Goal: Task Accomplishment & Management: Manage account settings

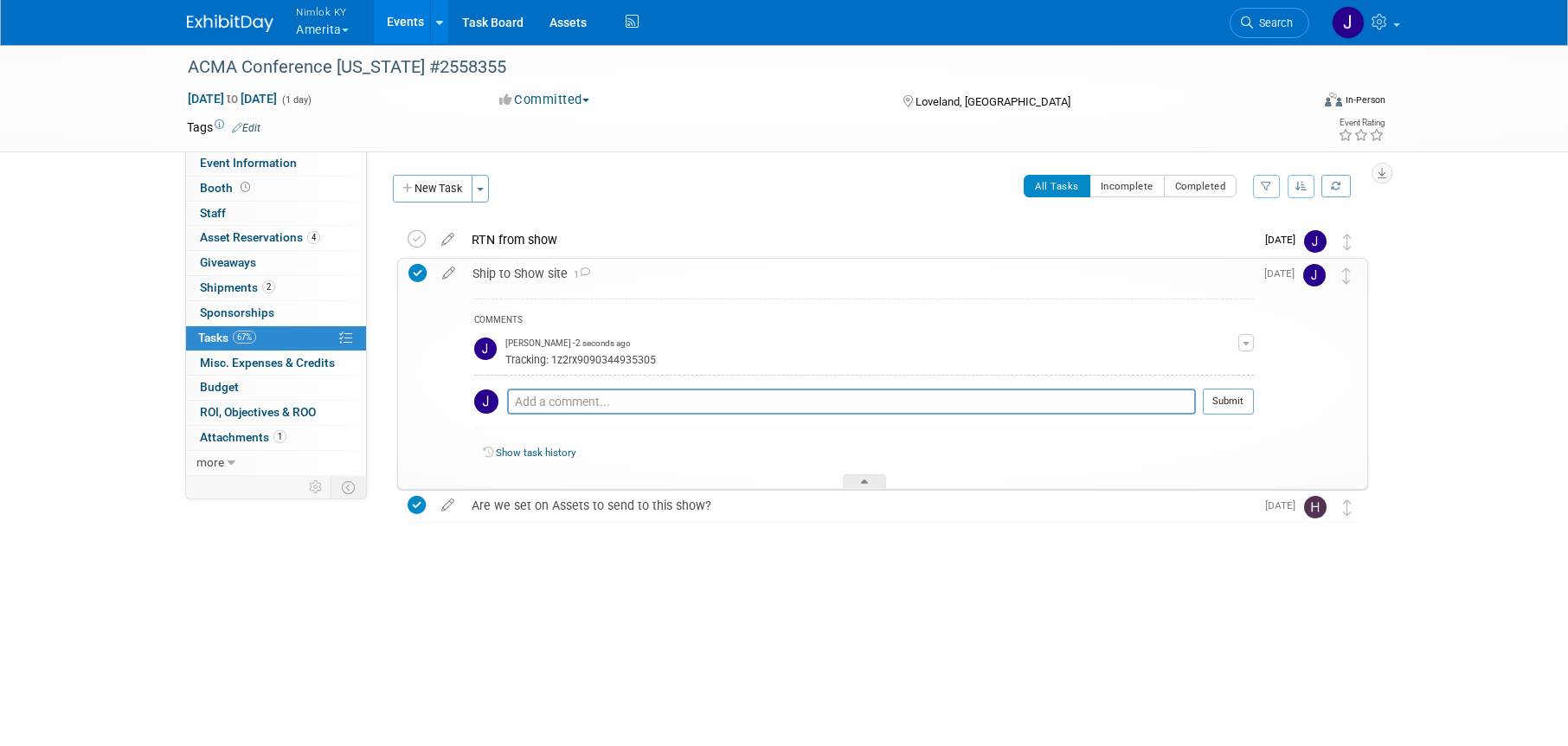
click at [341, 32] on button "Nimlok KY Amerita" at bounding box center [333, 22] width 76 height 45
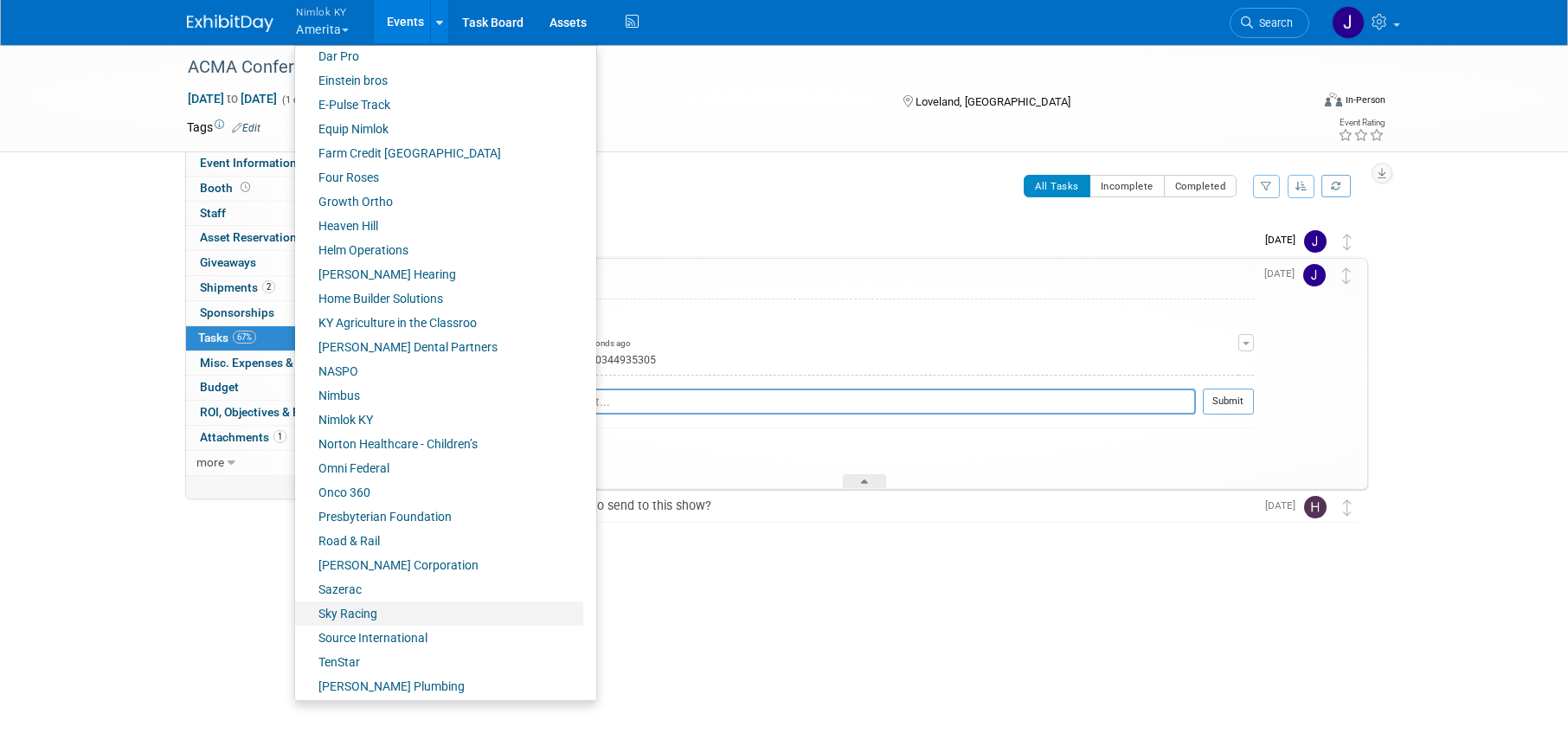
scroll to position [593, 0]
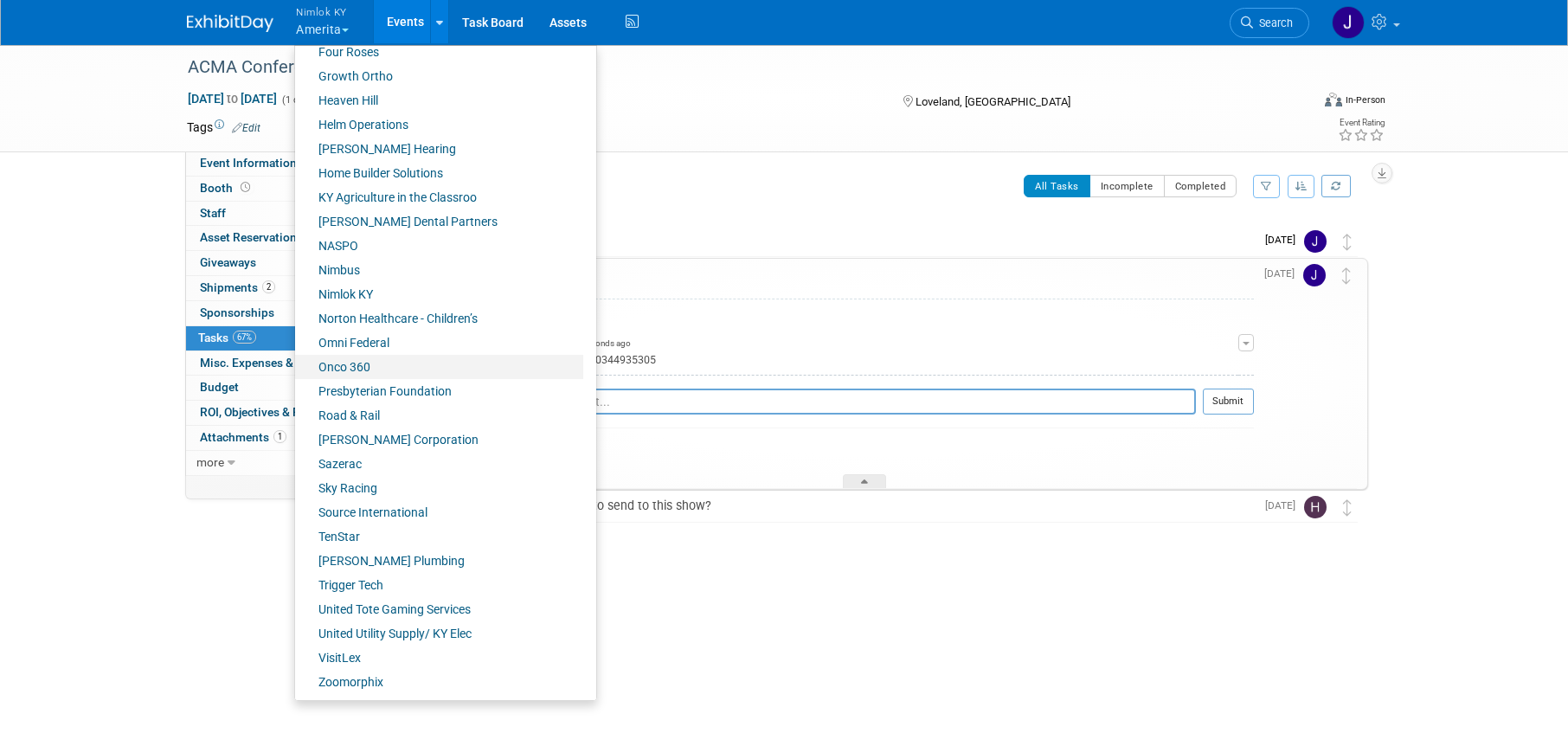
click at [357, 375] on link "Onco 360" at bounding box center [439, 367] width 289 height 24
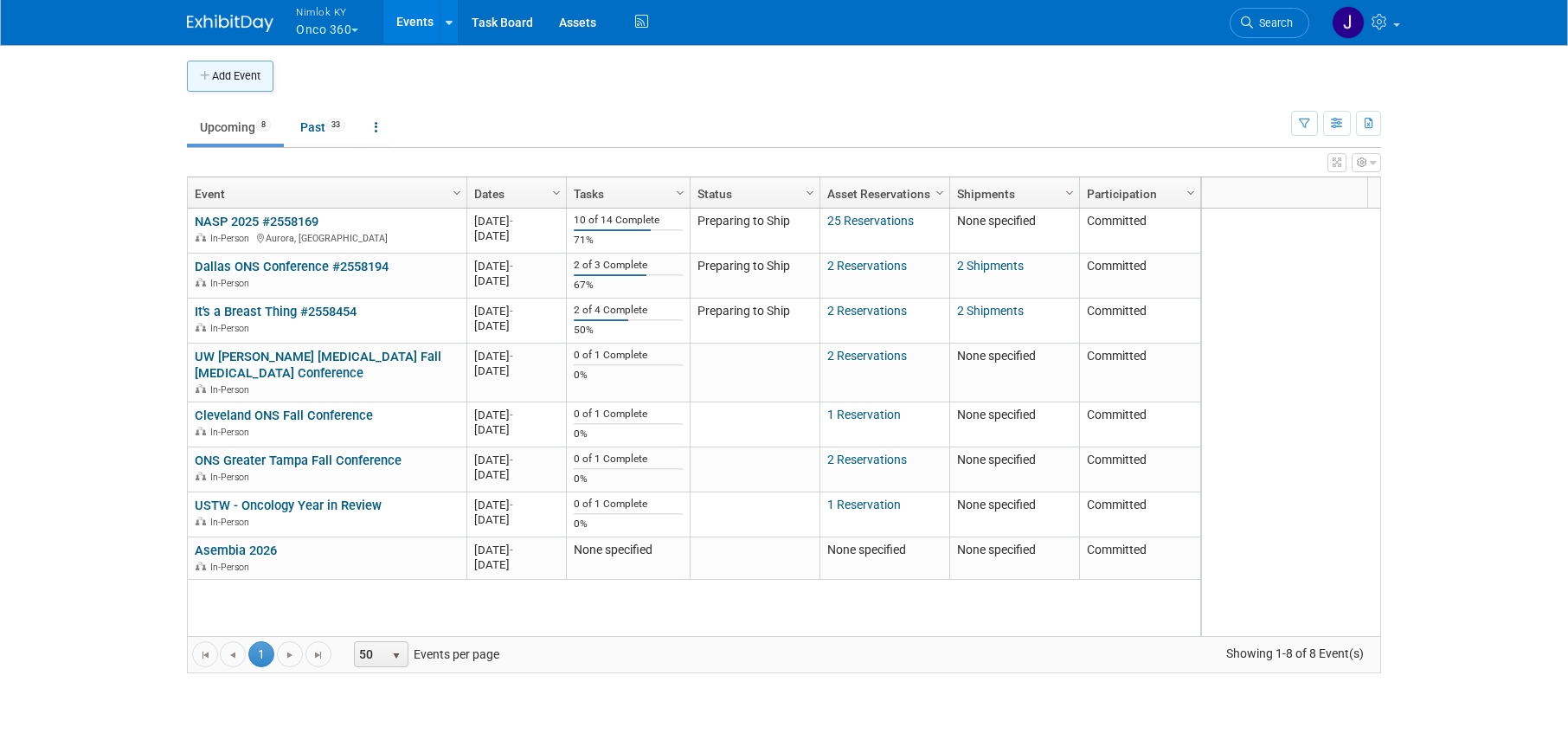
click at [245, 86] on button "Add Event" at bounding box center [230, 76] width 86 height 31
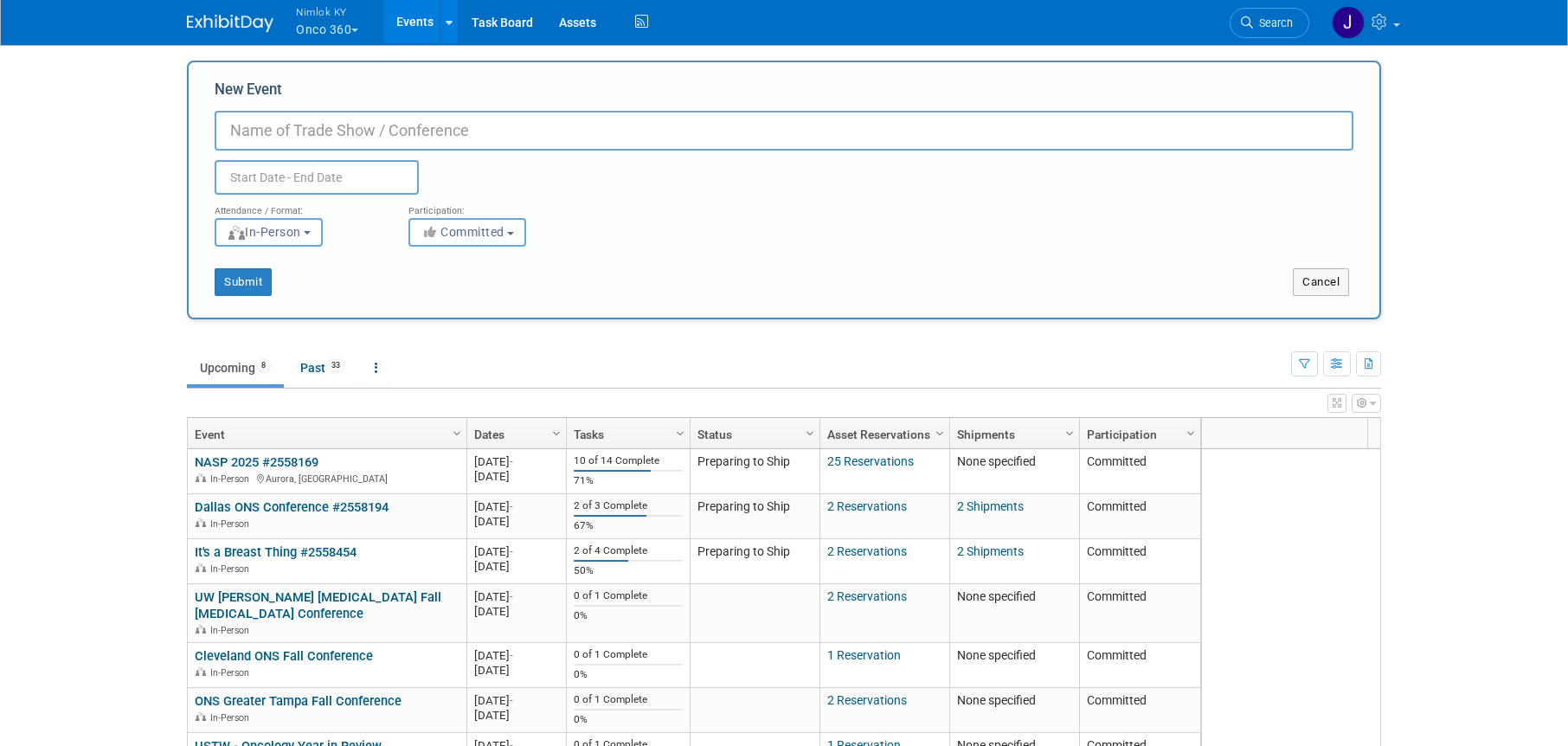
click at [315, 133] on input "New Event" at bounding box center [784, 130] width 1139 height 40
type input "E"
type input "Removal of items from inventoy"
click at [340, 182] on input "text" at bounding box center [316, 177] width 204 height 34
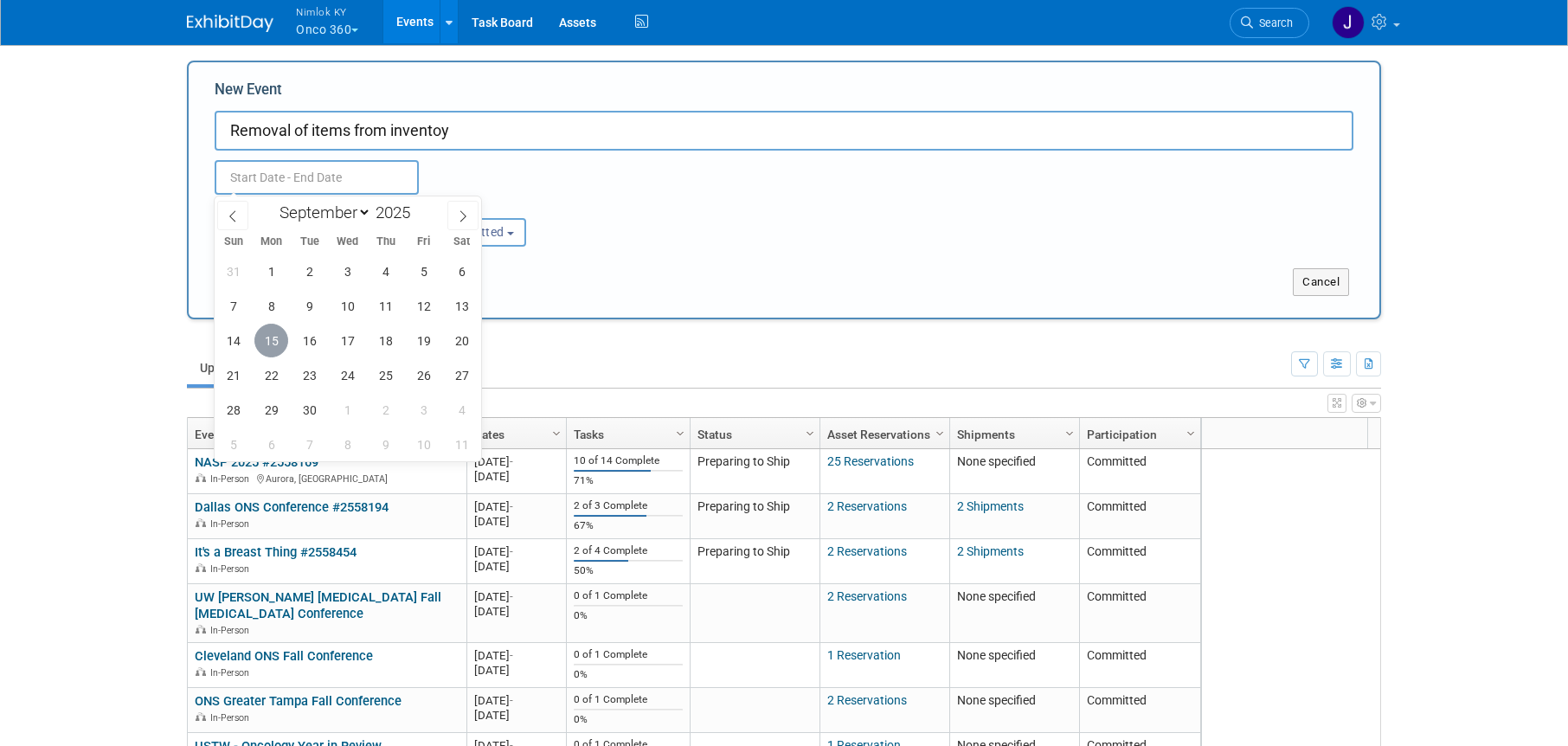
click at [277, 339] on span "15" at bounding box center [271, 340] width 34 height 34
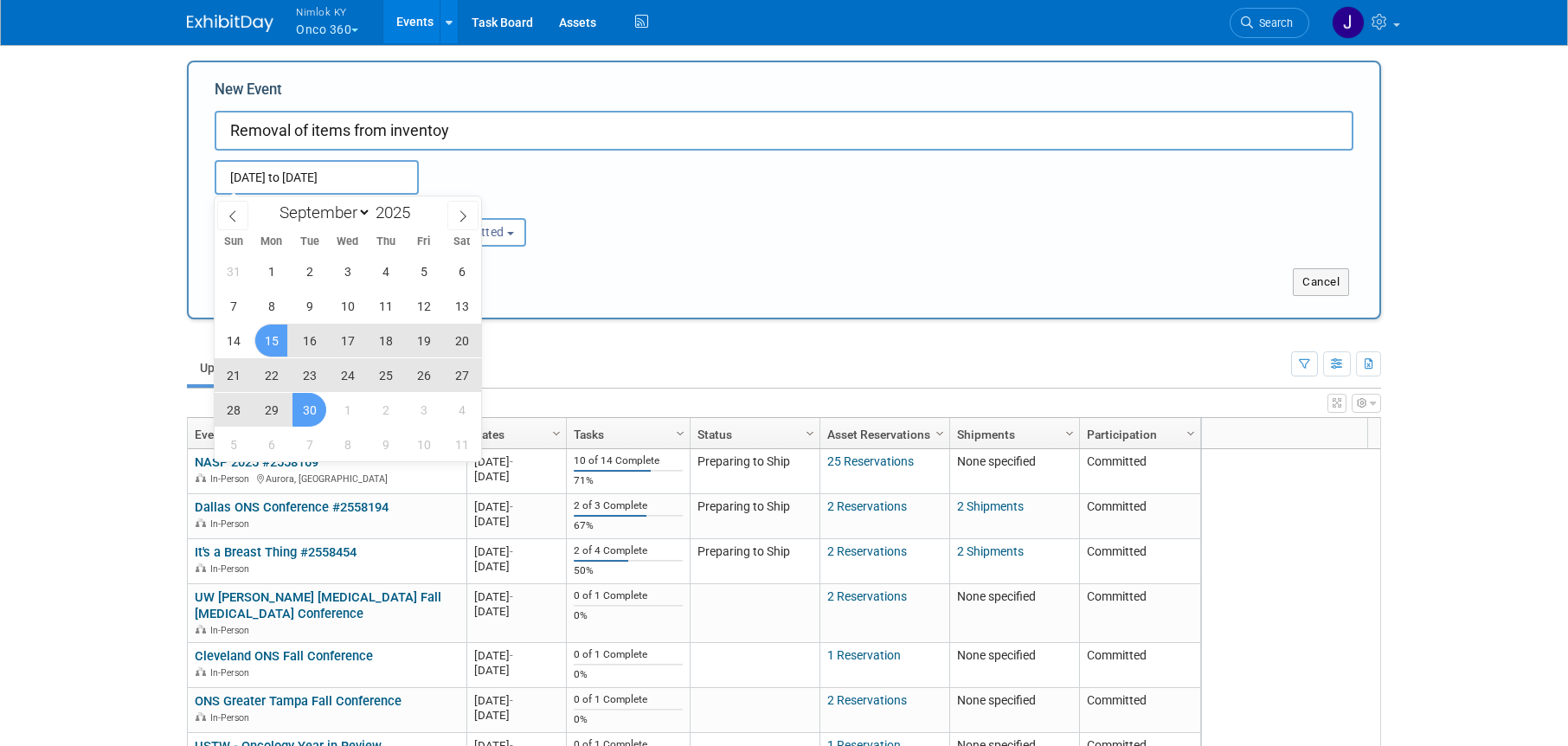
click at [310, 406] on span "30" at bounding box center [309, 410] width 34 height 34
type input "[DATE] to [DATE]"
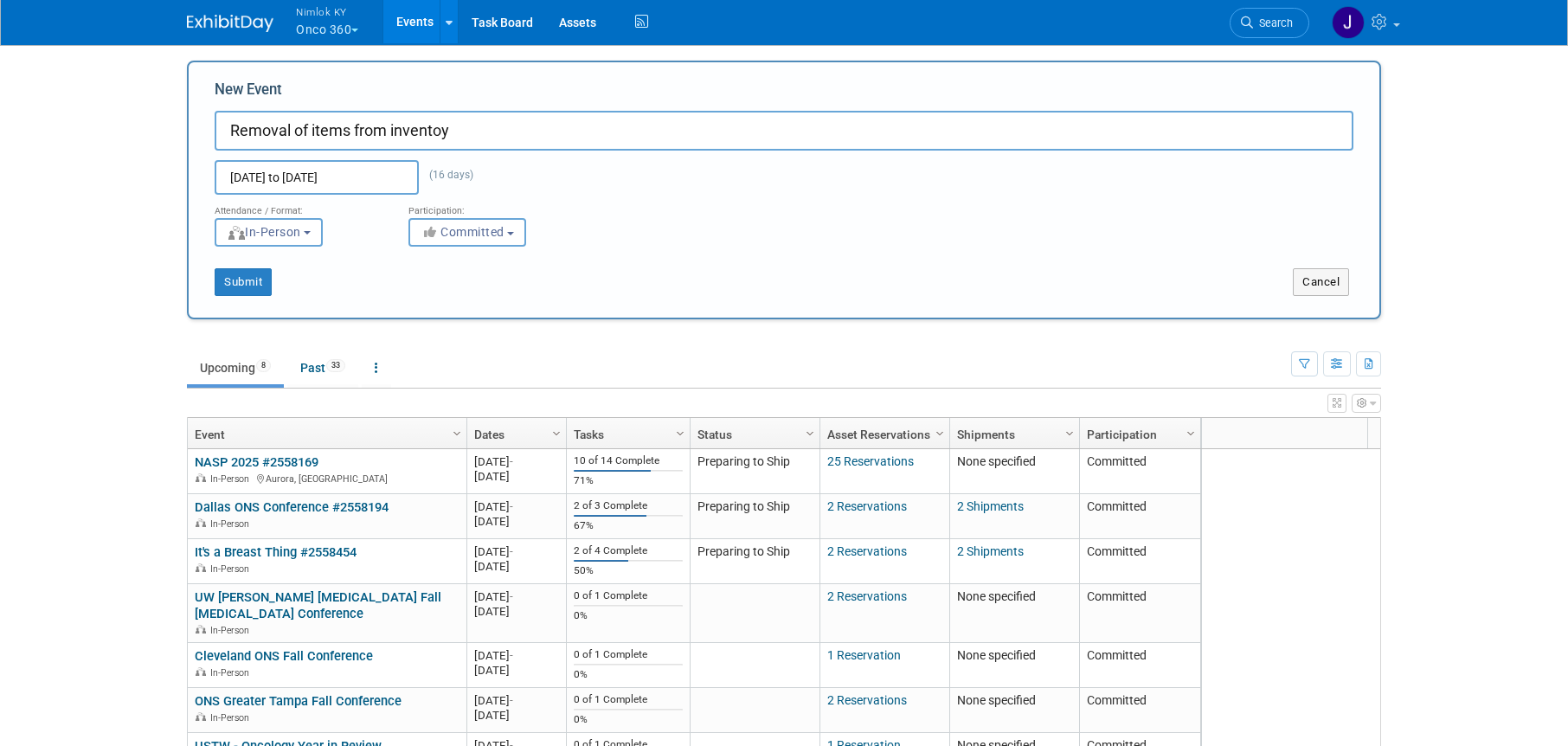
click at [466, 138] on input "Removal of items from inventoy" at bounding box center [784, 130] width 1139 height 40
type input "Removal of items from inventory #2558477"
click at [263, 275] on button "Submit" at bounding box center [243, 282] width 57 height 27
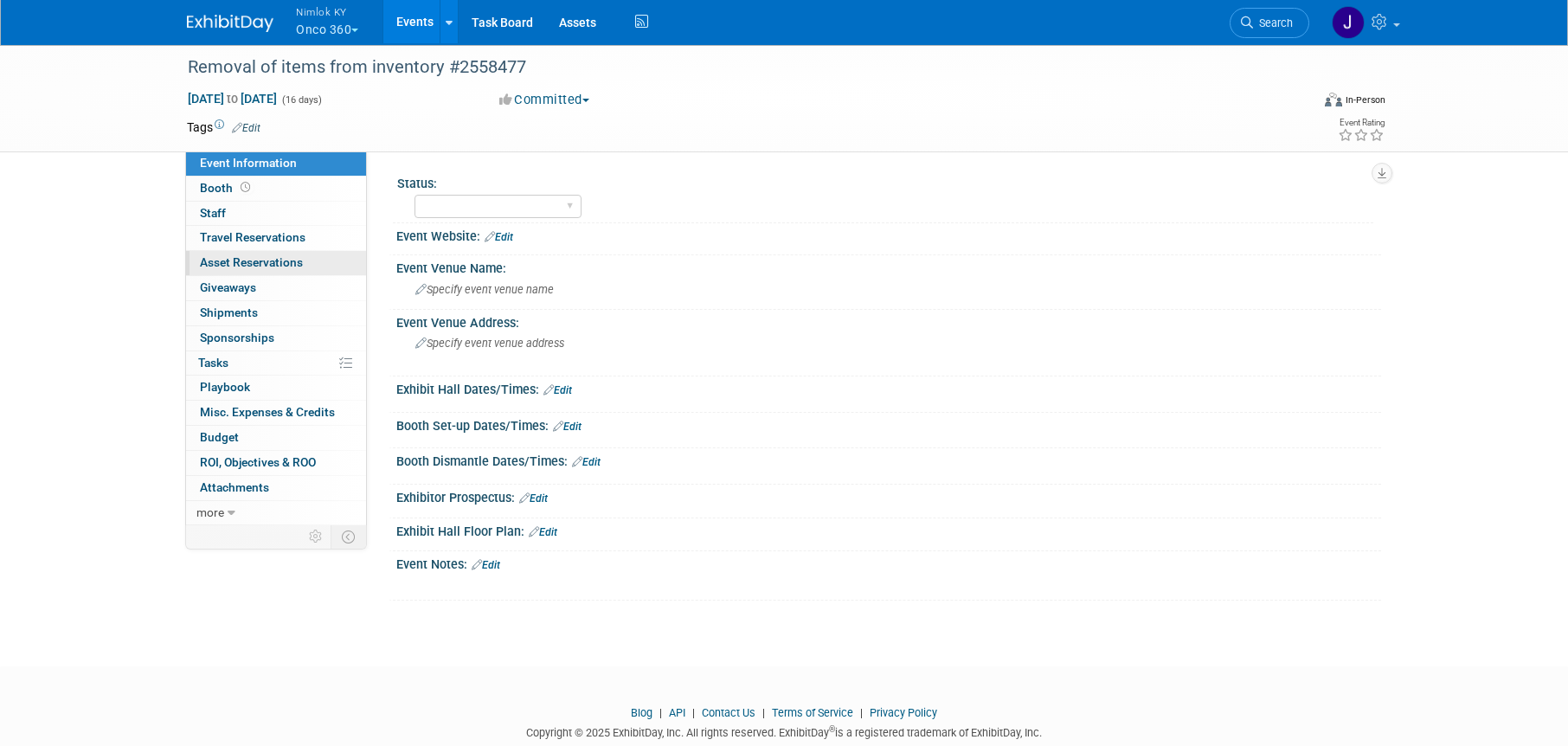
click at [299, 267] on span "Asset Reservations 0" at bounding box center [250, 262] width 103 height 14
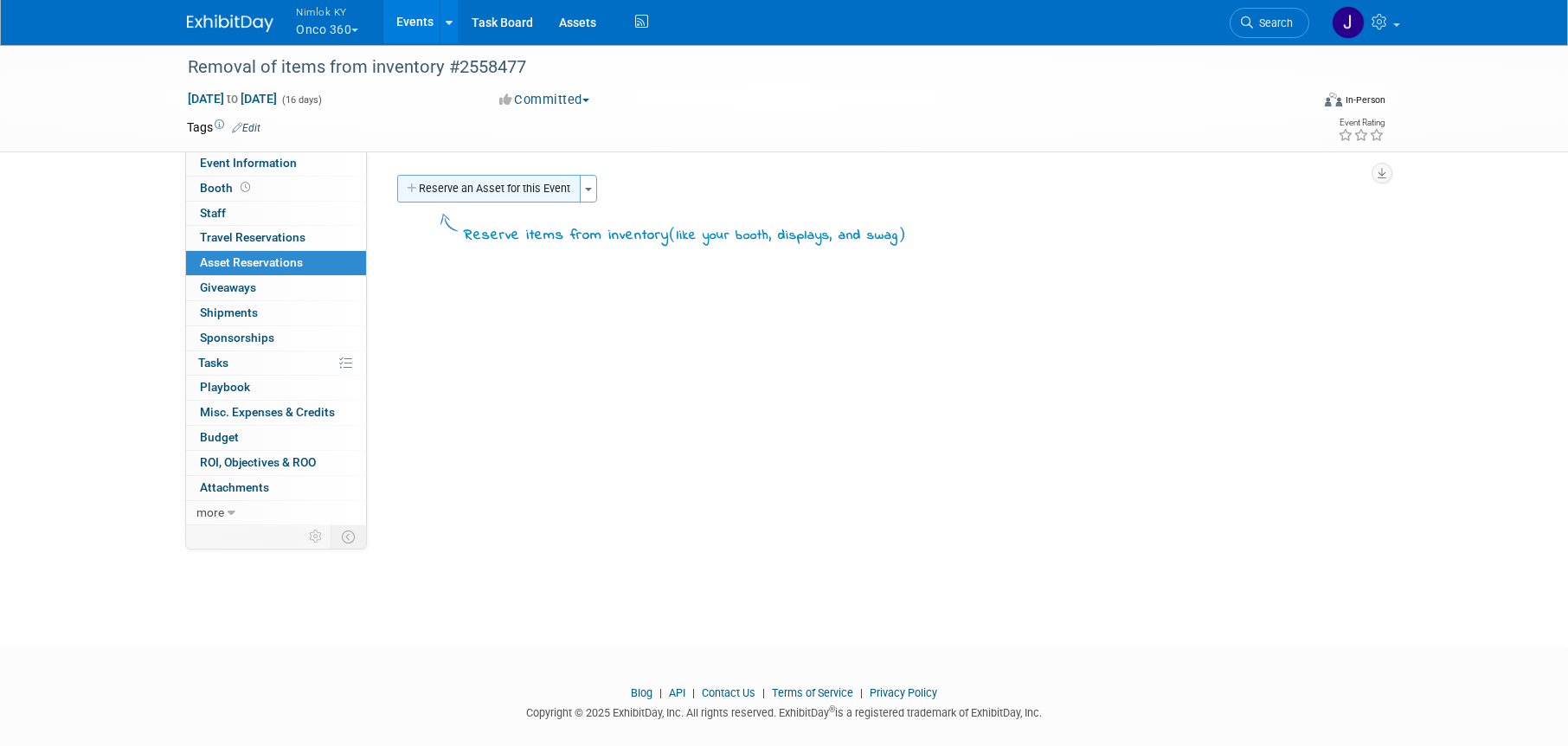
click at [552, 199] on button "Reserve an Asset for this Event" at bounding box center [489, 189] width 184 height 27
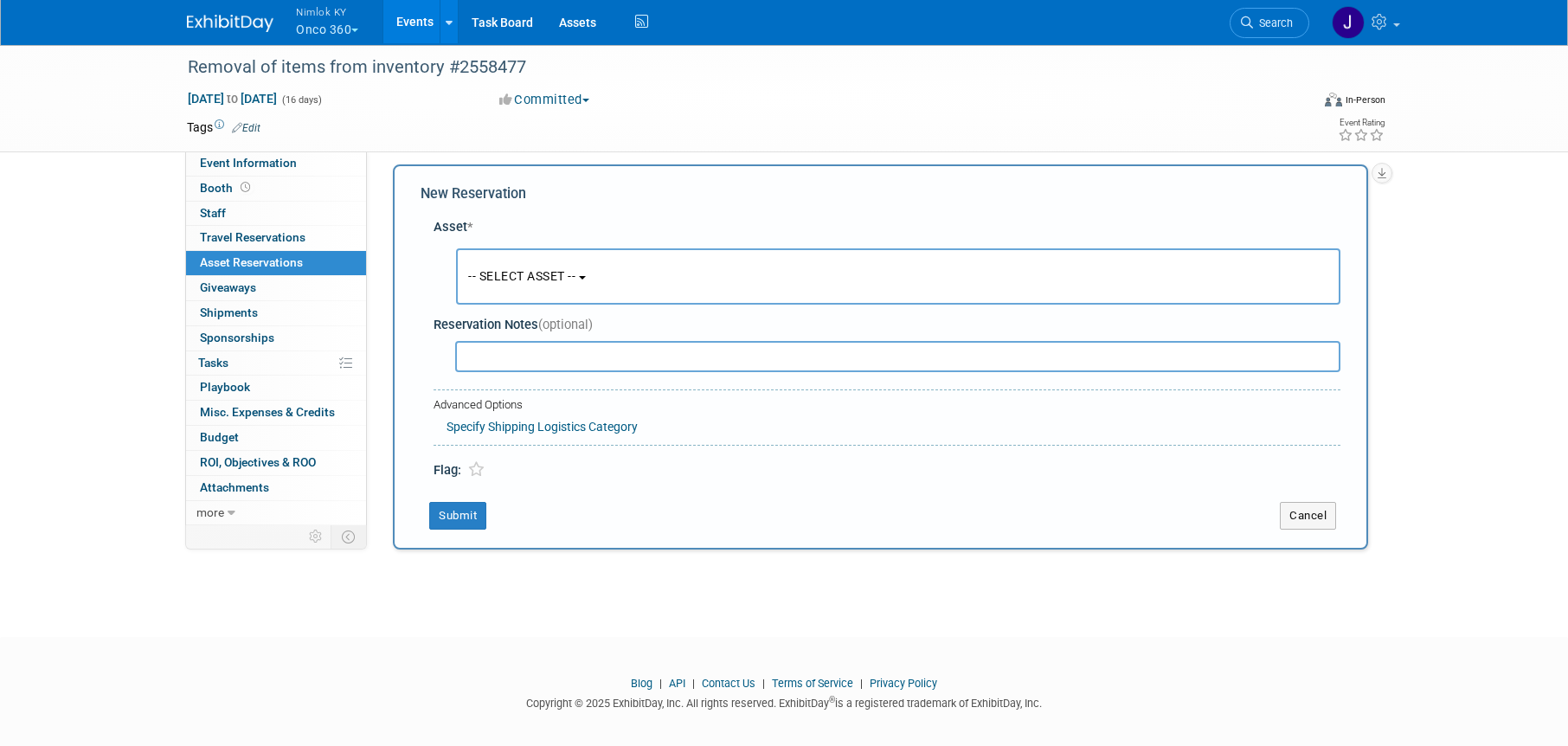
scroll to position [17, 0]
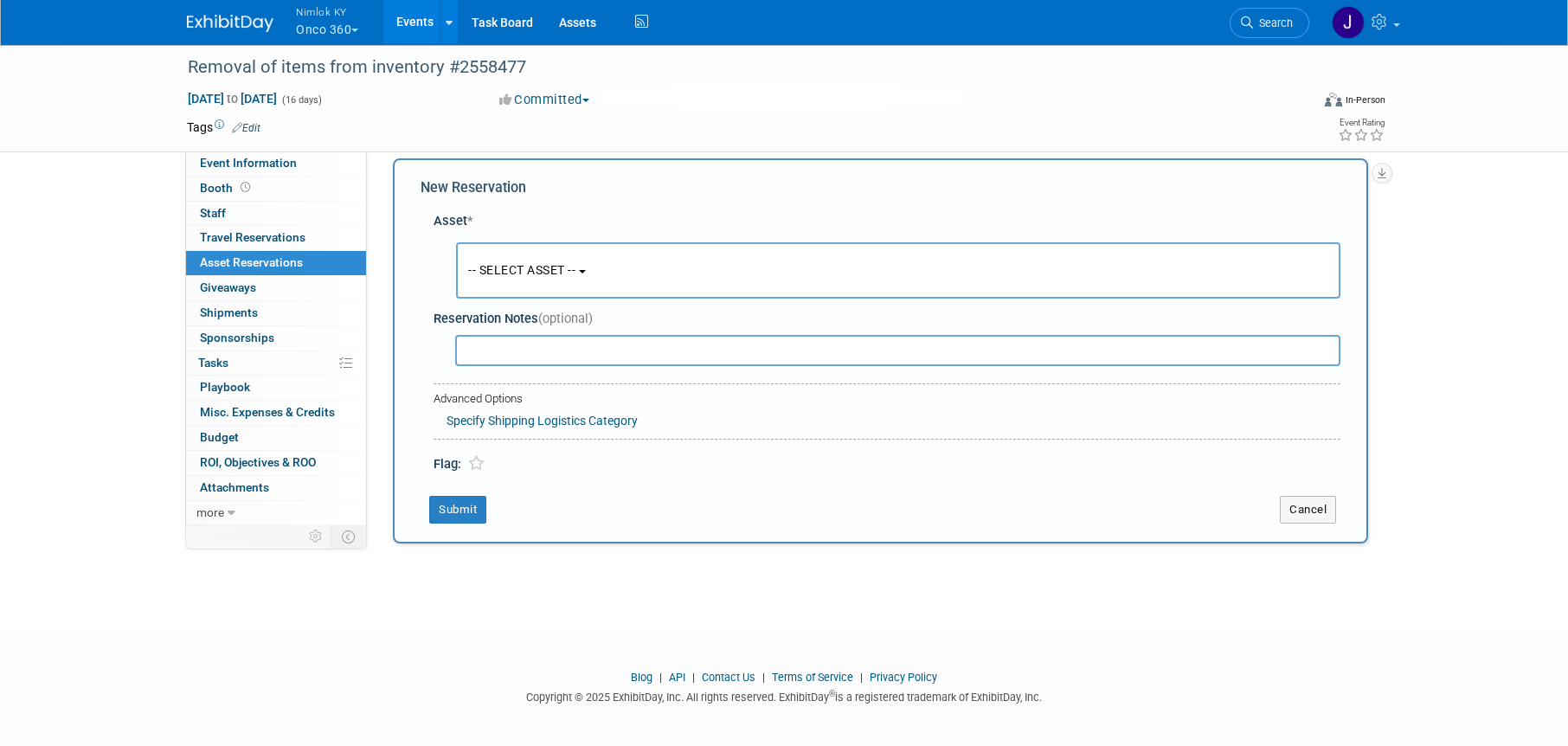
click at [572, 259] on button "-- SELECT ASSET --" at bounding box center [898, 271] width 884 height 57
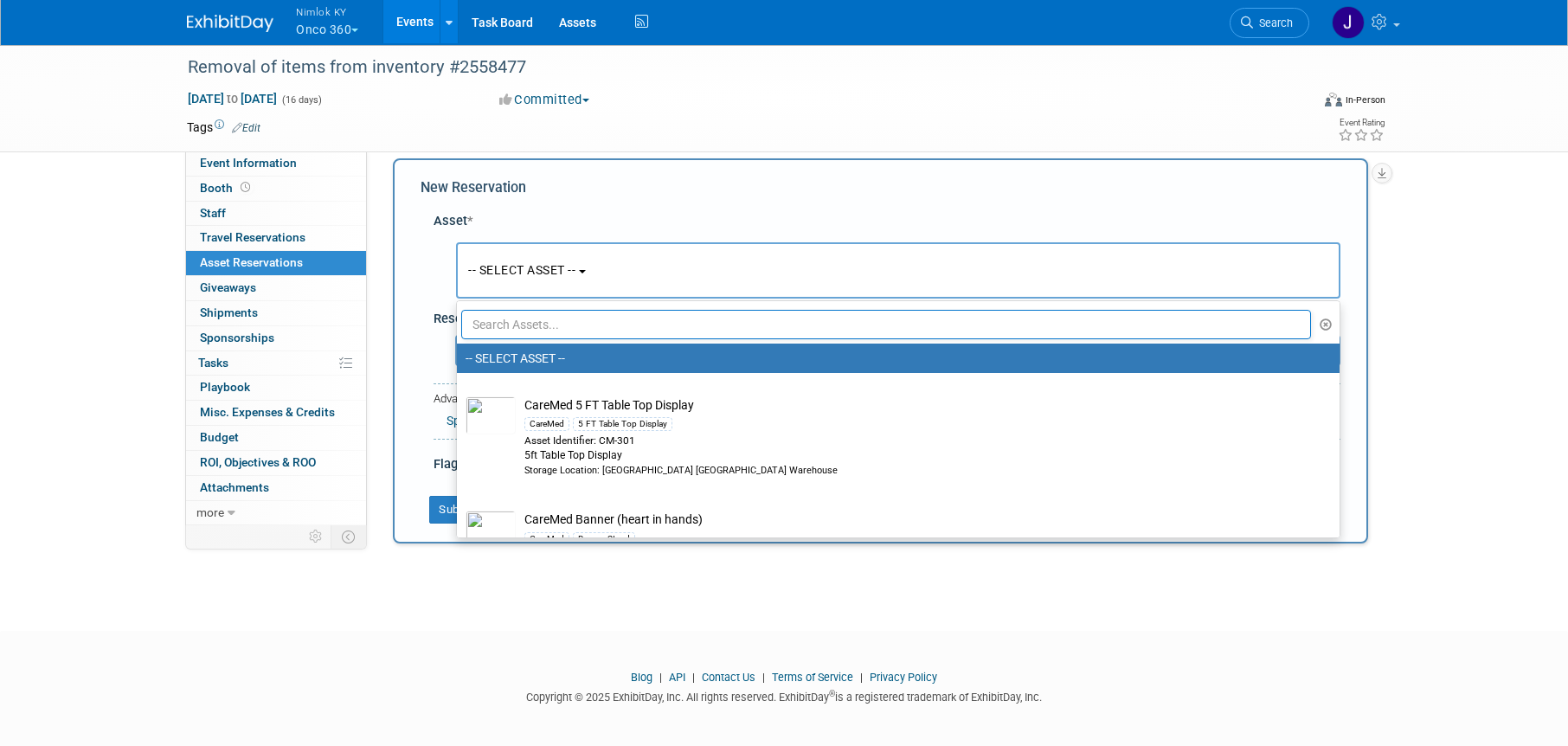
click at [577, 322] on input "text" at bounding box center [886, 325] width 850 height 29
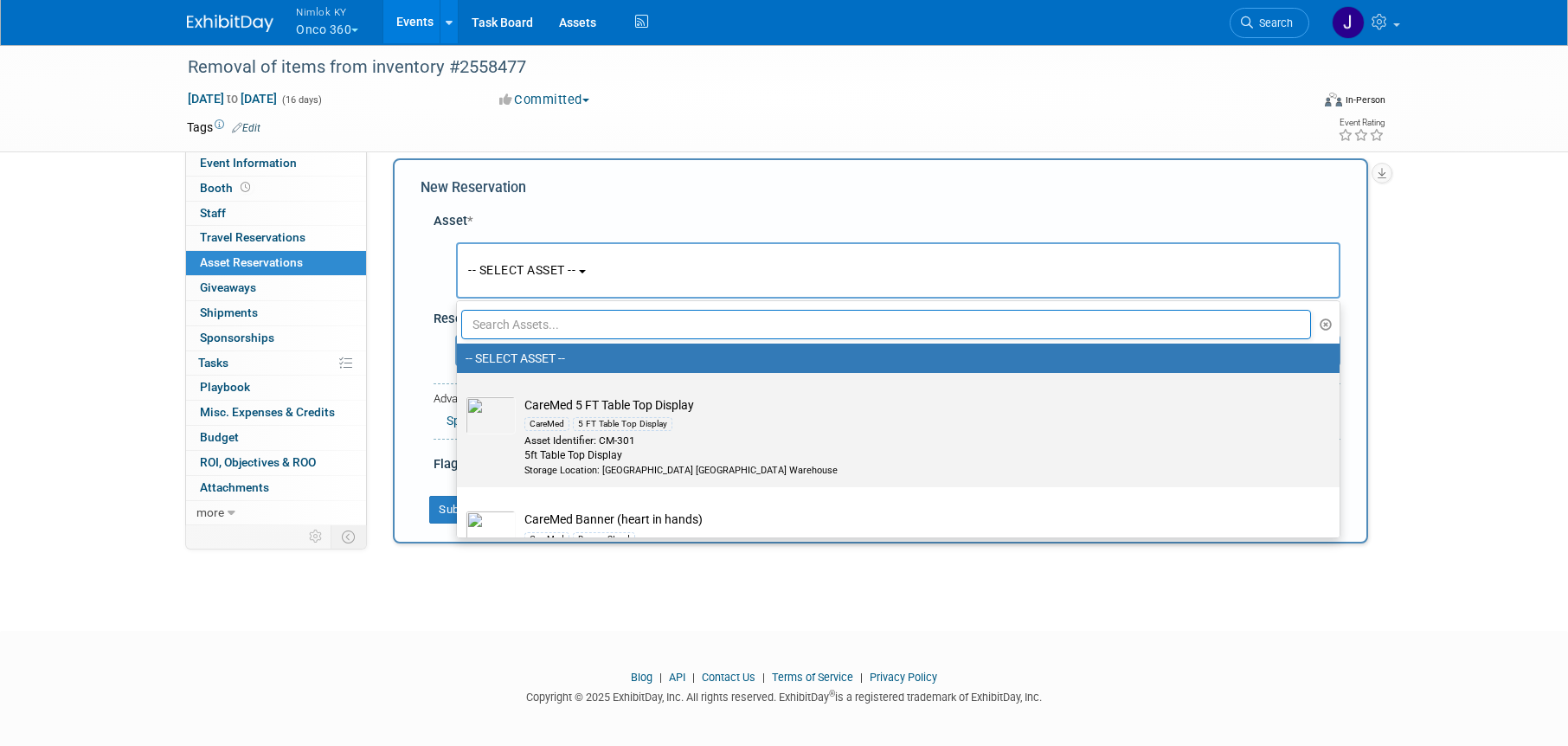
click at [706, 414] on div "CareMed 5 FT Table Top Display" at bounding box center [915, 423] width 781 height 20
click at [460, 394] on input "CareMed 5 FT Table Top Display CareMed 5 FT Table Top Display Asset Identifier:…" at bounding box center [454, 388] width 12 height 12
radio input "true"
select select "10716577"
radio input "false"
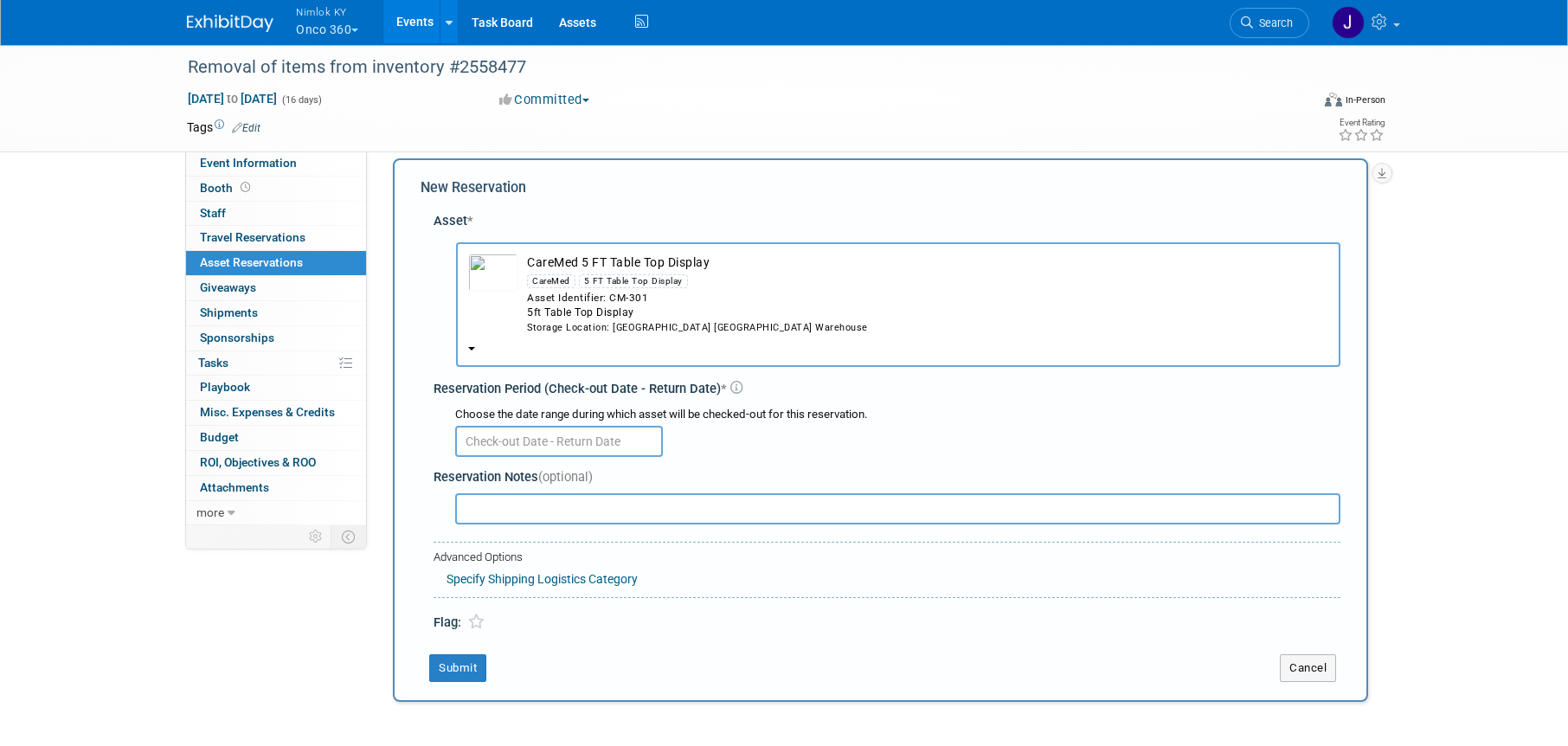
click at [471, 347] on b "button" at bounding box center [471, 349] width 7 height 4
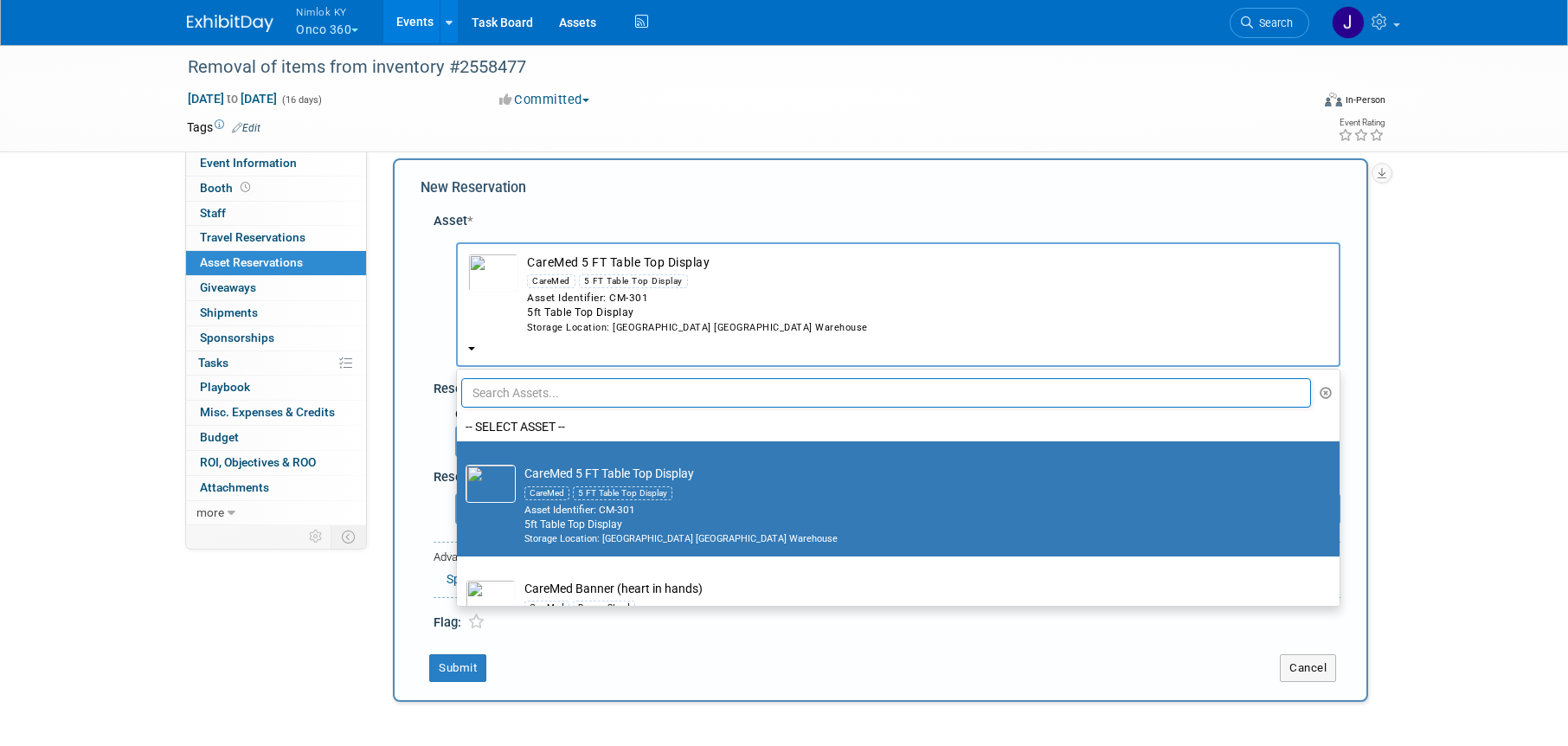
click at [471, 347] on b "button" at bounding box center [471, 349] width 7 height 4
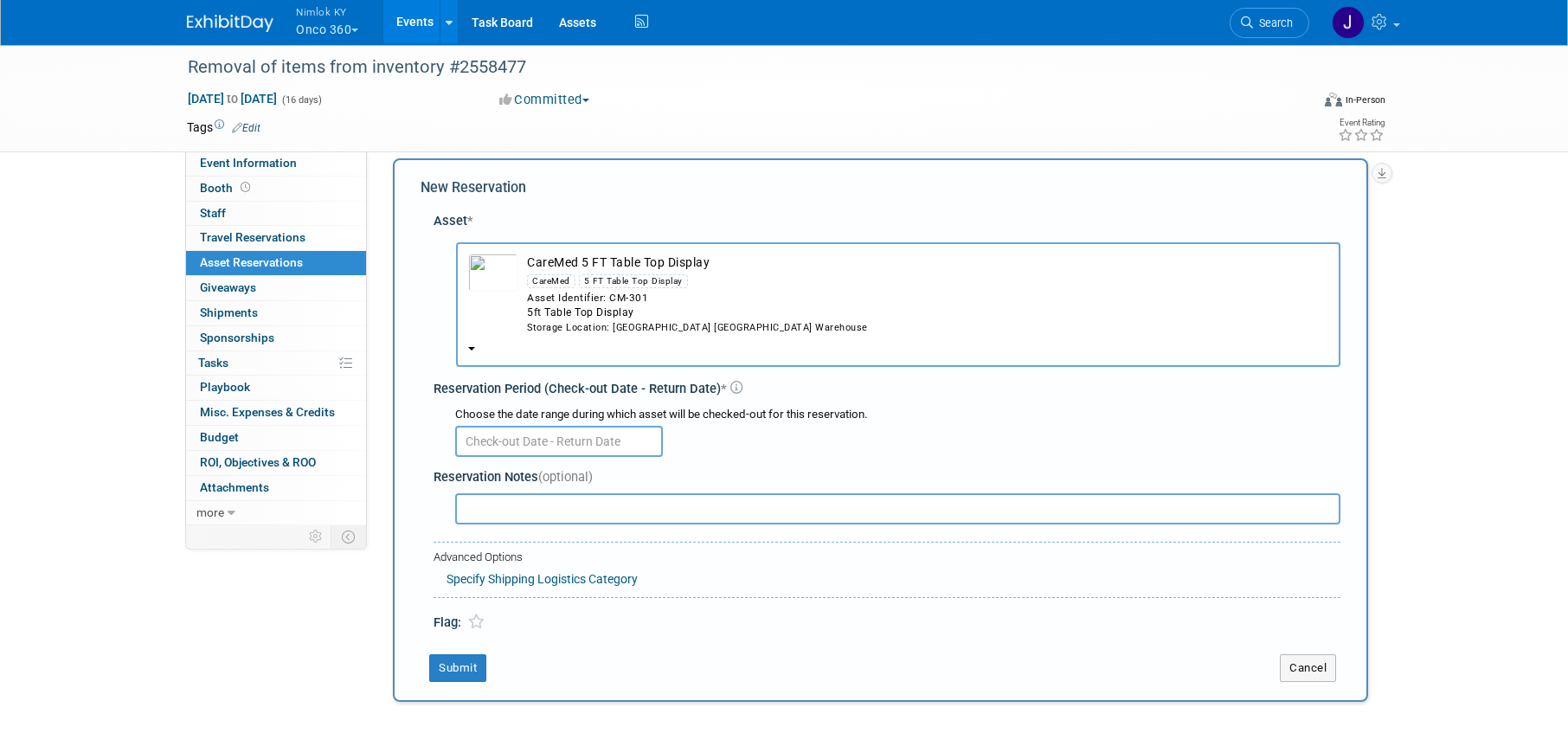
click at [509, 435] on input "text" at bounding box center [559, 441] width 207 height 31
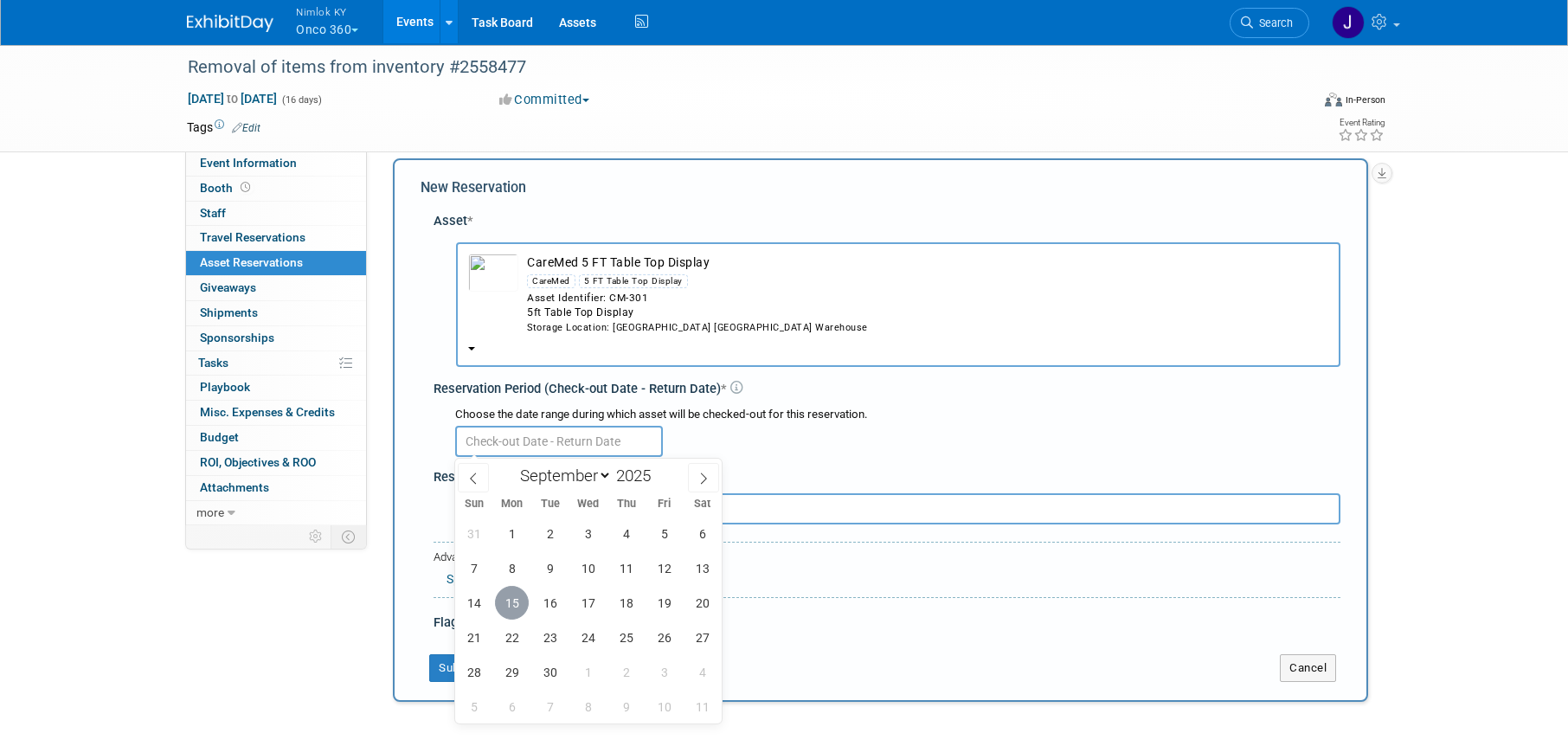
click at [508, 605] on span "15" at bounding box center [512, 602] width 34 height 34
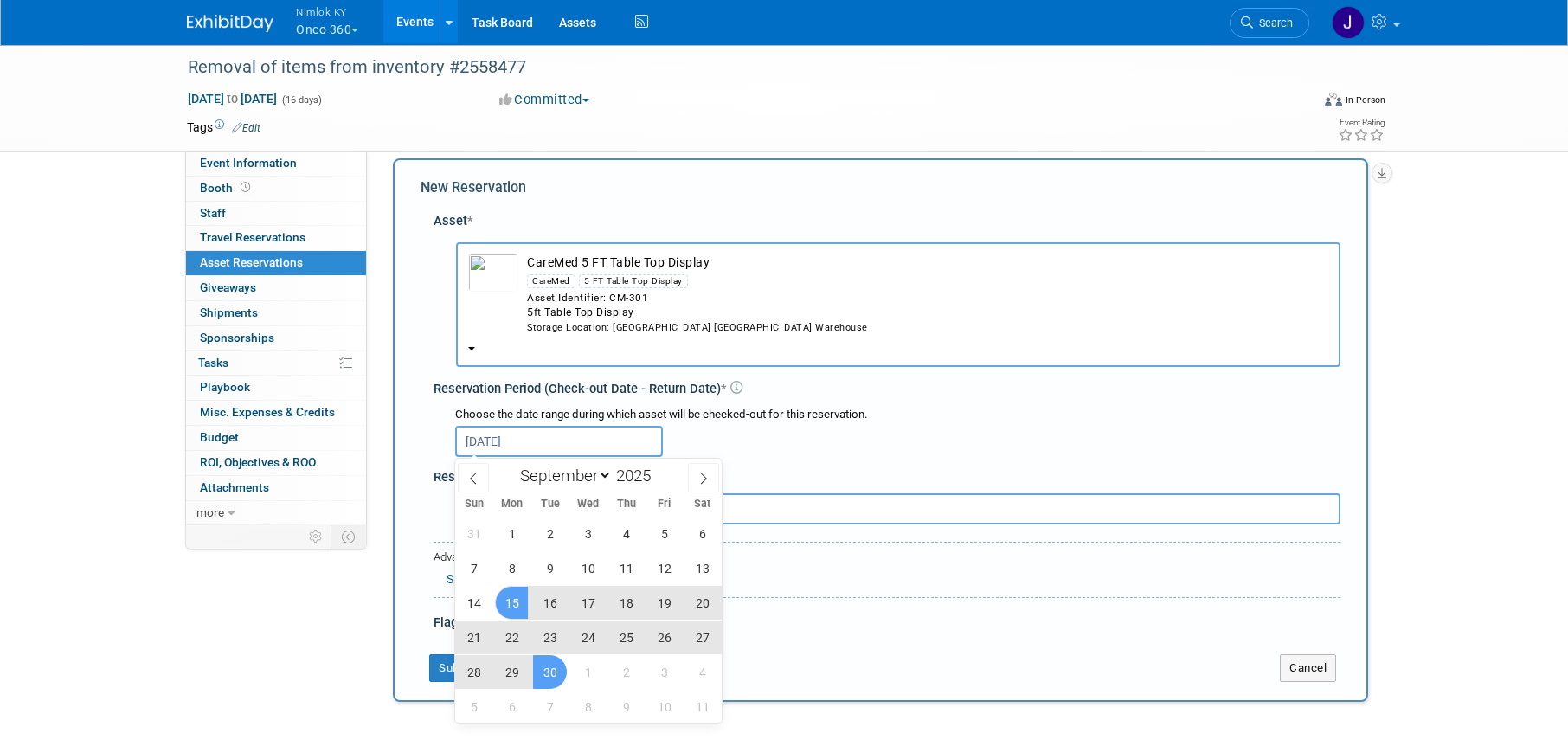
click at [545, 673] on span "30" at bounding box center [550, 672] width 34 height 34
type input "Sep 15, 2025 to Sep 30, 2025"
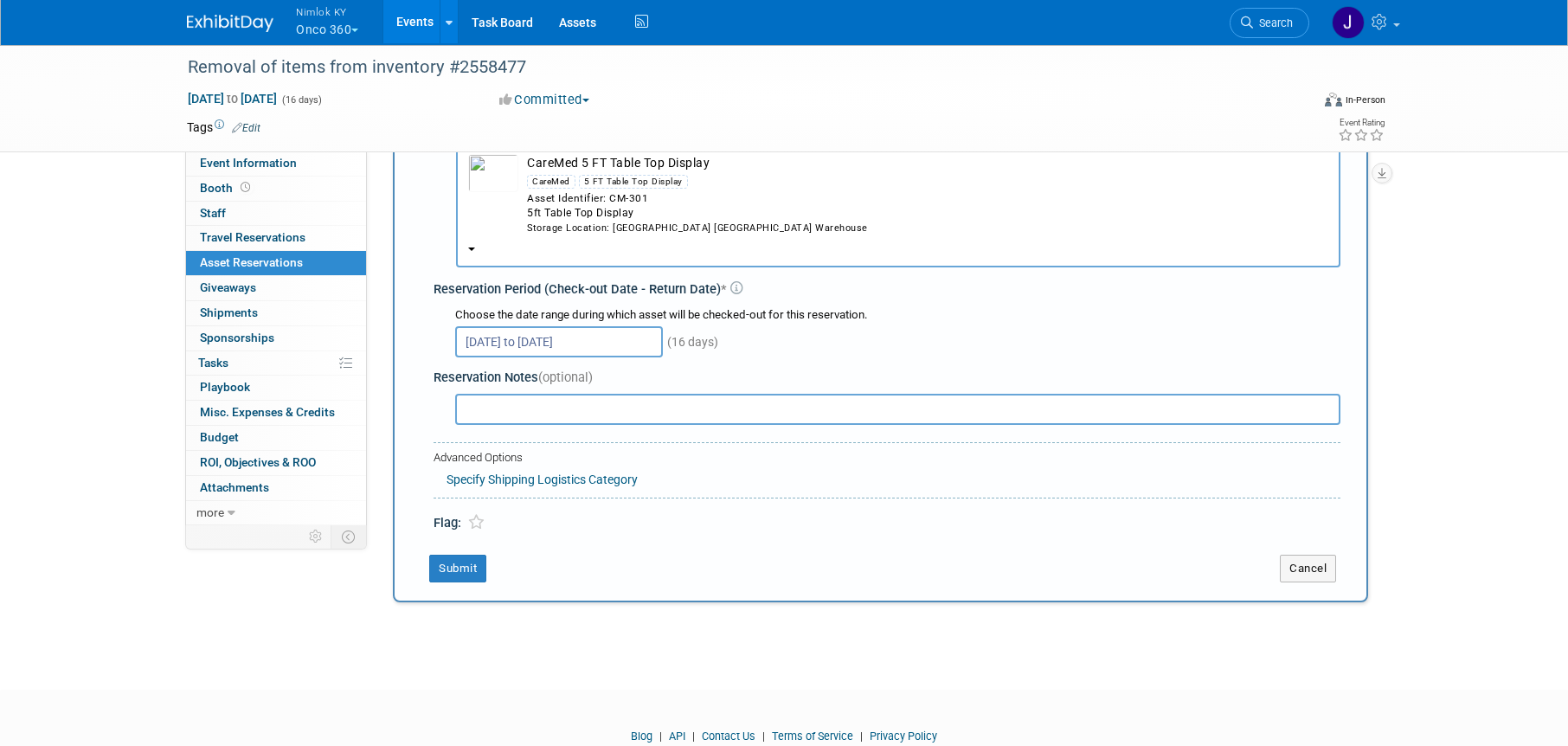
scroll to position [116, 0]
click at [470, 571] on button "Submit" at bounding box center [458, 567] width 57 height 27
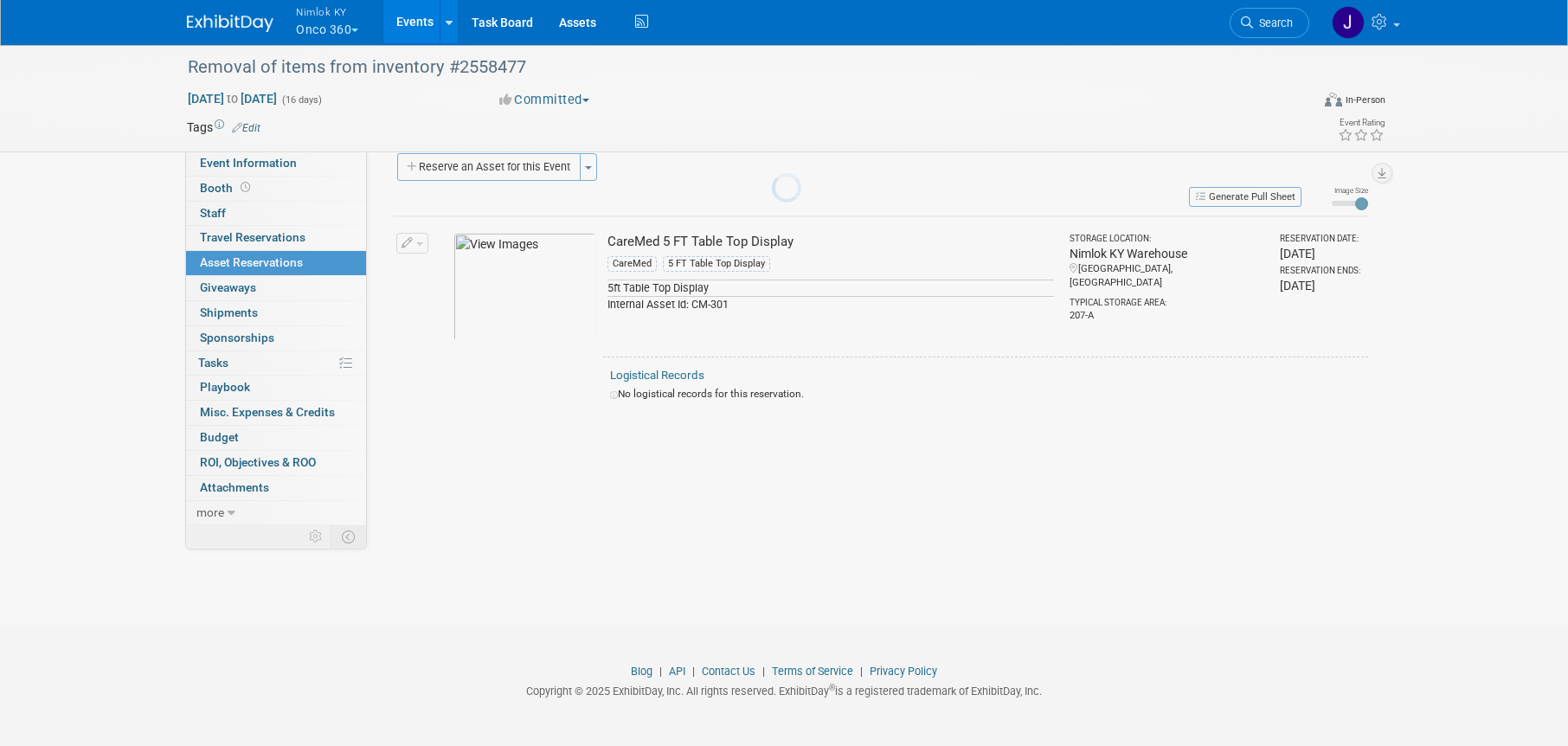
scroll to position [22, 0]
click at [539, 161] on button "Reserve an Asset for this Event" at bounding box center [489, 167] width 184 height 27
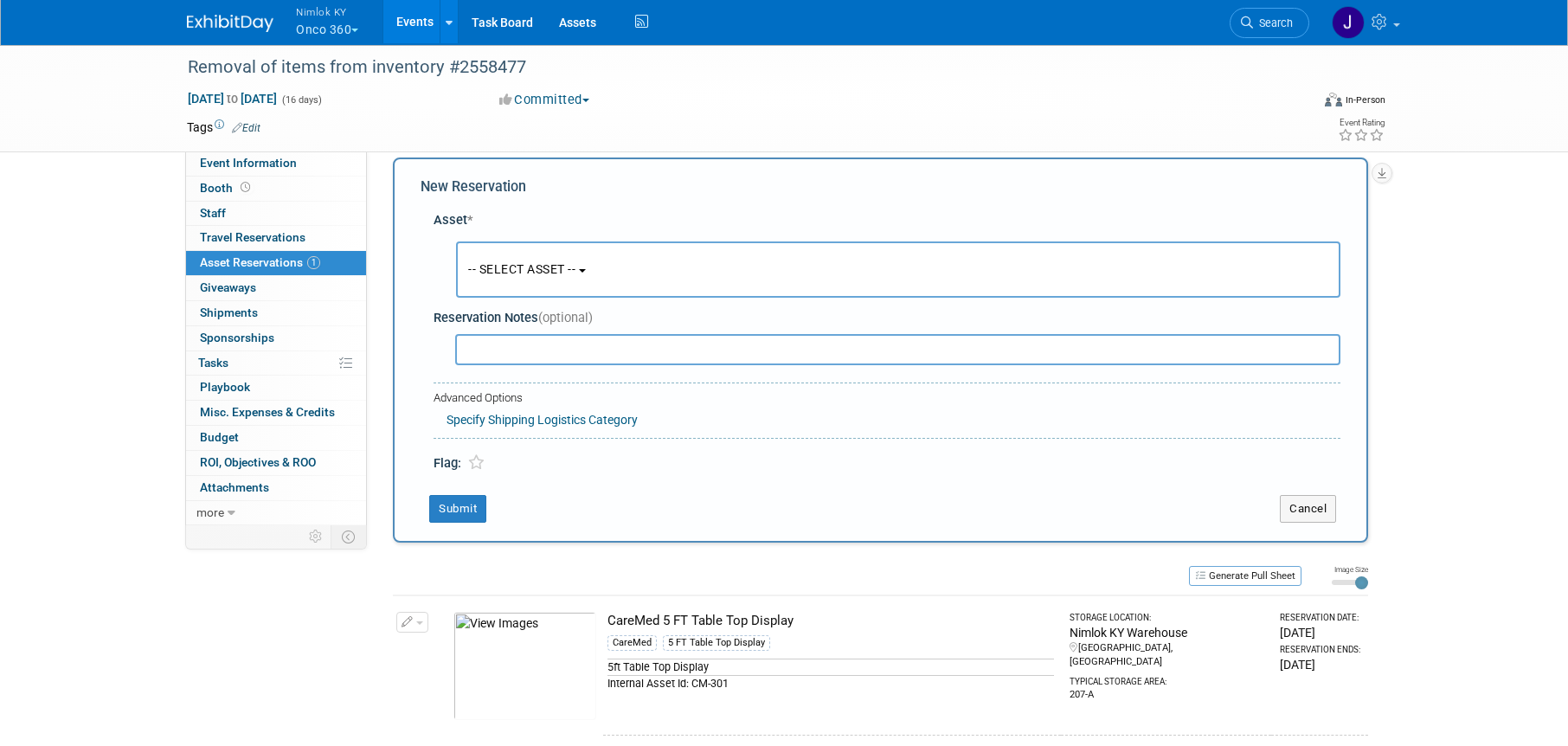
scroll to position [17, 0]
click at [545, 267] on span "-- SELECT ASSET --" at bounding box center [522, 270] width 108 height 14
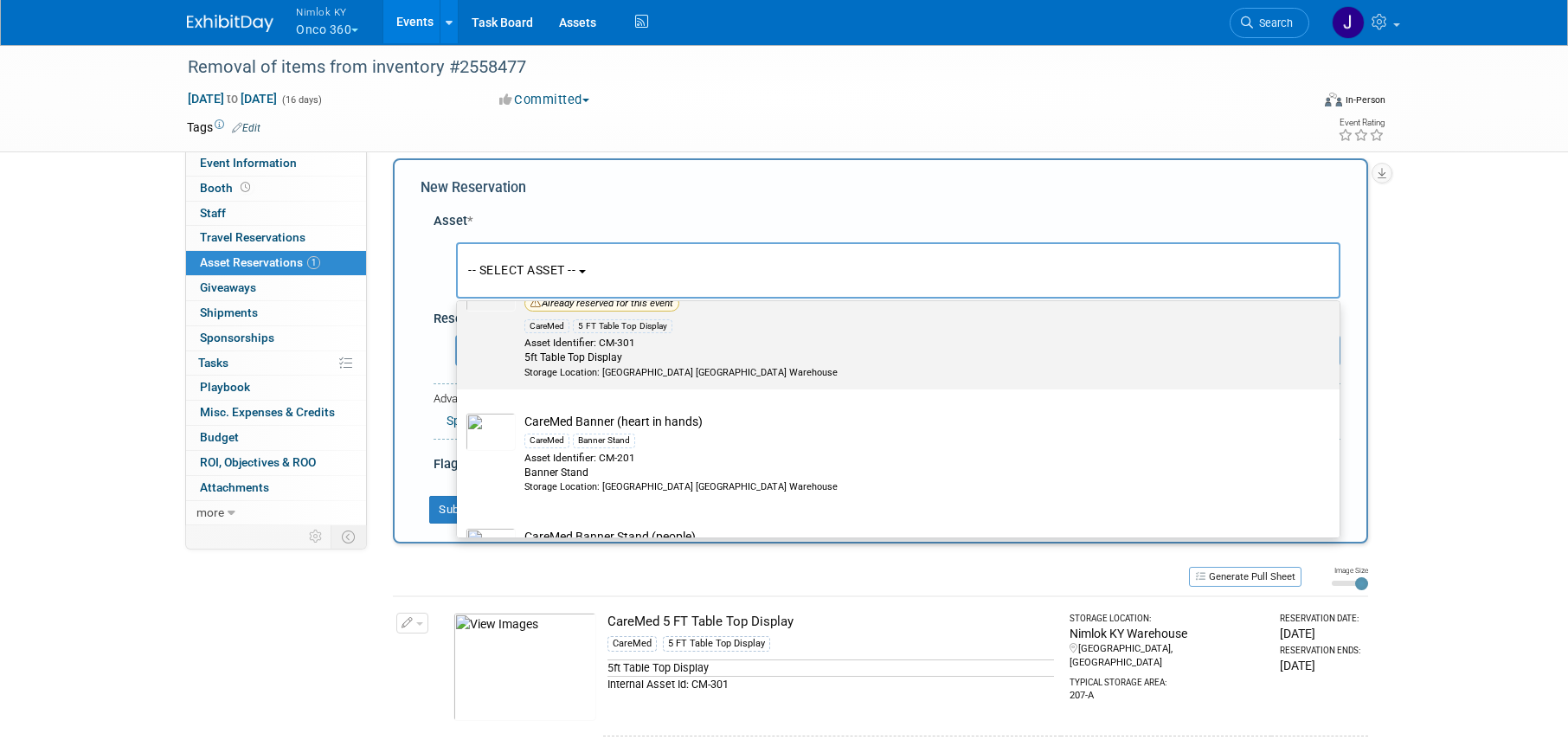
scroll to position [162, 0]
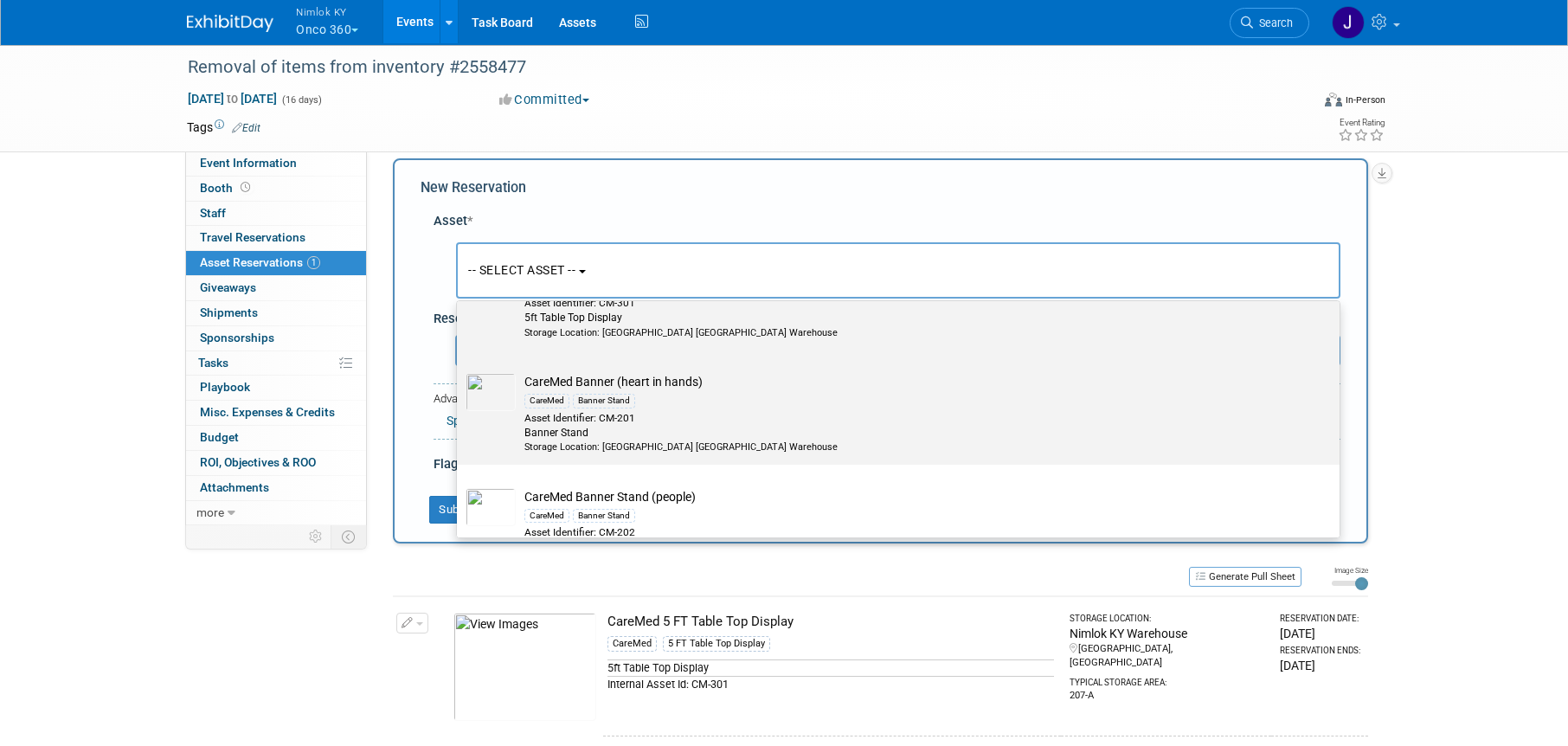
click at [725, 419] on div "Asset Identifier: CM-201" at bounding box center [915, 417] width 781 height 15
click at [460, 371] on input "CareMed Banner (heart in hands) CareMed Banner Stand Asset Identifier: CM-201 B…" at bounding box center [454, 365] width 12 height 12
select select "10716566"
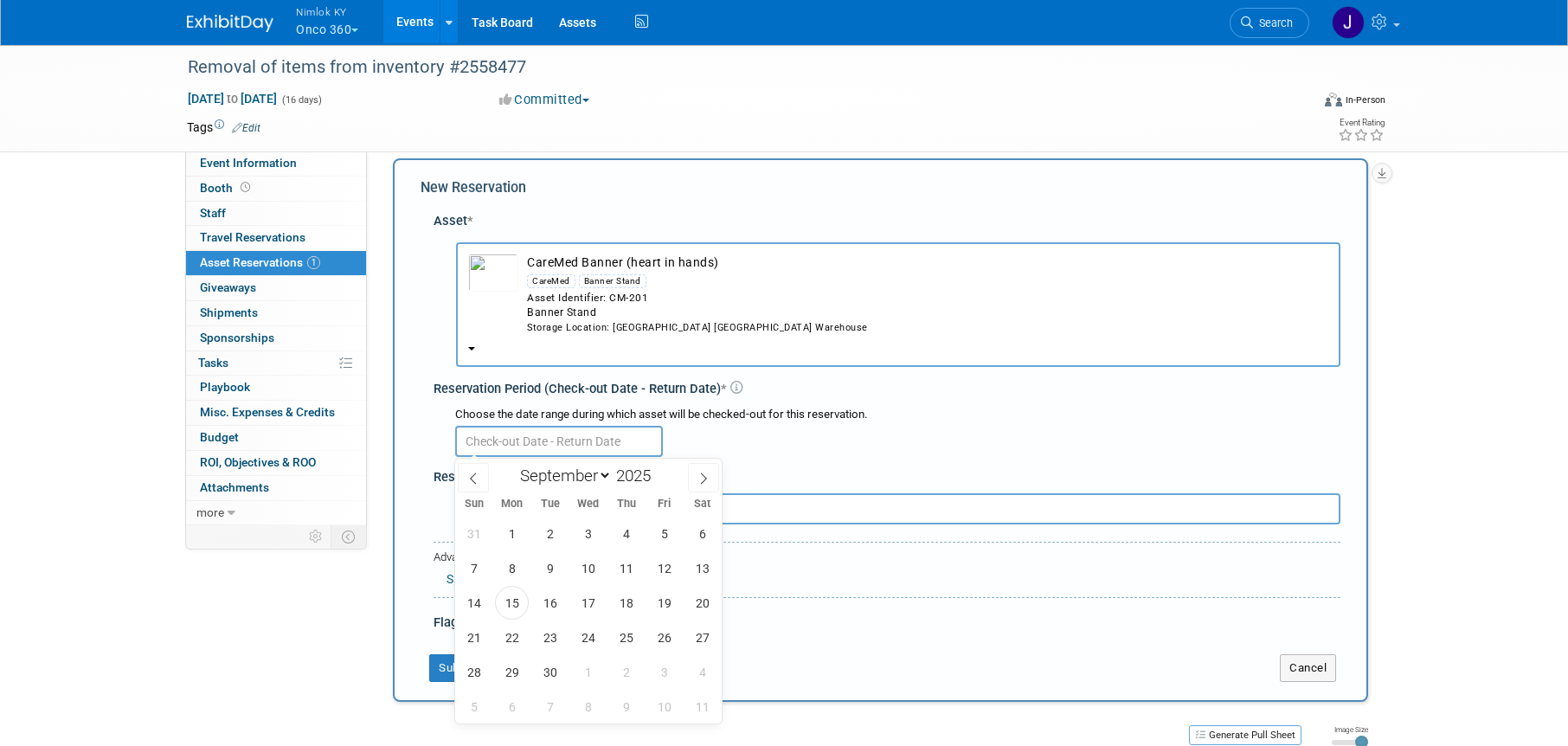
click at [575, 436] on input "text" at bounding box center [559, 441] width 207 height 31
click at [509, 594] on span "15" at bounding box center [512, 602] width 34 height 34
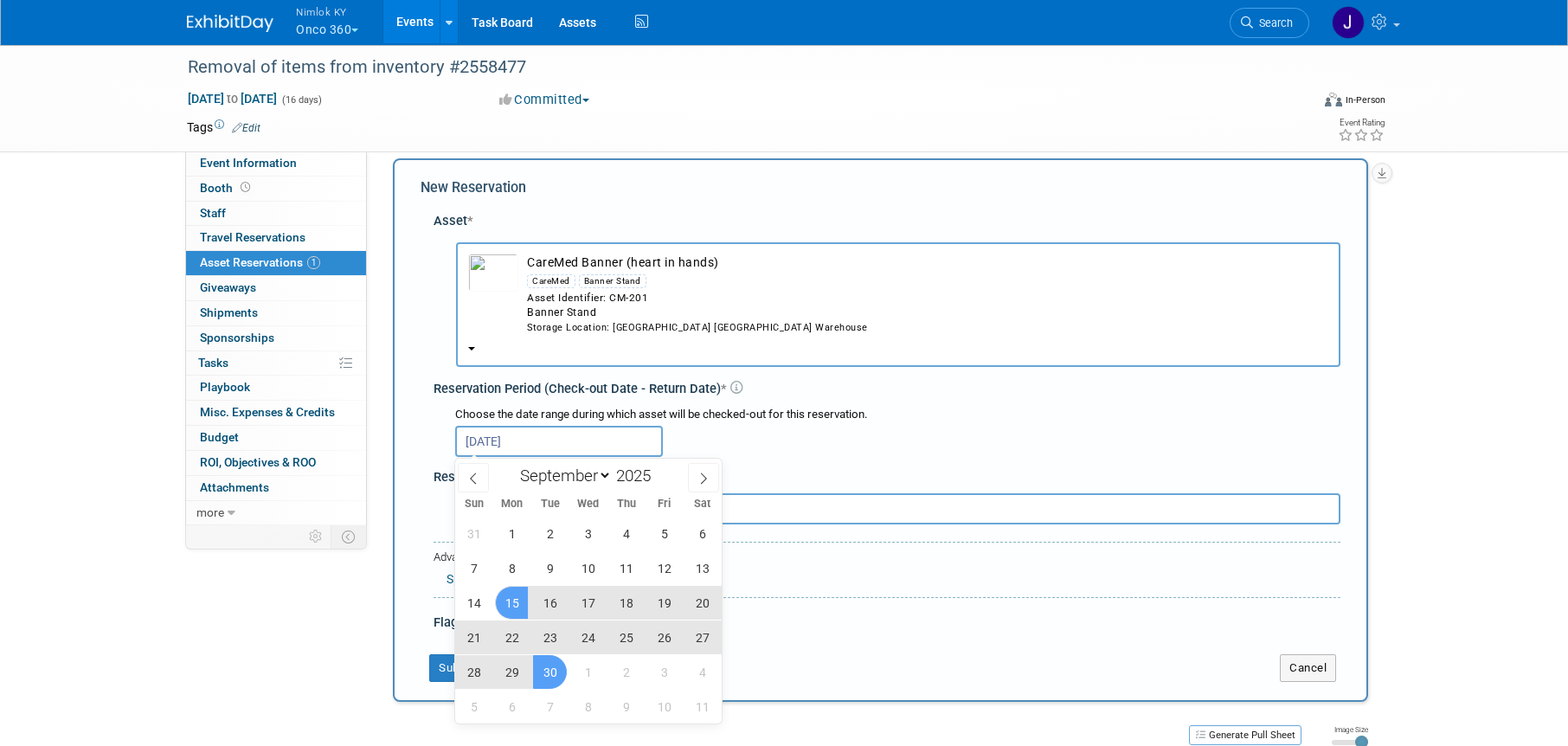
click at [548, 668] on span "30" at bounding box center [550, 672] width 34 height 34
type input "Sep 15, 2025 to Sep 30, 2025"
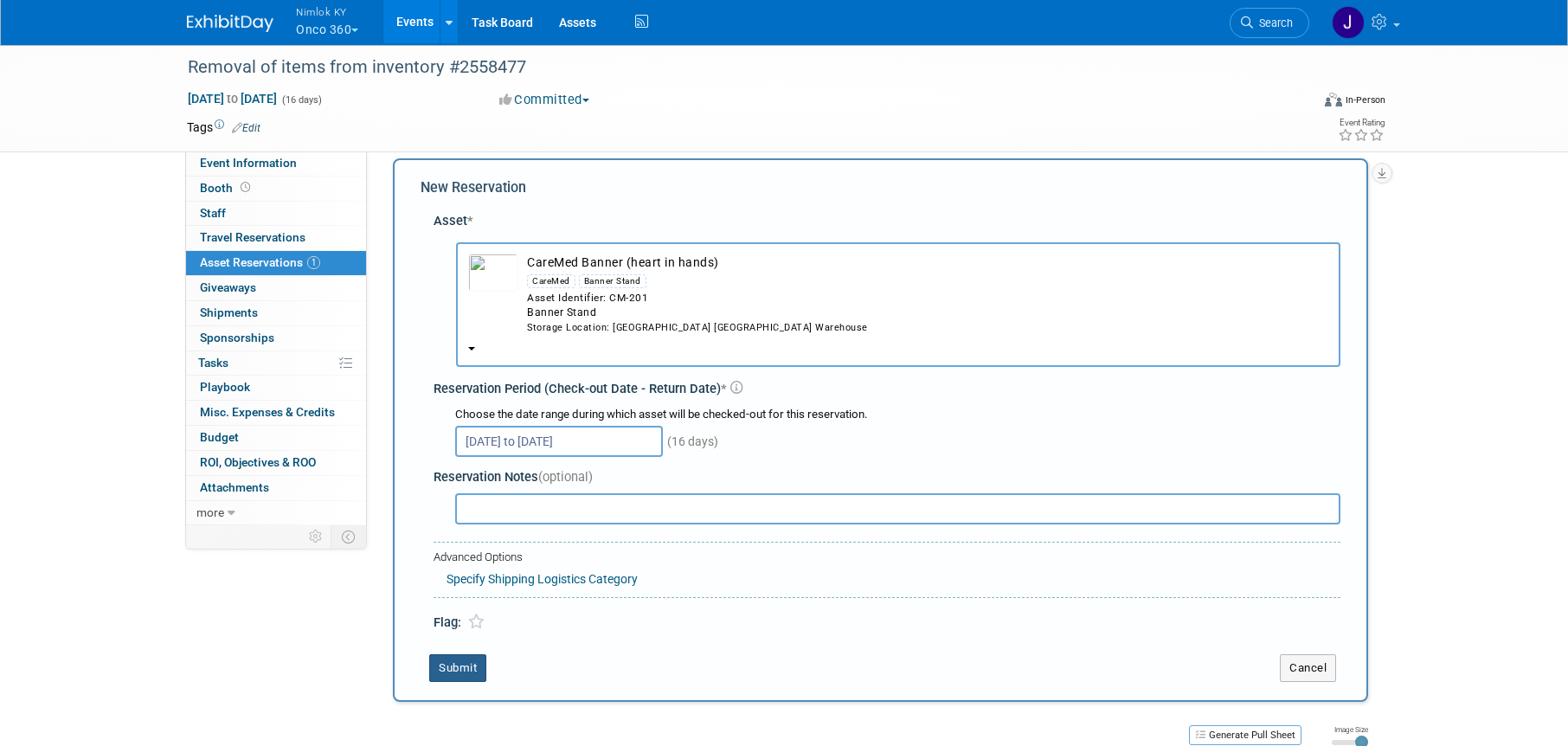
click at [470, 673] on button "Submit" at bounding box center [458, 668] width 57 height 27
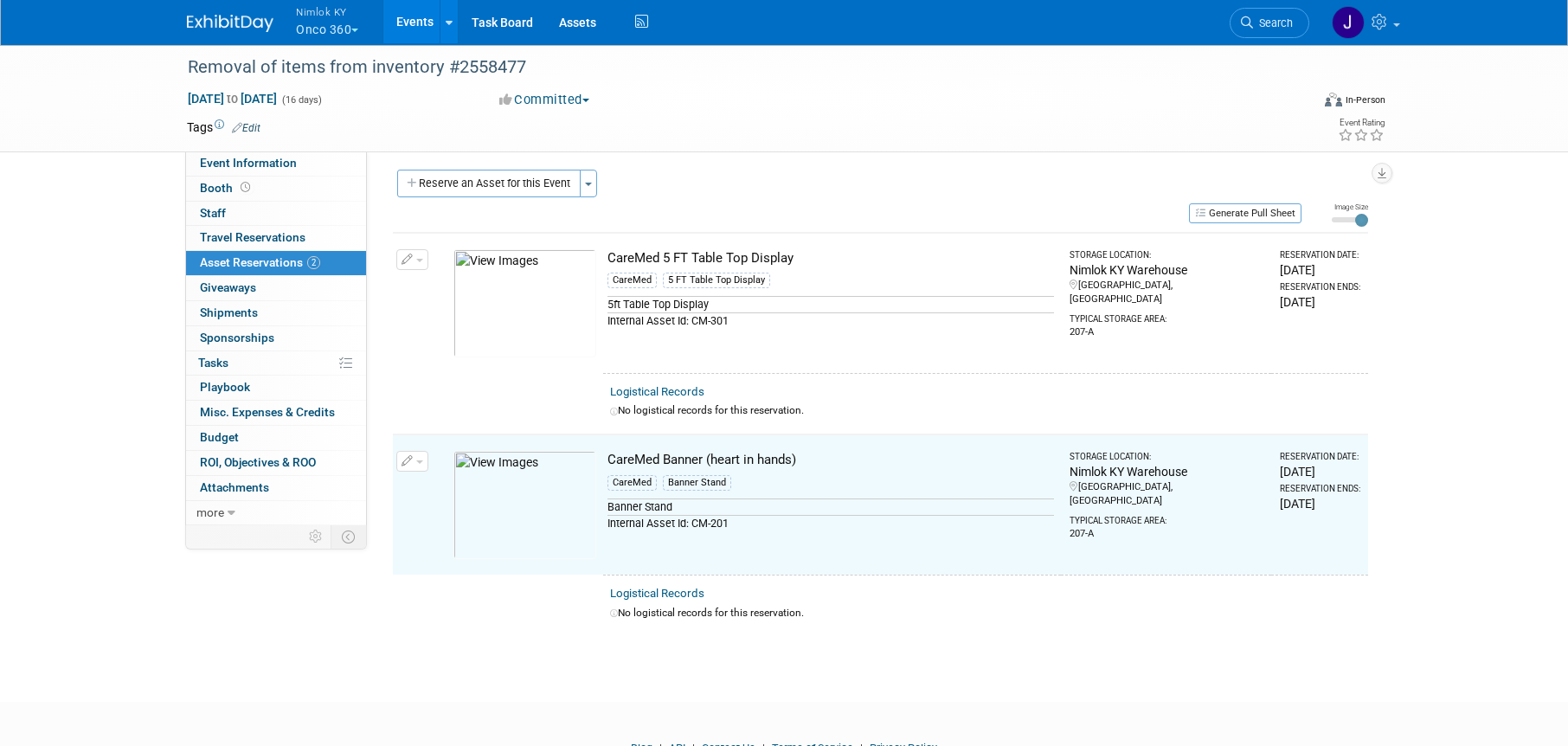
scroll to position [0, 0]
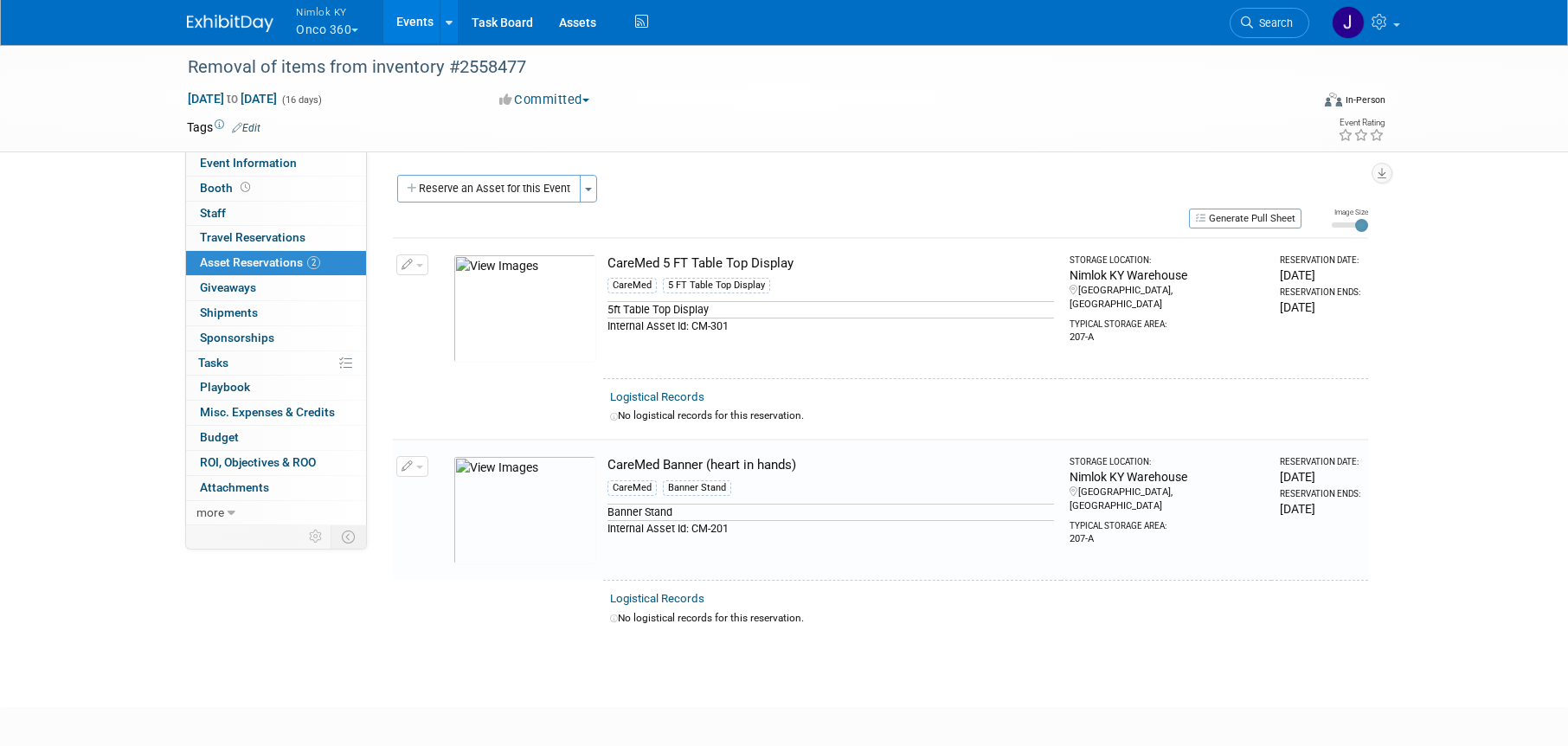
click at [541, 191] on button "Reserve an Asset for this Event" at bounding box center [489, 189] width 184 height 27
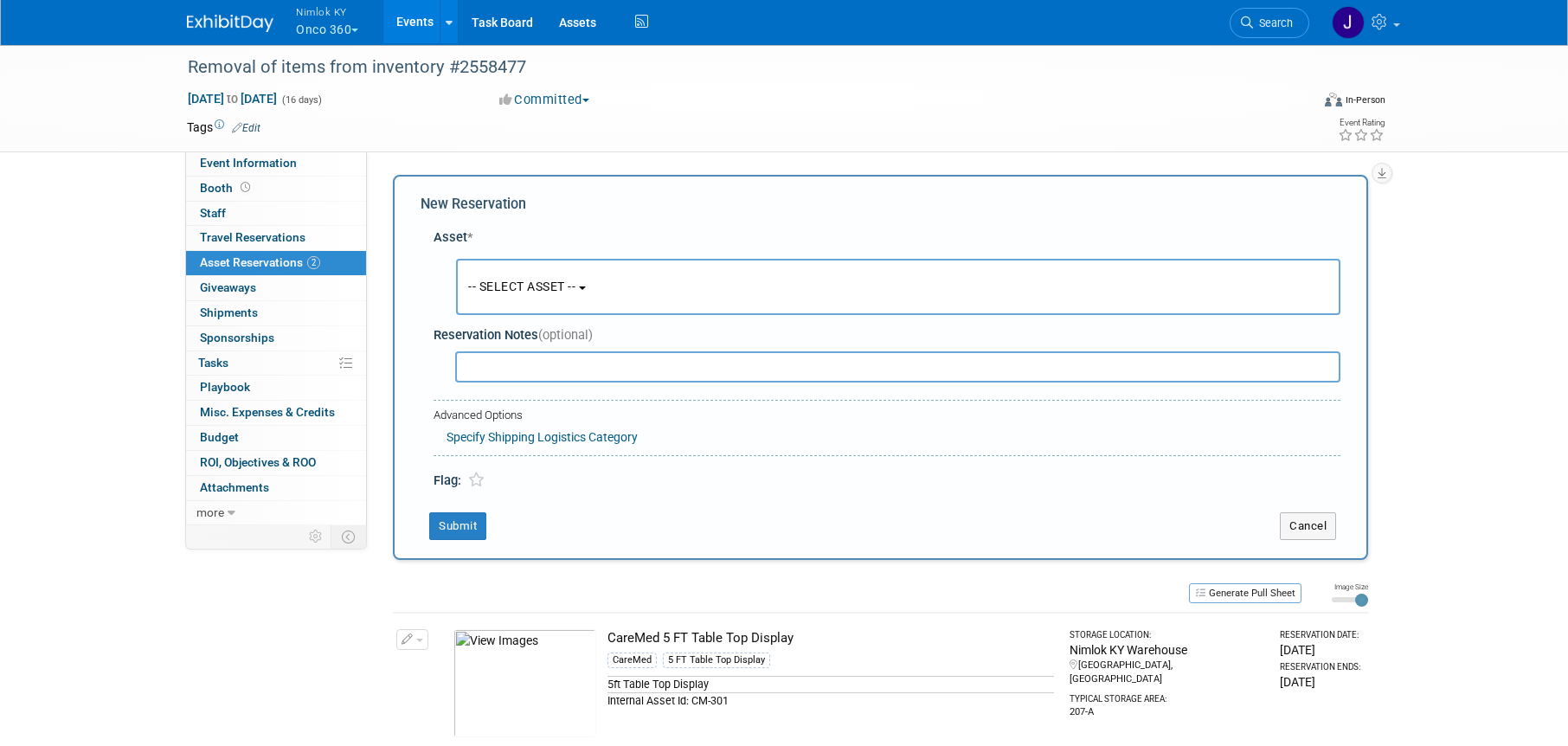
scroll to position [17, 0]
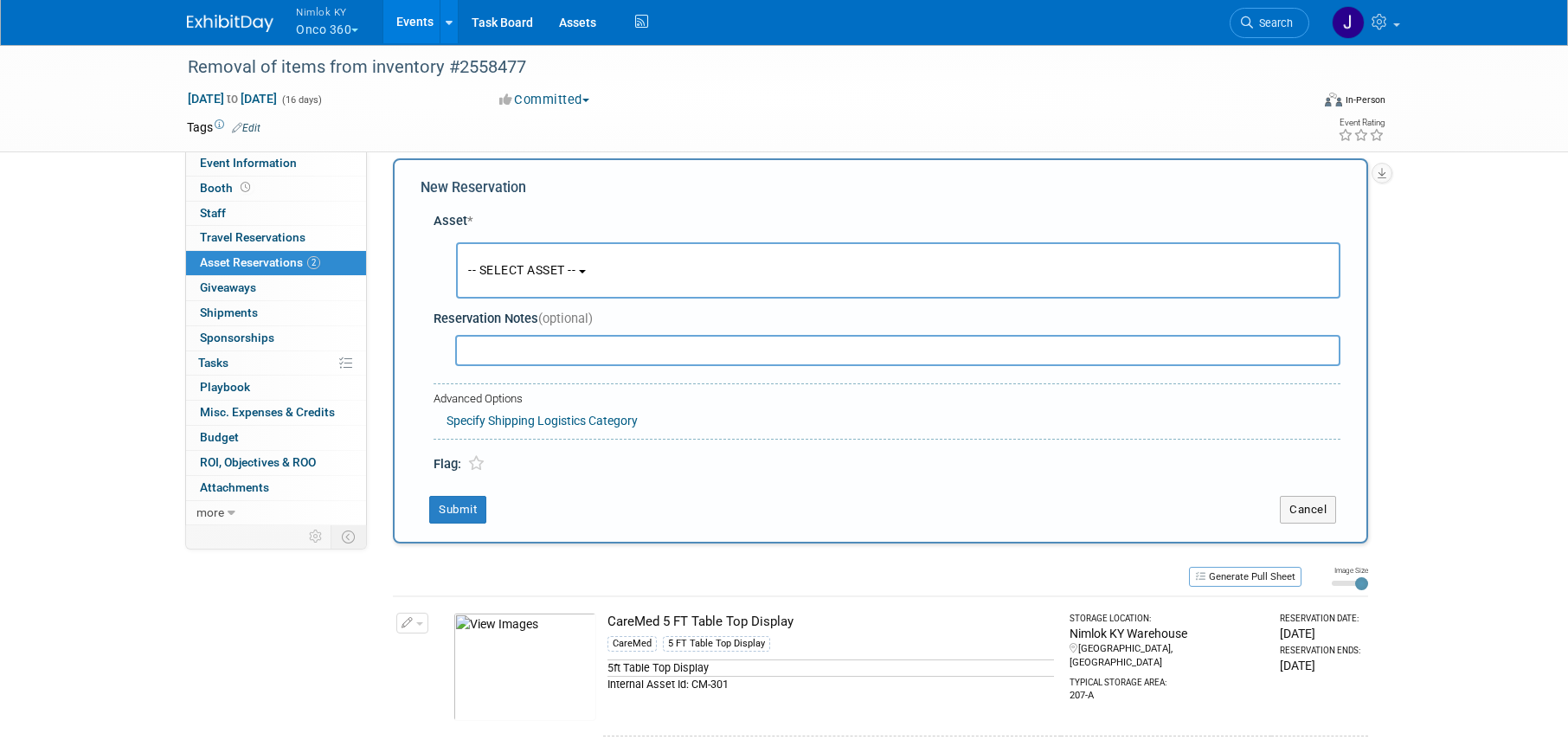
click at [561, 277] on button "-- SELECT ASSET --" at bounding box center [898, 271] width 884 height 57
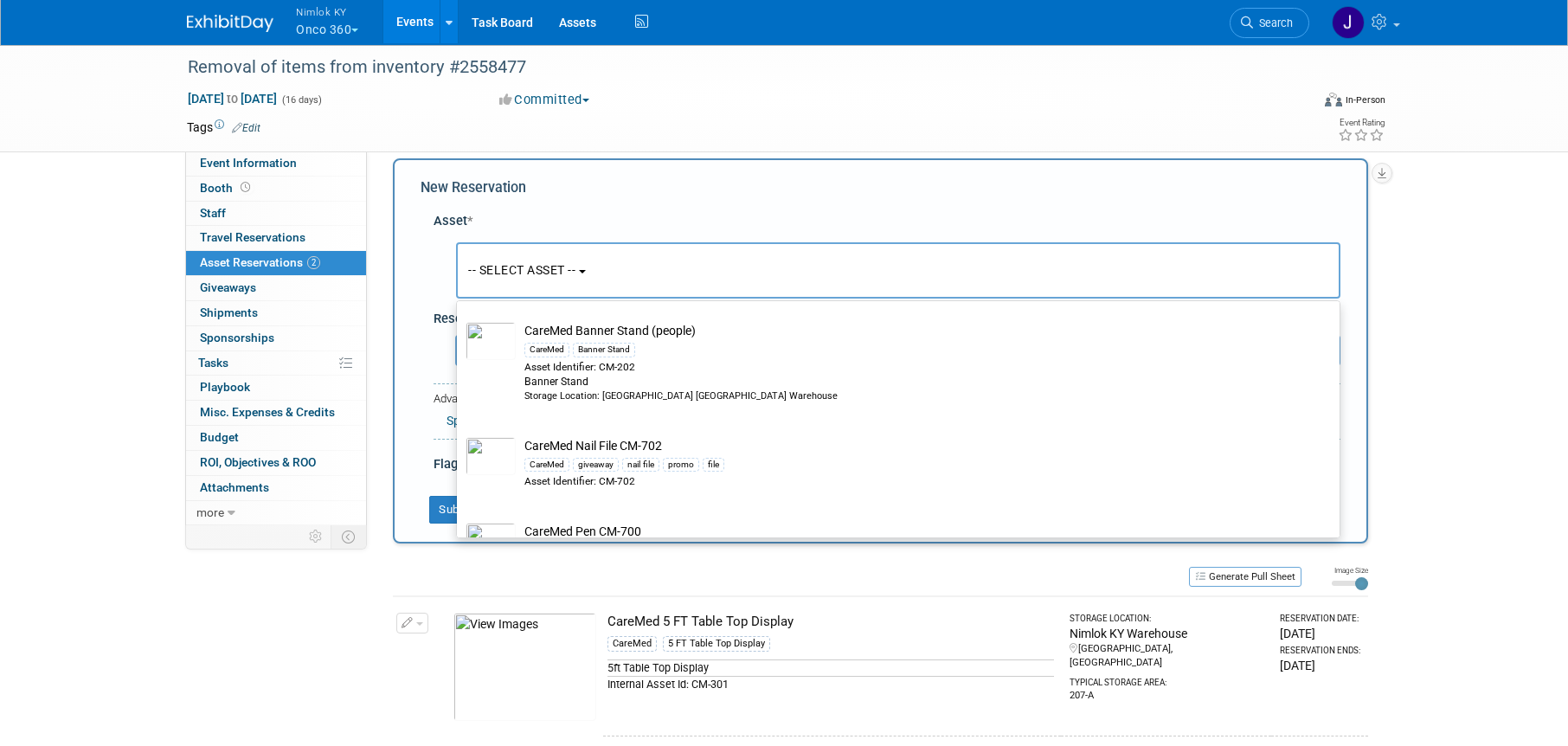
scroll to position [352, 0]
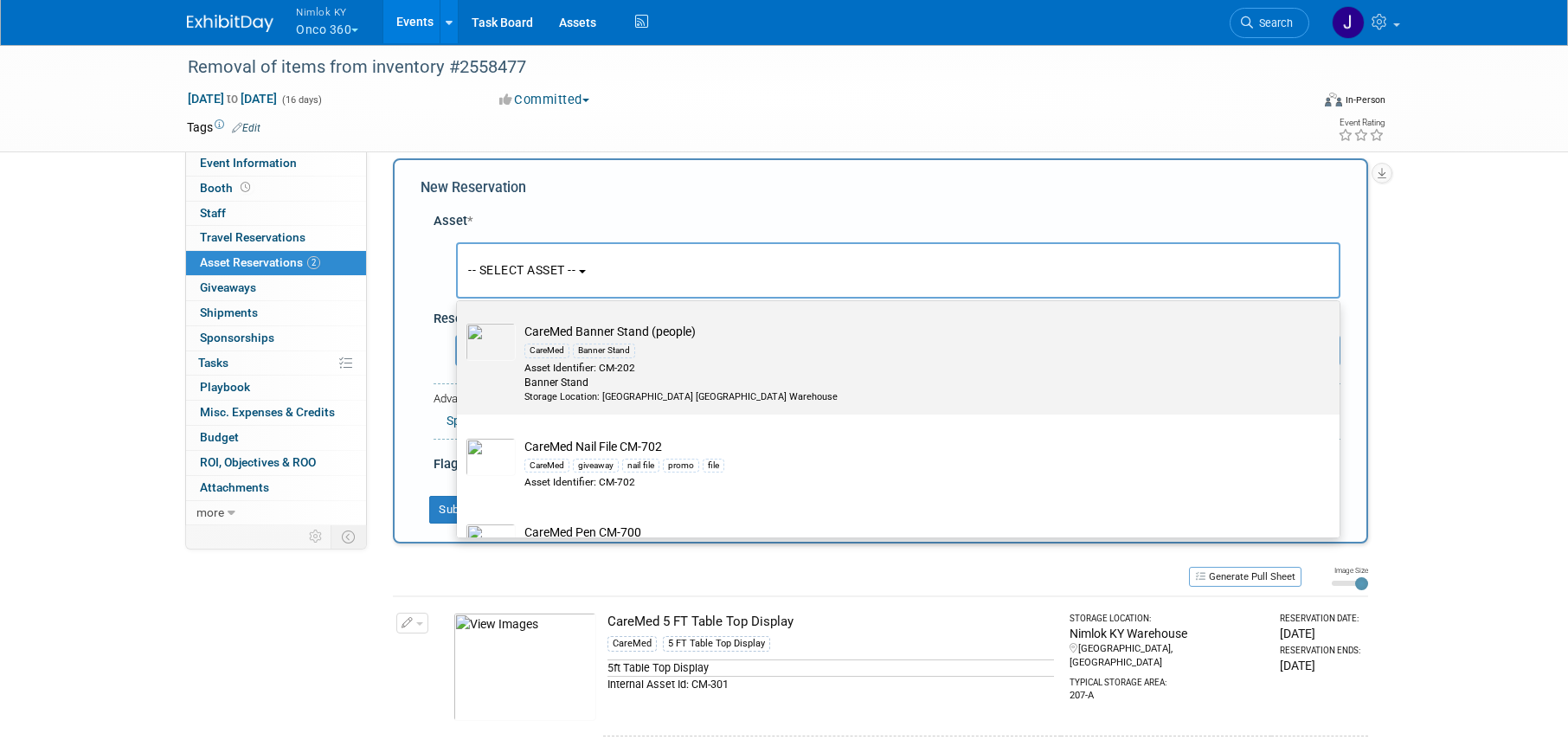
click at [733, 342] on div "CareMed Banner Stand" at bounding box center [915, 350] width 781 height 20
click at [460, 320] on input "CareMed Banner Stand (people) CareMed Banner Stand Asset Identifier: CM-202 Ban…" at bounding box center [454, 315] width 12 height 12
select select "10716567"
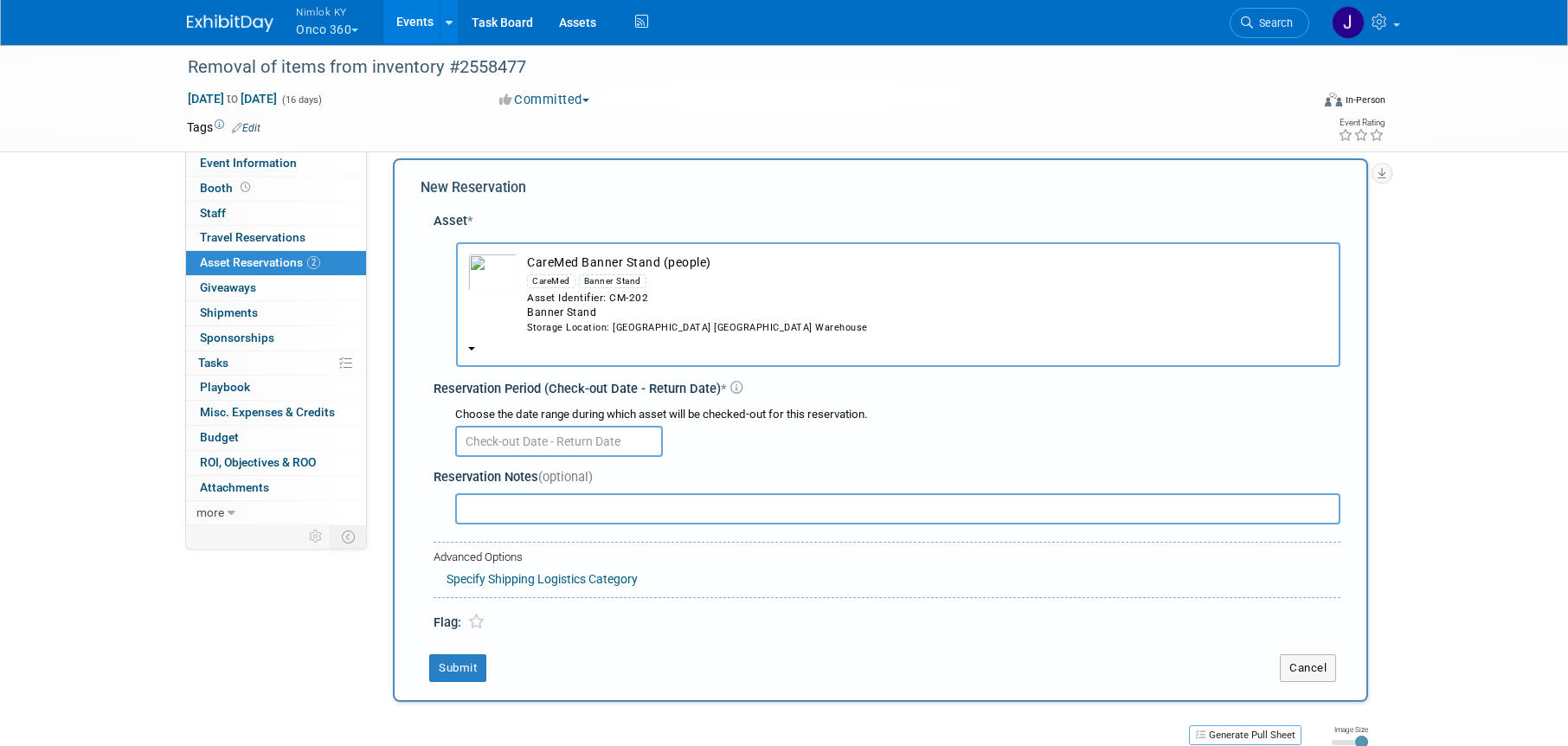
click at [614, 440] on input "text" at bounding box center [559, 441] width 207 height 31
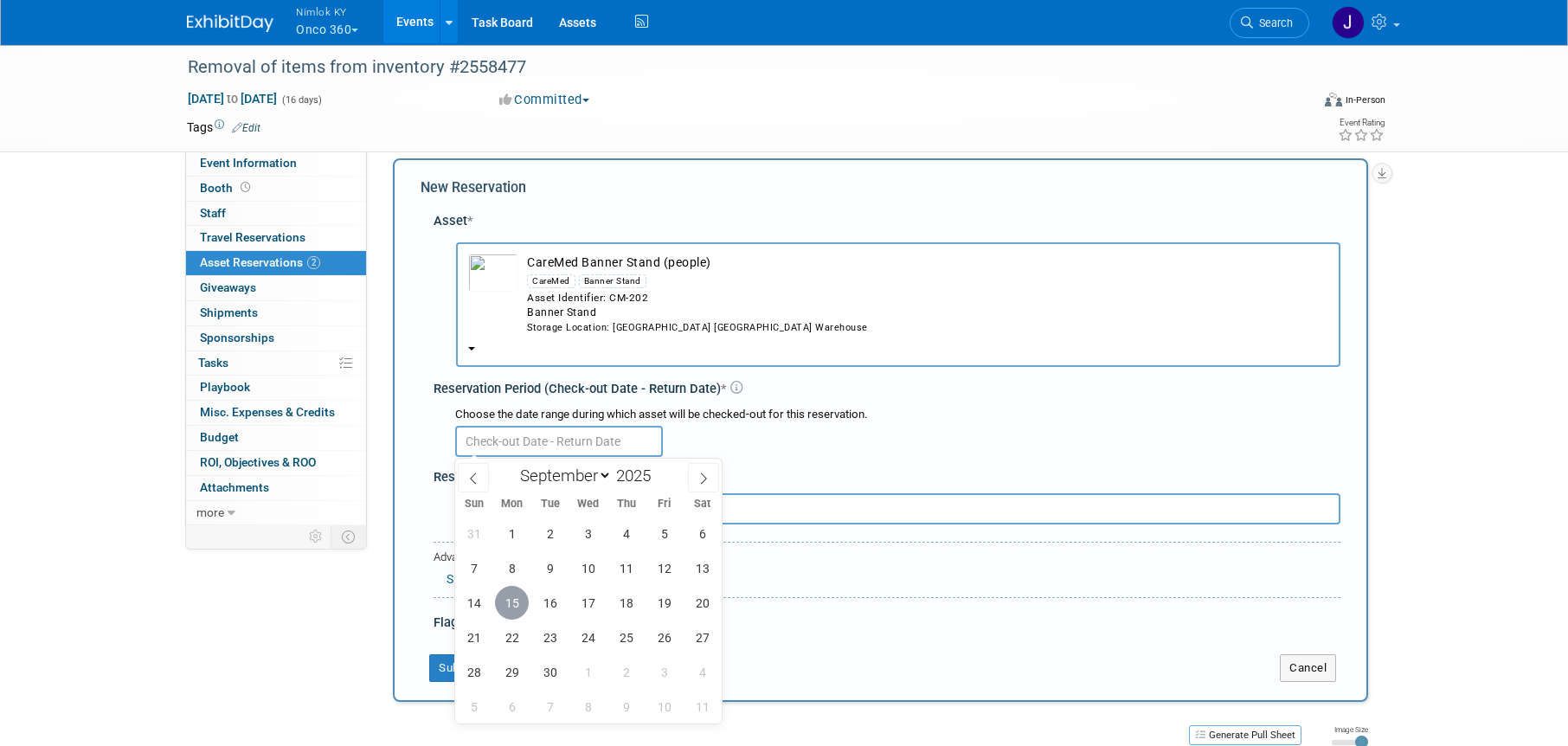
click at [516, 595] on span "15" at bounding box center [512, 602] width 34 height 34
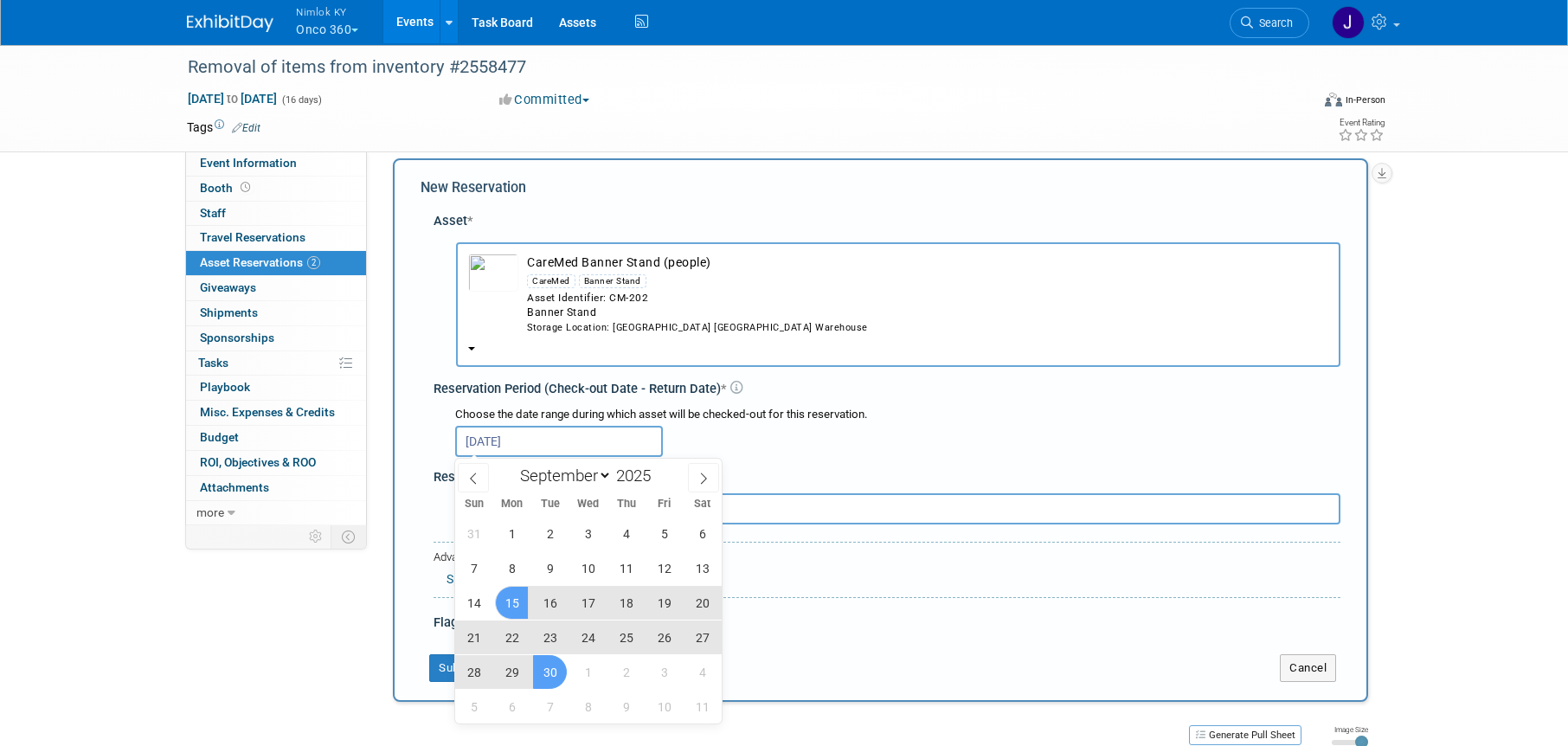
click at [551, 680] on span "30" at bounding box center [550, 672] width 34 height 34
type input "[DATE] to [DATE]"
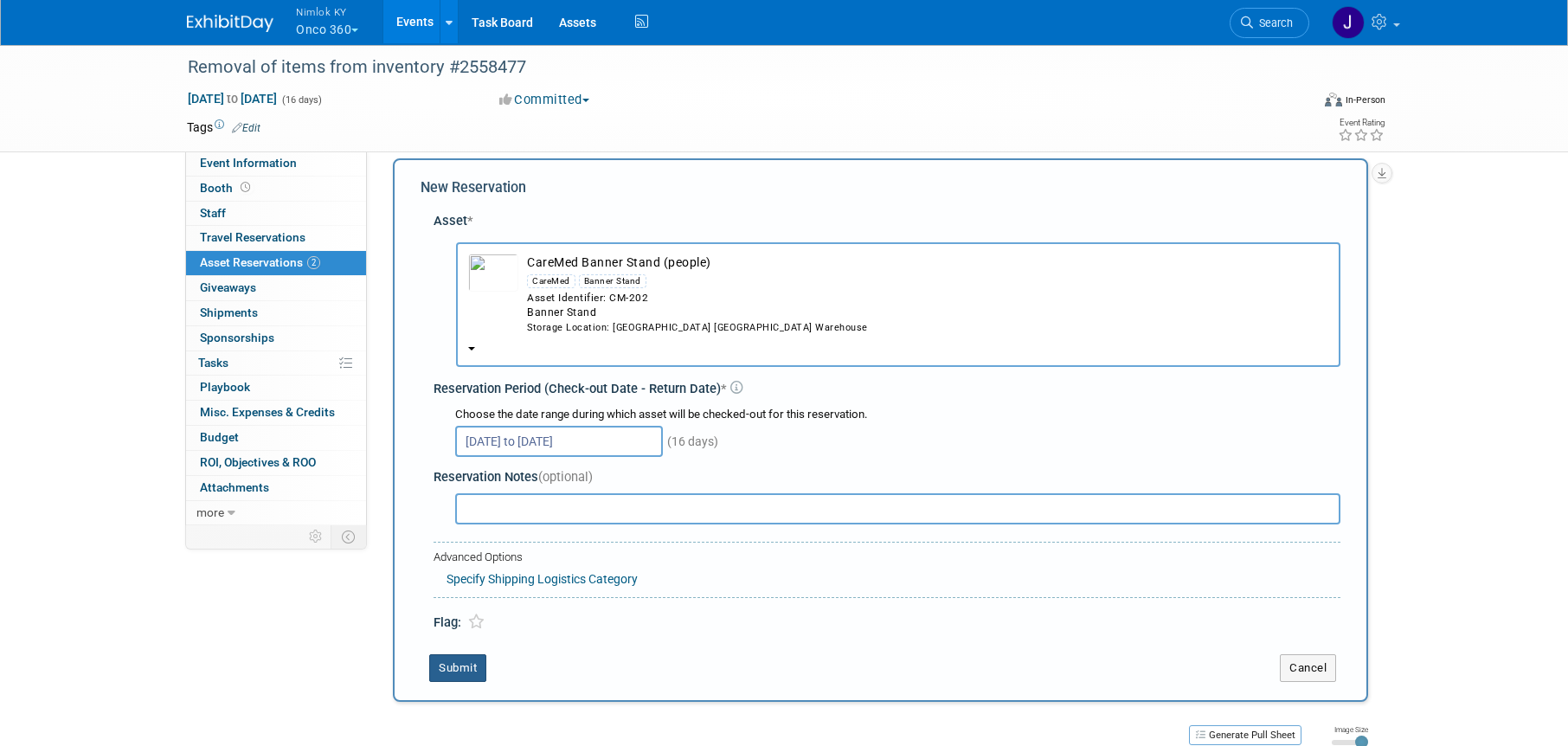
click at [464, 671] on button "Submit" at bounding box center [458, 668] width 57 height 27
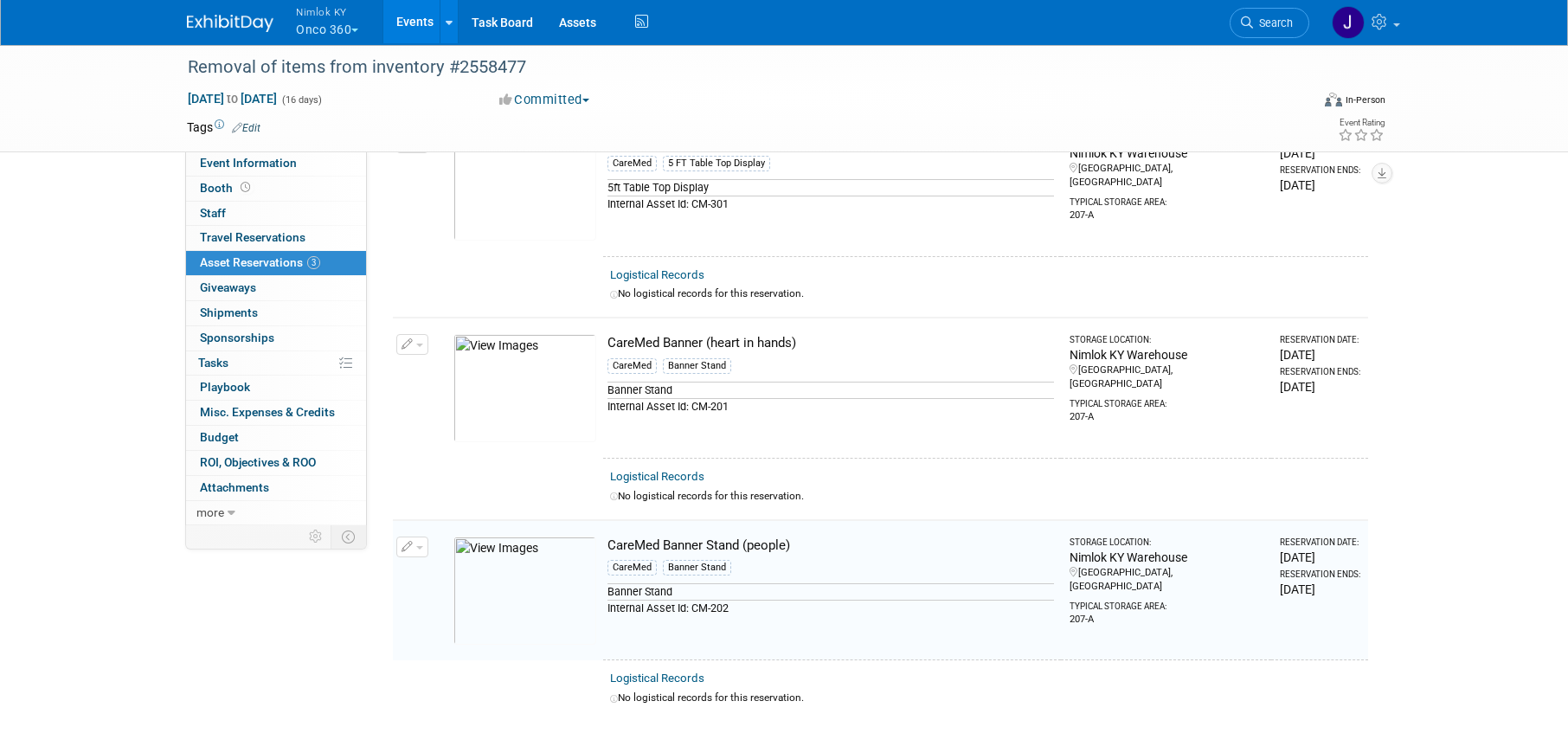
scroll to position [0, 0]
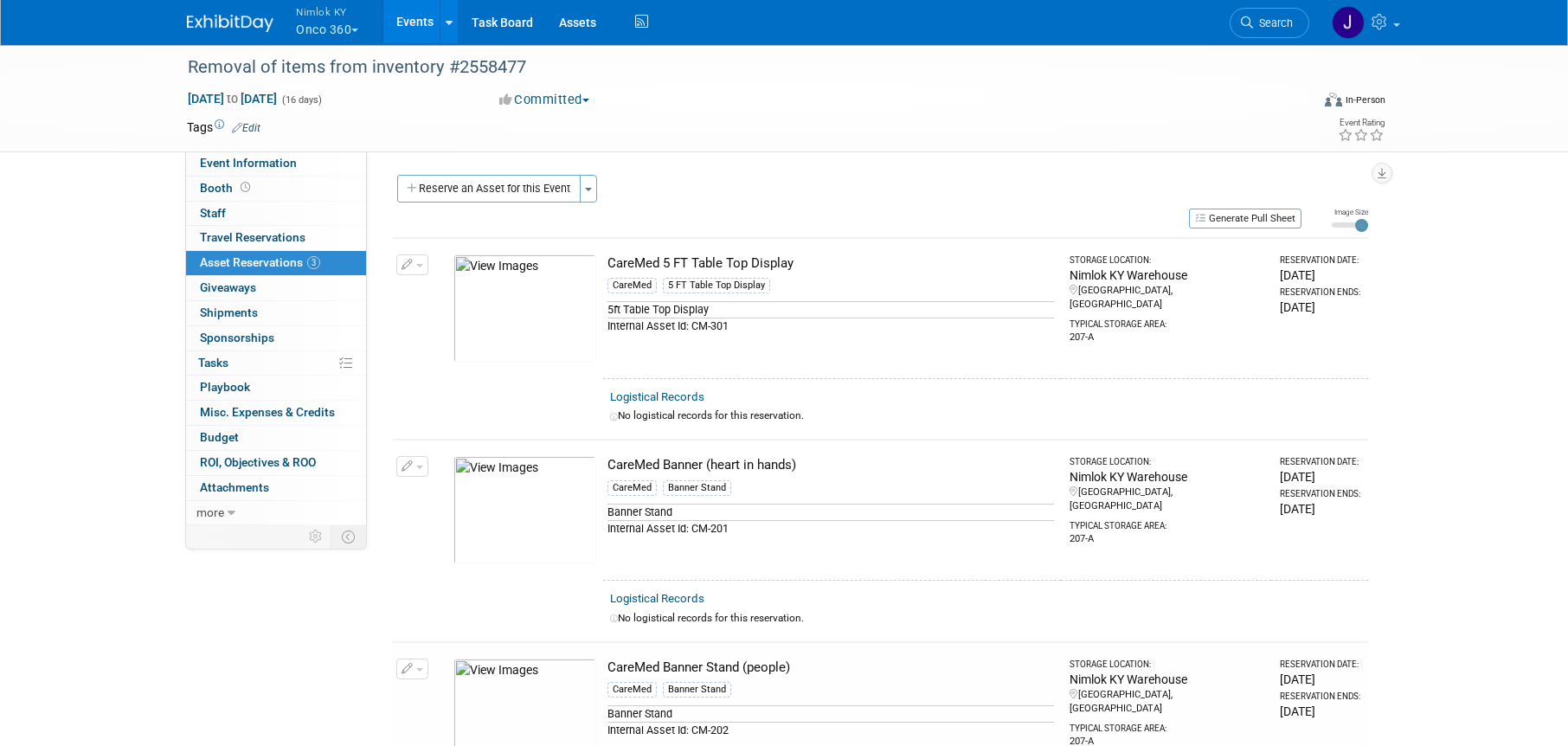
click at [537, 190] on button "Reserve an Asset for this Event" at bounding box center [489, 189] width 184 height 27
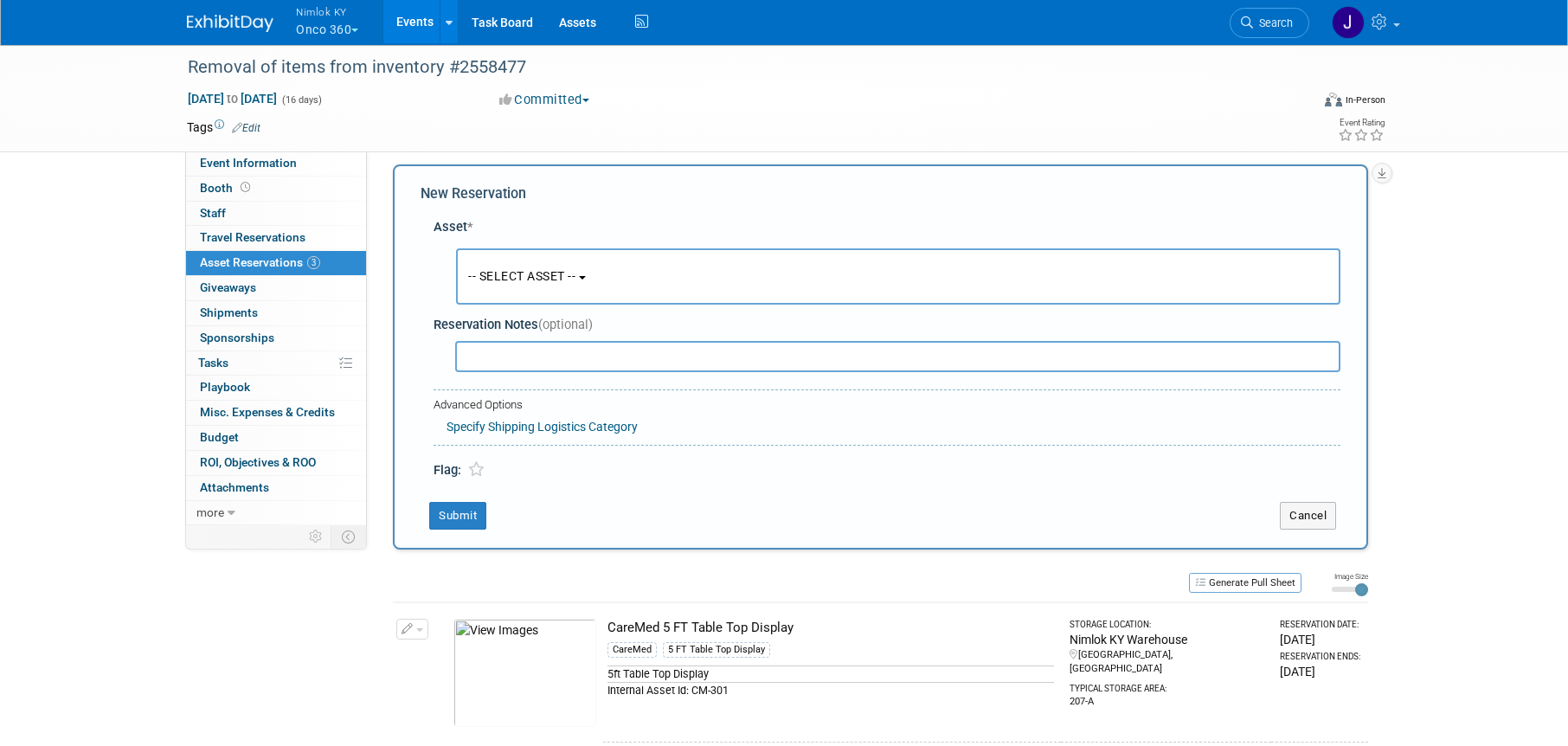
scroll to position [17, 0]
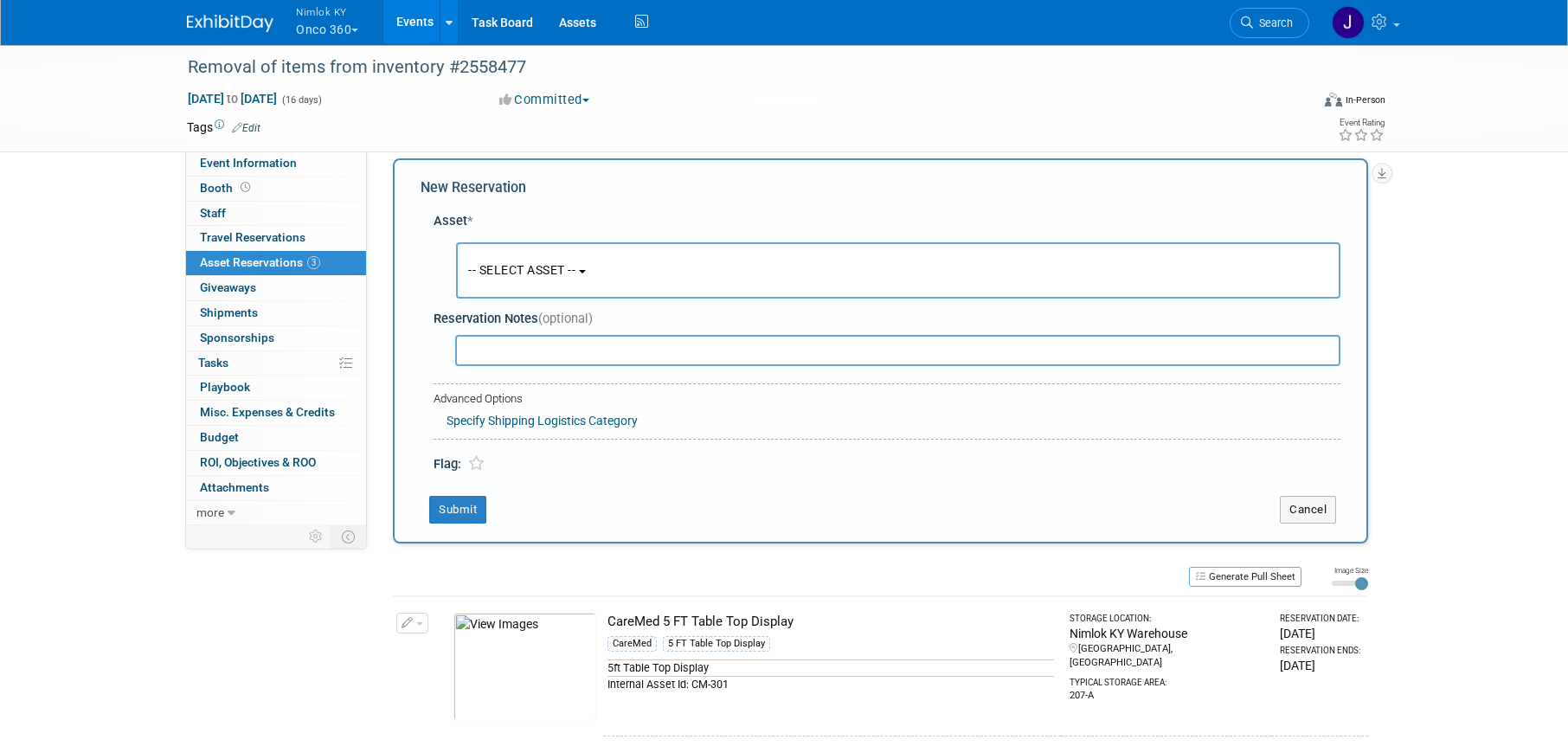
click at [545, 266] on span "-- SELECT ASSET --" at bounding box center [522, 270] width 108 height 14
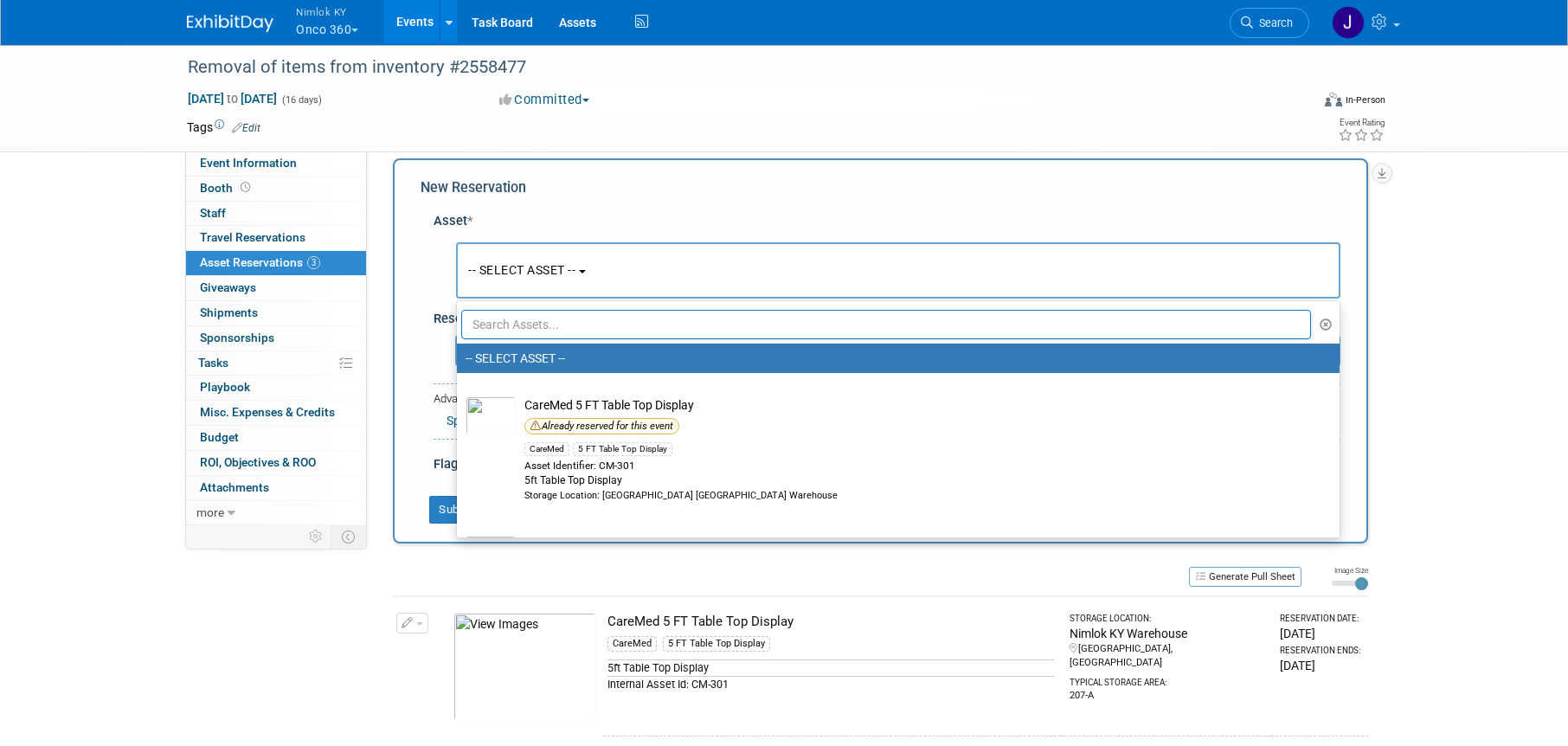
click at [557, 327] on input "text" at bounding box center [886, 325] width 850 height 29
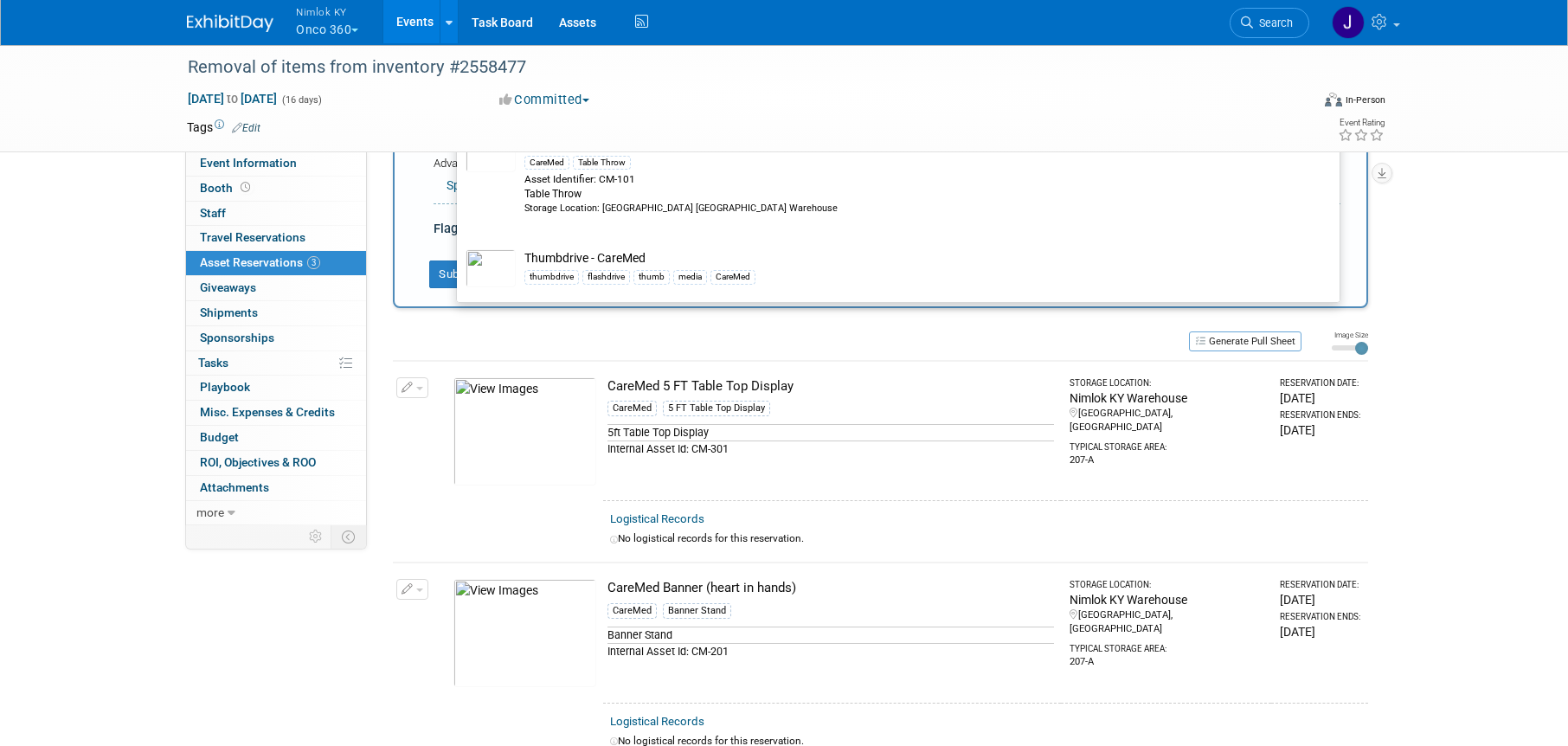
scroll to position [398, 0]
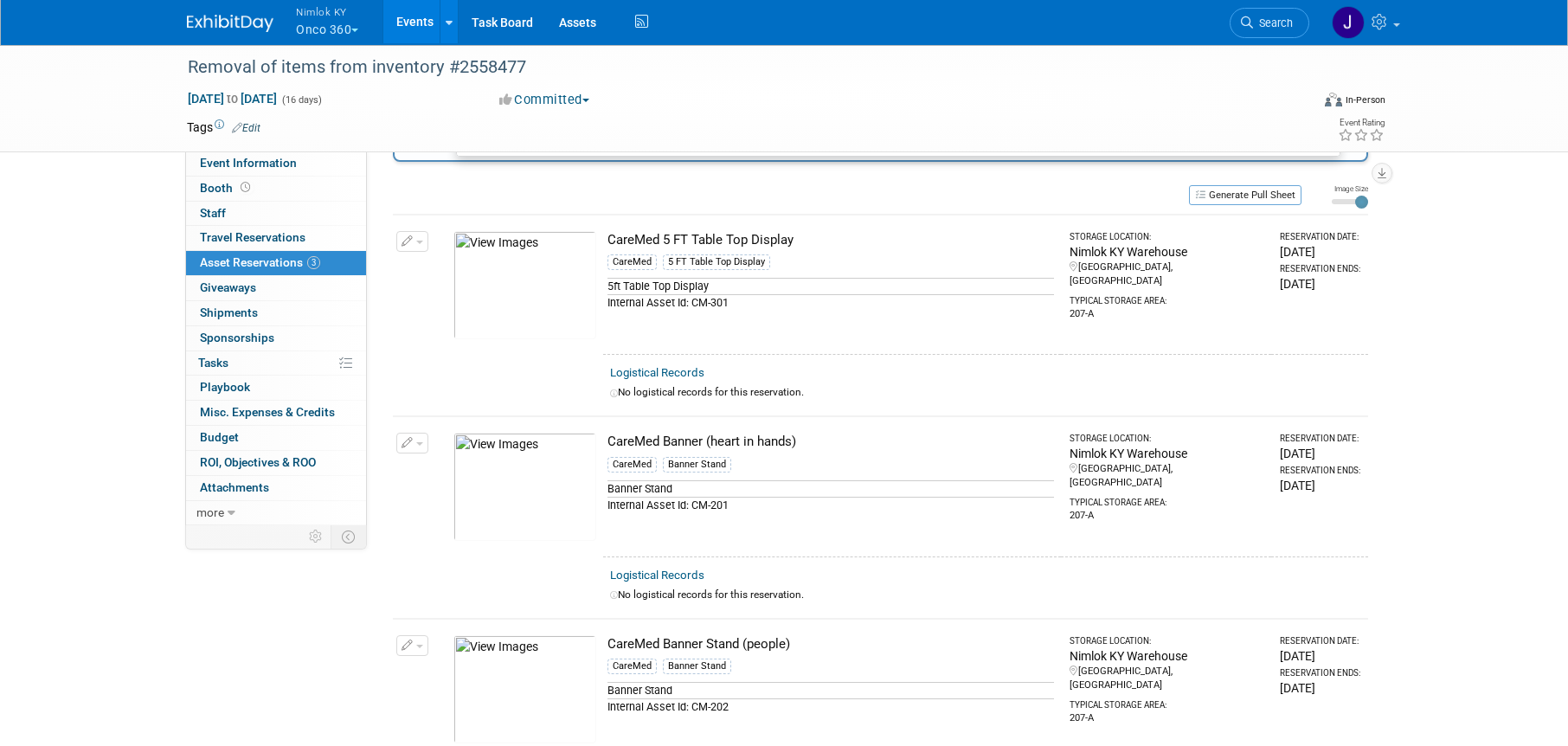
type input "caremed"
click at [1474, 215] on div "Removal of items from inventory #2558477 Sep 15, 2025 to Sep 30, 2025 (16 days)…" at bounding box center [784, 249] width 1568 height 1208
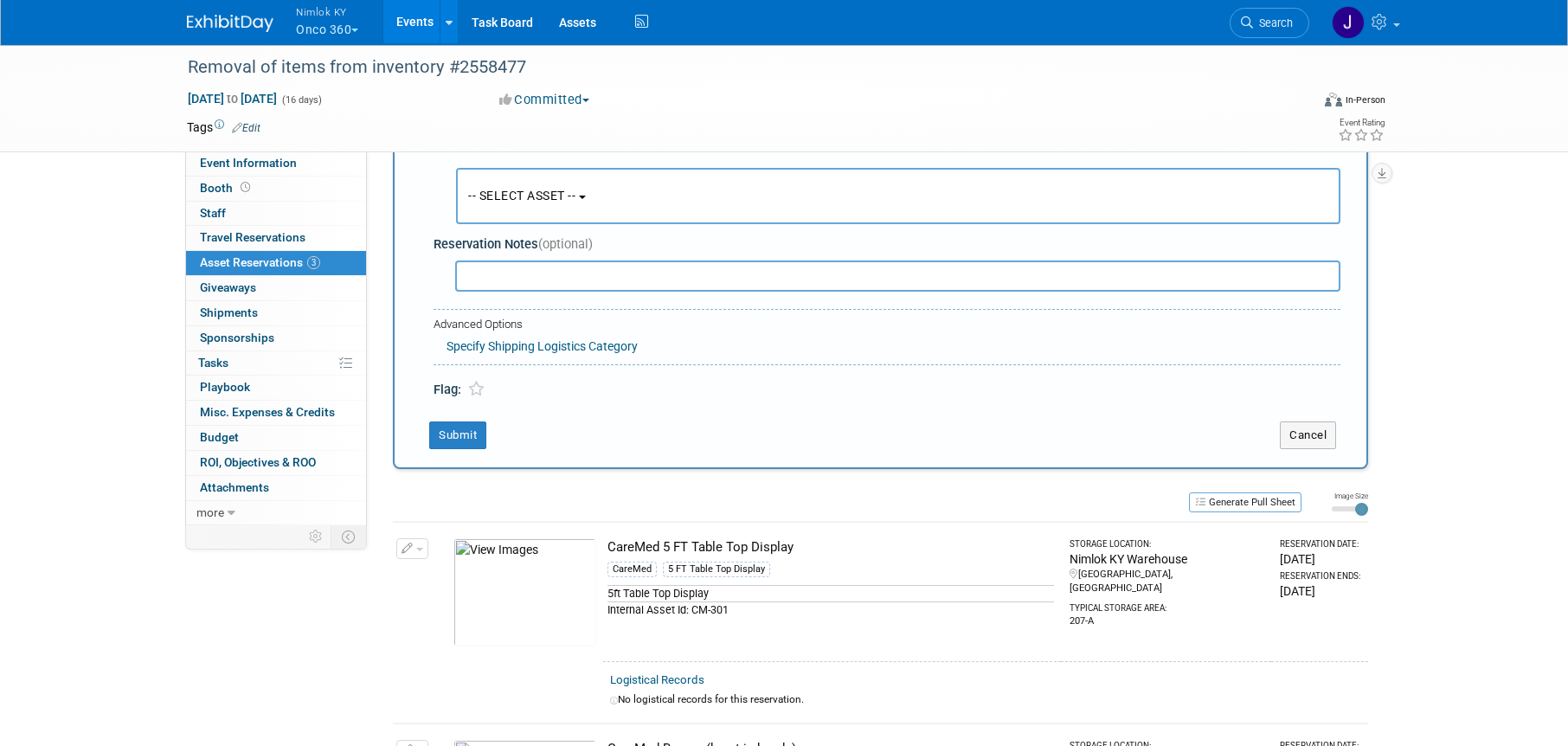
scroll to position [0, 0]
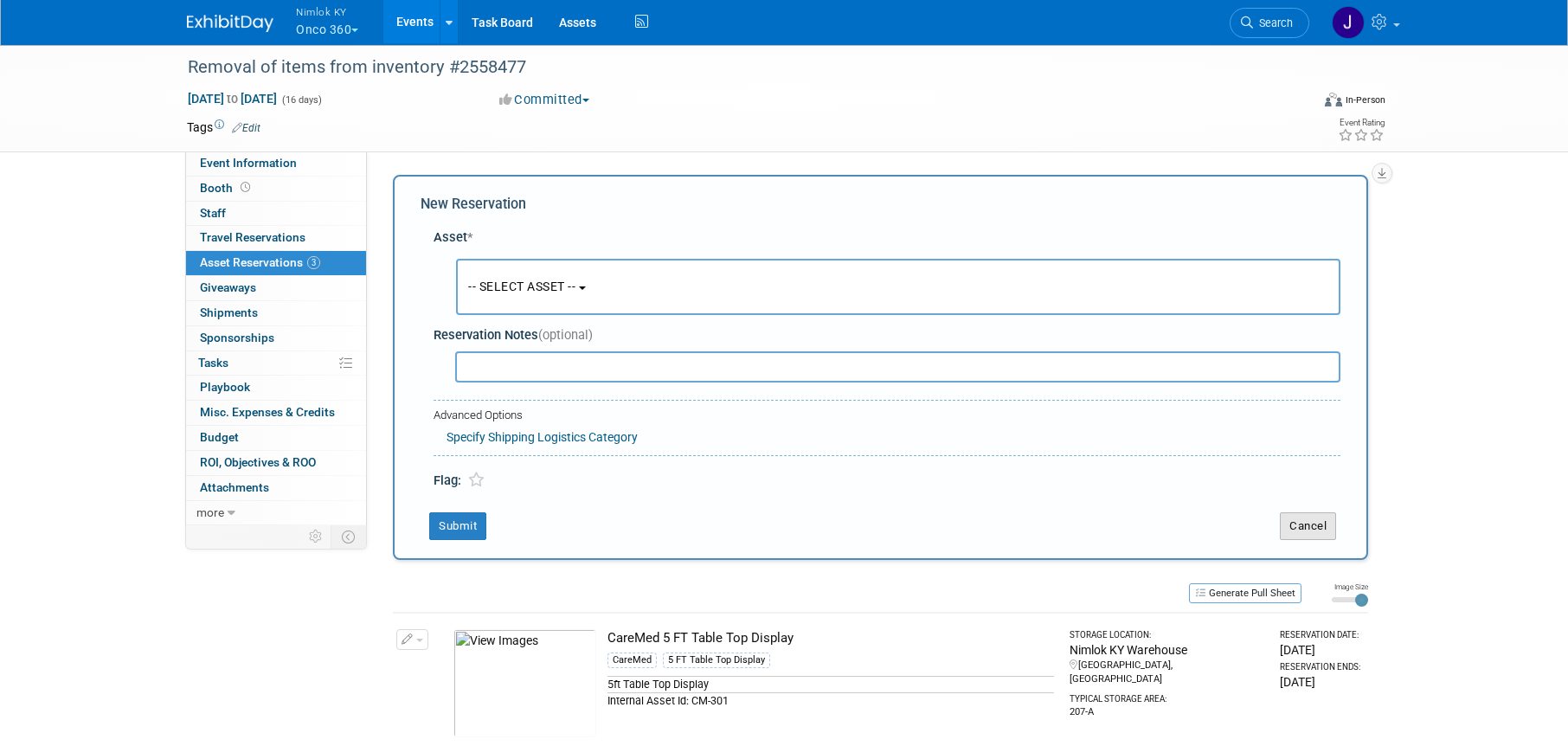
click at [1331, 521] on button "Cancel" at bounding box center [1309, 526] width 57 height 27
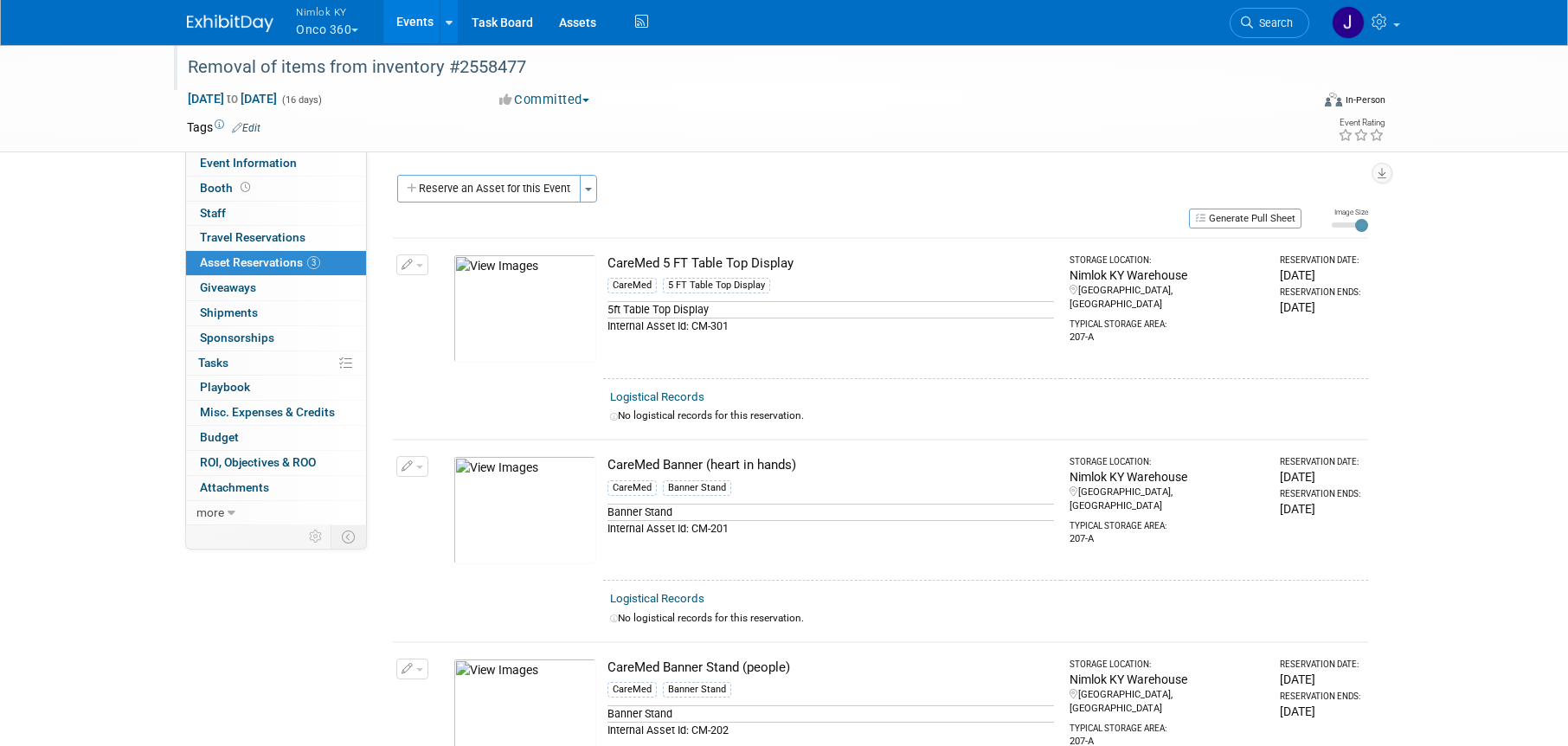
click at [325, 65] on div "Removal of items from inventory #2558477" at bounding box center [733, 67] width 1101 height 31
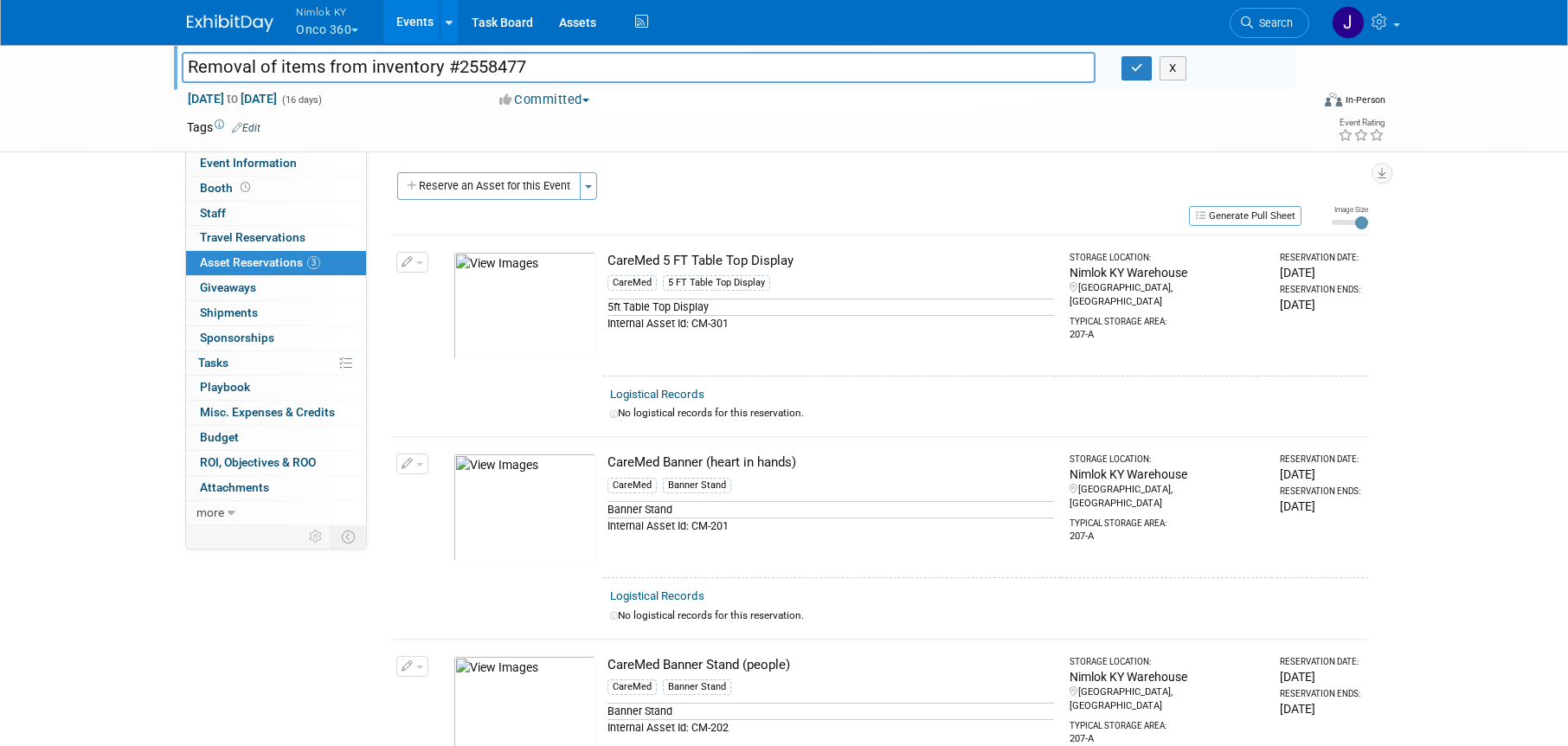
scroll to position [4, 0]
click at [319, 66] on input "Removal of items from inventory #2558477" at bounding box center [639, 66] width 914 height 30
type input "Removal of graphics from inventory/hold Hardware for reskin #2558477"
click at [826, 265] on div "CareMed 5 FT Table Top Display" at bounding box center [830, 260] width 447 height 19
drag, startPoint x: 799, startPoint y: 257, endPoint x: 605, endPoint y: 263, distance: 194.1
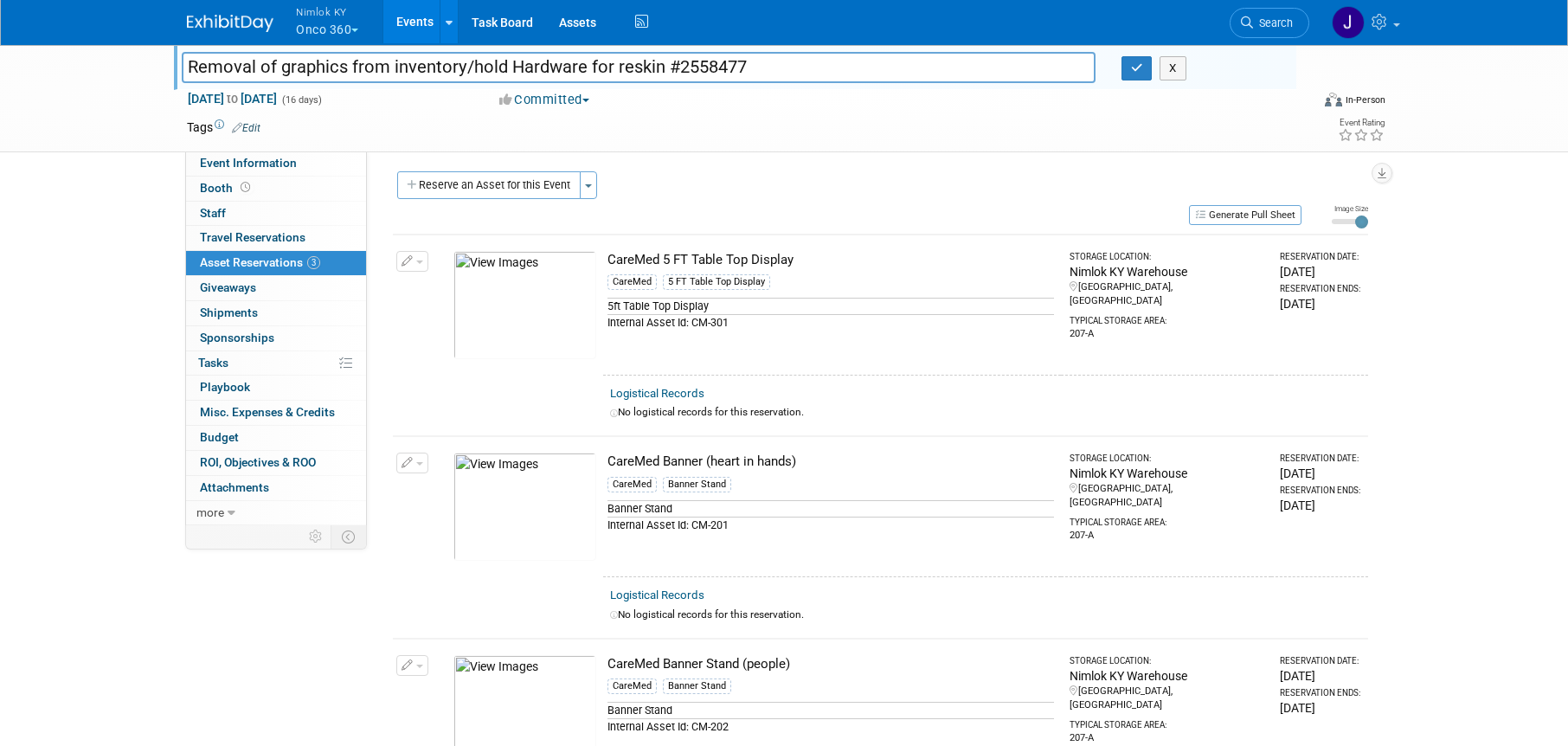
click at [605, 263] on td "CareMed 5 FT Table Top Display CareMed 5 FT Table Top Display 5ft Table Top Dis…" at bounding box center [832, 304] width 458 height 140
copy div "CareMed 5 FT Table Top Display"
drag, startPoint x: 818, startPoint y: 462, endPoint x: 772, endPoint y: 464, distance: 46.0
click at [772, 464] on div "CareMed Banner (heart in hands)" at bounding box center [830, 461] width 447 height 19
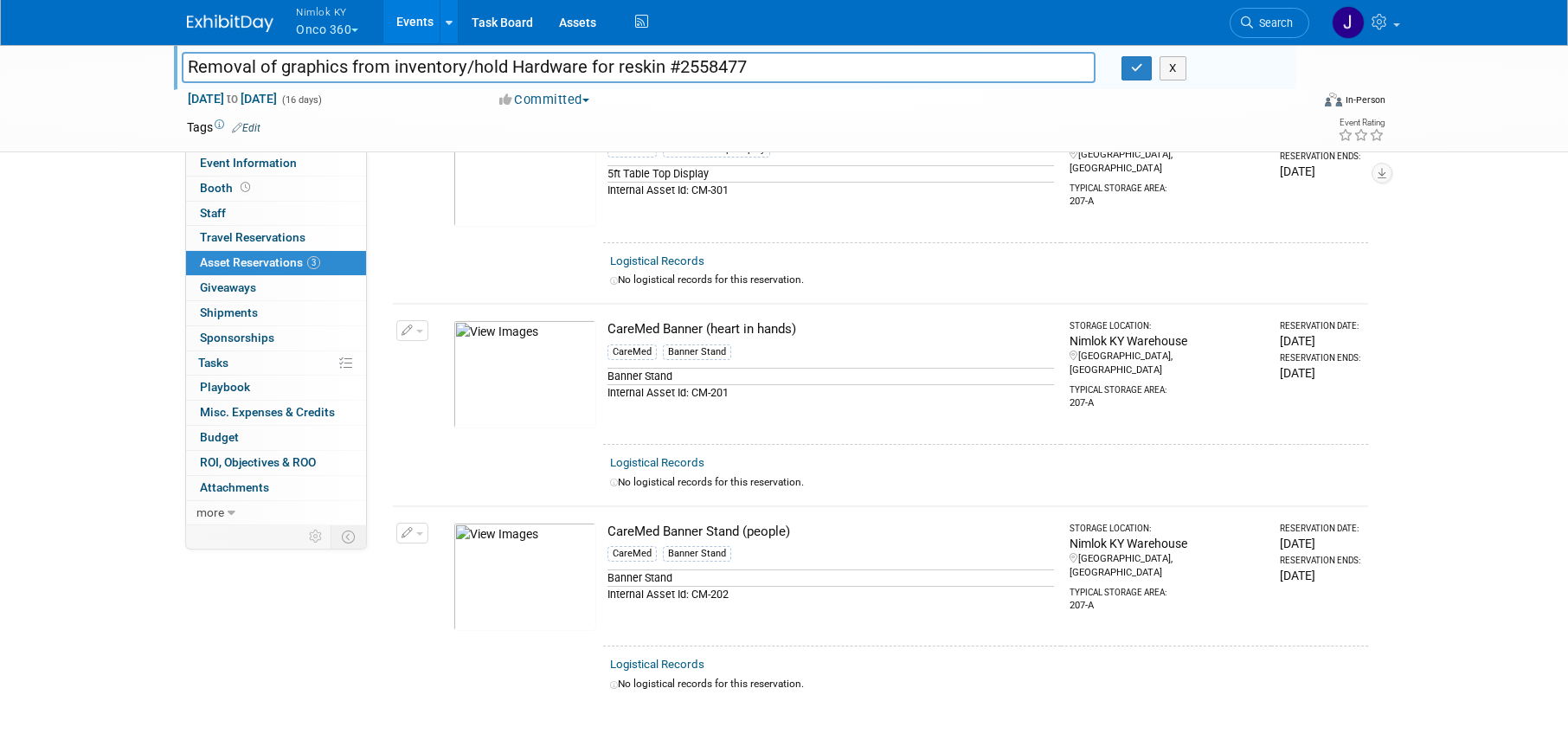
scroll to position [139, 0]
drag, startPoint x: 810, startPoint y: 323, endPoint x: 598, endPoint y: 328, distance: 212.1
click at [598, 328] on tr "Change Reservation Manage Logistical Records Cancel Reservation" at bounding box center [880, 371] width 975 height 140
copy tr "10047894-10716566-0c241634-e1bc-477f-a350-8d0224c1dd31.jpg CareMed Banner (hear…"
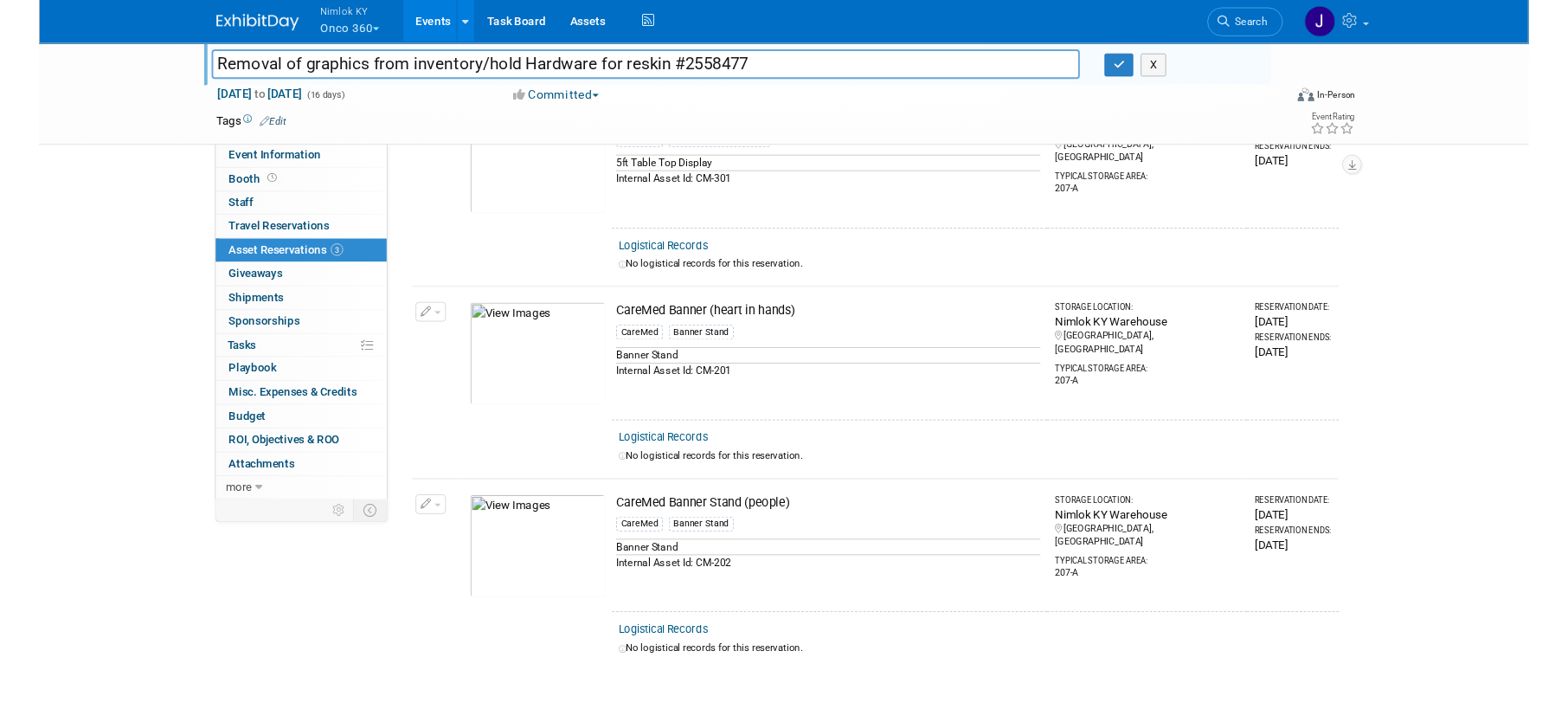
scroll to position [0, 0]
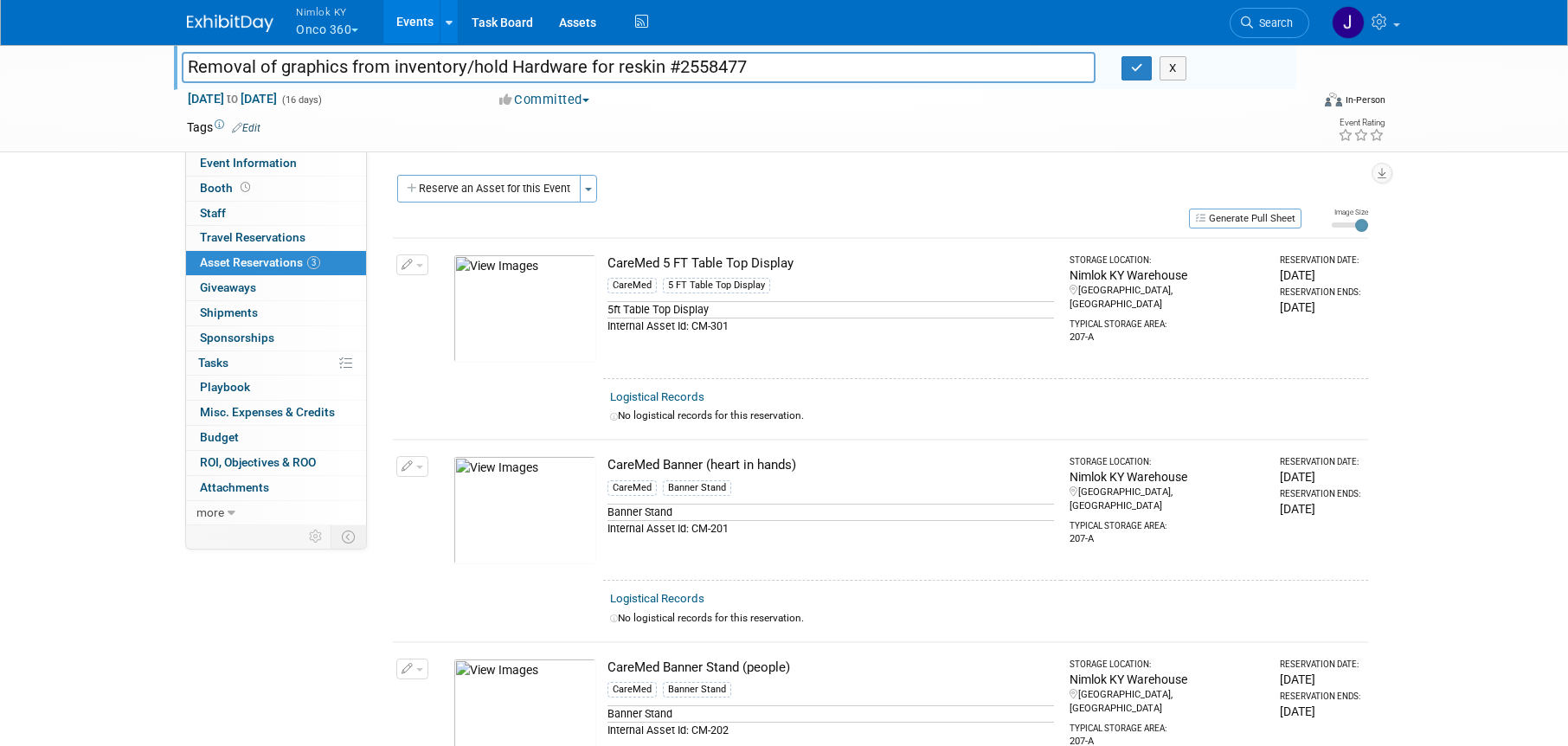
click at [1069, 234] on div "Reserve an Asset for this Event Toggle Dropdown New asset reservation Copy asse…" at bounding box center [880, 508] width 975 height 668
click at [1133, 65] on icon "button" at bounding box center [1138, 68] width 12 height 12
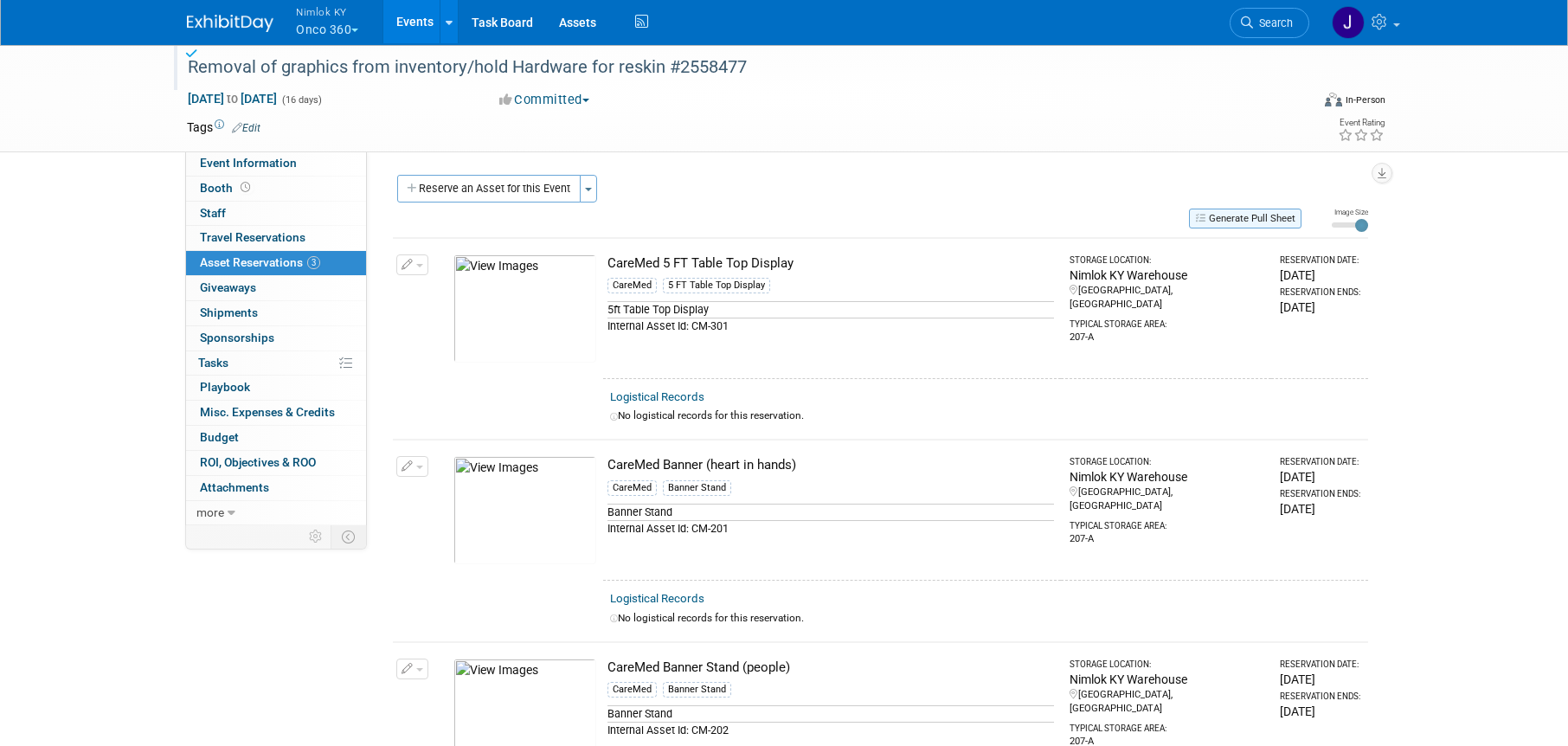
click at [1233, 220] on button "Generate Pull Sheet" at bounding box center [1245, 218] width 112 height 20
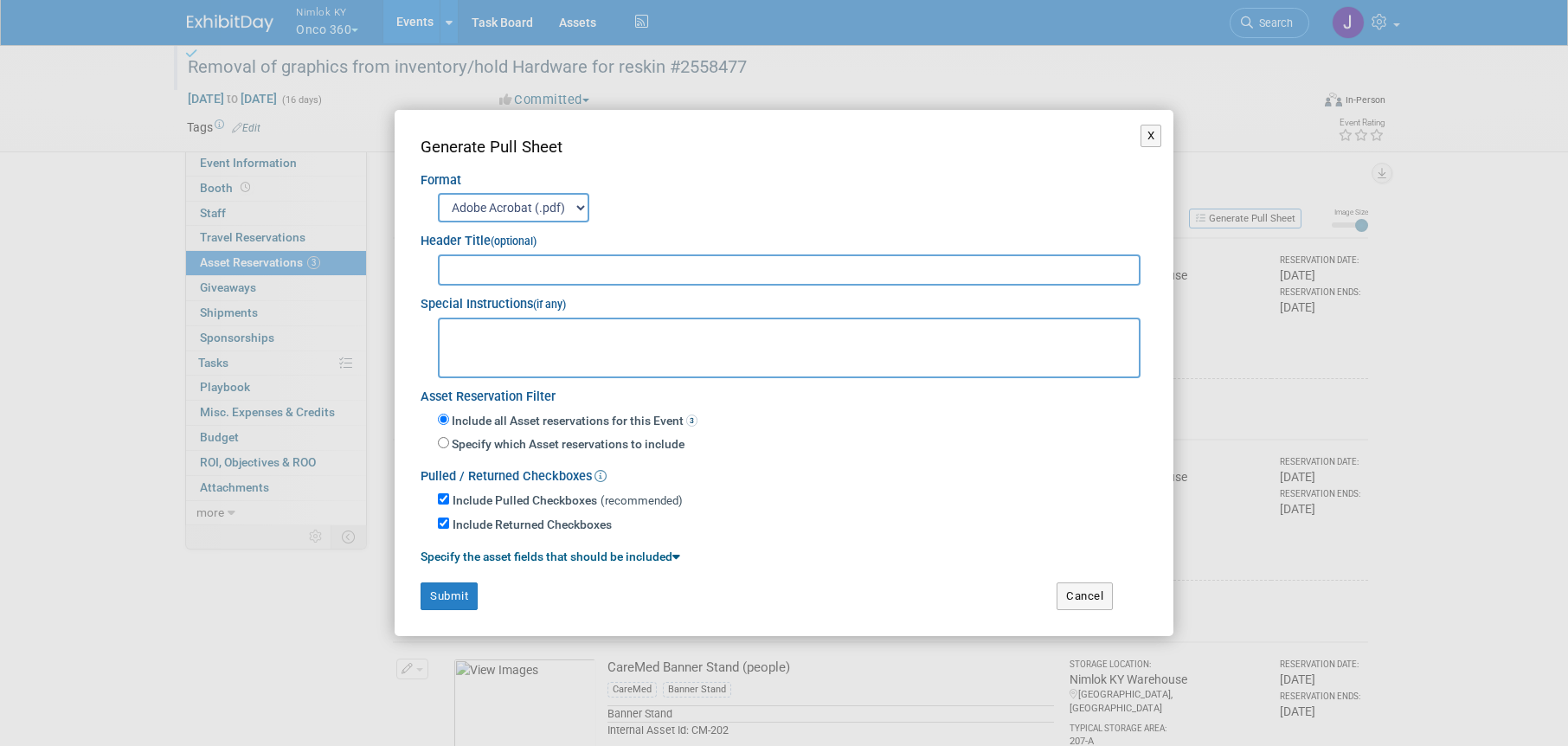
click at [1009, 276] on input "text" at bounding box center [789, 270] width 703 height 31
type input "2558477"
click at [1098, 600] on button "Cancel" at bounding box center [1085, 596] width 57 height 27
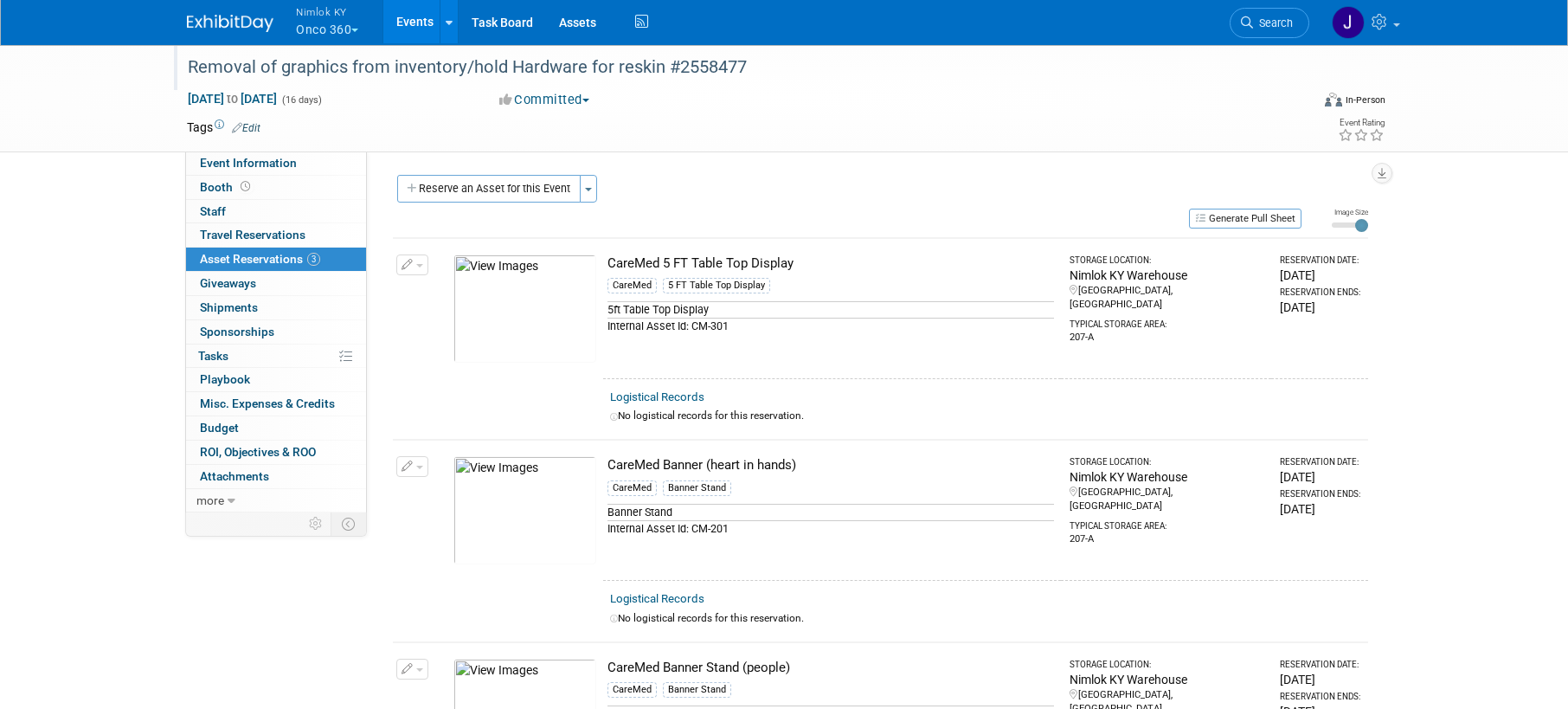
click at [332, 34] on button "Nimlok KY Onco 360" at bounding box center [337, 22] width 86 height 45
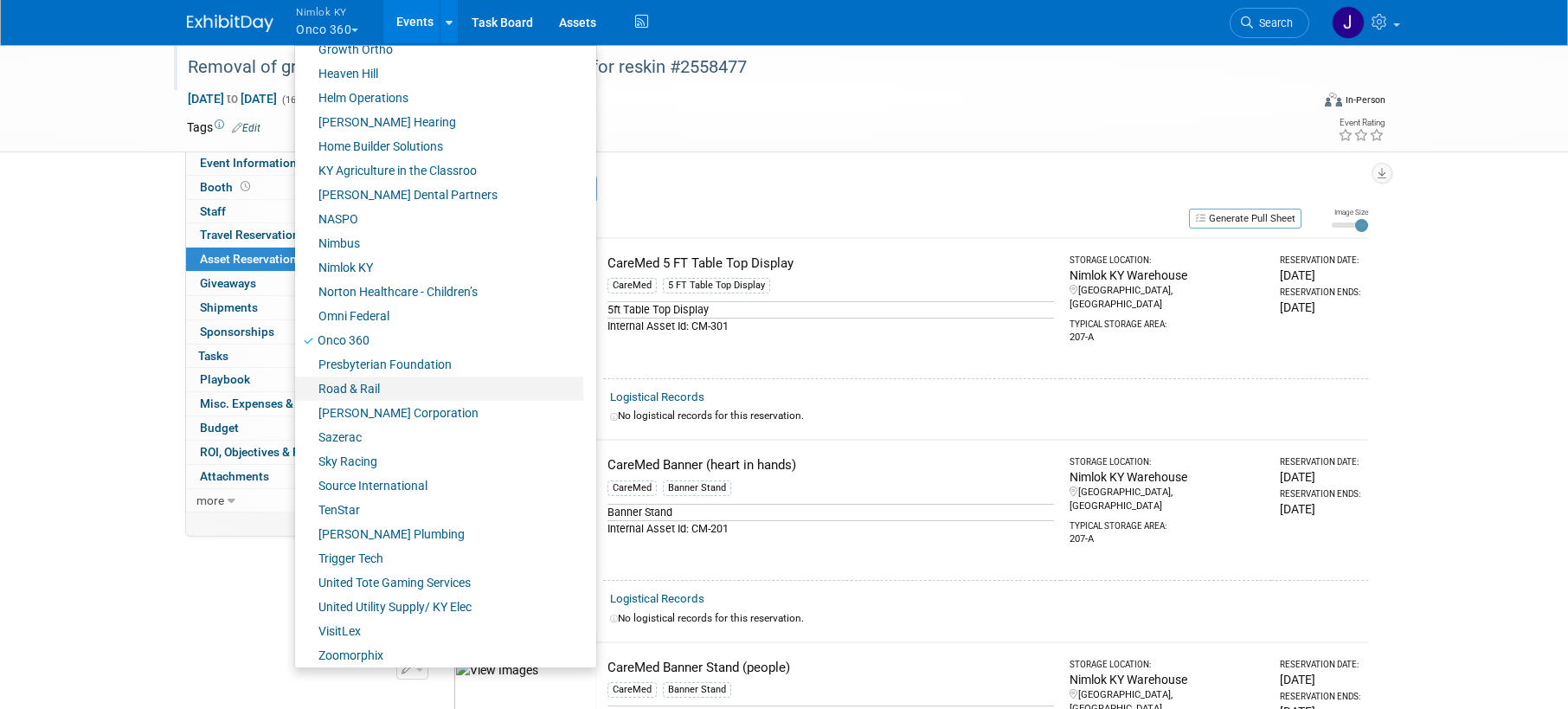
scroll to position [627, 0]
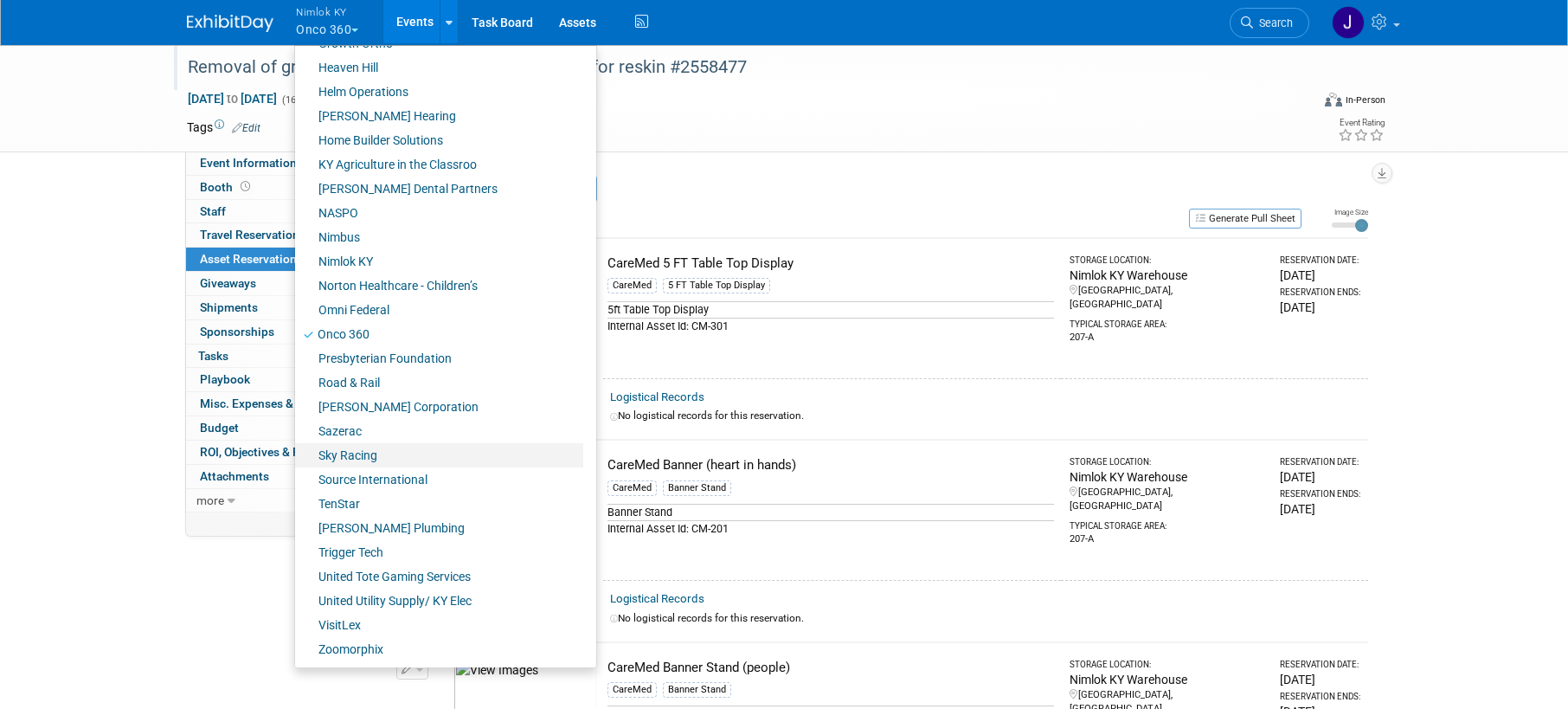
click at [368, 451] on link "Sky Racing" at bounding box center [439, 455] width 289 height 24
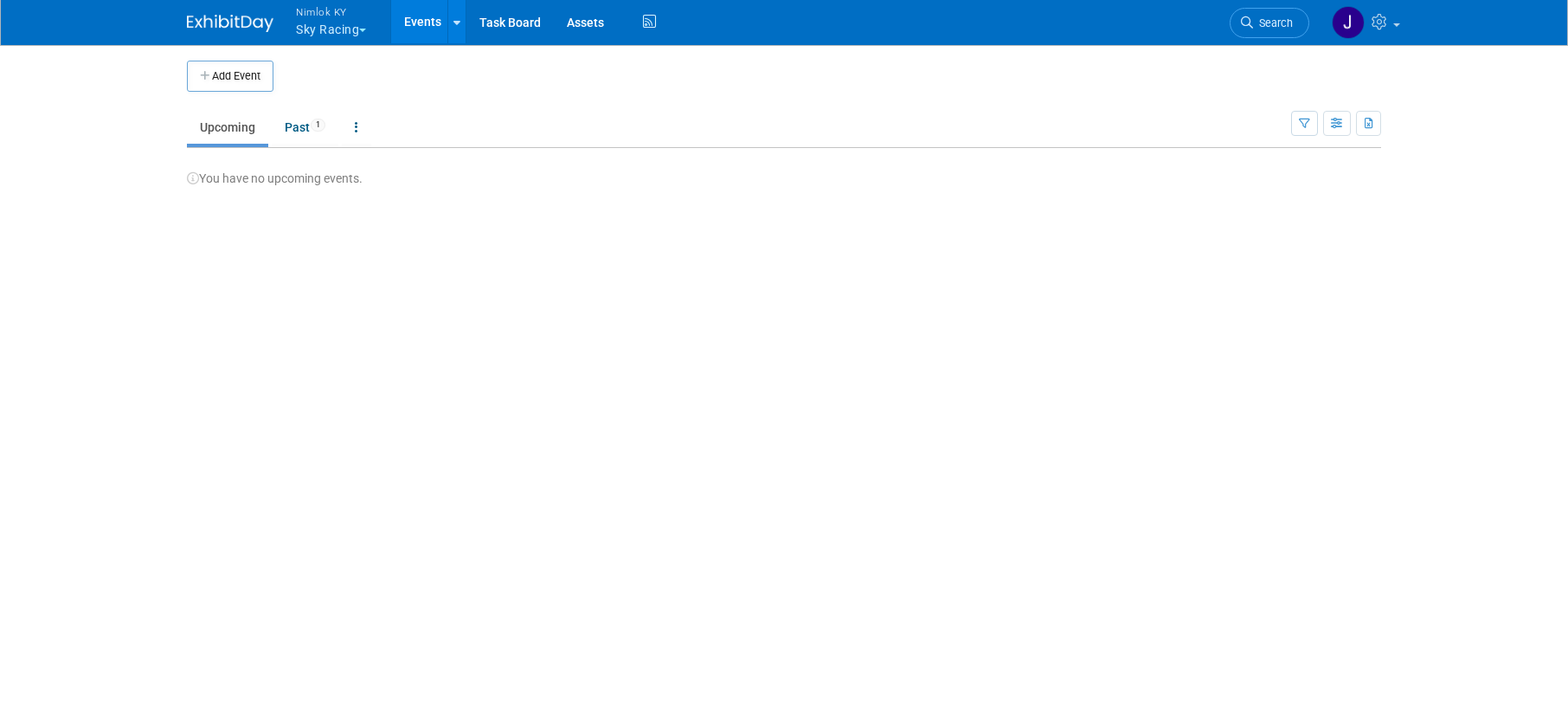
click at [336, 28] on button "Nimlok KY Sky Racing" at bounding box center [341, 22] width 94 height 45
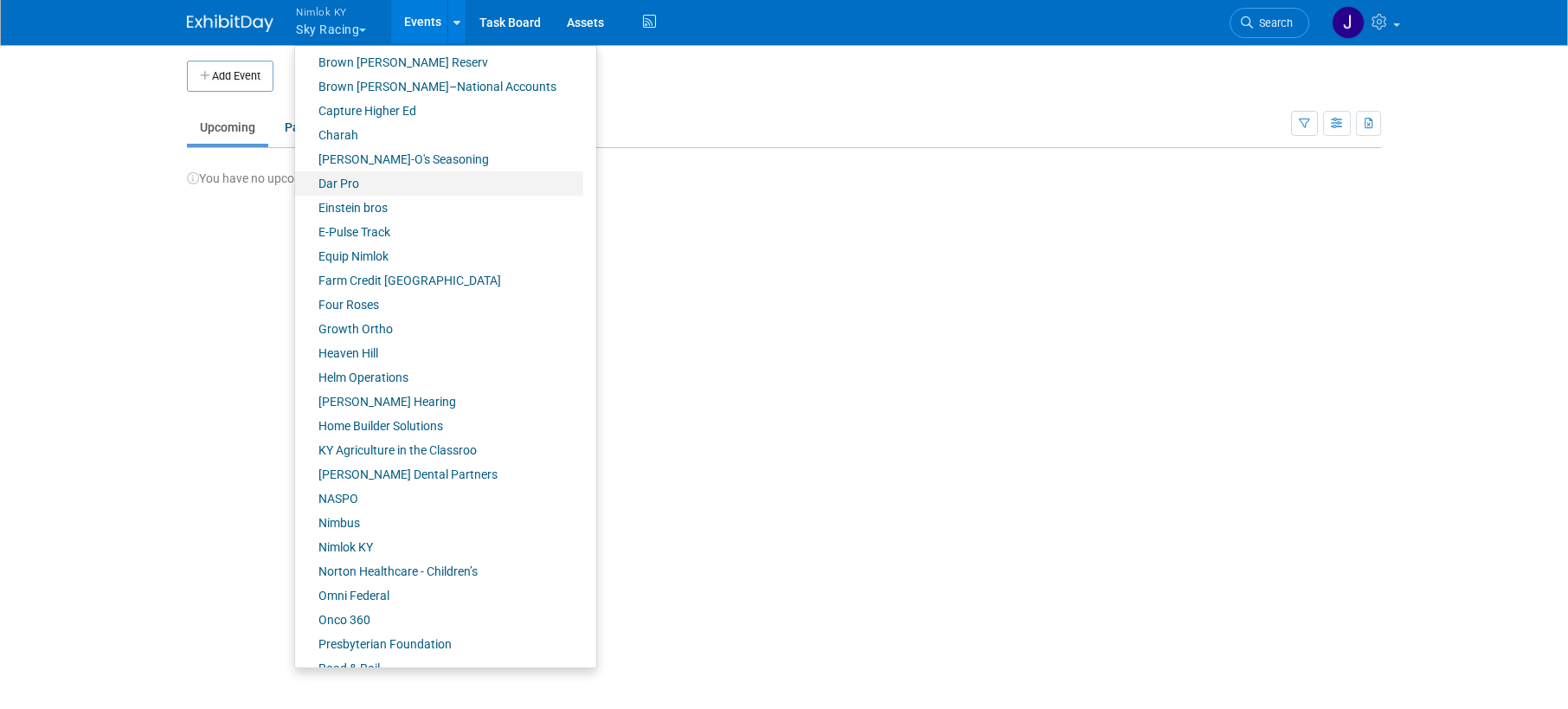
scroll to position [627, 0]
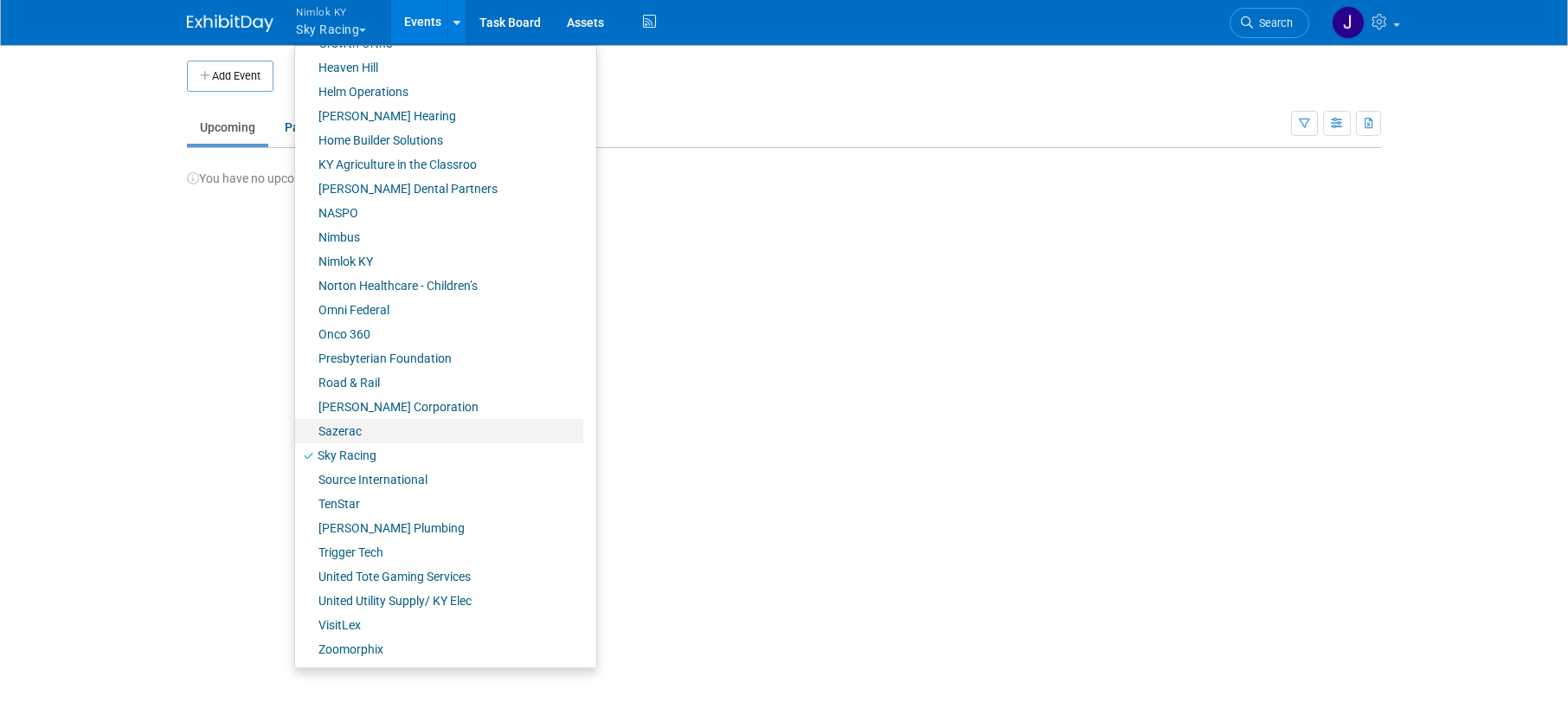
click at [365, 423] on link "Sazerac" at bounding box center [439, 430] width 289 height 24
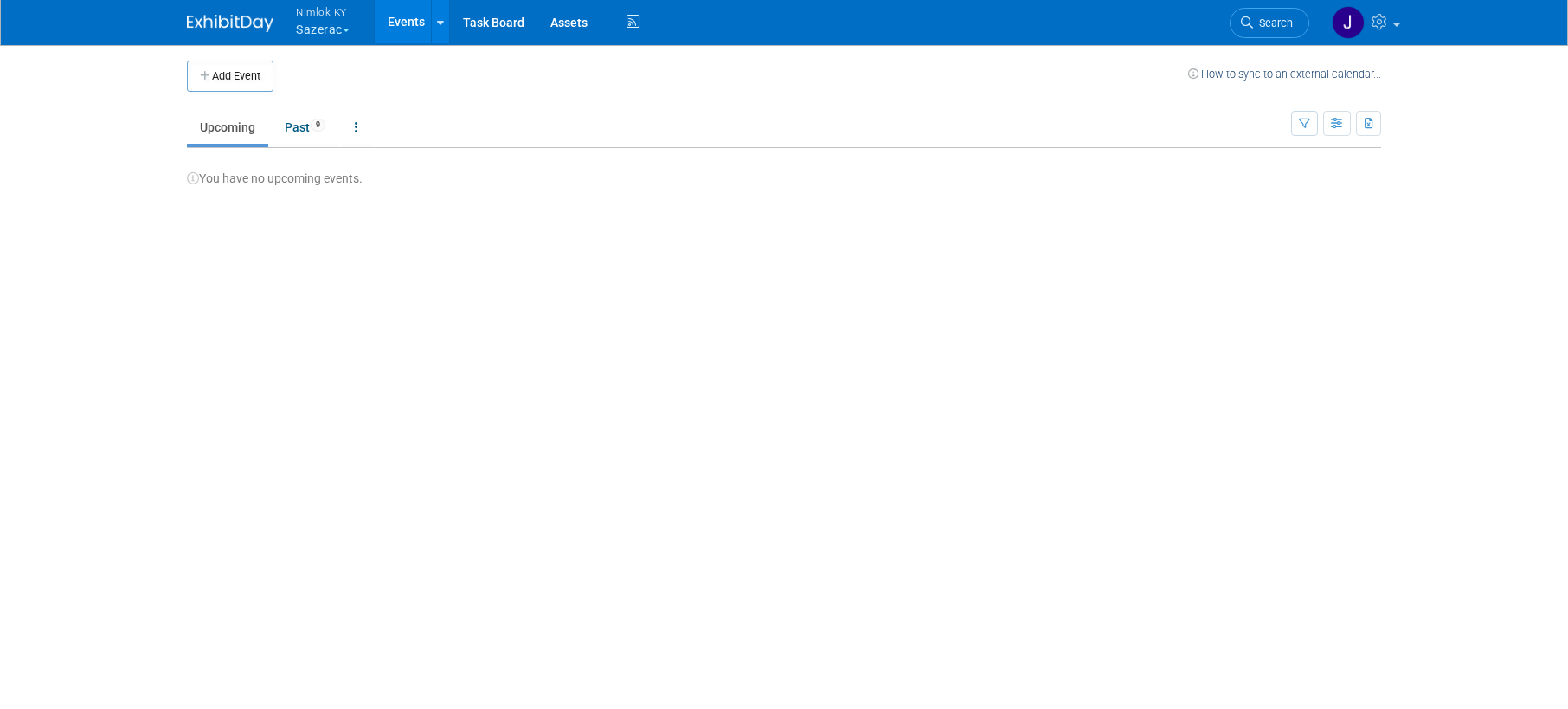
click at [344, 33] on button "Nimlok KY Sazerac" at bounding box center [333, 22] width 77 height 45
click at [337, 41] on button "Nimlok KY Sazerac" at bounding box center [333, 22] width 77 height 45
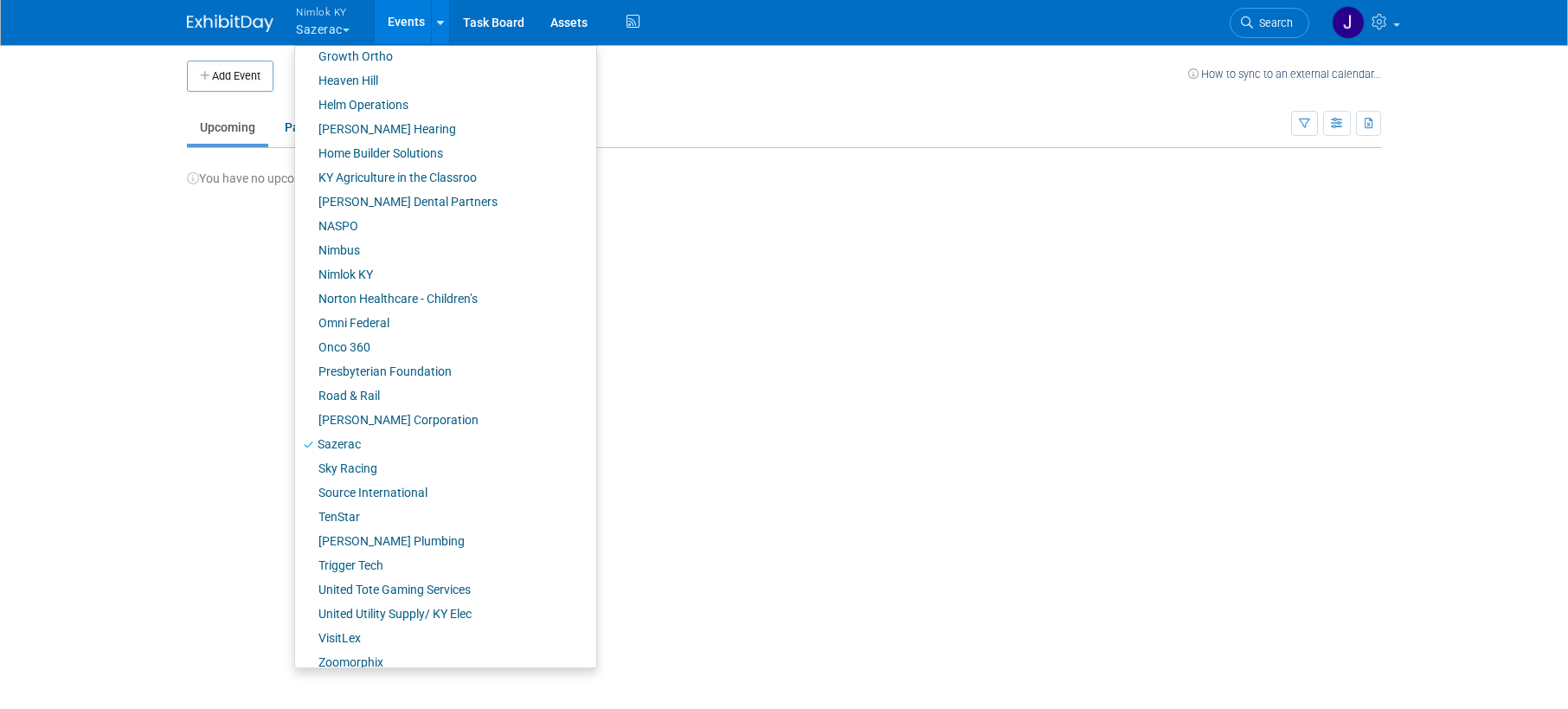
scroll to position [627, 0]
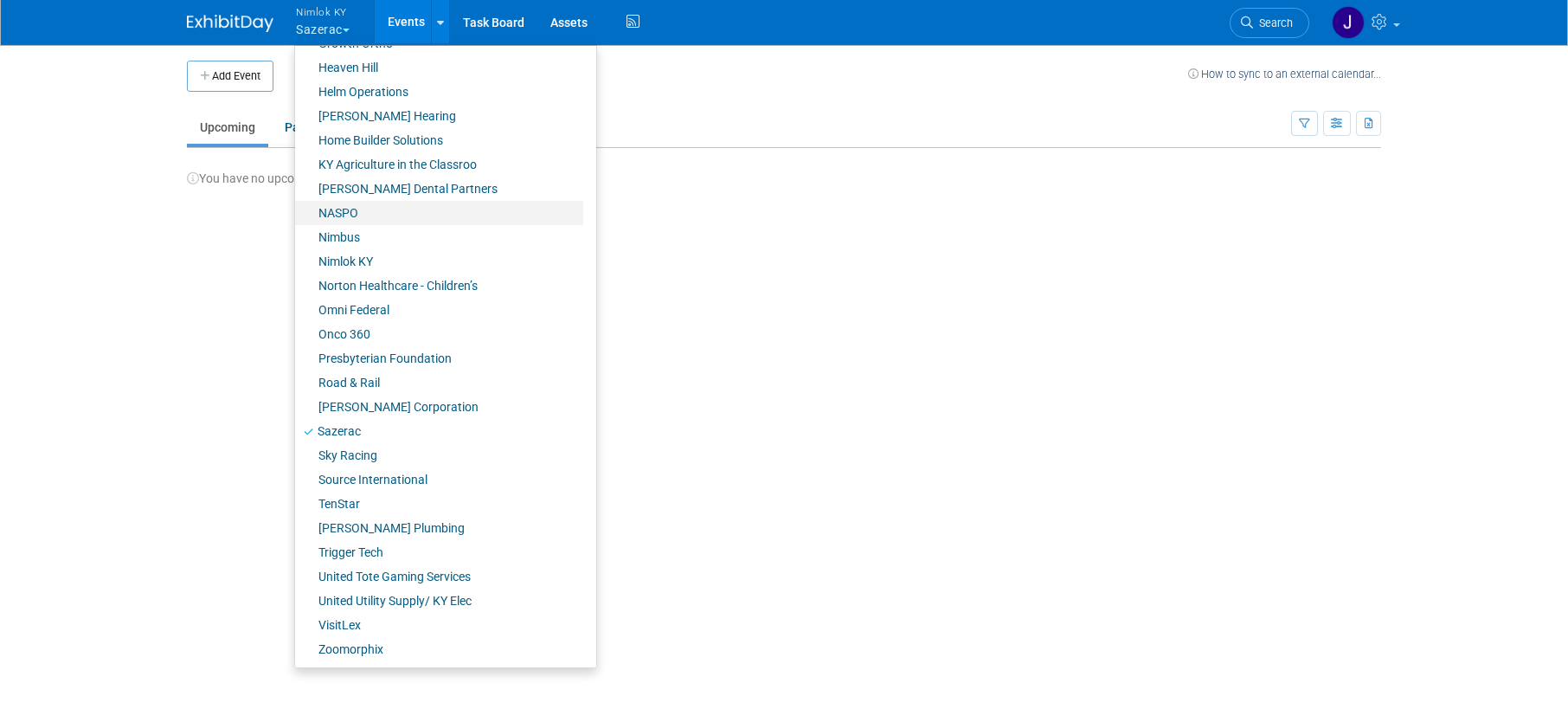
click at [362, 212] on link "NASPO" at bounding box center [439, 212] width 289 height 24
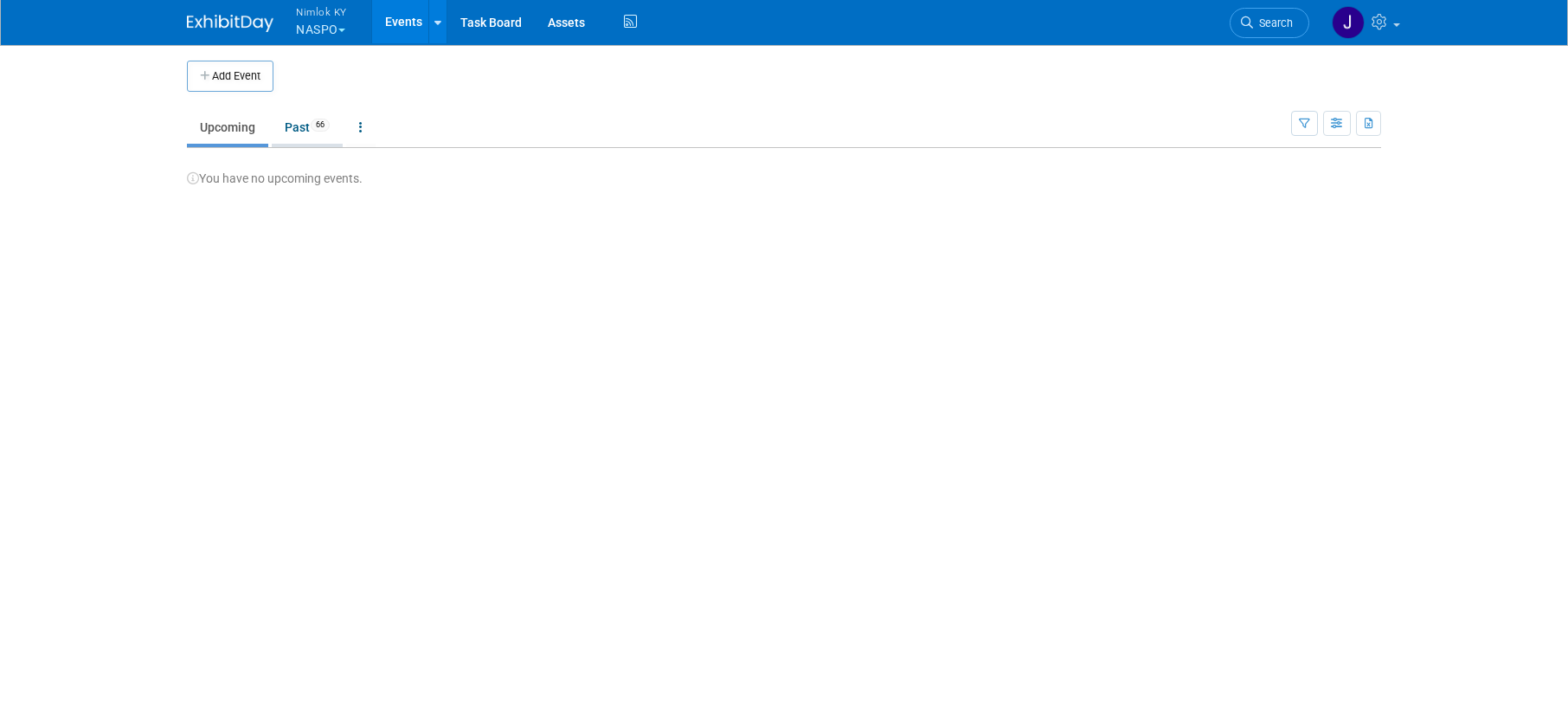
click at [311, 129] on link "Past 66" at bounding box center [307, 127] width 71 height 33
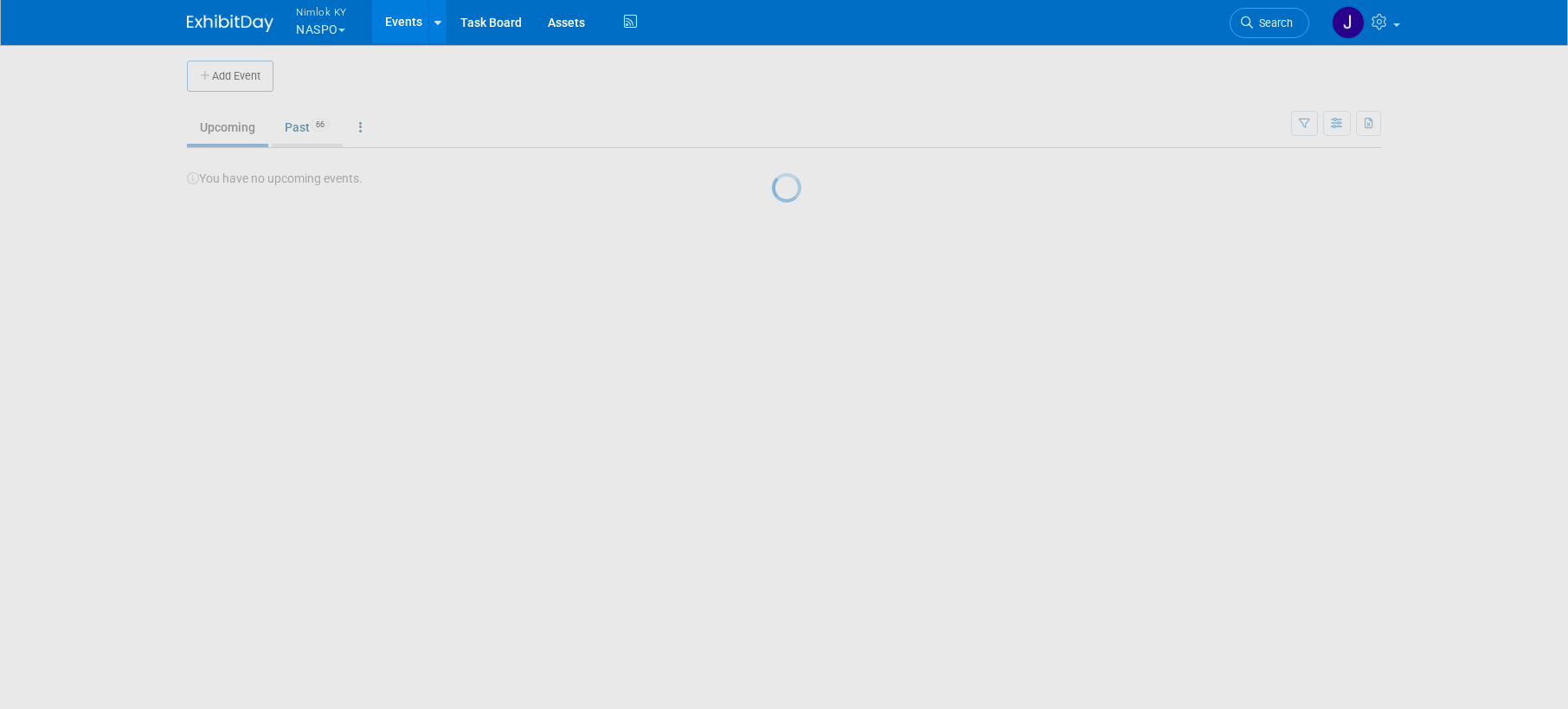
click at [311, 129] on body "Nimlok KY NASPO Explore: My Workspaces 48 Go to Workspace: Accurate Perforating…" at bounding box center [784, 354] width 1568 height 709
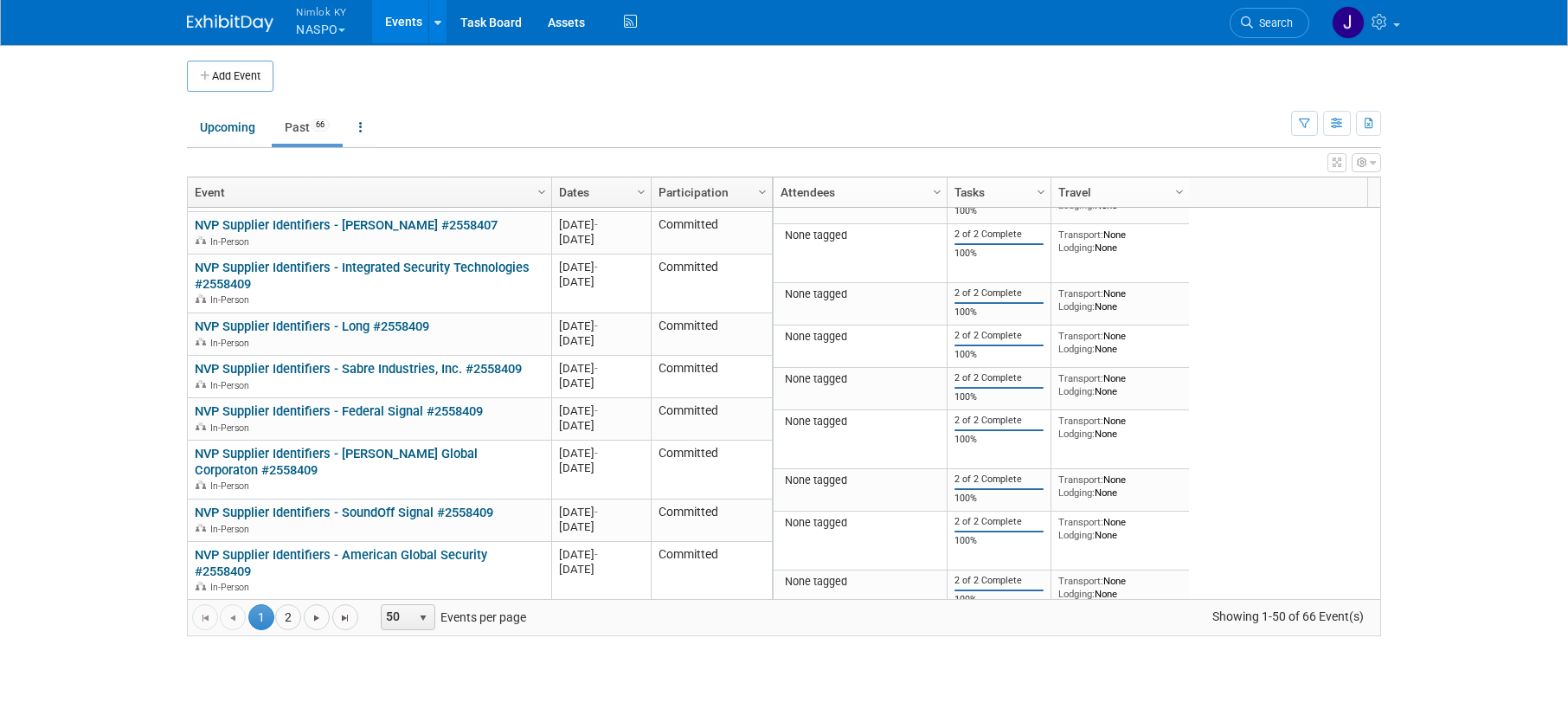
scroll to position [830, 0]
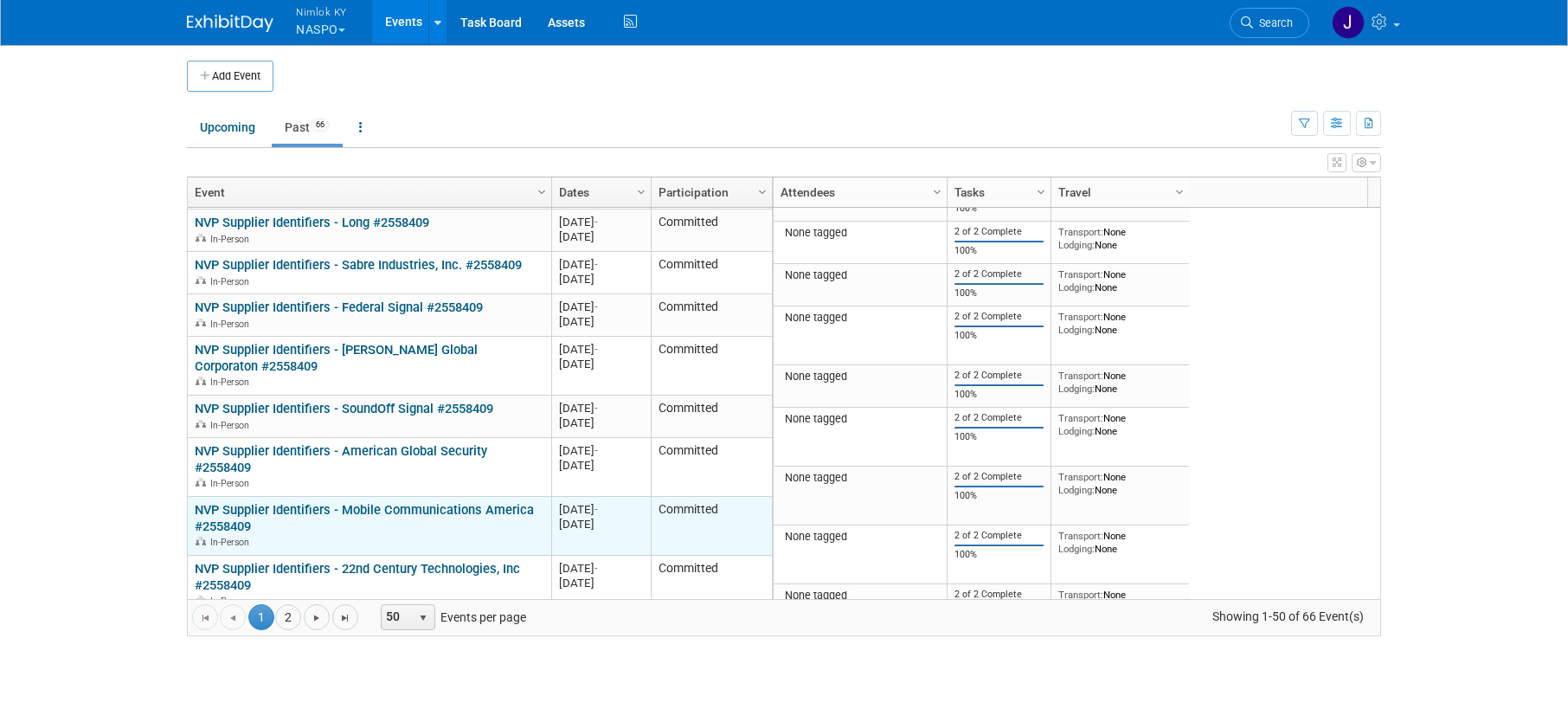
click at [458, 502] on link "NVP Supplier Identifiers - Mobile Communications America #2558409" at bounding box center [364, 517] width 339 height 32
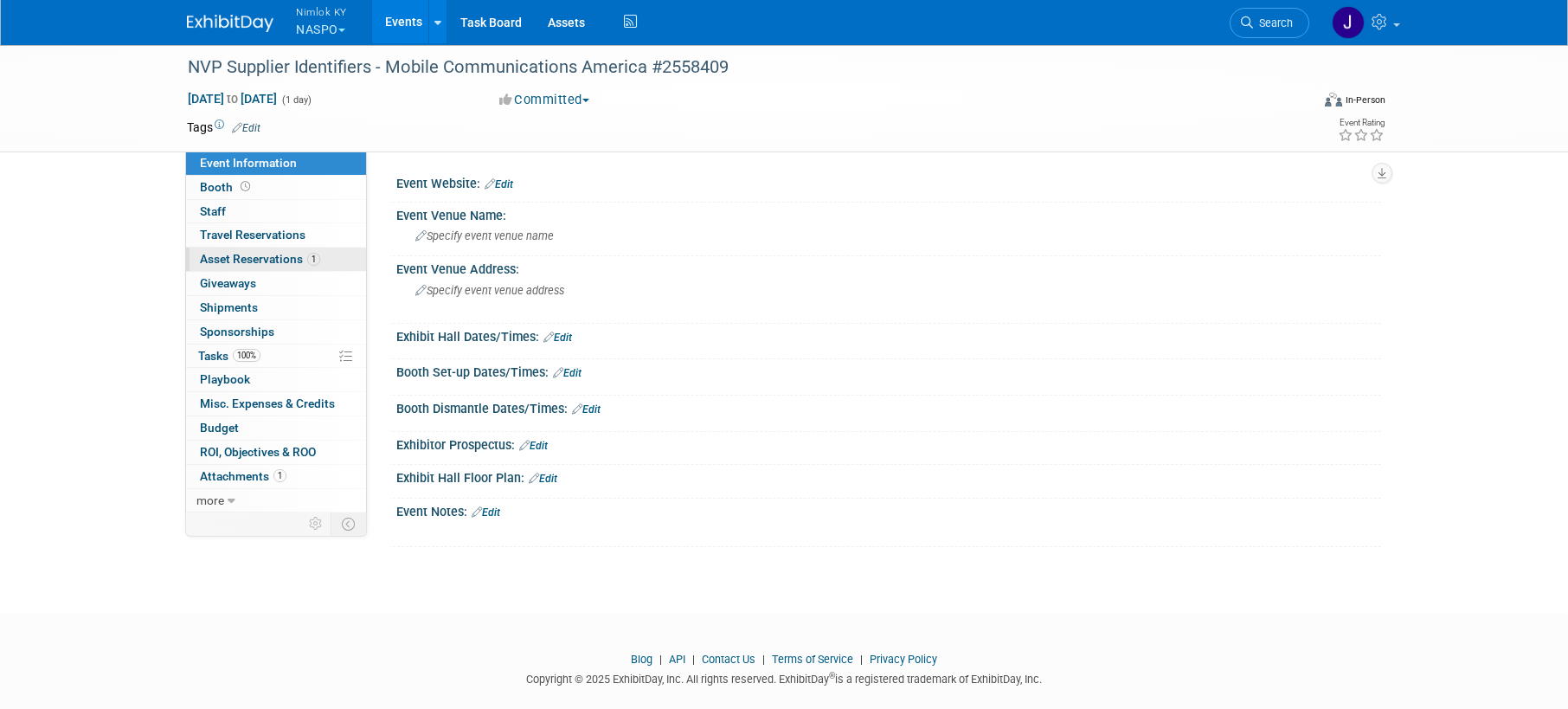
click at [291, 266] on link "1 Asset Reservations 1" at bounding box center [276, 259] width 180 height 23
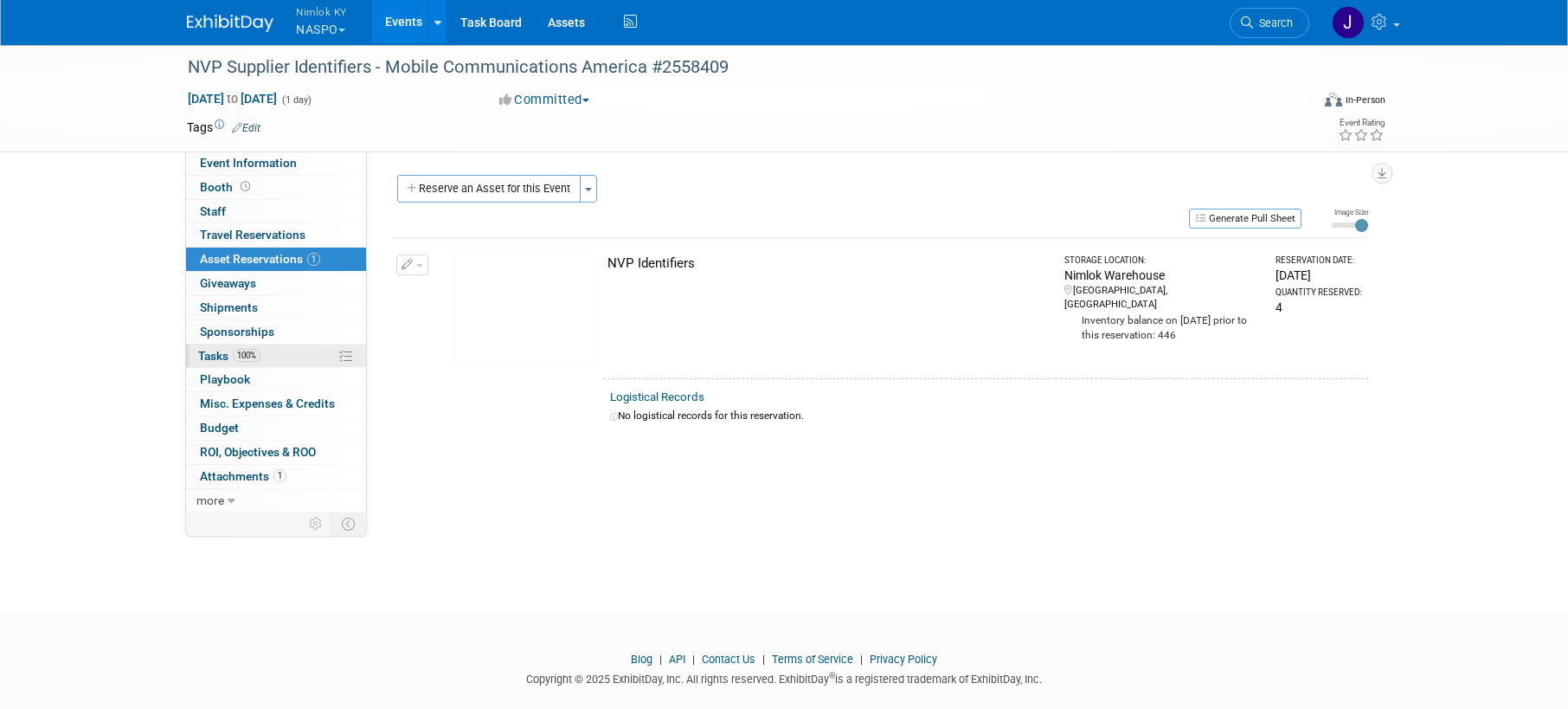
click at [294, 359] on link "100% Tasks 100%" at bounding box center [276, 356] width 180 height 23
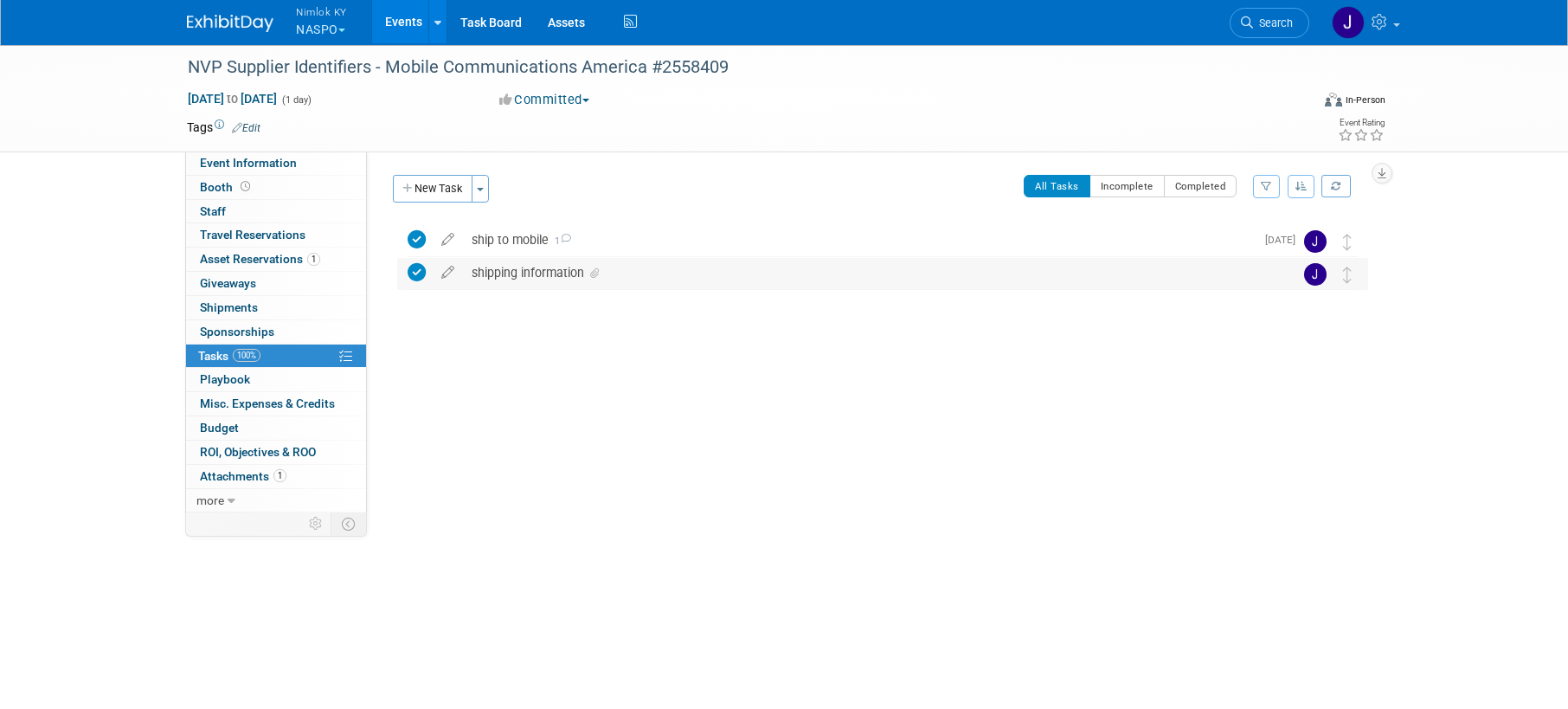
click at [543, 288] on td "shipping information DETAILS Please include one (1) copy of Awarded Supplier le…" at bounding box center [866, 274] width 807 height 31
click at [542, 274] on div "shipping information" at bounding box center [866, 273] width 807 height 29
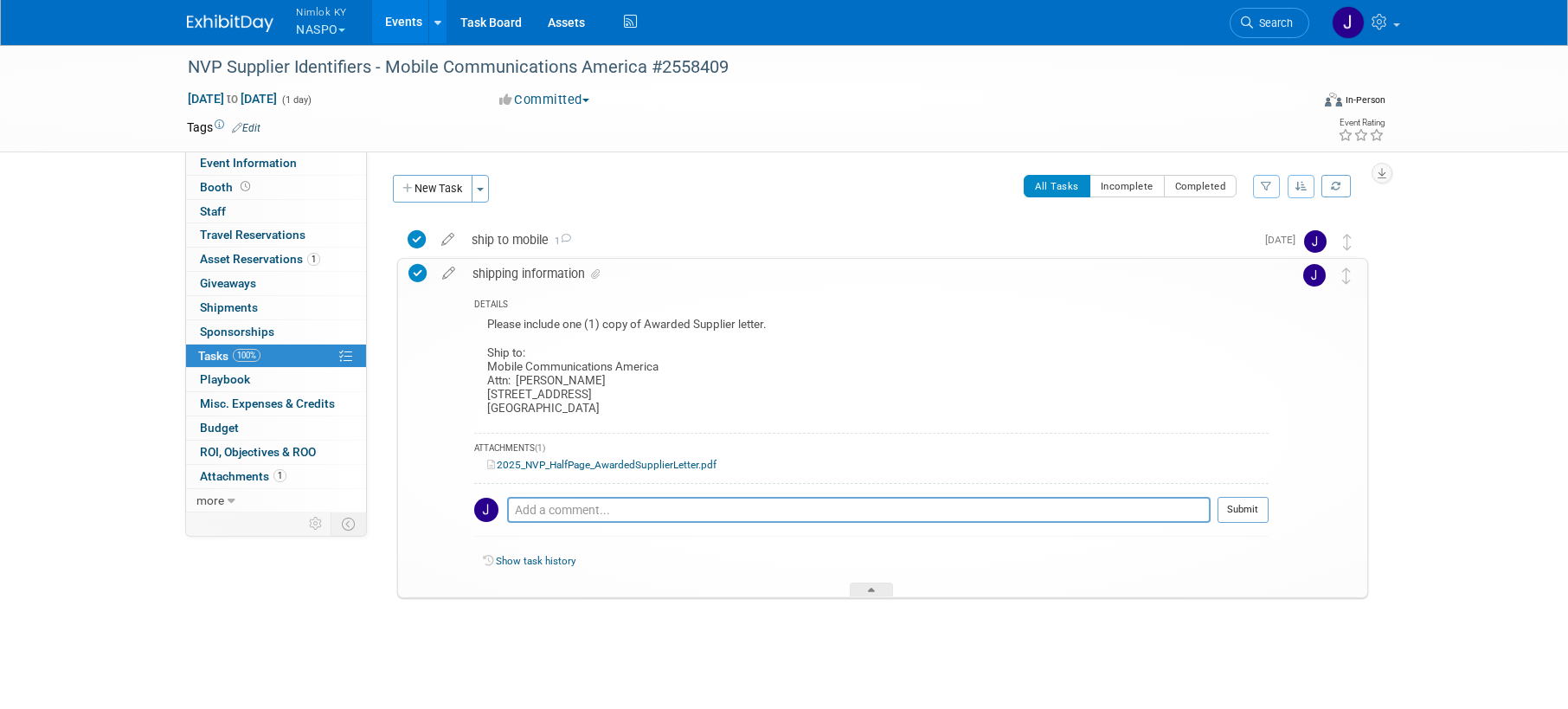
drag, startPoint x: 643, startPoint y: 409, endPoint x: 486, endPoint y: 367, distance: 162.5
click at [486, 367] on div "Please include one (1) copy of Awarded Supplier letter. Ship to: Mobile Communi…" at bounding box center [872, 368] width 794 height 110
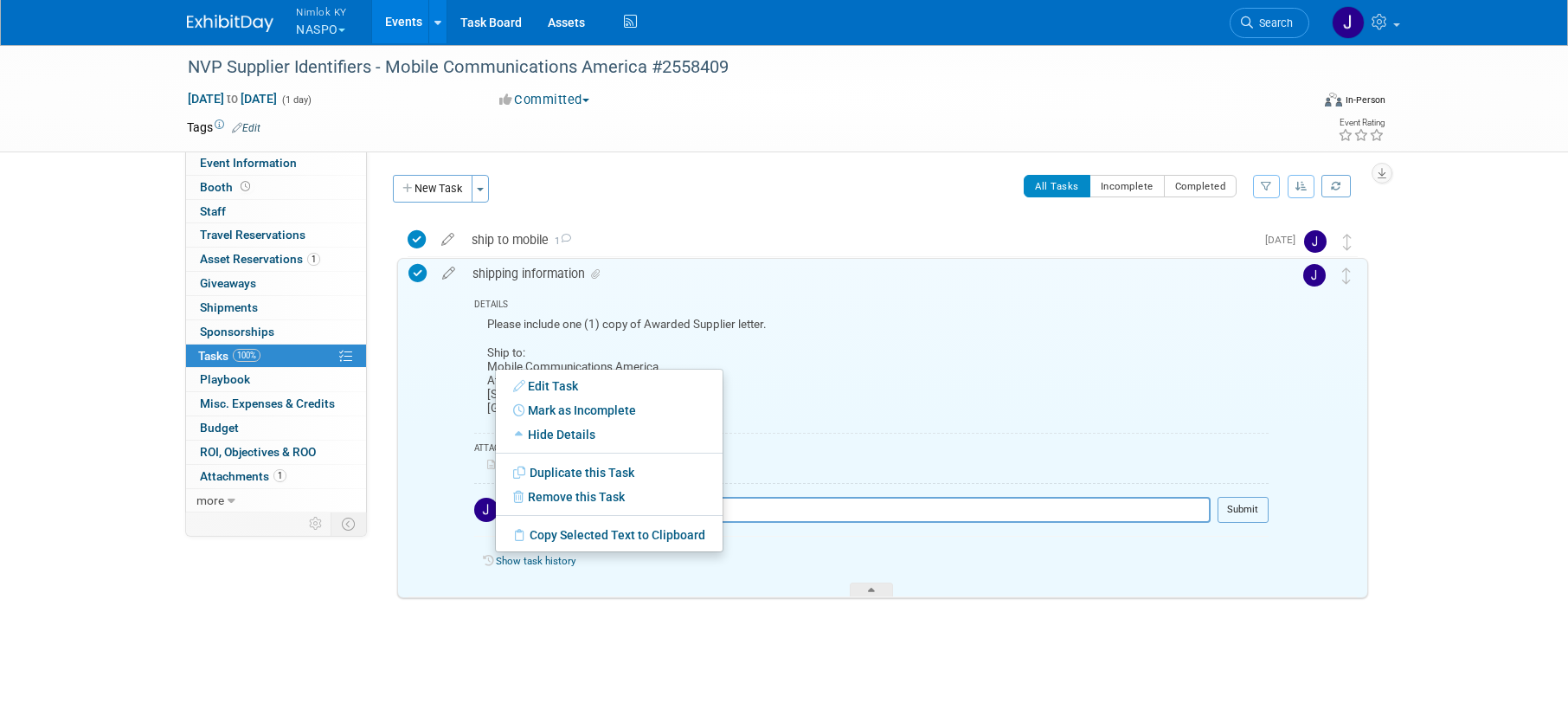
click at [726, 389] on div "Please include one (1) copy of Awarded Supplier letter. Ship to: Mobile Communi…" at bounding box center [872, 368] width 794 height 110
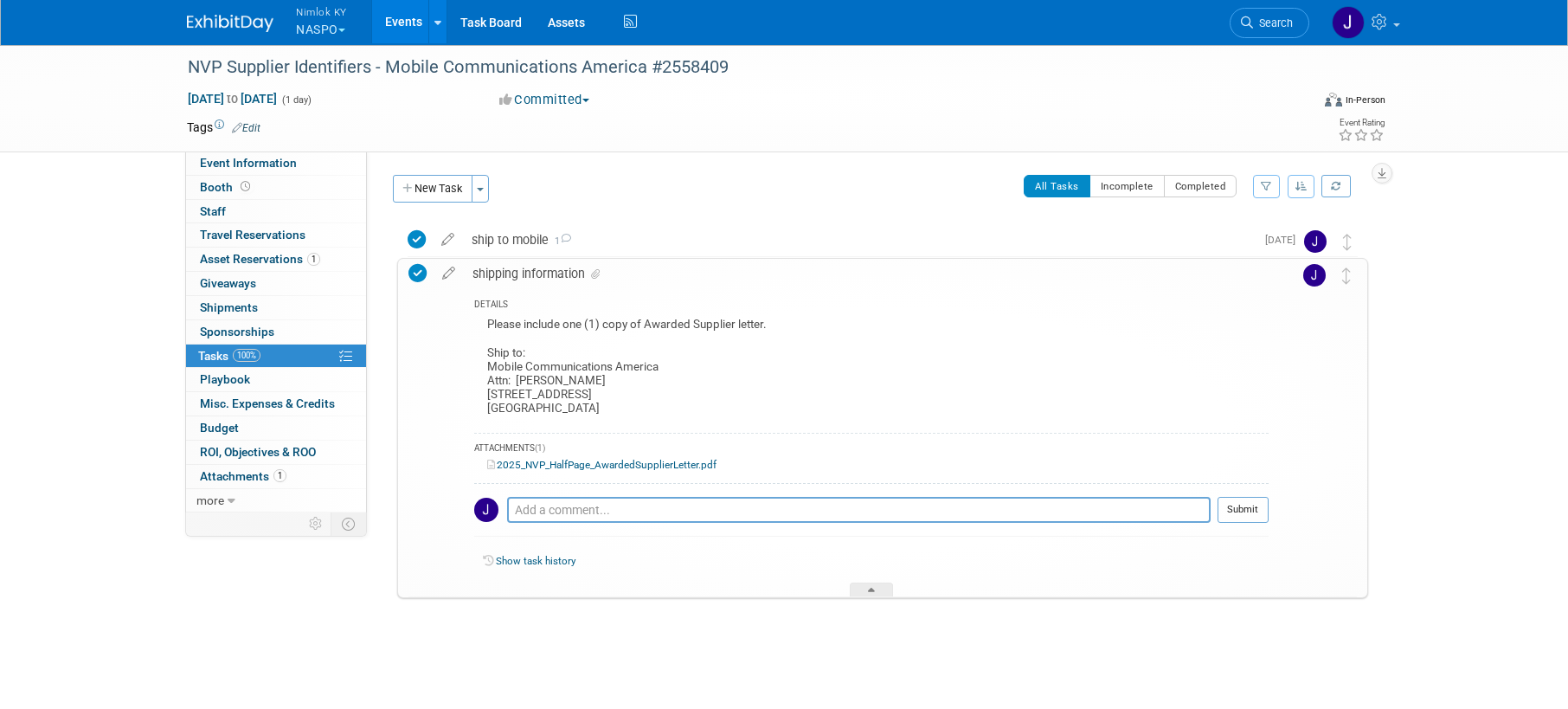
click at [681, 417] on div "Please include one (1) copy of Awarded Supplier letter. Ship to: Mobile Communi…" at bounding box center [872, 368] width 794 height 110
drag, startPoint x: 624, startPoint y: 407, endPoint x: 482, endPoint y: 368, distance: 147.3
click at [482, 368] on div "Please include one (1) copy of Awarded Supplier letter. Ship to: Mobile Communi…" at bounding box center [872, 368] width 794 height 110
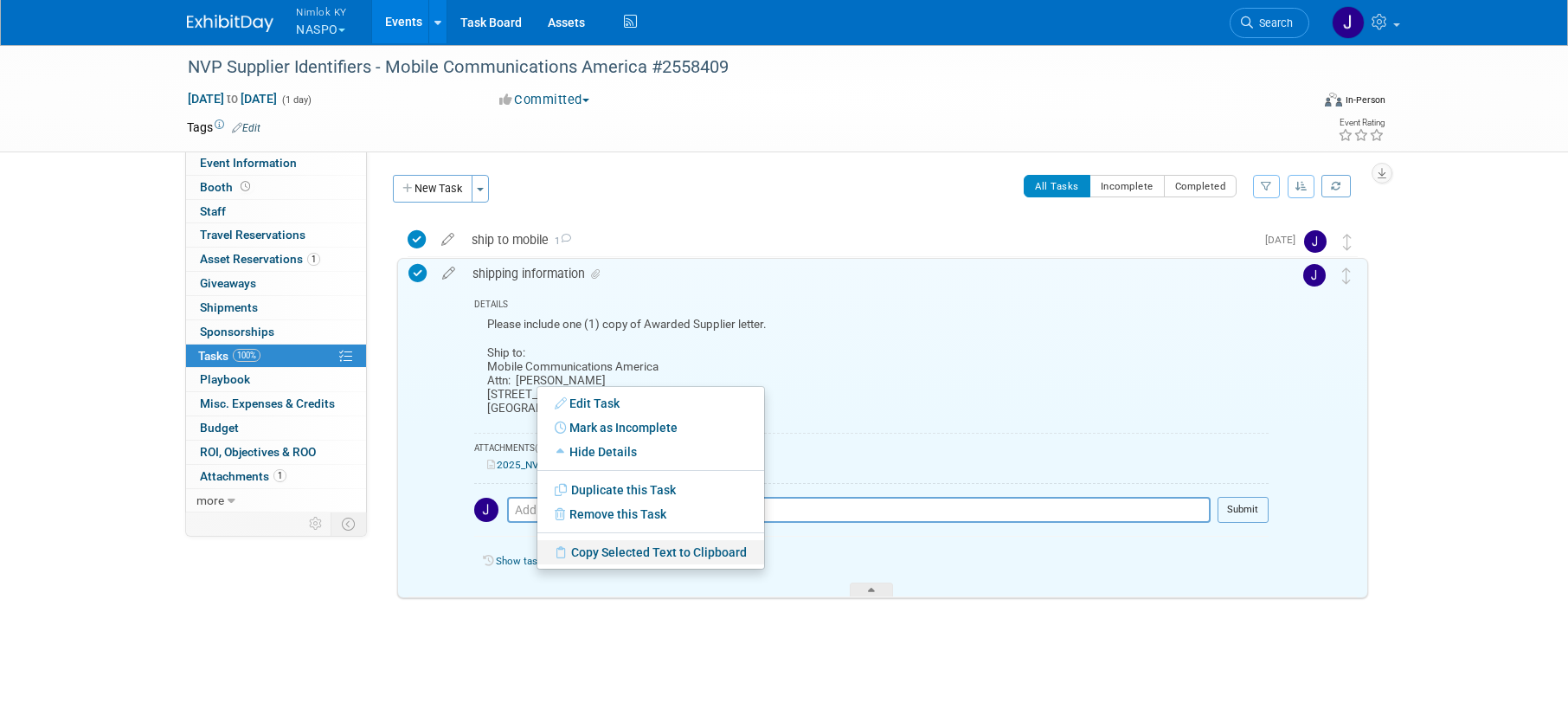
click at [642, 554] on link "Copy Selected Text to Clipboard" at bounding box center [650, 552] width 227 height 24
copy div "Mobile Communications America Attn: Drew Weston 4937 Fargo St North Charleston …"
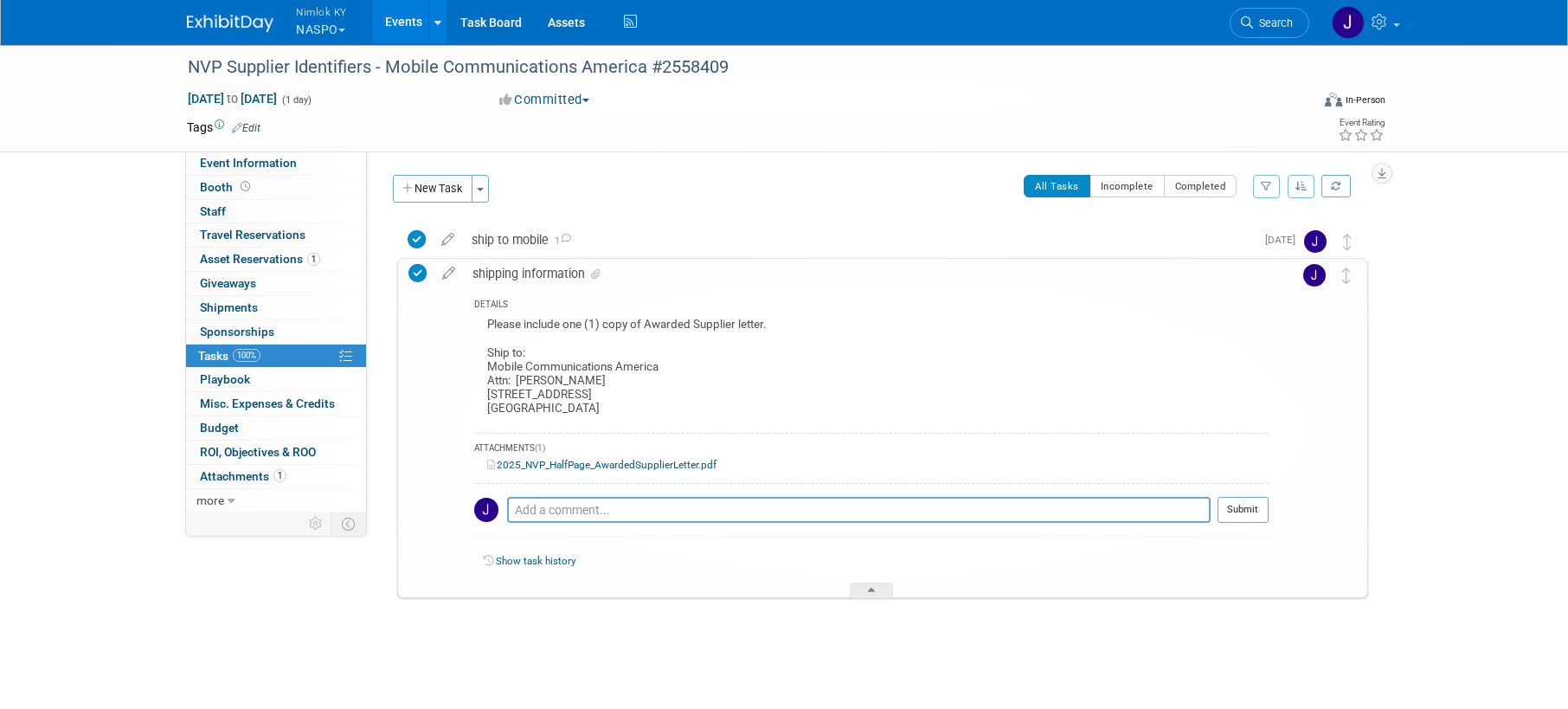
click at [349, 31] on button "Nimlok KY NASPO" at bounding box center [332, 22] width 74 height 45
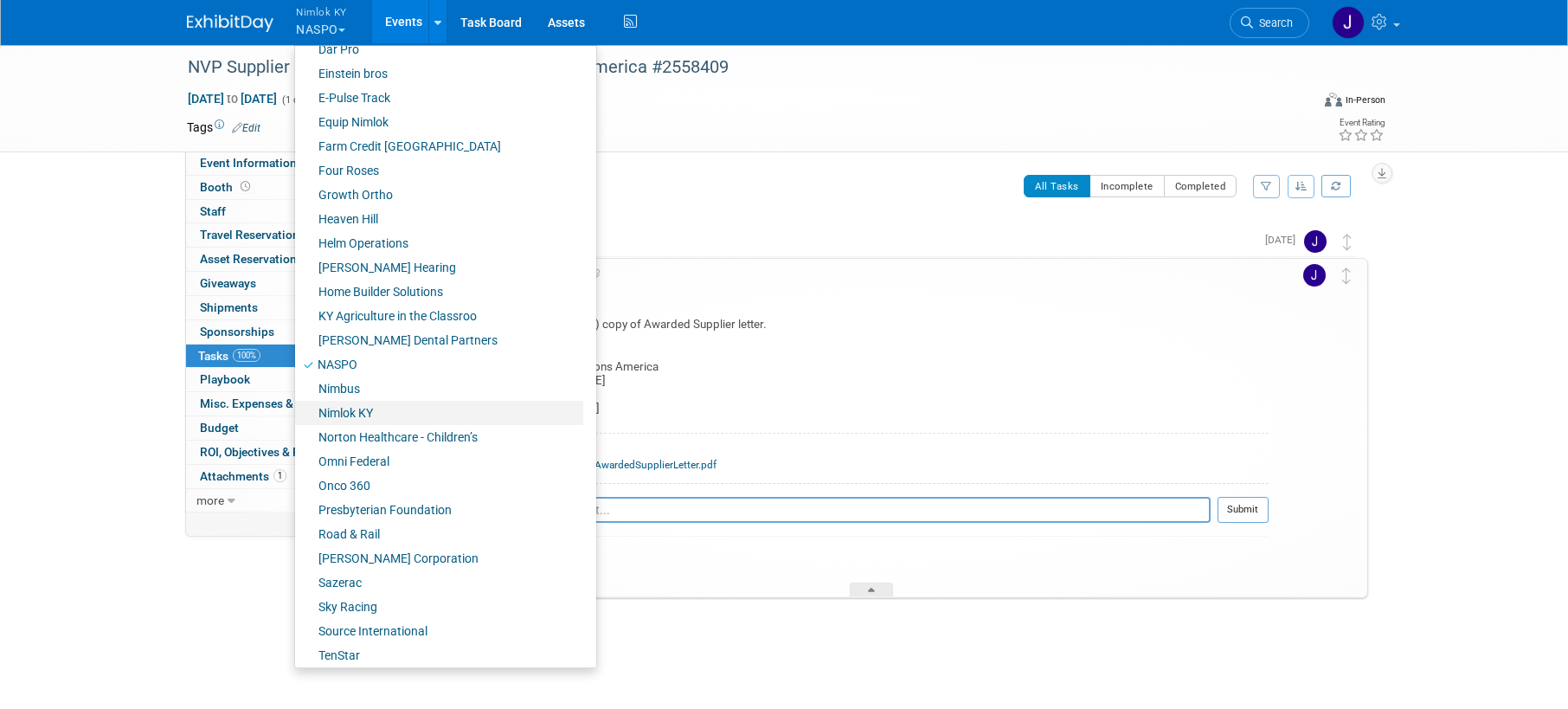
scroll to position [490, 0]
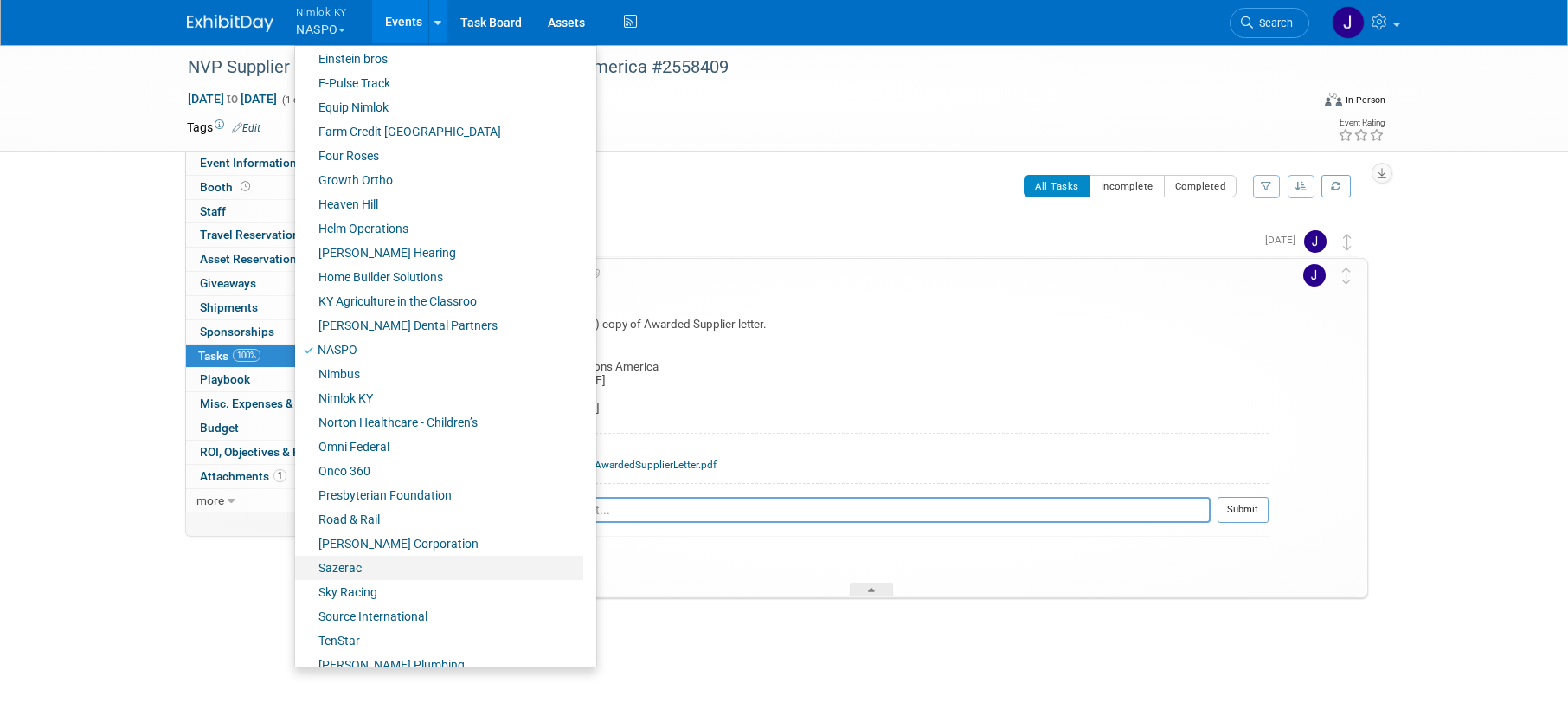
click at [384, 571] on link "Sazerac" at bounding box center [439, 567] width 289 height 24
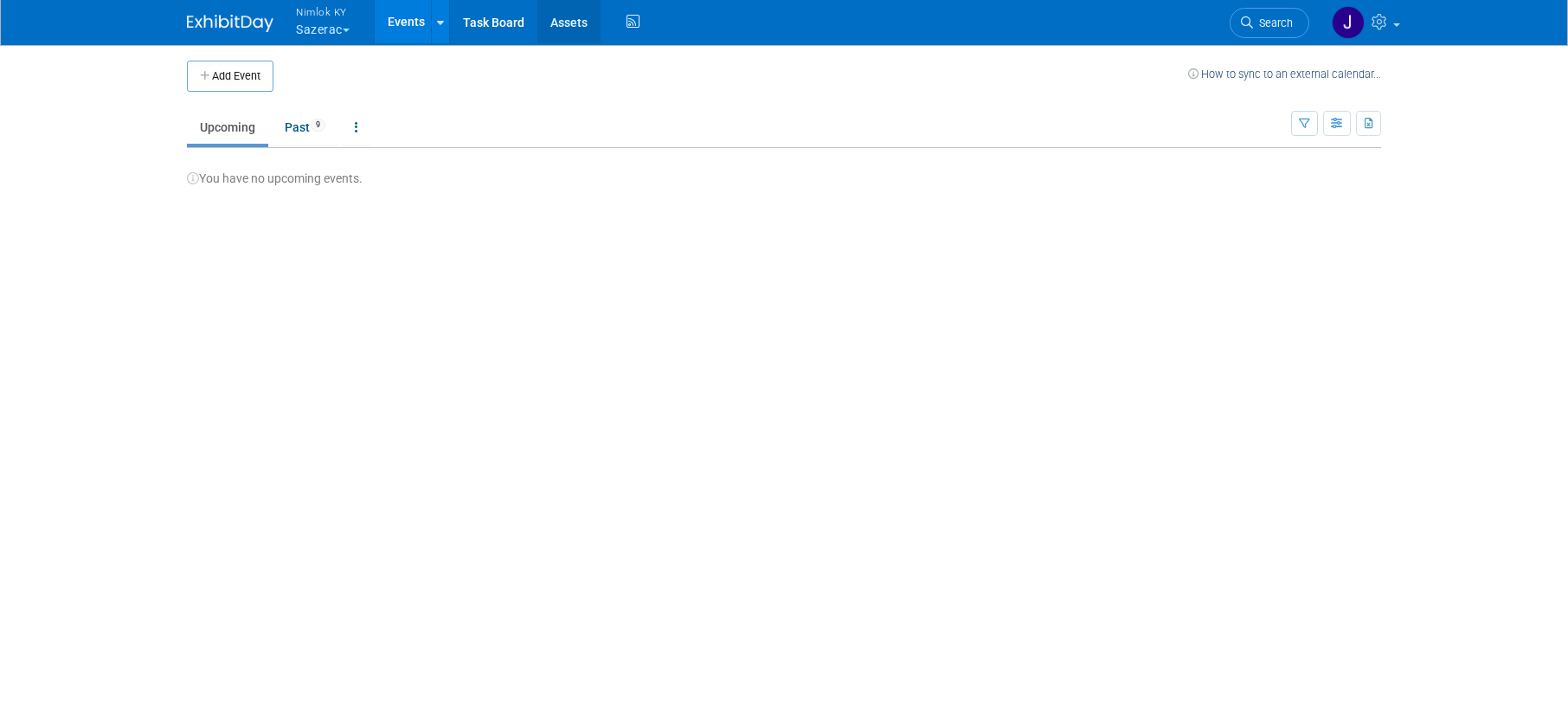
click at [575, 33] on link "Assets" at bounding box center [568, 22] width 64 height 43
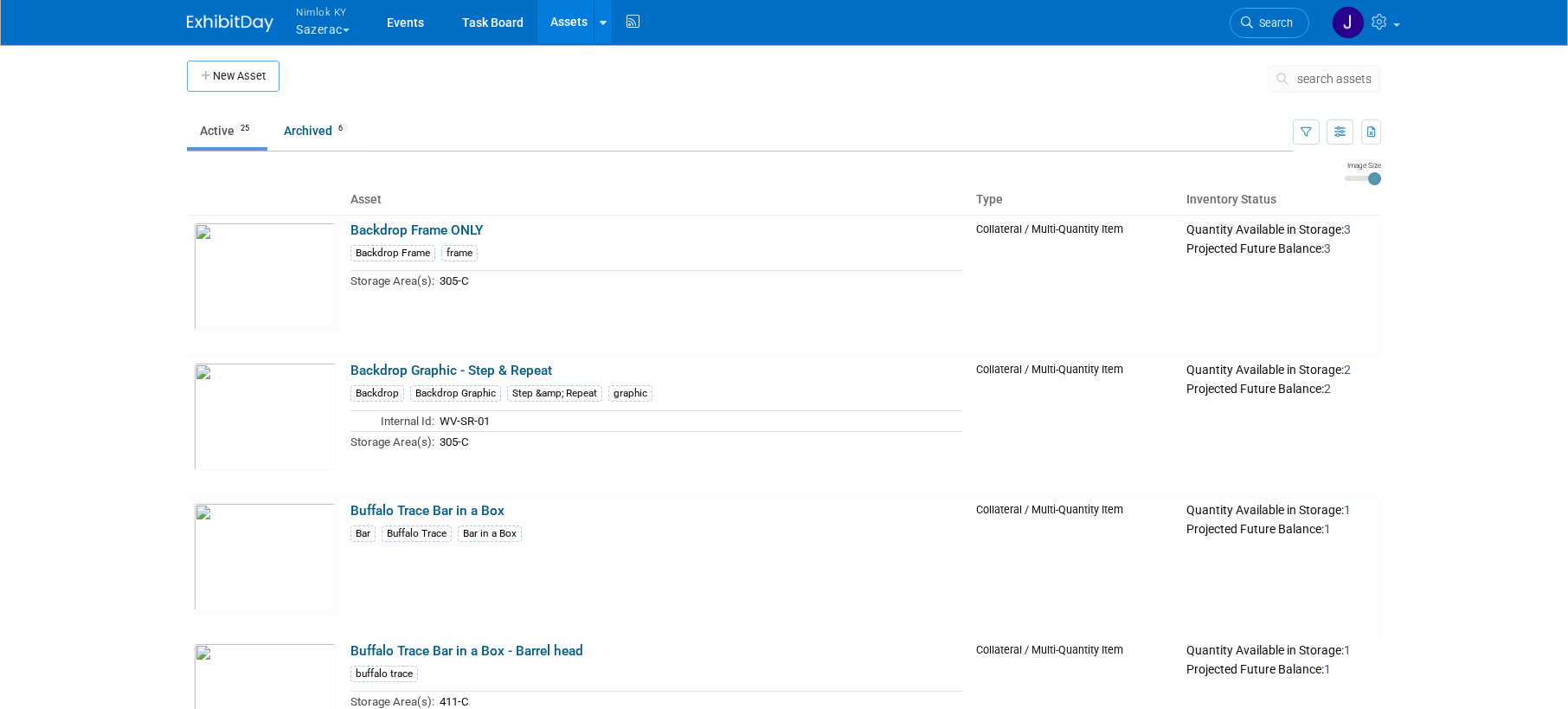
click at [334, 27] on button "Nimlok KY Sazerac" at bounding box center [333, 22] width 77 height 45
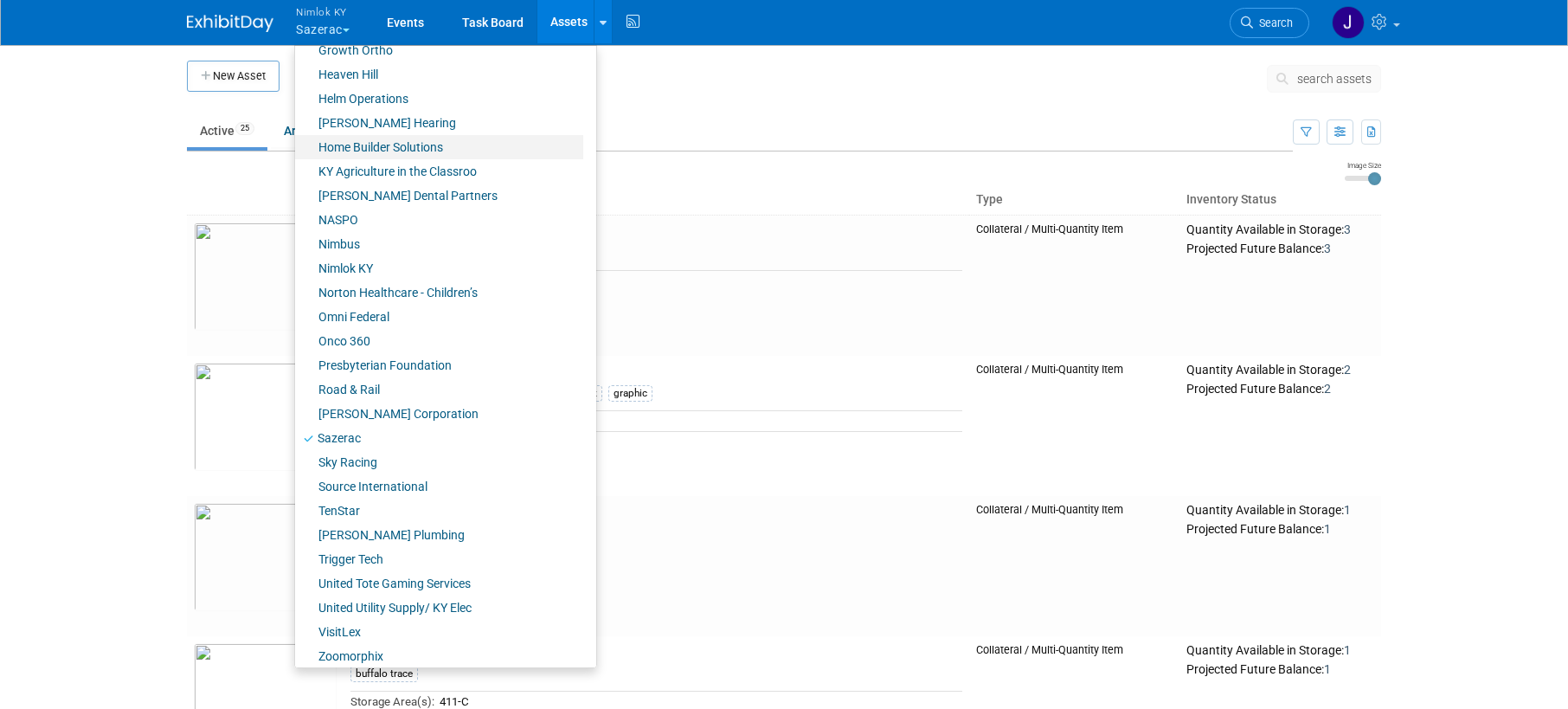
scroll to position [627, 0]
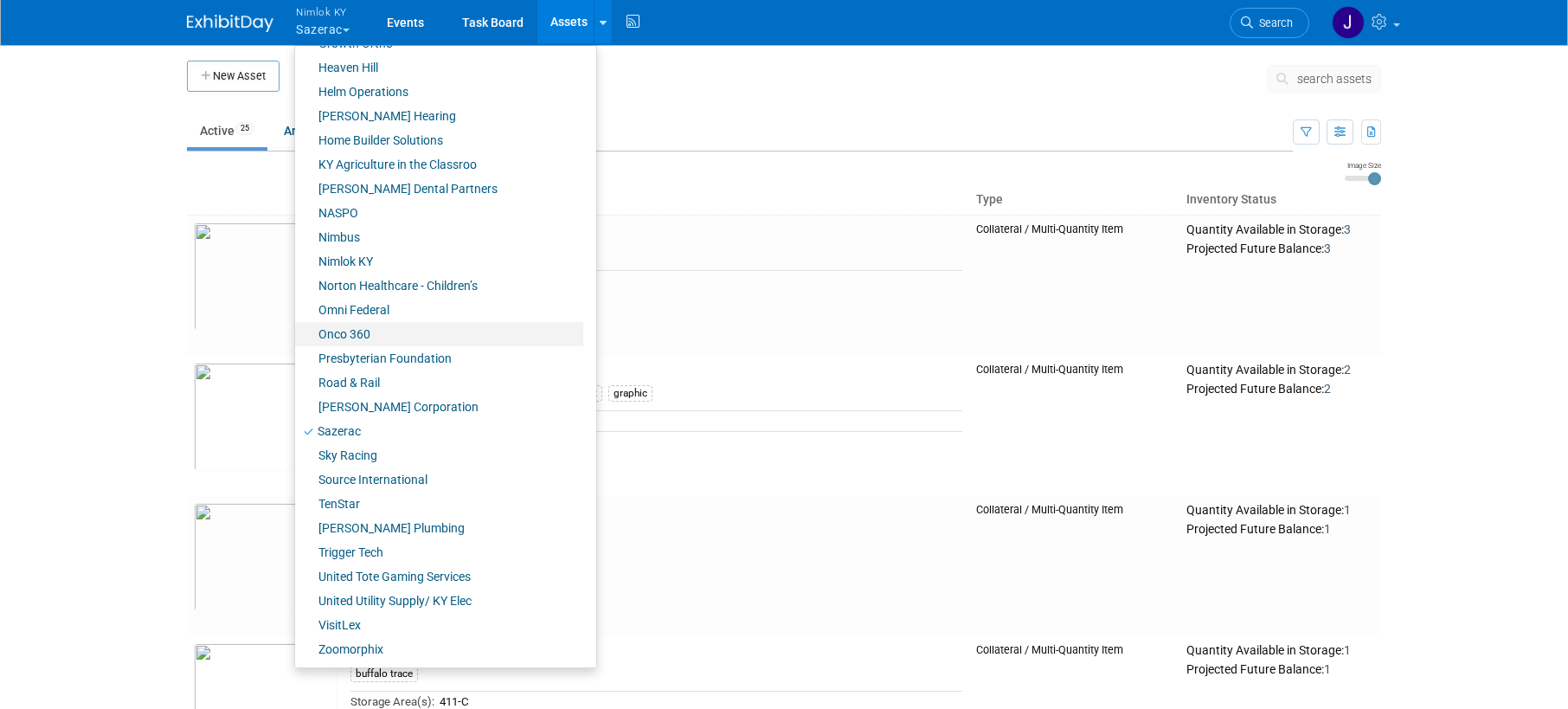
click at [410, 327] on link "Onco 360" at bounding box center [439, 333] width 289 height 24
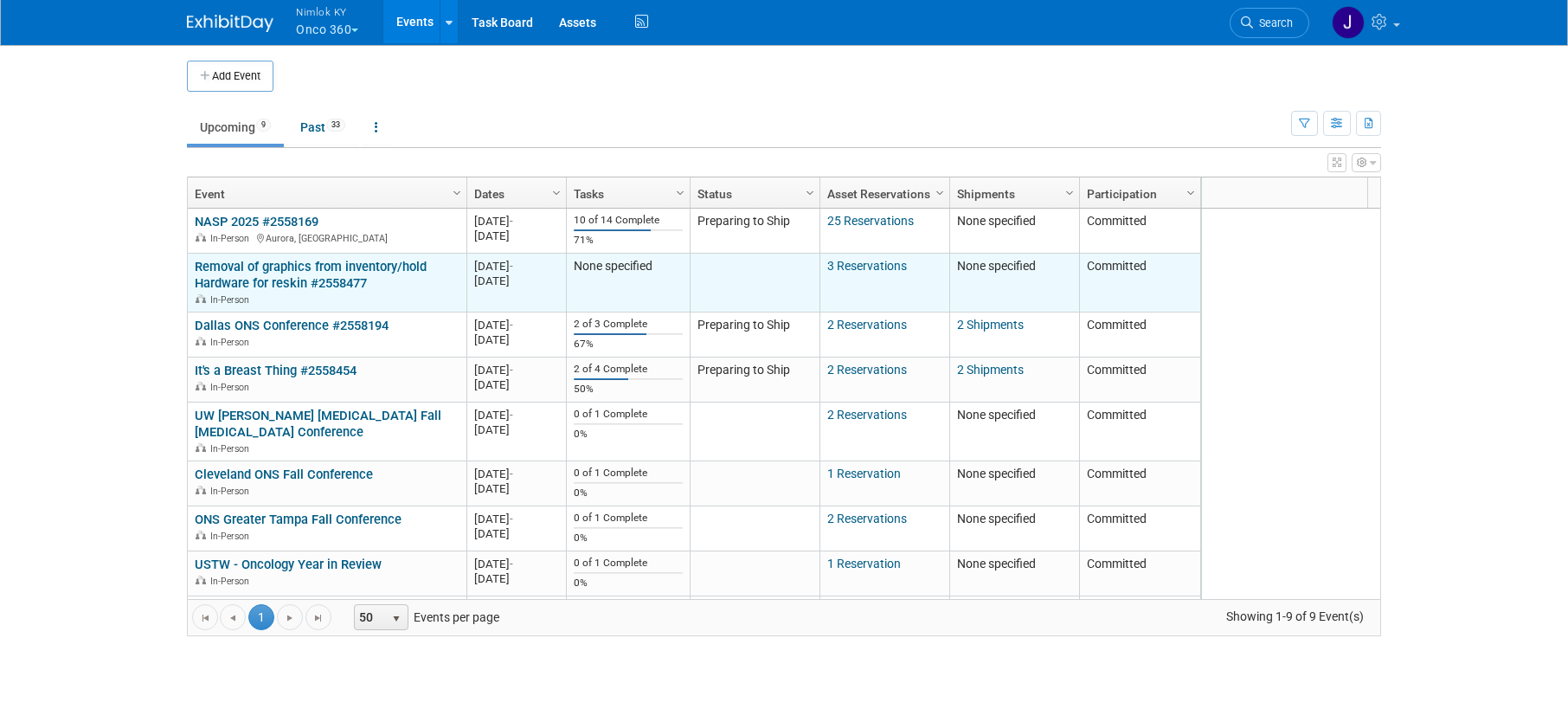
click at [362, 276] on link "Removal of graphics from inventory/hold Hardware for reskin #2558477" at bounding box center [310, 275] width 232 height 32
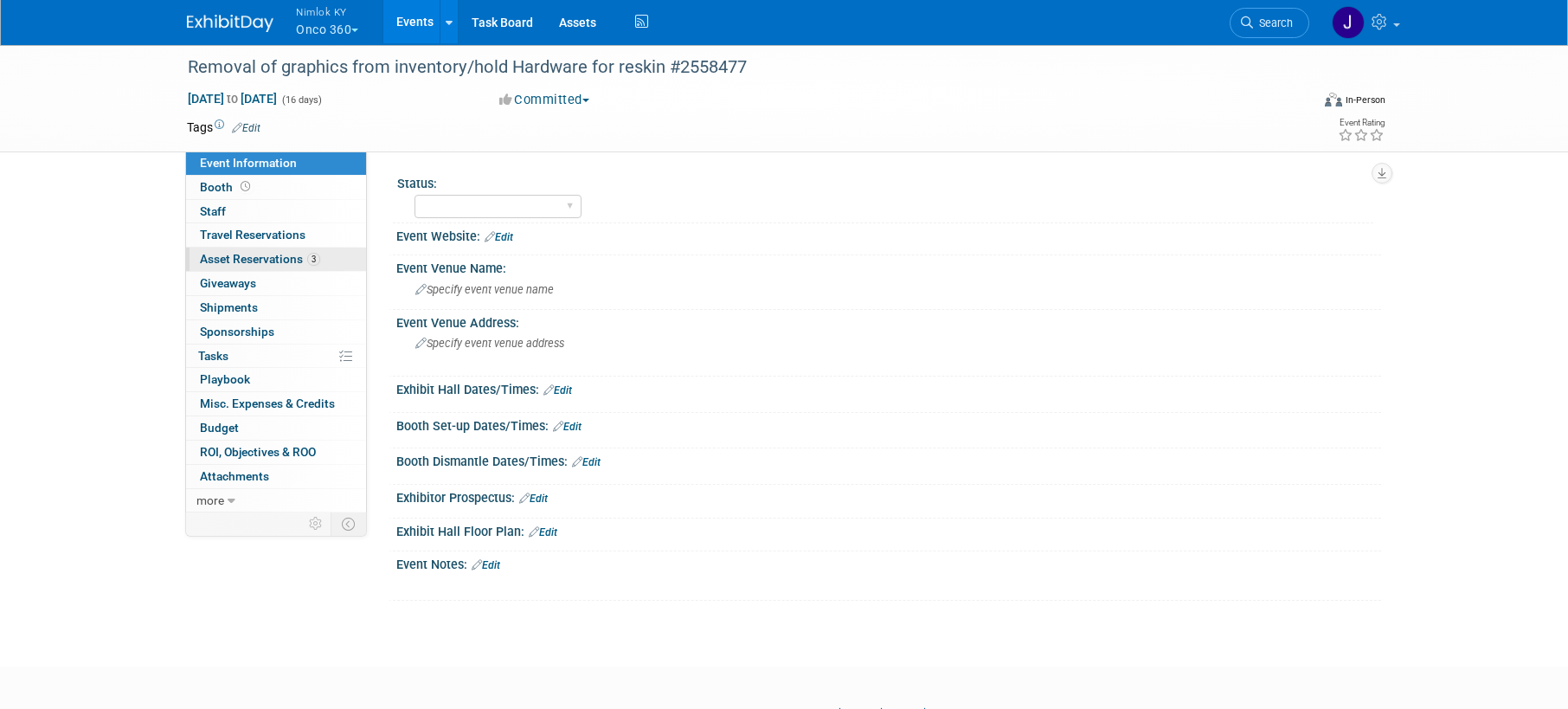
click at [313, 251] on link "3 Asset Reservations 3" at bounding box center [276, 259] width 180 height 23
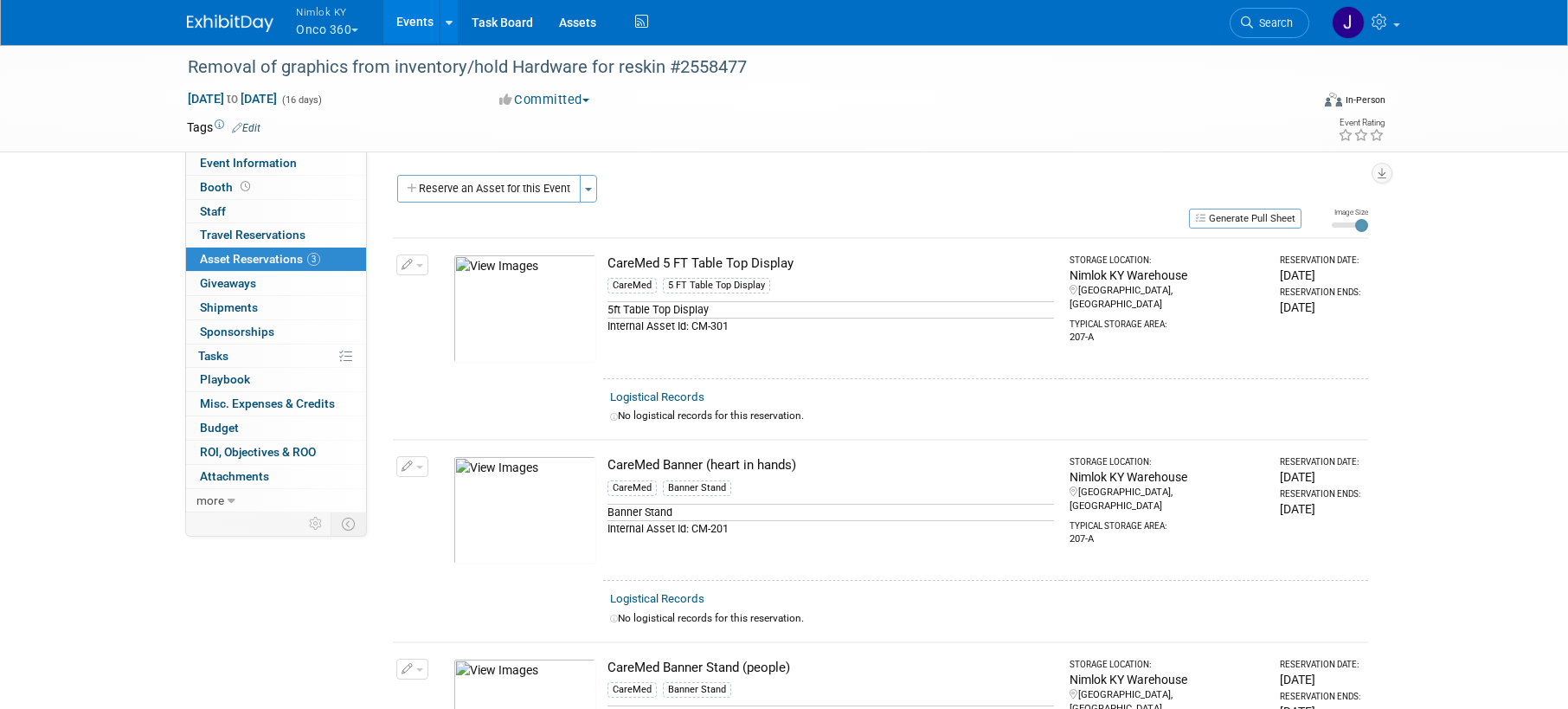
click at [555, 316] on img at bounding box center [525, 308] width 143 height 109
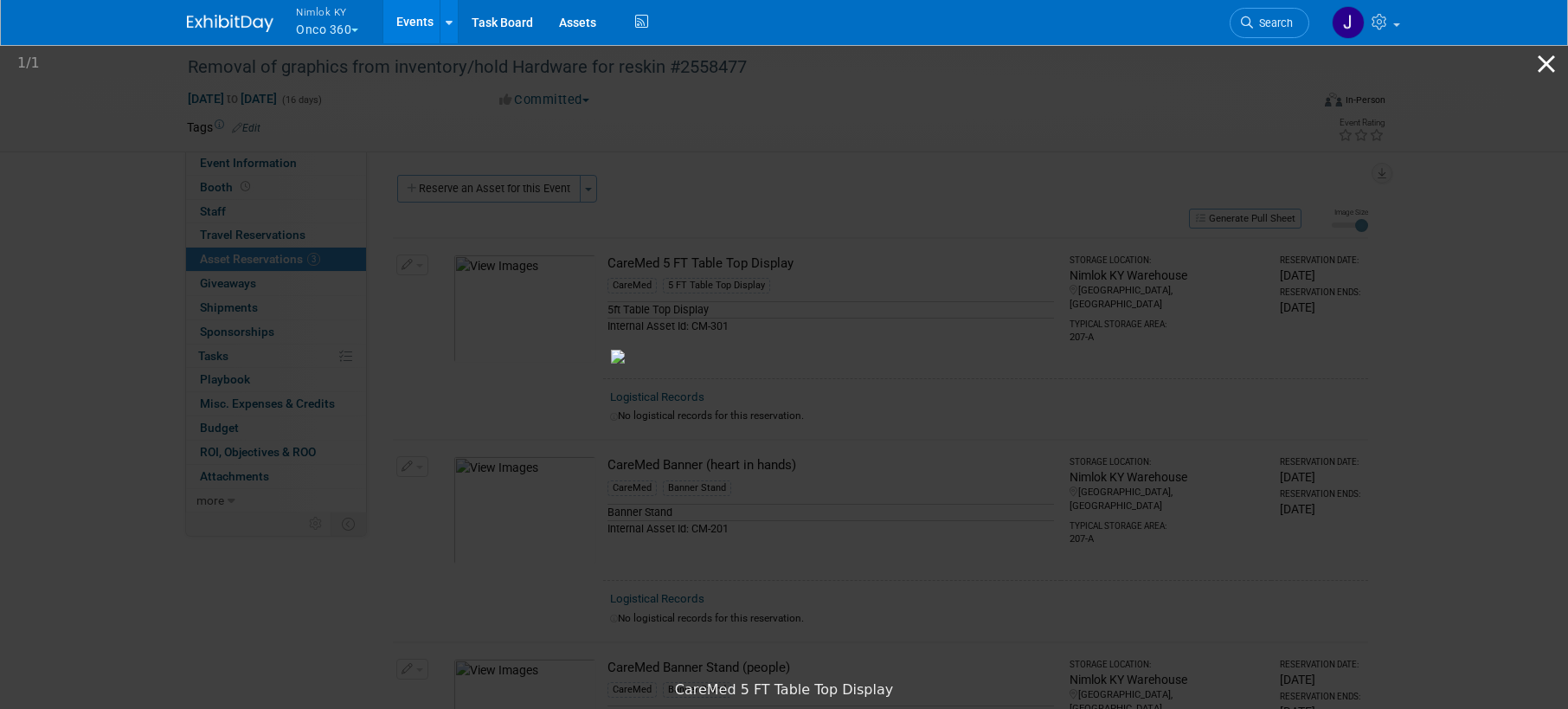
click at [1537, 64] on button "Close gallery" at bounding box center [1546, 64] width 43 height 41
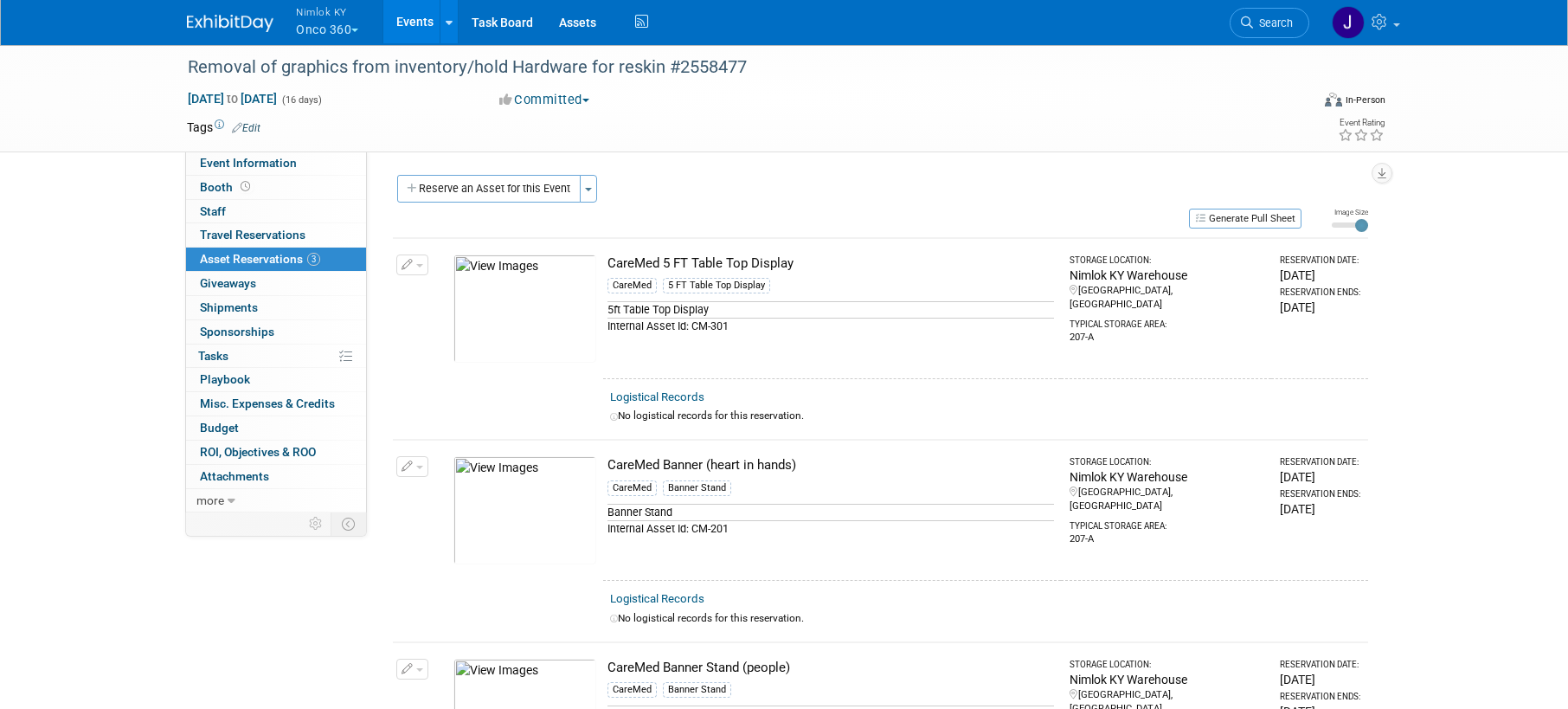
click at [541, 306] on img at bounding box center [525, 308] width 143 height 109
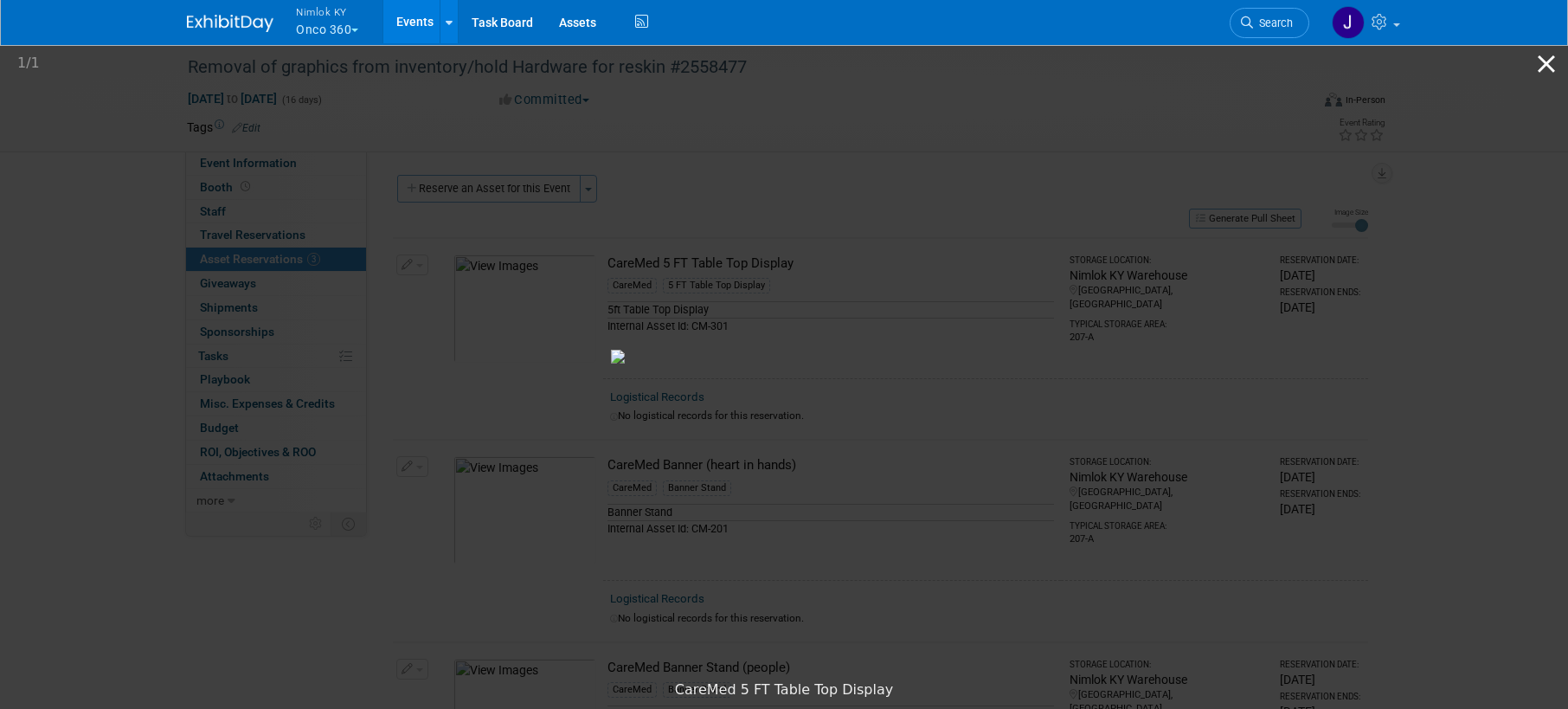
click at [1547, 62] on button "Close gallery" at bounding box center [1546, 64] width 43 height 41
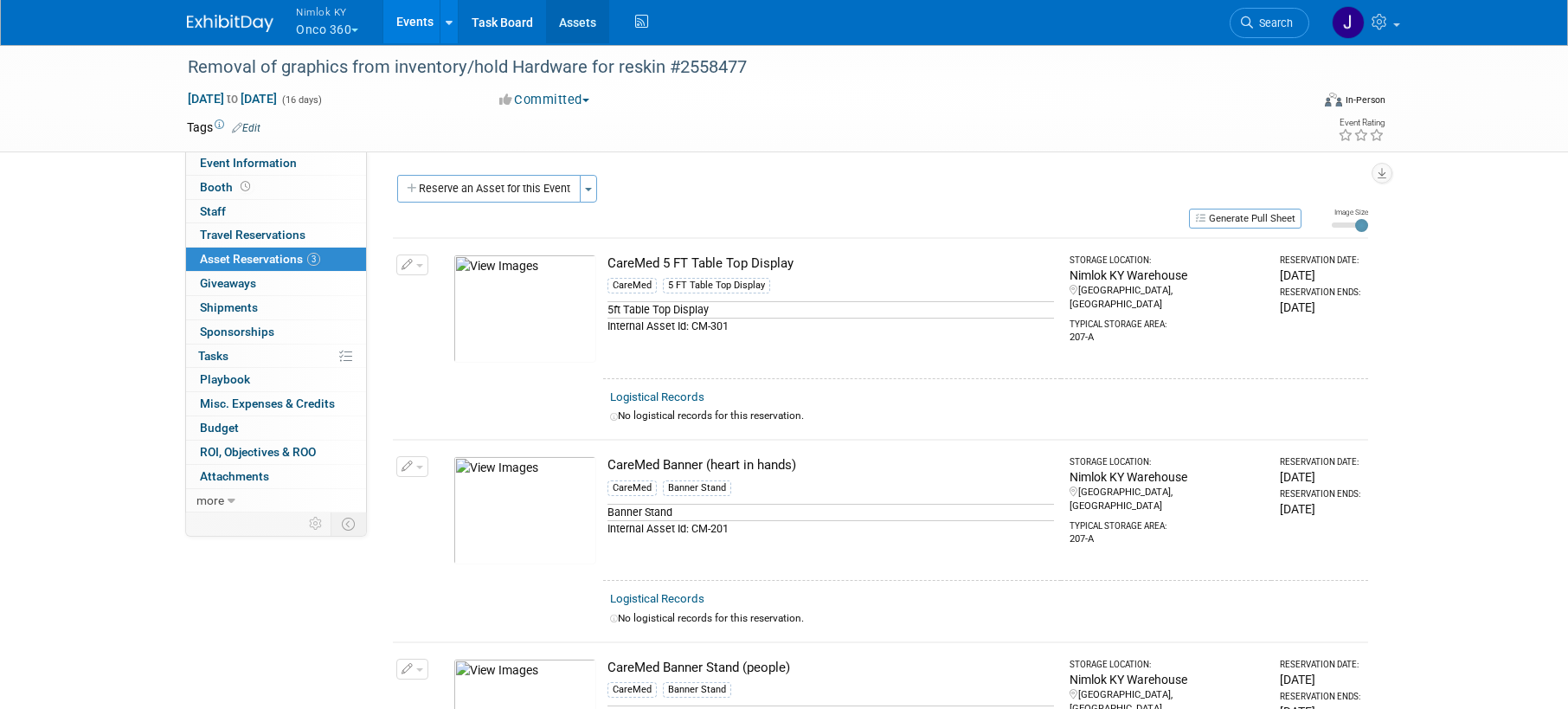
click at [571, 33] on link "Assets" at bounding box center [577, 22] width 64 height 43
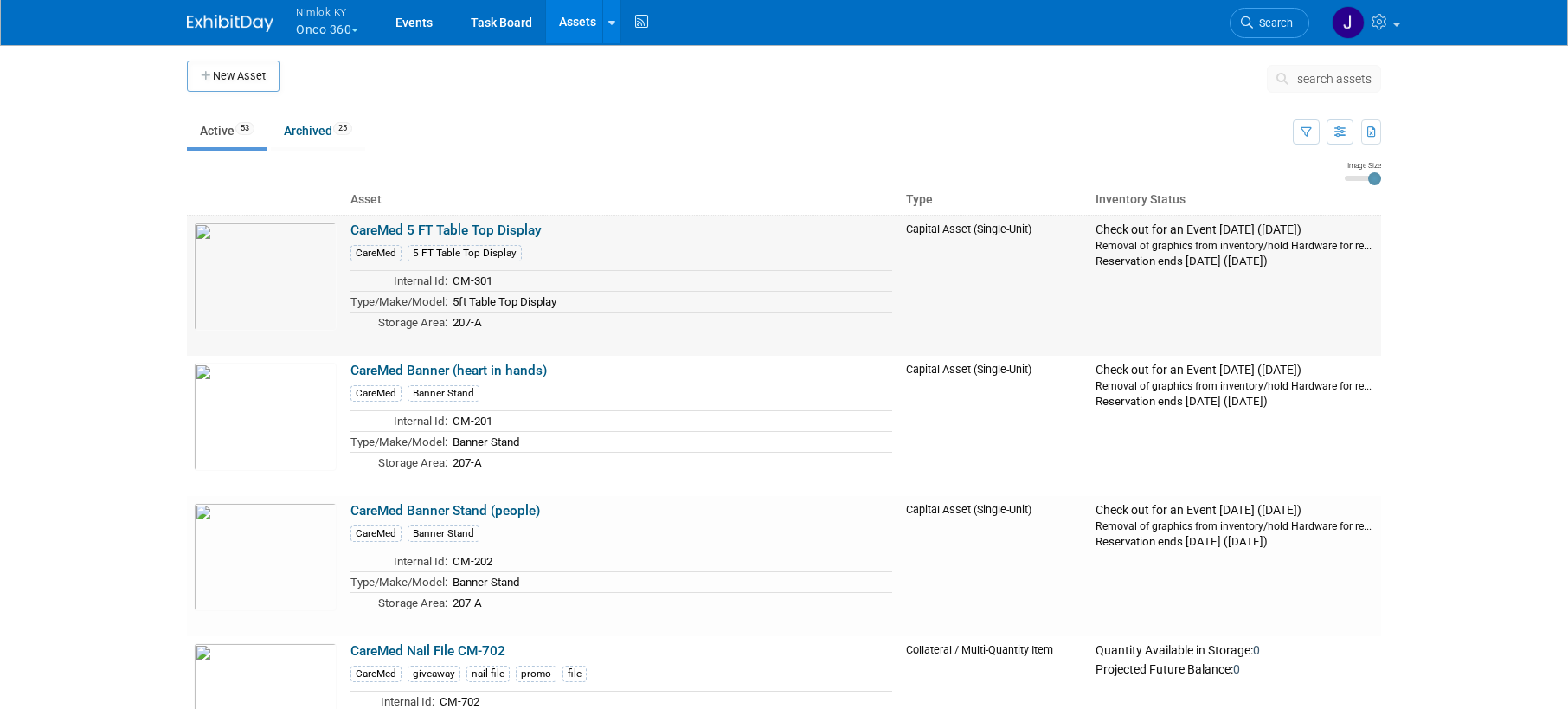
click at [461, 226] on link "CareMed 5 FT Table Top Display" at bounding box center [446, 230] width 192 height 16
click at [537, 373] on link "CareMed Banner (heart in hands)" at bounding box center [448, 371] width 197 height 16
click at [502, 514] on link "CareMed Banner Stand (people)" at bounding box center [445, 510] width 190 height 16
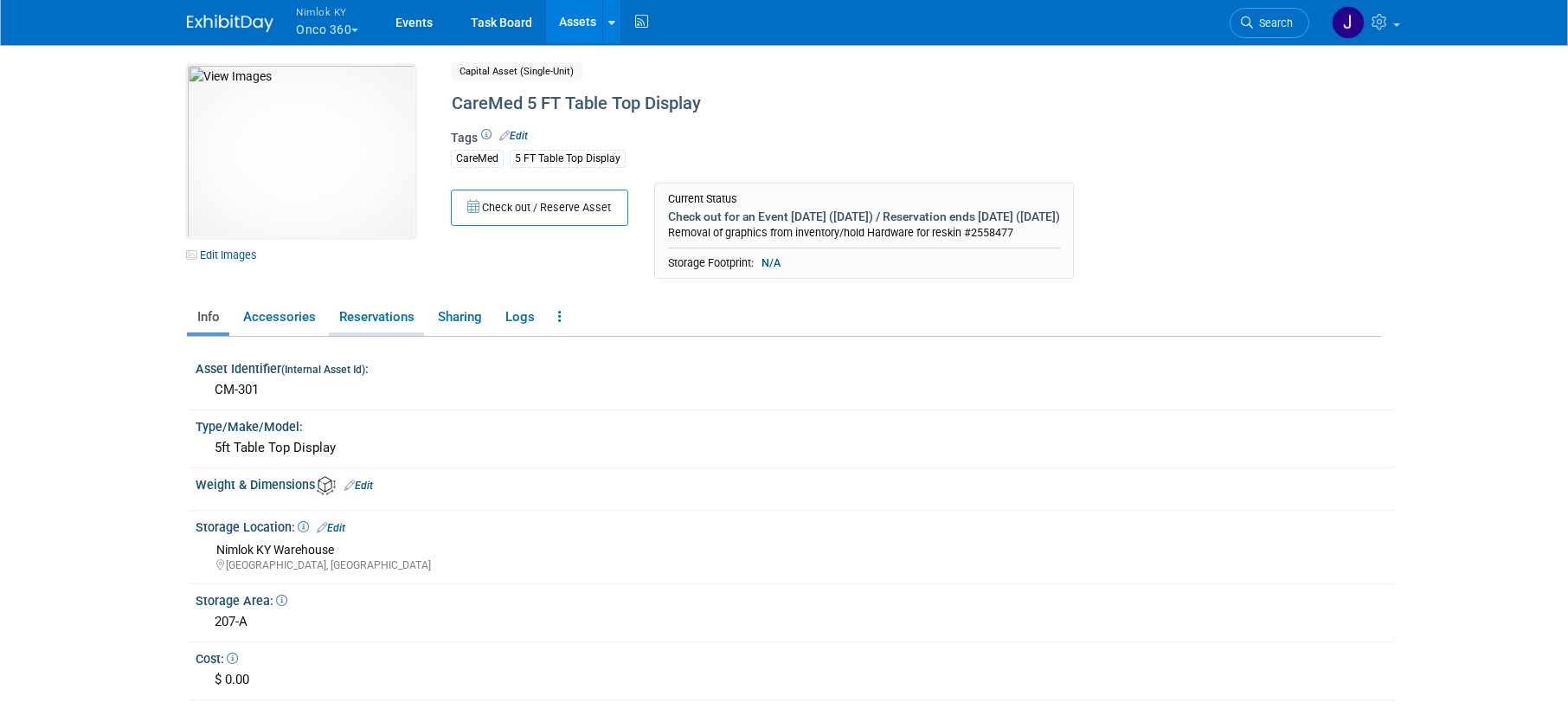
click at [416, 314] on link "Reservations" at bounding box center [376, 317] width 95 height 30
click at [386, 310] on link "Reservations" at bounding box center [376, 317] width 95 height 30
click at [372, 315] on link "Reservations" at bounding box center [376, 317] width 95 height 30
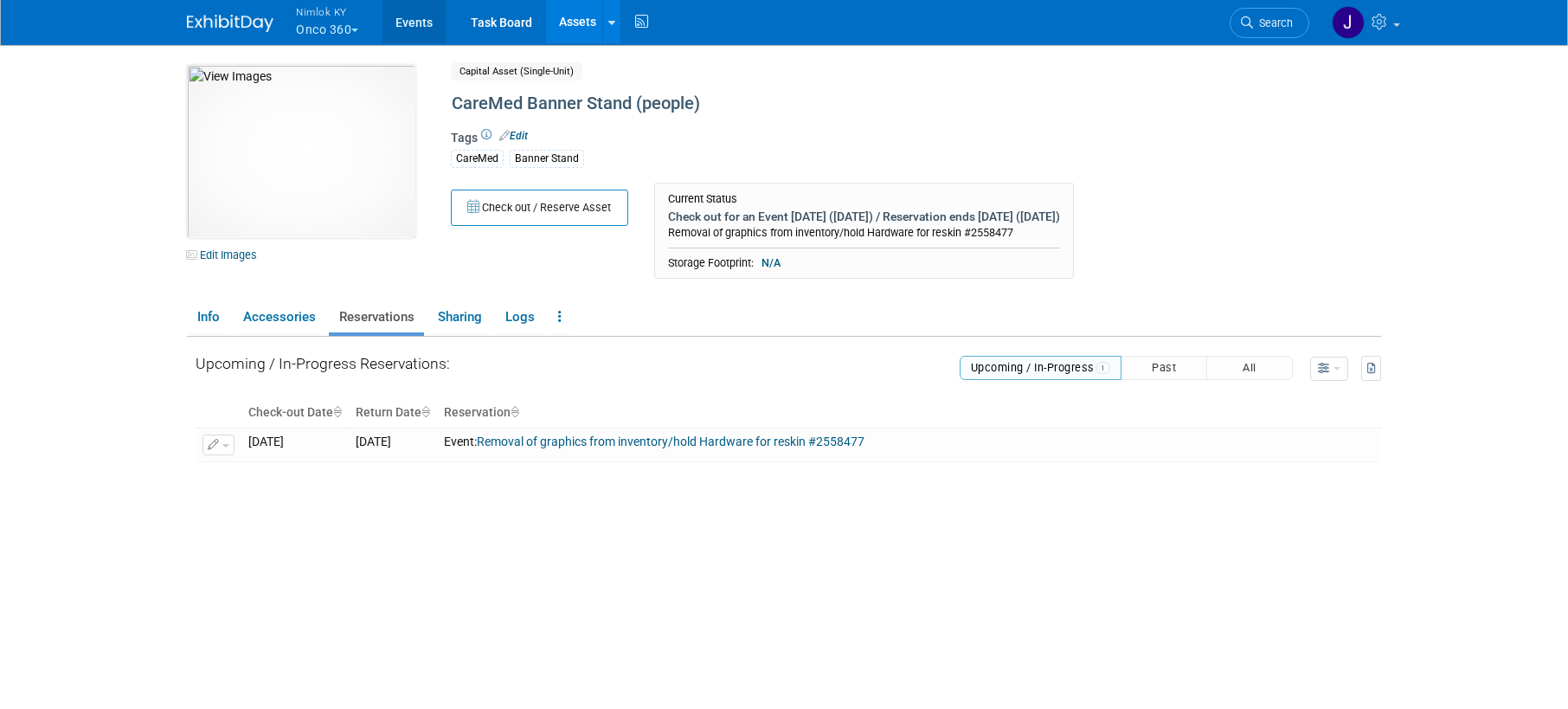
click at [416, 26] on link "Events" at bounding box center [414, 22] width 64 height 43
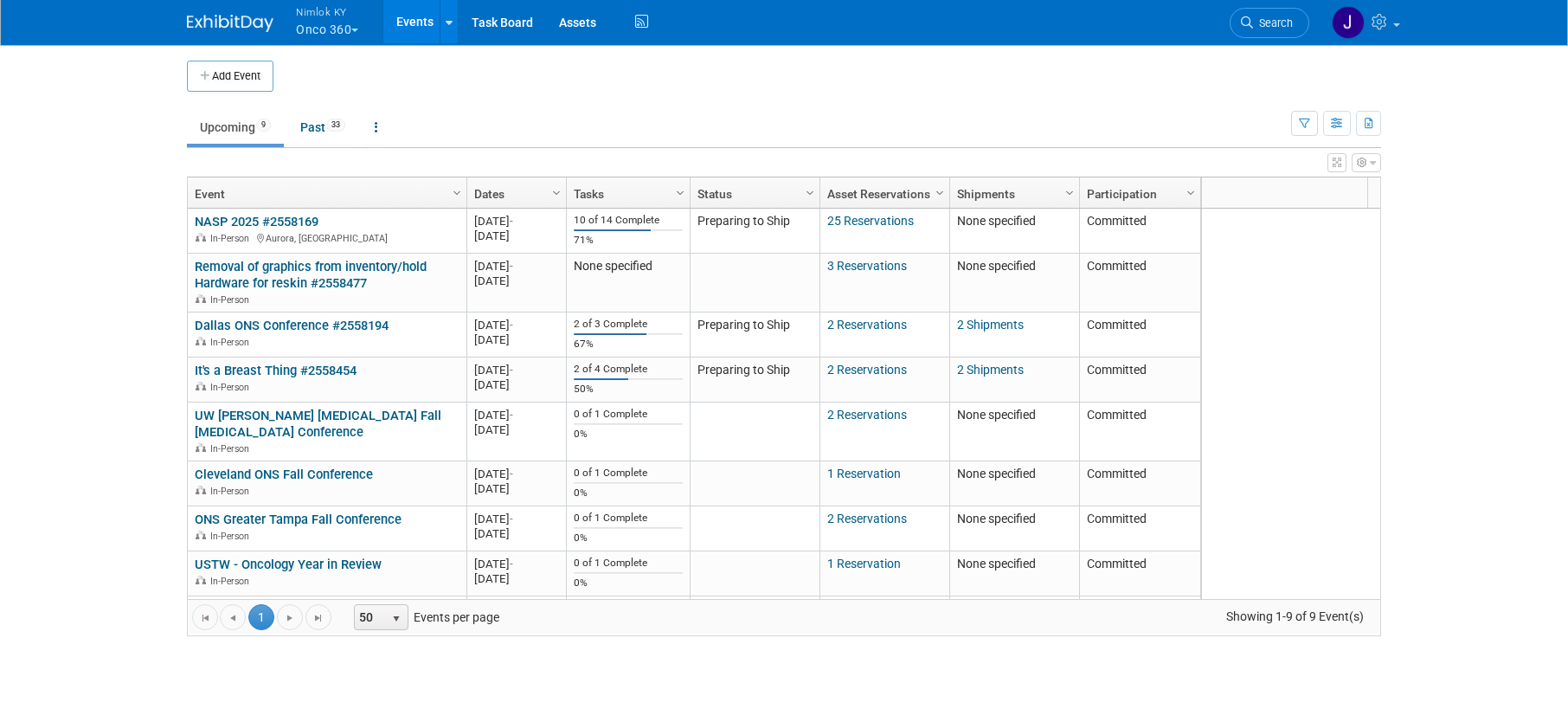
click at [332, 35] on button "Nimlok KY Onco 360" at bounding box center [337, 22] width 86 height 45
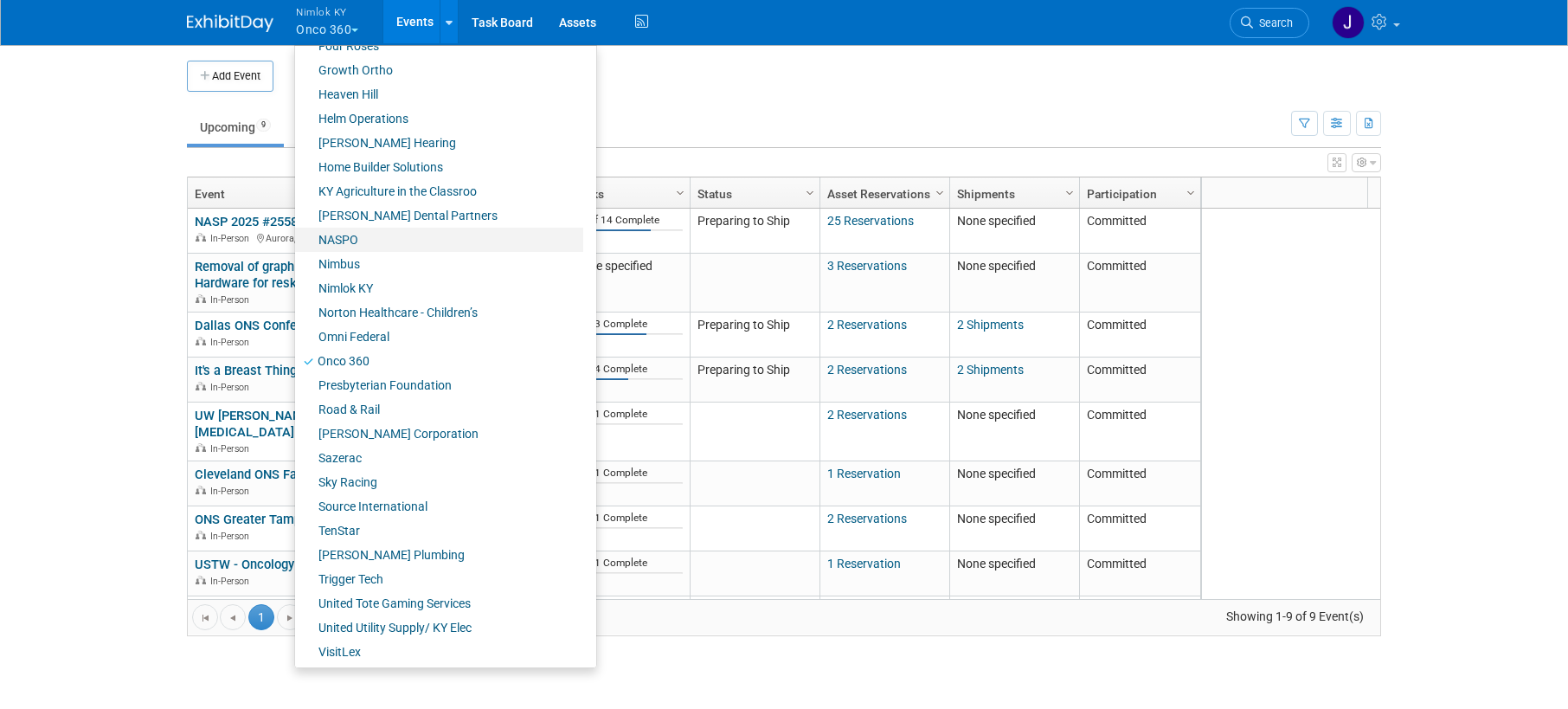
scroll to position [603, 0]
click at [381, 447] on link "Sazerac" at bounding box center [439, 454] width 289 height 24
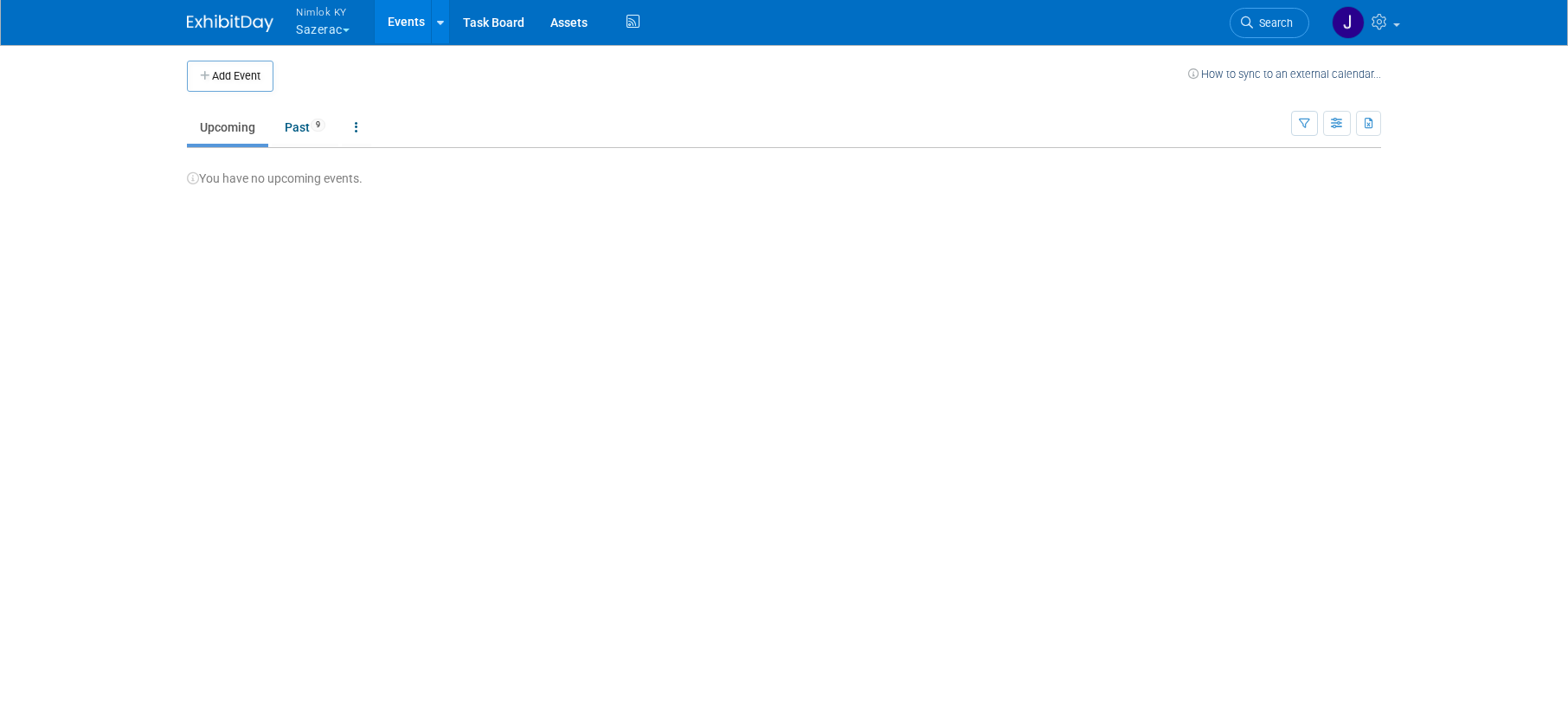
click at [396, 23] on link "Events" at bounding box center [406, 22] width 64 height 43
click at [257, 66] on button "Add Event" at bounding box center [230, 76] width 86 height 31
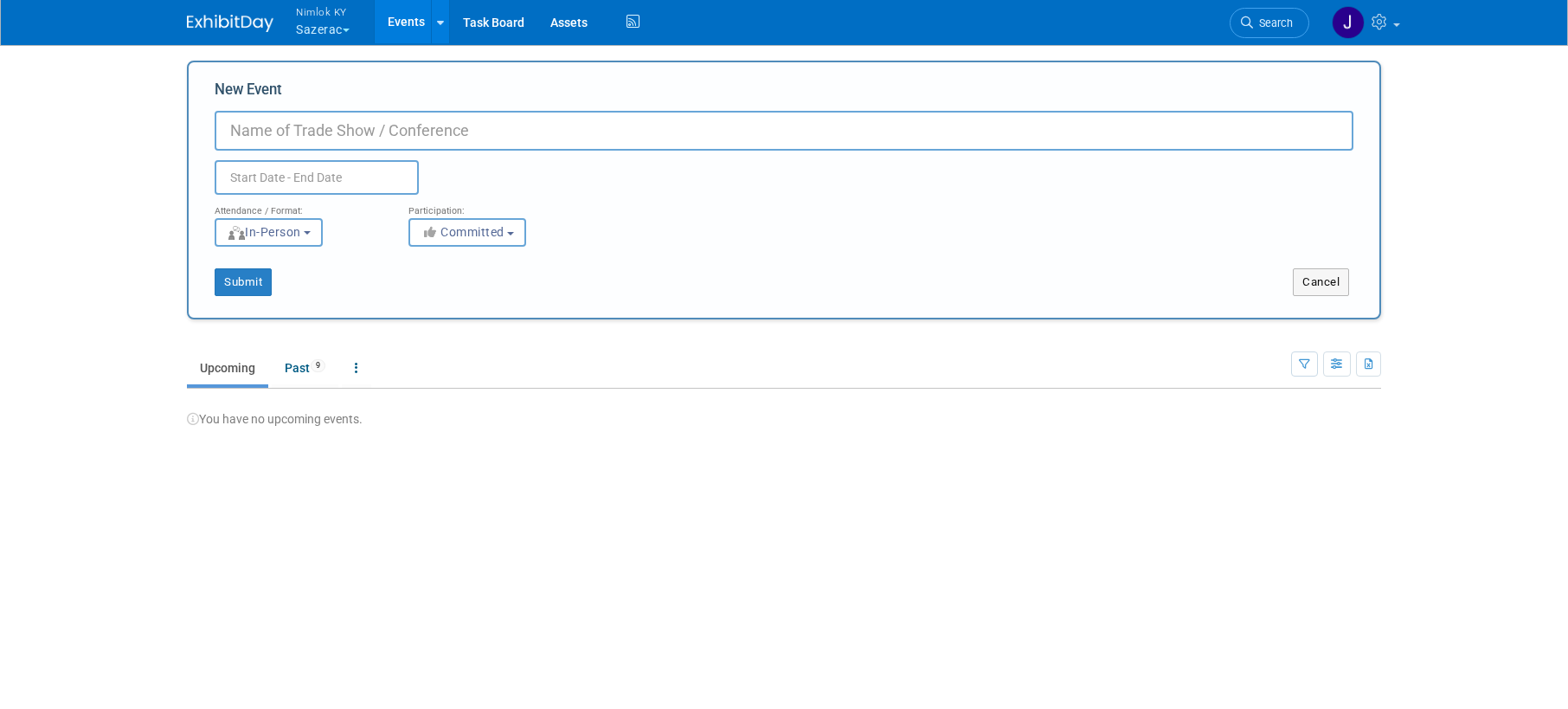
click at [334, 137] on input "New Event" at bounding box center [784, 130] width 1139 height 40
click at [418, 127] on input "New Event" at bounding box center [784, 130] width 1139 height 40
paste input "Pallets from [GEOGRAPHIC_DATA] ship to Absolute Exhibits"
type input "Pallets from [GEOGRAPHIC_DATA] ship to Absolute Exhibits #2558479"
click at [389, 184] on input "text" at bounding box center [316, 177] width 204 height 34
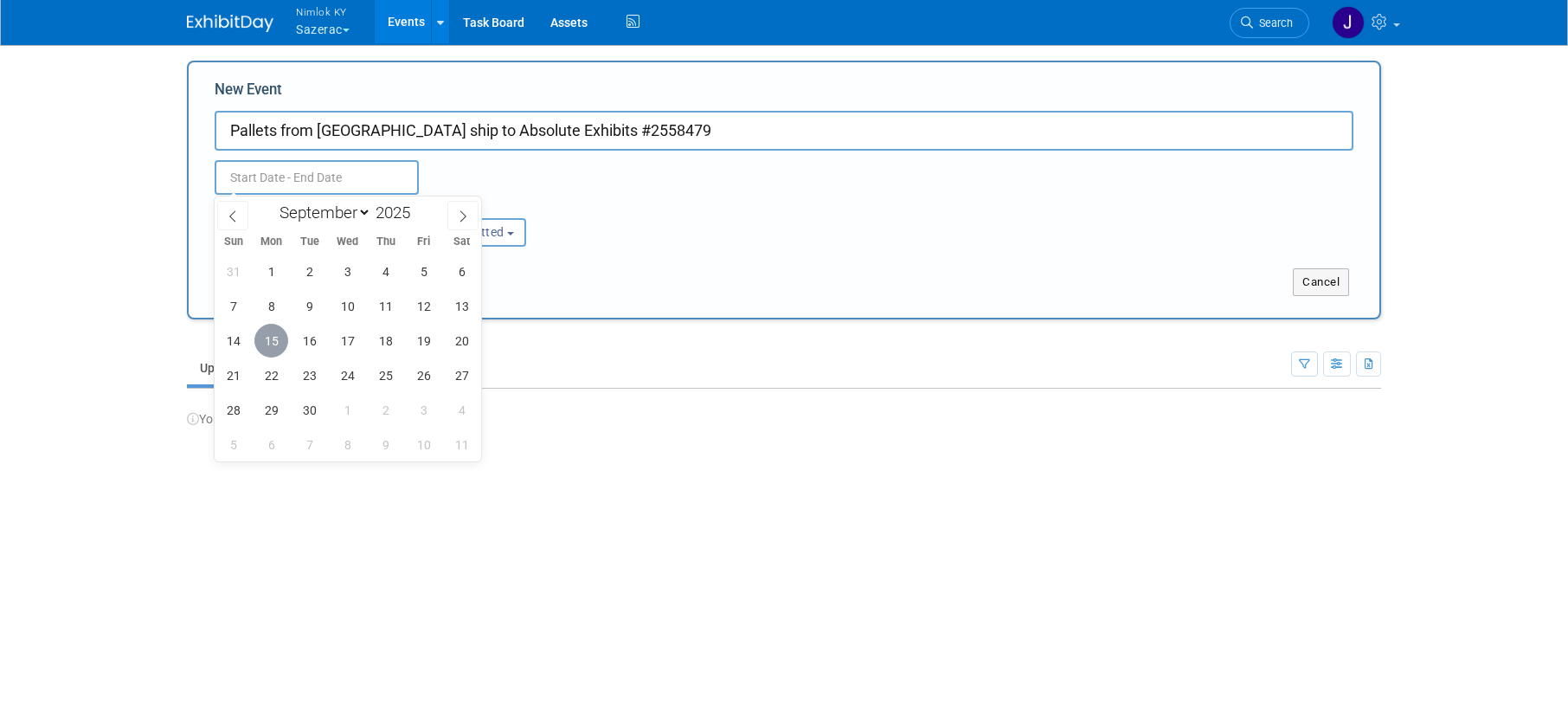
click at [262, 344] on span "15" at bounding box center [271, 340] width 34 height 34
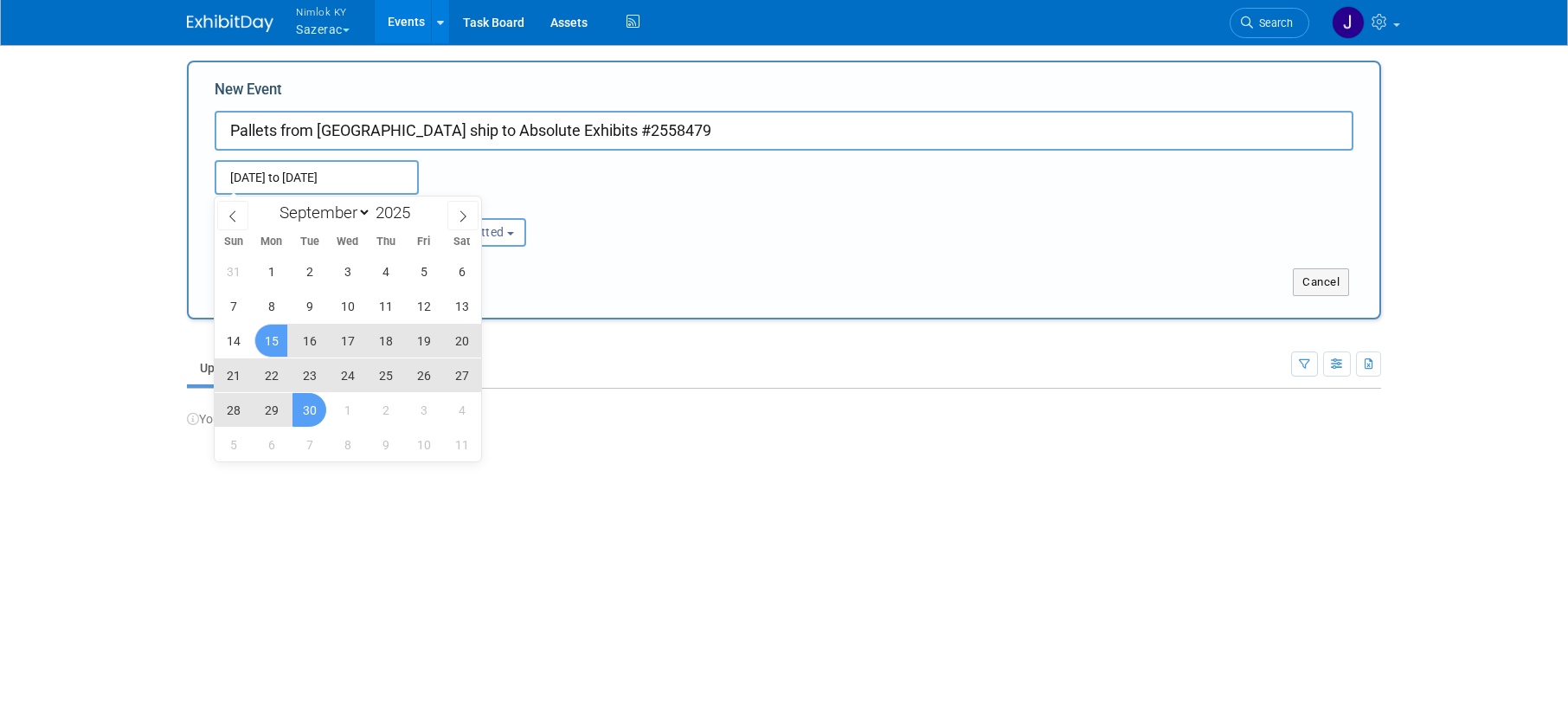
click at [320, 408] on span "30" at bounding box center [309, 410] width 34 height 34
type input "[DATE] to [DATE]"
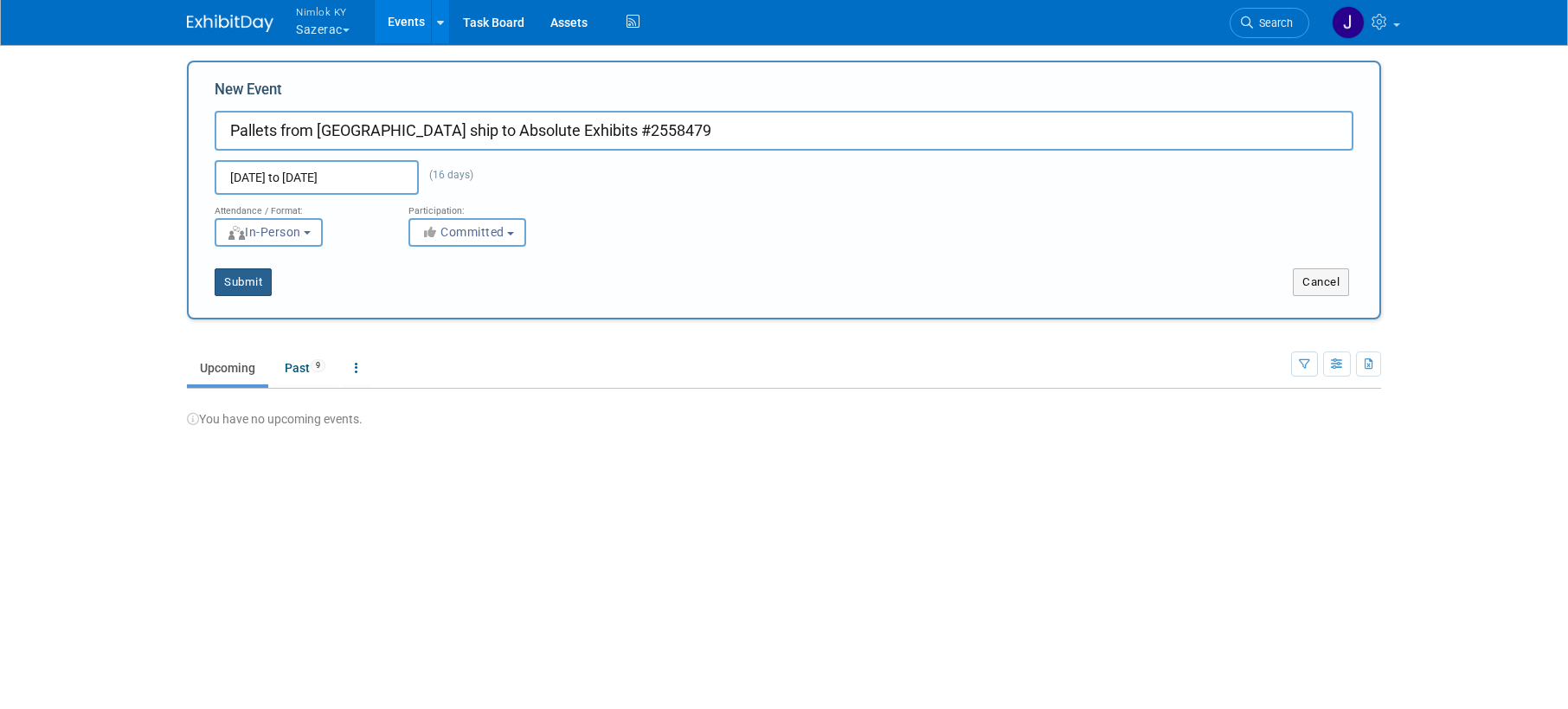
click at [259, 284] on button "Submit" at bounding box center [243, 282] width 57 height 27
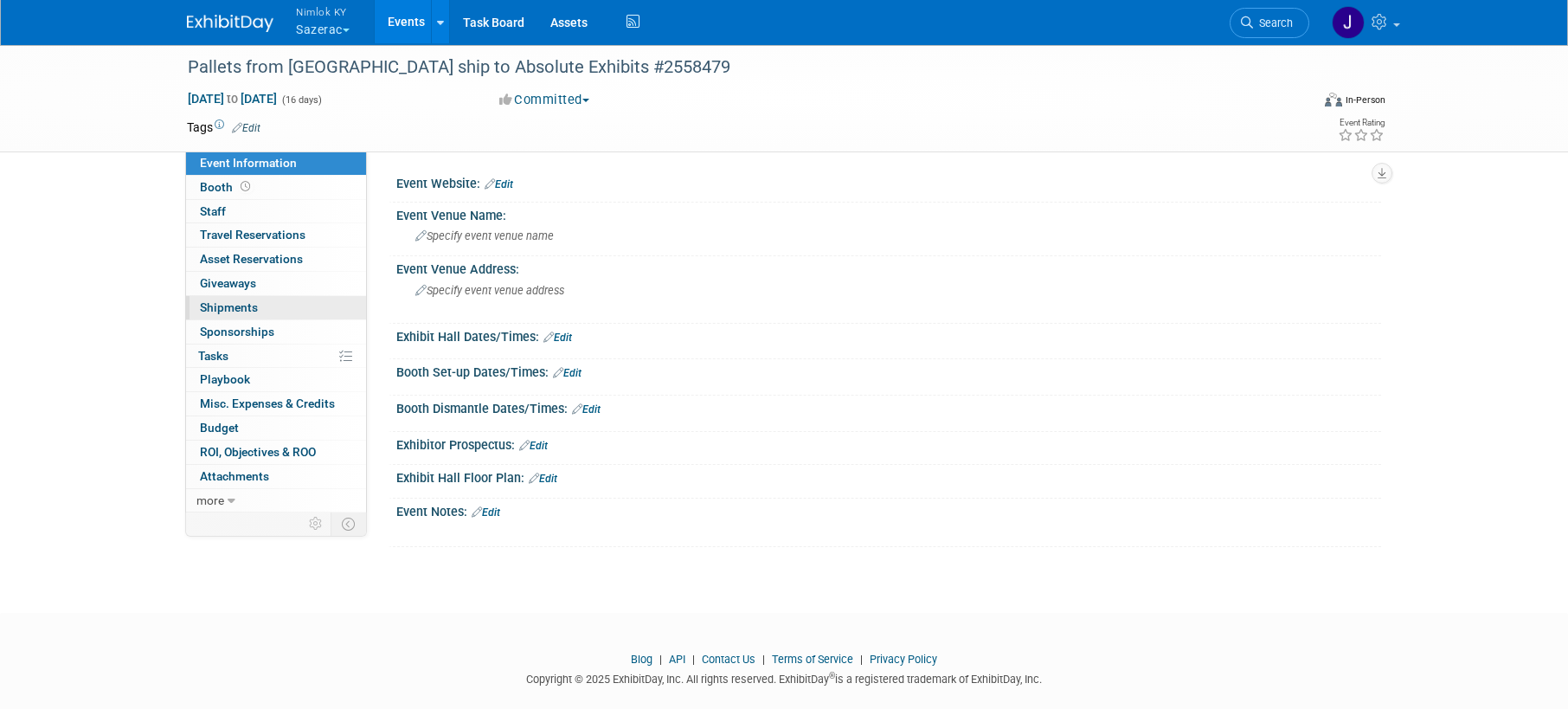
click at [273, 304] on link "0 Shipments 0" at bounding box center [276, 308] width 180 height 23
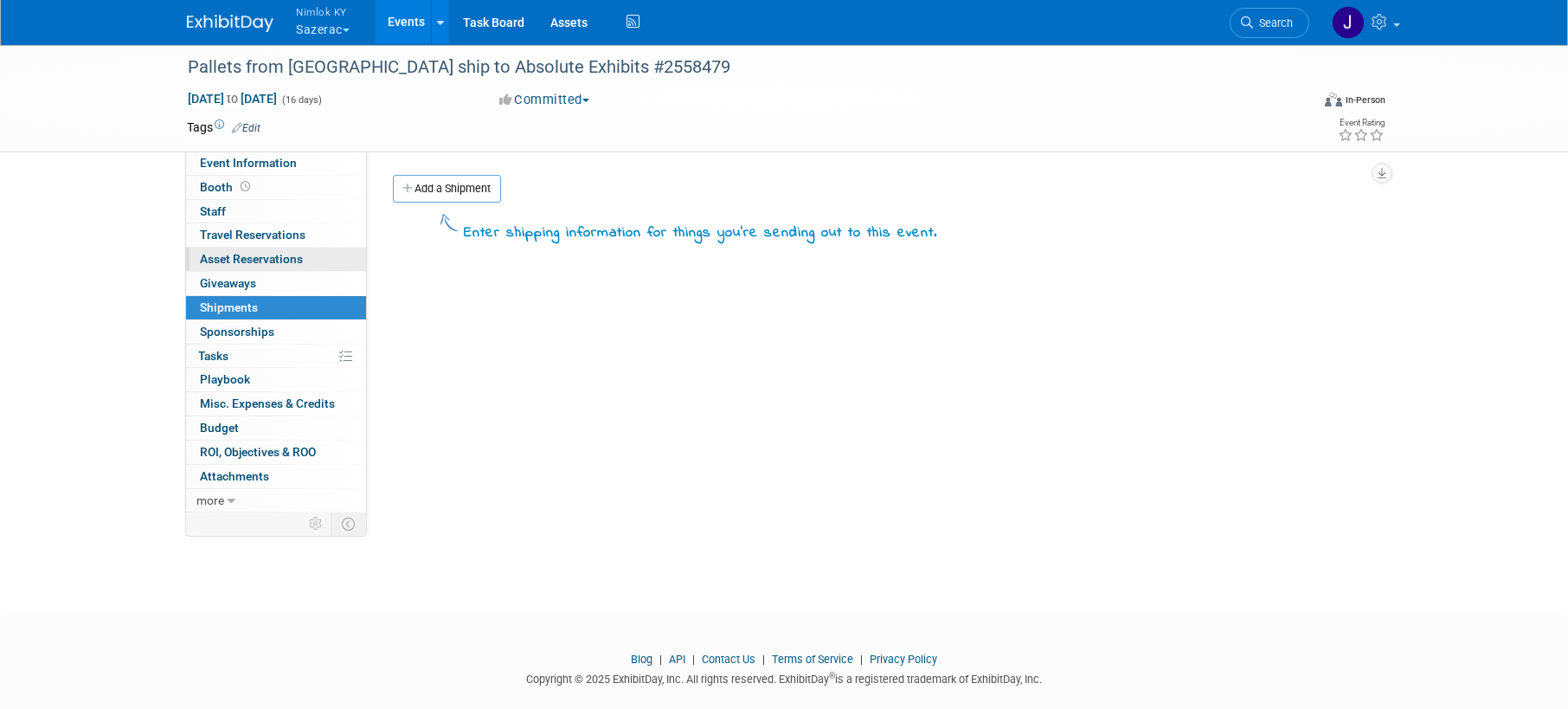
click at [276, 260] on span "Asset Reservations 0" at bounding box center [250, 258] width 103 height 14
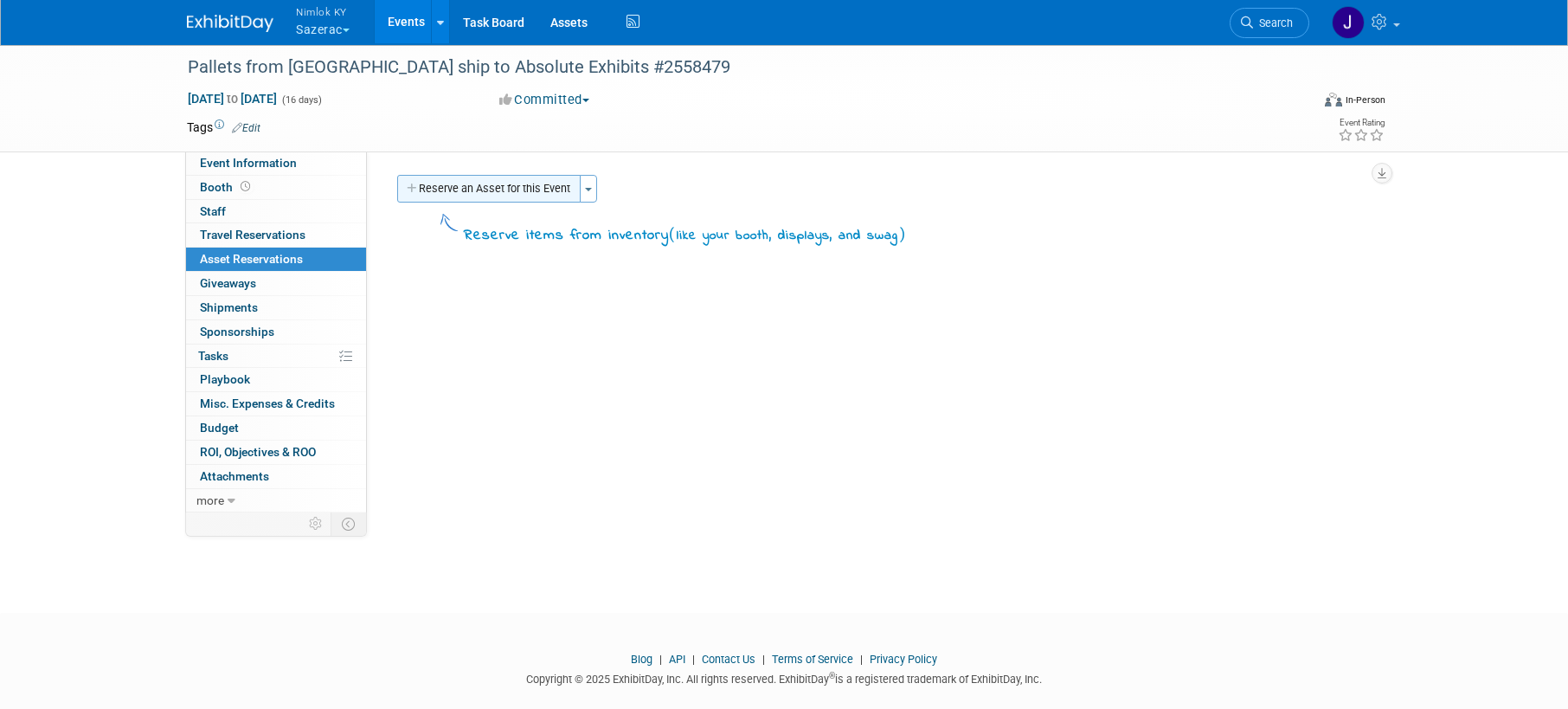
click at [470, 195] on button "Reserve an Asset for this Event" at bounding box center [489, 189] width 184 height 27
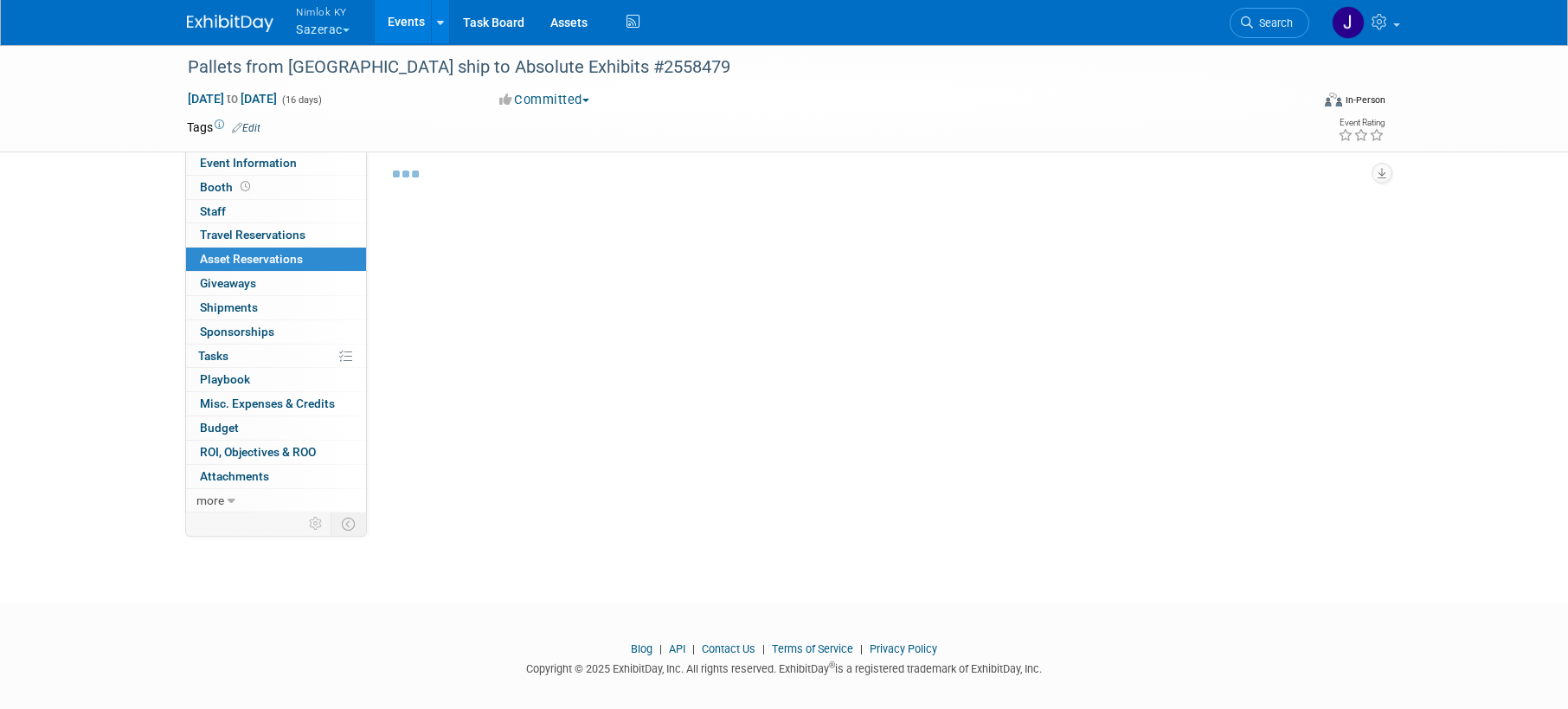
scroll to position [17, 0]
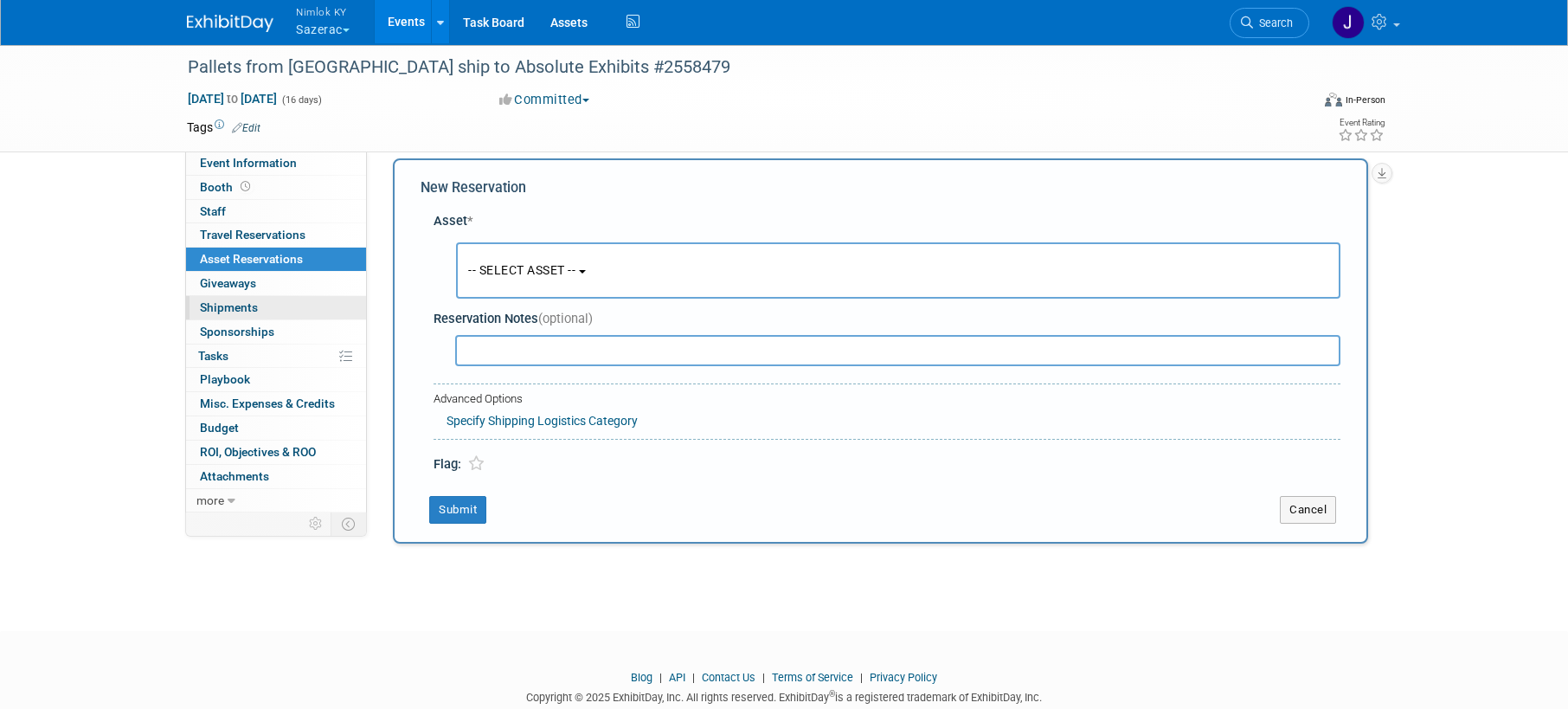
click at [260, 309] on link "0 Shipments 0" at bounding box center [276, 308] width 180 height 23
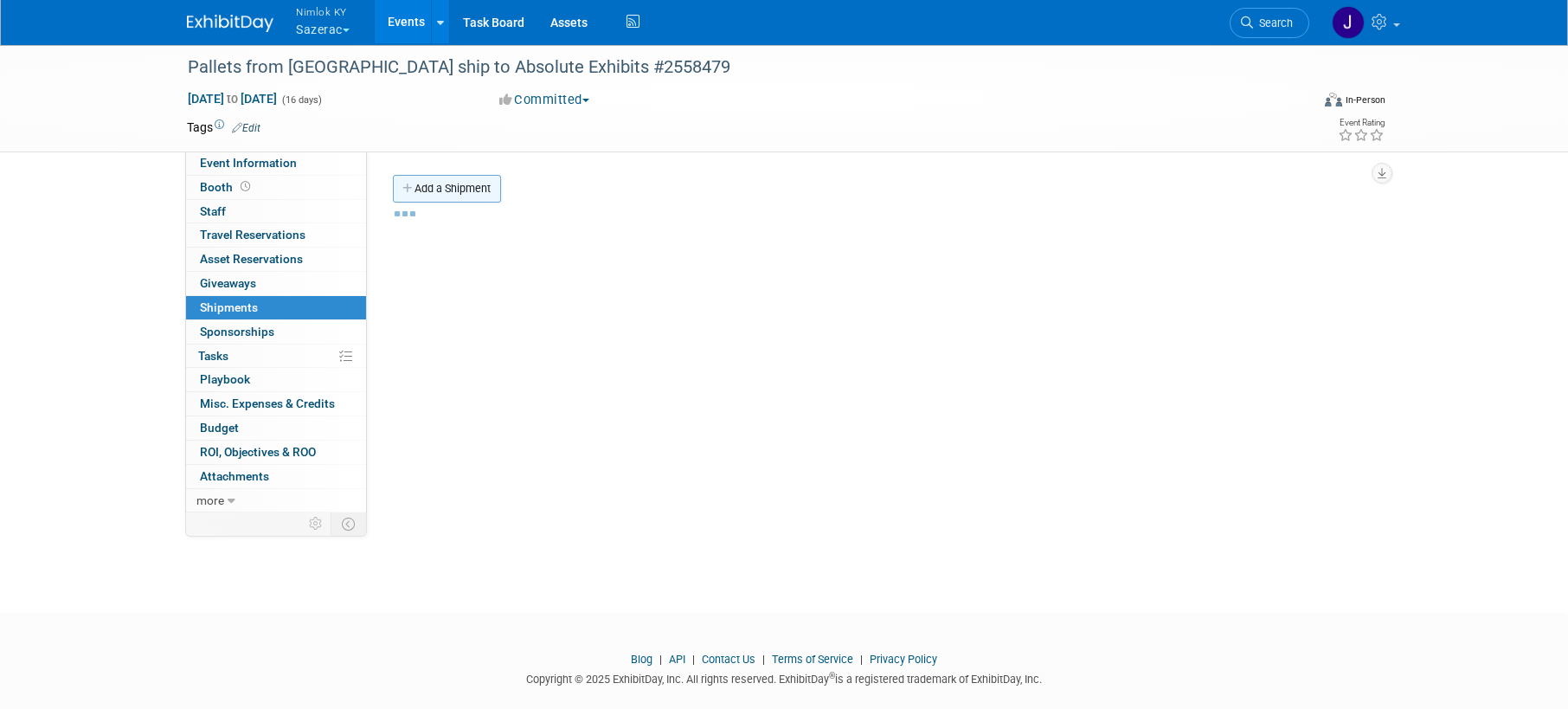
click at [443, 194] on link "Add a Shipment" at bounding box center [447, 189] width 109 height 27
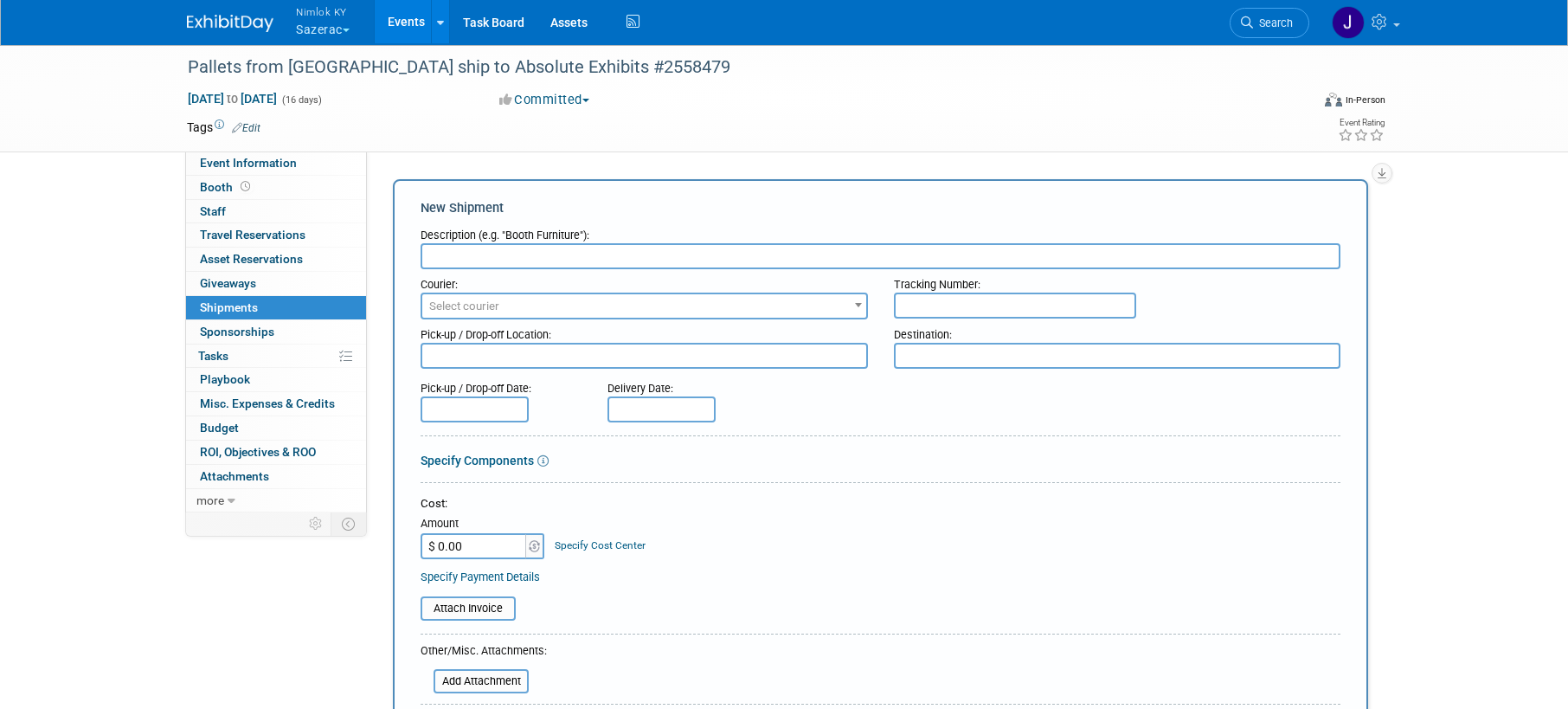
click at [474, 254] on input "text" at bounding box center [880, 256] width 920 height 26
type input "Nimlok WH to Absolute Exhibits"
click at [487, 303] on span "Select courier" at bounding box center [465, 305] width 70 height 13
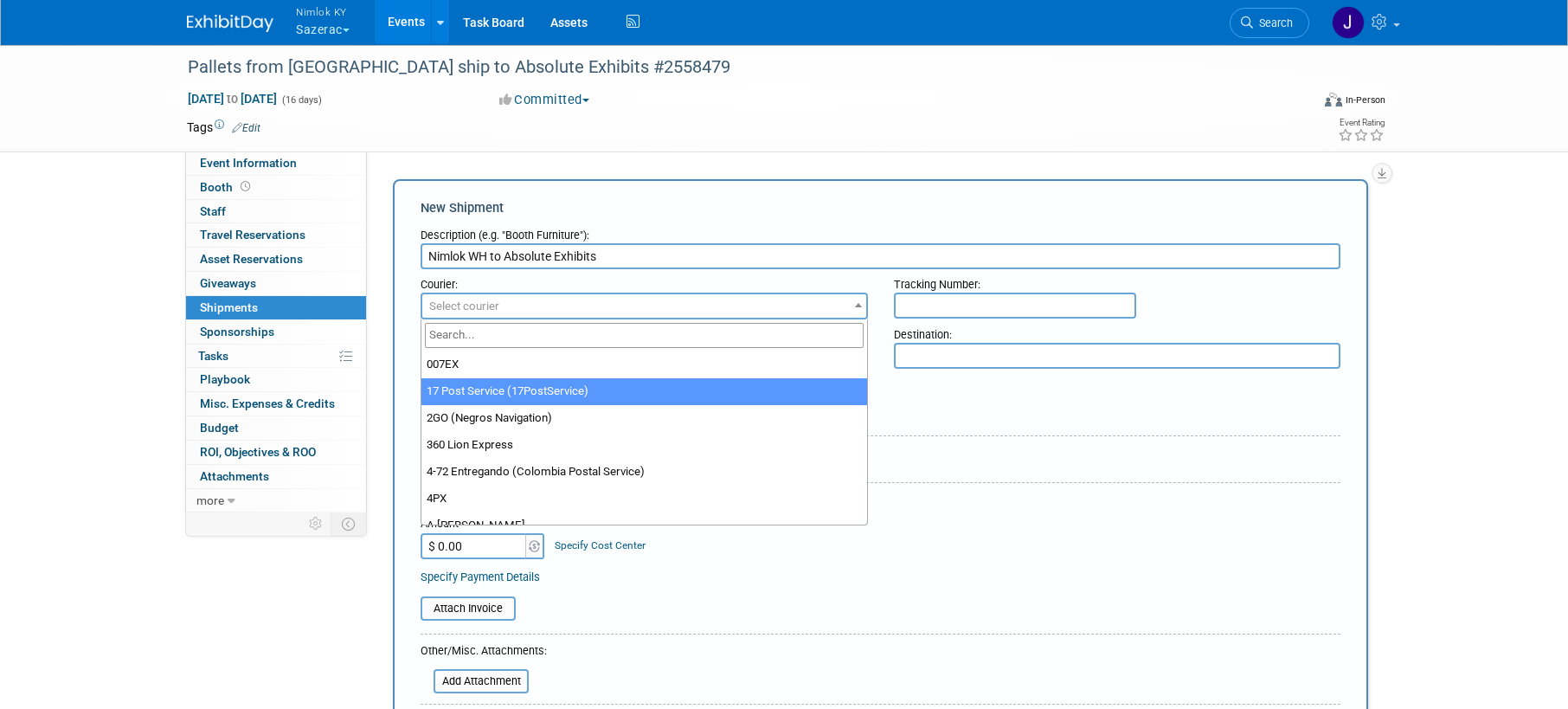
click at [883, 418] on div "Pick-up / Drop-off Date: Delivery Date:" at bounding box center [880, 397] width 946 height 49
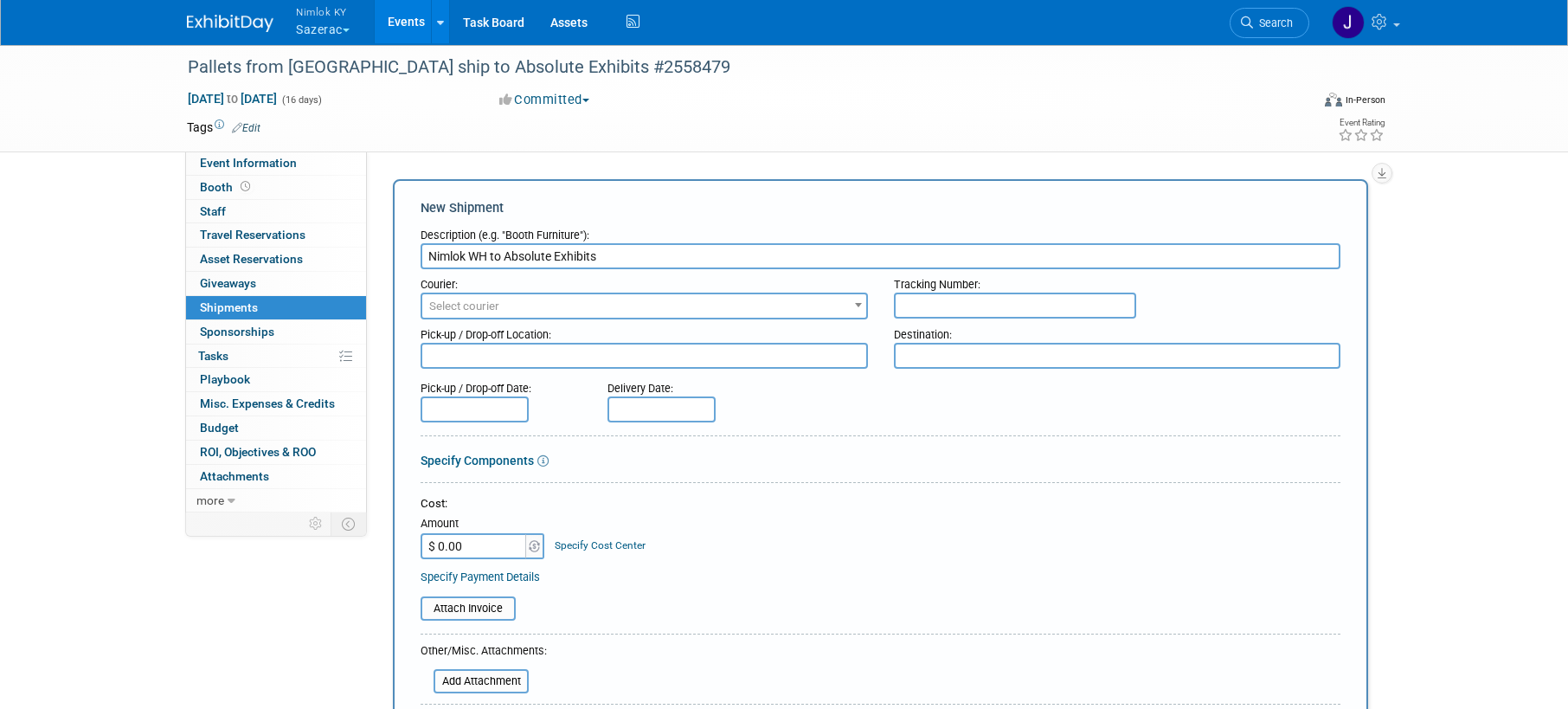
click at [730, 360] on textarea at bounding box center [644, 355] width 447 height 26
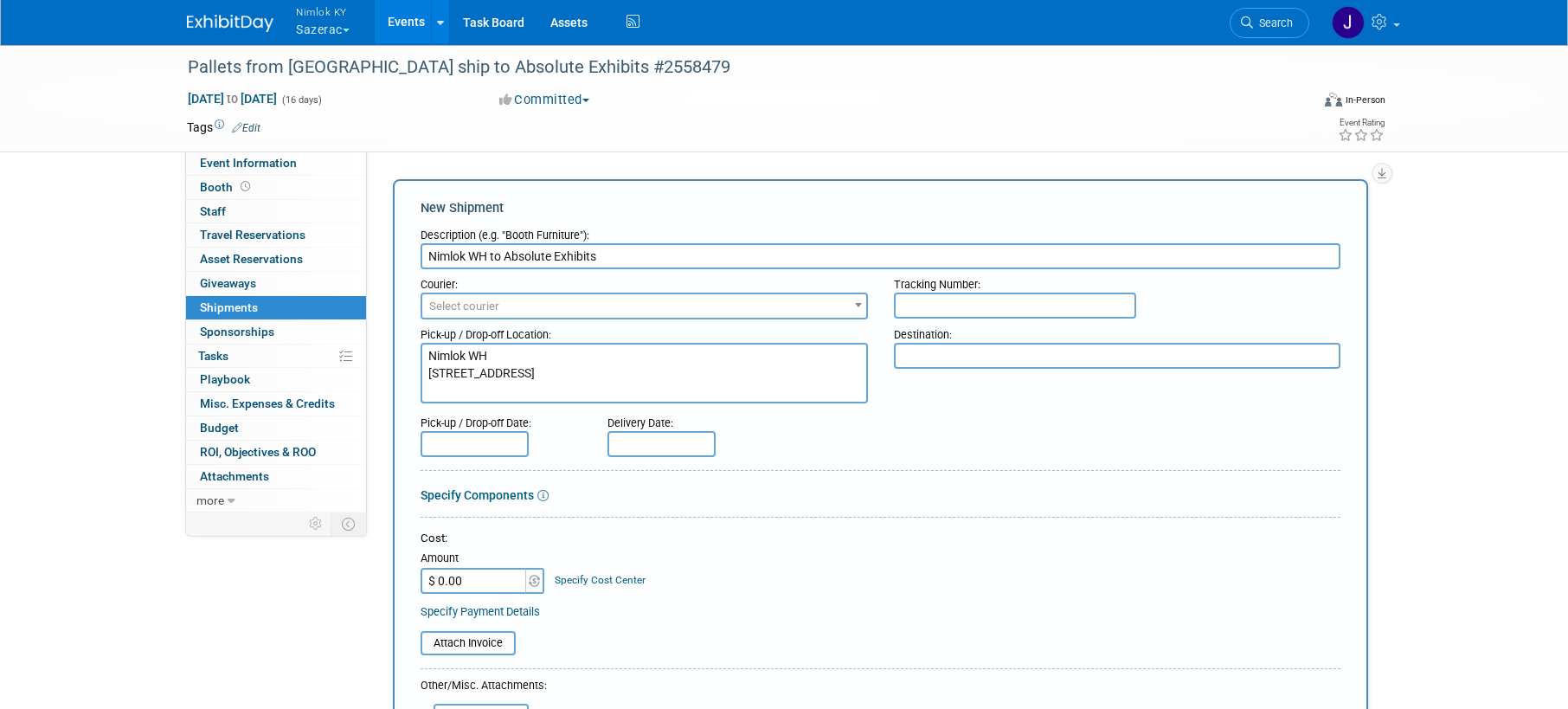
type textarea "Nimlok WH 10501 Bunsen Way , Suite 101 Louisville, KY 40299"
click at [963, 355] on textarea at bounding box center [1117, 355] width 447 height 26
paste textarea "Absolute Exhibits- 5170 7297 S Conway Rd Ste 900 Orlando, FL 32812 702-328-3400"
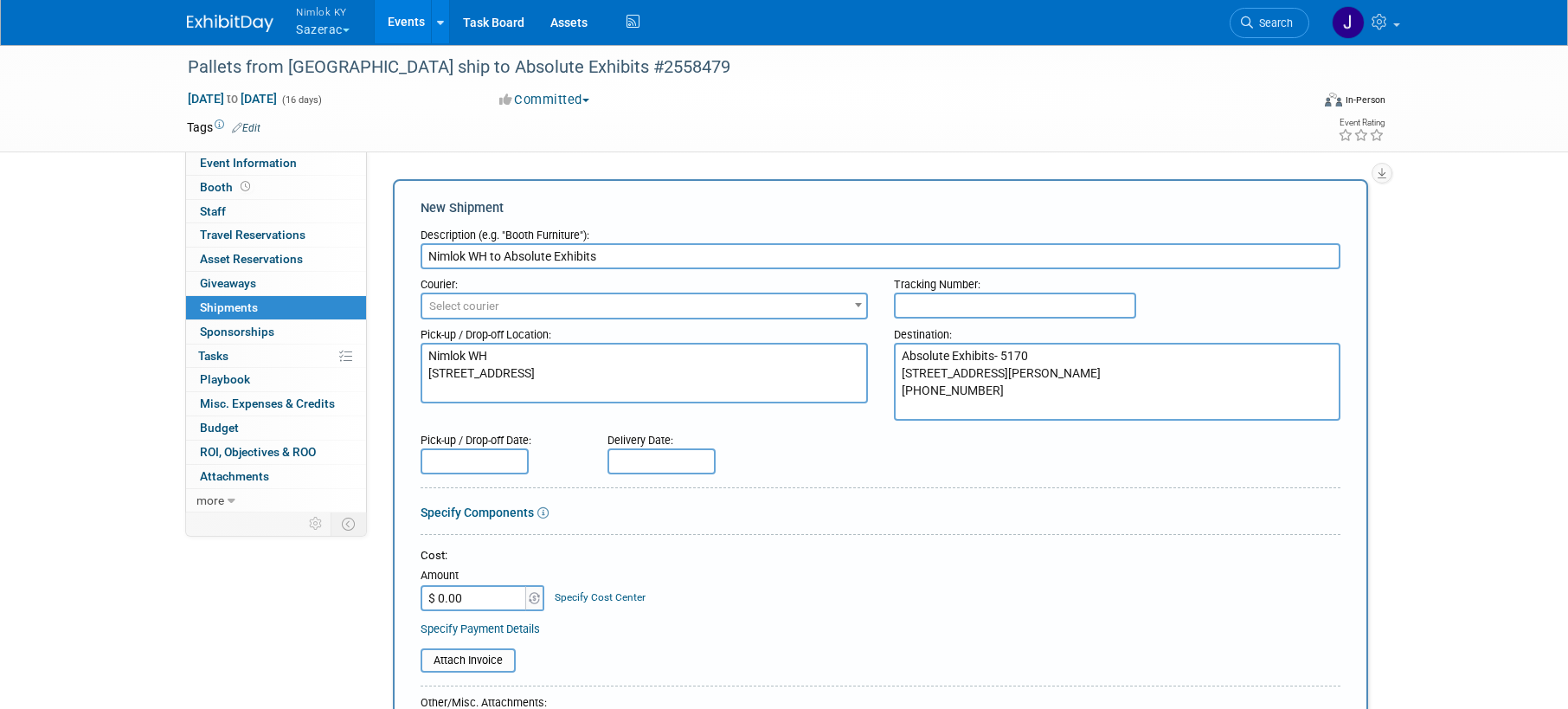
type textarea "Absolute Exhibits- 5170 7297 S Conway Rd Ste 900 Orlando, FL 32812 702-328-3400"
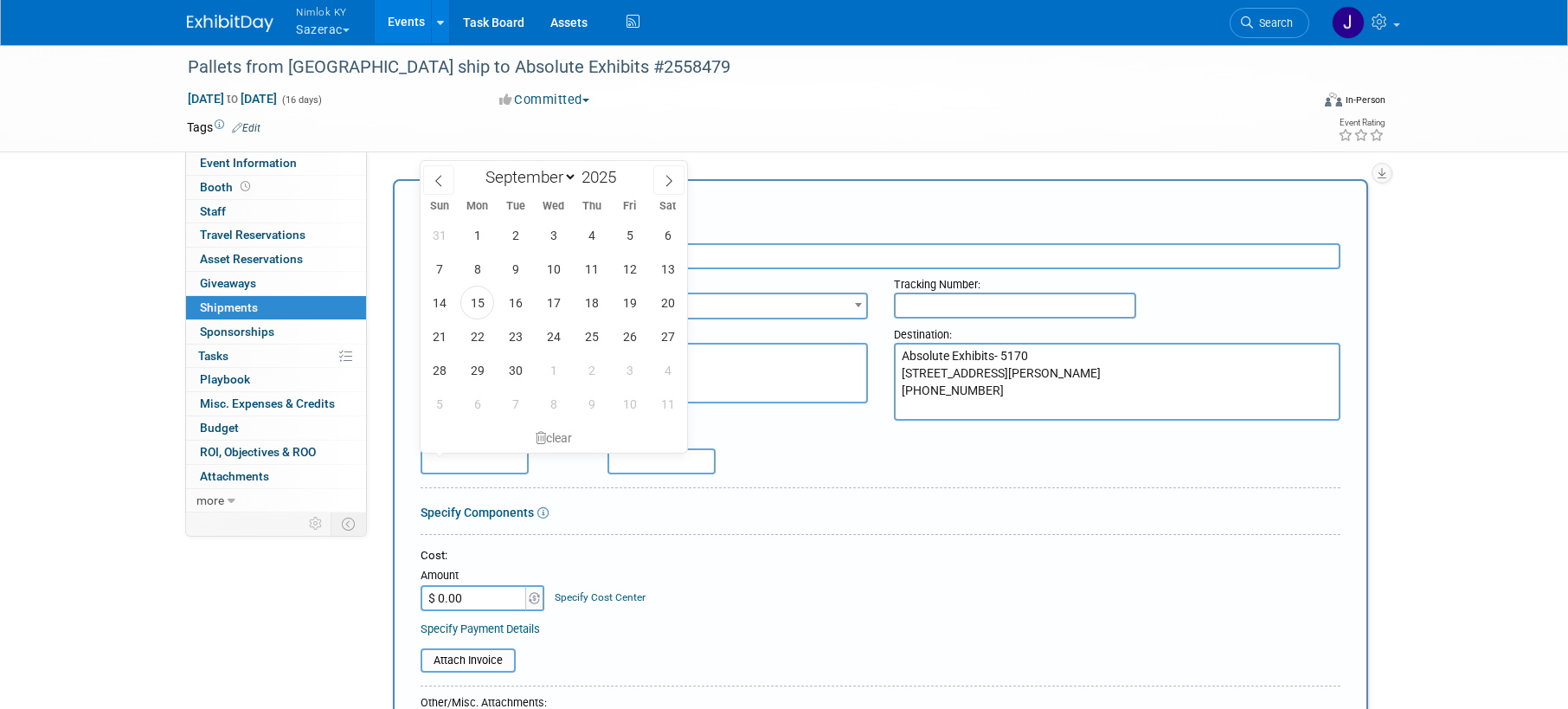
click at [476, 458] on input "text" at bounding box center [474, 461] width 109 height 26
click at [549, 303] on span "17" at bounding box center [554, 302] width 34 height 34
type input "Sep 17, 2025"
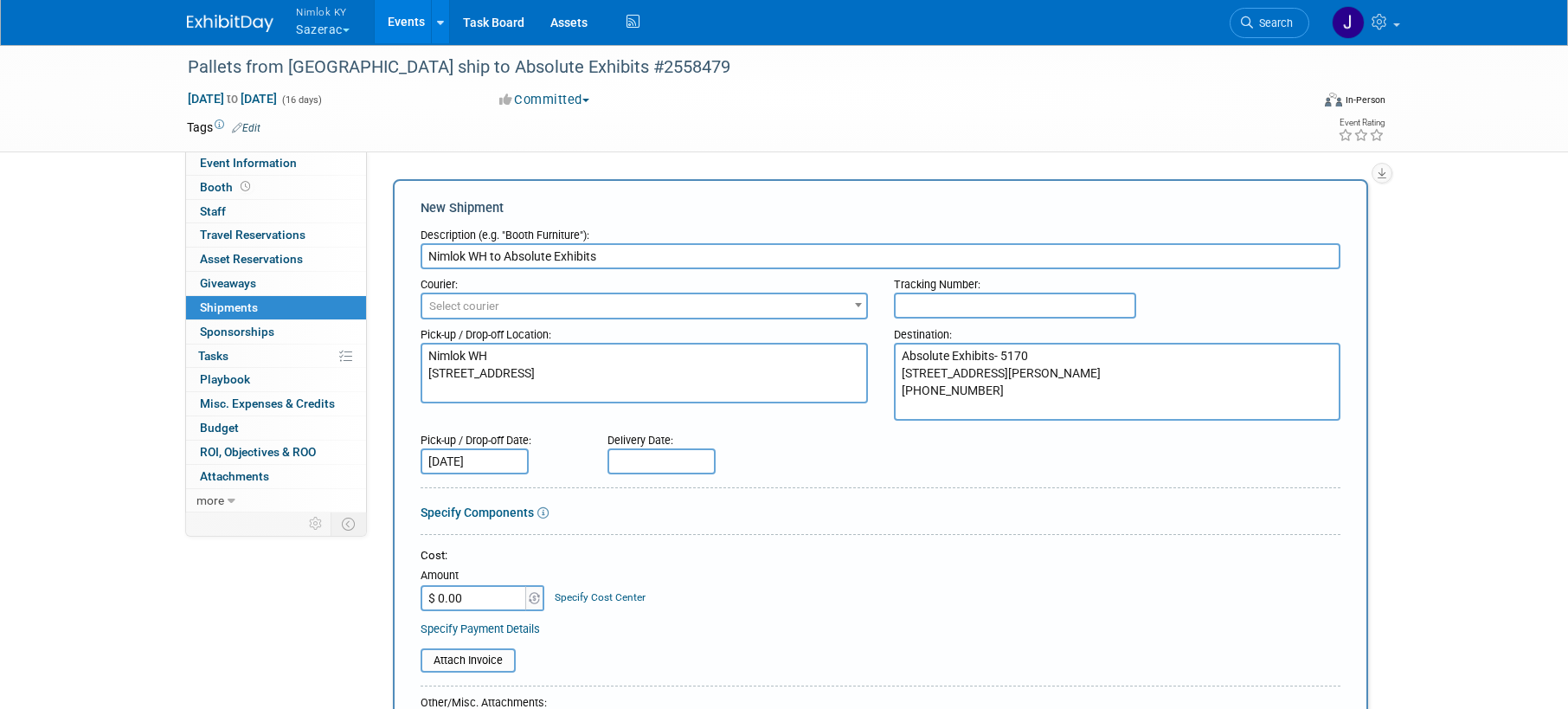
click at [599, 528] on form "Description (e.g. "Booth Furniture"): Nimlok WH to Absolute Exhibits Courier: 0…" at bounding box center [880, 599] width 920 height 760
click at [632, 460] on input "text" at bounding box center [661, 461] width 109 height 26
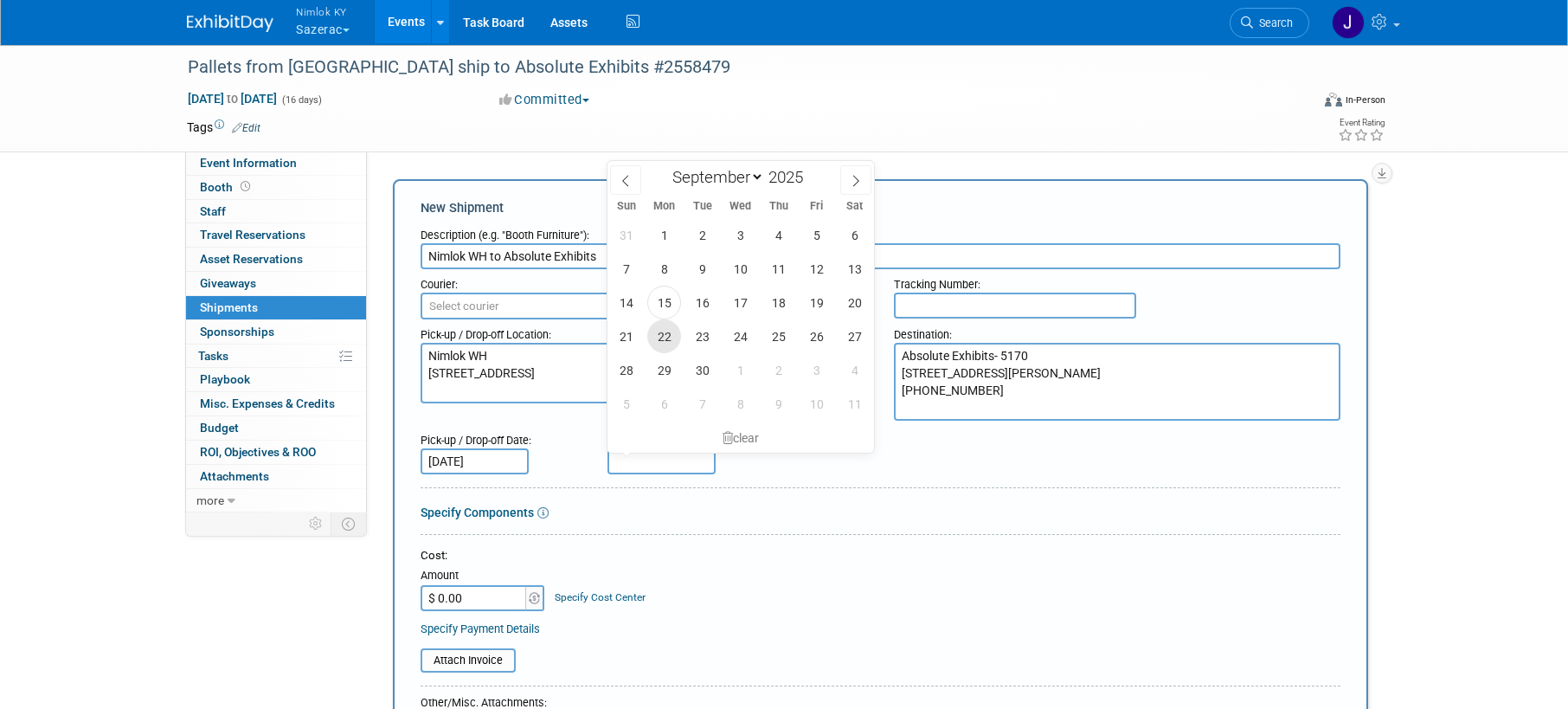
click at [659, 332] on span "22" at bounding box center [664, 336] width 34 height 34
type input "Sep 22, 2025"
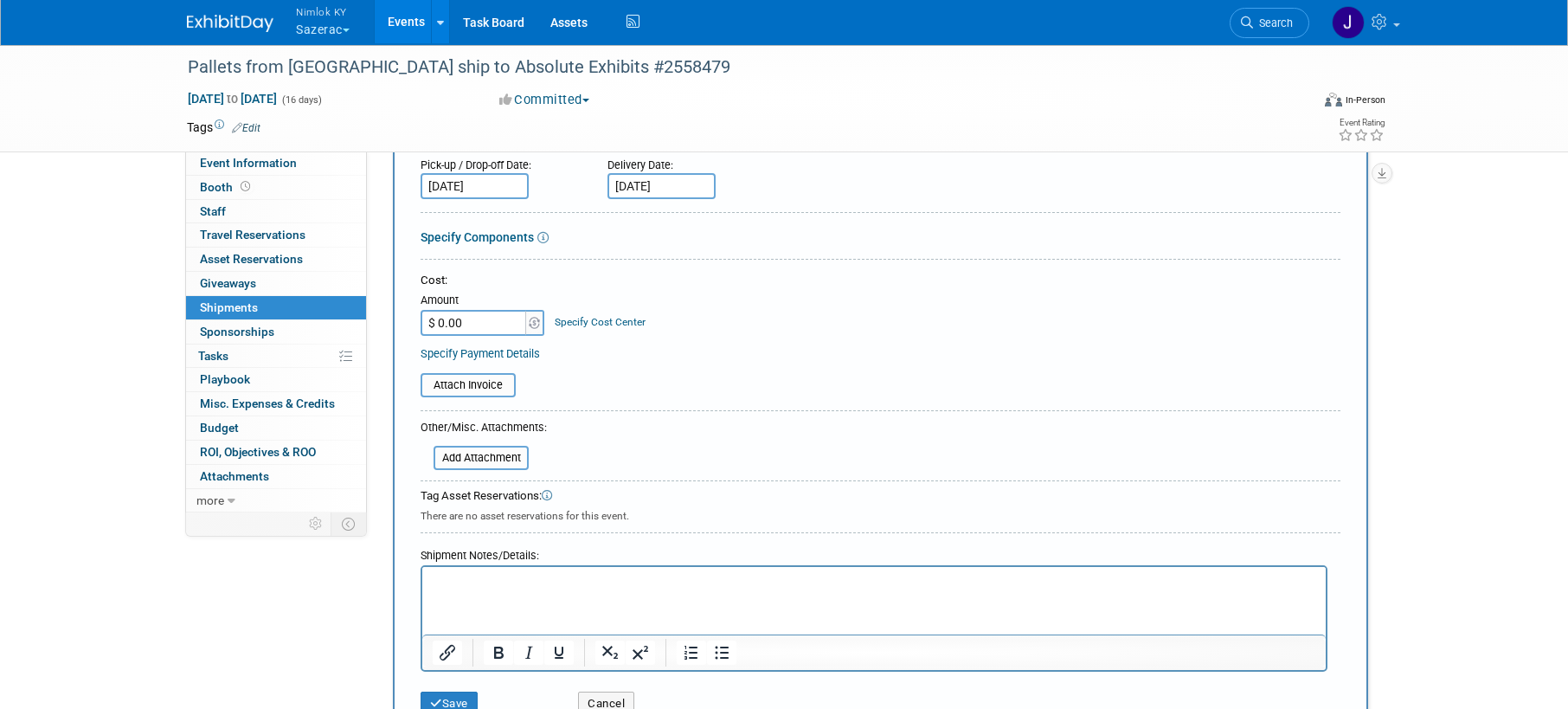
scroll to position [284, 0]
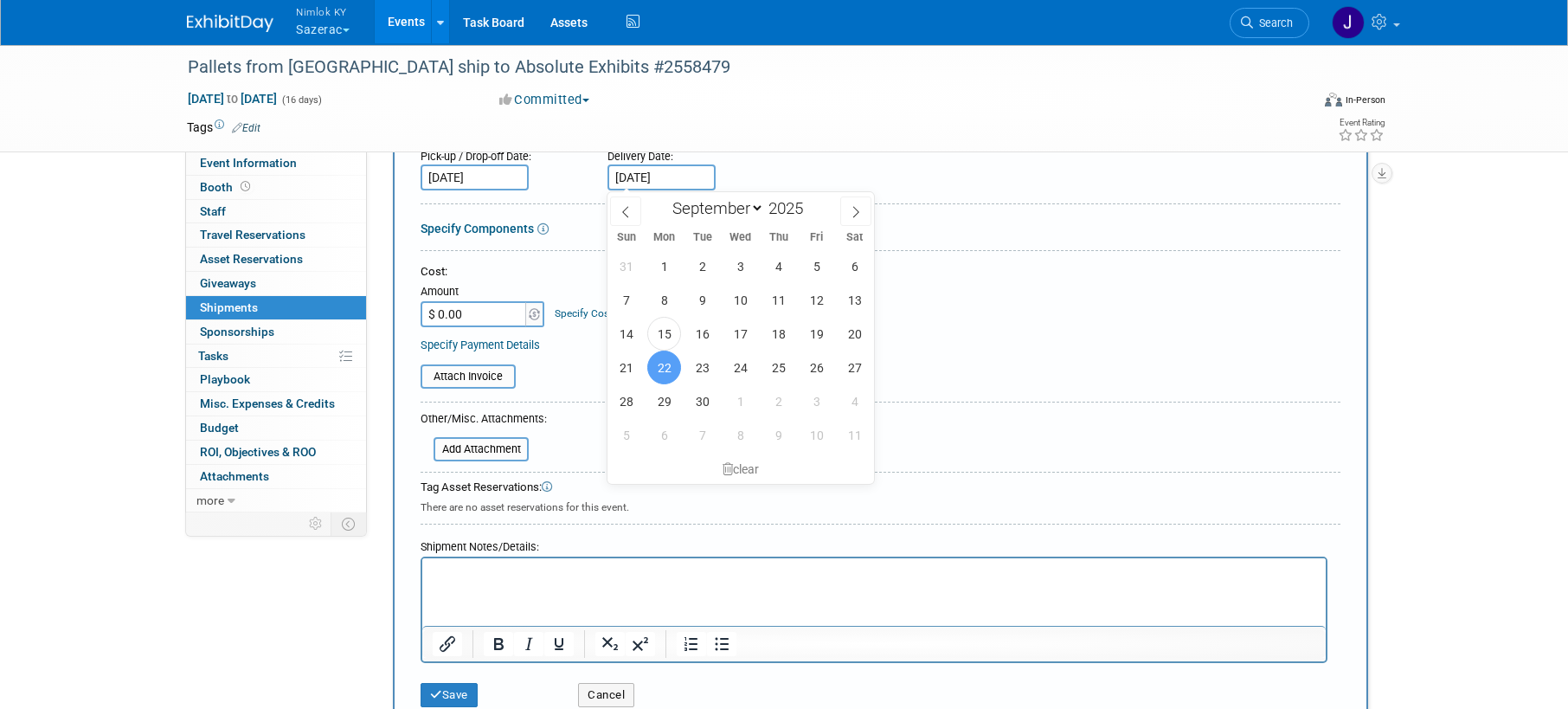
click at [618, 583] on html at bounding box center [874, 570] width 904 height 24
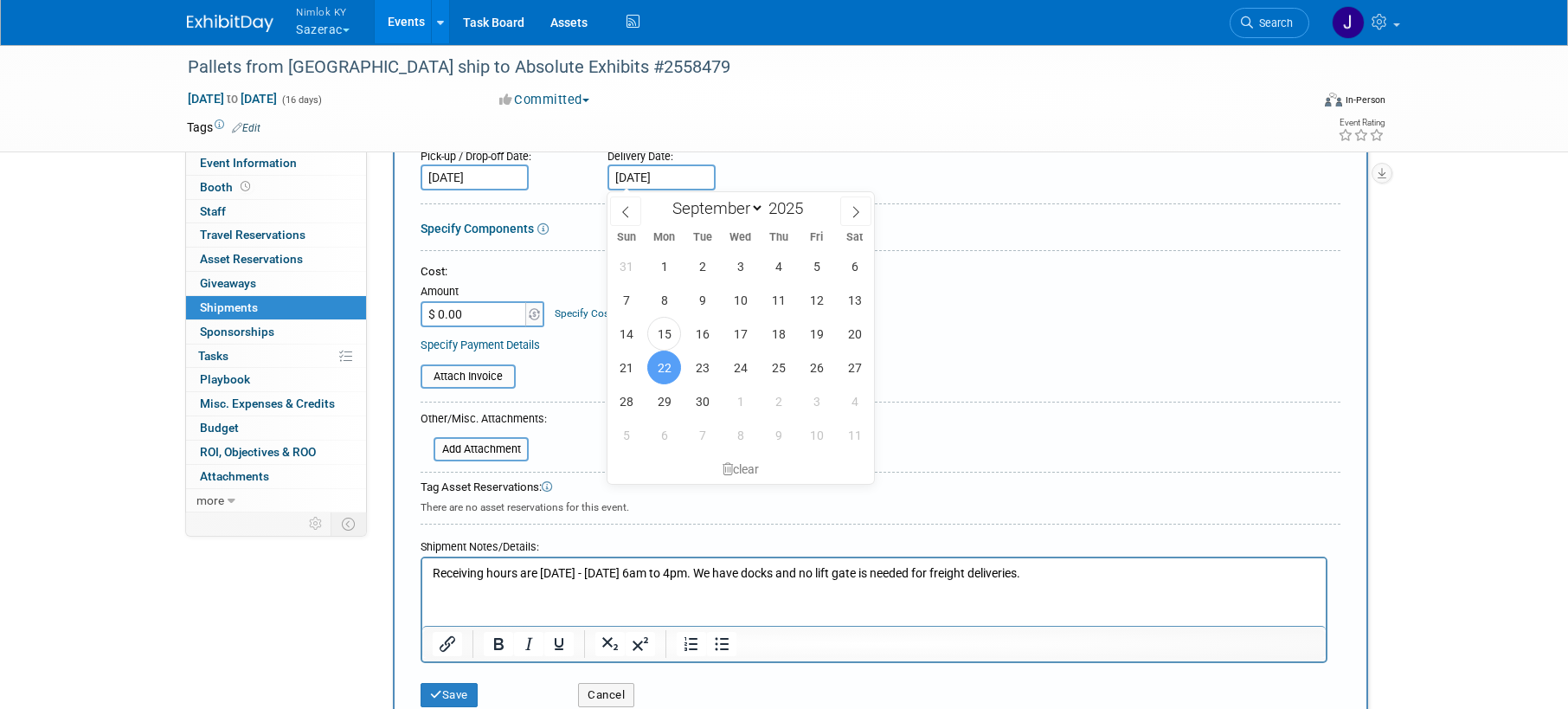
click at [671, 376] on span "22" at bounding box center [664, 367] width 34 height 34
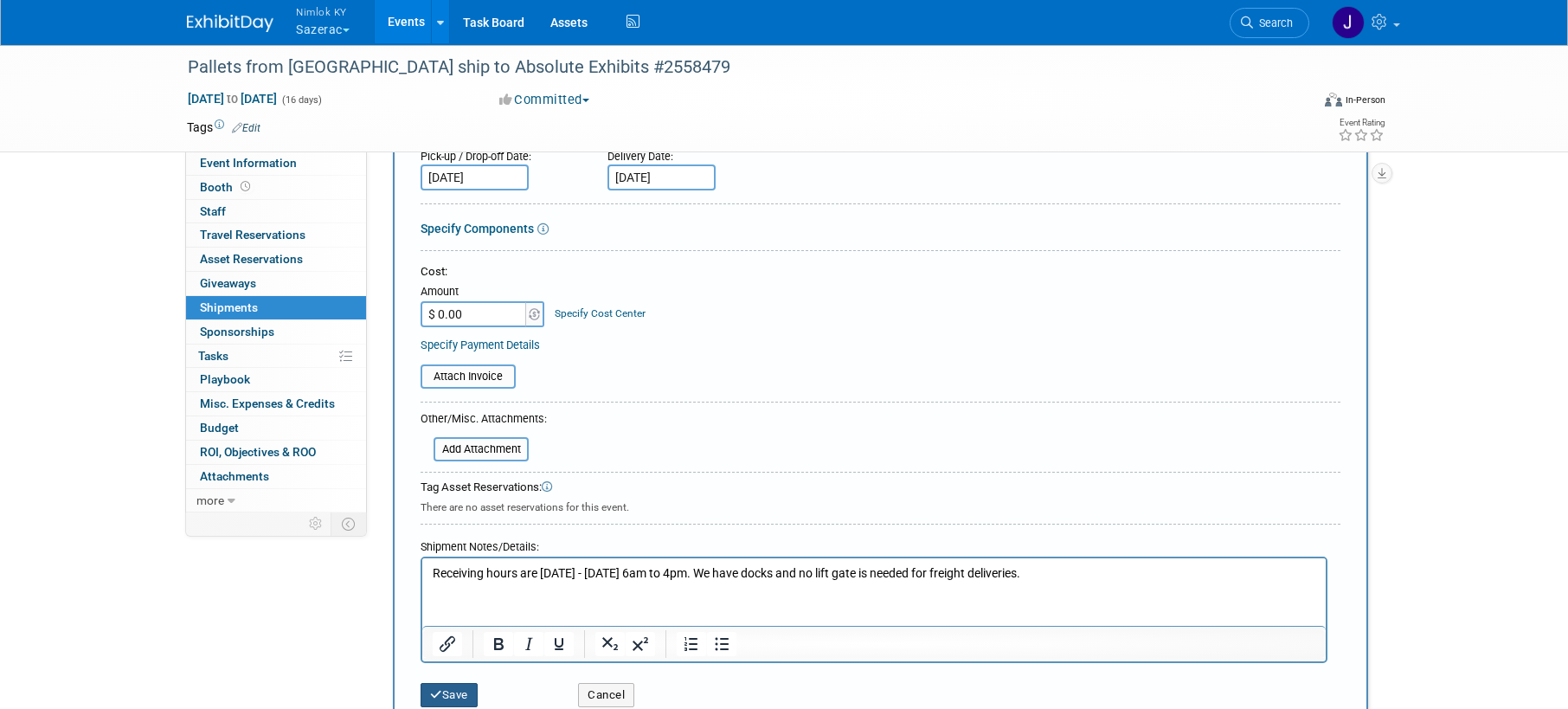
click at [459, 695] on button "Save" at bounding box center [449, 694] width 57 height 24
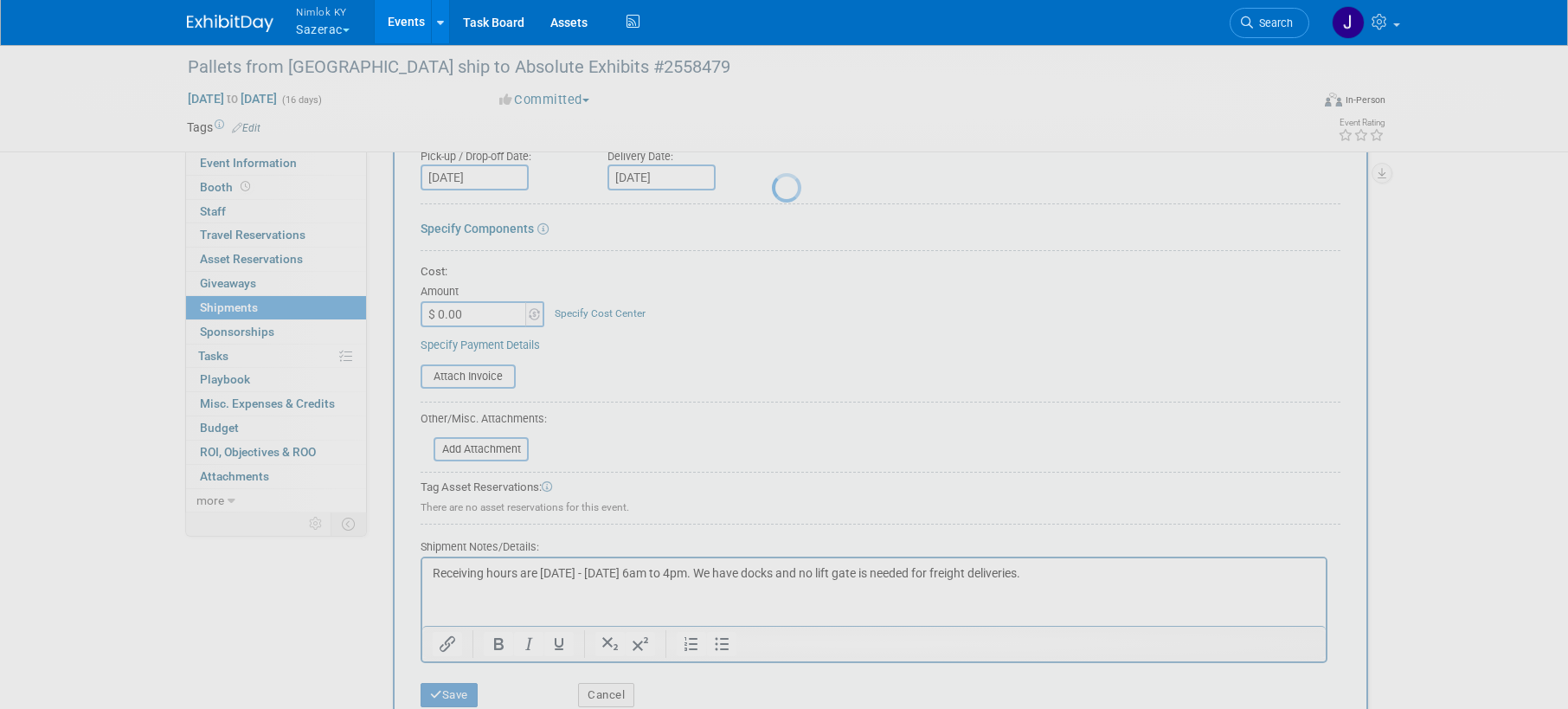
scroll to position [25, 0]
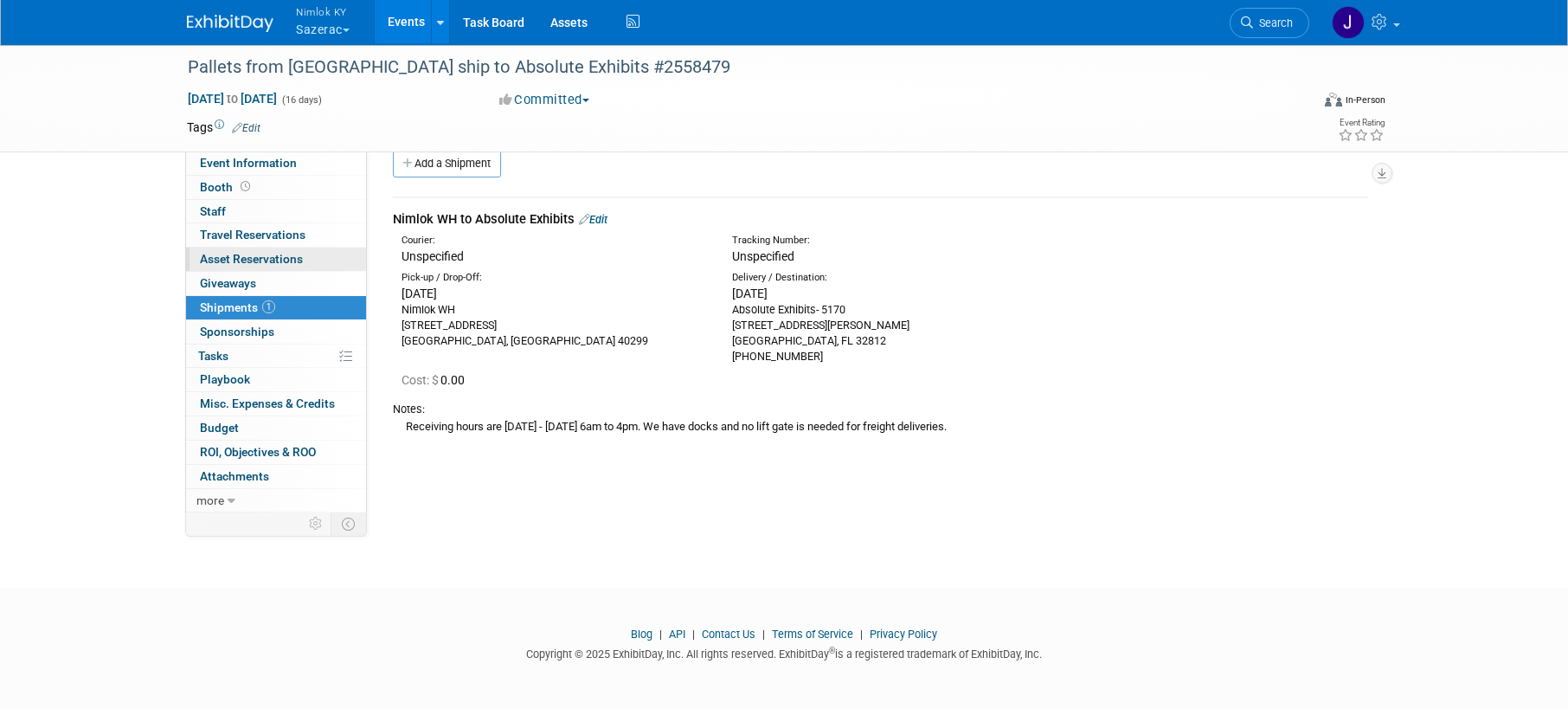
click at [301, 259] on span "Asset Reservations 0" at bounding box center [250, 258] width 103 height 14
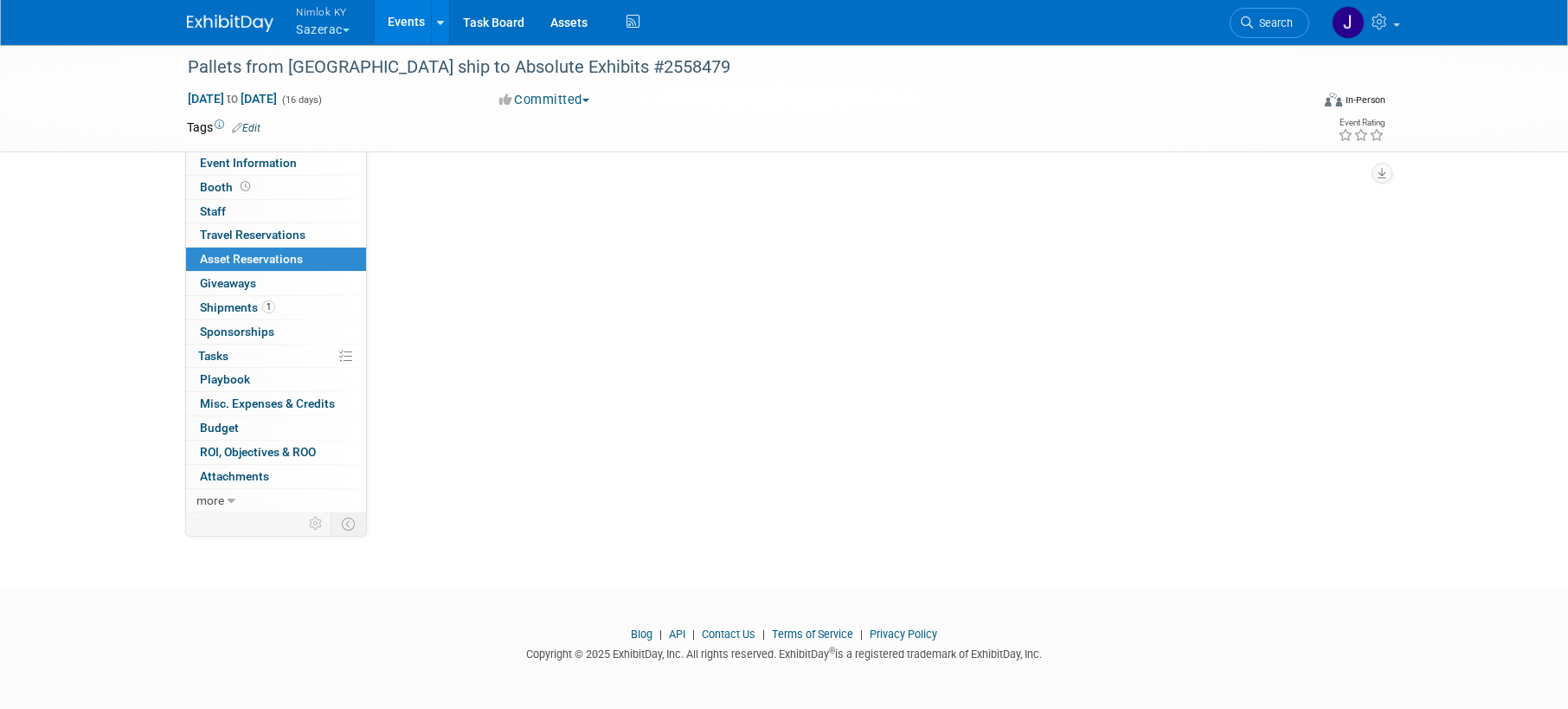
scroll to position [0, 0]
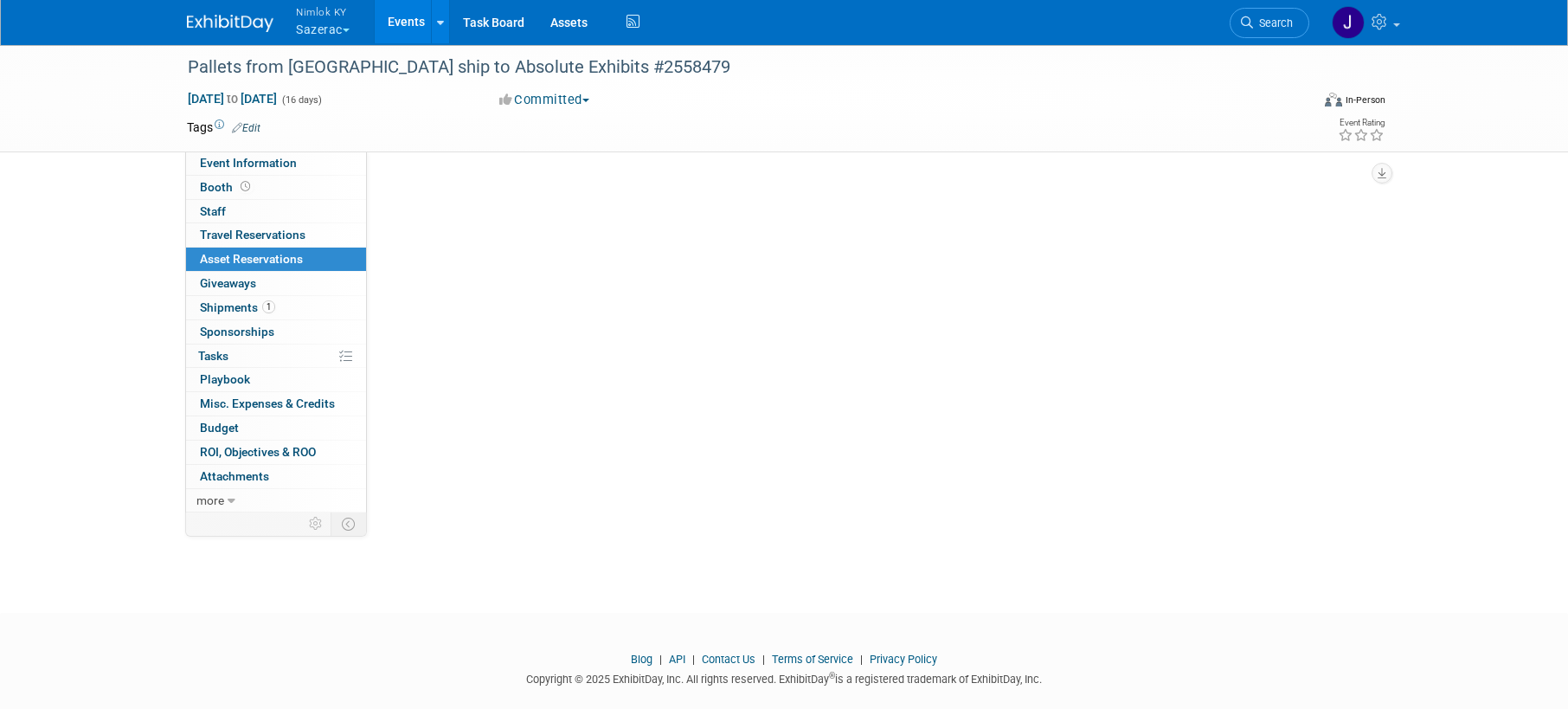
click at [301, 259] on span "Asset Reservations 0" at bounding box center [250, 258] width 103 height 14
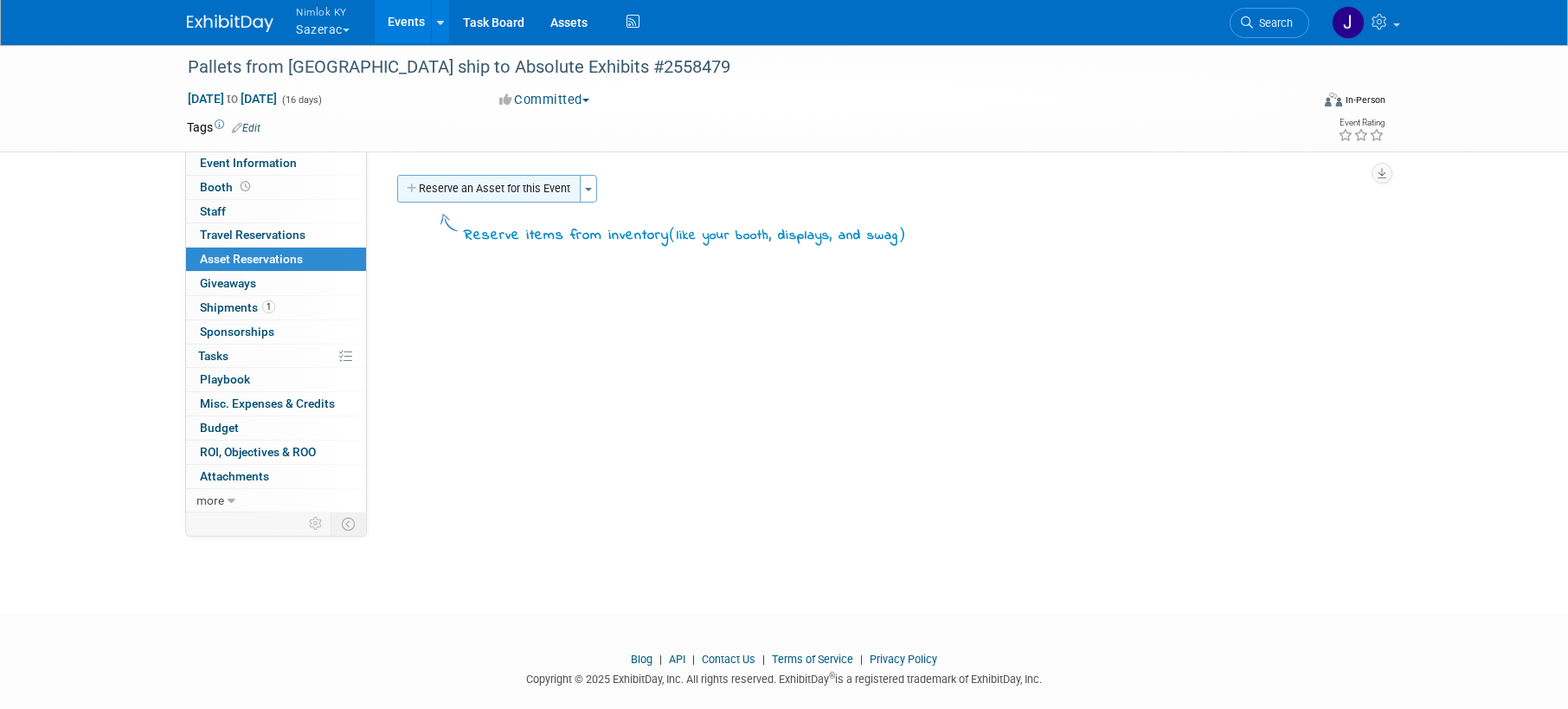
click at [497, 196] on button "Reserve an Asset for this Event" at bounding box center [489, 189] width 184 height 27
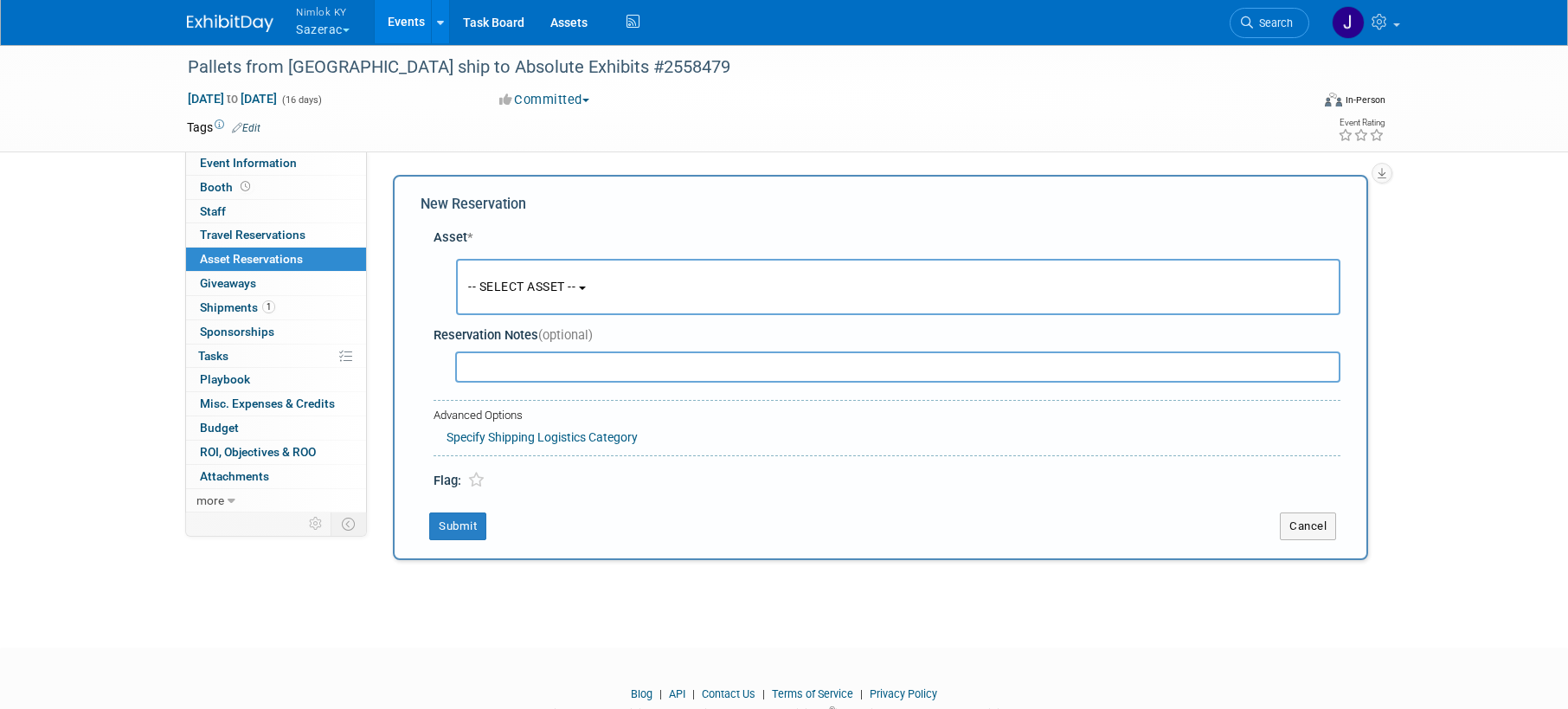
scroll to position [17, 0]
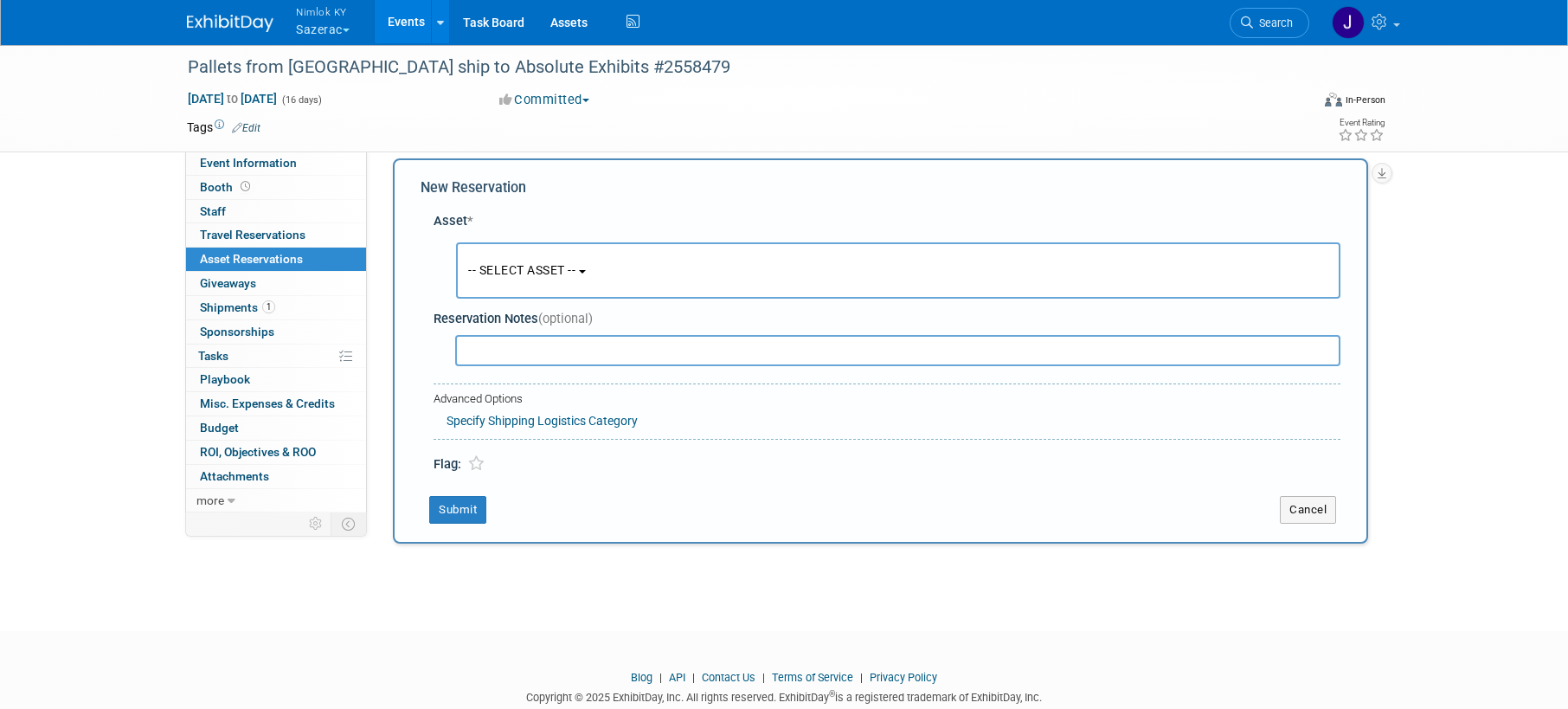
click at [417, 21] on link "Events" at bounding box center [406, 22] width 64 height 43
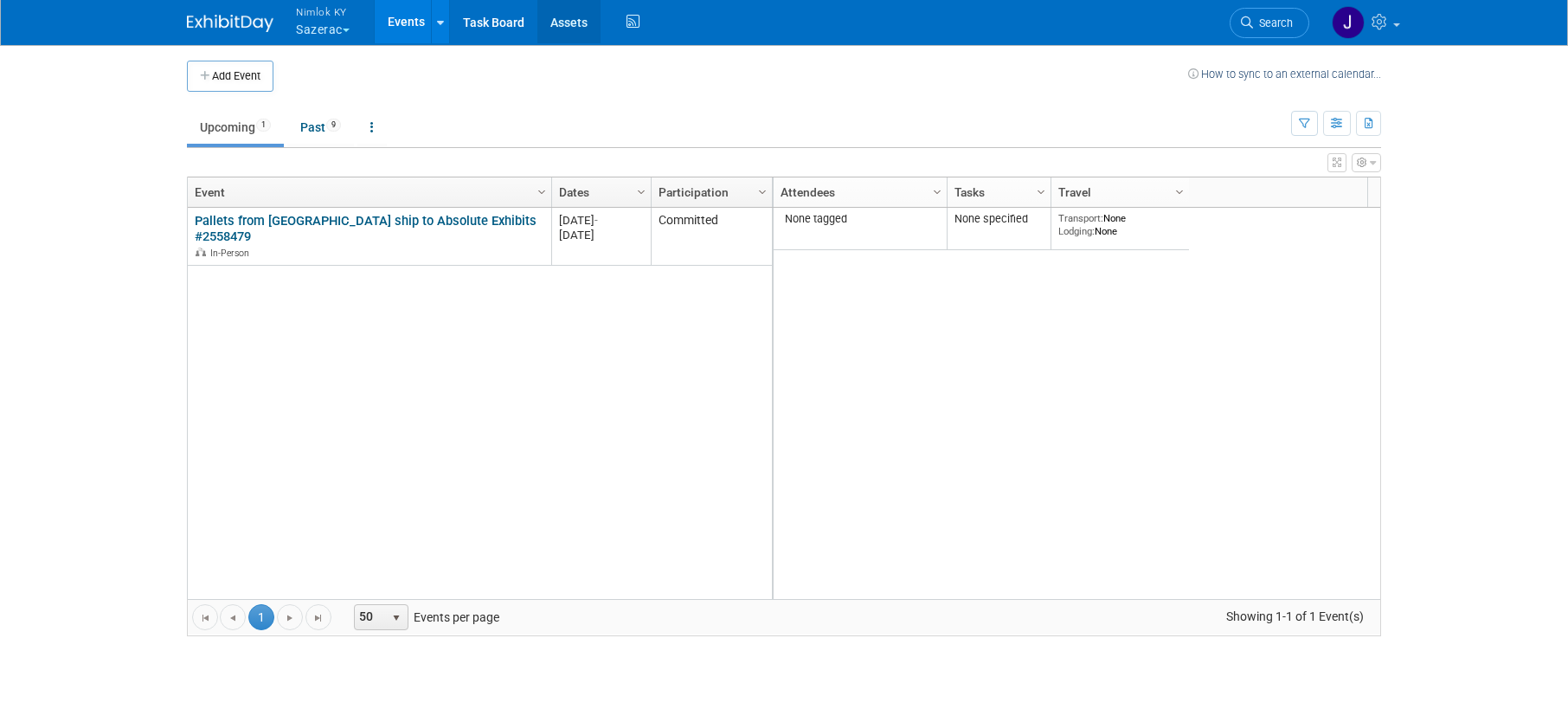
click at [560, 27] on link "Assets" at bounding box center [568, 22] width 64 height 43
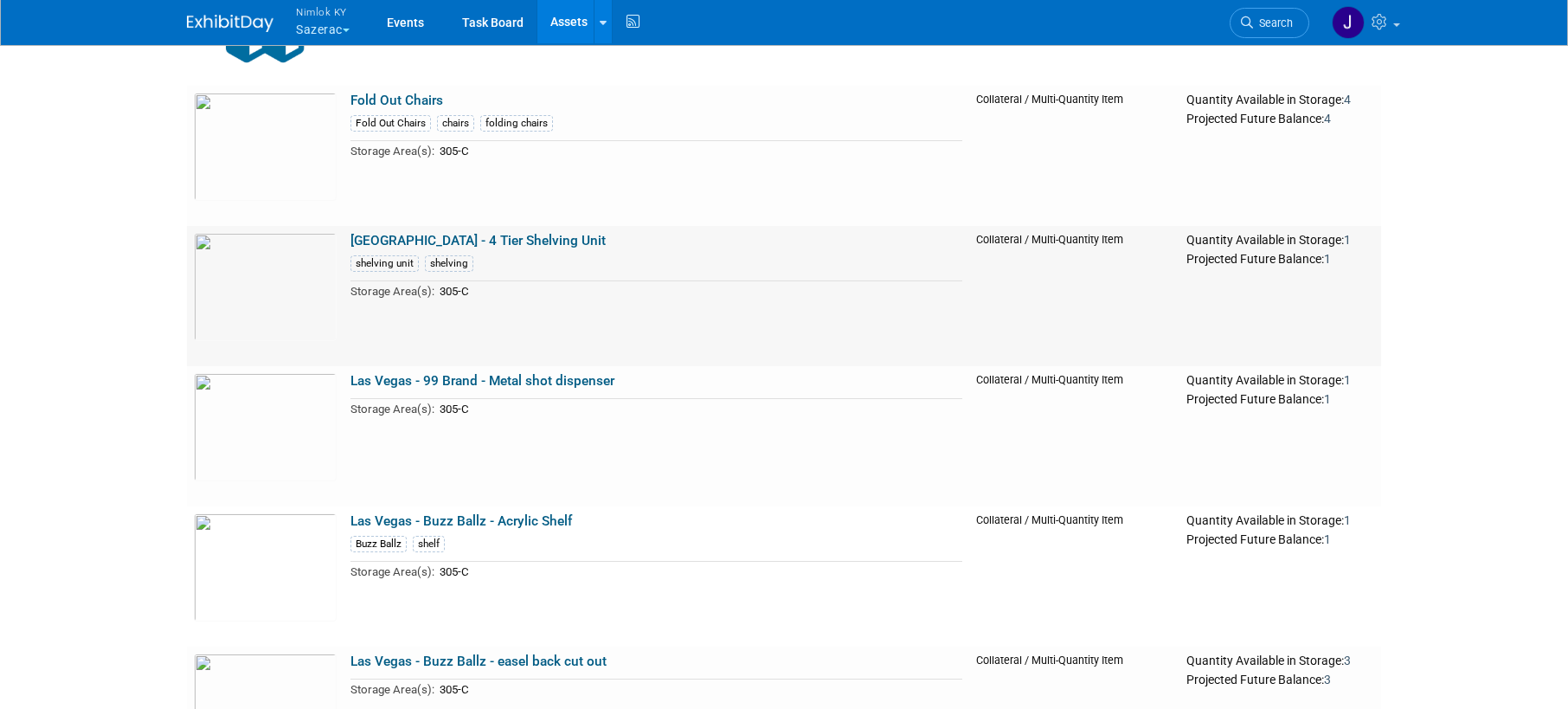
scroll to position [1036, 0]
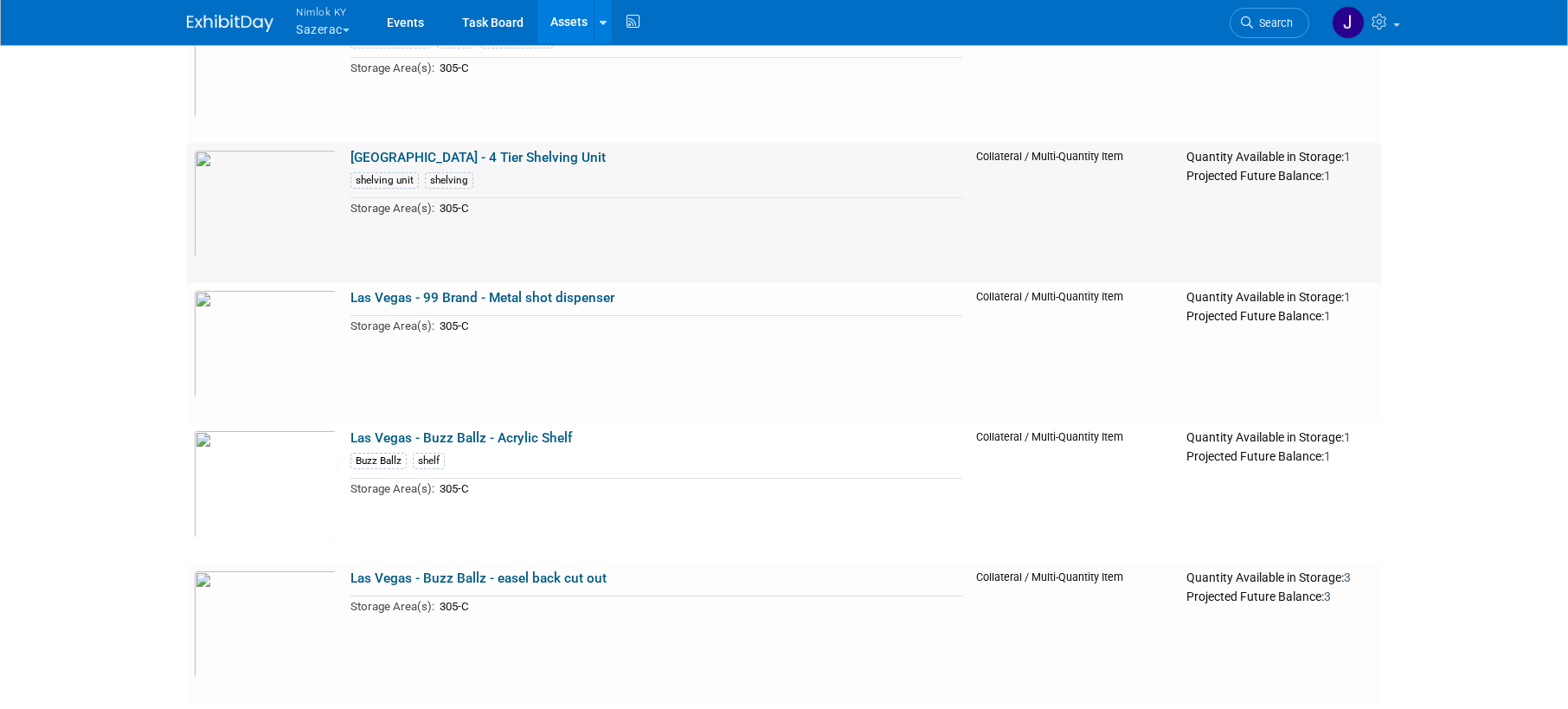
click at [499, 157] on link "[GEOGRAPHIC_DATA] - 4 Tier Shelving Unit" at bounding box center [477, 157] width 255 height 16
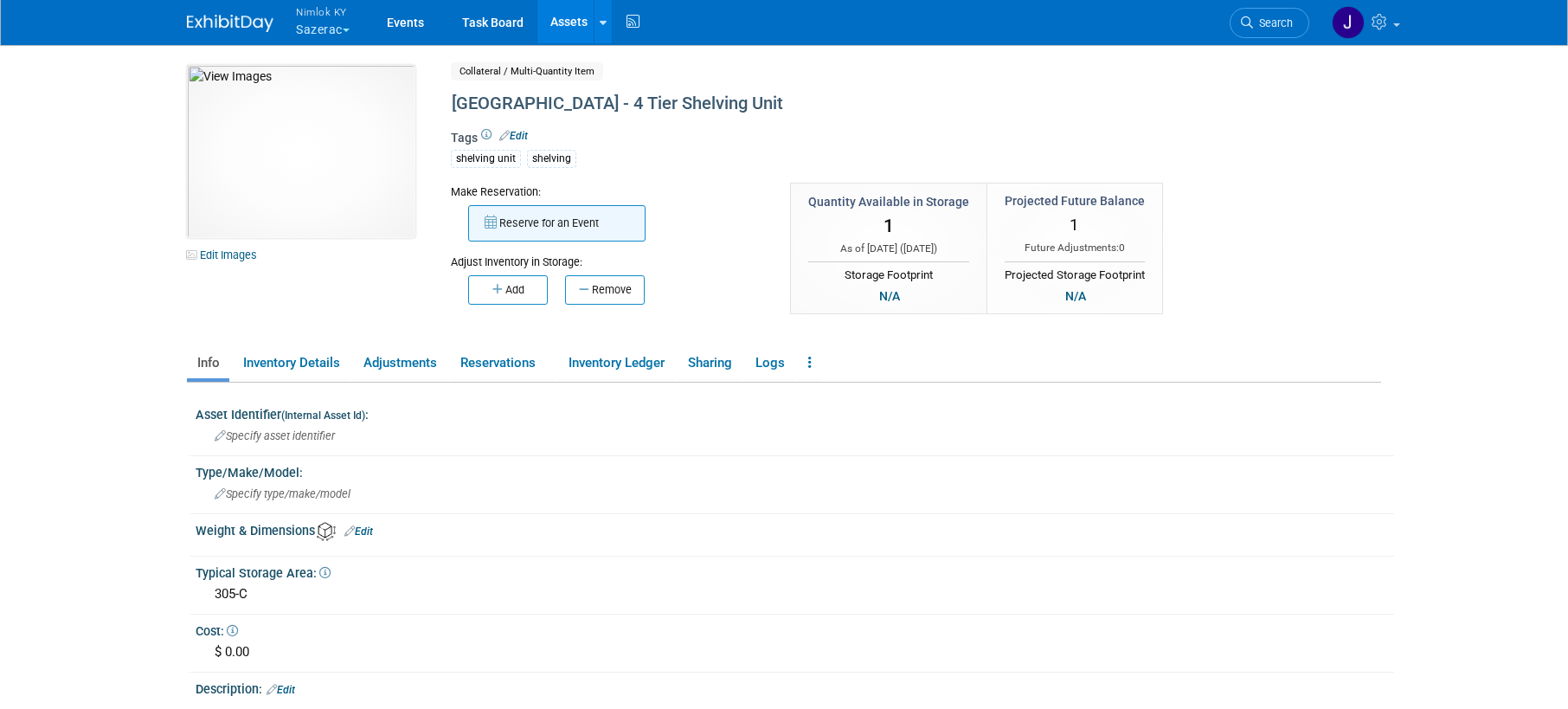
click at [548, 217] on button "Reserve for an Event" at bounding box center [557, 223] width 177 height 36
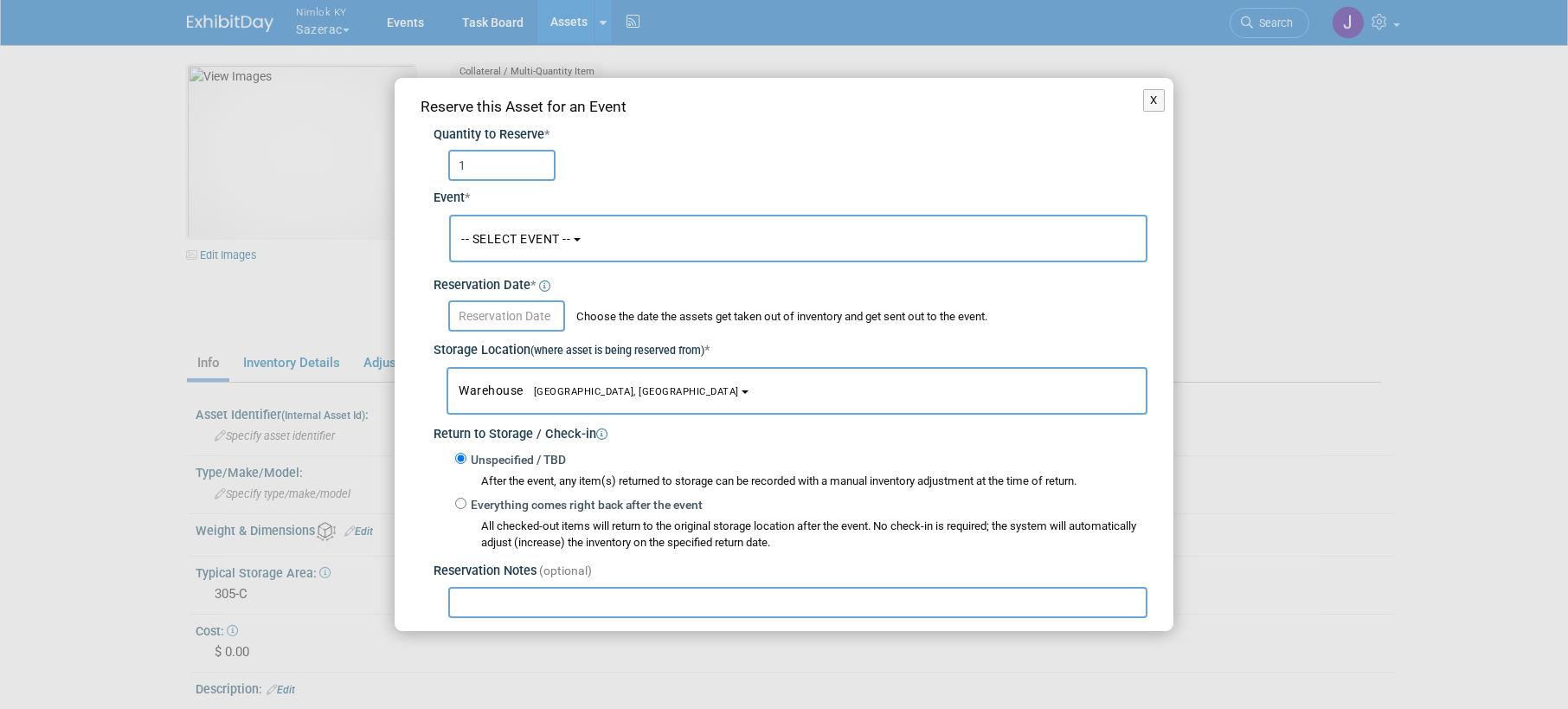
type input "1"
click at [544, 237] on span "-- SELECT EVENT --" at bounding box center [515, 239] width 109 height 14
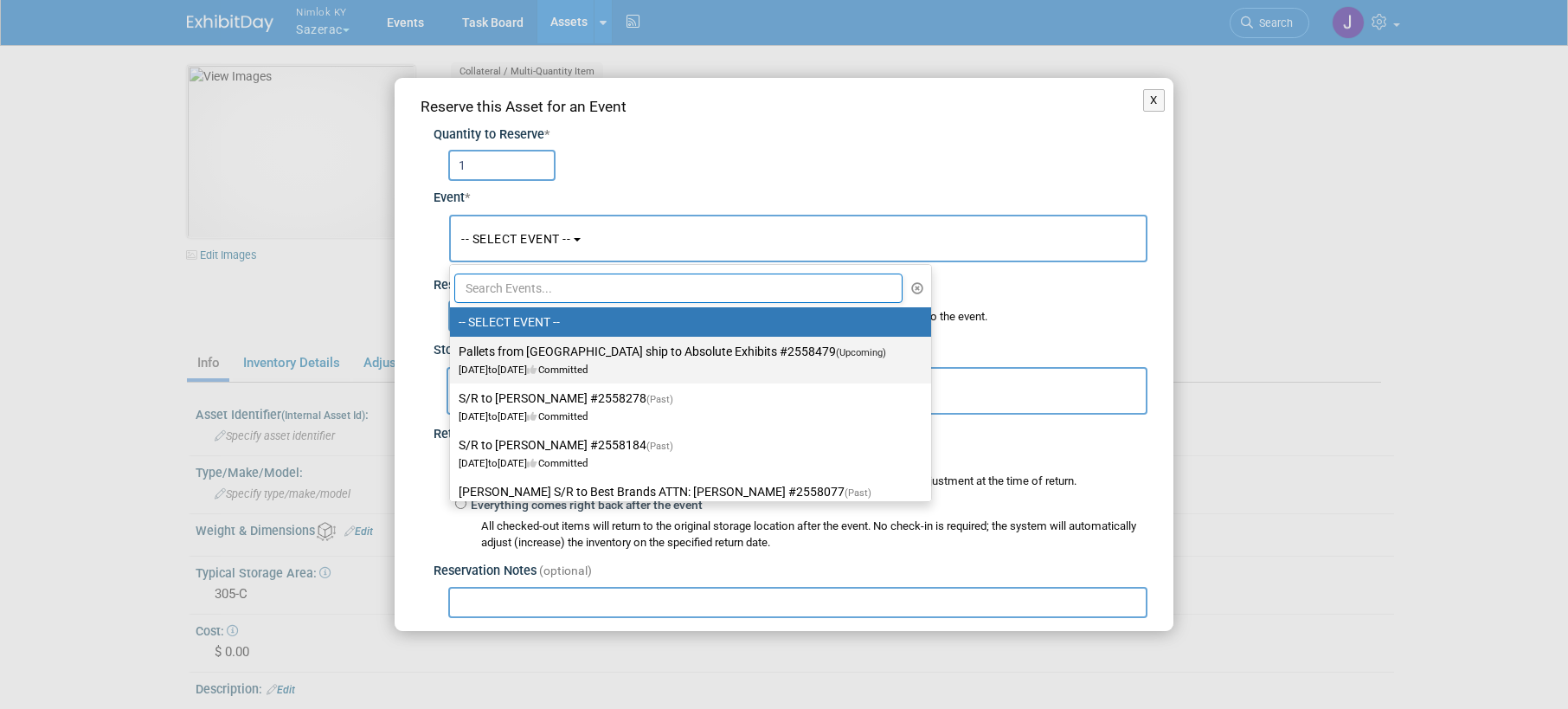
click at [560, 351] on label "Pallets from Las Vegas ship to Absolute Exhibits #2558479 (Upcoming) Sep 15, 20…" at bounding box center [686, 360] width 455 height 40
click at [453, 351] on input "Pallets from Las Vegas ship to Absolute Exhibits #2558479 (Upcoming) Sep 15, 20…" at bounding box center [447, 352] width 12 height 12
select select "11151686"
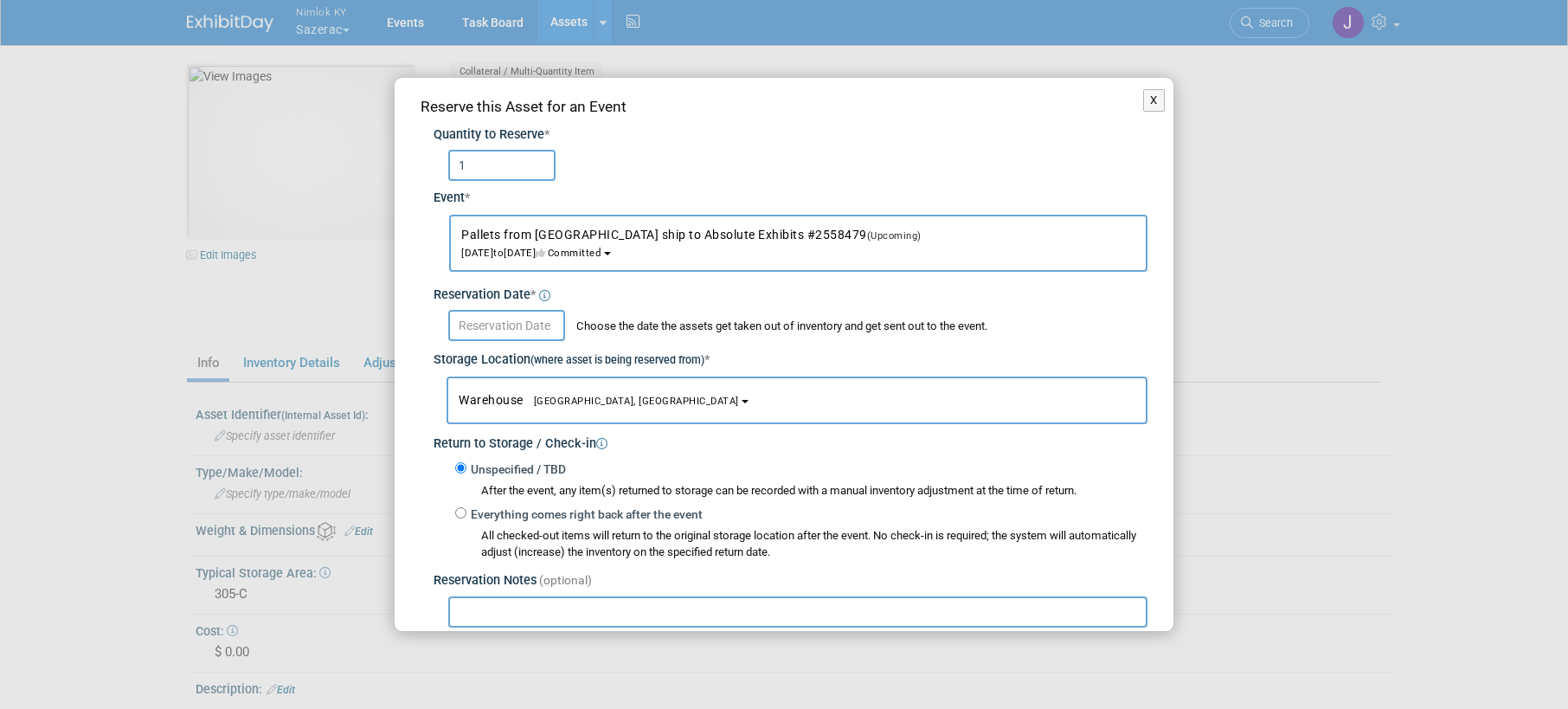
click at [532, 324] on input "text" at bounding box center [506, 326] width 116 height 31
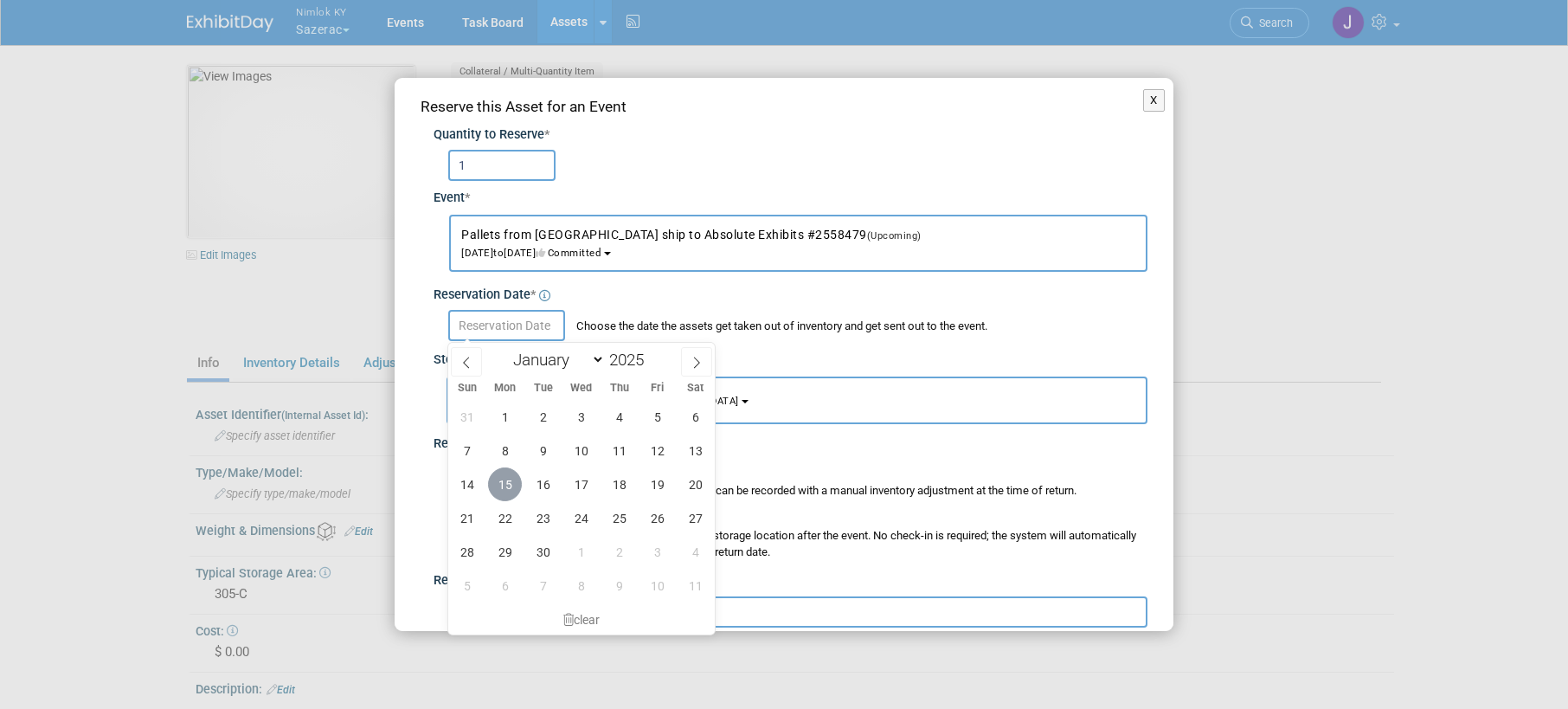
click at [512, 477] on span "15" at bounding box center [505, 484] width 34 height 34
type input "Sep 15, 2025"
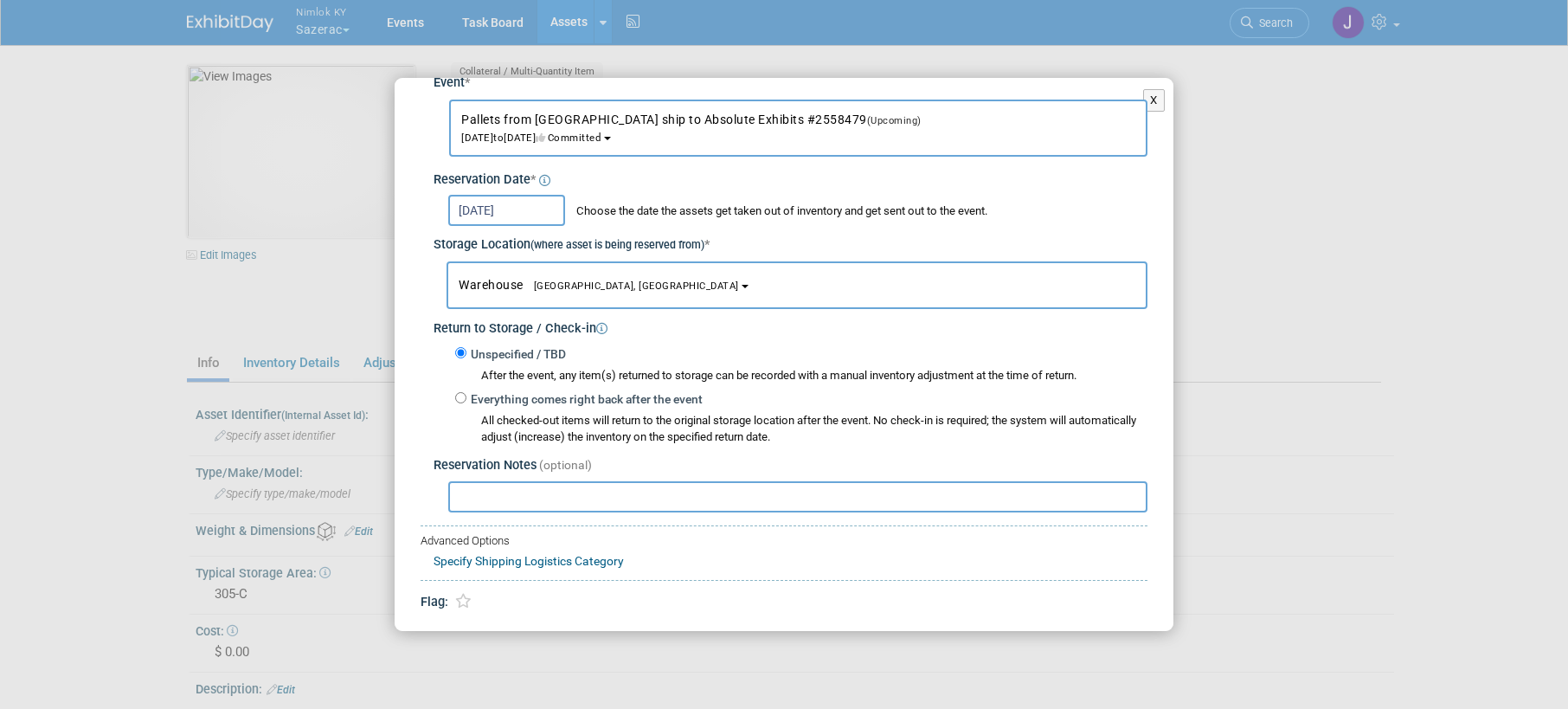
scroll to position [165, 0]
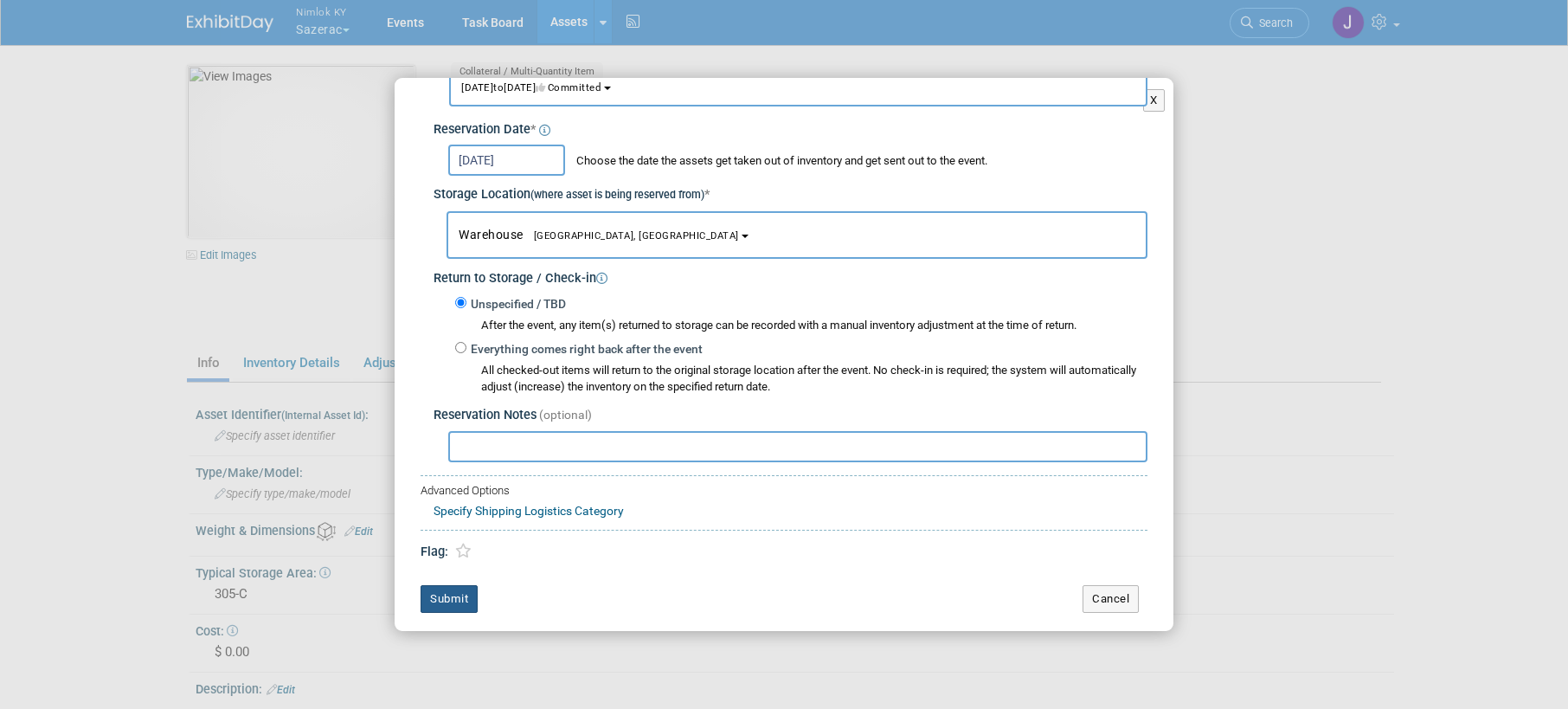
click at [460, 604] on button "Submit" at bounding box center [449, 598] width 57 height 27
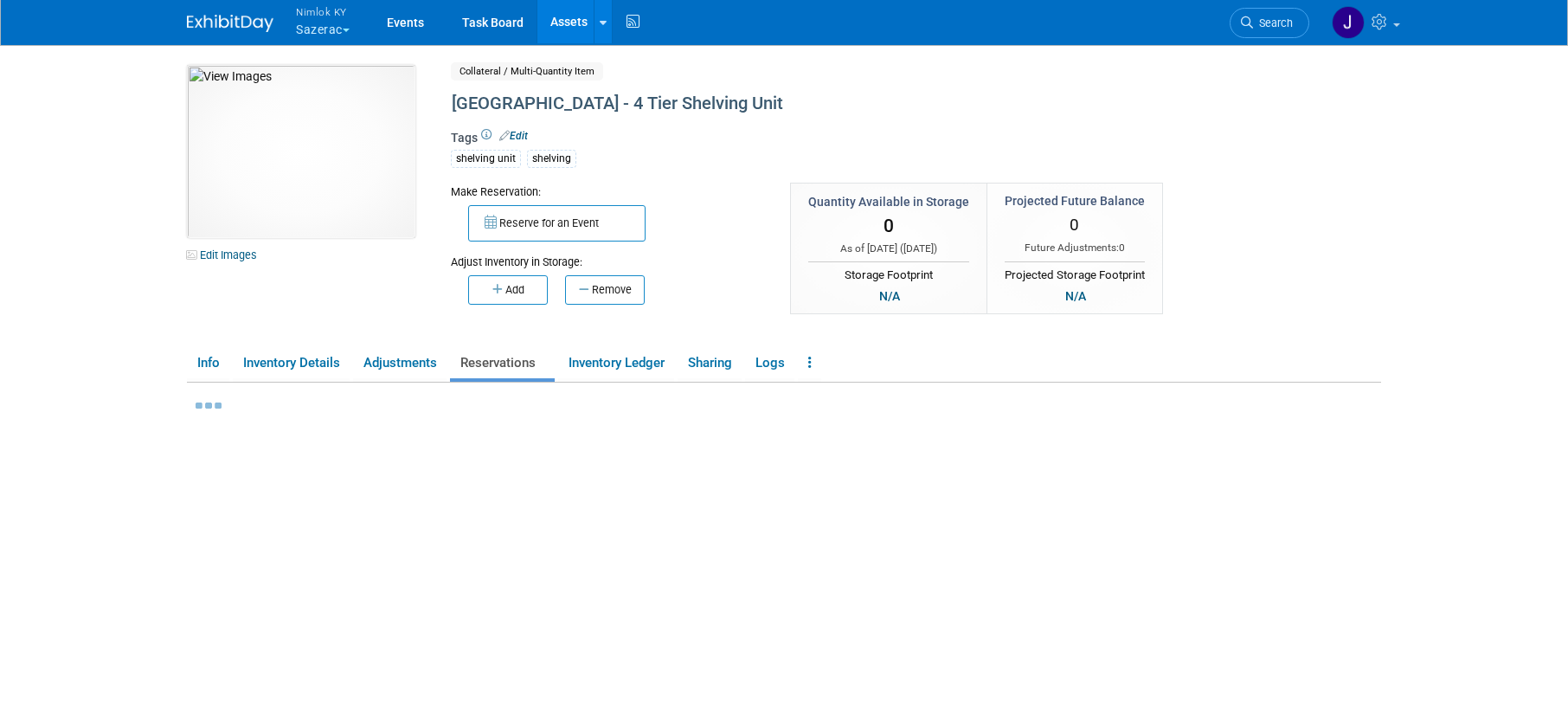
click at [565, 23] on link "Assets" at bounding box center [568, 22] width 64 height 43
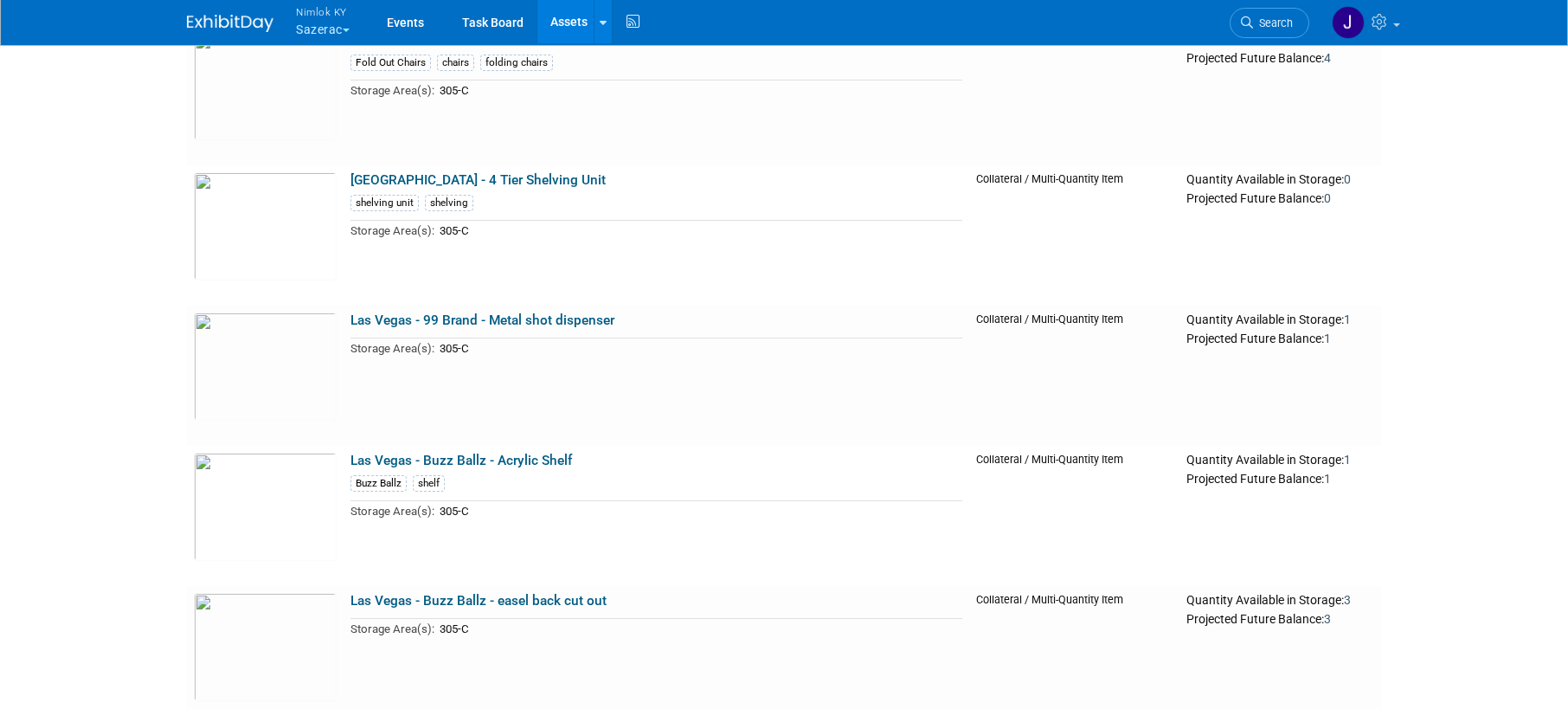
scroll to position [1040, 0]
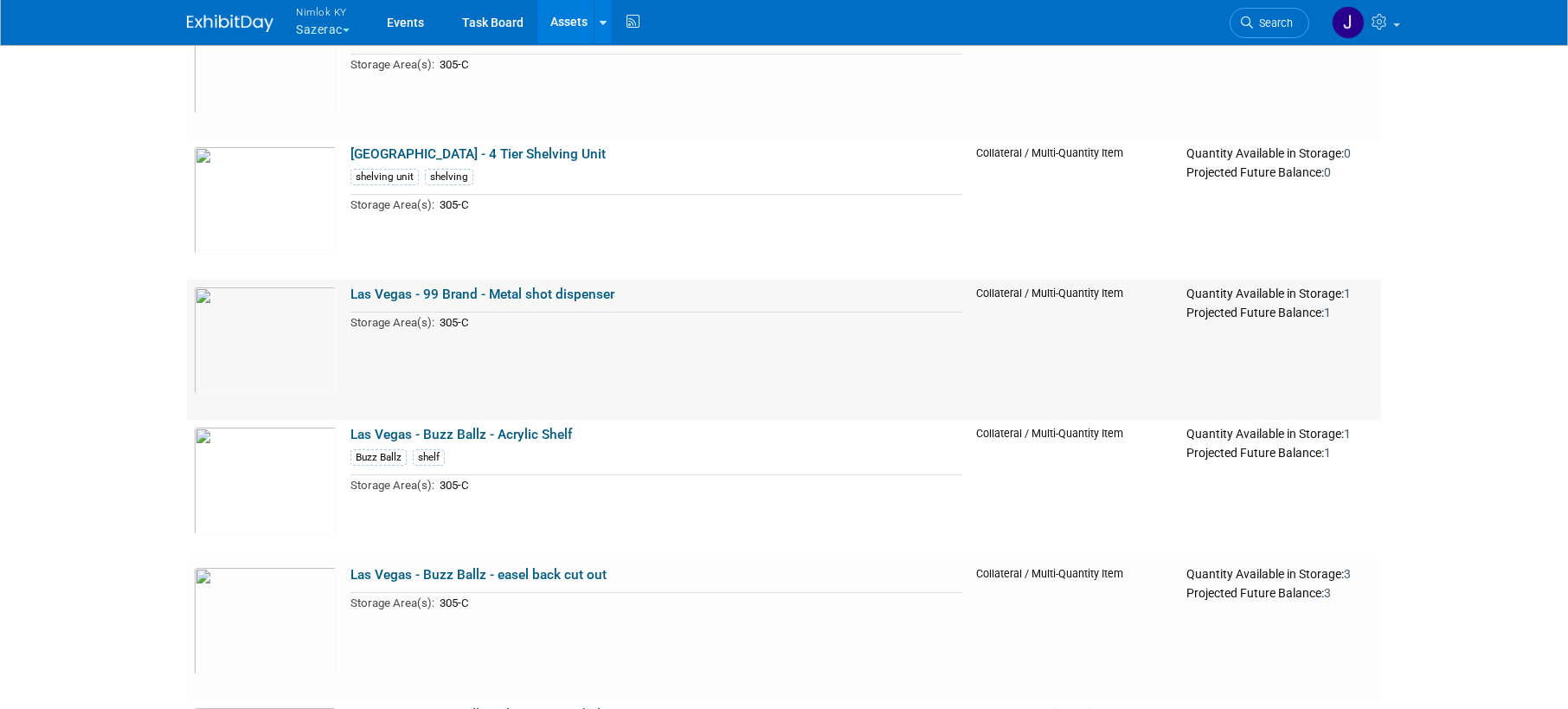
click at [574, 297] on link "Las Vegas - 99 Brand - Metal shot dispenser" at bounding box center [482, 294] width 264 height 16
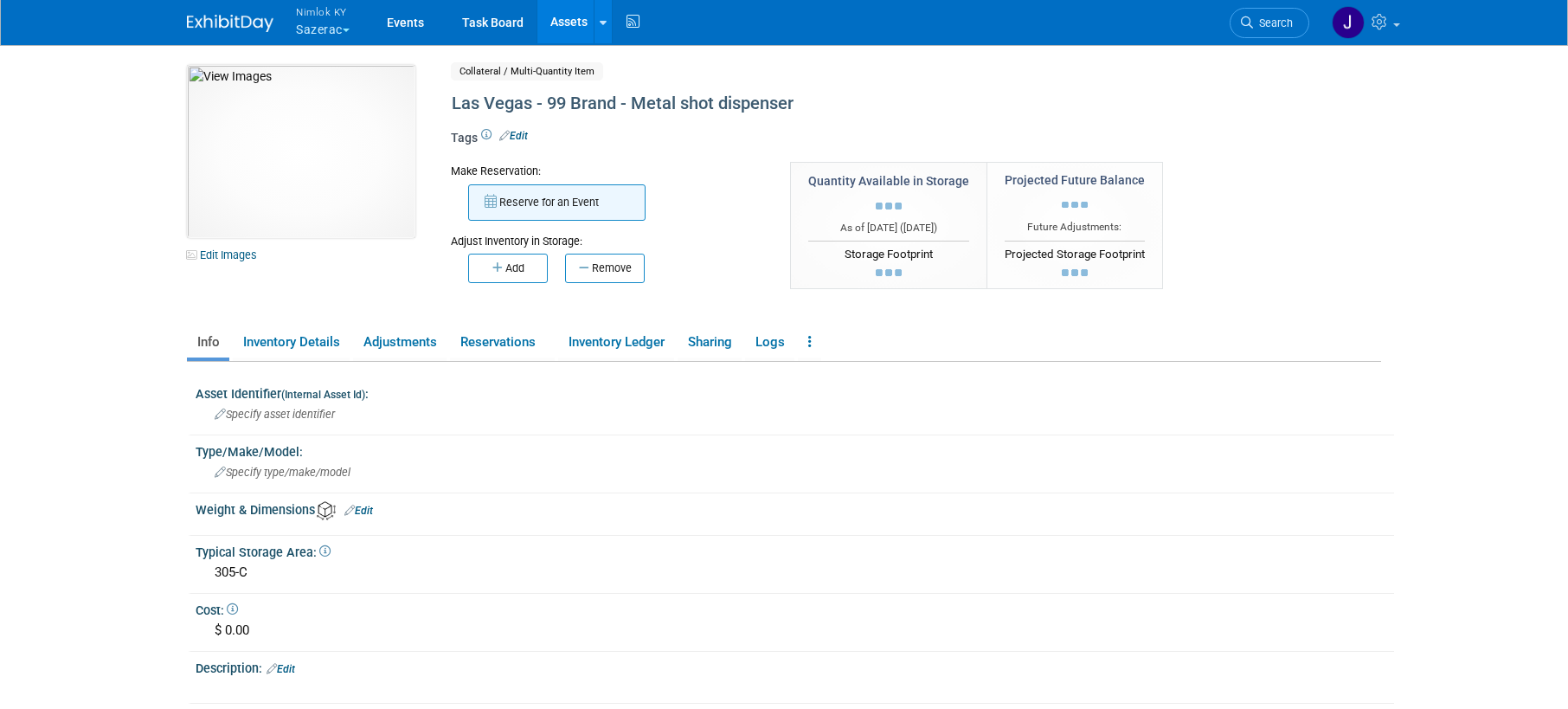
click at [555, 209] on button "Reserve for an Event" at bounding box center [557, 201] width 177 height 36
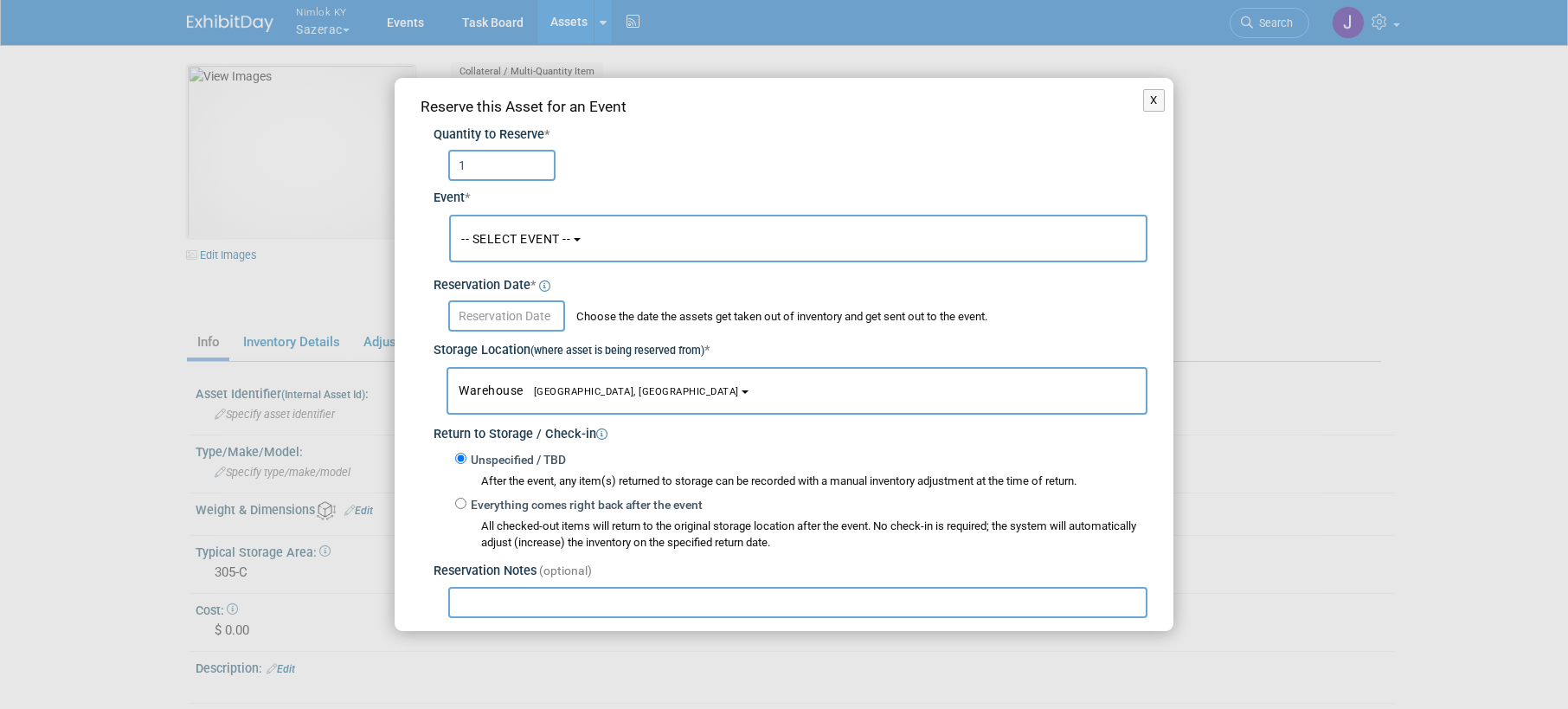
type input "1"
click at [541, 232] on span "-- SELECT EVENT --" at bounding box center [515, 239] width 109 height 14
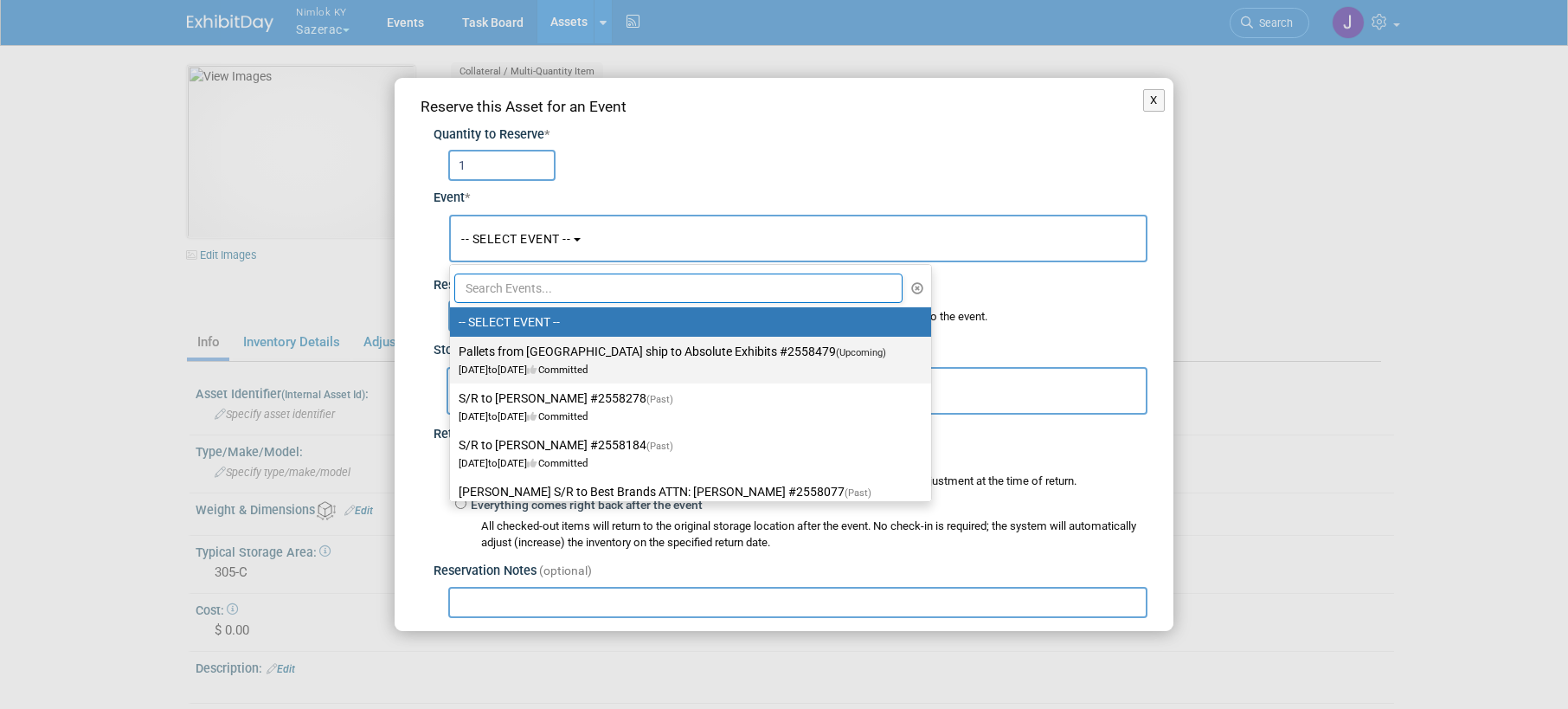
click at [546, 348] on label "Pallets from Las Vegas ship to Absolute Exhibits #2558479 (Upcoming) Sep 15, 20…" at bounding box center [686, 360] width 455 height 40
click at [453, 348] on input "Pallets from Las Vegas ship to Absolute Exhibits #2558479 (Upcoming) Sep 15, 20…" at bounding box center [447, 352] width 12 height 12
select select "11151686"
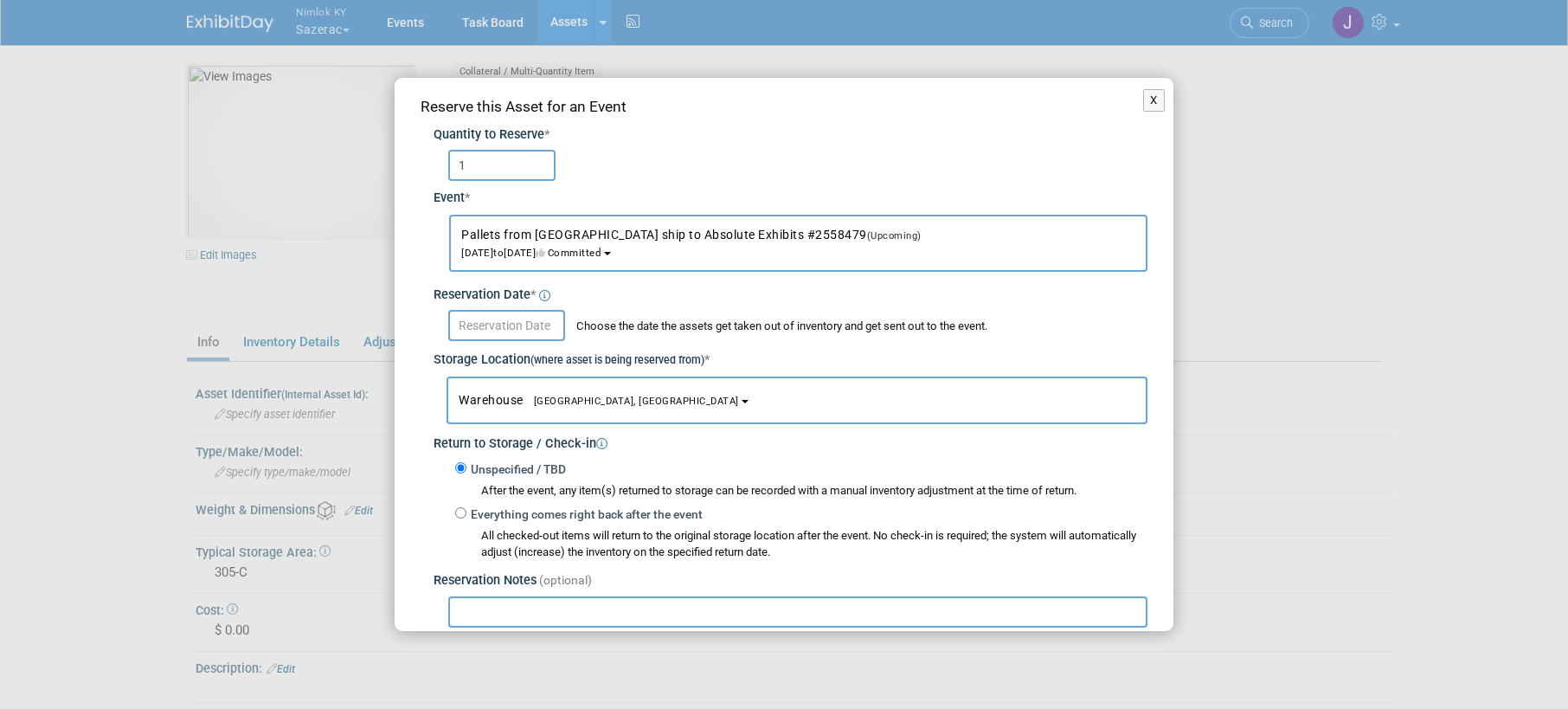
click at [523, 334] on body "Nimlok KY Sazerac Explore: My Workspaces 48 Go to Workspace:" at bounding box center [784, 354] width 1568 height 709
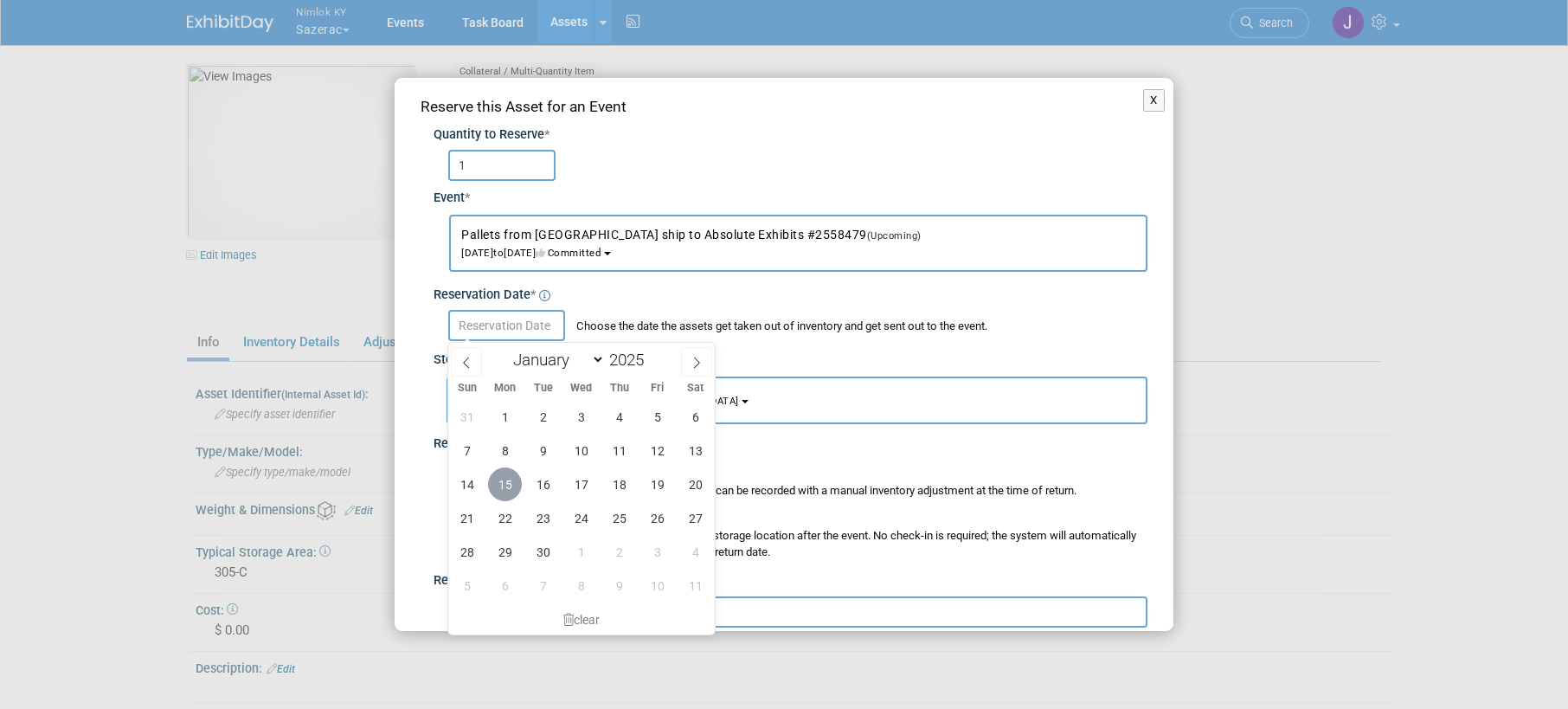
click at [501, 489] on span "15" at bounding box center [505, 484] width 34 height 34
type input "Sep 15, 2025"
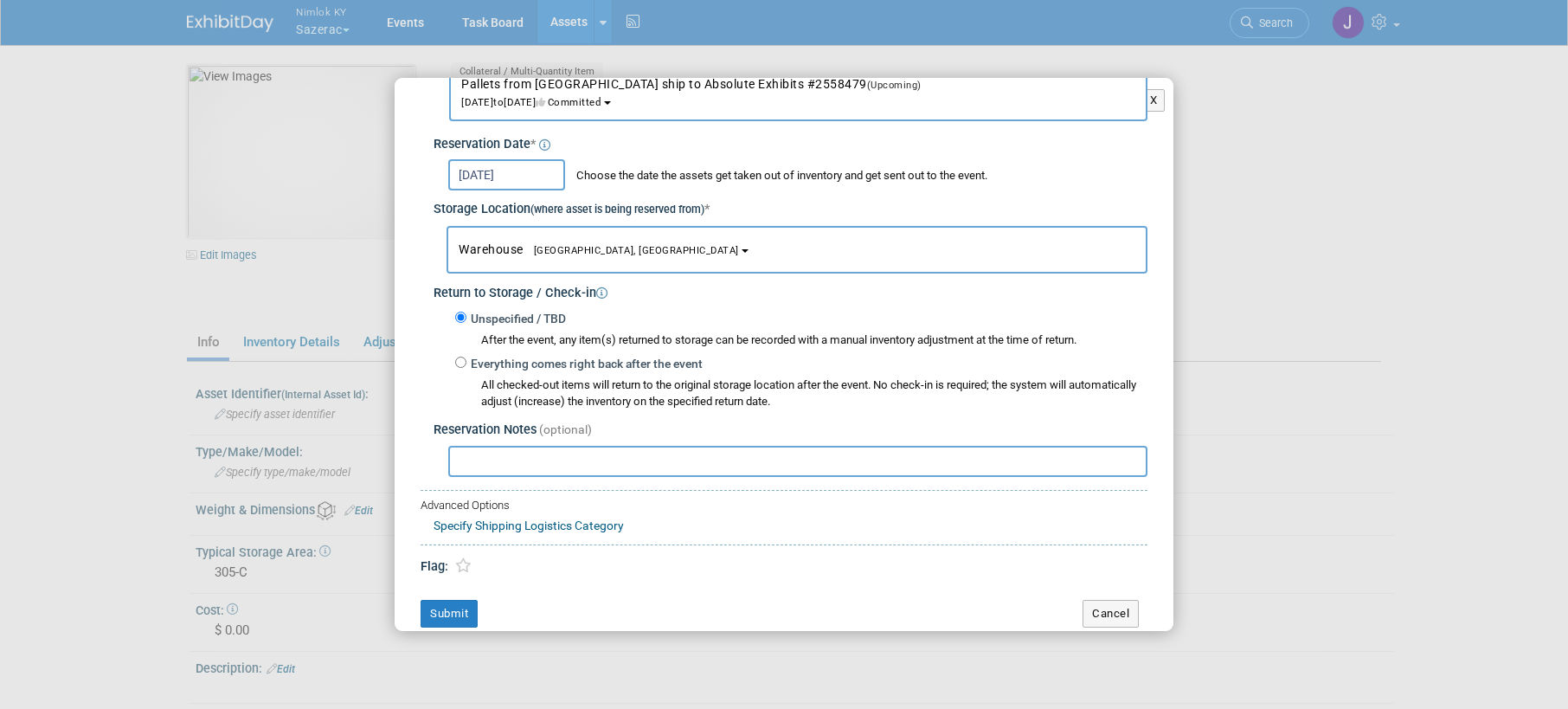
scroll to position [165, 0]
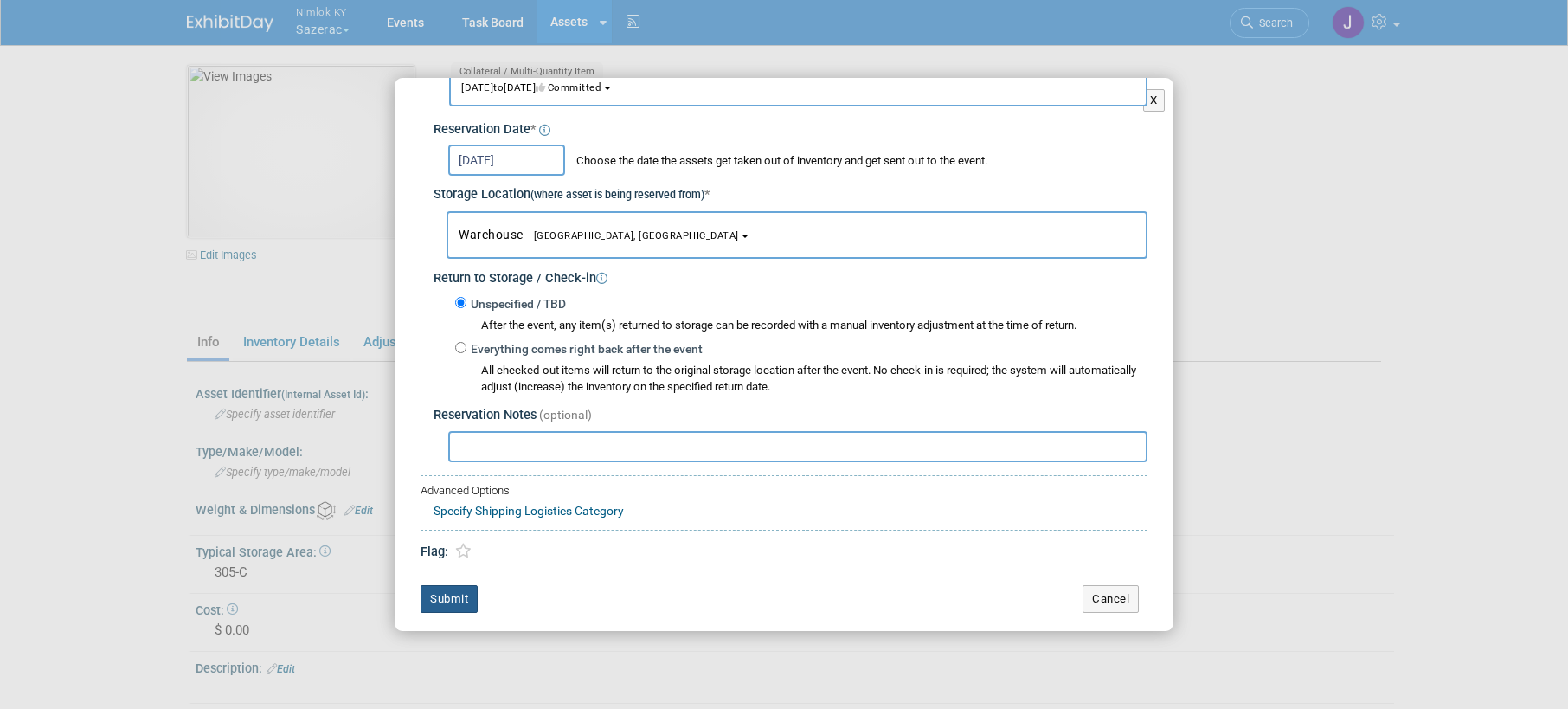
click at [439, 596] on button "Submit" at bounding box center [449, 598] width 57 height 27
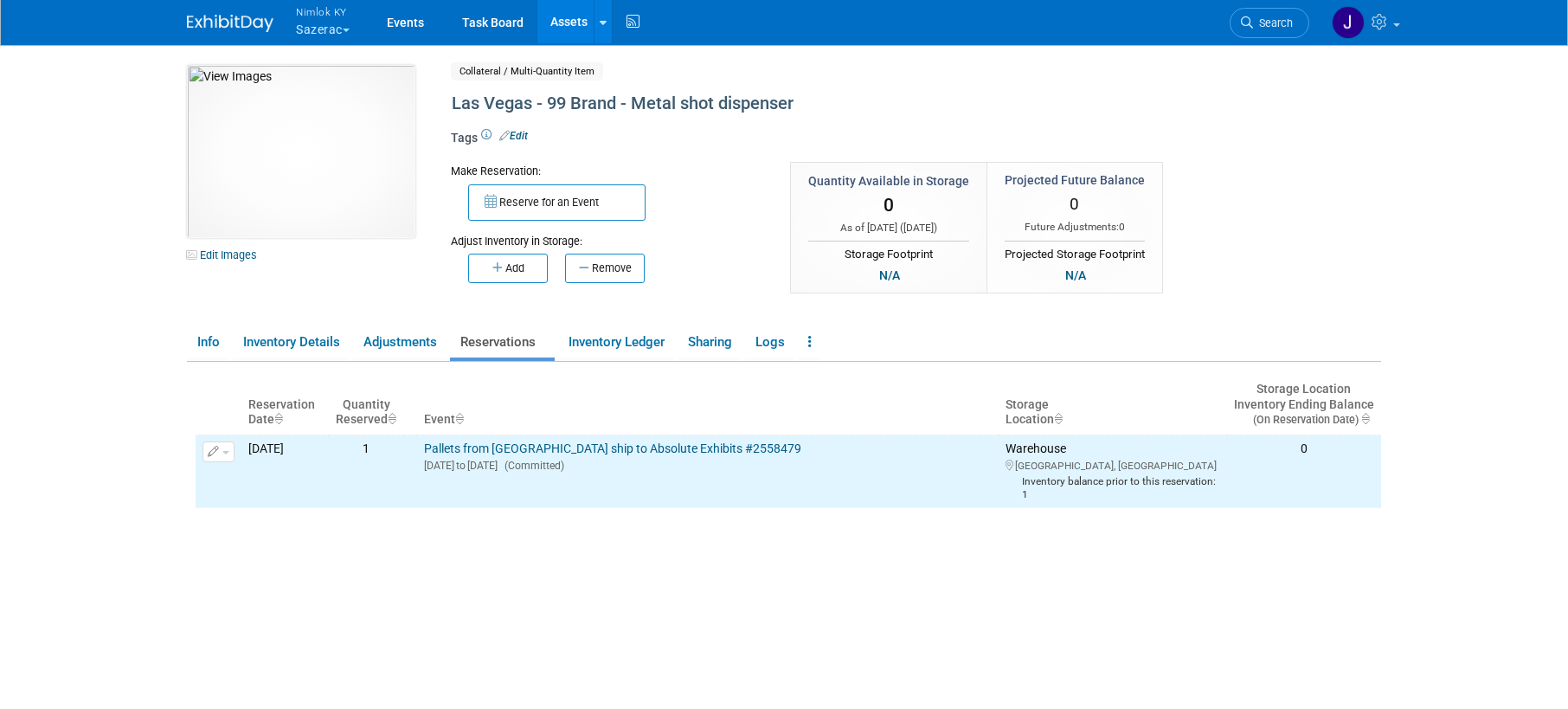
click at [579, 20] on link "Assets" at bounding box center [568, 22] width 64 height 43
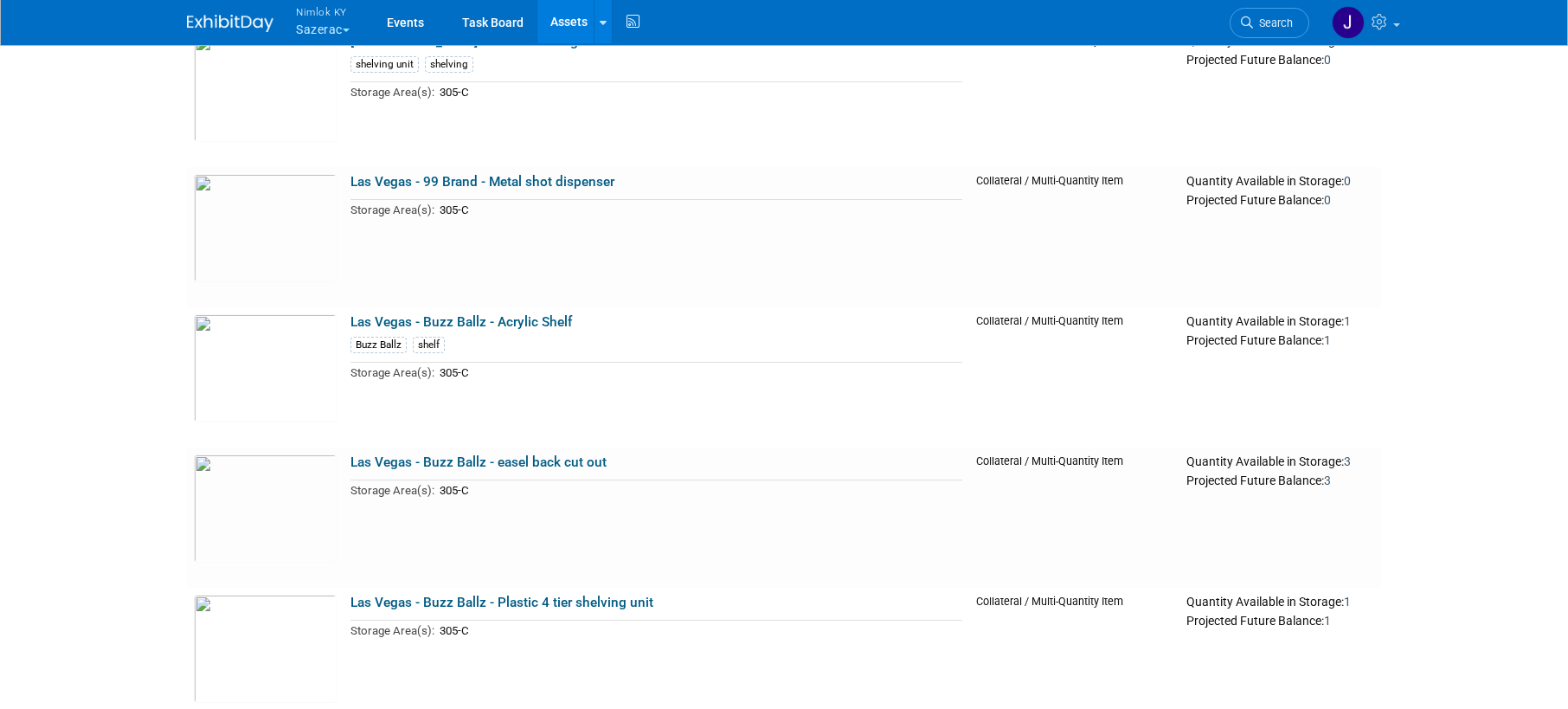
scroll to position [1199, 0]
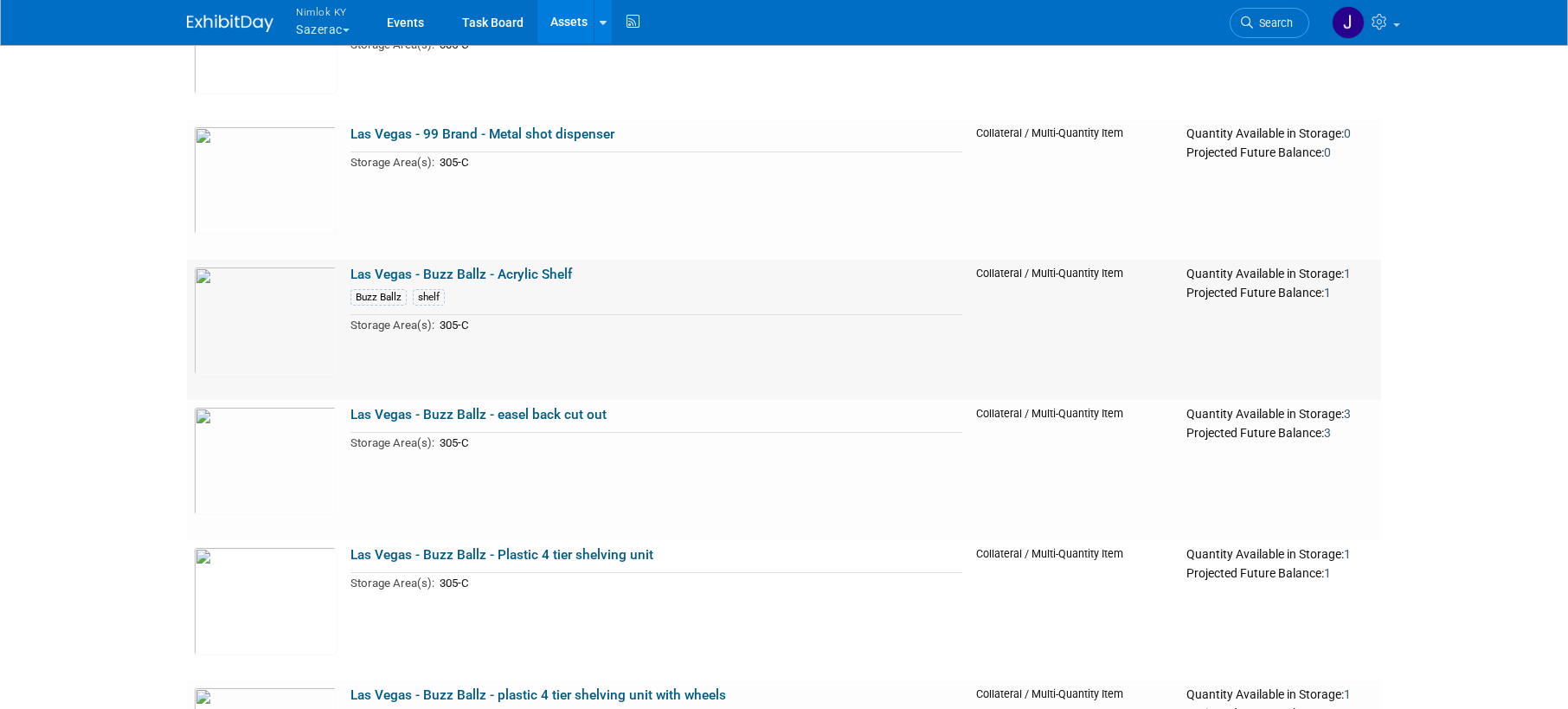
click at [502, 267] on link "Las Vegas - Buzz Ballz - Acrylic Shelf" at bounding box center [461, 275] width 222 height 16
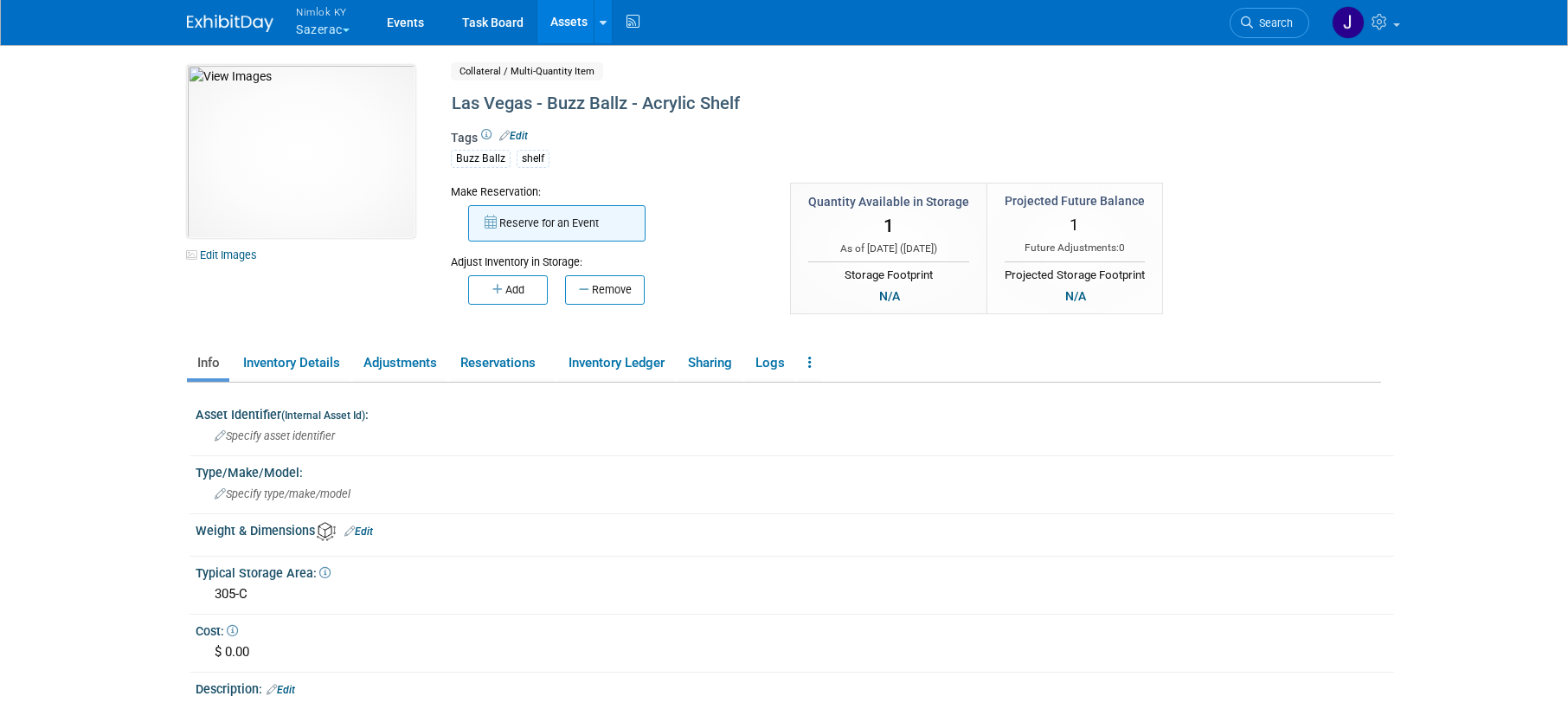
click at [530, 225] on button "Reserve for an Event" at bounding box center [557, 223] width 177 height 36
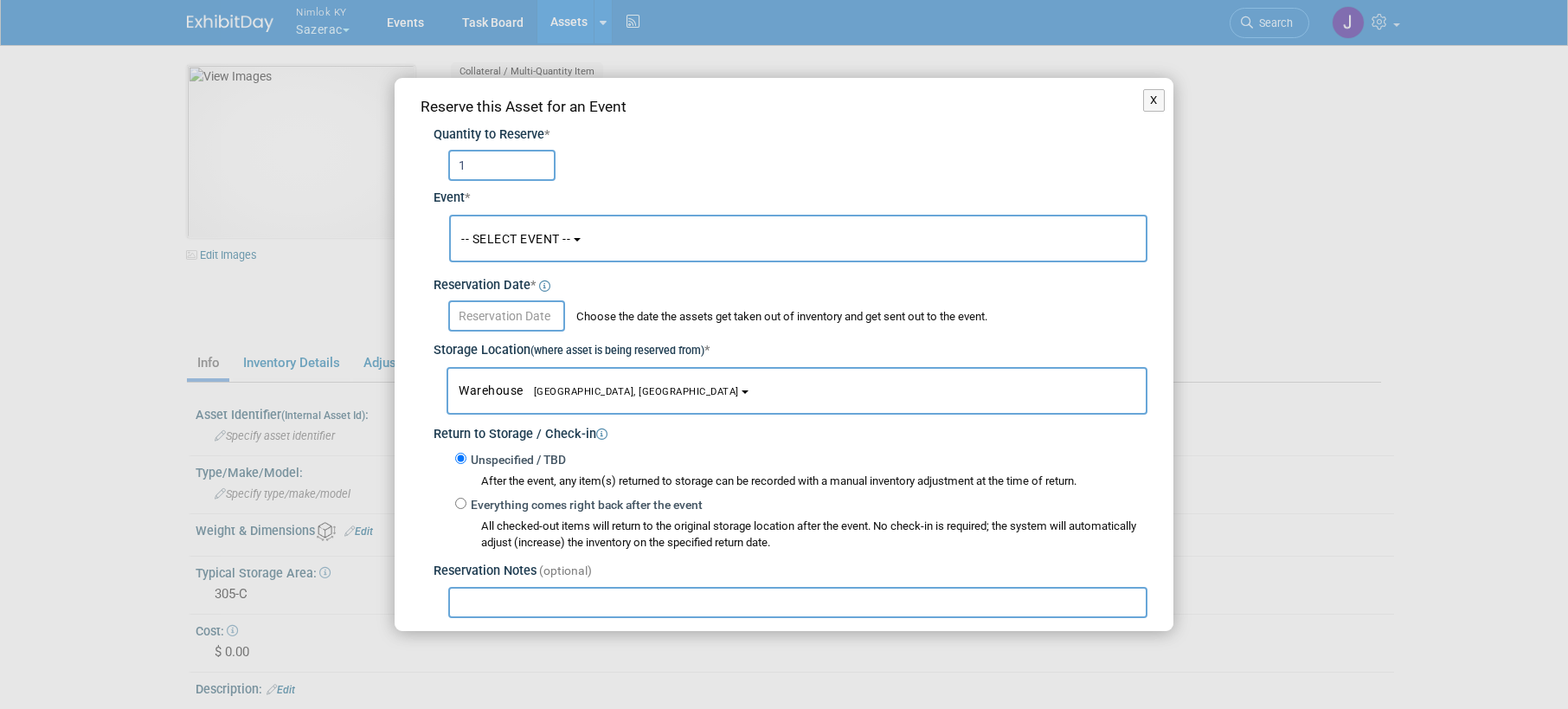
type input "1"
click at [528, 251] on button "-- SELECT EVENT --" at bounding box center [798, 238] width 698 height 48
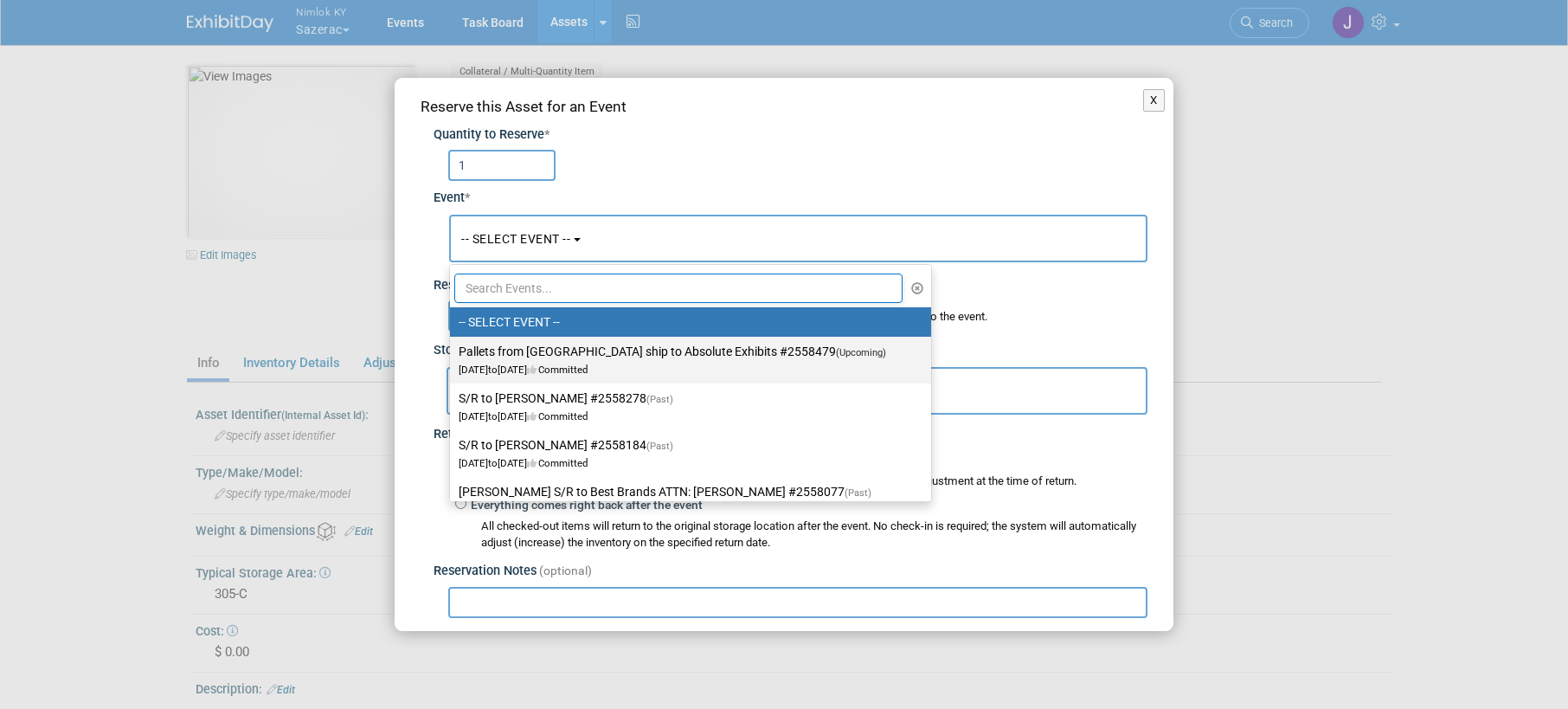
click at [547, 349] on label "Pallets from Las Vegas ship to Absolute Exhibits #2558479 (Upcoming) Sep 15, 20…" at bounding box center [686, 360] width 455 height 40
click at [453, 349] on input "Pallets from Las Vegas ship to Absolute Exhibits #2558479 (Upcoming) Sep 15, 20…" at bounding box center [447, 352] width 12 height 12
select select "11151686"
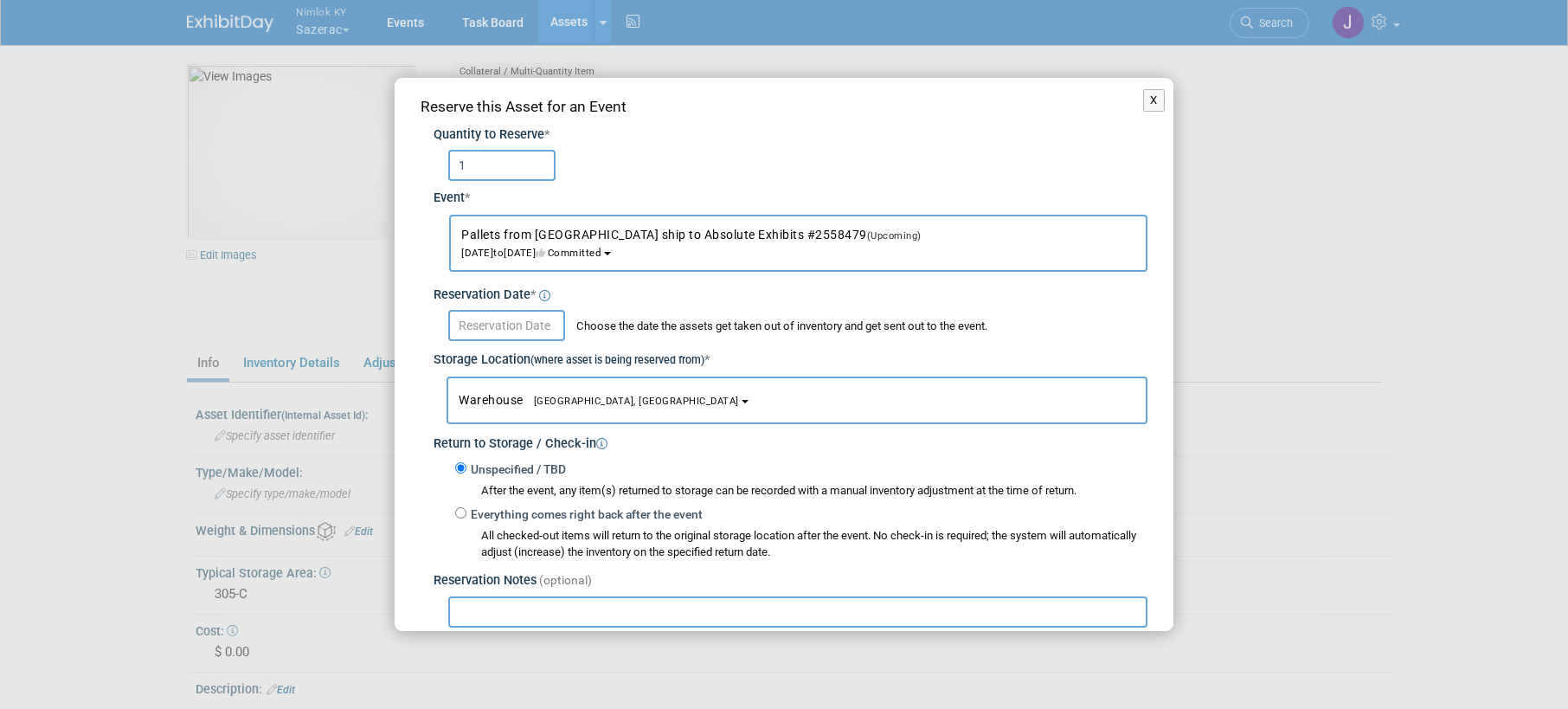
click at [535, 324] on input "text" at bounding box center [506, 326] width 116 height 31
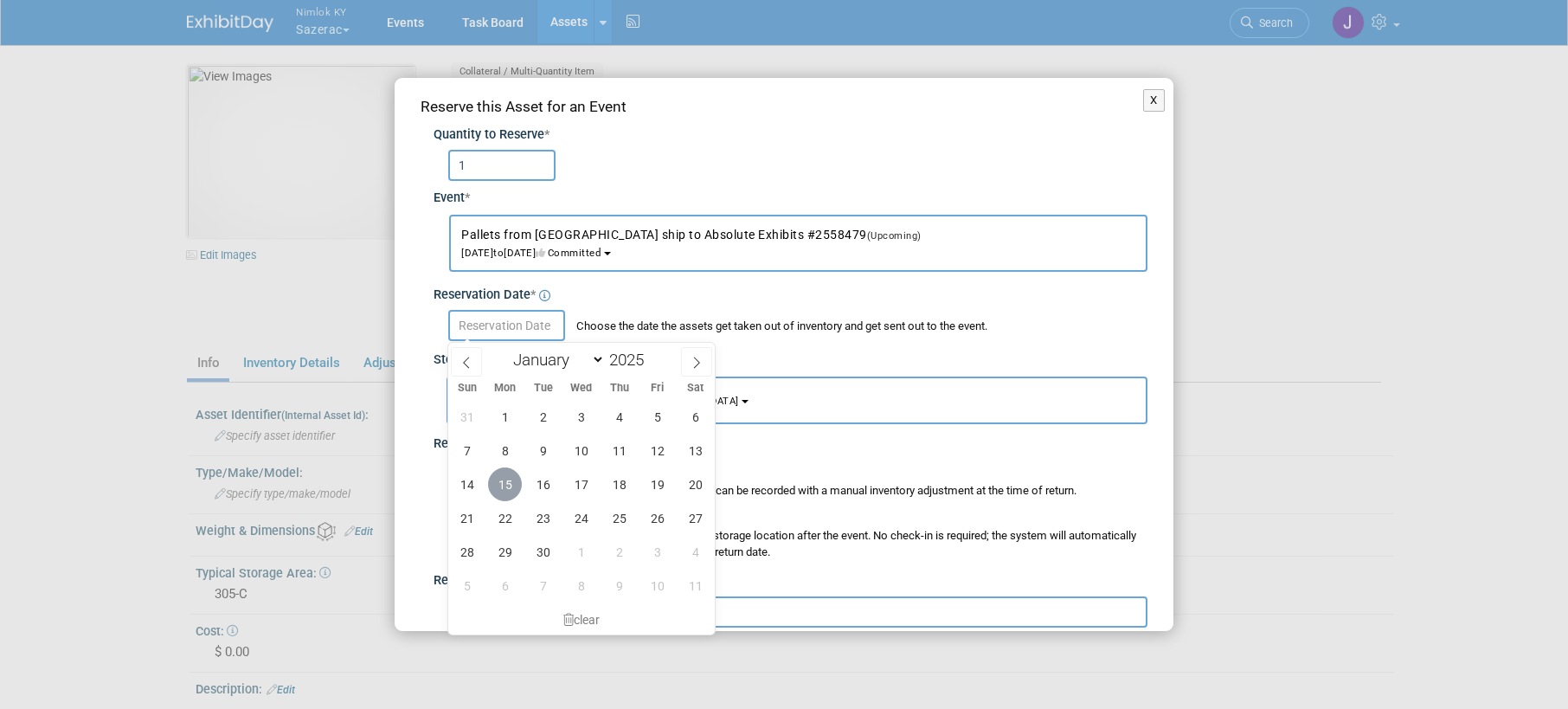
click at [502, 496] on span "15" at bounding box center [505, 484] width 34 height 34
type input "[DATE]"
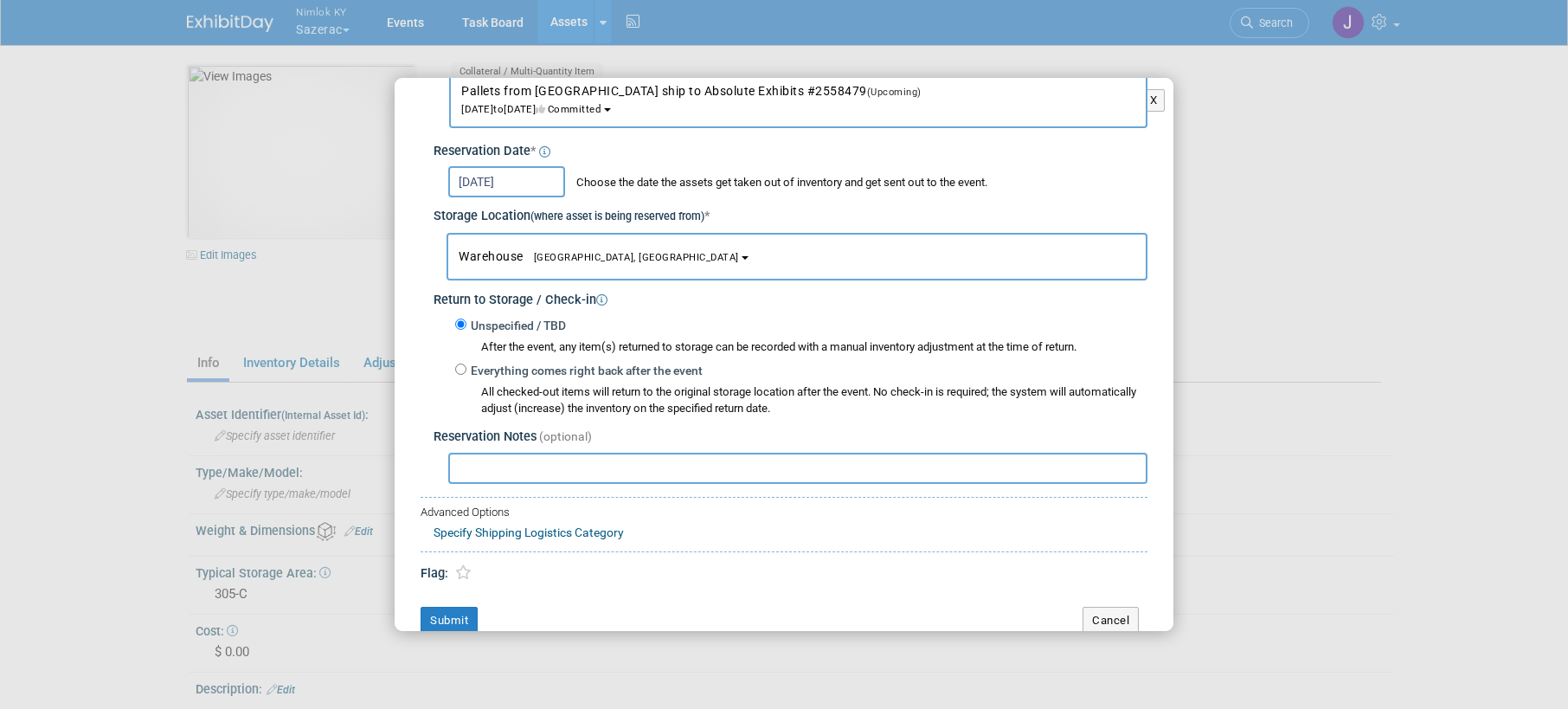
scroll to position [165, 0]
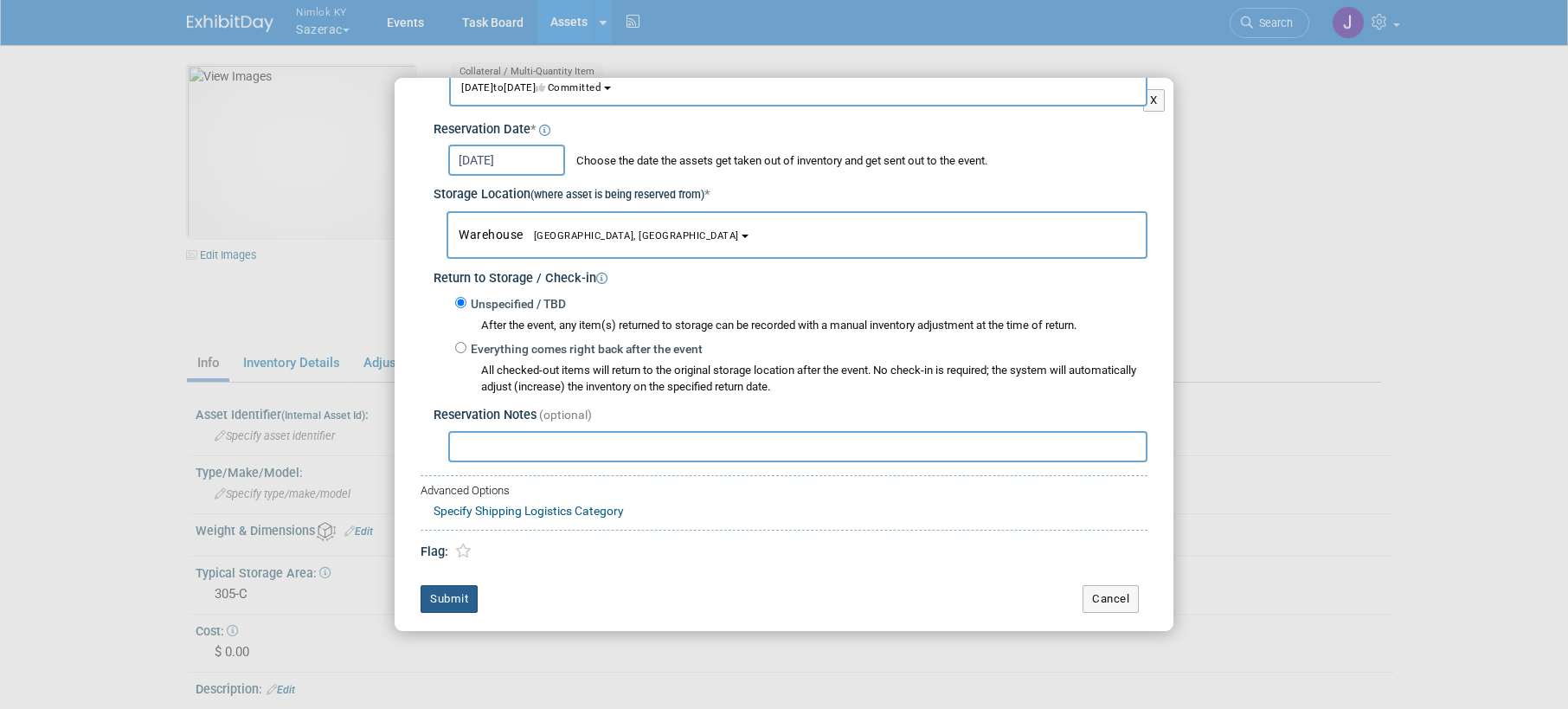
click at [467, 605] on button "Submit" at bounding box center [449, 598] width 57 height 27
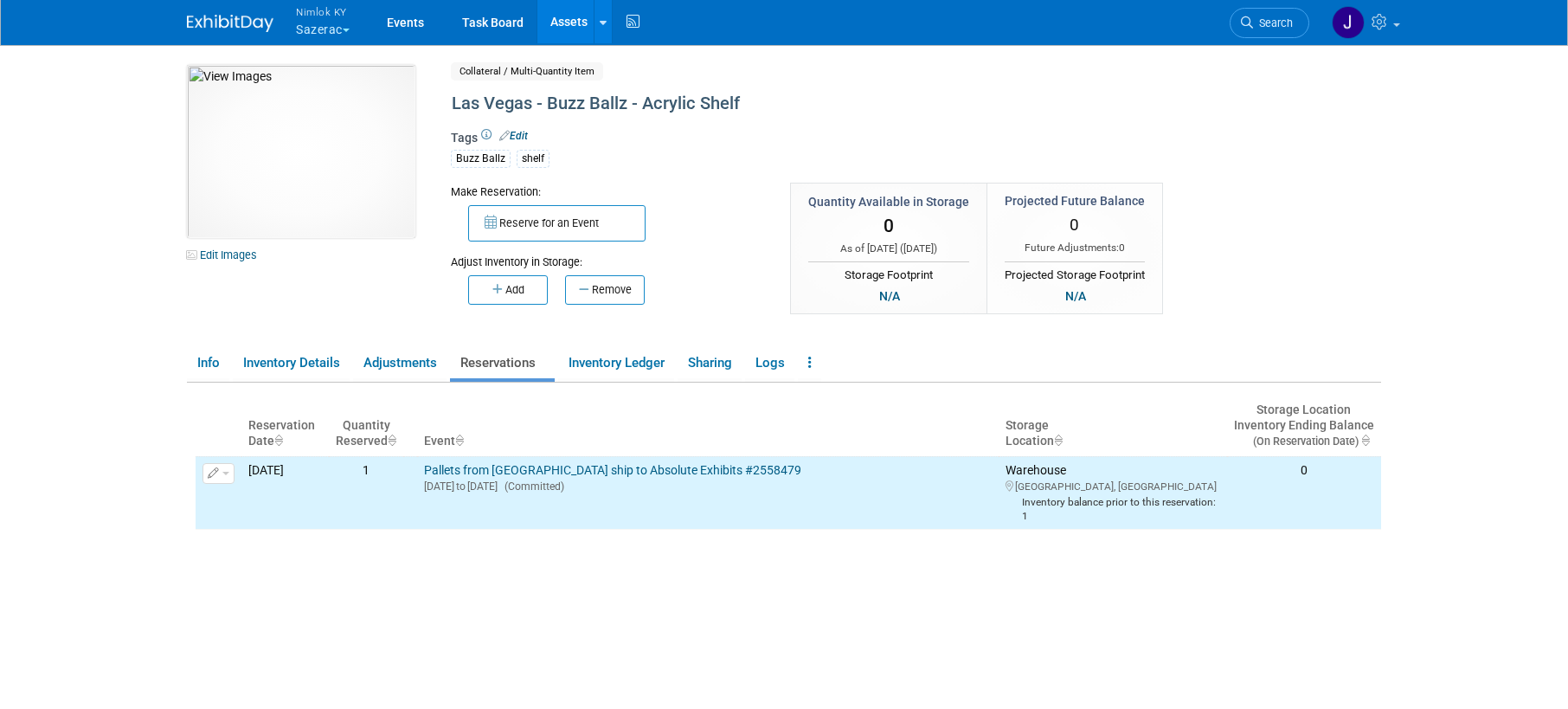
click at [570, 16] on link "Assets" at bounding box center [568, 22] width 64 height 43
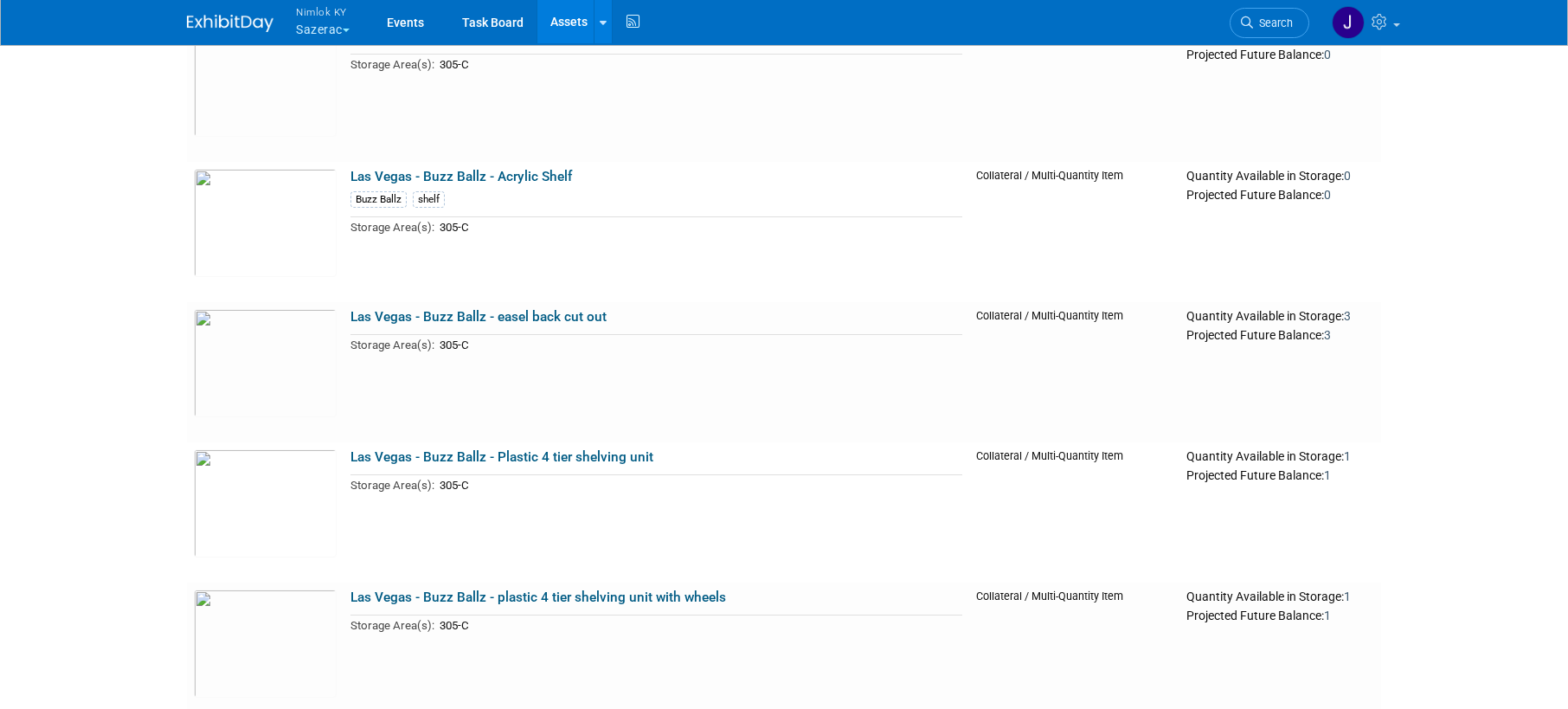
scroll to position [1303, 0]
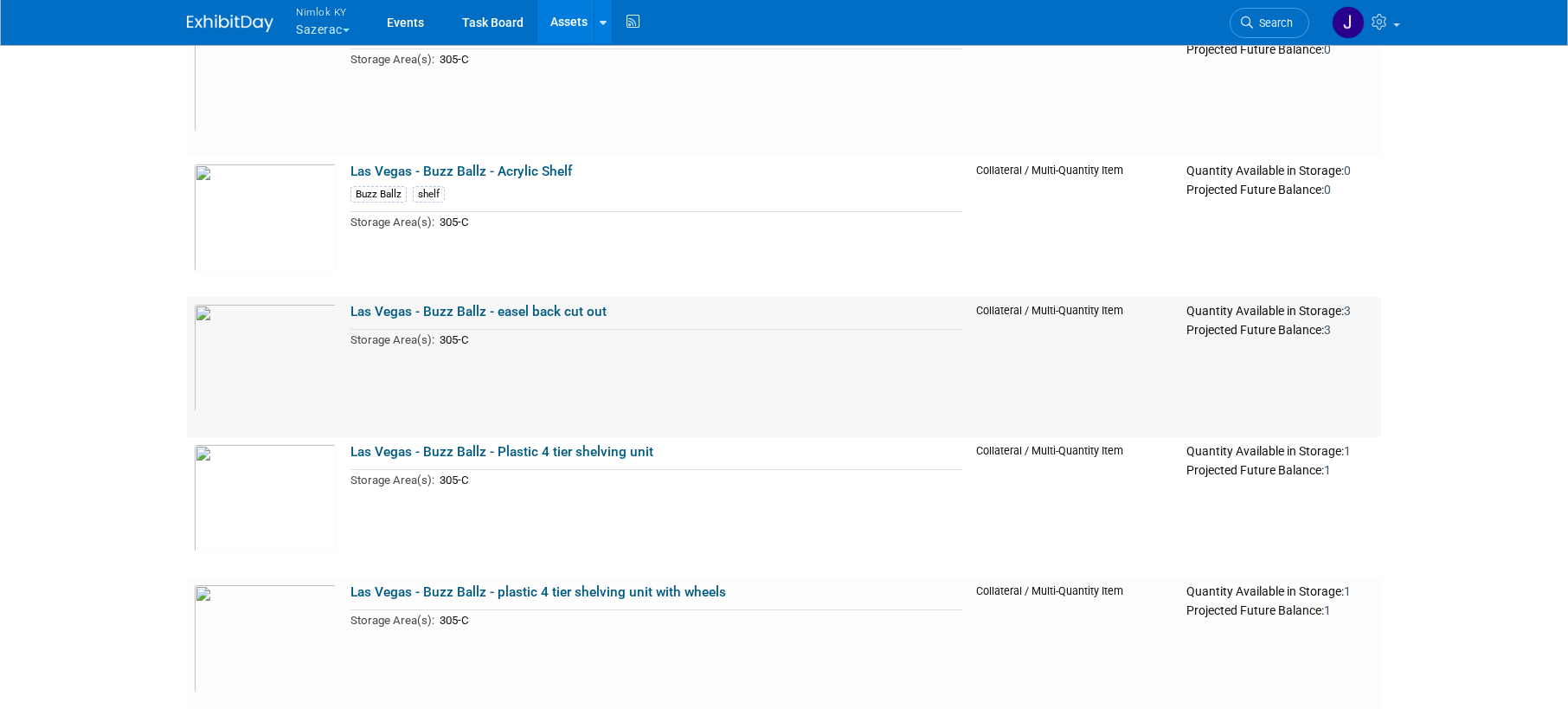
click at [572, 308] on link "Las Vegas - Buzz Ballz - easel back cut out" at bounding box center [478, 312] width 256 height 16
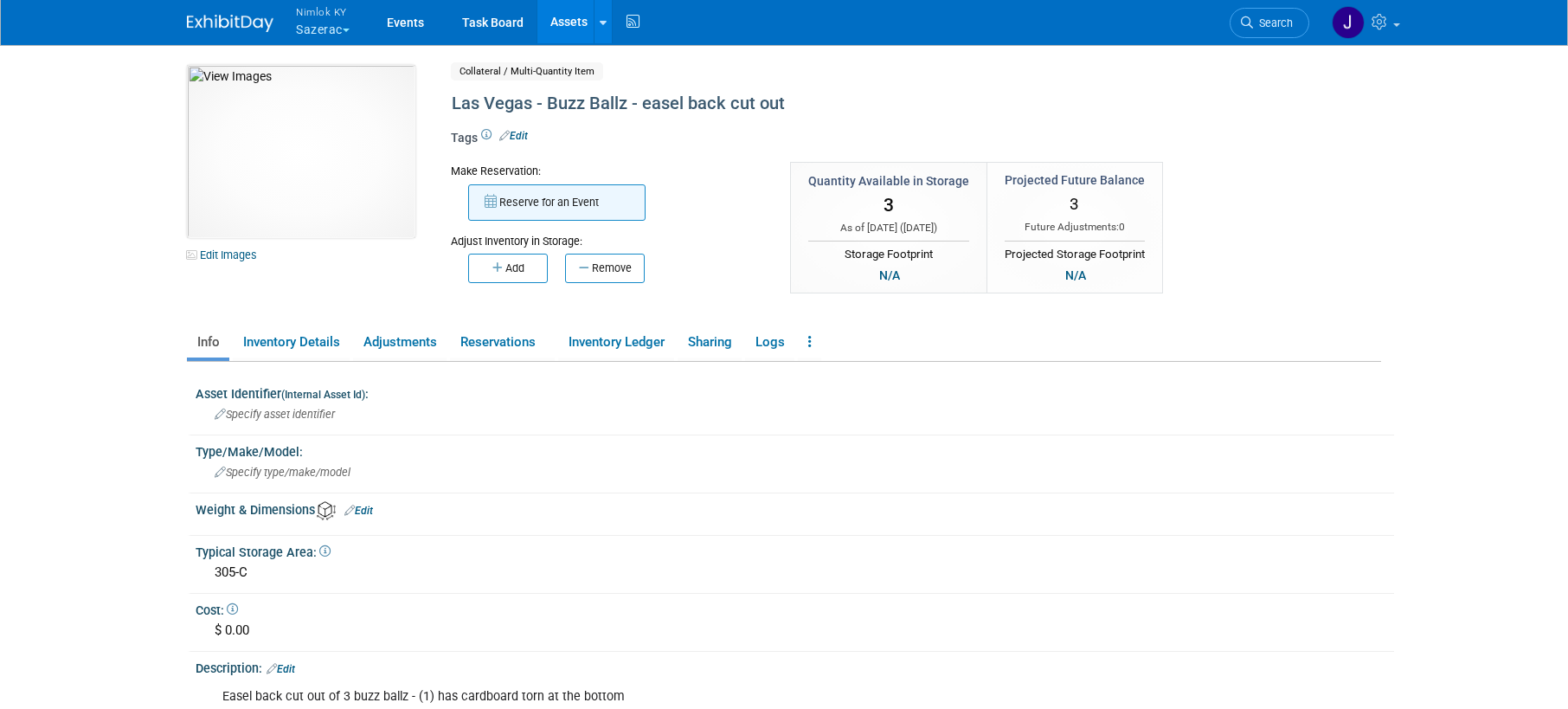
click at [561, 206] on button "Reserve for an Event" at bounding box center [557, 201] width 177 height 36
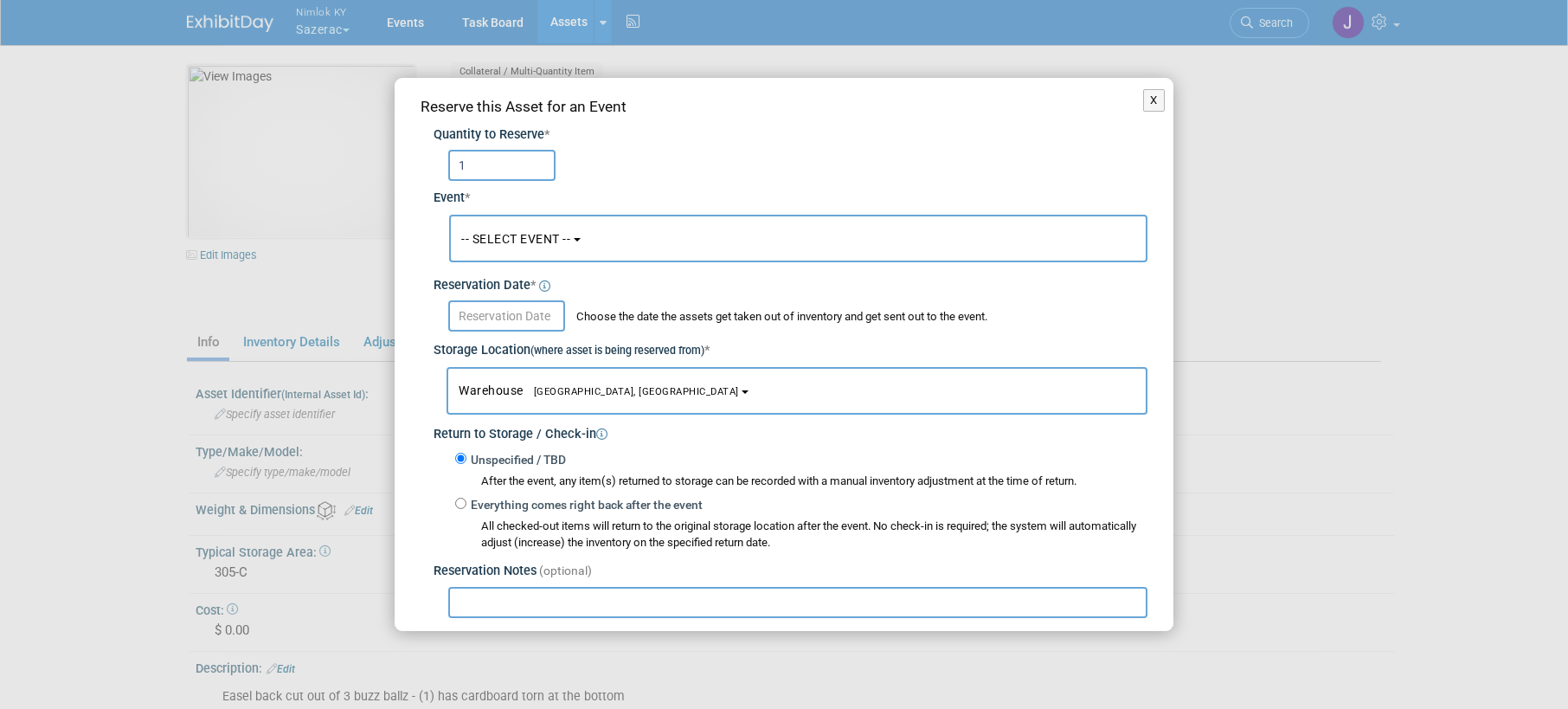
type input "1"
click at [531, 244] on span "-- SELECT EVENT --" at bounding box center [515, 239] width 109 height 14
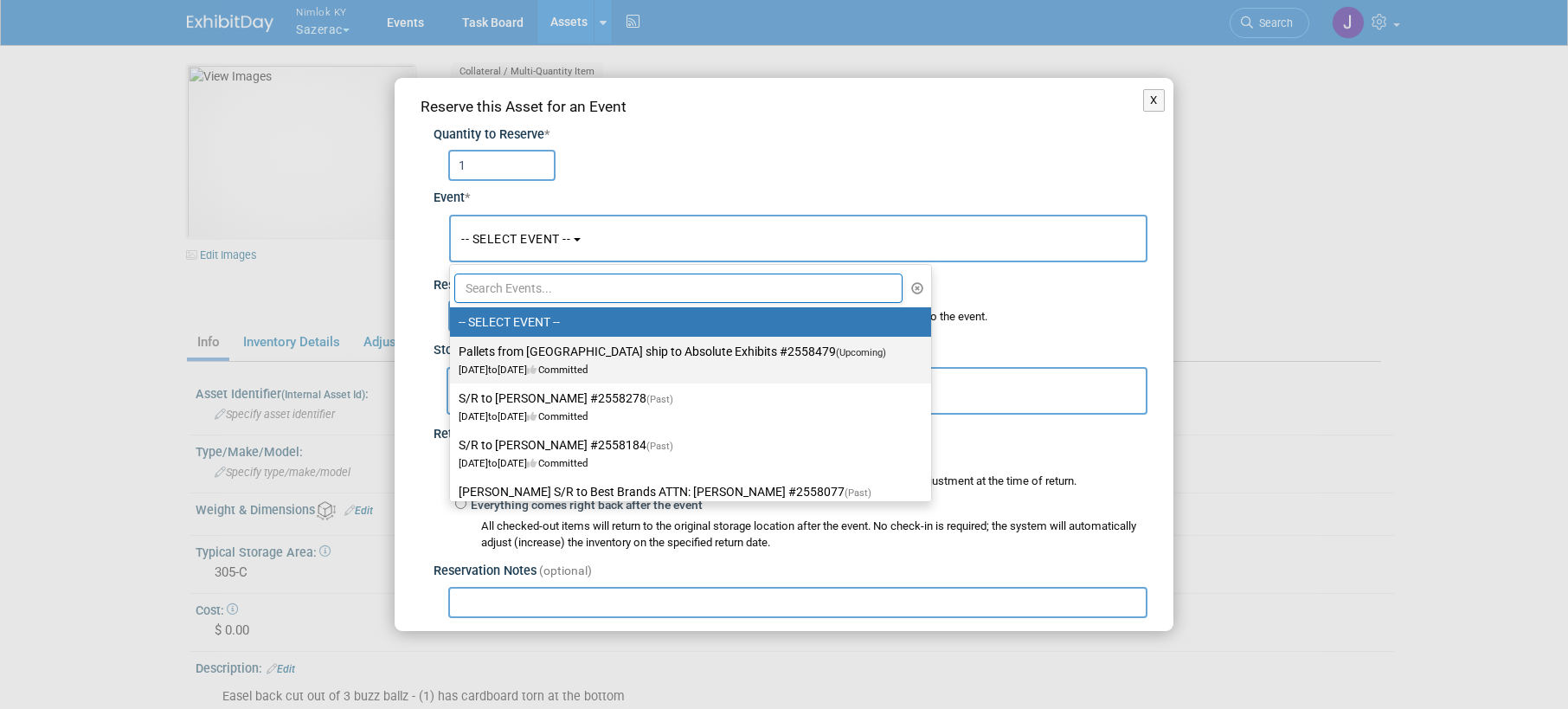
click at [544, 349] on label "Pallets from [GEOGRAPHIC_DATA] ship to Absolute Exhibits #2558479 (Upcoming) [D…" at bounding box center [686, 360] width 455 height 40
click at [453, 349] on input "Pallets from [GEOGRAPHIC_DATA] ship to Absolute Exhibits #2558479 (Upcoming) [D…" at bounding box center [447, 352] width 12 height 12
select select "11151686"
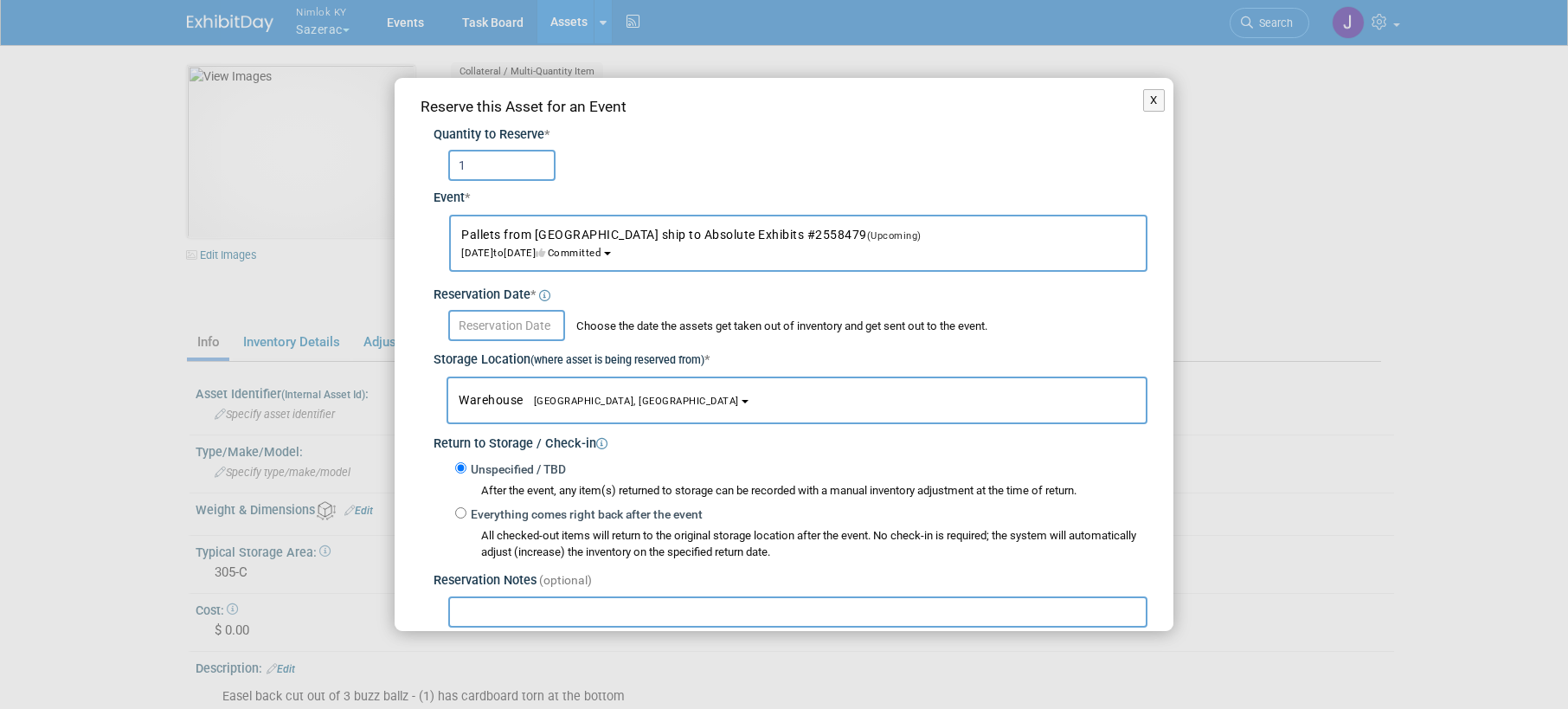
click at [537, 327] on input "text" at bounding box center [506, 326] width 116 height 31
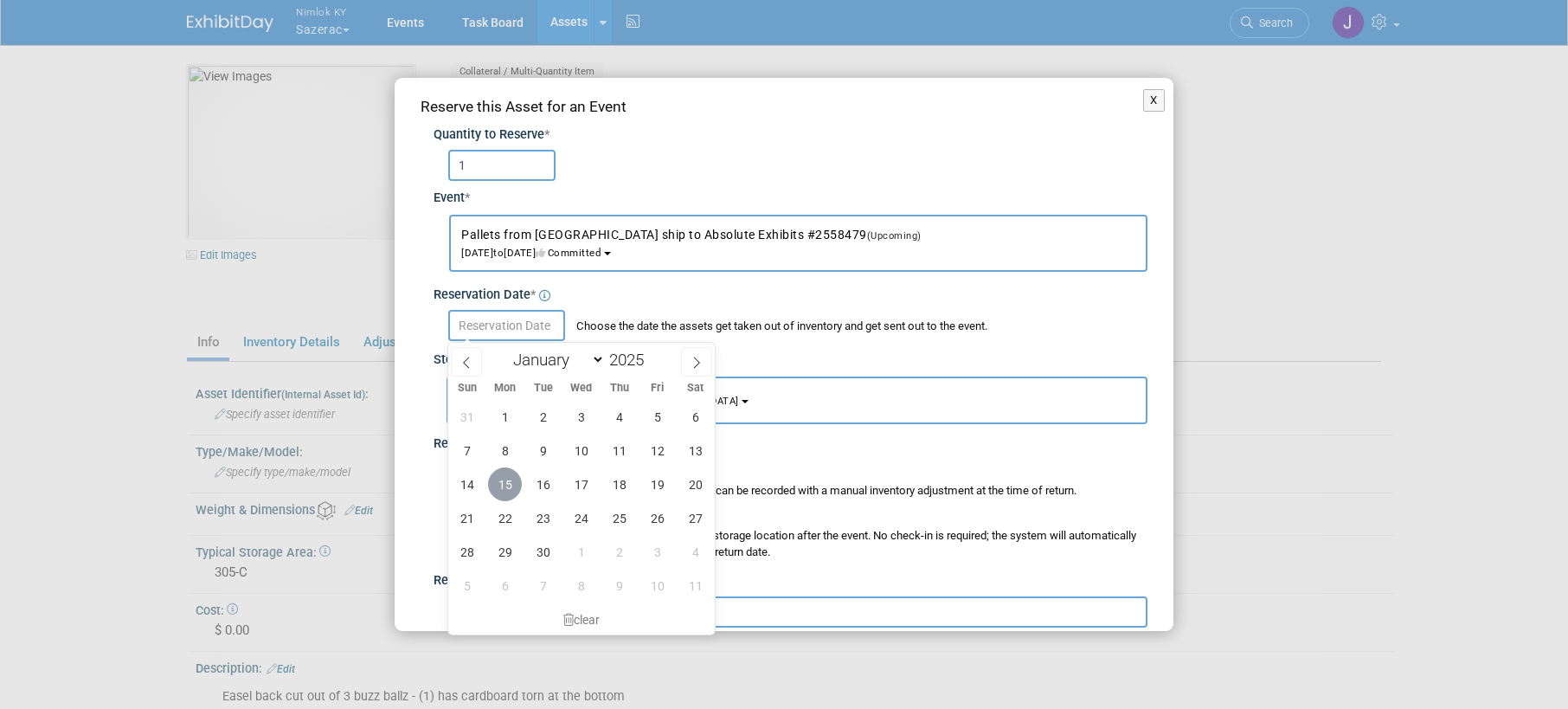
click at [501, 485] on span "15" at bounding box center [505, 484] width 34 height 34
type input "[DATE]"
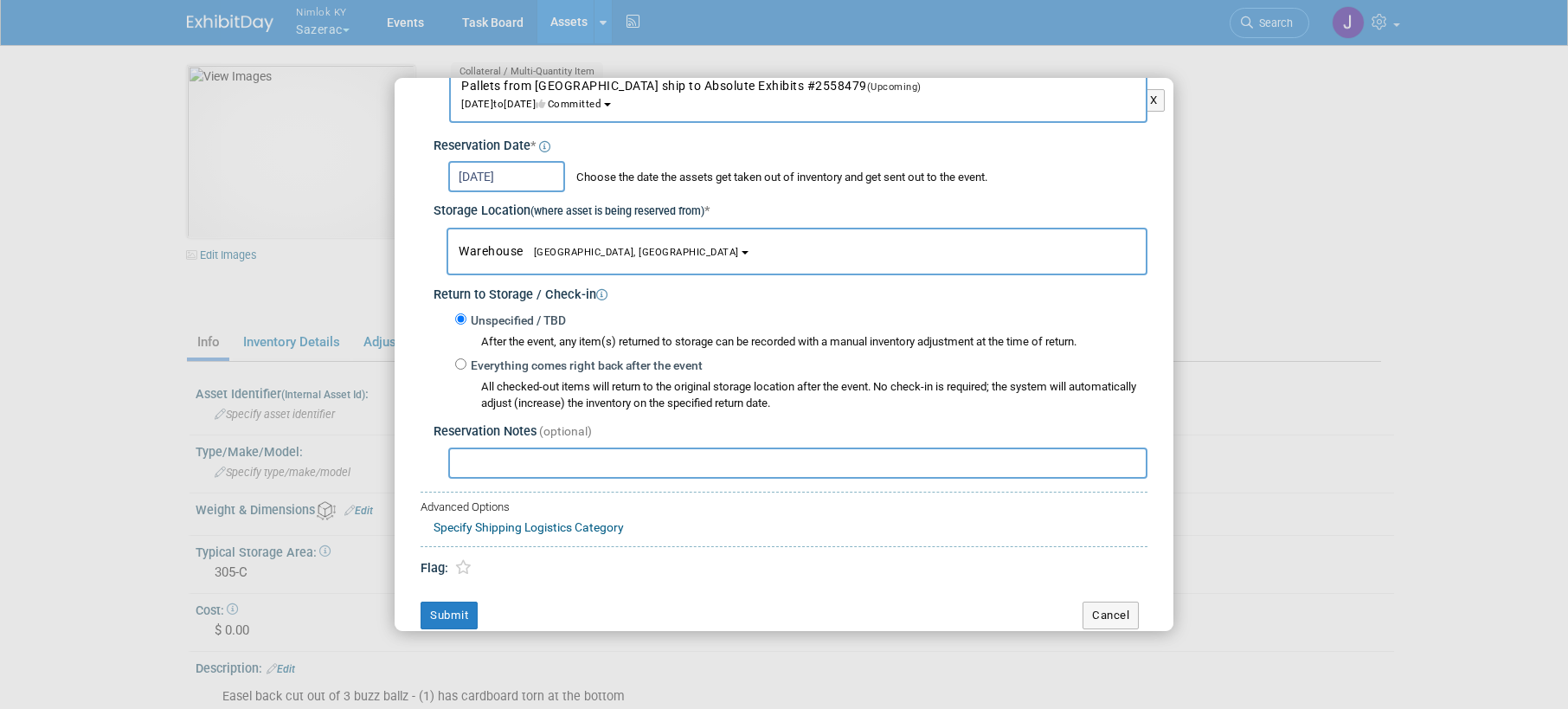
scroll to position [165, 0]
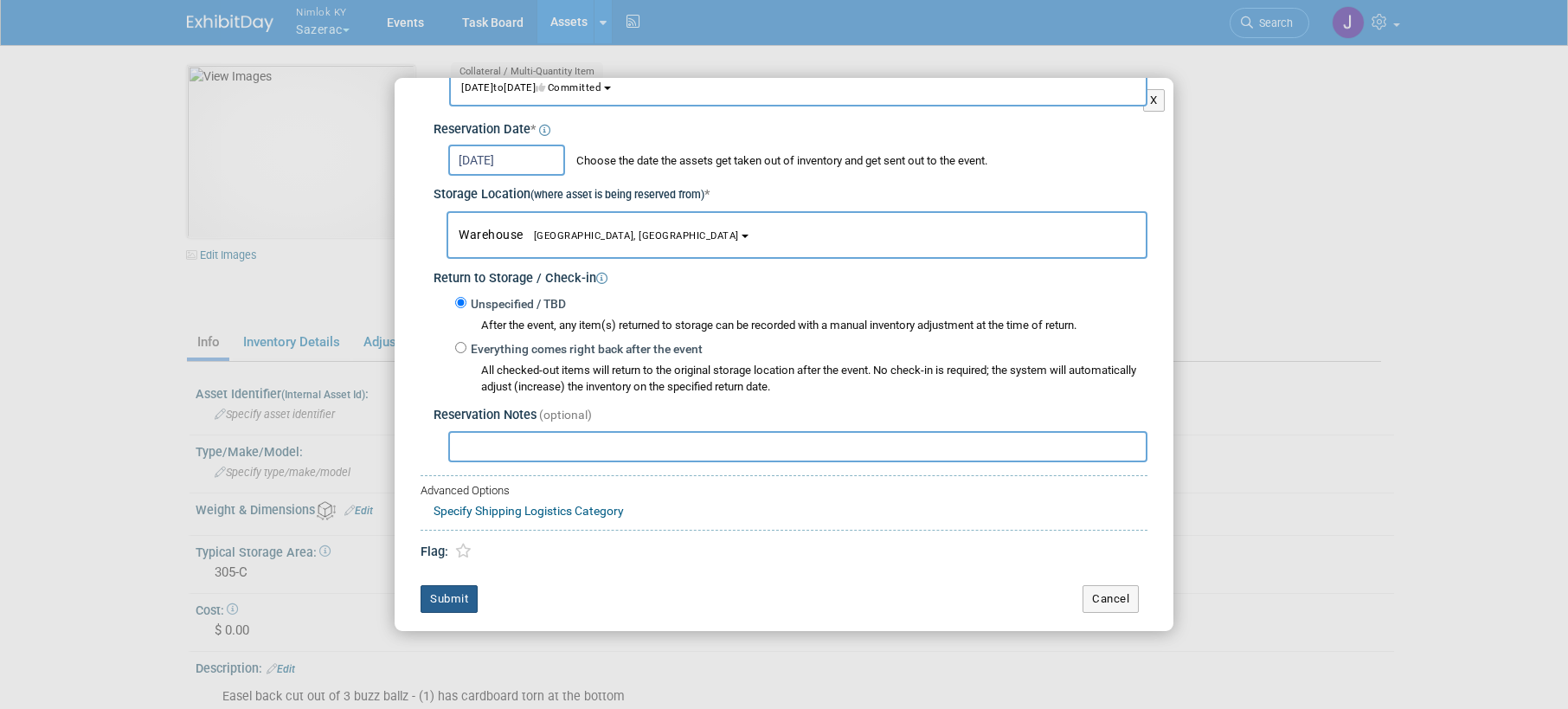
click at [445, 603] on button "Submit" at bounding box center [449, 598] width 57 height 27
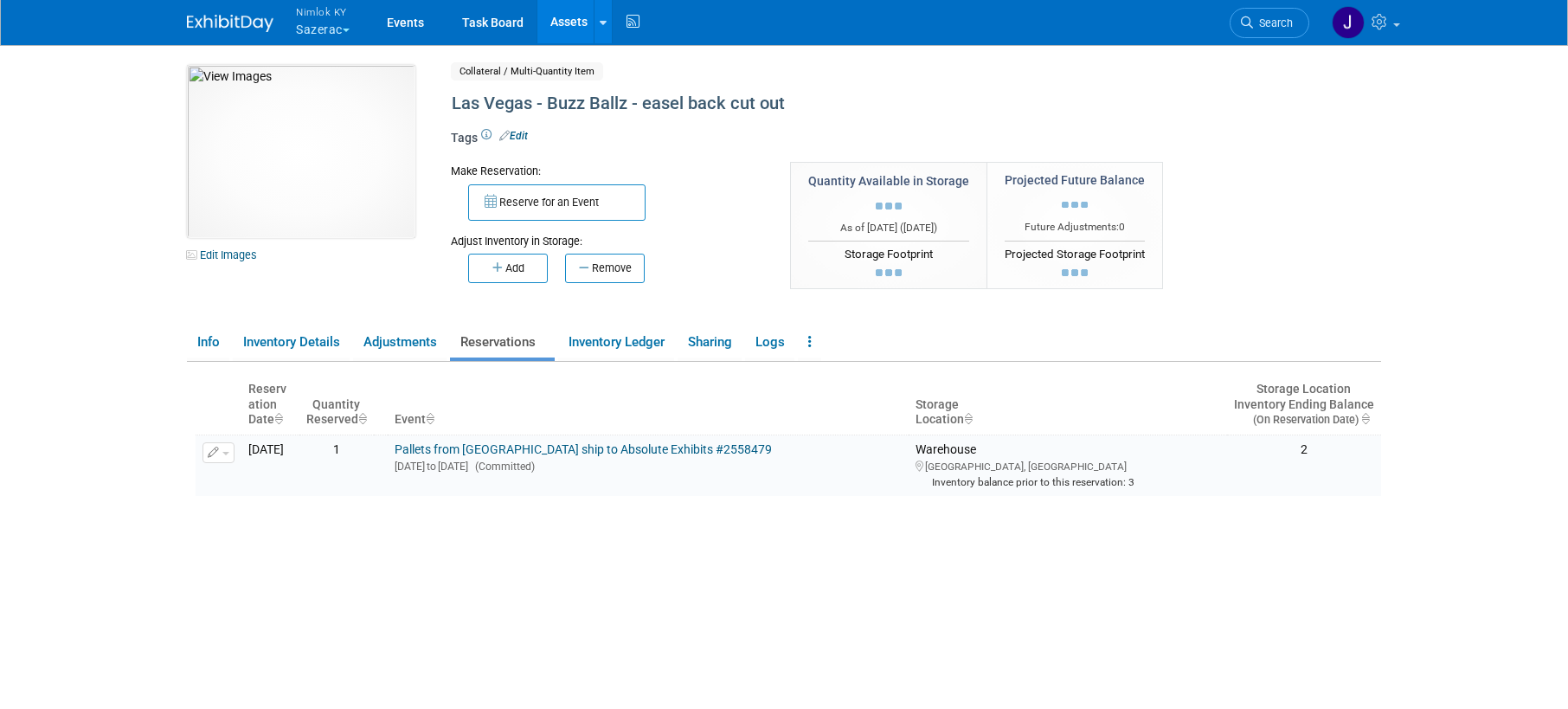
click at [567, 22] on link "Assets" at bounding box center [568, 22] width 64 height 43
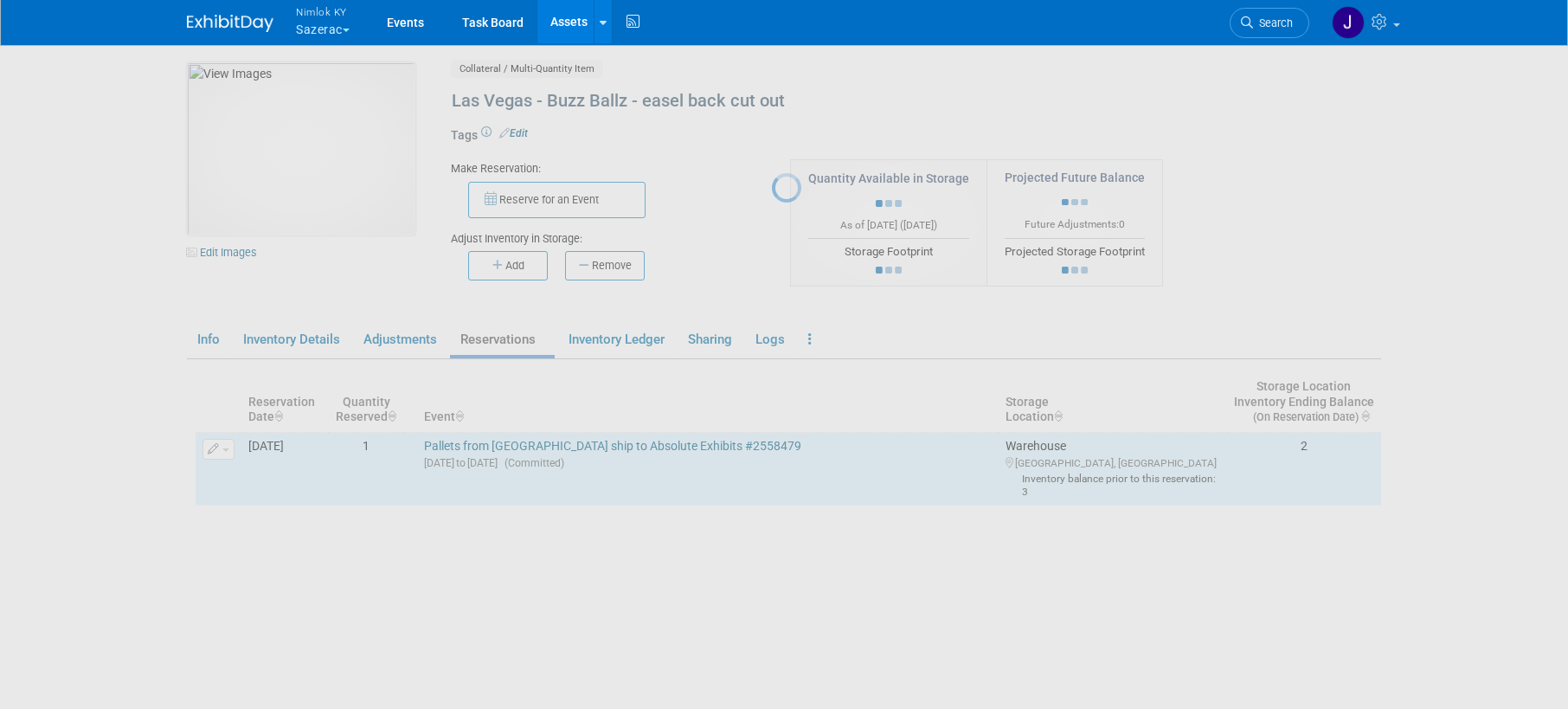
scroll to position [4, 0]
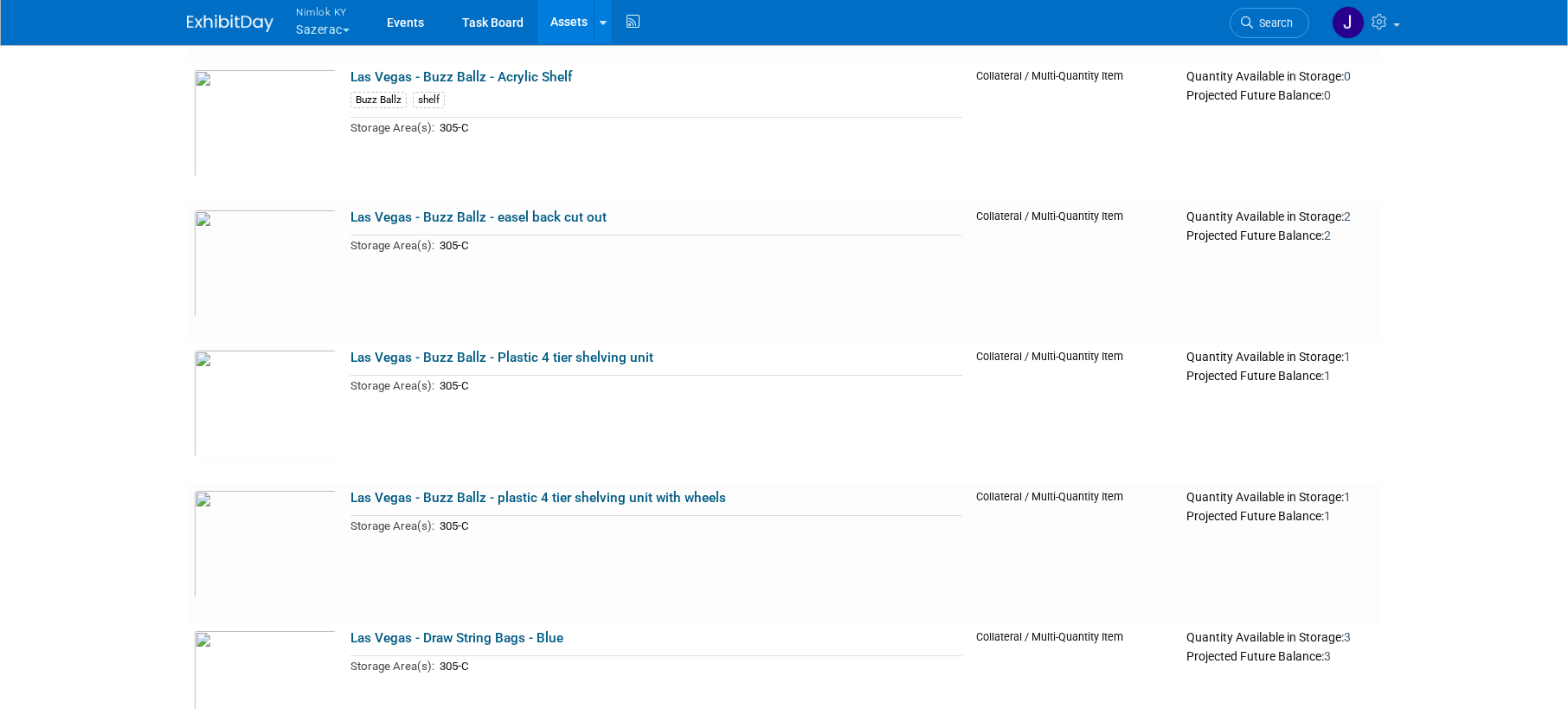
scroll to position [1427, 0]
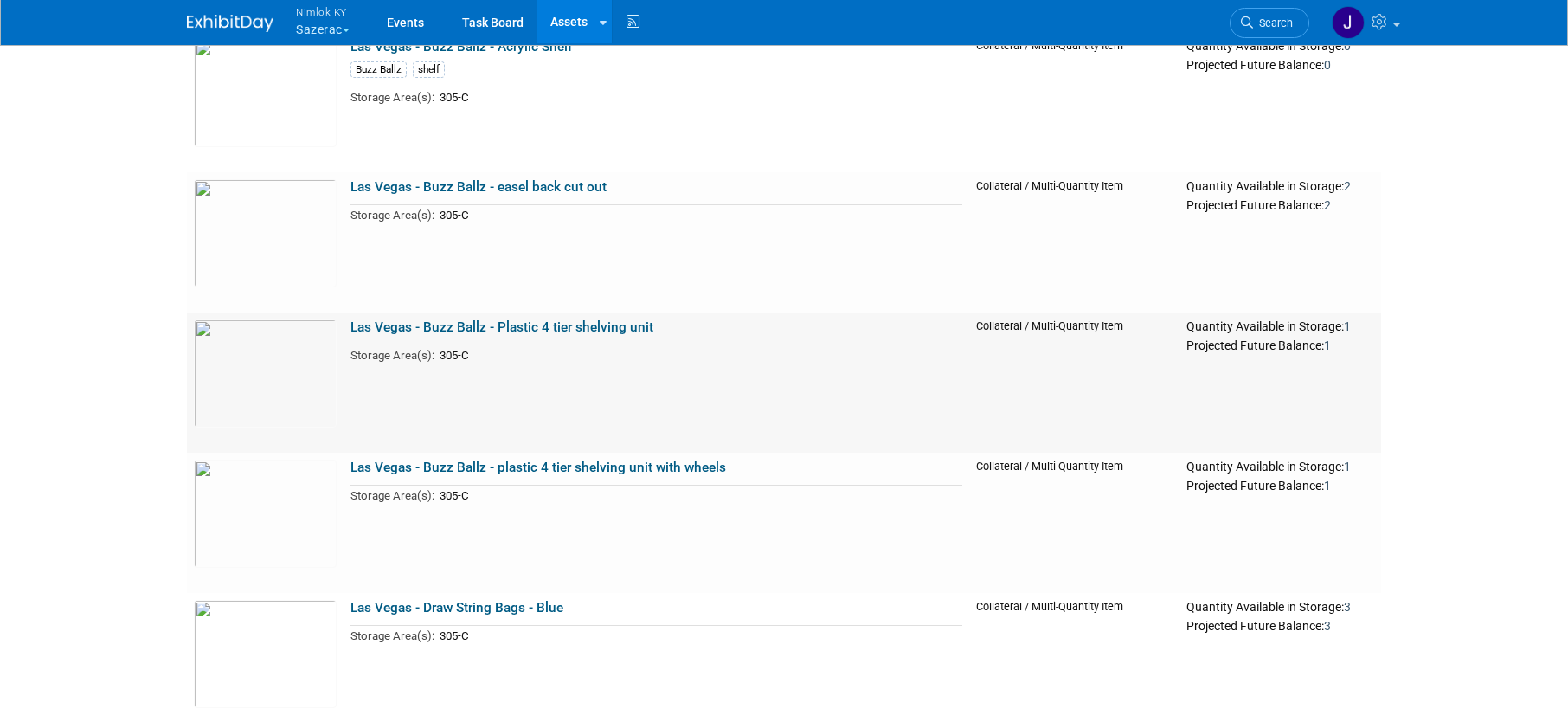
click at [515, 326] on link "Las Vegas - Buzz Ballz - Plastic 4 tier shelving unit" at bounding box center [502, 328] width 303 height 16
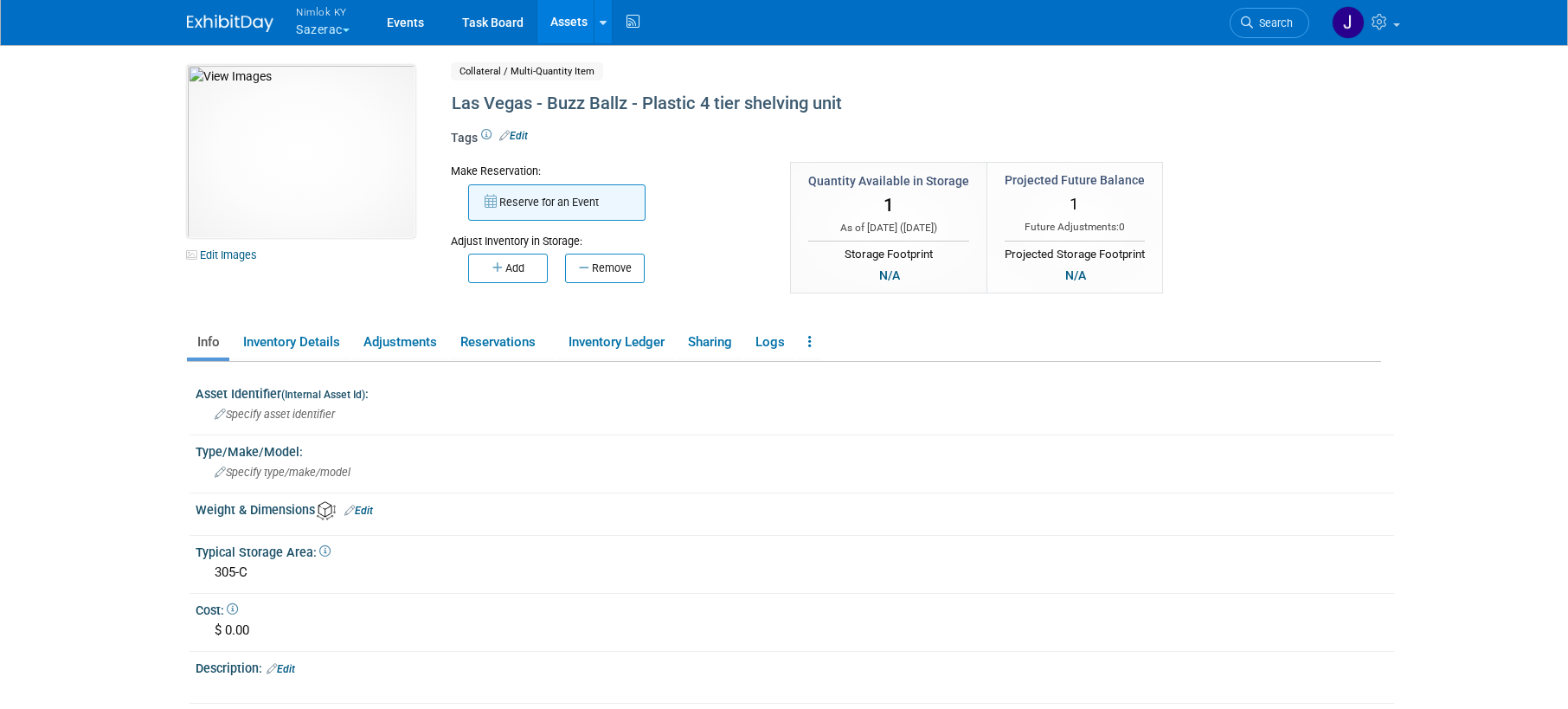
click at [525, 206] on button "Reserve for an Event" at bounding box center [557, 201] width 177 height 36
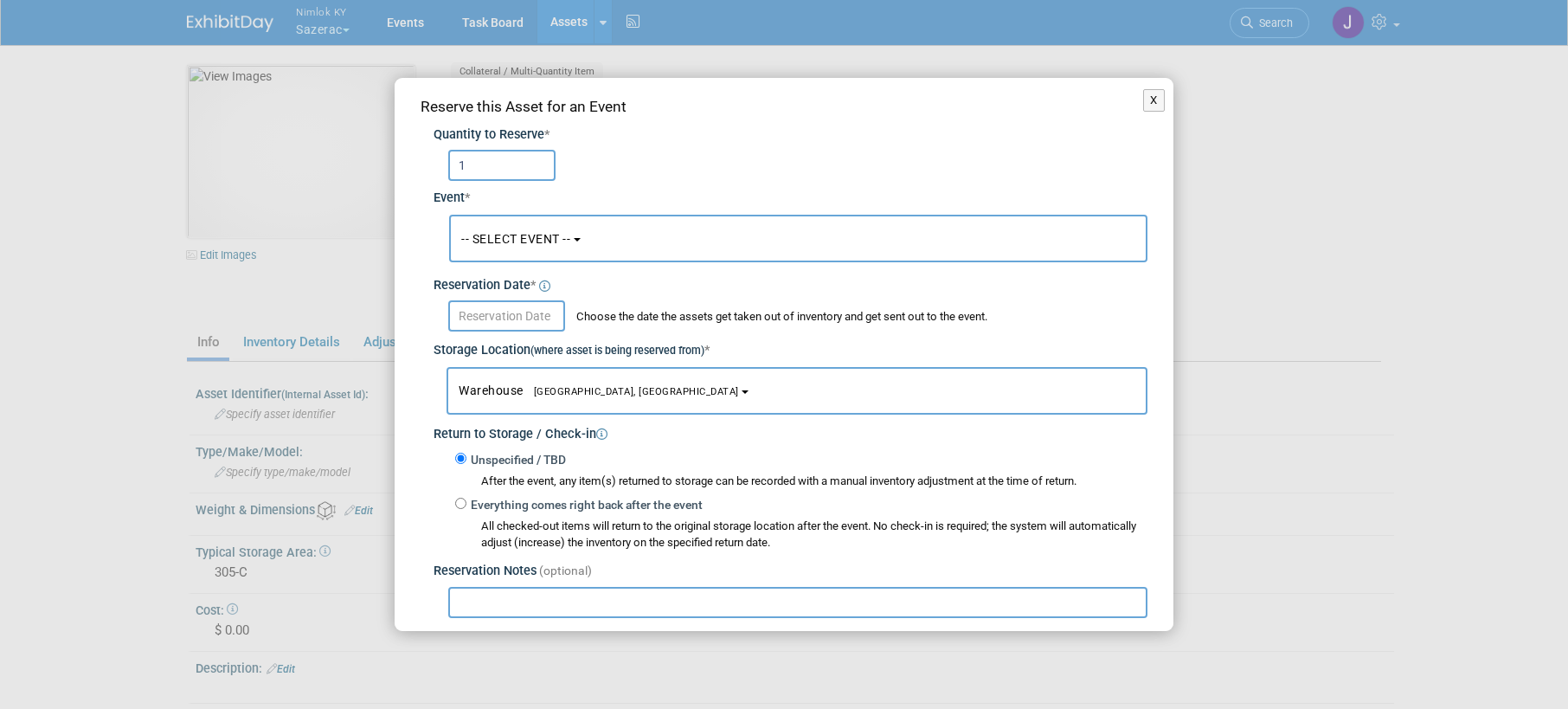
type input "1"
click at [517, 229] on button "-- SELECT EVENT --" at bounding box center [798, 238] width 698 height 48
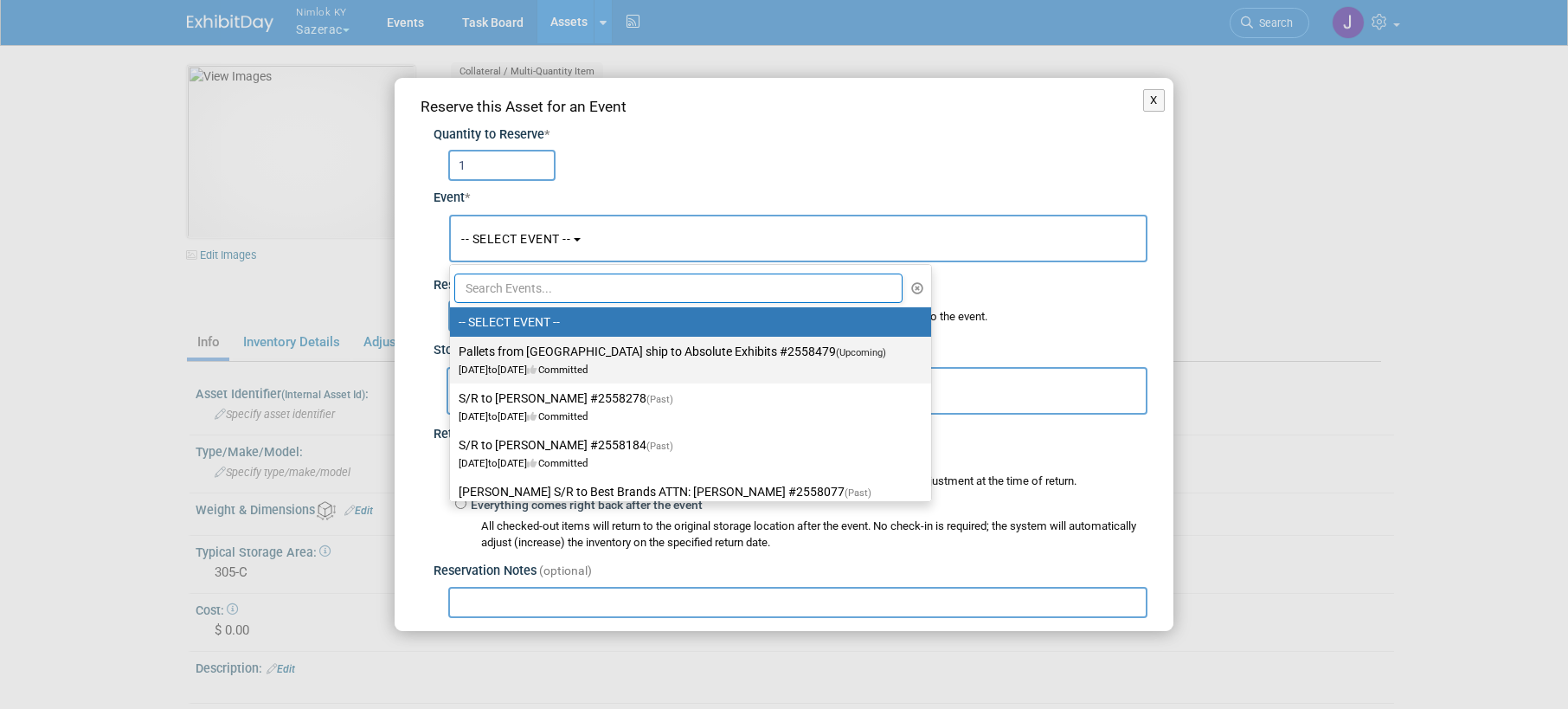
click at [526, 351] on label "Pallets from [GEOGRAPHIC_DATA] ship to Absolute Exhibits #2558479 (Upcoming) [D…" at bounding box center [686, 360] width 455 height 40
click at [453, 351] on input "Pallets from [GEOGRAPHIC_DATA] ship to Absolute Exhibits #2558479 (Upcoming) [D…" at bounding box center [447, 352] width 12 height 12
select select "11151686"
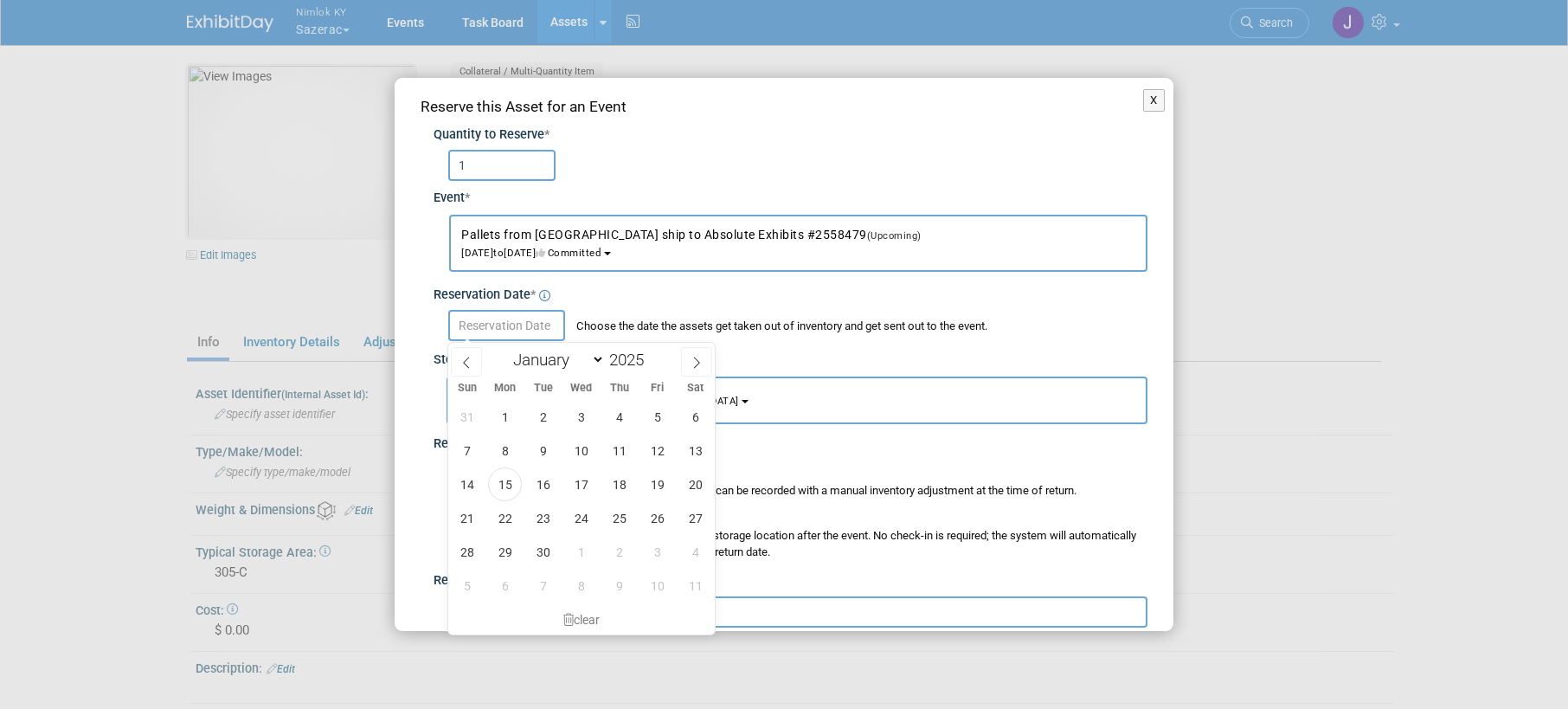
click at [522, 327] on input "text" at bounding box center [506, 326] width 116 height 31
click at [500, 479] on span "15" at bounding box center [505, 484] width 34 height 34
type input "Sep 15, 2025"
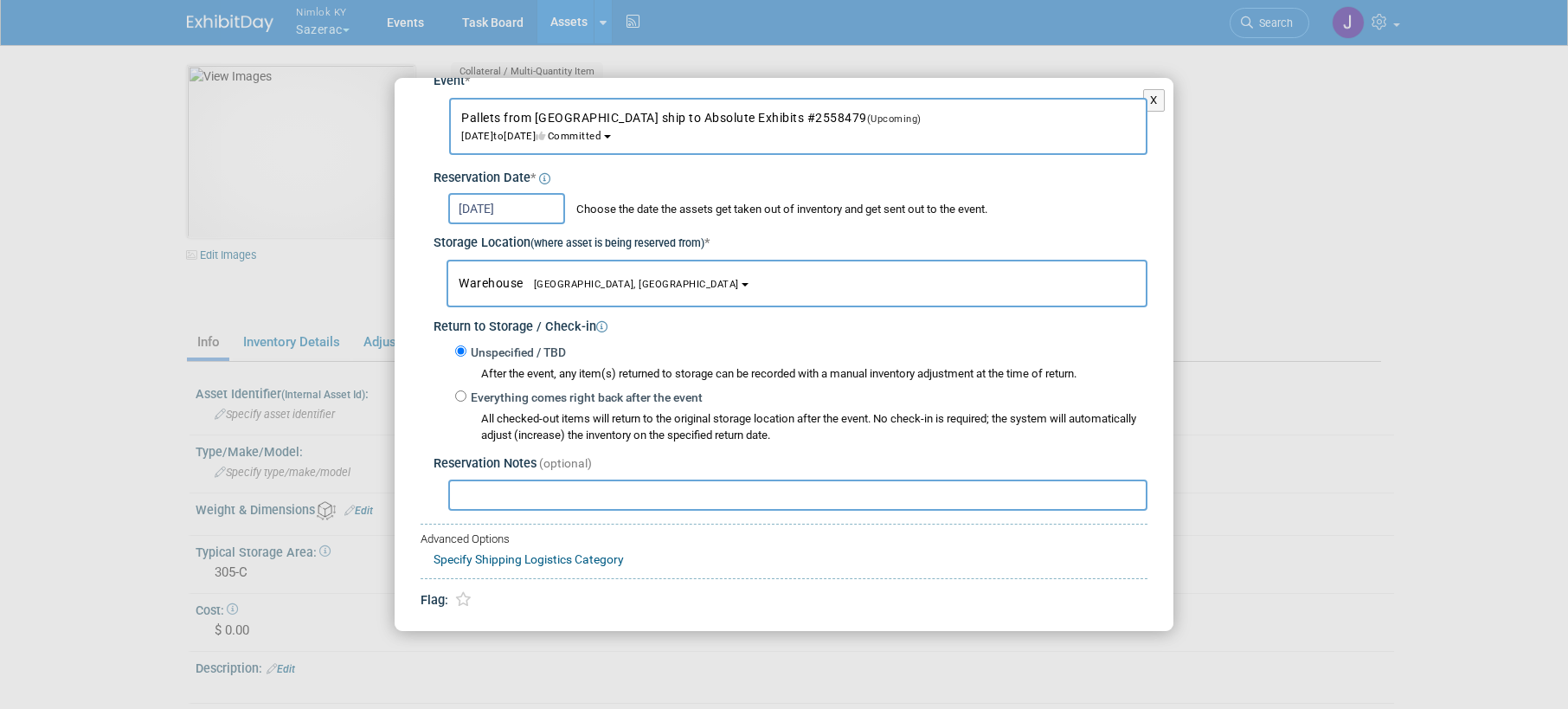
scroll to position [165, 0]
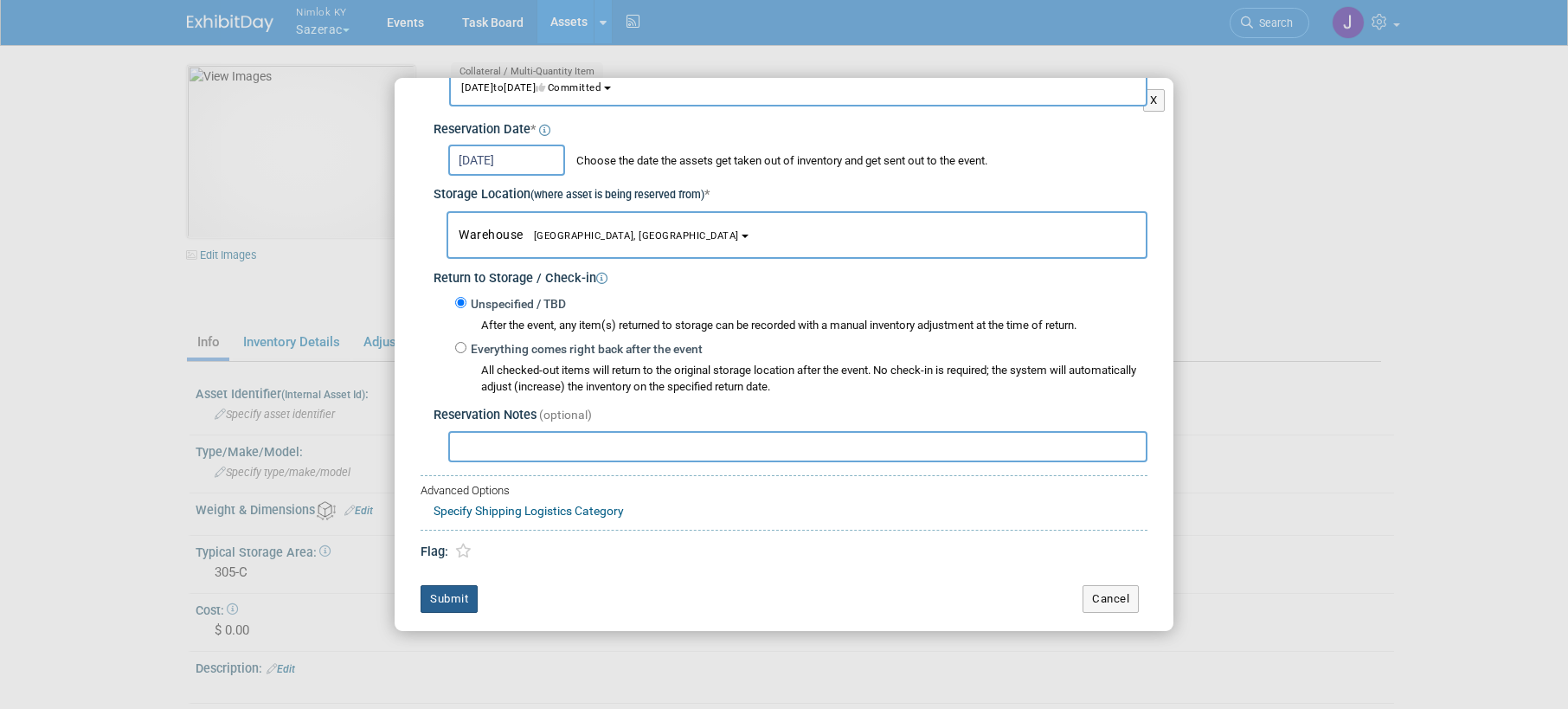
click at [463, 603] on button "Submit" at bounding box center [449, 598] width 57 height 27
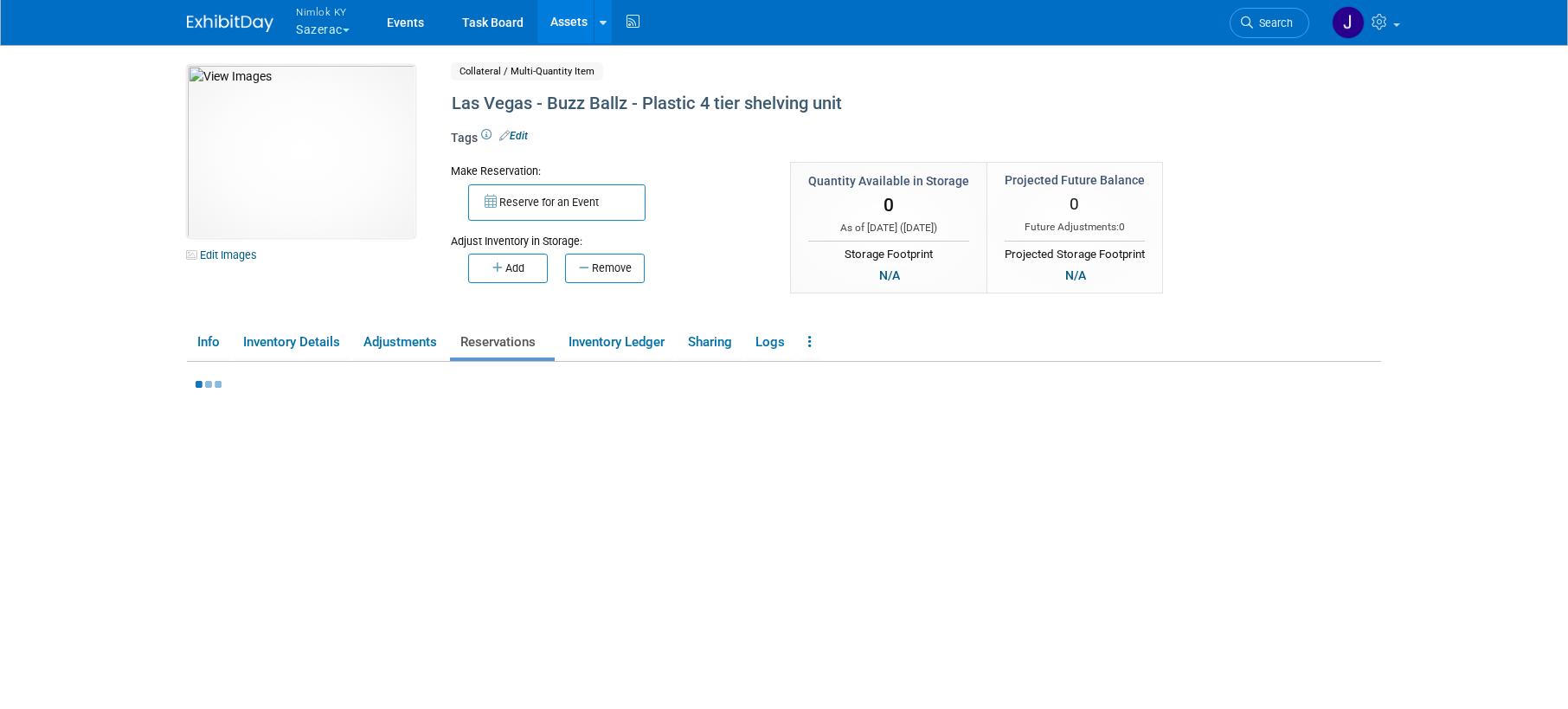
click at [567, 13] on link "Assets" at bounding box center [568, 22] width 64 height 43
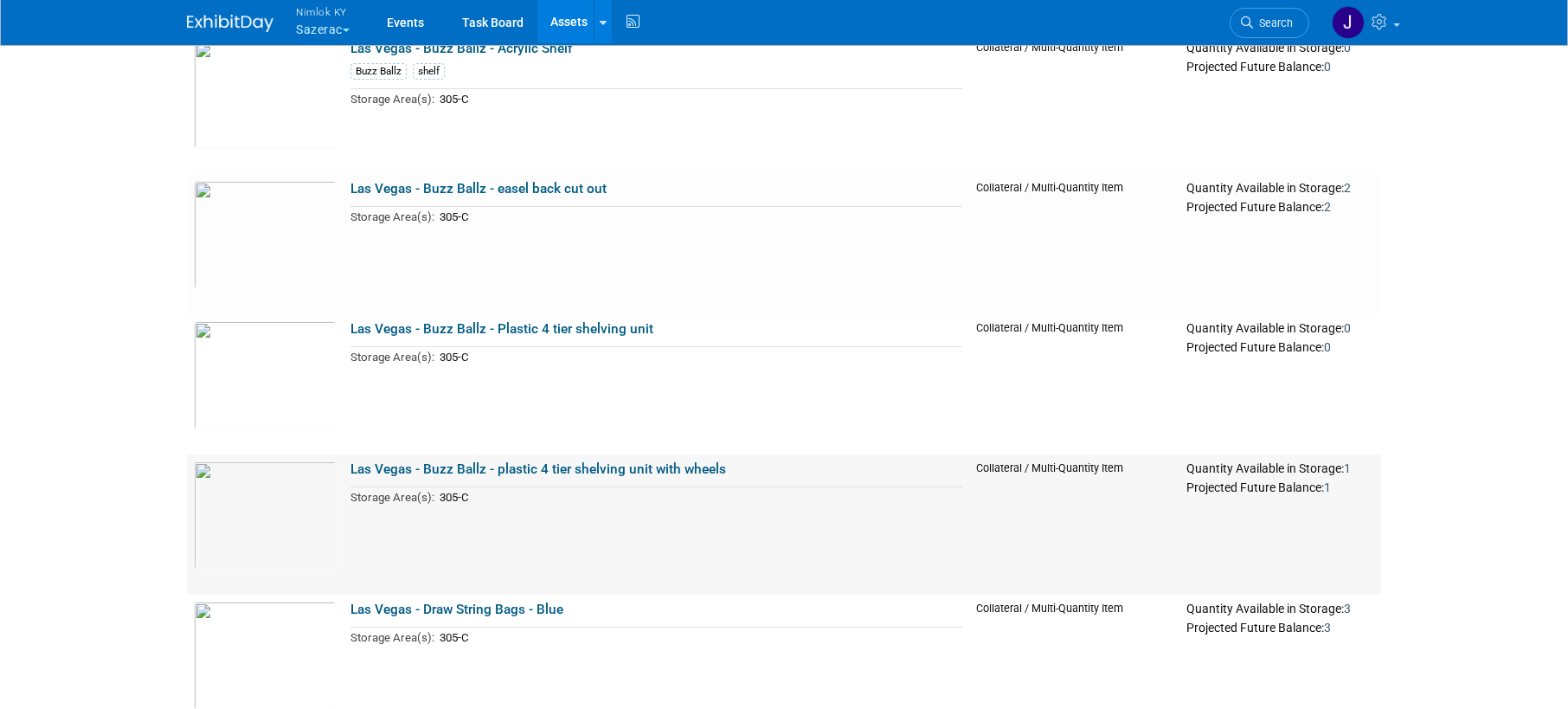
scroll to position [1435, 0]
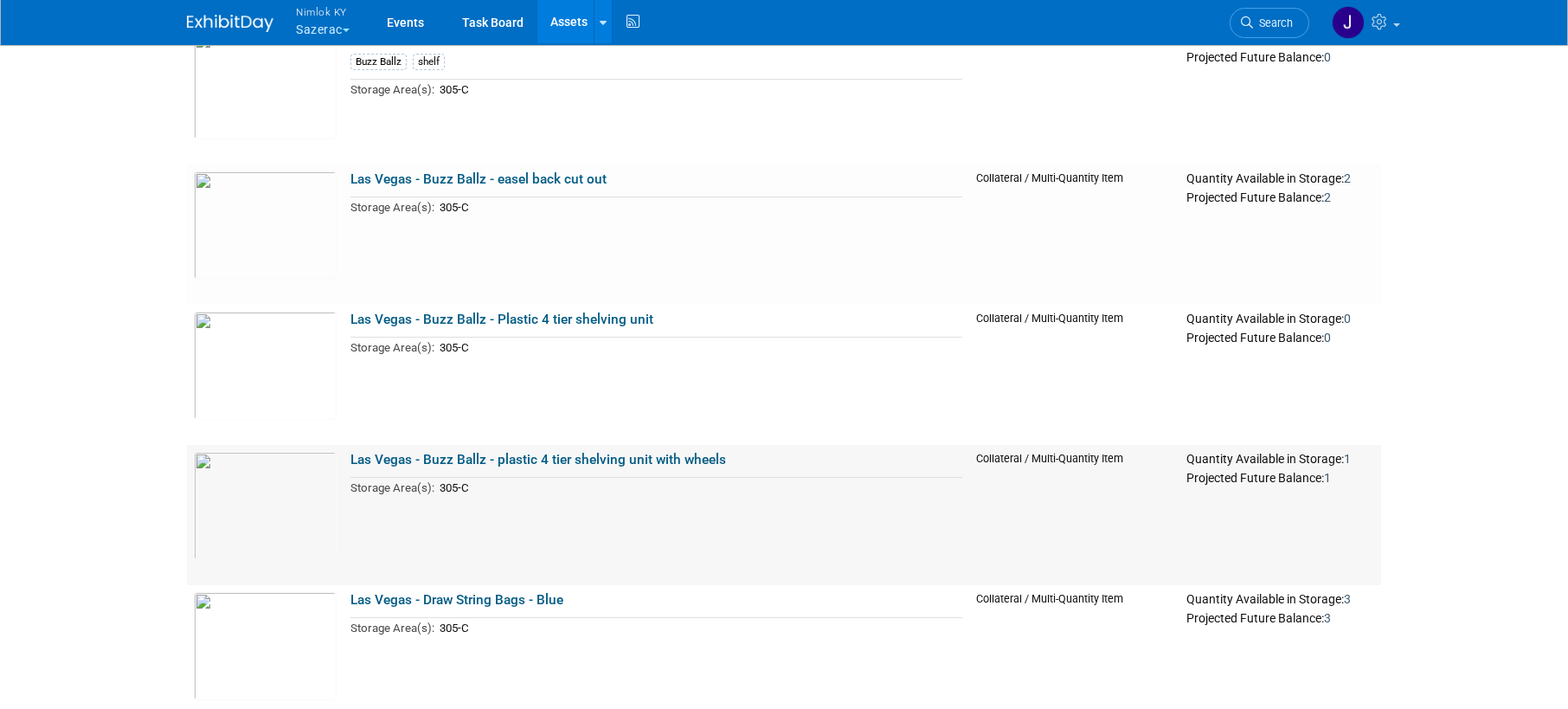
click at [541, 461] on link "Las Vegas - Buzz Ballz - plastic 4 tier shelving unit with wheels" at bounding box center [538, 460] width 376 height 16
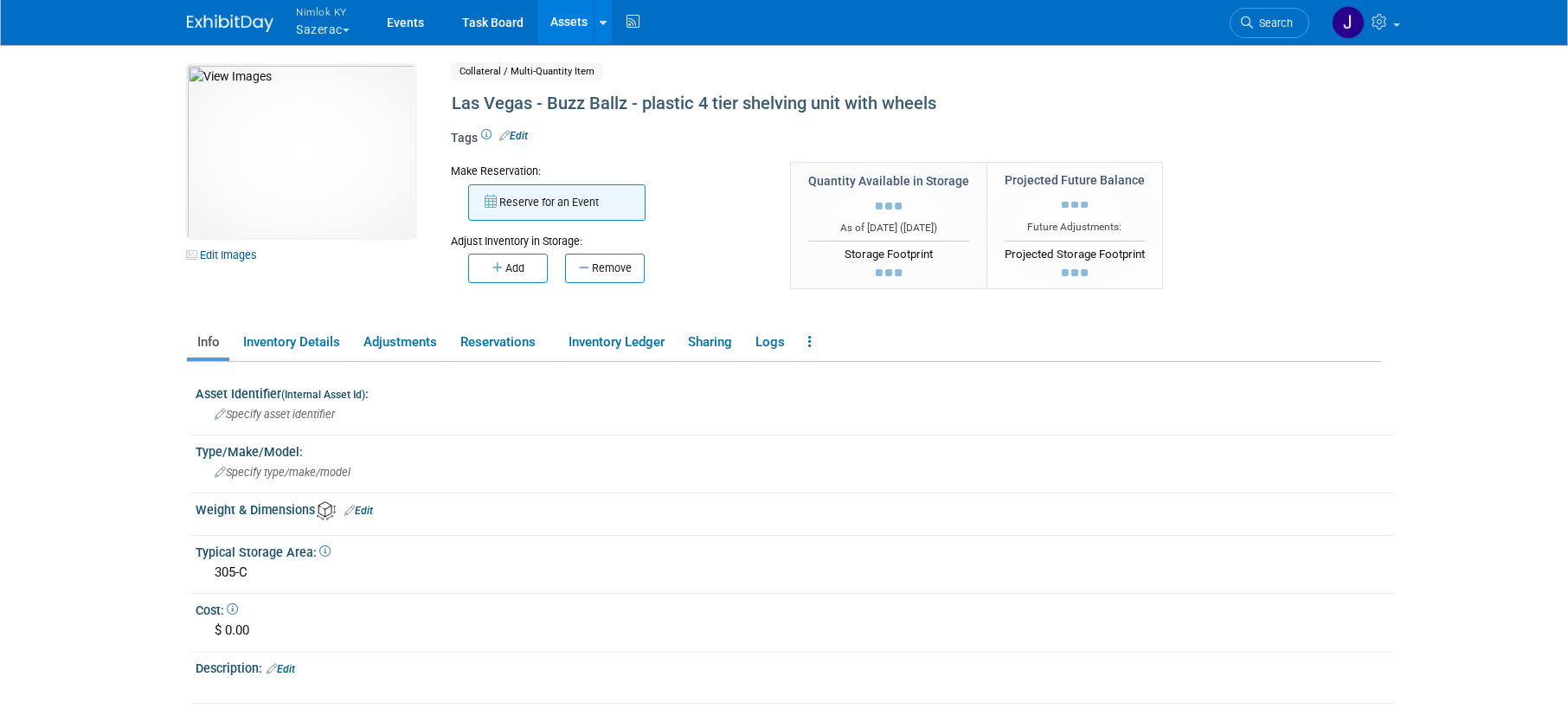
click at [571, 199] on button "Reserve for an Event" at bounding box center [557, 201] width 177 height 36
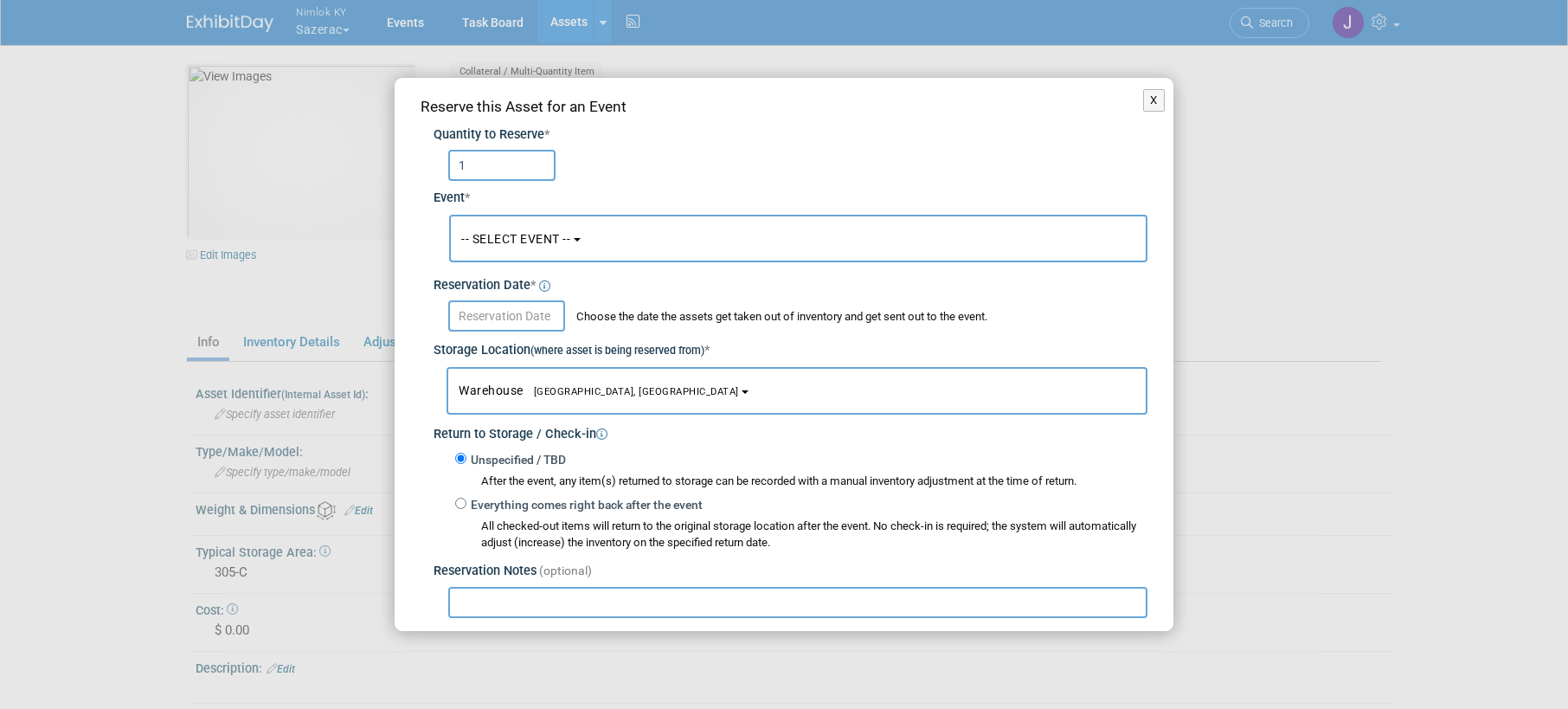
type input "1"
click at [552, 228] on button "-- SELECT EVENT --" at bounding box center [798, 238] width 698 height 48
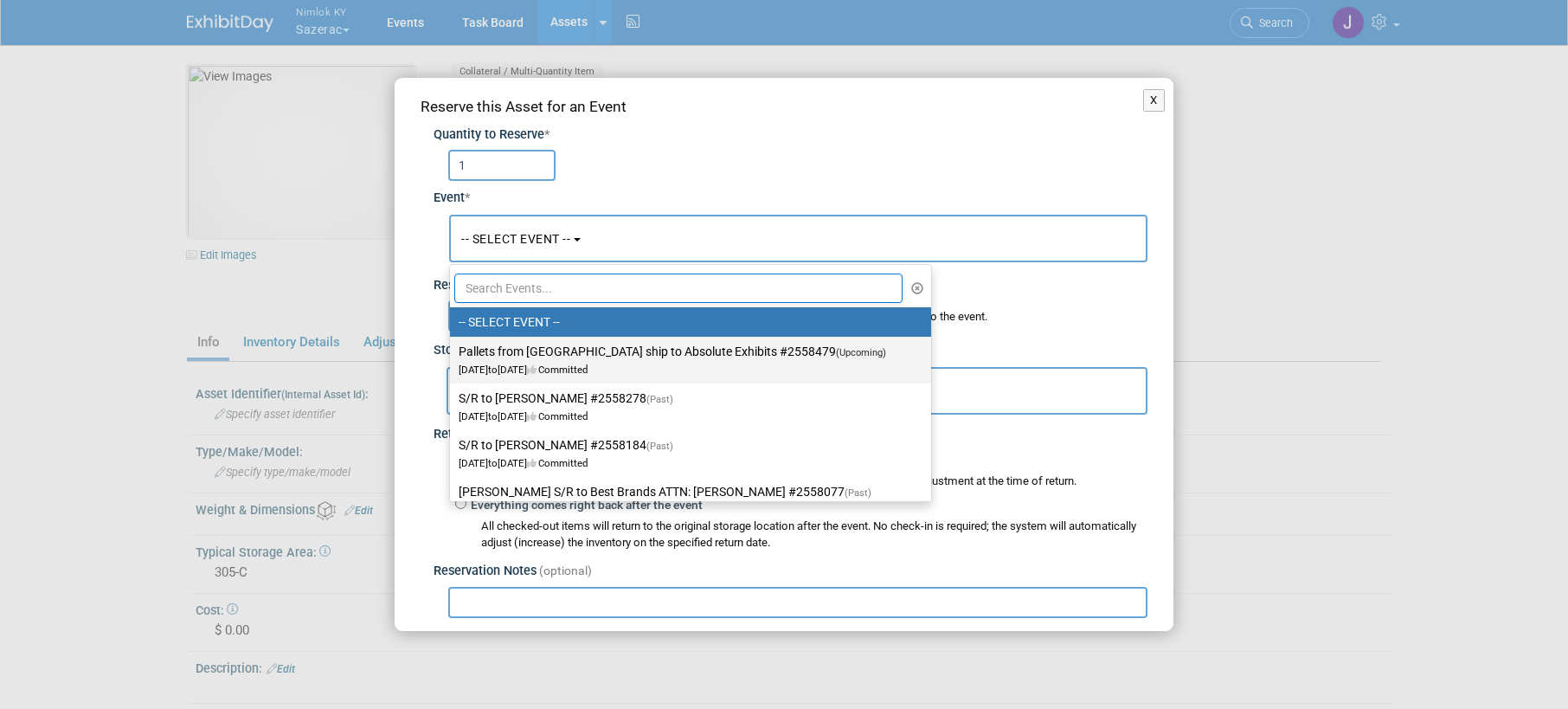
click at [553, 349] on label "Pallets from [GEOGRAPHIC_DATA] ship to Absolute Exhibits #2558479 (Upcoming) [D…" at bounding box center [686, 360] width 455 height 40
click at [453, 349] on input "Pallets from [GEOGRAPHIC_DATA] ship to Absolute Exhibits #2558479 (Upcoming) [D…" at bounding box center [447, 352] width 12 height 12
select select "11151686"
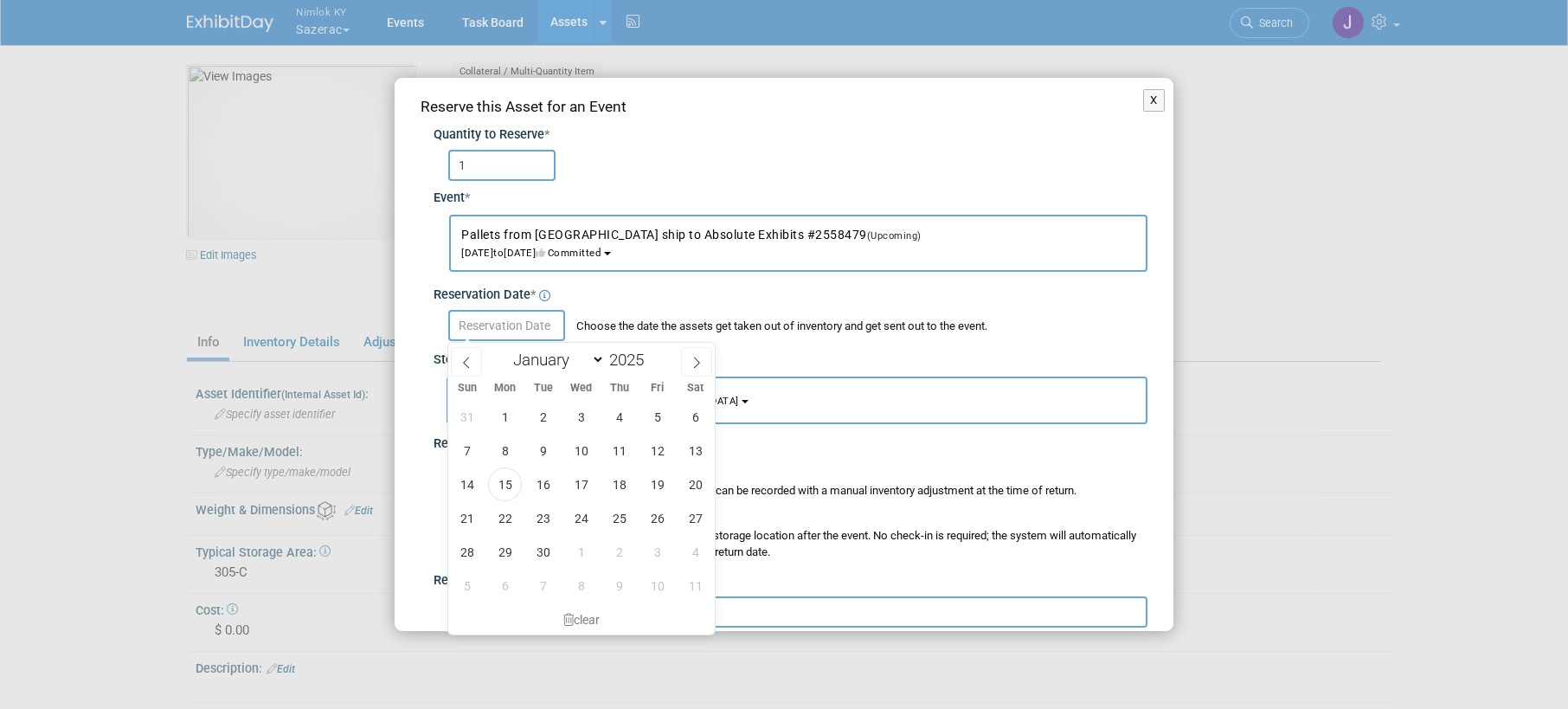
click at [547, 324] on input "text" at bounding box center [506, 326] width 116 height 31
click at [497, 486] on span "15" at bounding box center [505, 484] width 34 height 34
type input "Sep 15, 2025"
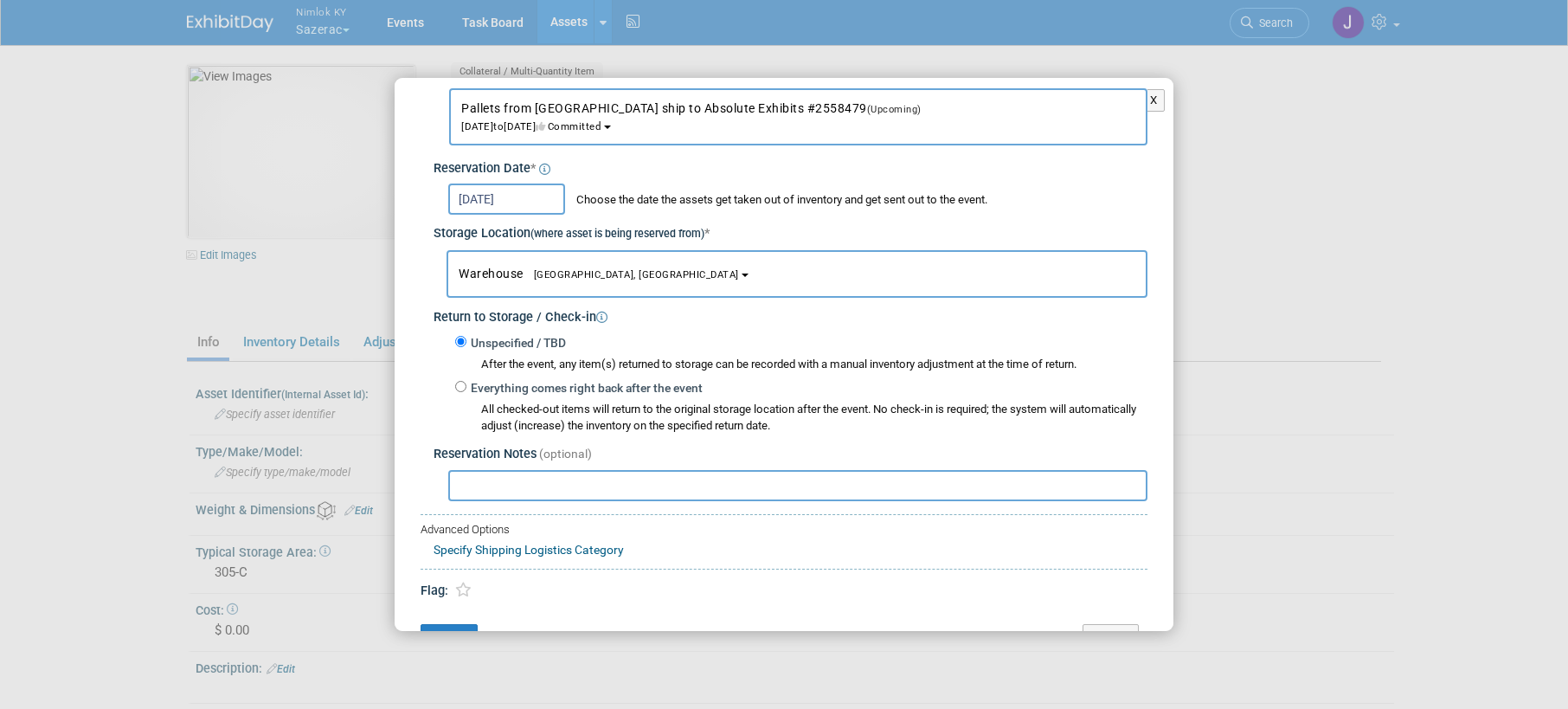
scroll to position [165, 0]
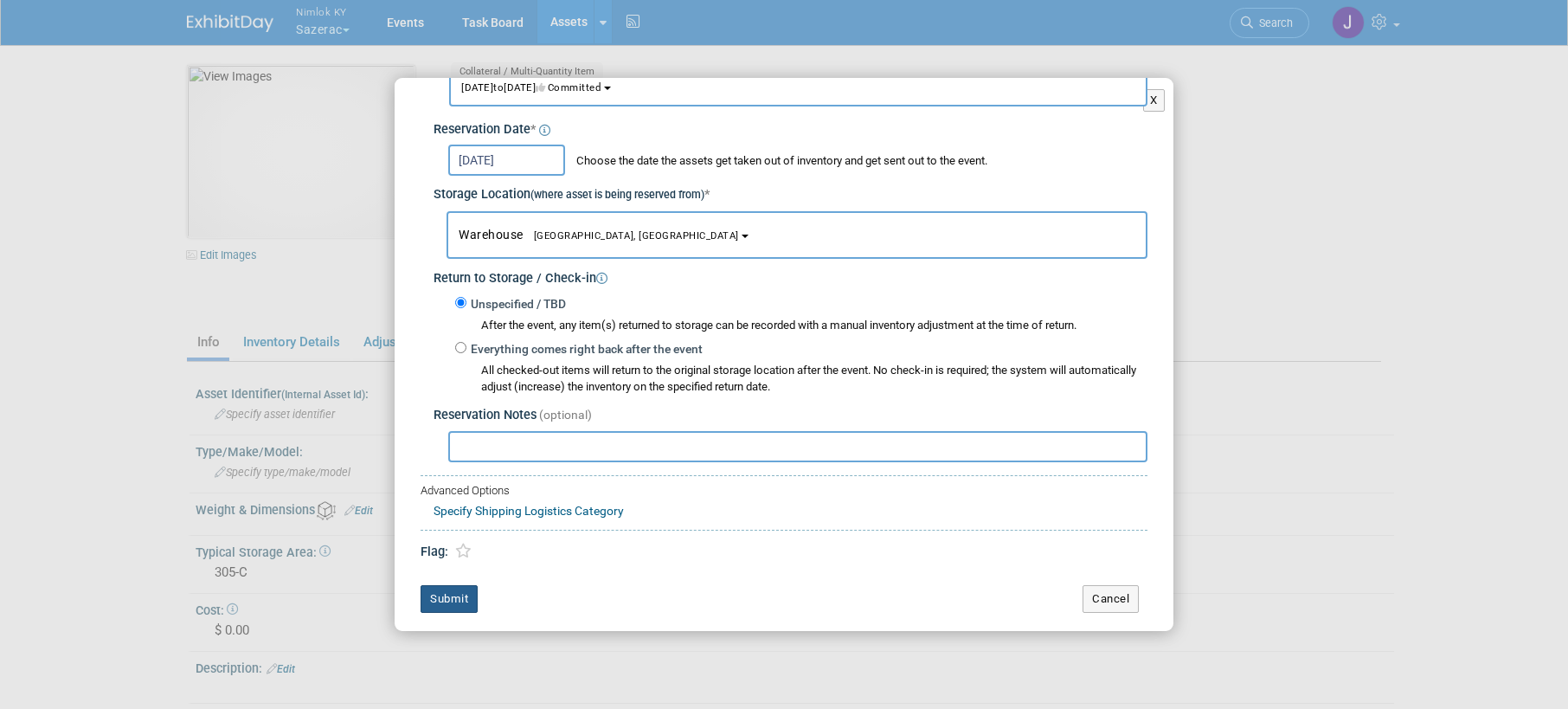
click at [464, 605] on button "Submit" at bounding box center [449, 598] width 57 height 27
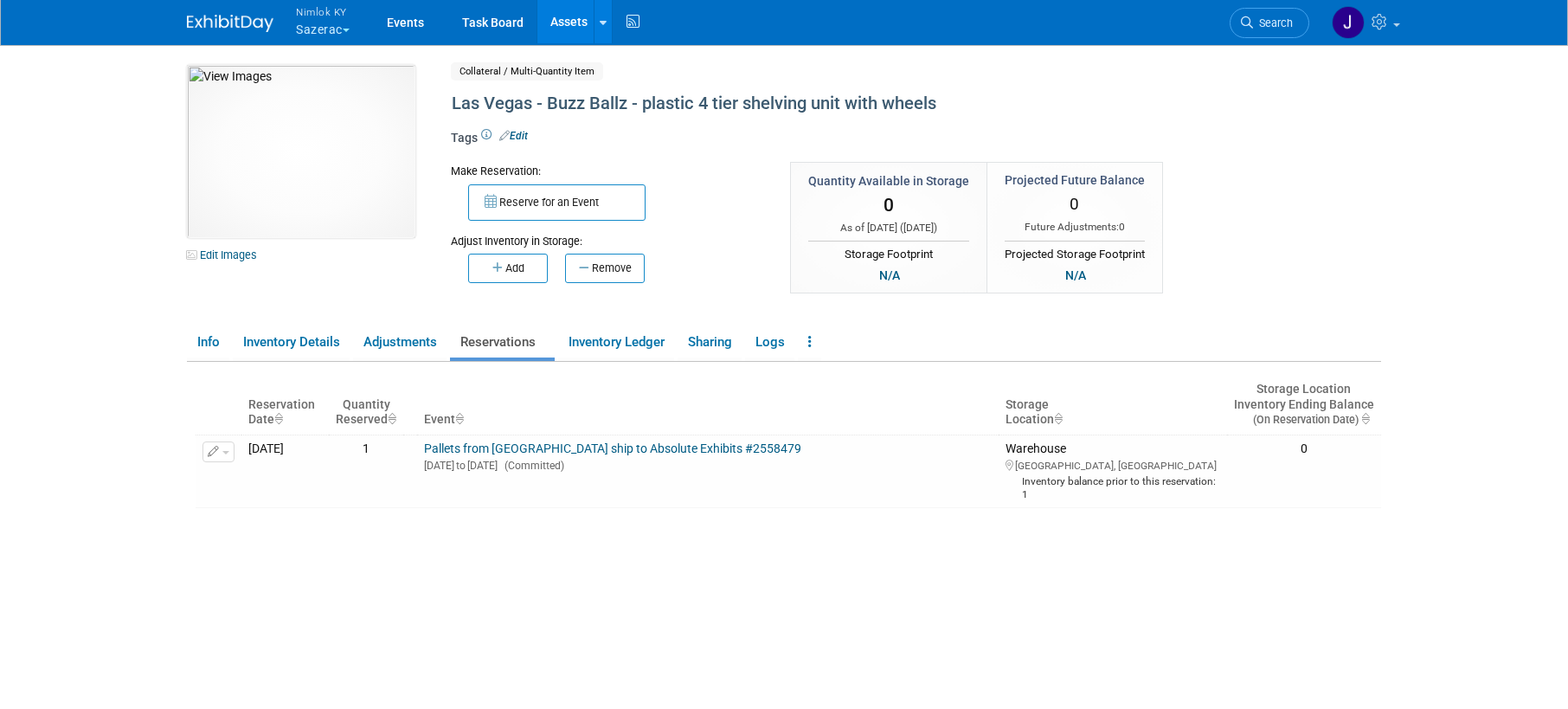
click at [561, 22] on link "Assets" at bounding box center [568, 22] width 64 height 43
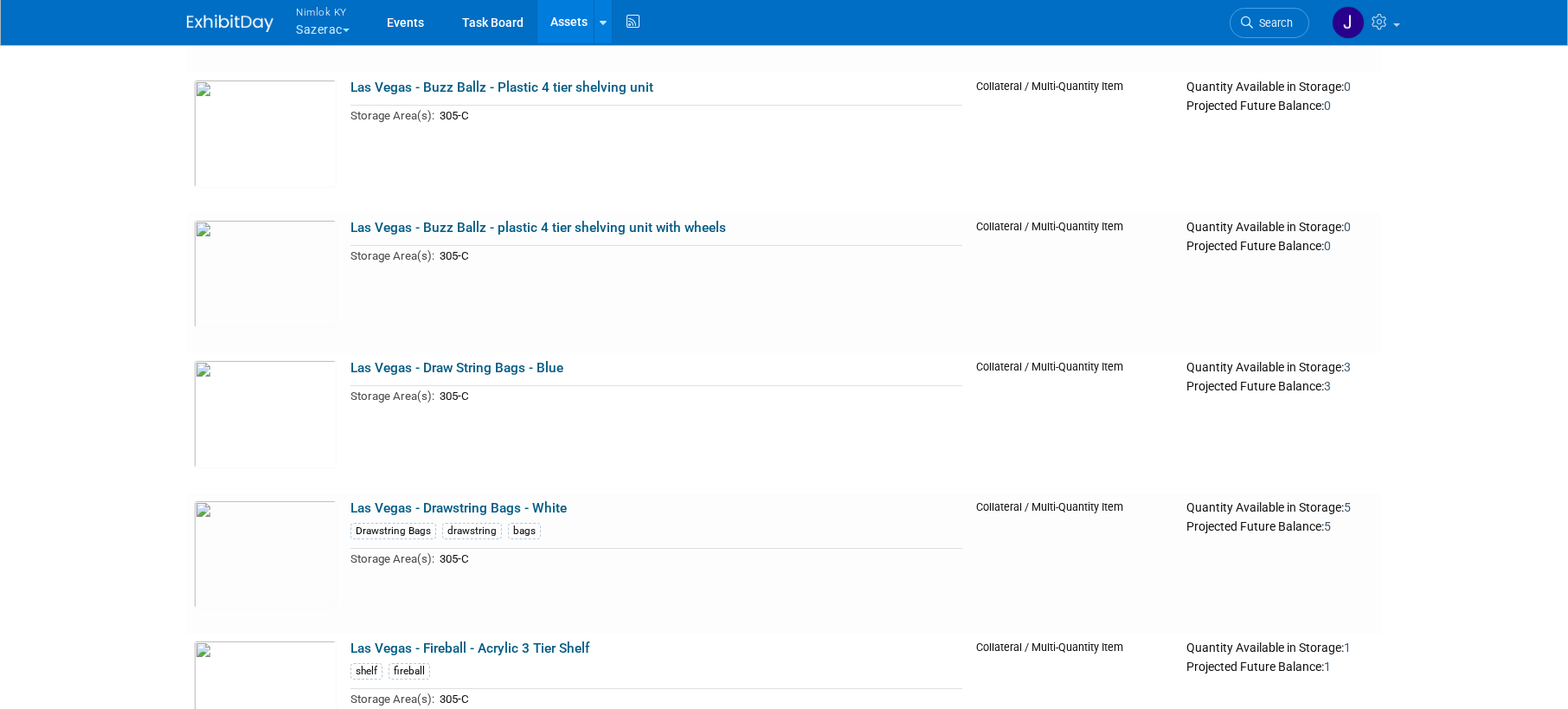
scroll to position [1667, 0]
click at [526, 368] on link "Las Vegas - Draw String Bags - Blue" at bounding box center [457, 367] width 213 height 16
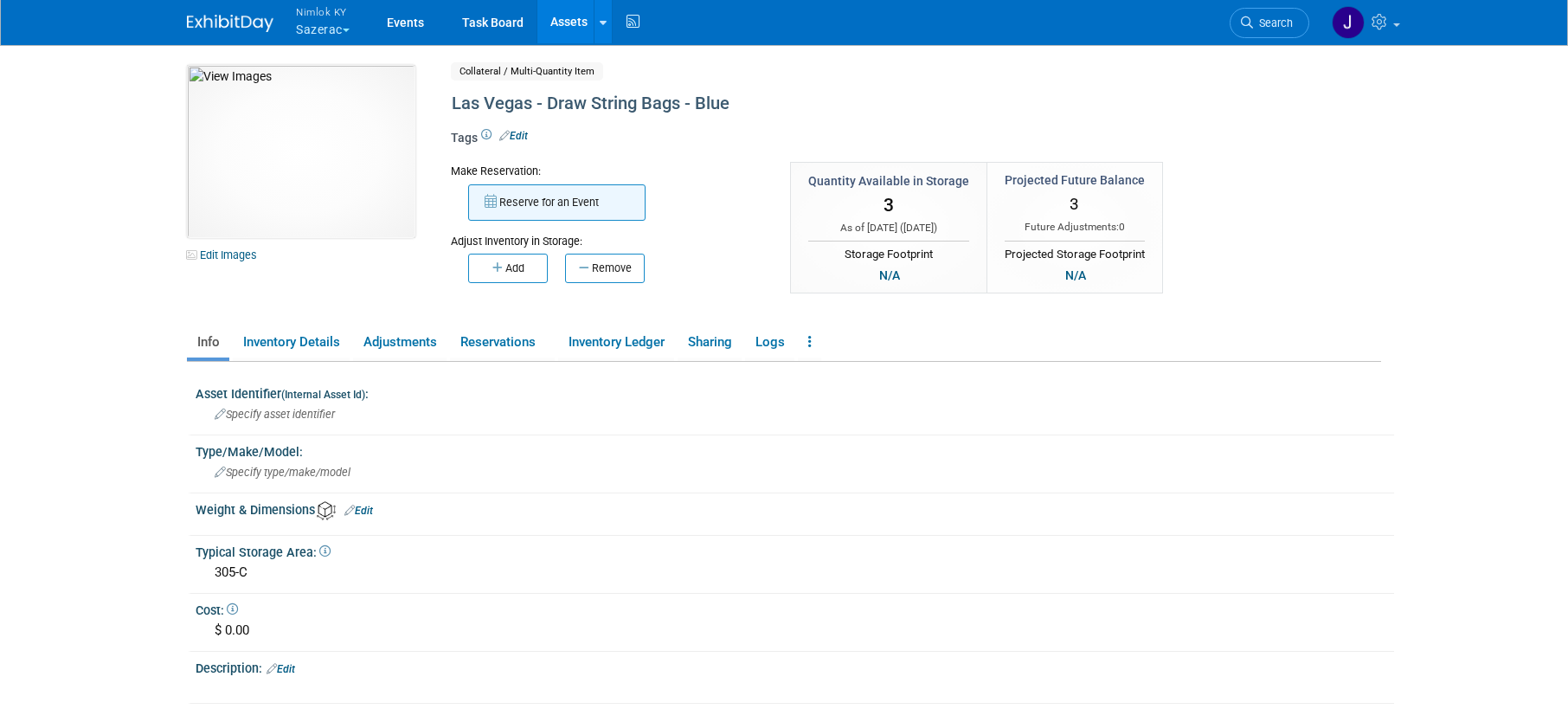
click at [550, 203] on button "Reserve for an Event" at bounding box center [557, 201] width 177 height 36
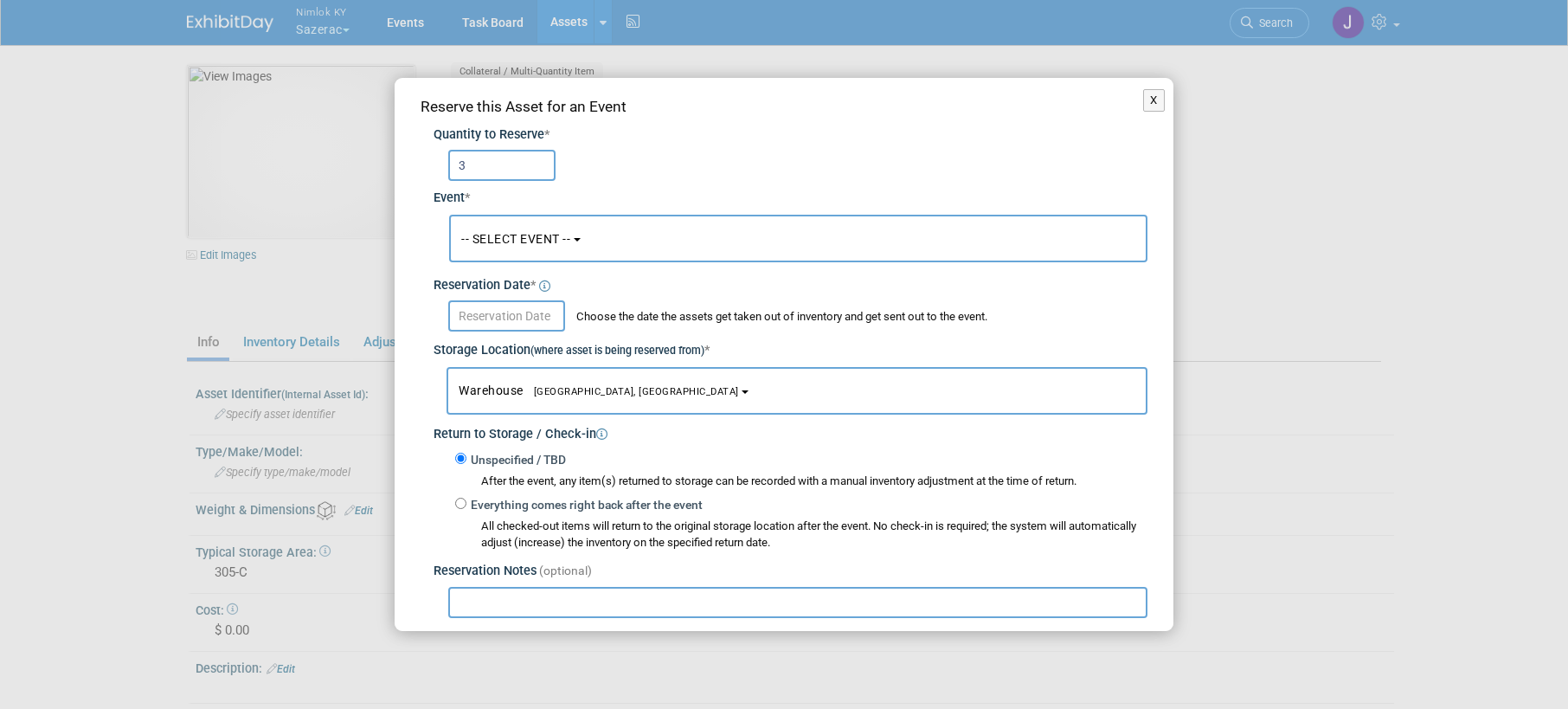
type input "3"
click at [544, 238] on span "-- SELECT EVENT --" at bounding box center [515, 239] width 109 height 14
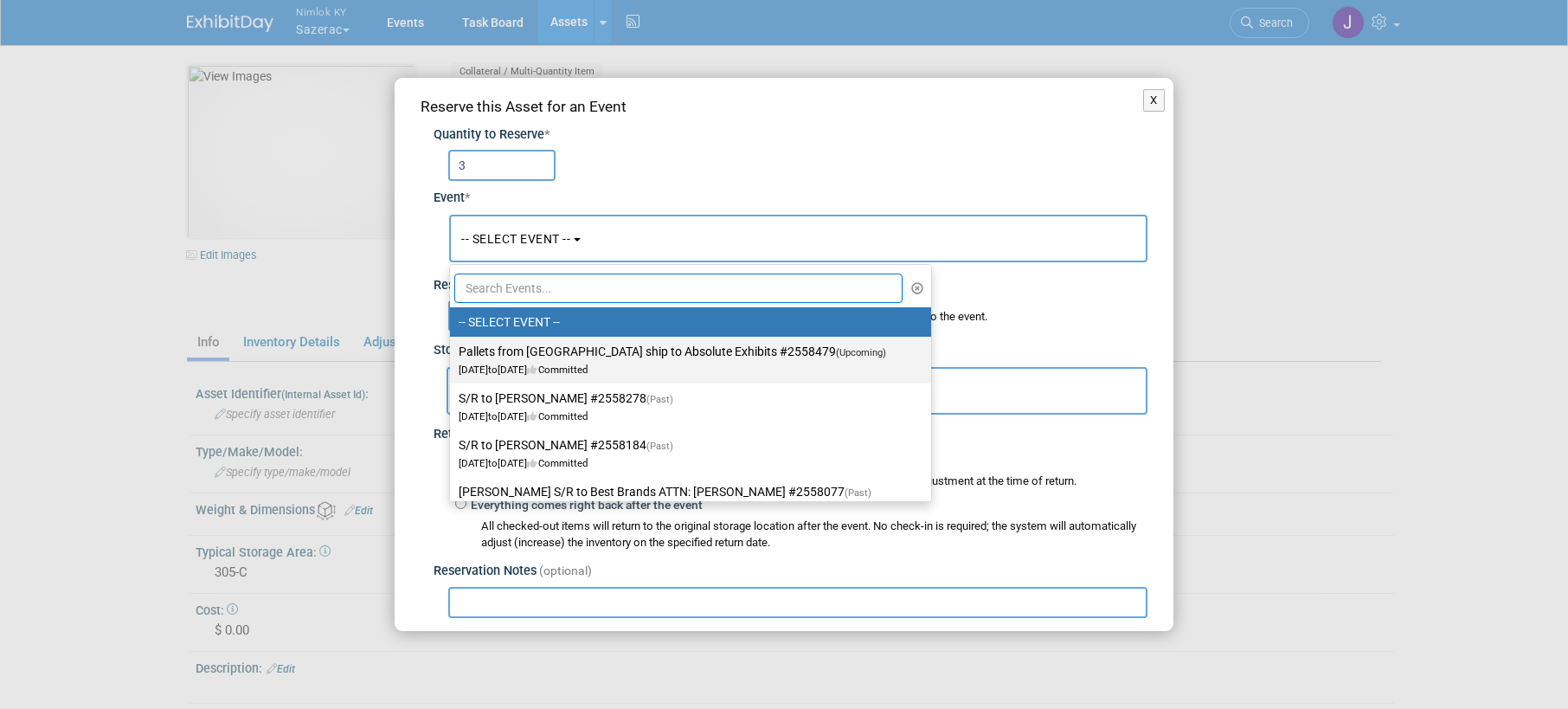
click at [533, 360] on label "Pallets from [GEOGRAPHIC_DATA] ship to Absolute Exhibits #2558479 (Upcoming) [D…" at bounding box center [686, 360] width 455 height 40
click at [453, 357] on input "Pallets from [GEOGRAPHIC_DATA] ship to Absolute Exhibits #2558479 (Upcoming) [D…" at bounding box center [447, 352] width 12 height 12
select select "11151686"
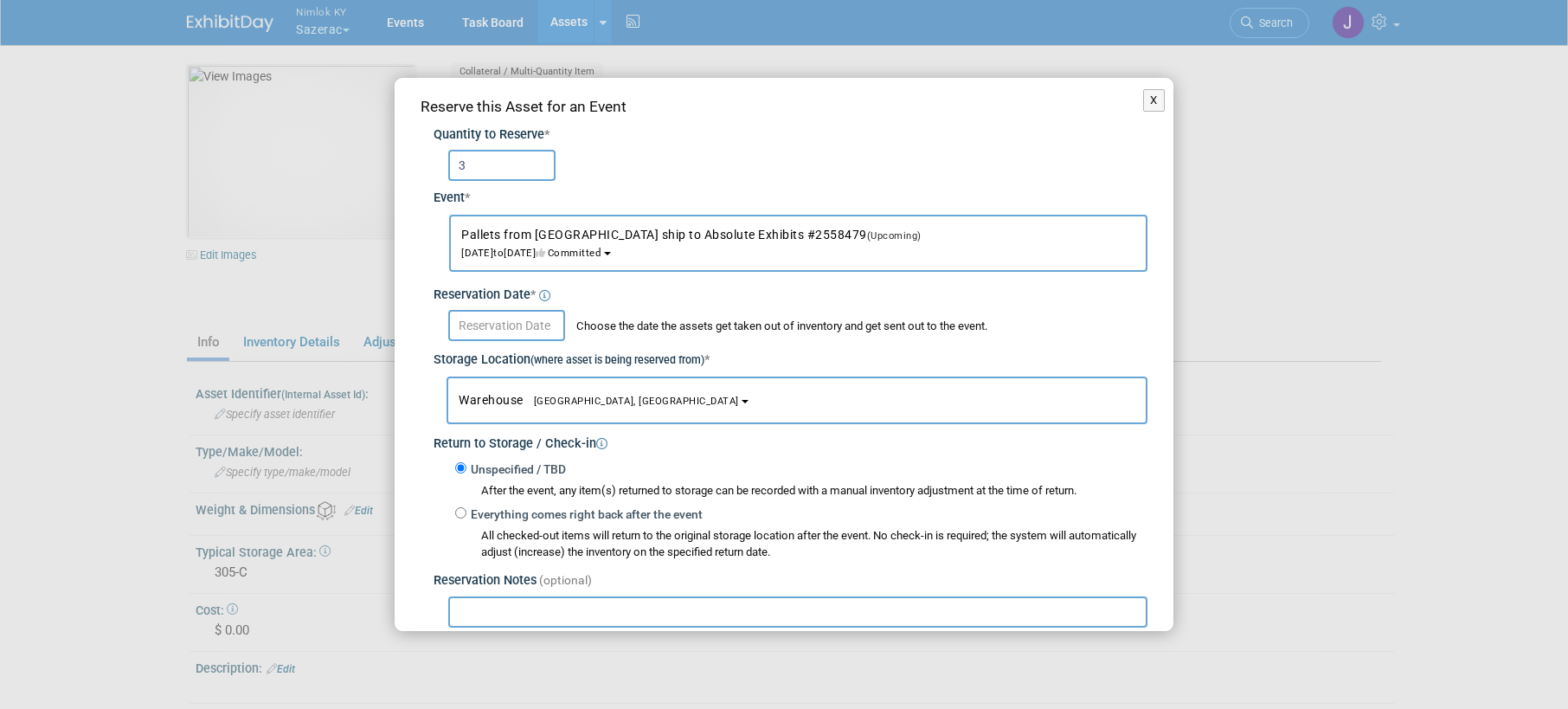
click at [523, 320] on input "text" at bounding box center [506, 326] width 116 height 31
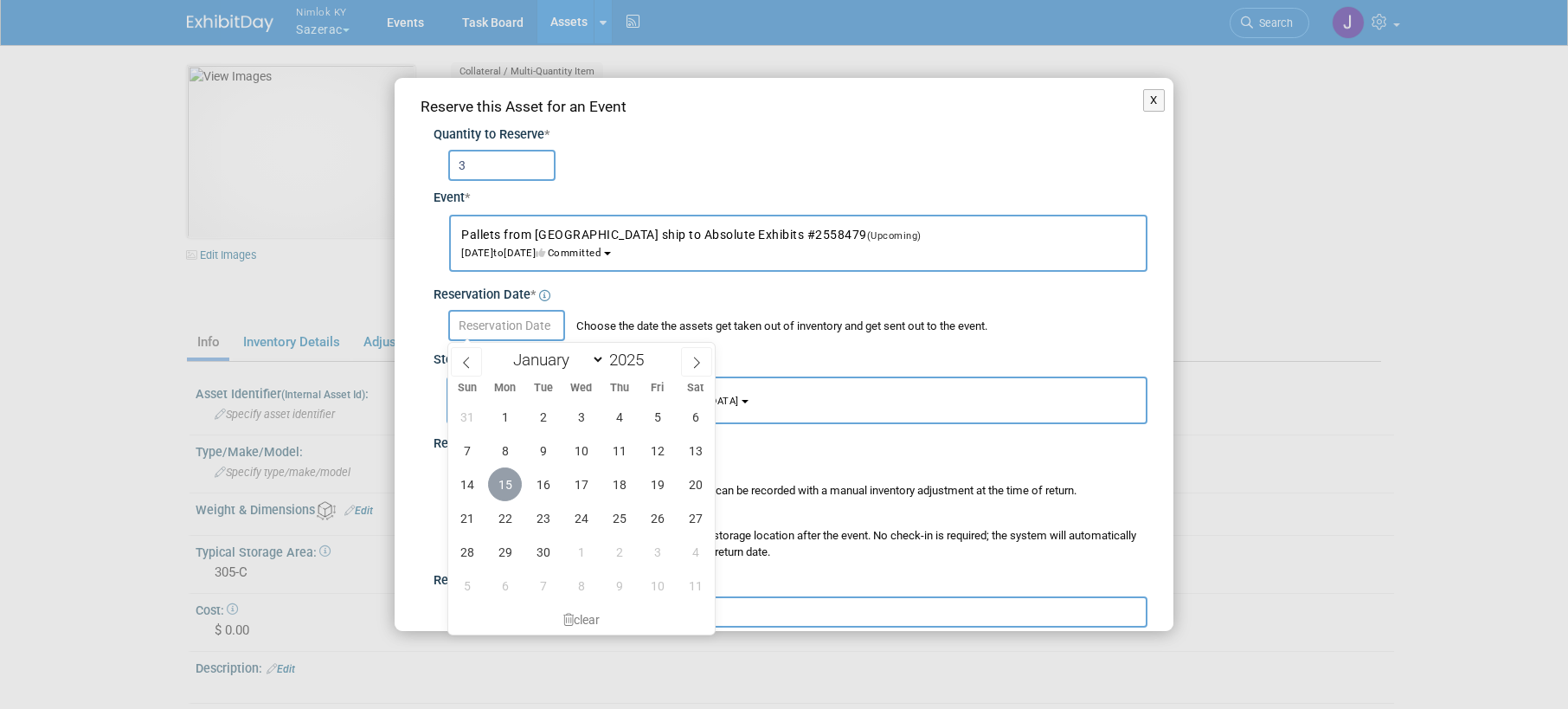
click at [507, 475] on span "15" at bounding box center [505, 484] width 34 height 34
type input "[DATE]"
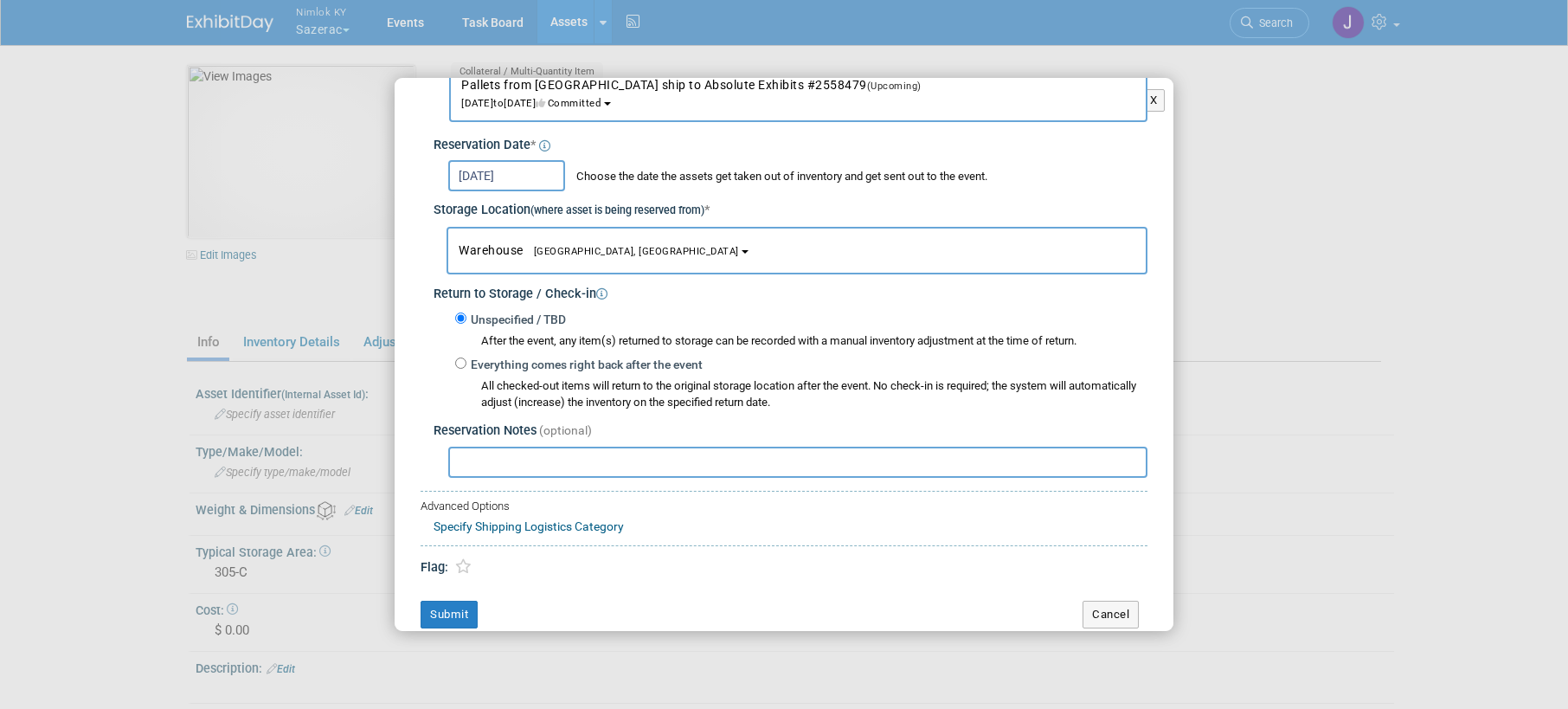
scroll to position [165, 0]
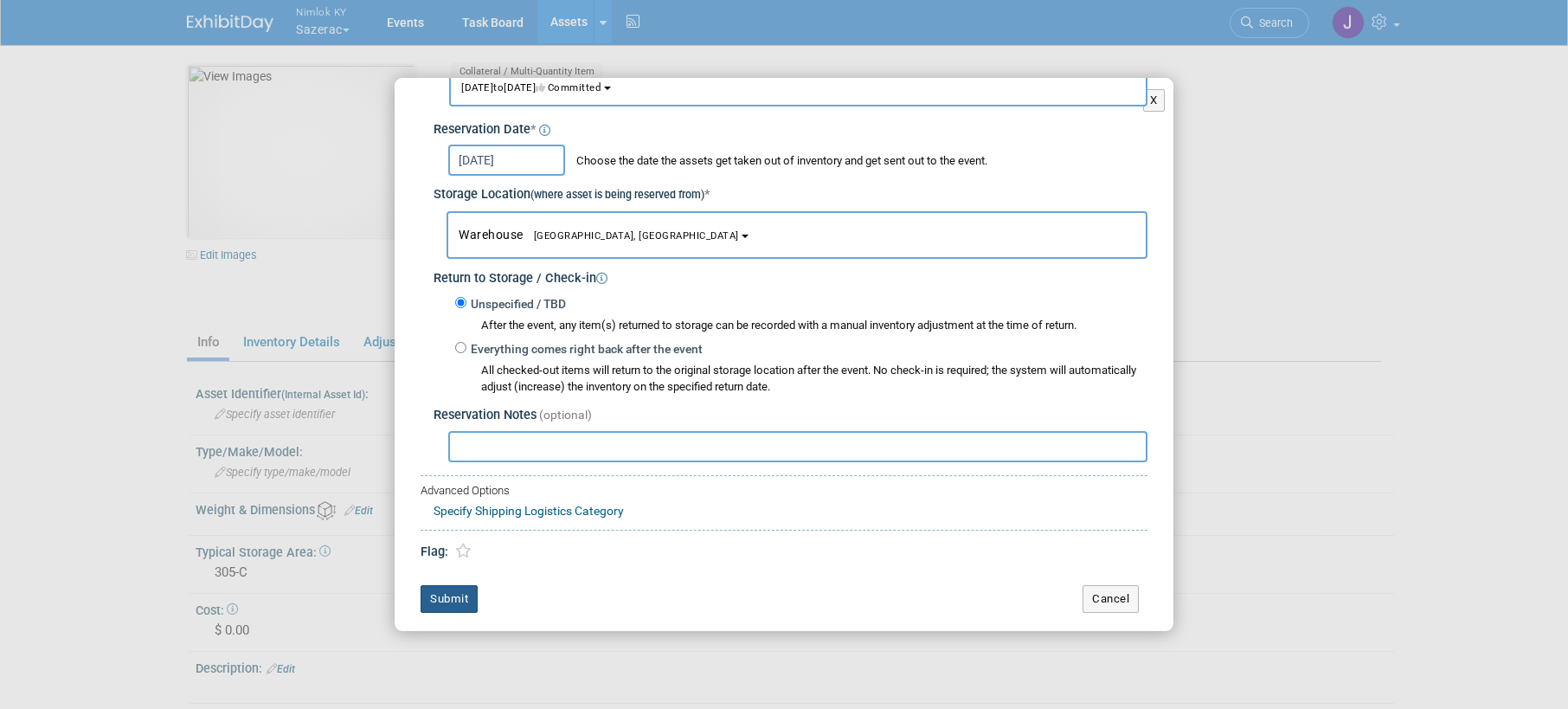
click at [453, 601] on button "Submit" at bounding box center [449, 598] width 57 height 27
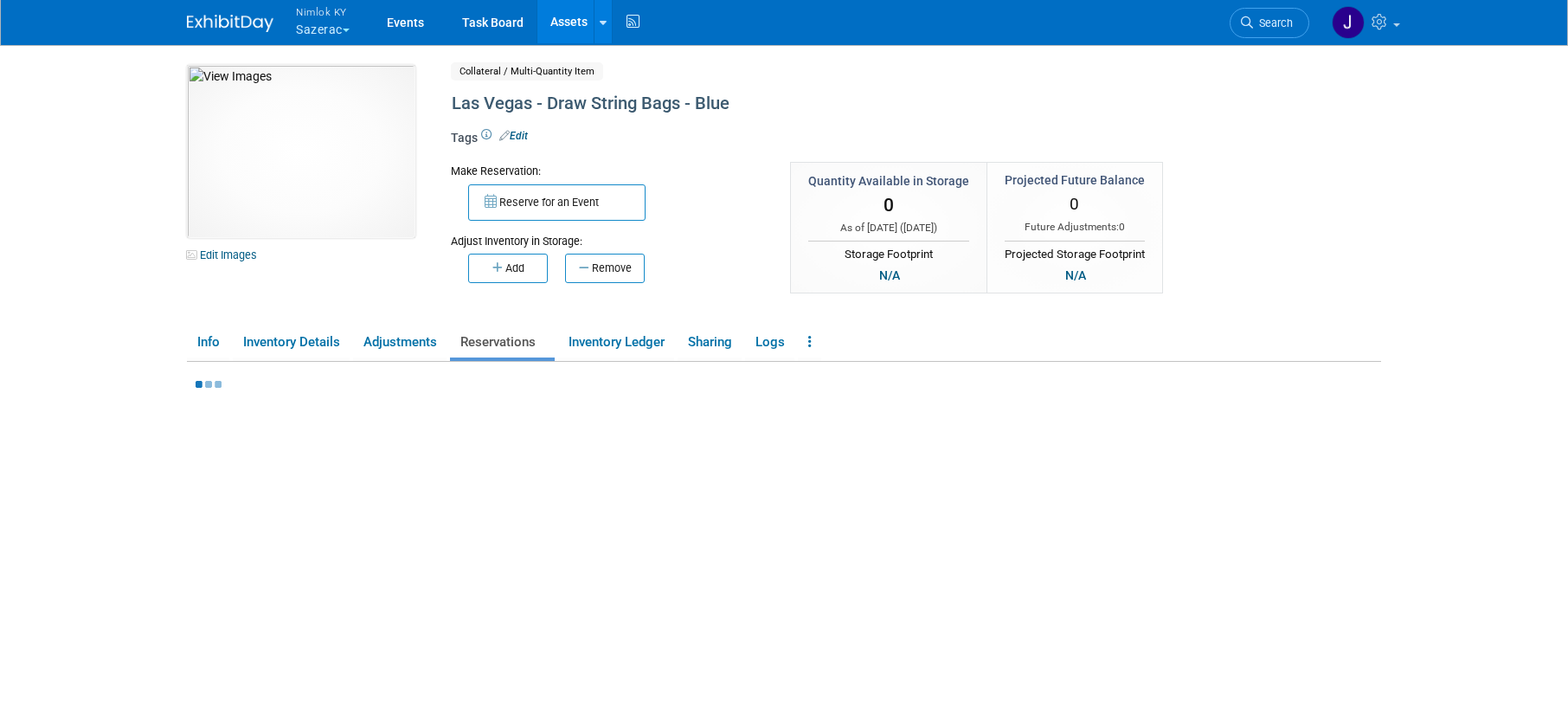
click at [562, 20] on link "Assets" at bounding box center [568, 22] width 64 height 43
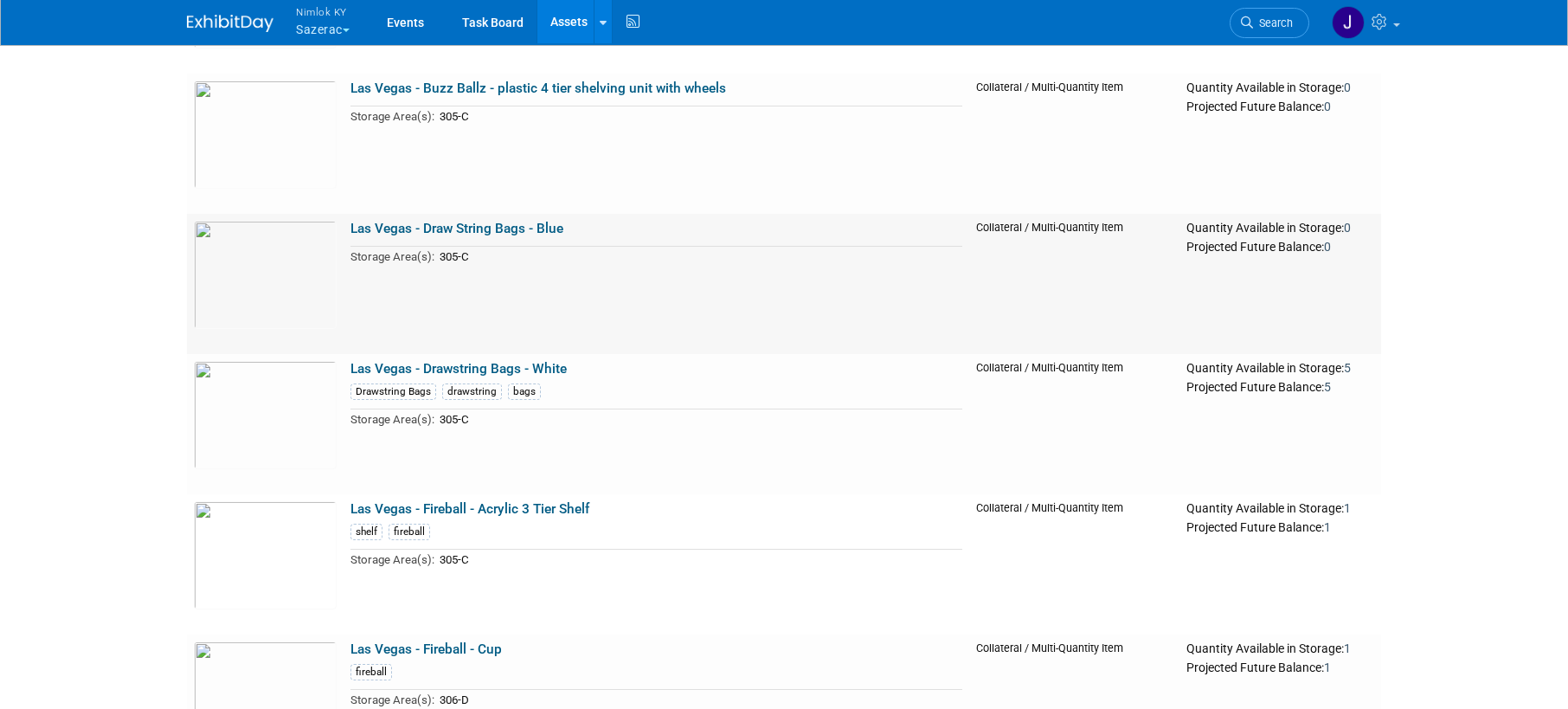
scroll to position [1807, 0]
click at [541, 365] on link "Las Vegas - Drawstring Bags - White" at bounding box center [458, 367] width 216 height 16
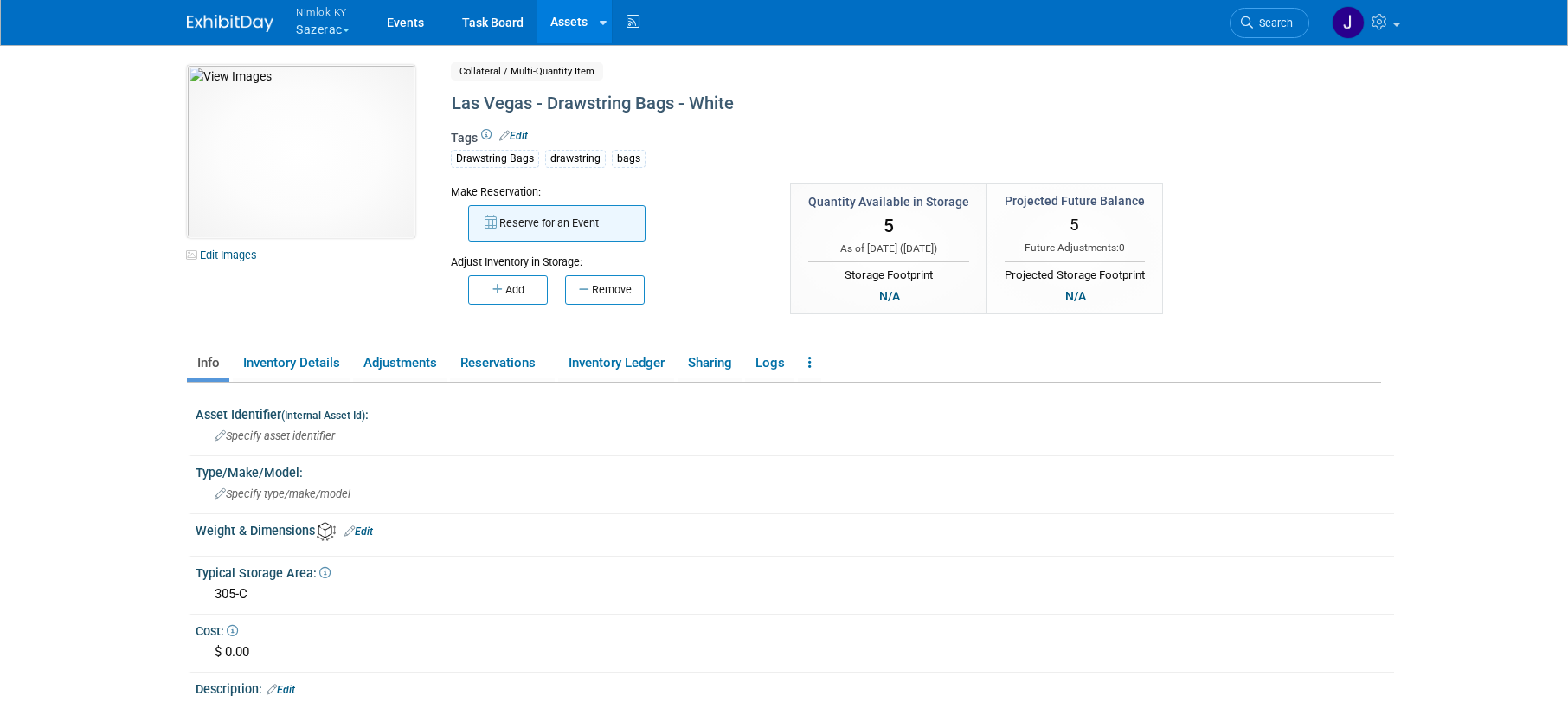
click at [563, 213] on button "Reserve for an Event" at bounding box center [557, 223] width 177 height 36
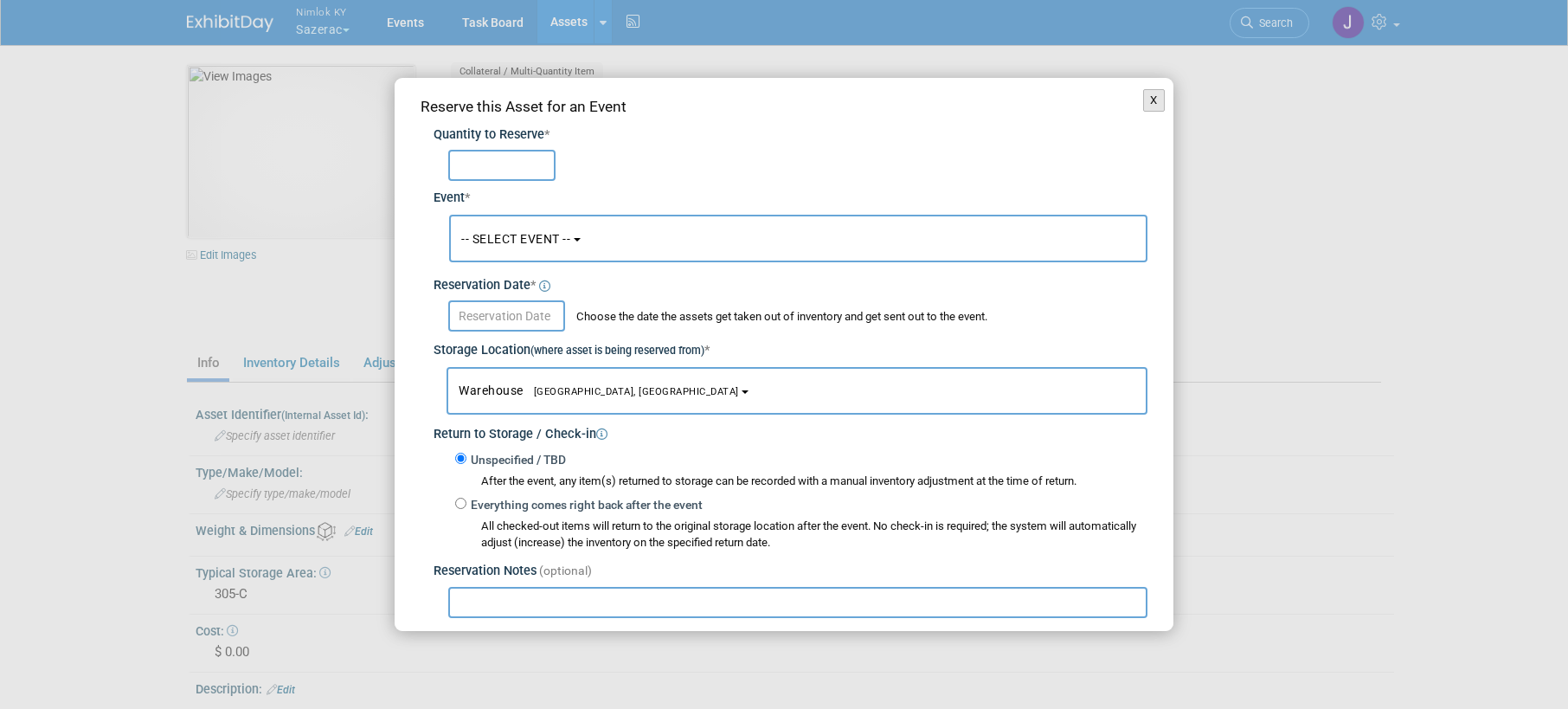
click at [1143, 107] on button "X" at bounding box center [1154, 100] width 22 height 22
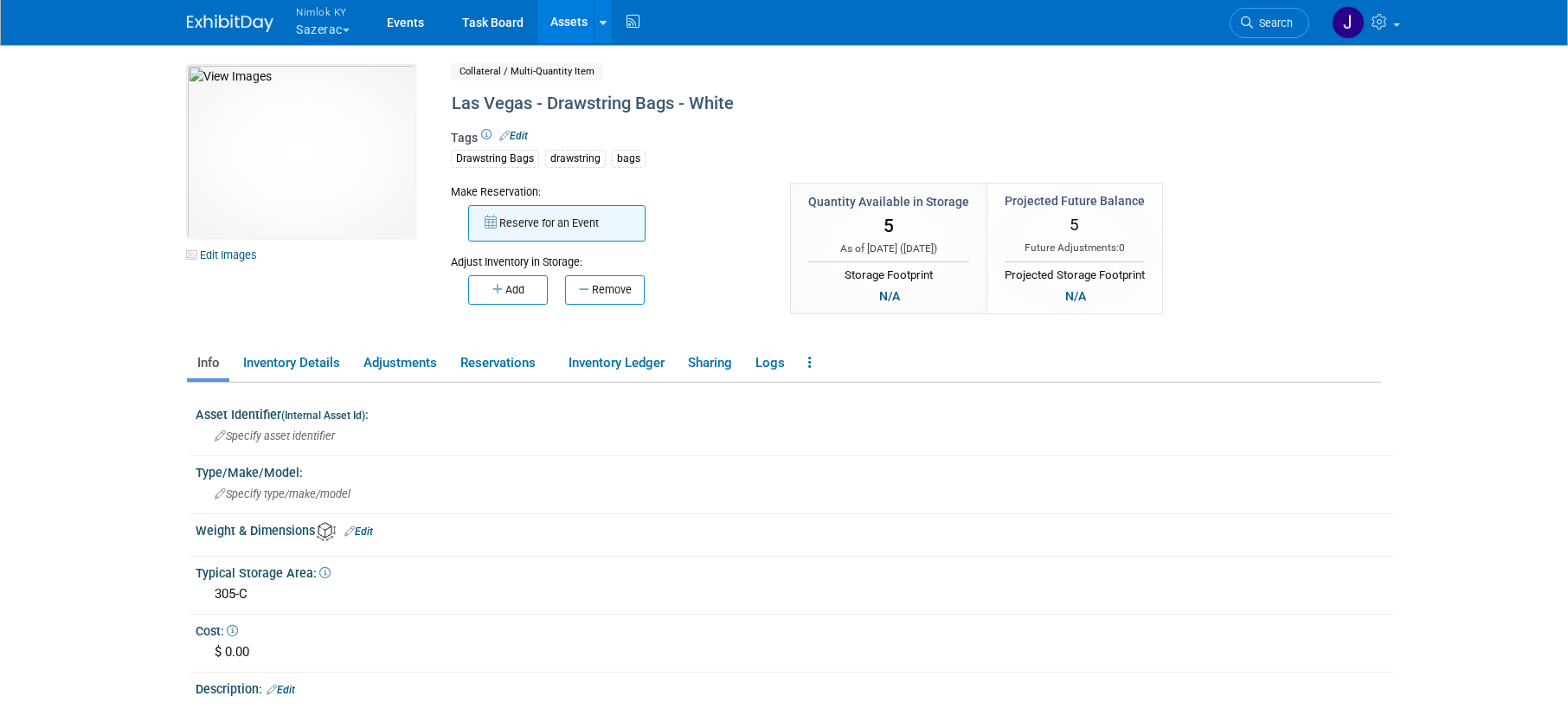
click at [515, 219] on button "Reserve for an Event" at bounding box center [557, 223] width 177 height 36
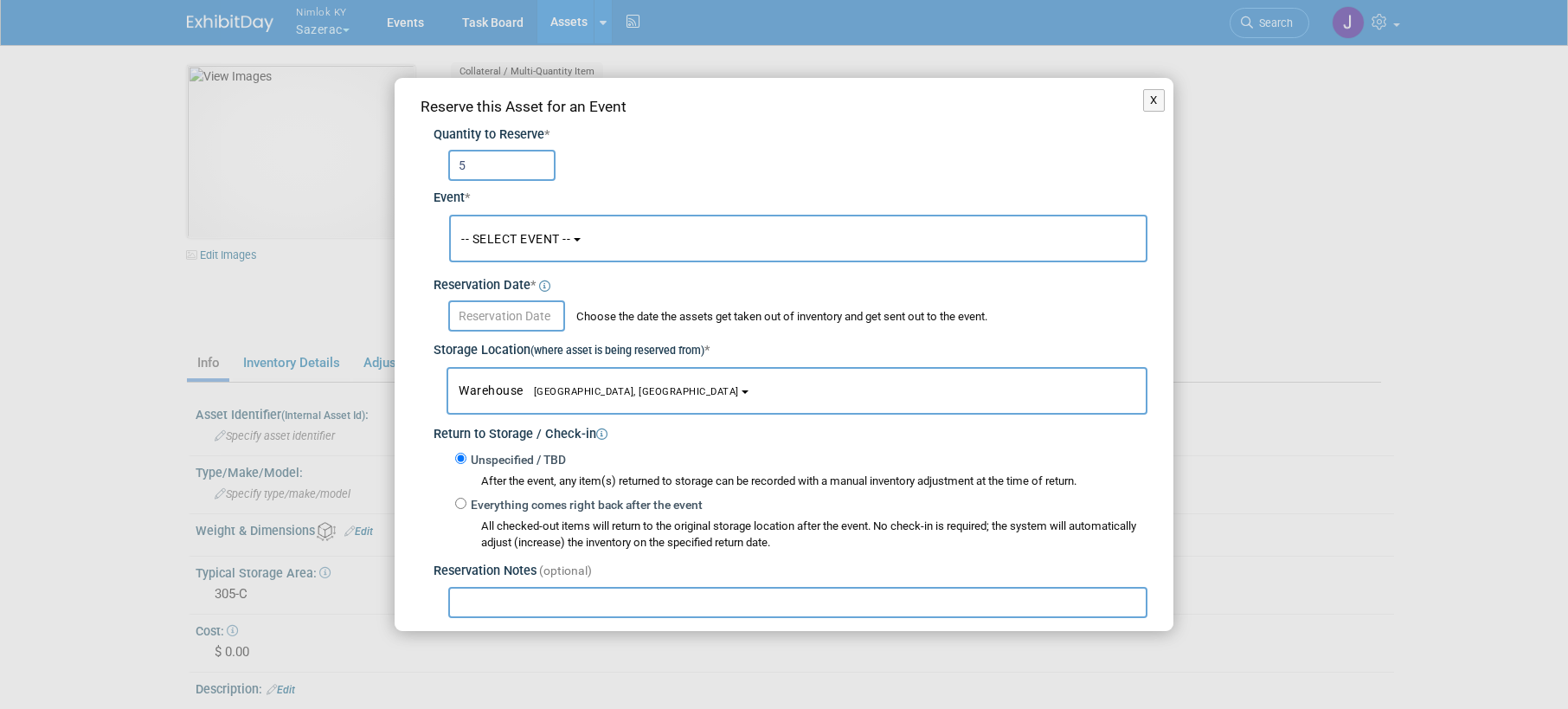
type input "5"
click at [521, 243] on span "-- SELECT EVENT --" at bounding box center [515, 239] width 109 height 14
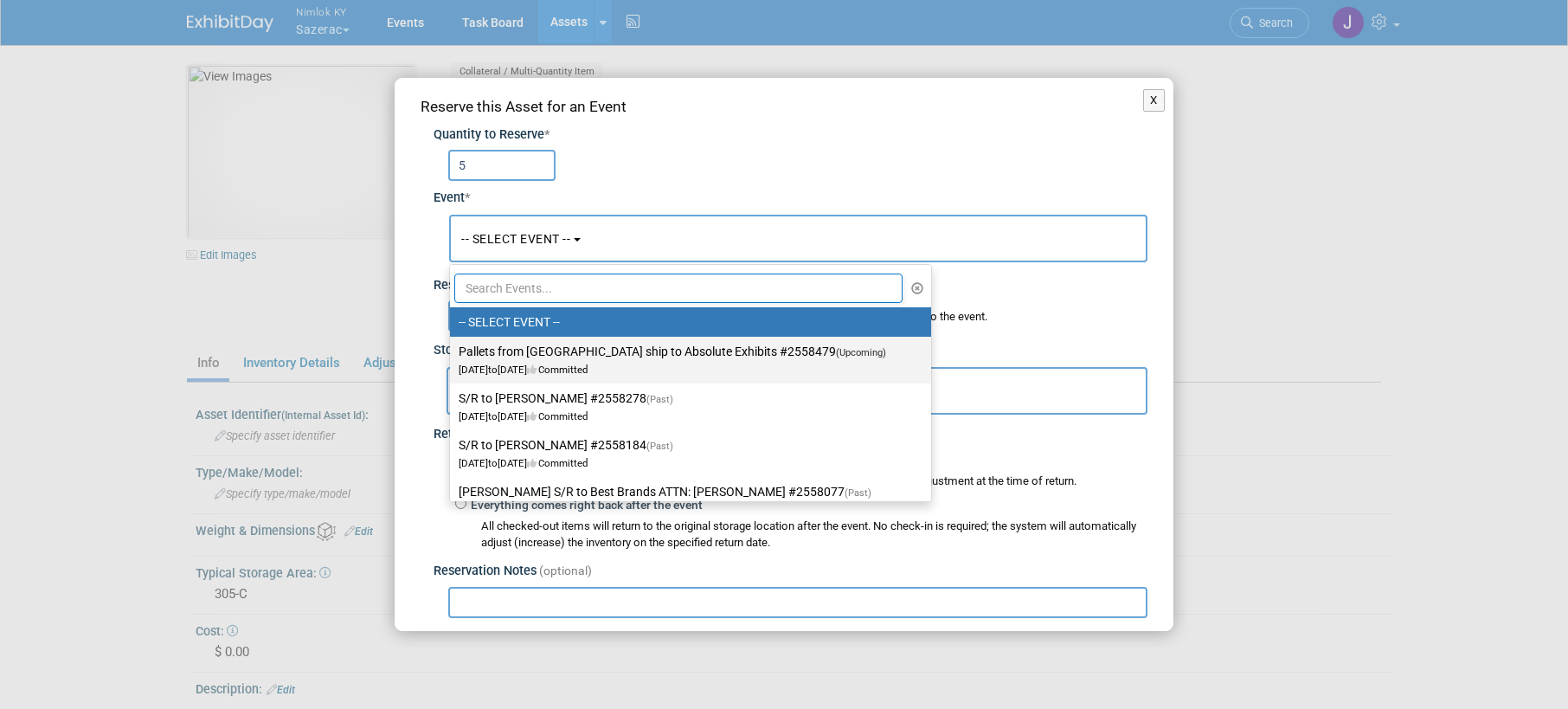
click at [519, 359] on label "Pallets from Las Vegas ship to Absolute Exhibits #2558479 (Upcoming) Sep 15, 20…" at bounding box center [686, 360] width 455 height 40
click at [453, 357] on input "Pallets from Las Vegas ship to Absolute Exhibits #2558479 (Upcoming) Sep 15, 20…" at bounding box center [447, 352] width 12 height 12
select select "11151686"
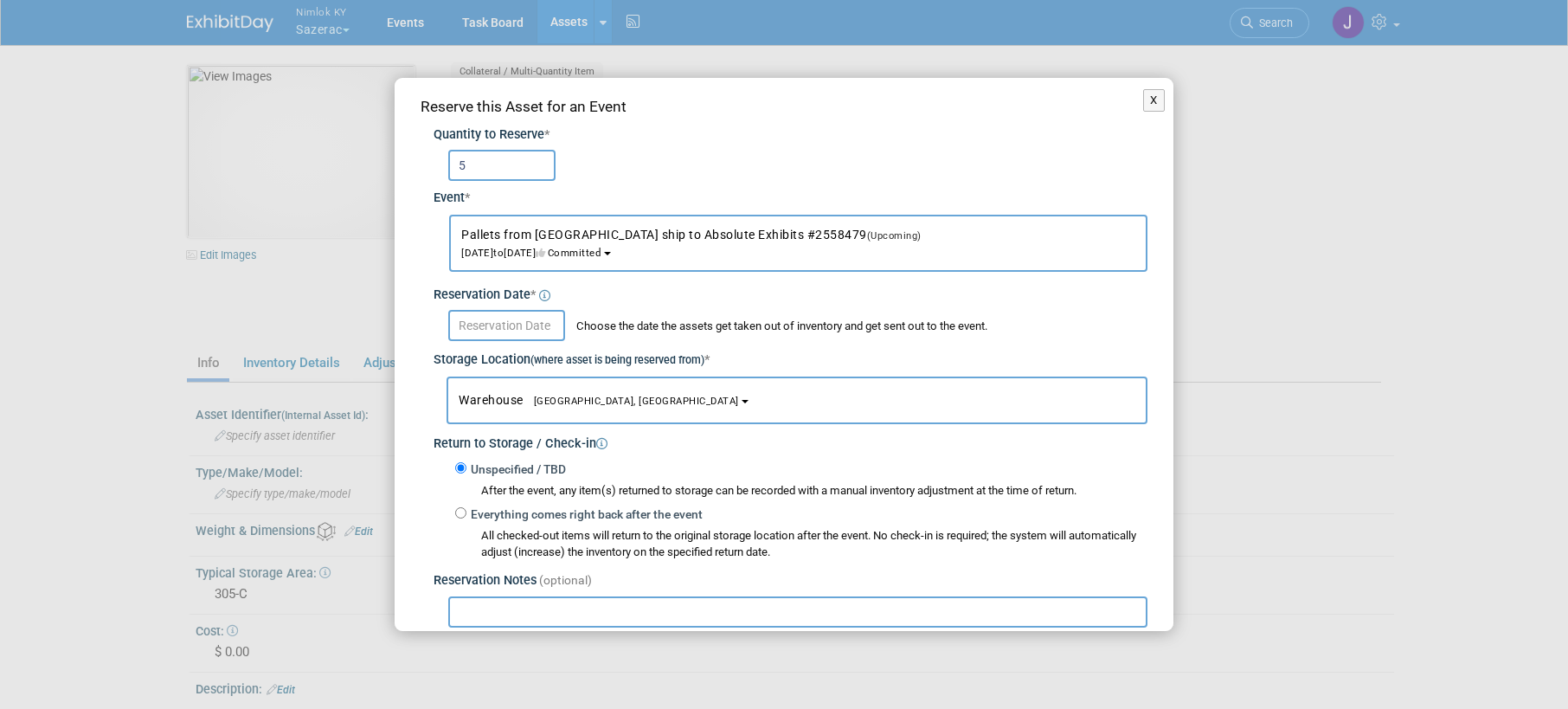
click at [519, 323] on input "text" at bounding box center [506, 326] width 116 height 31
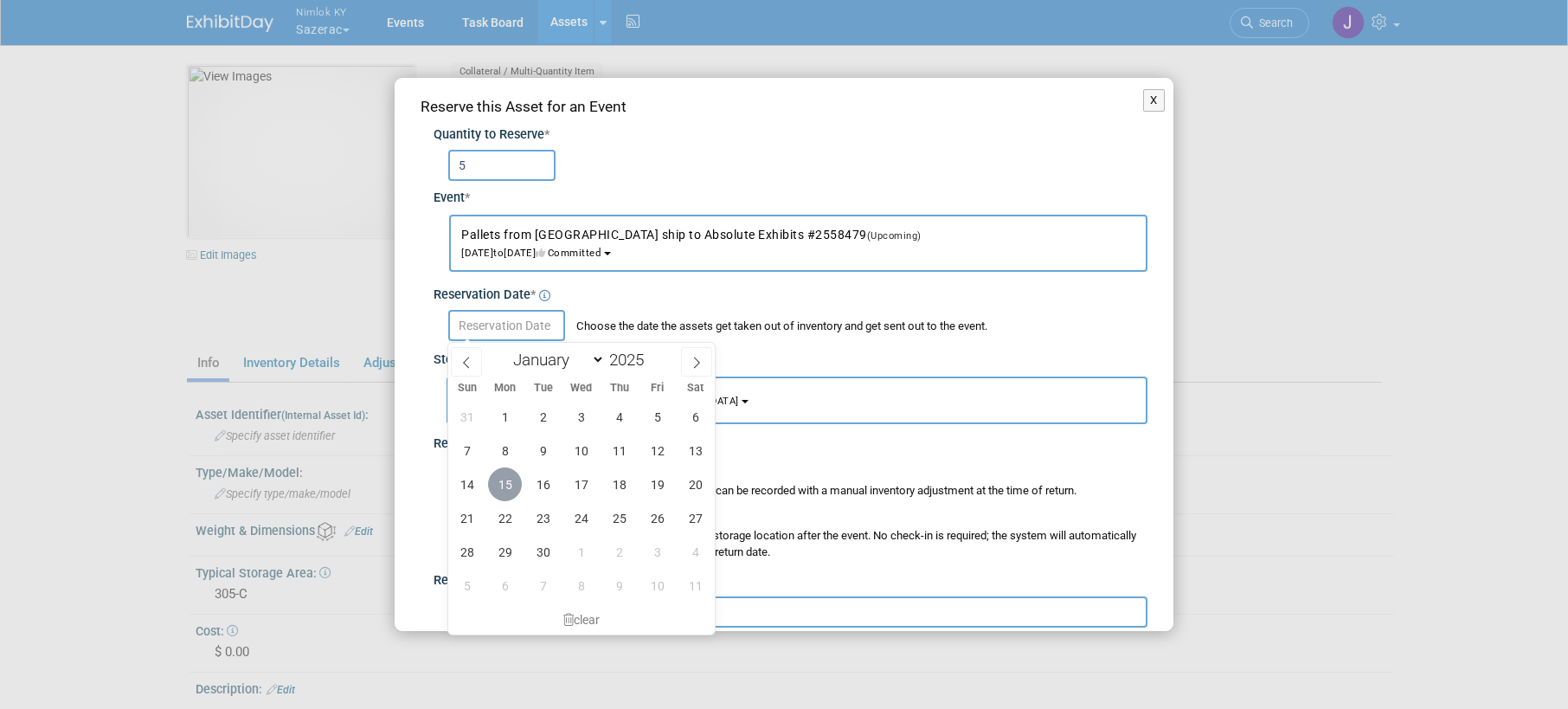
click at [497, 472] on span "15" at bounding box center [505, 484] width 34 height 34
type input "[DATE]"
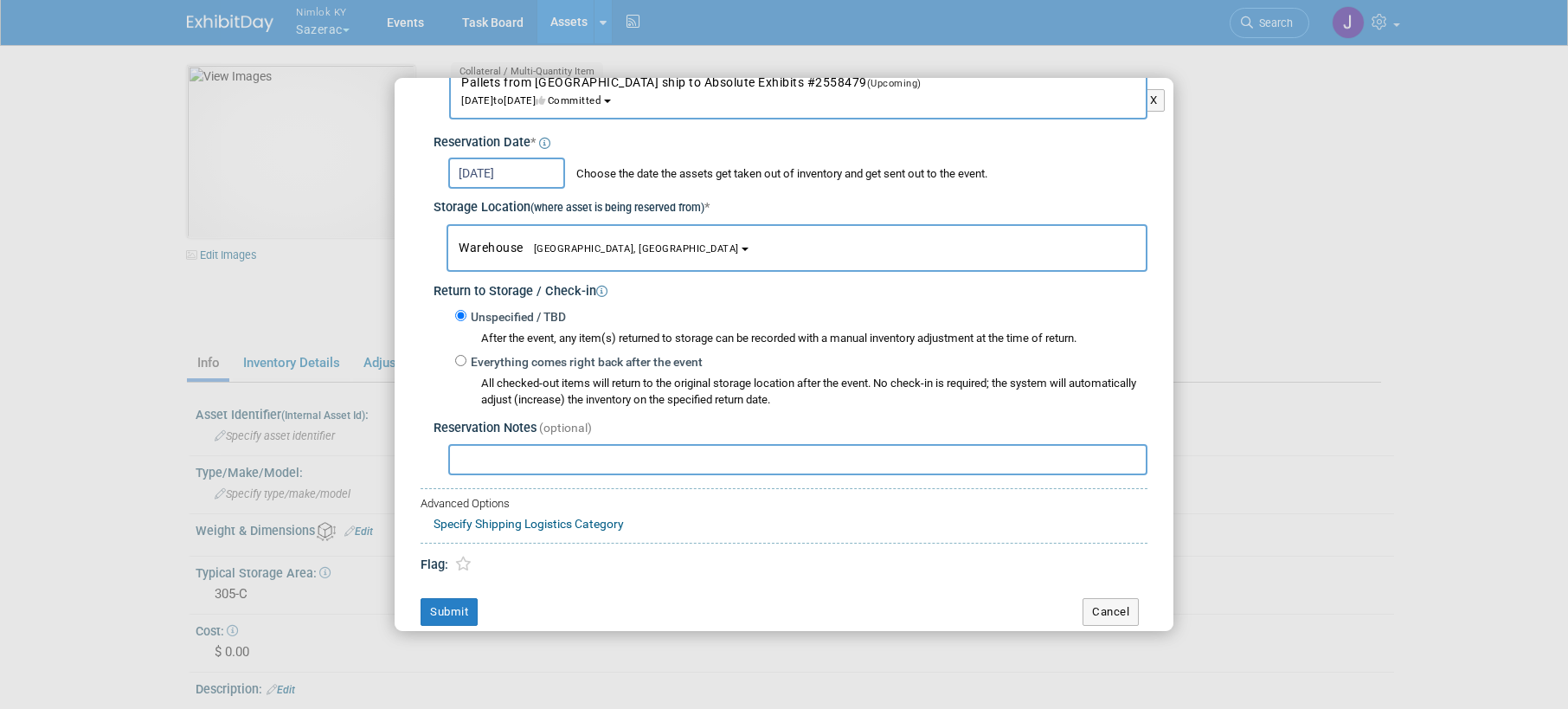
scroll to position [165, 0]
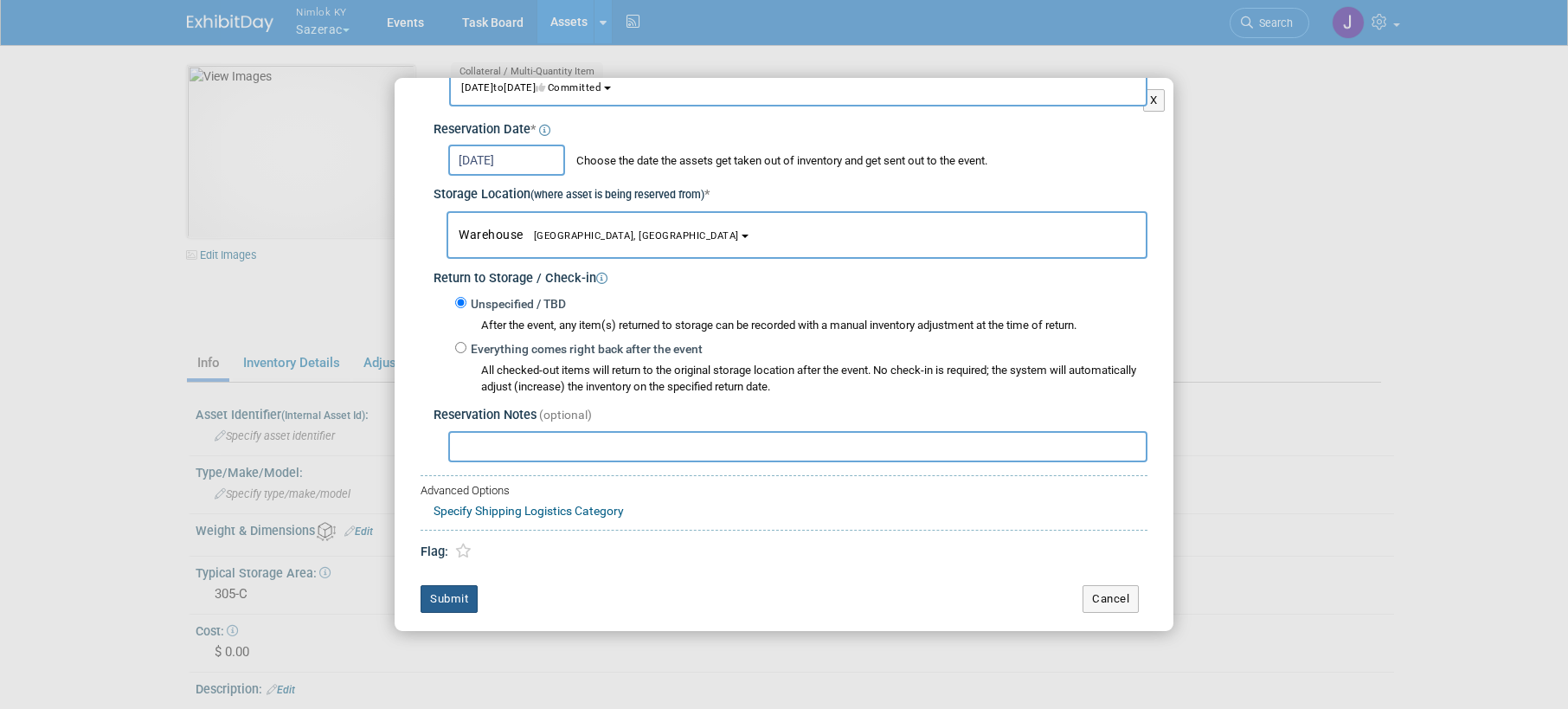
click at [453, 590] on button "Submit" at bounding box center [449, 598] width 57 height 27
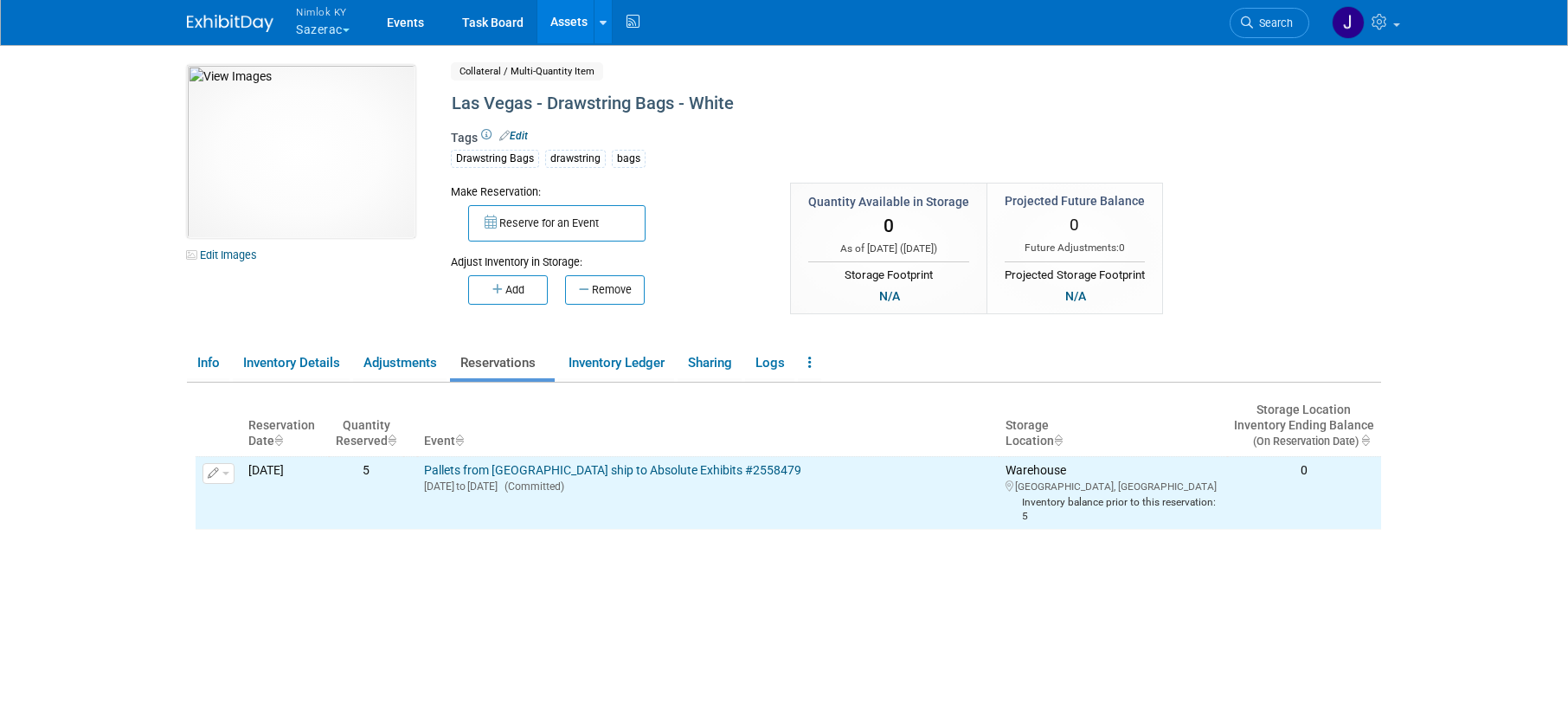
click at [573, 11] on link "Assets" at bounding box center [568, 22] width 64 height 43
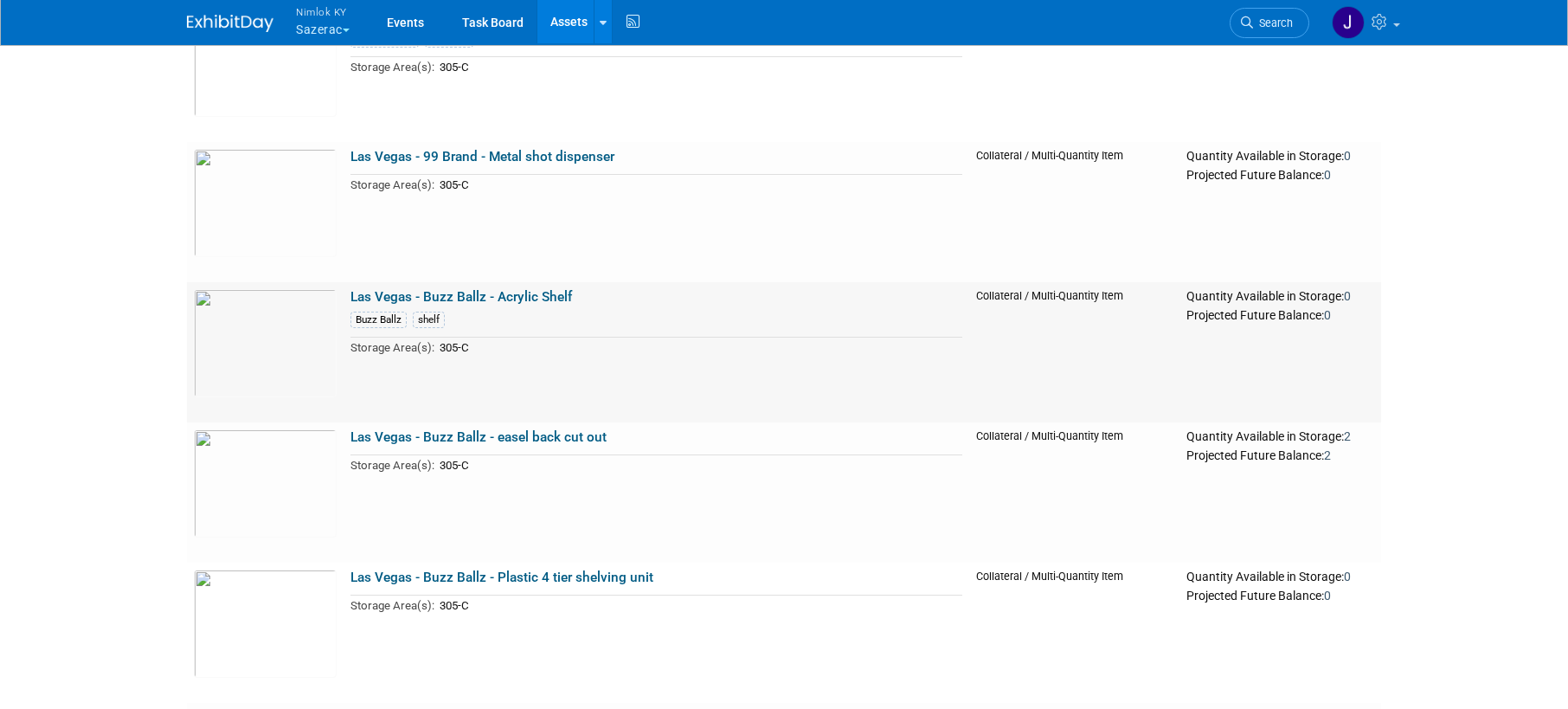
scroll to position [1177, 0]
click at [593, 437] on link "Las Vegas - Buzz Ballz - easel back cut out" at bounding box center [478, 436] width 256 height 16
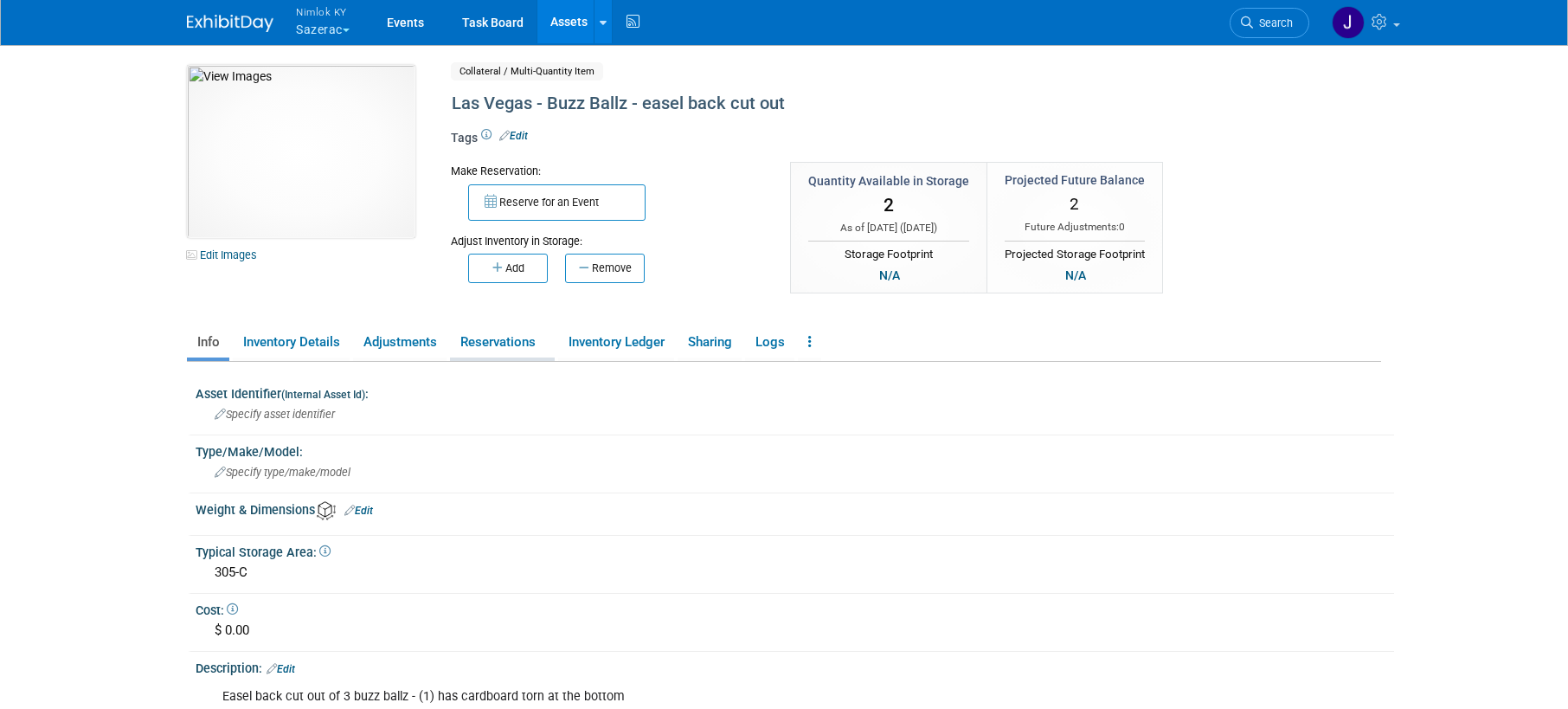
click at [514, 348] on link "Reservations" at bounding box center [502, 341] width 105 height 30
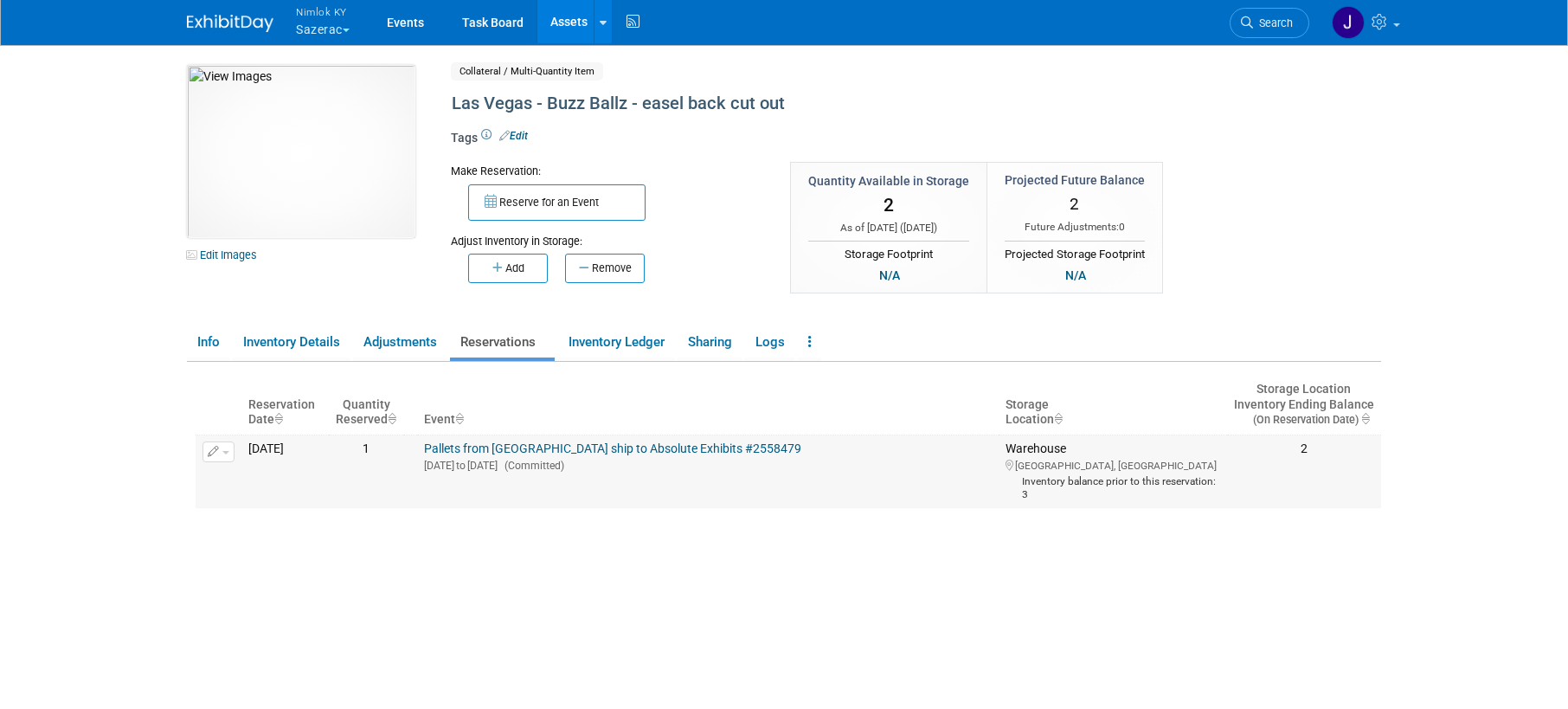
click at [485, 447] on link "Pallets from [GEOGRAPHIC_DATA] ship to Absolute Exhibits #2558479" at bounding box center [613, 448] width 378 height 14
click at [228, 455] on button "button" at bounding box center [218, 451] width 32 height 21
click at [245, 485] on button "Change Reservation" at bounding box center [286, 480] width 147 height 23
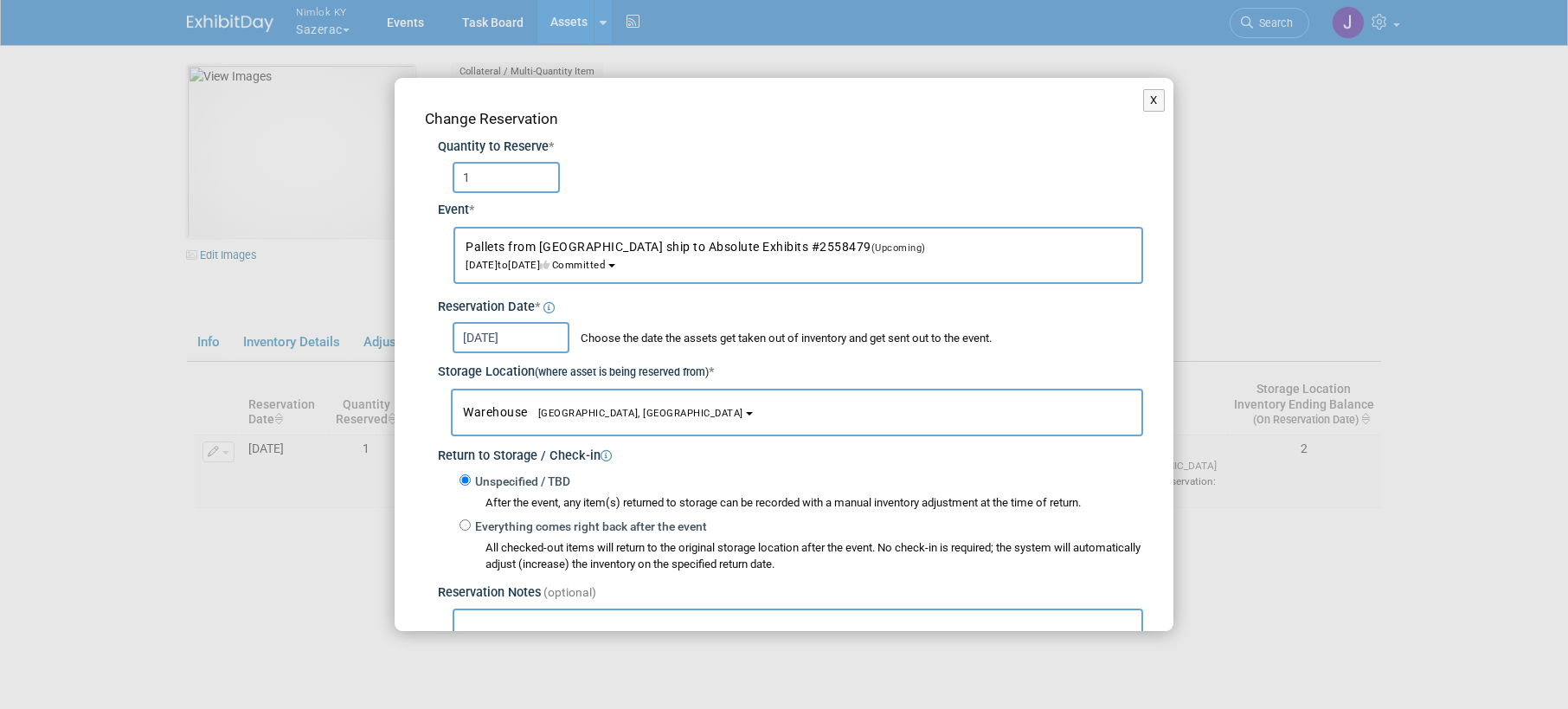
drag, startPoint x: 468, startPoint y: 176, endPoint x: 436, endPoint y: 179, distance: 32.1
click at [436, 179] on div "Quantity to Reserve * 1 Event * -- SELECT EVENT --" at bounding box center [784, 384] width 718 height 510
type input "3"
click at [657, 319] on div "[DATE] Choose the date the assets get taken out of inventory and get sent out t…" at bounding box center [790, 334] width 705 height 36
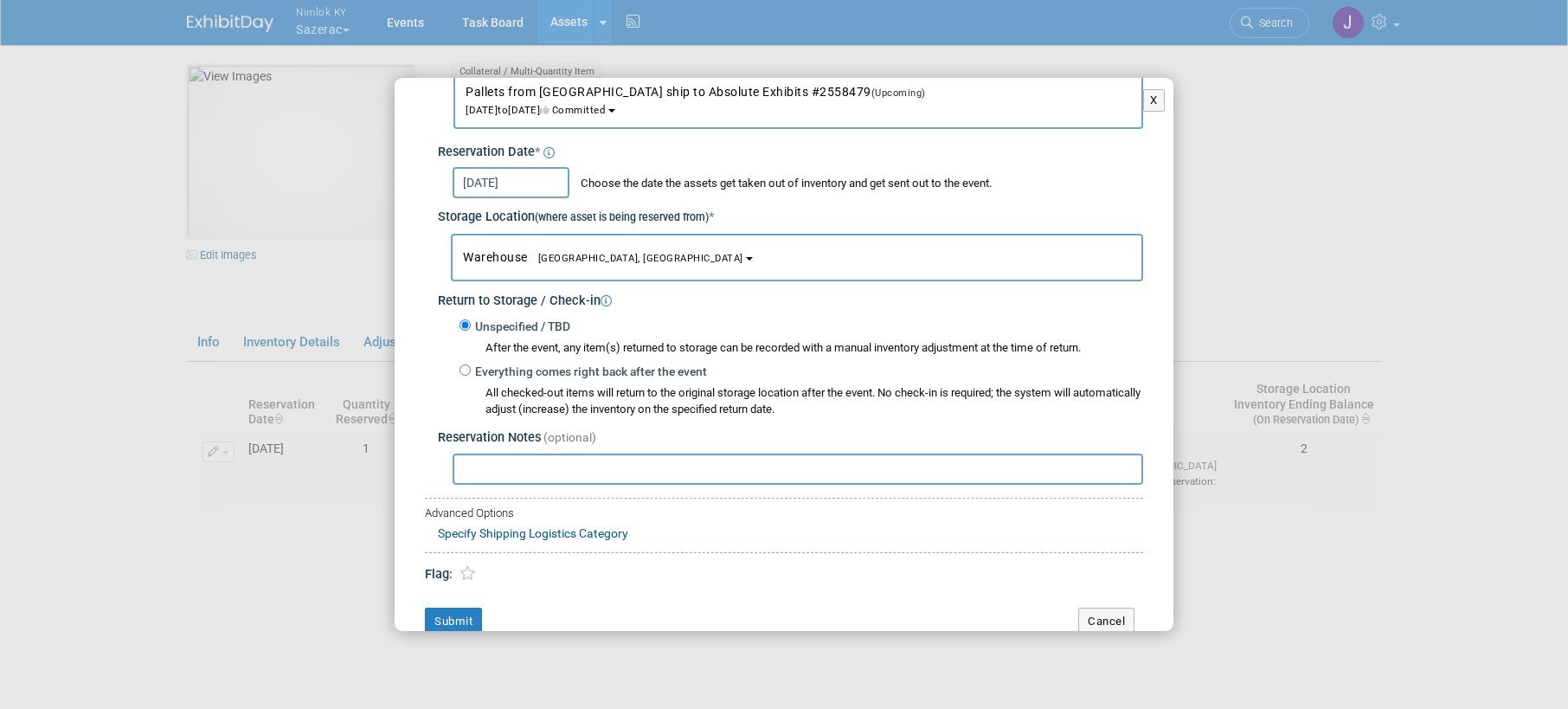
scroll to position [190, 0]
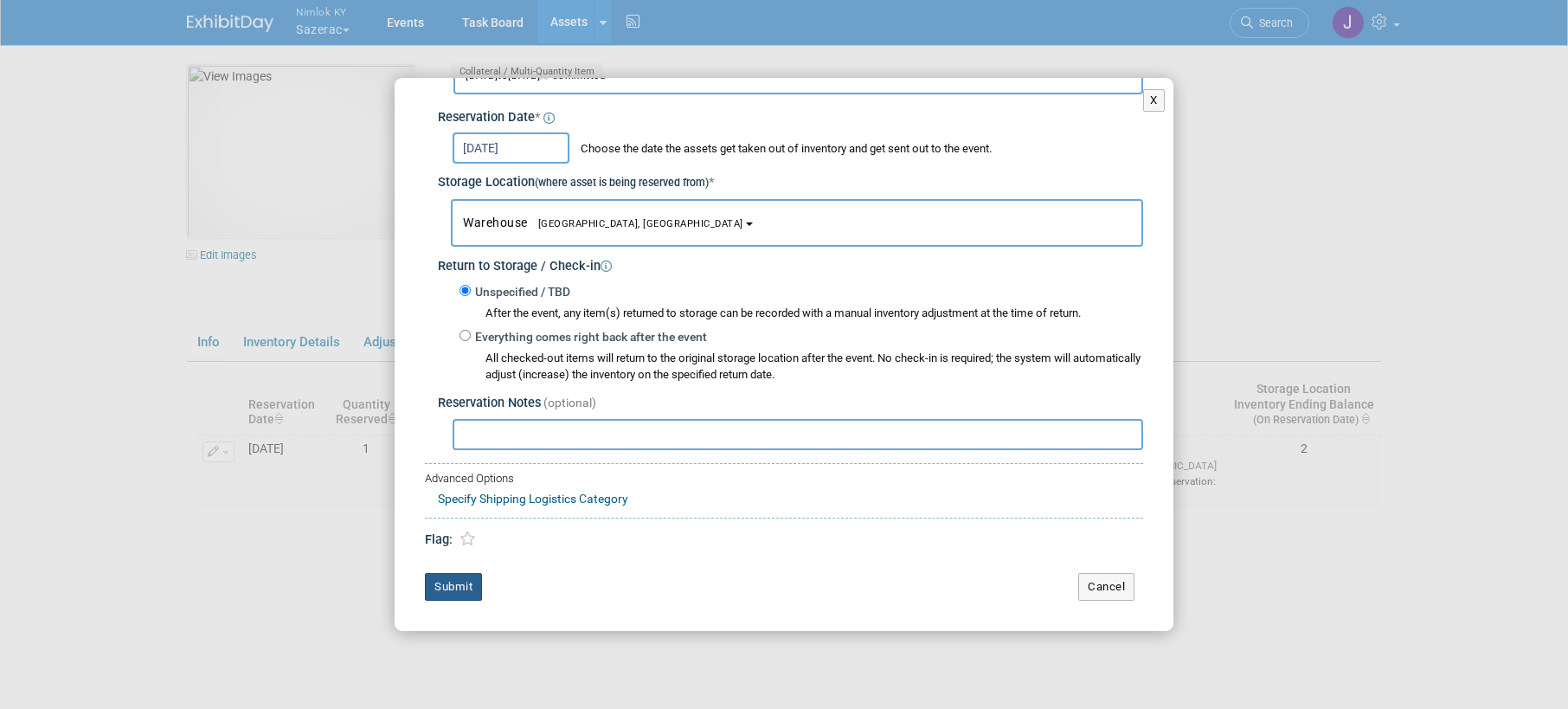
click at [463, 590] on button "Submit" at bounding box center [453, 587] width 57 height 27
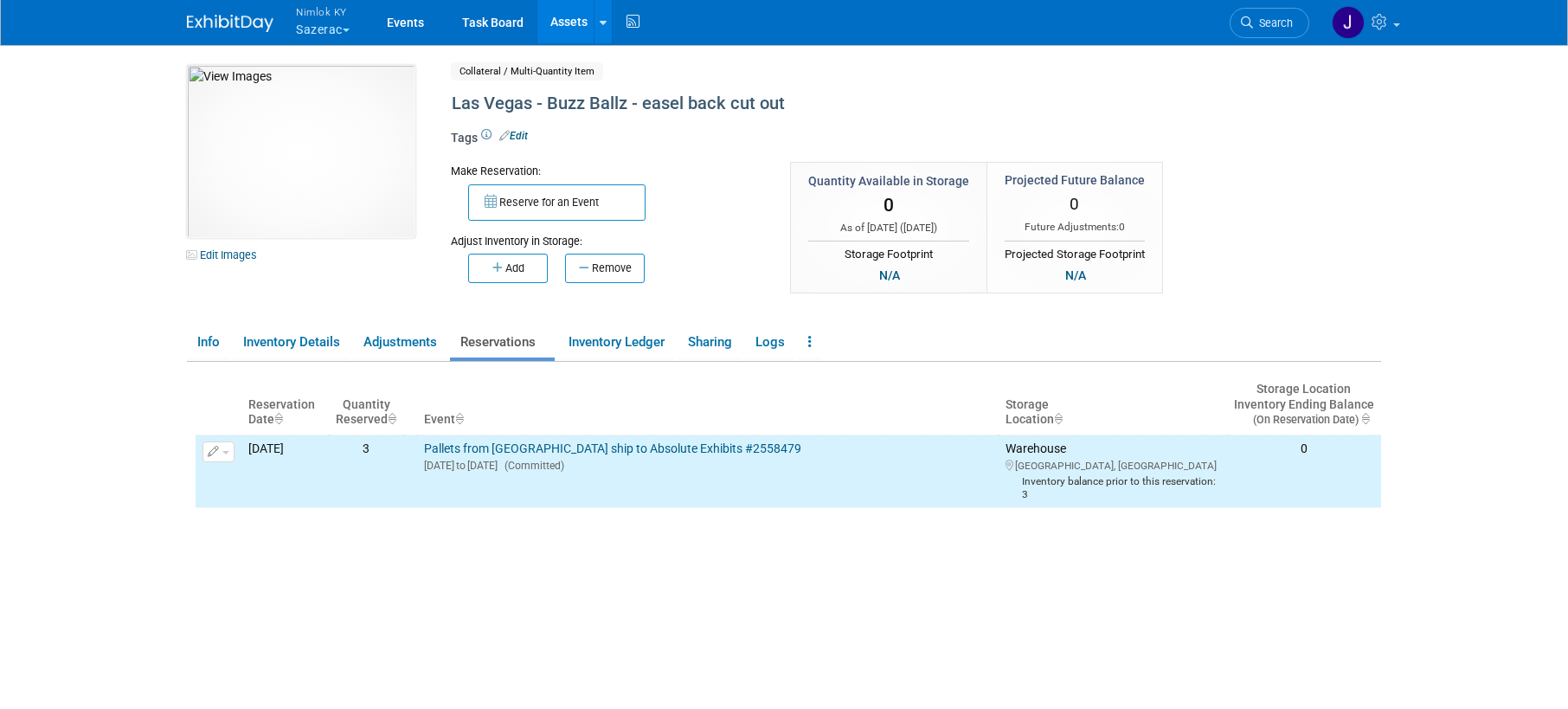
click at [561, 21] on link "Assets" at bounding box center [568, 22] width 64 height 43
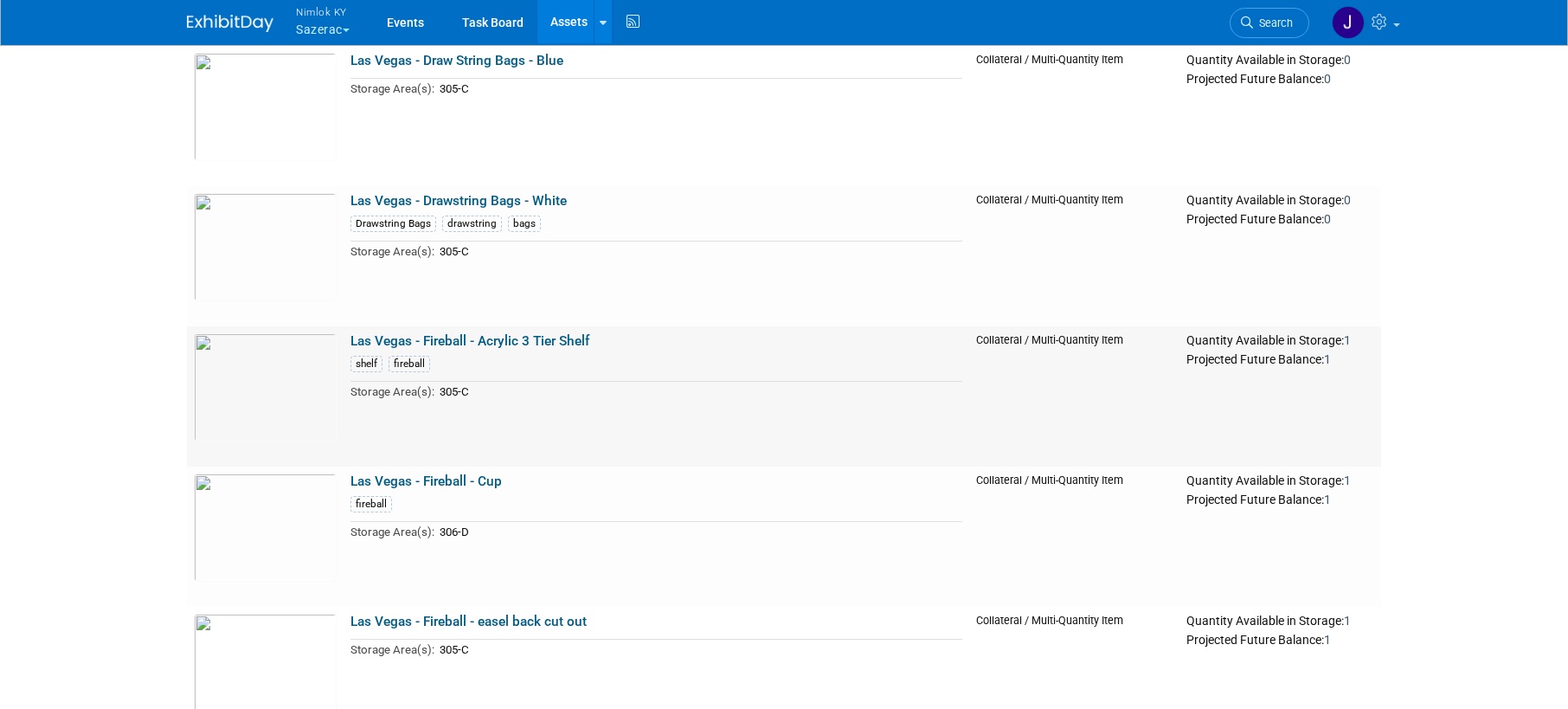
scroll to position [1978, 0]
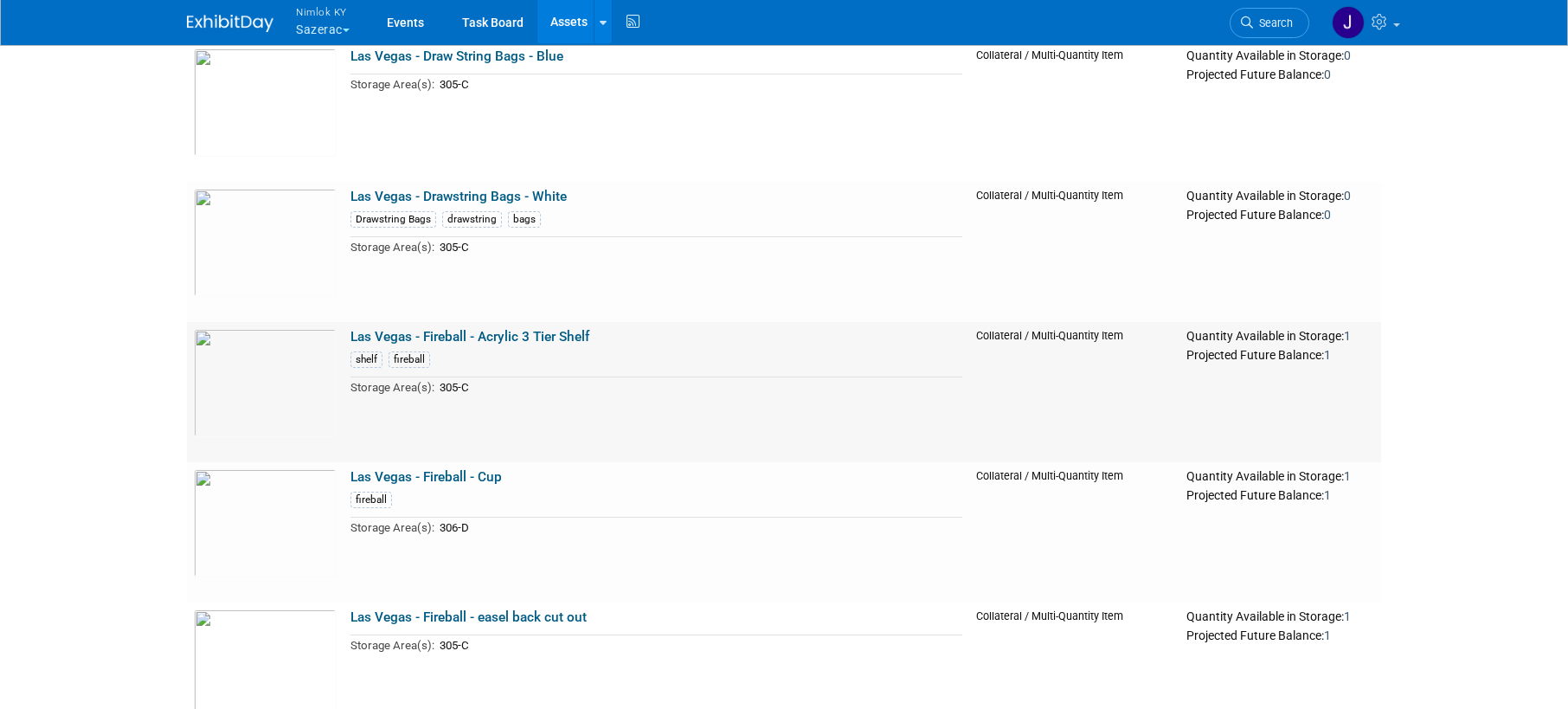
click at [517, 338] on link "Las Vegas - Fireball - Acrylic 3 Tier Shelf" at bounding box center [470, 336] width 239 height 16
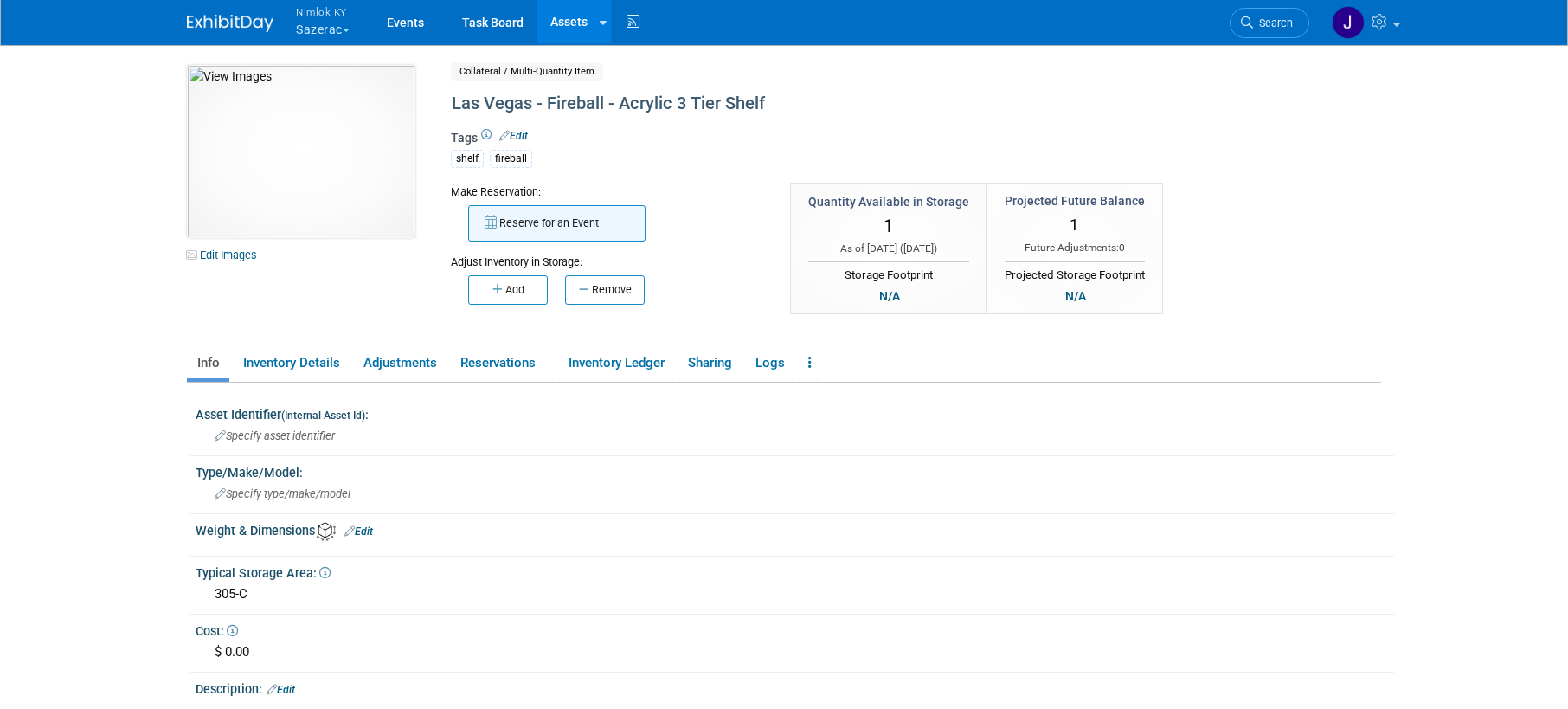
click at [558, 225] on button "Reserve for an Event" at bounding box center [557, 223] width 177 height 36
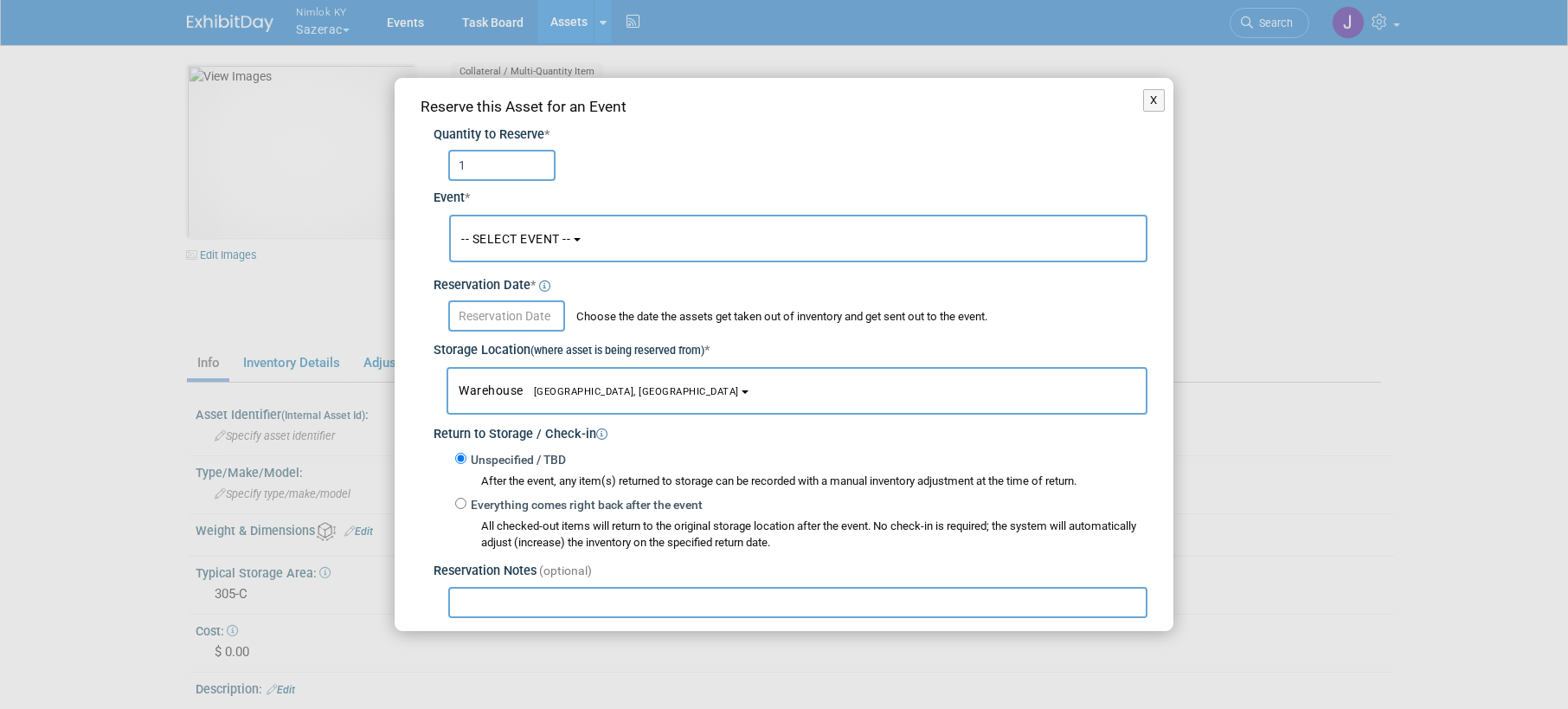
type input "1"
click at [546, 244] on span "-- SELECT EVENT --" at bounding box center [515, 239] width 109 height 14
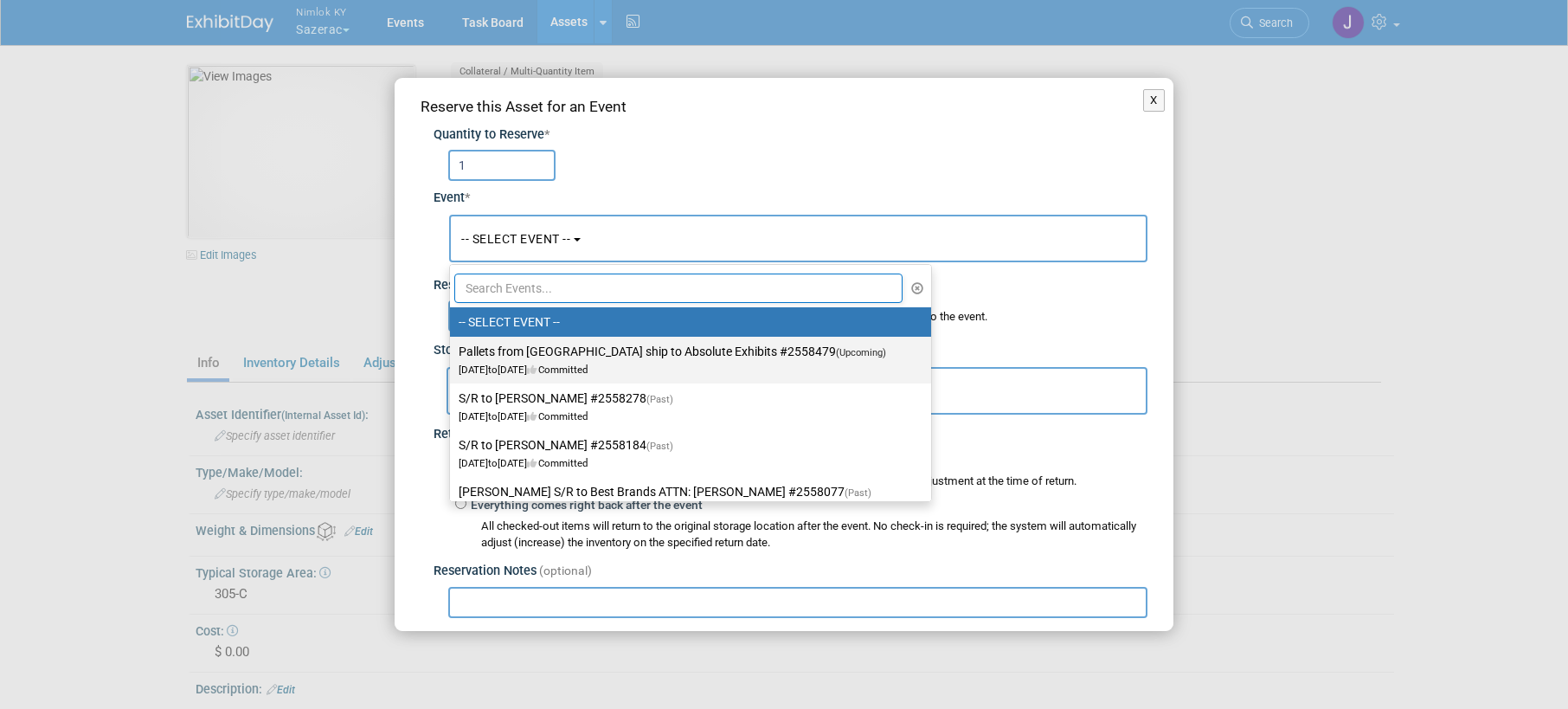
click at [541, 357] on label "Pallets from [GEOGRAPHIC_DATA] ship to Absolute Exhibits #2558479 (Upcoming) [D…" at bounding box center [686, 360] width 455 height 40
click at [453, 357] on input "Pallets from [GEOGRAPHIC_DATA] ship to Absolute Exhibits #2558479 (Upcoming) [D…" at bounding box center [447, 352] width 12 height 12
select select "11151686"
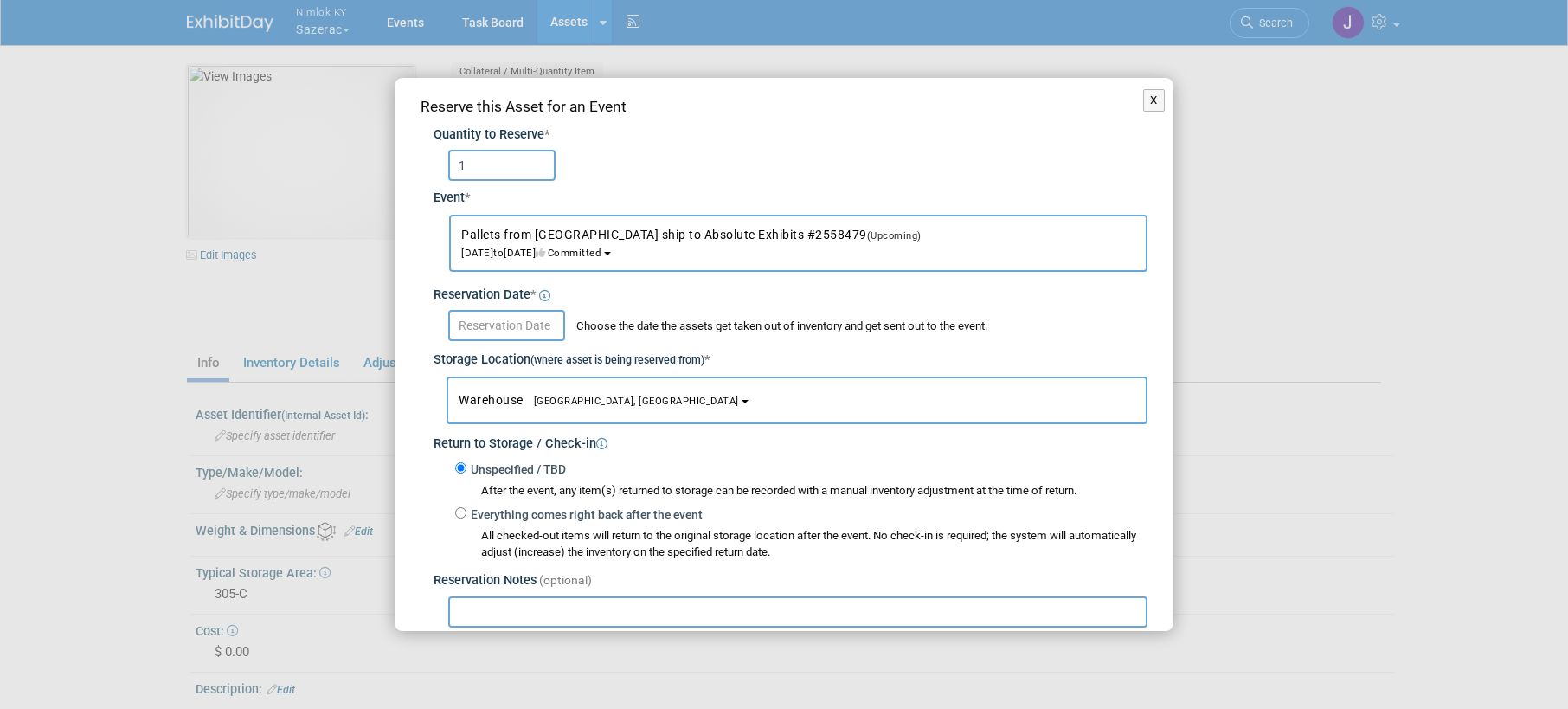
click at [538, 327] on input "text" at bounding box center [506, 326] width 116 height 31
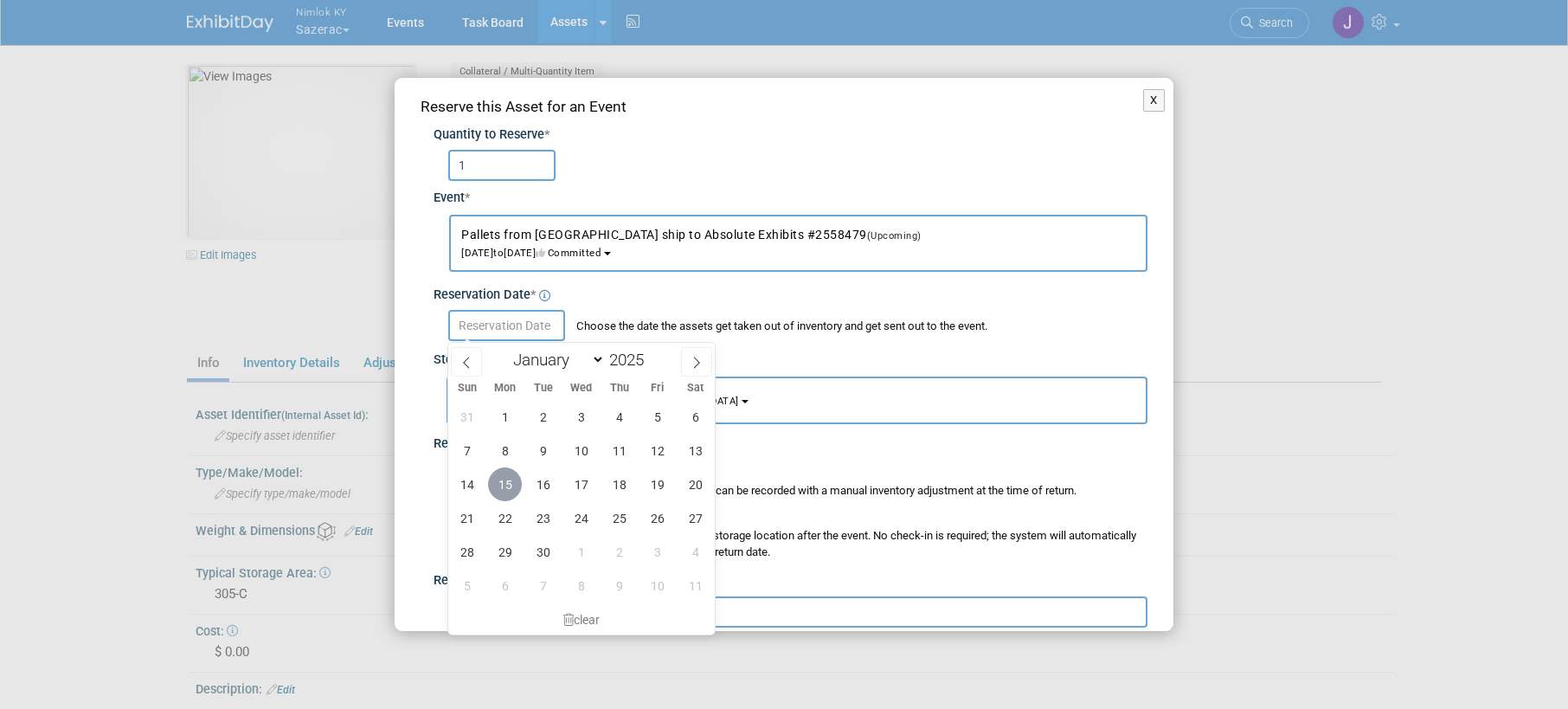
click at [505, 483] on span "15" at bounding box center [505, 484] width 34 height 34
type input "Sep 15, 2025"
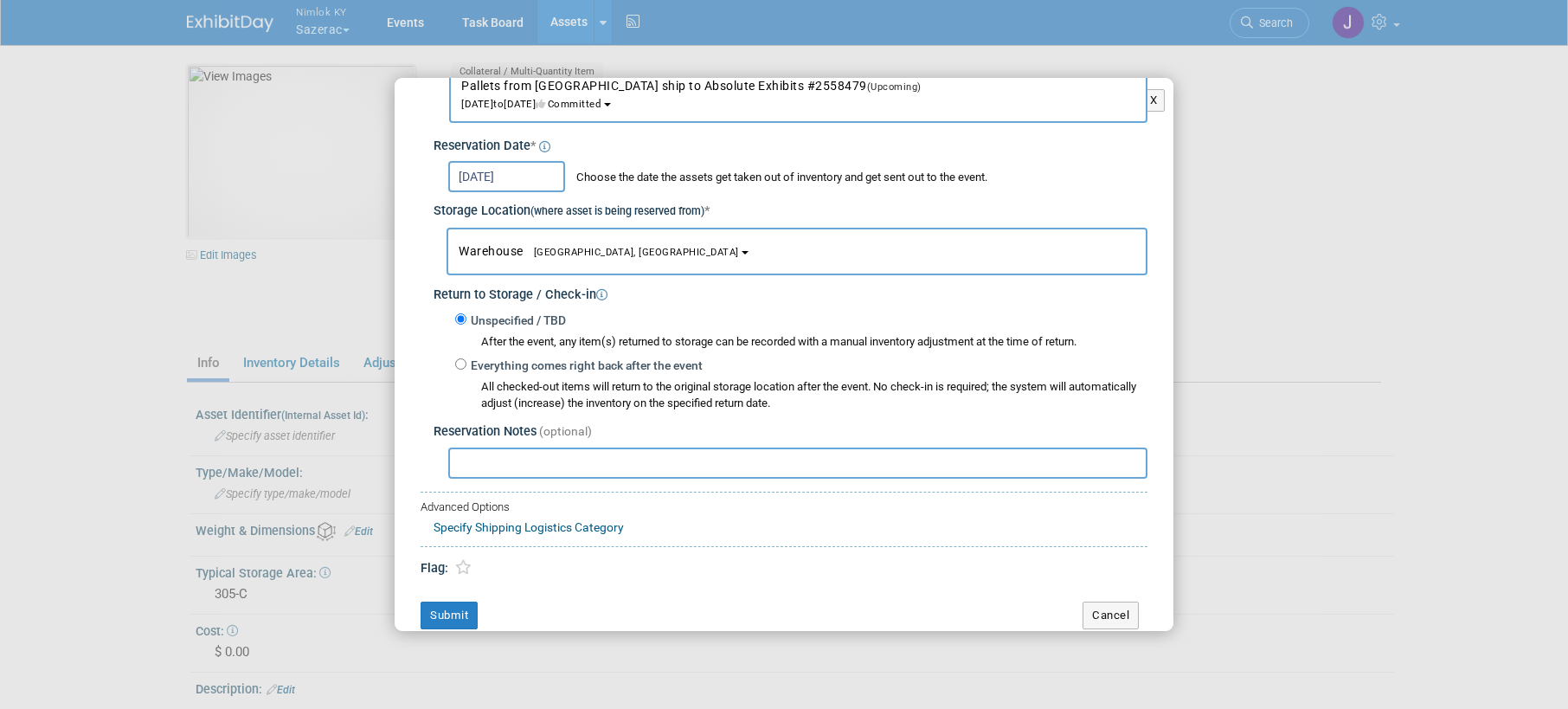
scroll to position [165, 0]
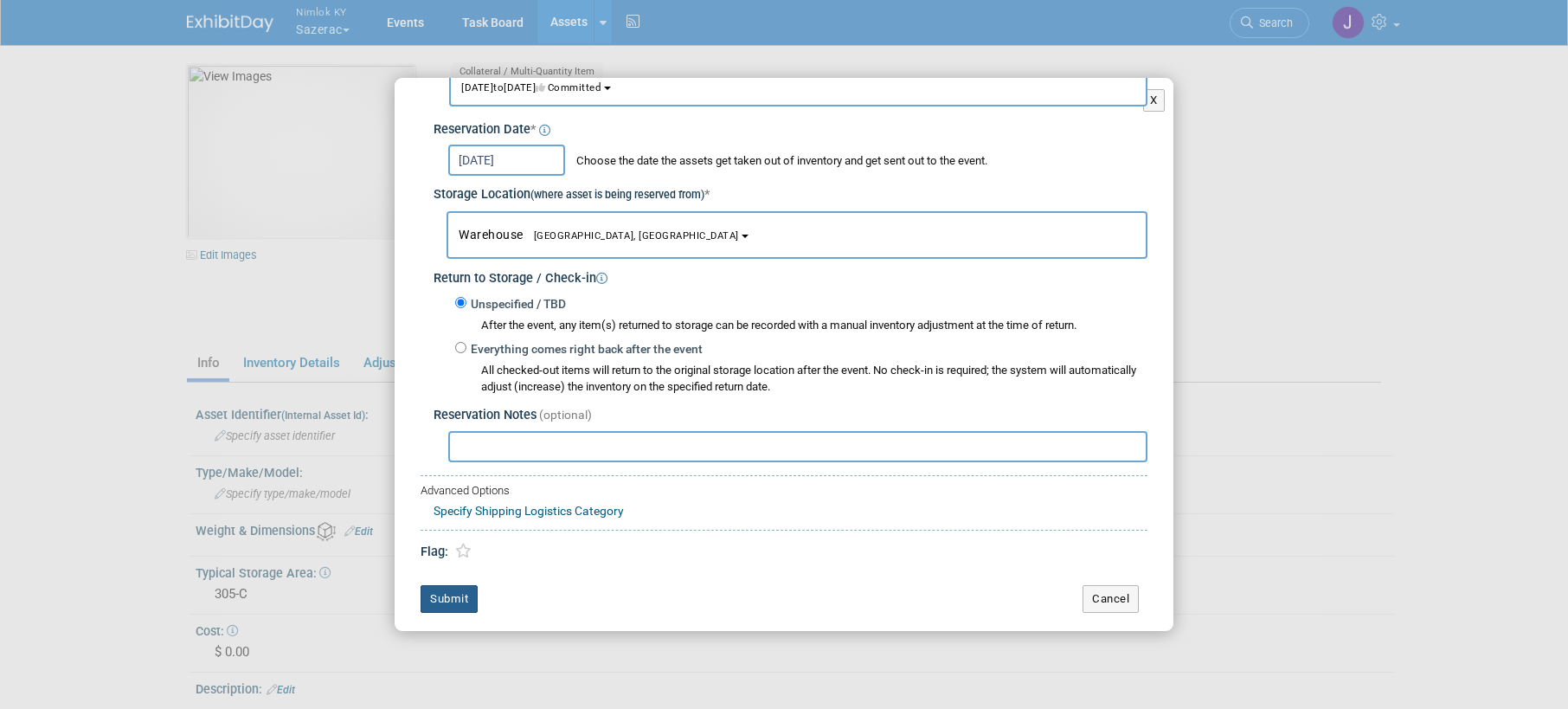
click at [457, 598] on button "Submit" at bounding box center [449, 598] width 57 height 27
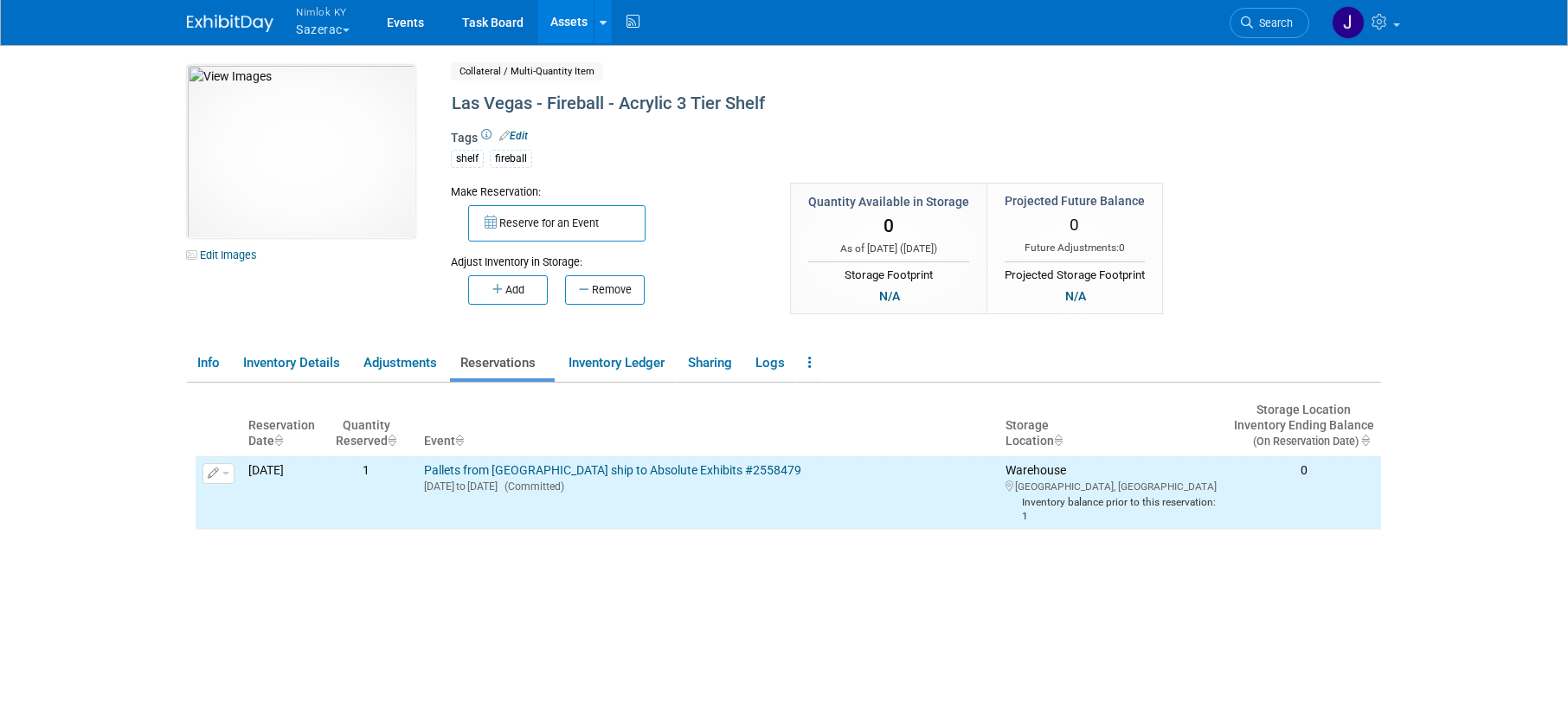
click at [567, 19] on link "Assets" at bounding box center [568, 22] width 64 height 43
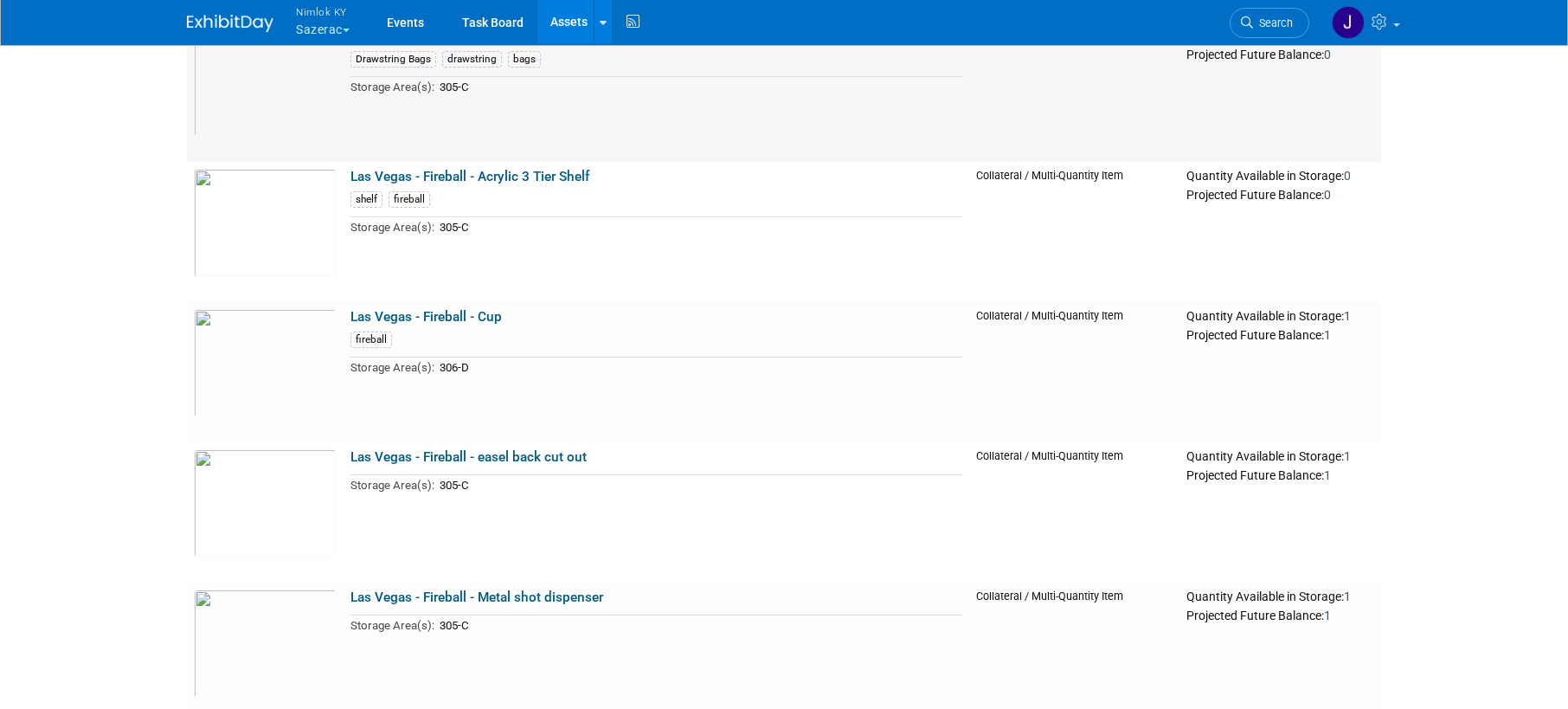
scroll to position [2139, 0]
click at [485, 310] on link "Las Vegas - Fireball - Cup" at bounding box center [426, 316] width 152 height 16
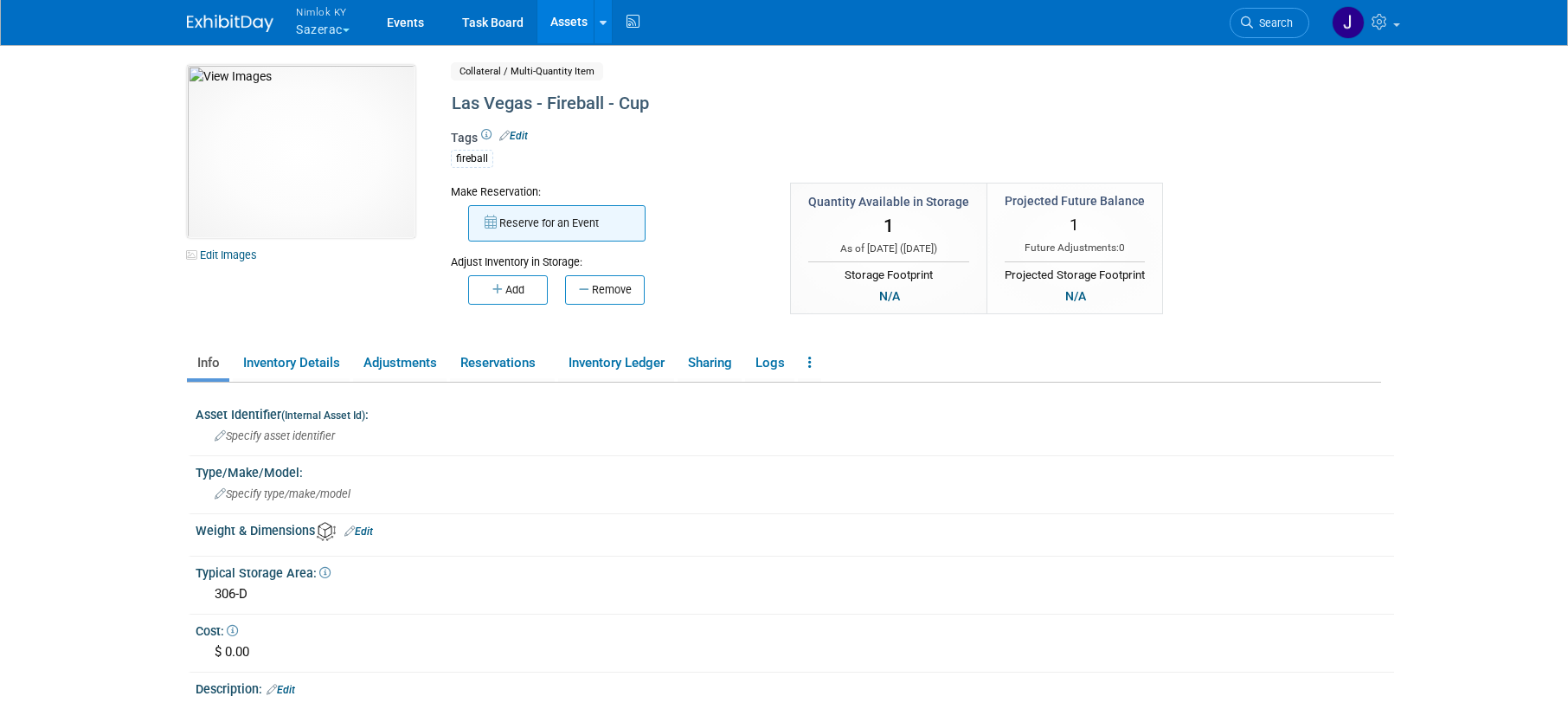
click at [533, 215] on button "Reserve for an Event" at bounding box center [557, 223] width 177 height 36
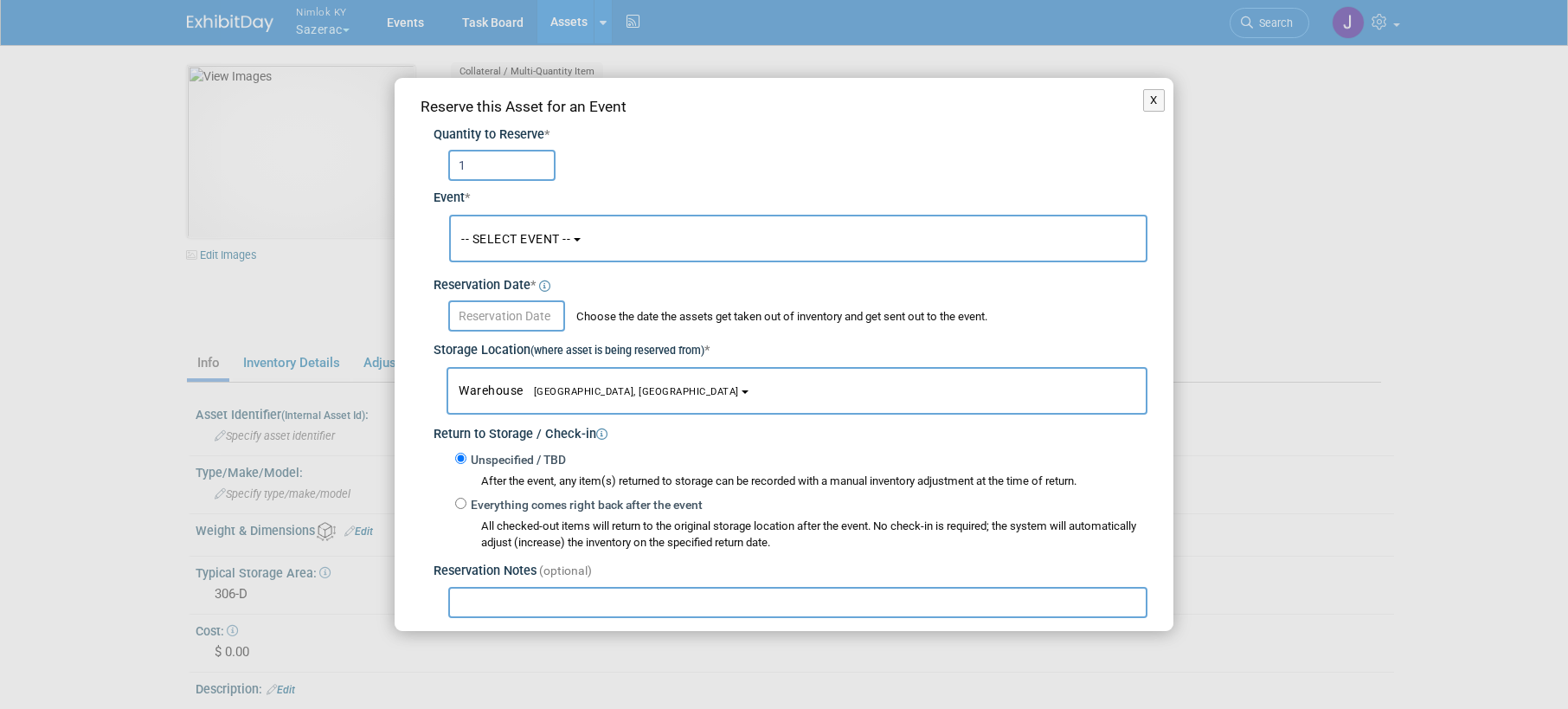
type input "1"
click at [532, 229] on button "-- SELECT EVENT --" at bounding box center [798, 238] width 698 height 48
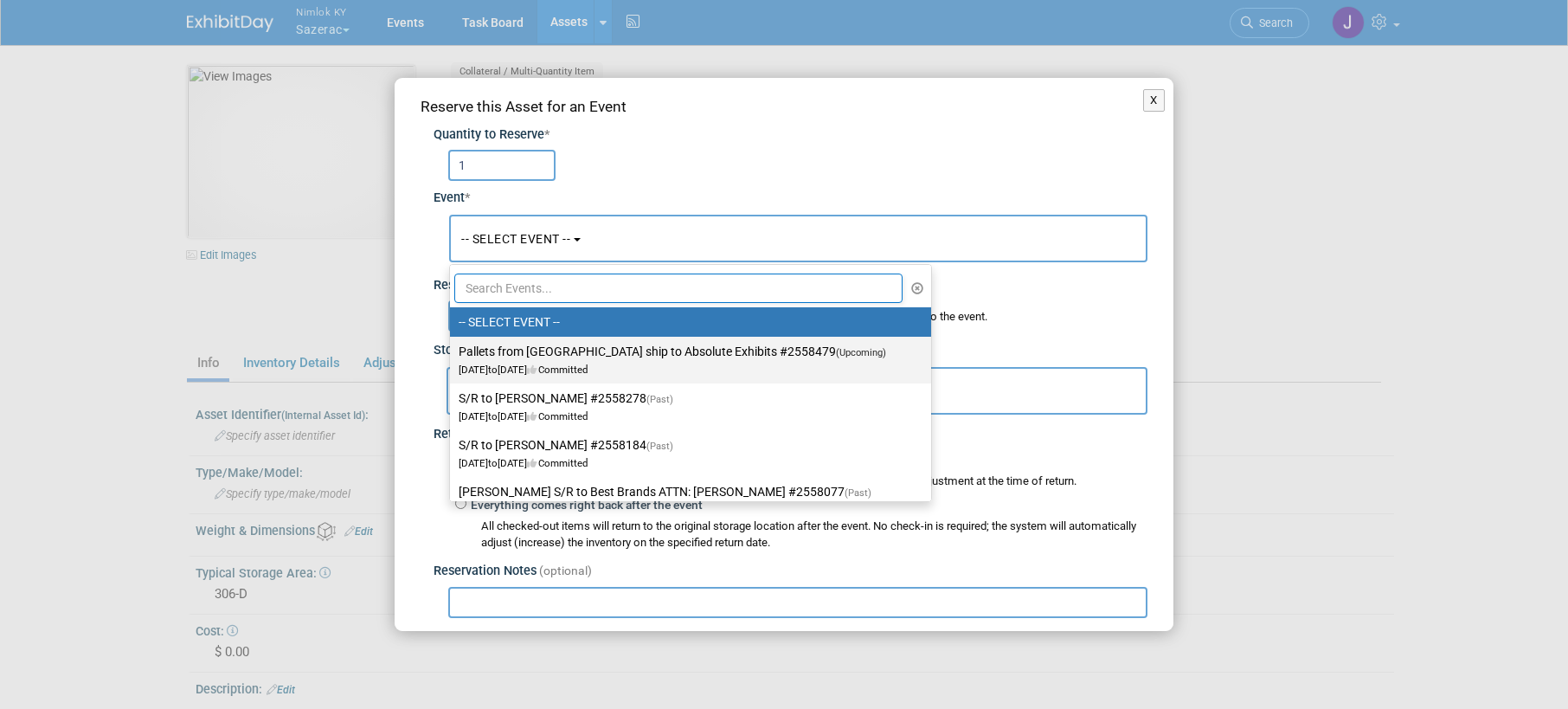
click at [545, 357] on label "Pallets from [GEOGRAPHIC_DATA] ship to Absolute Exhibits #2558479 (Upcoming) [D…" at bounding box center [686, 360] width 455 height 40
click at [453, 357] on input "Pallets from [GEOGRAPHIC_DATA] ship to Absolute Exhibits #2558479 (Upcoming) [D…" at bounding box center [447, 352] width 12 height 12
select select "11151686"
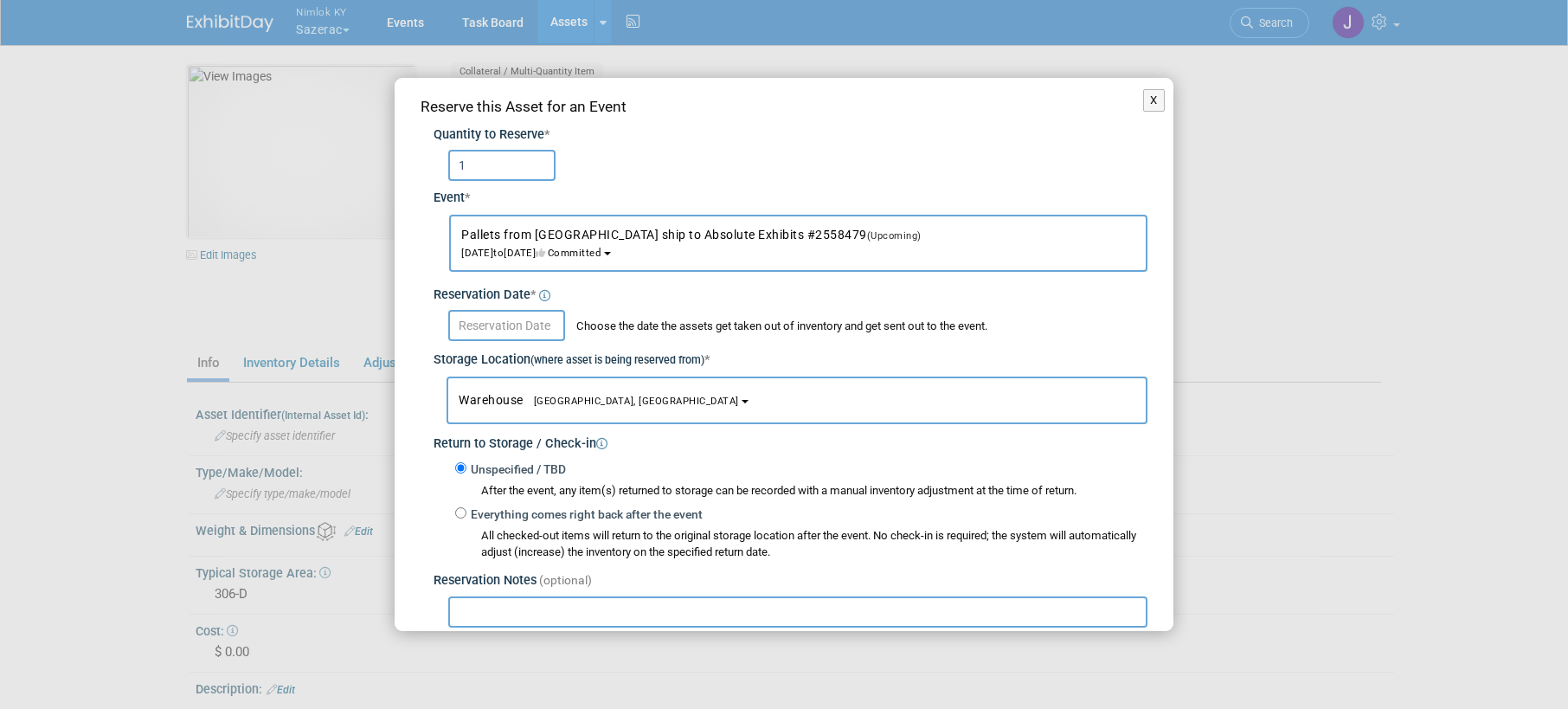
click at [539, 332] on input "text" at bounding box center [506, 326] width 116 height 31
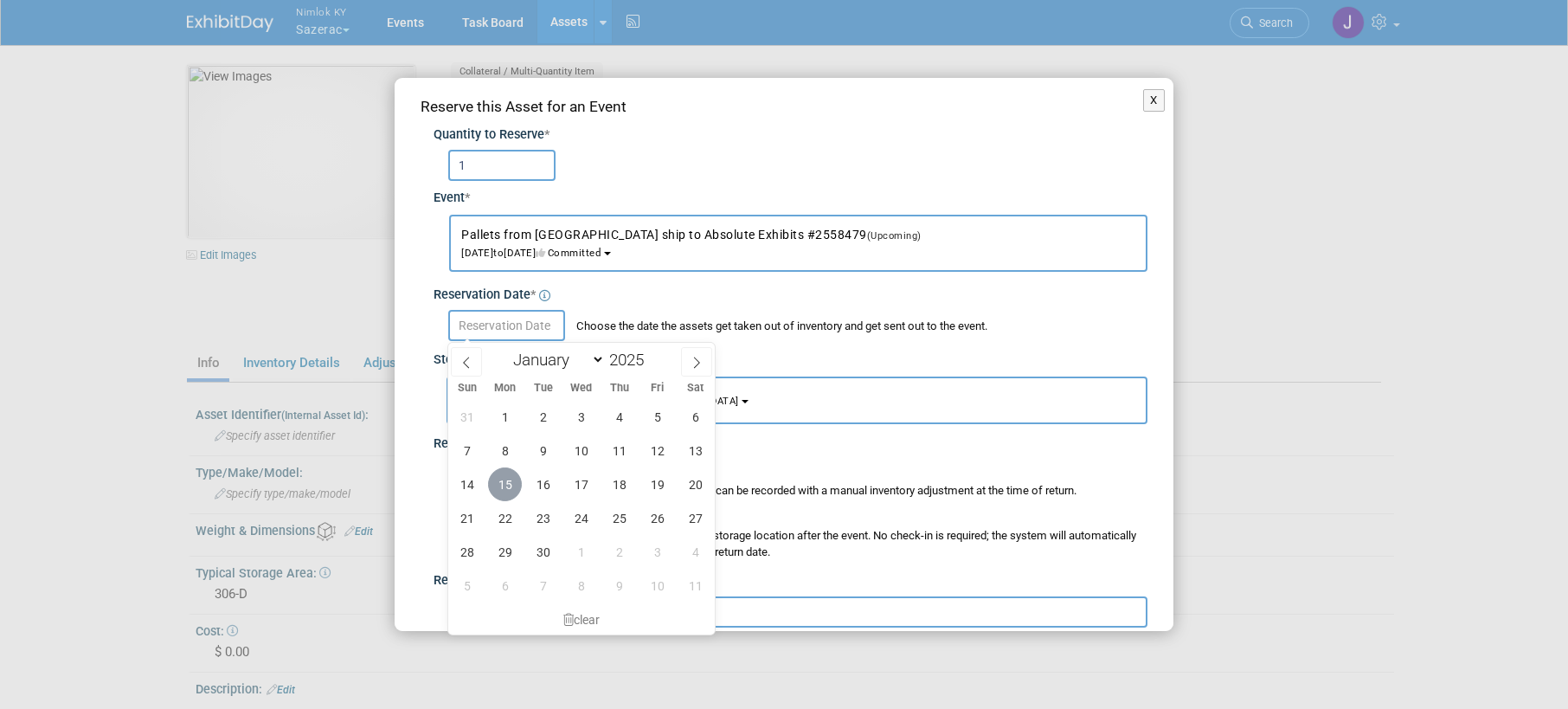
click at [504, 490] on span "15" at bounding box center [505, 484] width 34 height 34
type input "[DATE]"
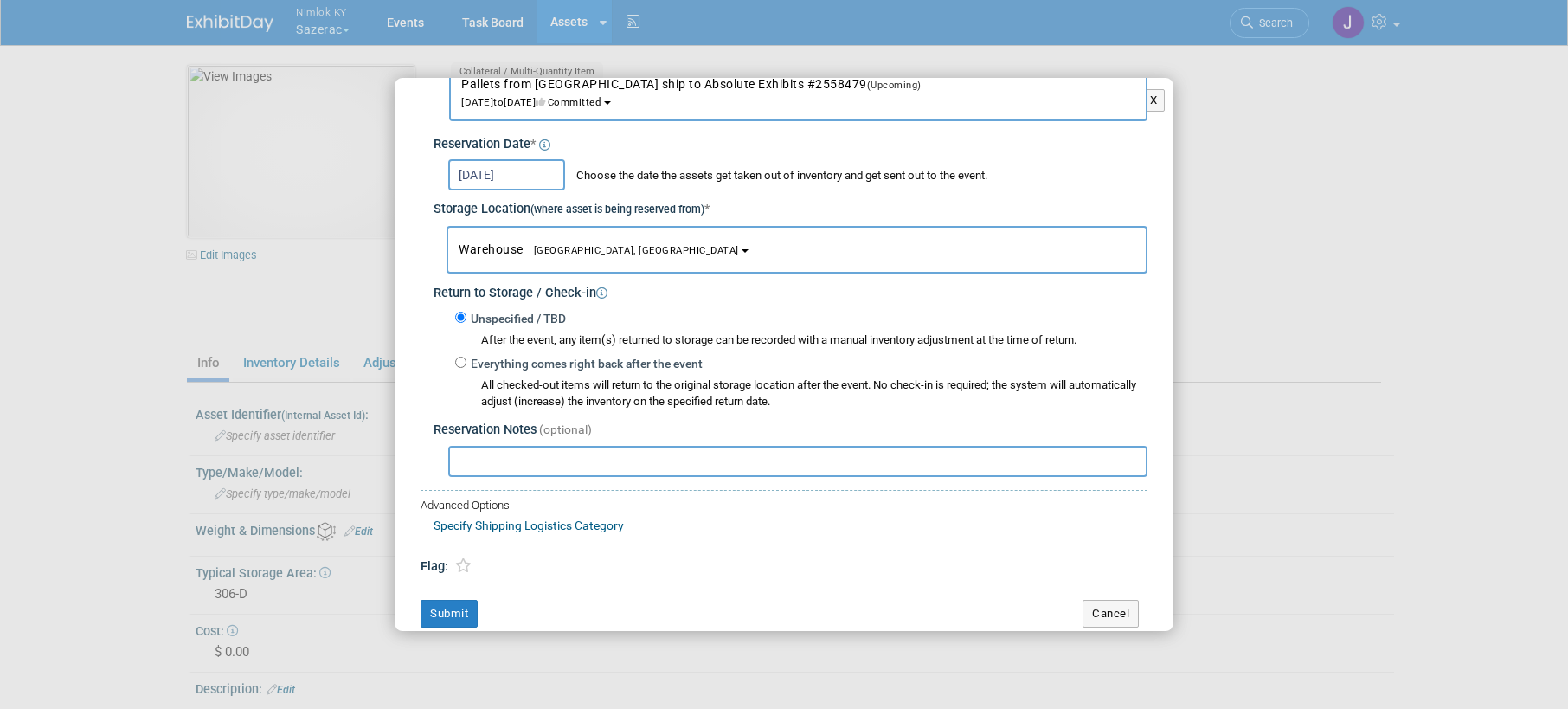
scroll to position [165, 0]
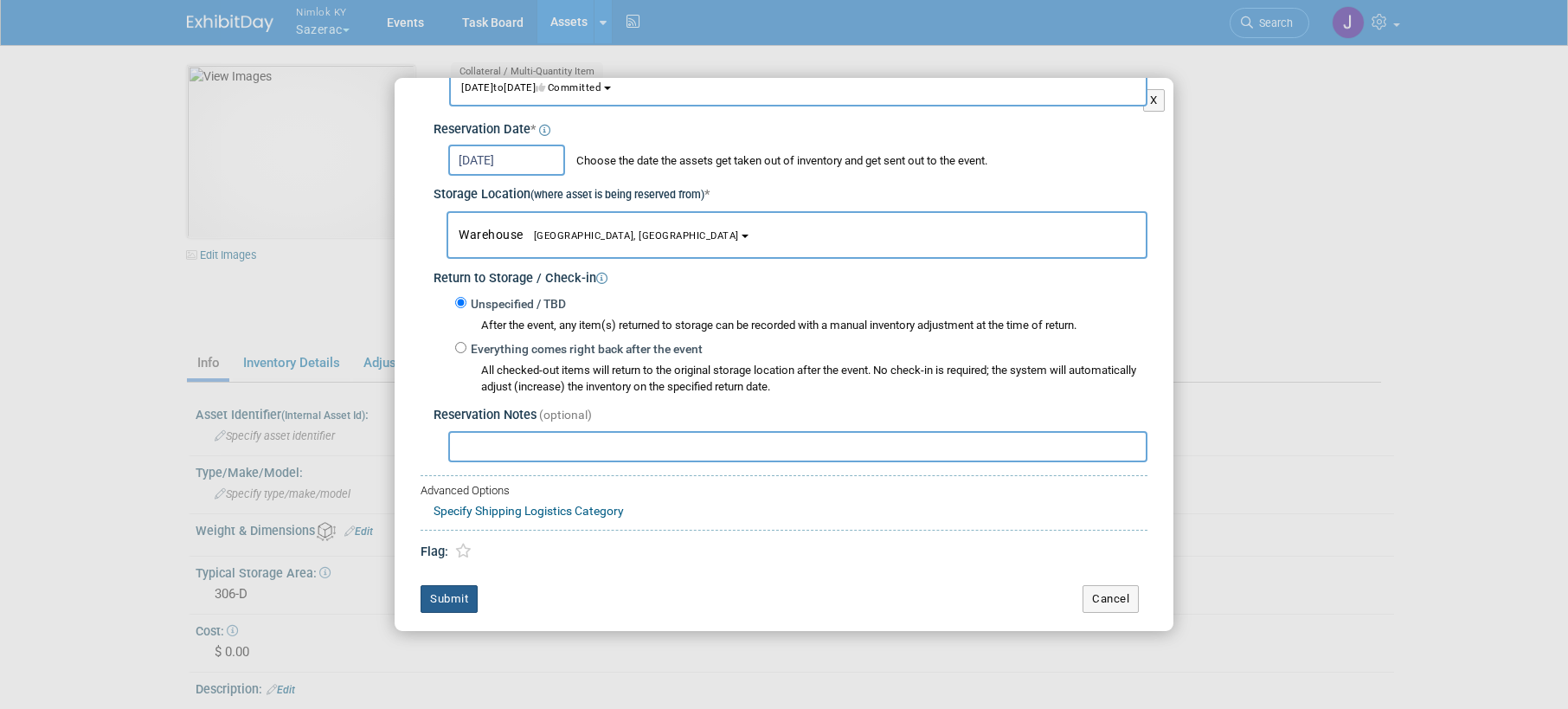
click at [455, 593] on button "Submit" at bounding box center [449, 598] width 57 height 27
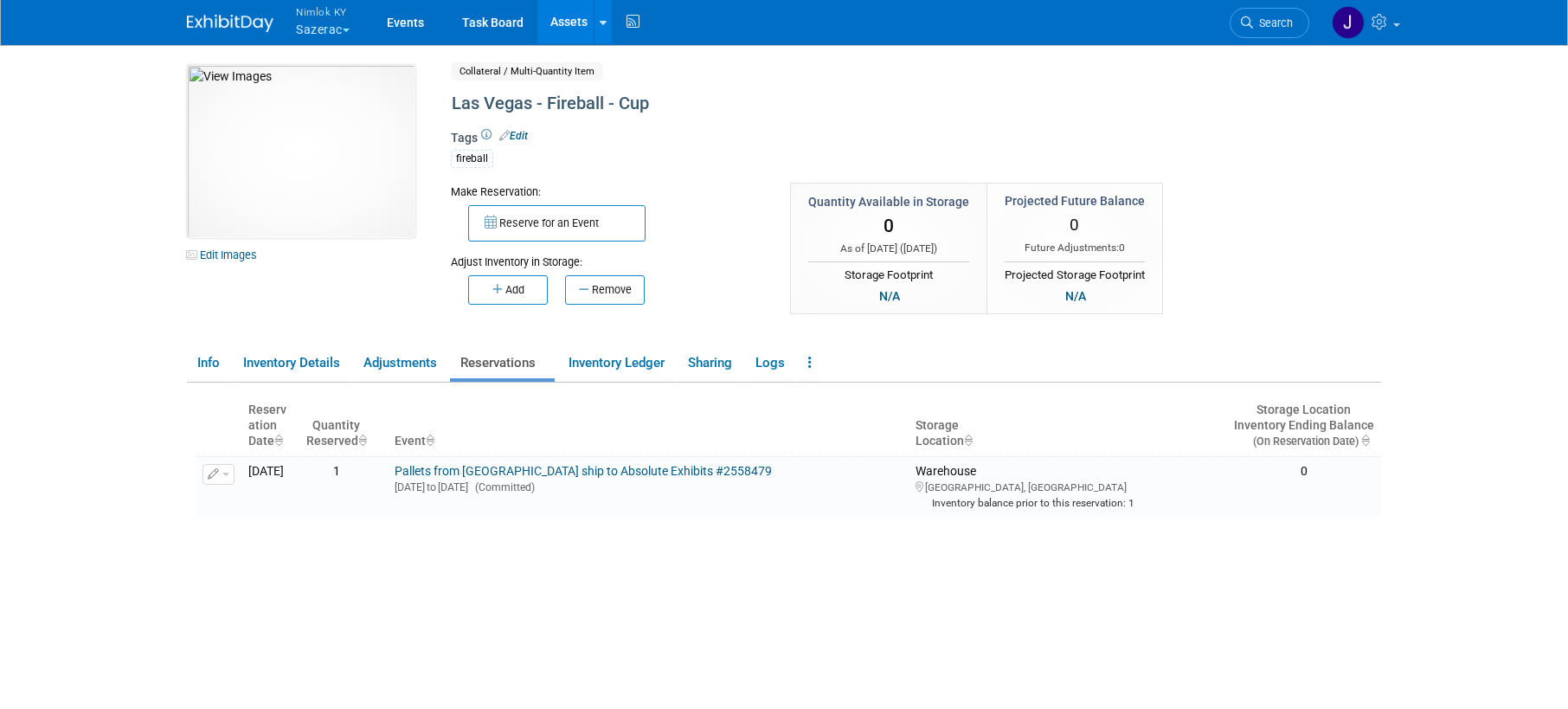
click at [570, 18] on link "Assets" at bounding box center [568, 22] width 64 height 43
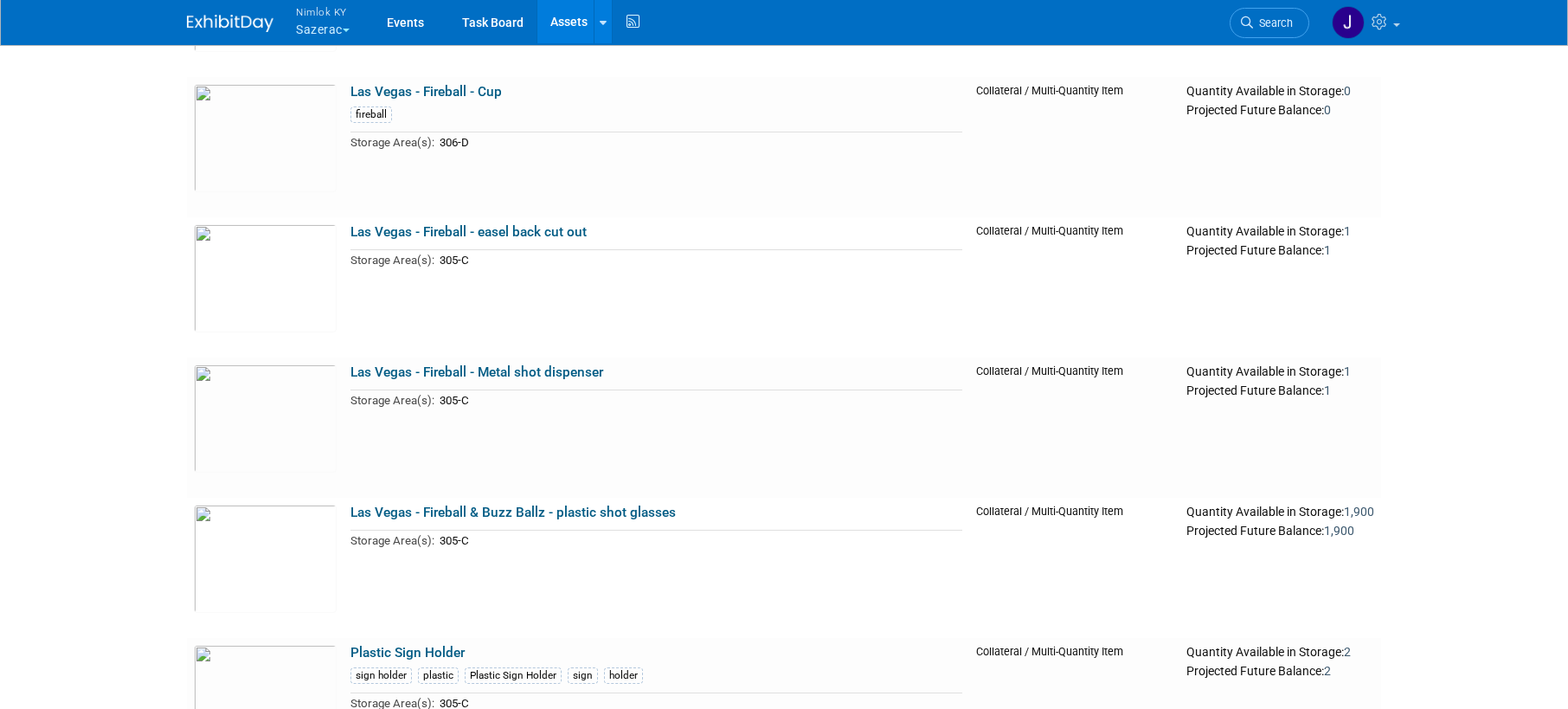
scroll to position [2349, 0]
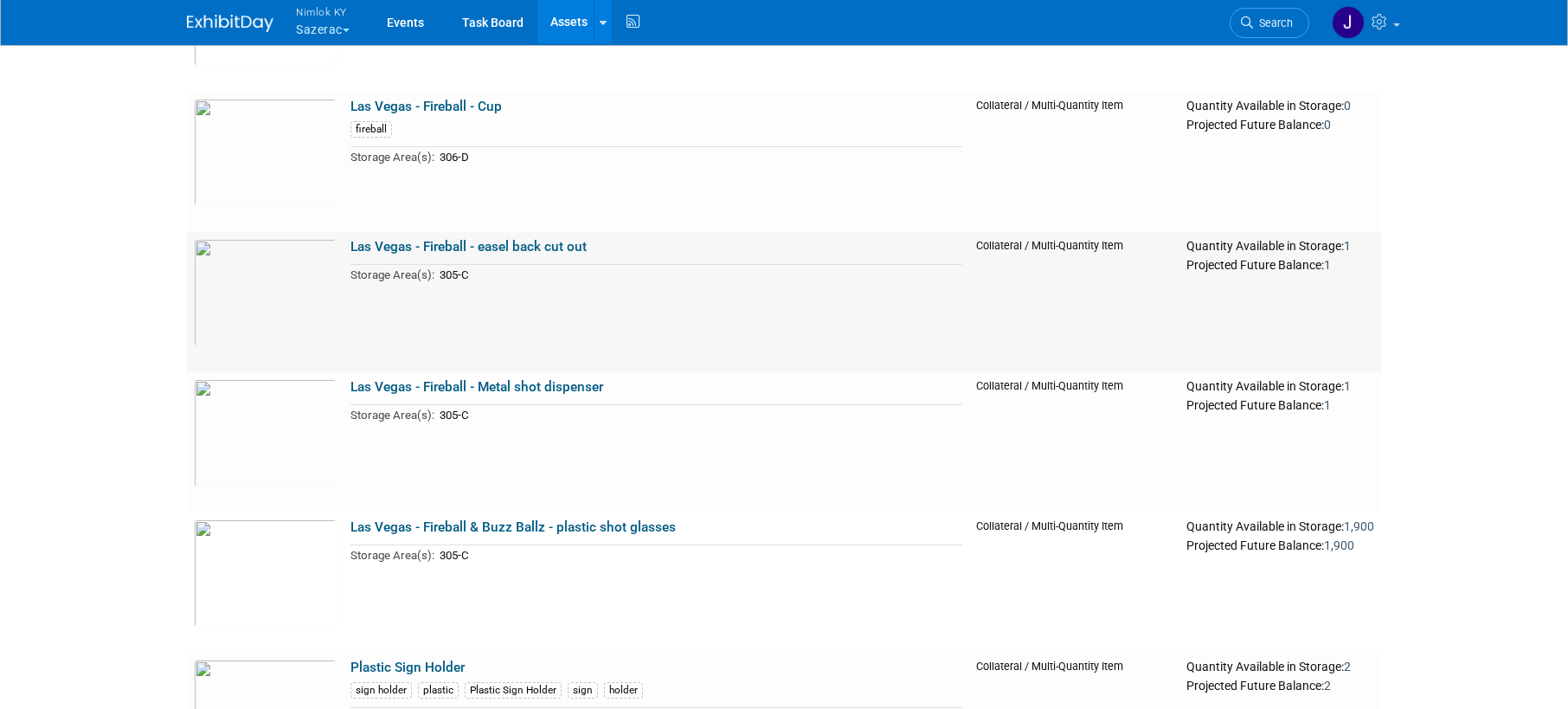
click at [555, 251] on link "Las Vegas - Fireball - easel back cut out" at bounding box center [469, 246] width 237 height 16
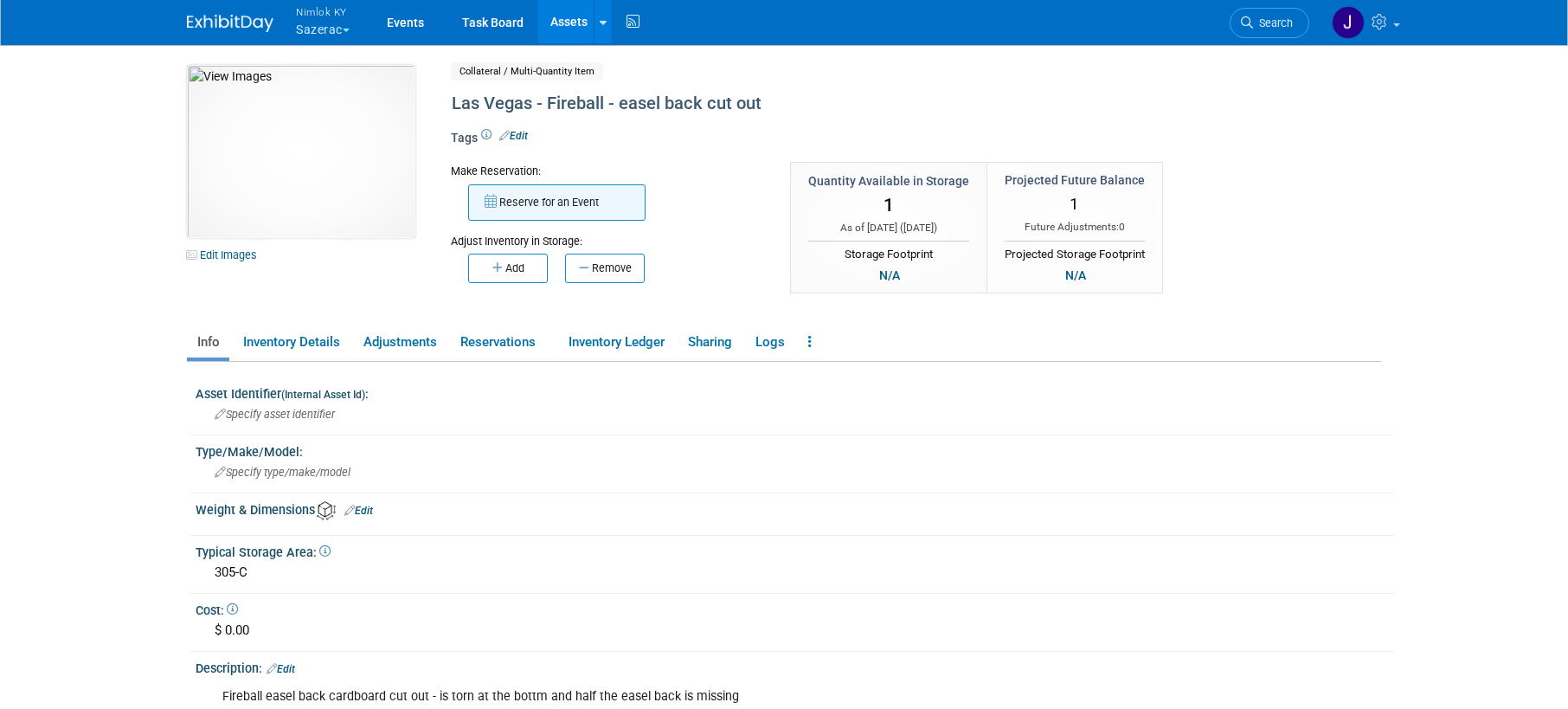
click at [558, 210] on button "Reserve for an Event" at bounding box center [557, 201] width 177 height 36
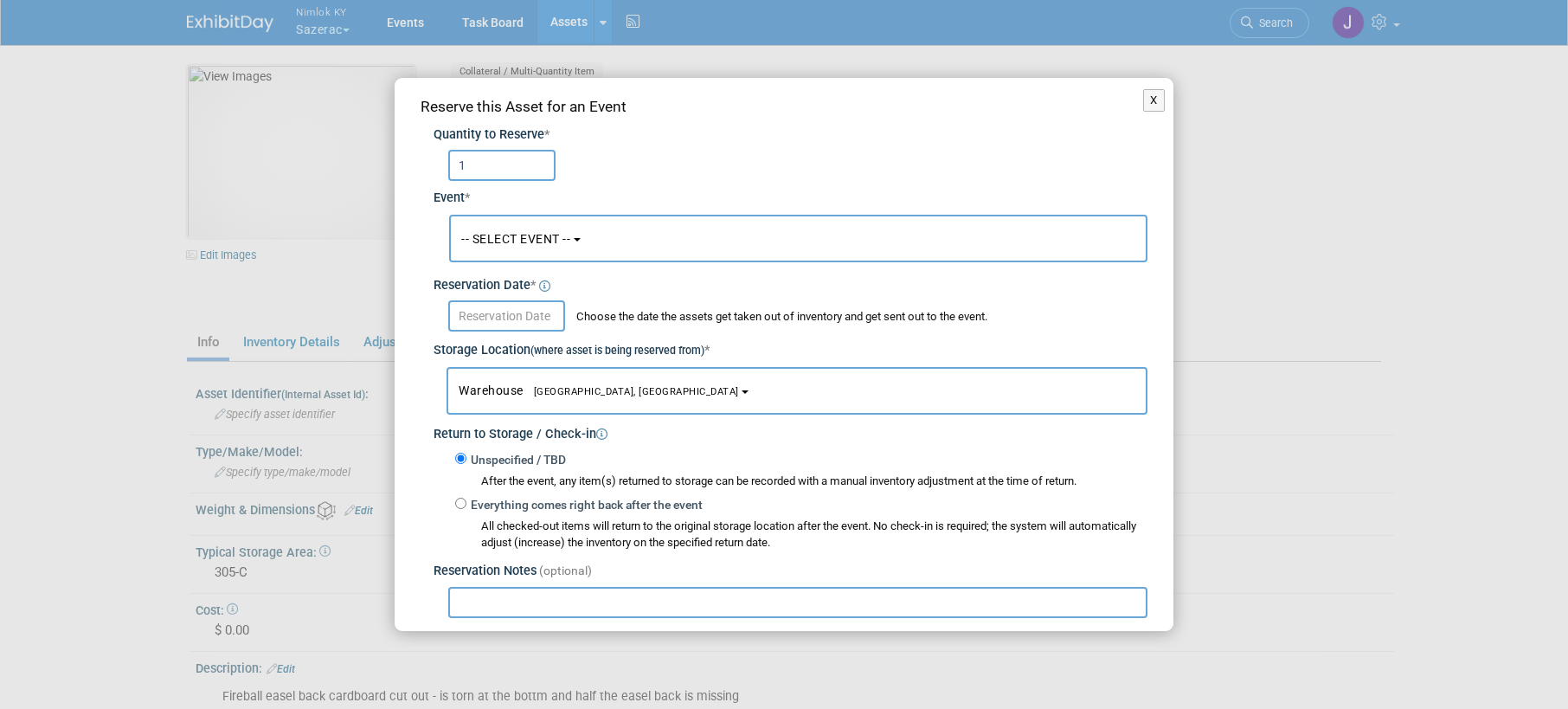
type input "1"
click at [545, 235] on span "-- SELECT EVENT --" at bounding box center [515, 239] width 109 height 14
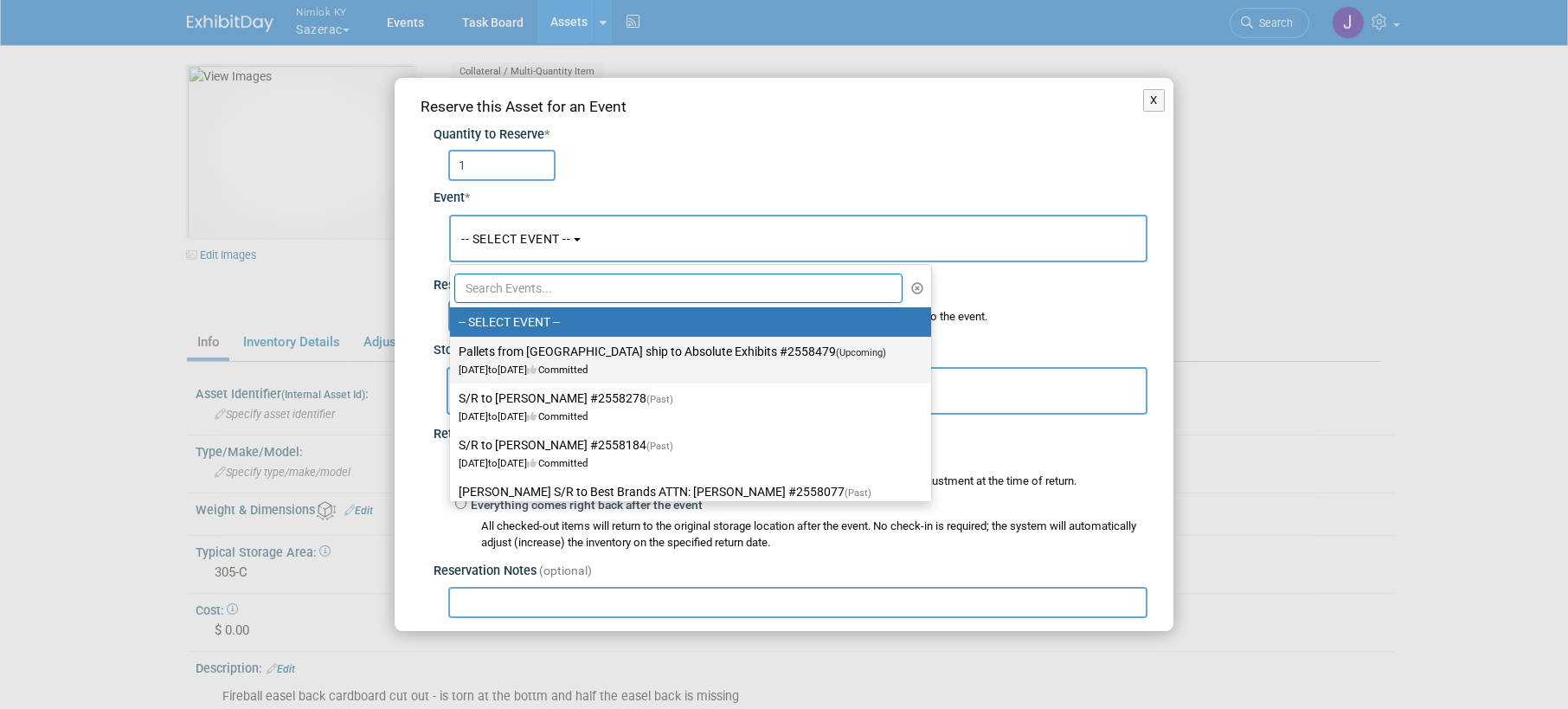
click at [537, 353] on label "Pallets from [GEOGRAPHIC_DATA] ship to Absolute Exhibits #2558479 (Upcoming) [D…" at bounding box center [686, 360] width 455 height 40
click at [453, 353] on input "Pallets from [GEOGRAPHIC_DATA] ship to Absolute Exhibits #2558479 (Upcoming) [D…" at bounding box center [447, 352] width 12 height 12
select select "11151686"
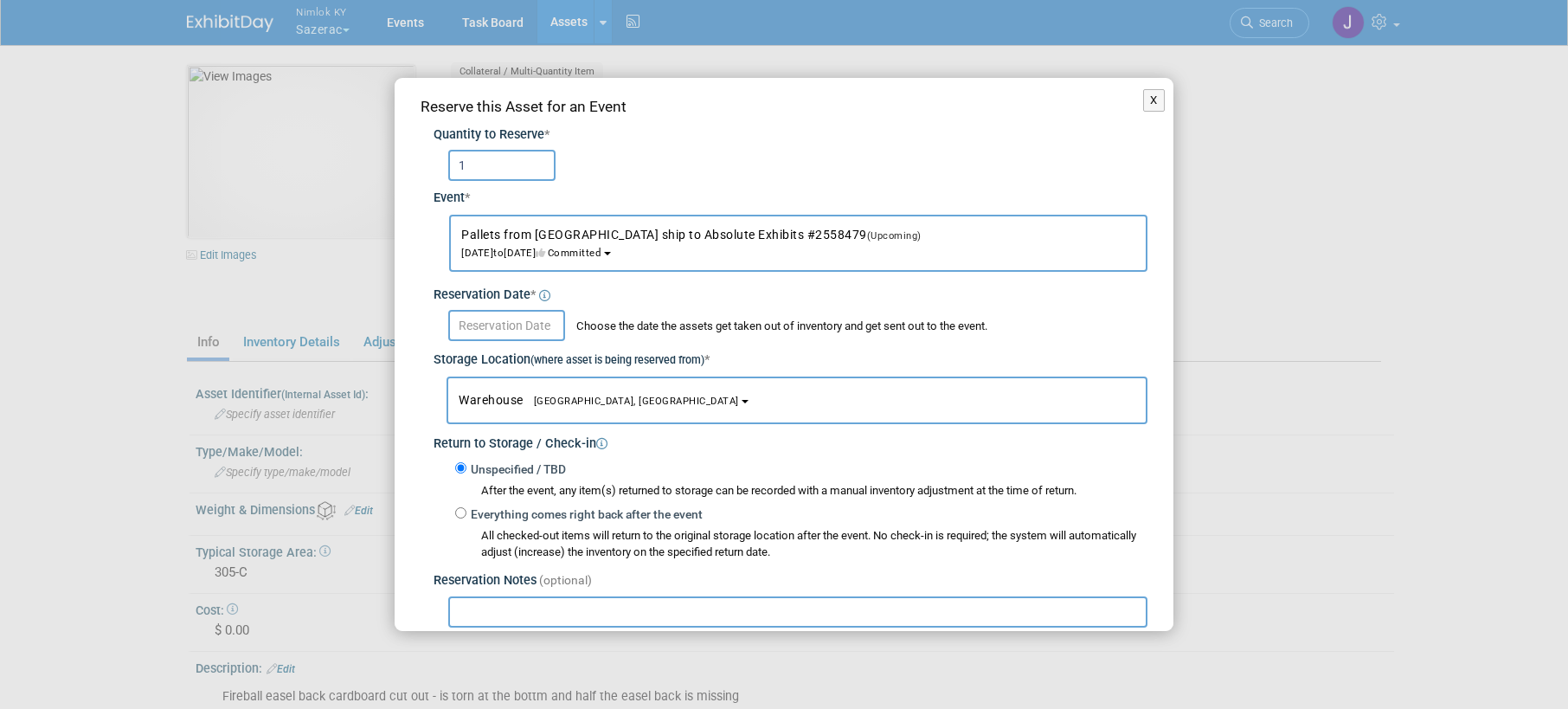
click at [522, 335] on body "Nimlok KY Sazerac Explore: My Workspaces 48 Go to Workspace:" at bounding box center [784, 354] width 1568 height 709
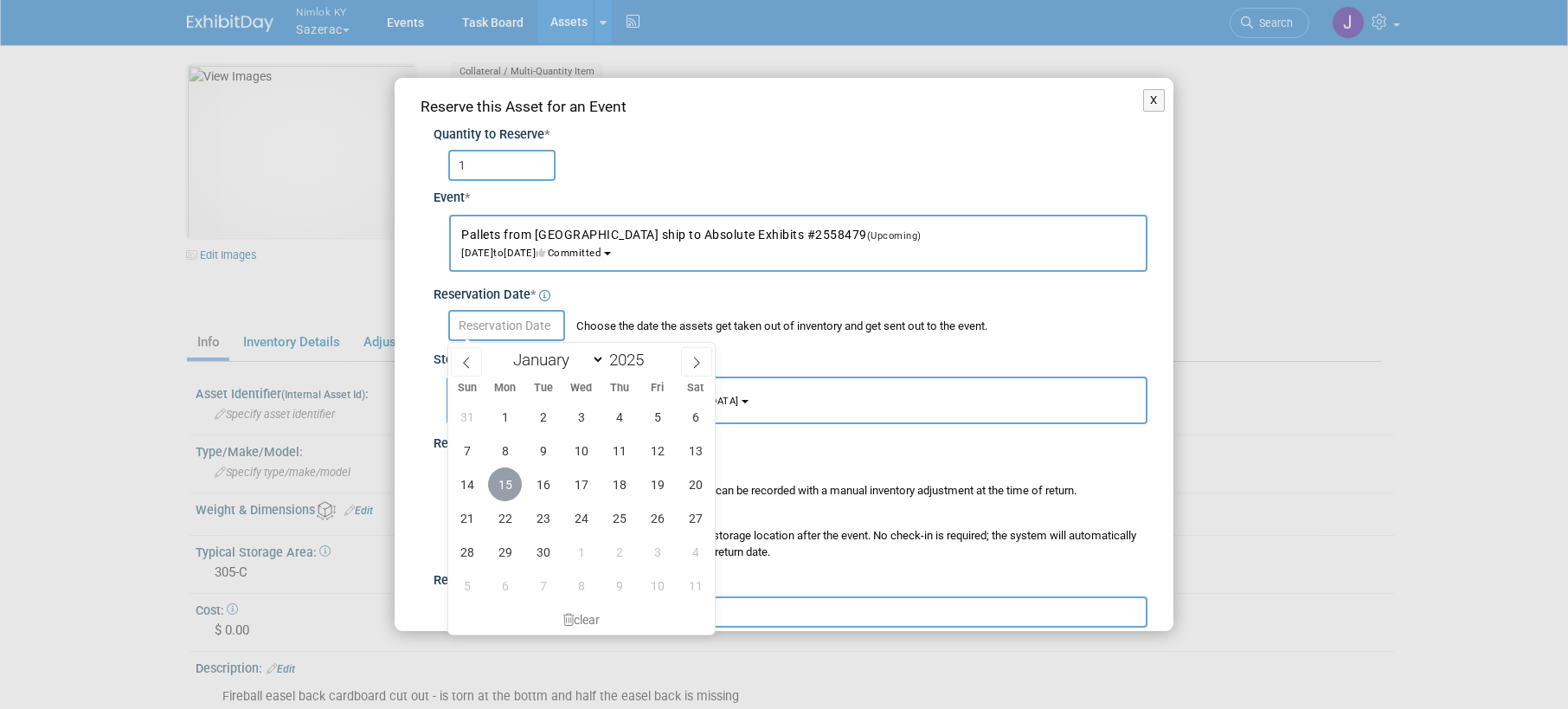
click at [502, 480] on span "15" at bounding box center [505, 484] width 34 height 34
type input "[DATE]"
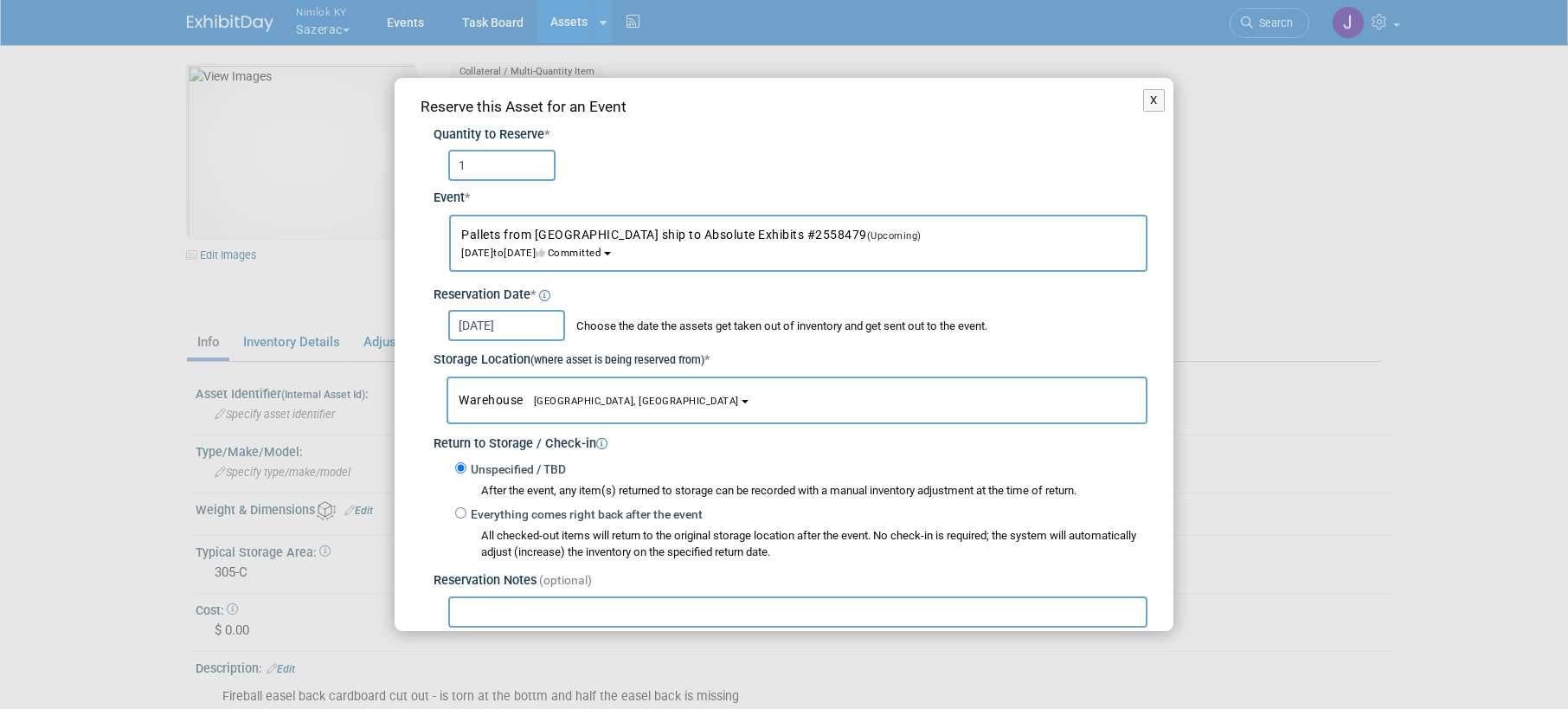
scroll to position [165, 0]
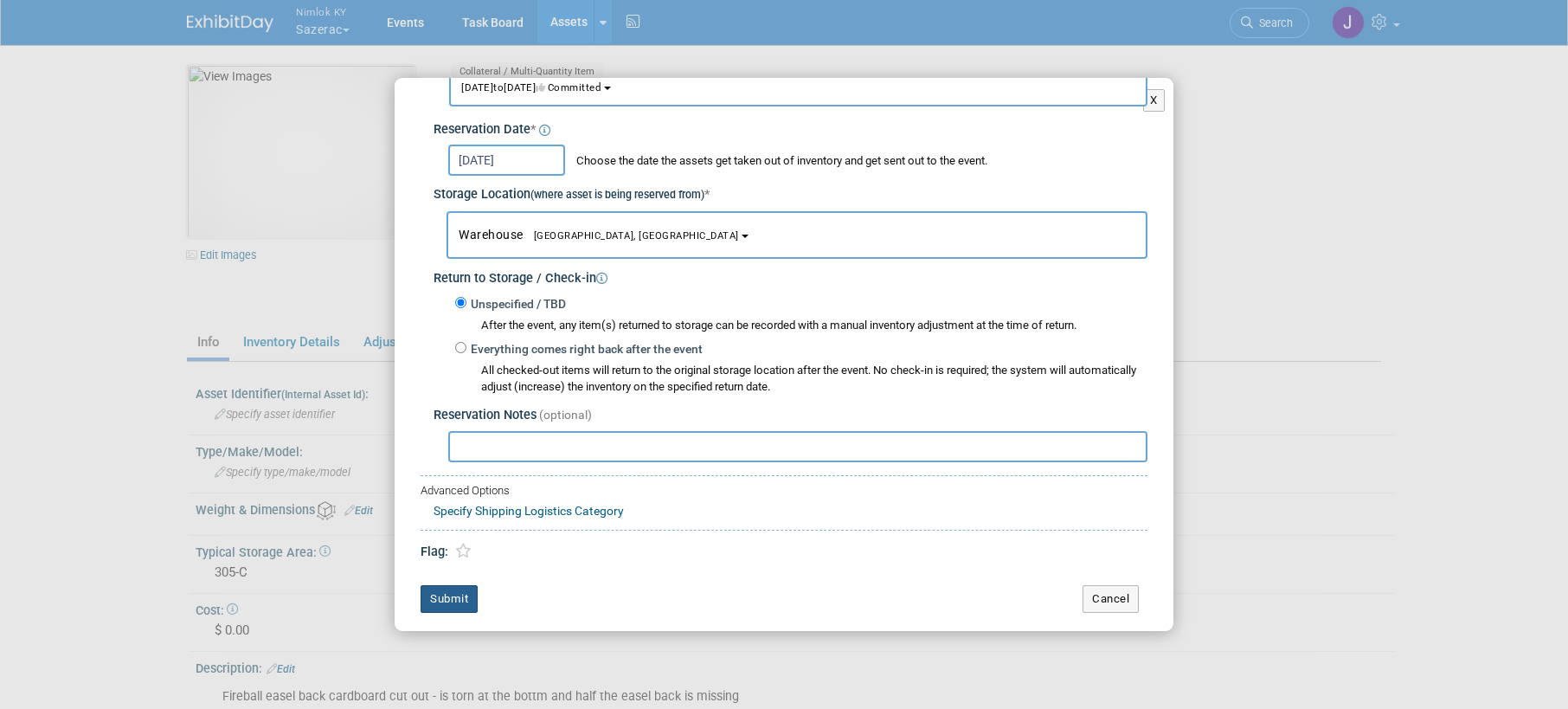
click at [473, 590] on button "Submit" at bounding box center [449, 598] width 57 height 27
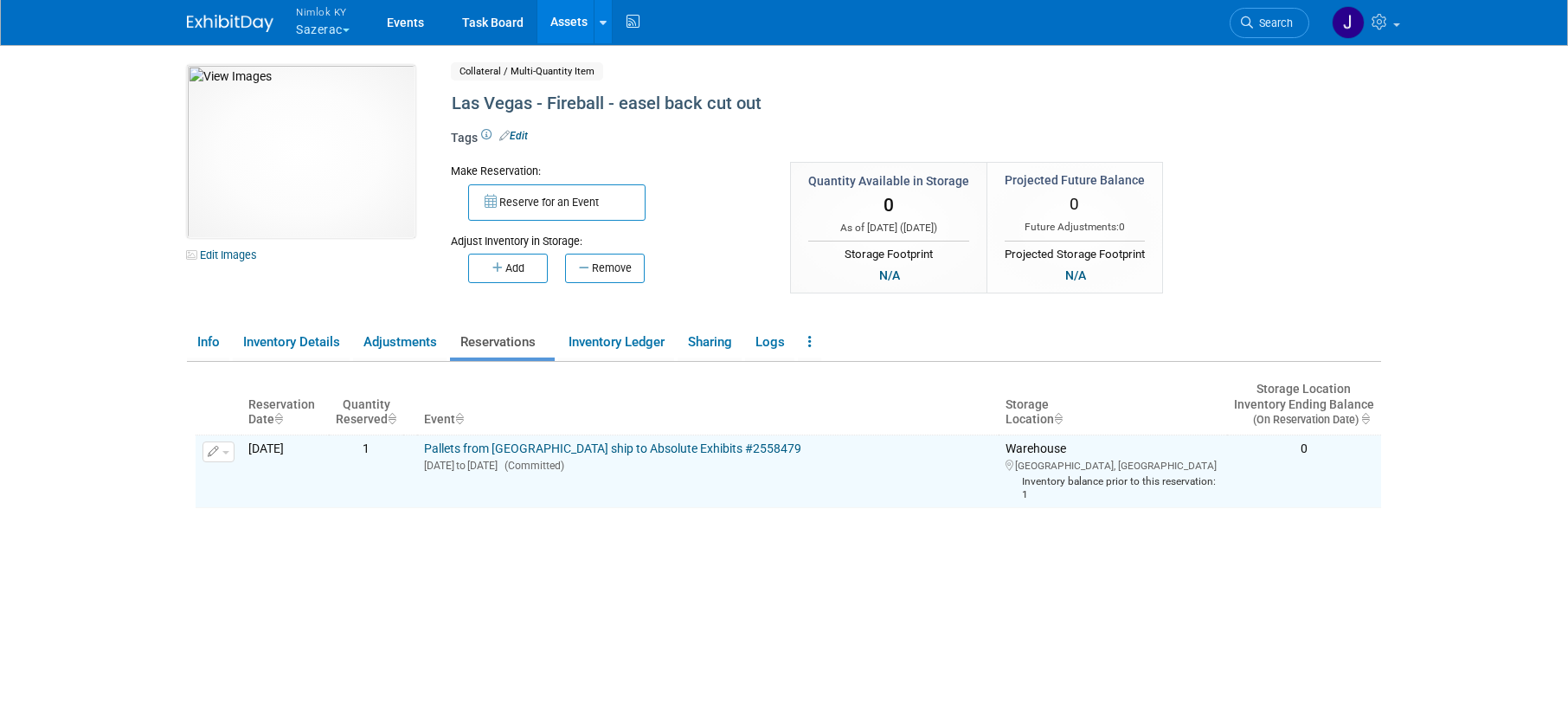
click at [572, 19] on link "Assets" at bounding box center [568, 22] width 64 height 43
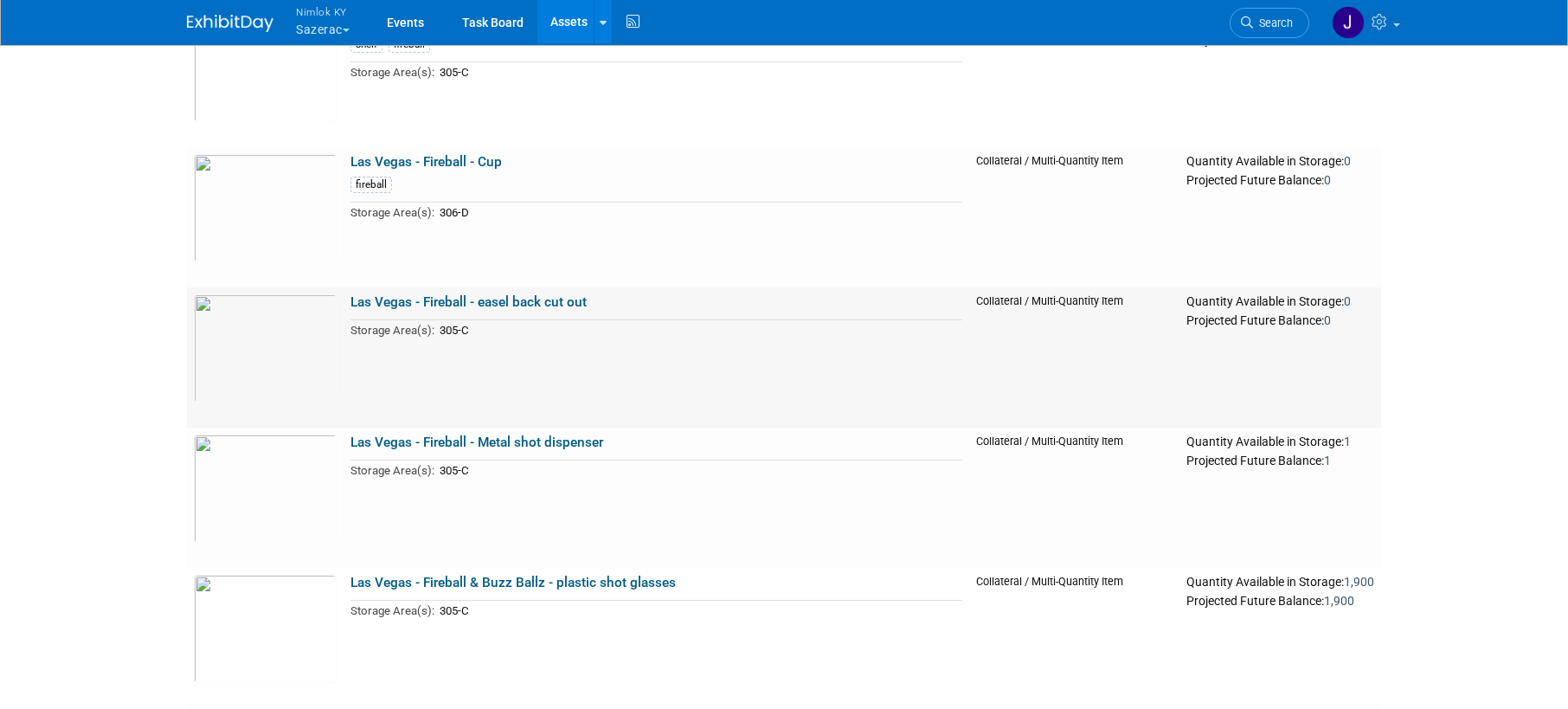
scroll to position [2326, 0]
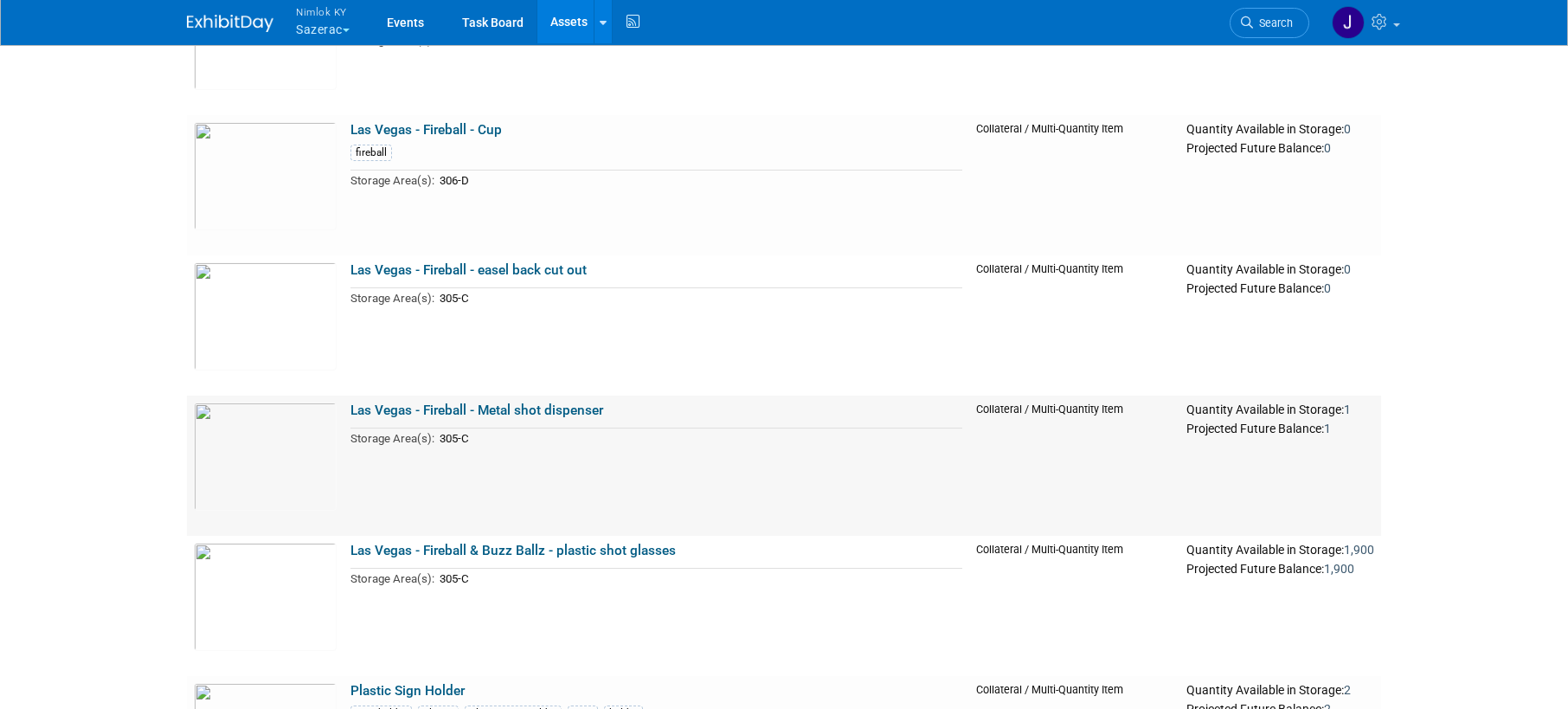
click at [575, 414] on link "Las Vegas - Fireball - Metal shot dispenser" at bounding box center [476, 410] width 252 height 16
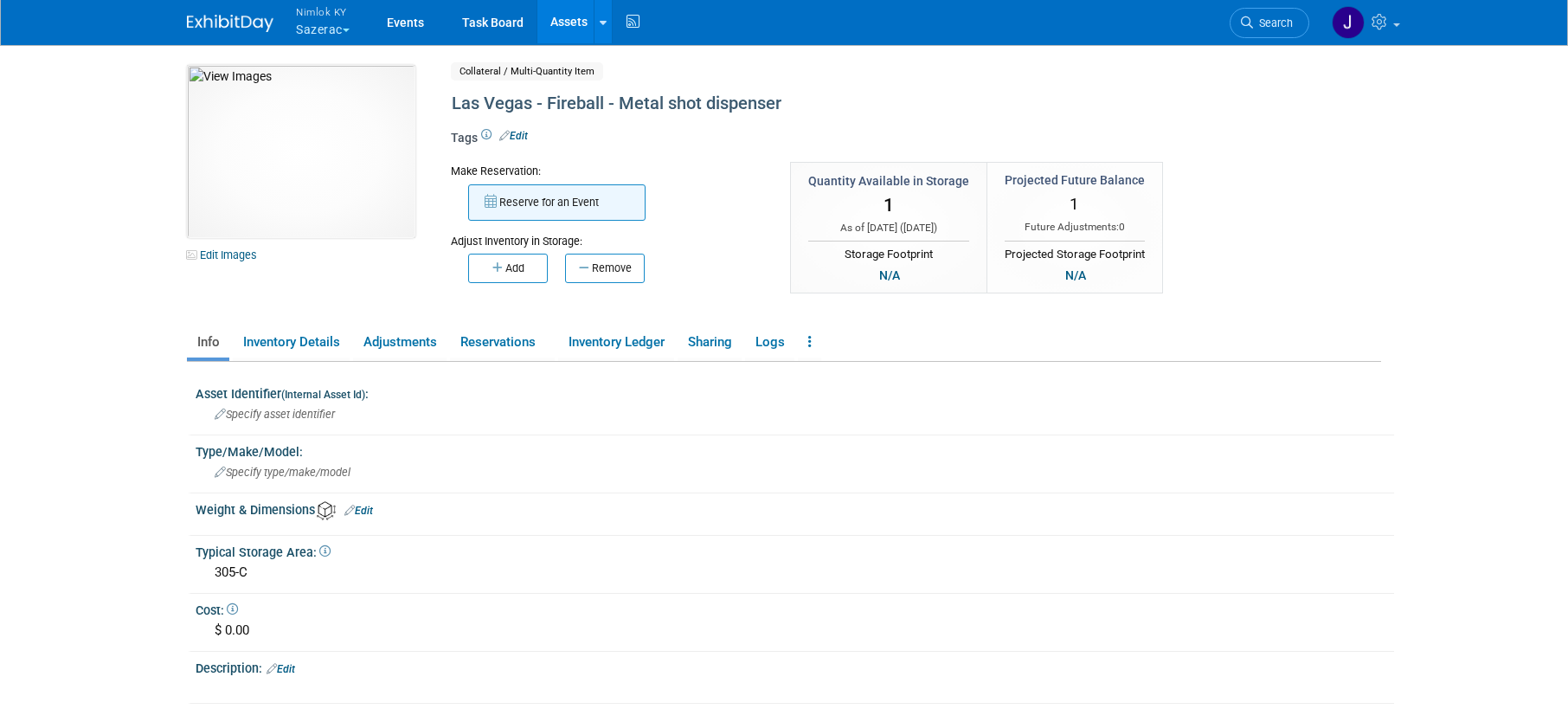
click at [547, 200] on button "Reserve for an Event" at bounding box center [557, 201] width 177 height 36
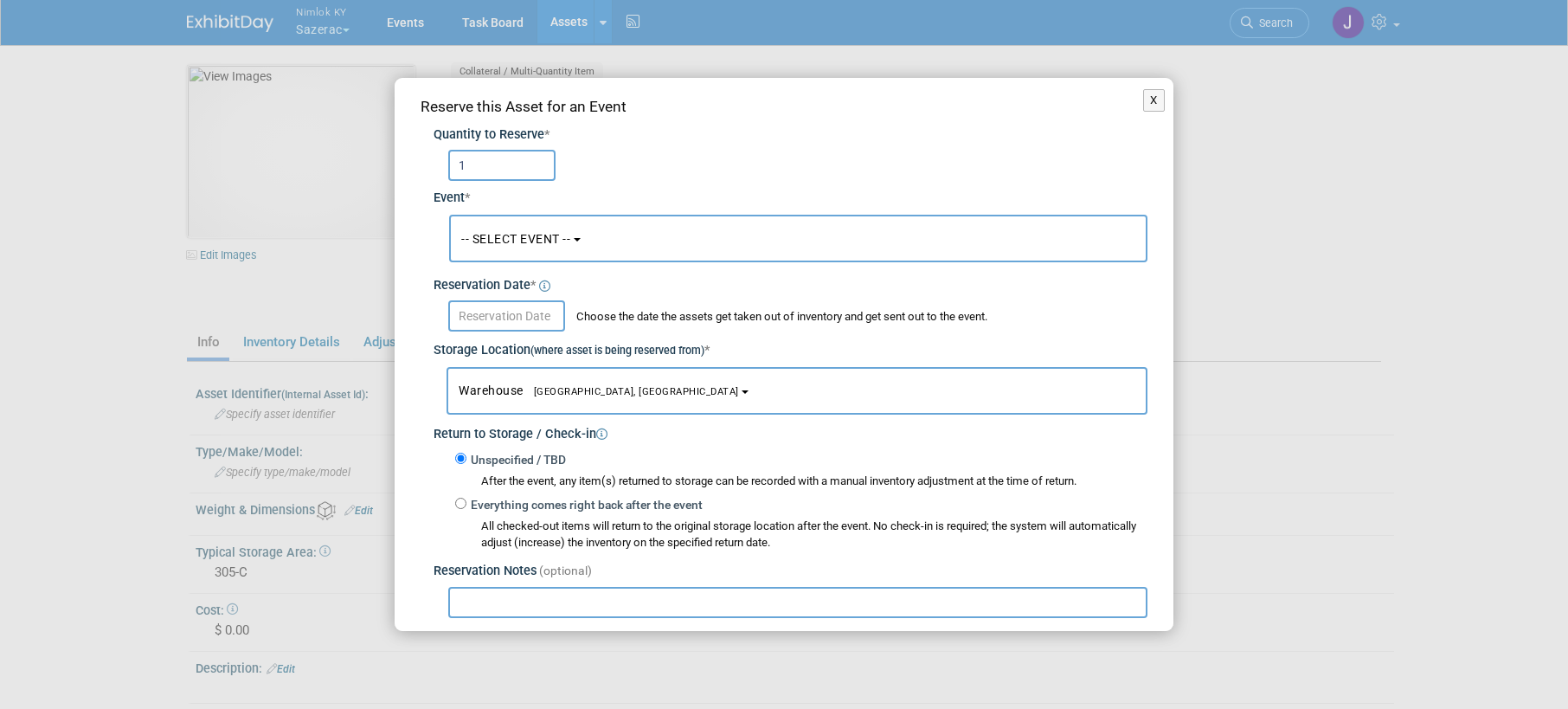
type input "1"
click at [528, 229] on button "-- SELECT EVENT --" at bounding box center [798, 238] width 698 height 48
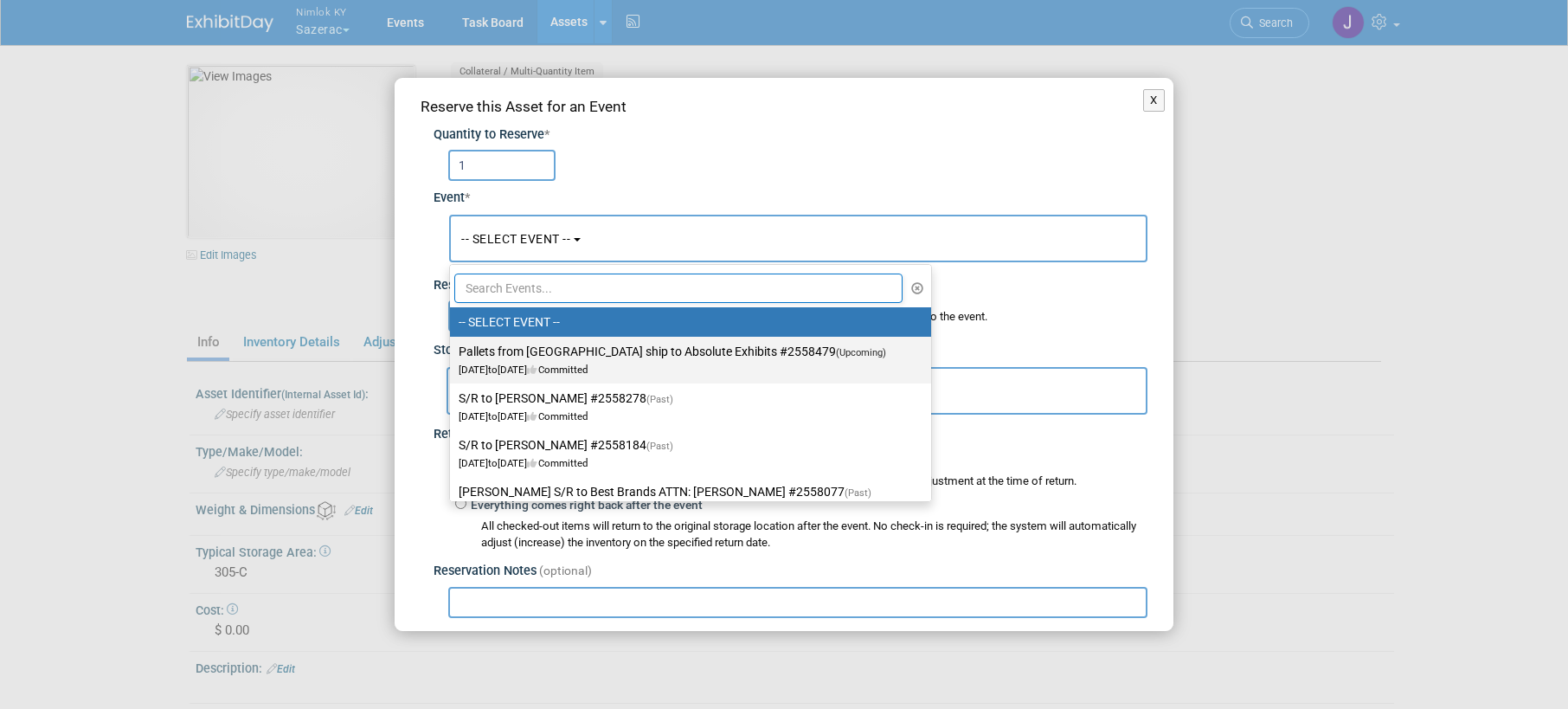
click at [528, 356] on label "Pallets from [GEOGRAPHIC_DATA] ship to Absolute Exhibits #2558479 (Upcoming) [D…" at bounding box center [686, 360] width 455 height 40
click at [453, 356] on input "Pallets from [GEOGRAPHIC_DATA] ship to Absolute Exhibits #2558479 (Upcoming) [D…" at bounding box center [447, 352] width 12 height 12
select select "11151686"
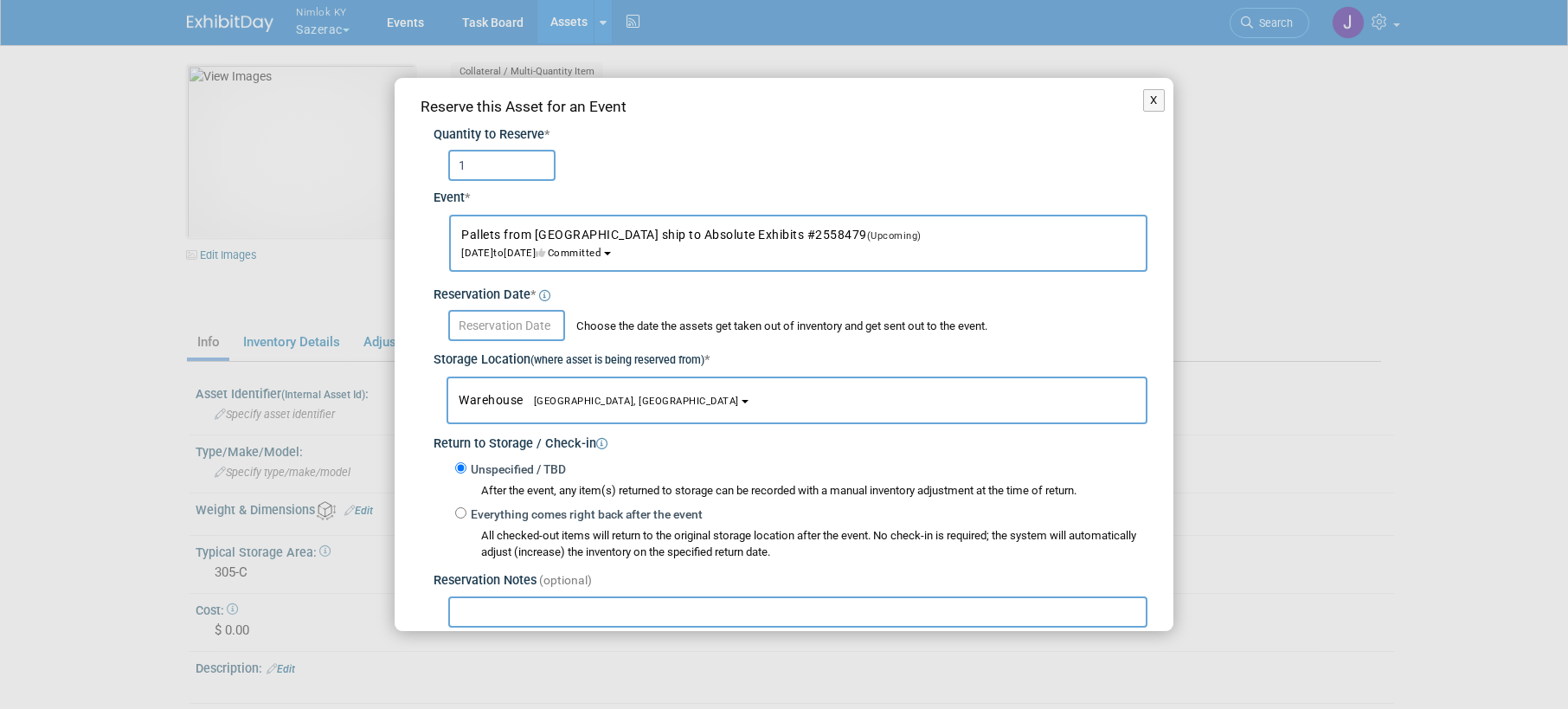
click at [530, 318] on input "text" at bounding box center [506, 326] width 116 height 31
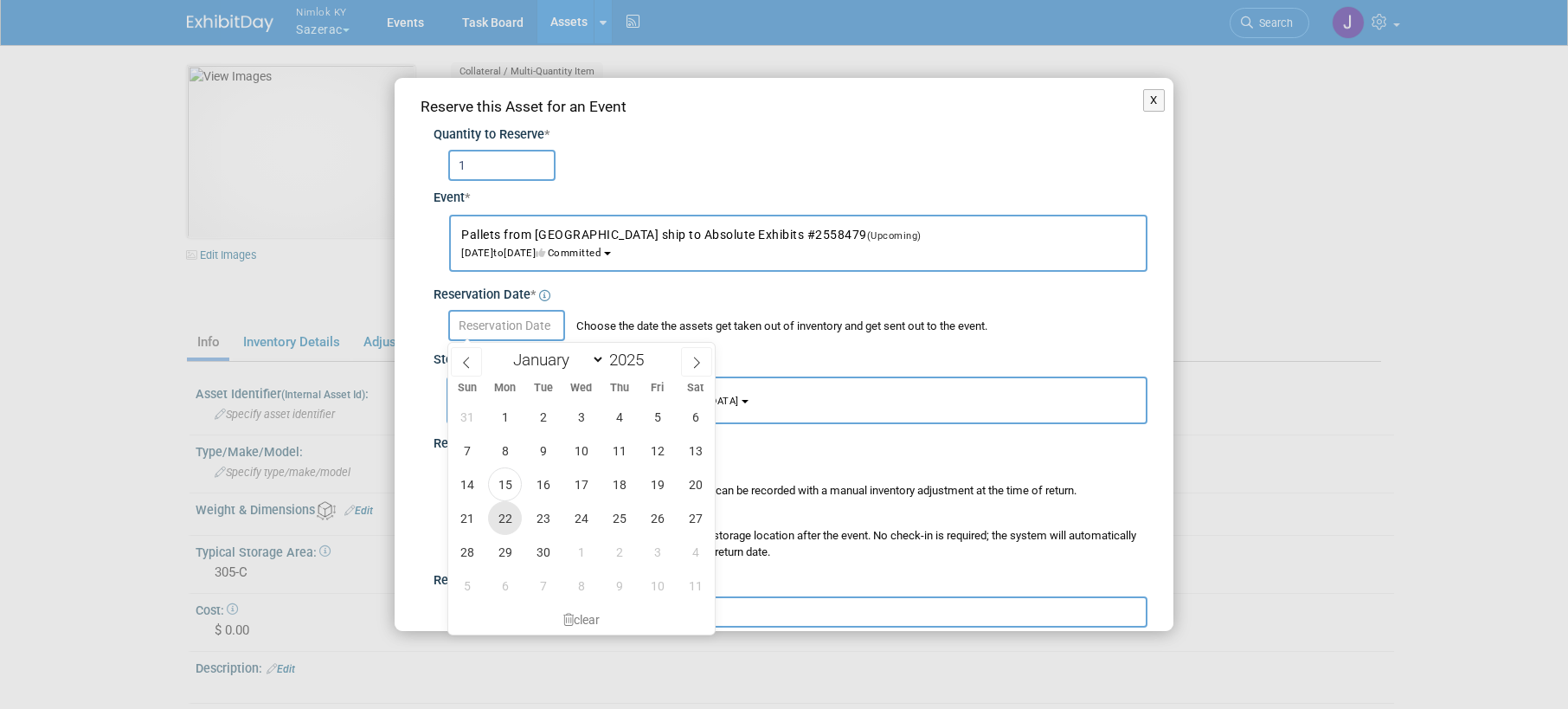
click at [511, 502] on span "22" at bounding box center [505, 517] width 34 height 34
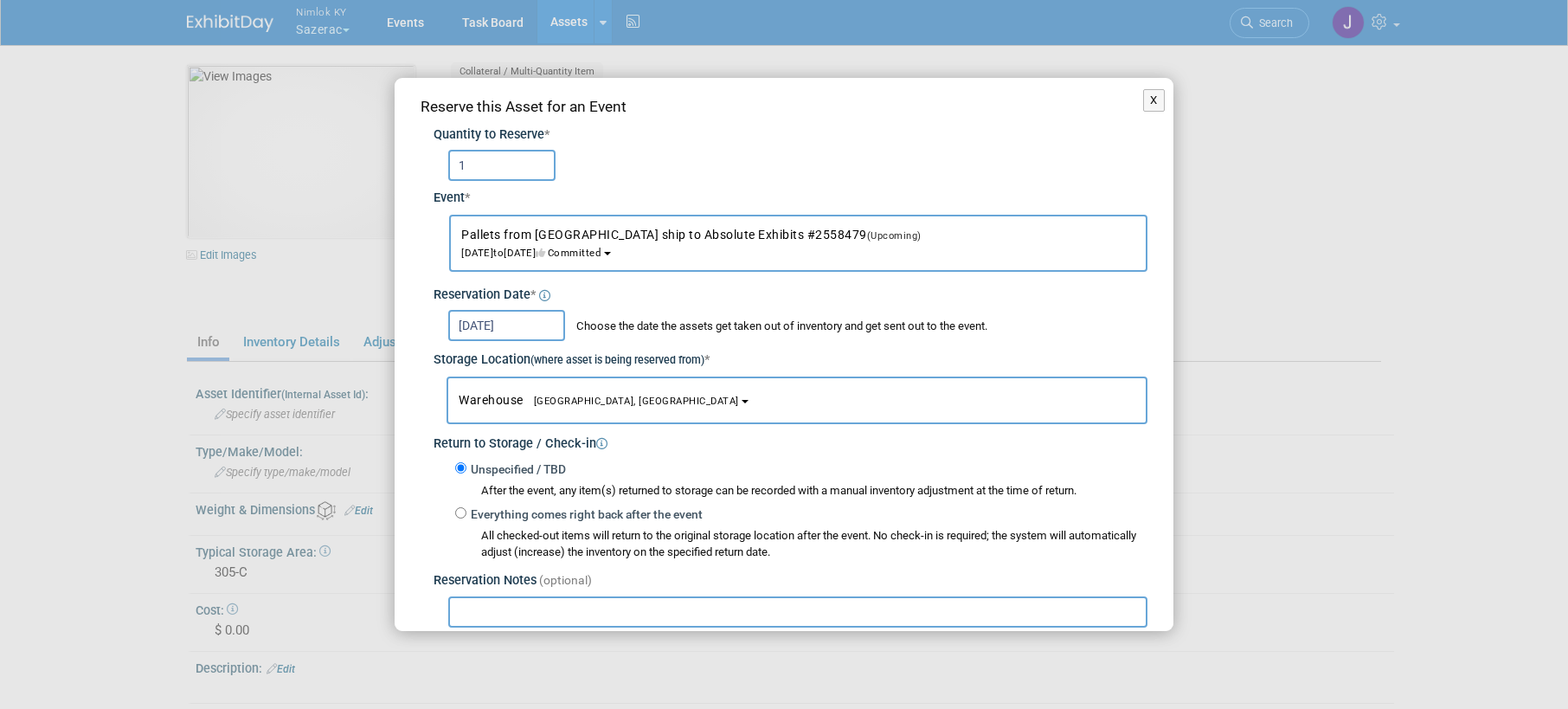
click at [519, 322] on input "[DATE]" at bounding box center [506, 326] width 116 height 31
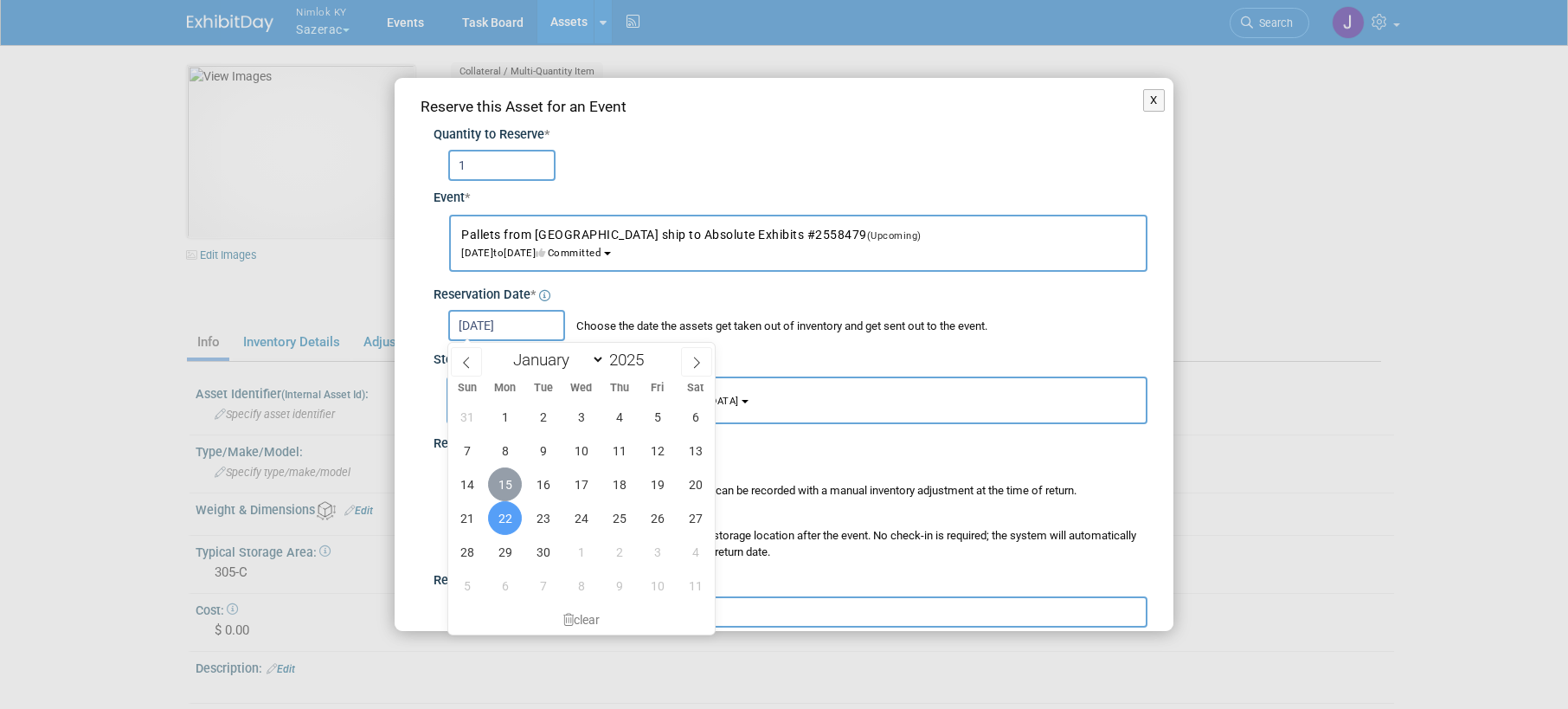
click at [502, 484] on span "15" at bounding box center [505, 484] width 34 height 34
type input "[DATE]"
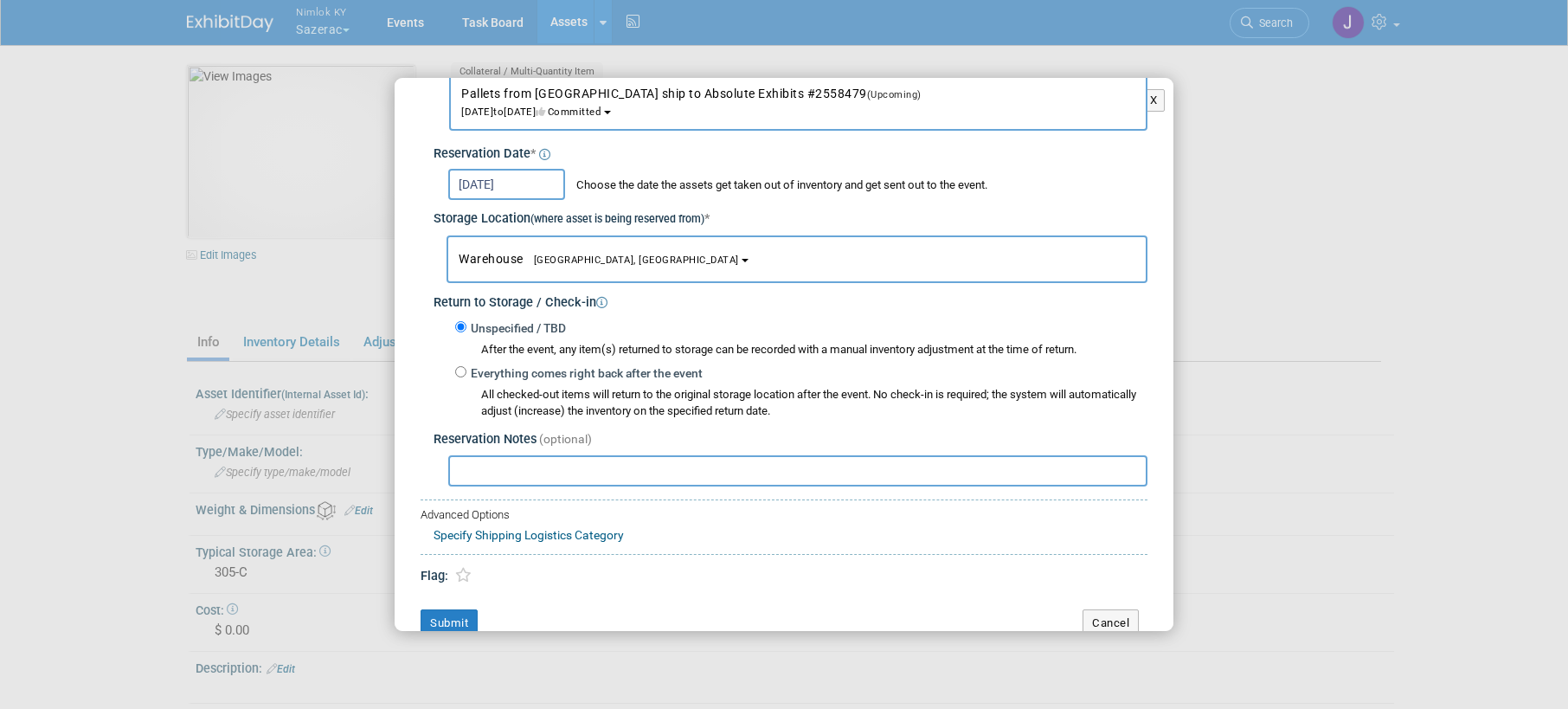
scroll to position [165, 0]
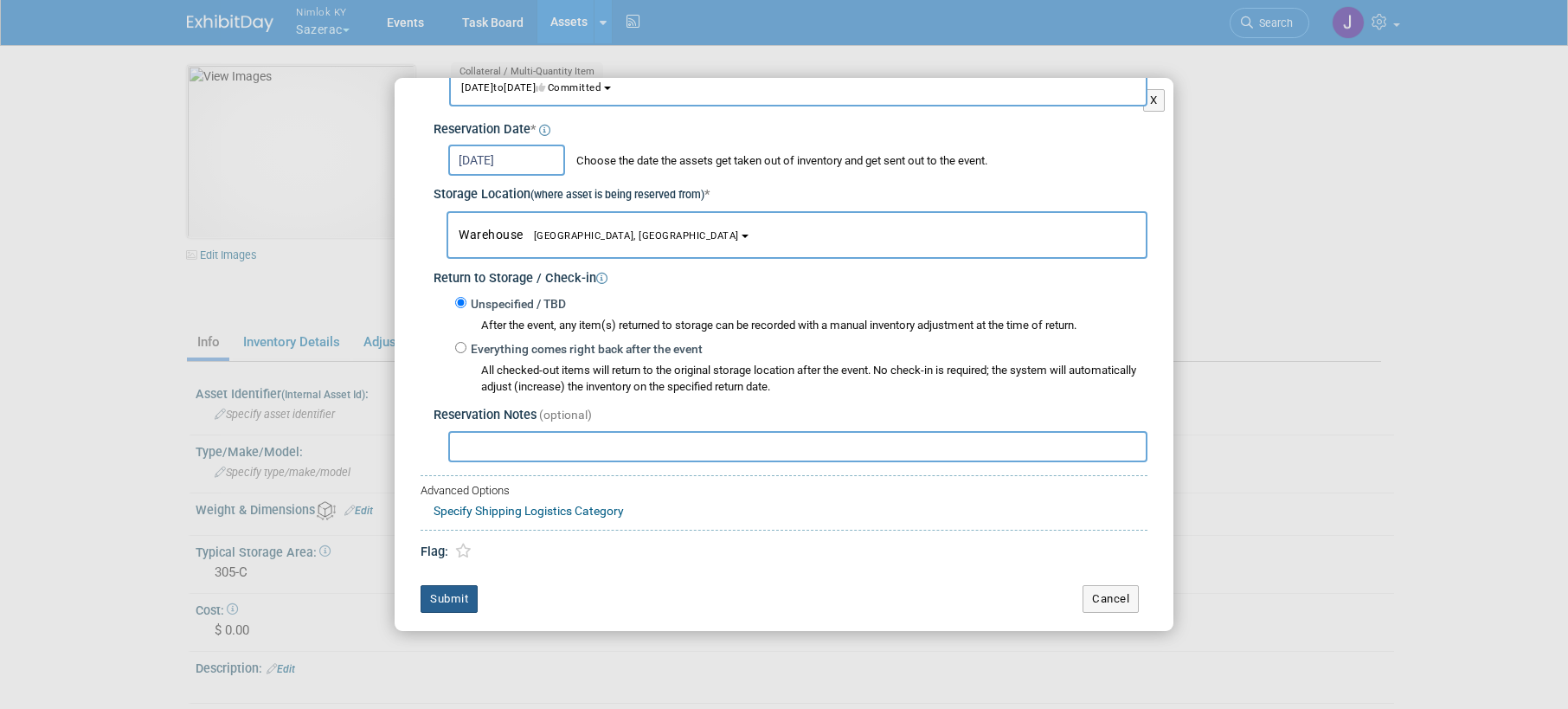
click at [461, 592] on button "Submit" at bounding box center [449, 598] width 57 height 27
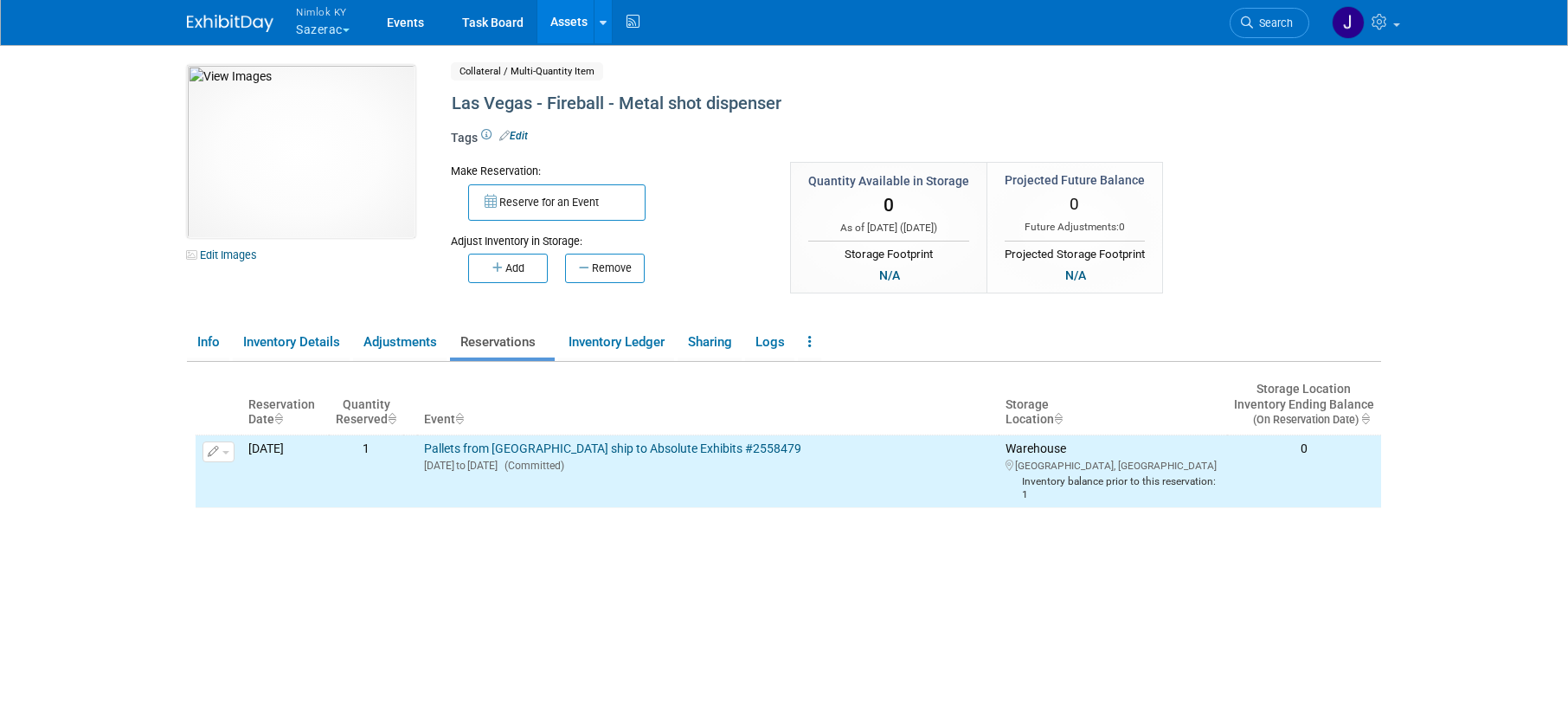
click at [575, 22] on link "Assets" at bounding box center [568, 22] width 64 height 43
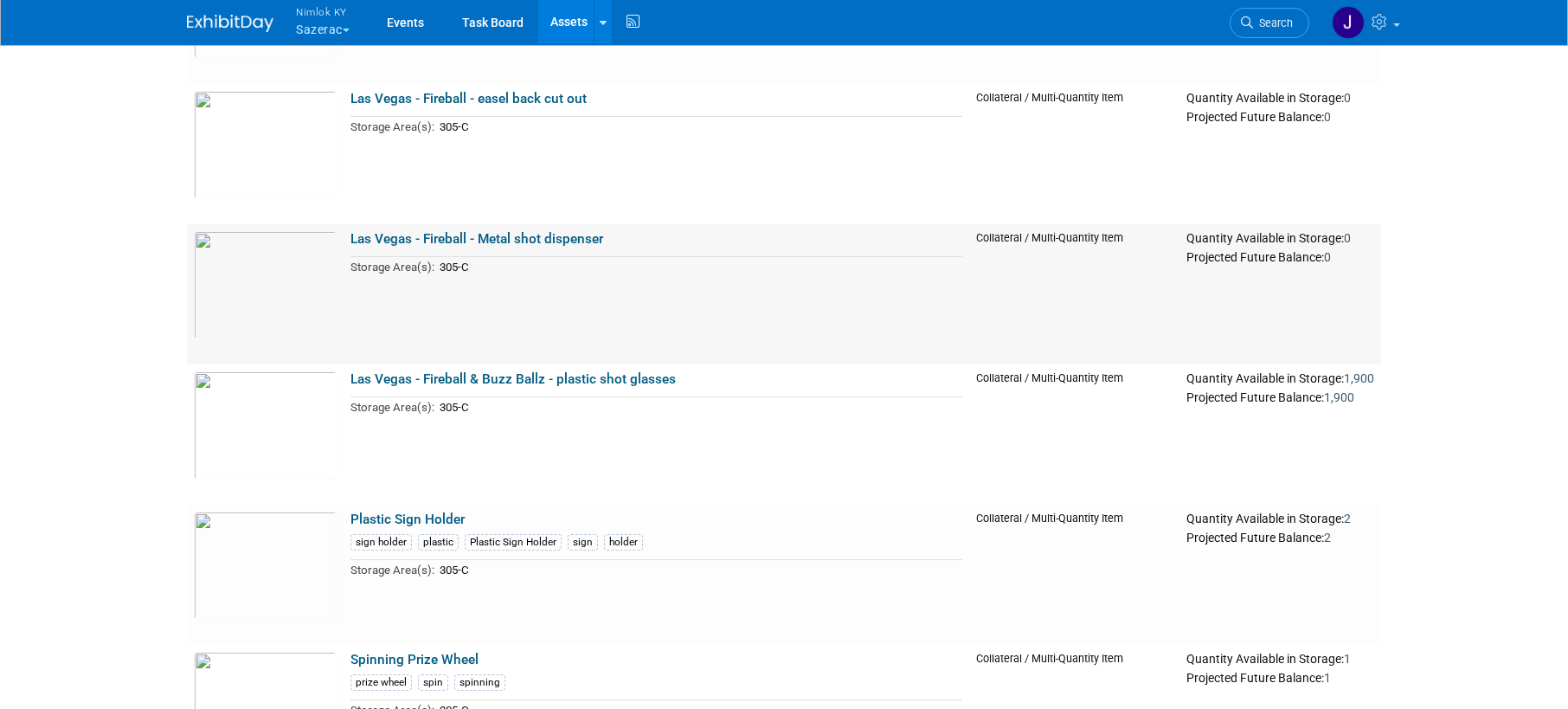
scroll to position [2498, 0]
click at [621, 374] on link "Las Vegas - Fireball & Buzz Ballz - plastic shot glasses" at bounding box center [513, 378] width 326 height 16
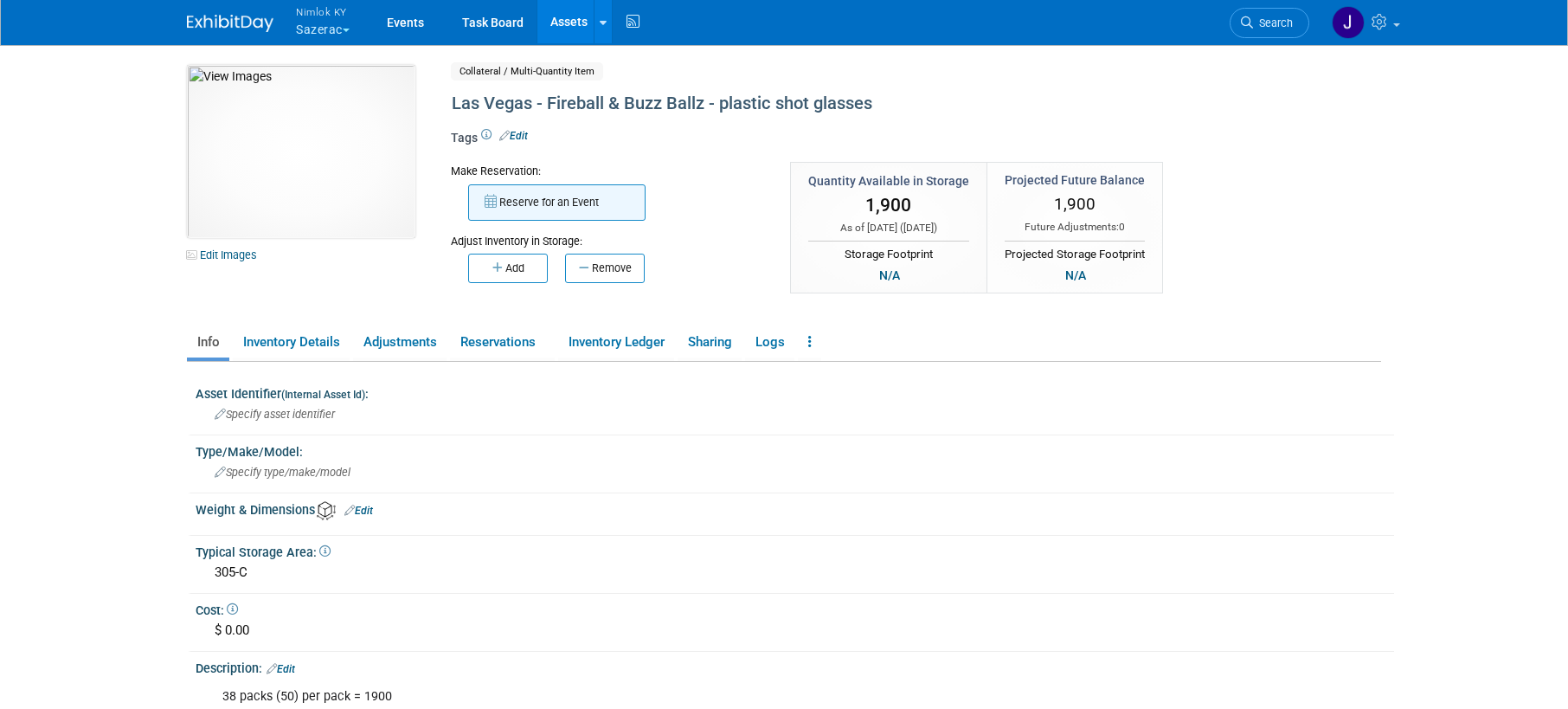
click at [583, 205] on button "Reserve for an Event" at bounding box center [557, 201] width 177 height 36
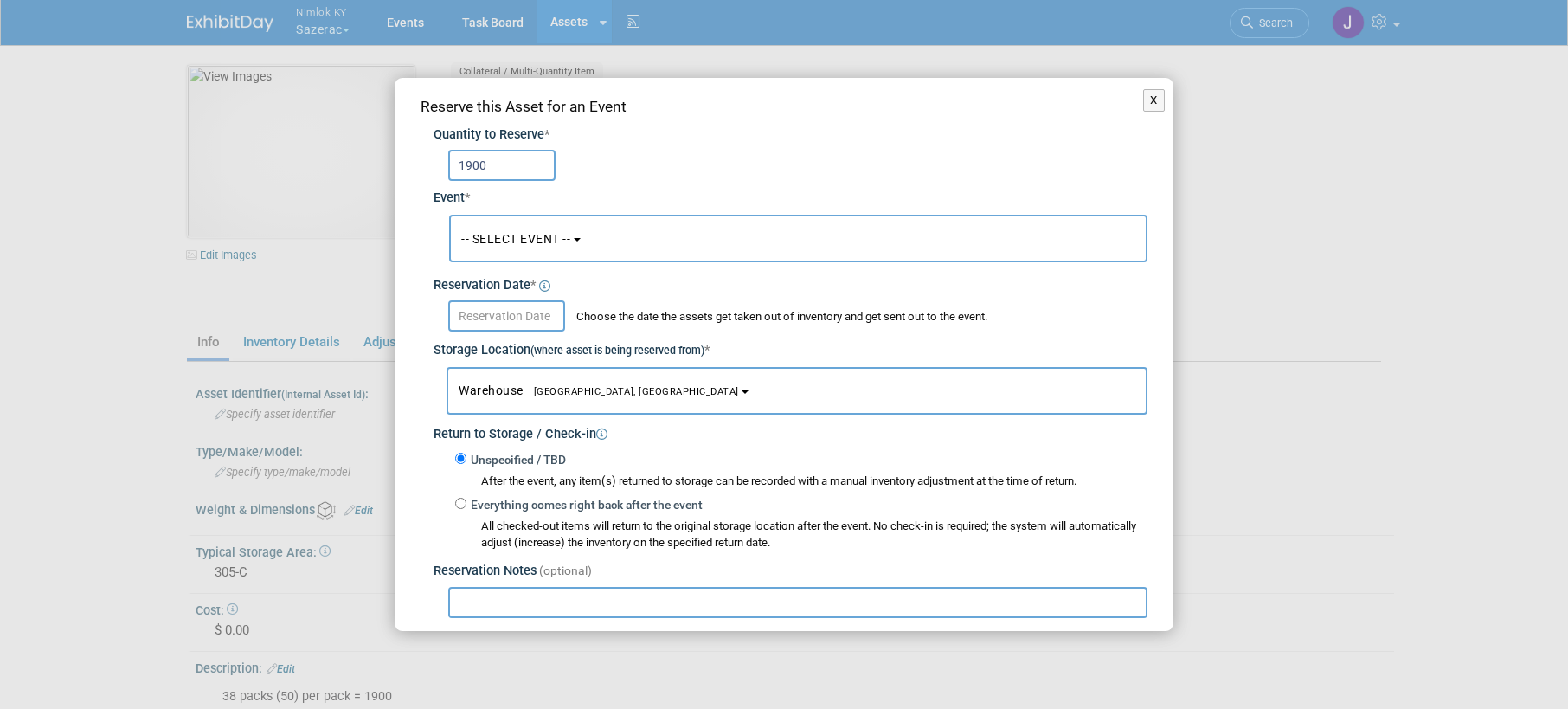
type input "1900"
click at [579, 229] on button "-- SELECT EVENT --" at bounding box center [798, 238] width 698 height 48
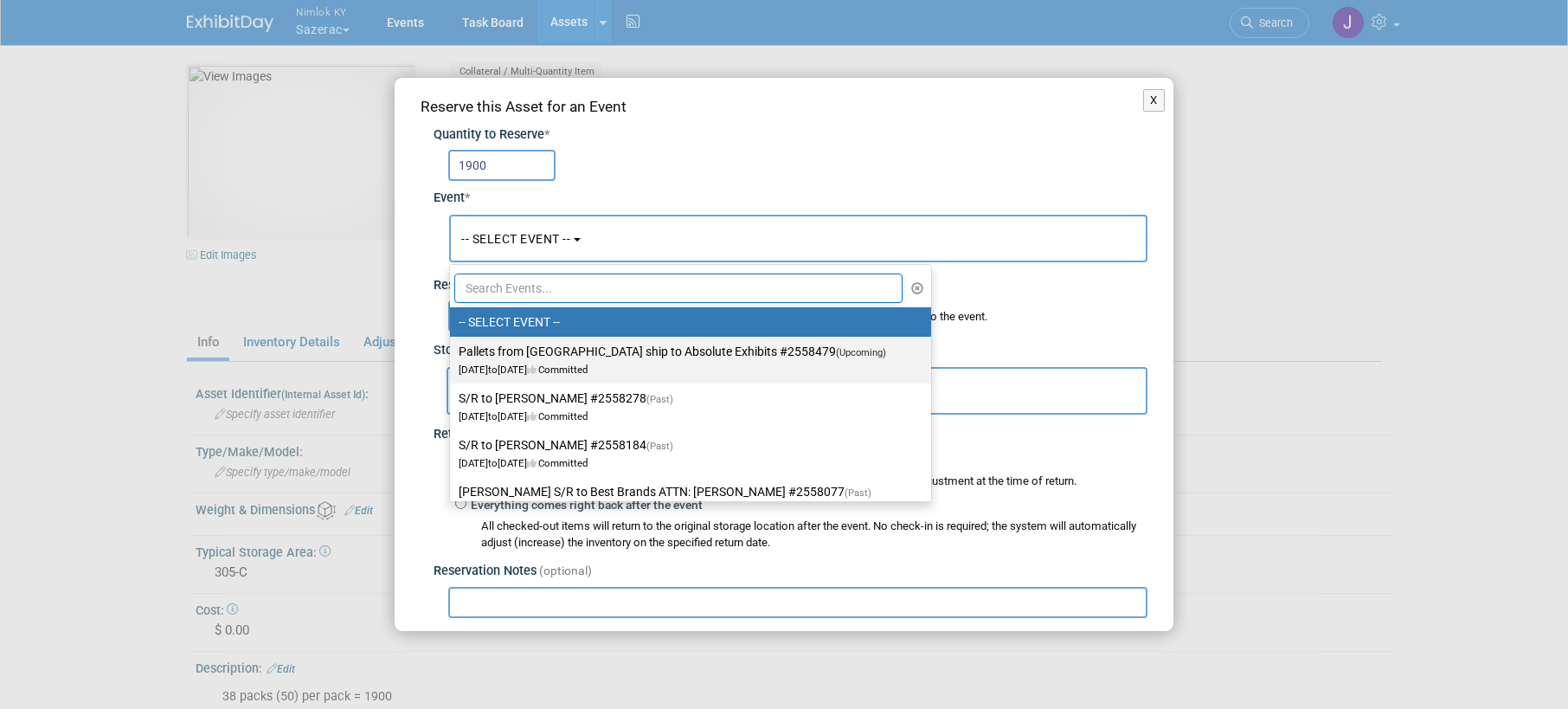
click at [577, 348] on label "Pallets from Las Vegas ship to Absolute Exhibits #2558479 (Upcoming) Sep 15, 20…" at bounding box center [686, 360] width 455 height 40
click at [453, 348] on input "Pallets from Las Vegas ship to Absolute Exhibits #2558479 (Upcoming) Sep 15, 20…" at bounding box center [447, 352] width 12 height 12
select select "11151686"
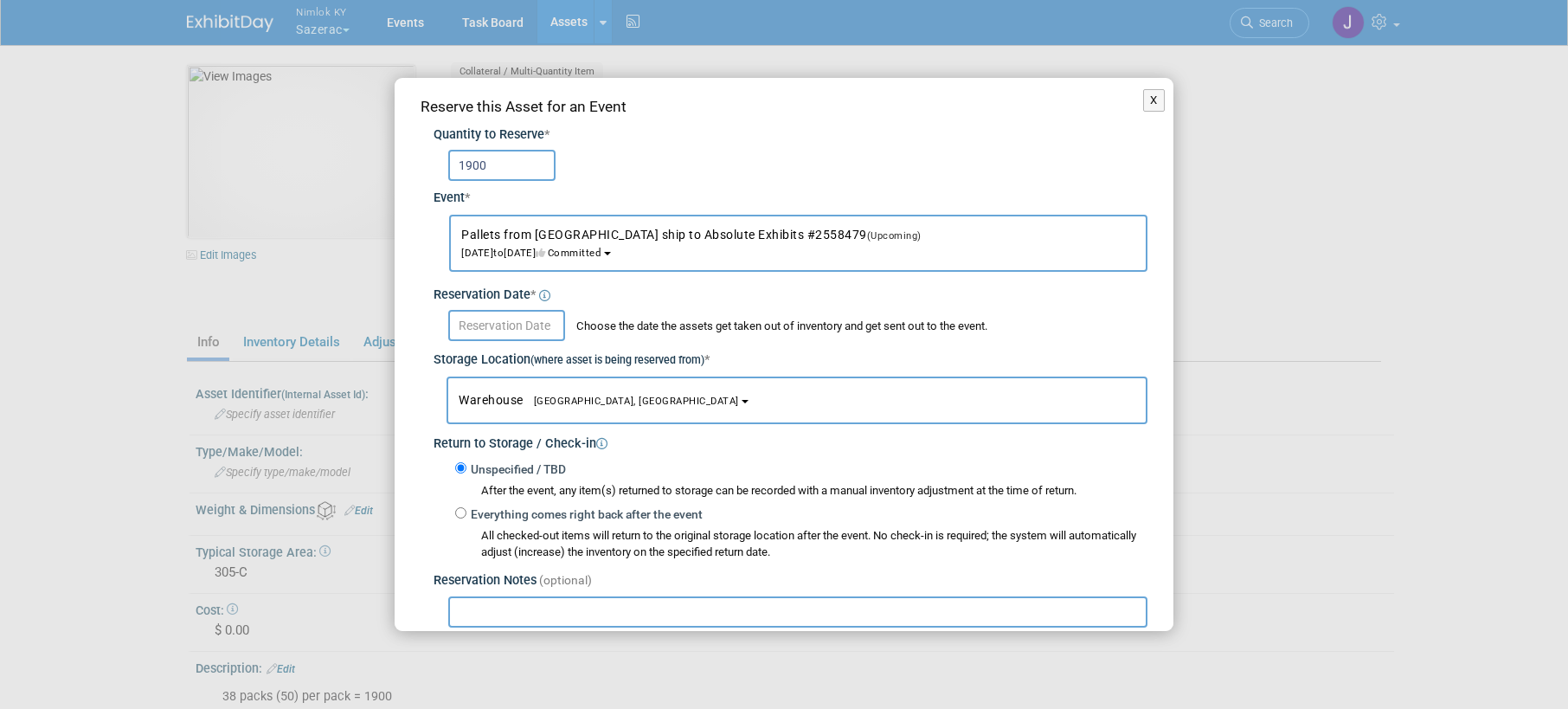
click at [541, 334] on body "Nimlok KY Sazerac Explore: My Workspaces 48 Go to Workspace:" at bounding box center [784, 354] width 1568 height 709
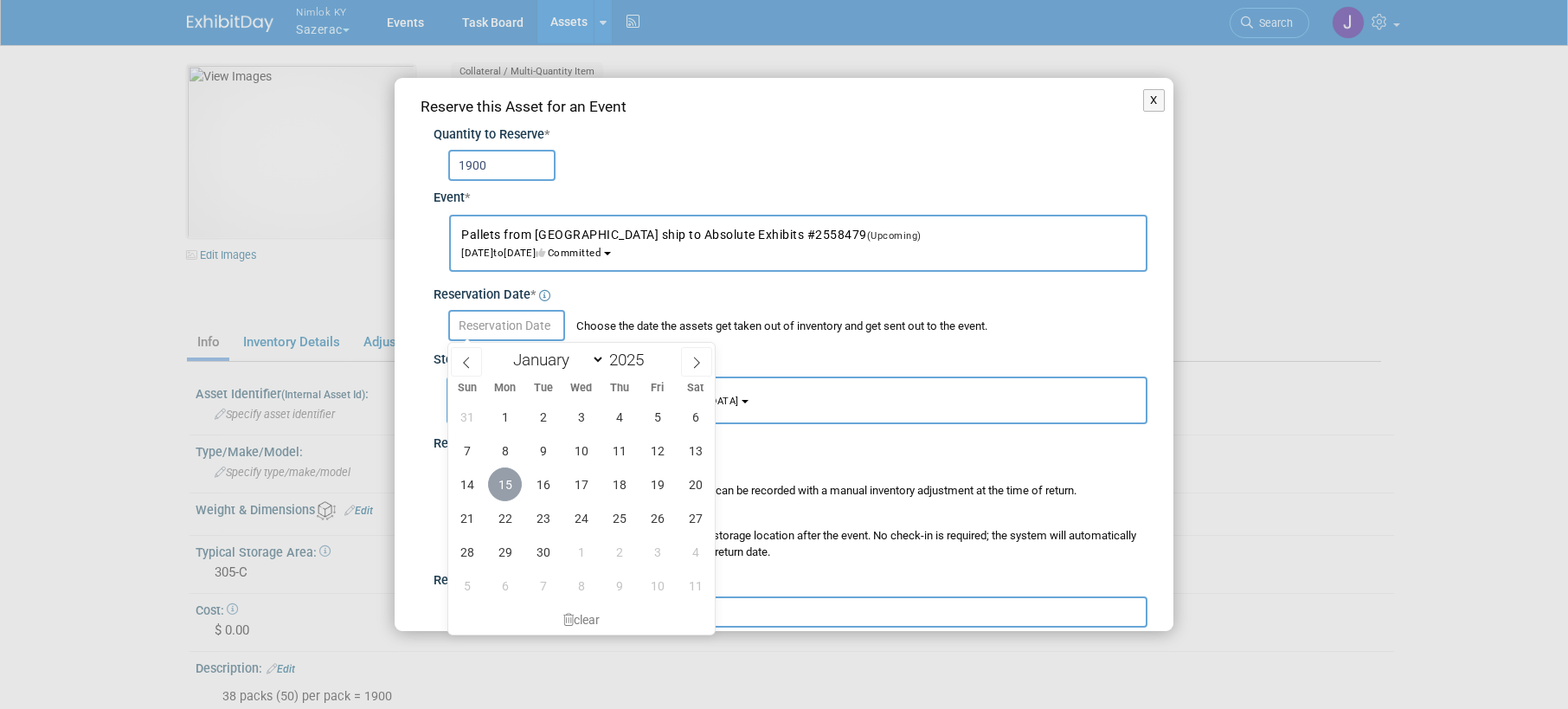
click at [504, 490] on span "15" at bounding box center [505, 484] width 34 height 34
type input "[DATE]"
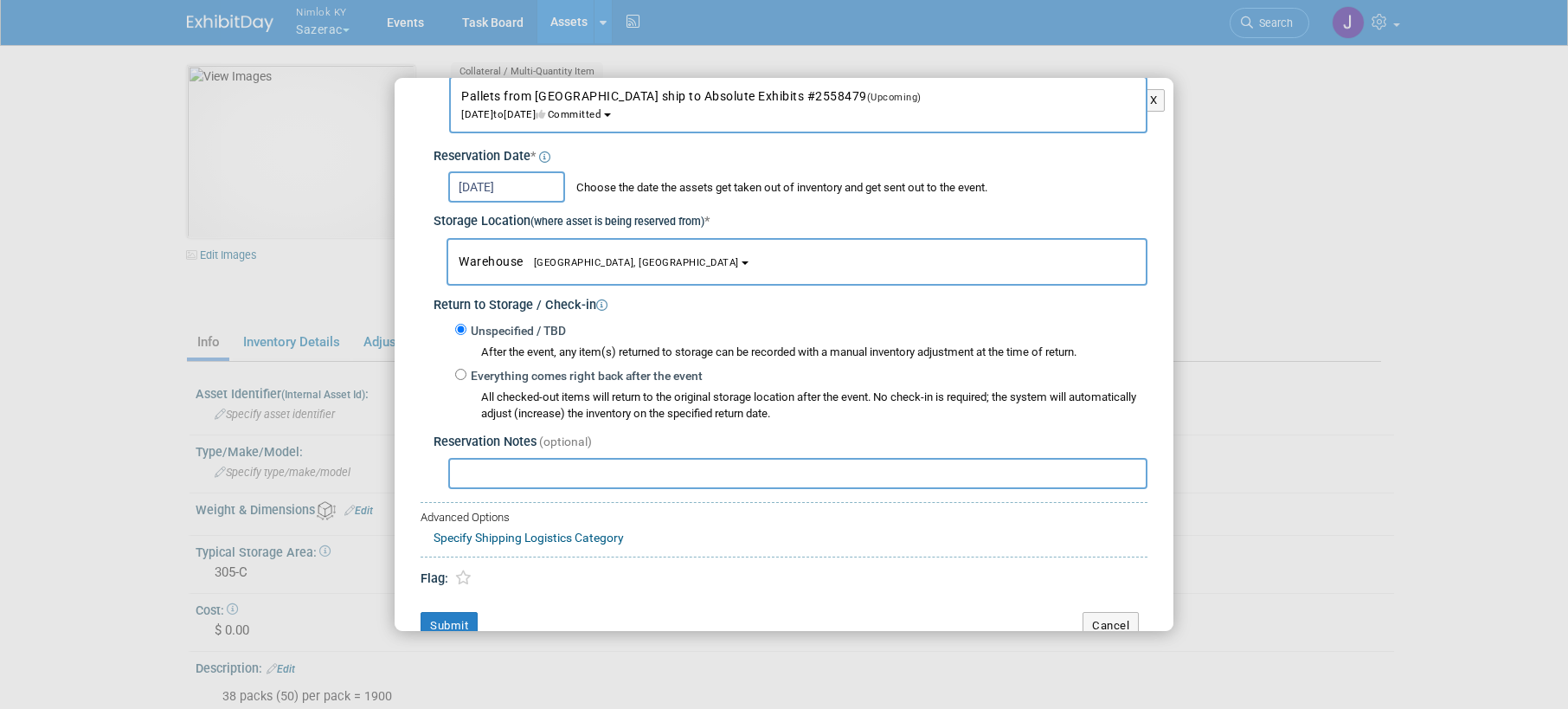
scroll to position [165, 0]
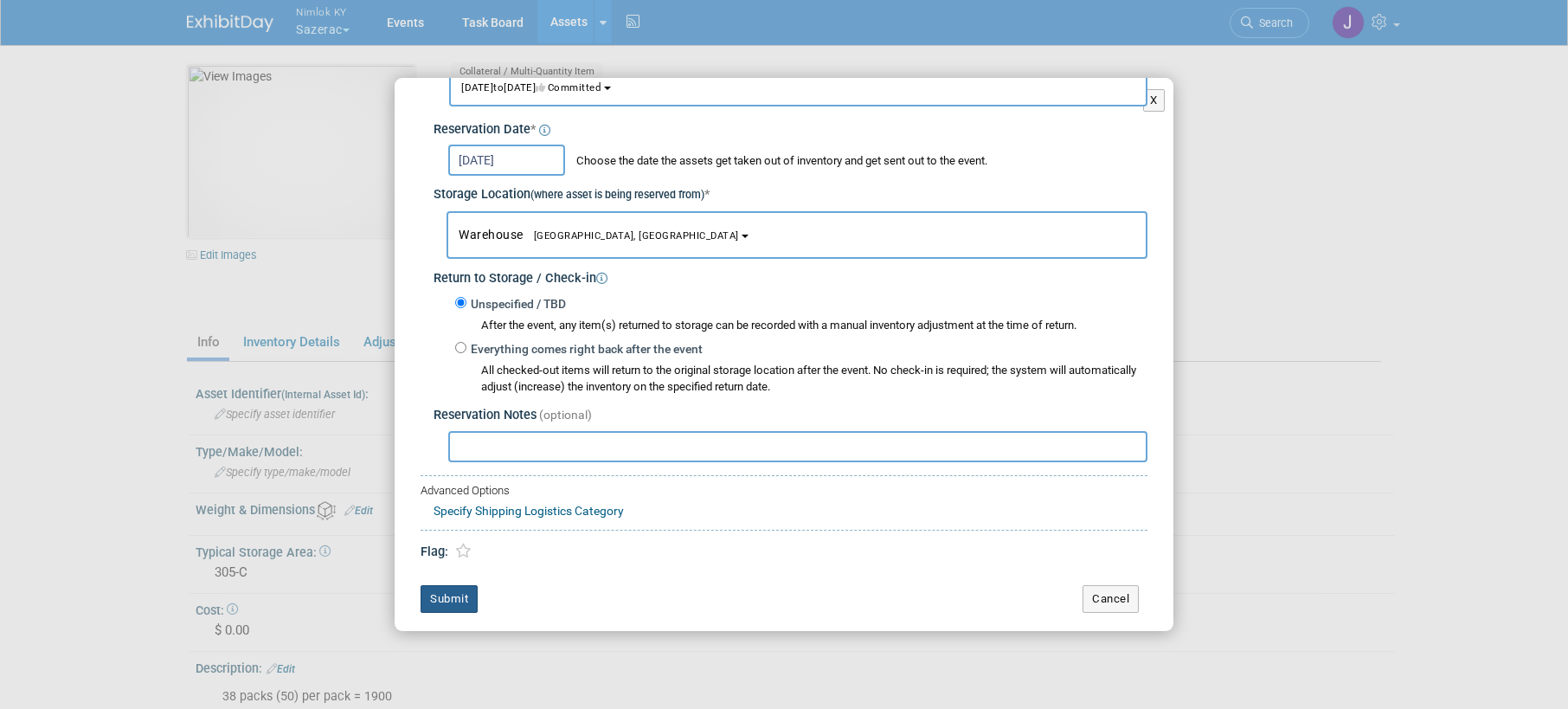
click at [447, 603] on button "Submit" at bounding box center [449, 598] width 57 height 27
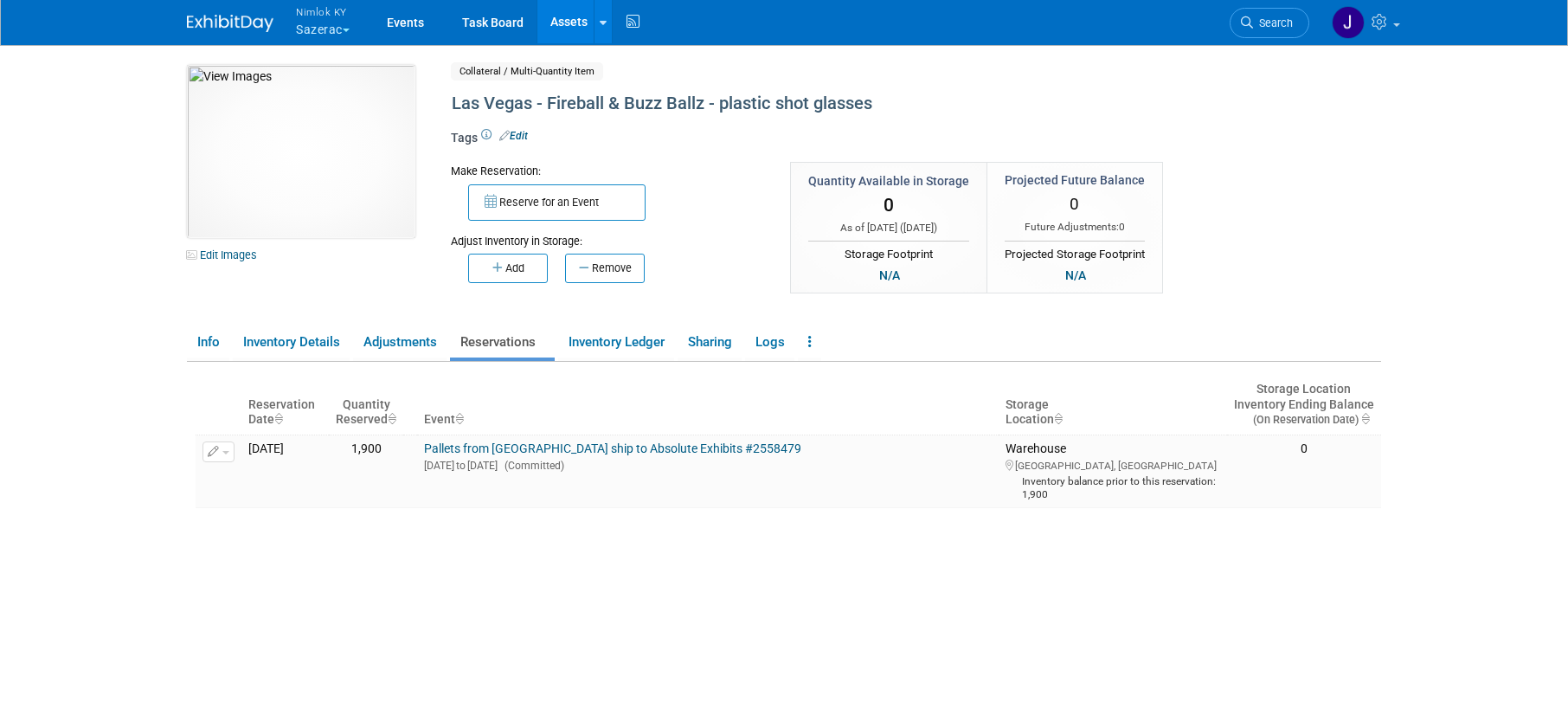
click at [568, 15] on link "Assets" at bounding box center [568, 22] width 64 height 43
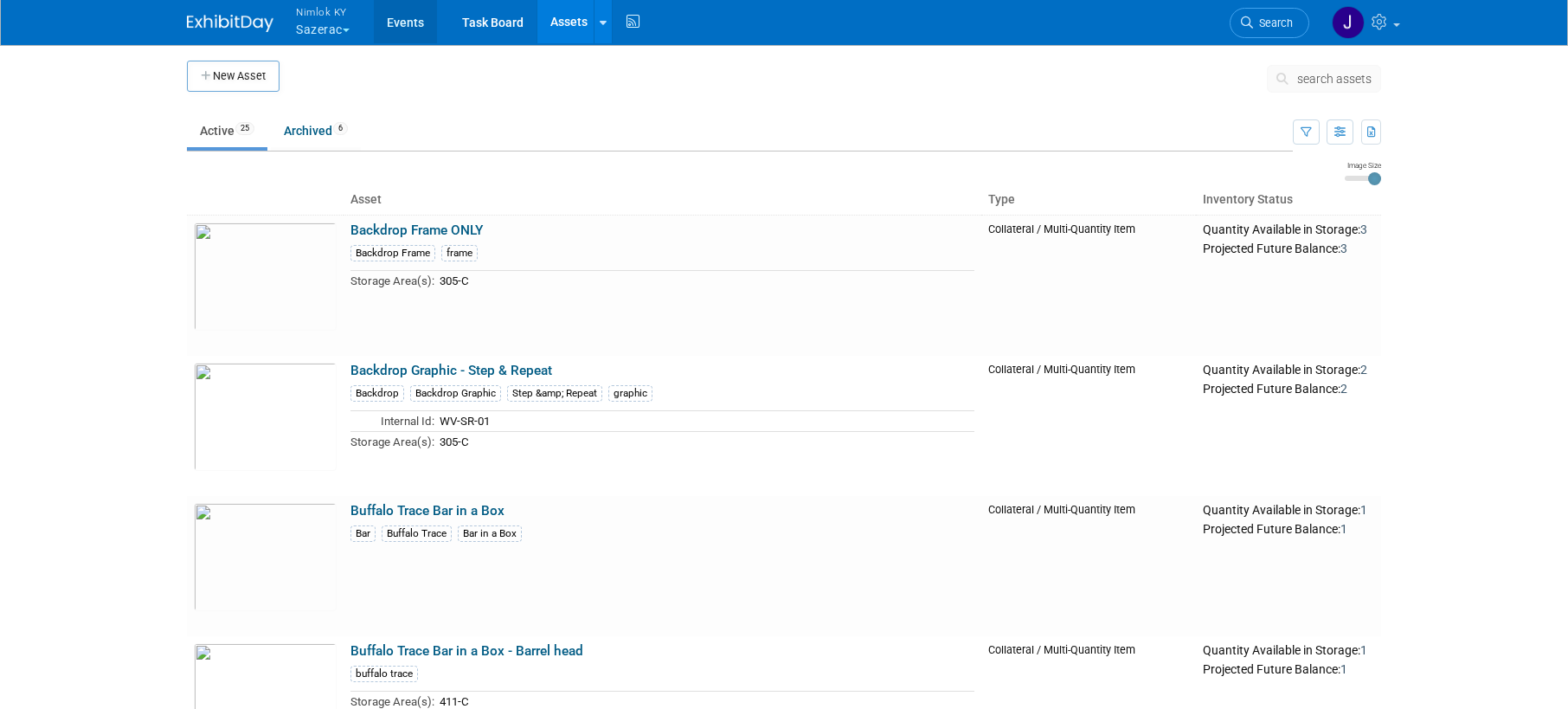
click at [410, 34] on link "Events" at bounding box center [405, 22] width 64 height 43
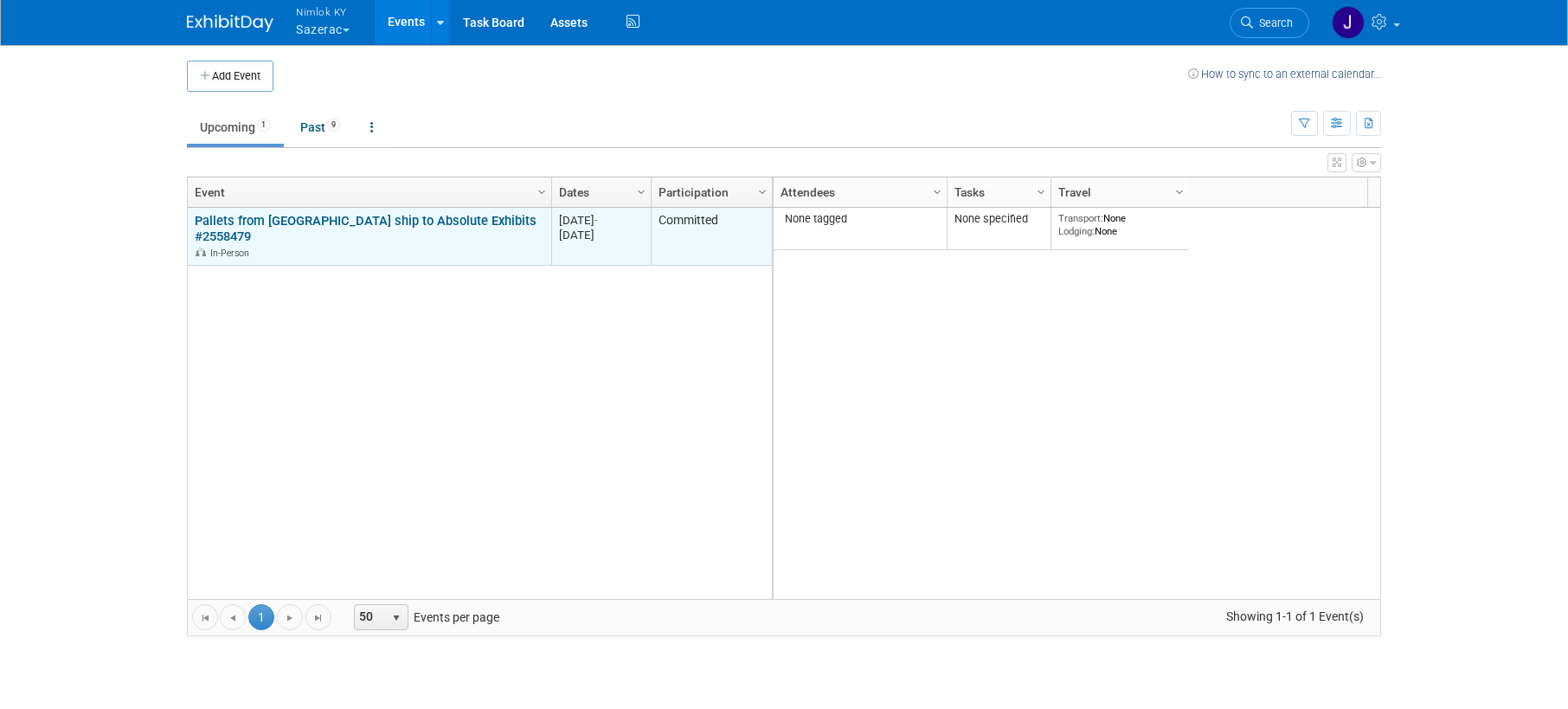
click at [314, 227] on link "Pallets from [GEOGRAPHIC_DATA] ship to Absolute Exhibits #2558479" at bounding box center [366, 229] width 342 height 32
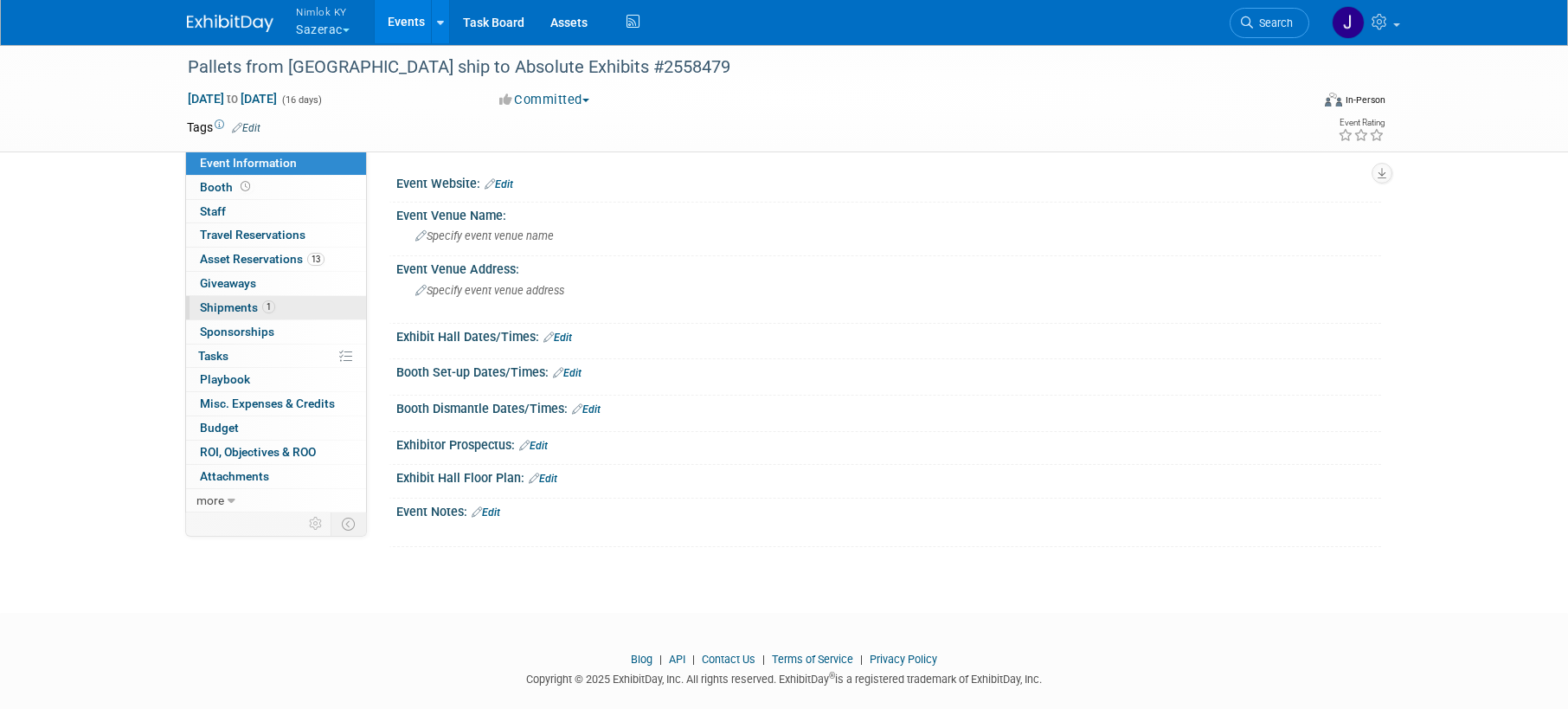
click at [277, 300] on link "1 Shipments 1" at bounding box center [276, 308] width 180 height 23
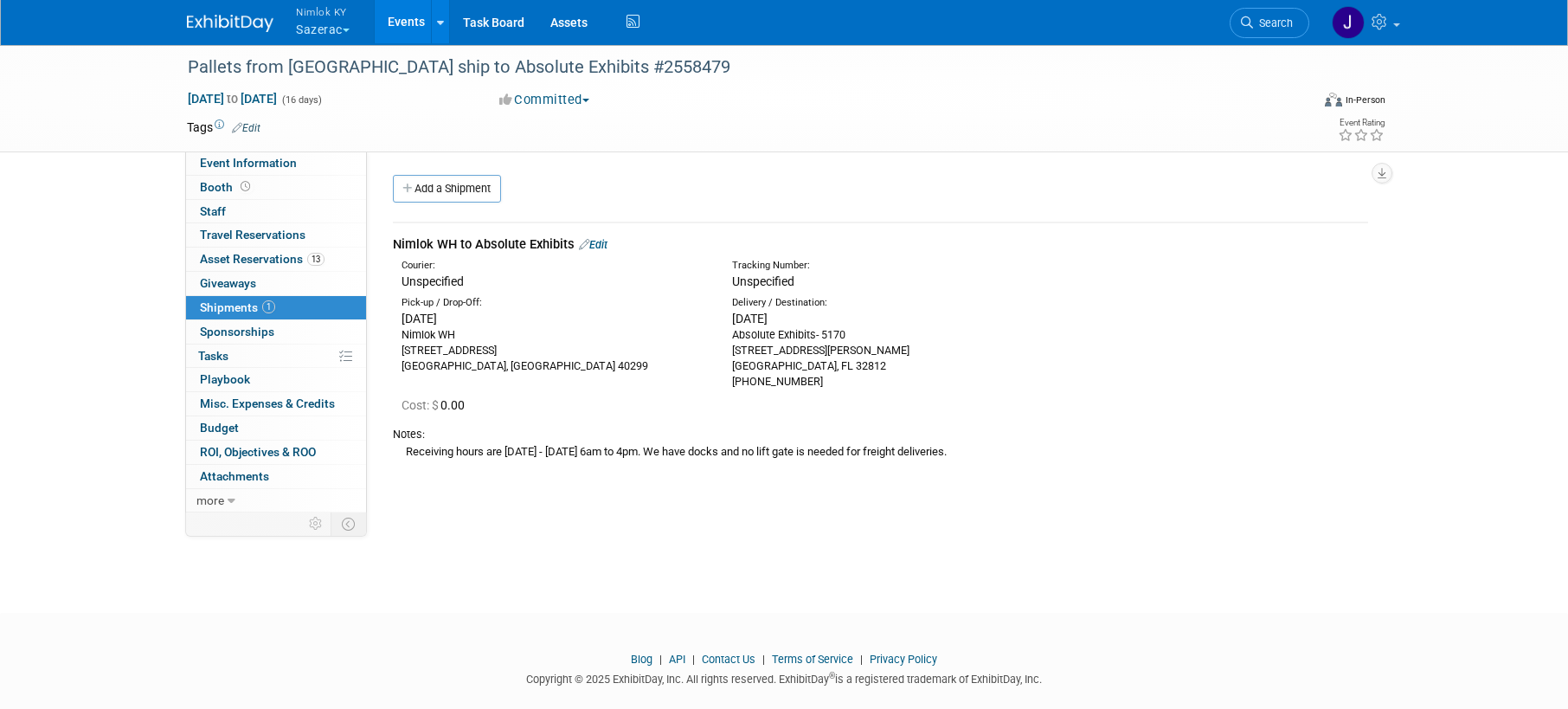
click at [607, 247] on link "Edit" at bounding box center [593, 244] width 28 height 13
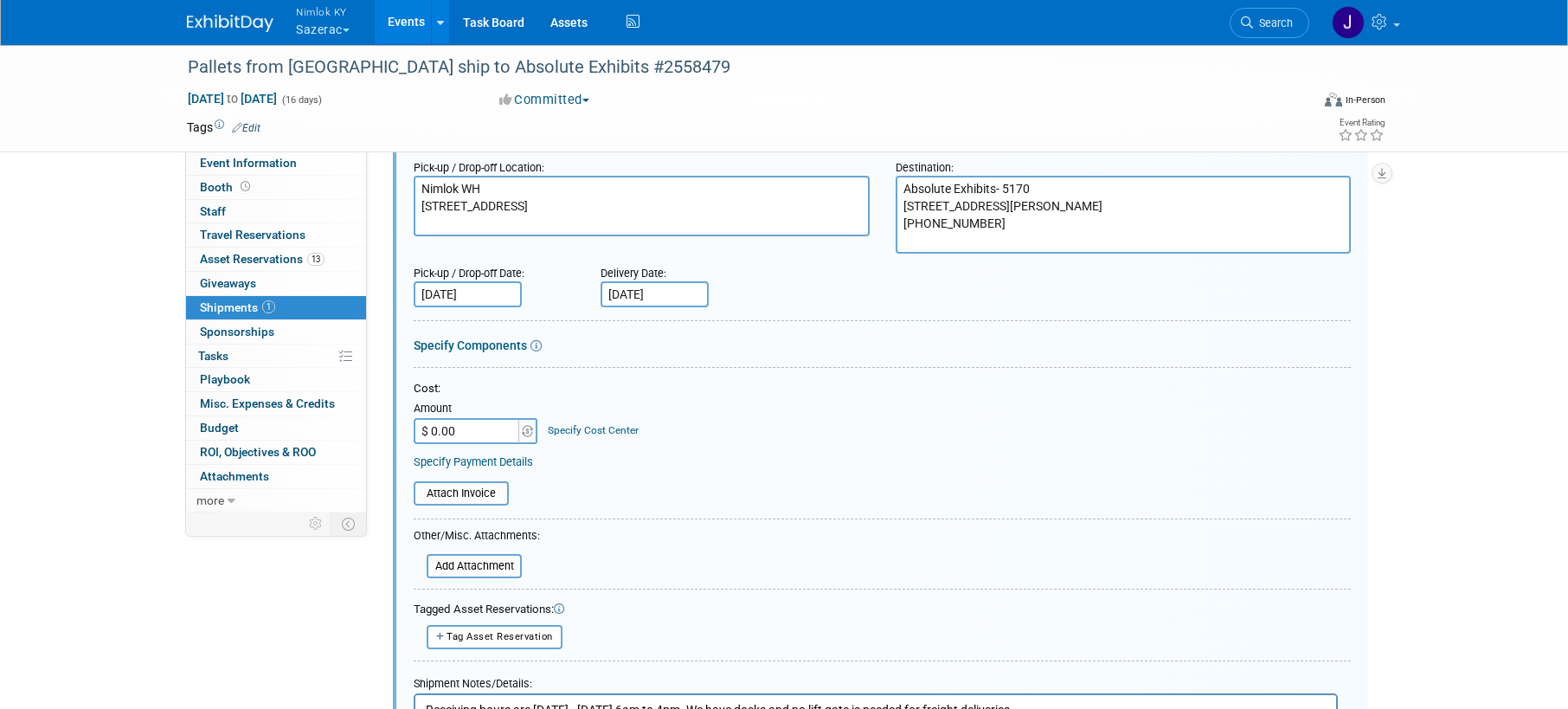
scroll to position [257, 0]
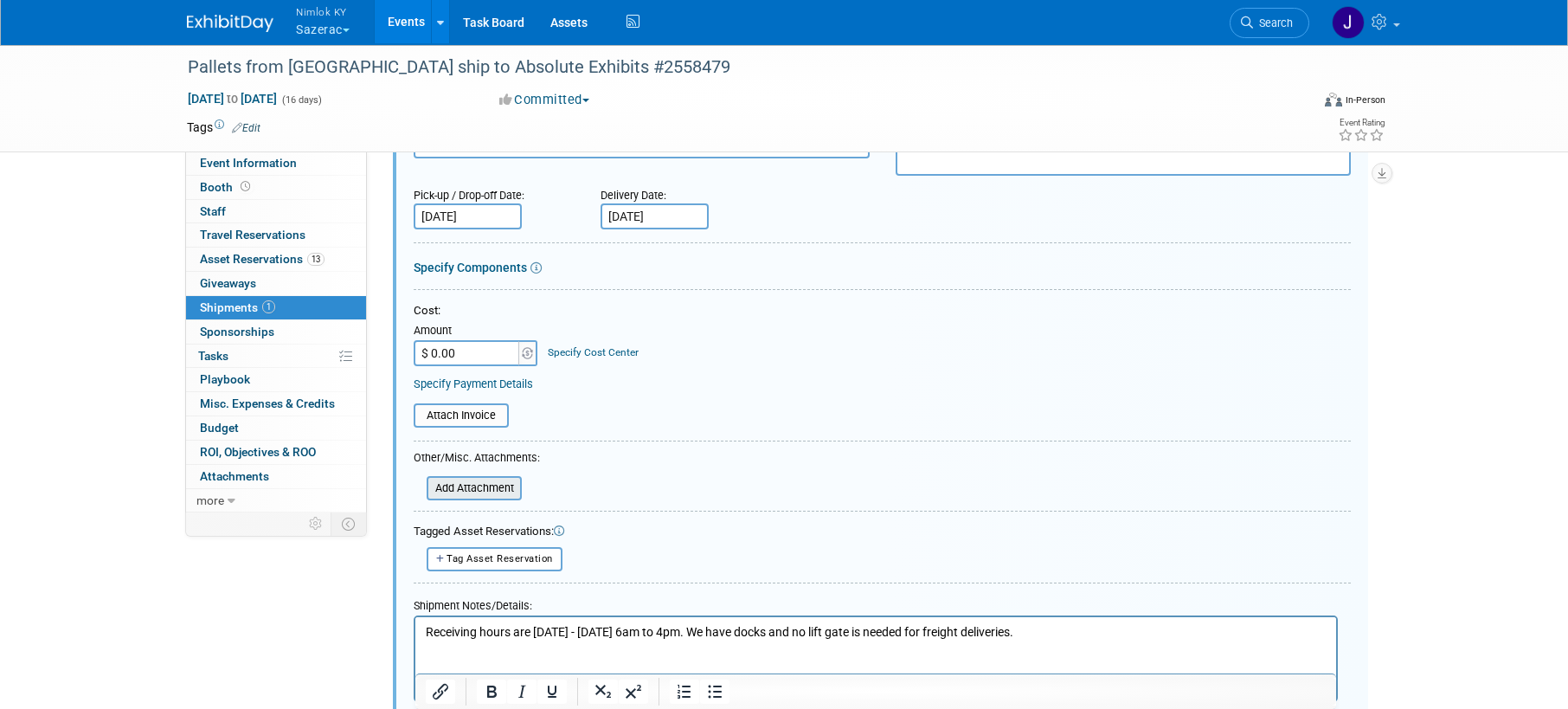
click at [508, 485] on input "file" at bounding box center [417, 487] width 206 height 21
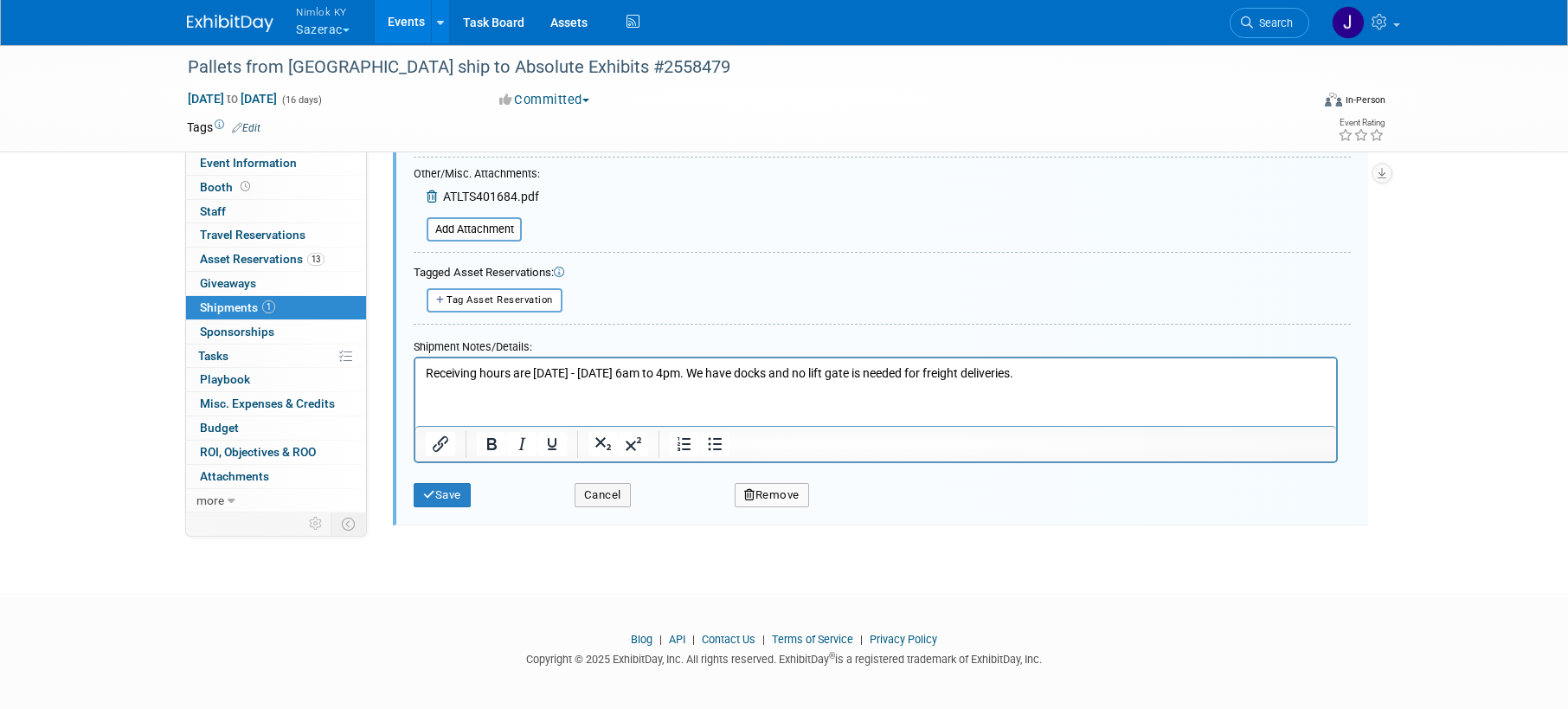
scroll to position [546, 0]
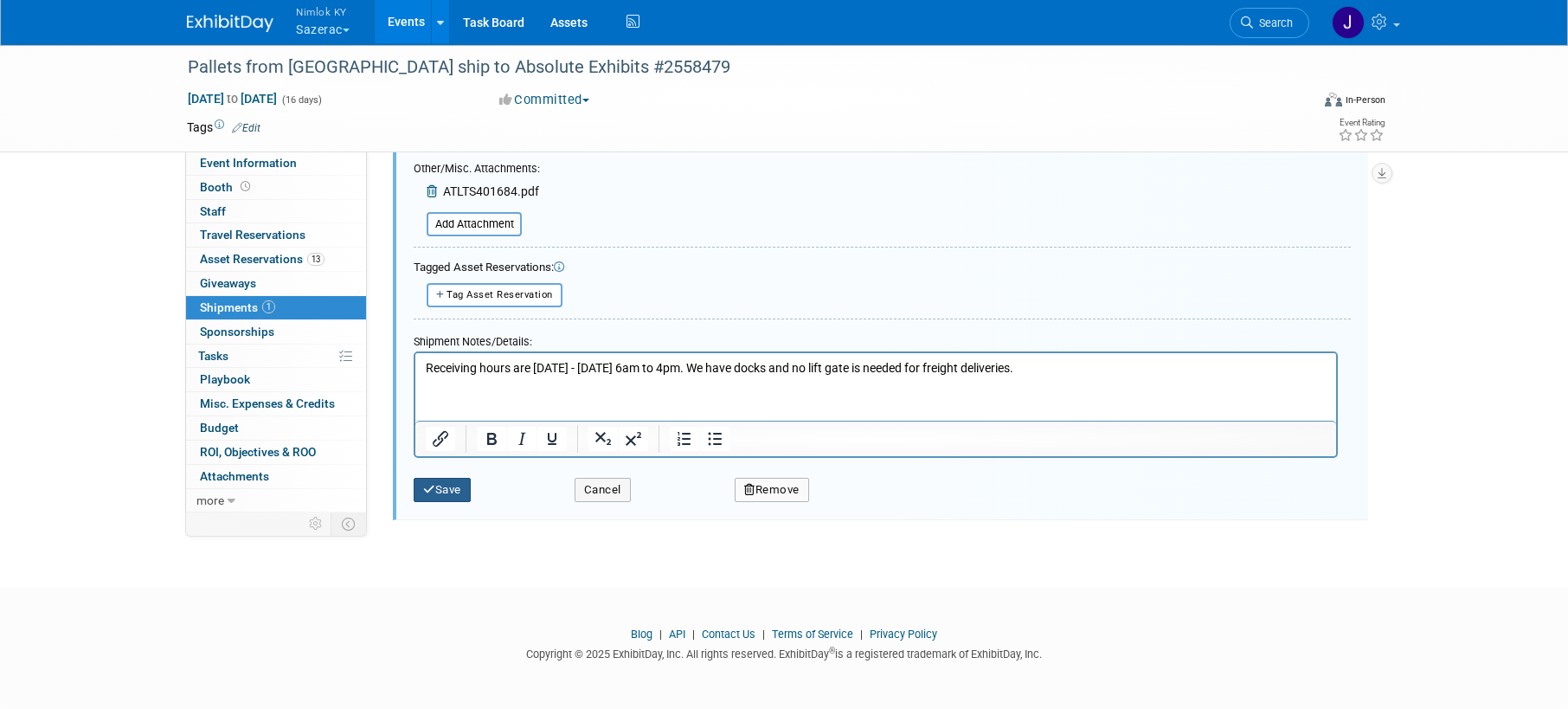
click at [447, 492] on button "Save" at bounding box center [442, 489] width 57 height 24
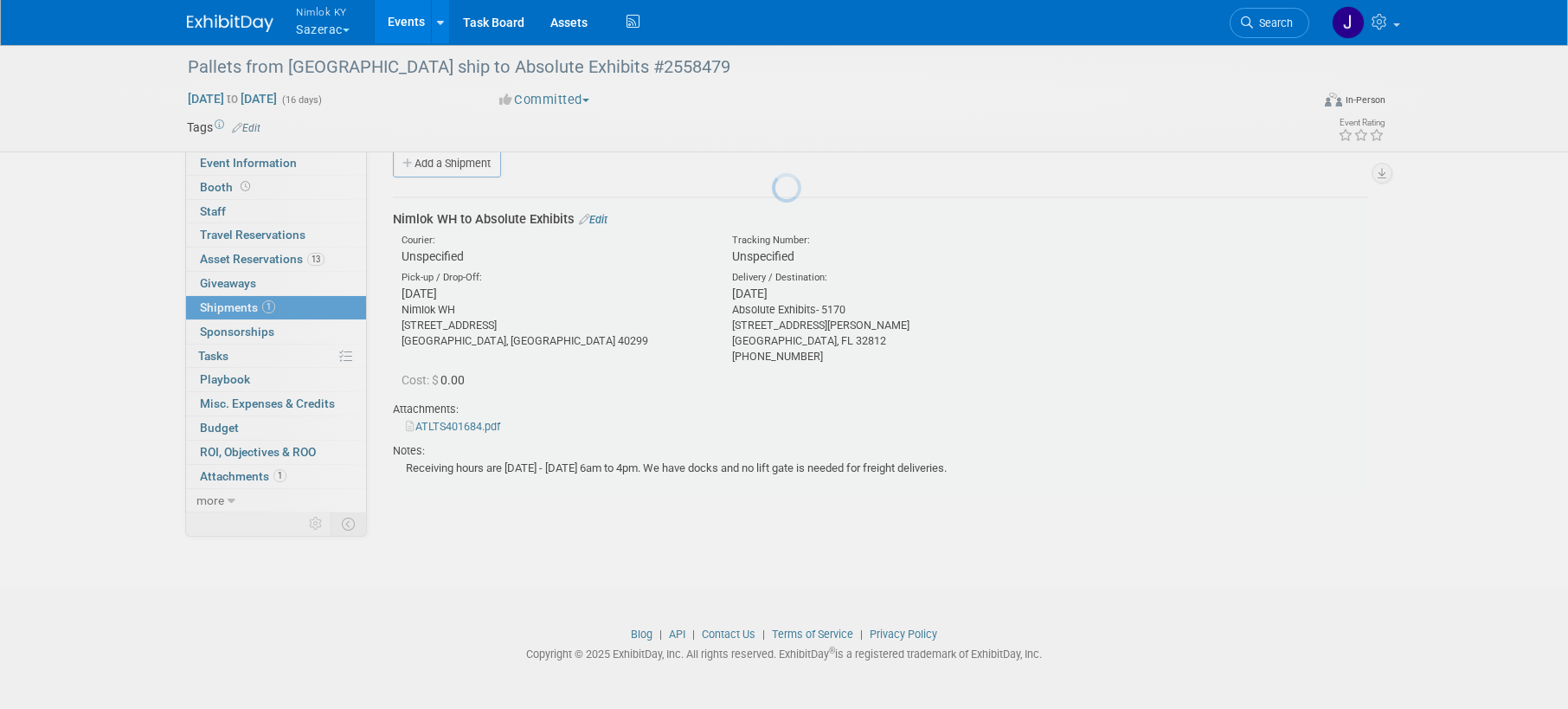
scroll to position [25, 0]
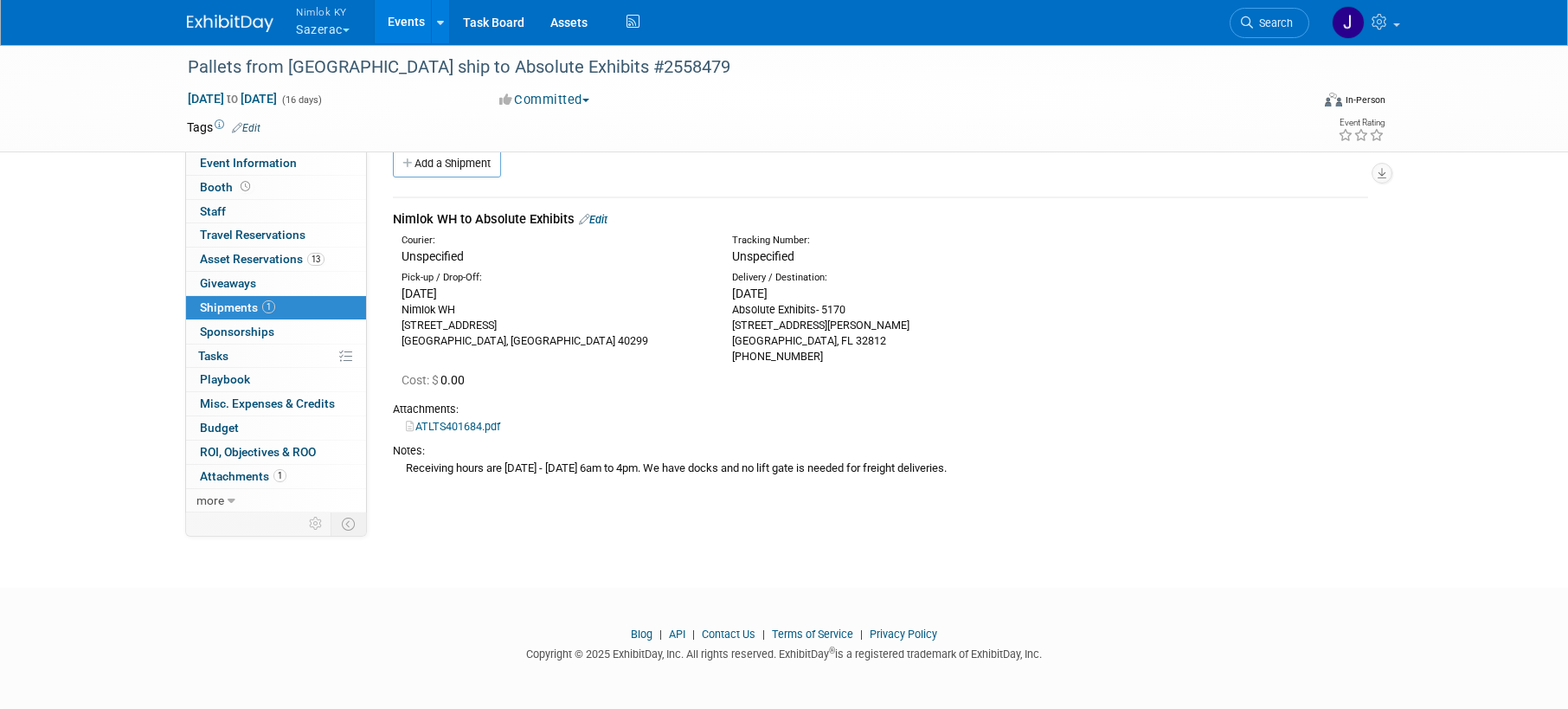
click at [344, 31] on span "button" at bounding box center [345, 30] width 7 height 4
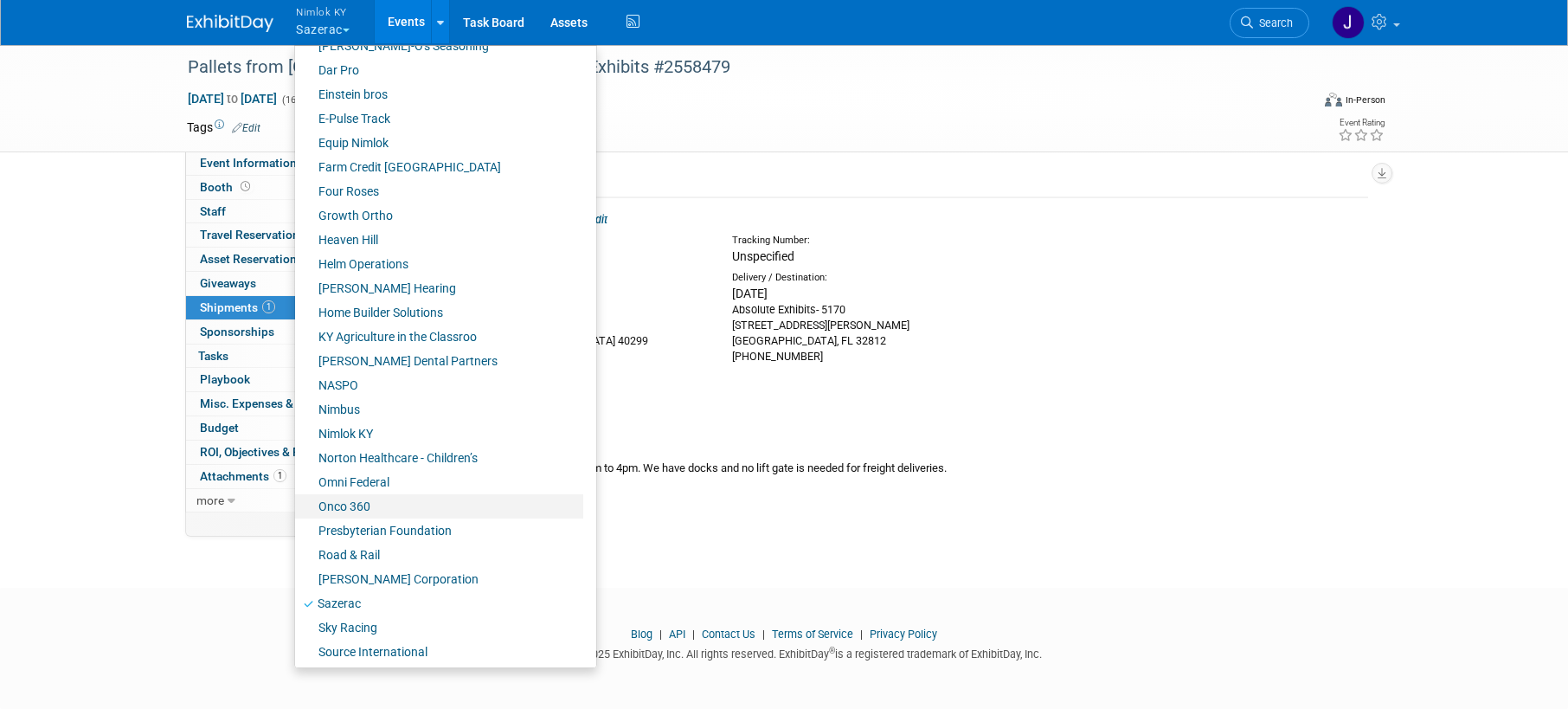
scroll to position [456, 0]
click at [382, 501] on link "Onco 360" at bounding box center [439, 504] width 289 height 24
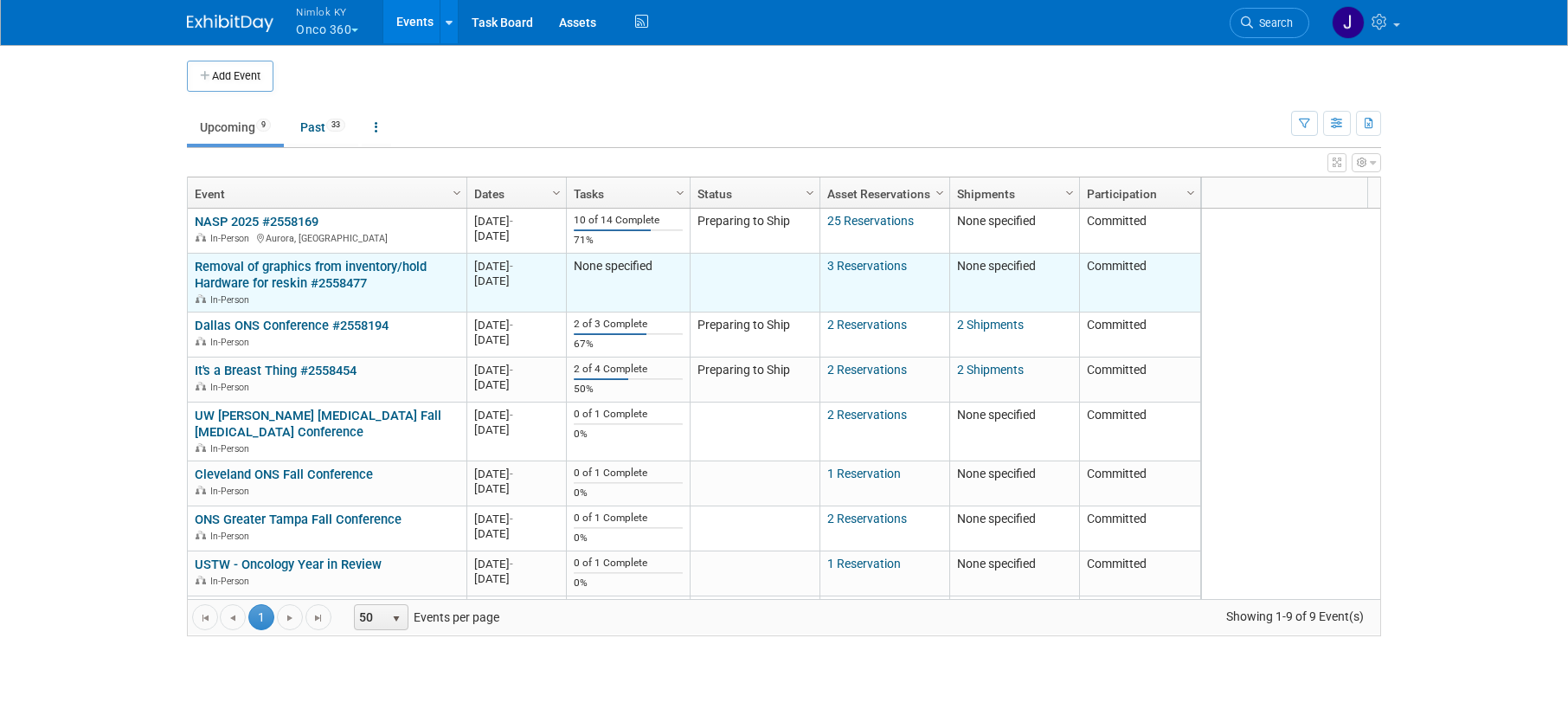
click at [319, 265] on link "Removal of graphics from inventory/hold Hardware for reskin #2558477" at bounding box center [310, 275] width 232 height 32
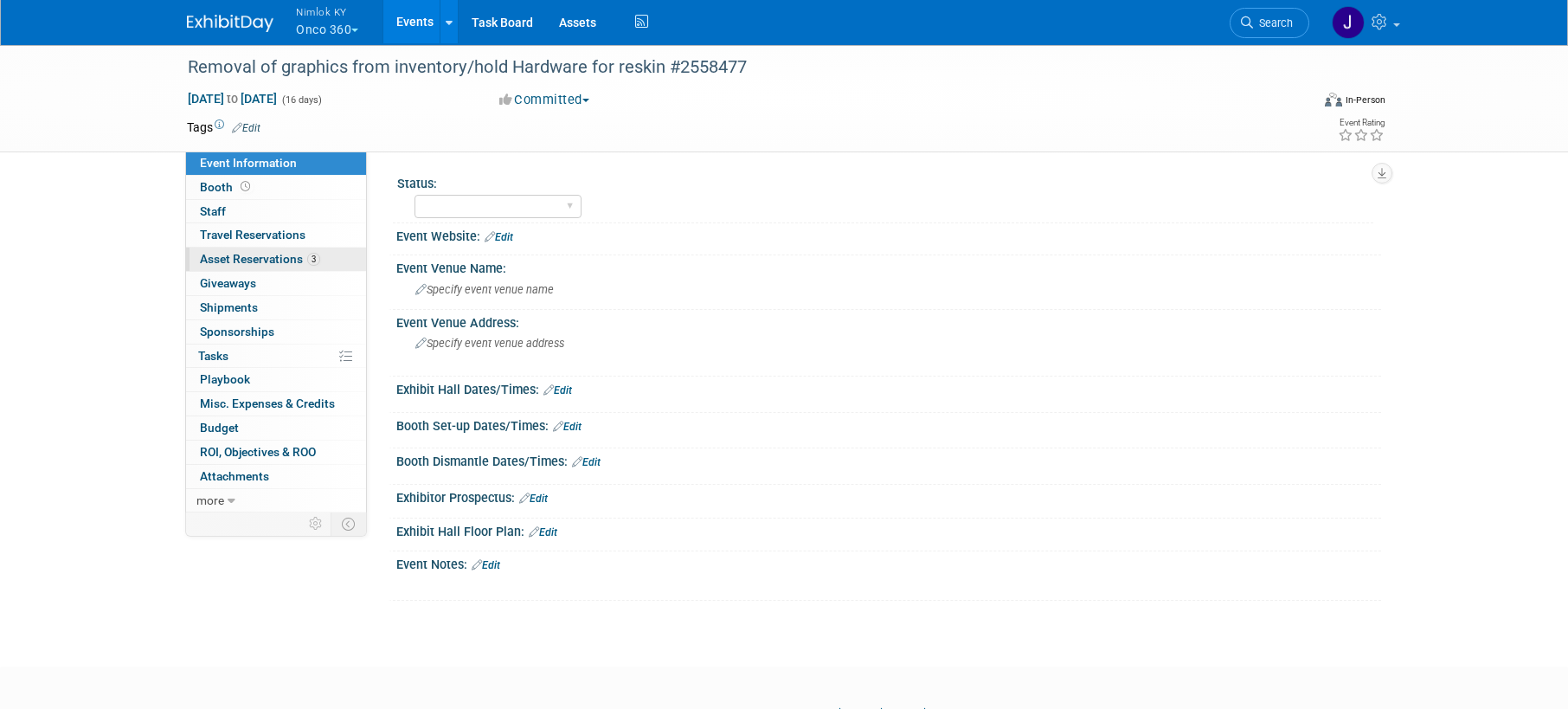
click at [307, 263] on span "Asset Reservations 3" at bounding box center [259, 258] width 120 height 14
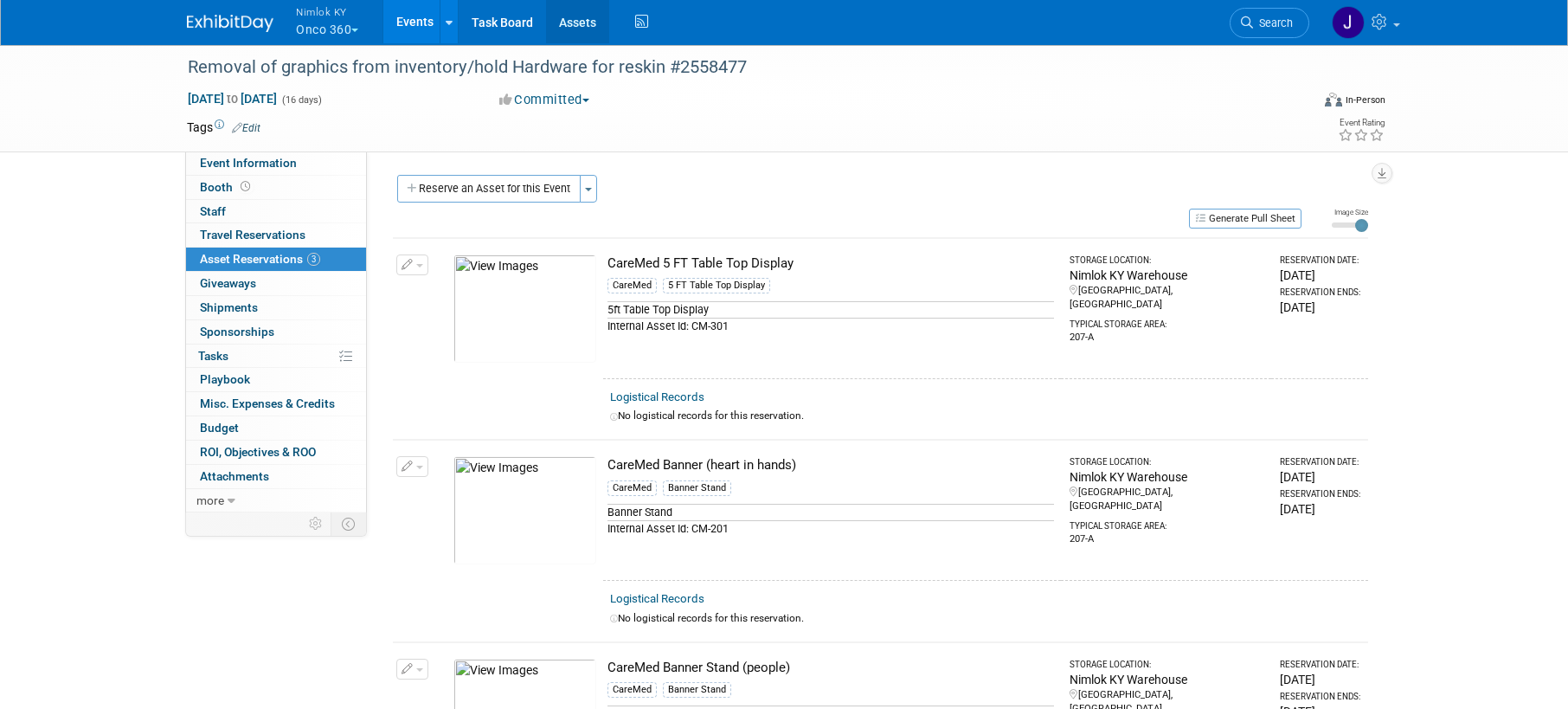
click at [565, 19] on link "Assets" at bounding box center [577, 22] width 64 height 43
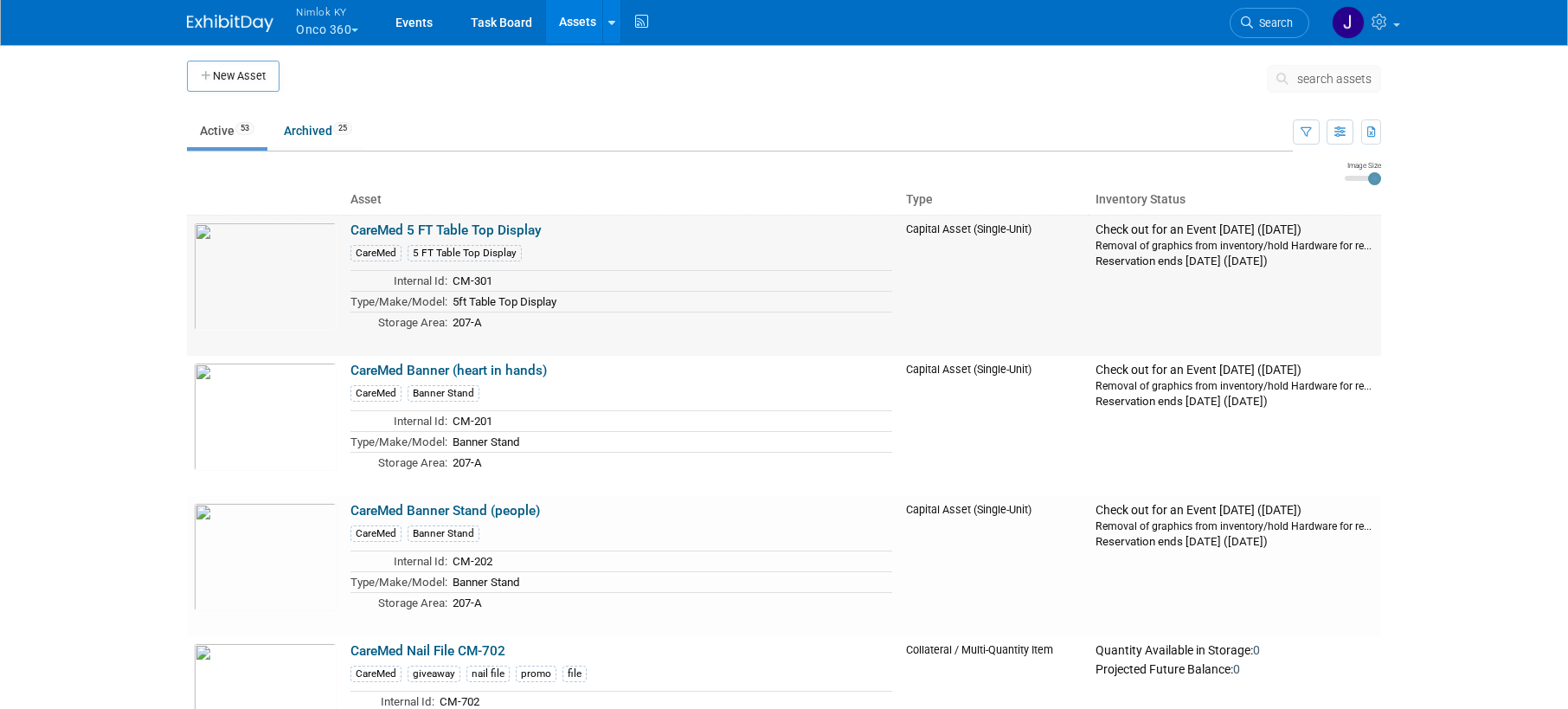
click at [518, 229] on link "CareMed 5 FT Table Top Display" at bounding box center [446, 230] width 192 height 16
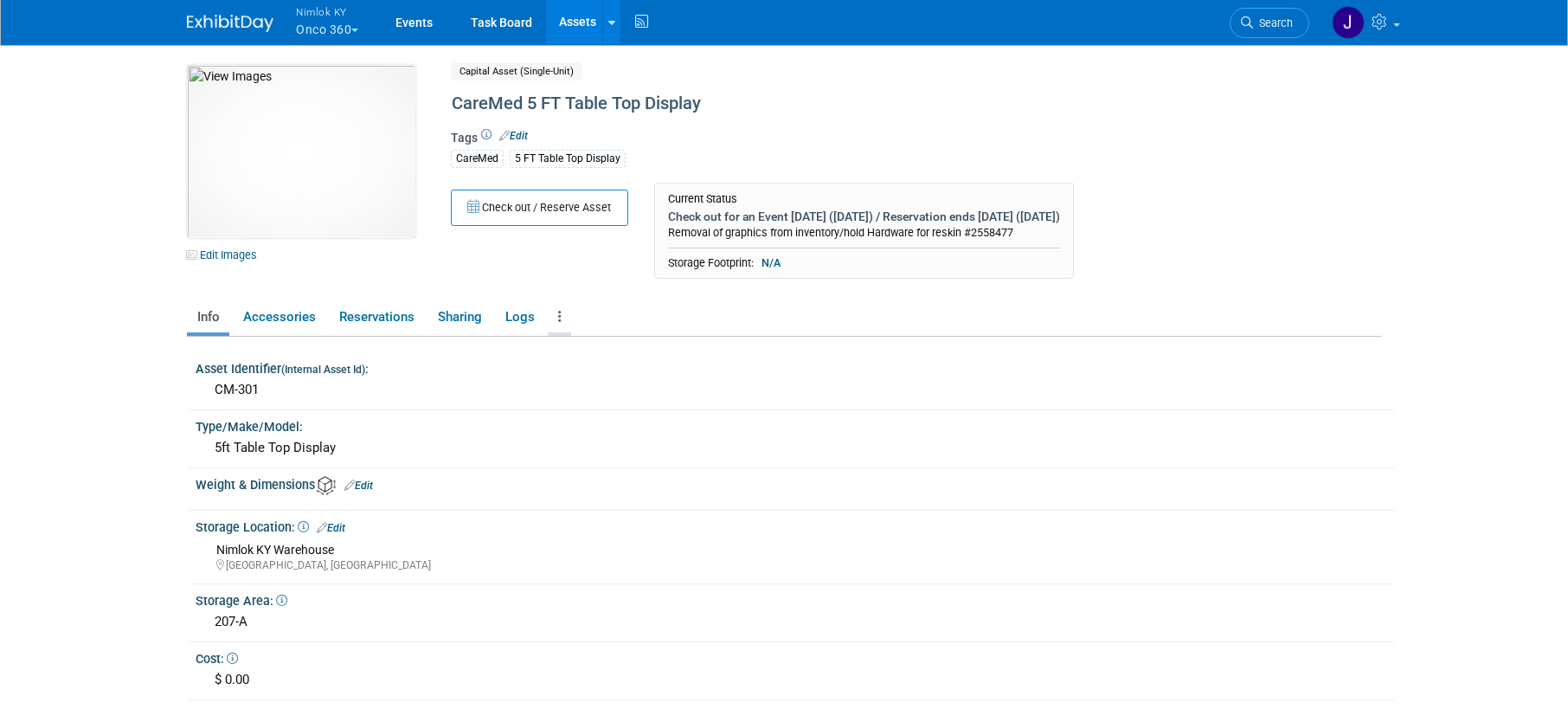
click at [559, 315] on icon at bounding box center [560, 316] width 4 height 13
click at [612, 374] on link "Copy/Duplicate Asset" at bounding box center [623, 380] width 151 height 29
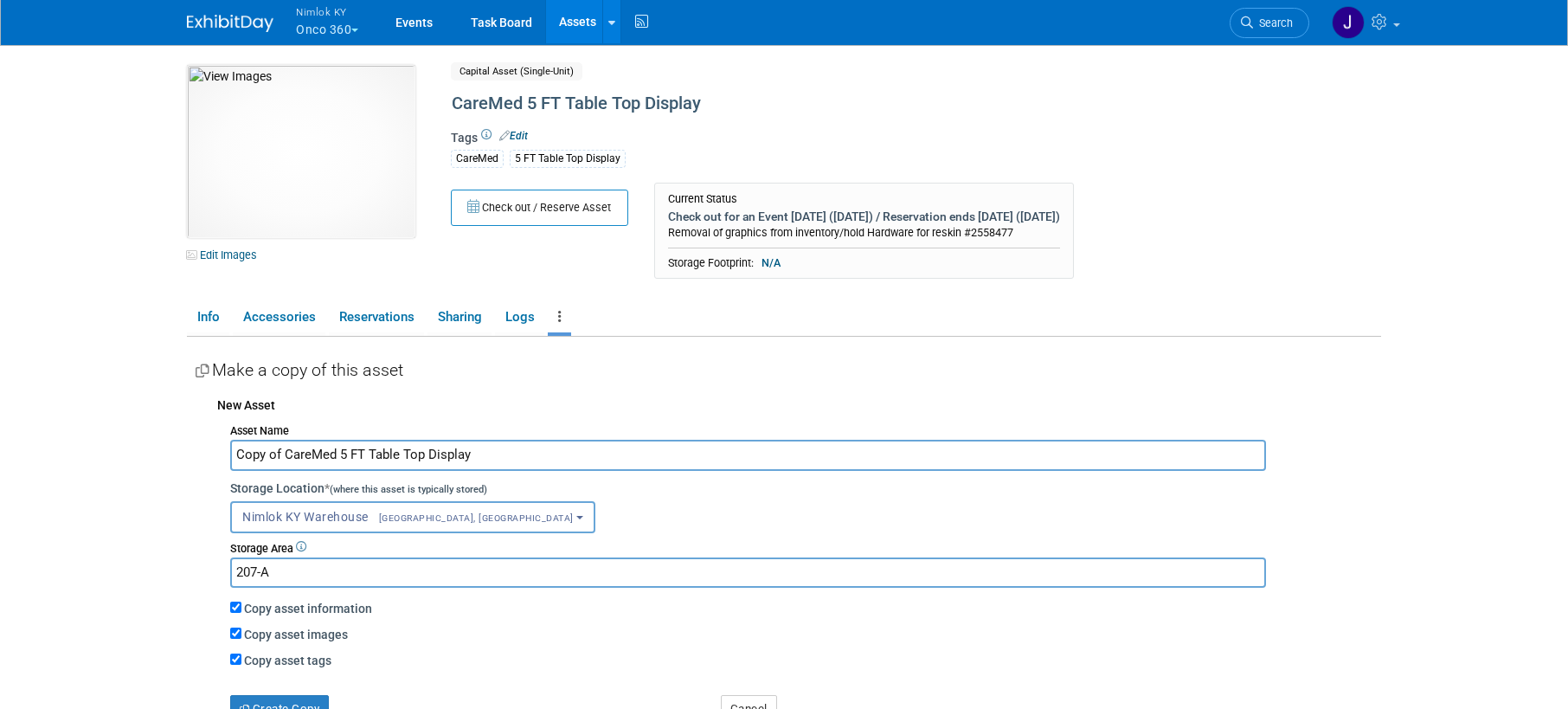
drag, startPoint x: 284, startPoint y: 455, endPoint x: 210, endPoint y: 462, distance: 74.3
click at [210, 462] on div "New Asset Asset Name Copy of CareMed 5 FT Table Top Display Storage Location * …" at bounding box center [788, 554] width 1186 height 334
click at [485, 461] on input "CareMed 5 FT Table Top Display" at bounding box center [747, 455] width 1036 height 30
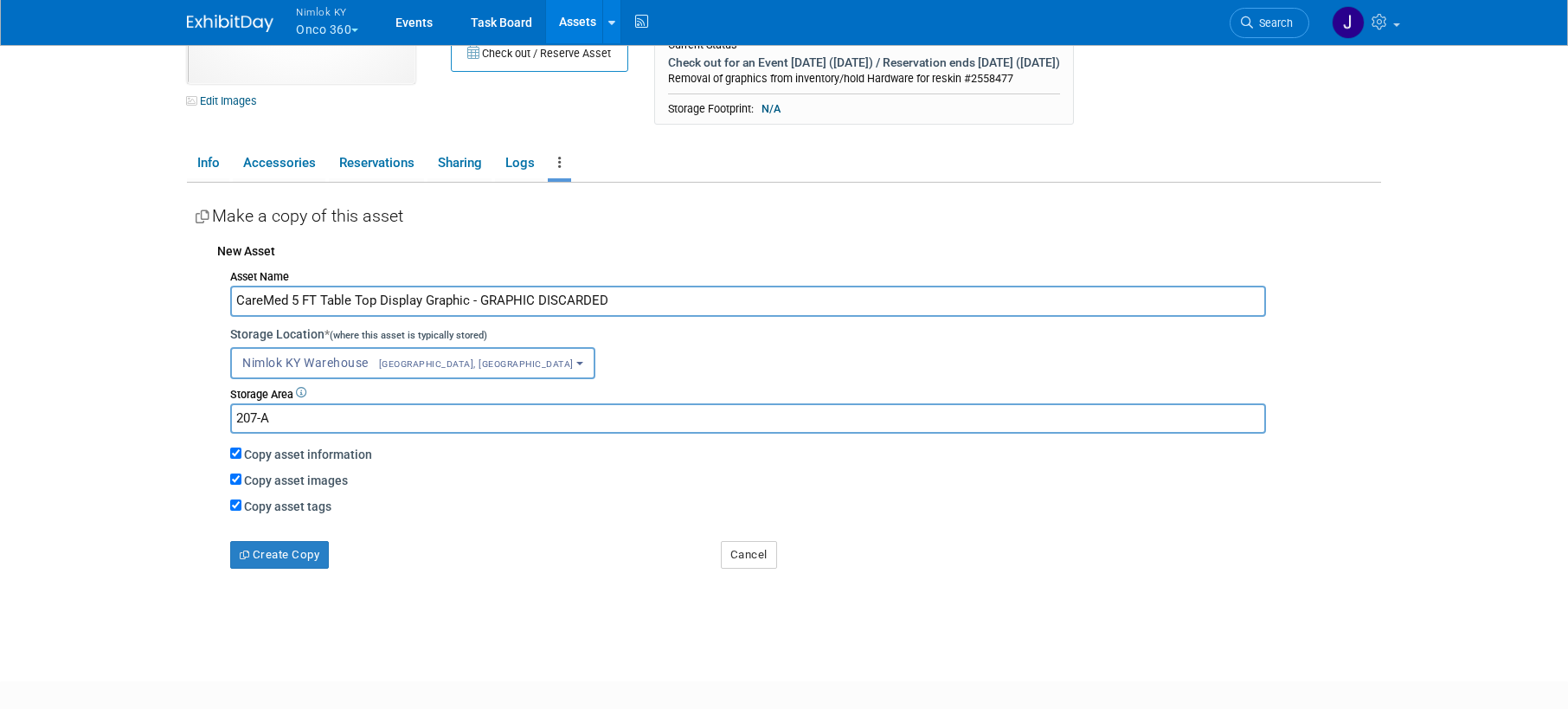
scroll to position [178, 0]
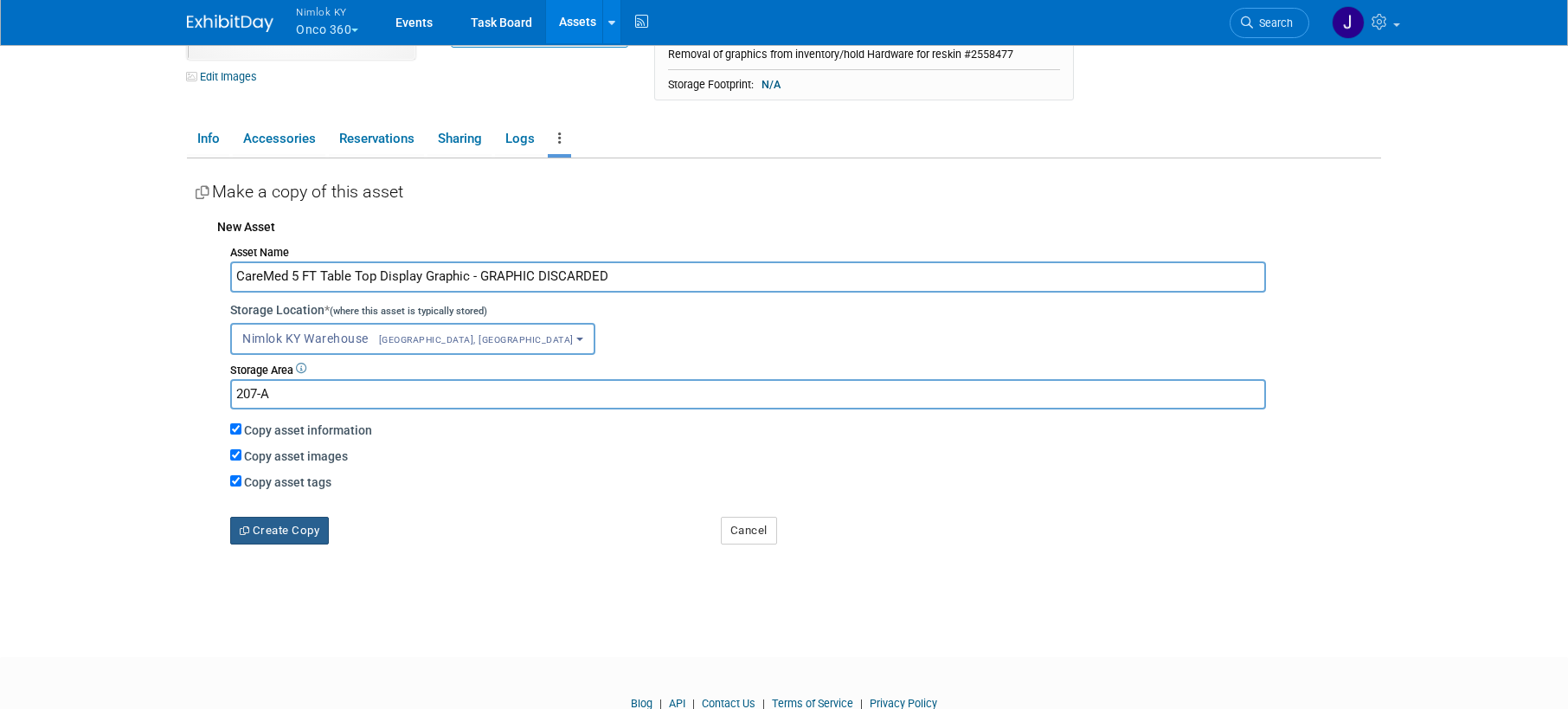
type input "CareMed 5 FT Table Top Display Graphic - GRAPHIC DISCARDED"
click at [309, 527] on button "Create Copy" at bounding box center [279, 530] width 99 height 27
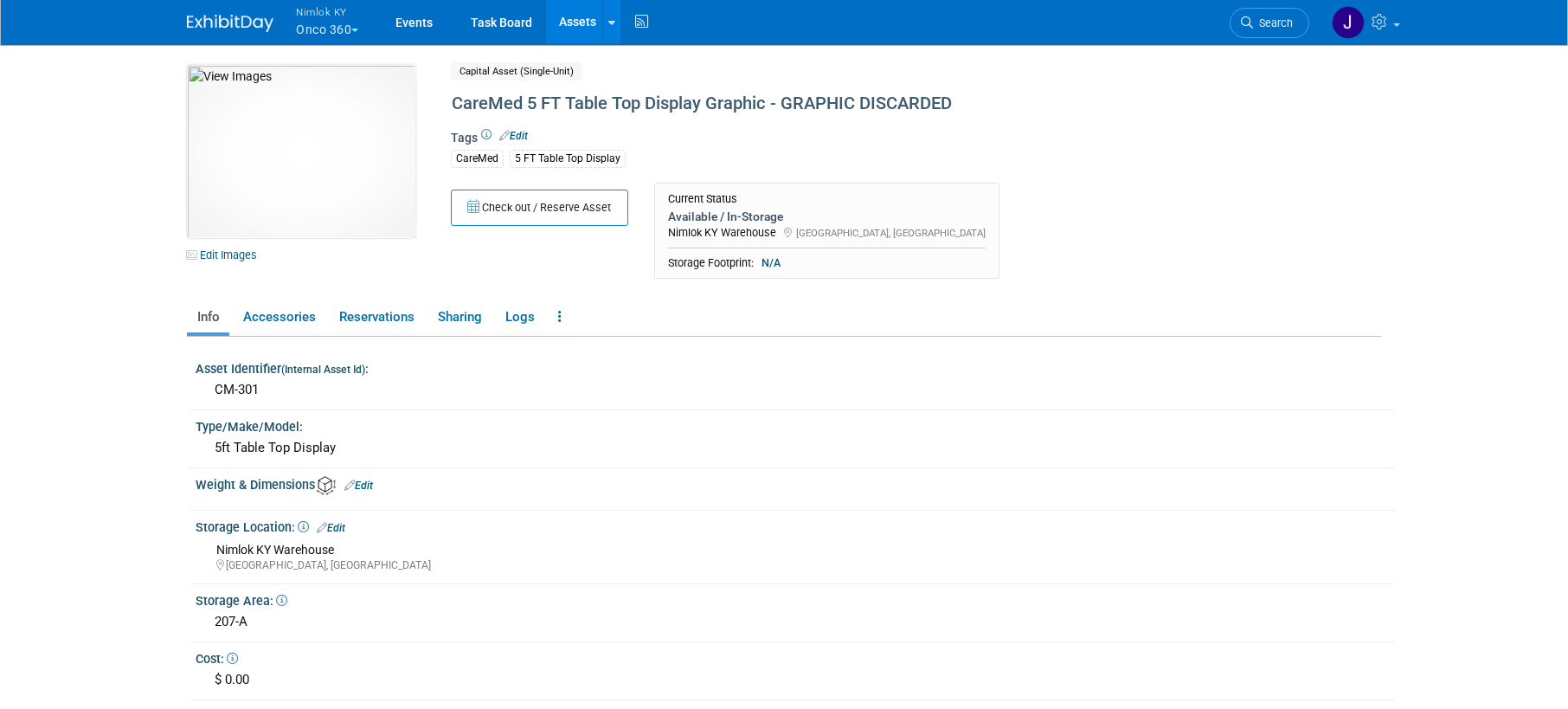
click at [578, 29] on link "Assets" at bounding box center [577, 22] width 64 height 43
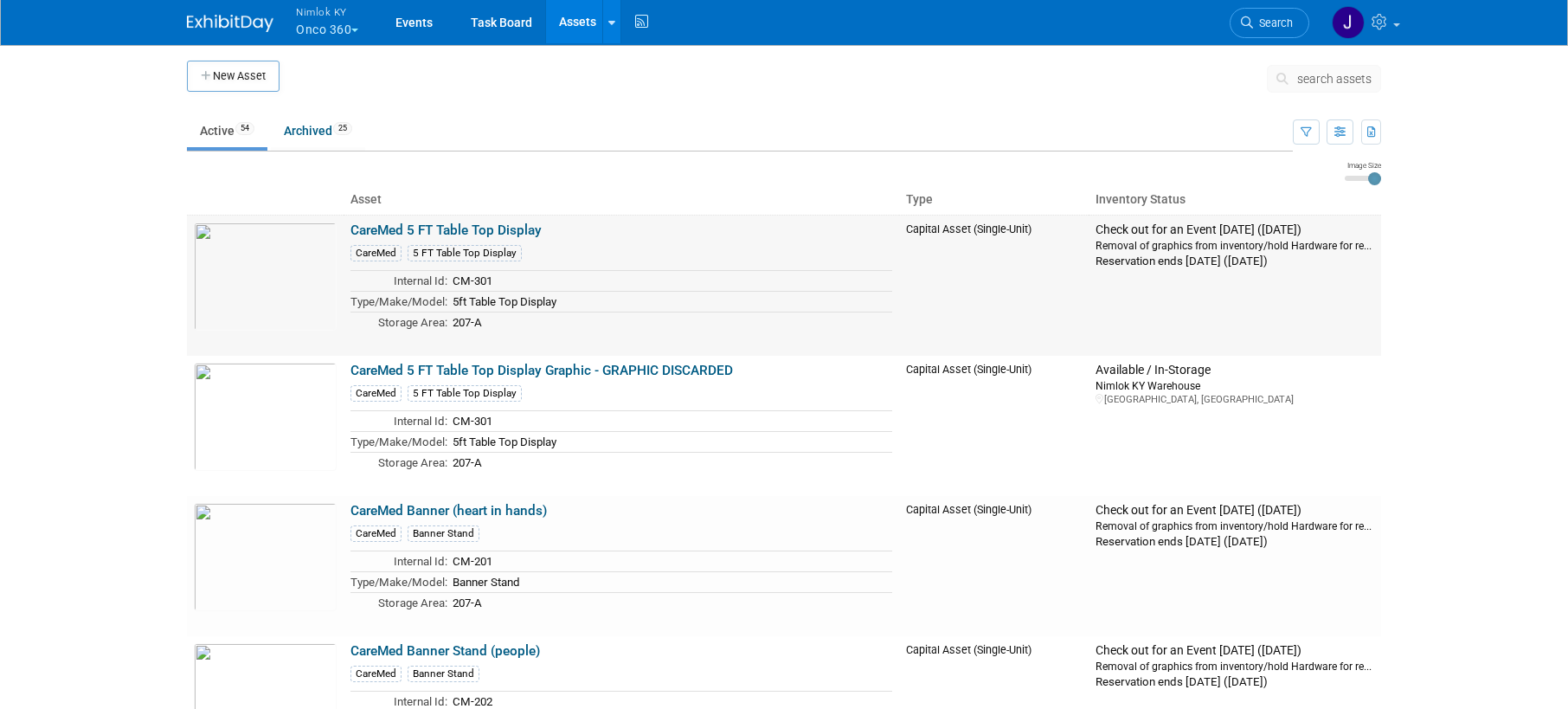
click at [509, 231] on link "CareMed 5 FT Table Top Display" at bounding box center [446, 230] width 192 height 16
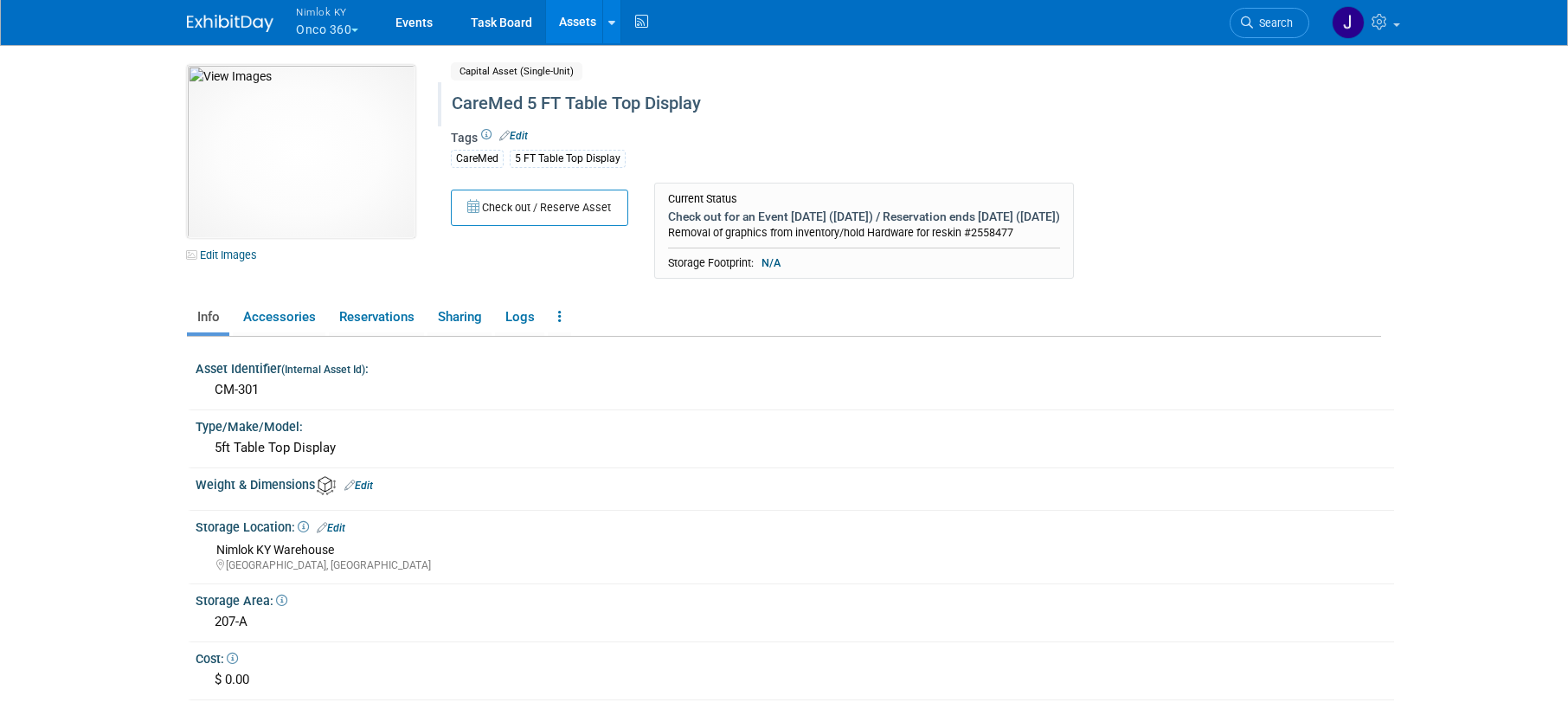
click at [718, 102] on div "CareMed 5 FT Table Top Display" at bounding box center [842, 104] width 793 height 31
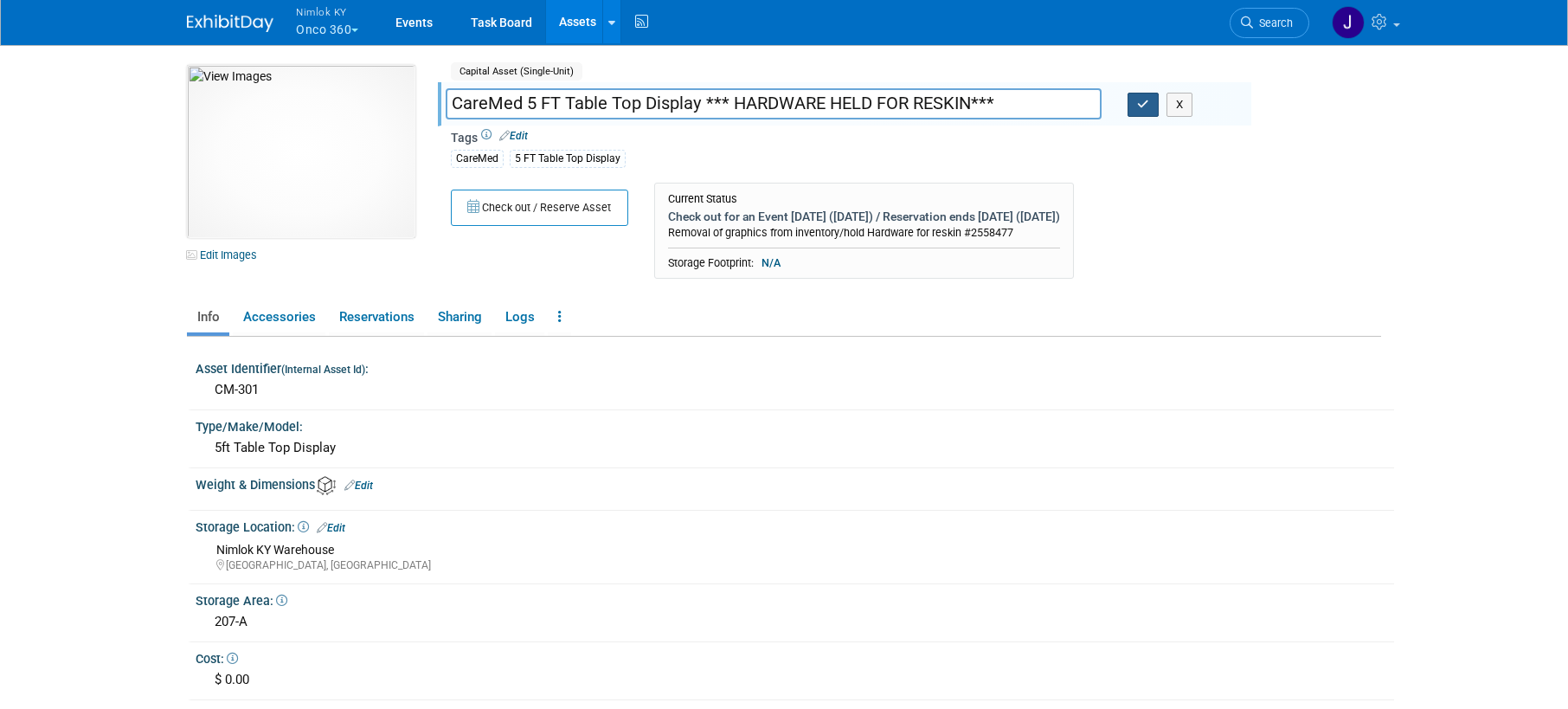
type input "CareMed 5 FT Table Top Display *** HARDWARE HELD FOR RESKIN***"
click at [1142, 101] on icon "button" at bounding box center [1143, 105] width 12 height 12
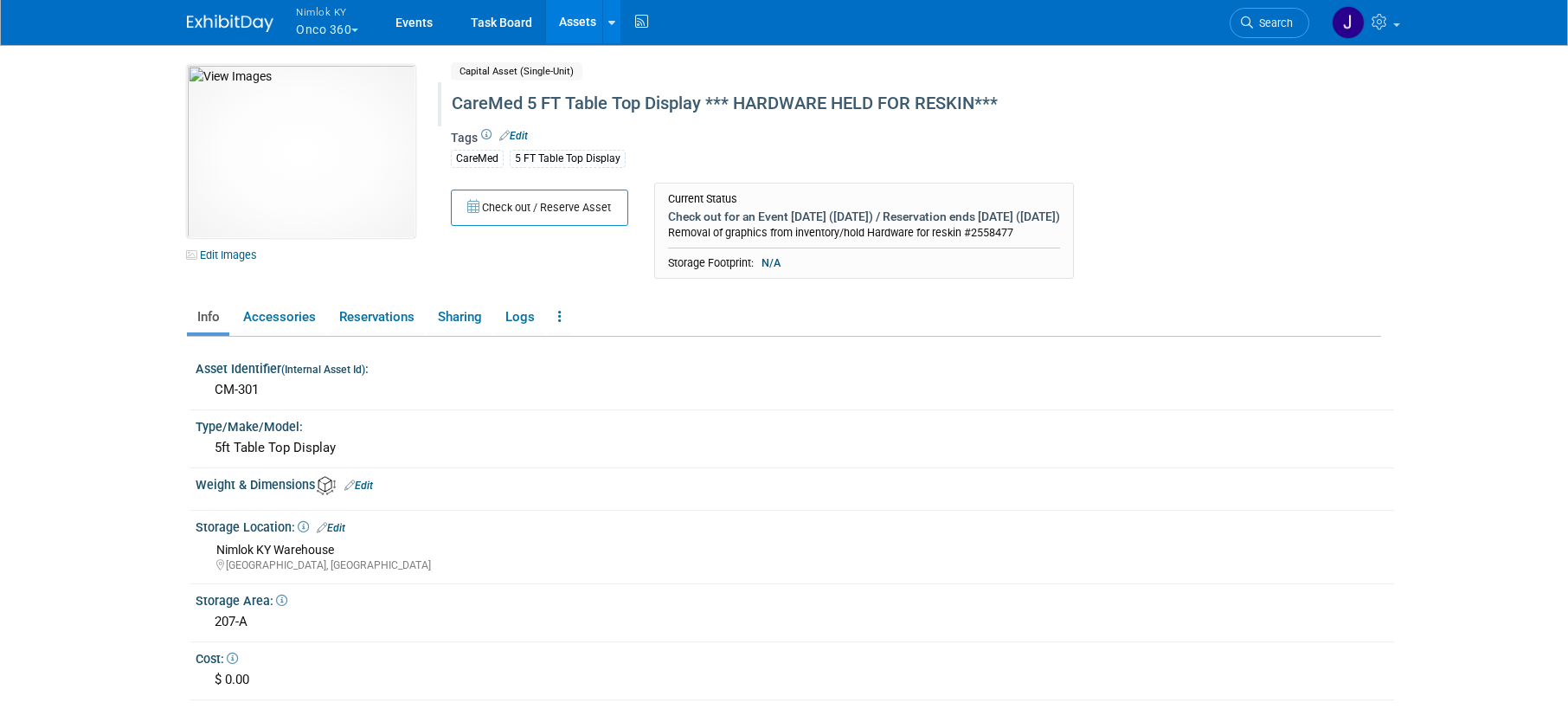
click at [580, 23] on link "Assets" at bounding box center [577, 22] width 64 height 43
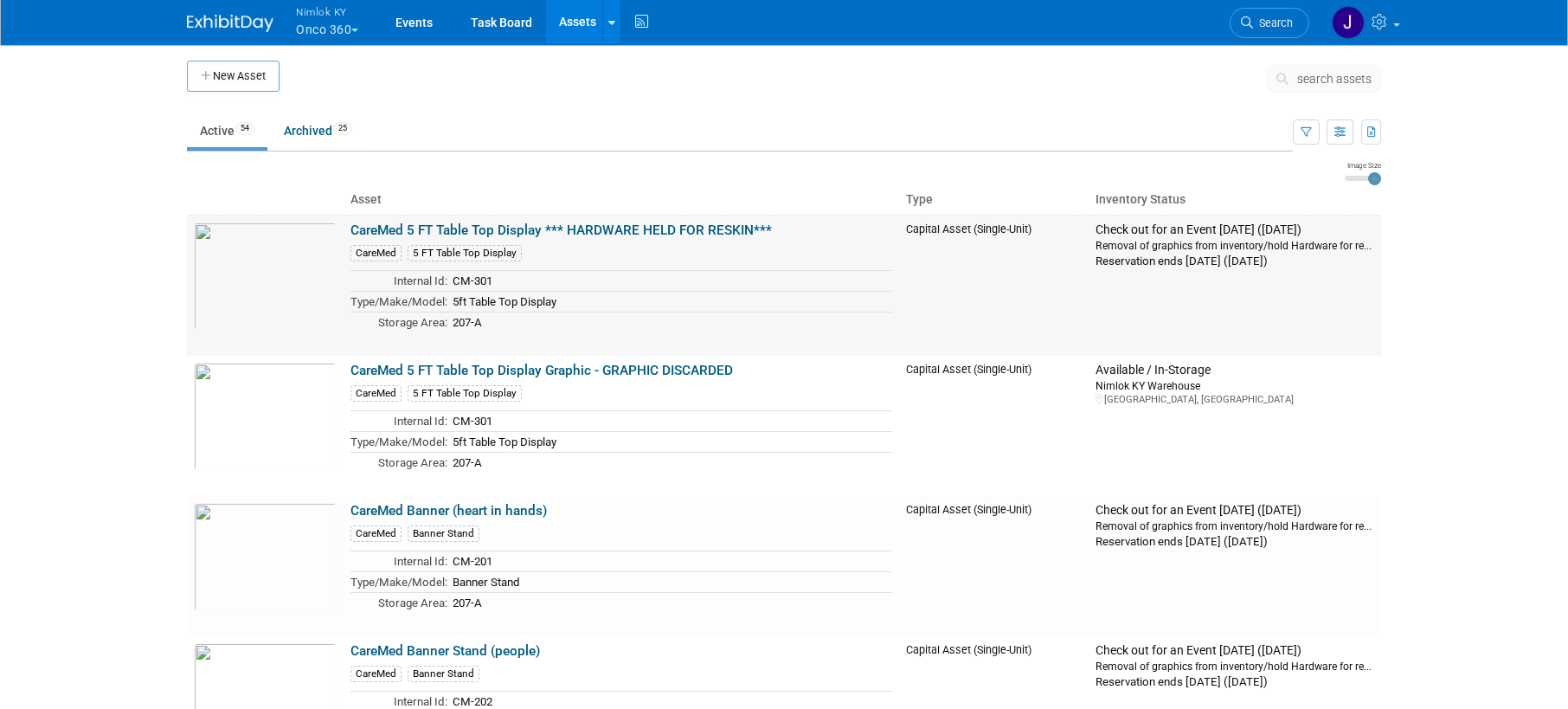
click at [575, 226] on link "CareMed 5 FT Table Top Display *** HARDWARE HELD FOR RESKIN***" at bounding box center [560, 230] width 422 height 16
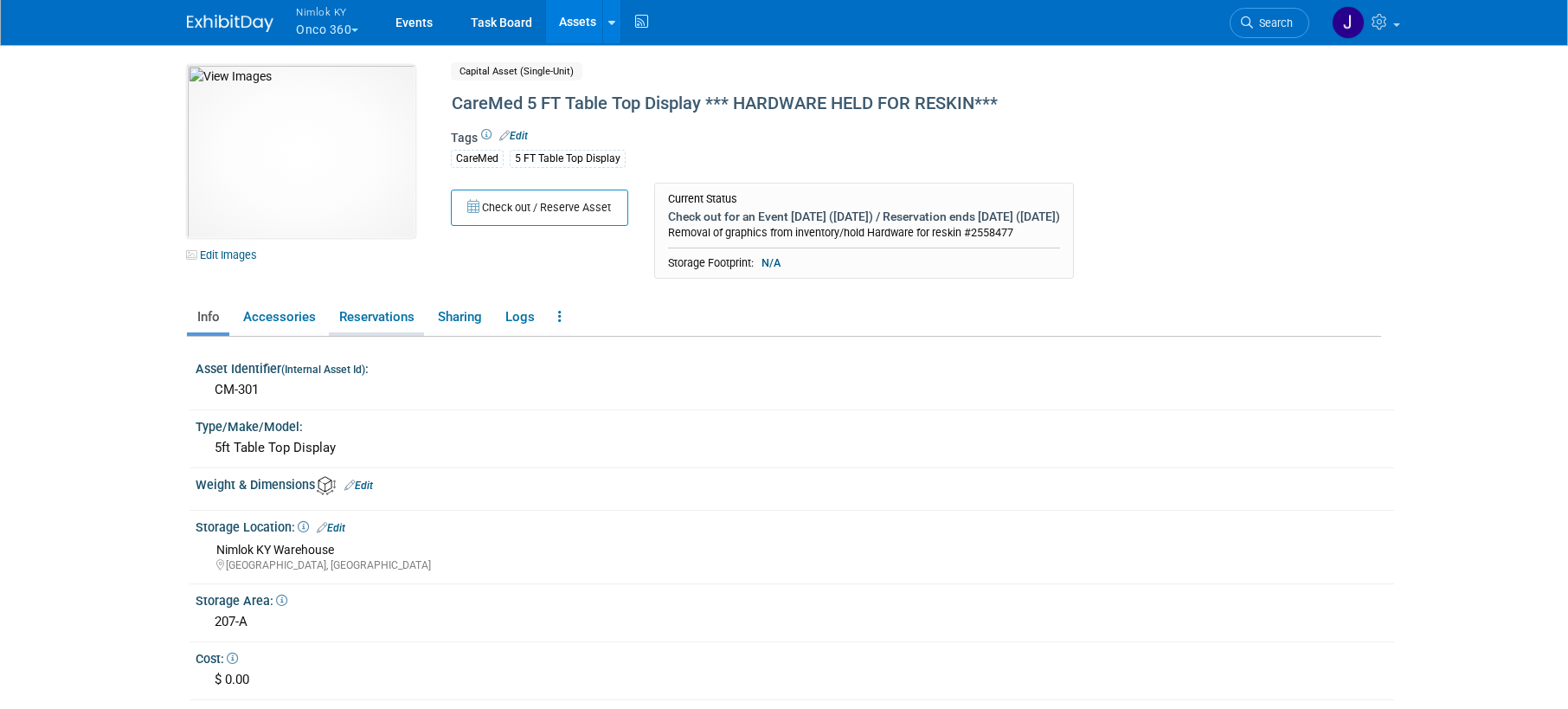
click at [394, 322] on link "Reservations" at bounding box center [376, 317] width 95 height 30
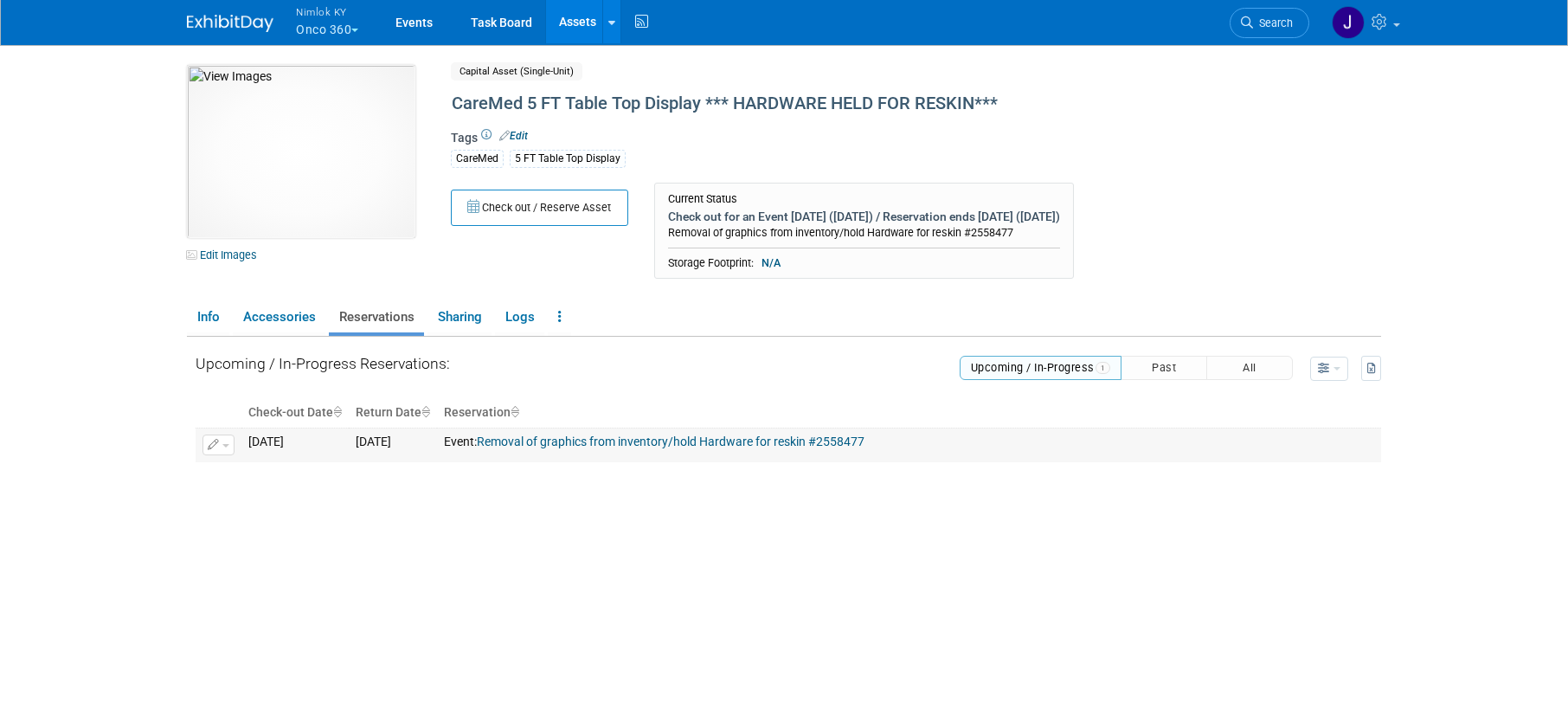
click at [232, 449] on button "button" at bounding box center [218, 444] width 32 height 21
click at [259, 495] on span "Cancel Reservation" at bounding box center [291, 499] width 111 height 14
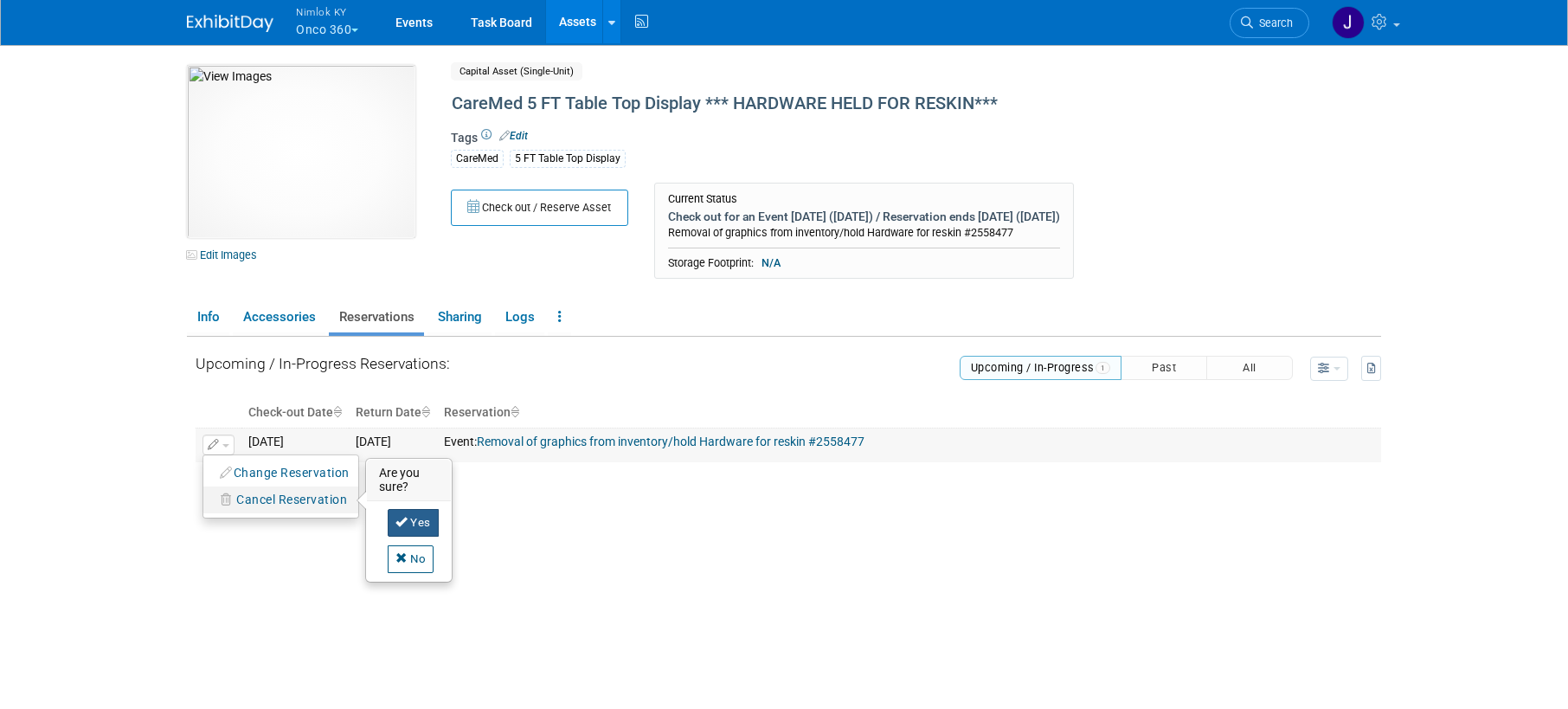
click at [422, 522] on link "Yes" at bounding box center [413, 522] width 51 height 27
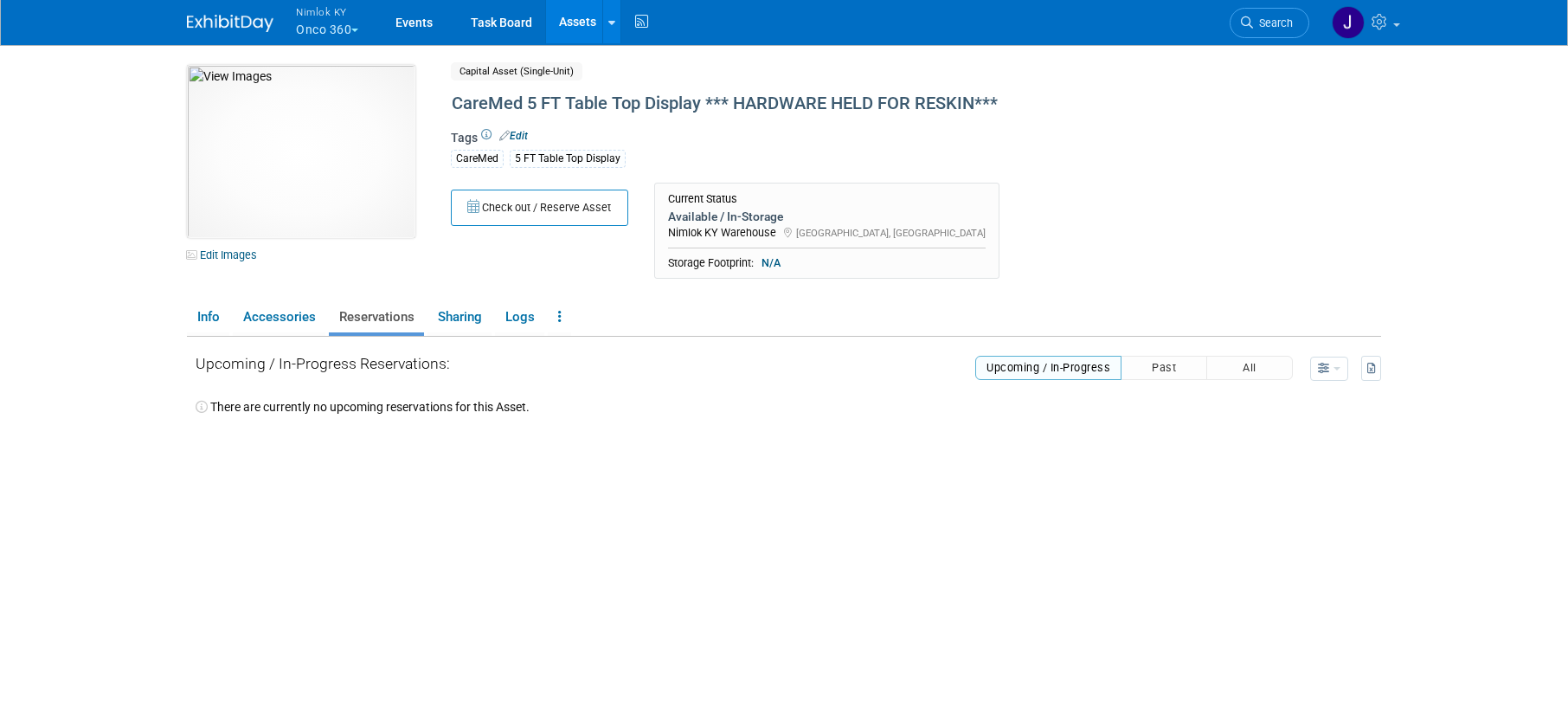
click at [588, 21] on link "Assets" at bounding box center [577, 22] width 64 height 43
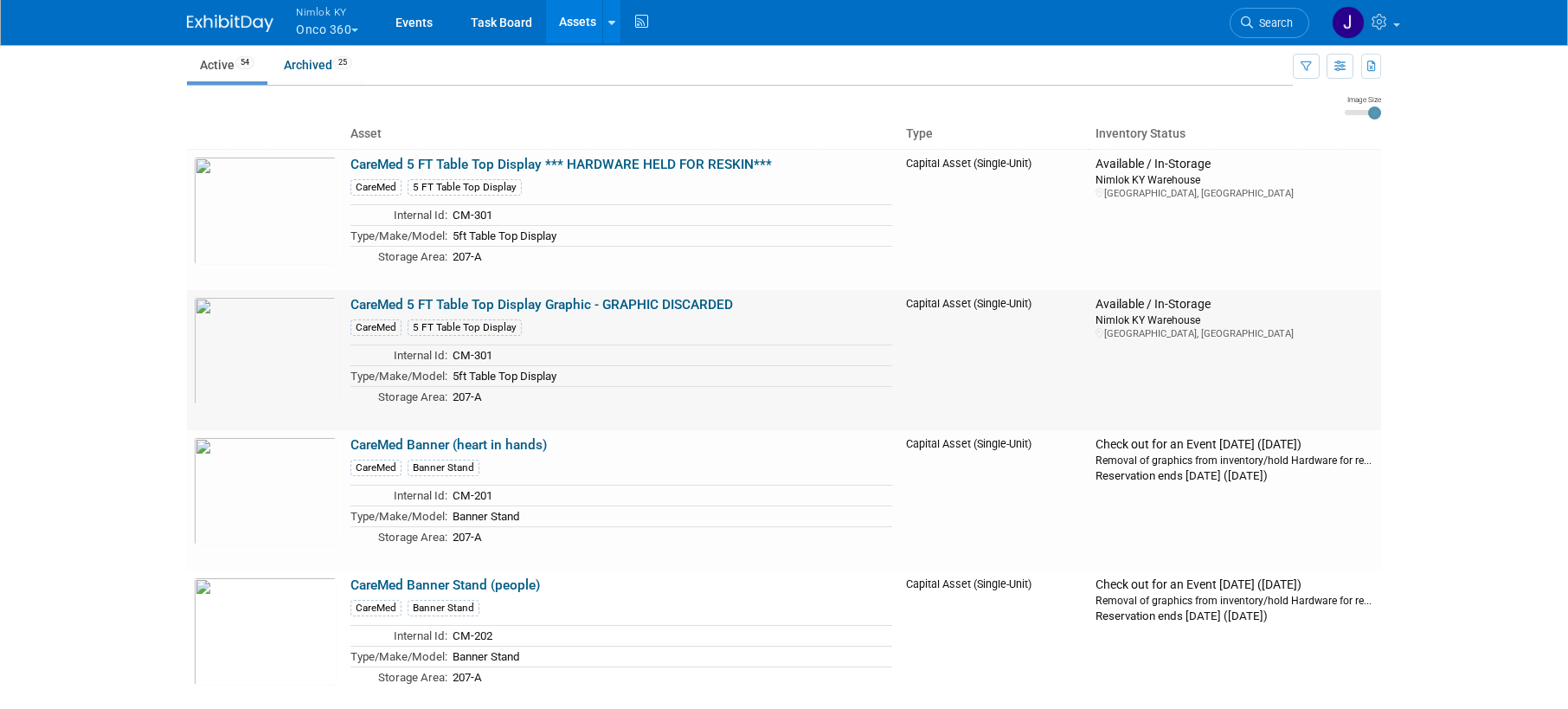
scroll to position [71, 0]
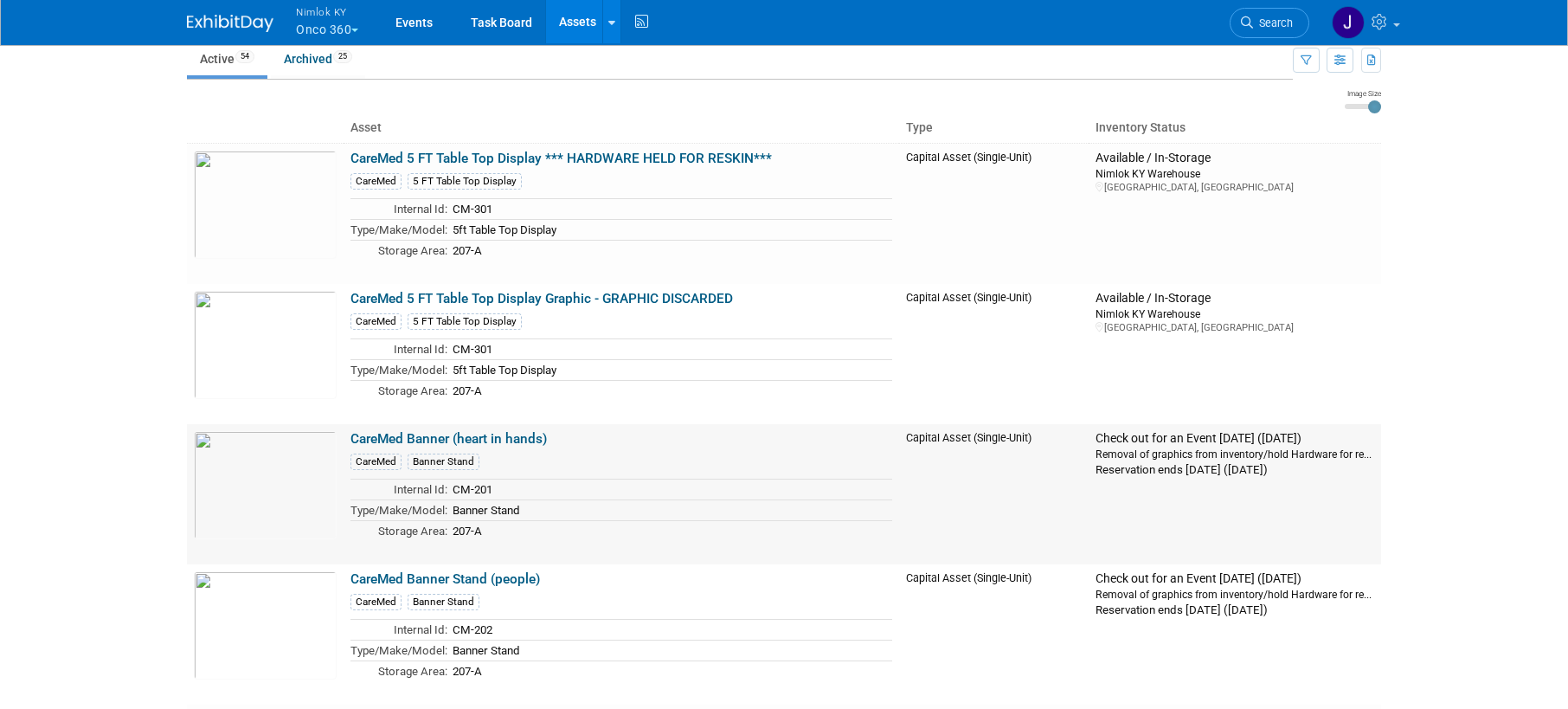
click at [518, 441] on link "CareMed Banner (heart in hands)" at bounding box center [448, 439] width 197 height 16
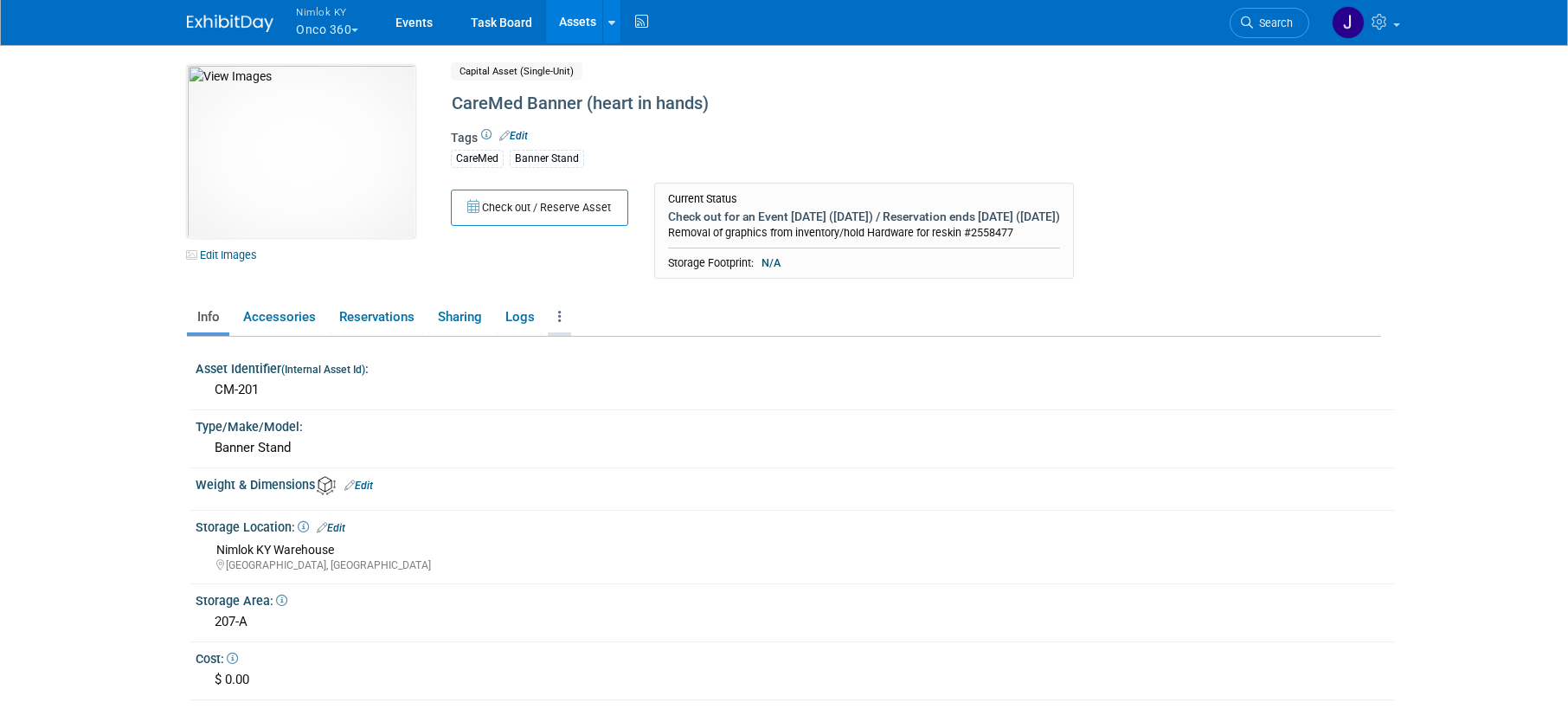
click at [559, 316] on icon at bounding box center [560, 316] width 4 height 13
click at [612, 387] on link "Copy/Duplicate Asset" at bounding box center [623, 380] width 151 height 29
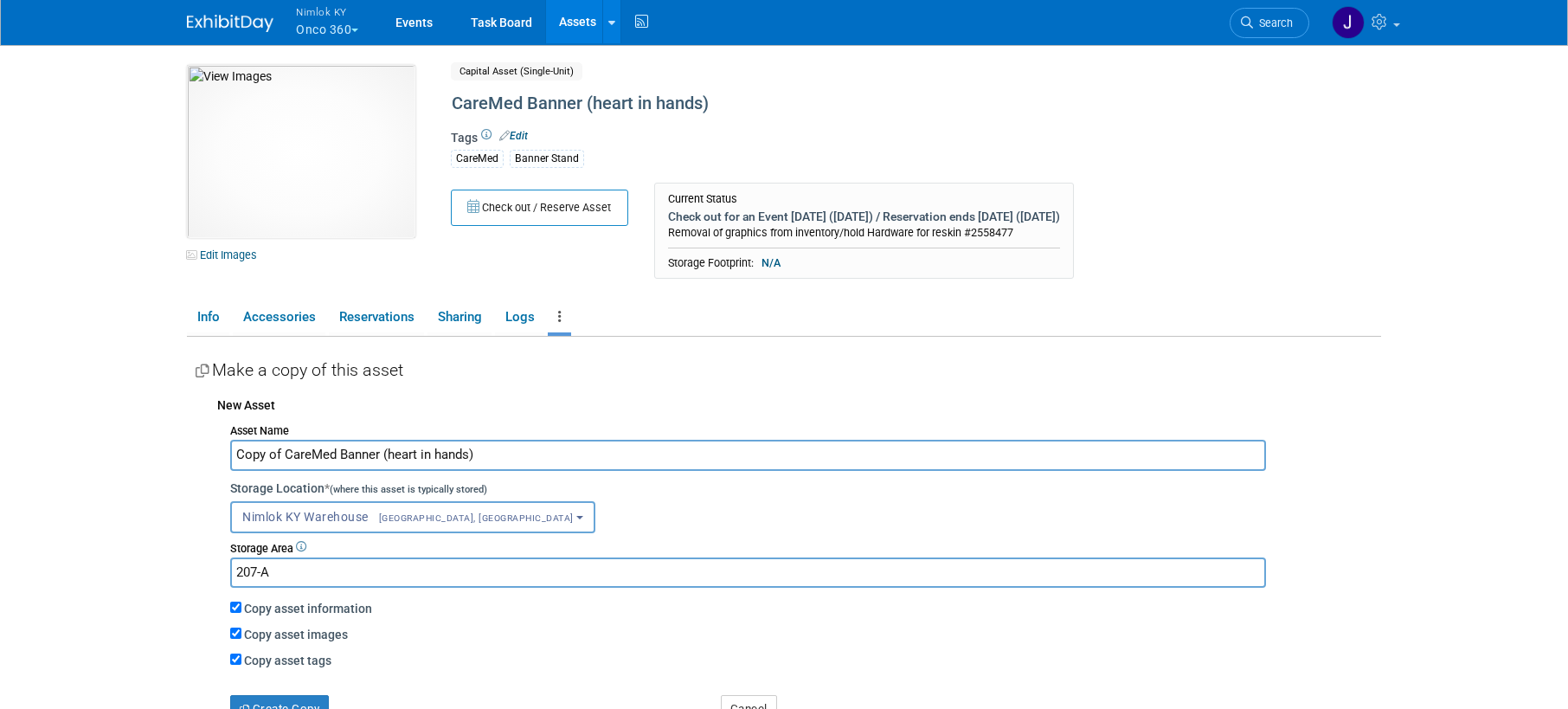
click at [534, 464] on input "Copy of CareMed Banner (heart in hands)" at bounding box center [747, 455] width 1036 height 30
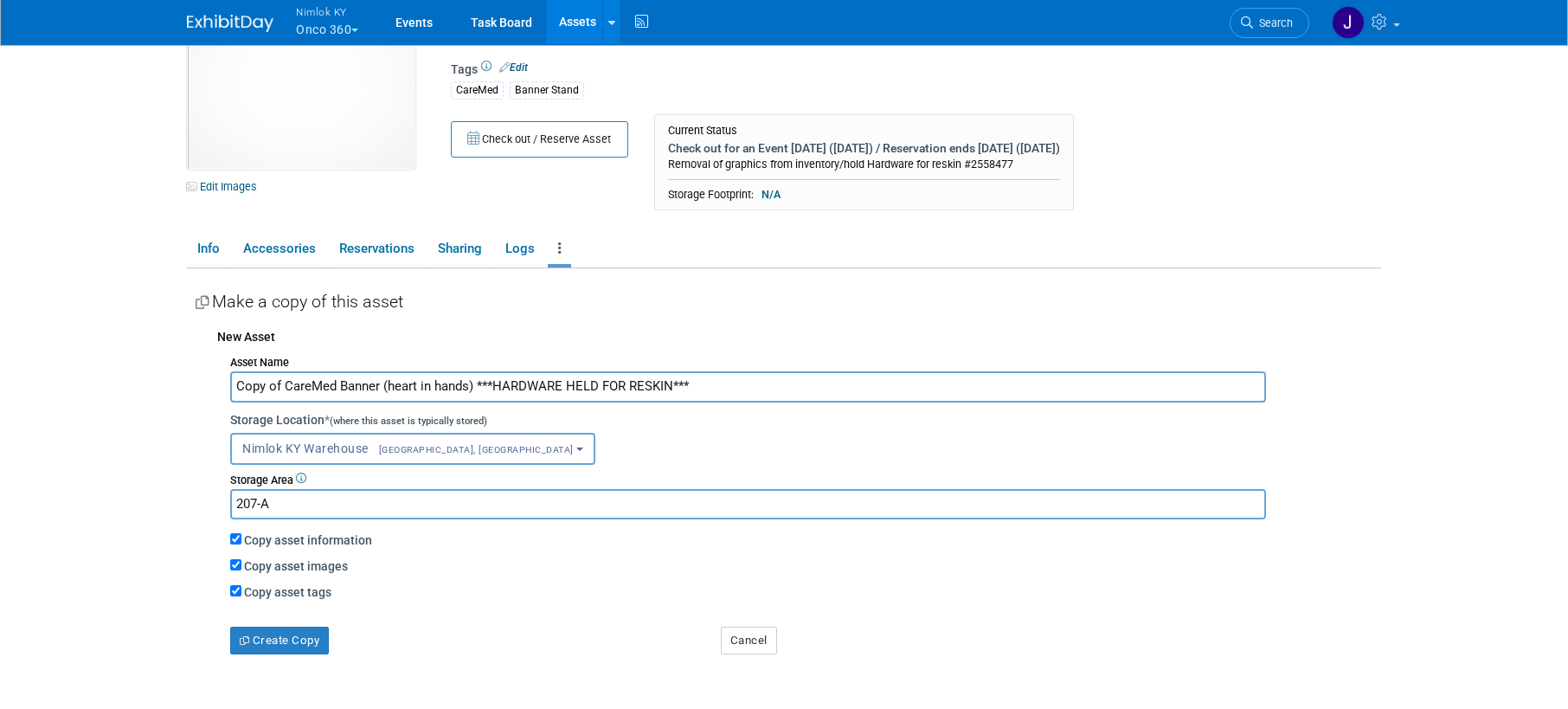
scroll to position [179, 0]
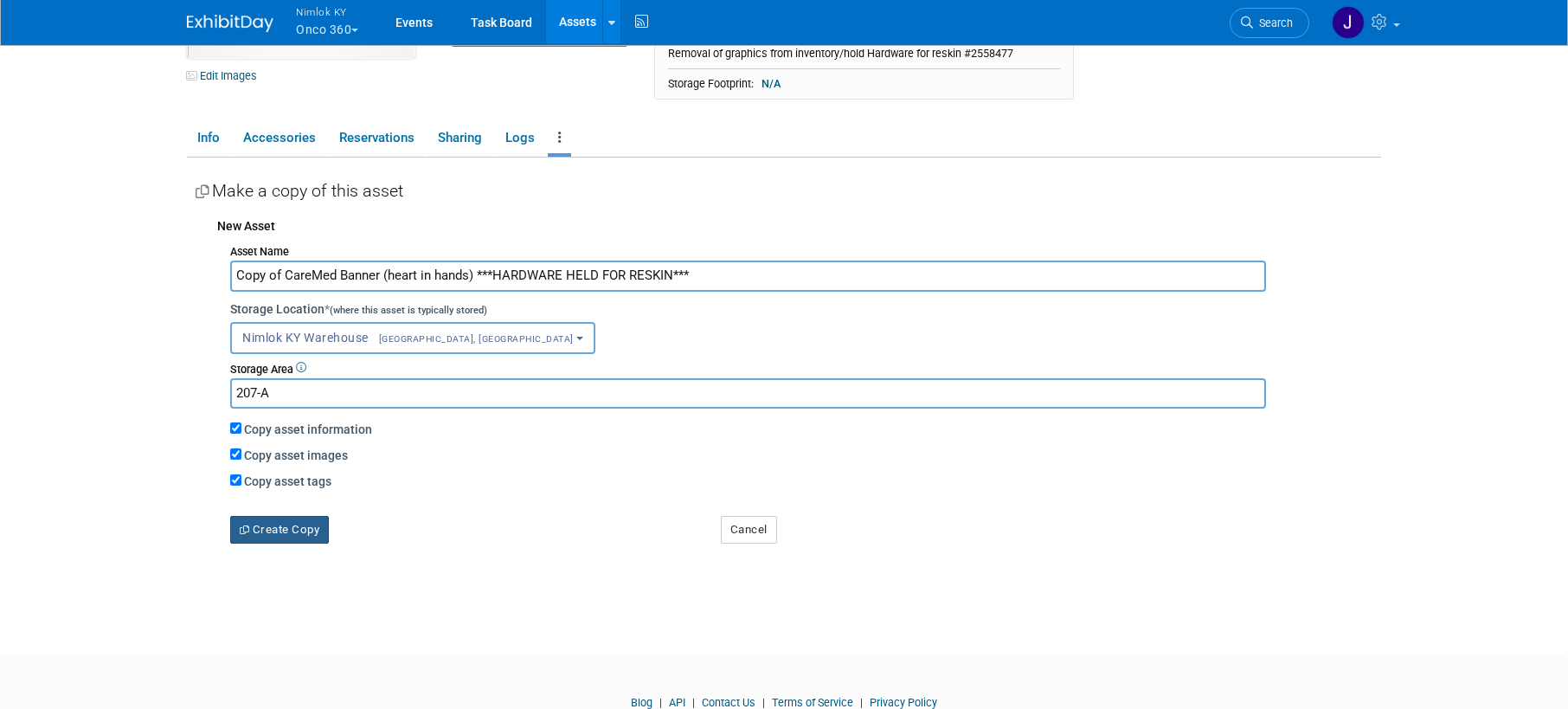
type input "Copy of CareMed Banner (heart in hands) ***HARDWARE HELD FOR RESKIN***"
click at [303, 537] on button "Create Copy" at bounding box center [279, 529] width 99 height 27
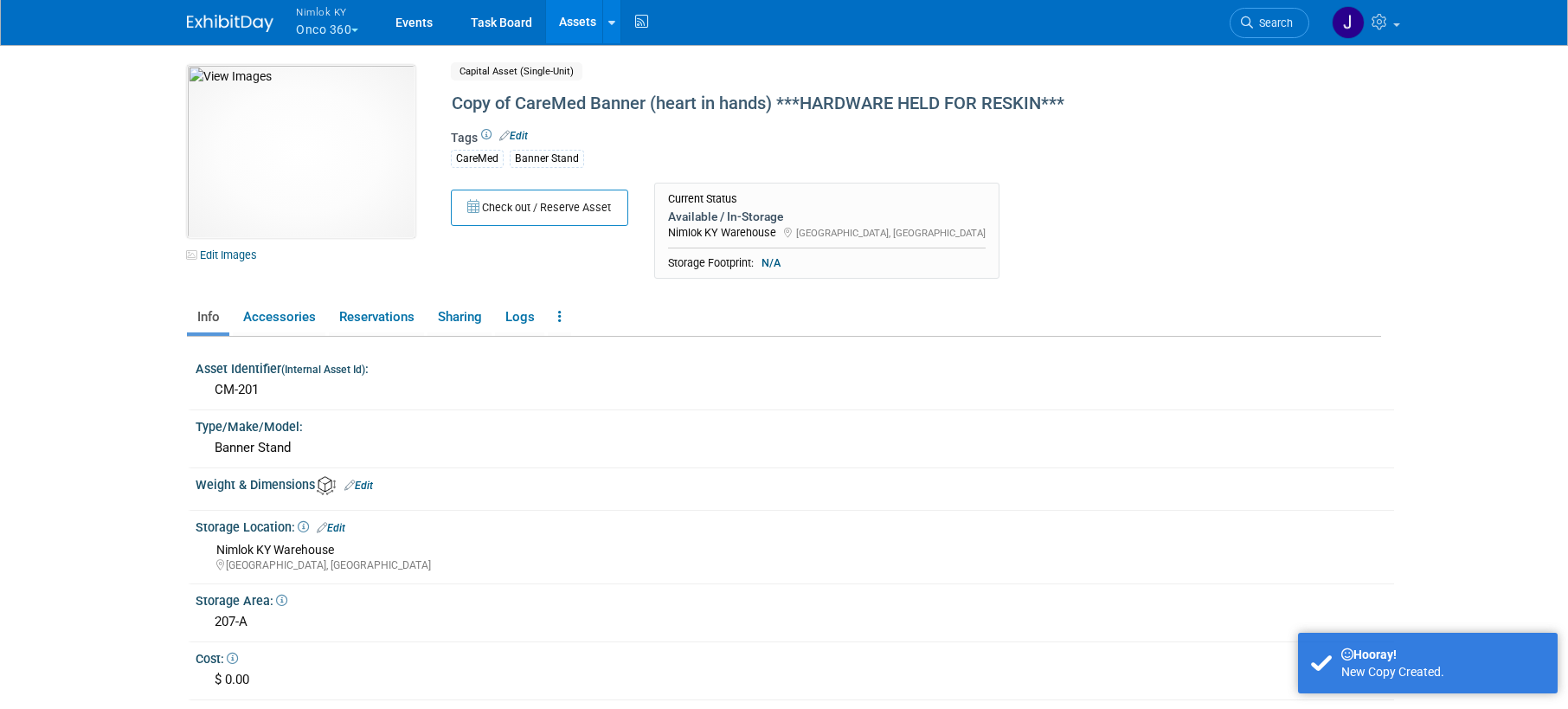
click at [585, 19] on link "Assets" at bounding box center [577, 22] width 64 height 43
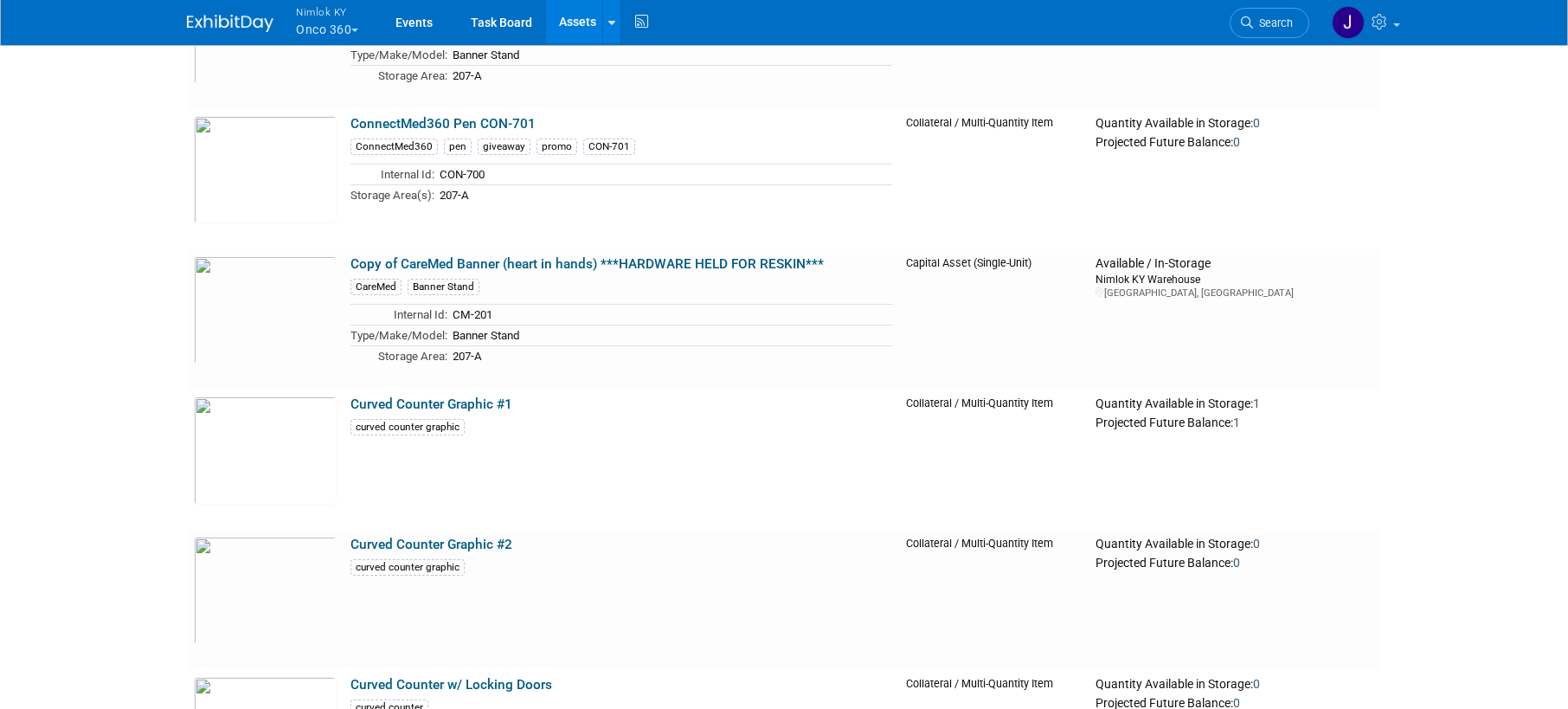
scroll to position [1334, 0]
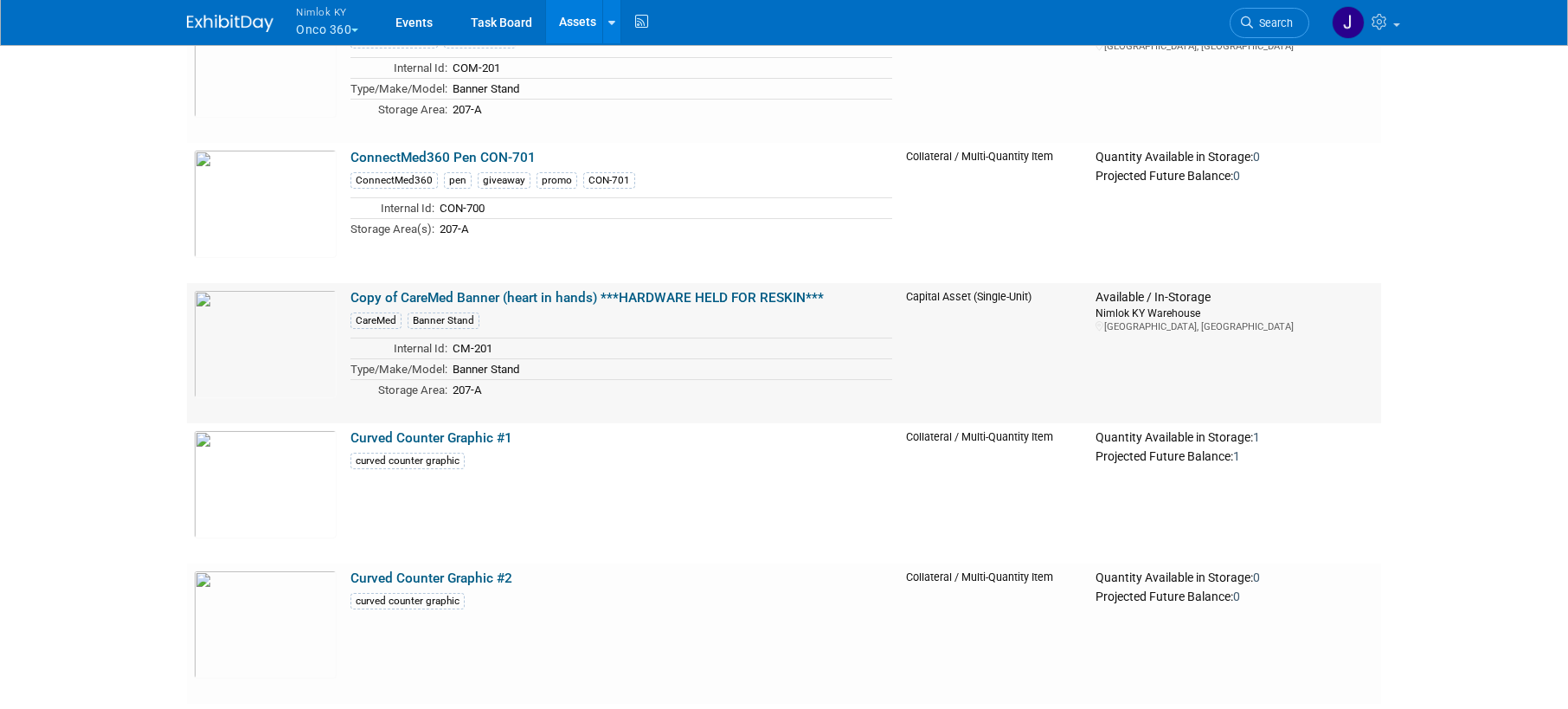
click at [560, 301] on link "Copy of CareMed Banner (heart in hands) ***HARDWARE HELD FOR RESKIN***" at bounding box center [587, 297] width 473 height 16
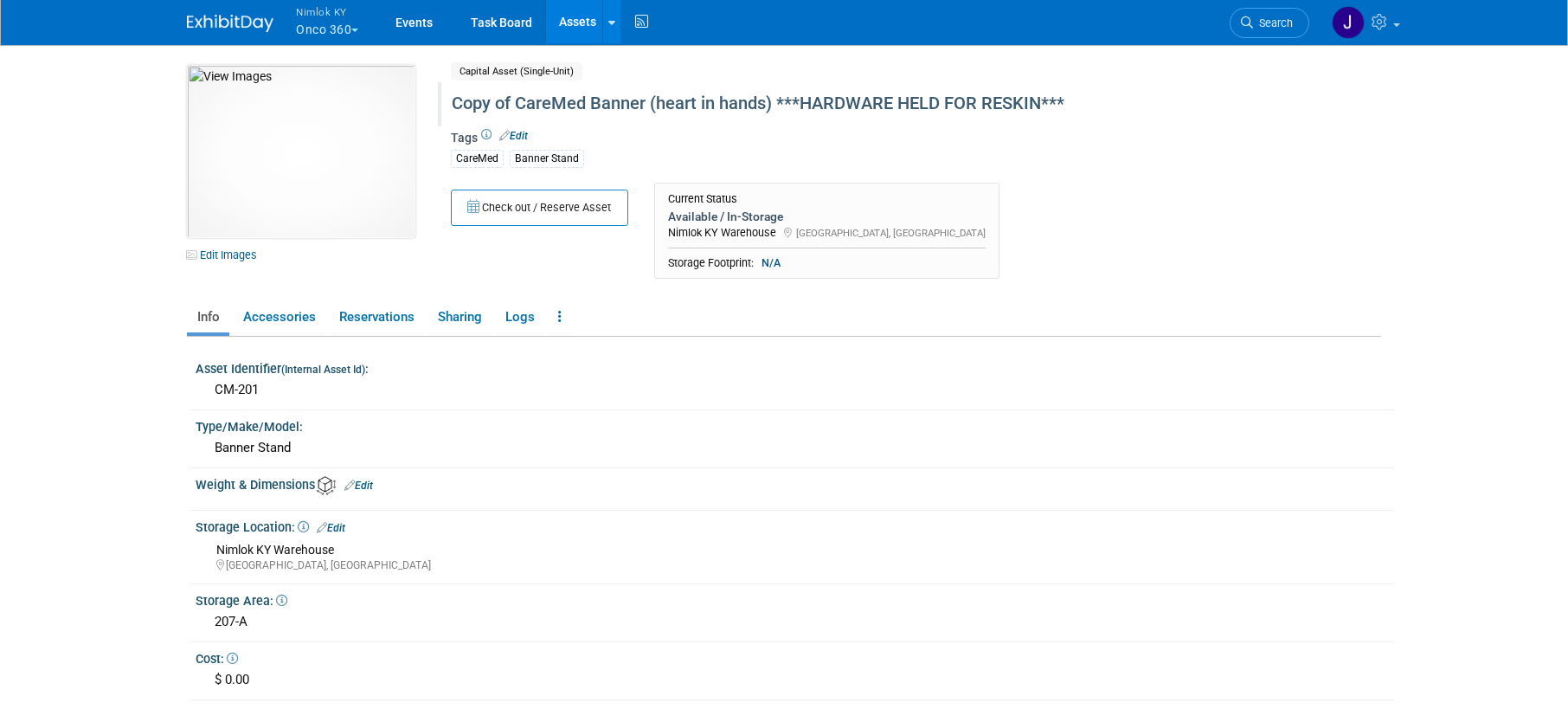
click at [515, 101] on div "Copy of CareMed Banner (heart in hands) ***HARDWARE HELD FOR RESKIN***" at bounding box center [842, 104] width 793 height 31
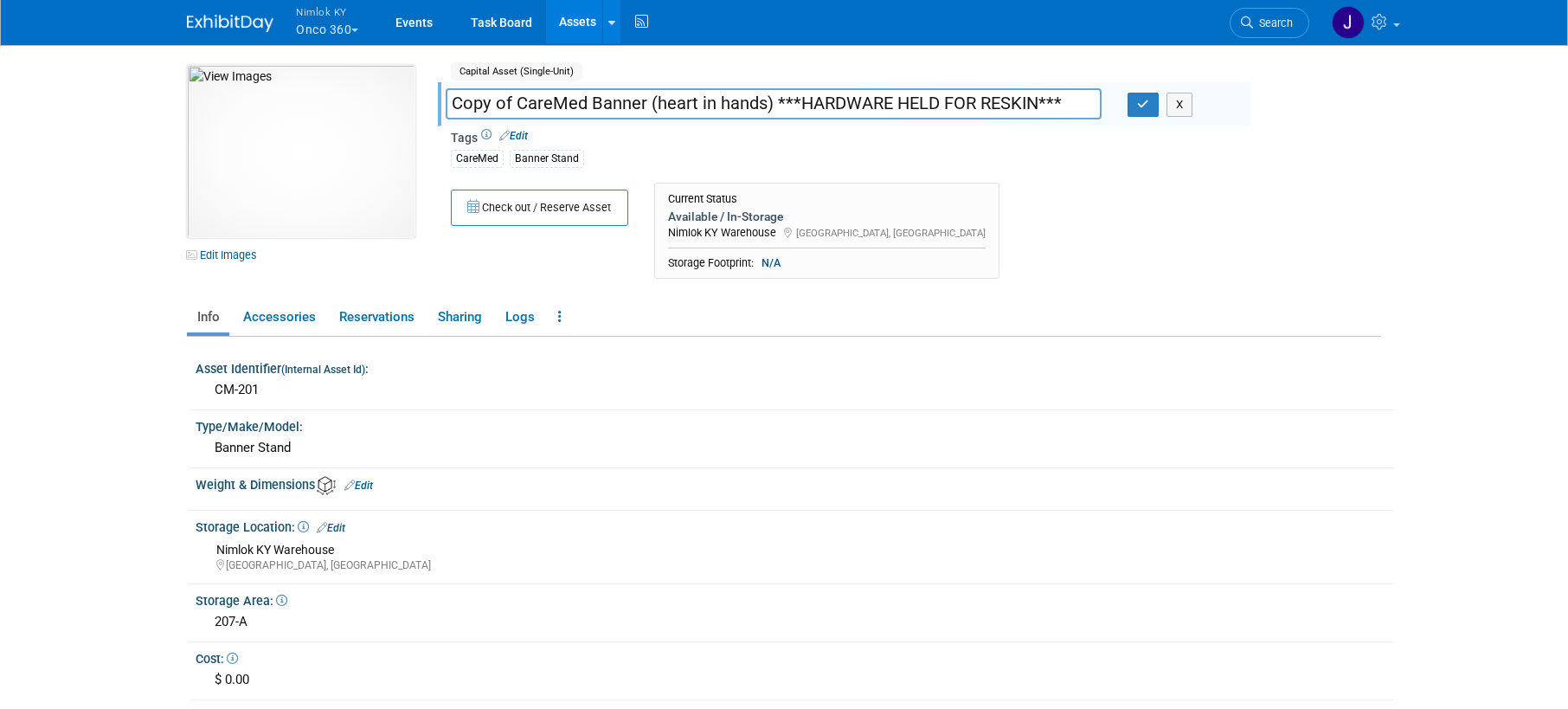
click at [515, 108] on input "Copy of CareMed Banner (heart in hands) ***HARDWARE HELD FOR RESKIN***" at bounding box center [774, 103] width 656 height 30
type input "CareMed Banner (heart in hands) ***HARDWARE HELD FOR RESKIN***"
click at [1142, 102] on icon "button" at bounding box center [1143, 105] width 12 height 12
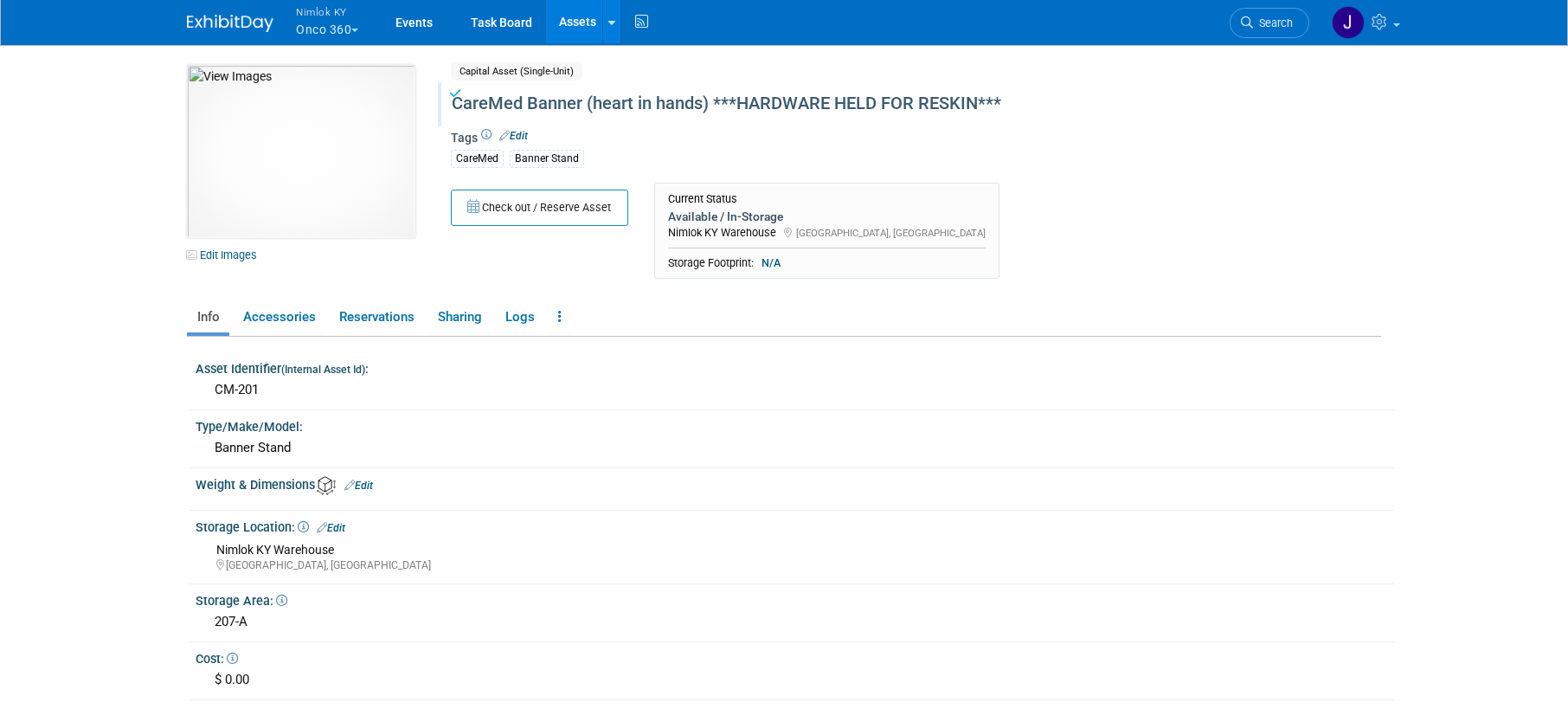
scroll to position [4, 0]
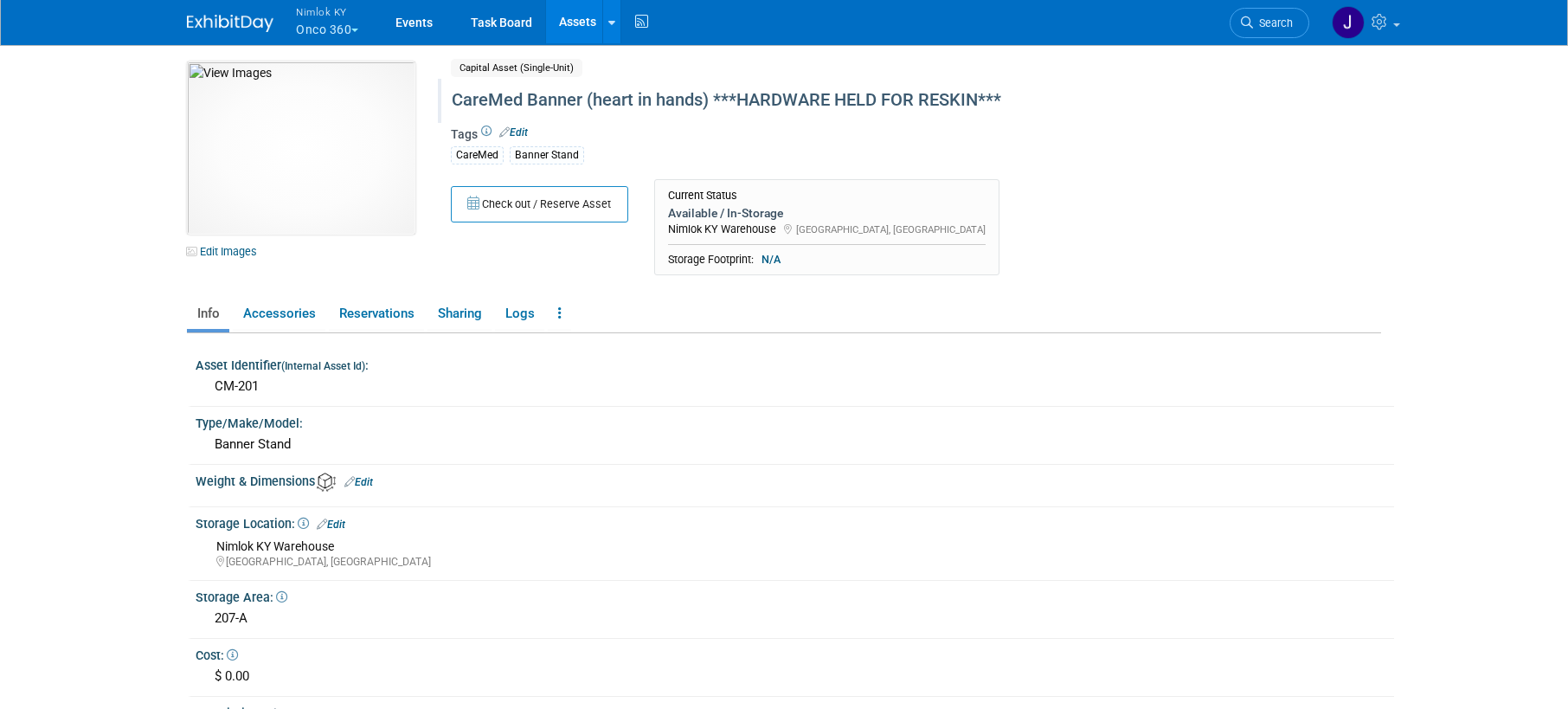
click at [580, 21] on link "Assets" at bounding box center [577, 22] width 64 height 43
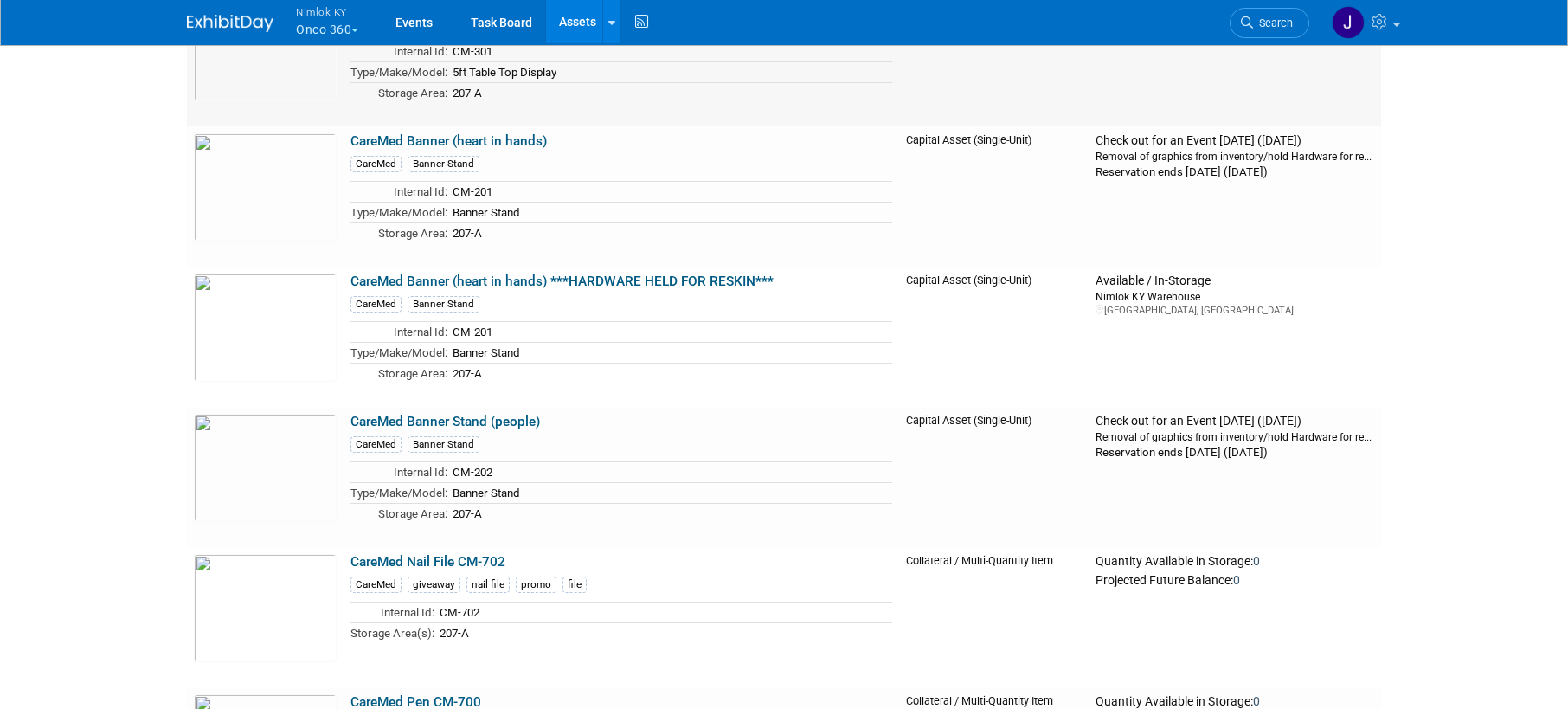
scroll to position [371, 0]
click at [508, 417] on link "CareMed Banner Stand (people)" at bounding box center [445, 421] width 190 height 16
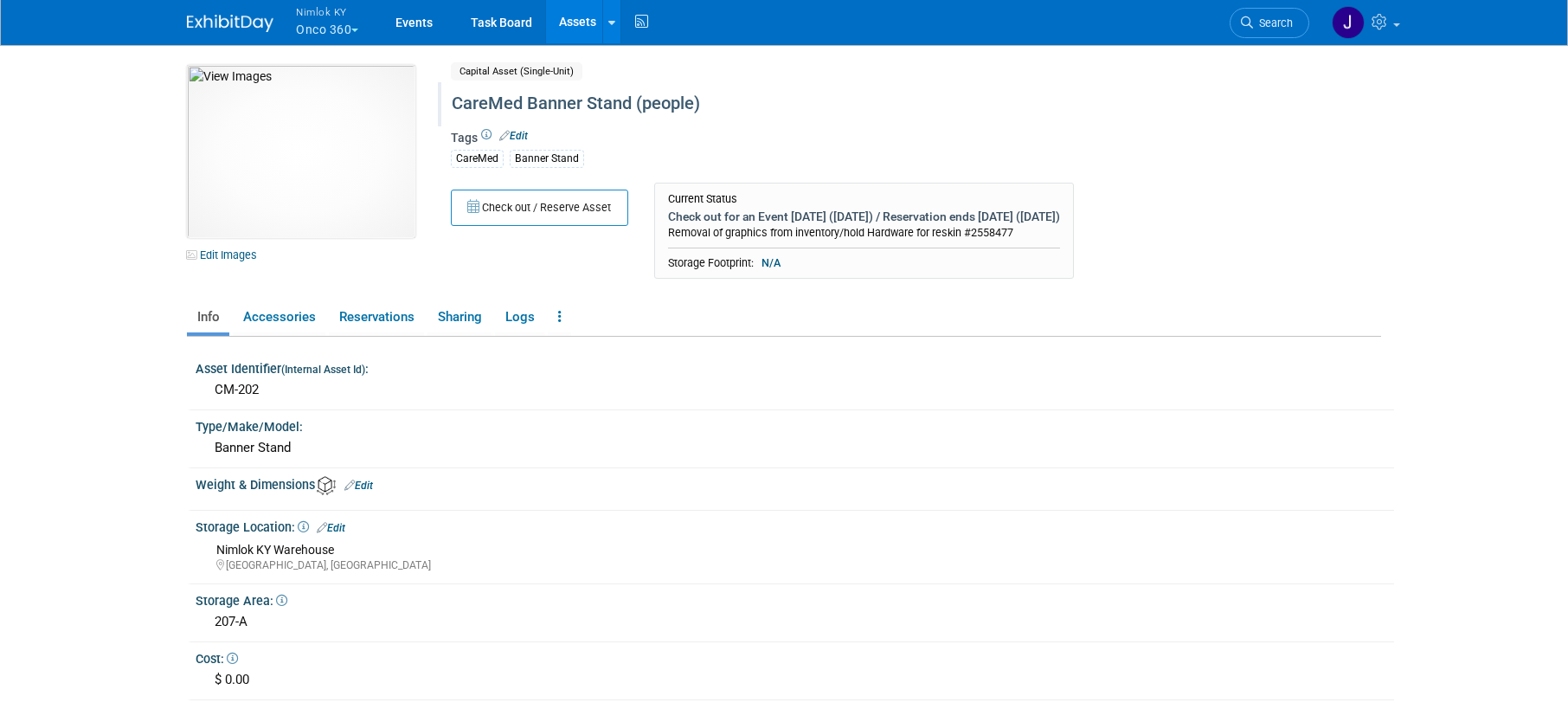
click at [729, 101] on div "CareMed Banner Stand (people)" at bounding box center [842, 104] width 793 height 31
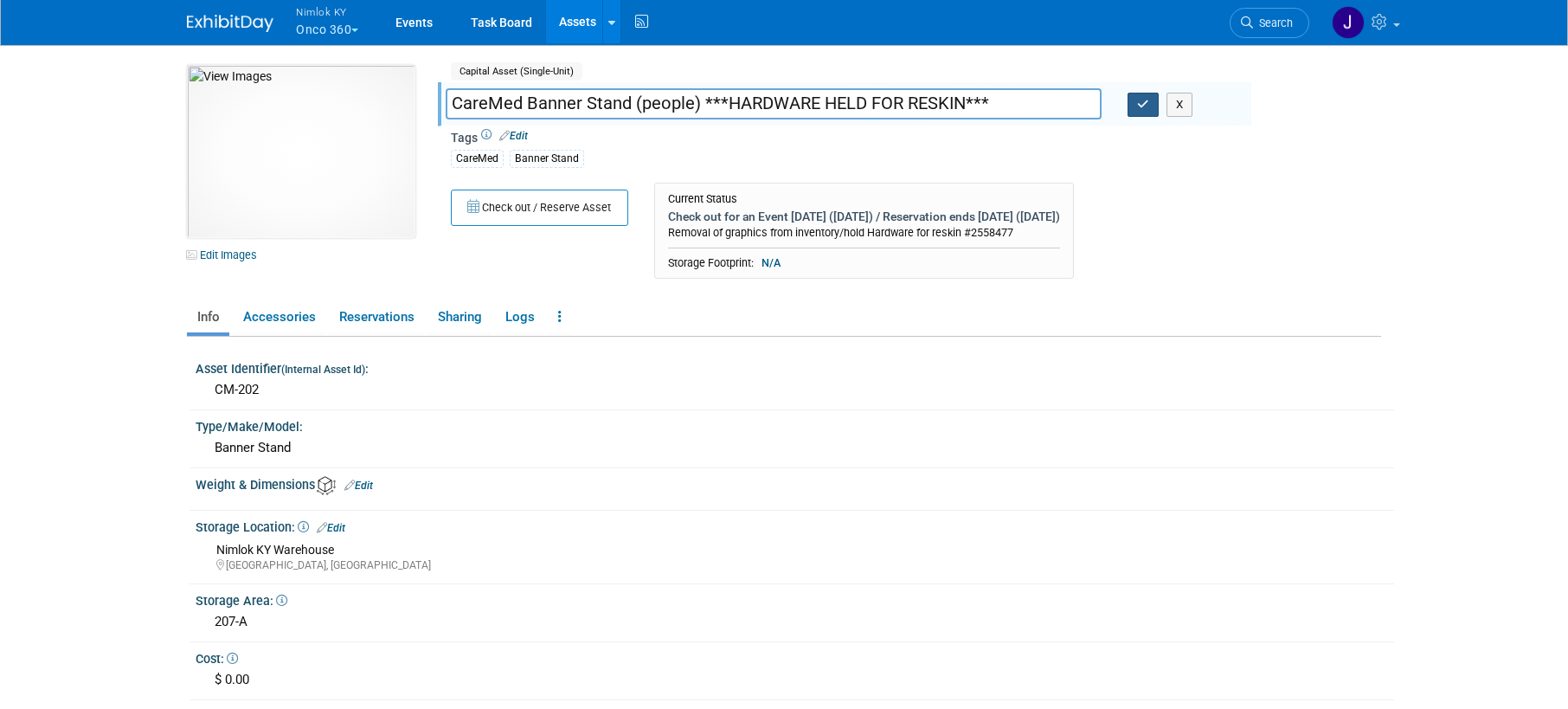
type input "CareMed Banner Stand (people) ***HARDWARE HELD FOR RESKIN***"
click at [1143, 115] on button "button" at bounding box center [1143, 105] width 31 height 24
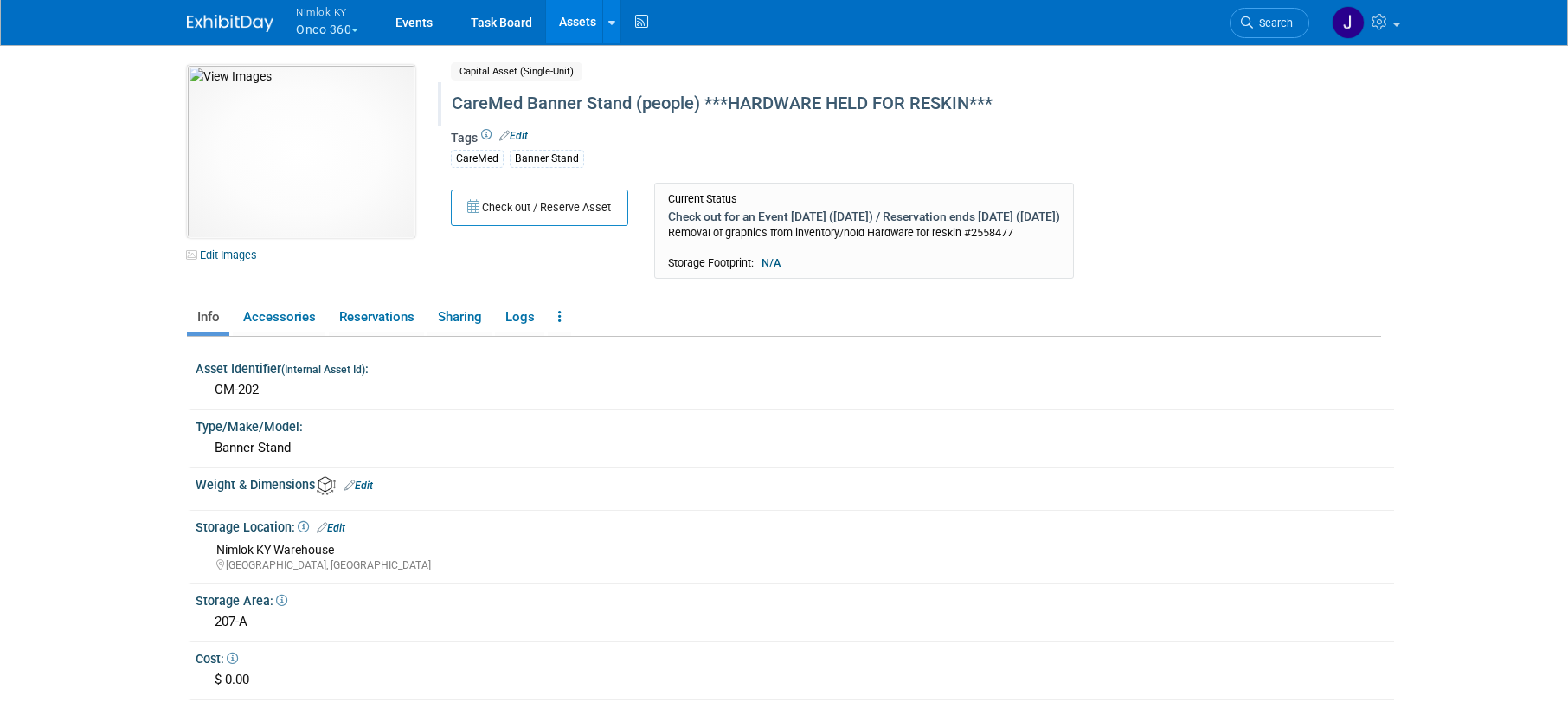
click at [582, 24] on link "Assets" at bounding box center [577, 22] width 64 height 43
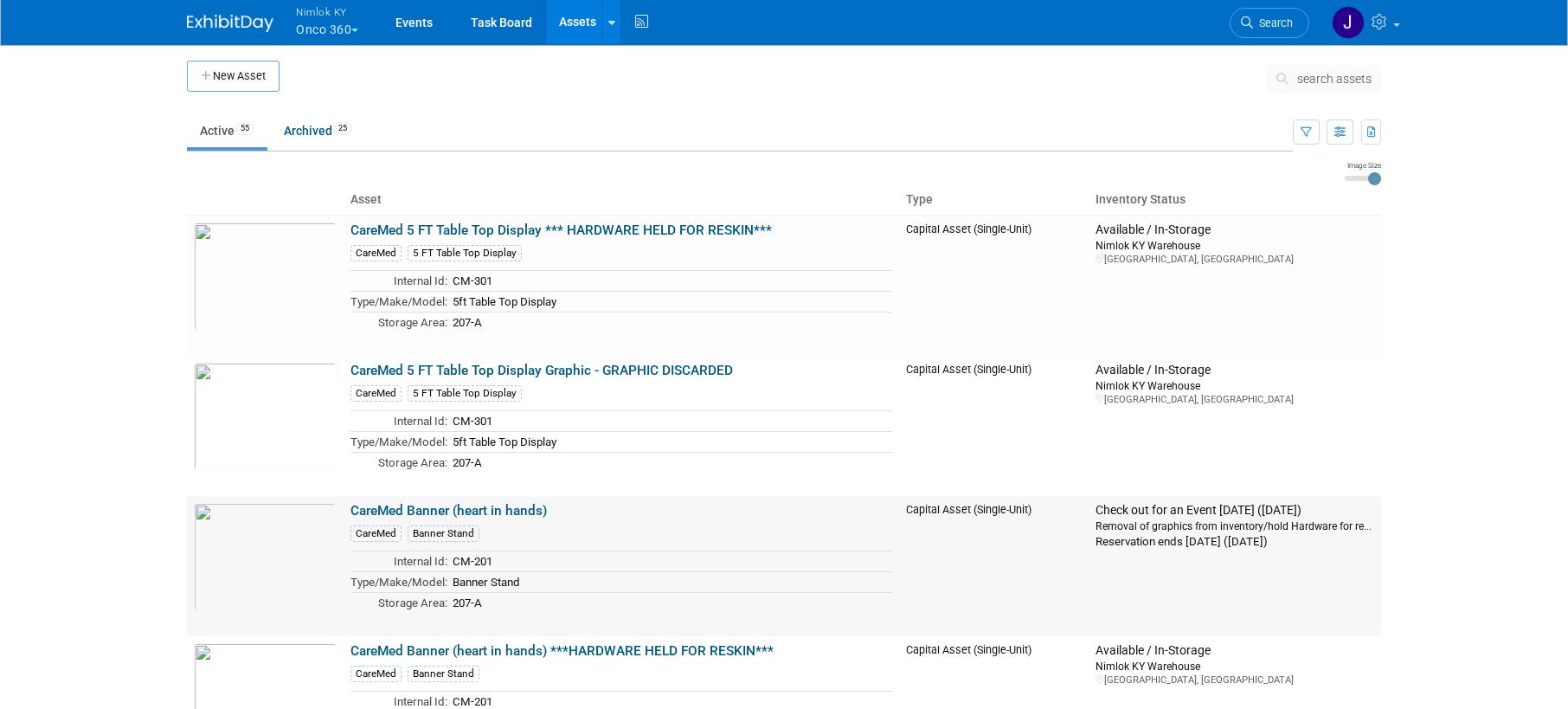
click at [516, 511] on link "CareMed Banner (heart in hands)" at bounding box center [448, 510] width 197 height 16
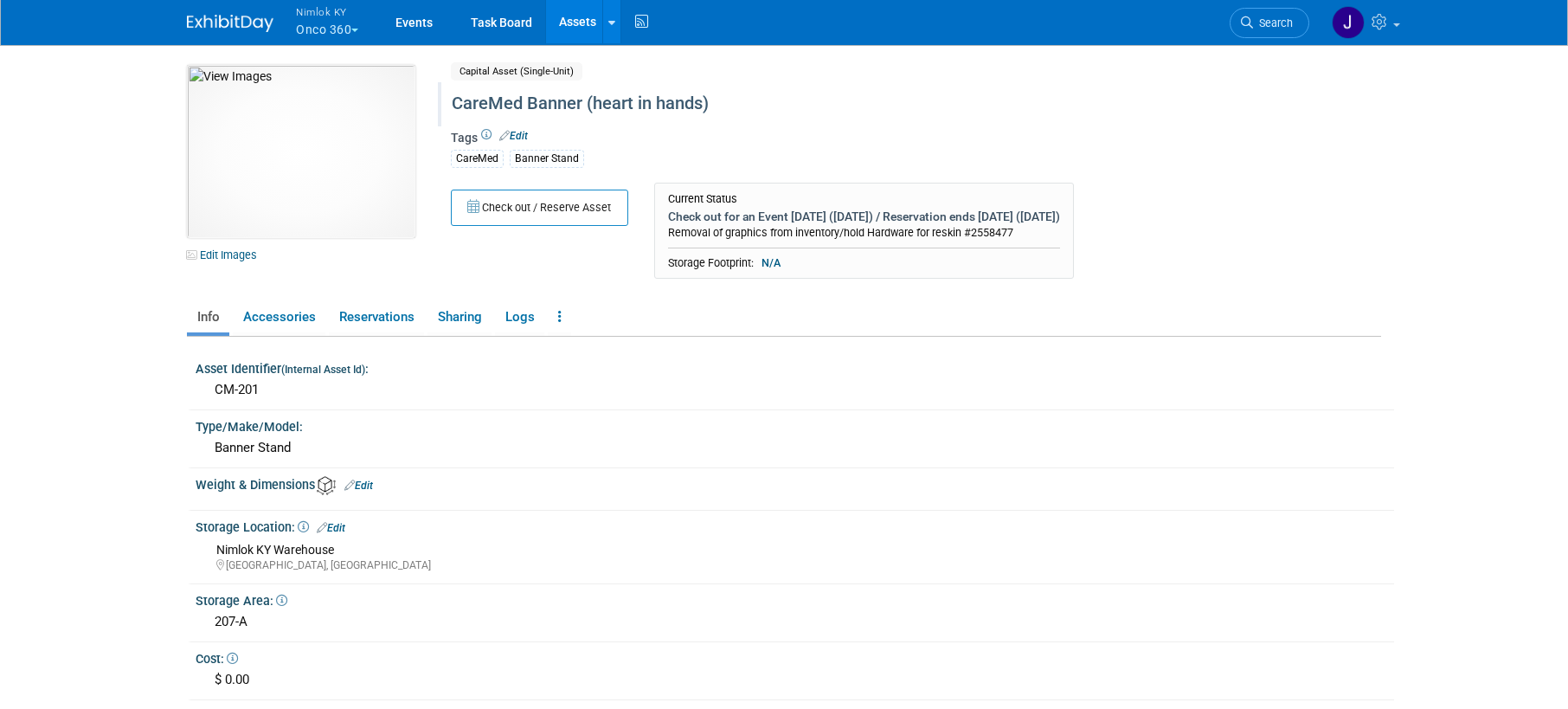
click at [809, 96] on div "CareMed Banner (heart in hands)" at bounding box center [842, 104] width 793 height 31
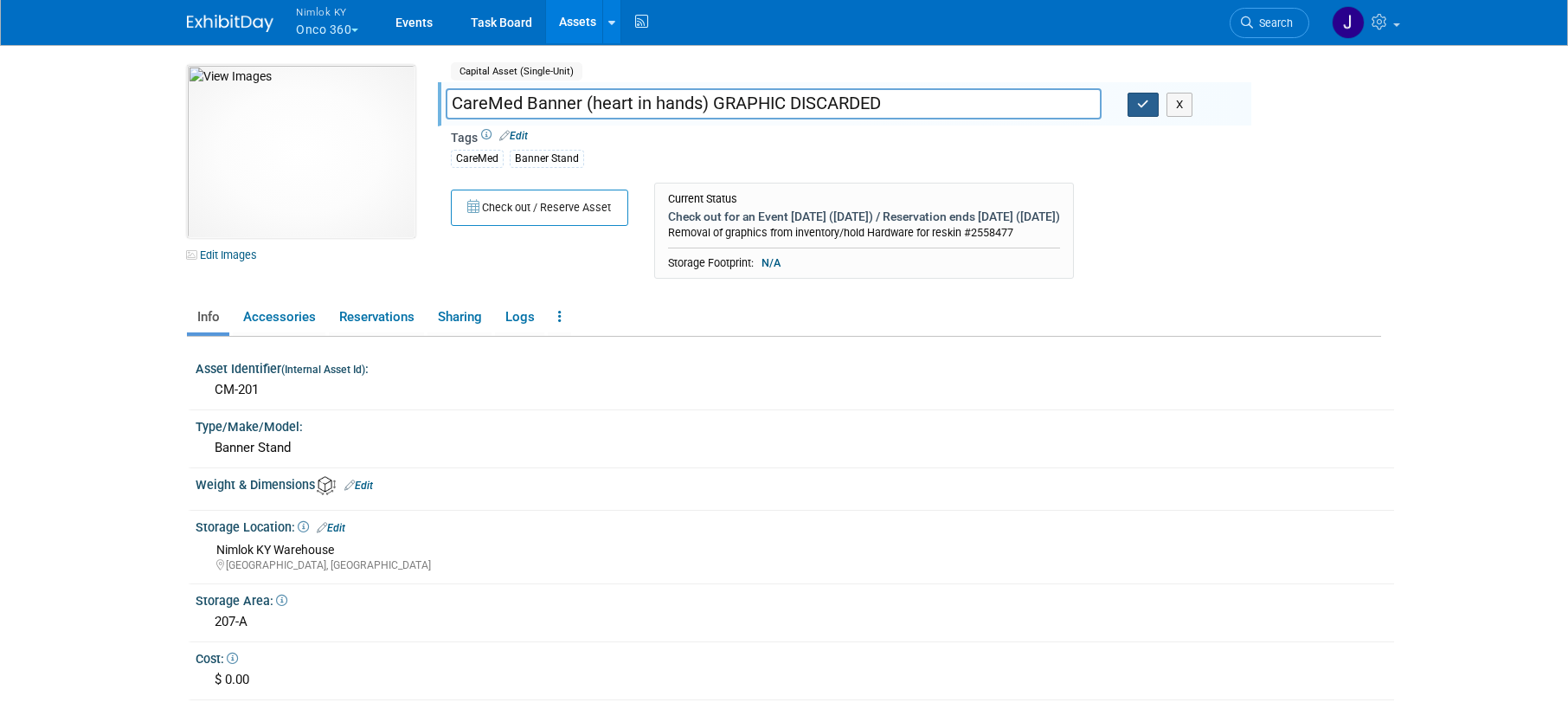
type input "CareMed Banner (heart in hands) GRAPHIC DISCARDED"
click at [1139, 102] on icon "button" at bounding box center [1143, 105] width 12 height 12
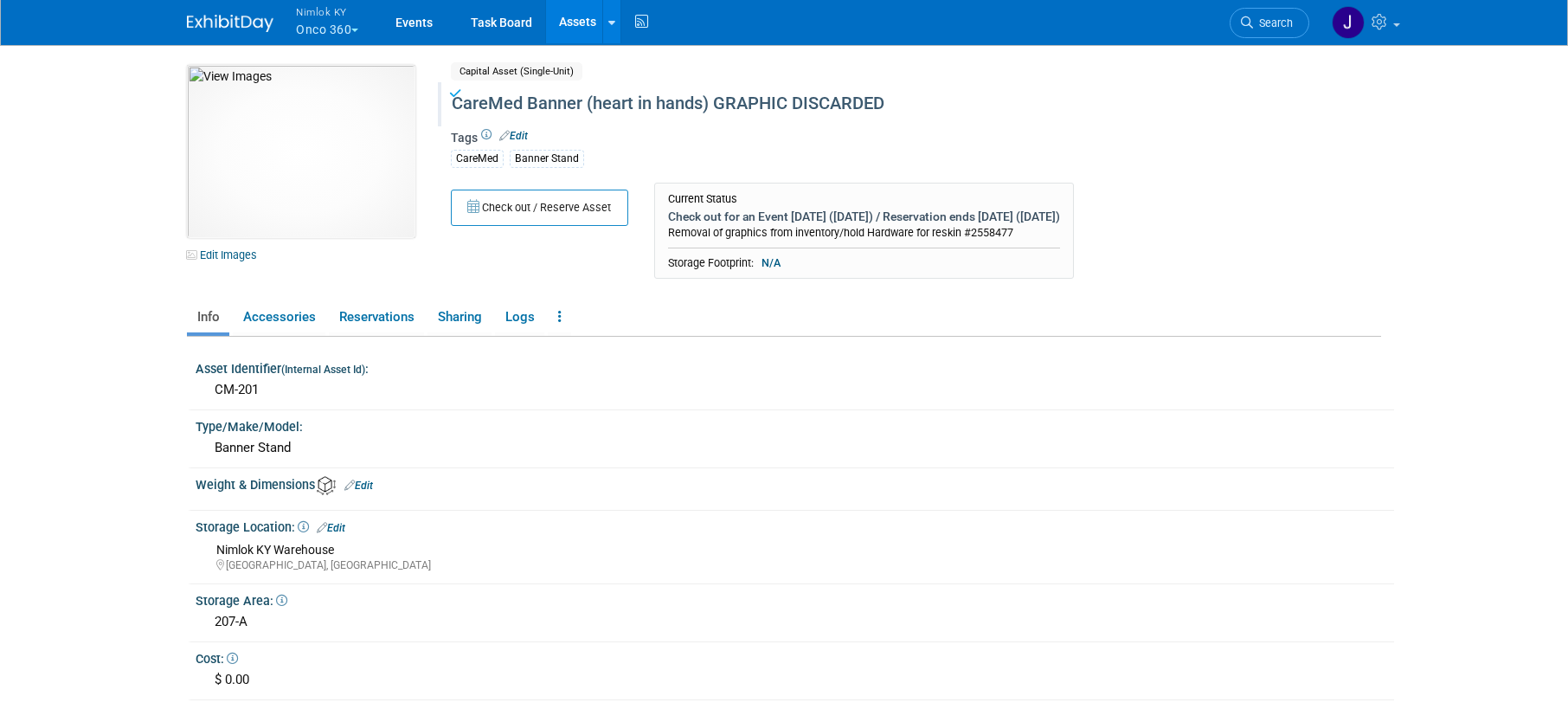
click at [575, 29] on link "Assets" at bounding box center [577, 22] width 64 height 43
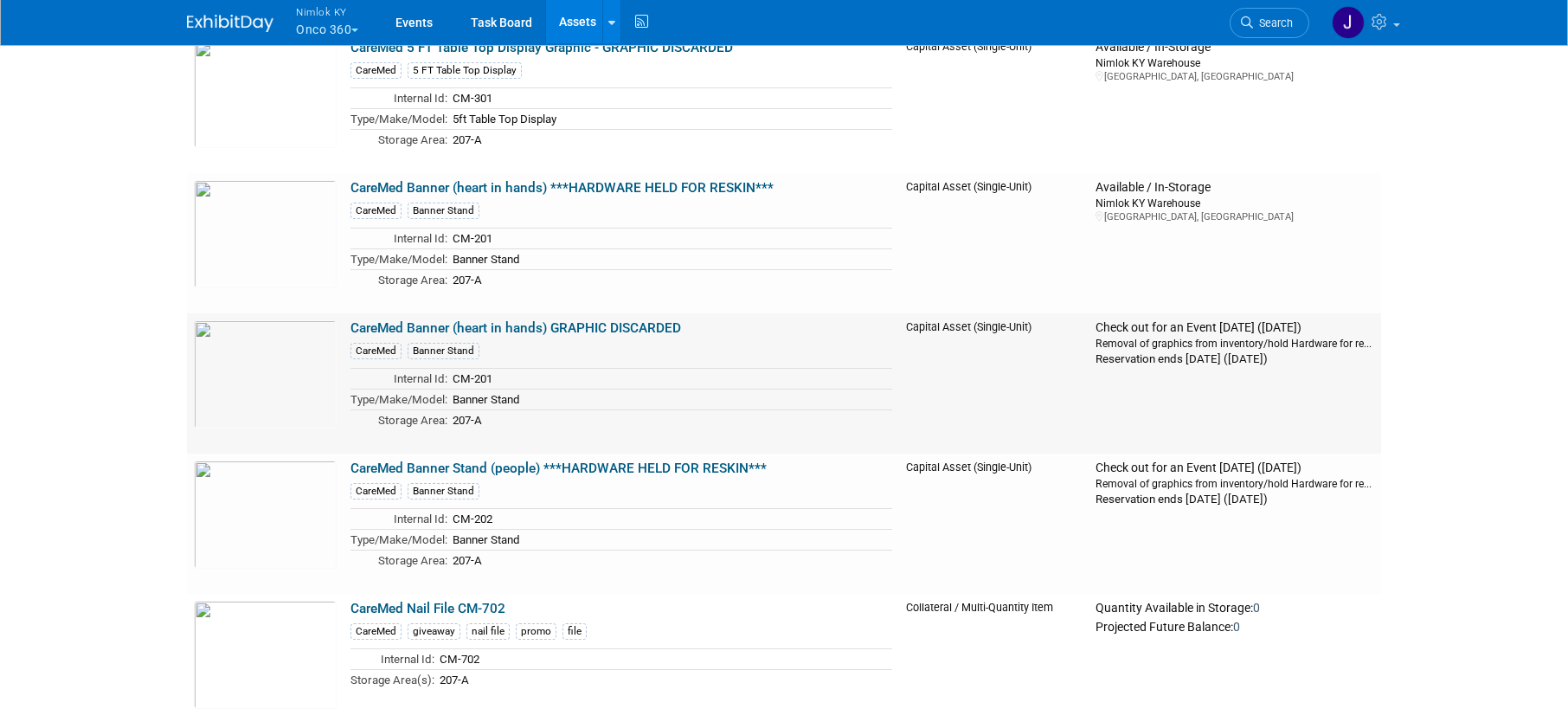
scroll to position [330, 0]
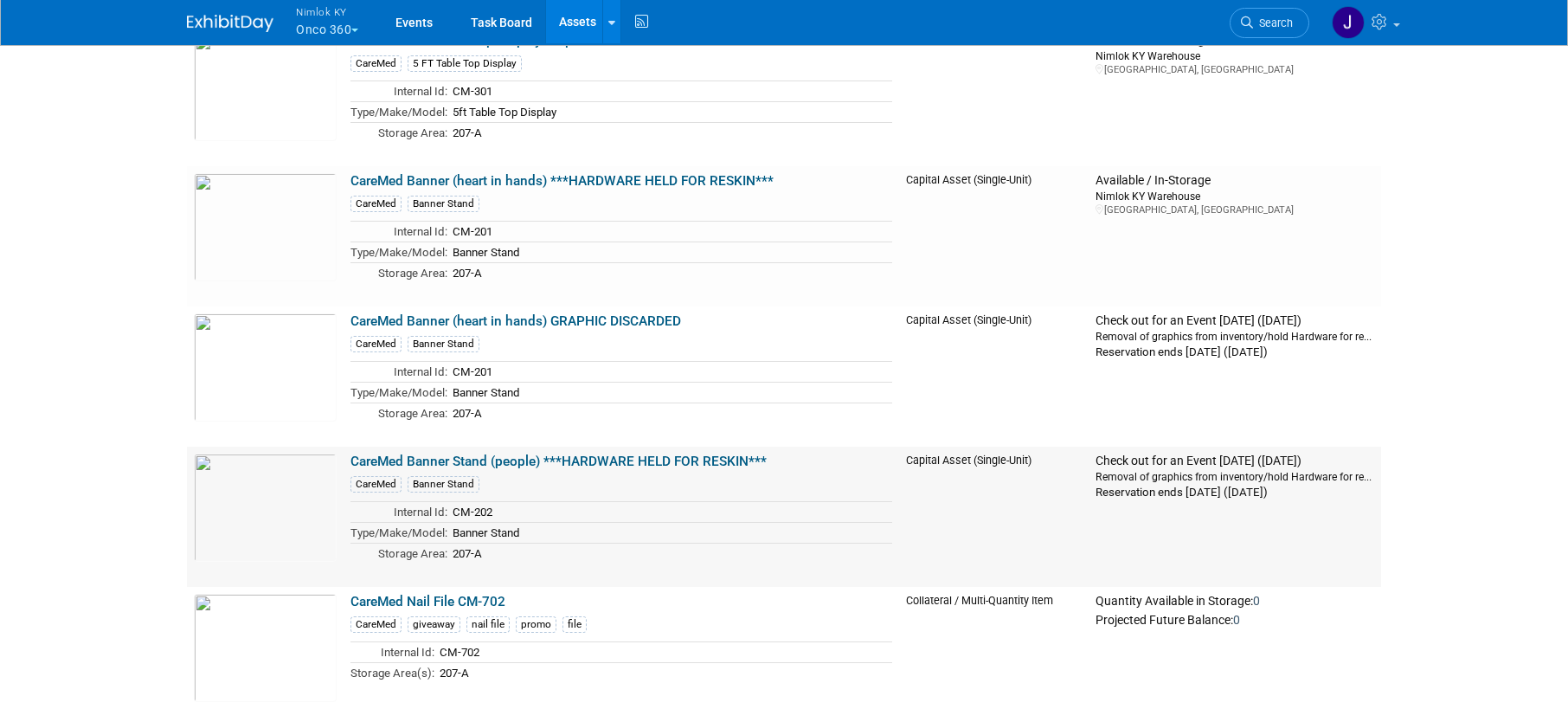
click at [605, 462] on link "CareMed Banner Stand (people) ***HARDWARE HELD FOR RESKIN***" at bounding box center [559, 462] width 417 height 16
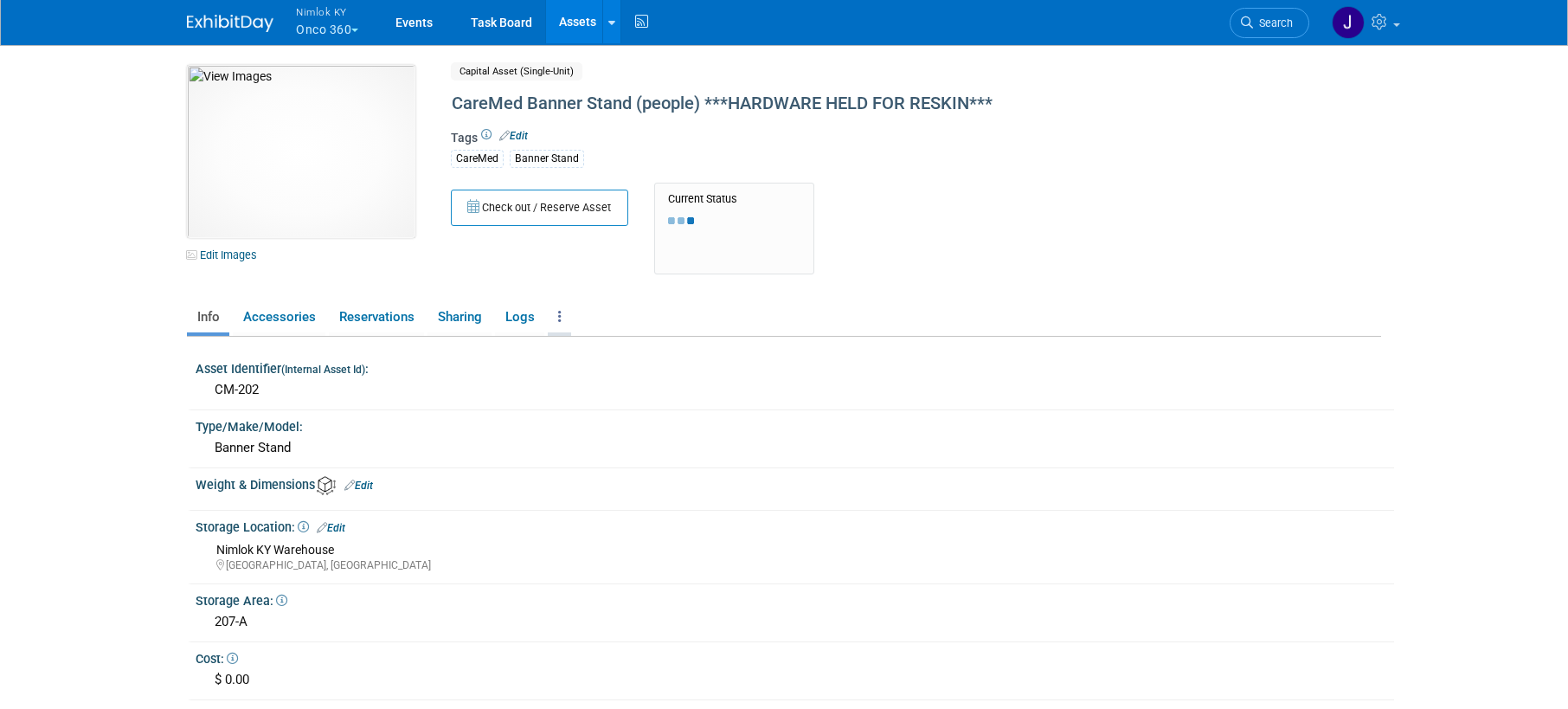
click at [564, 315] on link at bounding box center [560, 317] width 23 height 30
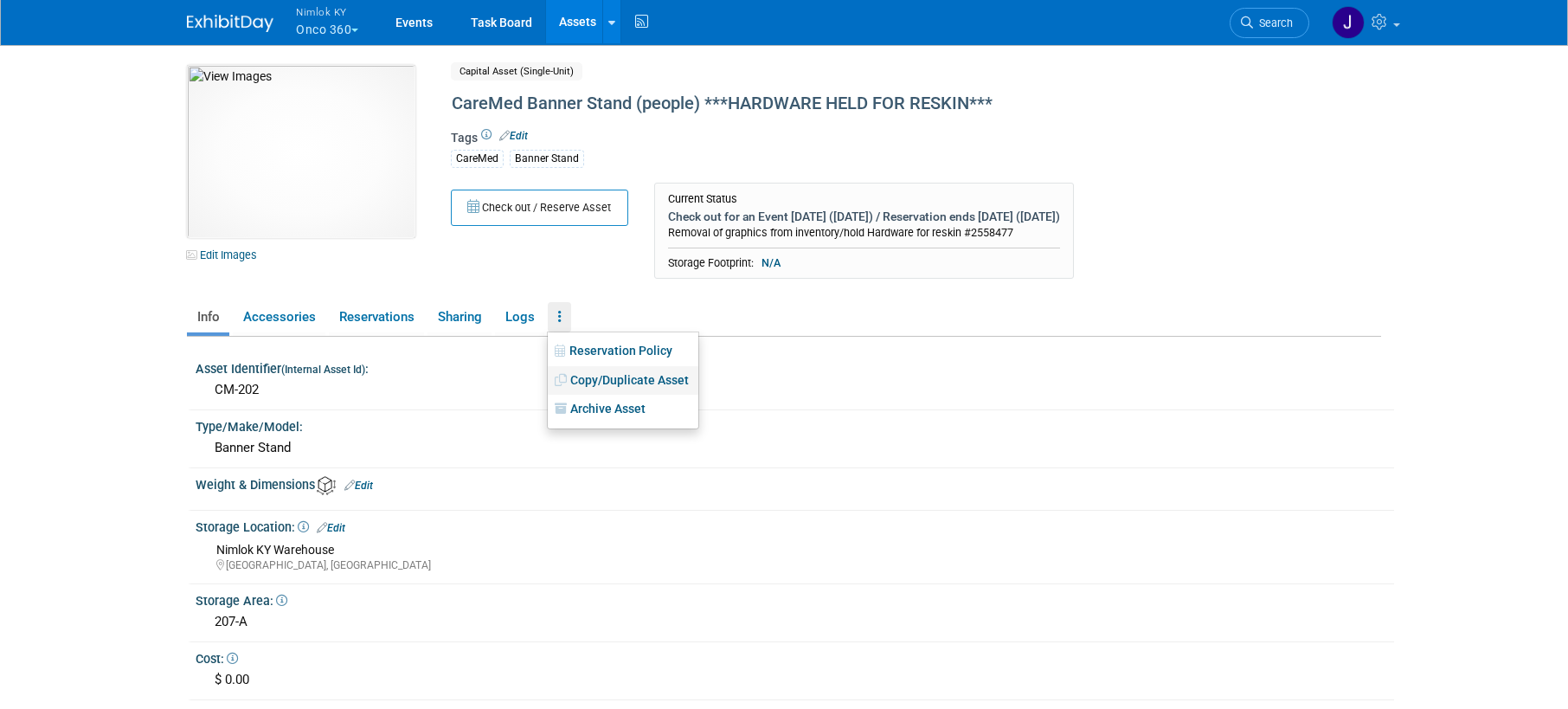
click at [605, 375] on link "Copy/Duplicate Asset" at bounding box center [623, 380] width 151 height 29
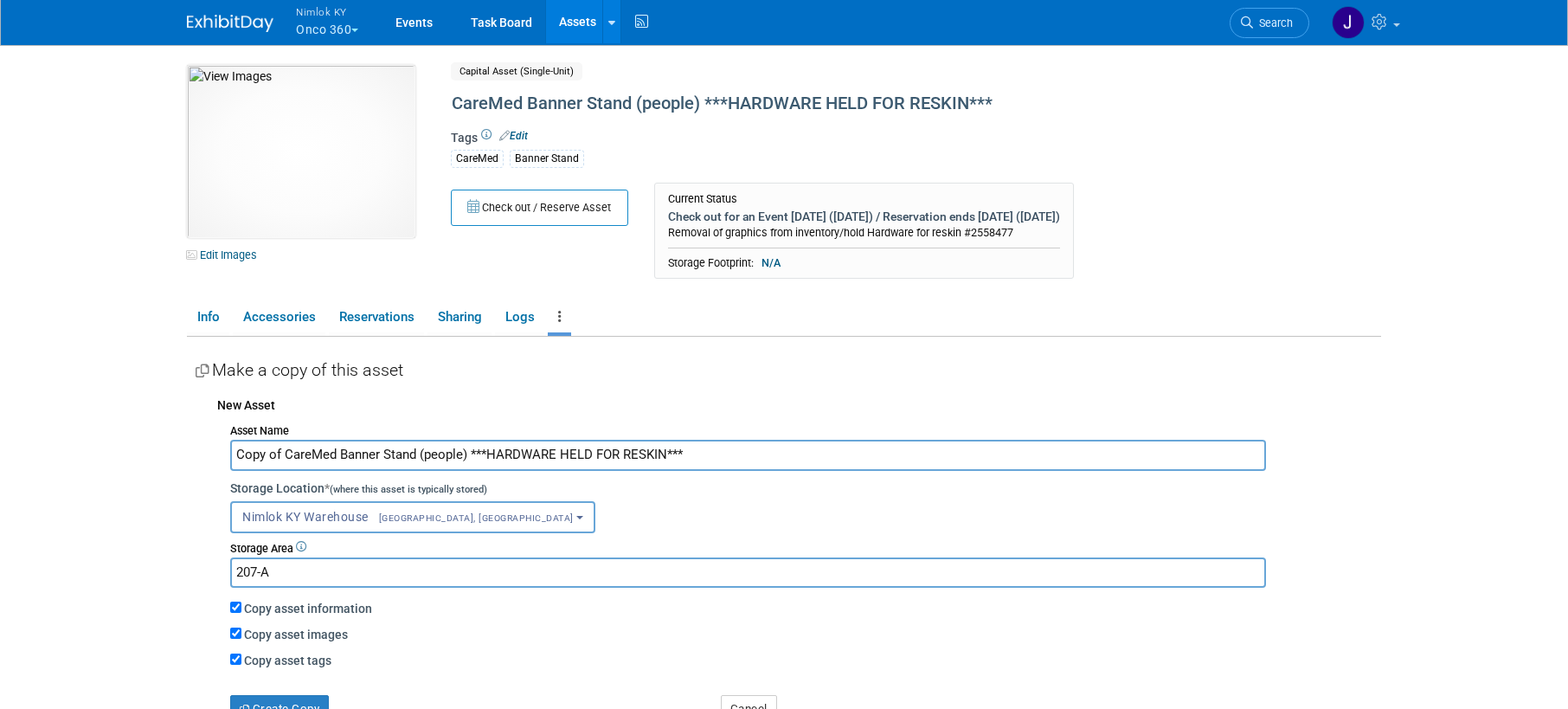
drag, startPoint x: 285, startPoint y: 454, endPoint x: 206, endPoint y: 450, distance: 79.1
click at [206, 450] on div "New Asset Asset Name Copy of CareMed Banner Stand (people) ***HARDWARE HELD FOR…" at bounding box center [788, 554] width 1186 height 334
drag, startPoint x: 678, startPoint y: 453, endPoint x: 425, endPoint y: 457, distance: 253.0
click at [425, 457] on input "CareMed Banner Stand (people) ***HARDWARE HELD FOR RESKIN***" at bounding box center [747, 455] width 1036 height 30
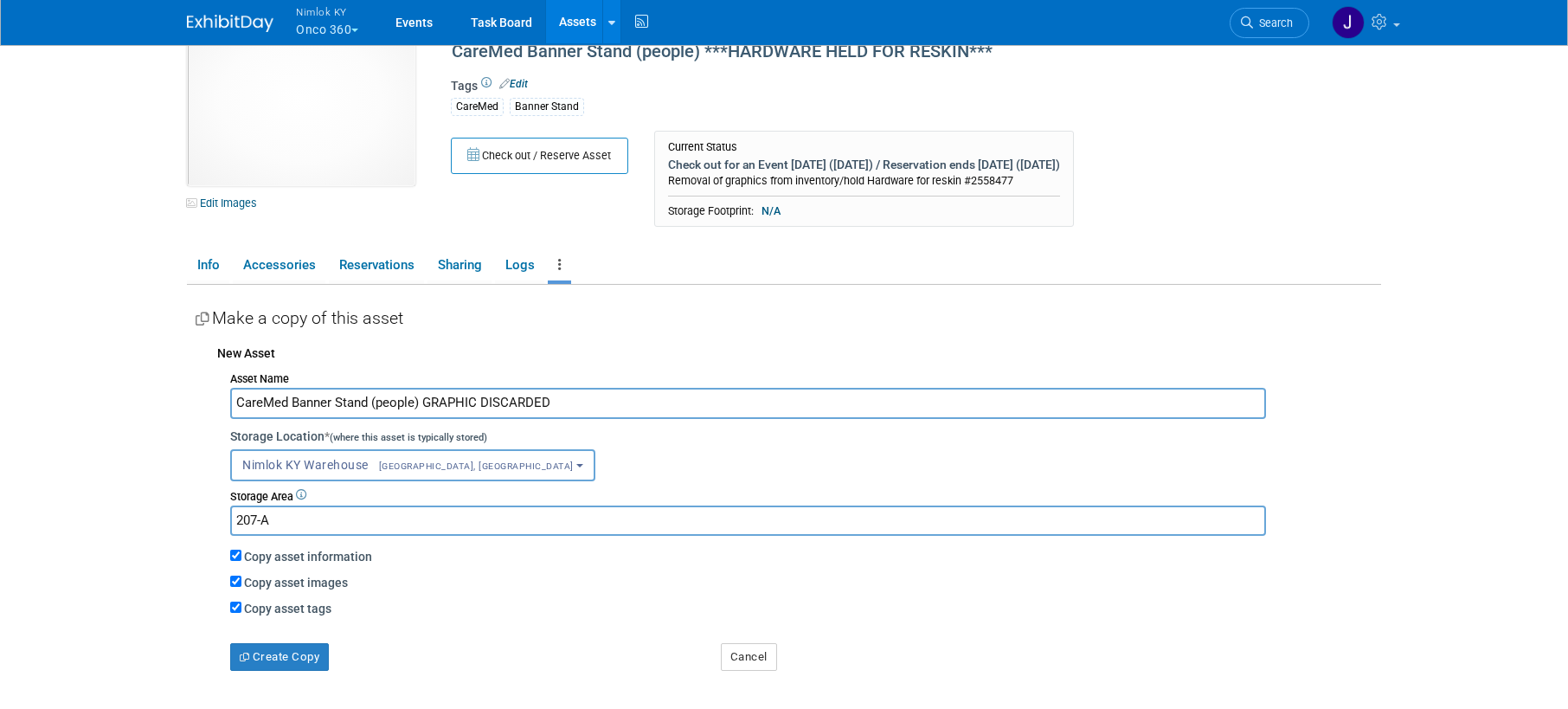
scroll to position [54, 0]
type input "CareMed Banner Stand (people) GRAPHIC DISCARDED"
click at [323, 652] on button "Create Copy" at bounding box center [279, 655] width 99 height 27
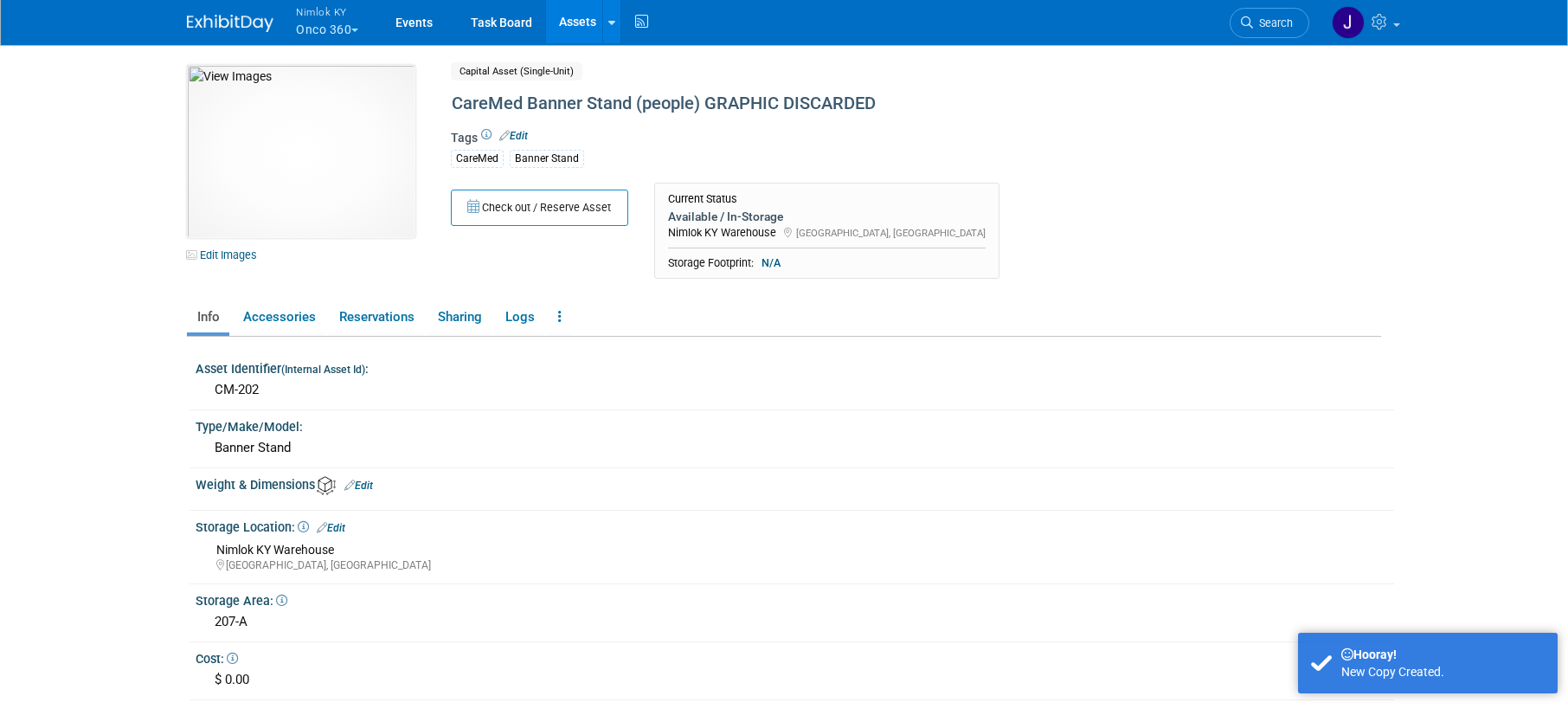
click at [580, 19] on link "Assets" at bounding box center [577, 22] width 64 height 43
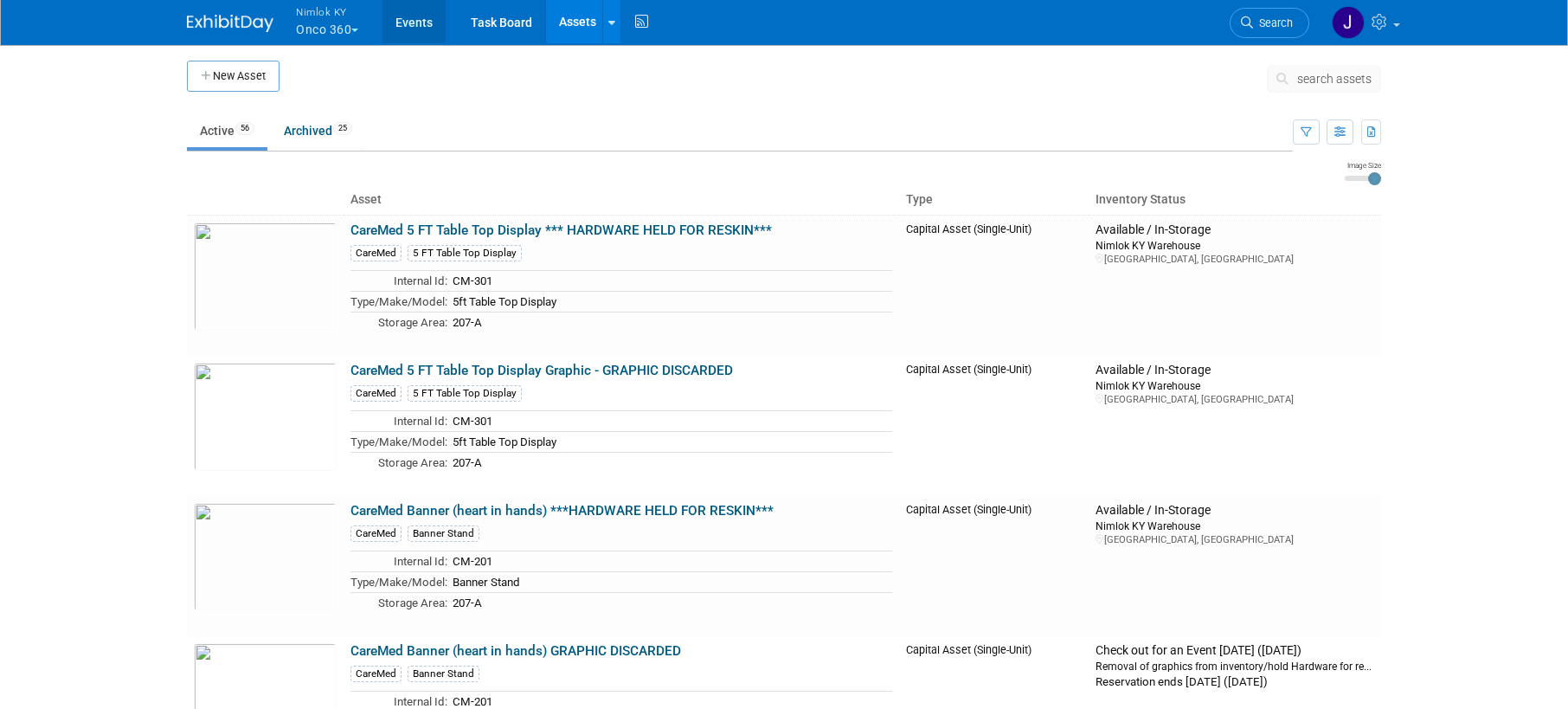
click at [417, 15] on link "Events" at bounding box center [414, 22] width 64 height 43
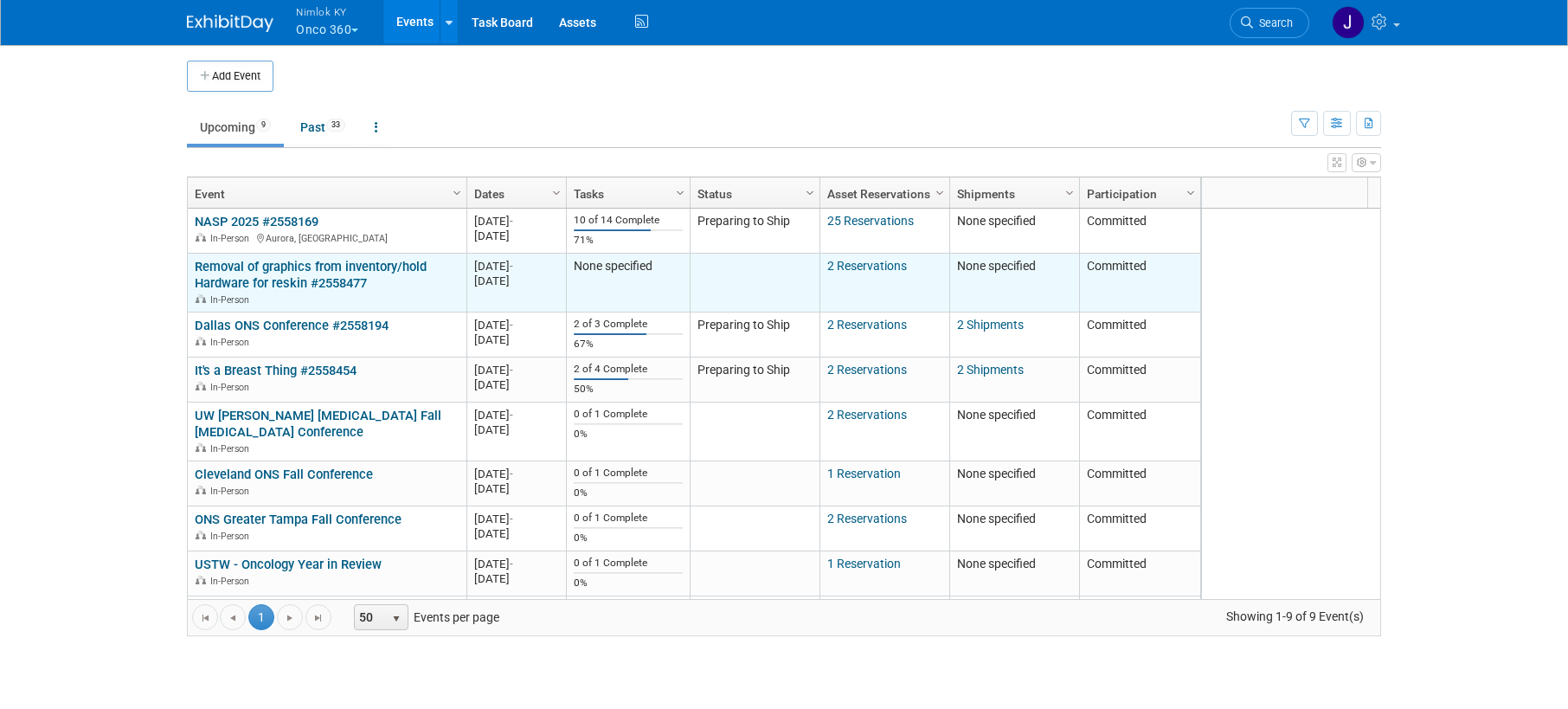
click at [324, 268] on link "Removal of graphics from inventory/hold Hardware for reskin #2558477" at bounding box center [310, 275] width 232 height 32
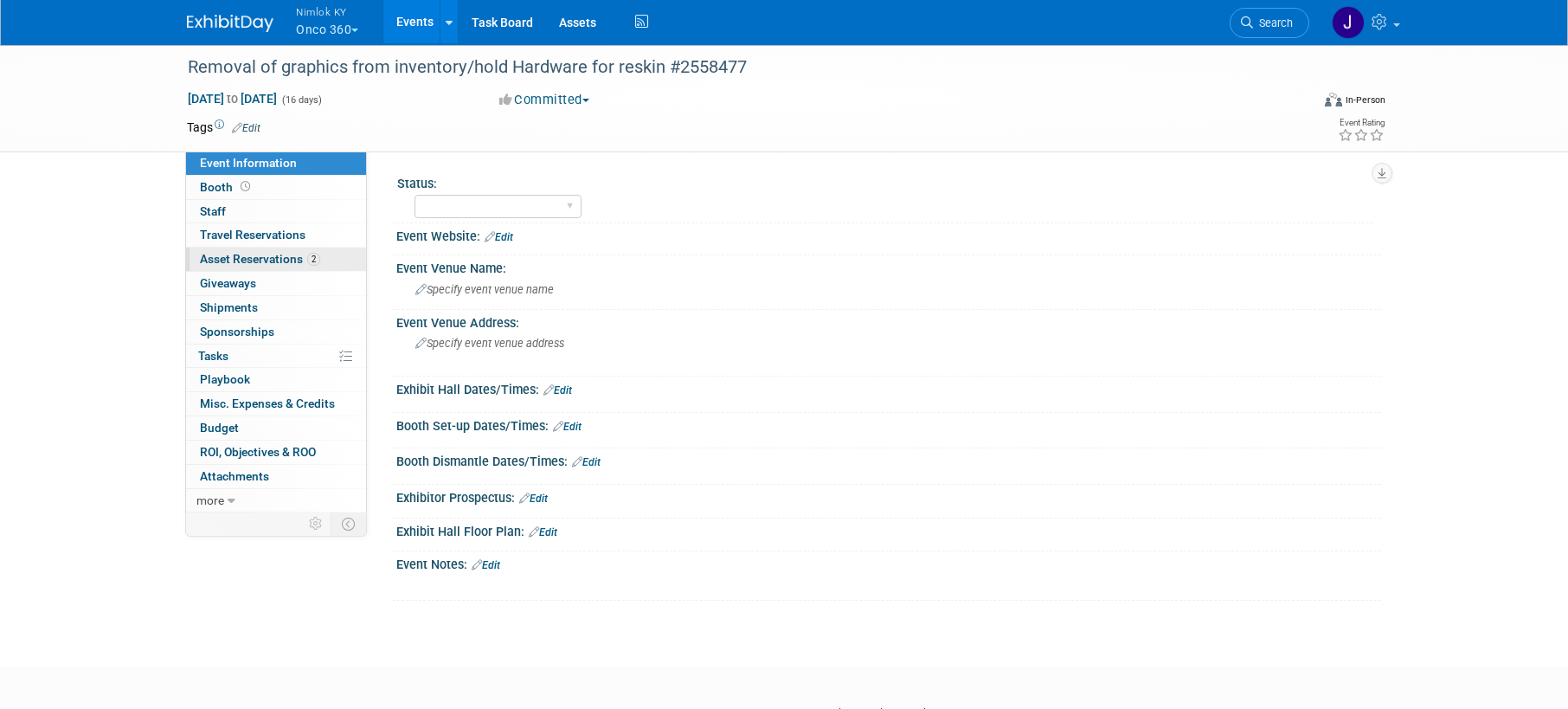
click at [302, 261] on span "Asset Reservations 2" at bounding box center [259, 258] width 120 height 14
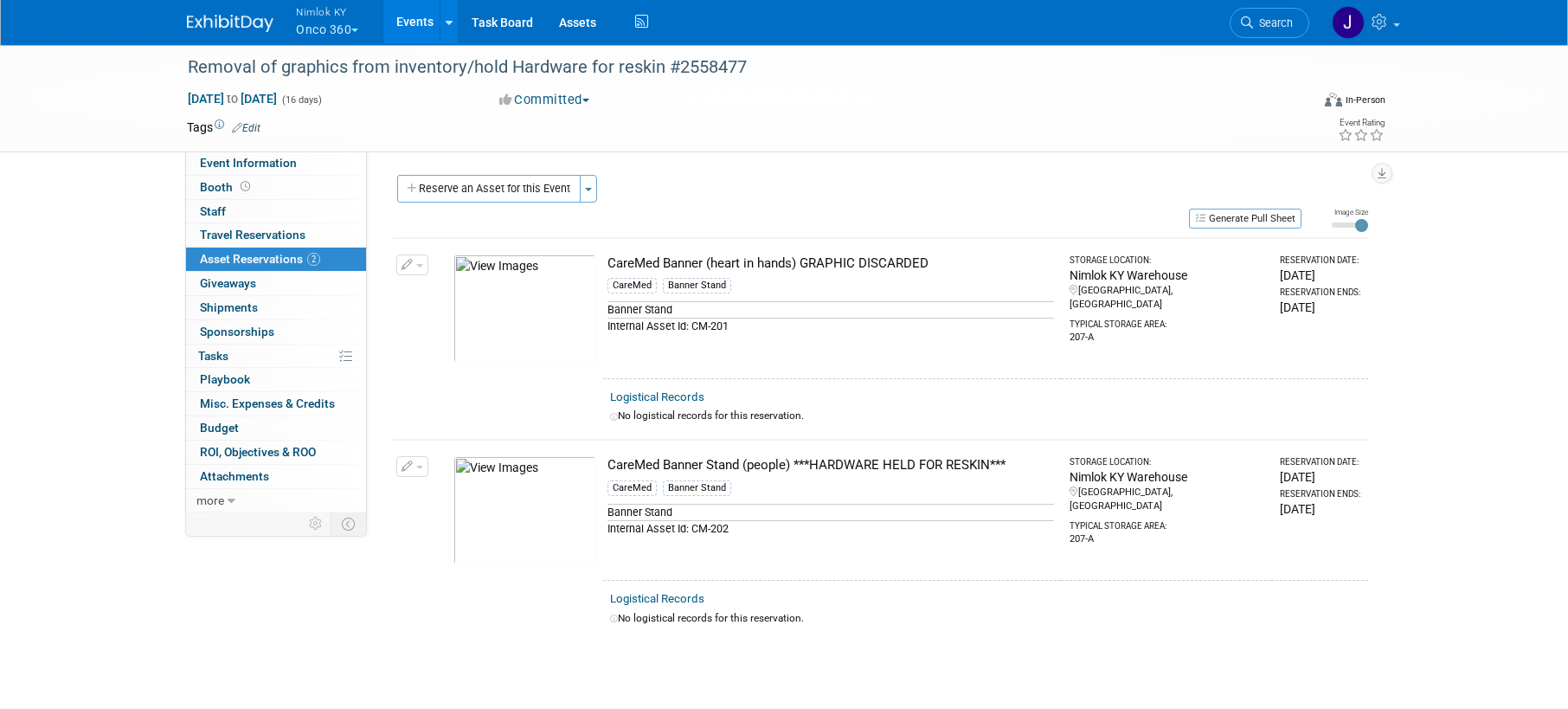
click at [418, 268] on button "button" at bounding box center [412, 264] width 32 height 21
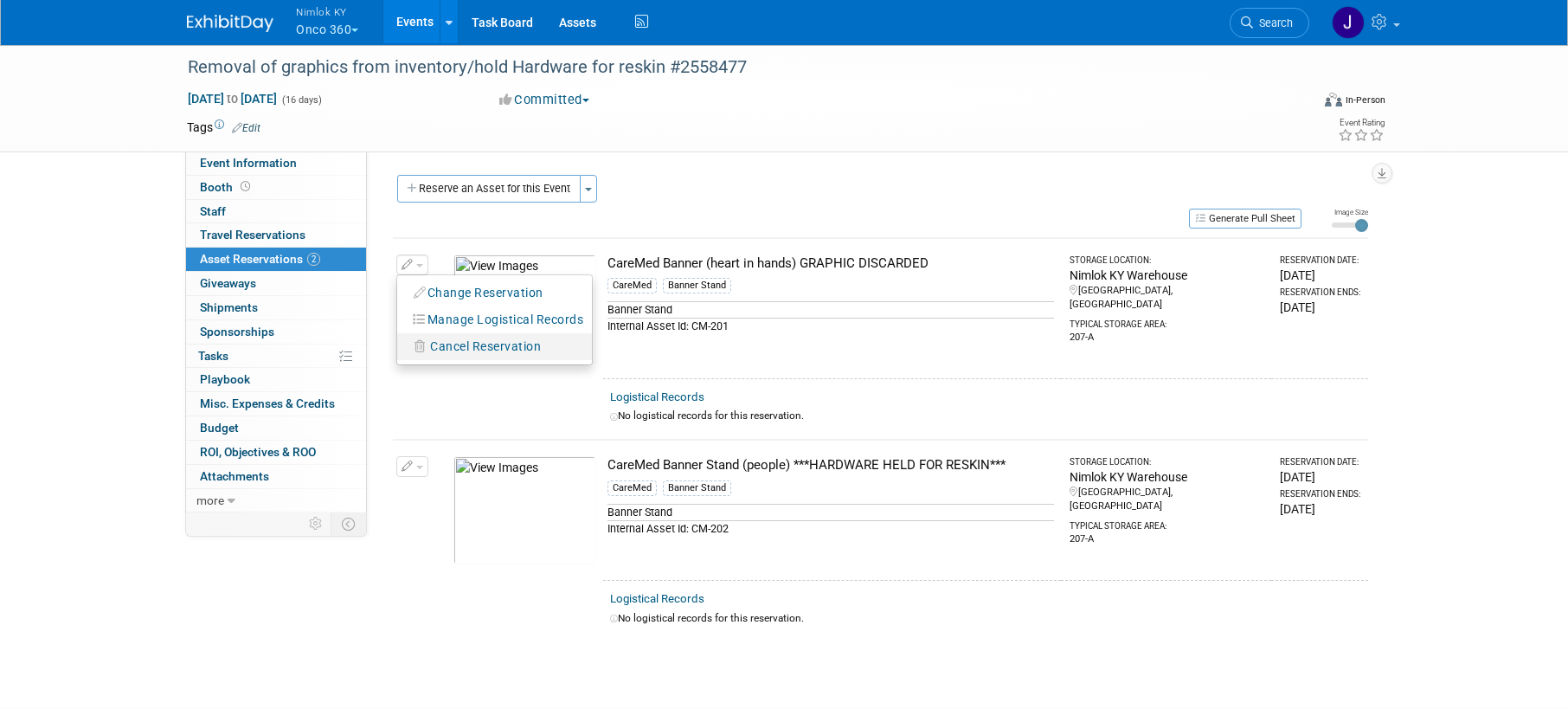
click at [469, 343] on span "Cancel Reservation" at bounding box center [485, 346] width 111 height 14
click at [432, 427] on td at bounding box center [439, 409] width 14 height 62
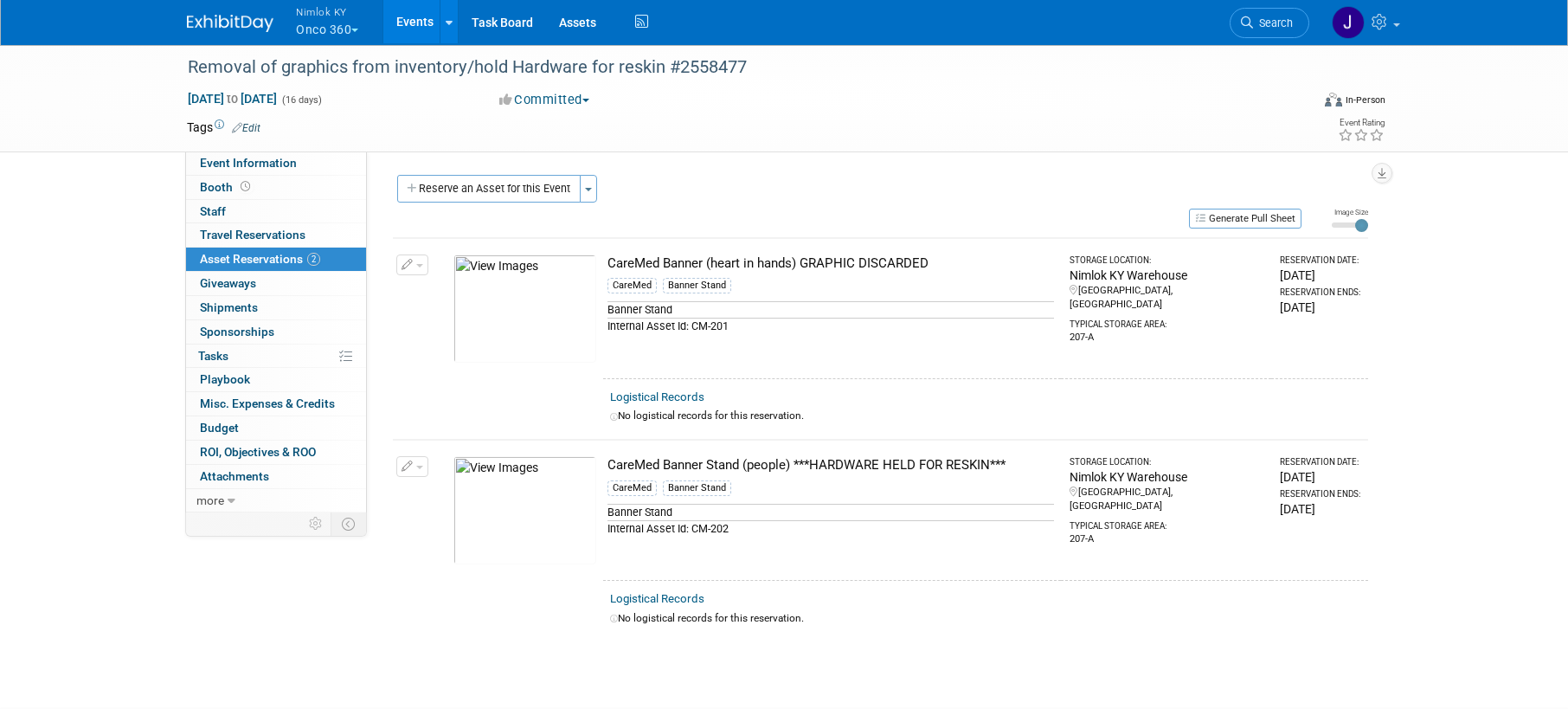
click at [423, 474] on button "button" at bounding box center [412, 465] width 32 height 21
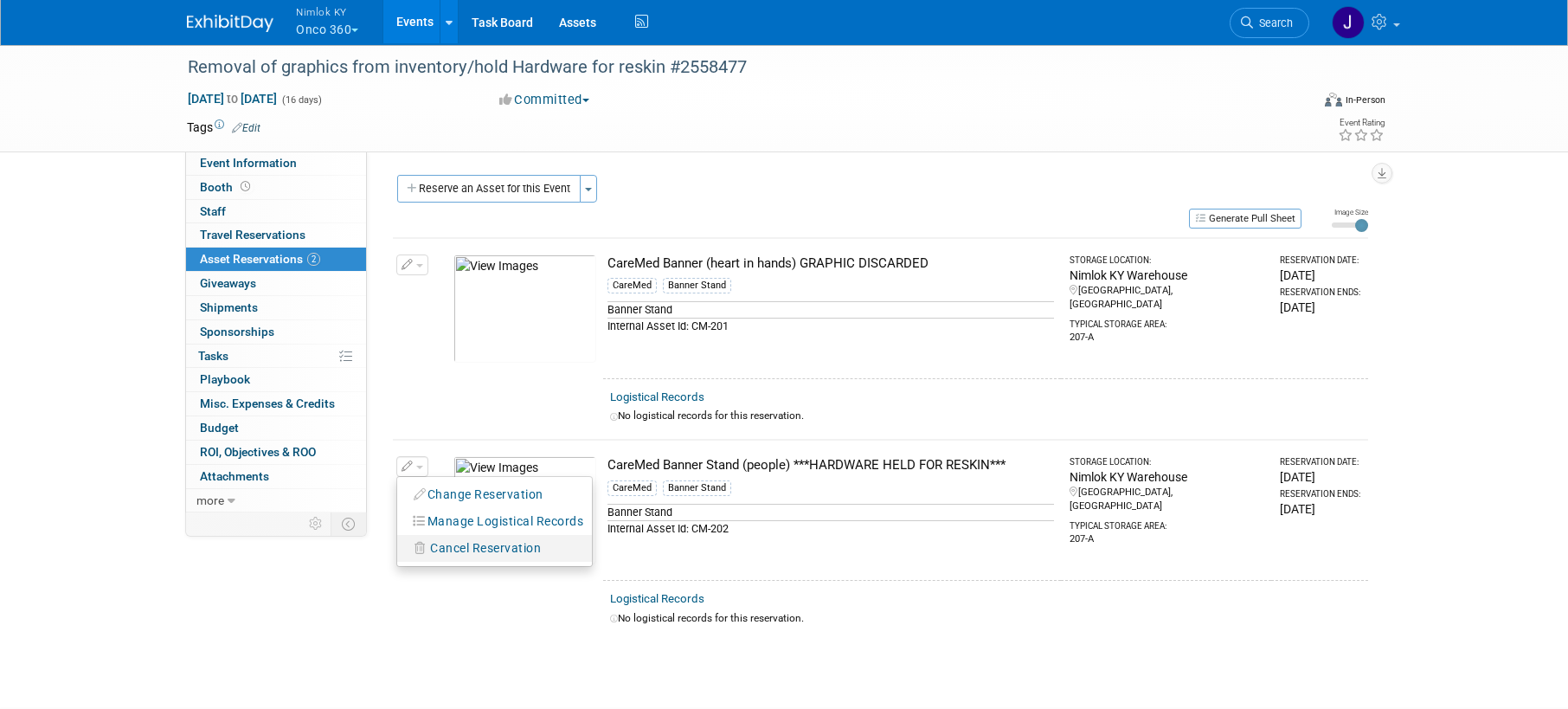
click at [476, 548] on span "Cancel Reservation" at bounding box center [485, 548] width 111 height 14
click at [607, 560] on link "Yes" at bounding box center [612, 562] width 50 height 27
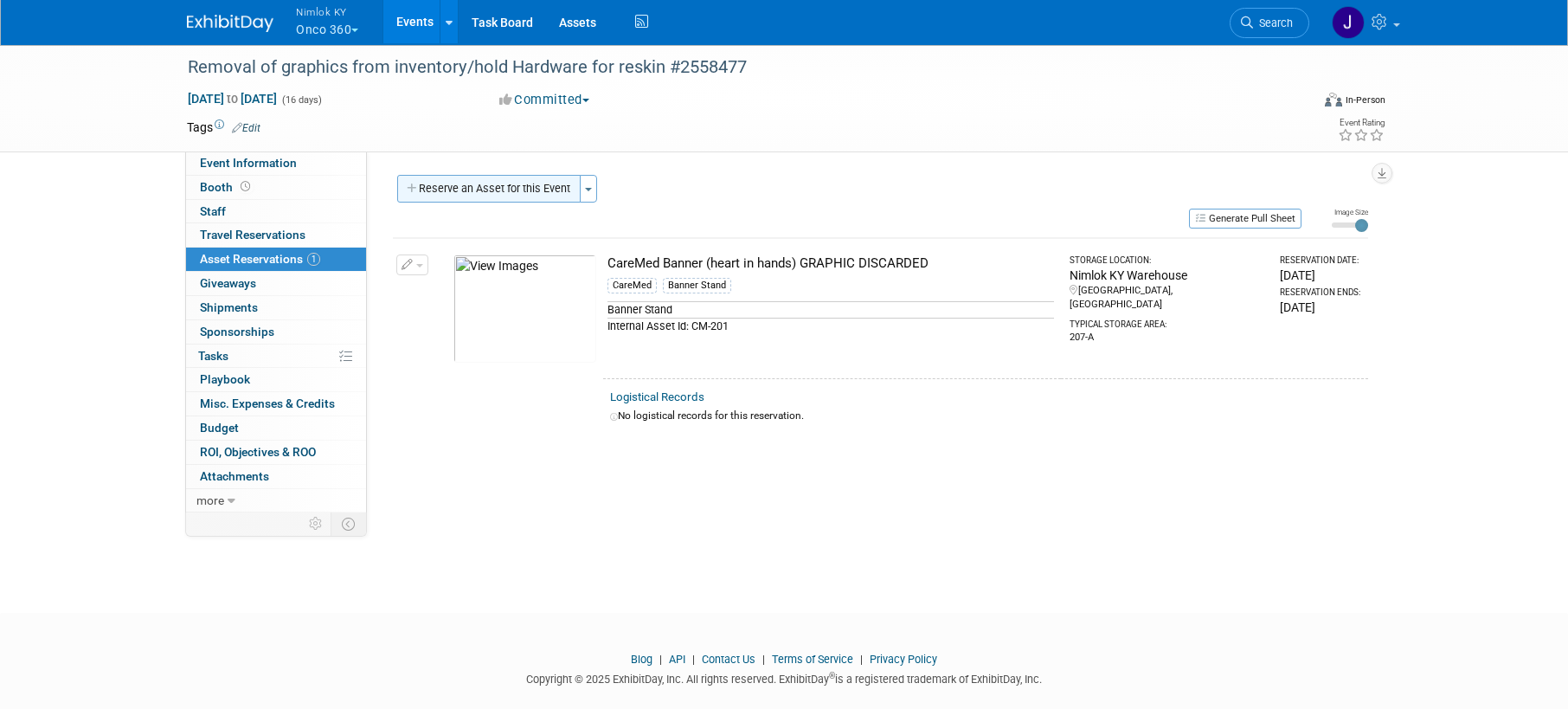
click at [524, 192] on button "Reserve an Asset for this Event" at bounding box center [489, 189] width 184 height 27
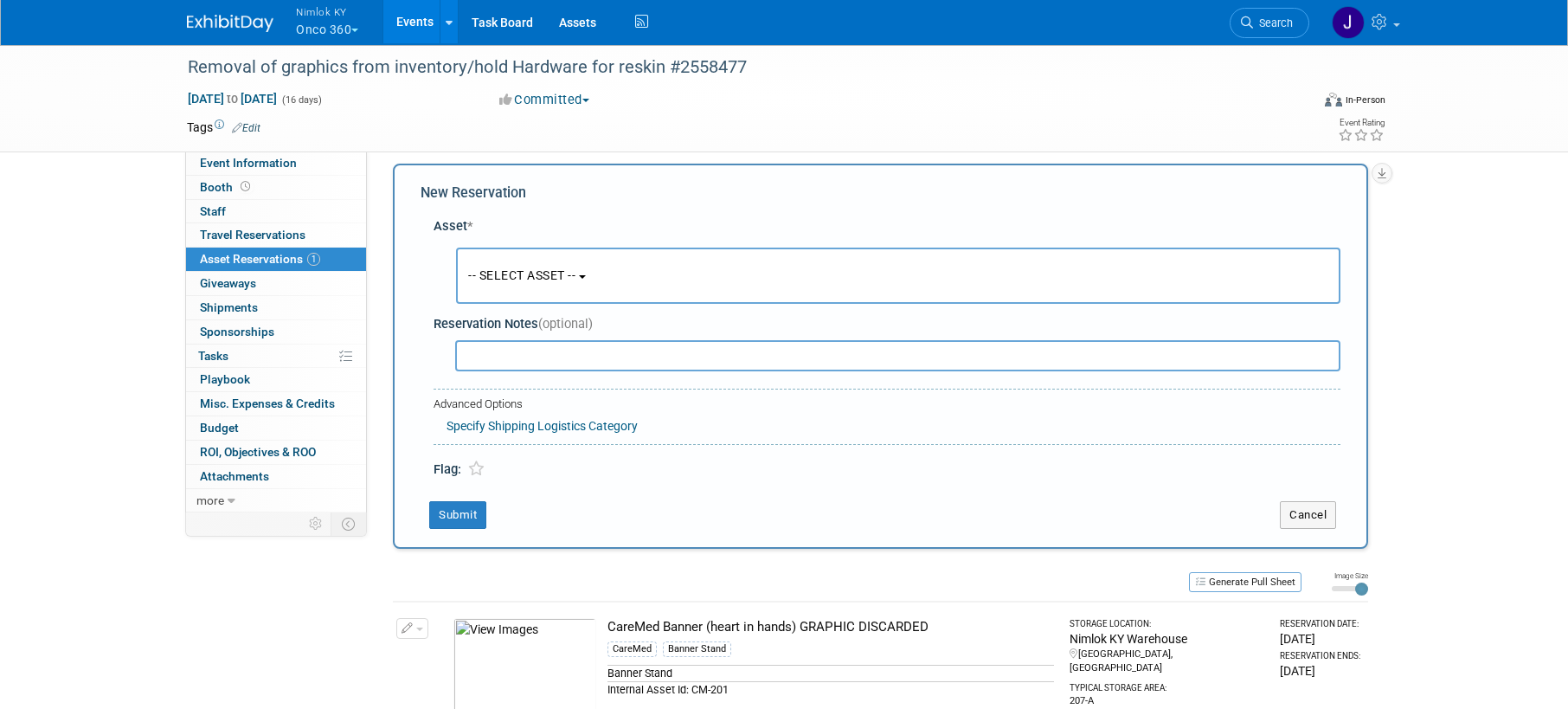
scroll to position [17, 0]
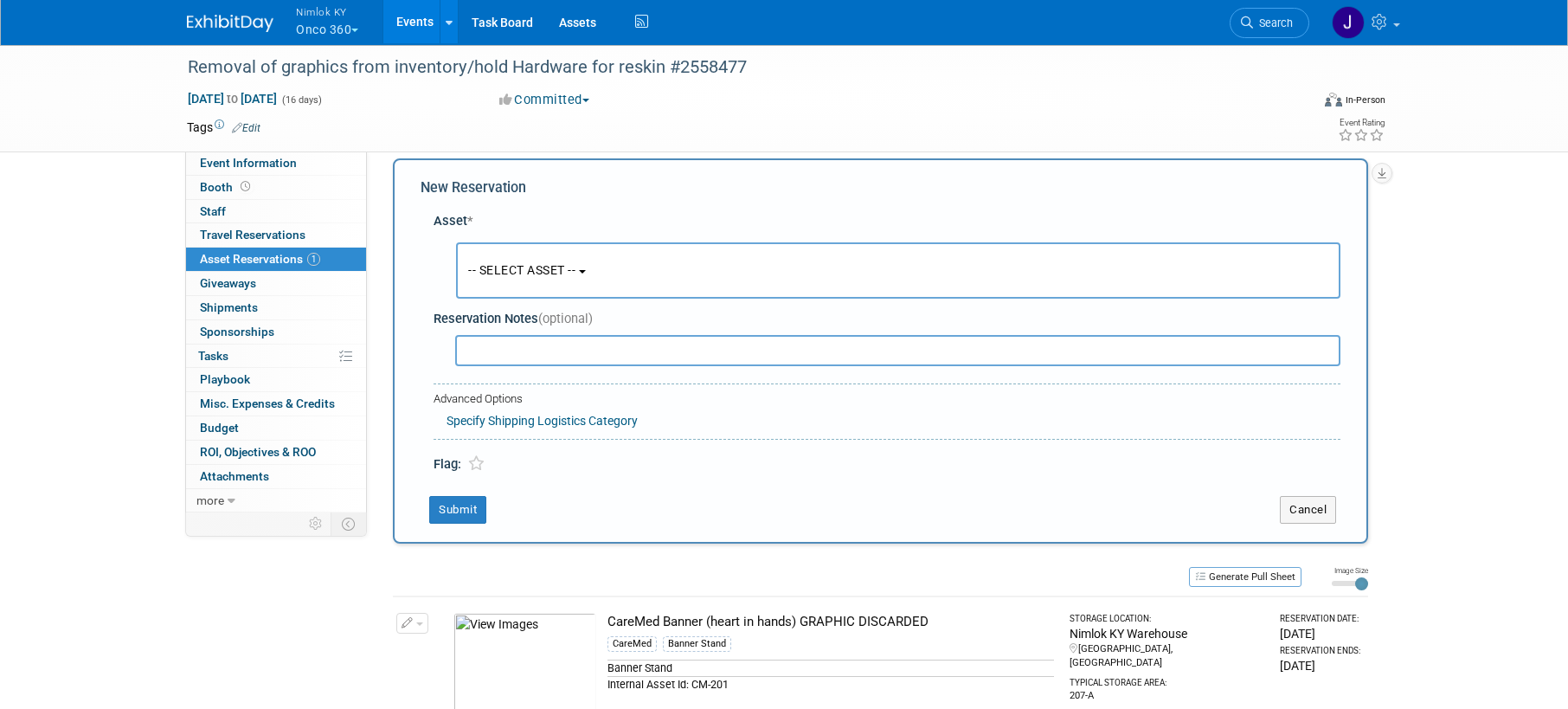
click at [565, 270] on span "-- SELECT ASSET --" at bounding box center [522, 270] width 108 height 14
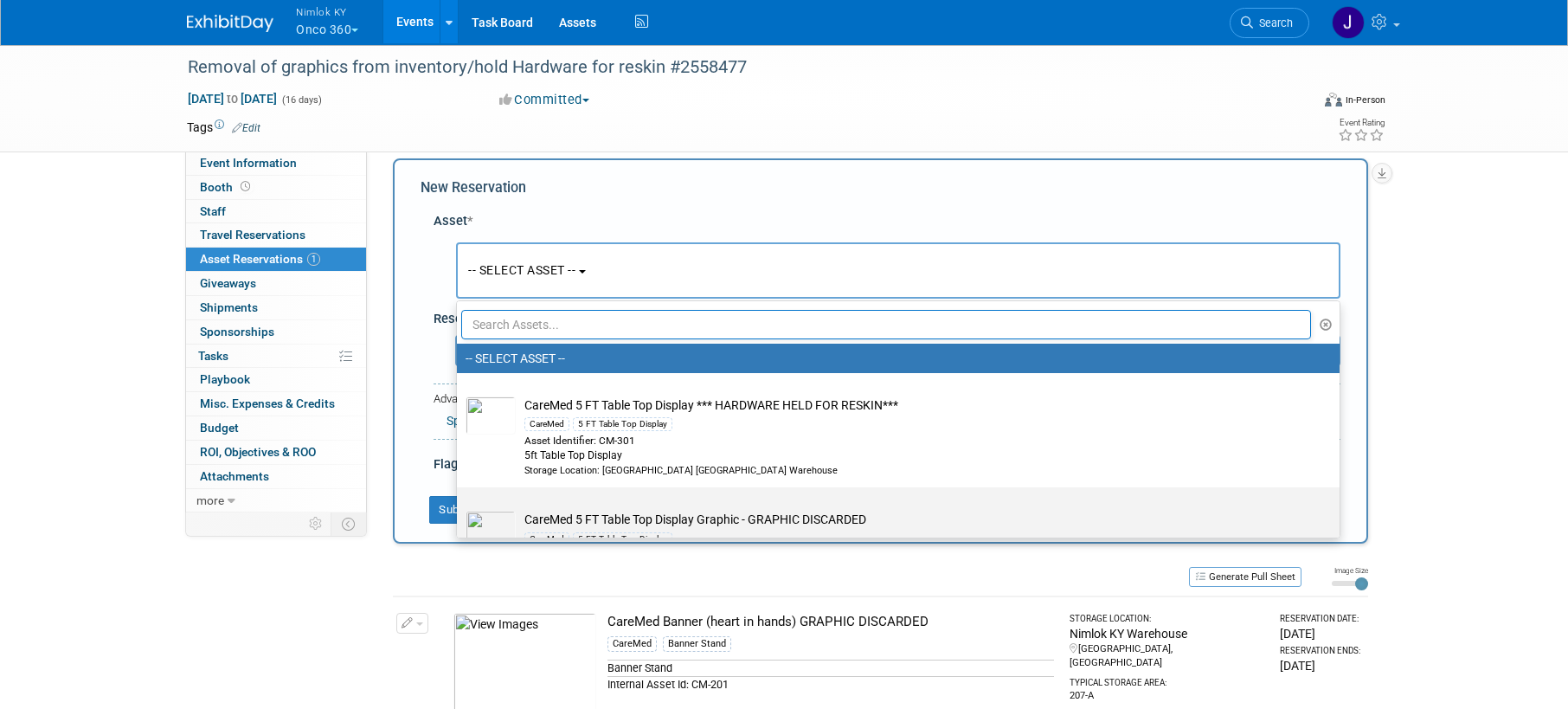
click at [778, 512] on td "CareMed 5 FT Table Top Display Graphic - GRAPHIC DISCARDED CareMed 5 FT Table T…" at bounding box center [910, 551] width 789 height 80
click at [460, 508] on input "CareMed 5 FT Table Top Display Graphic - GRAPHIC DISCARDED CareMed 5 FT Table T…" at bounding box center [454, 503] width 12 height 12
select select "10729501"
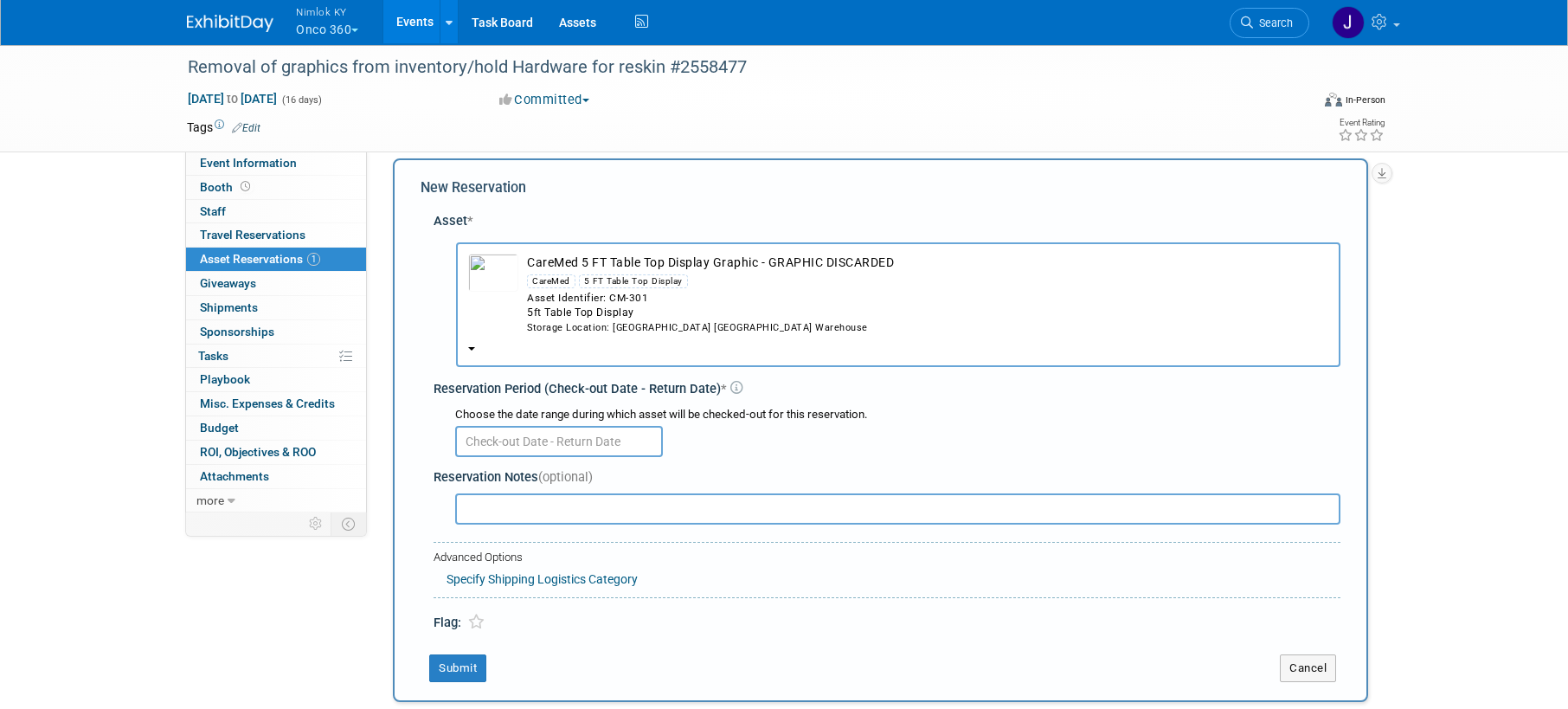
click at [524, 503] on input "text" at bounding box center [897, 509] width 885 height 31
paste input "From: Tim Bugaile Sent: Tuesday, September 9, 2025 8:58 AM To: Jamie Dunn <jdun…"
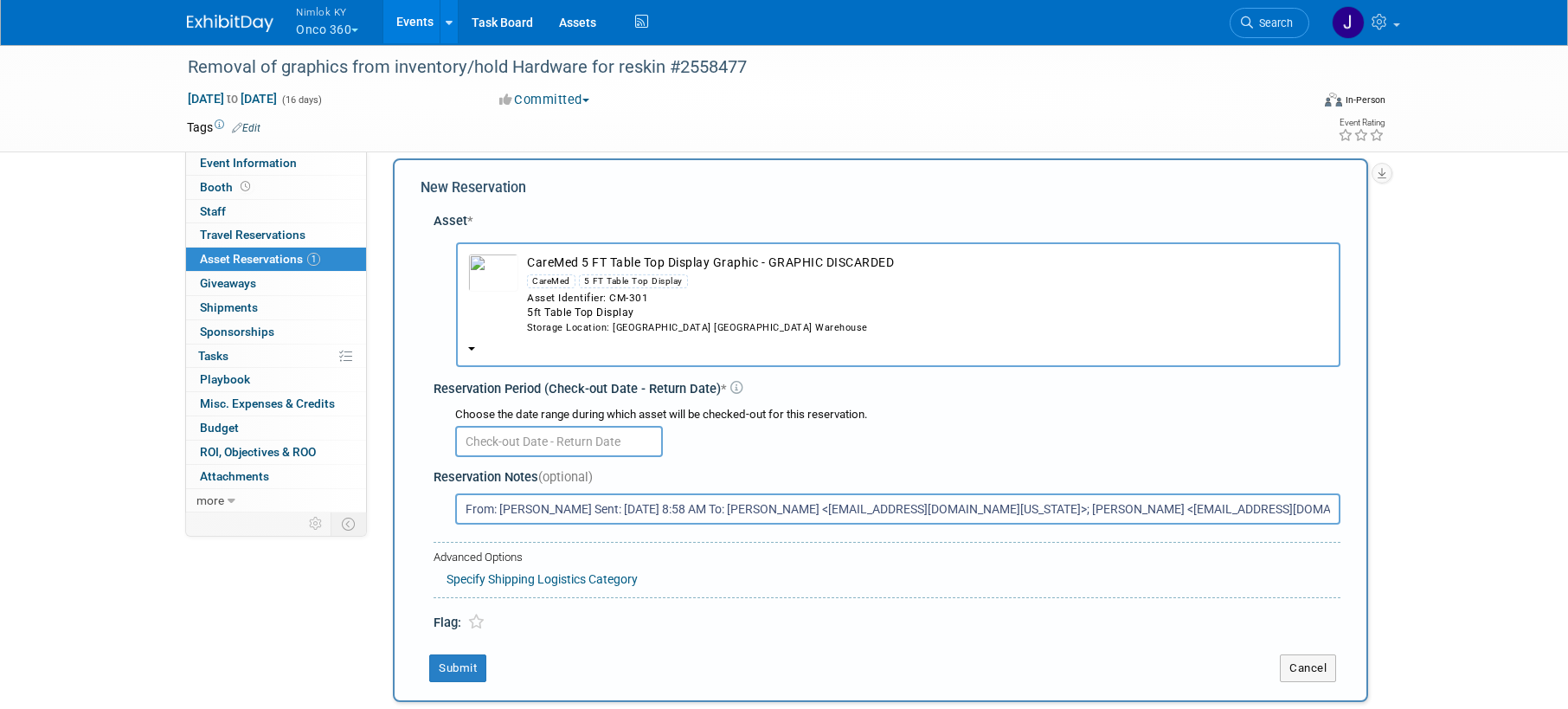
scroll to position [0, 846]
click at [470, 669] on button "Submit" at bounding box center [458, 668] width 57 height 27
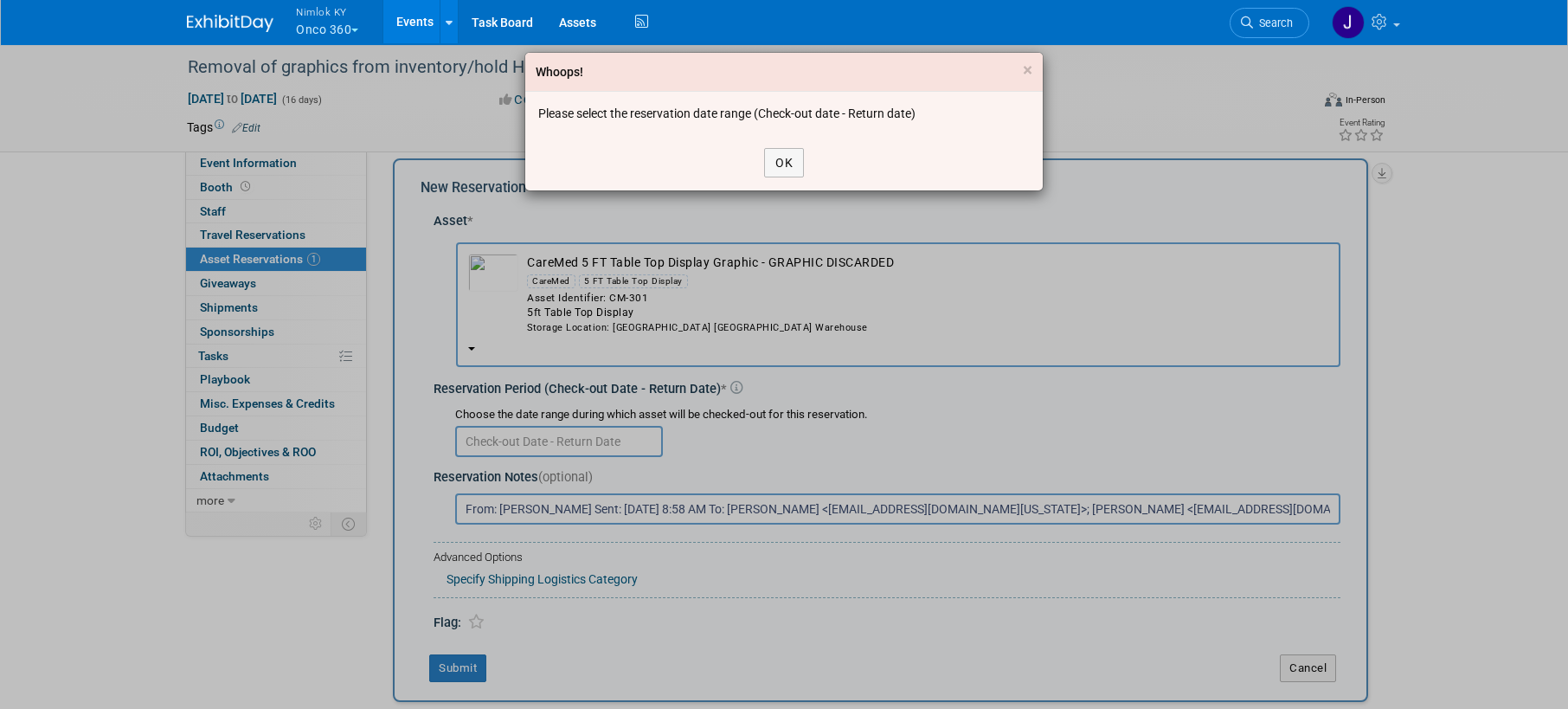
click at [792, 177] on div "OK" at bounding box center [784, 162] width 517 height 56
click at [793, 166] on button "OK" at bounding box center [784, 162] width 40 height 29
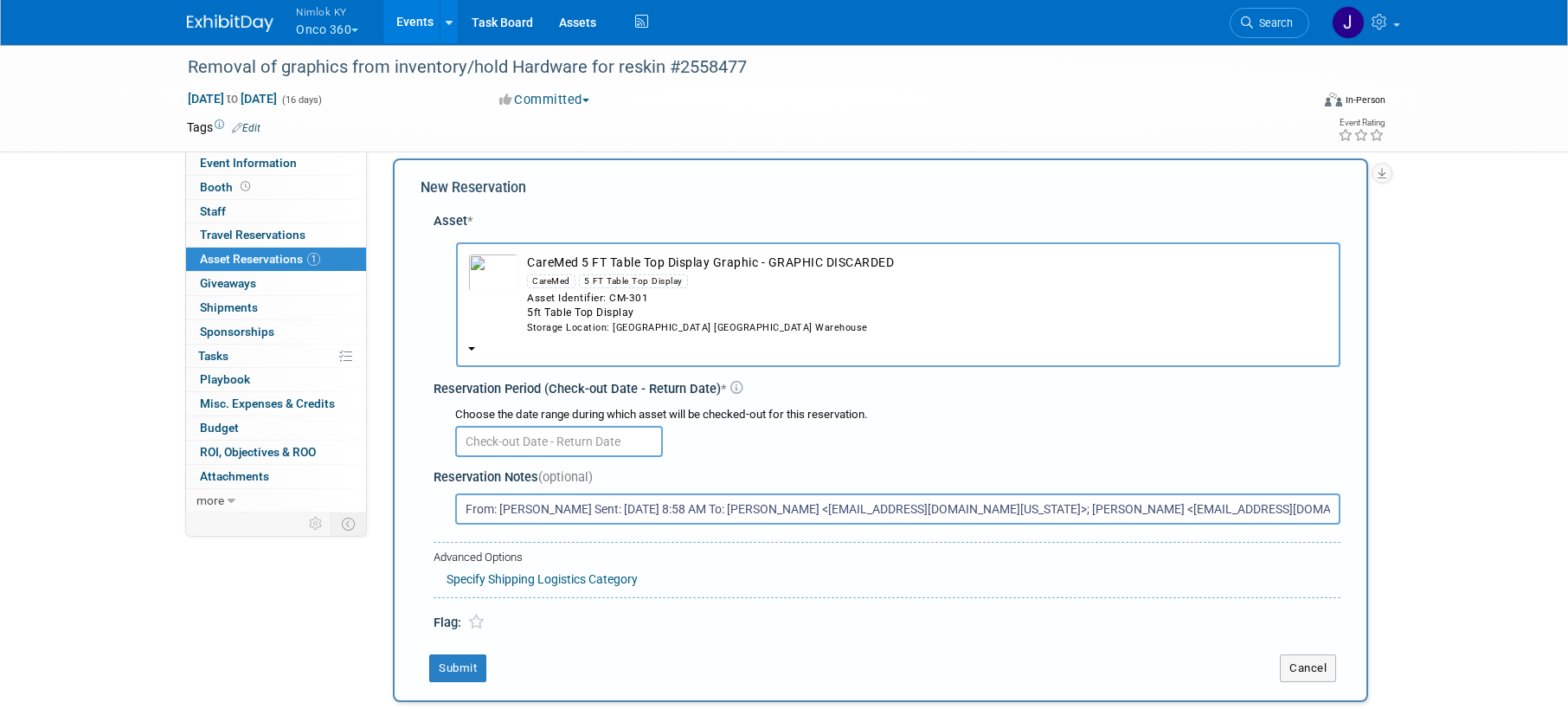
drag, startPoint x: 1004, startPoint y: 510, endPoint x: 1021, endPoint y: 510, distance: 17.0
click at [1005, 511] on input "From: Tim Bugaile Sent: Tuesday, September 9, 2025 8:58 AM To: Jamie Dunn <jdun…" at bounding box center [897, 509] width 885 height 31
drag, startPoint x: 1119, startPoint y: 504, endPoint x: 245, endPoint y: 514, distance: 874.1
click at [251, 518] on div "Event Information Event Info Booth Booth 0 Staff 0 Staff 0 Travel Reservations …" at bounding box center [784, 491] width 1221 height 929
type input "From: Tim Bugaile Sent: Tuesday, September 9, 2025 8:58 AM To: Jamie Dunn <jdun…"
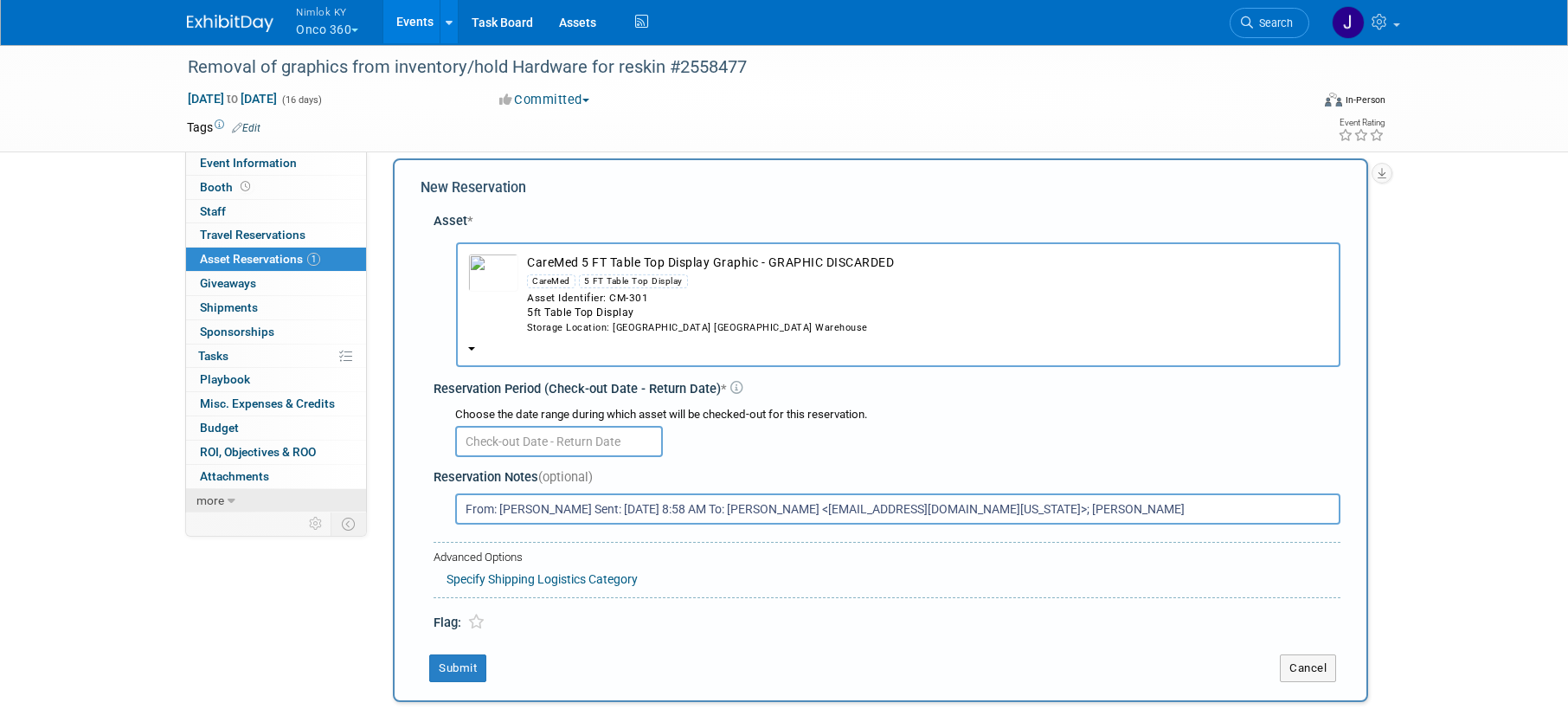
drag, startPoint x: 1156, startPoint y: 500, endPoint x: 232, endPoint y: 508, distance: 924.0
click at [232, 508] on div "Event Information Event Info Booth Booth 0 Staff 0 Staff 0 Travel Reservations …" at bounding box center [784, 491] width 1221 height 929
drag, startPoint x: 1138, startPoint y: 510, endPoint x: 410, endPoint y: 503, distance: 728.0
click at [409, 505] on div "New Reservation Asset * -- SELECT ASSET --" at bounding box center [880, 430] width 975 height 544
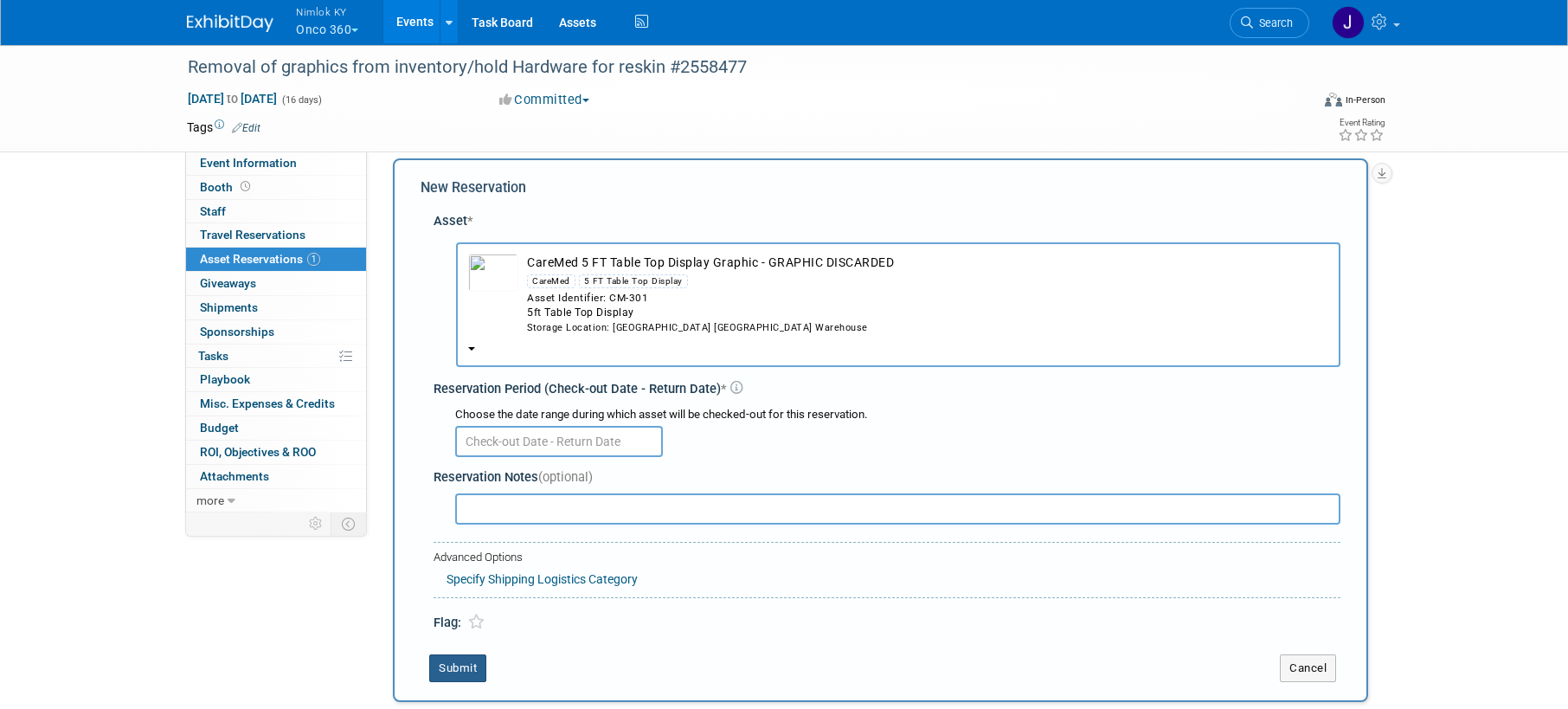
click at [462, 671] on button "Submit" at bounding box center [458, 668] width 57 height 27
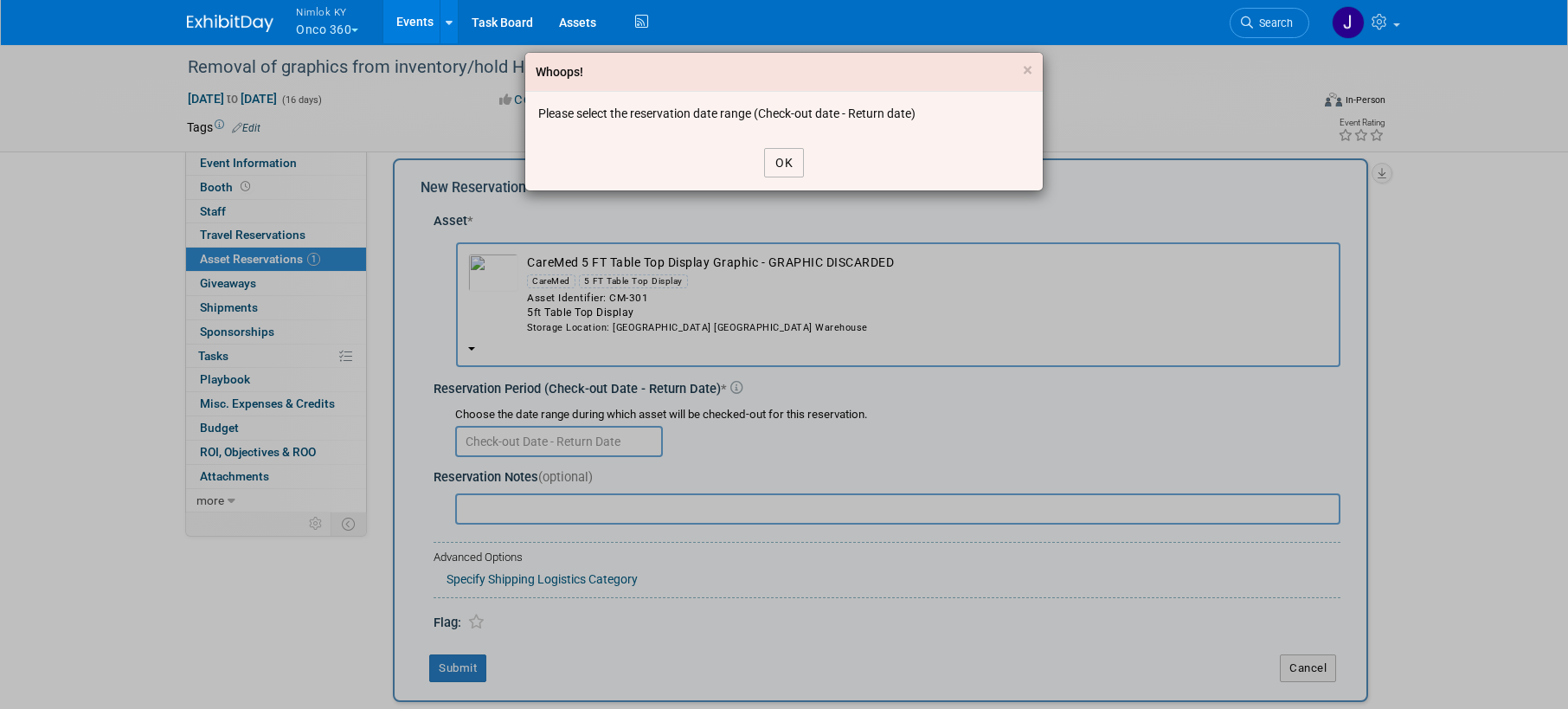
click at [770, 149] on button "OK" at bounding box center [784, 162] width 40 height 29
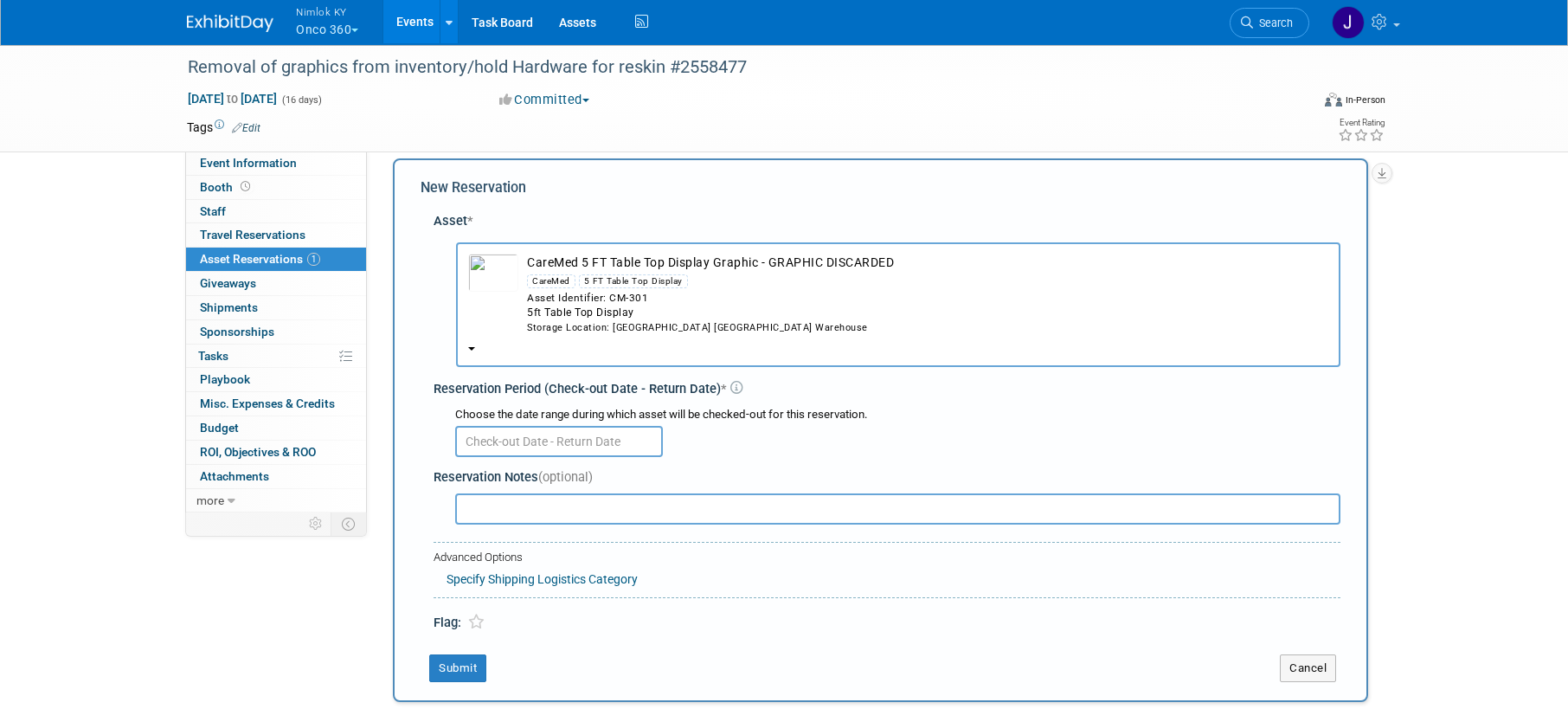
click at [598, 450] on input "text" at bounding box center [559, 441] width 207 height 31
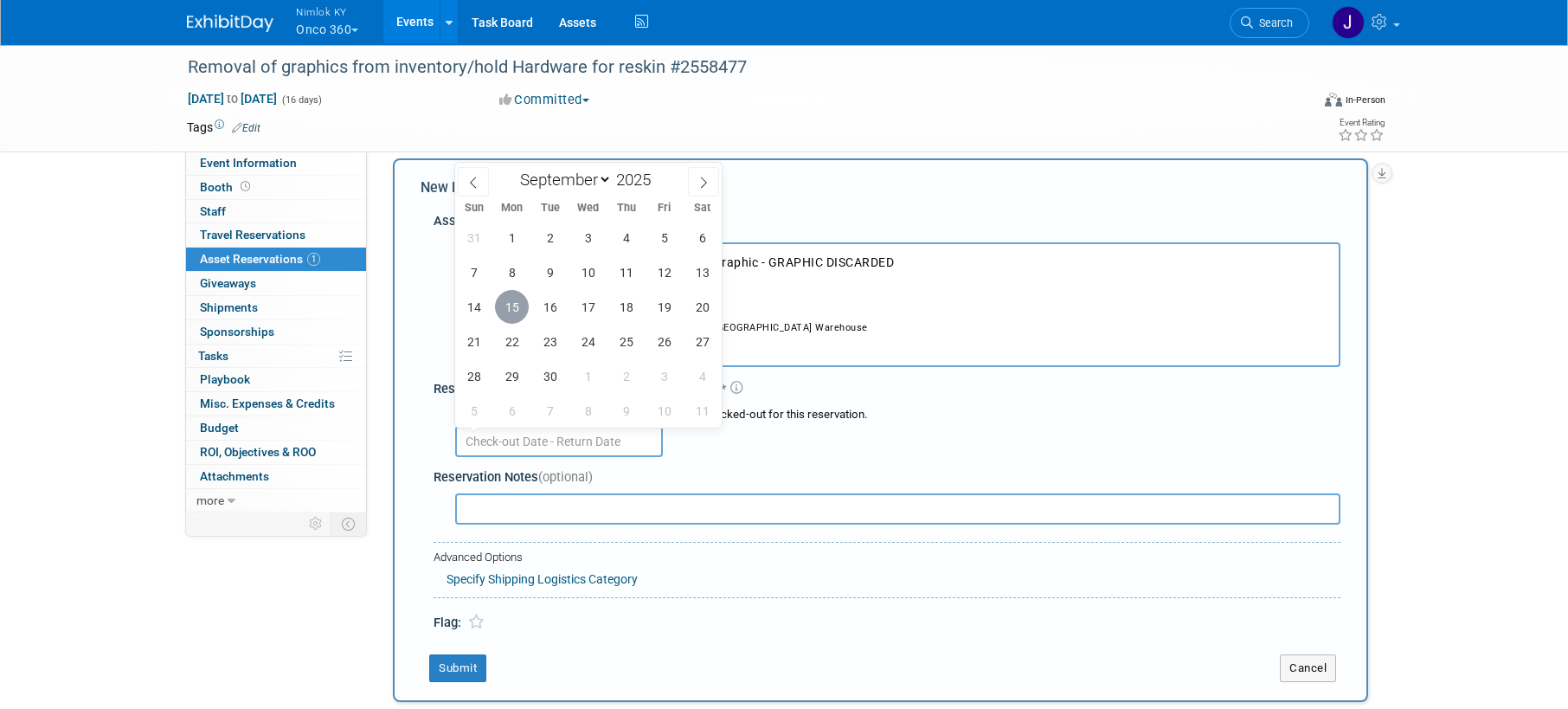
click at [515, 300] on span "15" at bounding box center [512, 306] width 34 height 34
type input "Sep 15, 2025"
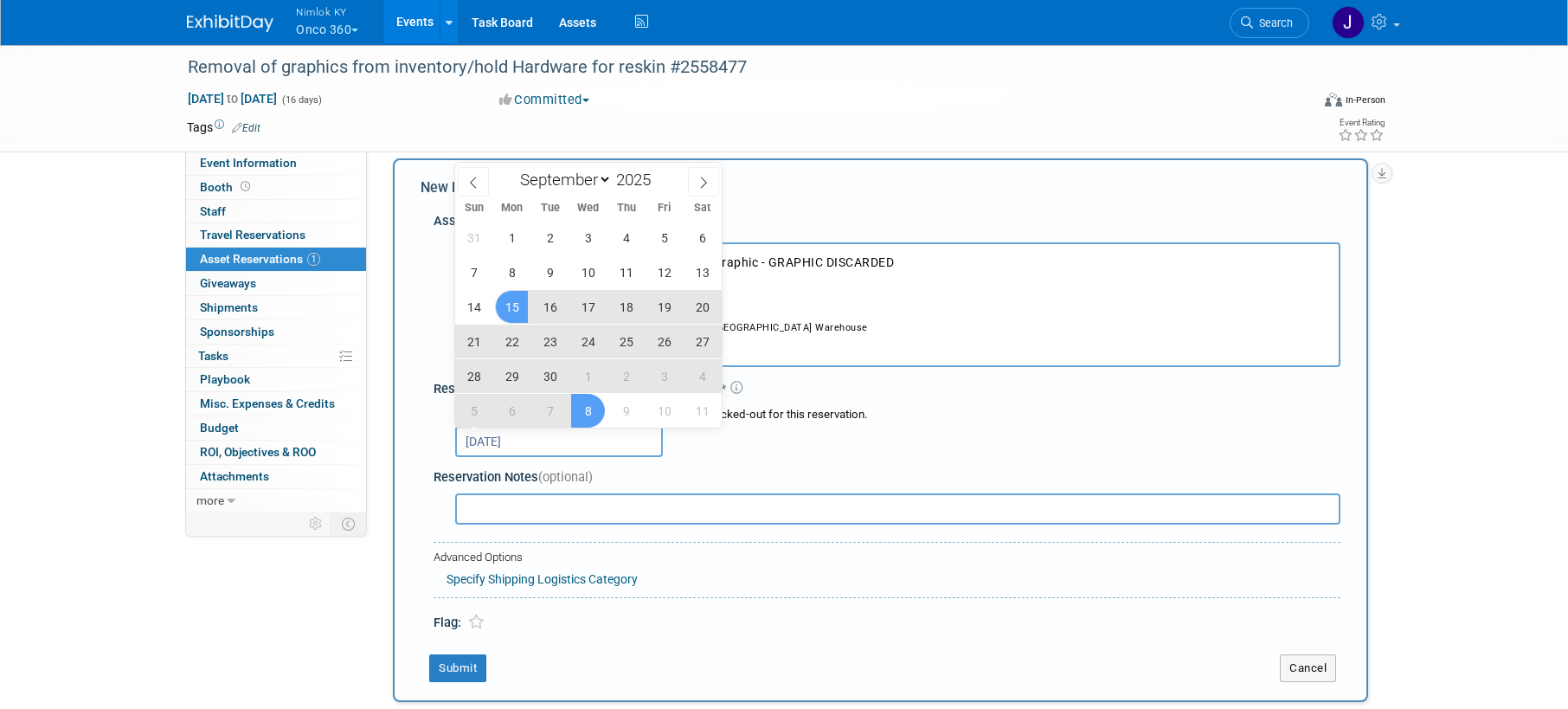
scroll to position [20, 0]
click at [732, 600] on div "Flag:" at bounding box center [886, 611] width 907 height 34
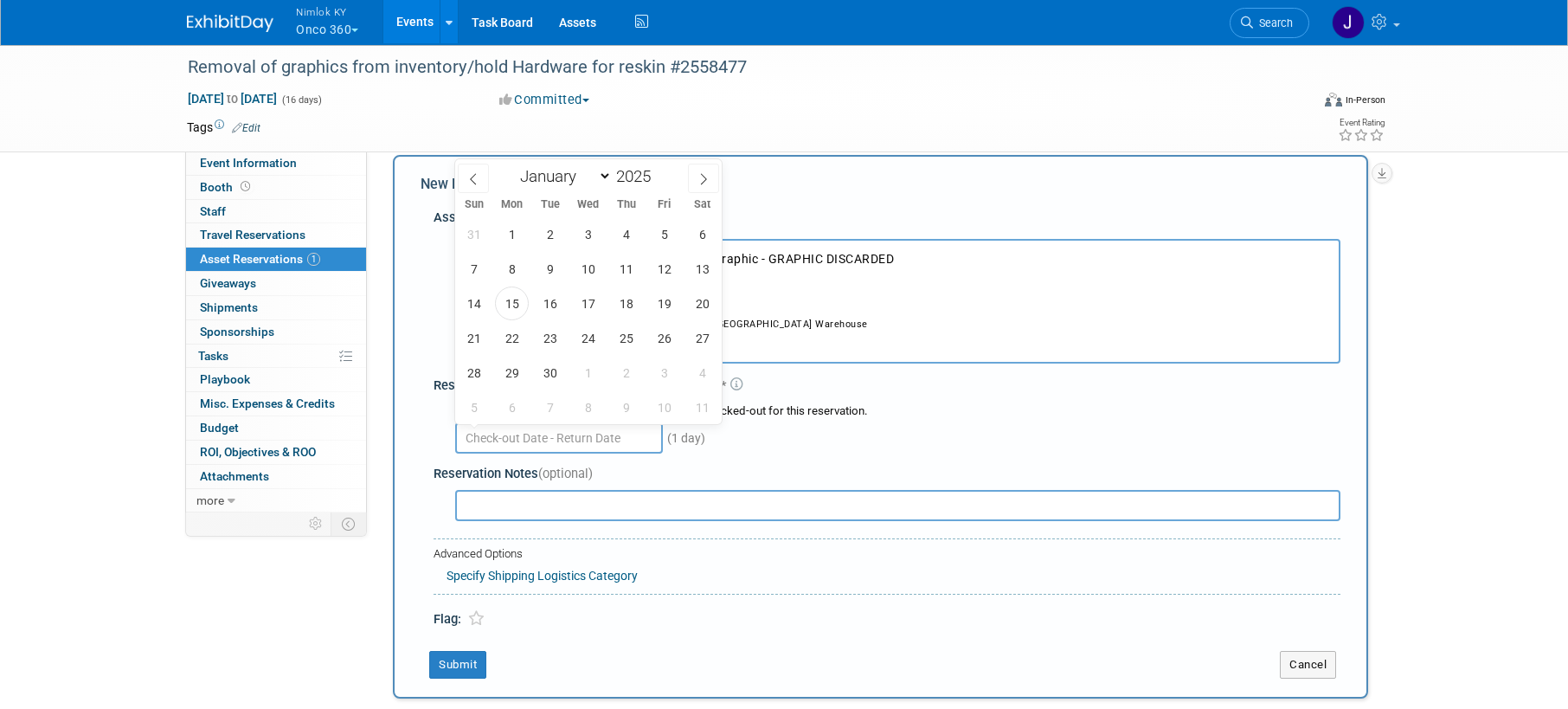
click at [520, 442] on input "text" at bounding box center [559, 438] width 207 height 31
click at [523, 313] on span "15" at bounding box center [512, 303] width 34 height 34
type input "Sep 15, 2025"
click at [523, 313] on span "15" at bounding box center [512, 303] width 34 height 34
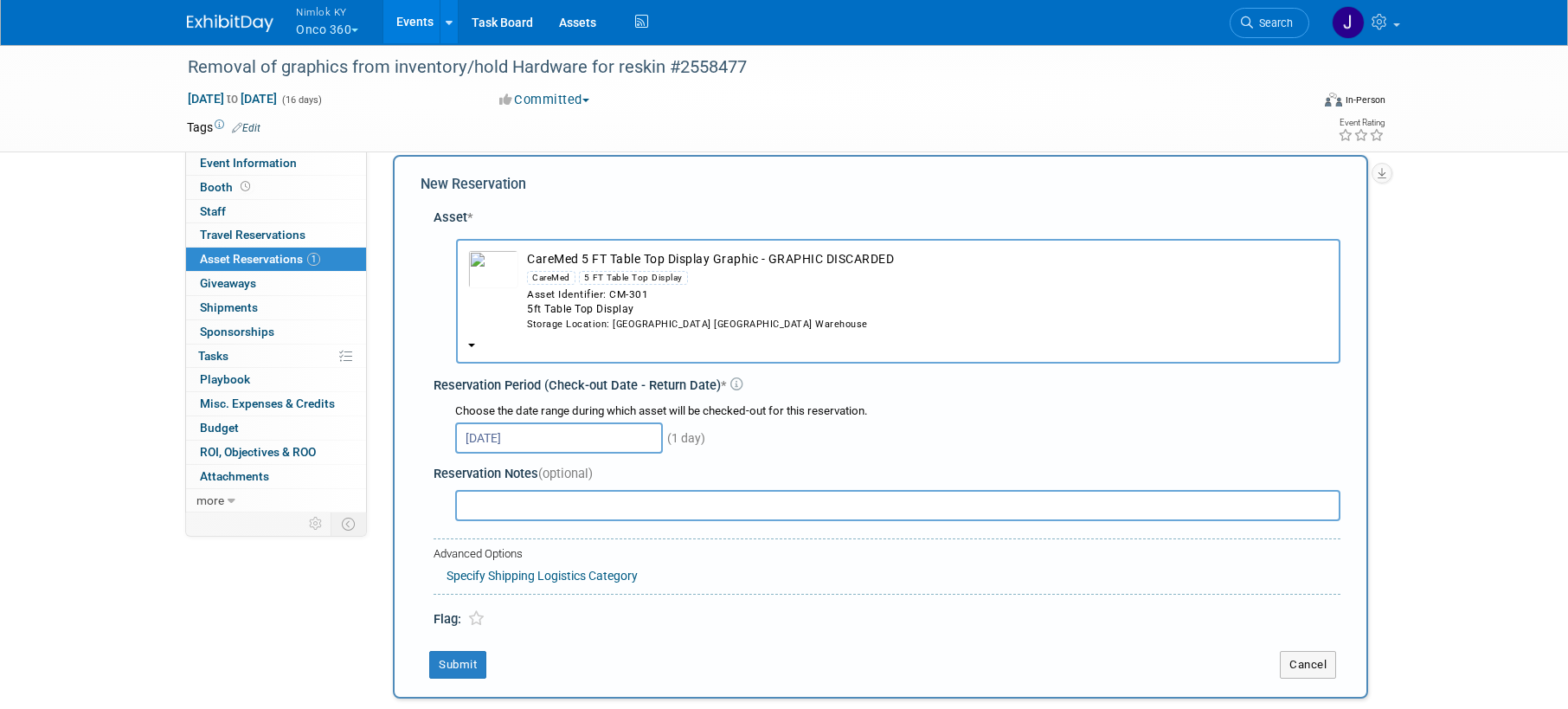
click at [589, 654] on td "Submit" at bounding box center [837, 664] width 833 height 27
click at [468, 664] on button "Submit" at bounding box center [458, 664] width 57 height 27
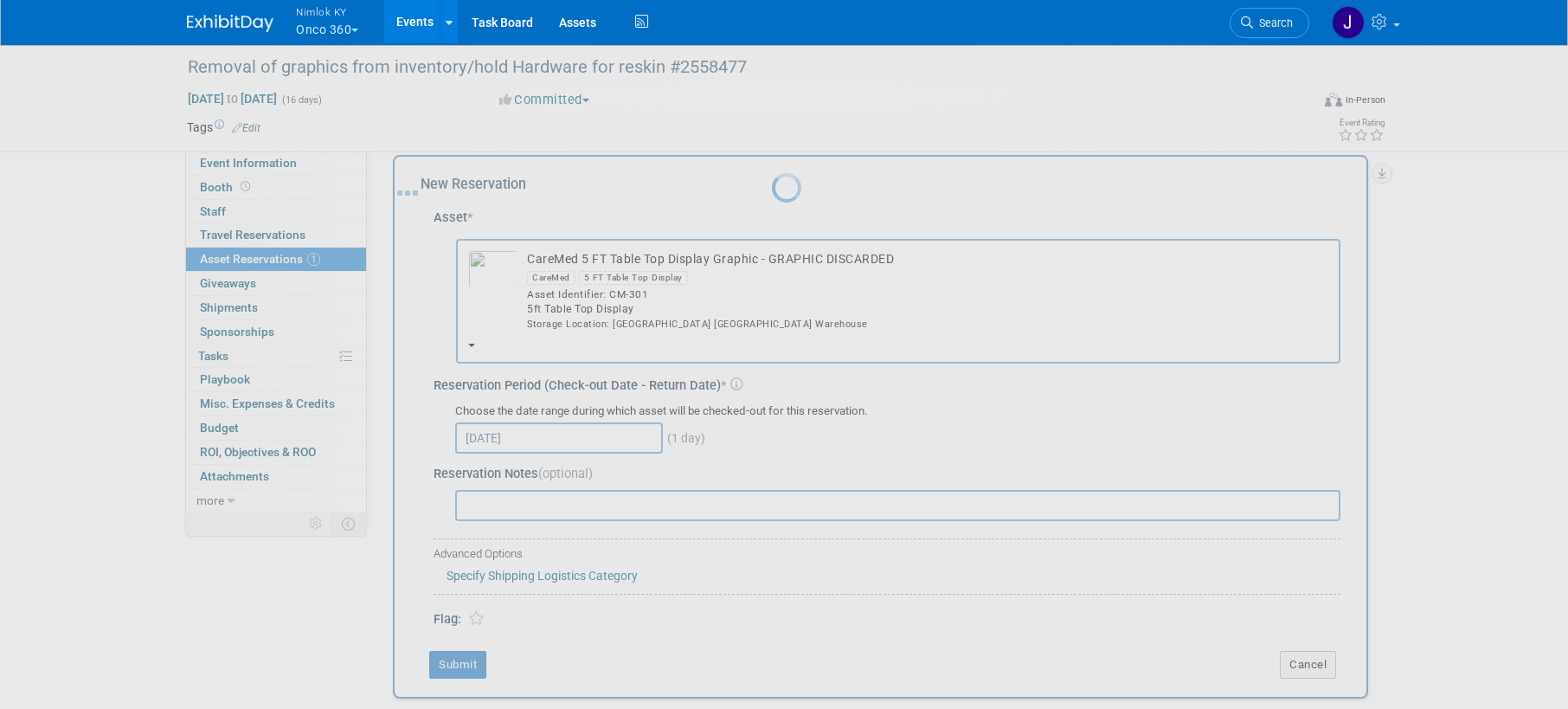
scroll to position [22, 0]
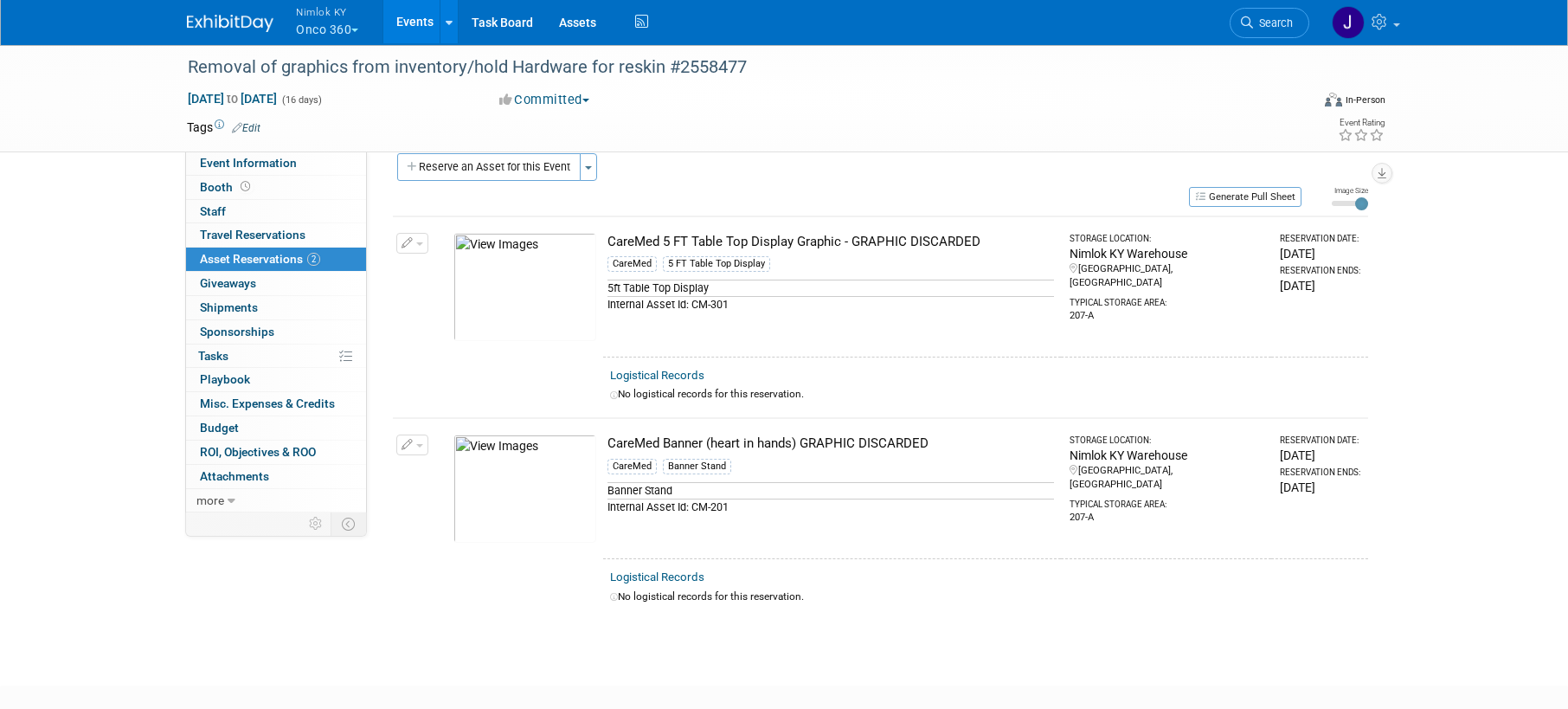
click at [424, 450] on button "button" at bounding box center [412, 444] width 32 height 21
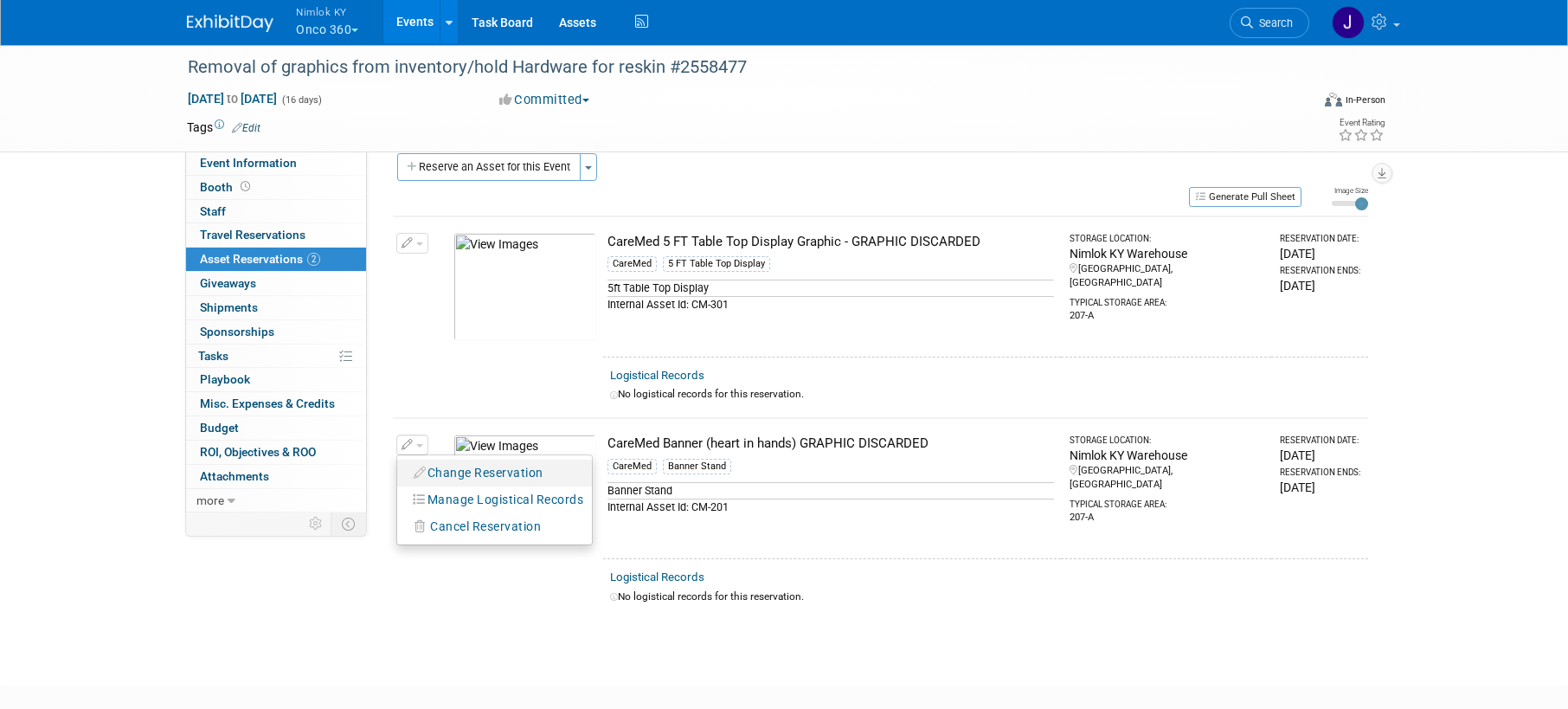
click at [449, 472] on button "Change Reservation" at bounding box center [479, 473] width 147 height 23
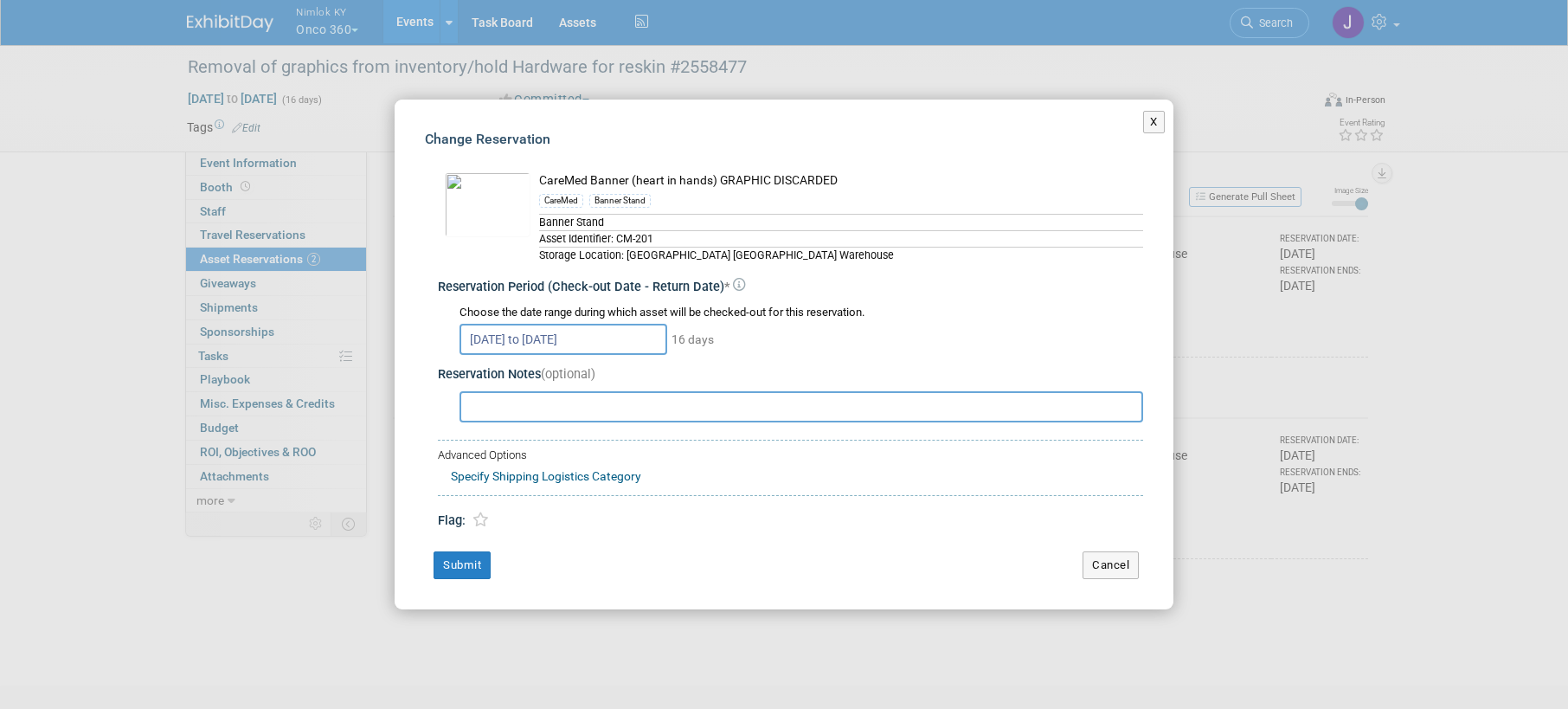
click at [559, 327] on input "Sep 15, 2025 to Sep 30, 2025" at bounding box center [563, 339] width 207 height 31
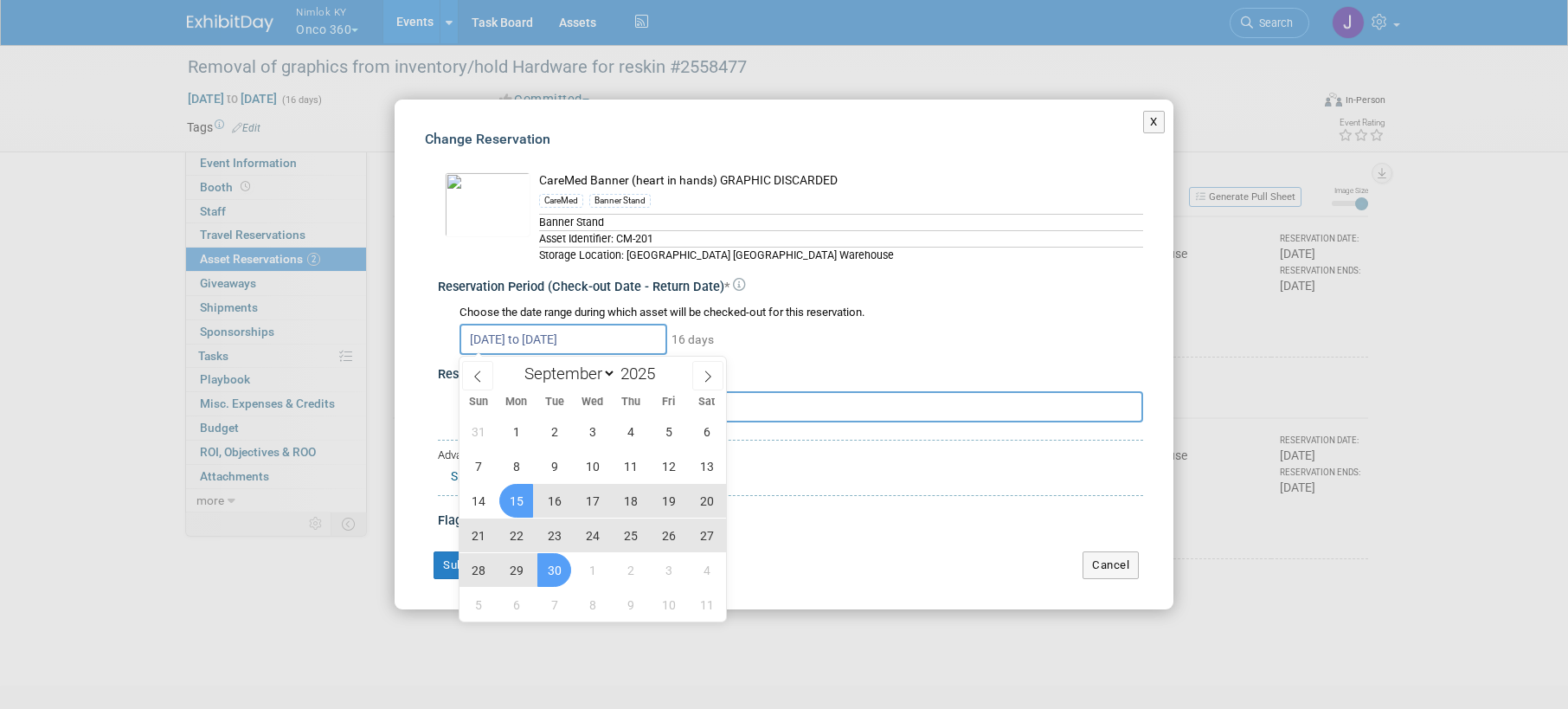
click at [519, 495] on span "15" at bounding box center [516, 501] width 34 height 34
type input "Sep 15, 2025"
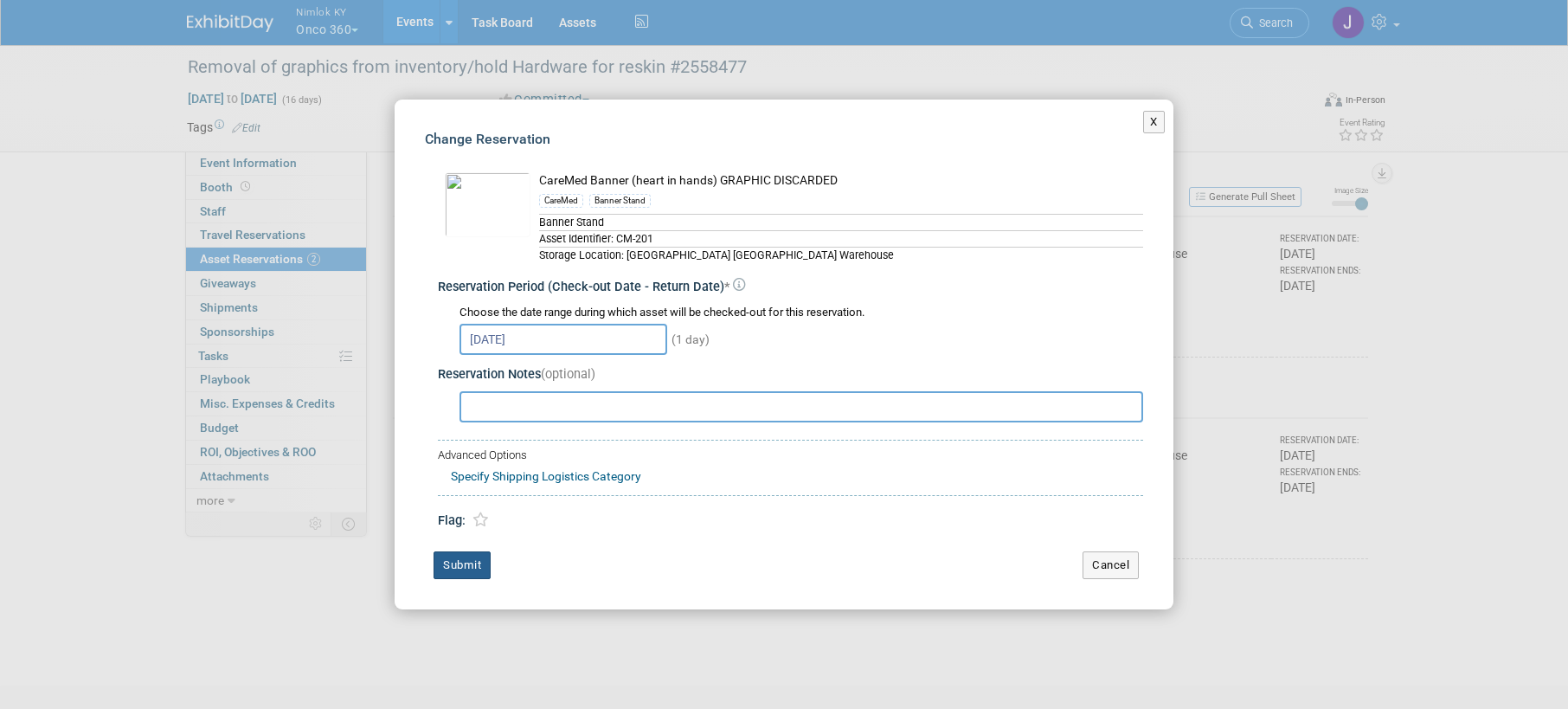
click at [469, 562] on button "Submit" at bounding box center [462, 565] width 57 height 27
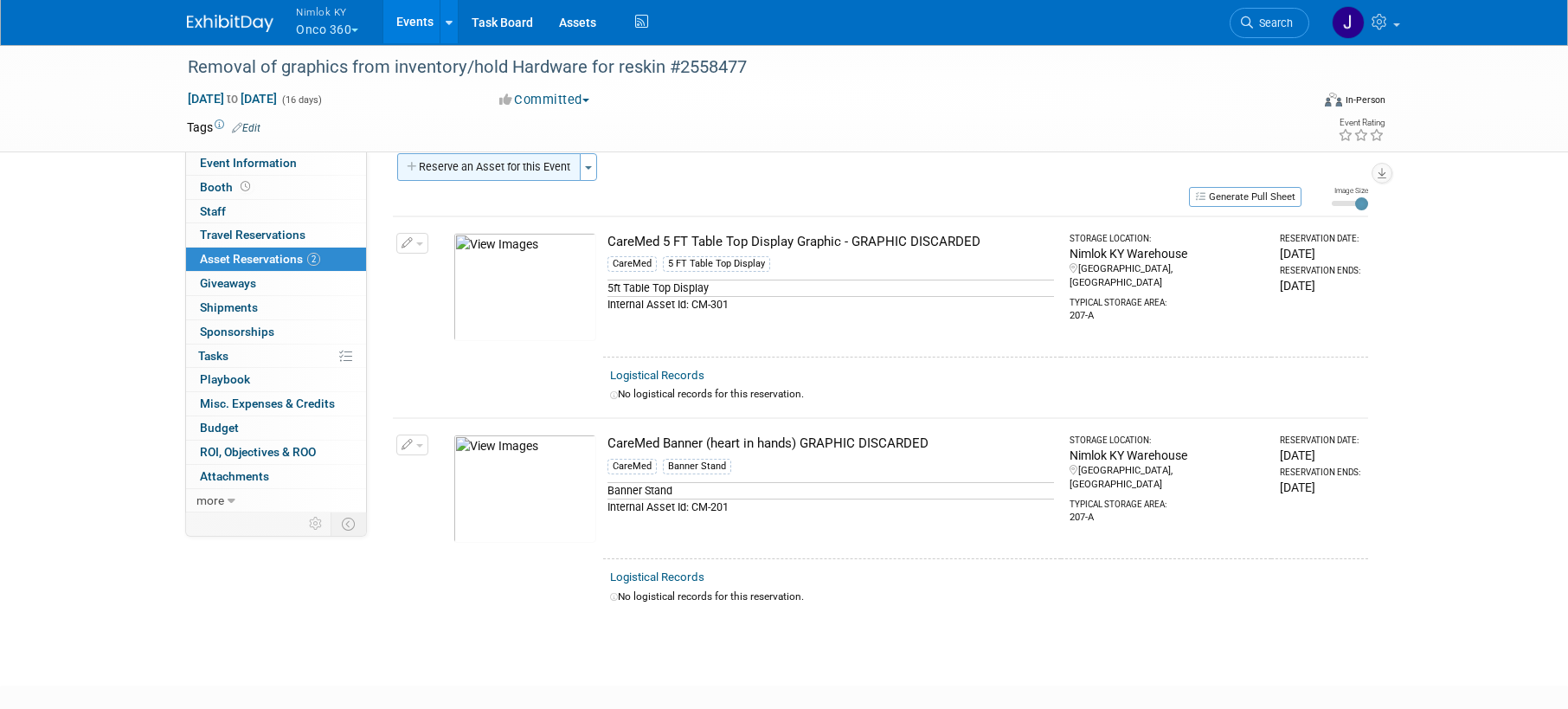
click at [531, 170] on button "Reserve an Asset for this Event" at bounding box center [489, 167] width 184 height 27
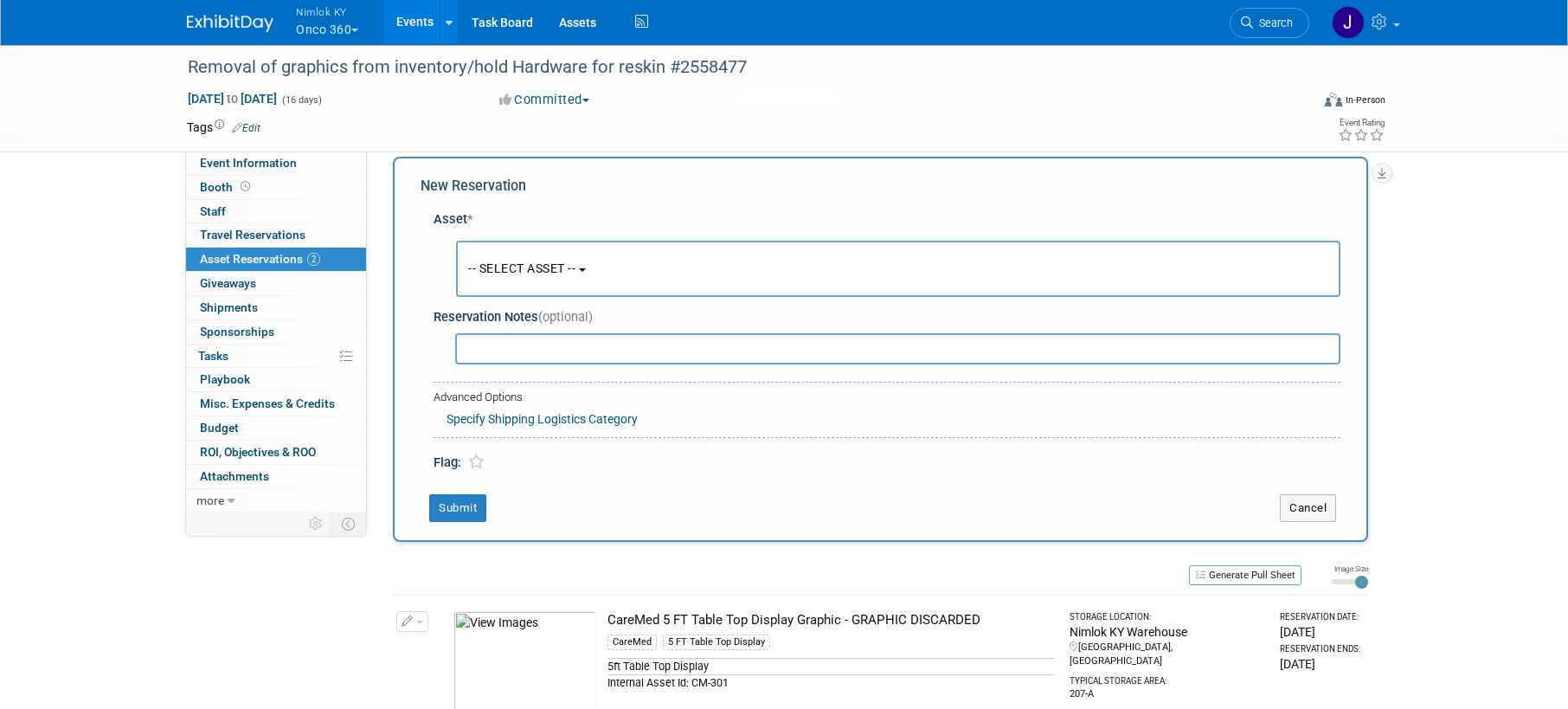
scroll to position [17, 0]
click at [586, 272] on b "button" at bounding box center [582, 272] width 7 height 4
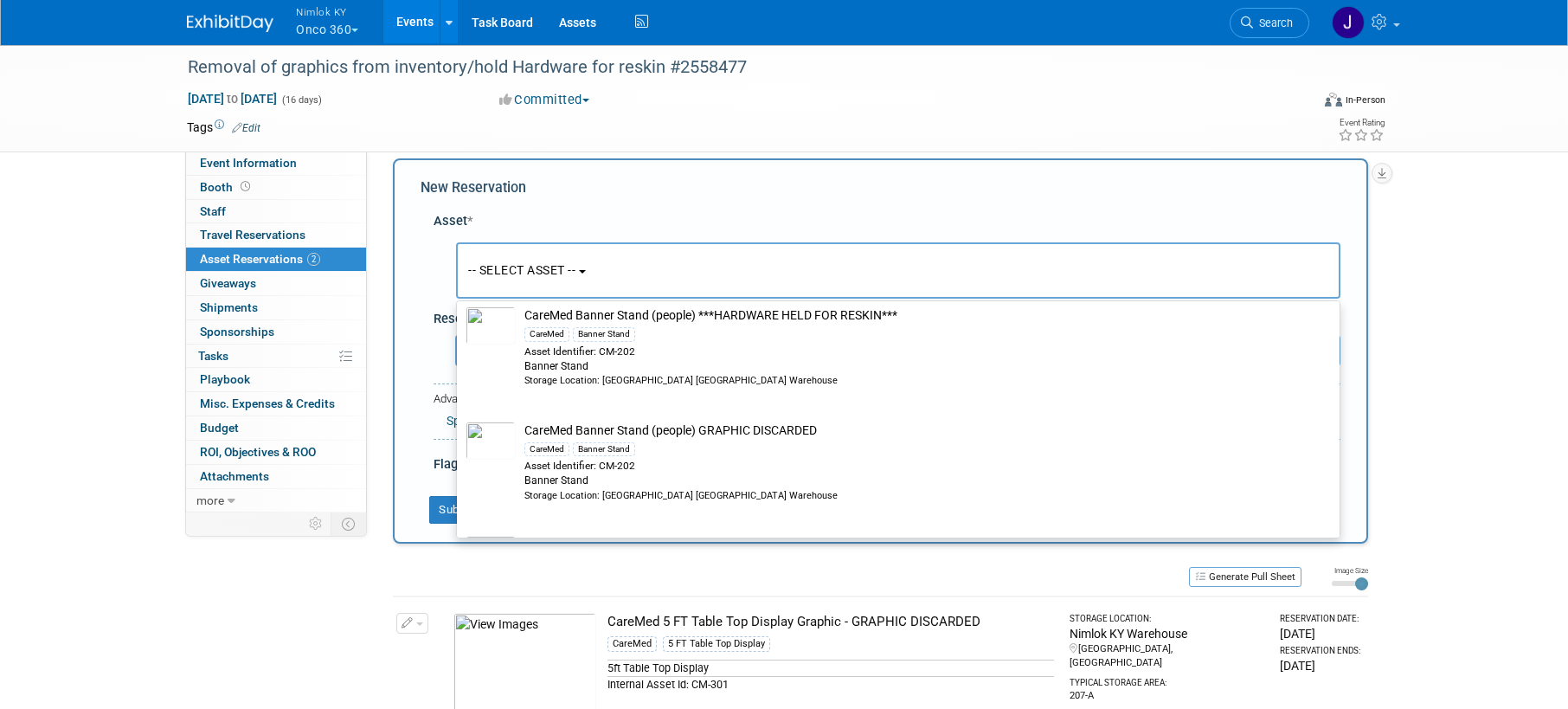
scroll to position [608, 0]
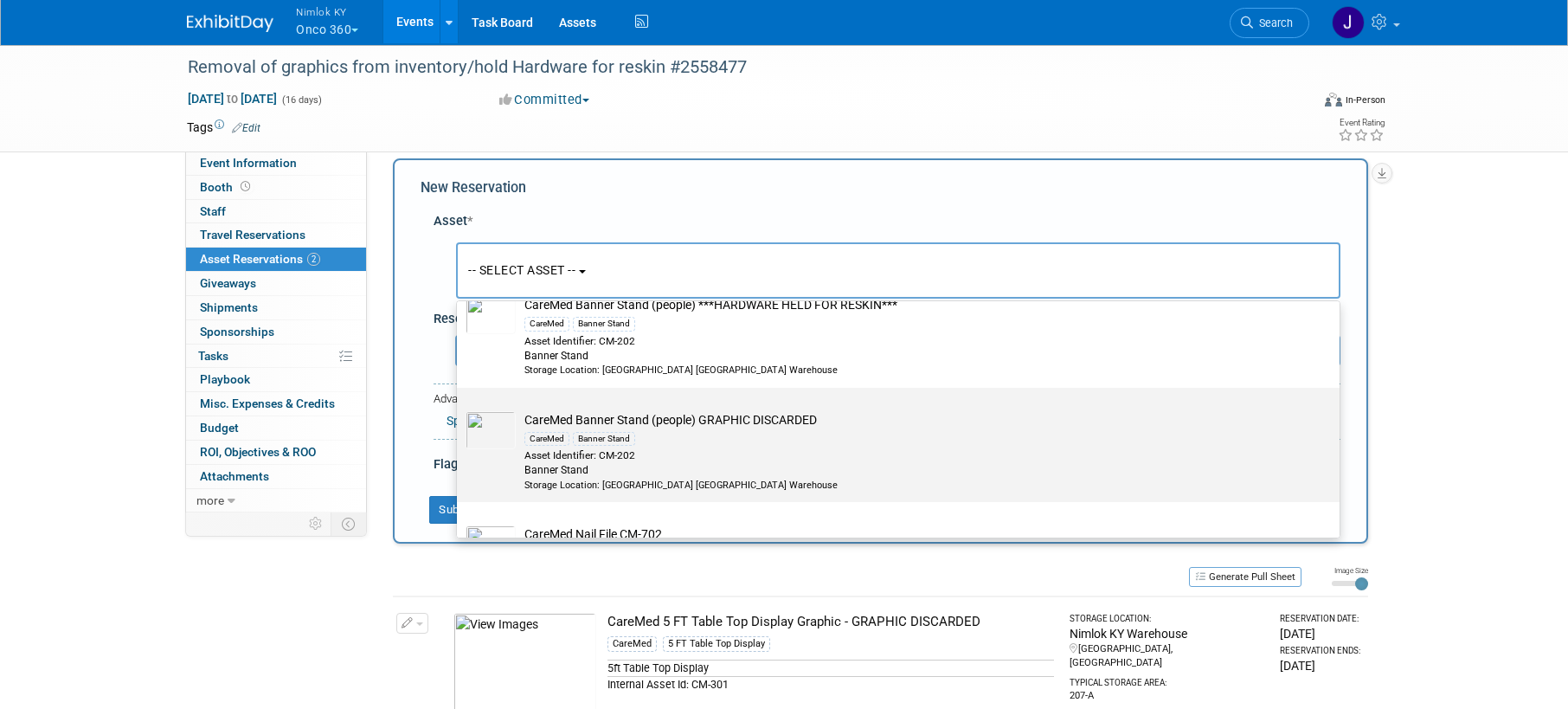
click at [682, 420] on td "CareMed Banner Stand (people) GRAPHIC DISCARDED CareMed Banner Stand Asset Iden…" at bounding box center [910, 451] width 789 height 80
click at [460, 409] on input "CareMed Banner Stand (people) GRAPHIC DISCARDED CareMed Banner Stand Asset Iden…" at bounding box center [454, 403] width 12 height 12
select select "10729503"
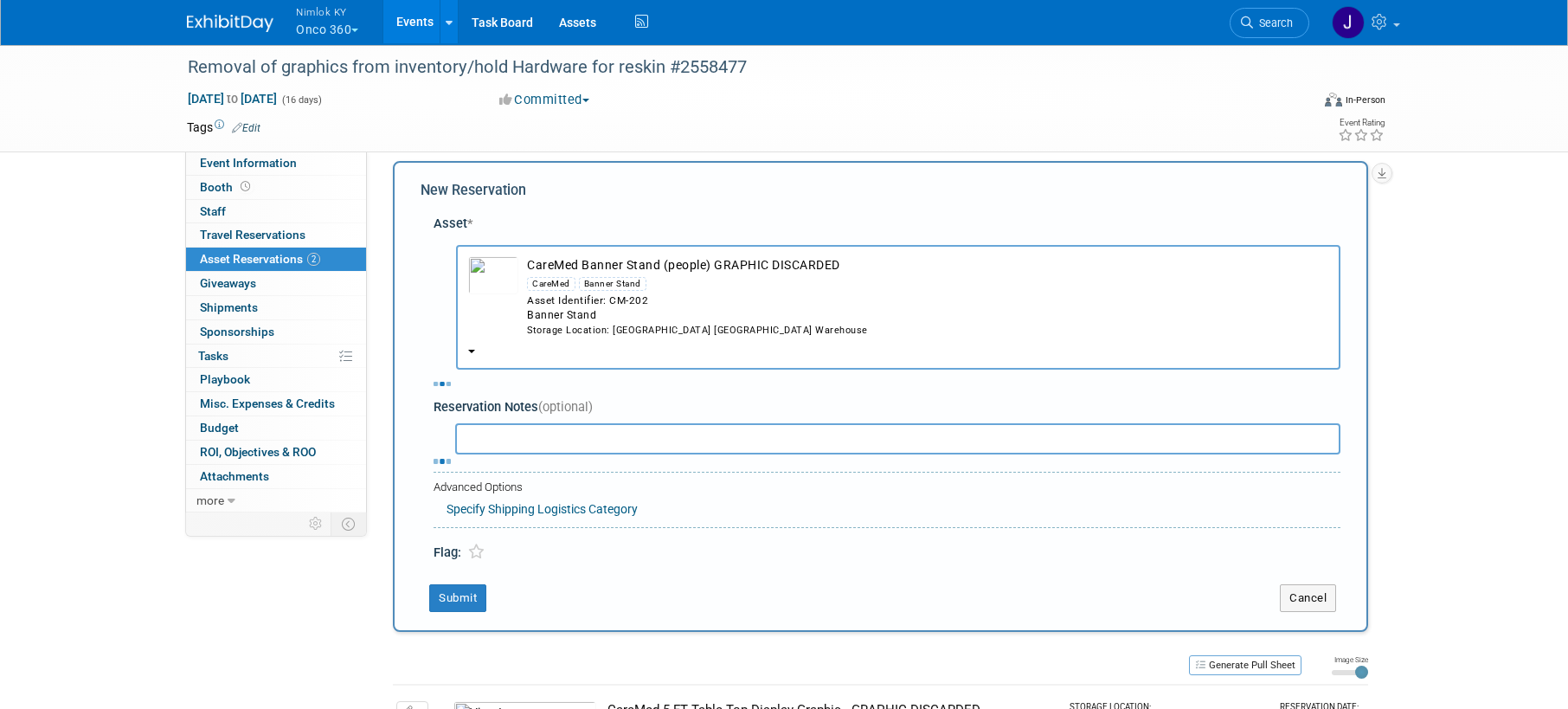
scroll to position [13, 0]
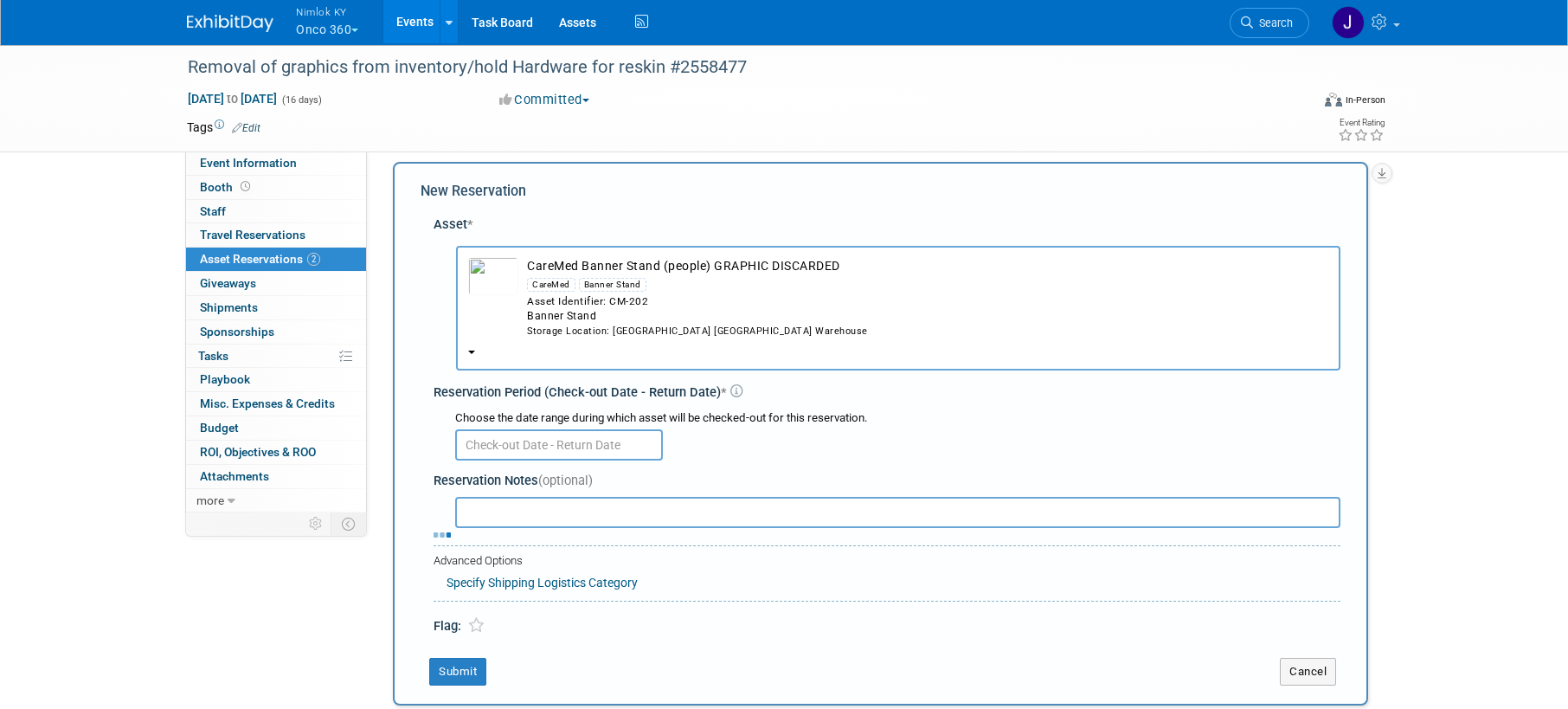
click at [600, 463] on div "Choose the date range during which asset will be checked-out for this reservati…" at bounding box center [890, 434] width 900 height 61
click at [602, 456] on input "text" at bounding box center [559, 445] width 207 height 31
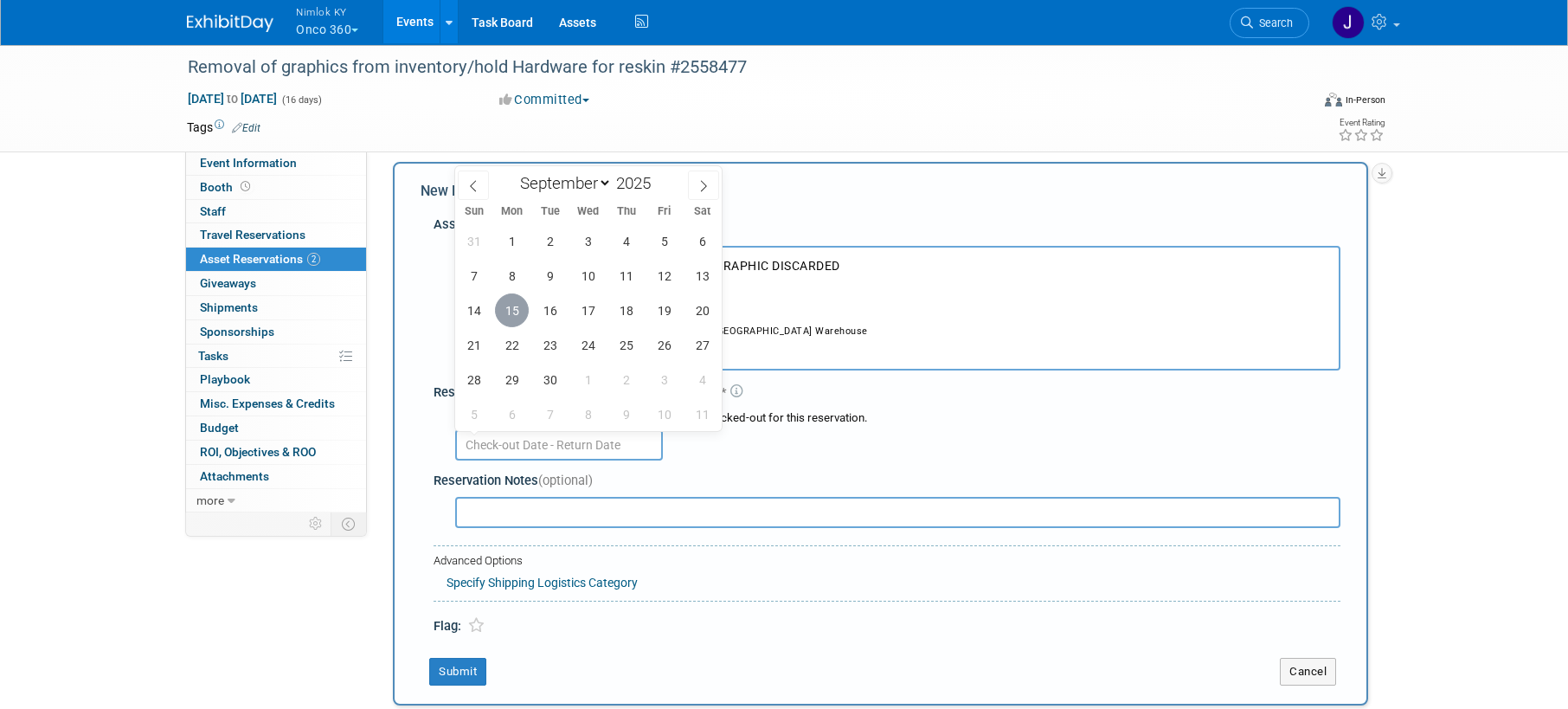
click at [512, 309] on span "15" at bounding box center [512, 310] width 34 height 34
type input "[DATE]"
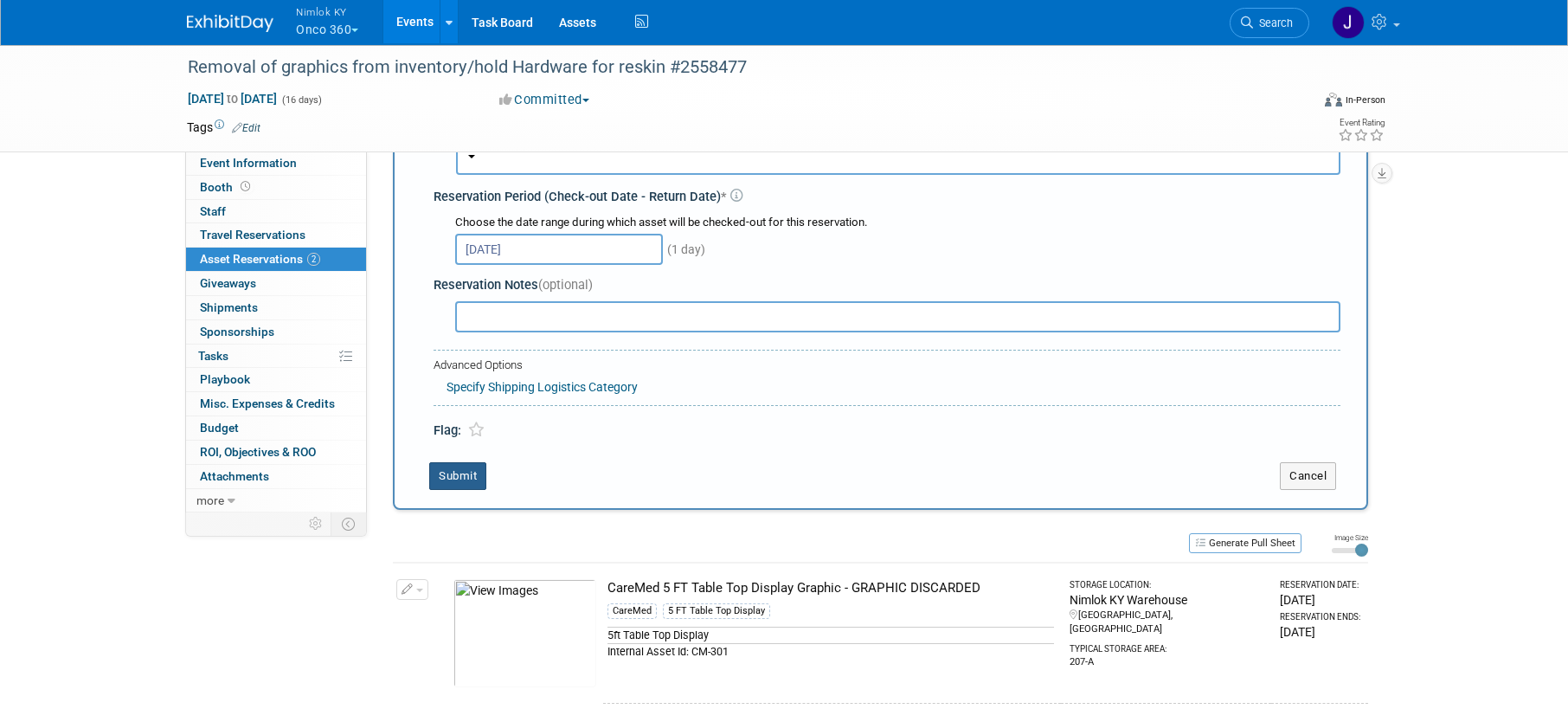
click at [482, 474] on button "Submit" at bounding box center [458, 476] width 57 height 27
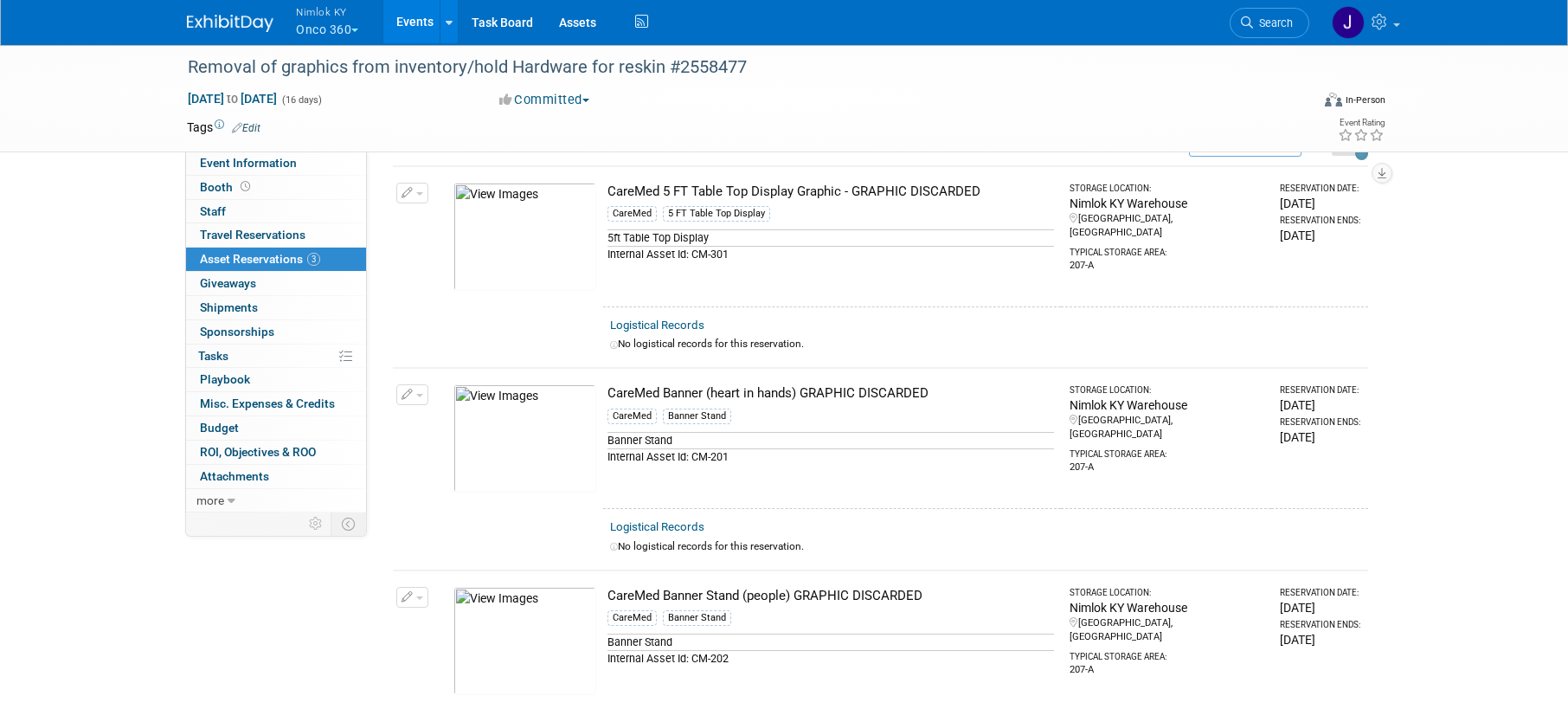
scroll to position [71, 0]
click at [668, 322] on link "Logistical Records" at bounding box center [657, 326] width 94 height 13
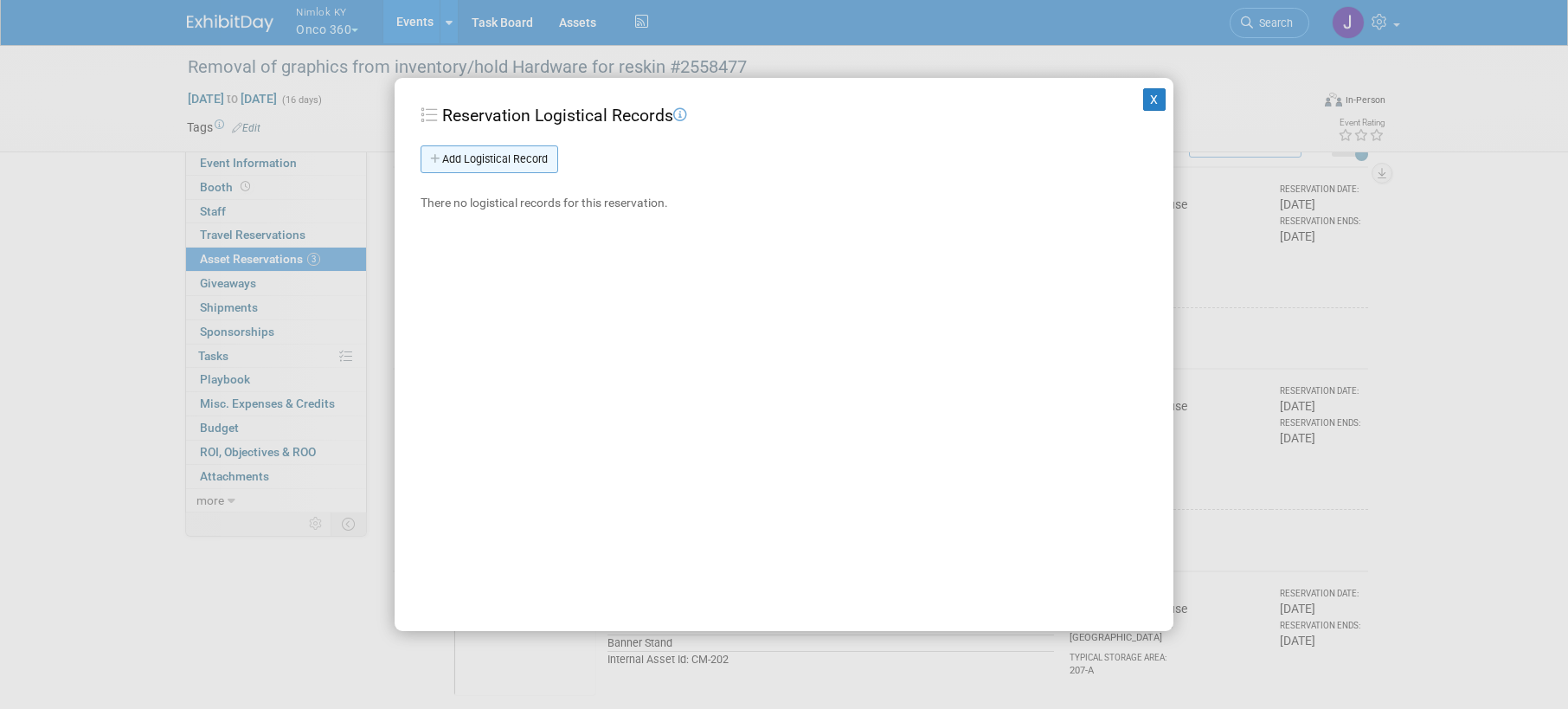
click at [471, 148] on link "Add Logistical Record" at bounding box center [489, 159] width 138 height 27
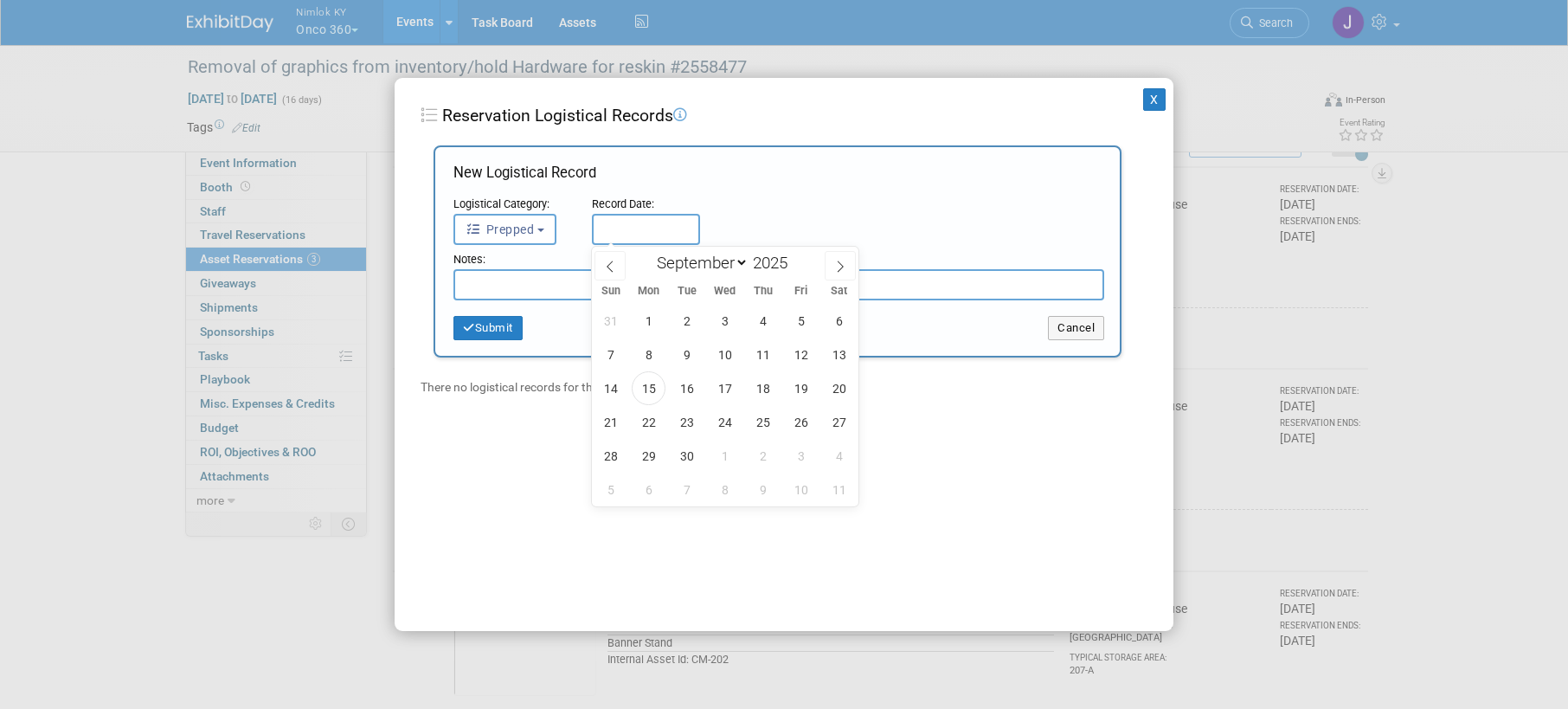
click at [619, 229] on input "text" at bounding box center [646, 230] width 109 height 31
click at [650, 377] on span "15" at bounding box center [649, 388] width 34 height 34
type input "[DATE]"
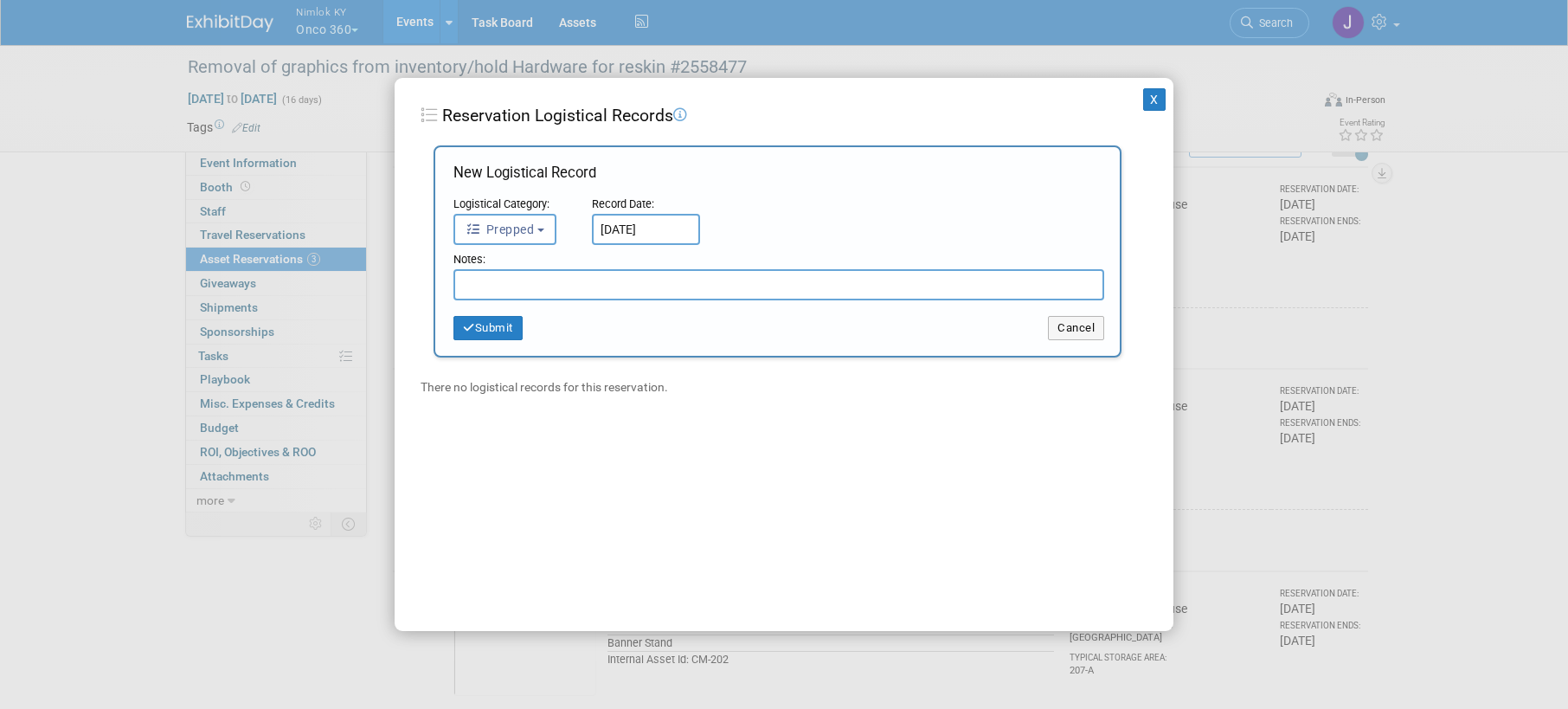
click at [567, 282] on input "text" at bounding box center [779, 285] width 650 height 31
paste input "From: Tim Bugaile Sent: Tuesday, September 9, 2025 8:58 AM To: Jamie Dunn <jdun…"
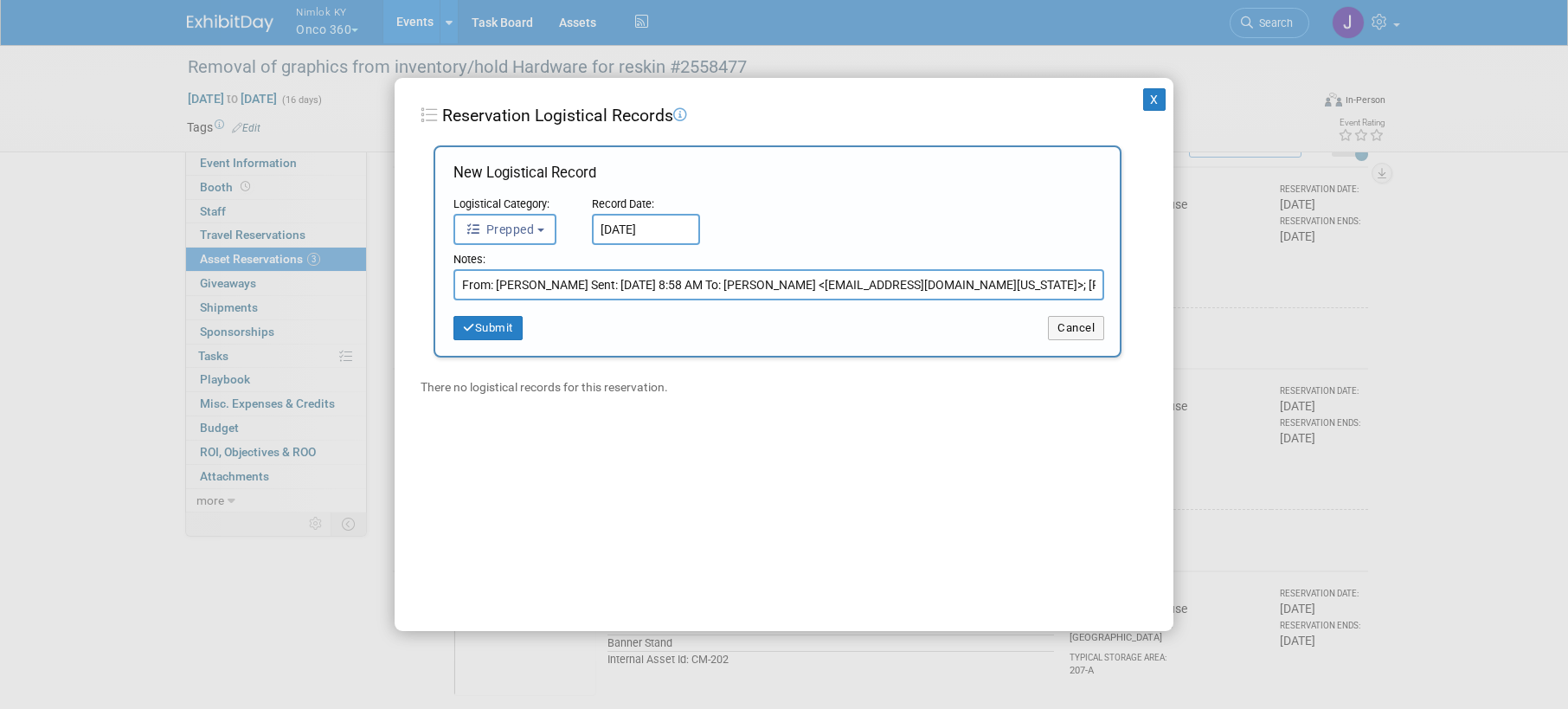
scroll to position [0, 555]
type input "From: Tim Bugaile Sent: Tuesday, September 9, 2025 8:58 AM To: Jamie Dunn <jdun…"
click at [512, 332] on button "Submit" at bounding box center [488, 328] width 69 height 24
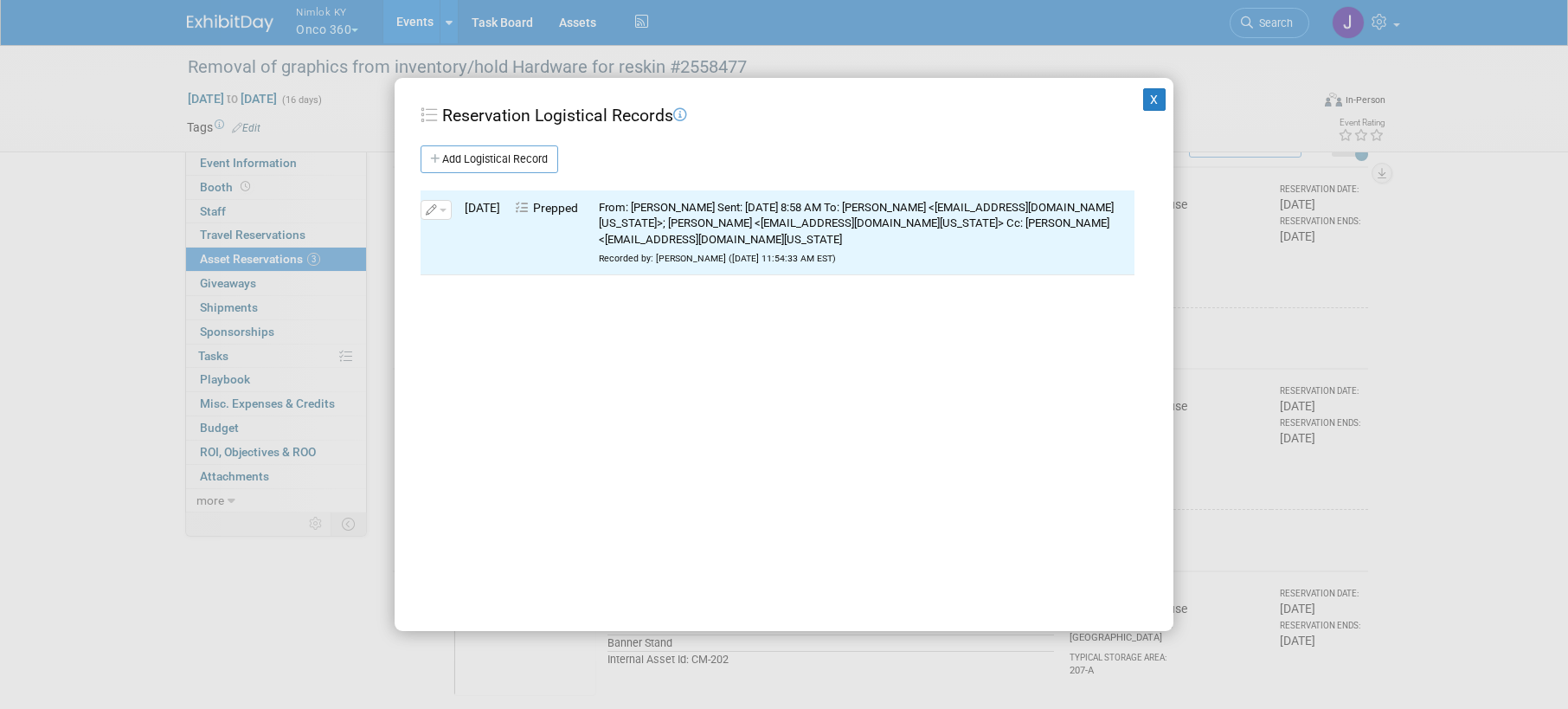
click at [864, 242] on div "From: Tim Bugaile Sent: Tuesday, September 9, 2025 8:58 AM To: Jamie Dunn <jdun…" at bounding box center [865, 224] width 532 height 49
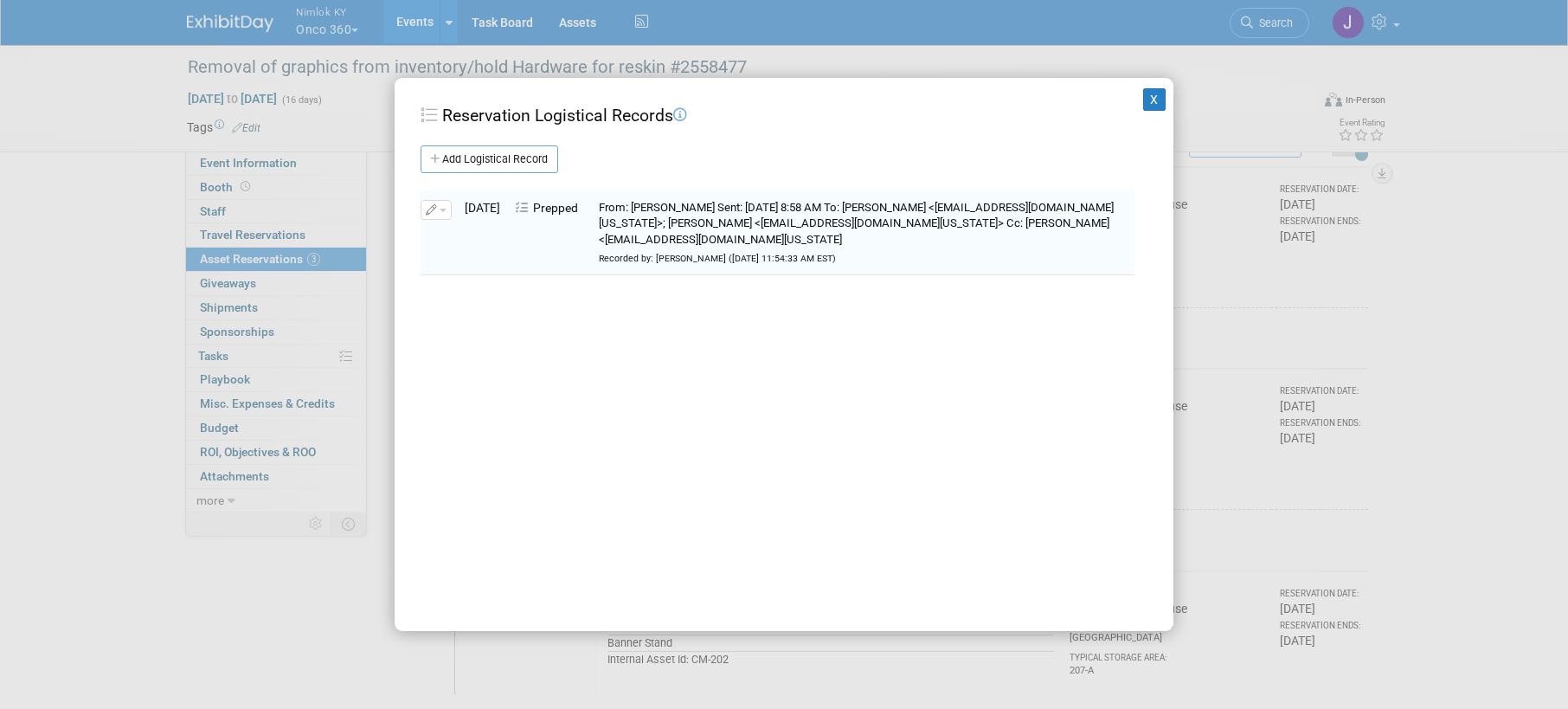
click at [917, 240] on div "From: Tim Bugaile Sent: Tuesday, September 9, 2025 8:58 AM To: Jamie Dunn <jdun…" at bounding box center [865, 224] width 532 height 49
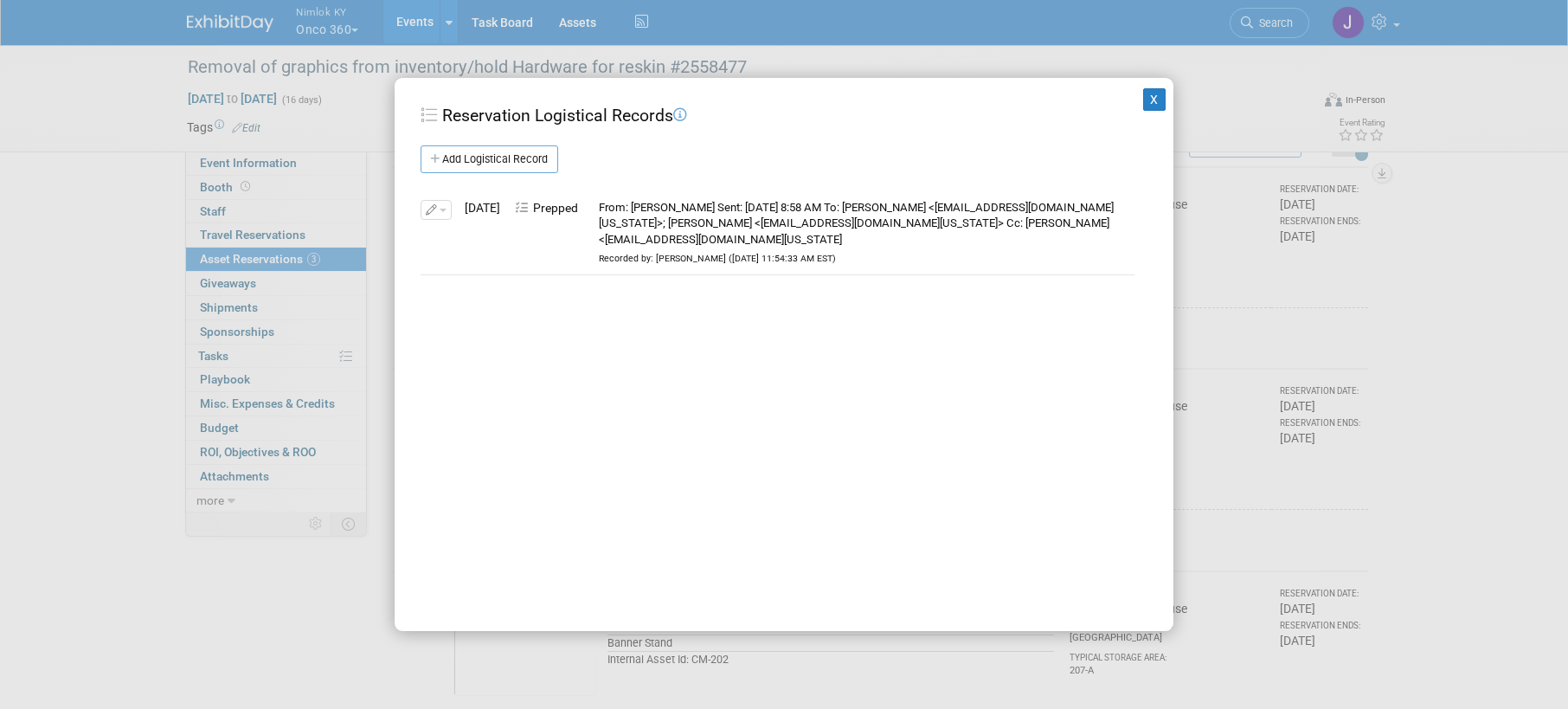
click at [917, 240] on div "From: Tim Bugaile Sent: Tuesday, September 9, 2025 8:58 AM To: Jamie Dunn <jdun…" at bounding box center [865, 224] width 532 height 49
click at [837, 242] on div "From: Tim Bugaile Sent: Tuesday, September 9, 2025 8:58 AM To: Jamie Dunn <jdun…" at bounding box center [865, 224] width 532 height 49
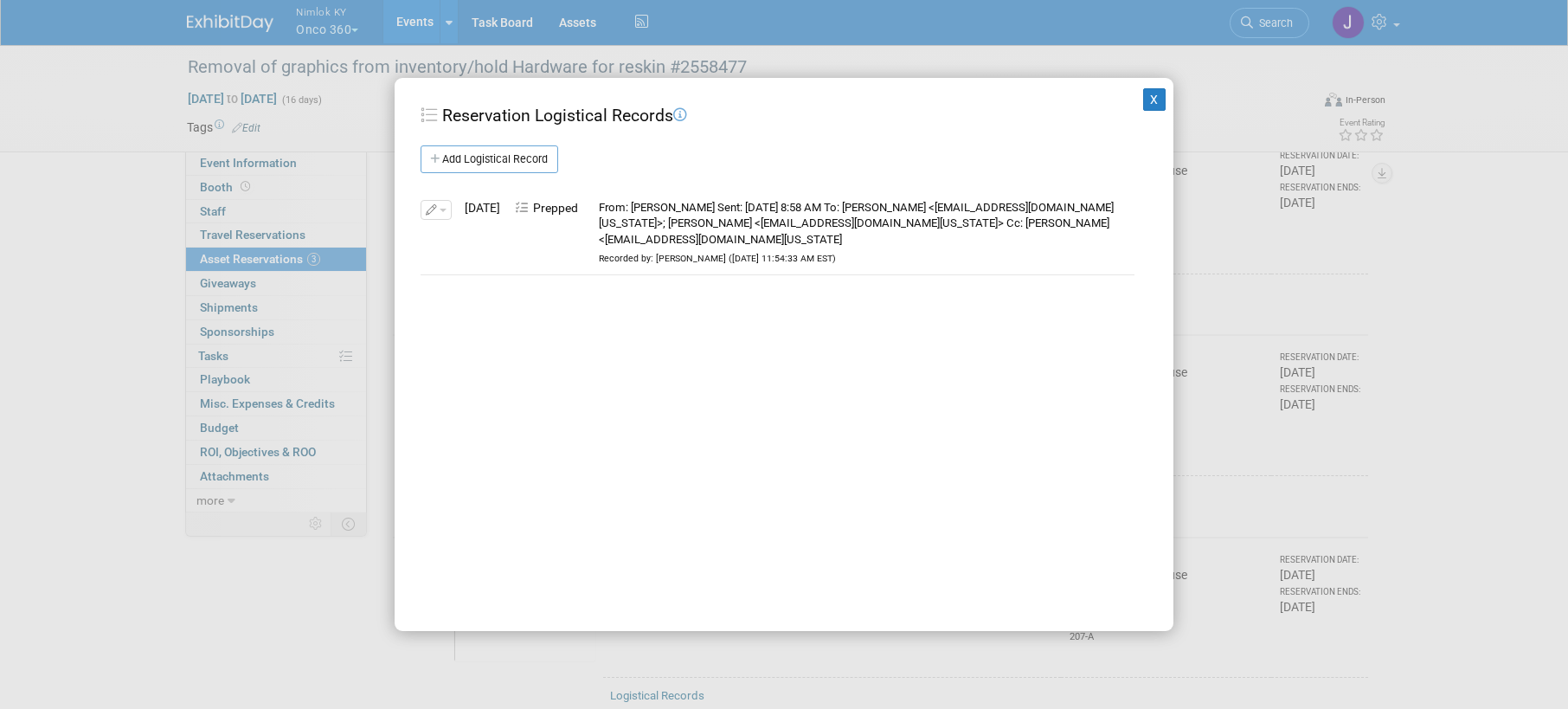
scroll to position [111, 0]
click at [445, 210] on span "button" at bounding box center [443, 210] width 7 height 4
click at [492, 262] on button "Delete" at bounding box center [489, 264] width 118 height 23
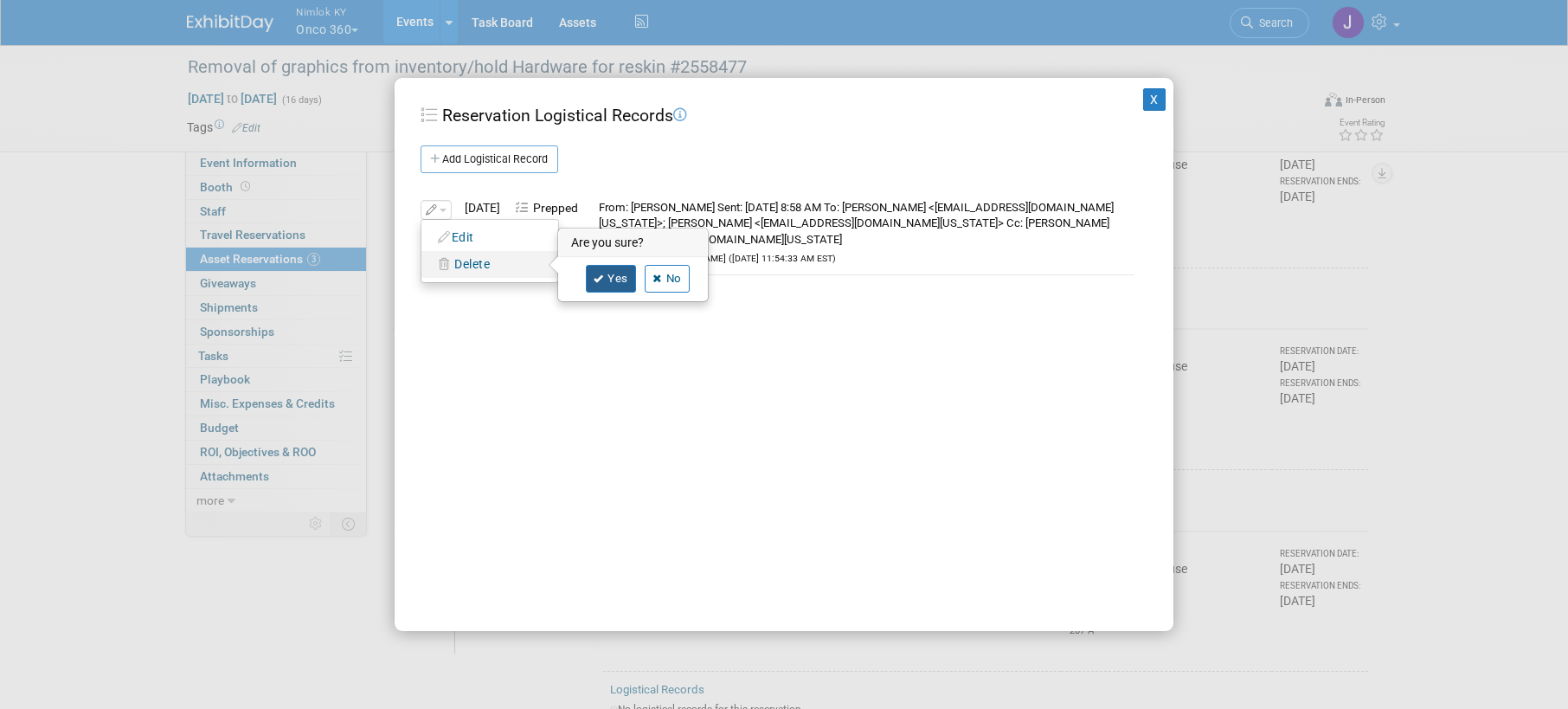
click at [616, 282] on link "Yes" at bounding box center [610, 279] width 50 height 27
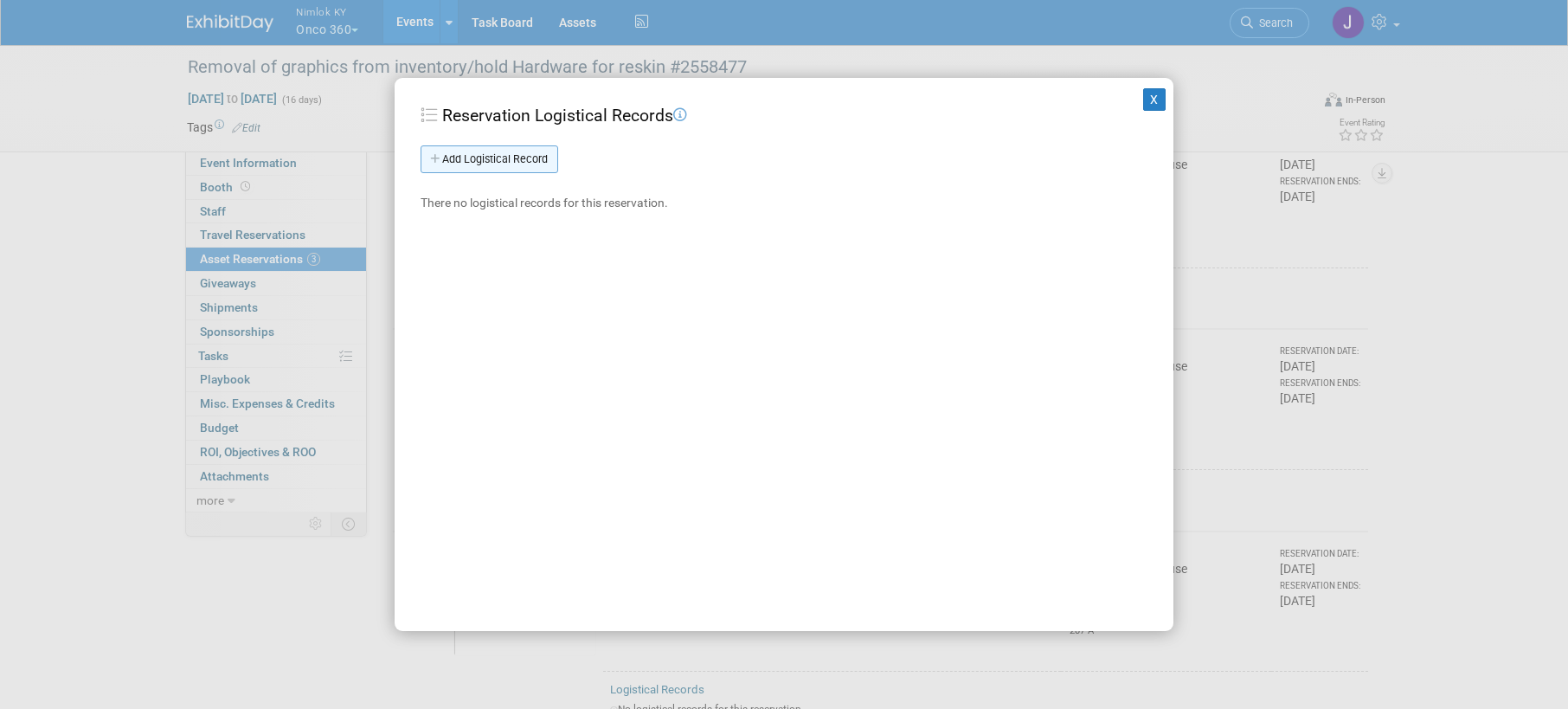
click at [537, 160] on link "Add Logistical Record" at bounding box center [489, 159] width 138 height 27
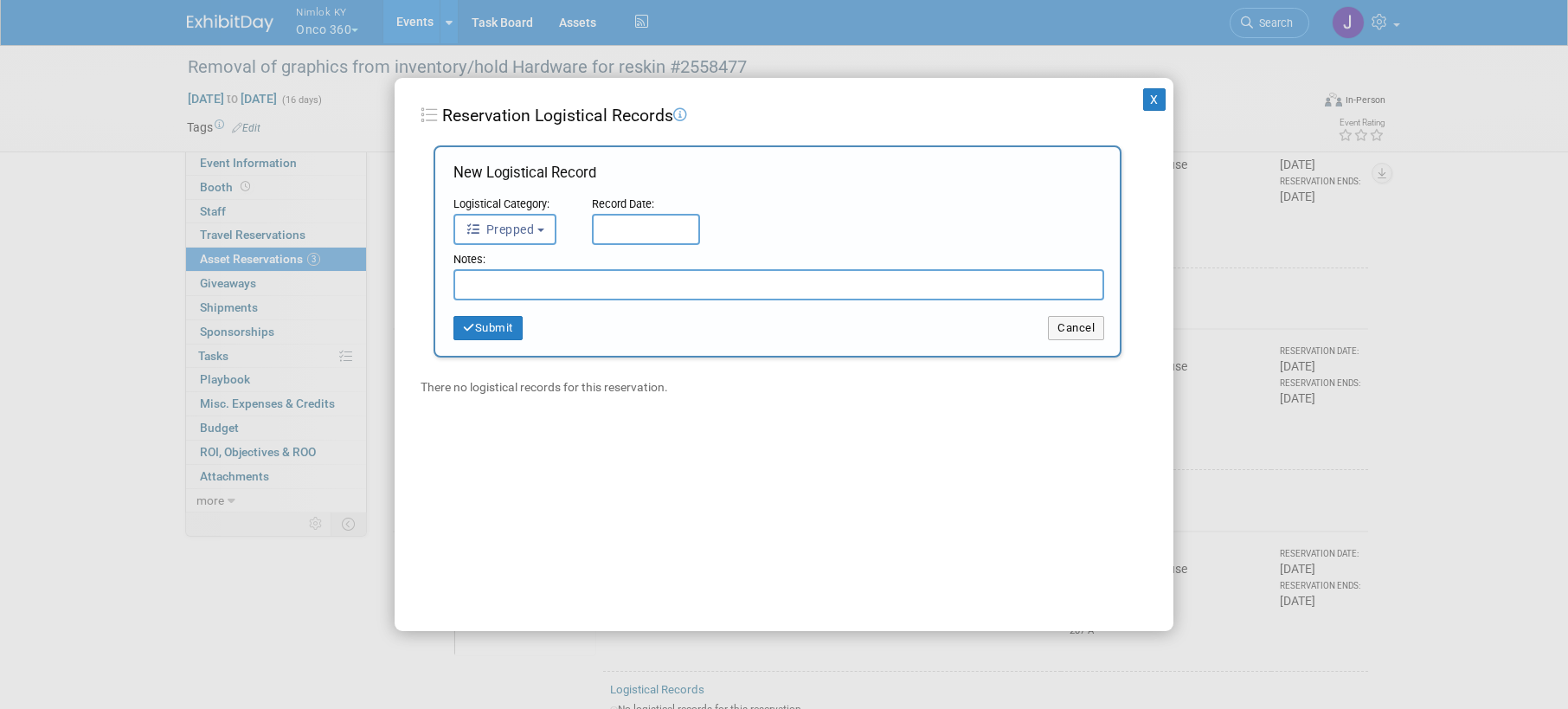
click at [625, 227] on input "text" at bounding box center [646, 230] width 109 height 31
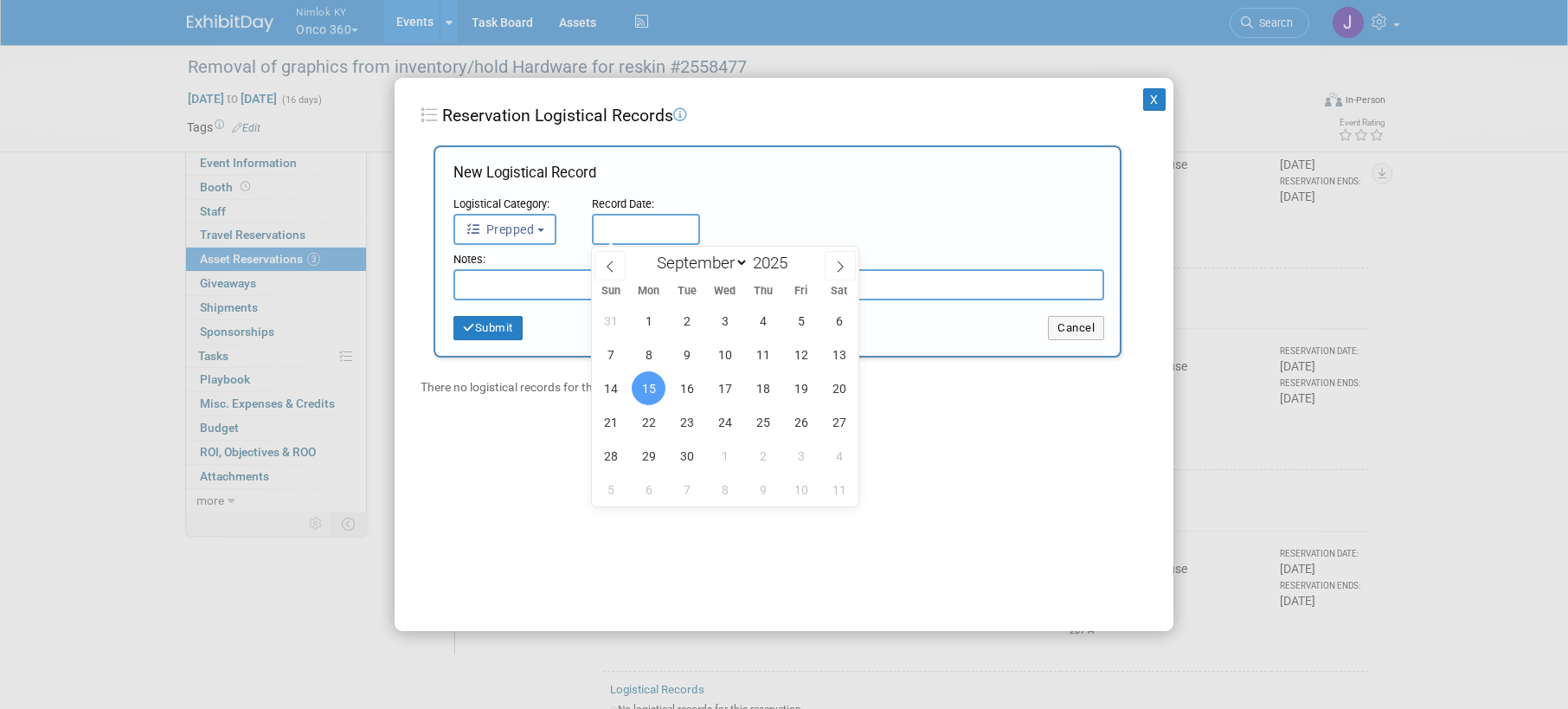
click at [653, 385] on span "15" at bounding box center [649, 388] width 34 height 34
type input "Sep 15, 2025"
click at [649, 384] on span "15" at bounding box center [649, 388] width 34 height 34
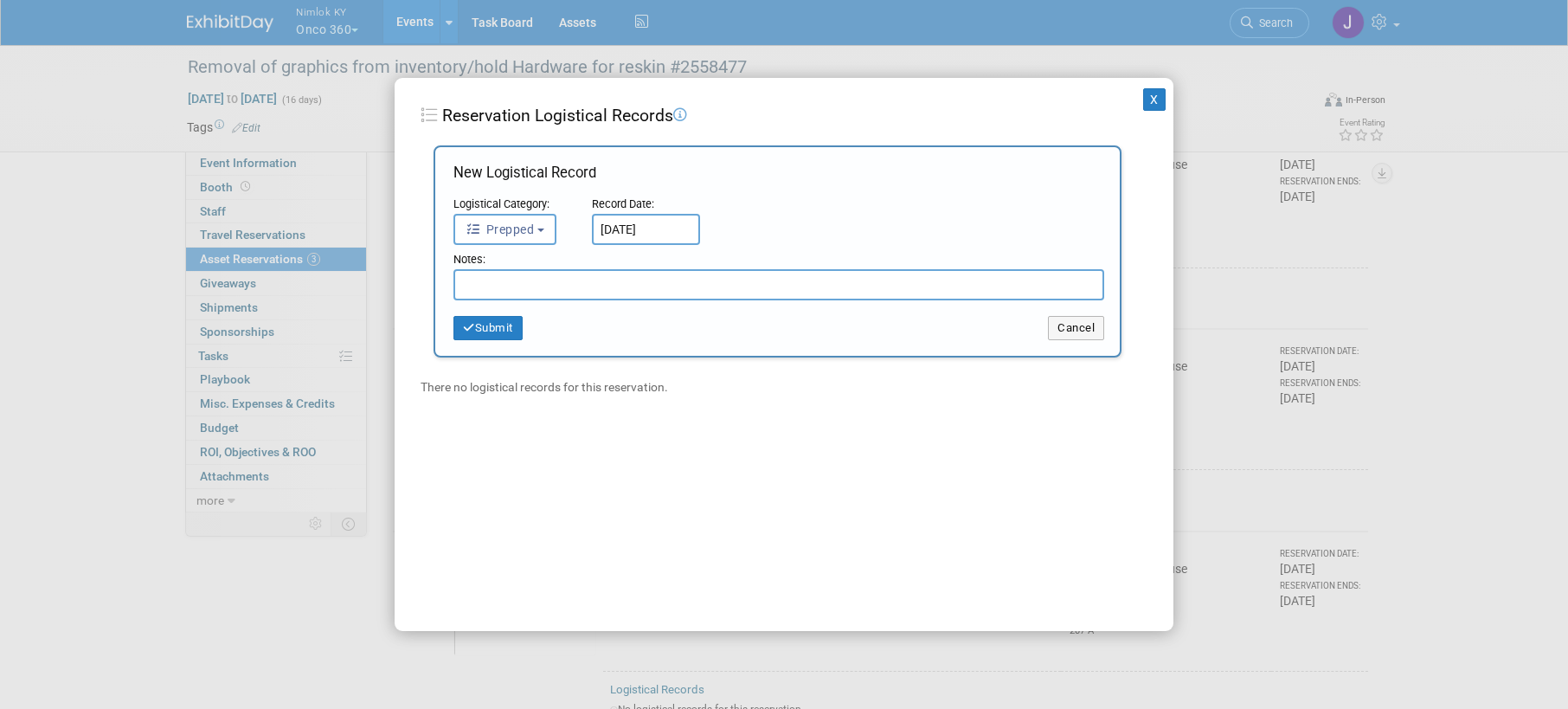
click at [567, 292] on input "text" at bounding box center [779, 285] width 650 height 31
paste input "Hi Jamie and Luc, Can you please discard the following items: CareMed 5 FT Tabl…"
click at [483, 282] on input "Hi Jamie and Luc, Can you please discard the following items: CareMed 5 FT Tabl…" at bounding box center [779, 285] width 650 height 31
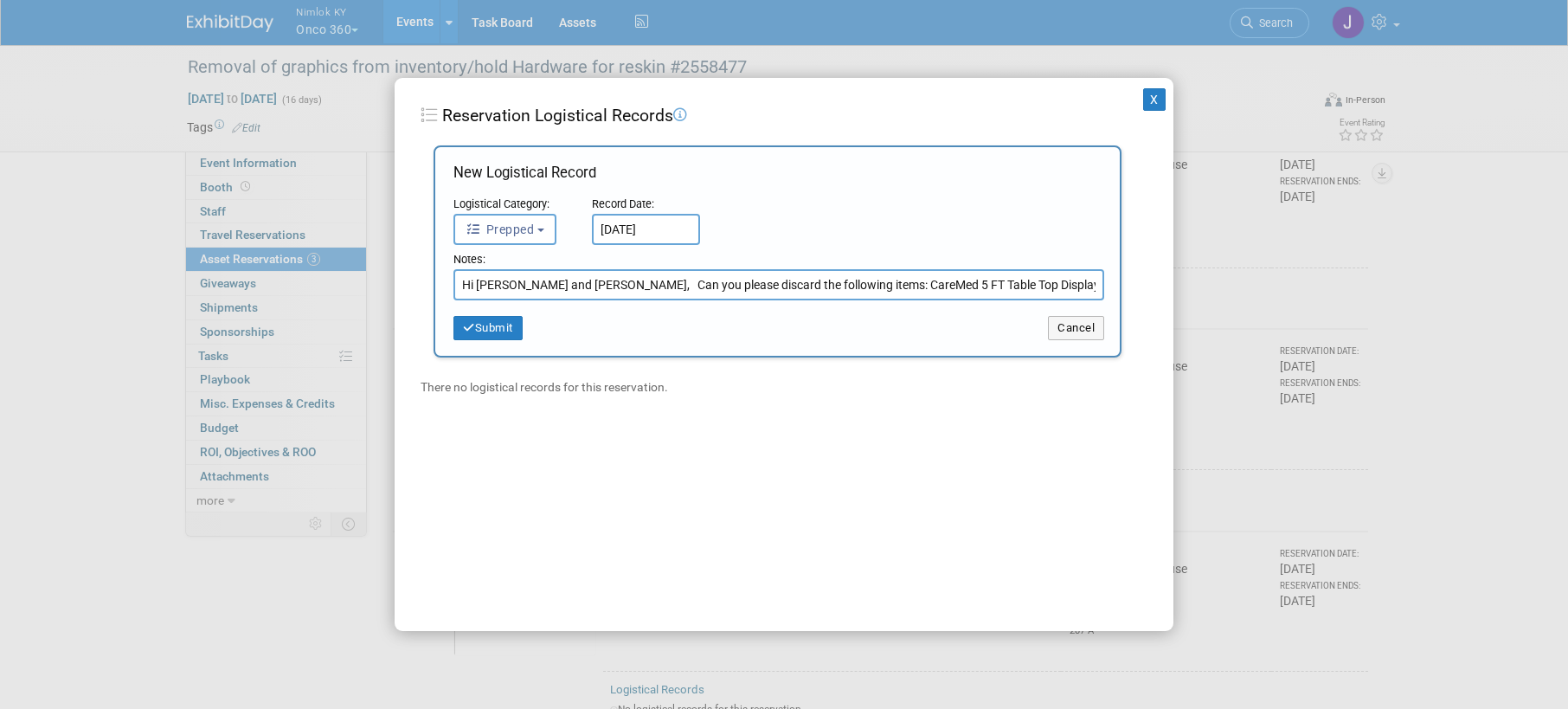
type input "Hi Jamie and Luc, Can you please discard the following items: CareMed 5 FT Tabl…"
click at [1064, 330] on button "Cancel" at bounding box center [1077, 328] width 57 height 24
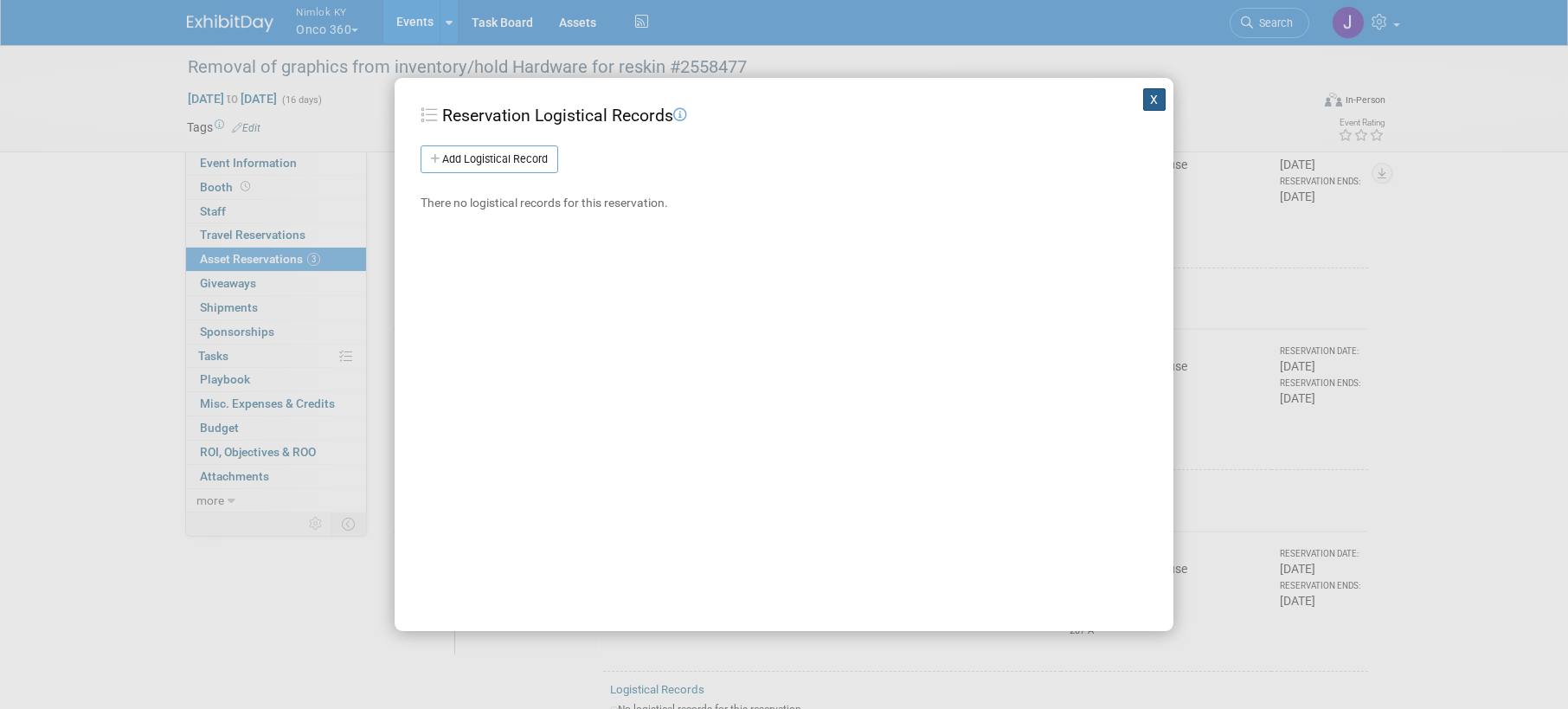
click at [1143, 105] on button "X" at bounding box center [1154, 99] width 22 height 22
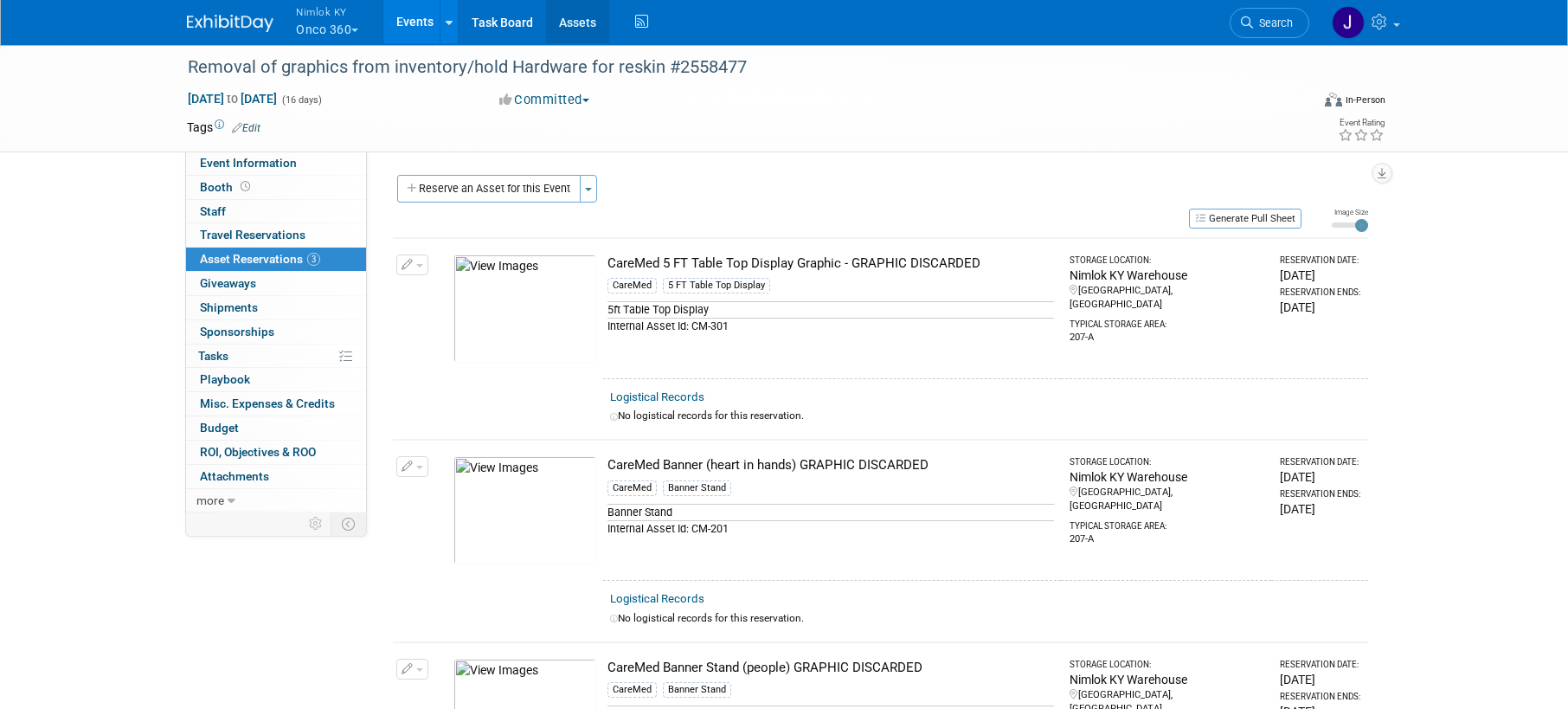
click at [587, 20] on link "Assets" at bounding box center [577, 22] width 64 height 43
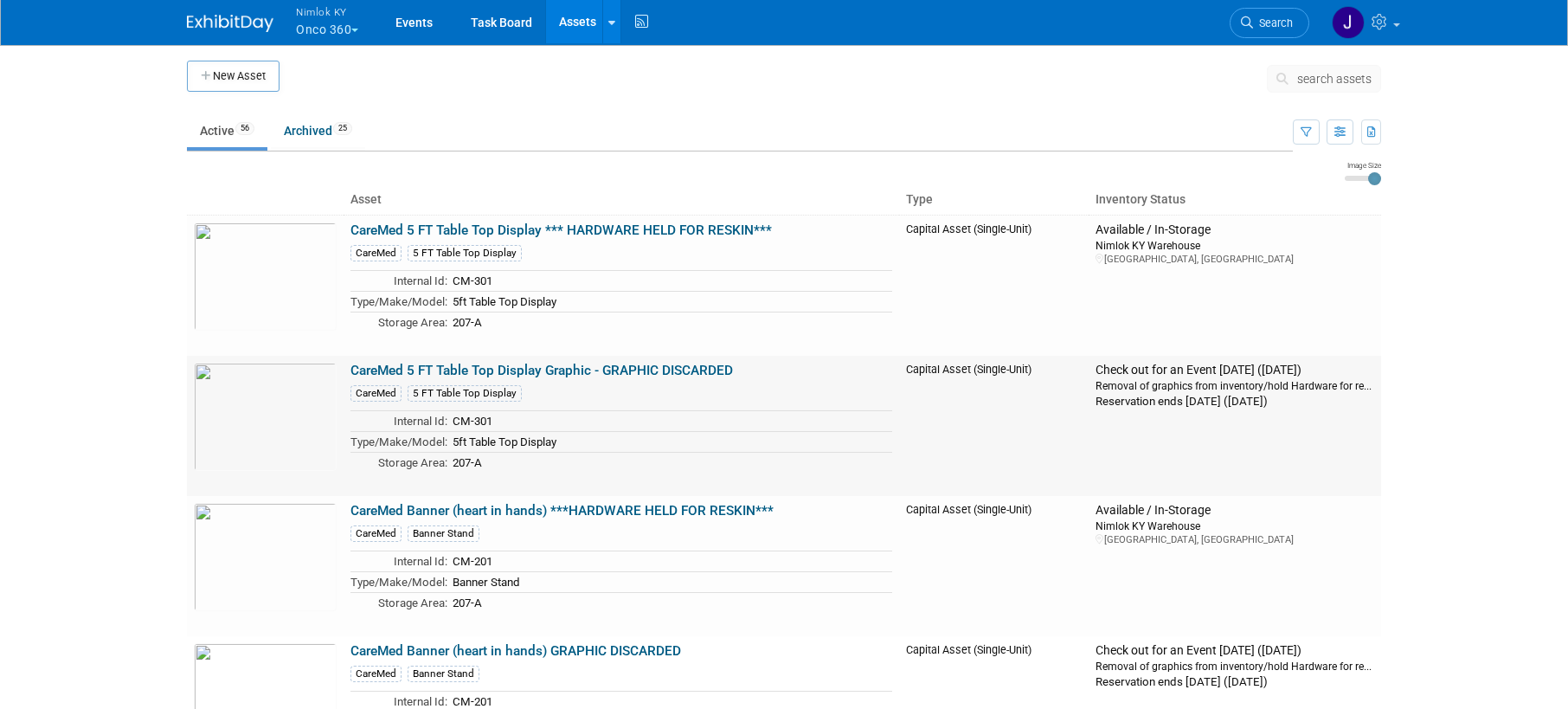
click at [513, 371] on link "CareMed 5 FT Table Top Display Graphic - GRAPHIC DISCARDED" at bounding box center [541, 371] width 382 height 16
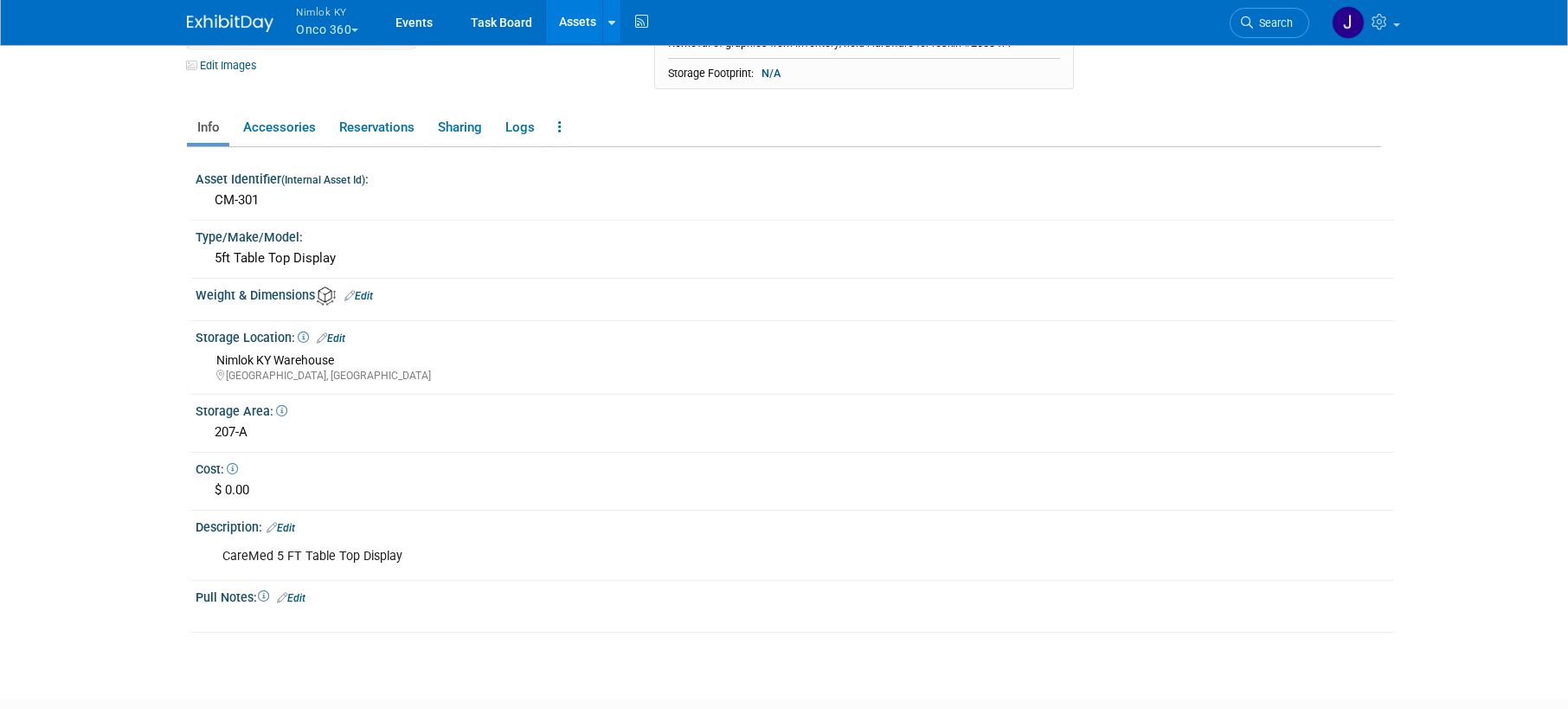
scroll to position [193, 0]
click at [303, 594] on link "Edit" at bounding box center [291, 595] width 28 height 12
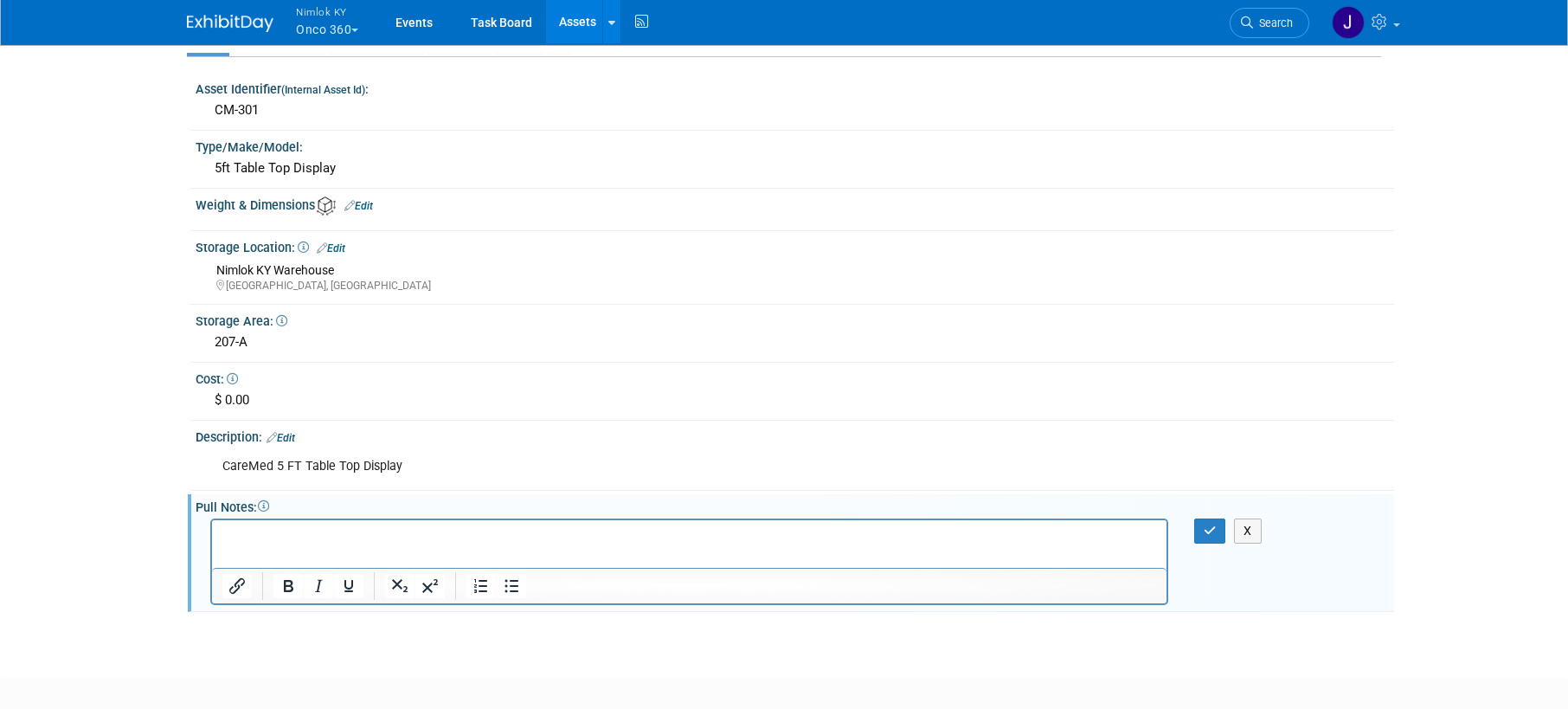
scroll to position [367, 0]
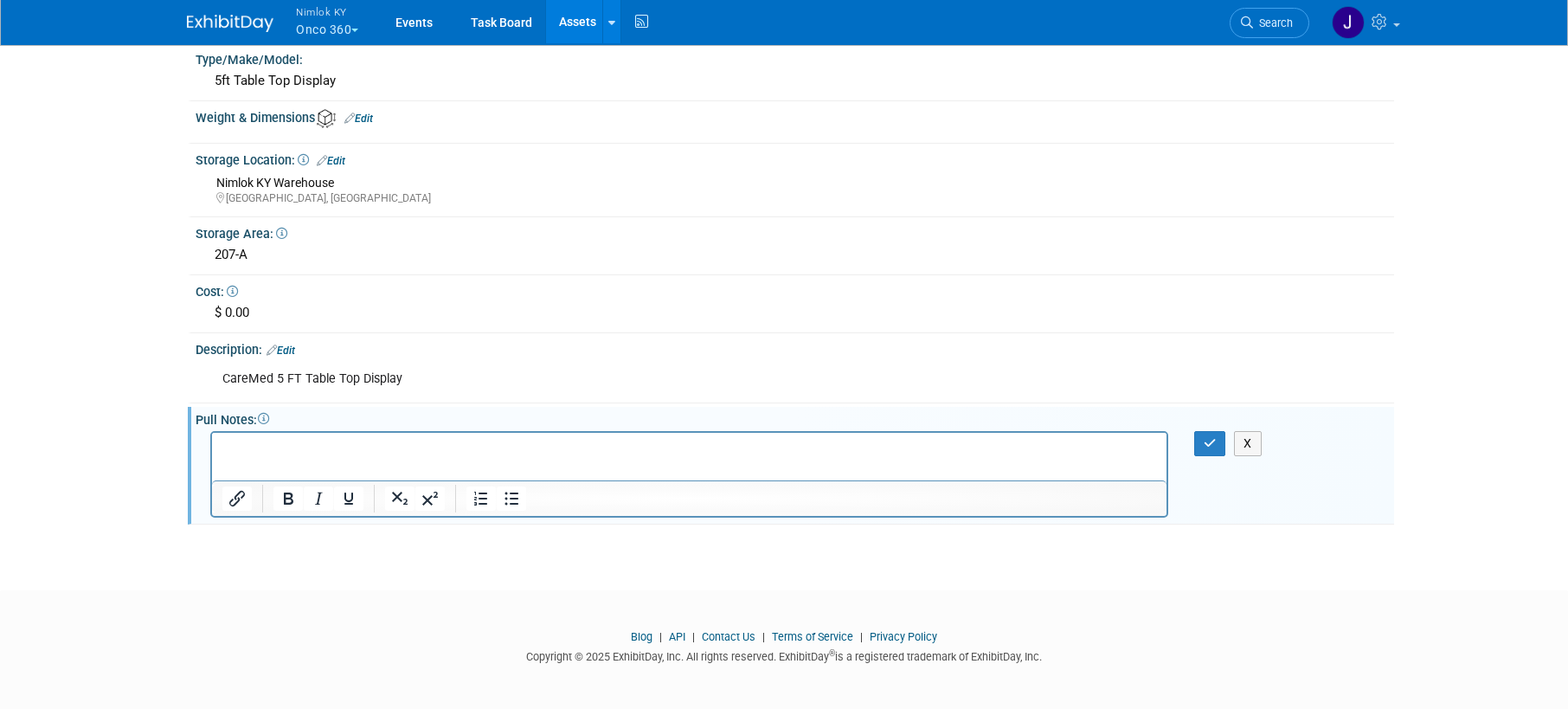
click at [277, 451] on p "Rich Text Area. Press ALT-0 for help." at bounding box center [690, 449] width 935 height 18
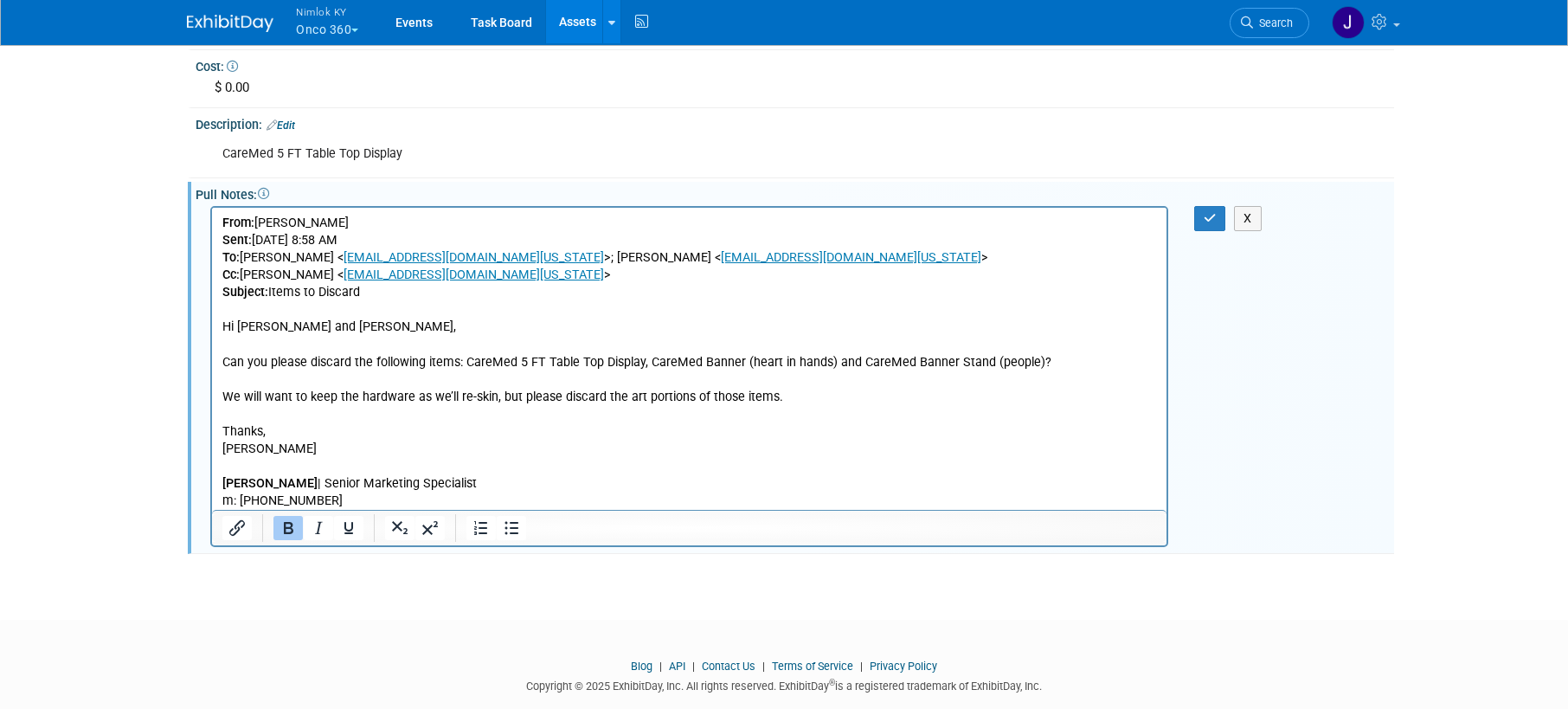
scroll to position [624, 0]
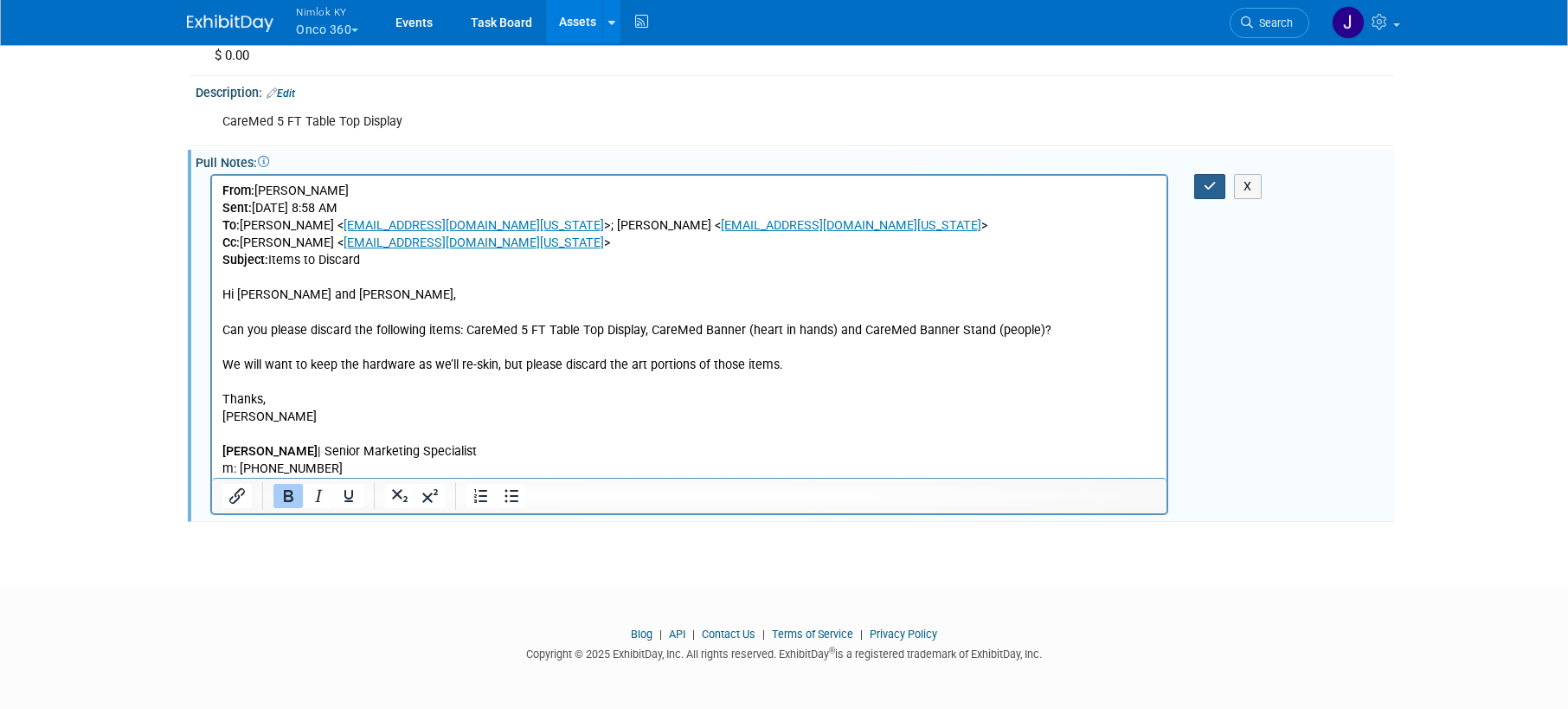
click at [1211, 186] on icon "button" at bounding box center [1210, 186] width 13 height 12
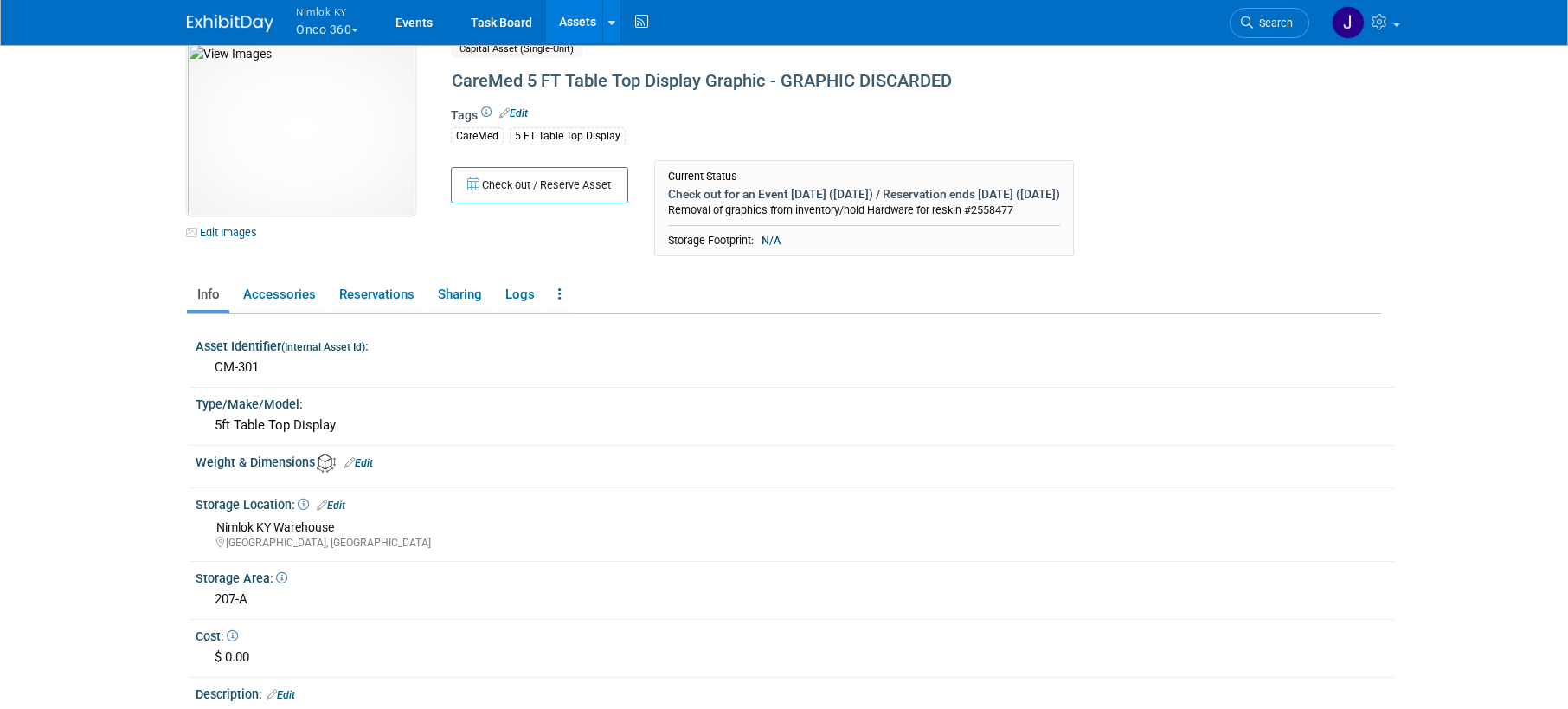
scroll to position [0, 0]
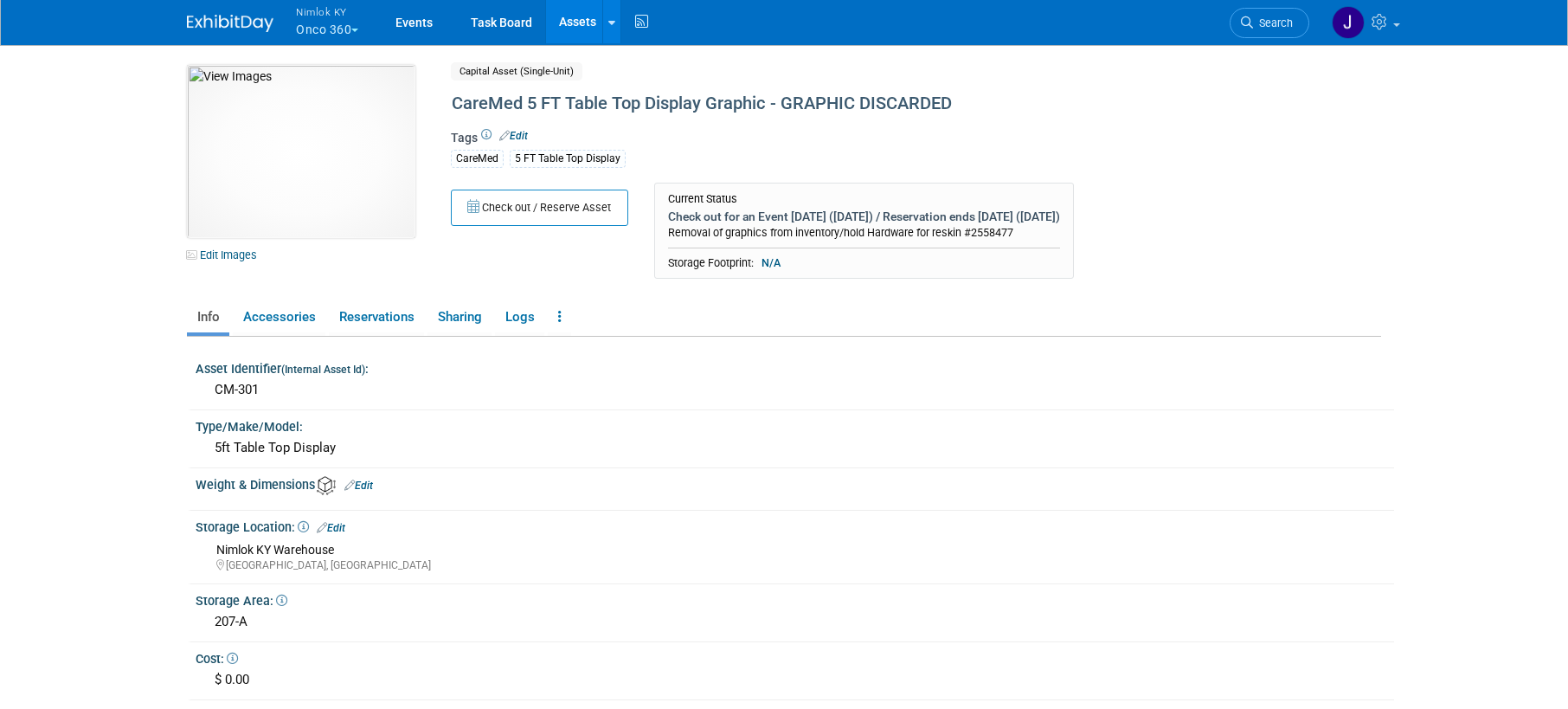
click at [575, 22] on link "Assets" at bounding box center [577, 22] width 64 height 43
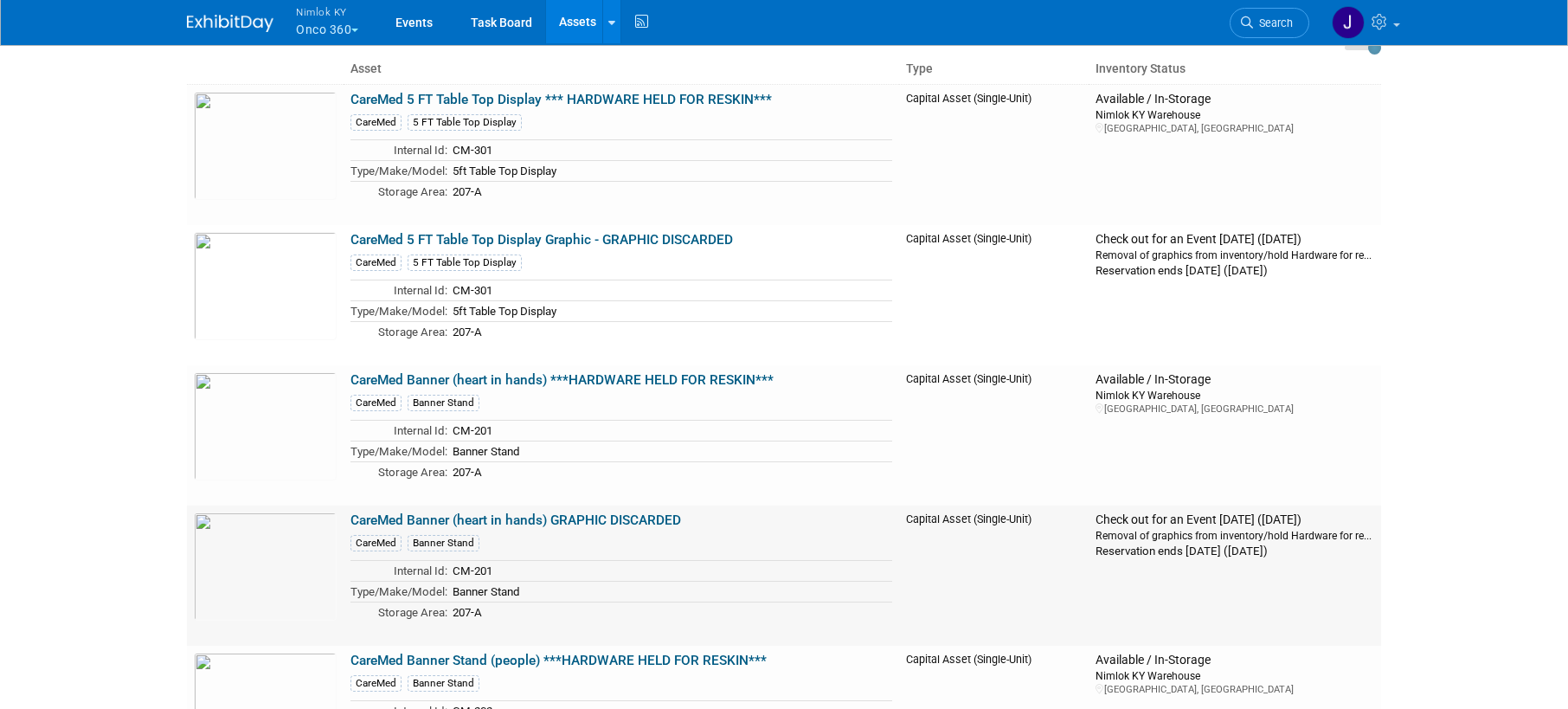
scroll to position [181, 0]
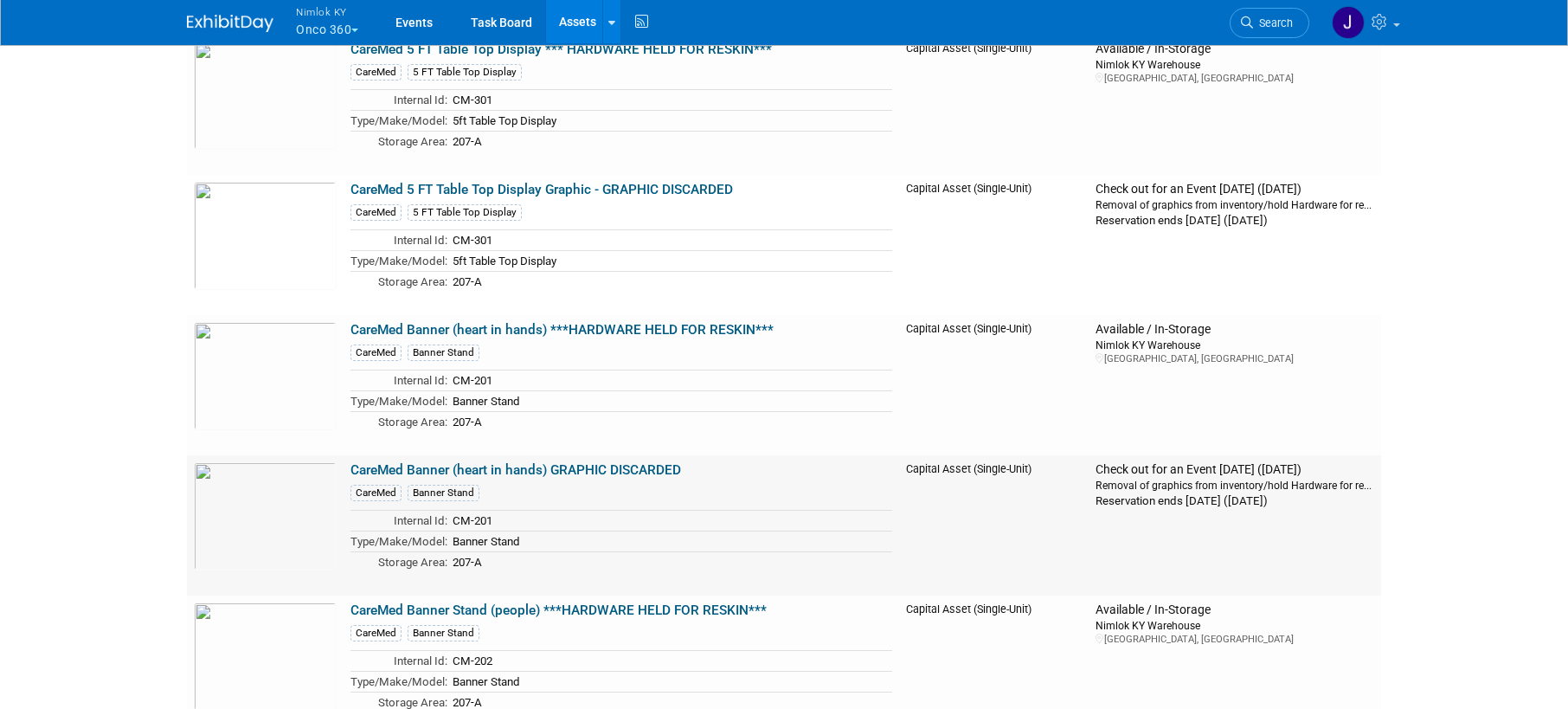
click at [496, 469] on link "CareMed Banner (heart in hands) GRAPHIC DISCARDED" at bounding box center [515, 470] width 331 height 16
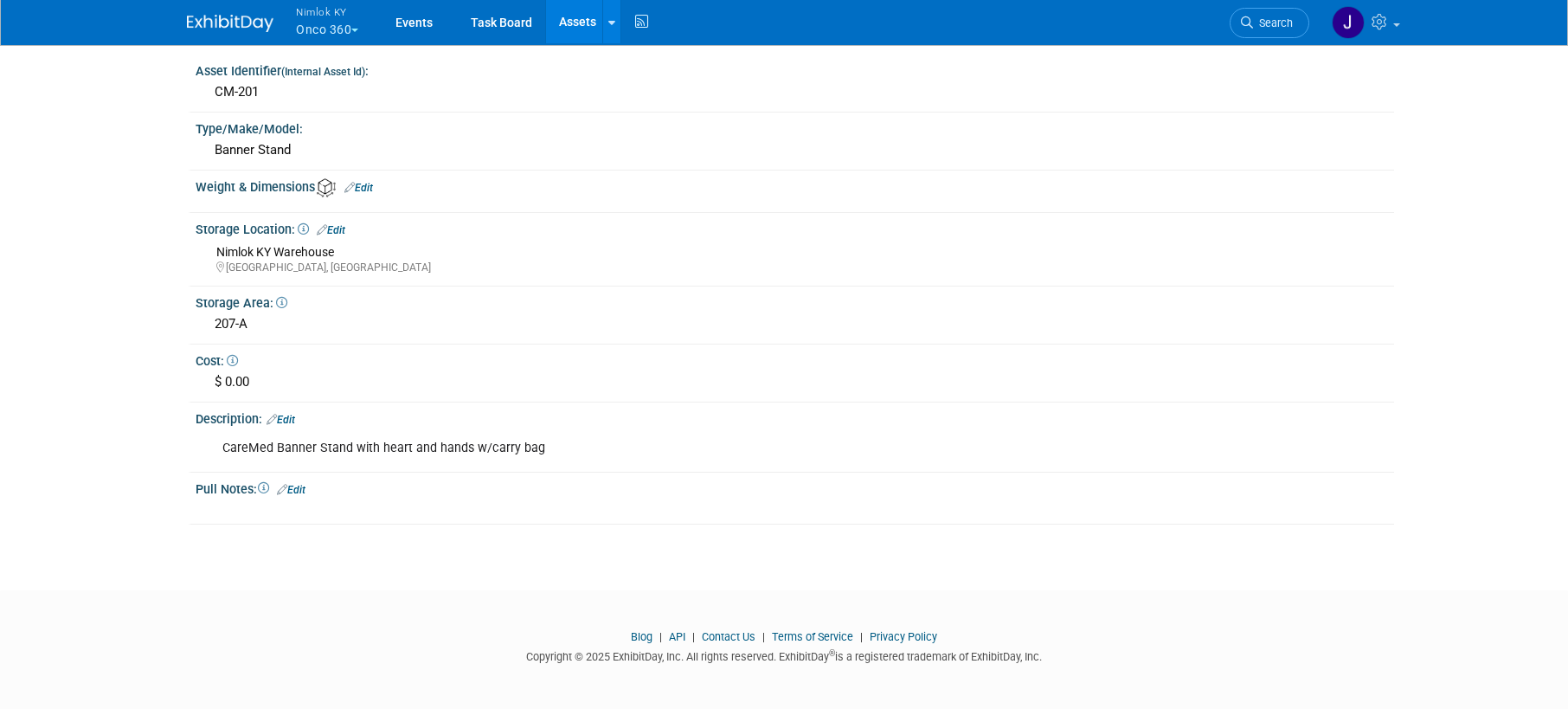
scroll to position [298, 0]
click at [301, 488] on link "Edit" at bounding box center [291, 489] width 28 height 12
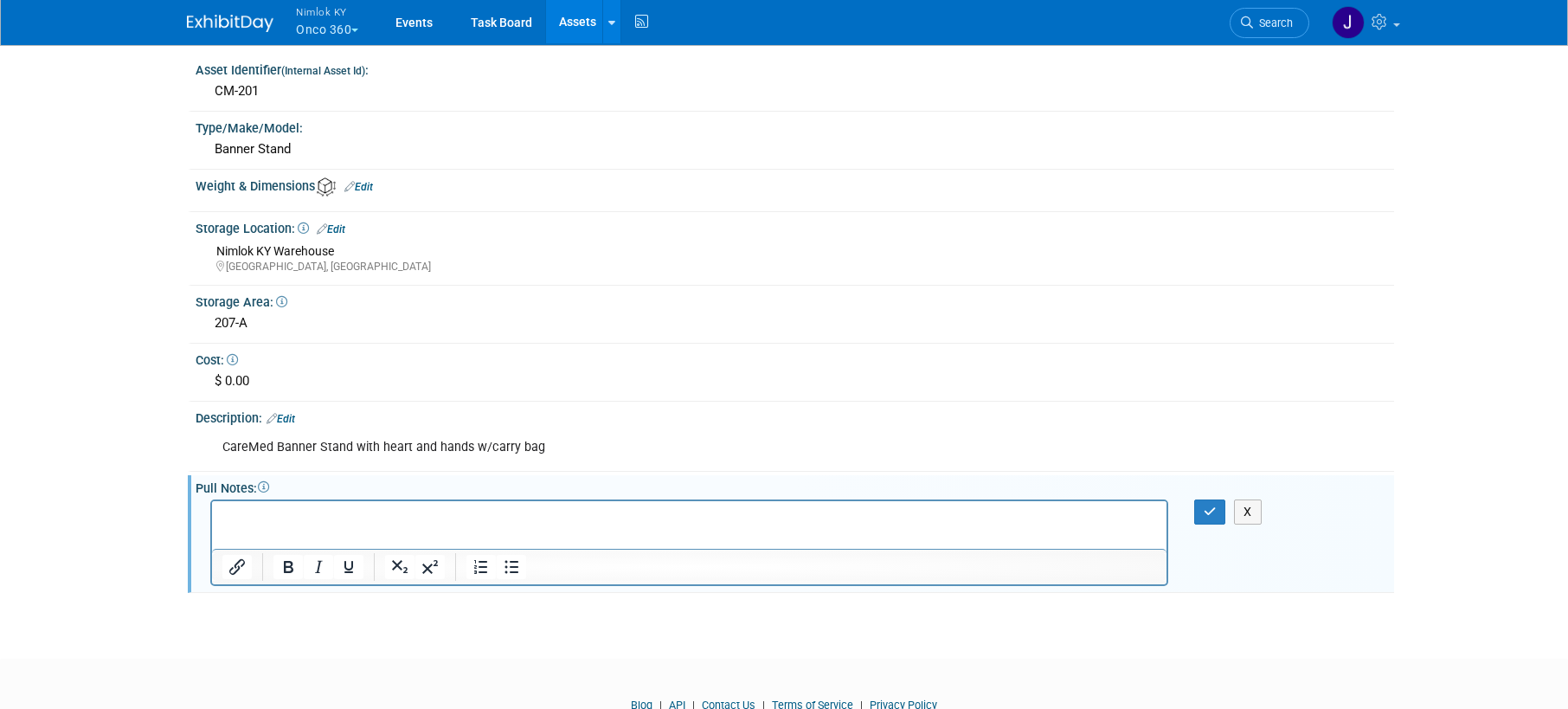
scroll to position [428, 0]
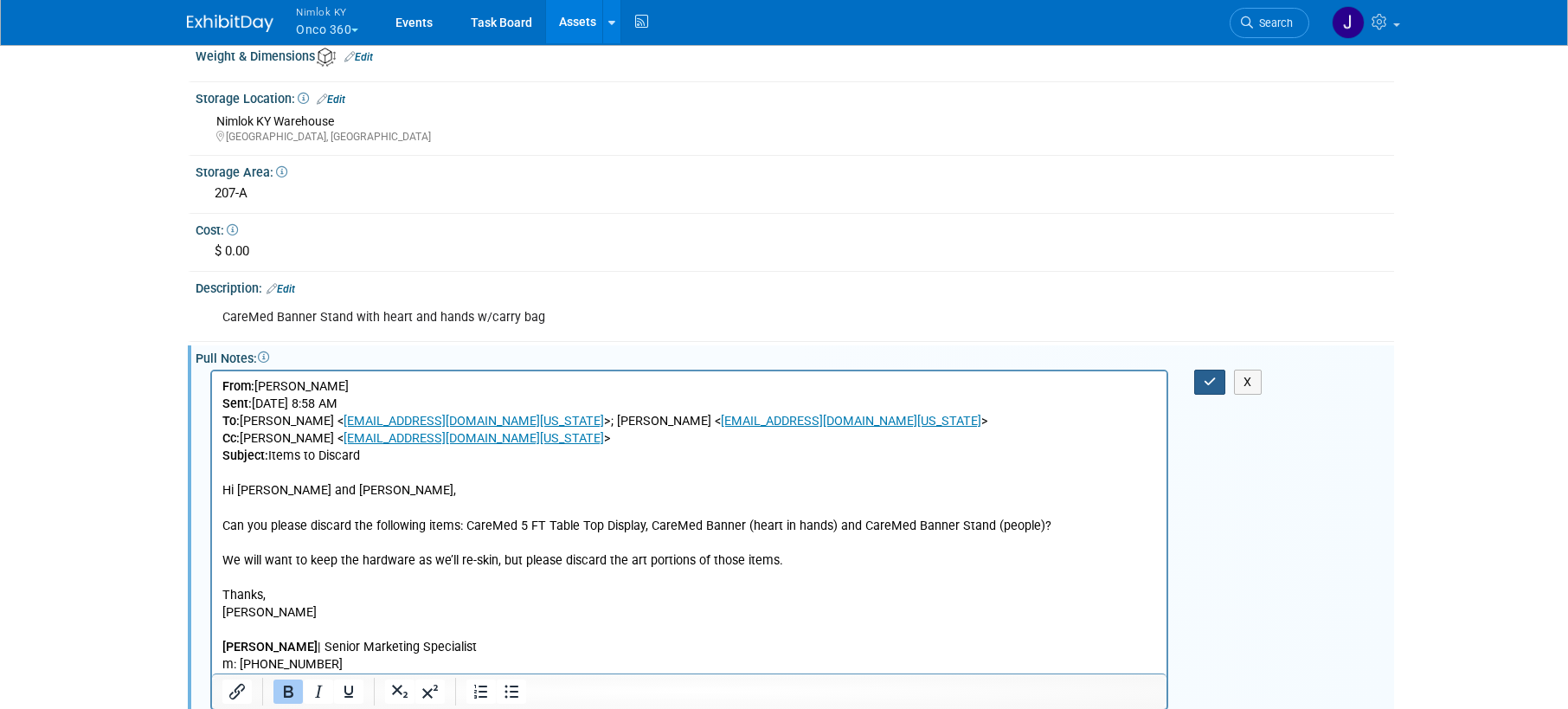
click at [1214, 383] on icon "button" at bounding box center [1210, 381] width 13 height 12
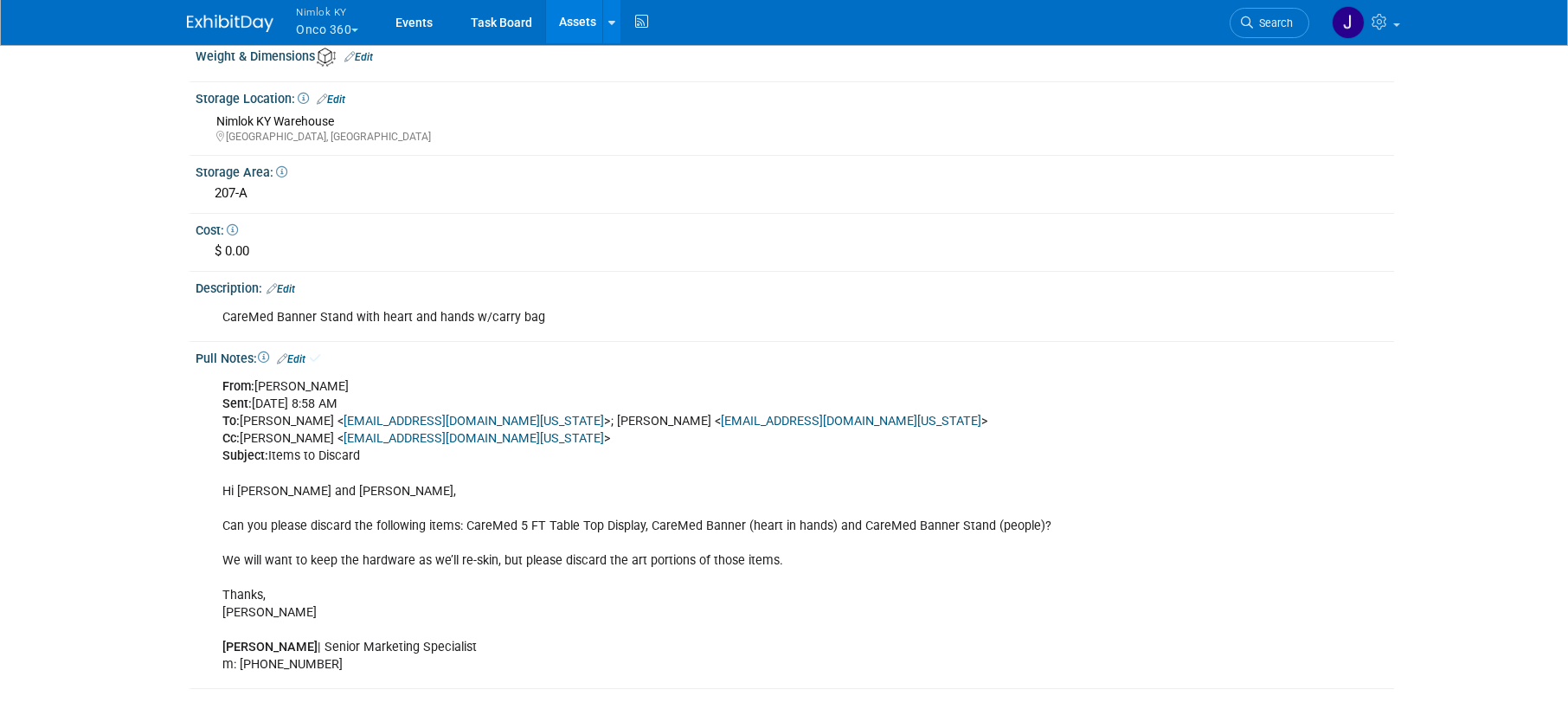
click at [578, 17] on link "Assets" at bounding box center [577, 22] width 64 height 43
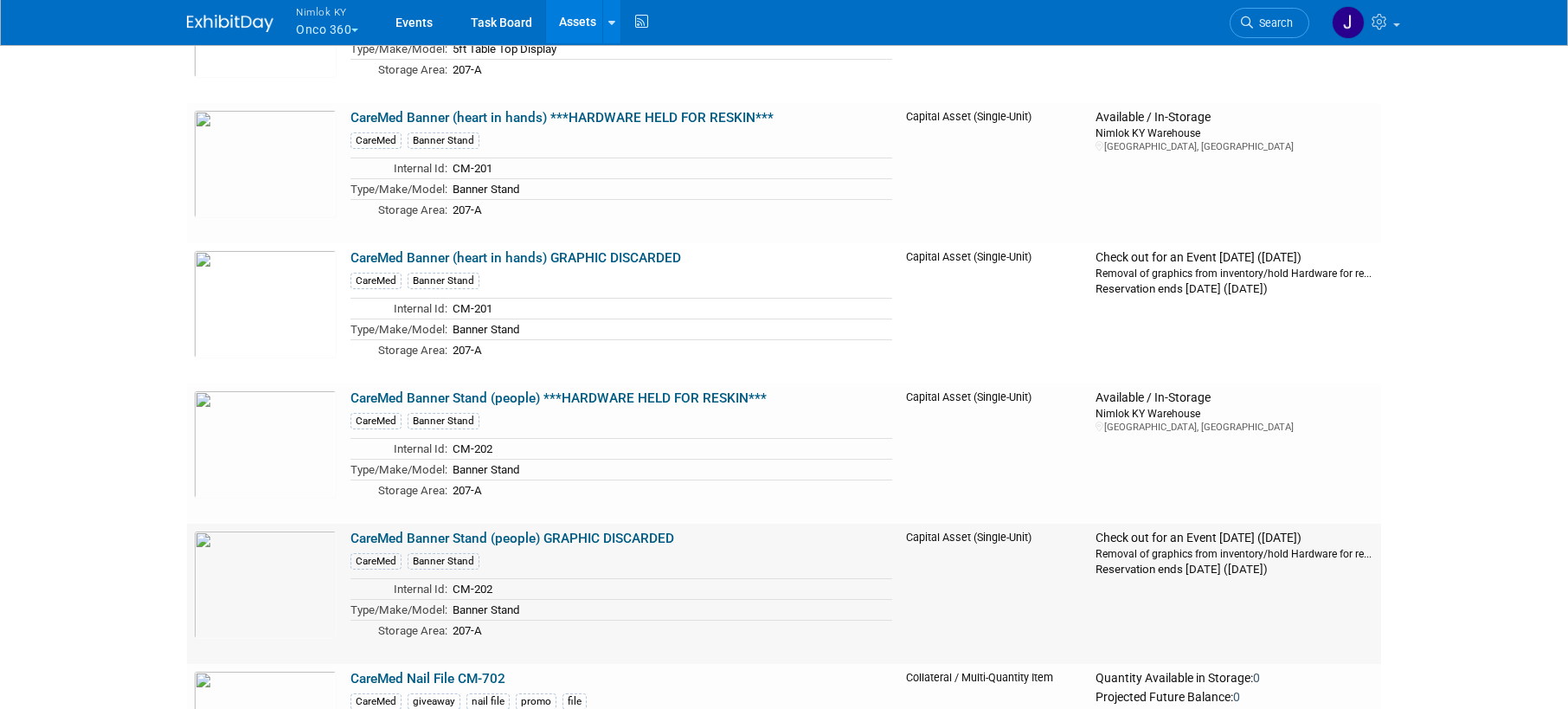
scroll to position [394, 0]
click at [647, 535] on link "CareMed Banner Stand (people) GRAPHIC DISCARDED" at bounding box center [512, 538] width 324 height 16
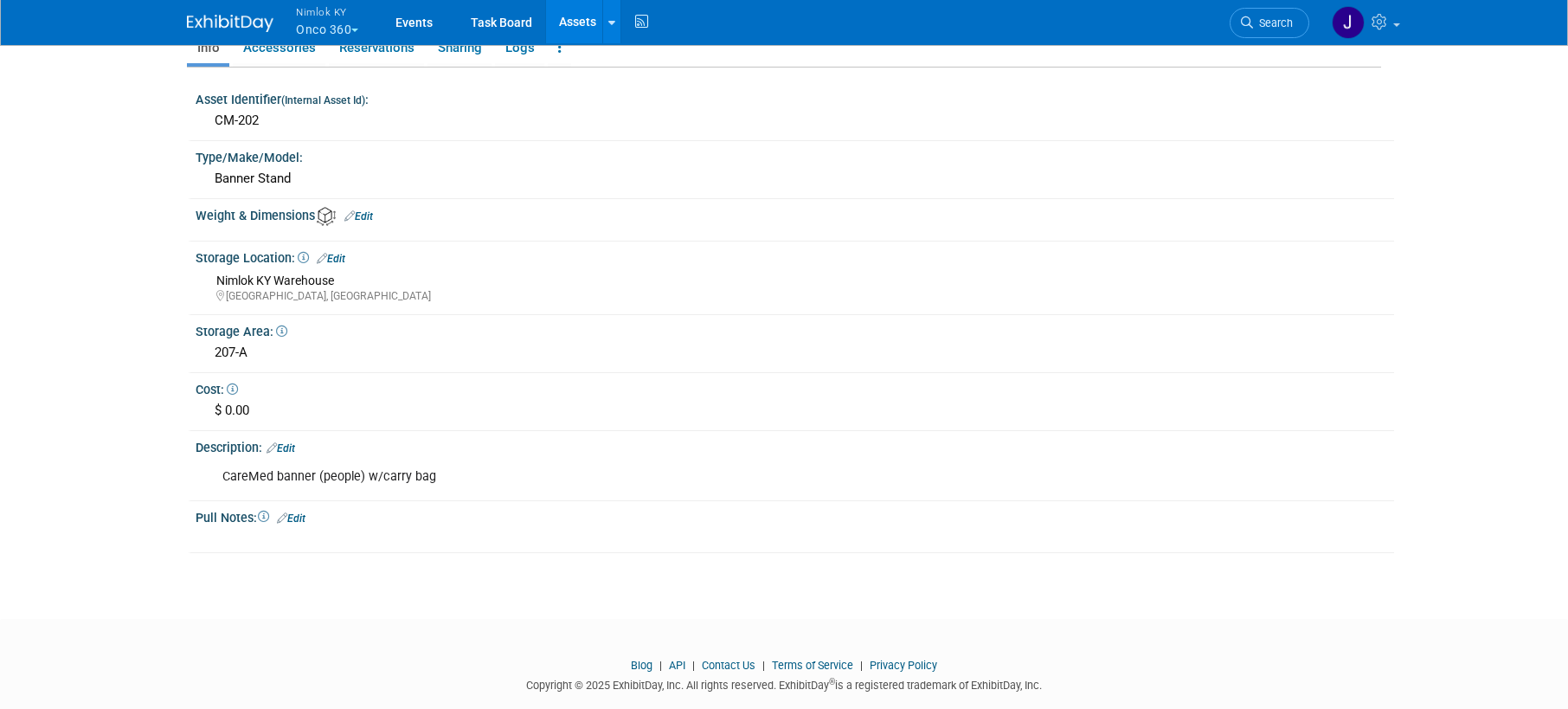
scroll to position [276, 0]
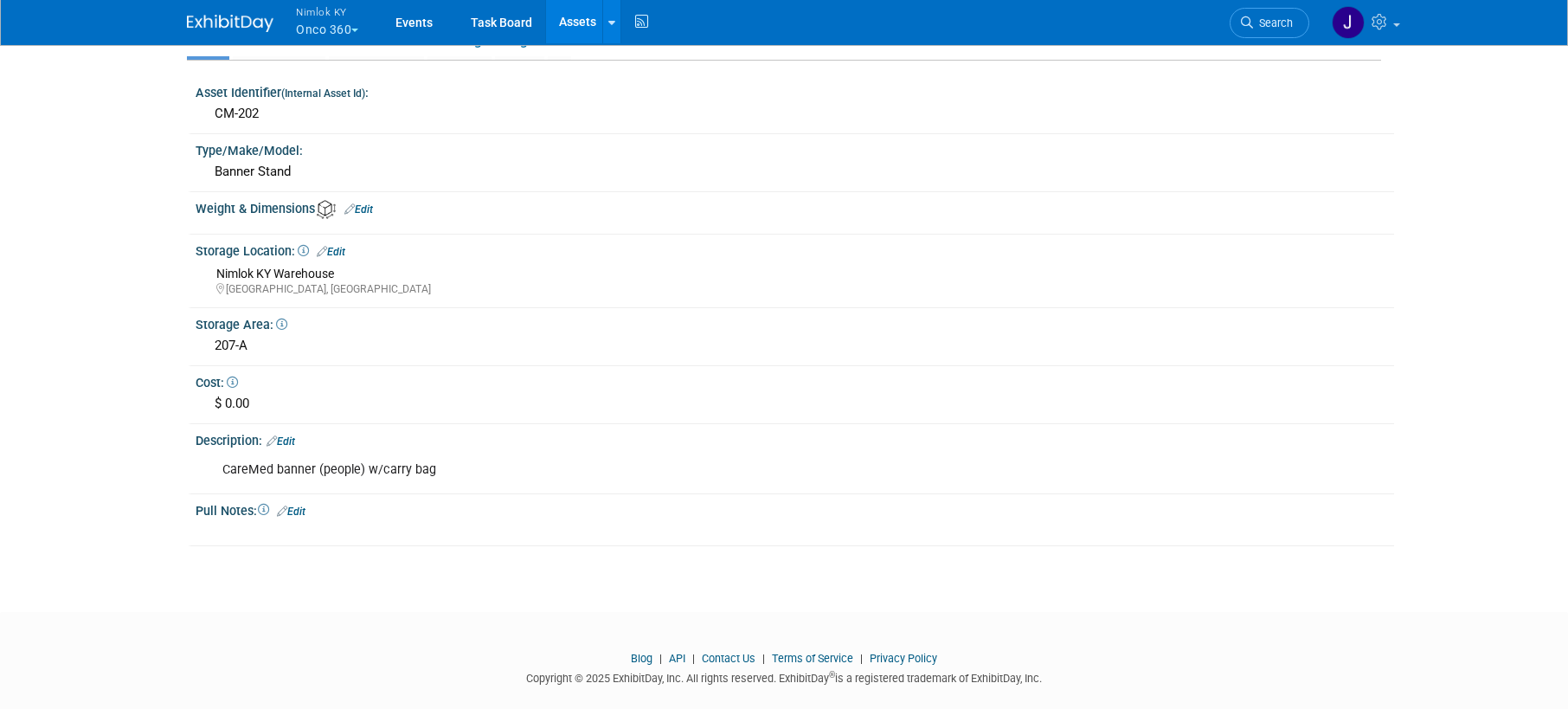
click at [300, 510] on link "Edit" at bounding box center [291, 511] width 28 height 12
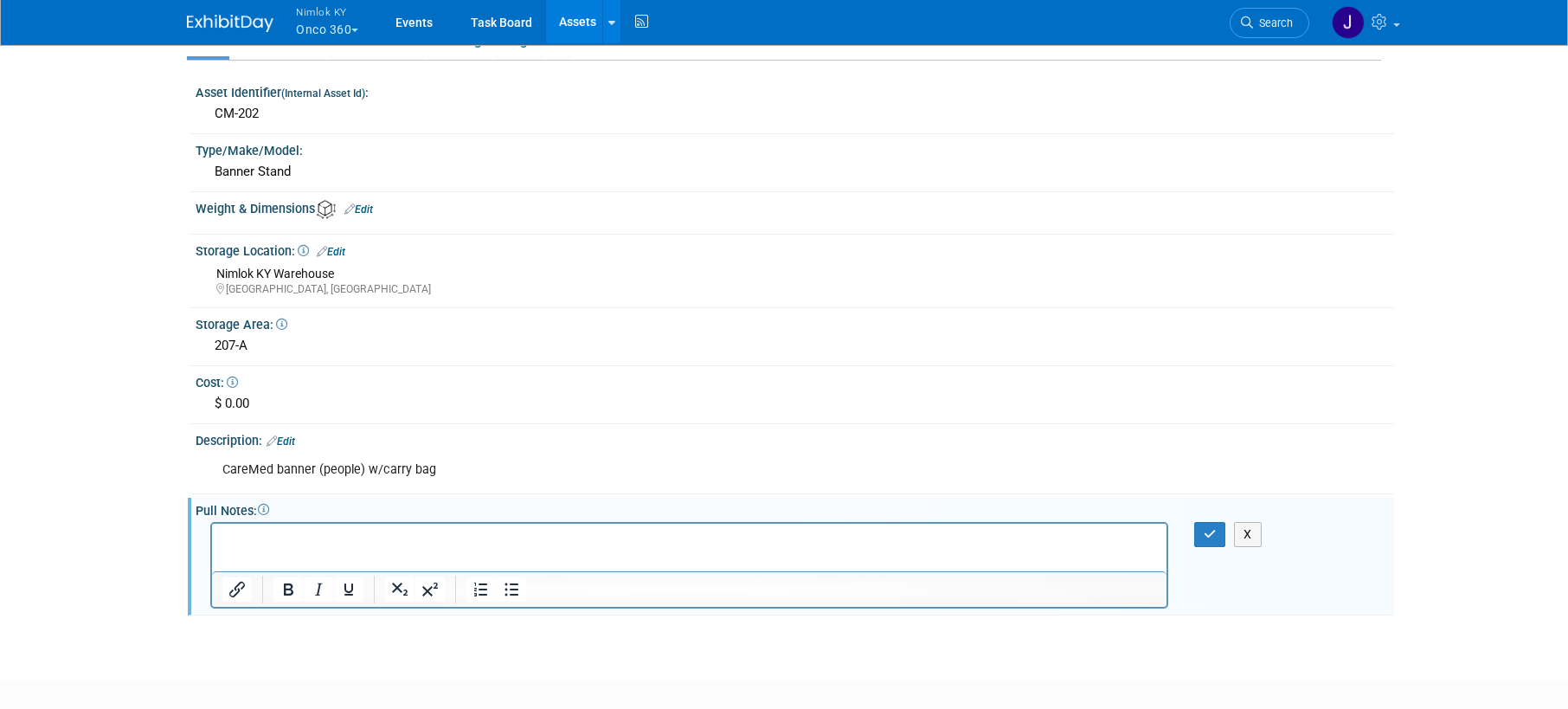
scroll to position [428, 0]
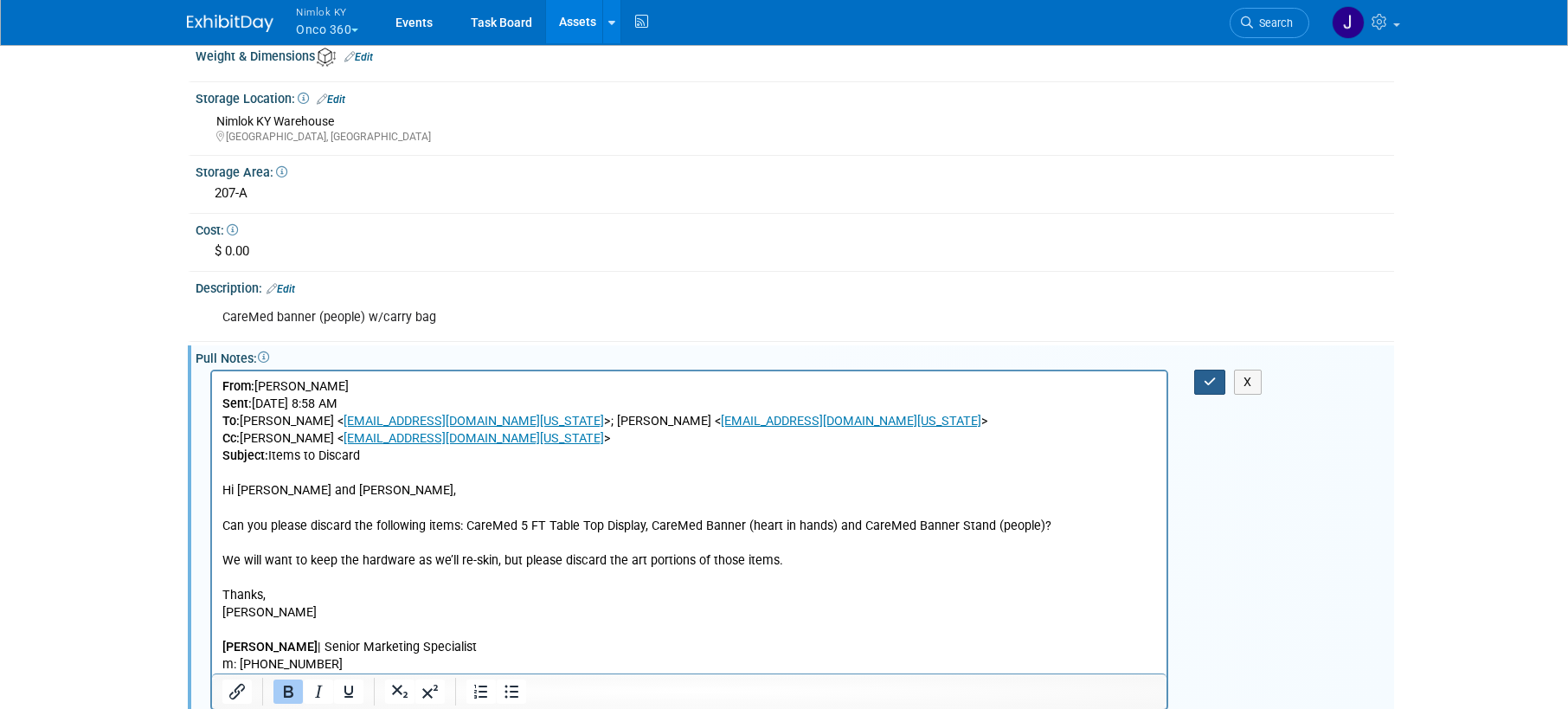
click at [1200, 372] on button "button" at bounding box center [1210, 382] width 32 height 25
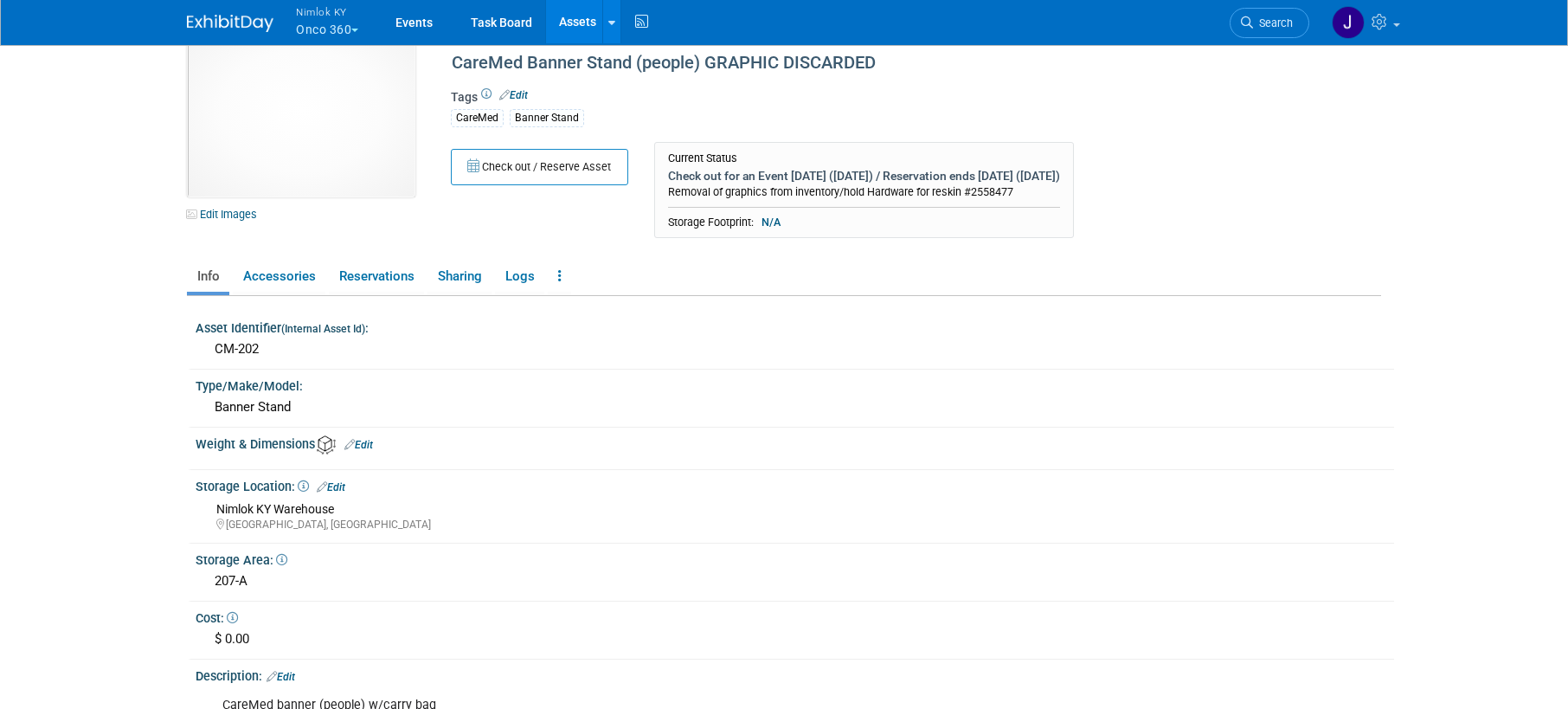
scroll to position [0, 0]
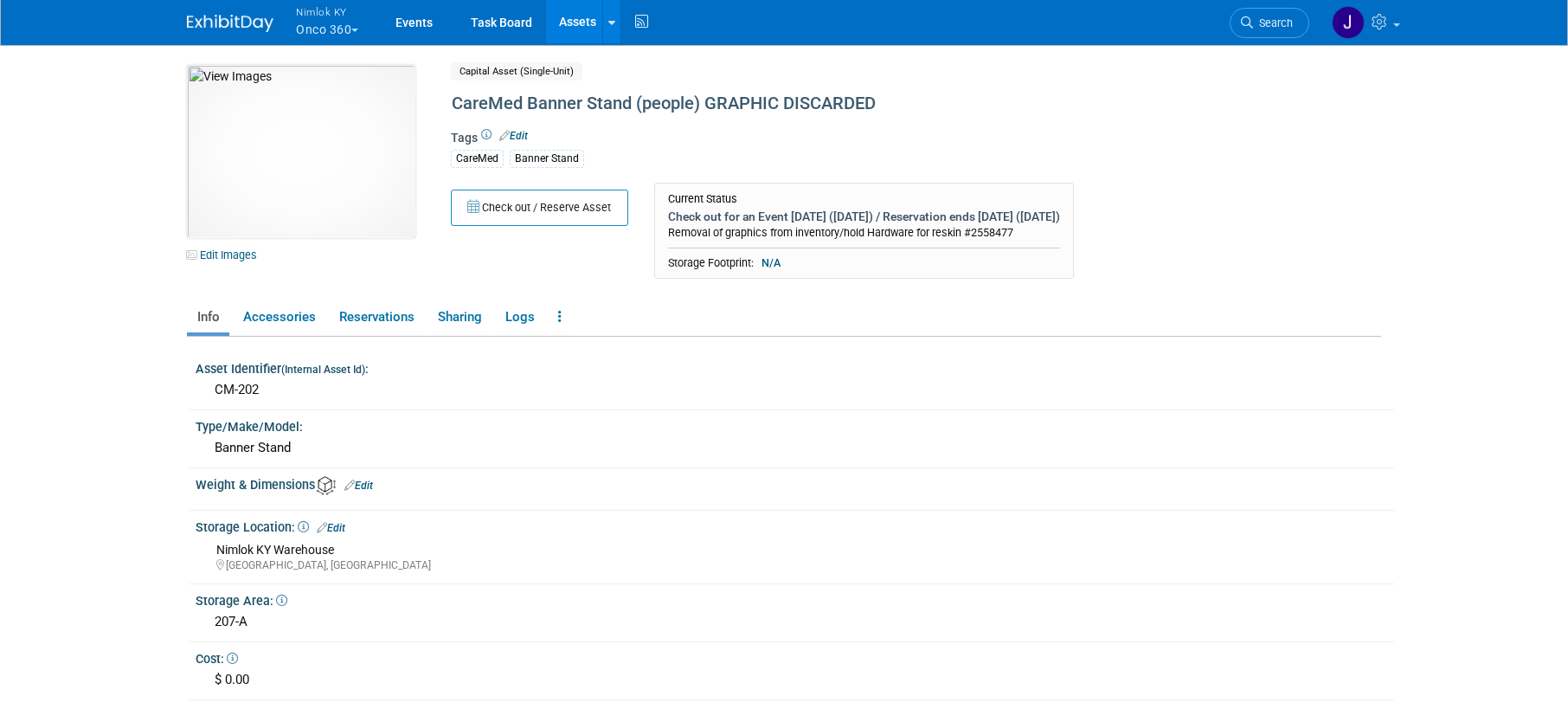
click at [576, 15] on link "Assets" at bounding box center [577, 22] width 64 height 43
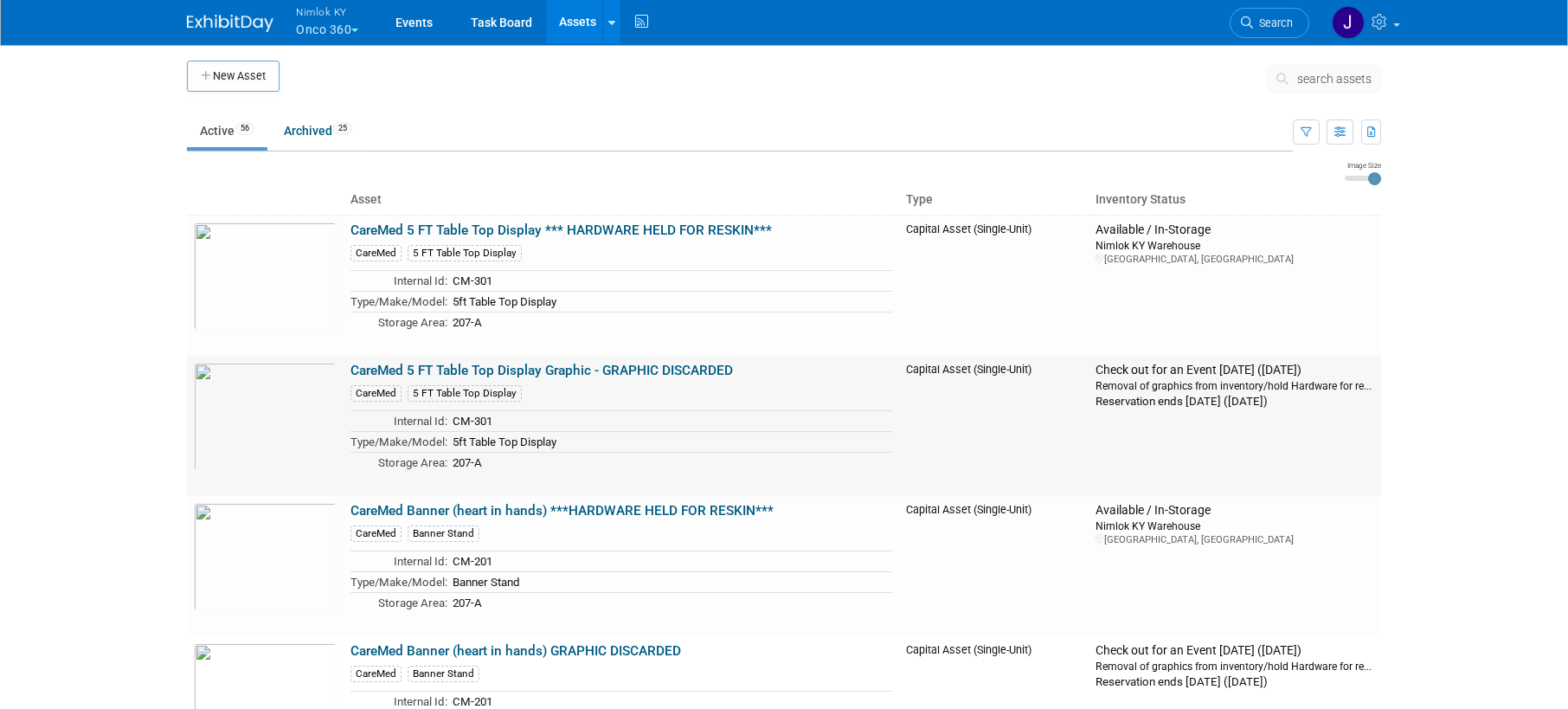
click at [601, 367] on link "CareMed 5 FT Table Top Display Graphic - GRAPHIC DISCARDED" at bounding box center [541, 371] width 382 height 16
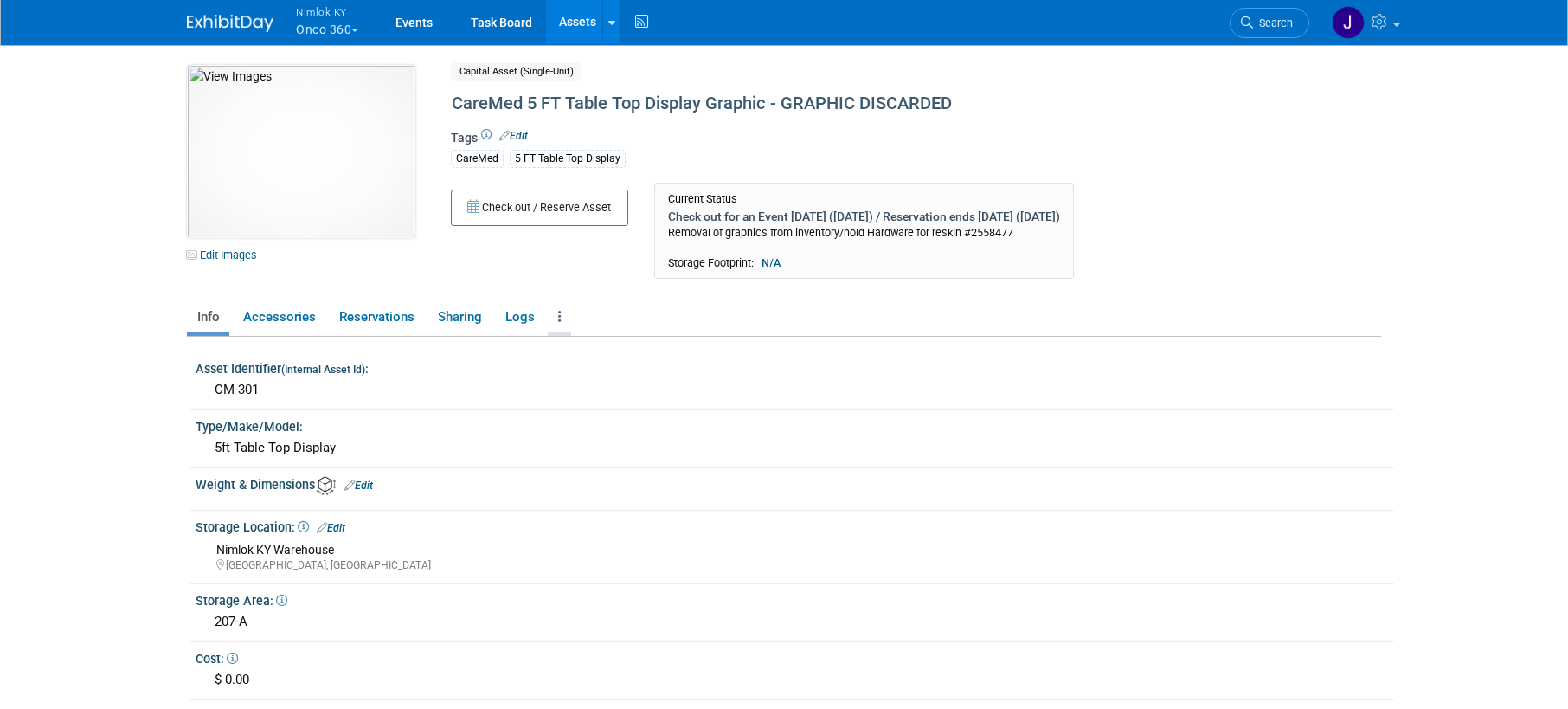
click at [560, 314] on icon at bounding box center [560, 316] width 4 height 13
click at [618, 413] on link "Archive Asset" at bounding box center [623, 409] width 151 height 29
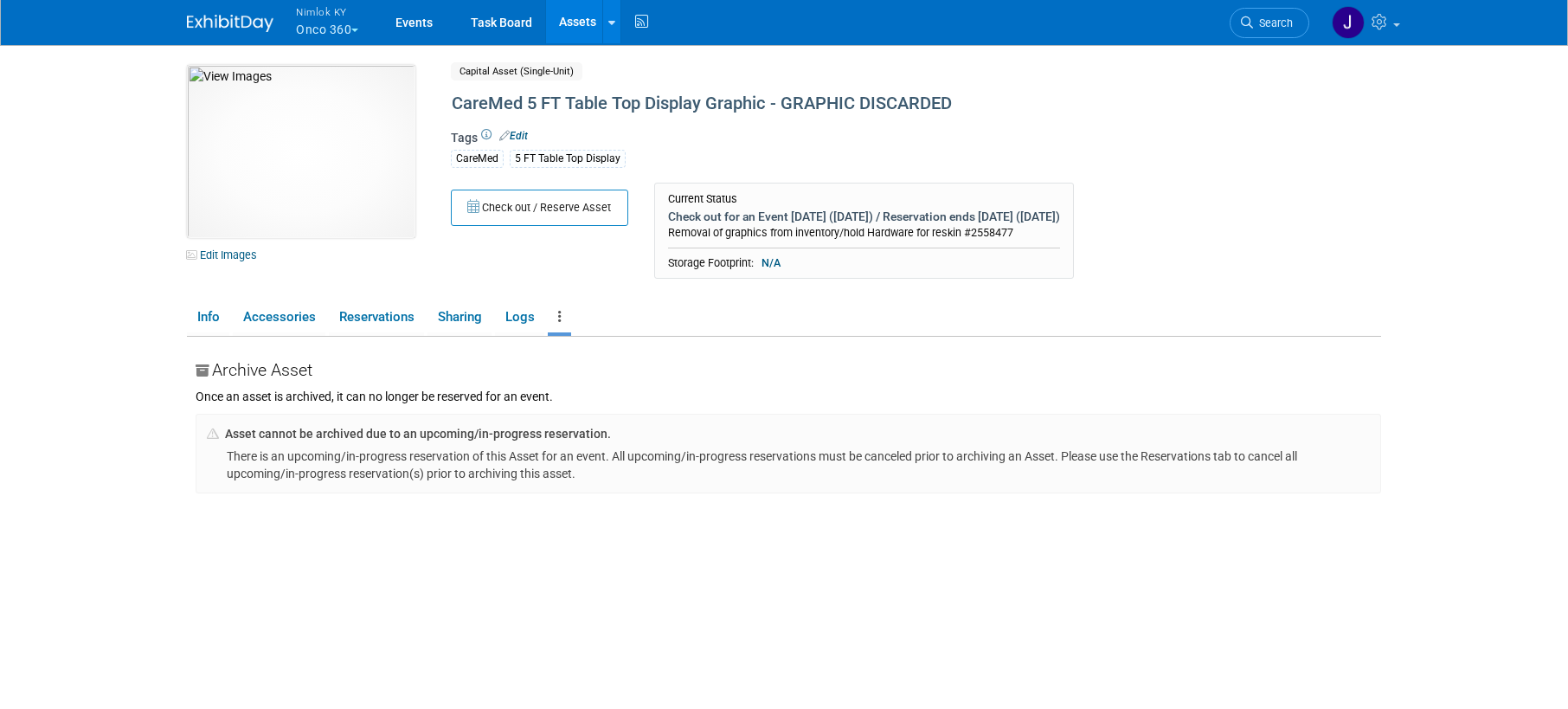
click at [577, 19] on link "Assets" at bounding box center [577, 22] width 64 height 43
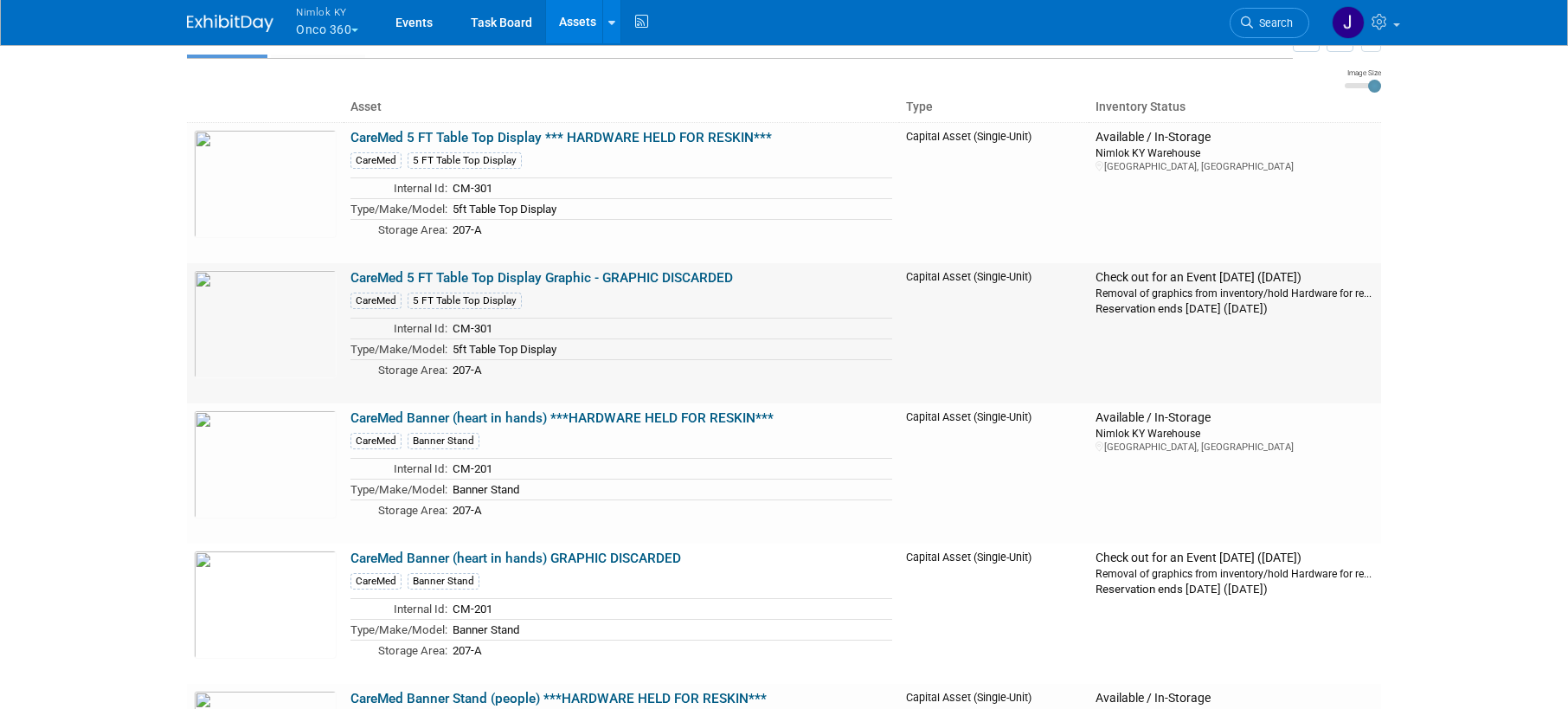
scroll to position [131, 0]
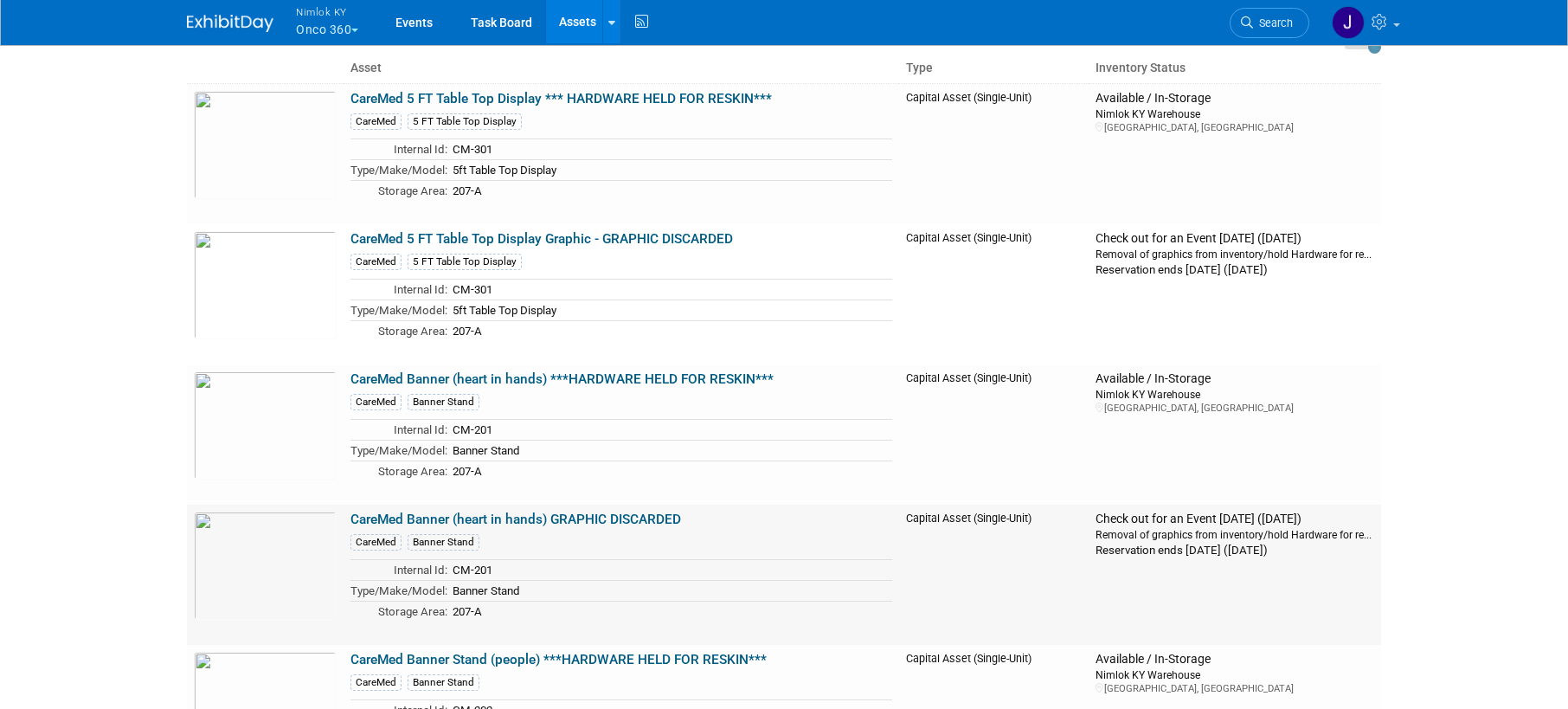
click at [635, 512] on link "CareMed Banner (heart in hands) GRAPHIC DISCARDED" at bounding box center [515, 519] width 331 height 16
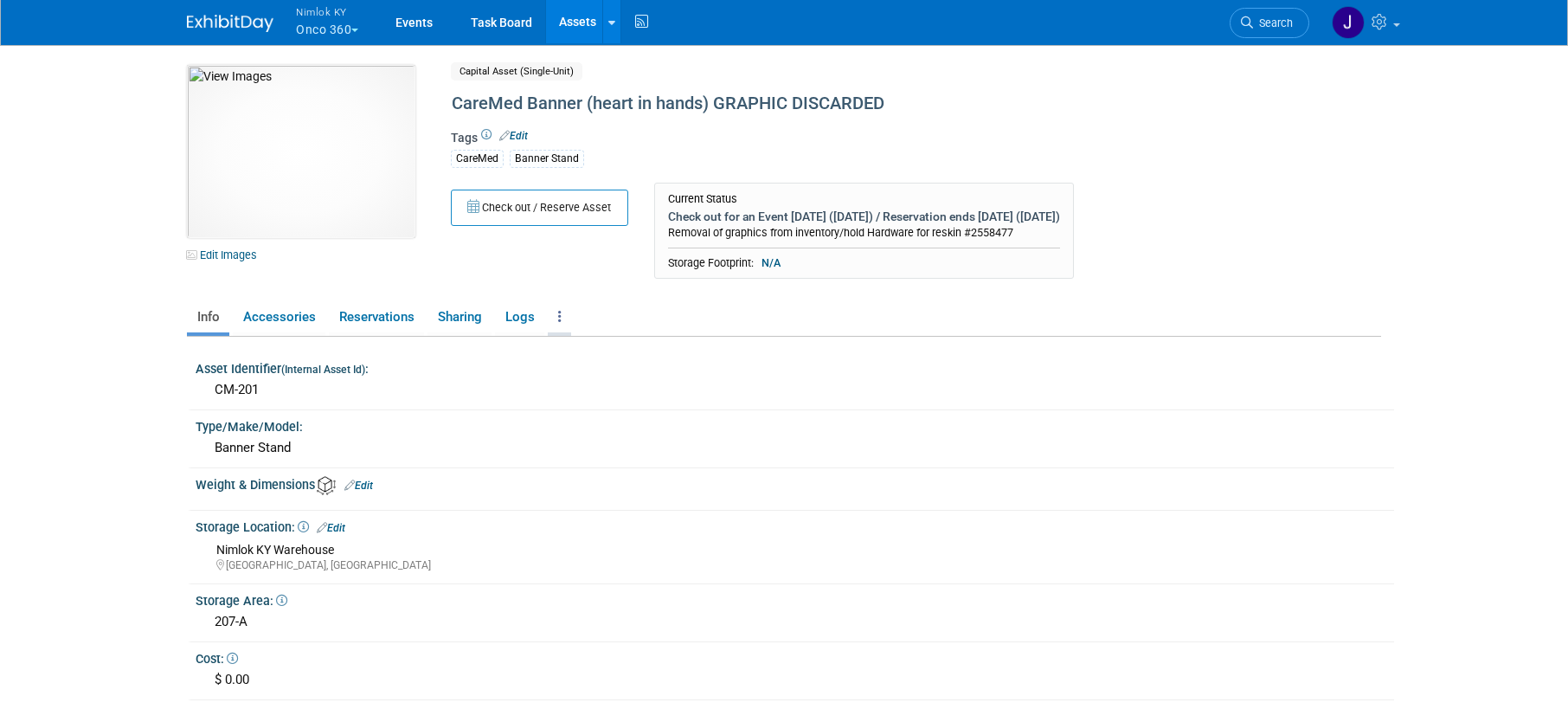
click at [563, 317] on link at bounding box center [560, 317] width 23 height 30
click at [612, 413] on link "Archive Asset" at bounding box center [623, 409] width 151 height 29
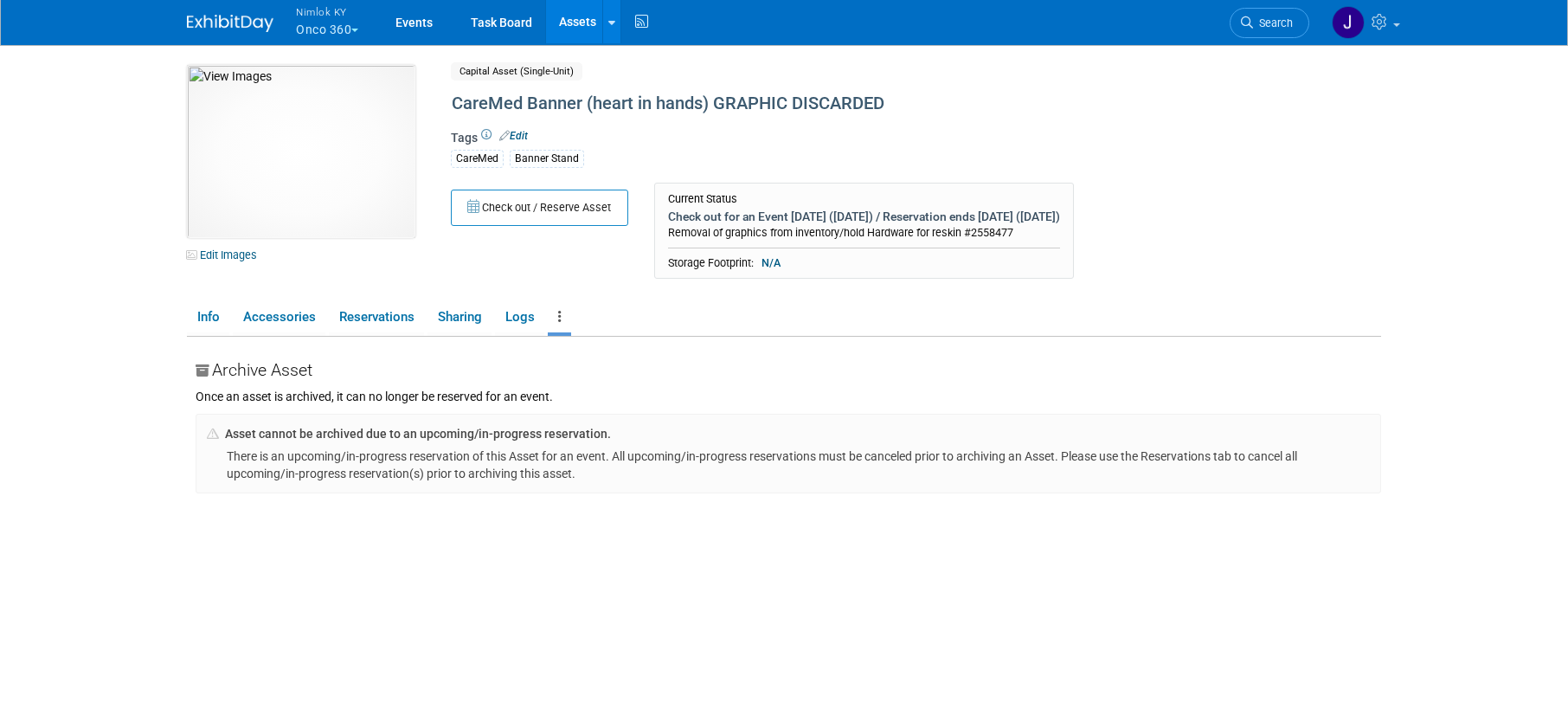
click at [627, 303] on ul "Info Accessories Reservations Sharing Logs Reservation Policy Copy/Duplicate As…" at bounding box center [784, 318] width 1194 height 36
click at [582, 13] on link "Assets" at bounding box center [577, 22] width 64 height 43
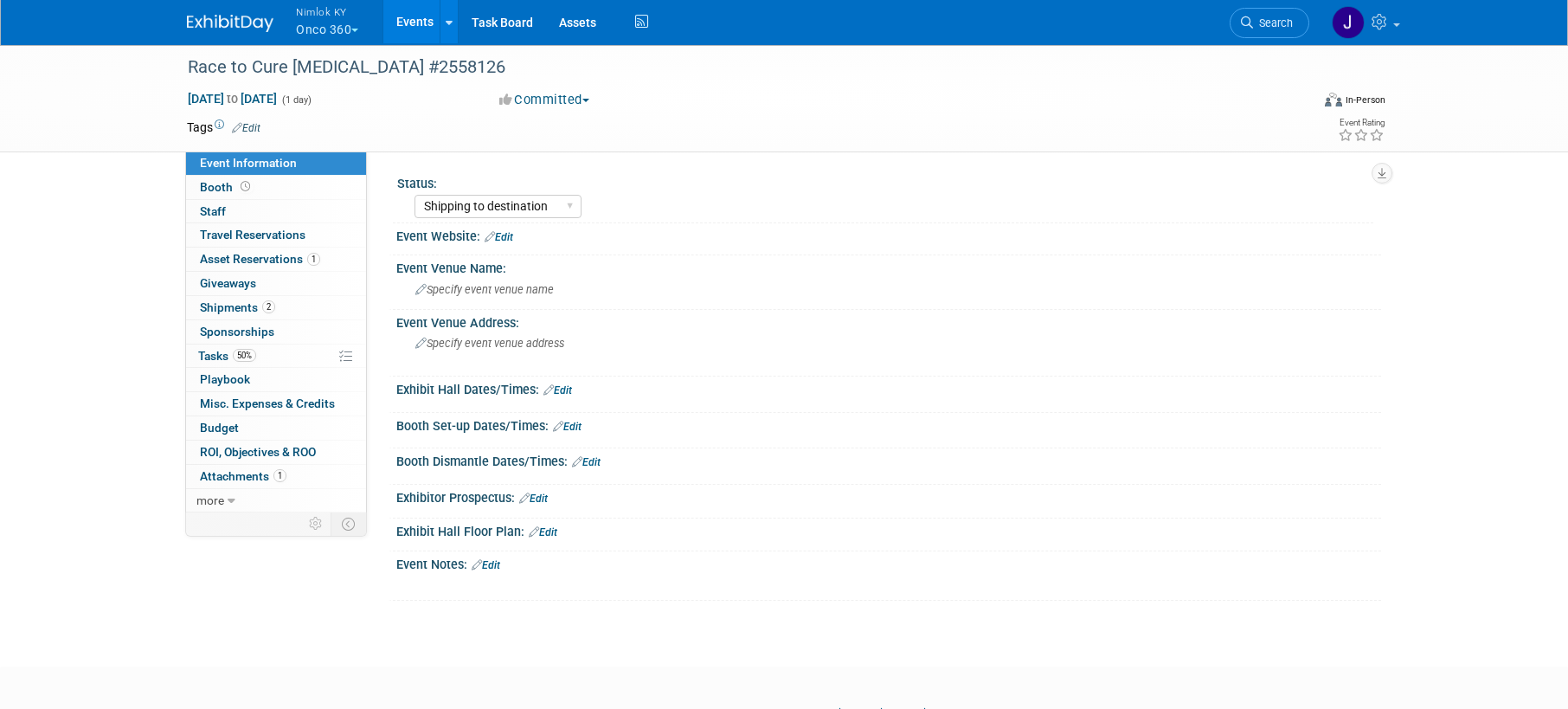
select select "Shipping to destination"
click at [252, 365] on link "50% Tasks 50%" at bounding box center [276, 356] width 180 height 23
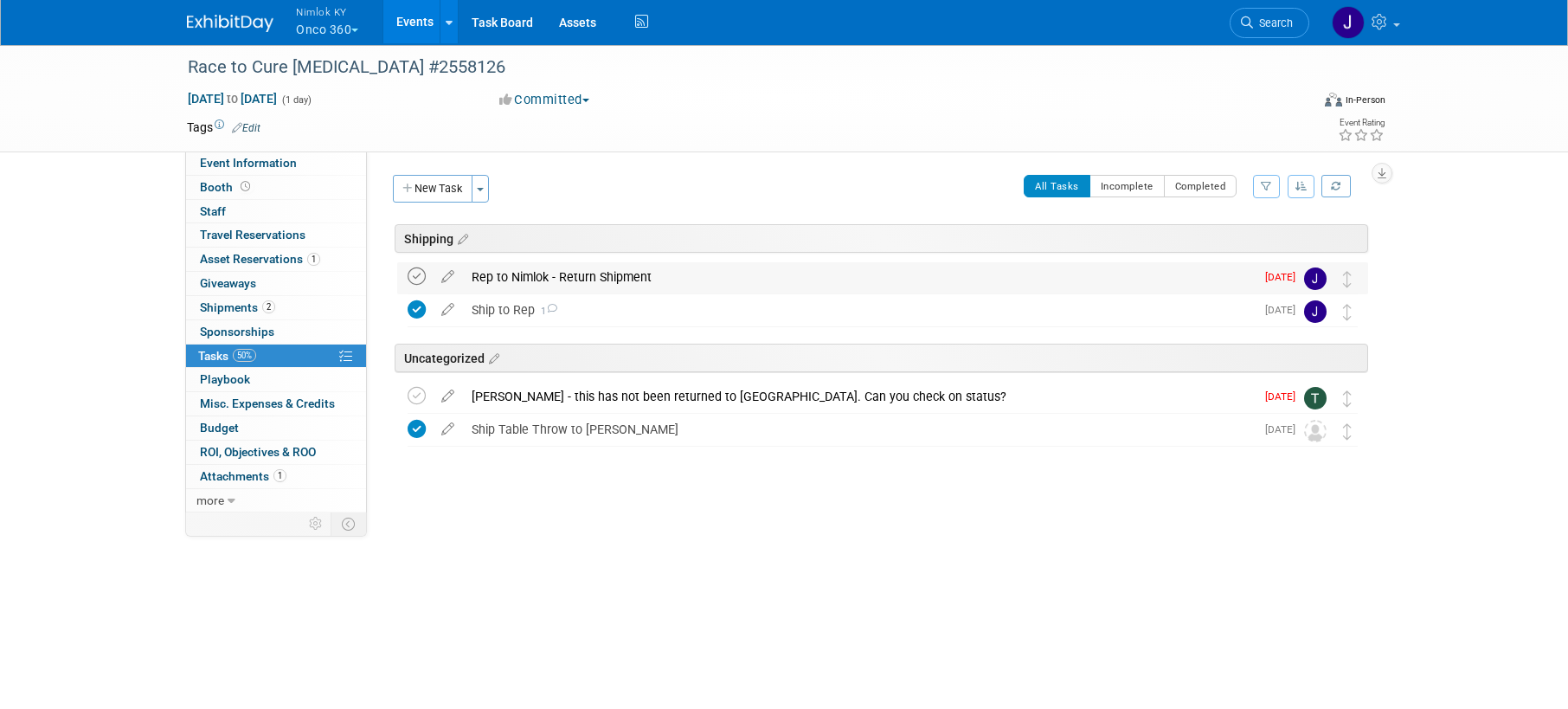
click at [421, 275] on icon at bounding box center [417, 276] width 19 height 19
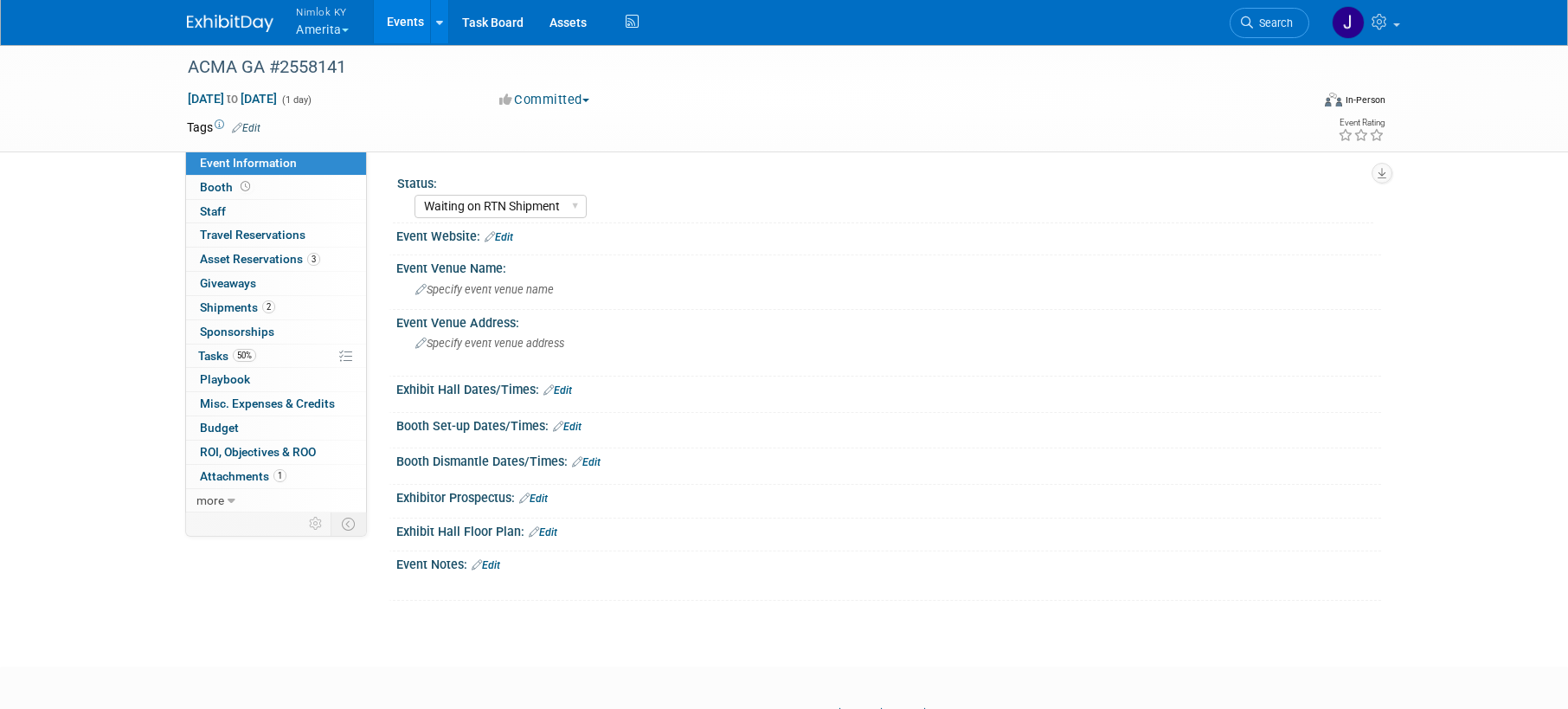
select select "Waiting on RTN Shipment"
click at [277, 312] on link "2 Shipments 2" at bounding box center [276, 308] width 180 height 23
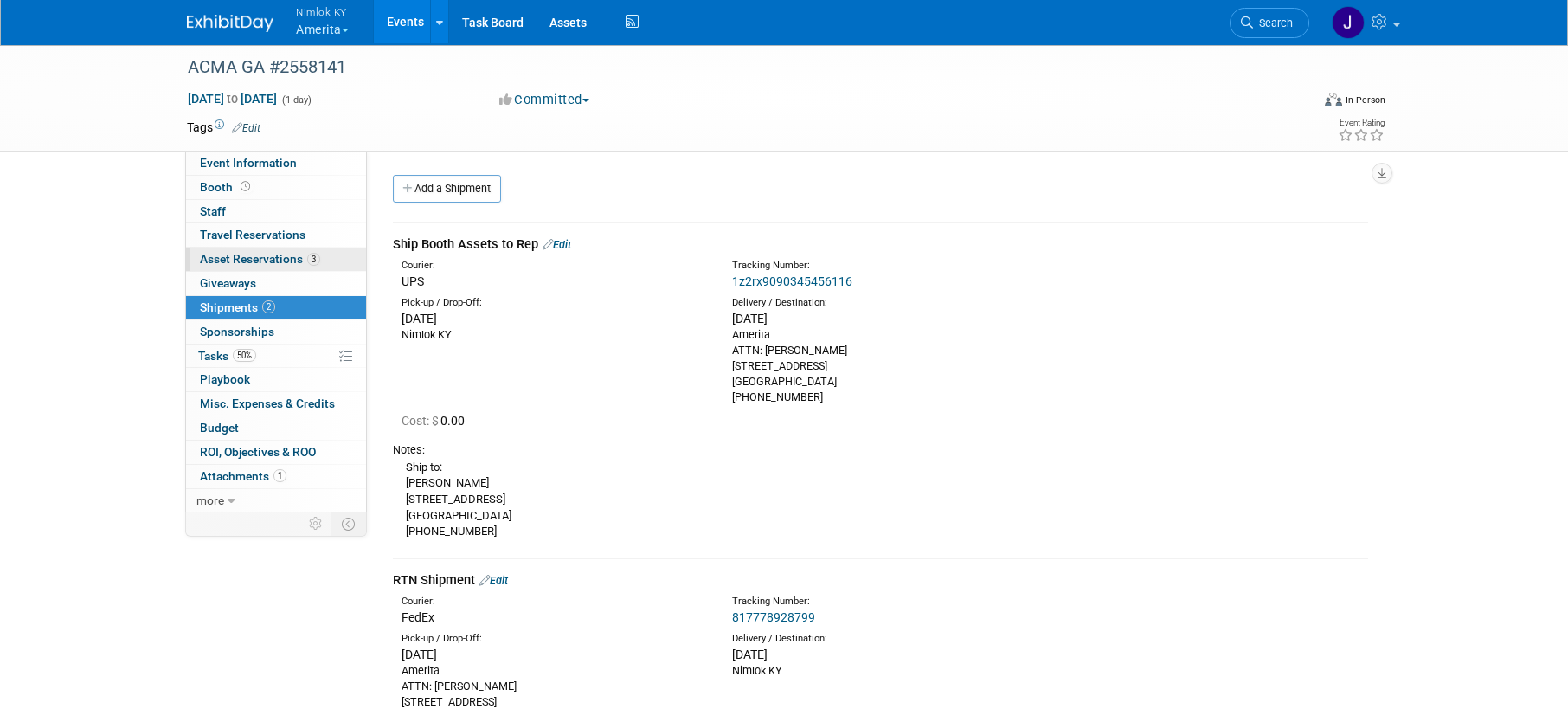
click at [291, 261] on span "Asset Reservations 3" at bounding box center [259, 258] width 120 height 14
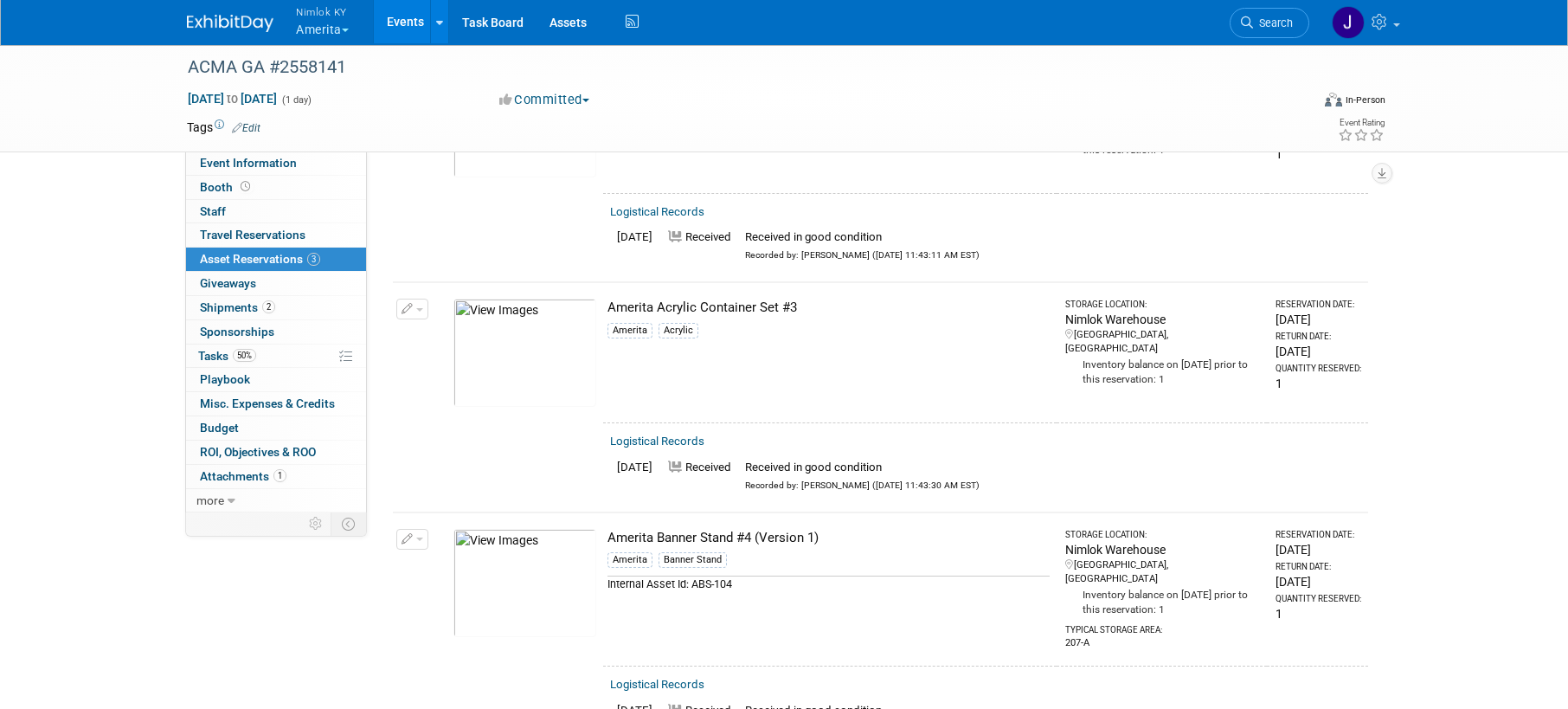
scroll to position [286, 0]
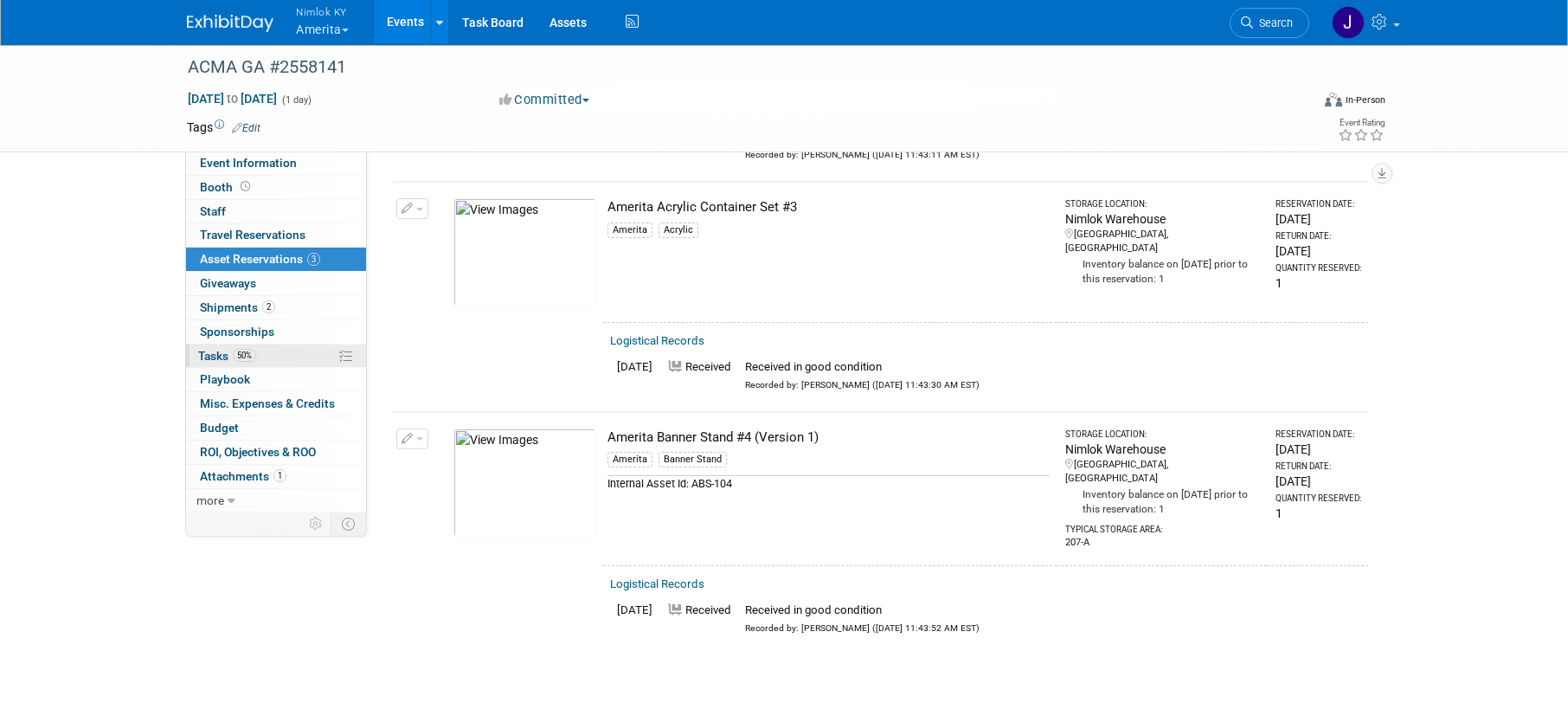
click at [272, 357] on link "50% Tasks 50%" at bounding box center [276, 356] width 180 height 23
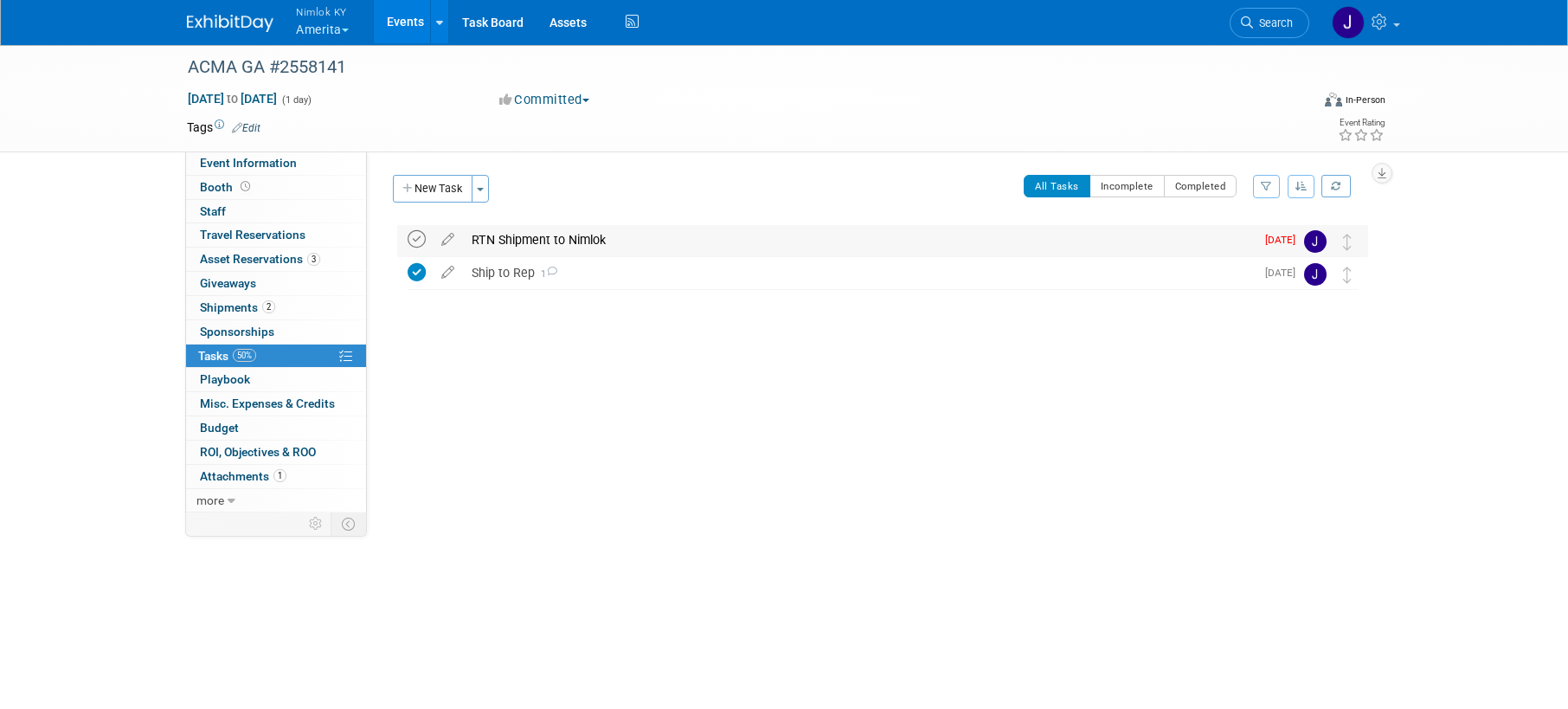
click at [425, 235] on icon at bounding box center [417, 239] width 19 height 19
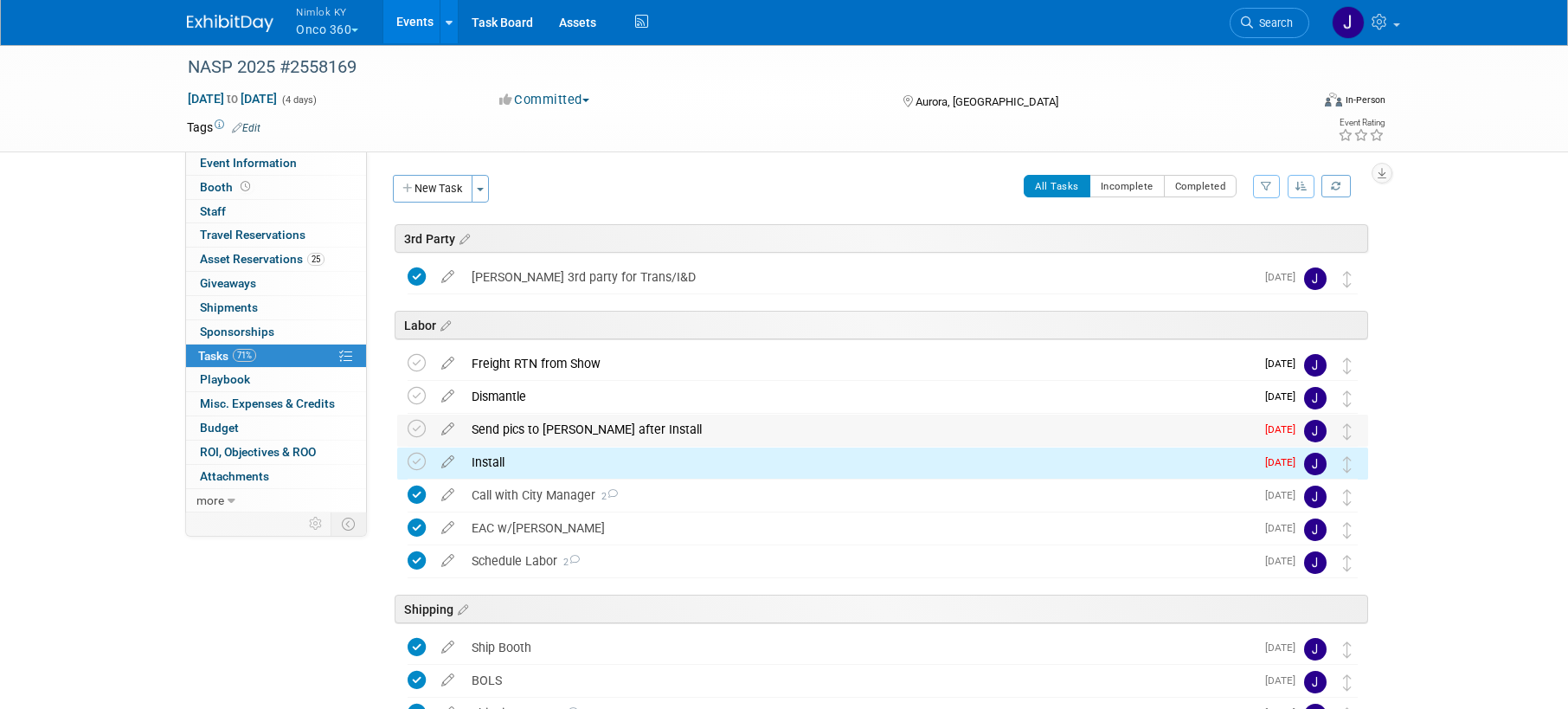
scroll to position [164, 0]
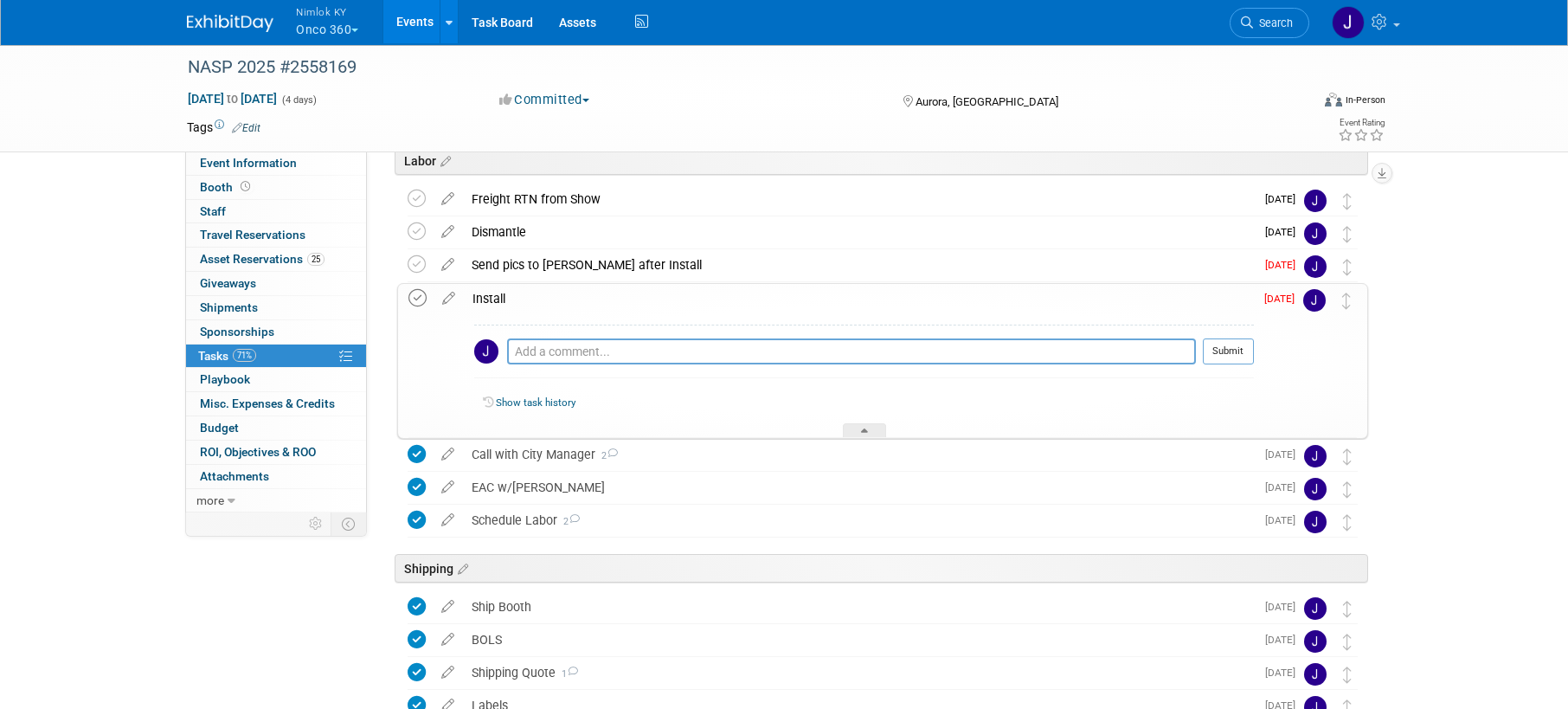
click at [422, 297] on icon at bounding box center [418, 298] width 19 height 19
click at [418, 269] on icon at bounding box center [417, 264] width 19 height 19
click at [868, 424] on div at bounding box center [865, 430] width 43 height 15
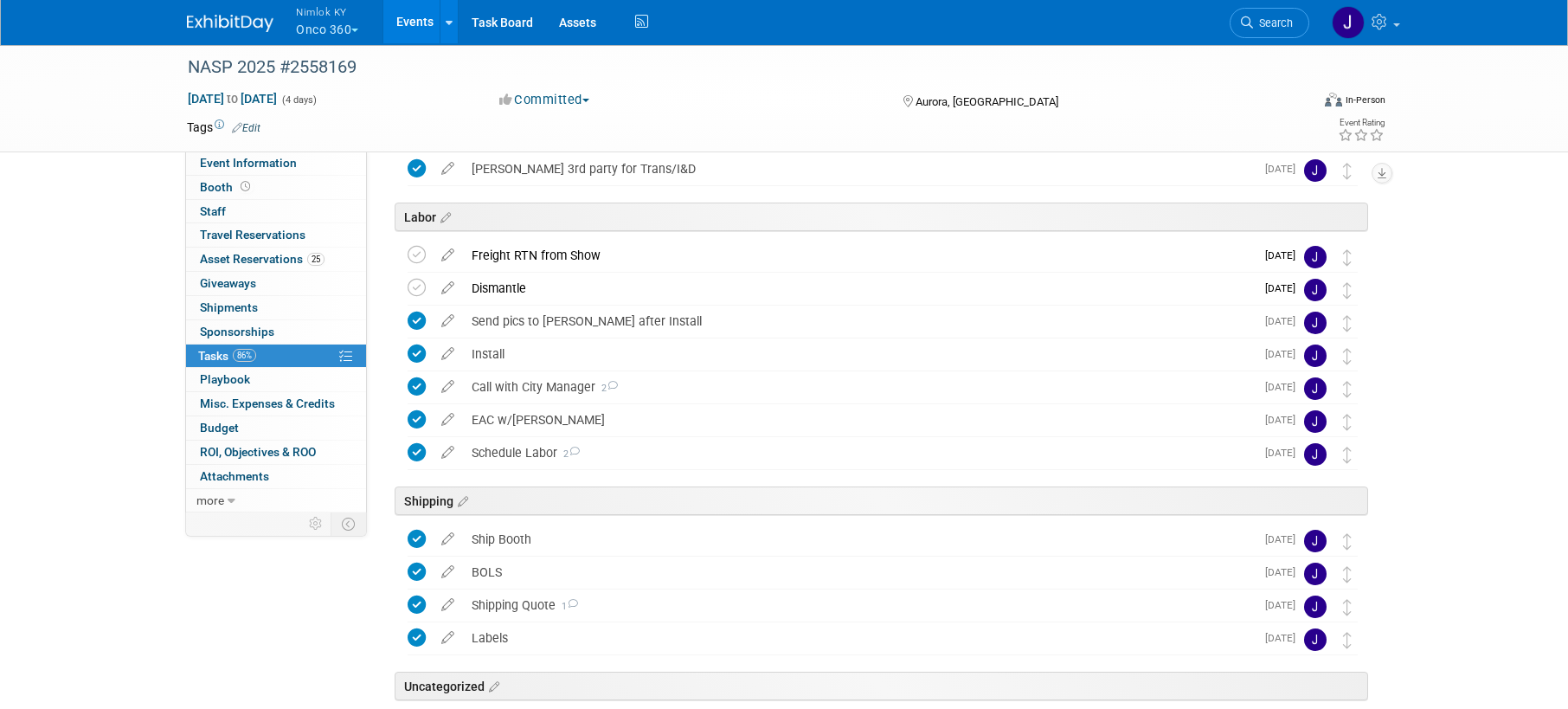
scroll to position [103, 0]
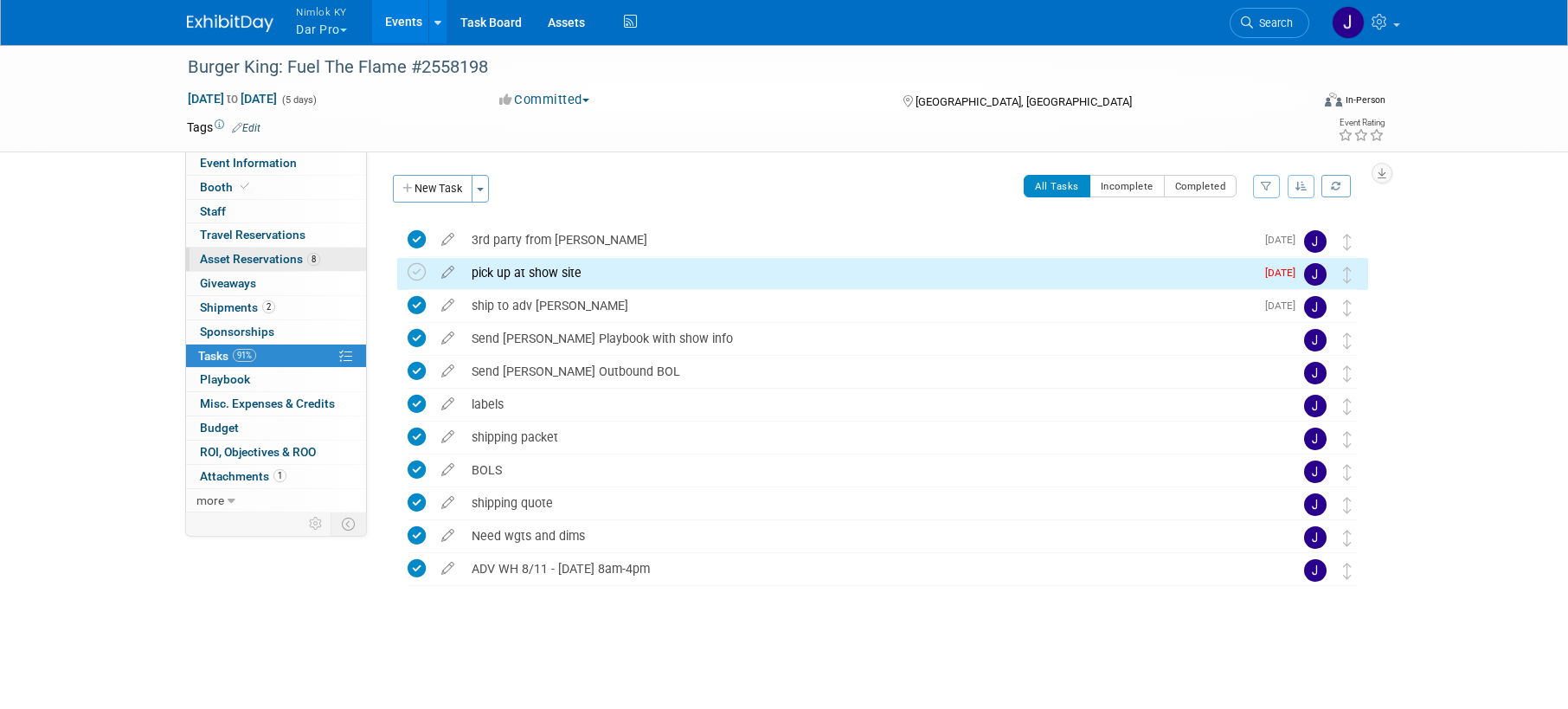
click at [260, 257] on span "Asset Reservations 8" at bounding box center [259, 258] width 120 height 14
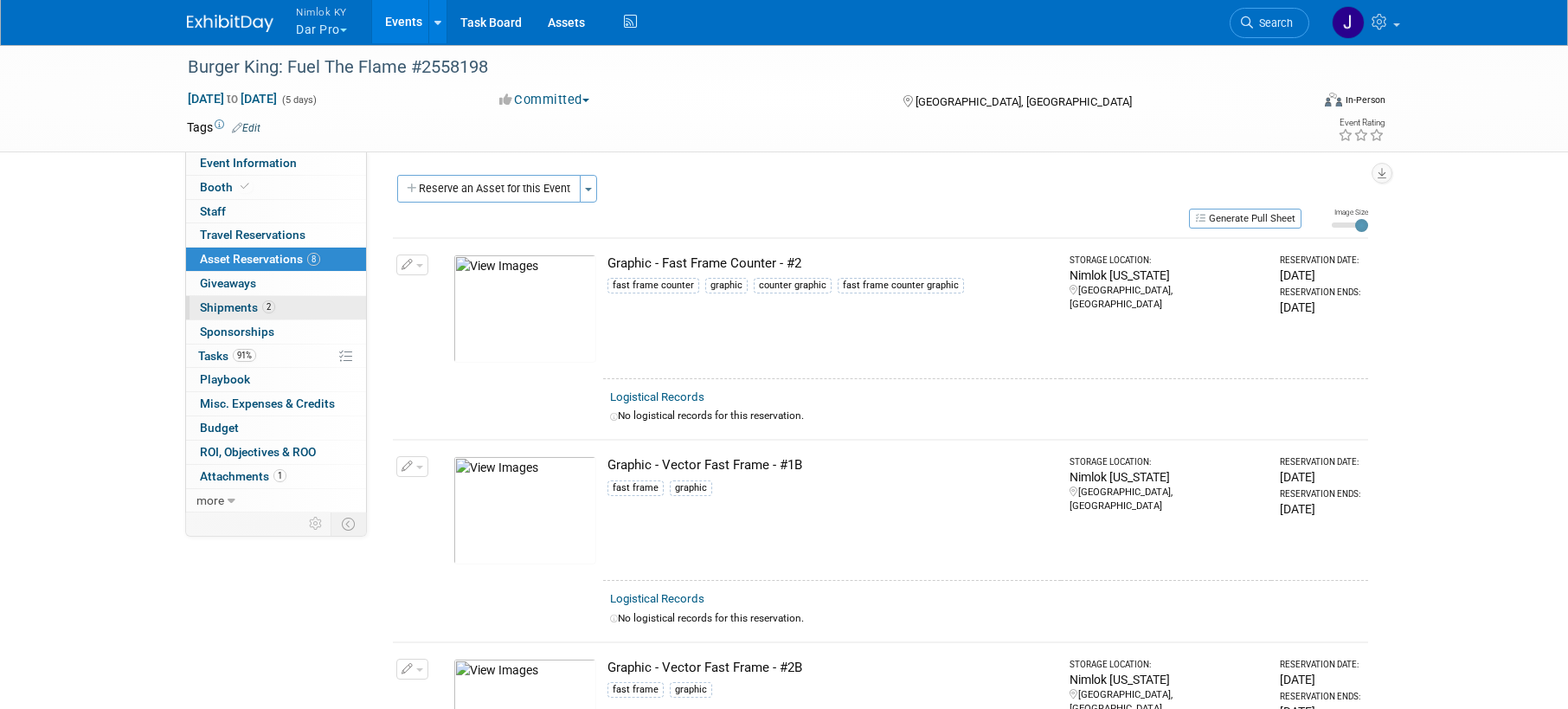
click at [308, 308] on link "2 Shipments 2" at bounding box center [276, 308] width 180 height 23
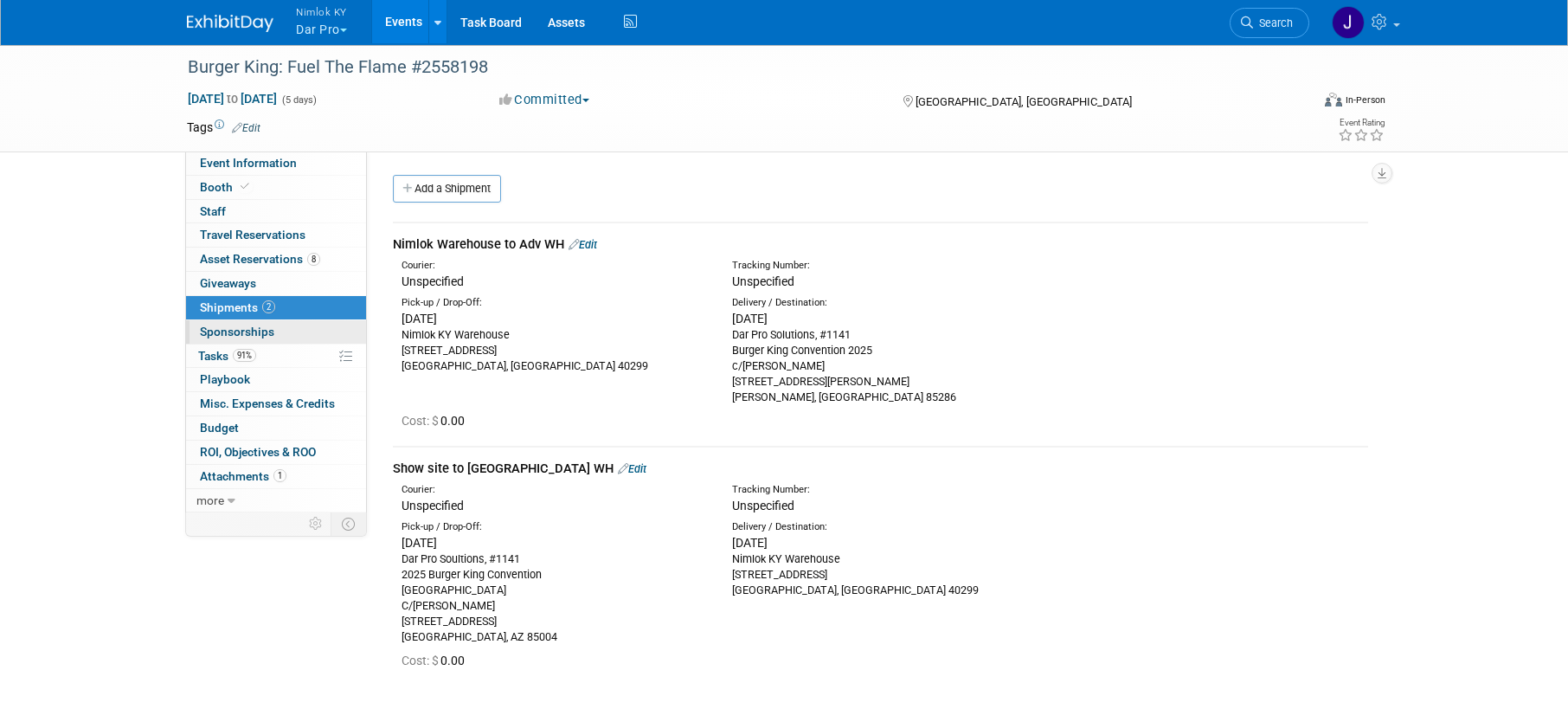
click at [301, 337] on link "0 Sponsorships 0" at bounding box center [276, 332] width 180 height 23
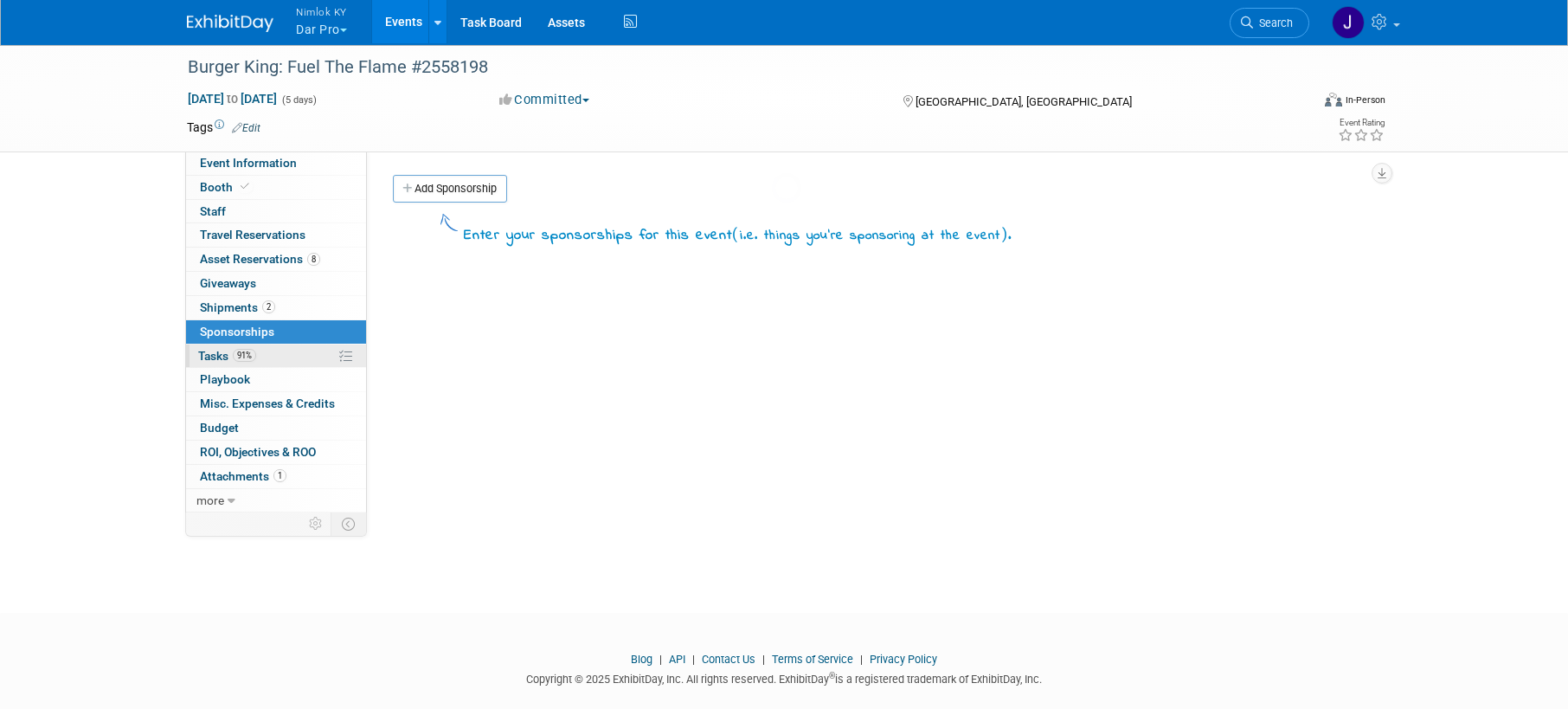
click at [298, 353] on link "91% Tasks 91%" at bounding box center [276, 356] width 180 height 23
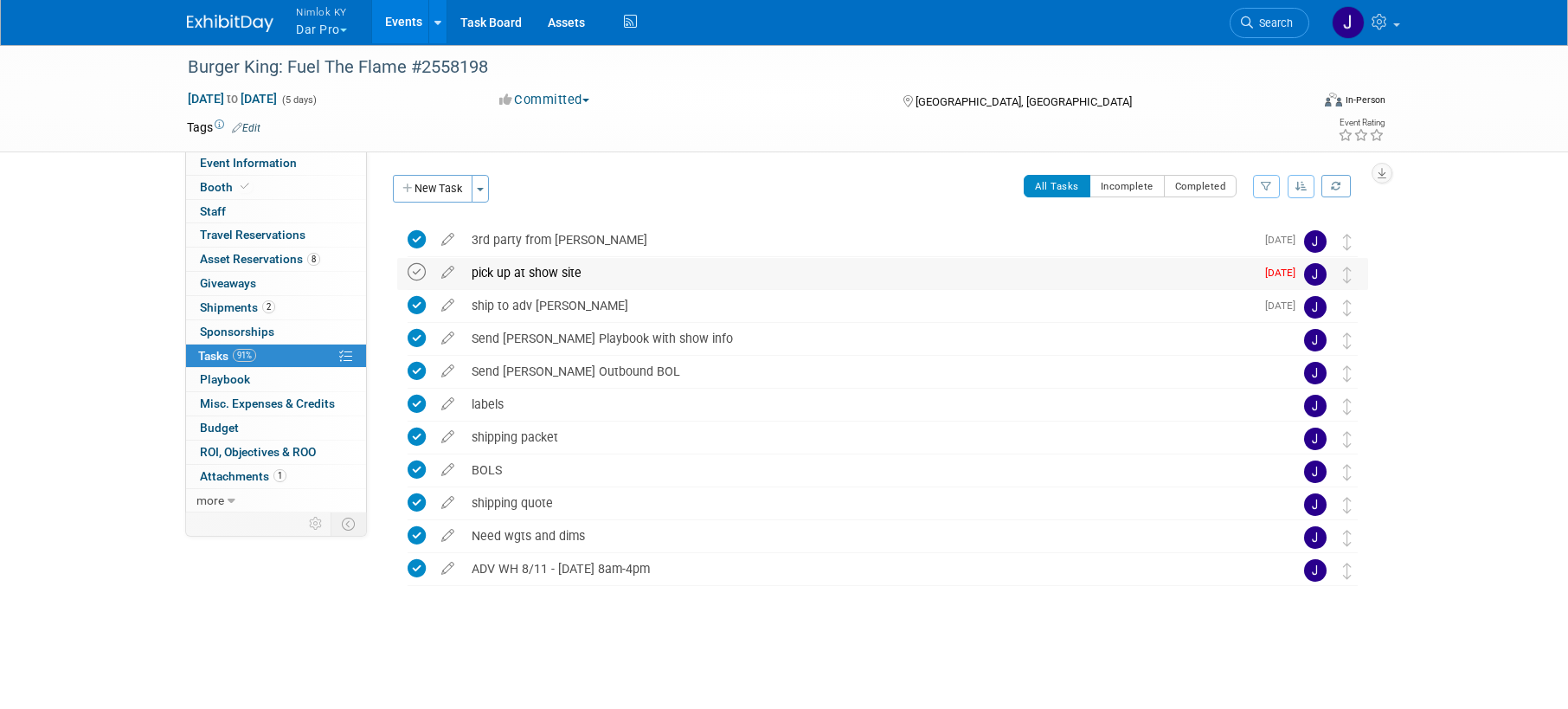
click at [421, 273] on icon at bounding box center [417, 272] width 19 height 19
click at [432, 193] on button "New Task" at bounding box center [432, 189] width 79 height 27
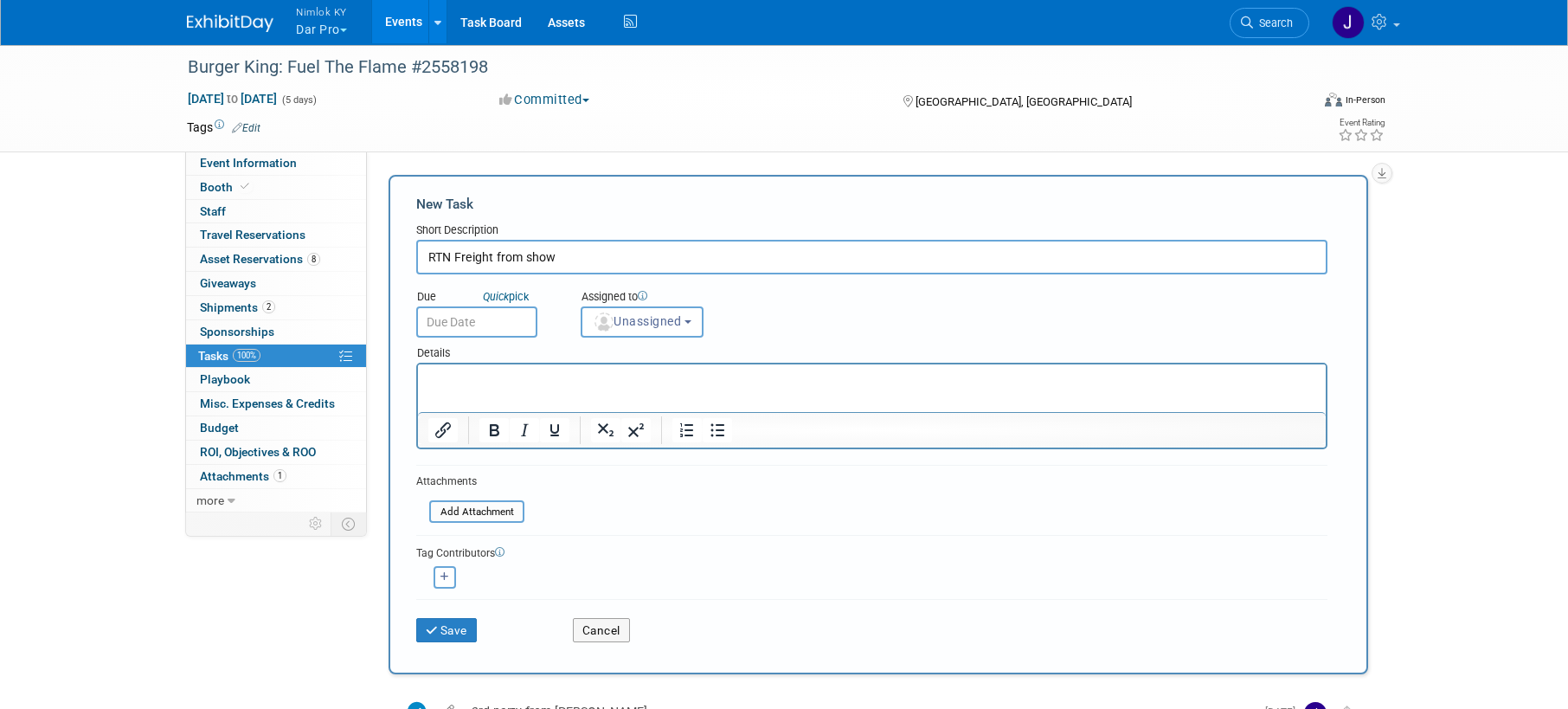
type input "RTN Freight from show"
click at [463, 317] on input "text" at bounding box center [477, 322] width 121 height 31
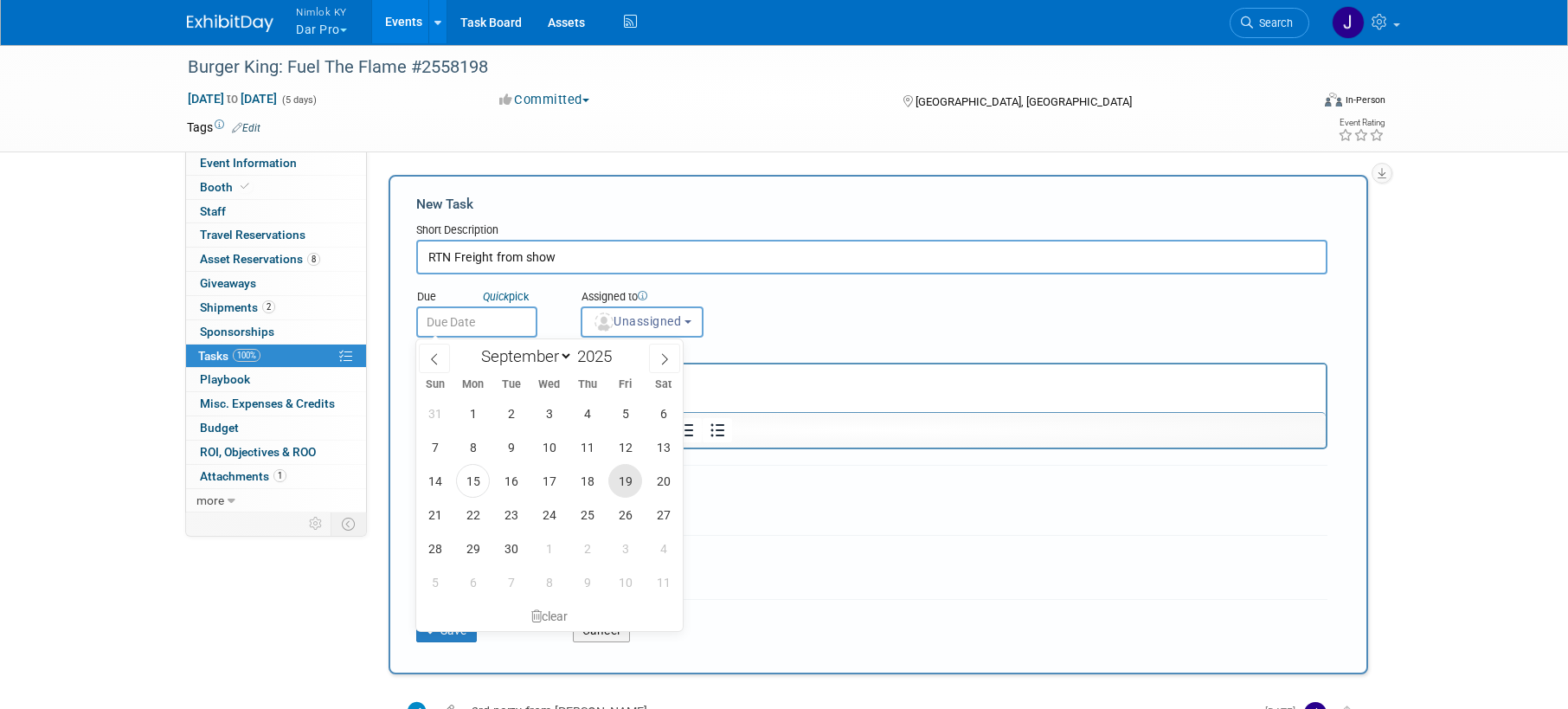
click at [626, 477] on span "19" at bounding box center [625, 480] width 34 height 34
type input "Sep 19, 2025"
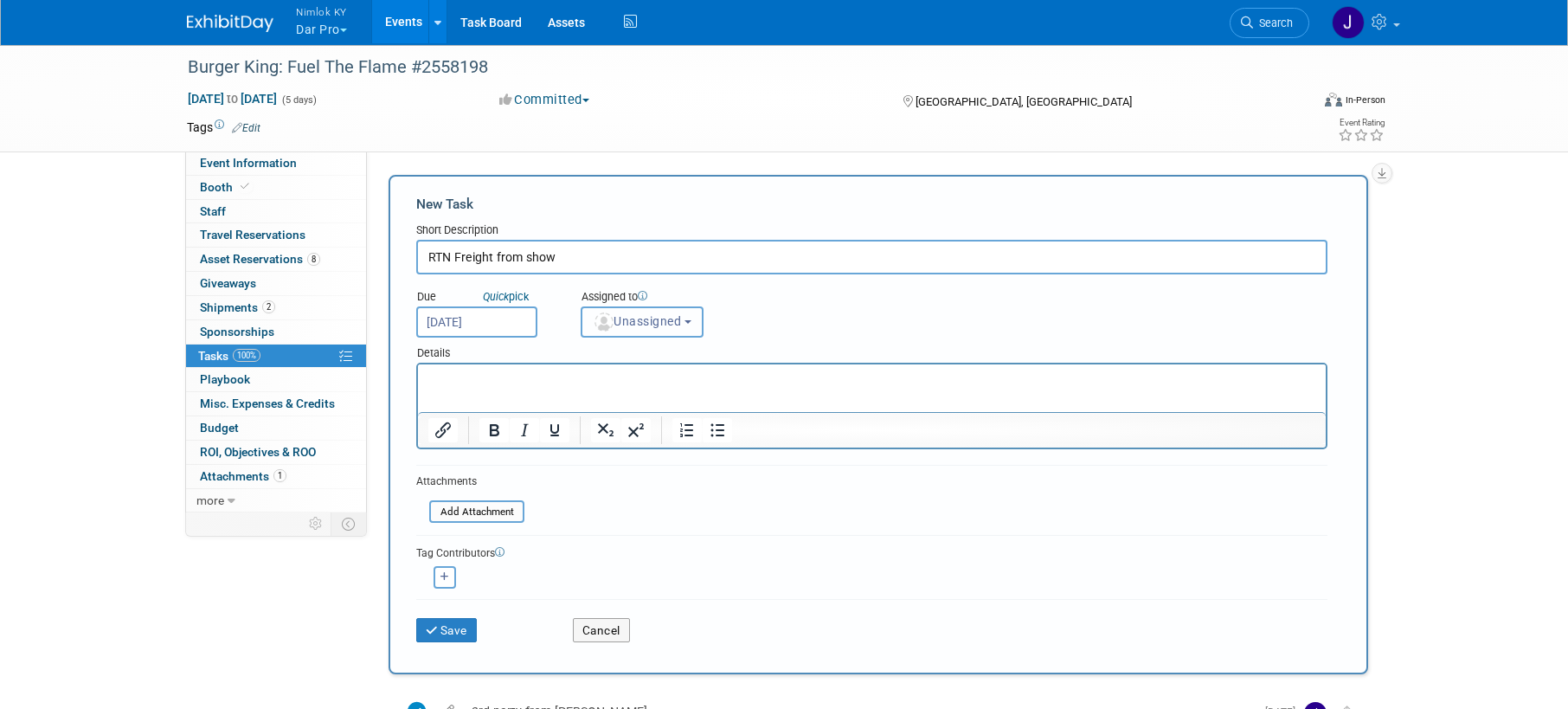
click at [645, 333] on button "Unassigned" at bounding box center [643, 322] width 123 height 31
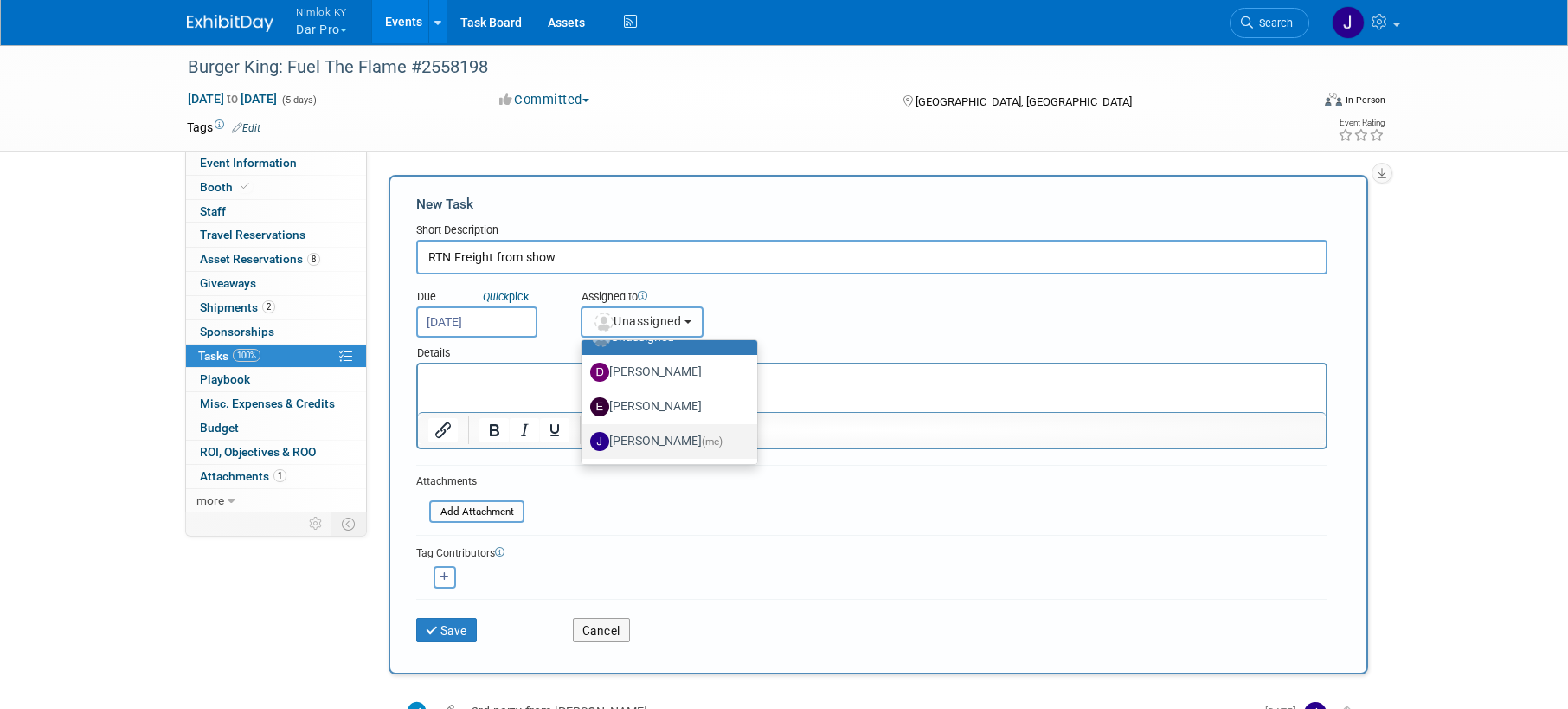
scroll to position [33, 0]
drag, startPoint x: 660, startPoint y: 433, endPoint x: 605, endPoint y: 467, distance: 64.7
click at [660, 433] on label "Jamie Dunn (me)" at bounding box center [664, 432] width 150 height 27
click at [584, 433] on input "Jamie Dunn (me)" at bounding box center [579, 430] width 12 height 12
select select "6959d863-ee32-42c4-bffe-2330cab25484"
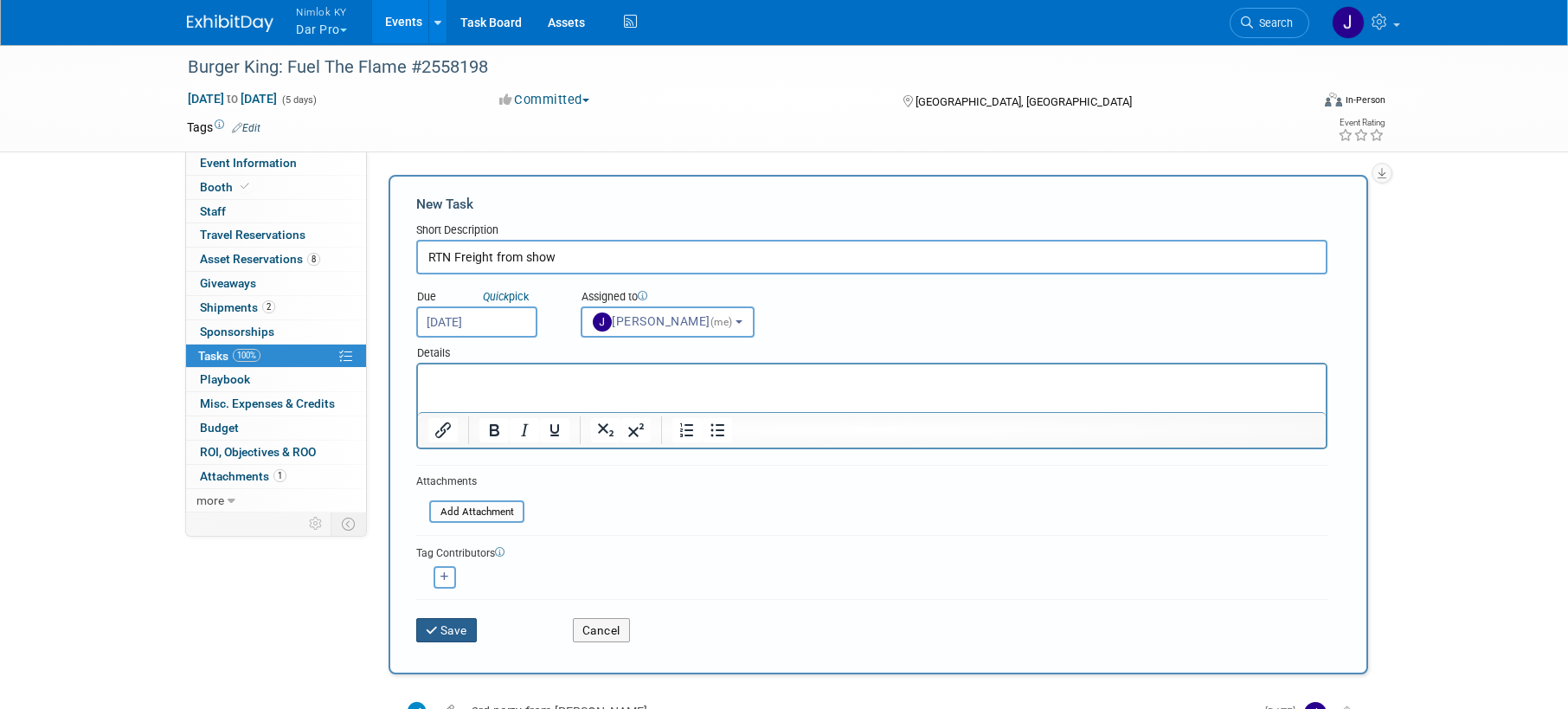
click at [461, 629] on button "Save" at bounding box center [447, 630] width 61 height 24
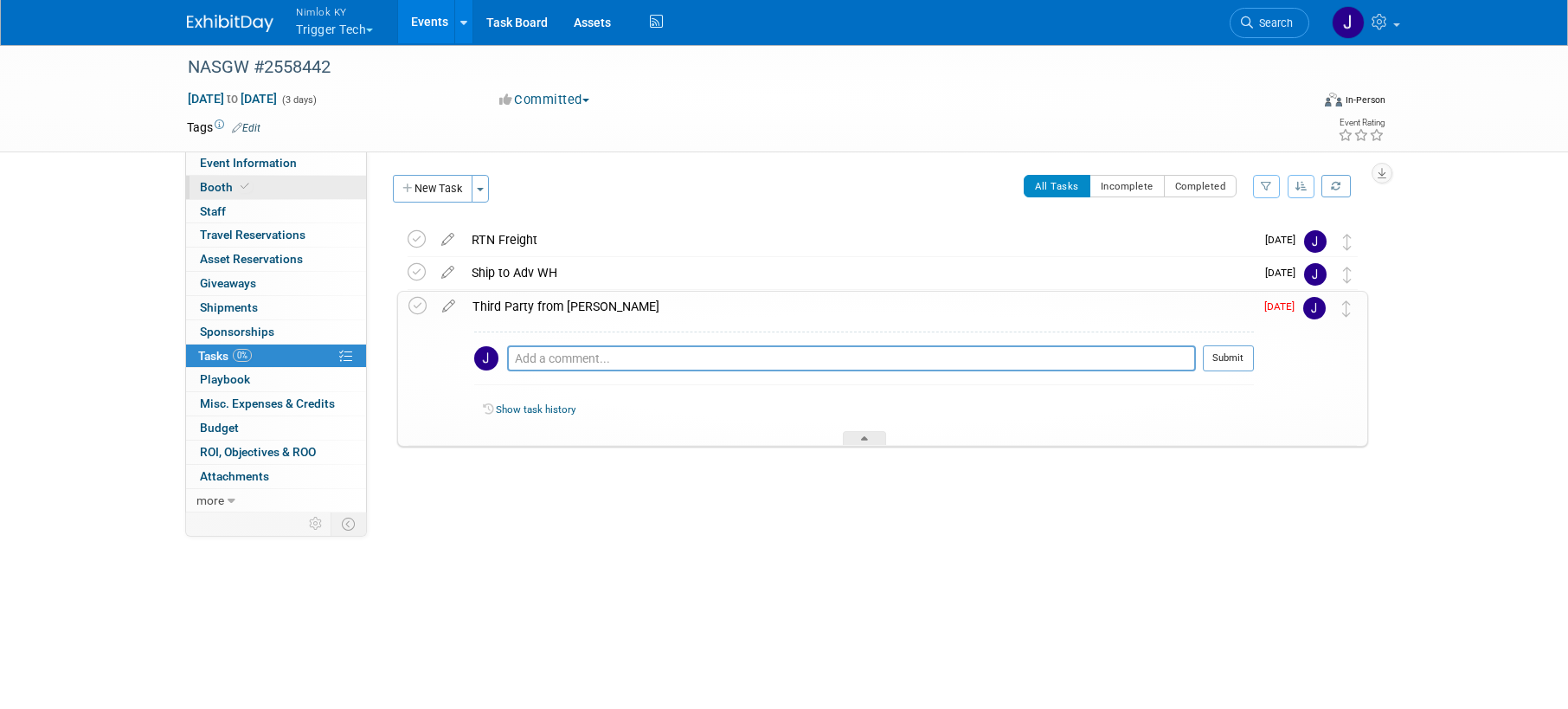
click at [282, 189] on link "Booth" at bounding box center [276, 188] width 180 height 23
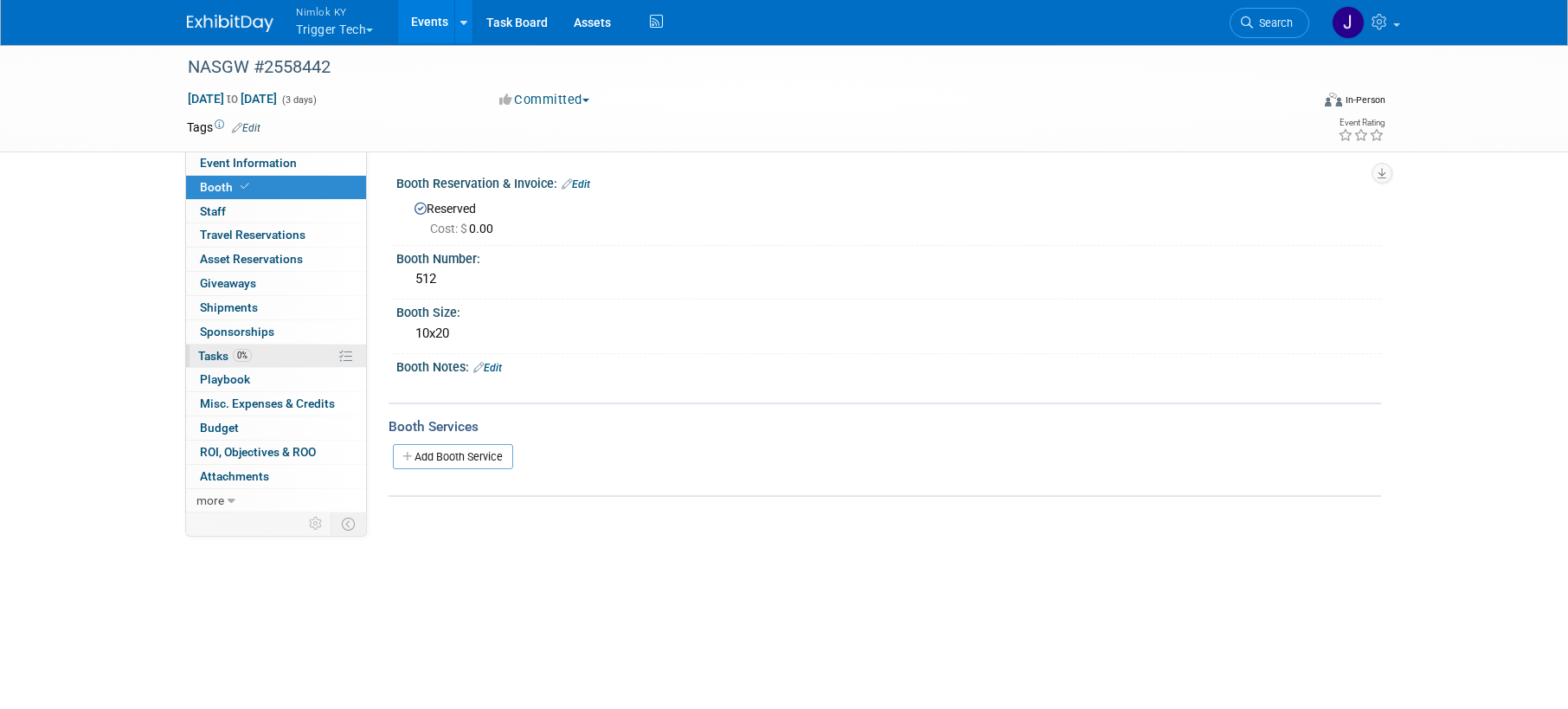
click at [275, 357] on link "0% Tasks 0%" at bounding box center [276, 356] width 180 height 23
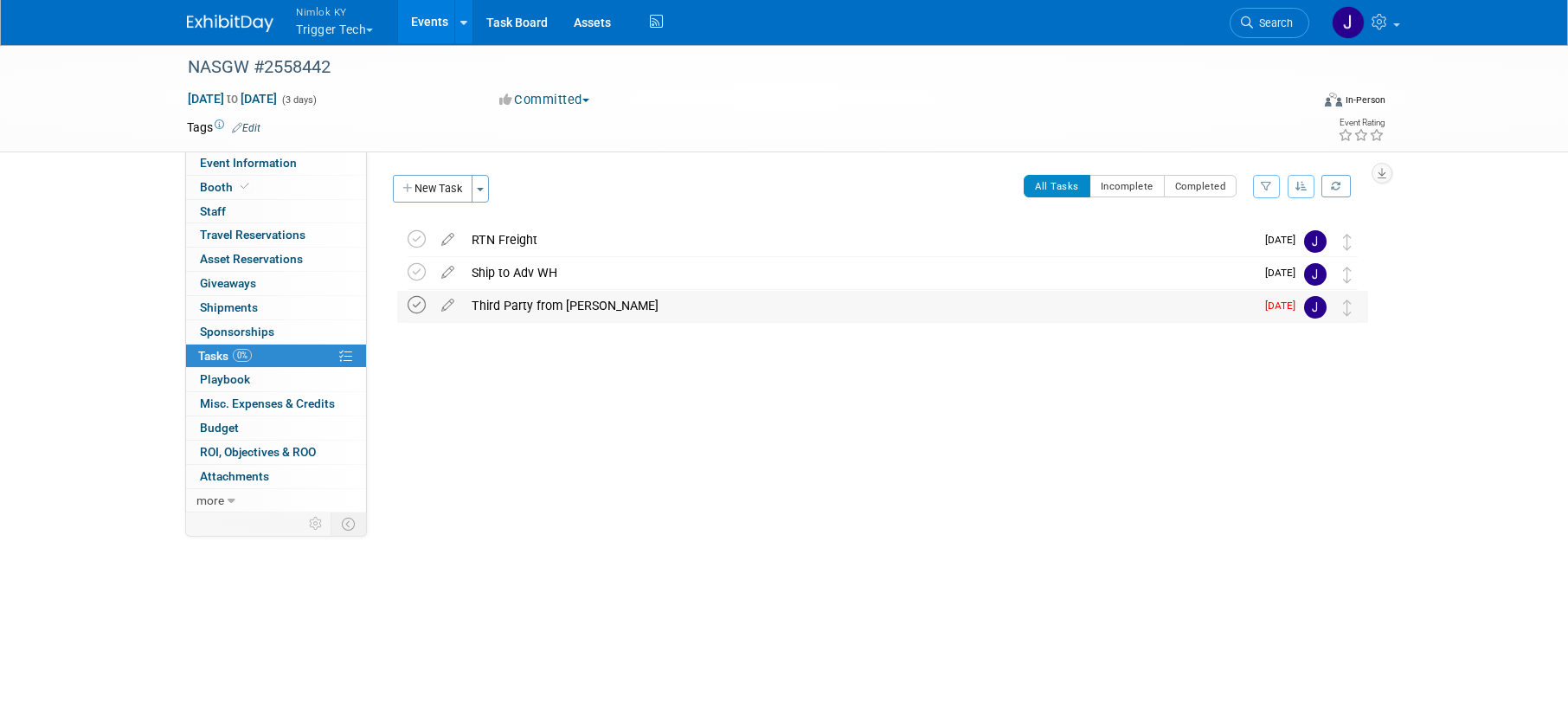
click at [411, 308] on icon at bounding box center [417, 305] width 19 height 19
click at [428, 184] on button "New Task" at bounding box center [432, 189] width 79 height 27
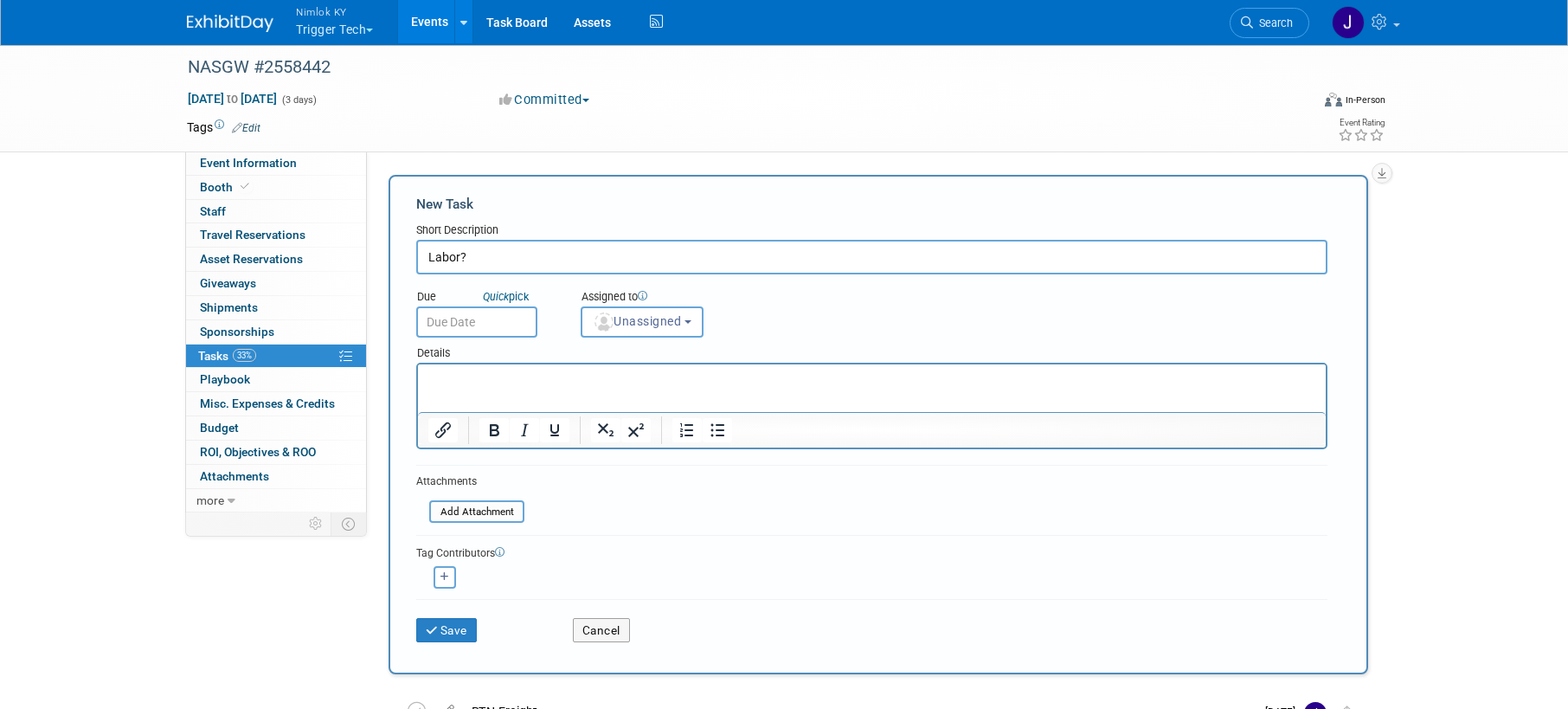
type input "Labor?"
click at [487, 323] on input "text" at bounding box center [477, 322] width 121 height 31
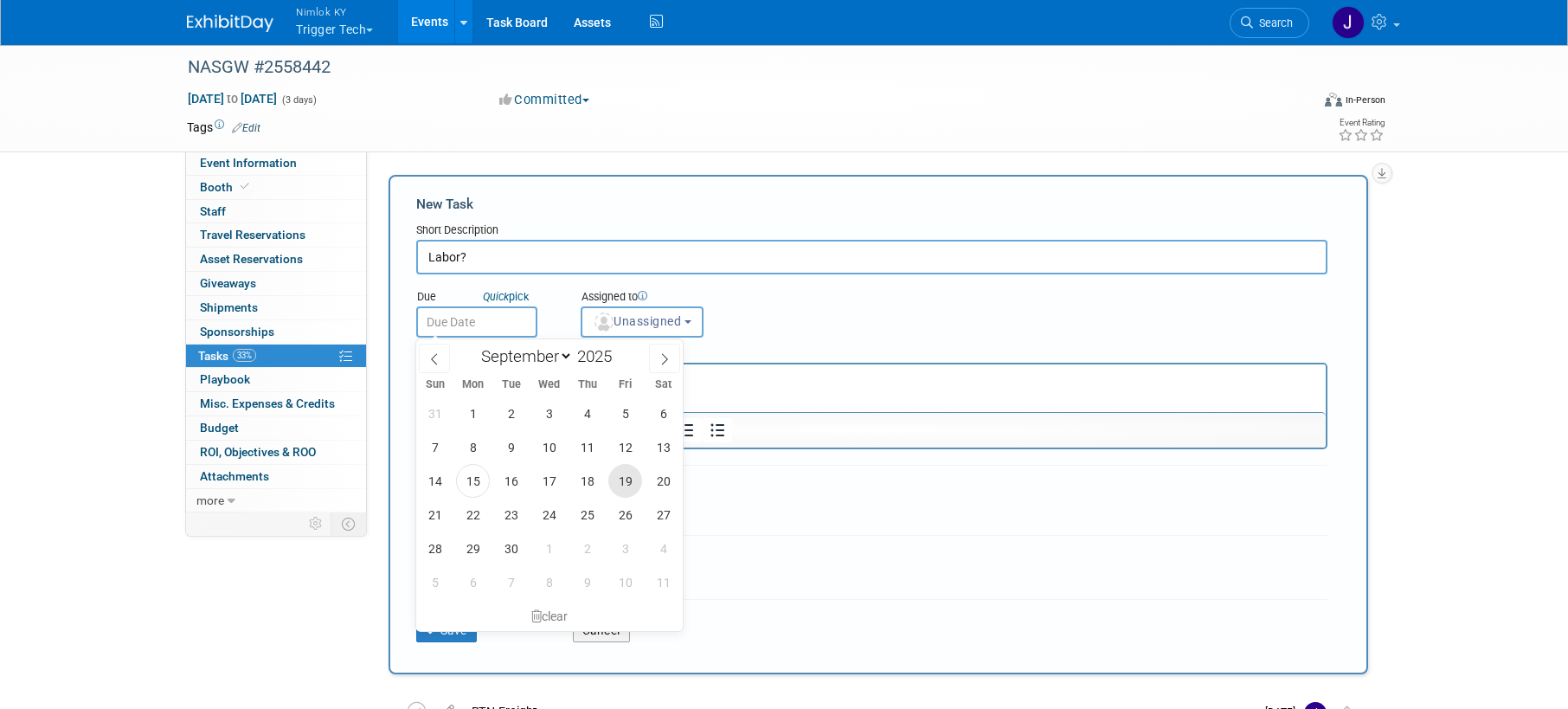
click at [627, 482] on span "19" at bounding box center [625, 480] width 34 height 34
type input "[DATE]"
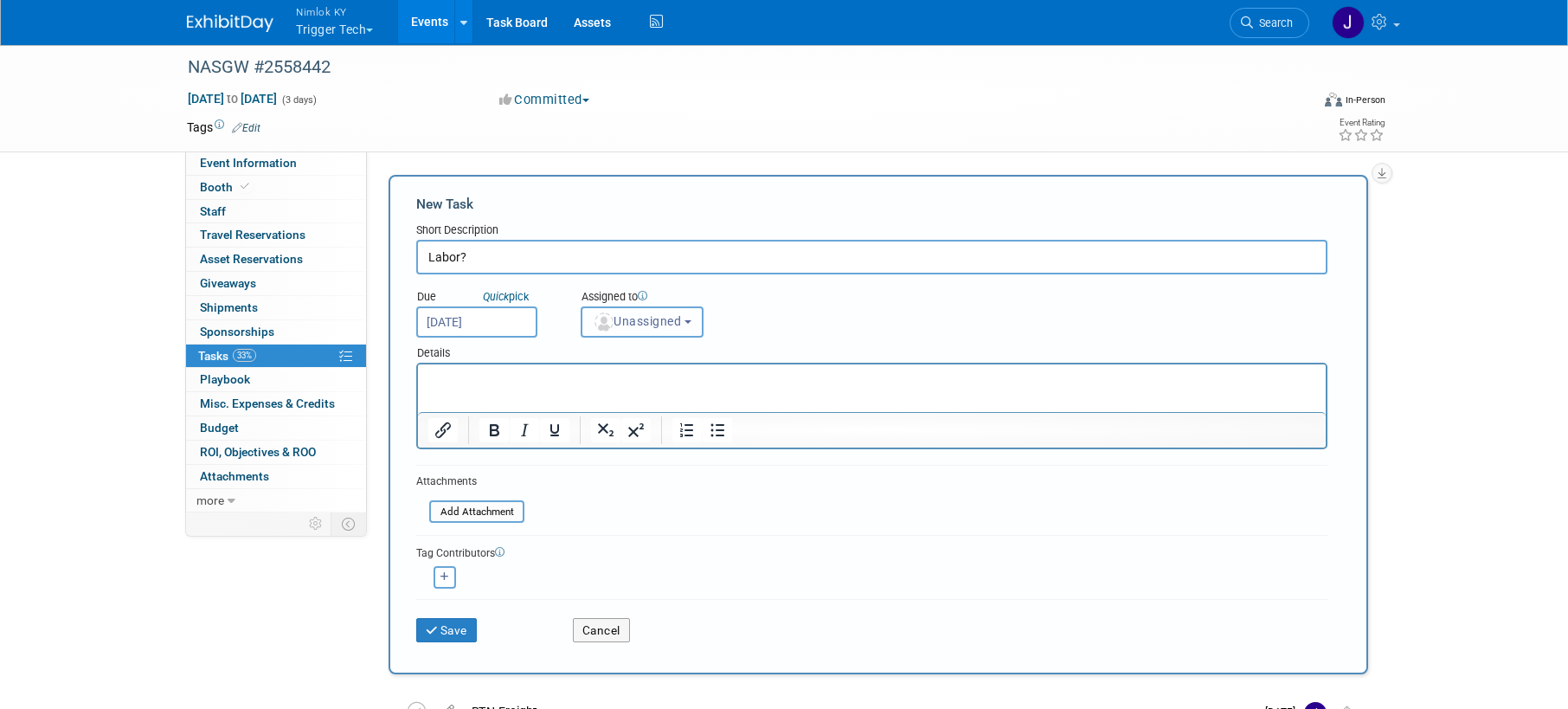
click at [650, 322] on span "Unassigned" at bounding box center [637, 321] width 88 height 14
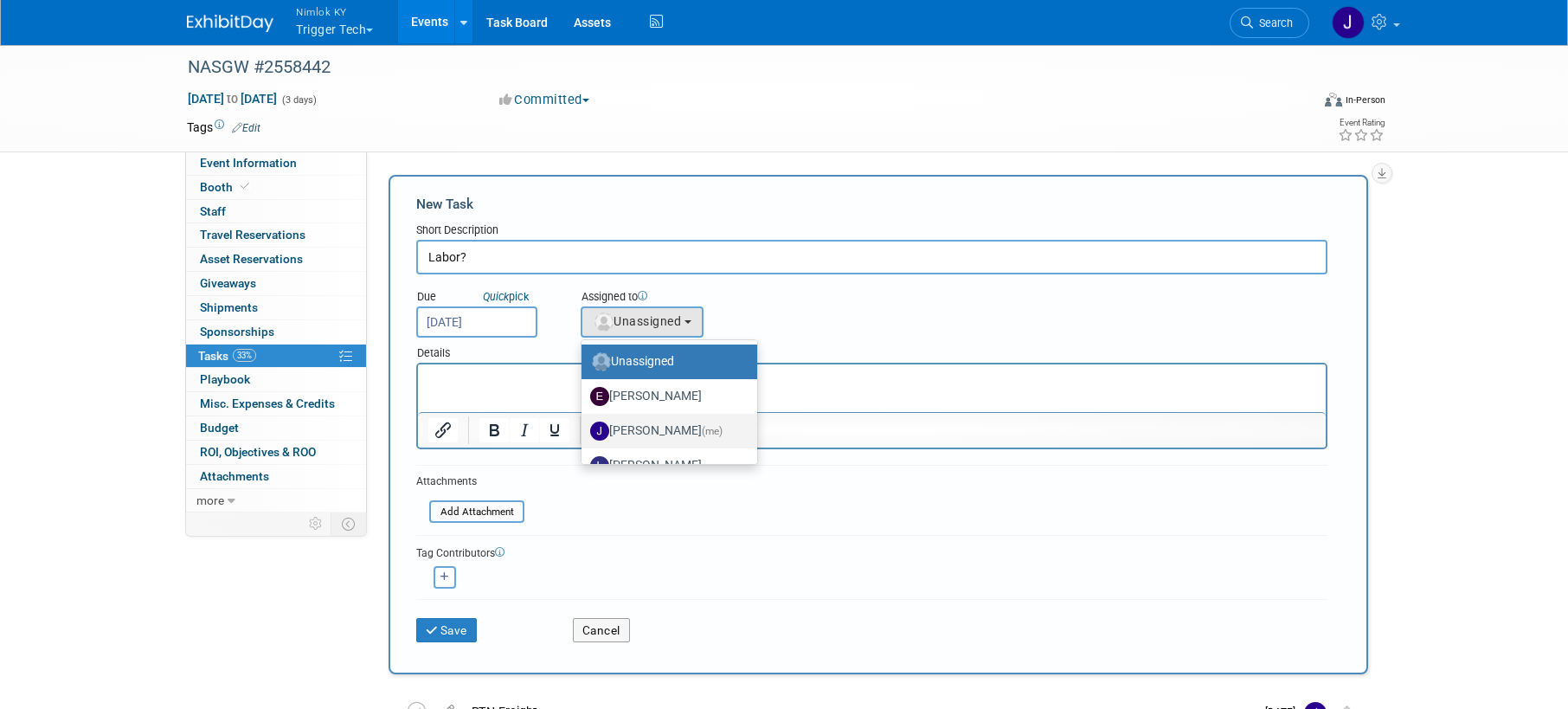
click at [667, 426] on label "[PERSON_NAME] (me)" at bounding box center [664, 431] width 150 height 27
click at [584, 426] on input "[PERSON_NAME] (me)" at bounding box center [579, 429] width 12 height 12
select select "6959d863-ee32-42c4-bffe-2330cab25484"
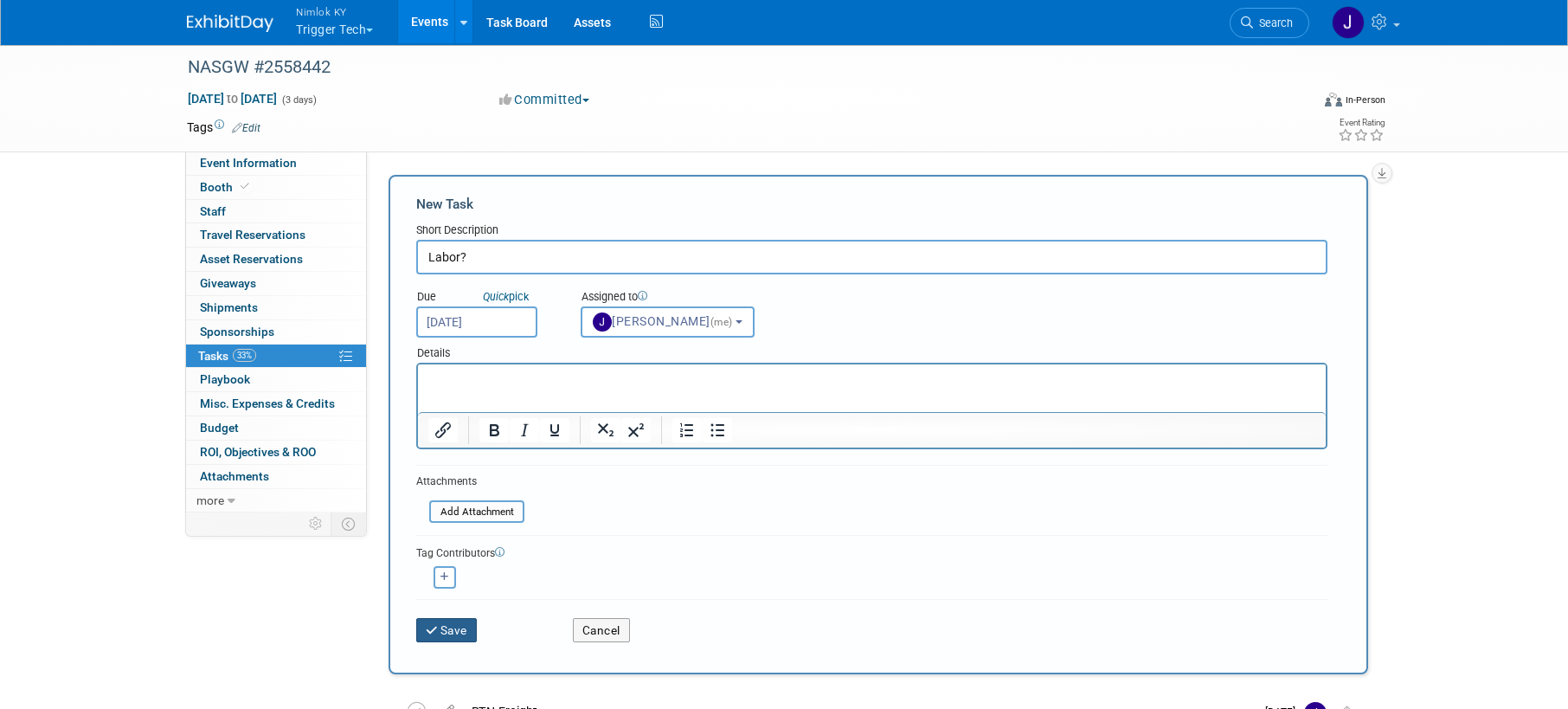
click at [447, 634] on button "Save" at bounding box center [447, 630] width 61 height 24
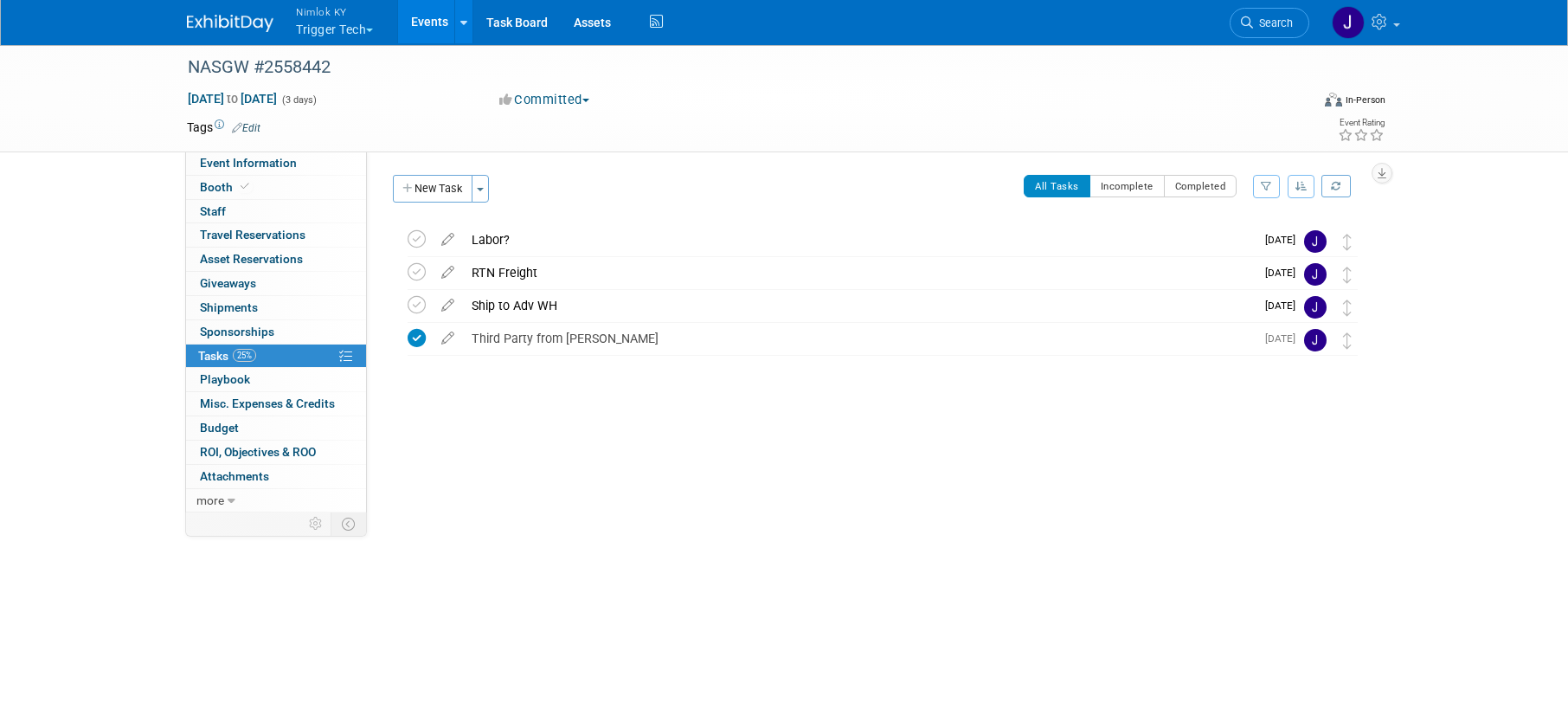
click at [355, 30] on button "Nimlok KY Trigger Tech" at bounding box center [344, 22] width 101 height 45
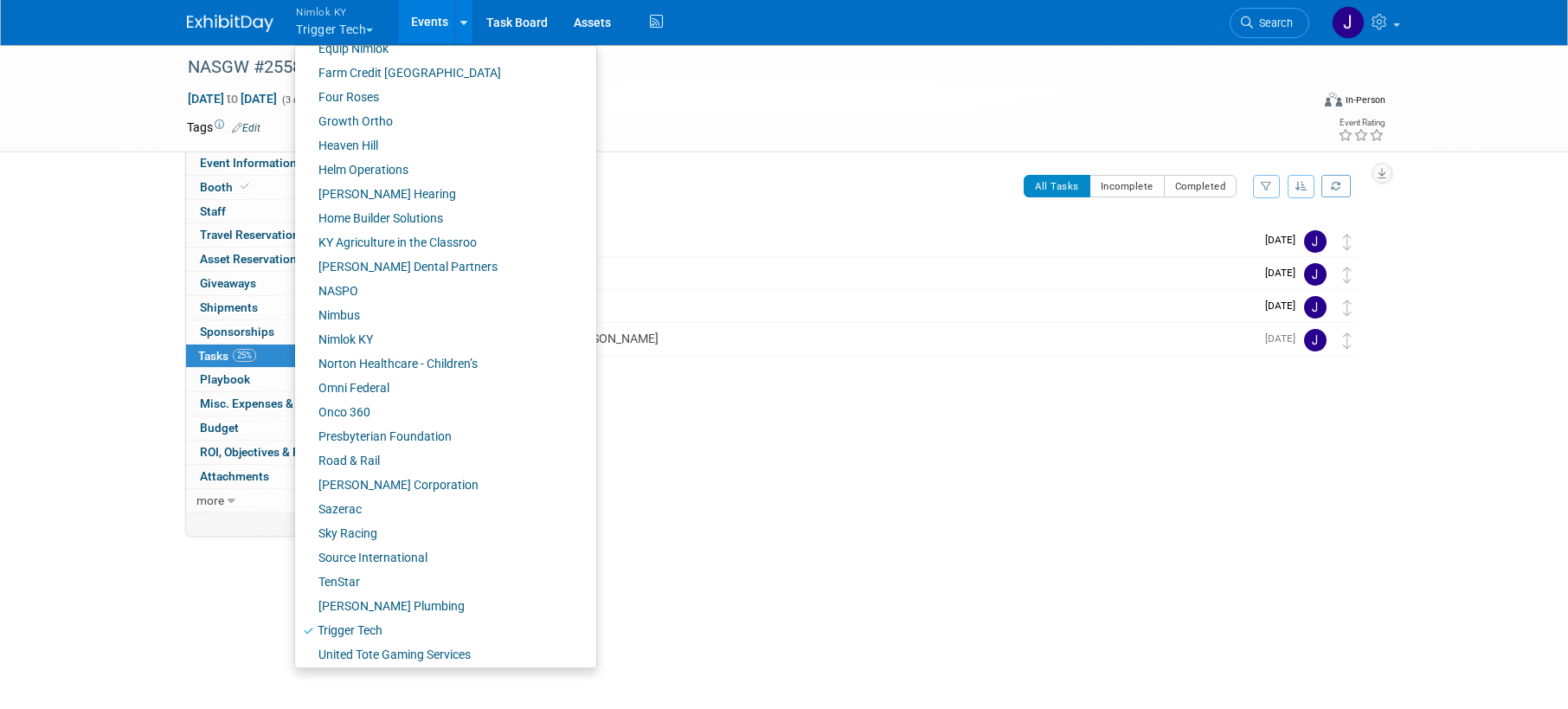
scroll to position [610, 0]
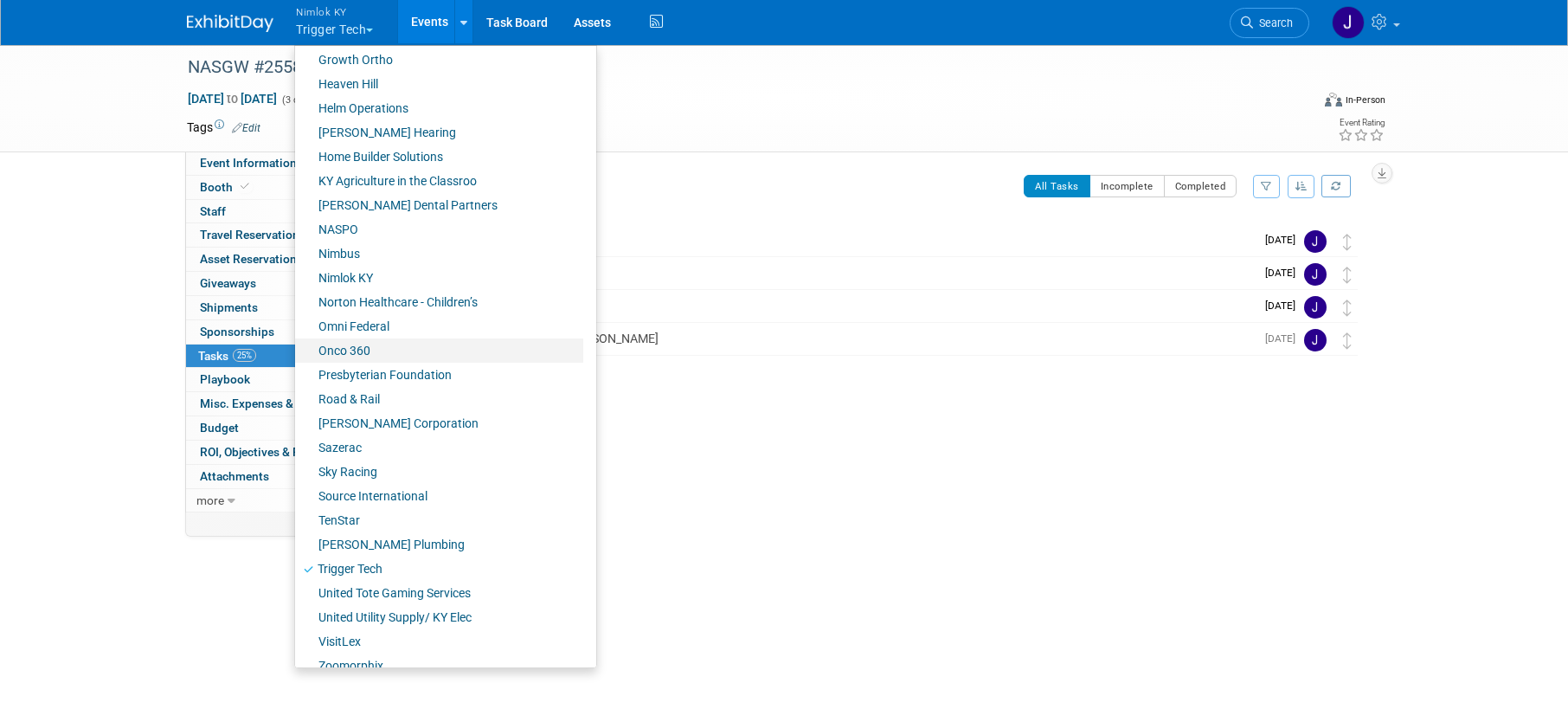
click at [384, 349] on link "Onco 360" at bounding box center [439, 350] width 289 height 24
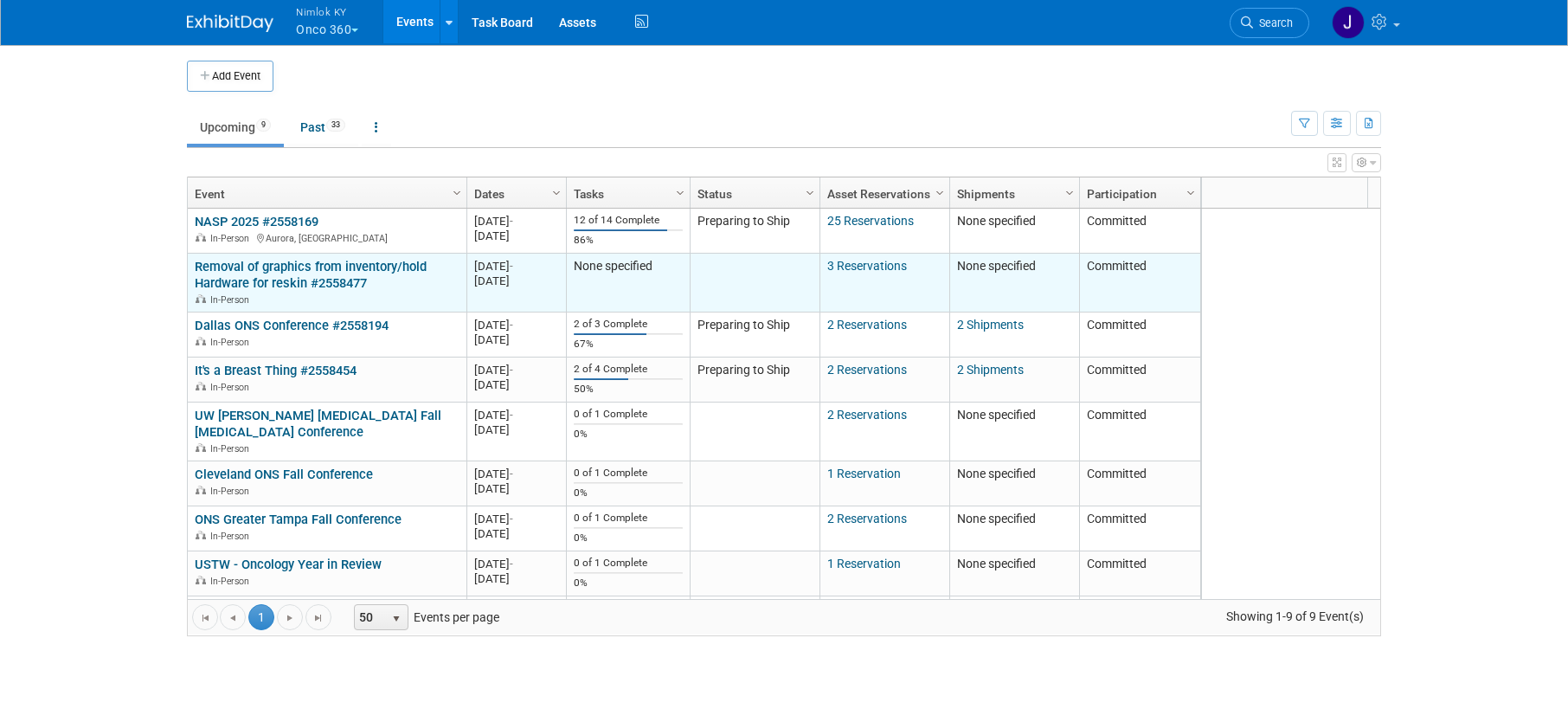
click at [357, 264] on link "Removal of graphics from inventory/hold Hardware for reskin #2558477" at bounding box center [310, 275] width 232 height 32
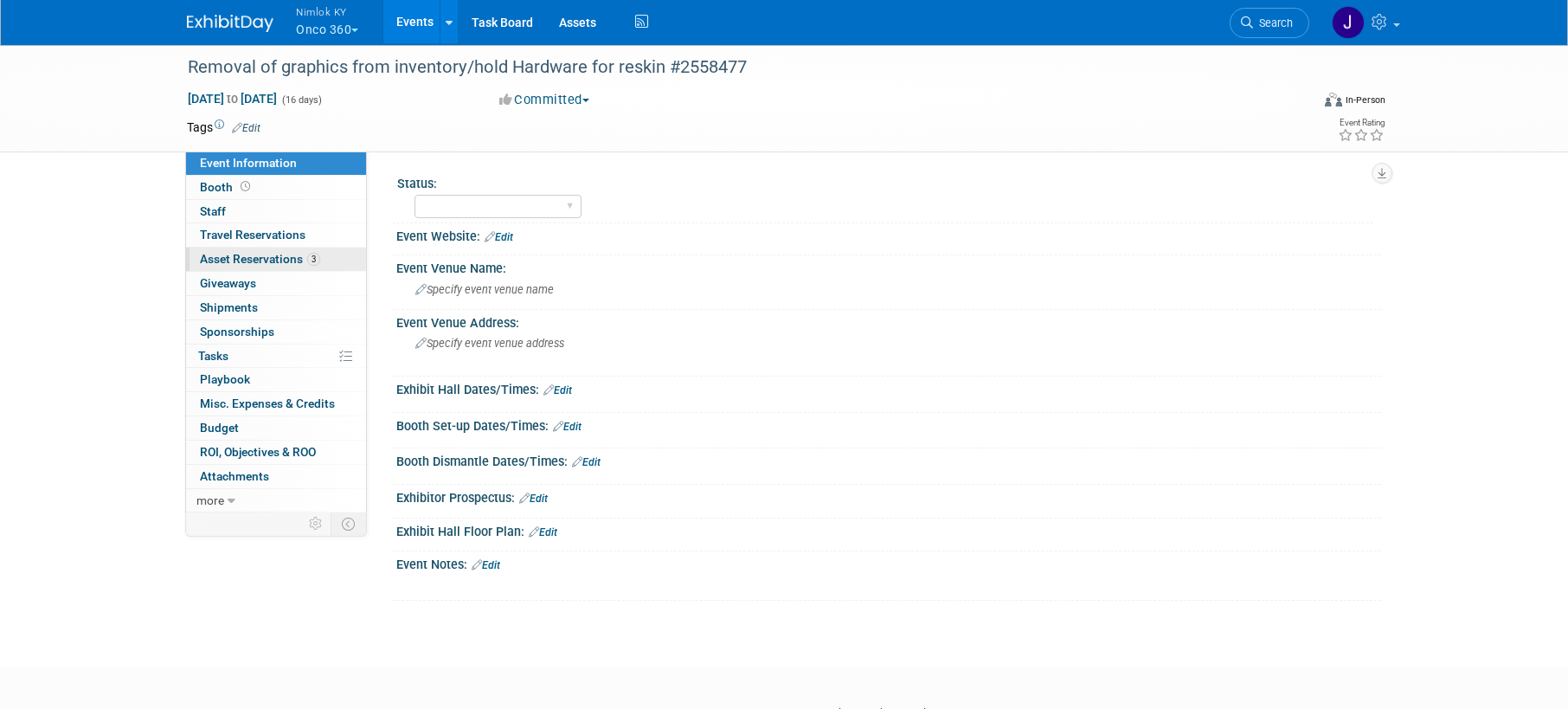
click at [300, 257] on span "Asset Reservations 3" at bounding box center [259, 258] width 120 height 14
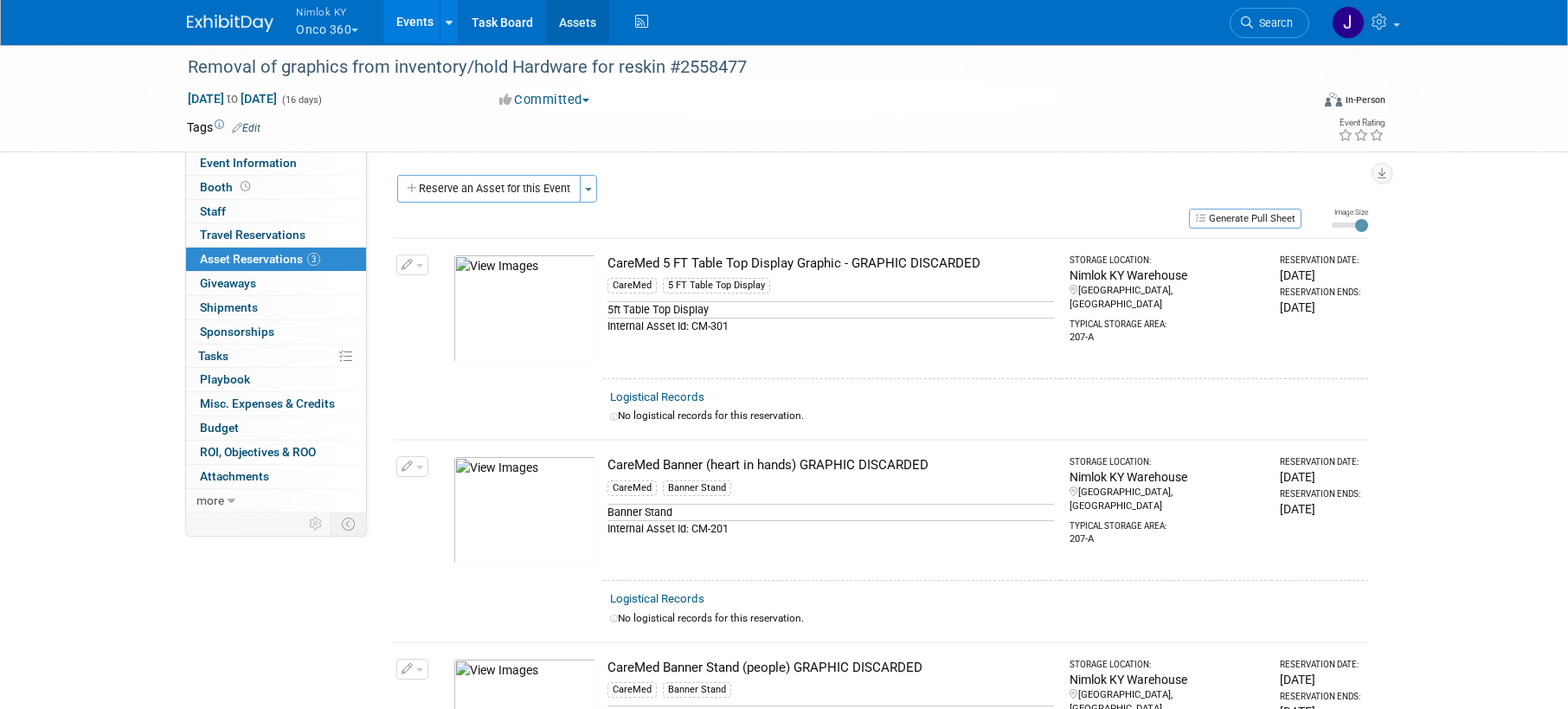
click at [568, 30] on link "Assets" at bounding box center [577, 22] width 64 height 43
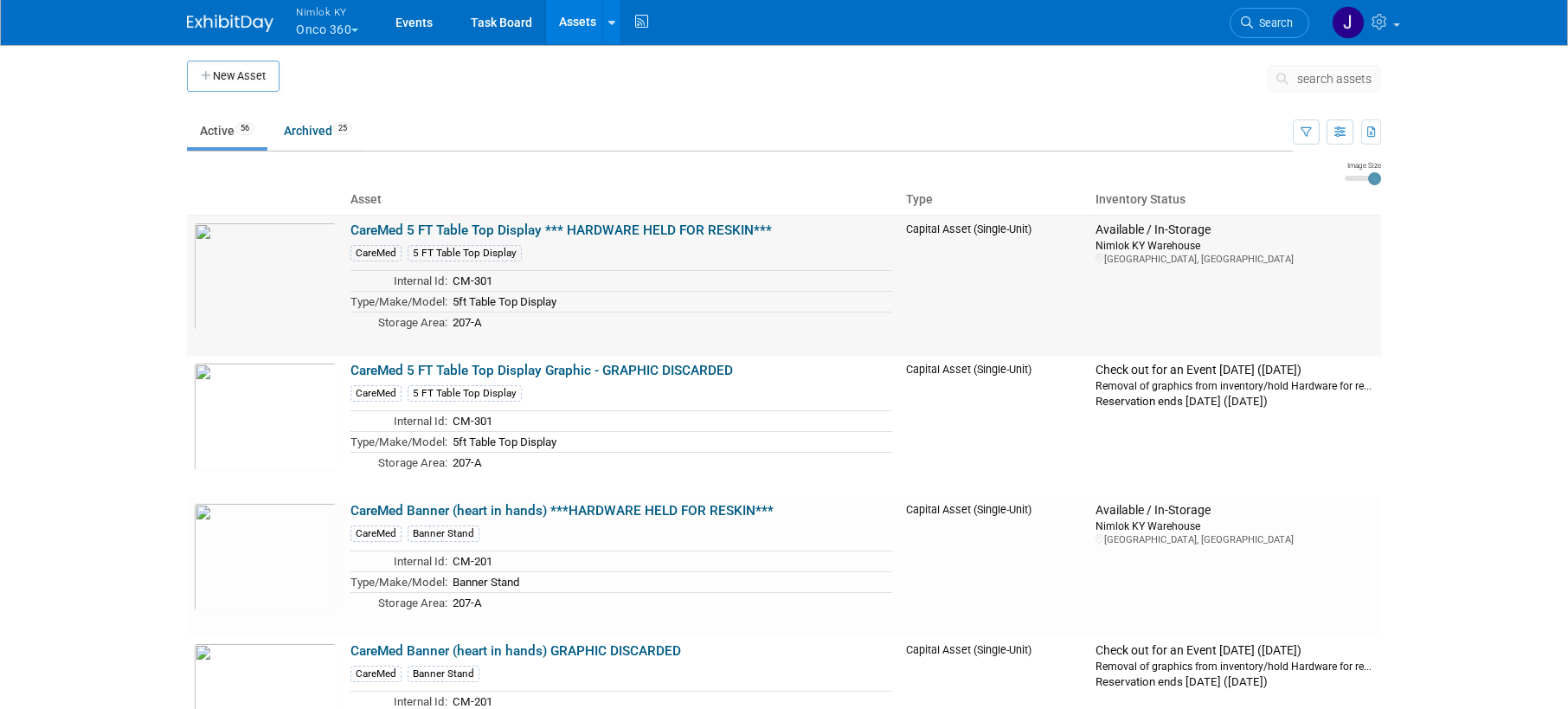
click at [564, 222] on link "CareMed 5 FT Table Top Display *** HARDWARE HELD FOR RESKIN***" at bounding box center [560, 230] width 422 height 16
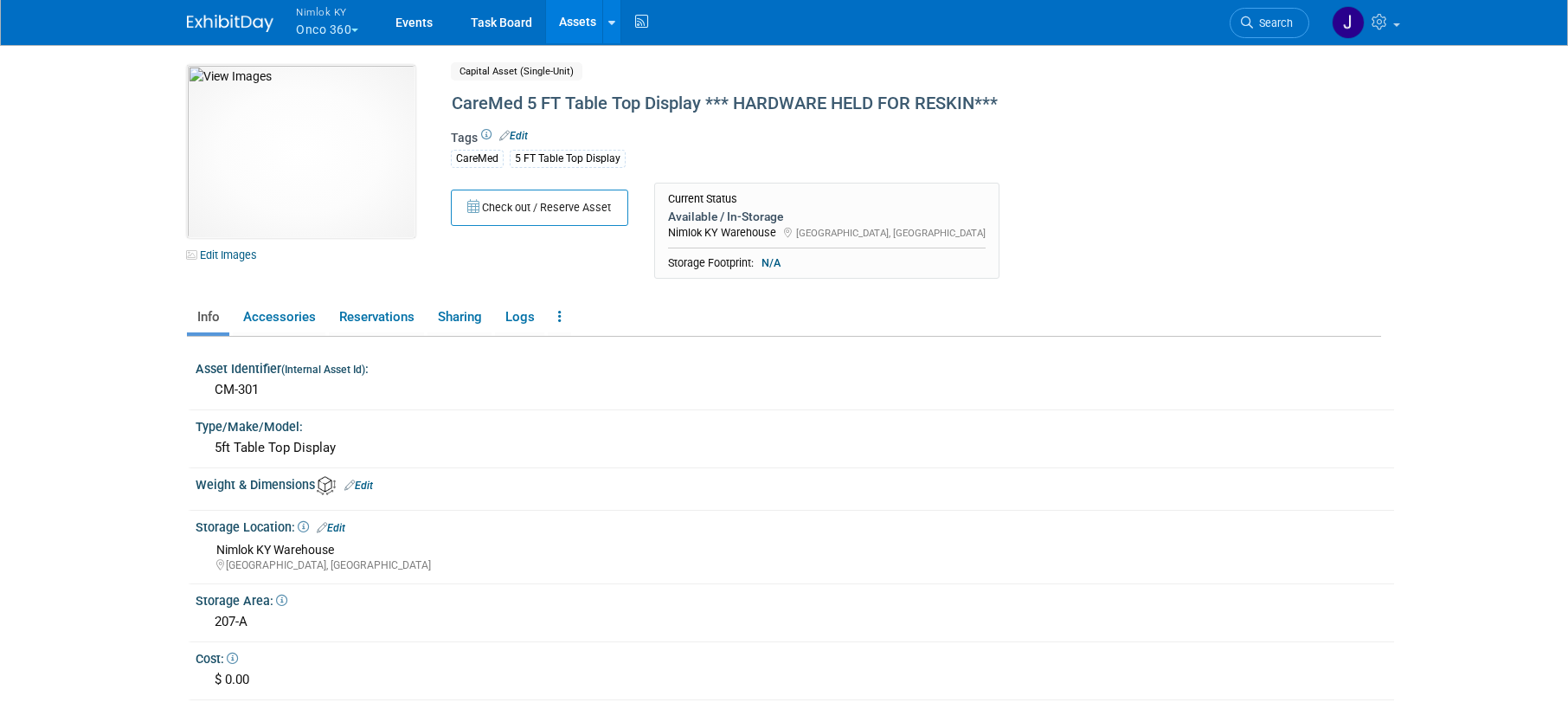
click at [593, 15] on link "Assets" at bounding box center [577, 22] width 64 height 43
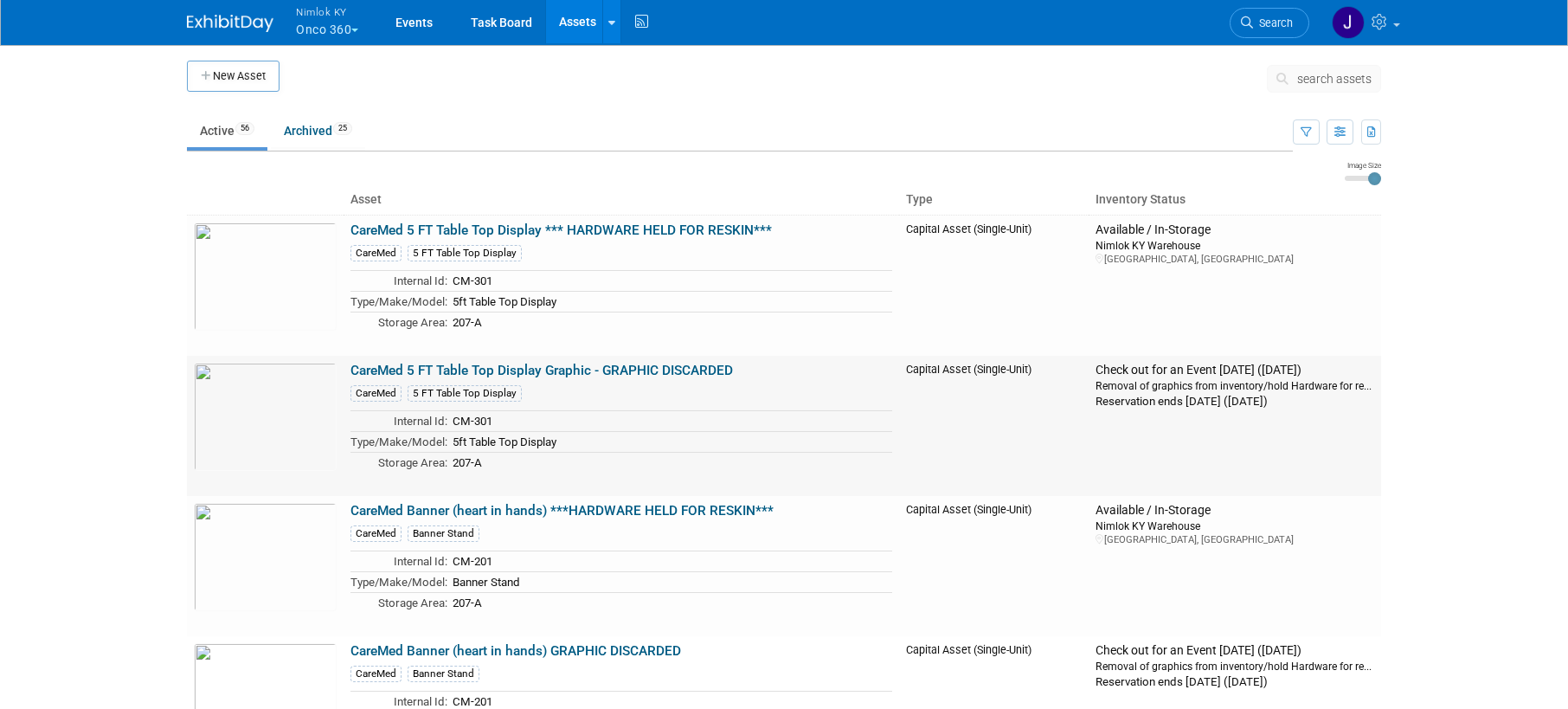
click at [615, 374] on link "CareMed 5 FT Table Top Display Graphic - GRAPHIC DISCARDED" at bounding box center [541, 371] width 382 height 16
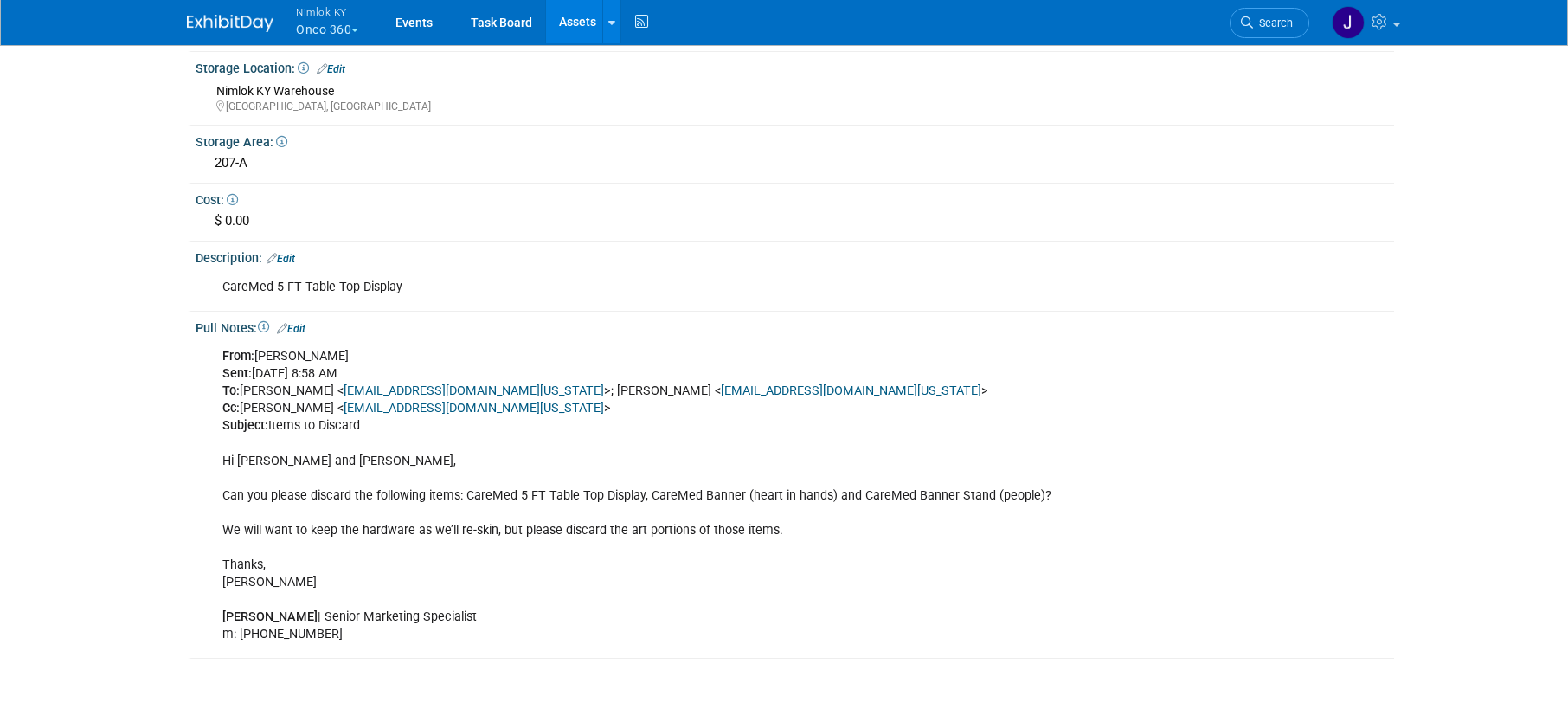
scroll to position [460, 0]
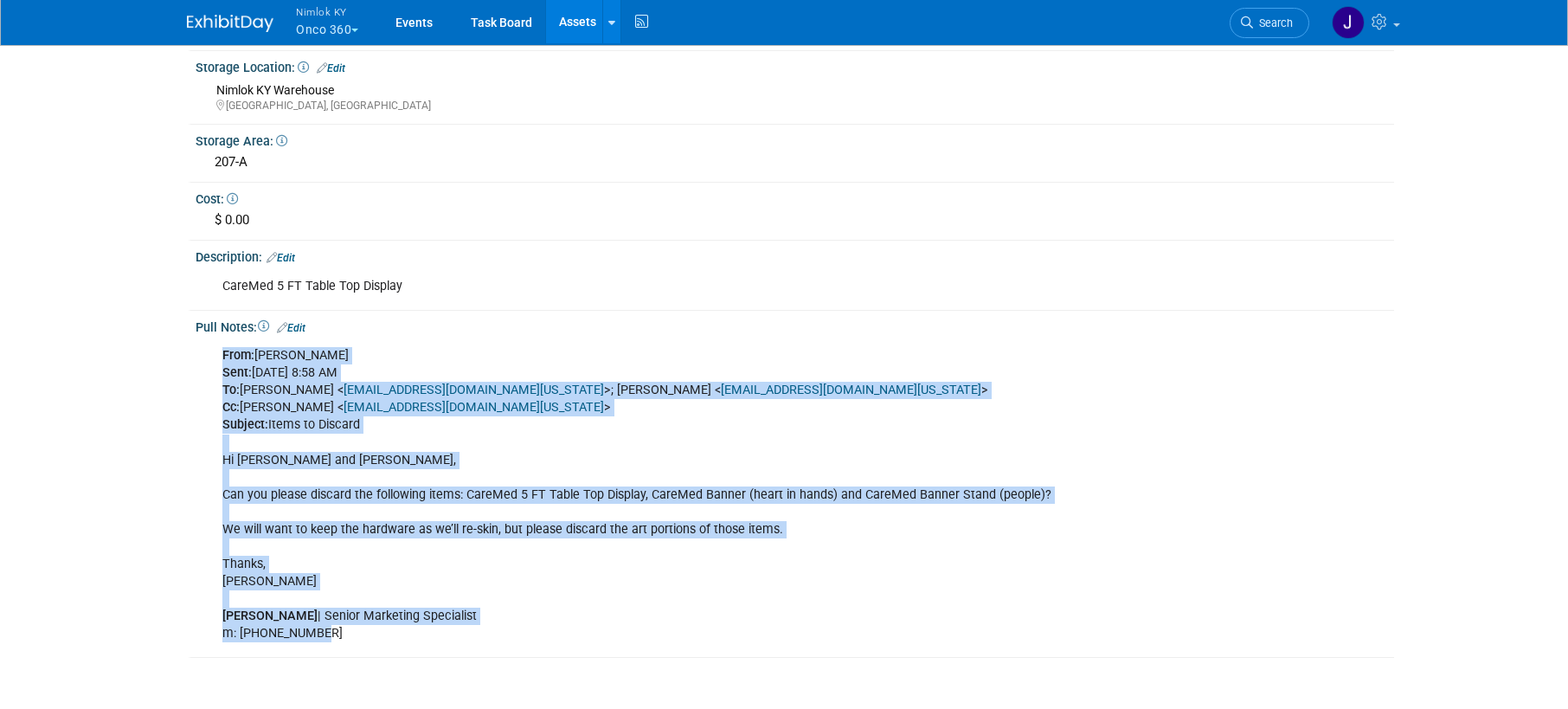
drag, startPoint x: 205, startPoint y: 342, endPoint x: 492, endPoint y: 638, distance: 412.3
click at [492, 638] on div "From: [PERSON_NAME] Sent: [DATE] 8:58 AM To: [PERSON_NAME] < [EMAIL_ADDRESS][DO…" at bounding box center [795, 494] width 1199 height 319
copy div "From: [PERSON_NAME] Sent: [DATE] 8:58 AM To: [PERSON_NAME] < [EMAIL_ADDRESS][DO…"
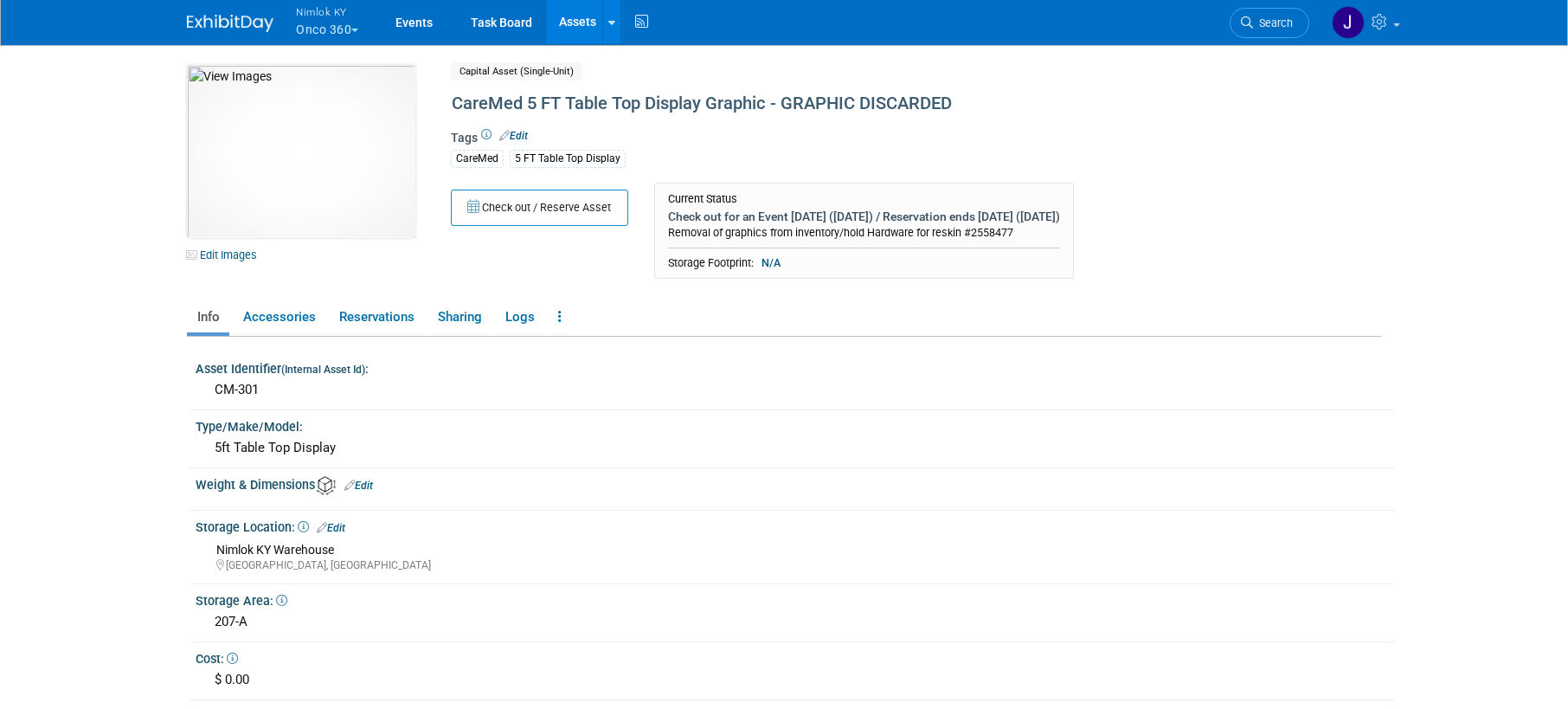
click at [582, 19] on link "Assets" at bounding box center [577, 22] width 64 height 43
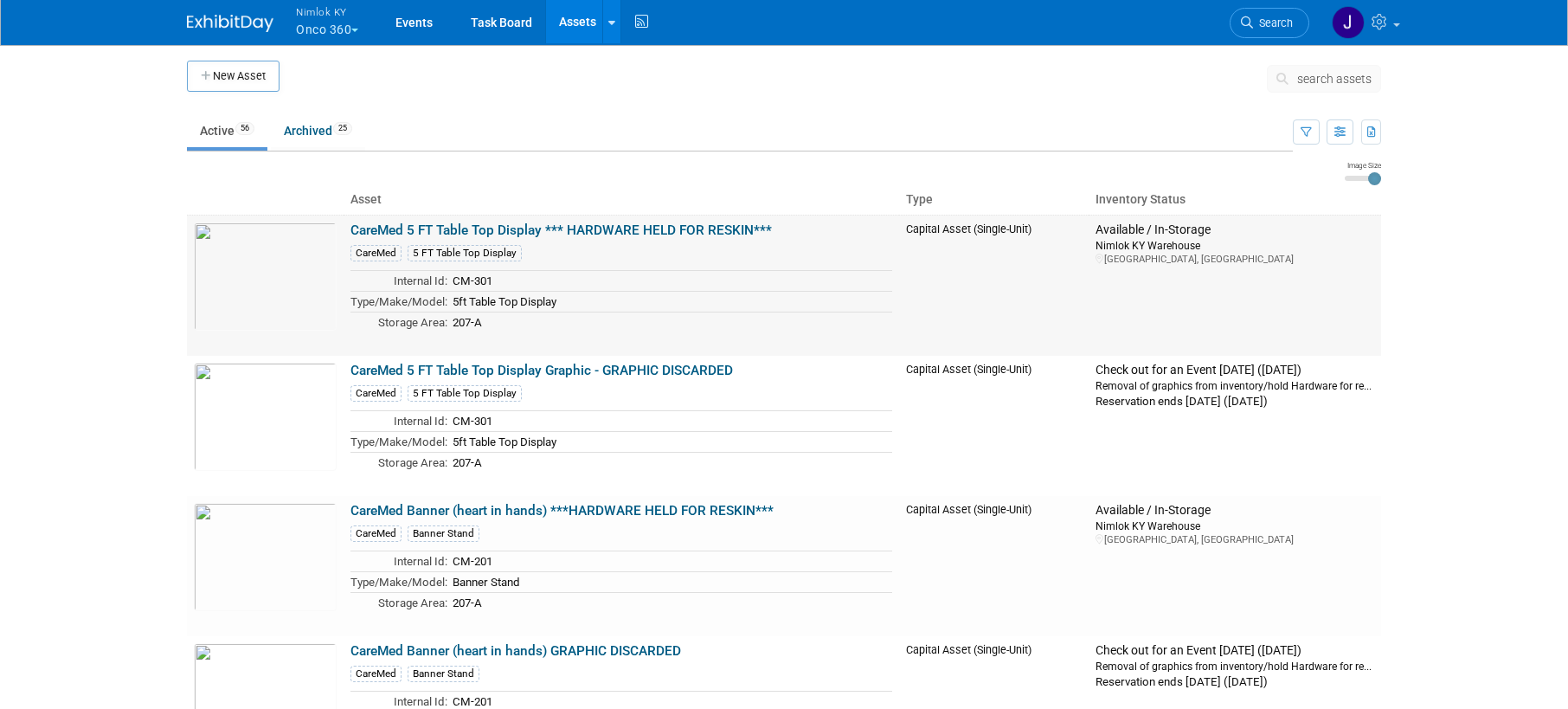
click at [594, 230] on link "CareMed 5 FT Table Top Display *** HARDWARE HELD FOR RESKIN***" at bounding box center [560, 230] width 422 height 16
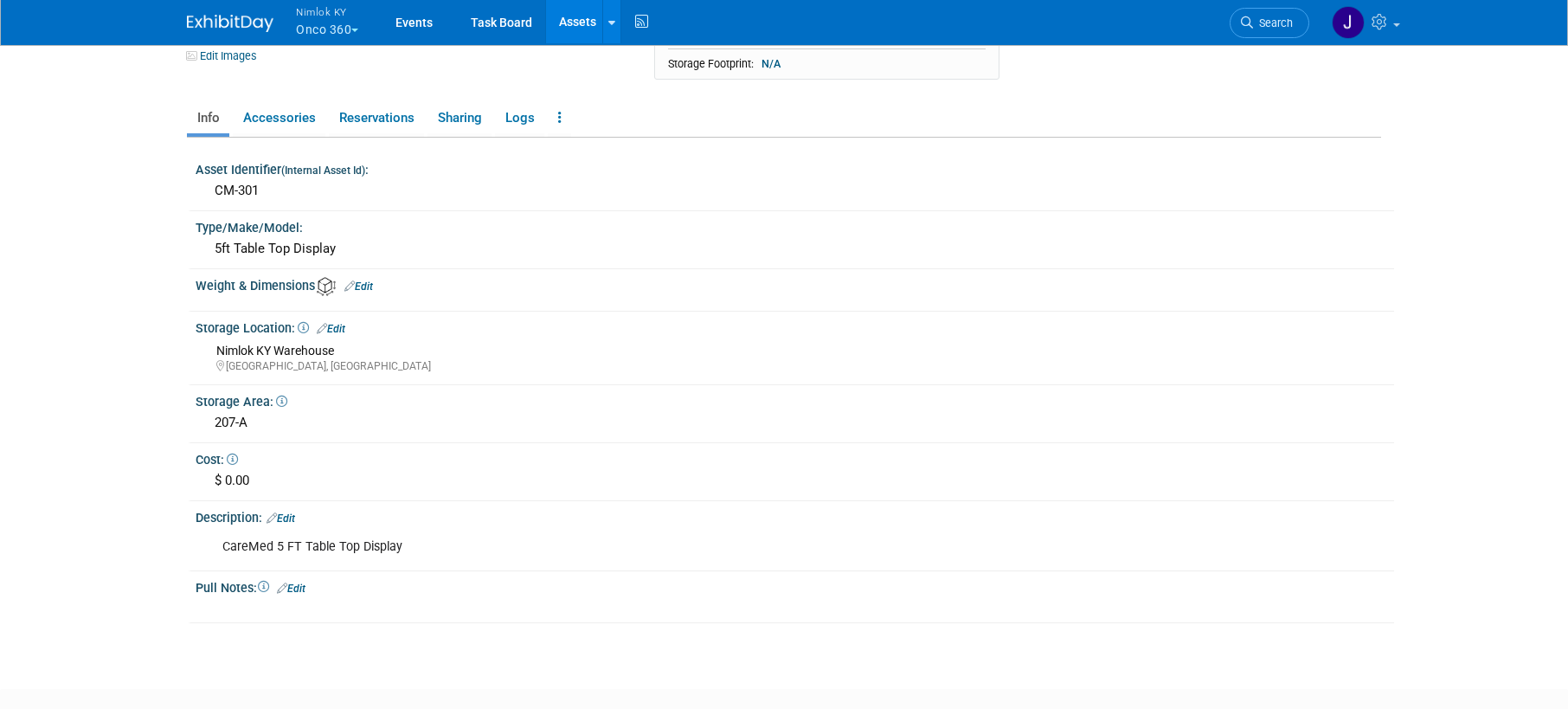
scroll to position [199, 0]
click at [303, 585] on link "Edit" at bounding box center [291, 588] width 28 height 12
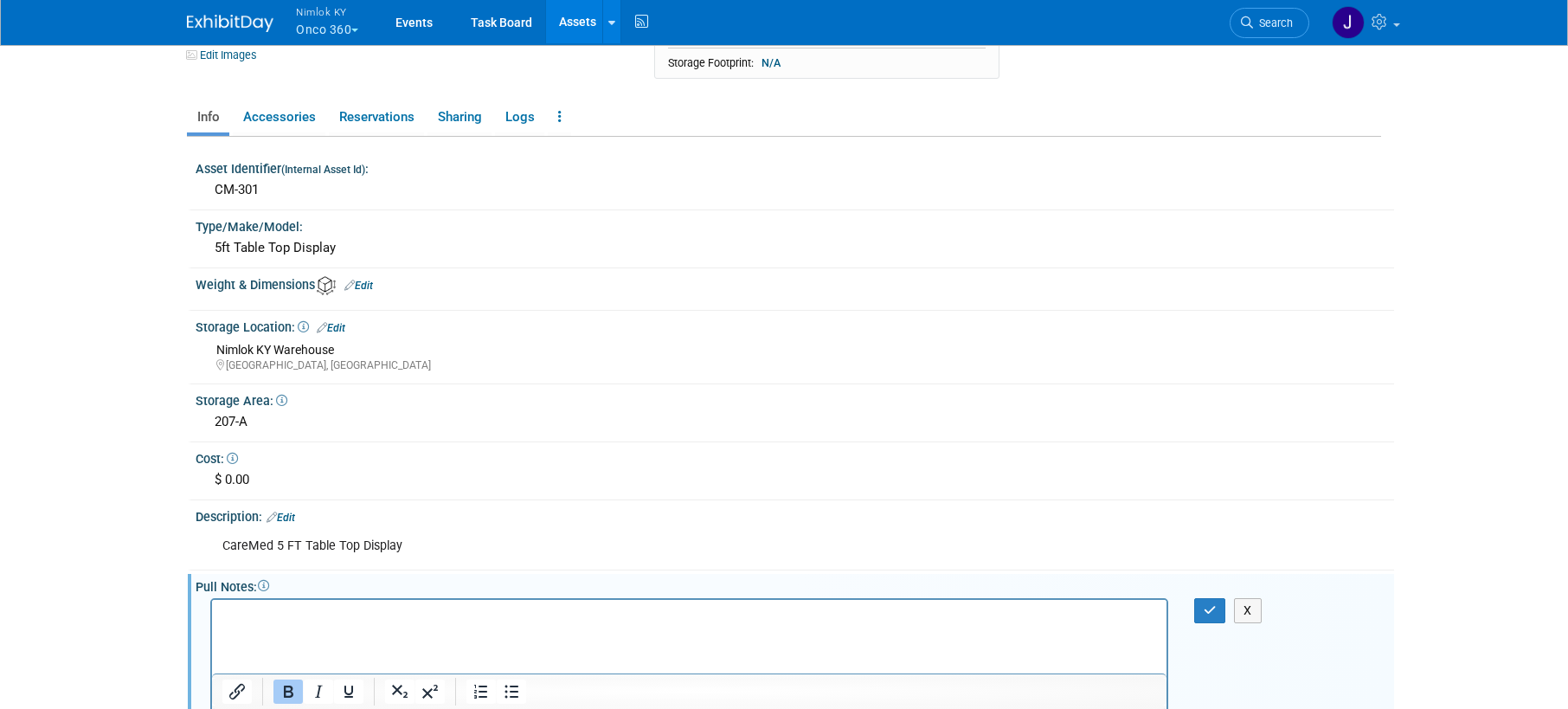
scroll to position [428, 0]
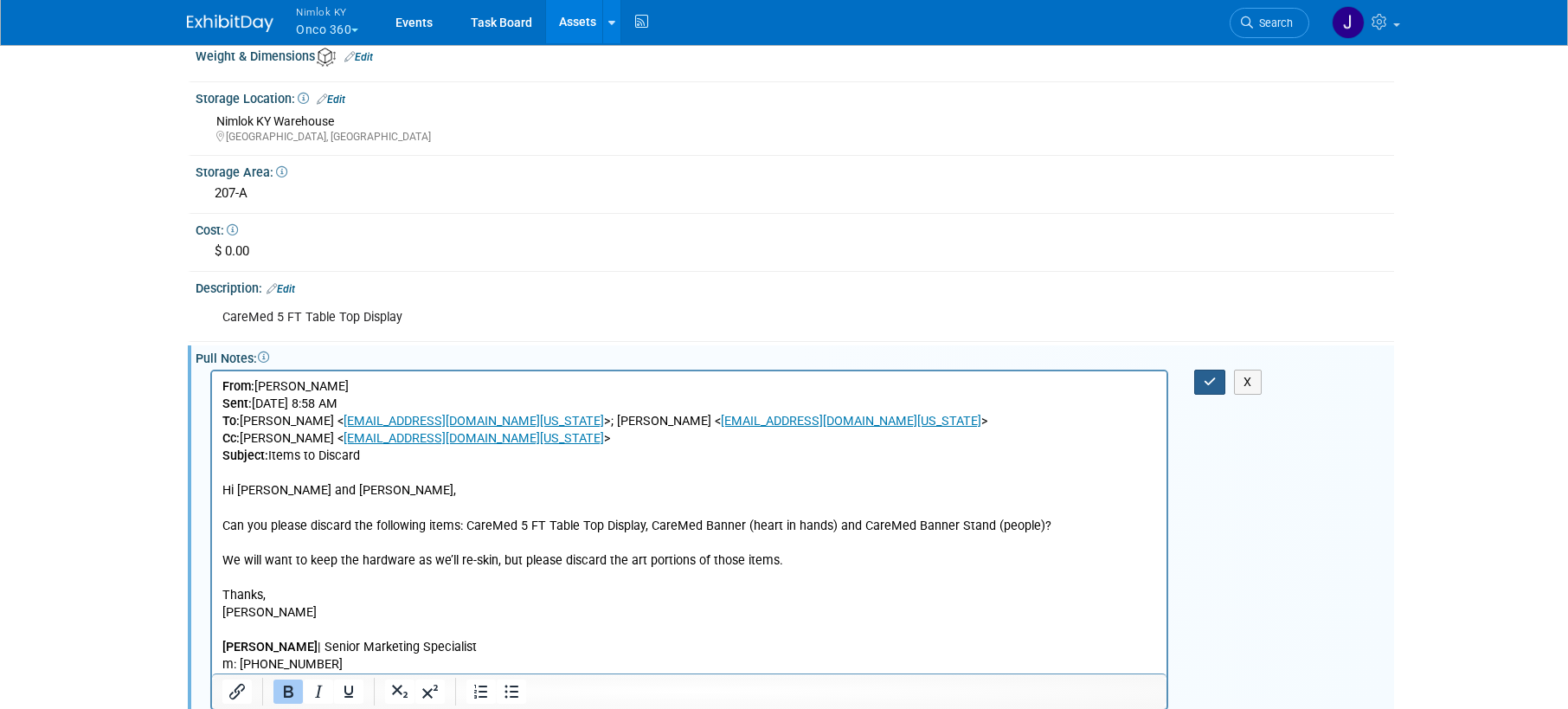
click at [1205, 385] on icon "button" at bounding box center [1210, 381] width 13 height 12
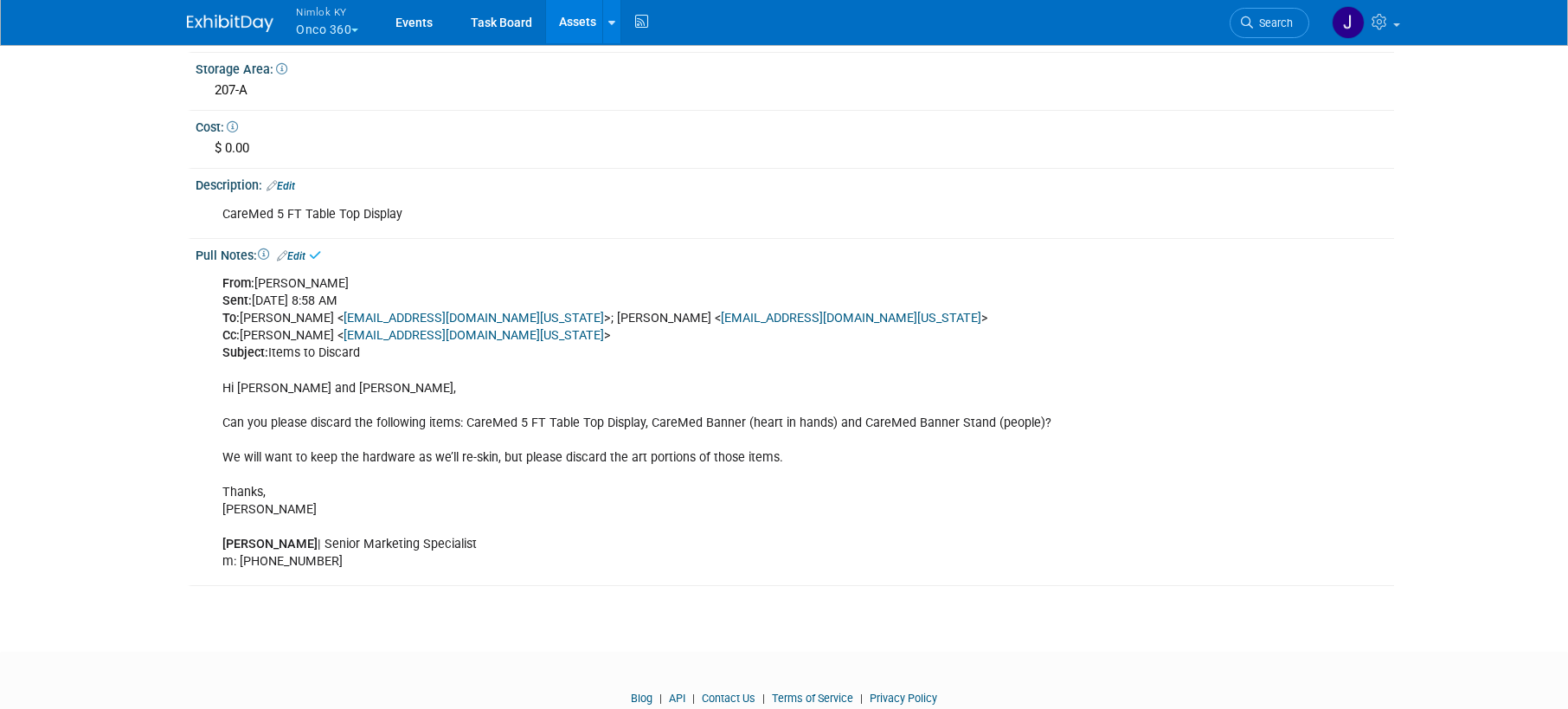
scroll to position [0, 0]
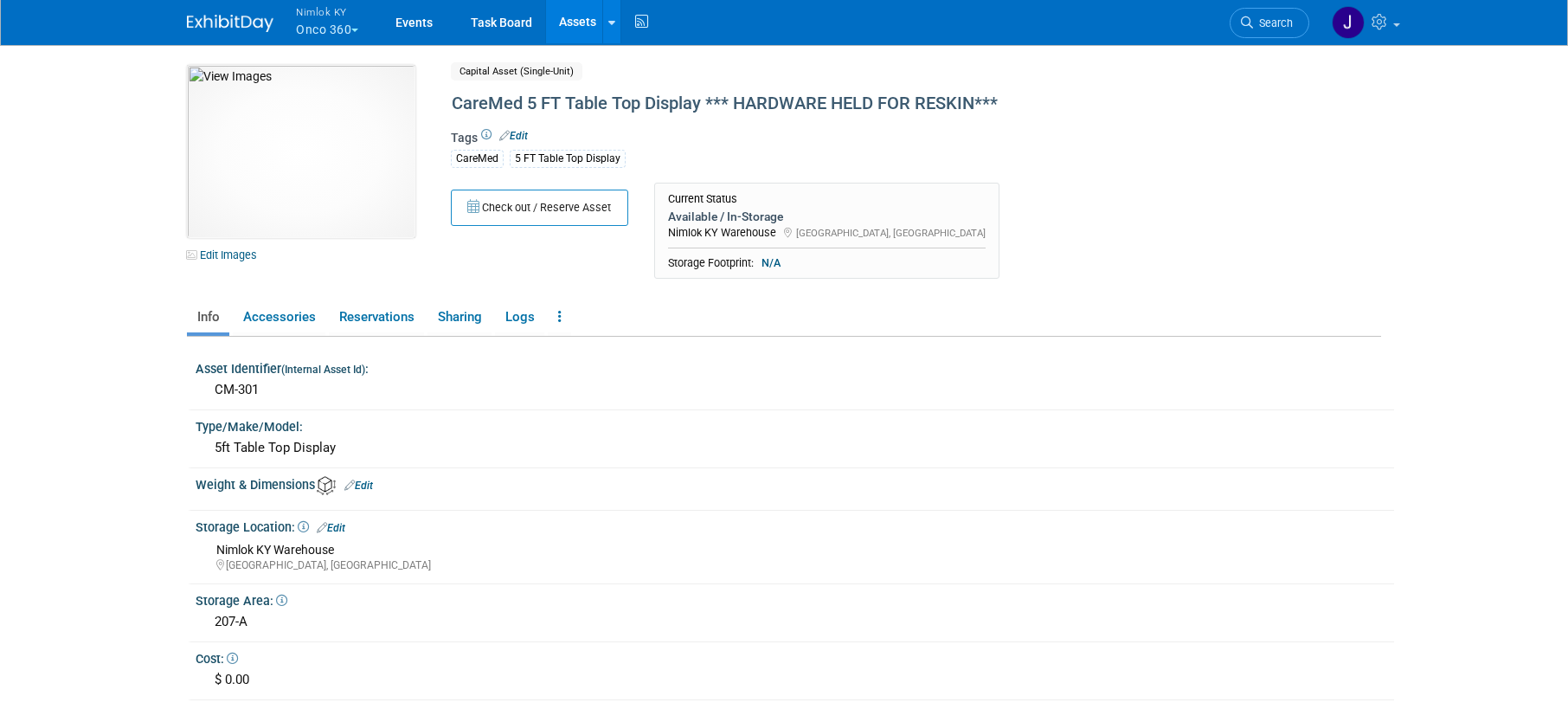
click at [586, 24] on link "Assets" at bounding box center [577, 22] width 64 height 43
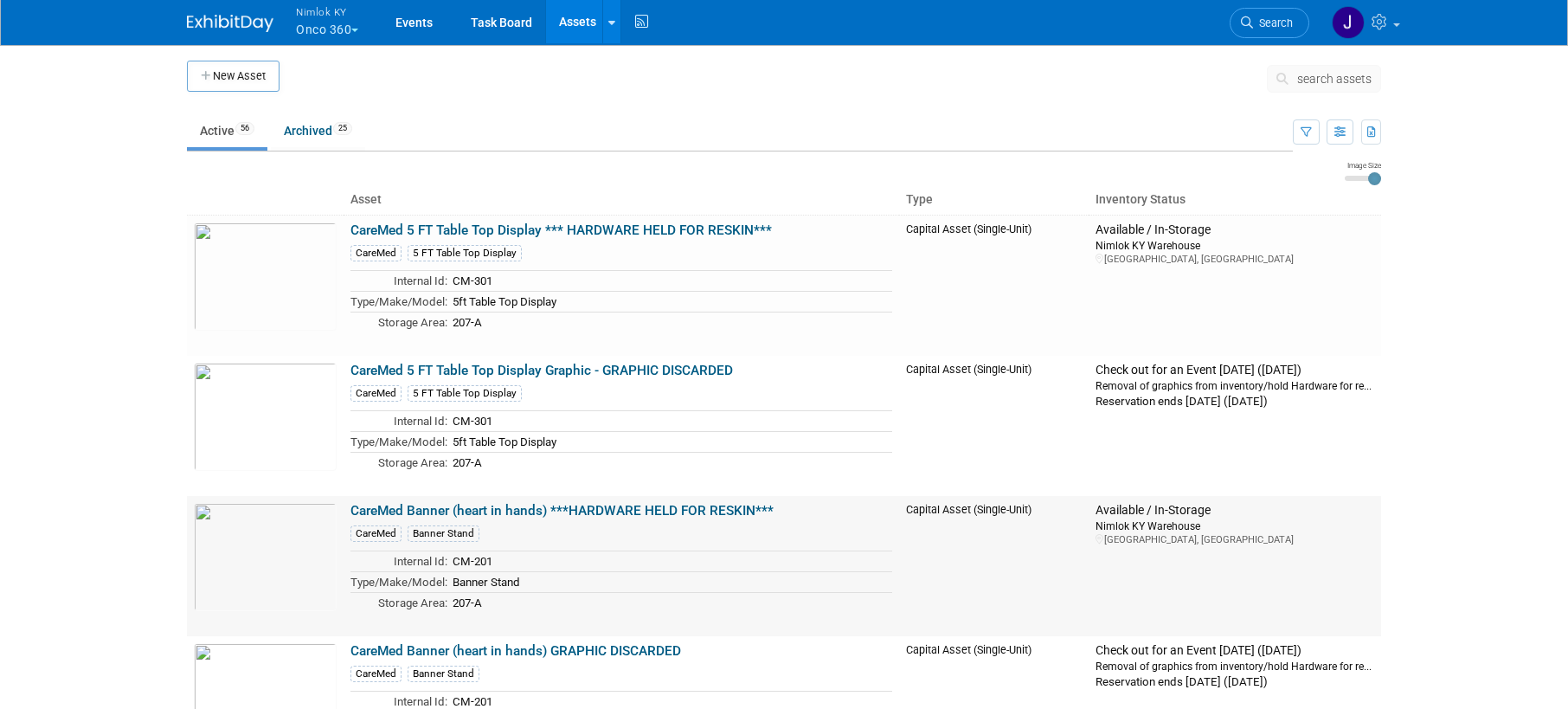
click at [649, 512] on link "CareMed Banner (heart in hands) ***HARDWARE HELD FOR RESKIN***" at bounding box center [561, 510] width 424 height 16
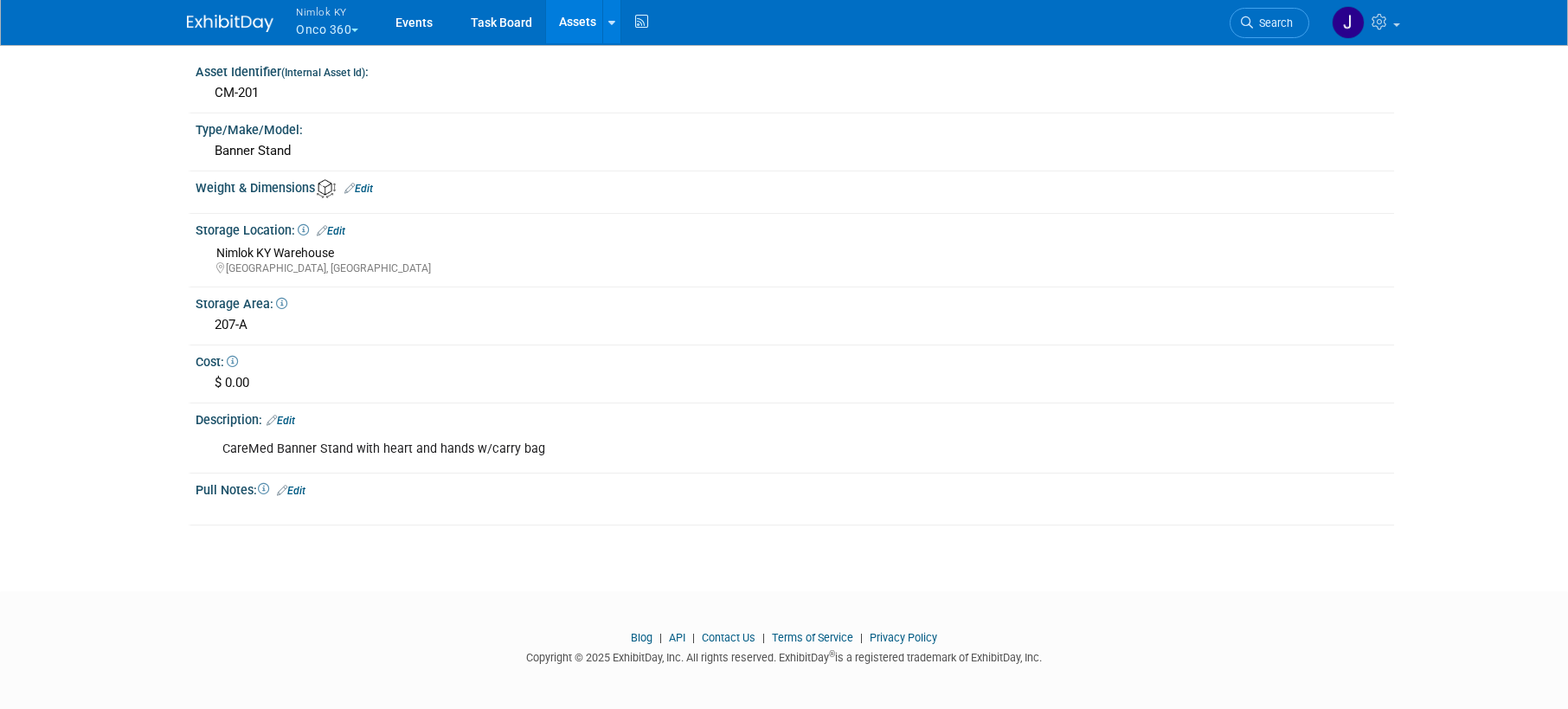
scroll to position [300, 0]
click at [299, 484] on link "Edit" at bounding box center [291, 487] width 28 height 12
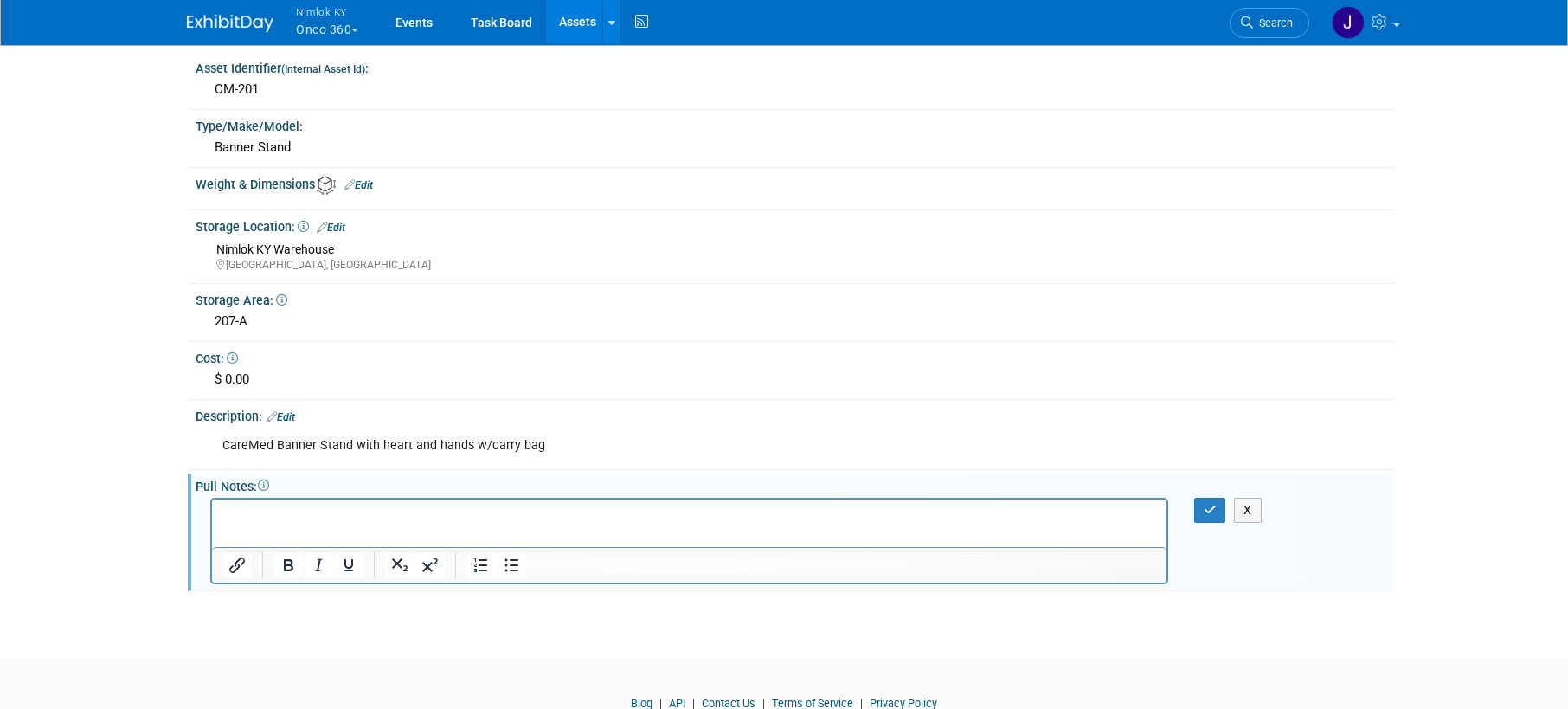
scroll to position [0, 0]
click at [378, 522] on p "Rich Text Area. Press ALT-0 for help." at bounding box center [690, 515] width 935 height 18
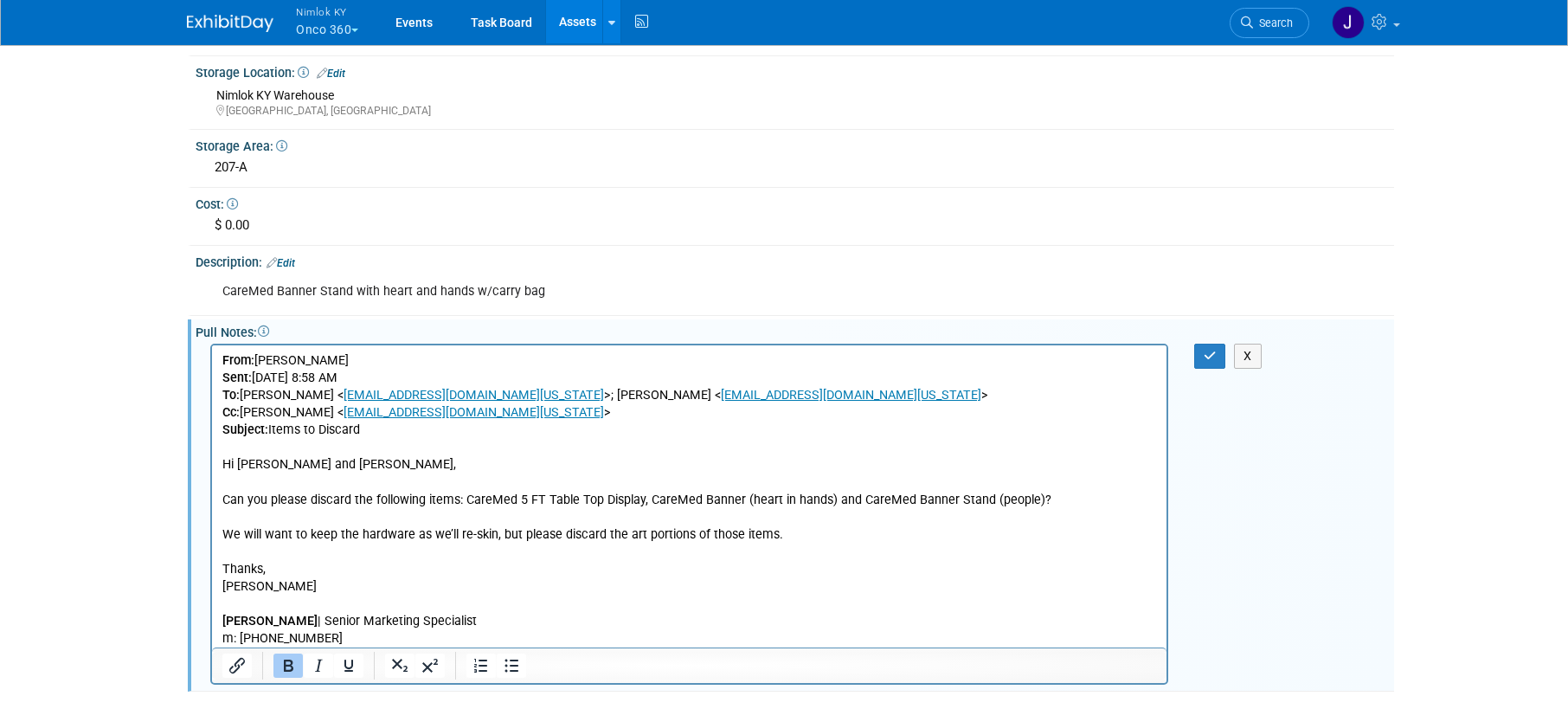
scroll to position [456, 0]
click at [1220, 359] on button "button" at bounding box center [1210, 355] width 32 height 25
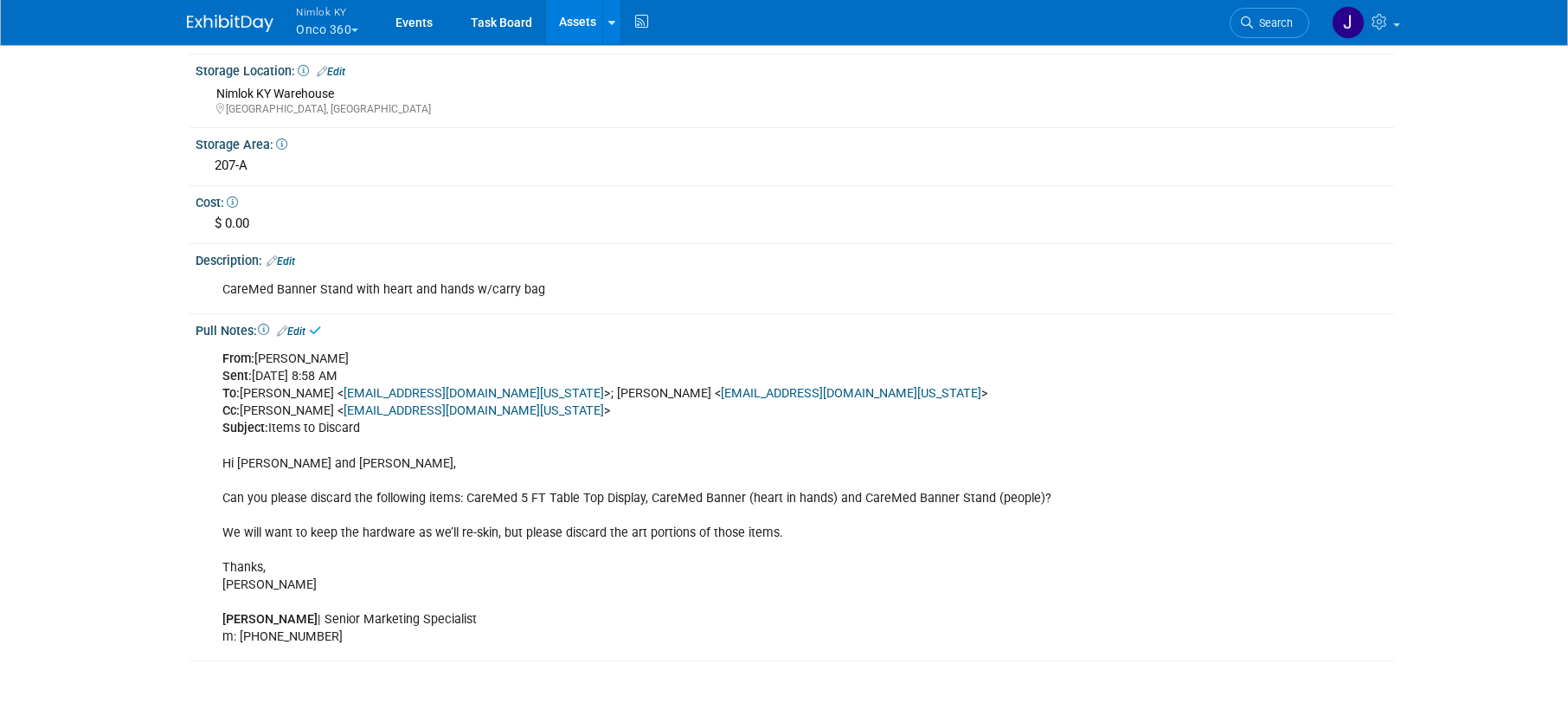
click at [574, 22] on link "Assets" at bounding box center [577, 22] width 64 height 43
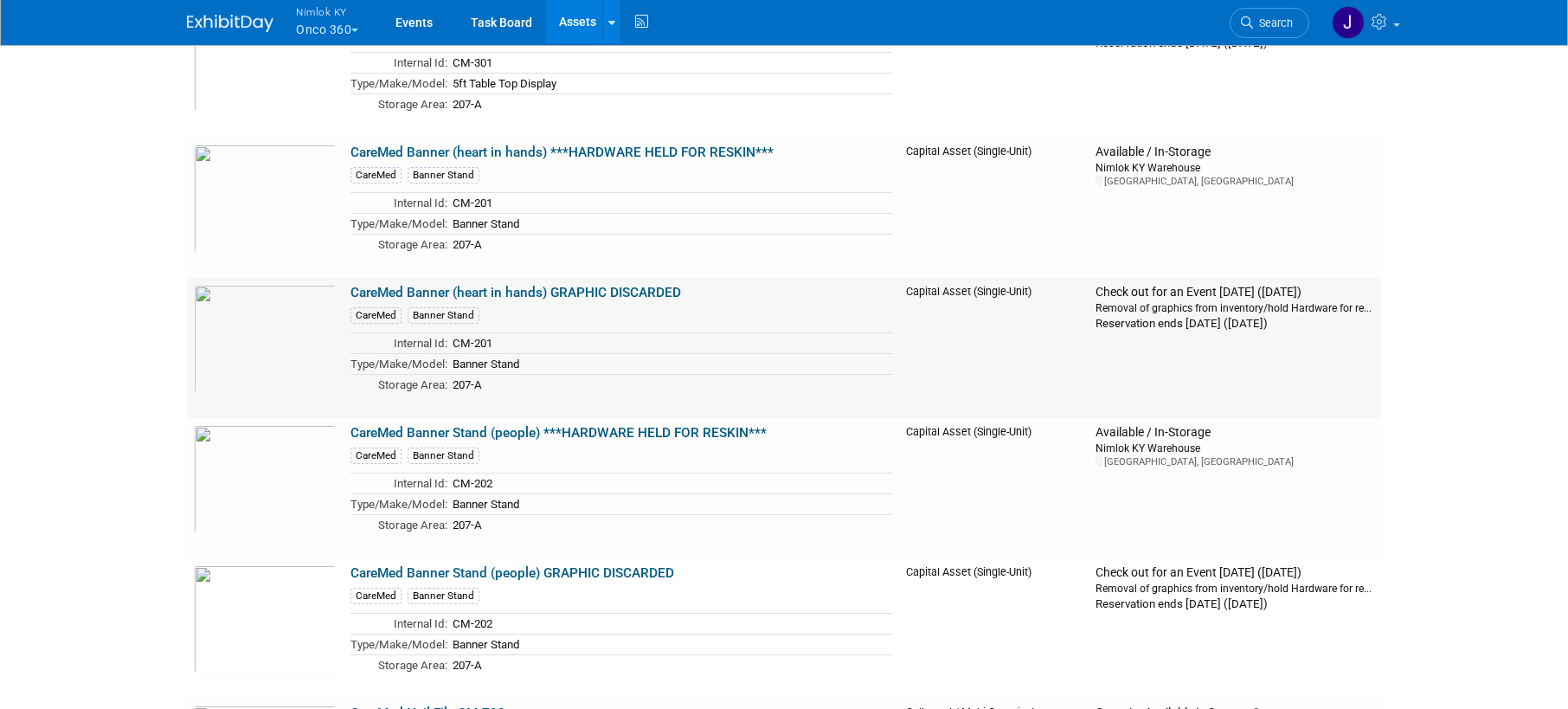
scroll to position [376, 0]
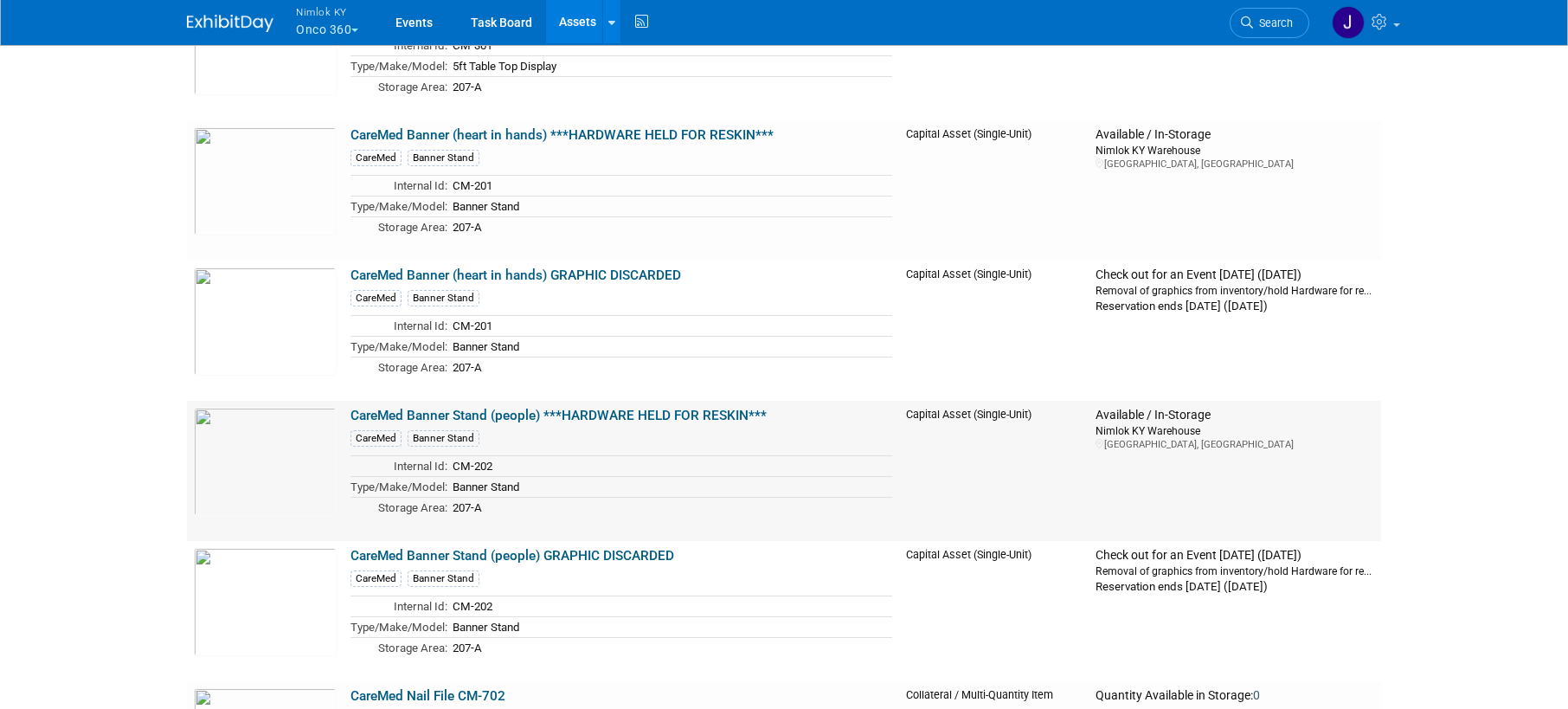
click at [653, 418] on link "CareMed Banner Stand (people) ***HARDWARE HELD FOR RESKIN***" at bounding box center [559, 416] width 417 height 16
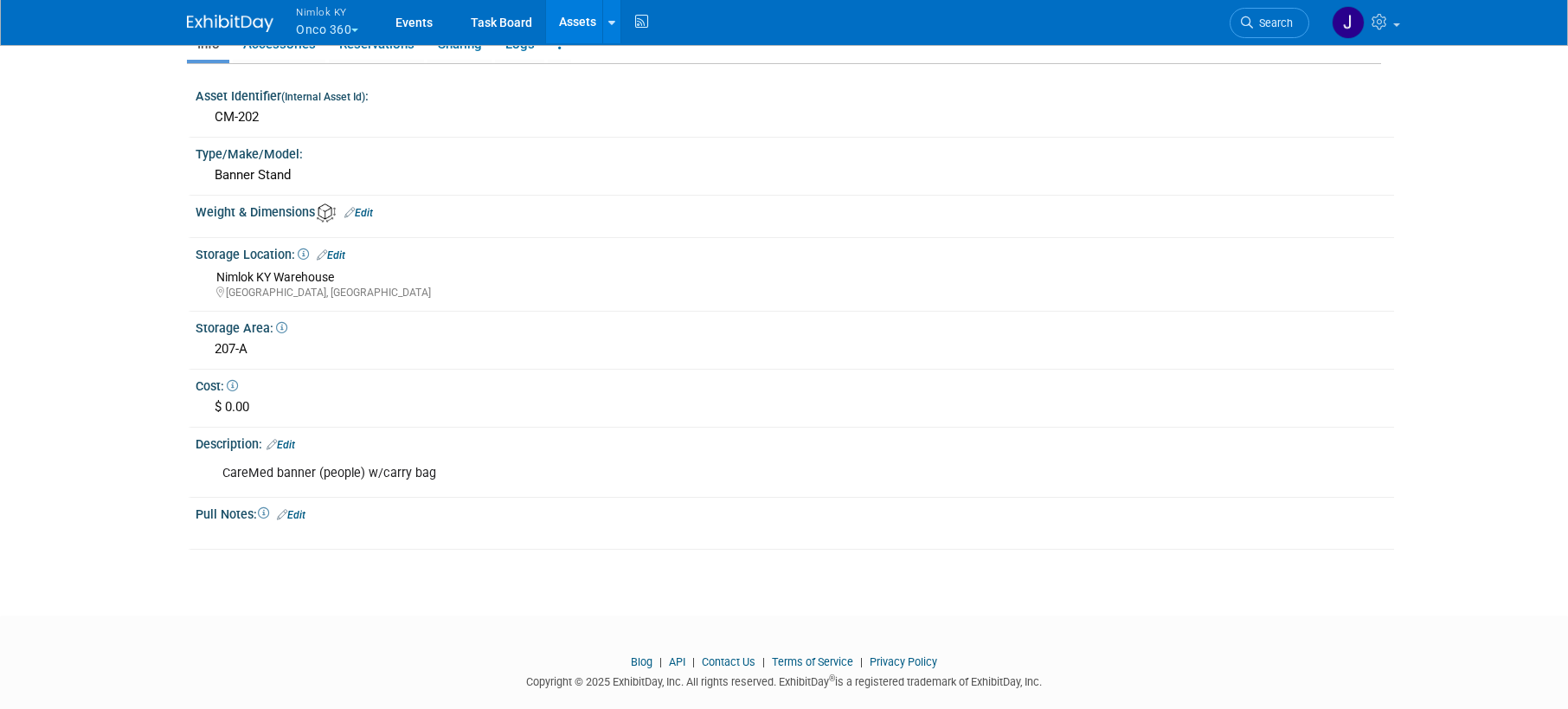
scroll to position [300, 0]
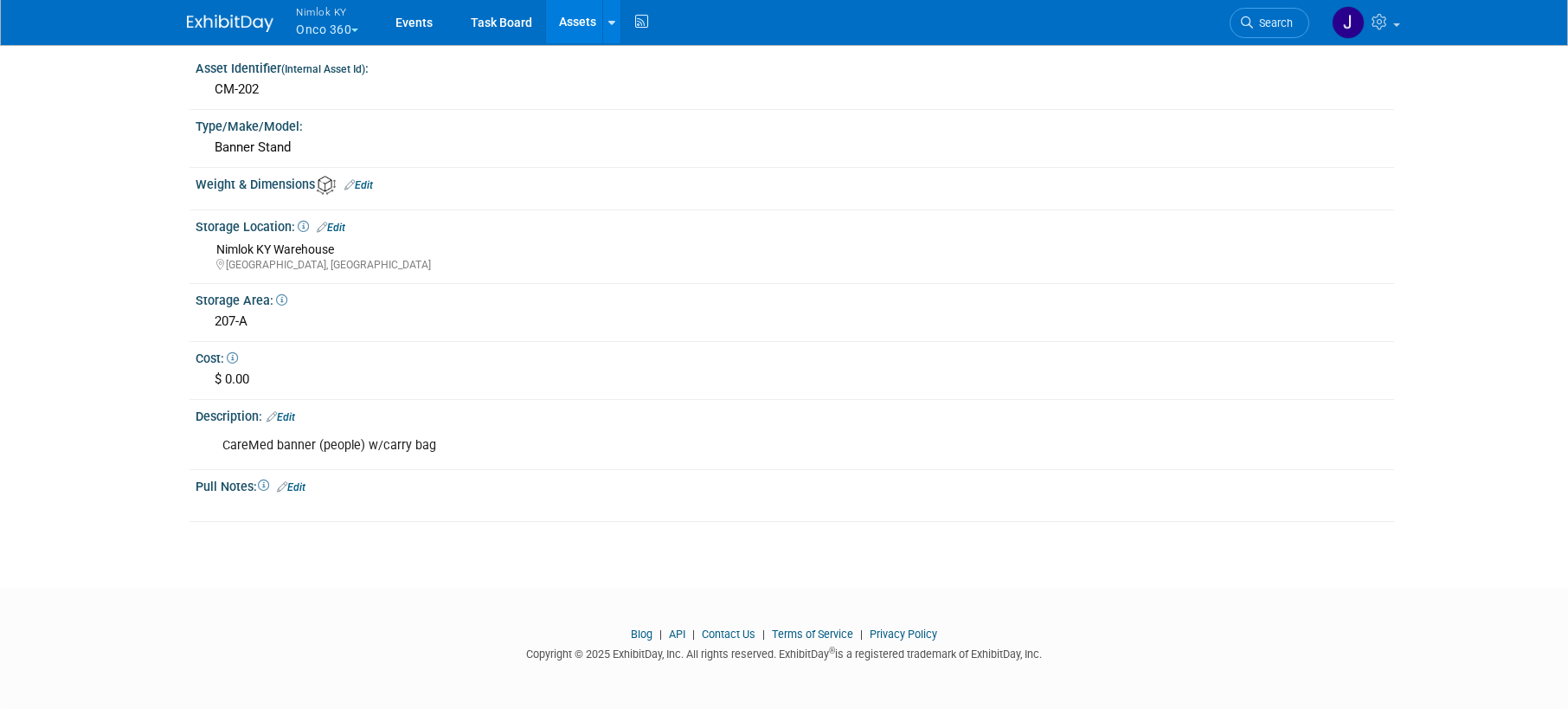
click at [305, 488] on link "Edit" at bounding box center [291, 487] width 28 height 12
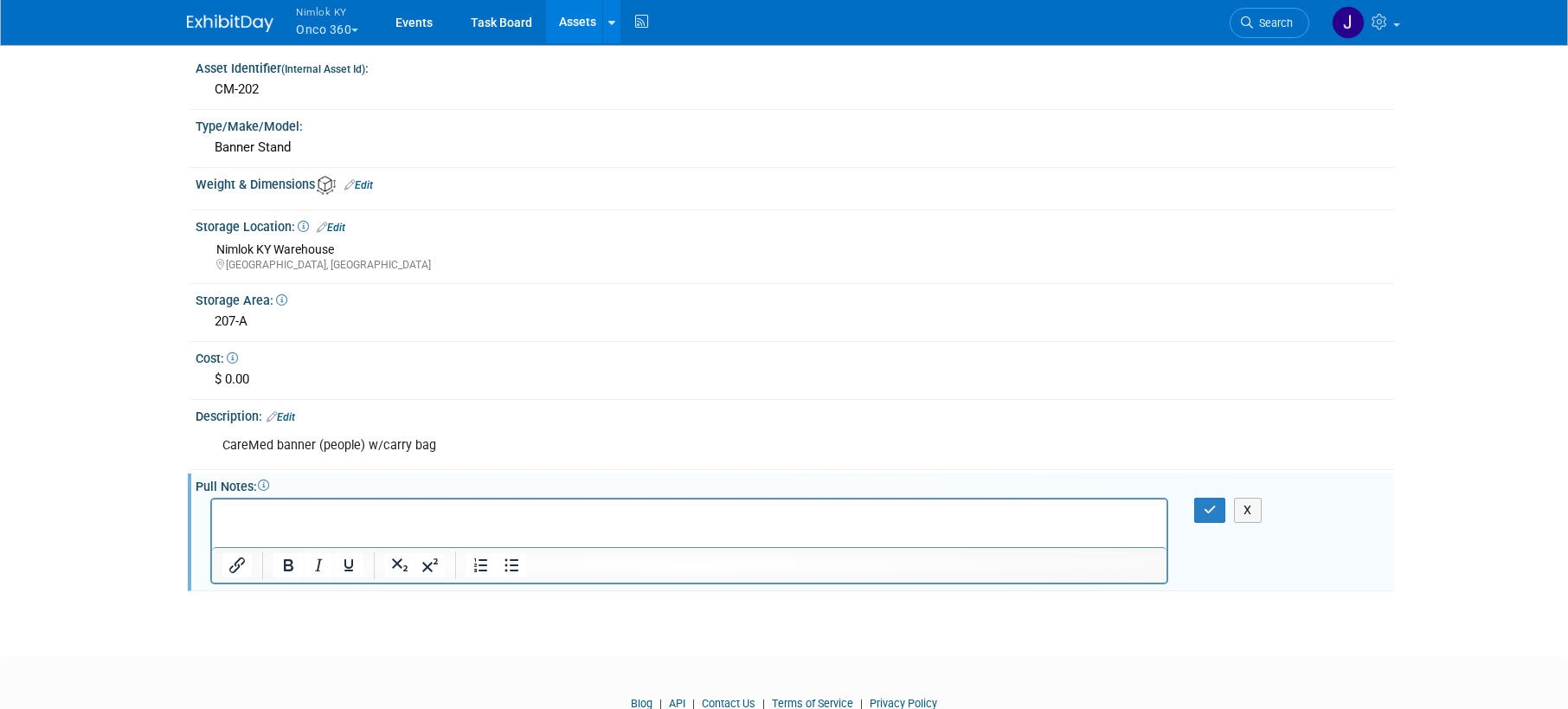
scroll to position [0, 0]
click at [329, 517] on p "Rich Text Area. Press ALT-0 for help." at bounding box center [690, 515] width 935 height 18
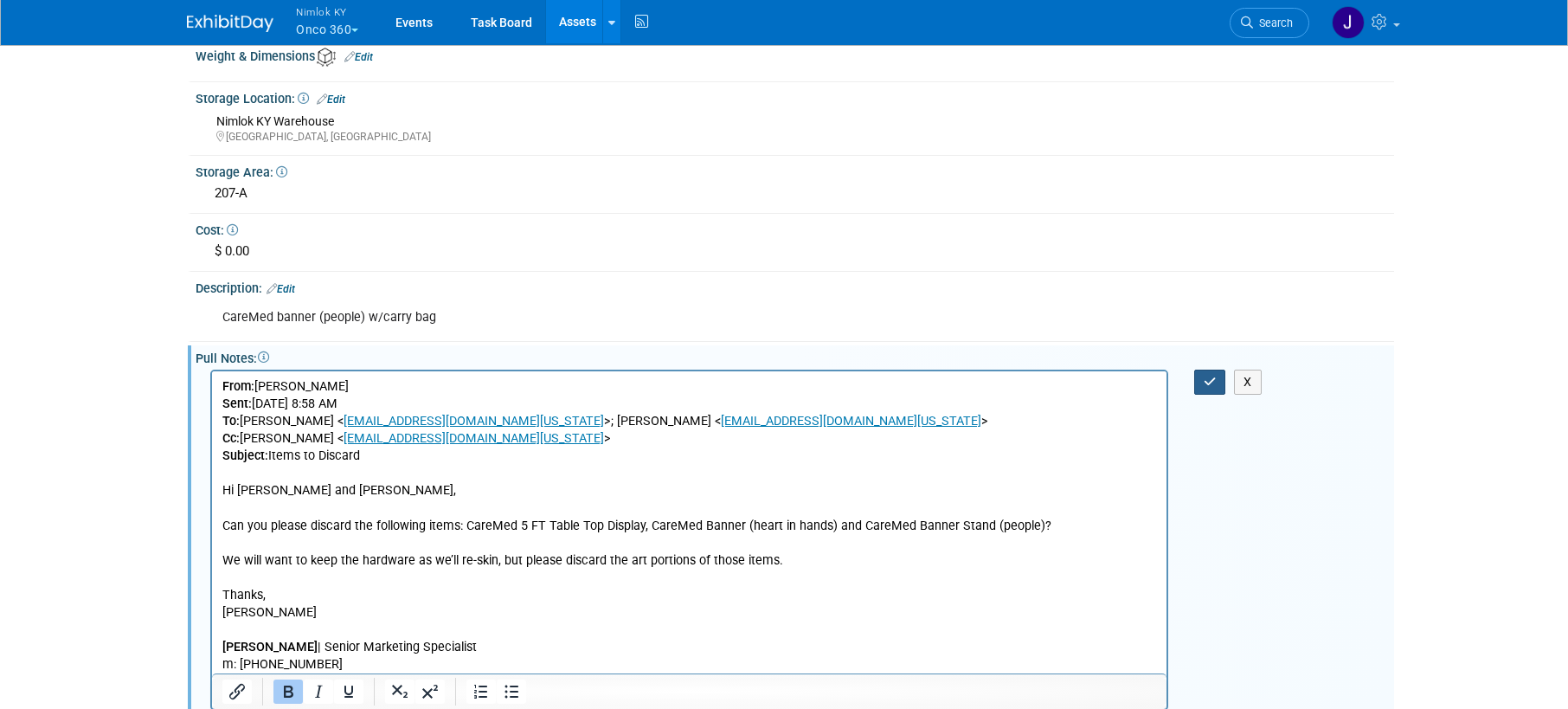
click at [1212, 385] on icon "button" at bounding box center [1210, 381] width 13 height 12
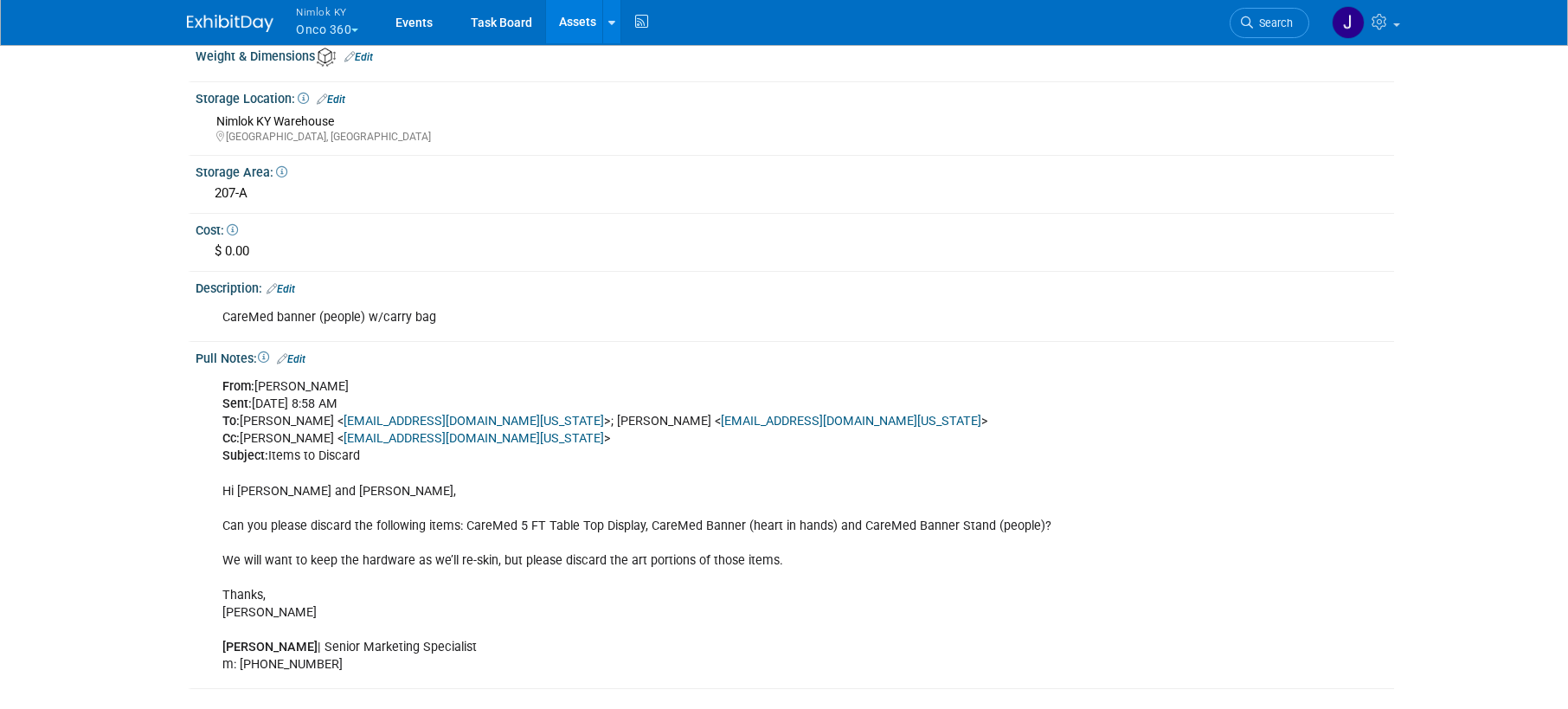
click at [589, 26] on link "Assets" at bounding box center [577, 22] width 64 height 43
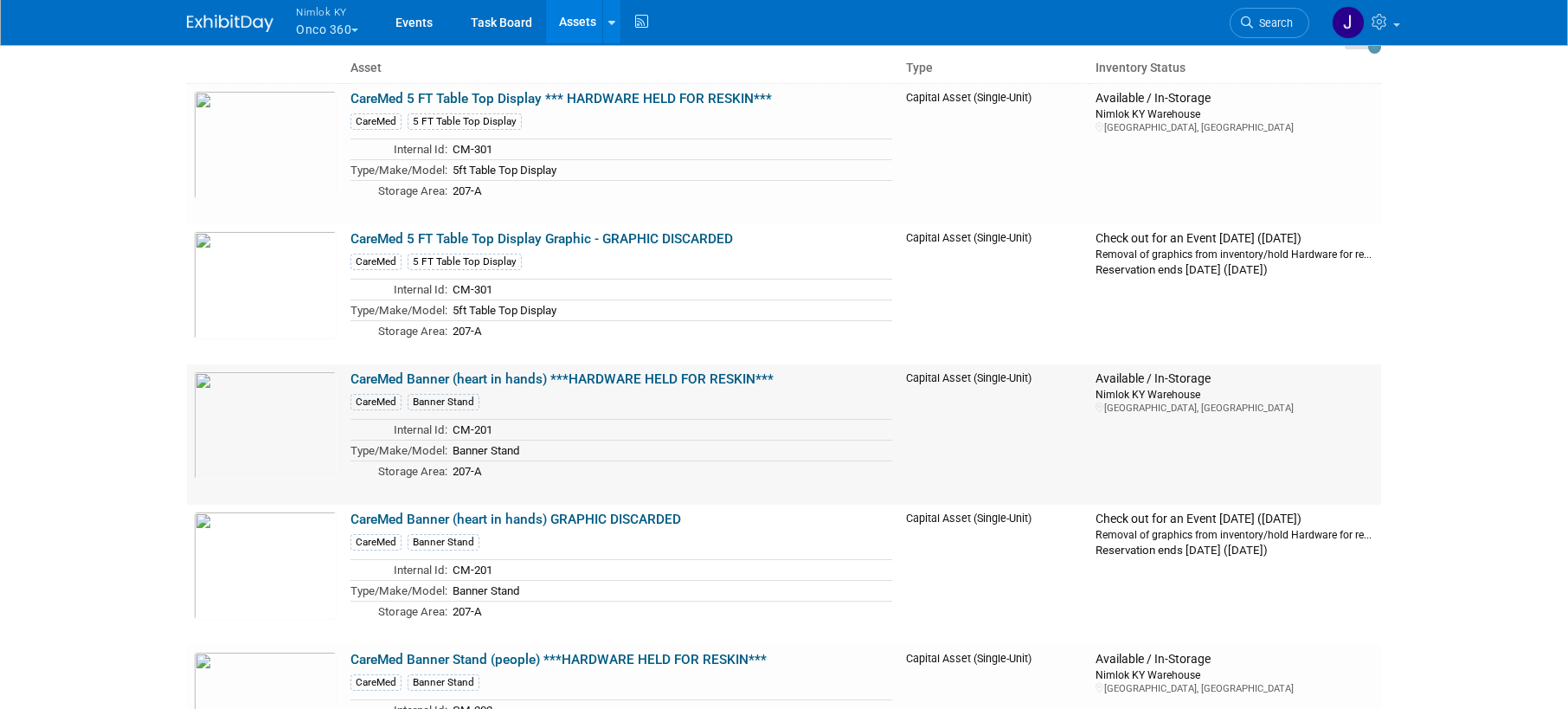
scroll to position [126, 0]
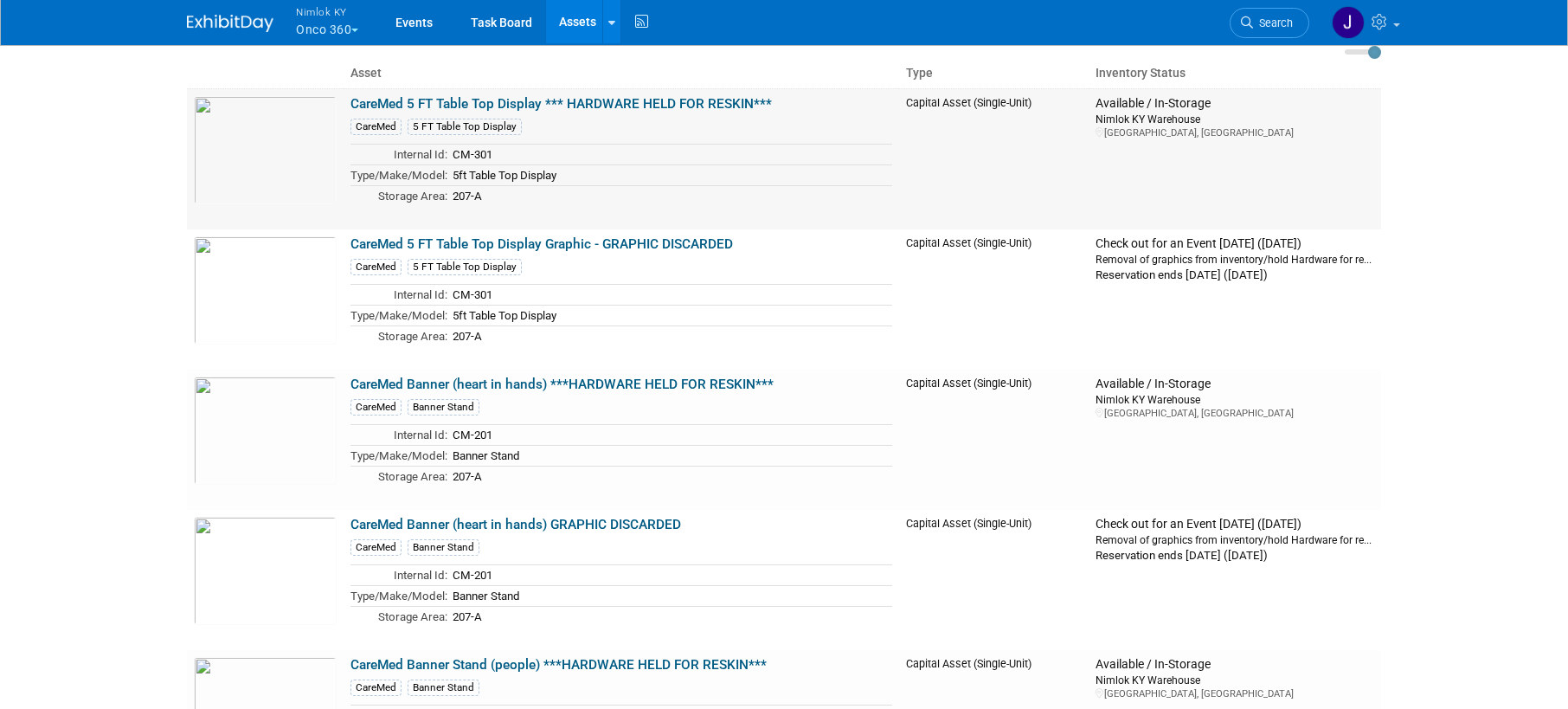
click at [650, 102] on link "CareMed 5 FT Table Top Display *** HARDWARE HELD FOR RESKIN***" at bounding box center [560, 104] width 422 height 16
click at [633, 238] on link "CareMed 5 FT Table Top Display Graphic - GRAPHIC DISCARDED" at bounding box center [541, 244] width 382 height 16
click at [599, 383] on link "CareMed Banner (heart in hands) ***HARDWARE HELD FOR RESKIN***" at bounding box center [561, 384] width 424 height 16
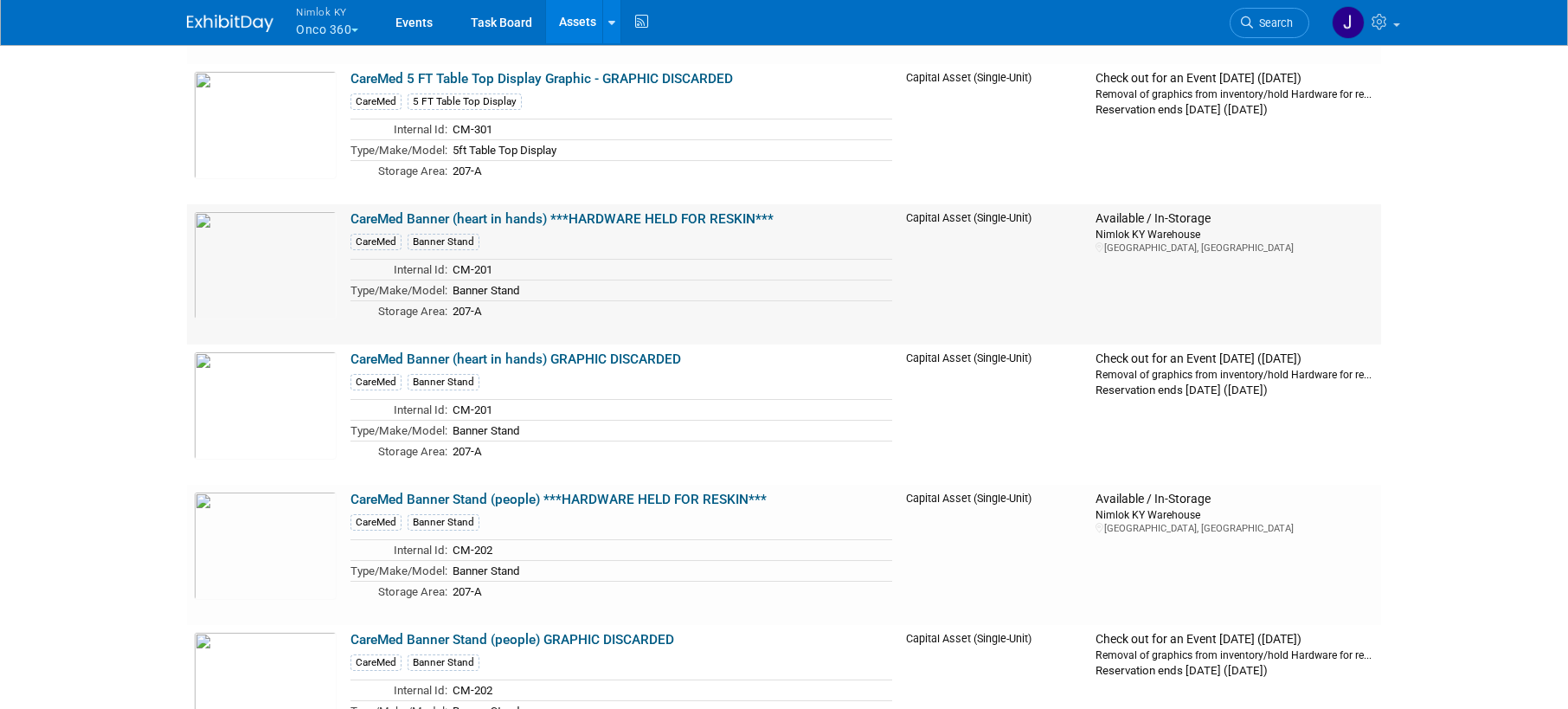
scroll to position [297, 0]
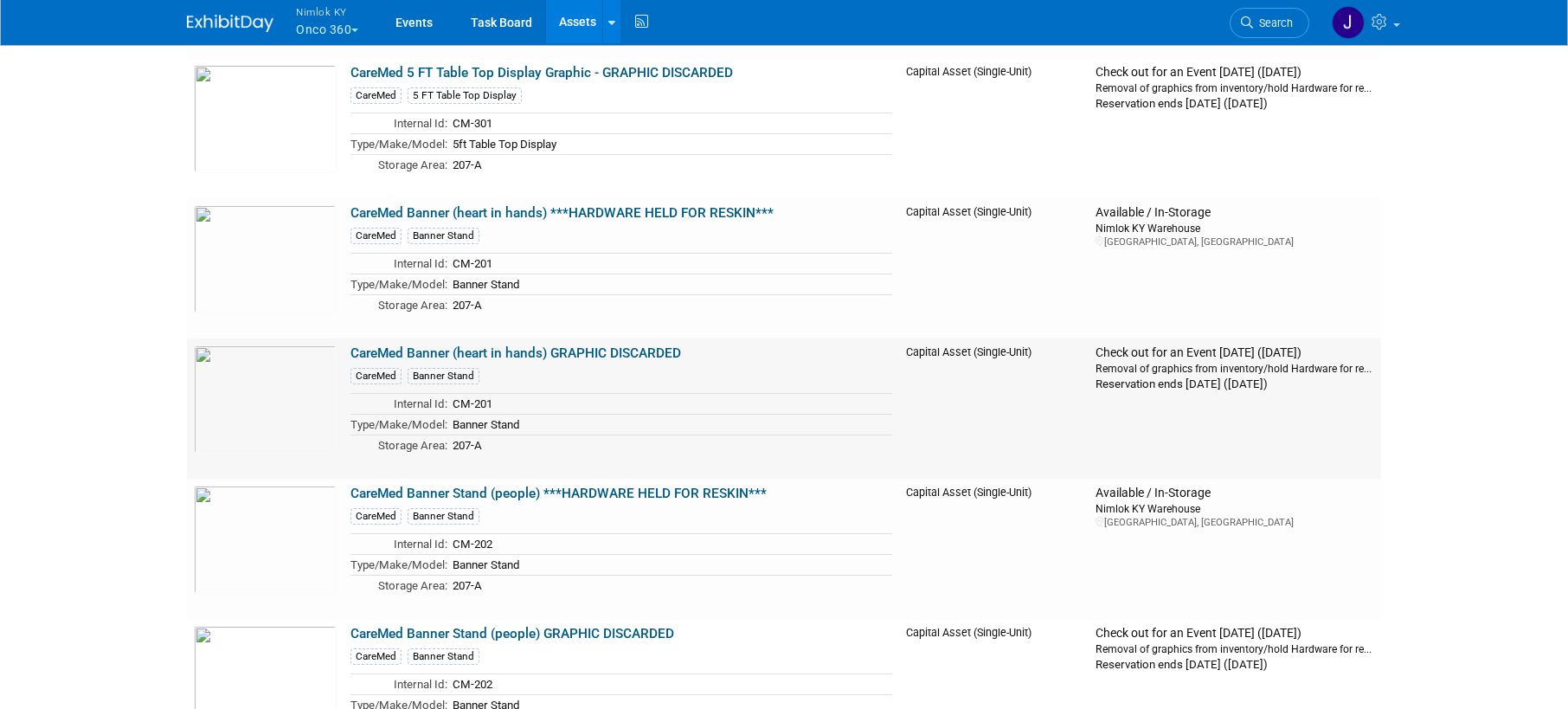
click at [634, 345] on link "CareMed Banner (heart in hands) GRAPHIC DISCARDED" at bounding box center [515, 353] width 331 height 16
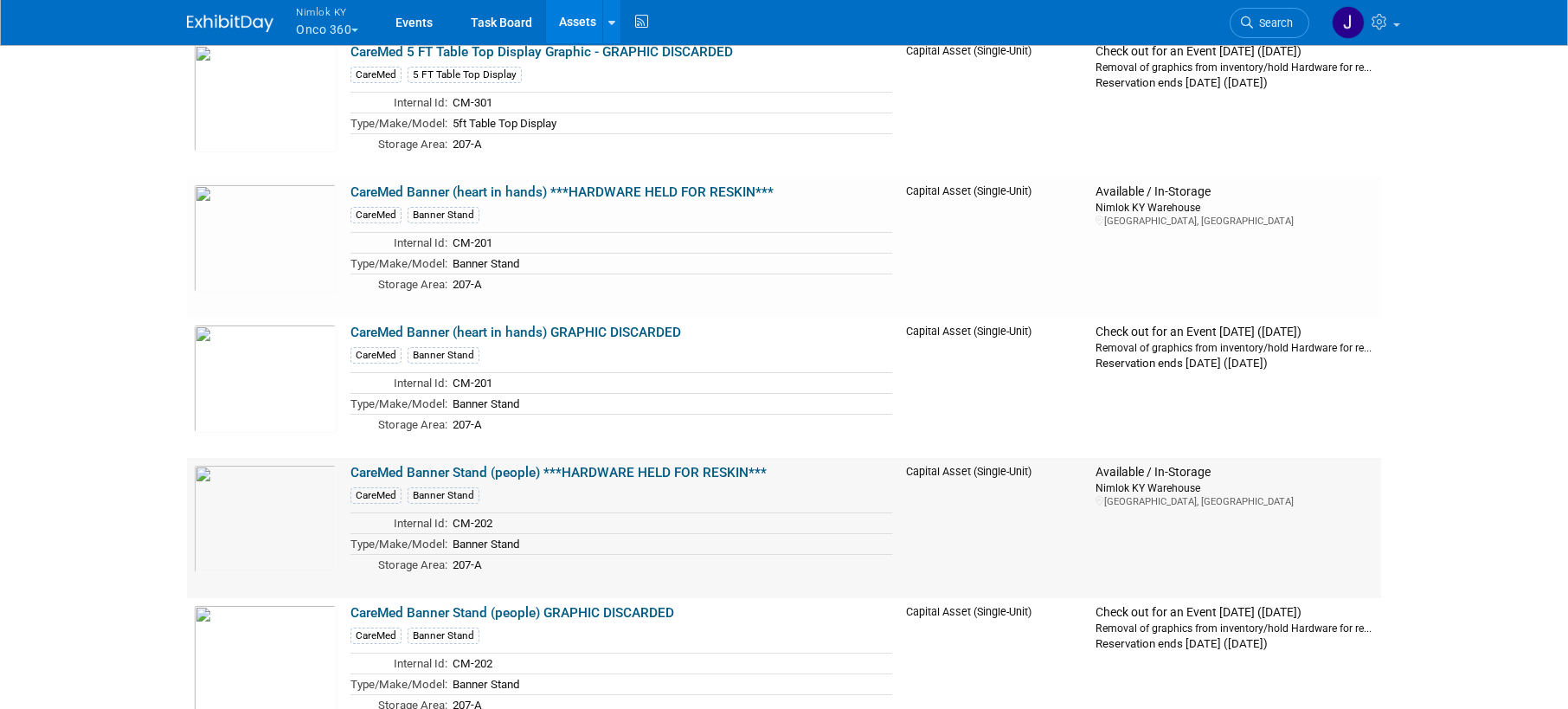
scroll to position [320, 0]
click at [693, 469] on link "CareMed Banner Stand (people) ***HARDWARE HELD FOR RESKIN***" at bounding box center [559, 471] width 417 height 16
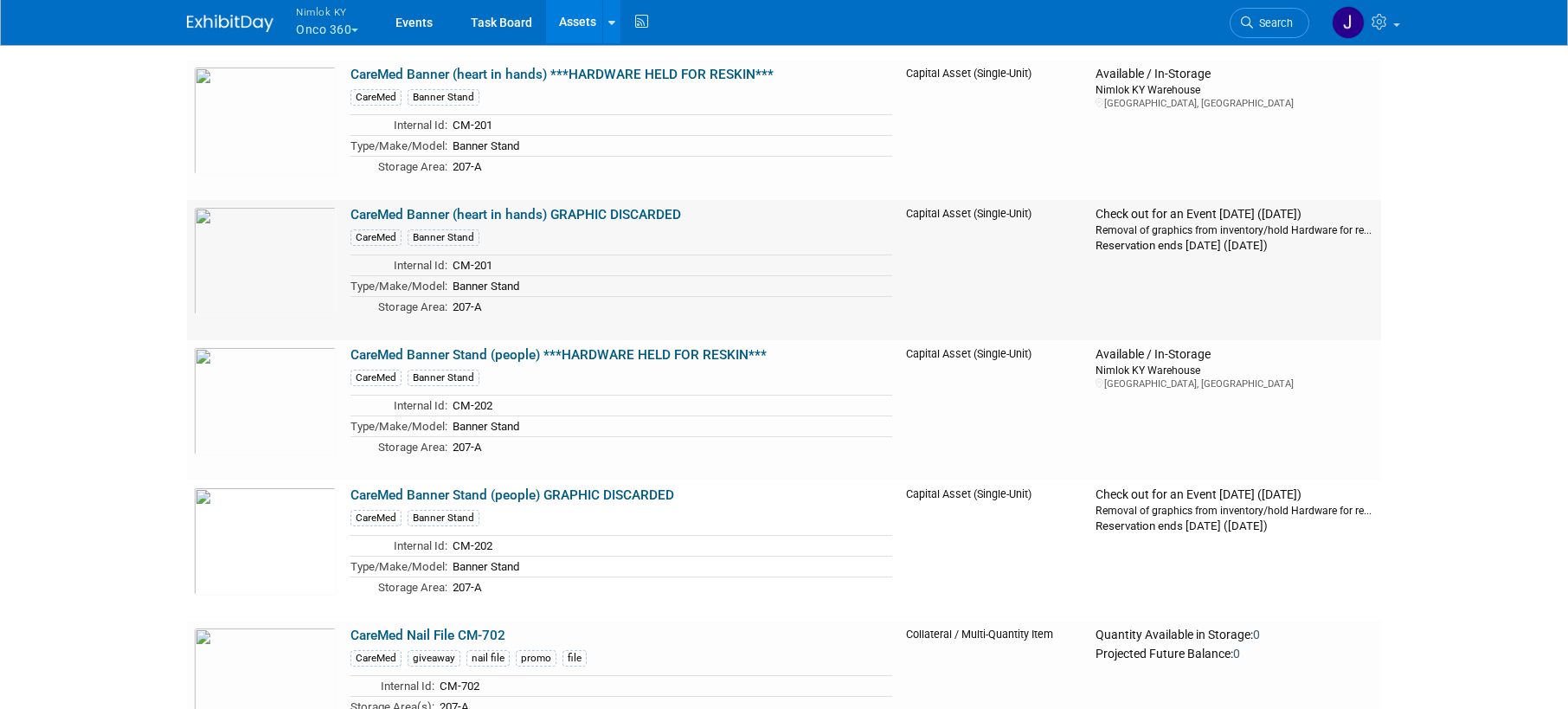
scroll to position [531, 0]
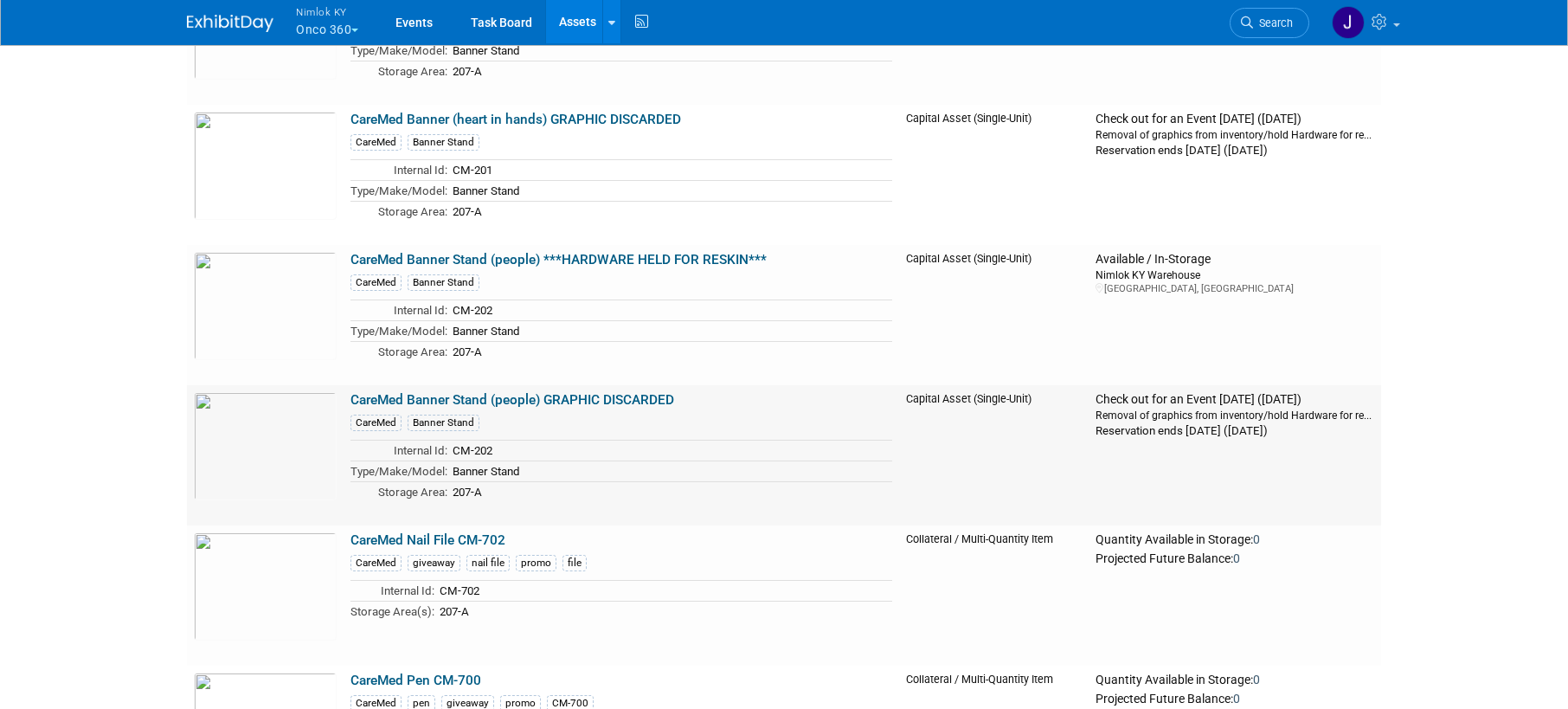
click at [629, 402] on link "CareMed Banner Stand (people) GRAPHIC DISCARDED" at bounding box center [512, 400] width 324 height 16
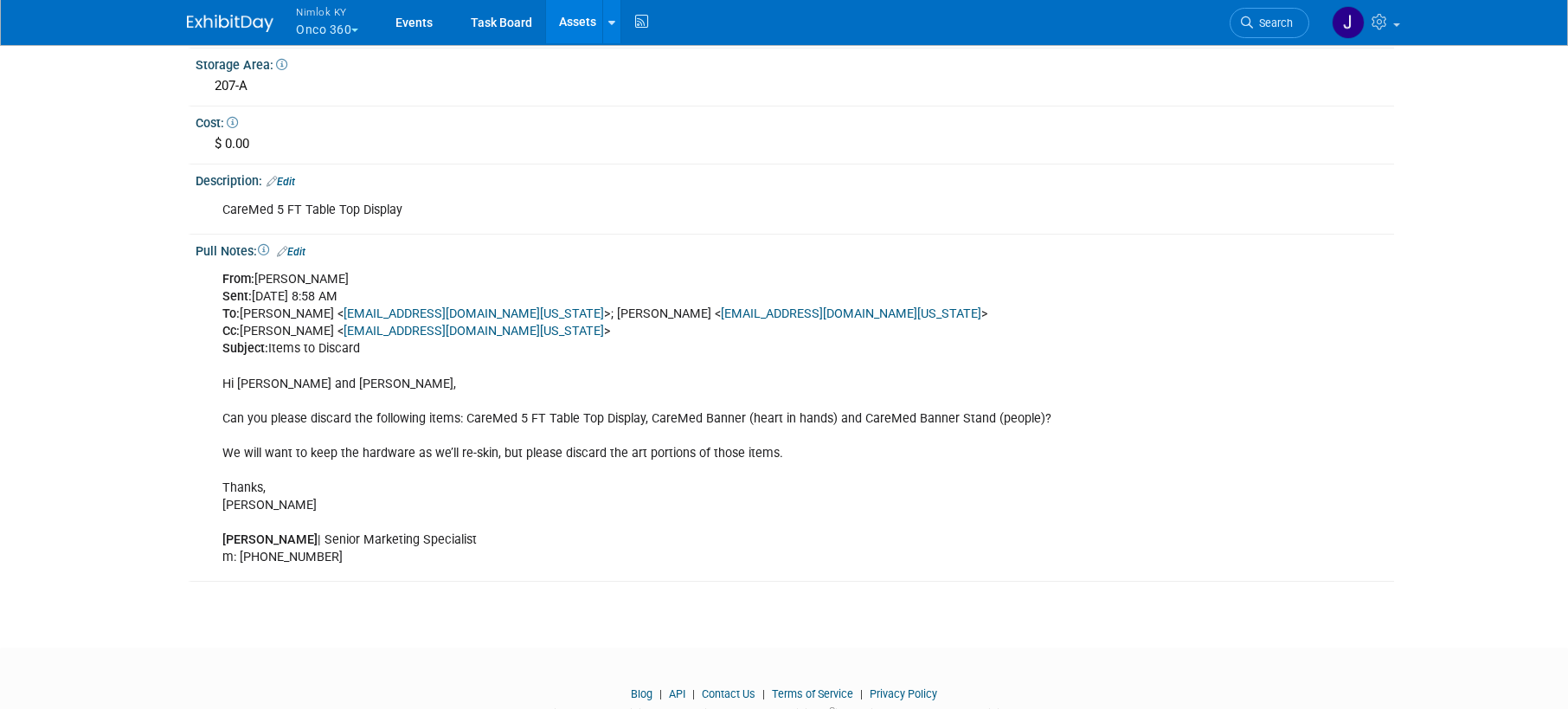
scroll to position [539, 0]
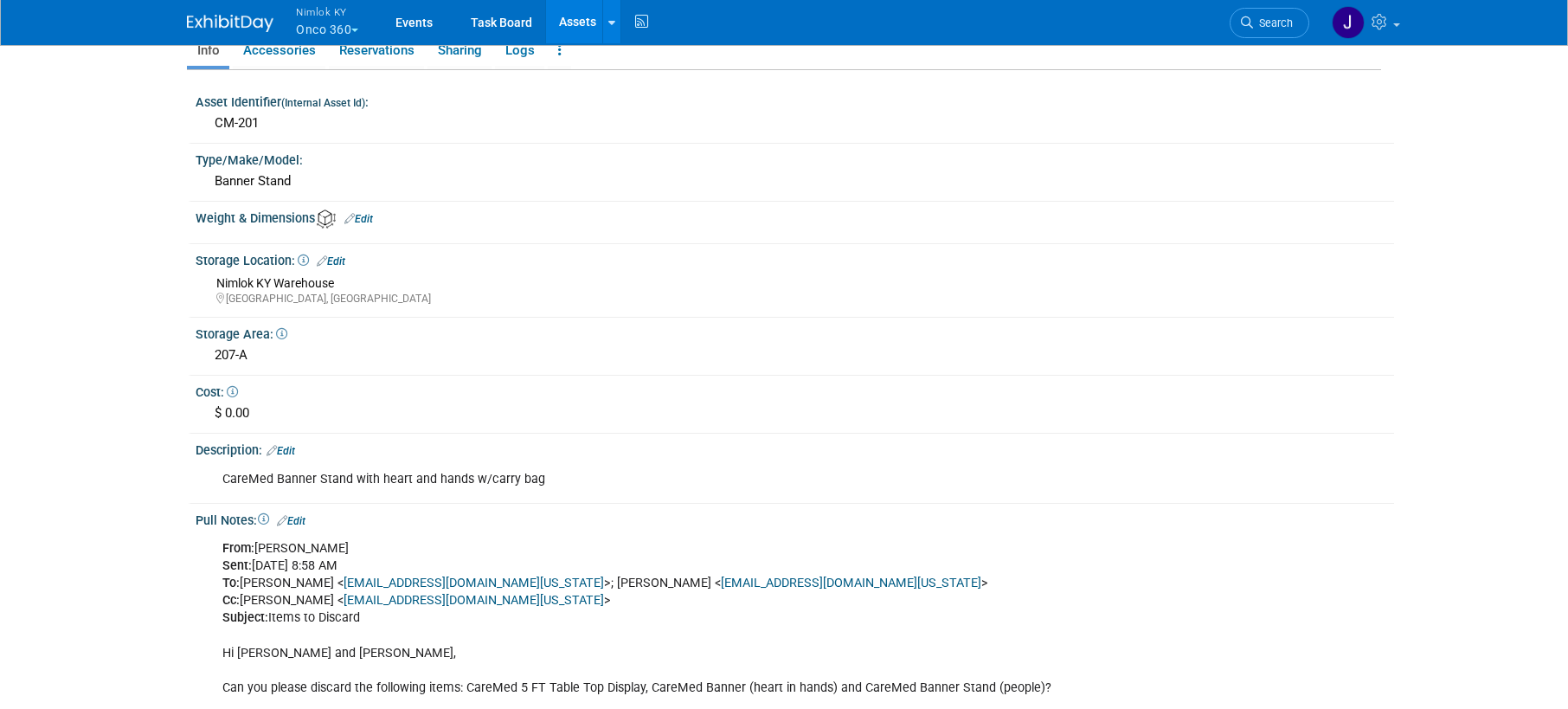
scroll to position [596, 0]
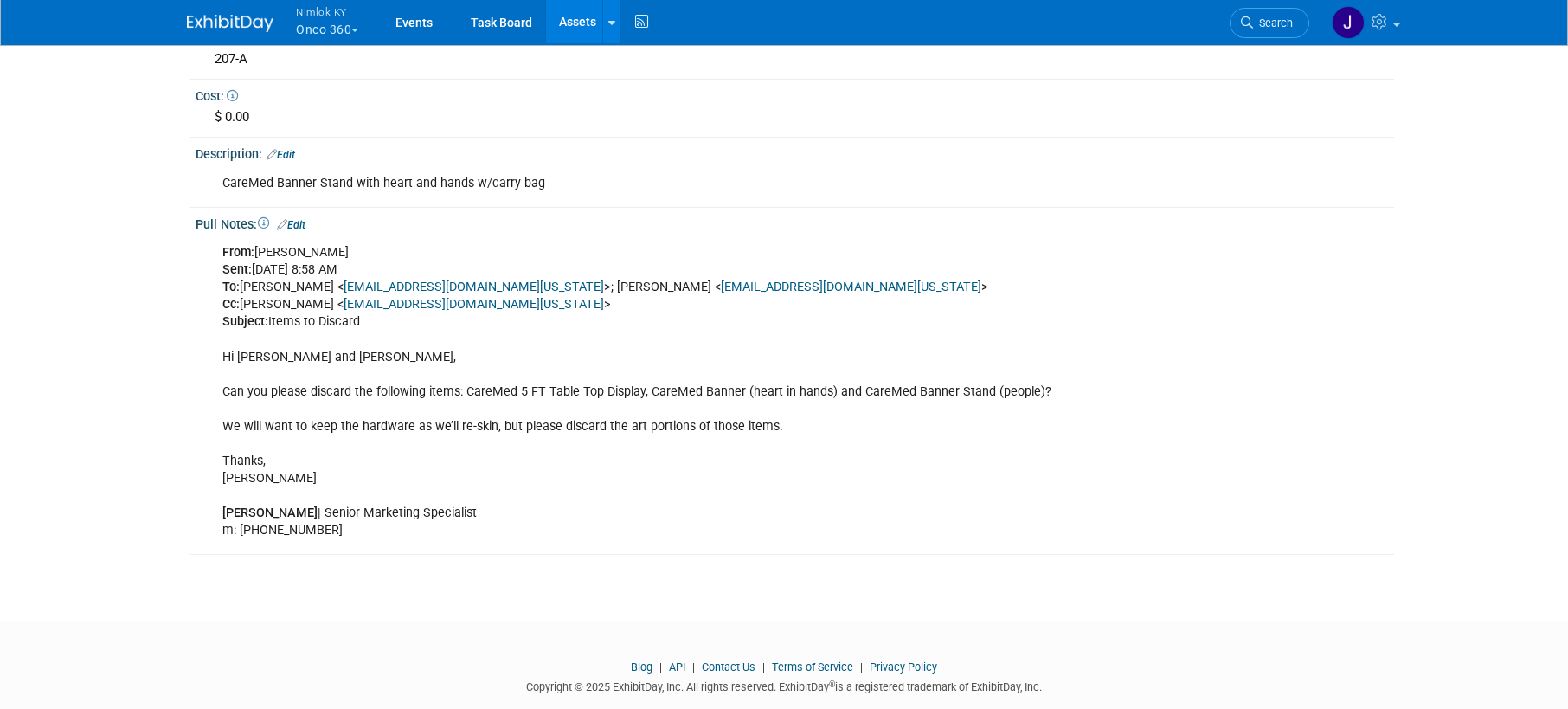
scroll to position [596, 0]
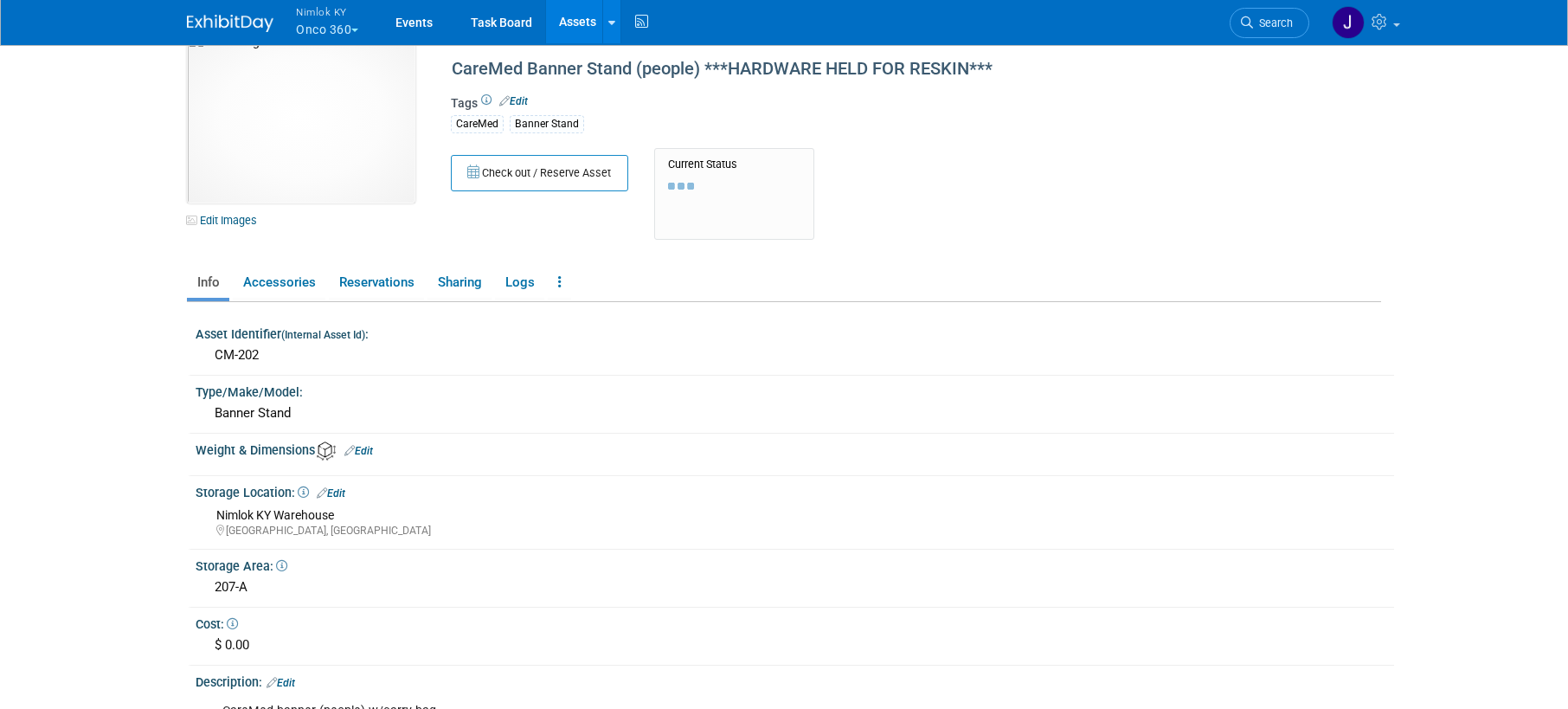
scroll to position [507, 0]
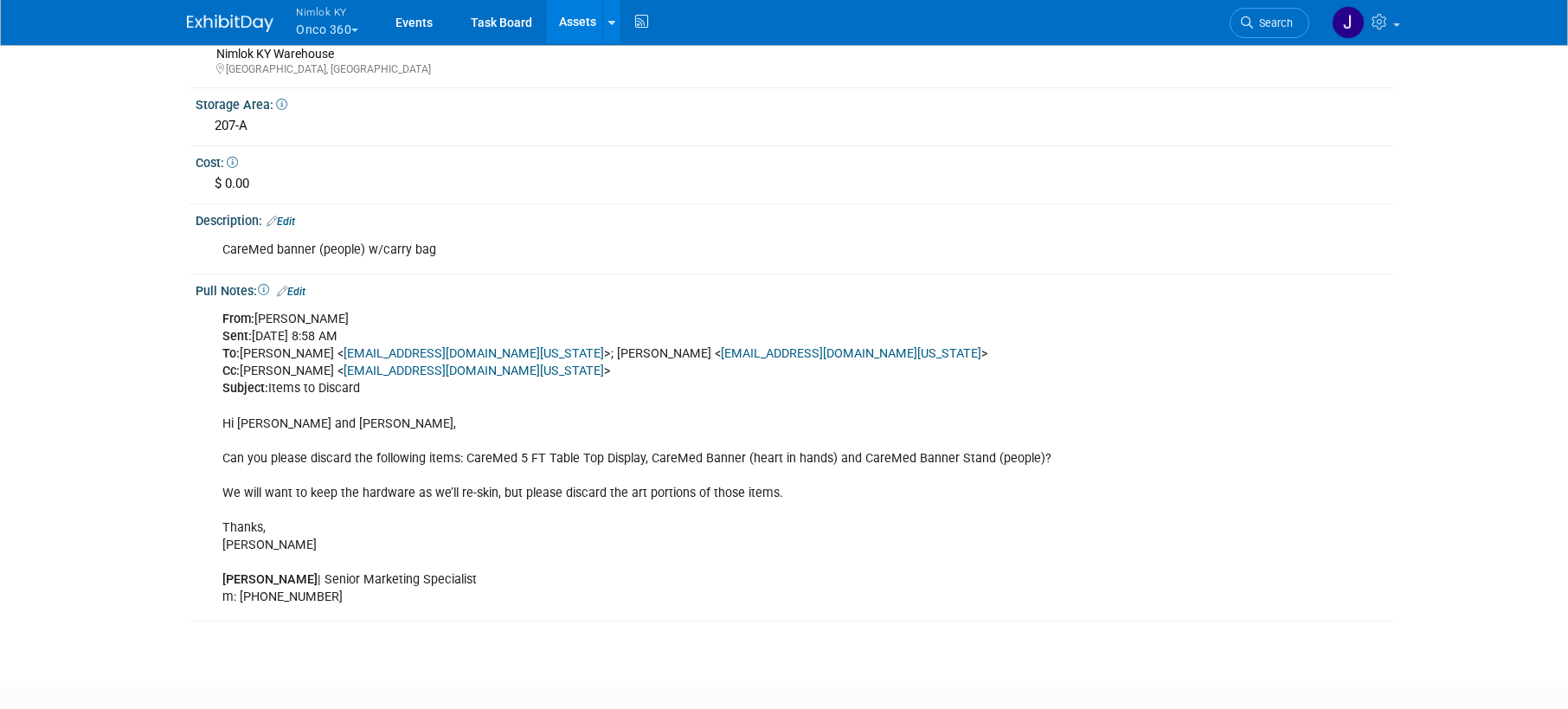
scroll to position [539, 0]
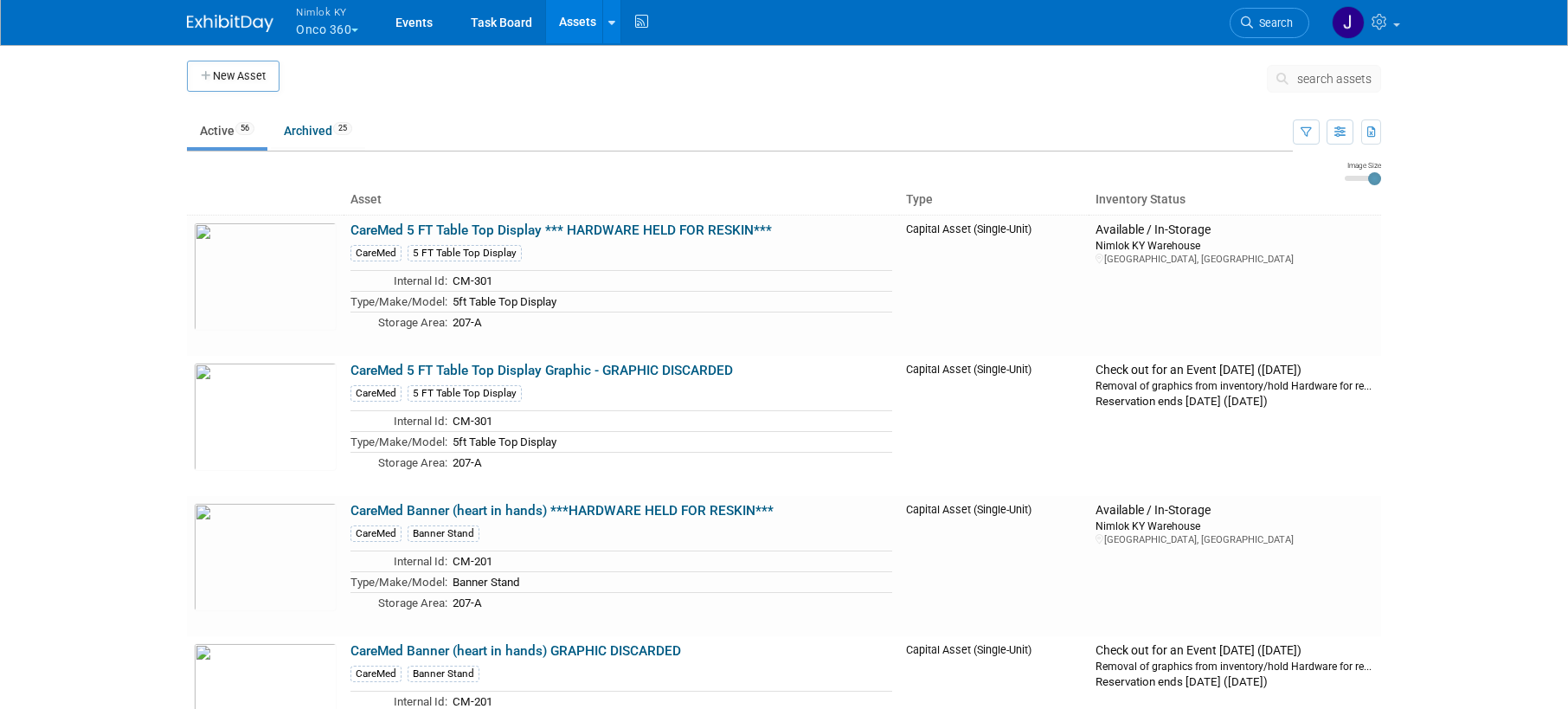
click at [353, 34] on button "Nimlok KY Onco 360" at bounding box center [337, 22] width 86 height 45
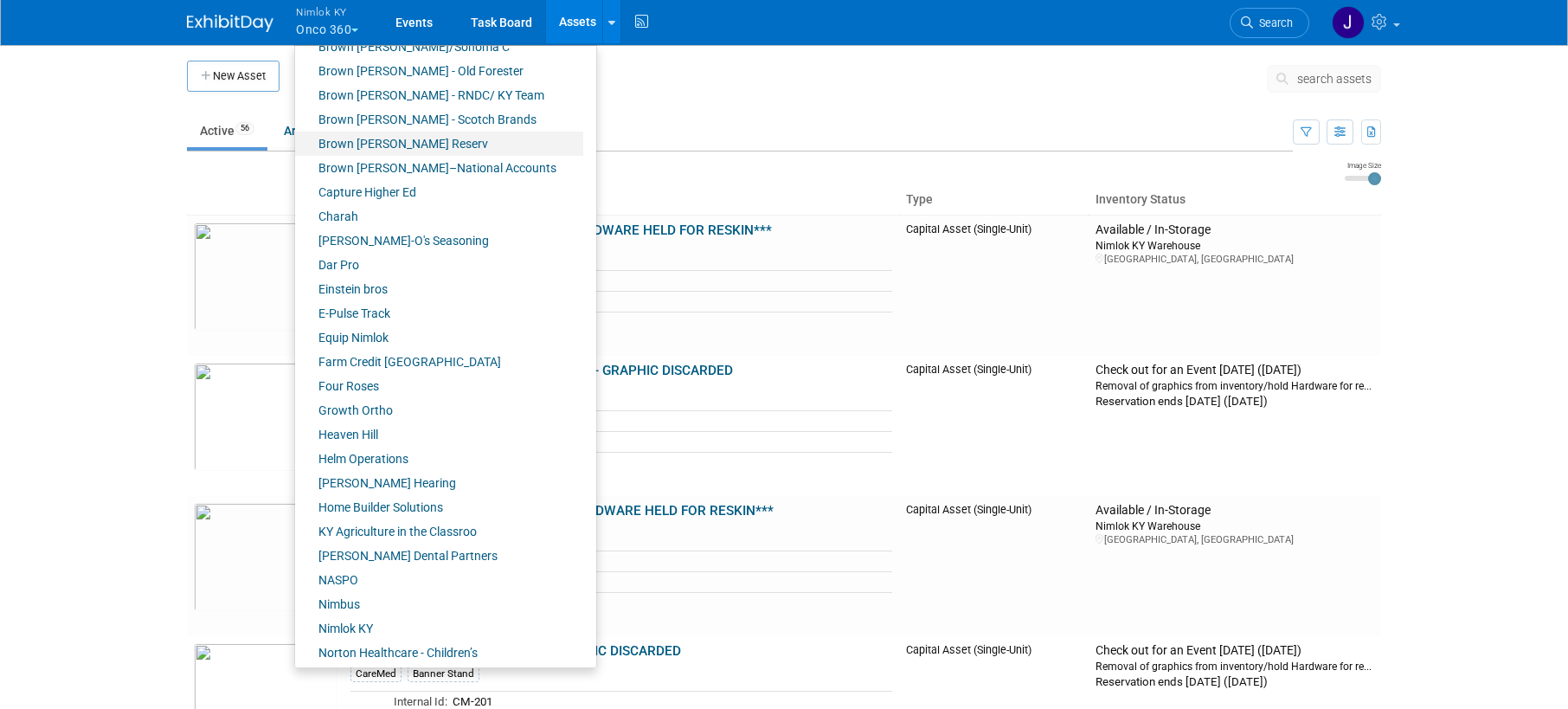
scroll to position [263, 0]
click at [418, 359] on link "Farm Credit [GEOGRAPHIC_DATA]" at bounding box center [439, 358] width 289 height 24
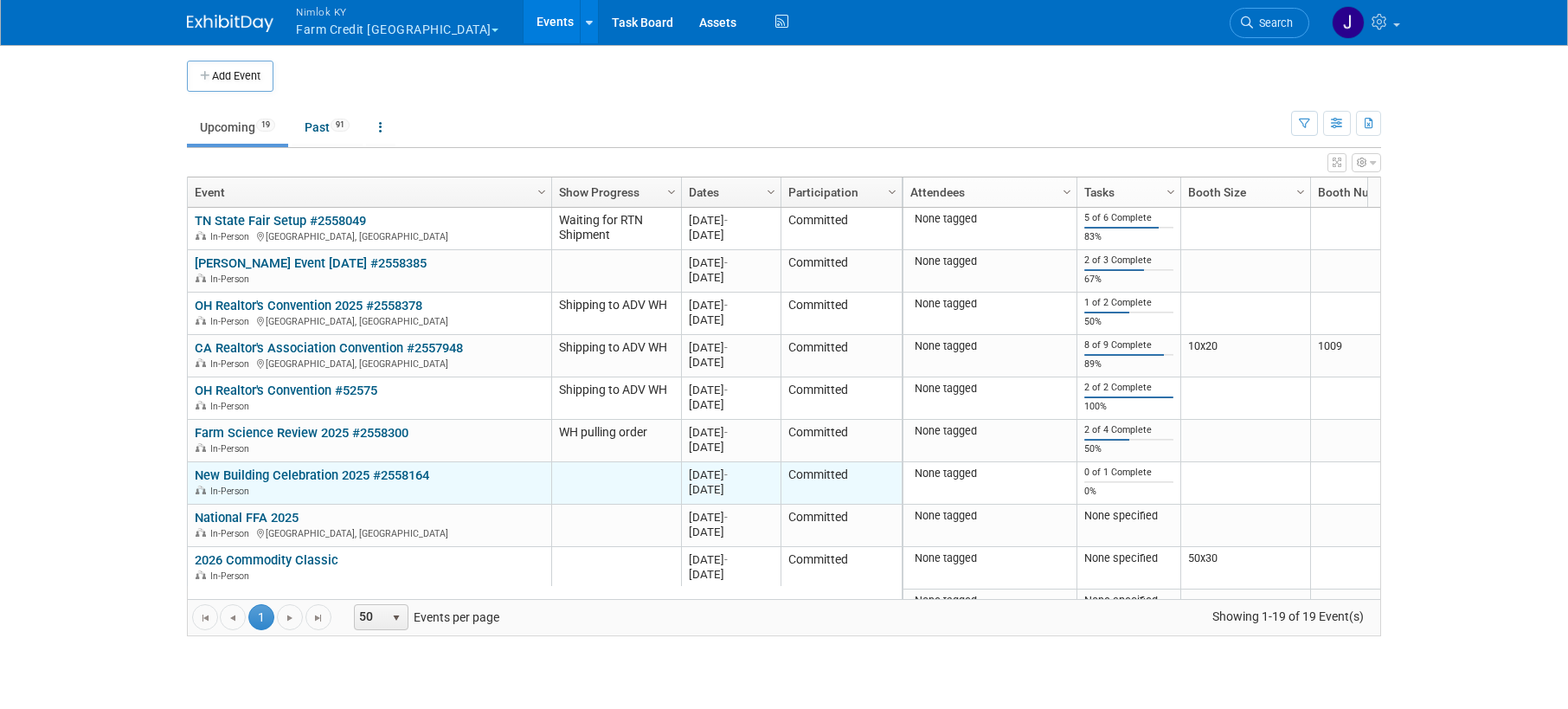
click at [354, 470] on link "New Building Celebration 2025 #2558164" at bounding box center [312, 475] width 235 height 16
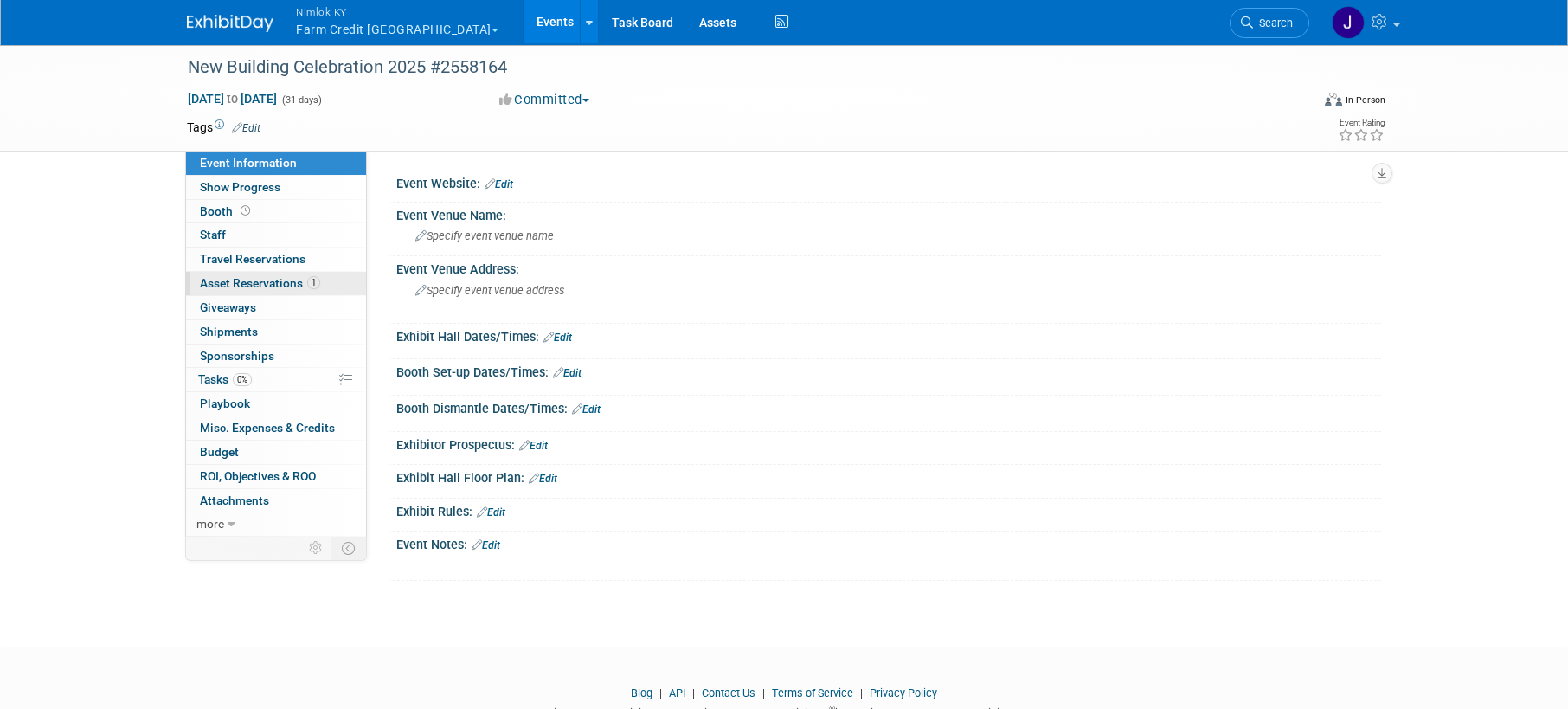
click at [283, 290] on link "1 Asset Reservations 1" at bounding box center [276, 284] width 180 height 23
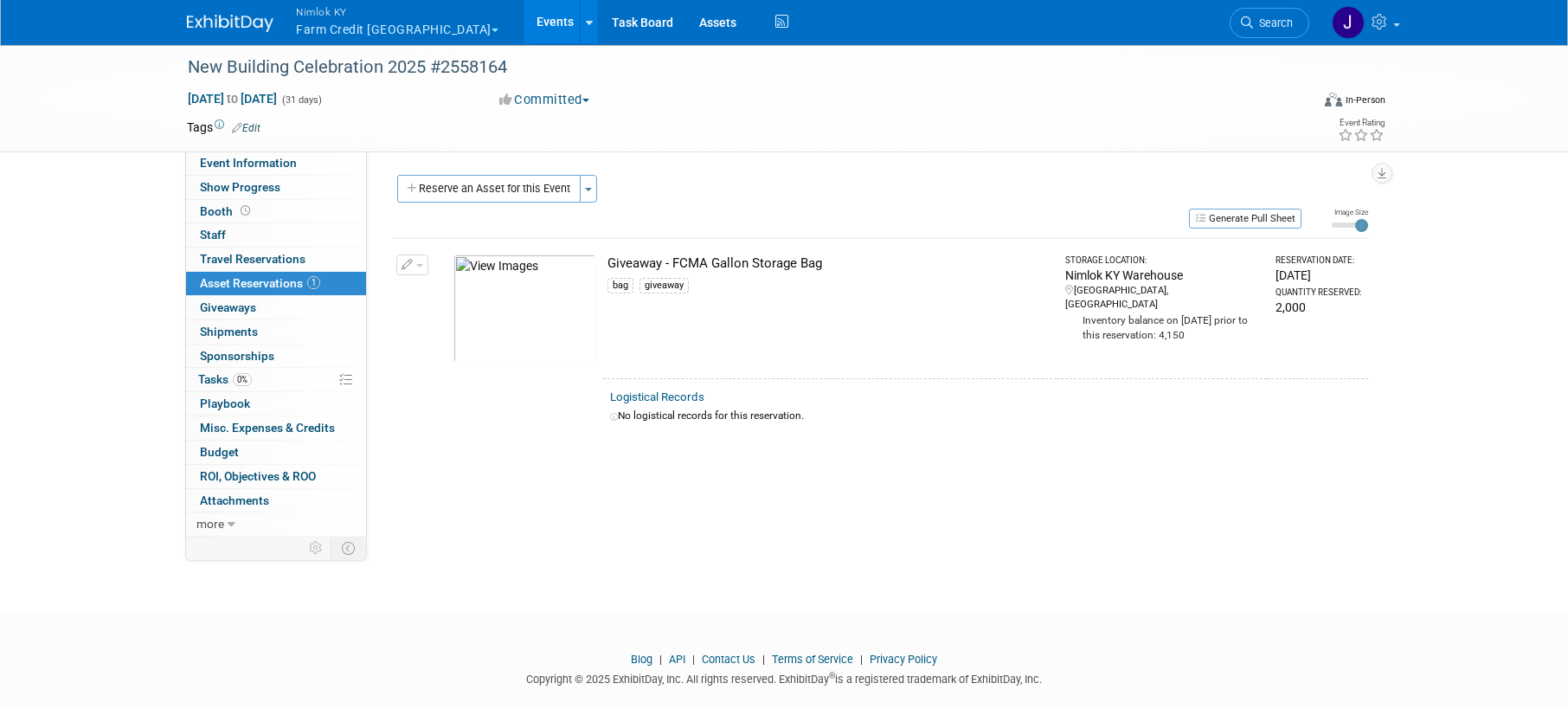
click at [386, 26] on button "Nimlok KY Farm Credit [GEOGRAPHIC_DATA]" at bounding box center [407, 22] width 226 height 45
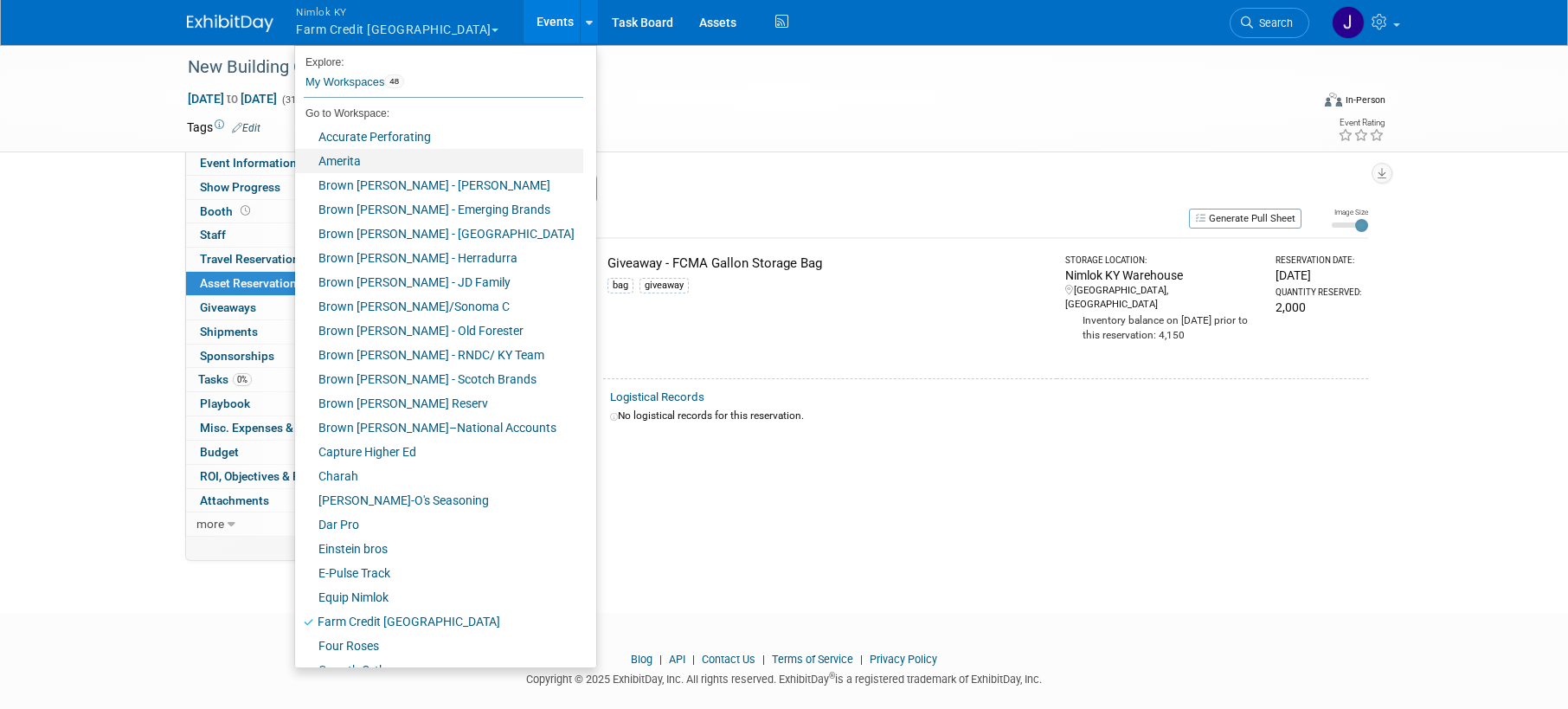
click at [385, 161] on link "Amerita" at bounding box center [439, 160] width 289 height 24
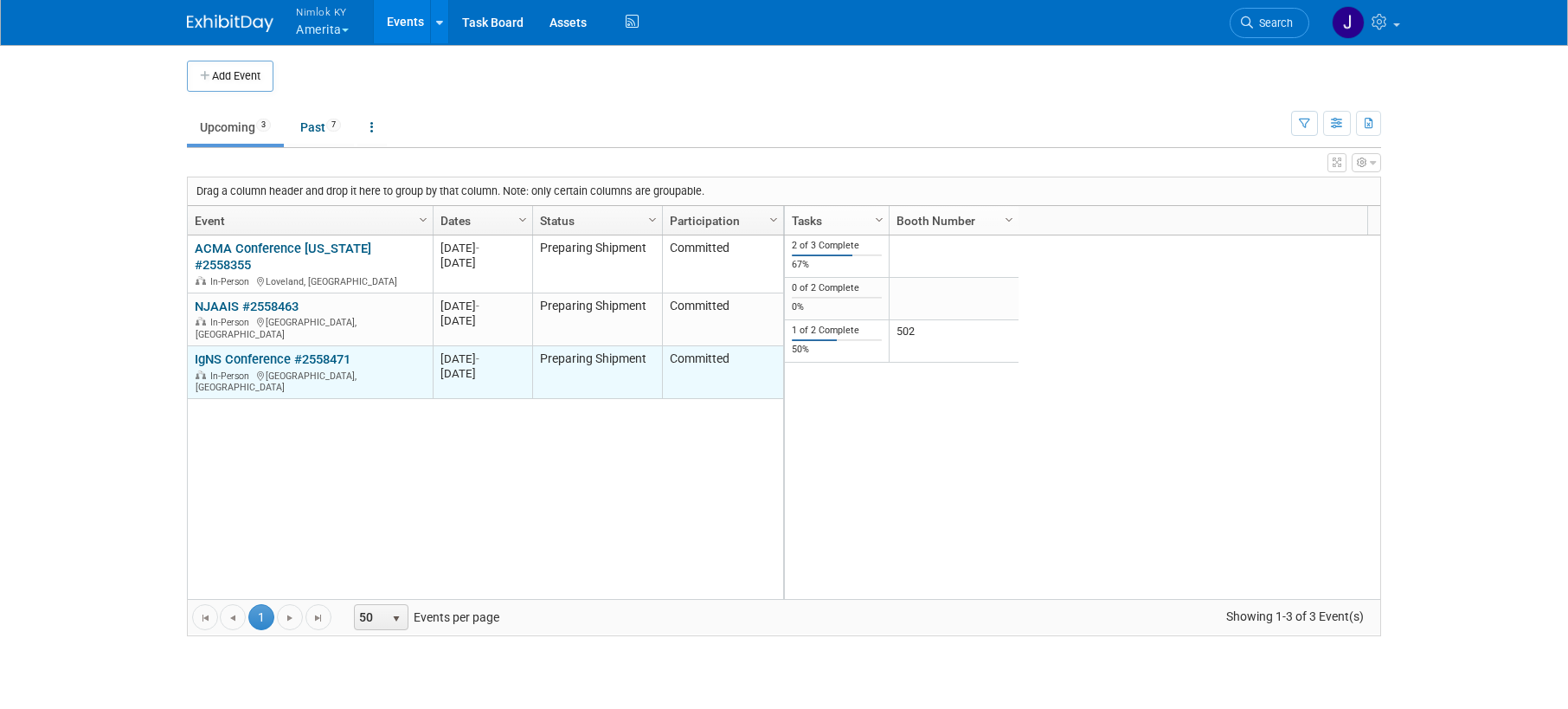
click at [275, 351] on link "IgNS Conference #2558471" at bounding box center [272, 359] width 156 height 16
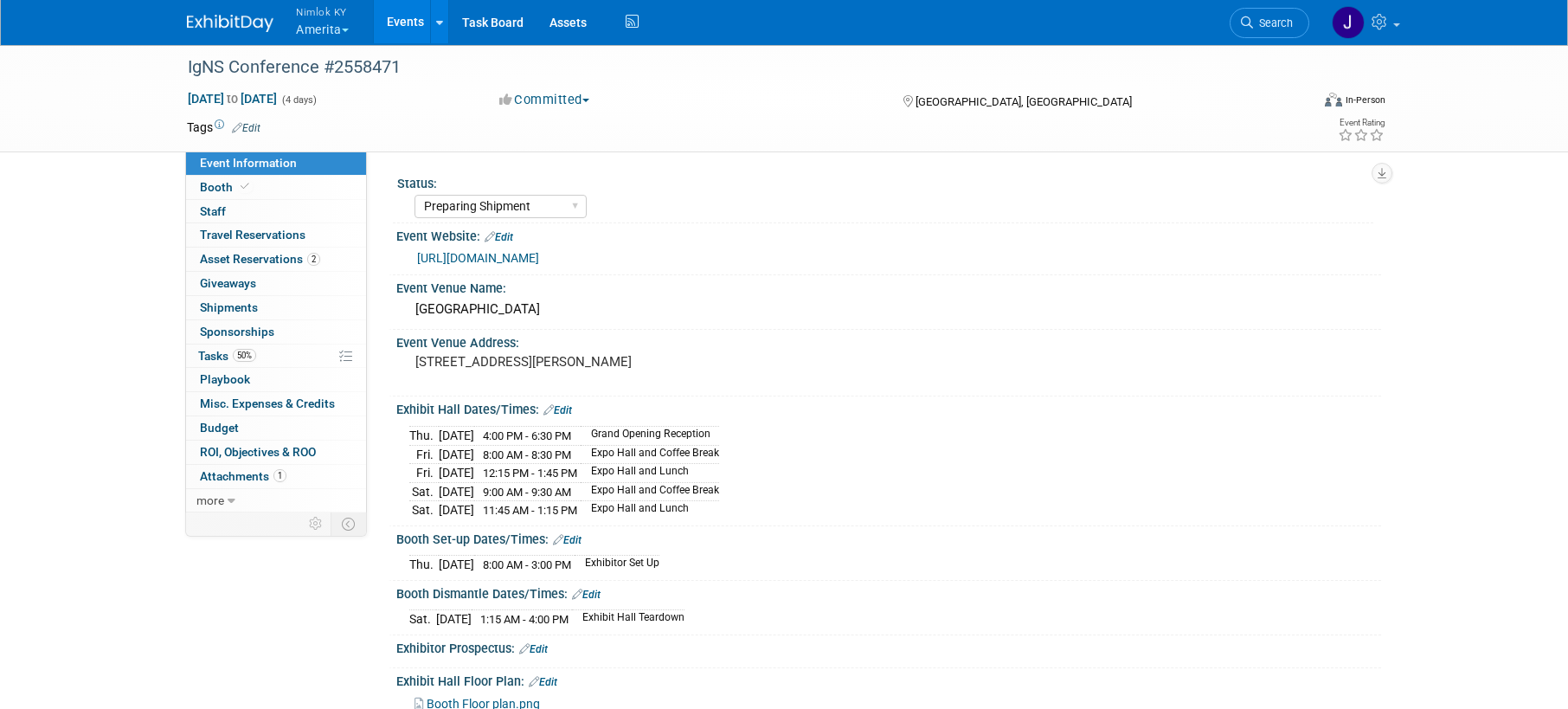
select select "Preparing Shipment"
click at [275, 353] on link "50% Tasks 50%" at bounding box center [276, 356] width 180 height 23
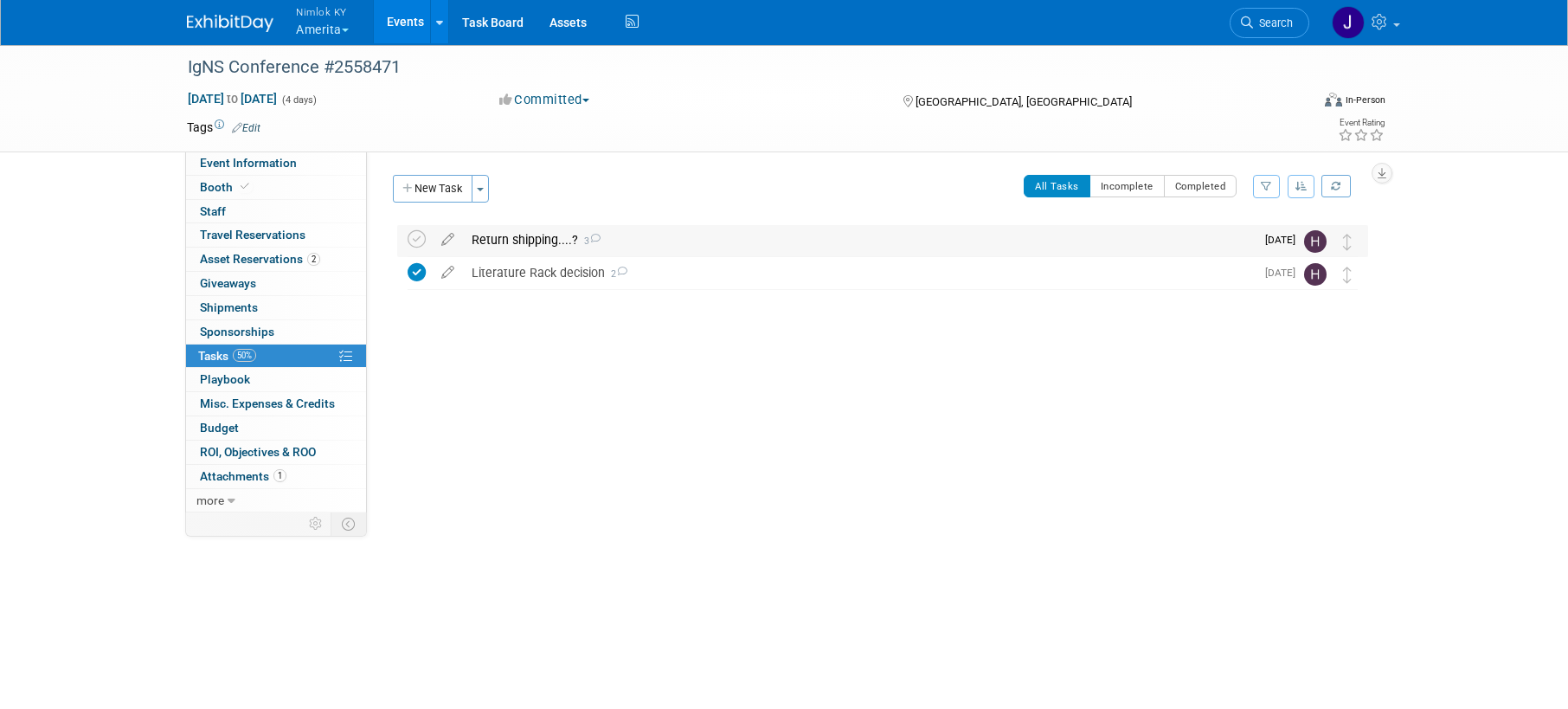
click at [710, 232] on div "Return shipping....? 3" at bounding box center [859, 240] width 792 height 29
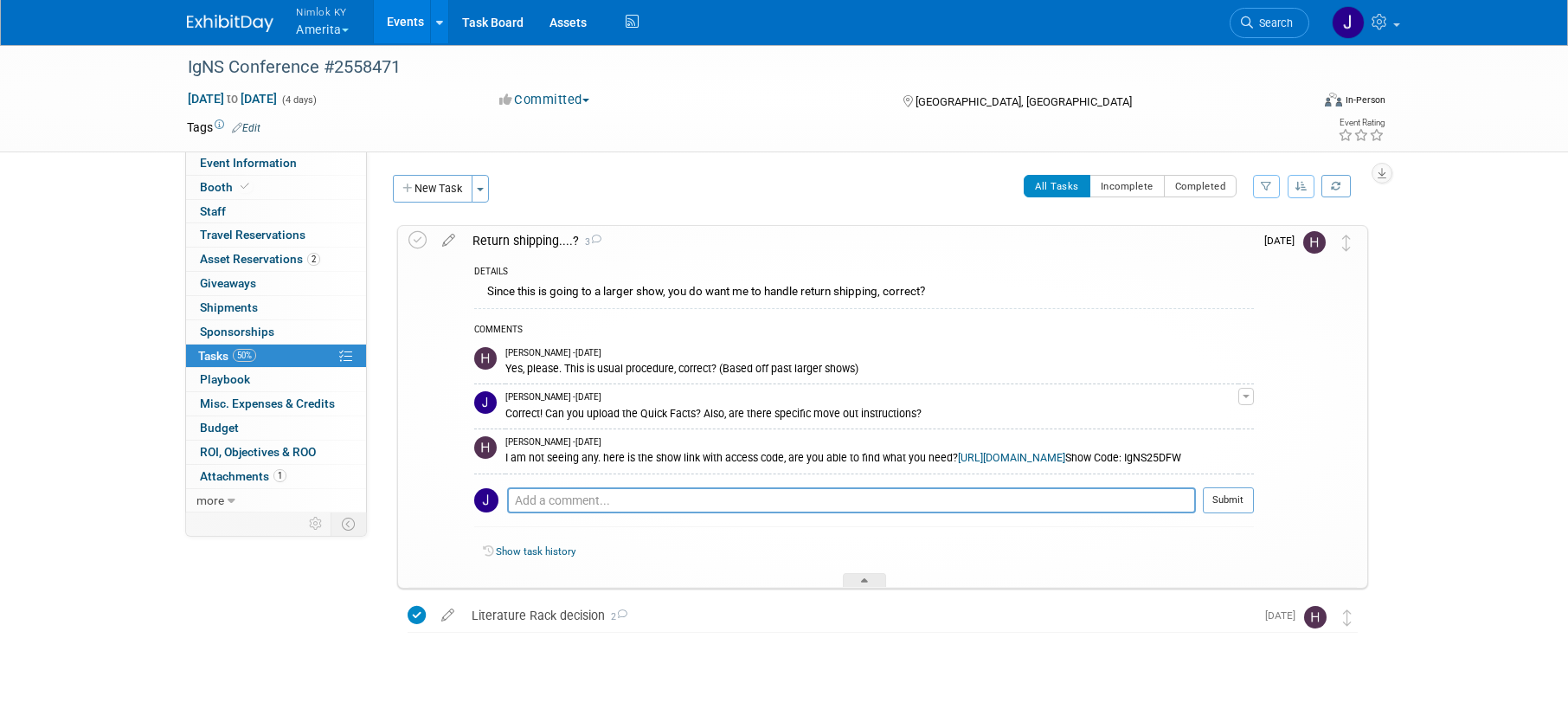
click at [674, 465] on div "I am not seeing any. here is the show link with access code, are you able to fi…" at bounding box center [872, 456] width 733 height 17
click at [724, 465] on div "I am not seeing any. here is the show link with access code, are you able to fi…" at bounding box center [872, 456] width 733 height 17
click at [922, 465] on div "I am not seeing any. here is the show link with access code, are you able to fi…" at bounding box center [872, 456] width 733 height 17
click at [1014, 456] on link "[URL][DOMAIN_NAME]" at bounding box center [1012, 458] width 108 height 12
click at [579, 465] on div "I am not seeing any. here is the show link with access code, are you able to fi…" at bounding box center [872, 456] width 733 height 17
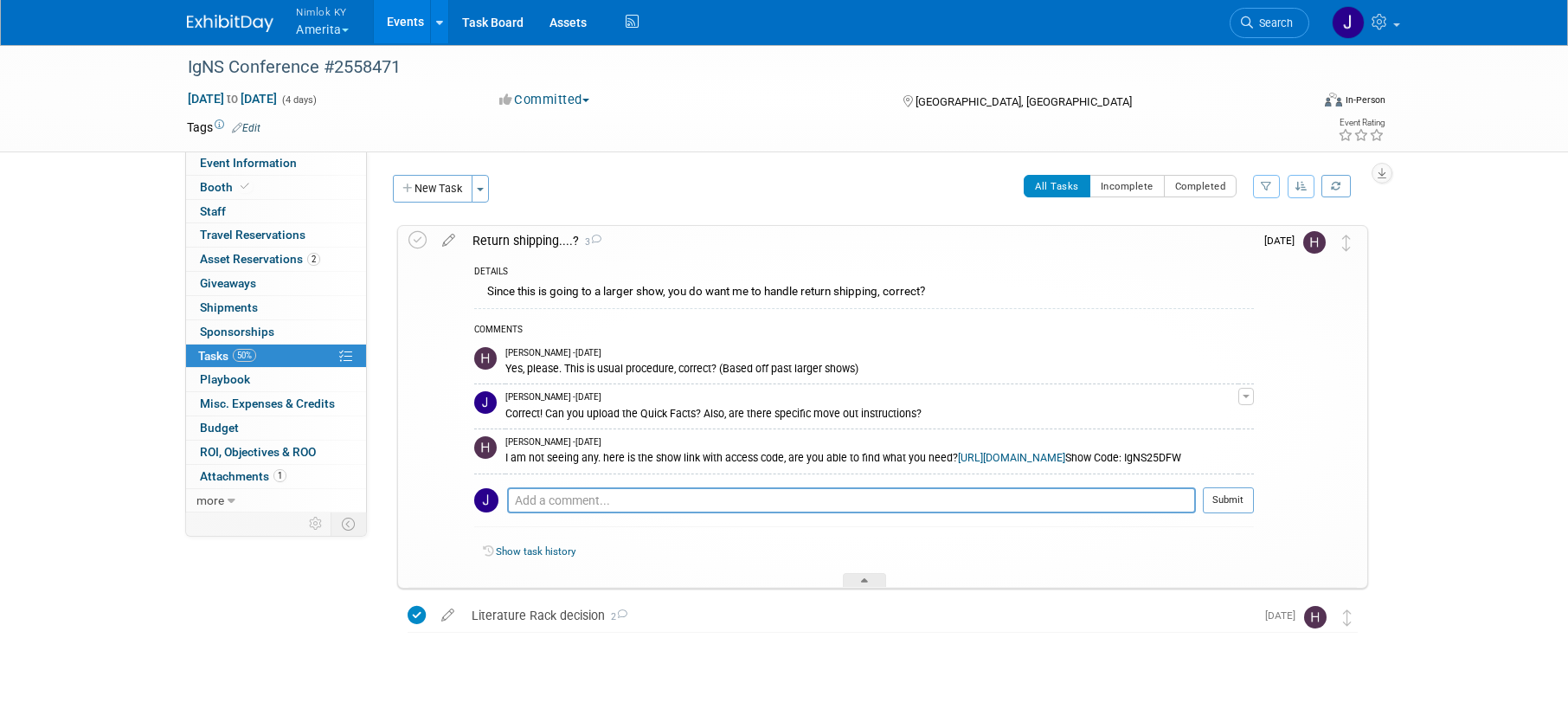
drag, startPoint x: 594, startPoint y: 470, endPoint x: 536, endPoint y: 475, distance: 58.2
click at [536, 465] on div "I am not seeing any. here is the show link with access code, are you able to fi…" at bounding box center [872, 456] width 733 height 17
copy div "IgNS25DFW"
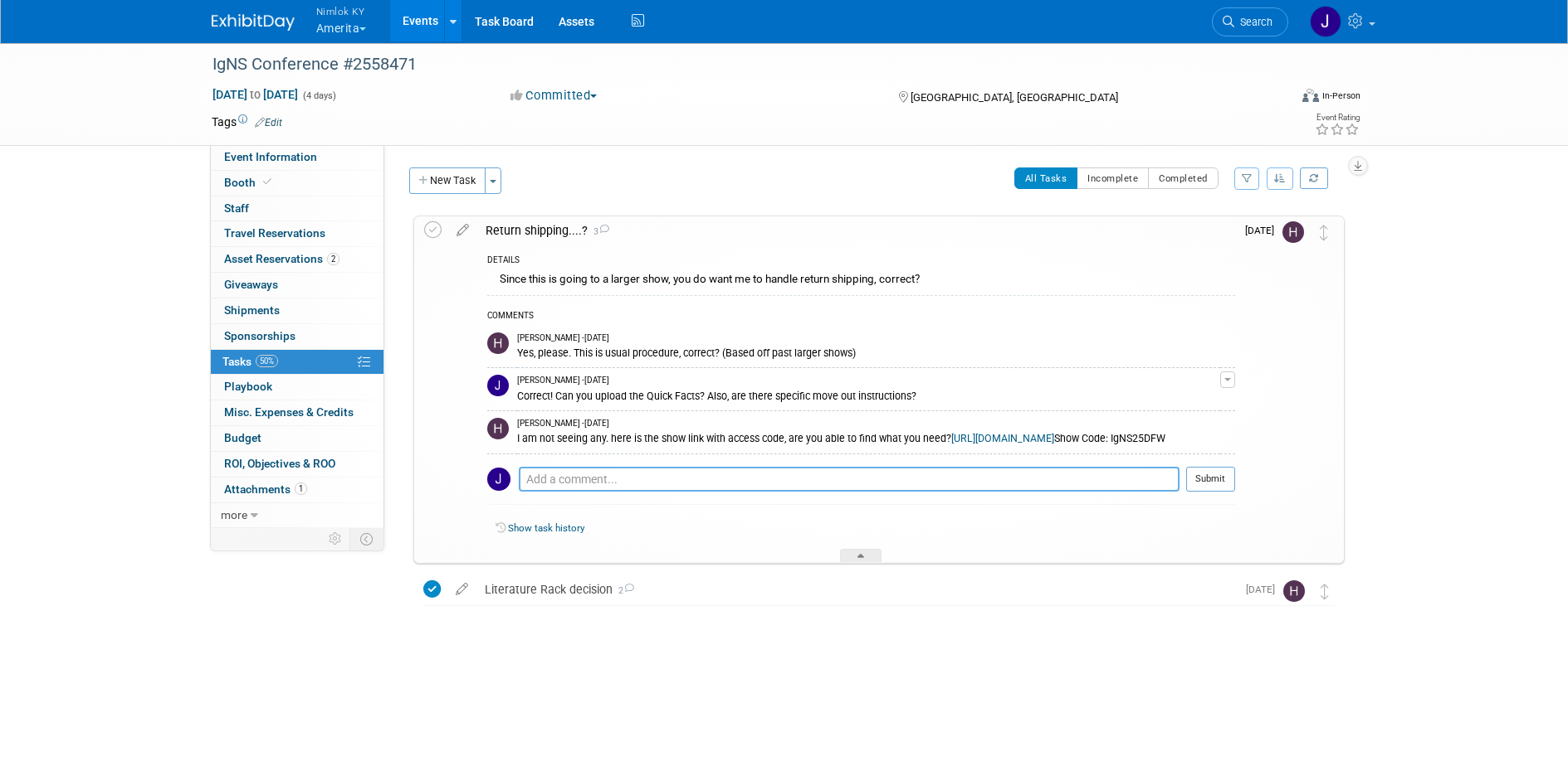
click at [626, 487] on textarea at bounding box center [849, 479] width 660 height 25
type textarea "it did! Thank you Hannah. I will get this set up. Be in touch soon!"
click at [1218, 492] on button "Submit" at bounding box center [1210, 479] width 49 height 25
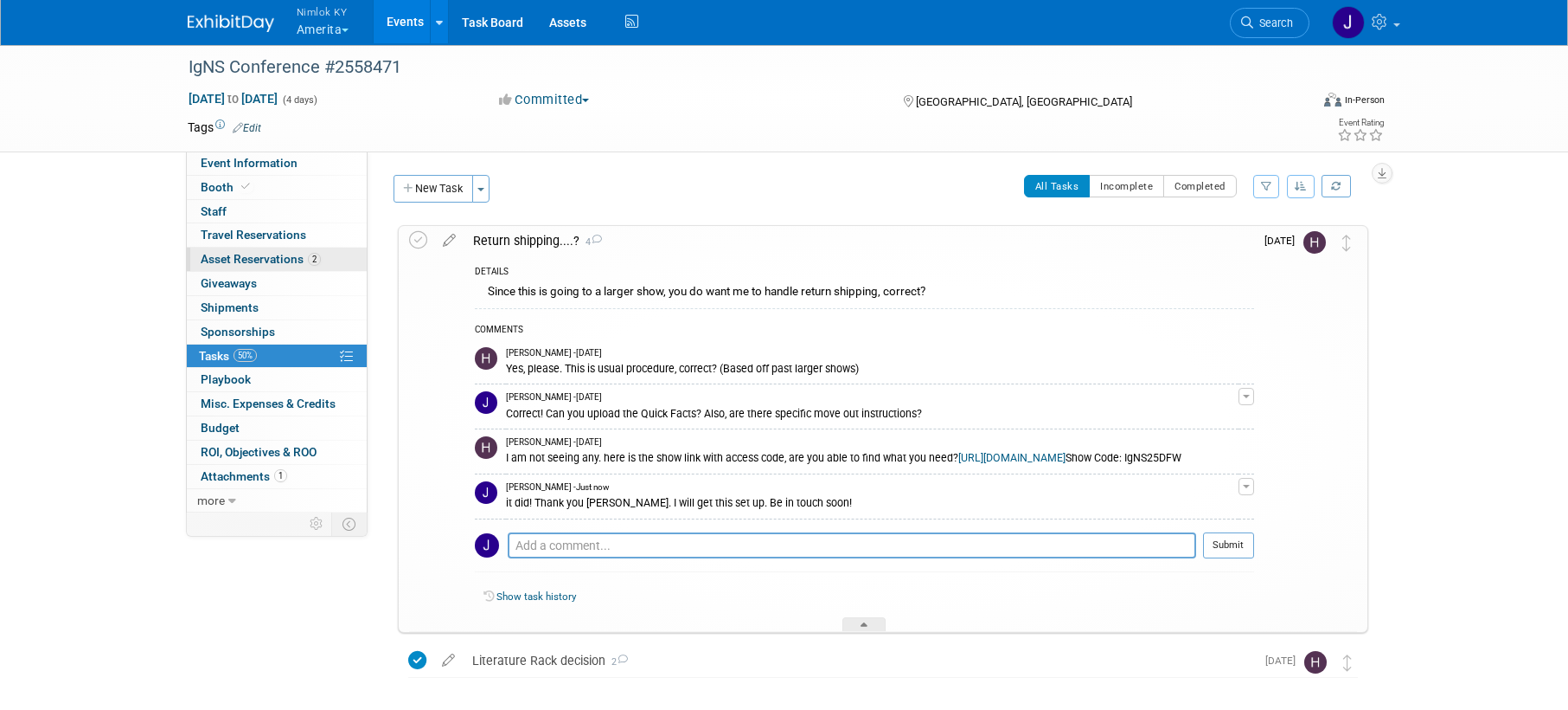
click at [243, 258] on span "Asset Reservations 2" at bounding box center [260, 258] width 120 height 14
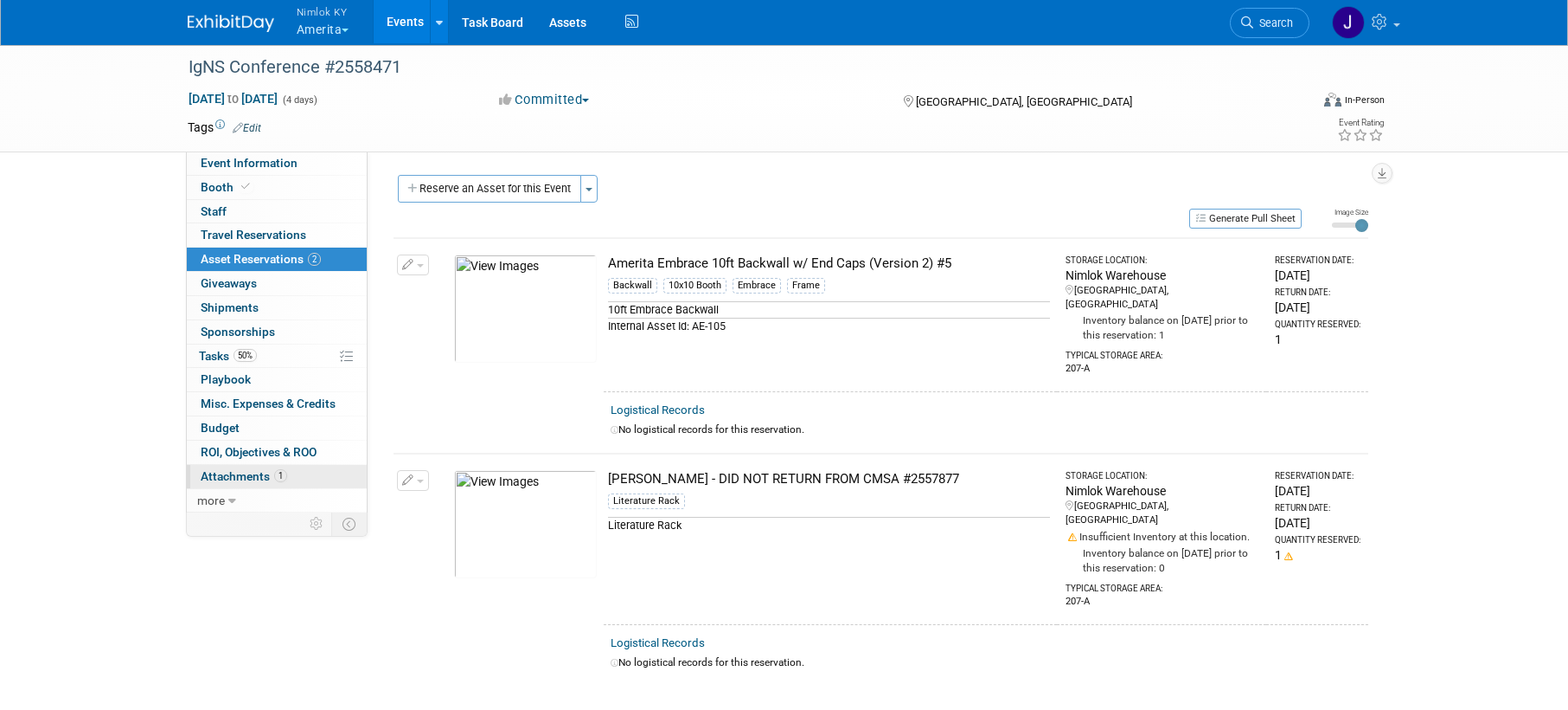
click at [260, 477] on span "Attachments 1" at bounding box center [243, 476] width 86 height 14
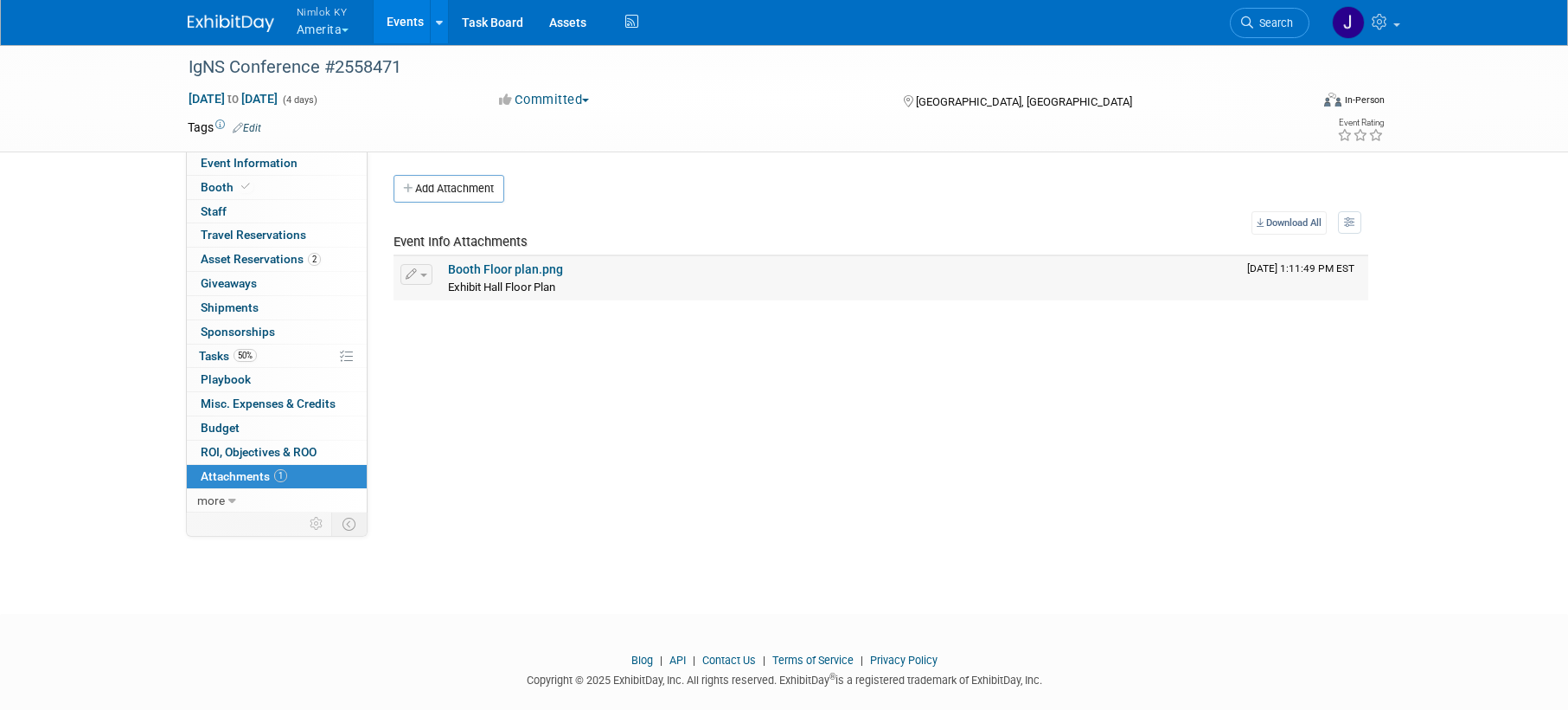
click at [507, 270] on link "Booth Floor plan.png" at bounding box center [505, 269] width 115 height 14
click at [492, 469] on div "Status: Complete Preparing Shipment Shipping to Rep/AdvWH Waiting on RTN Shipme…" at bounding box center [873, 332] width 1014 height 361
click at [567, 26] on link "Assets" at bounding box center [568, 22] width 64 height 43
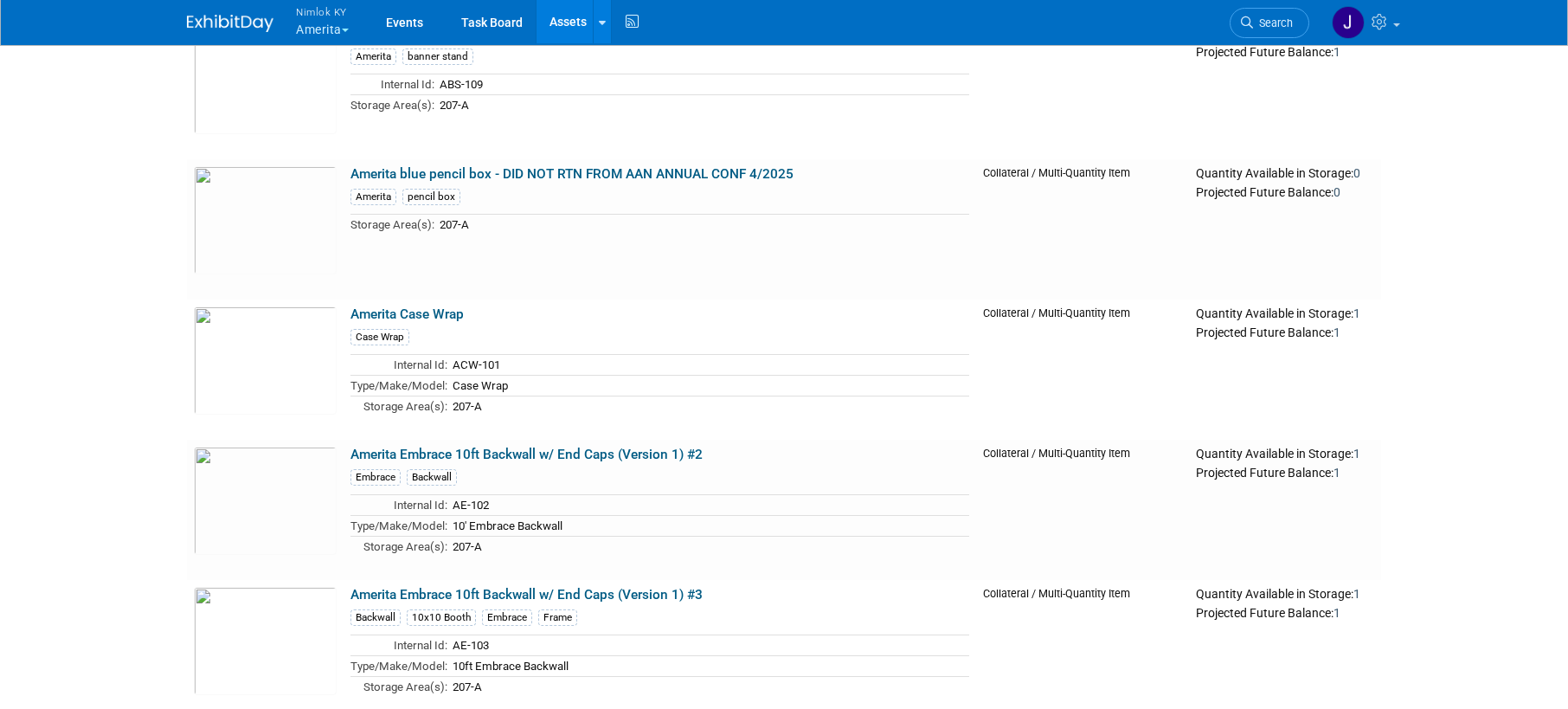
scroll to position [5533, 0]
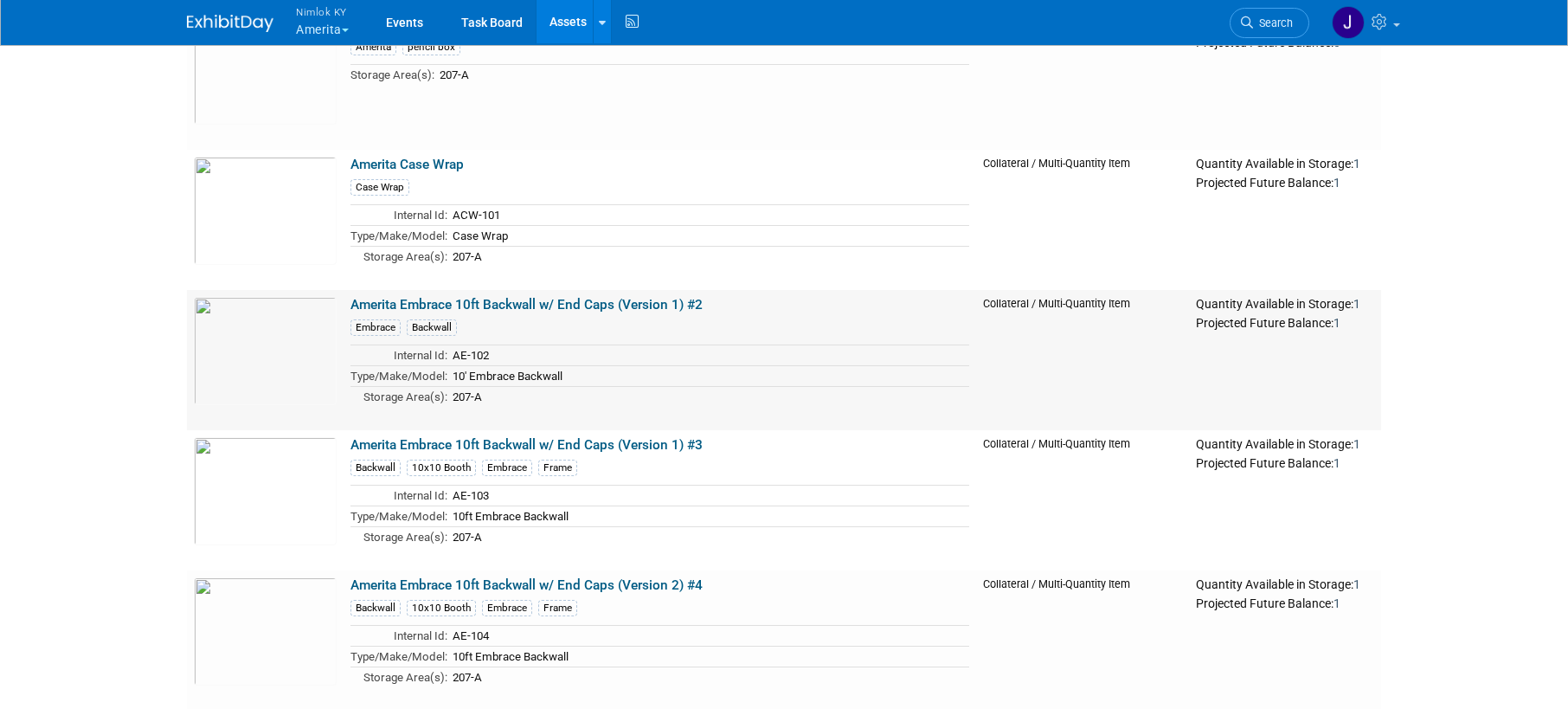
click at [598, 297] on link "Amerita Embrace 10ft Backwall w/ End Caps (Version 1) #2" at bounding box center [526, 305] width 352 height 16
click at [612, 444] on link "Amerita Embrace 10ft Backwall w/ End Caps (Version 1) #3" at bounding box center [526, 445] width 352 height 16
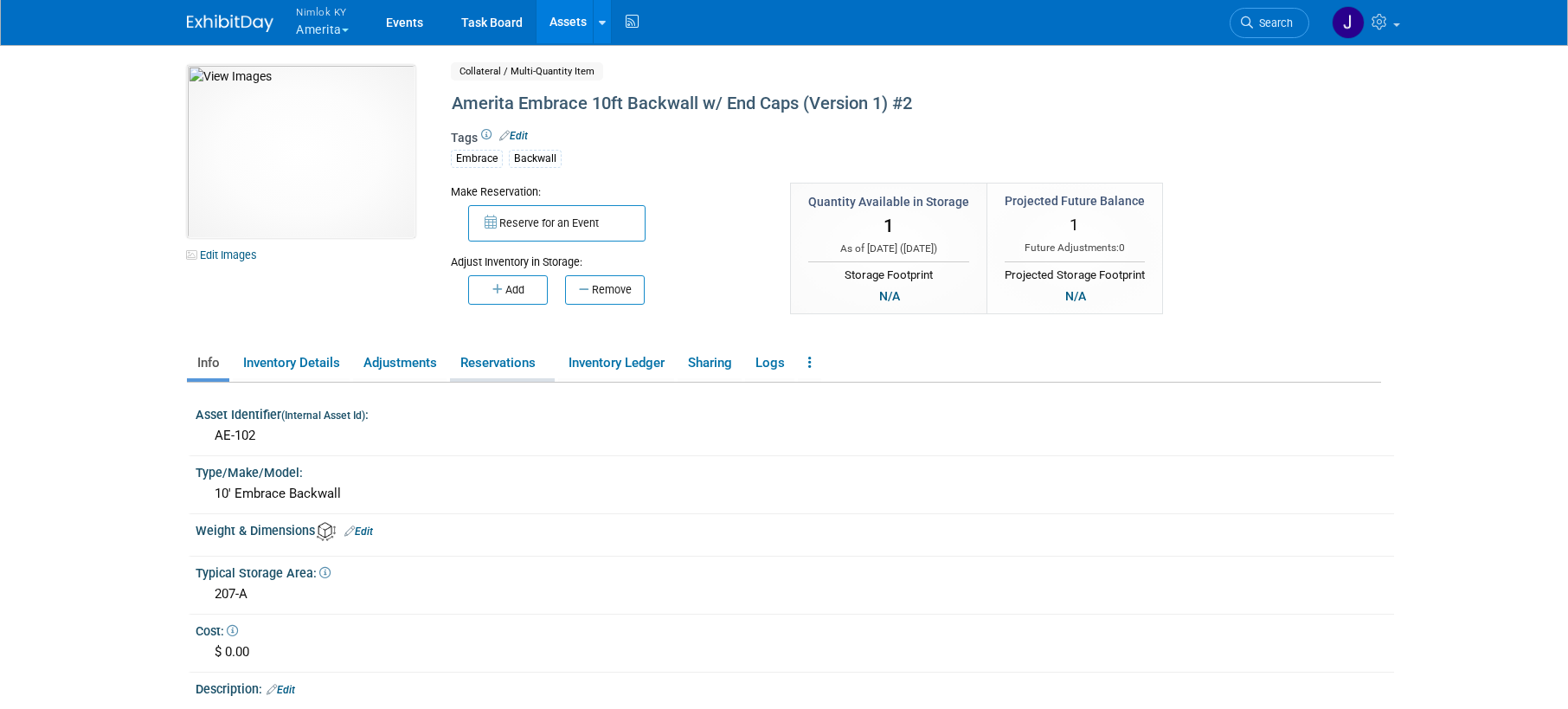
click at [533, 365] on link "Reservations" at bounding box center [502, 363] width 105 height 30
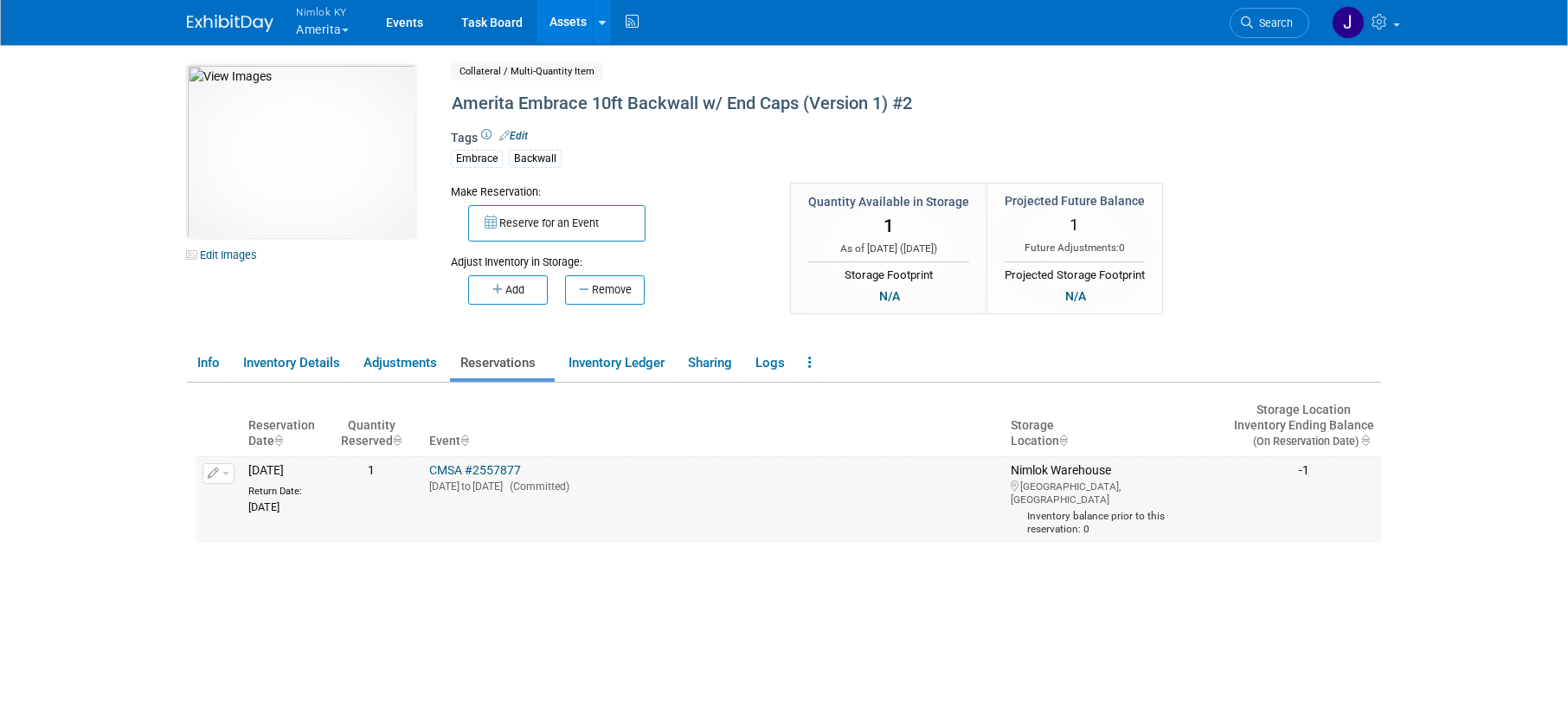
click at [513, 469] on link "CMSA #2557877" at bounding box center [475, 469] width 92 height 14
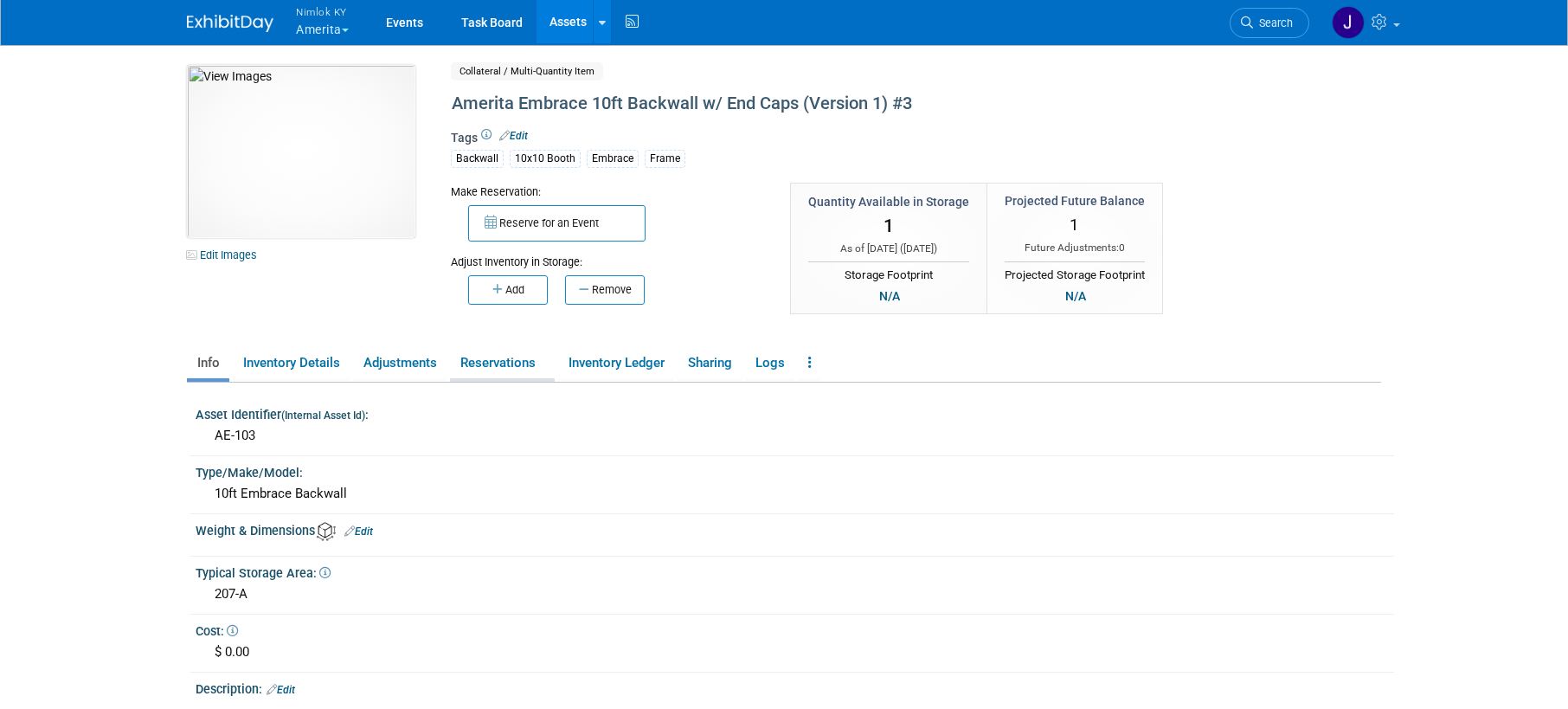
click at [501, 369] on link "Reservations" at bounding box center [502, 363] width 105 height 30
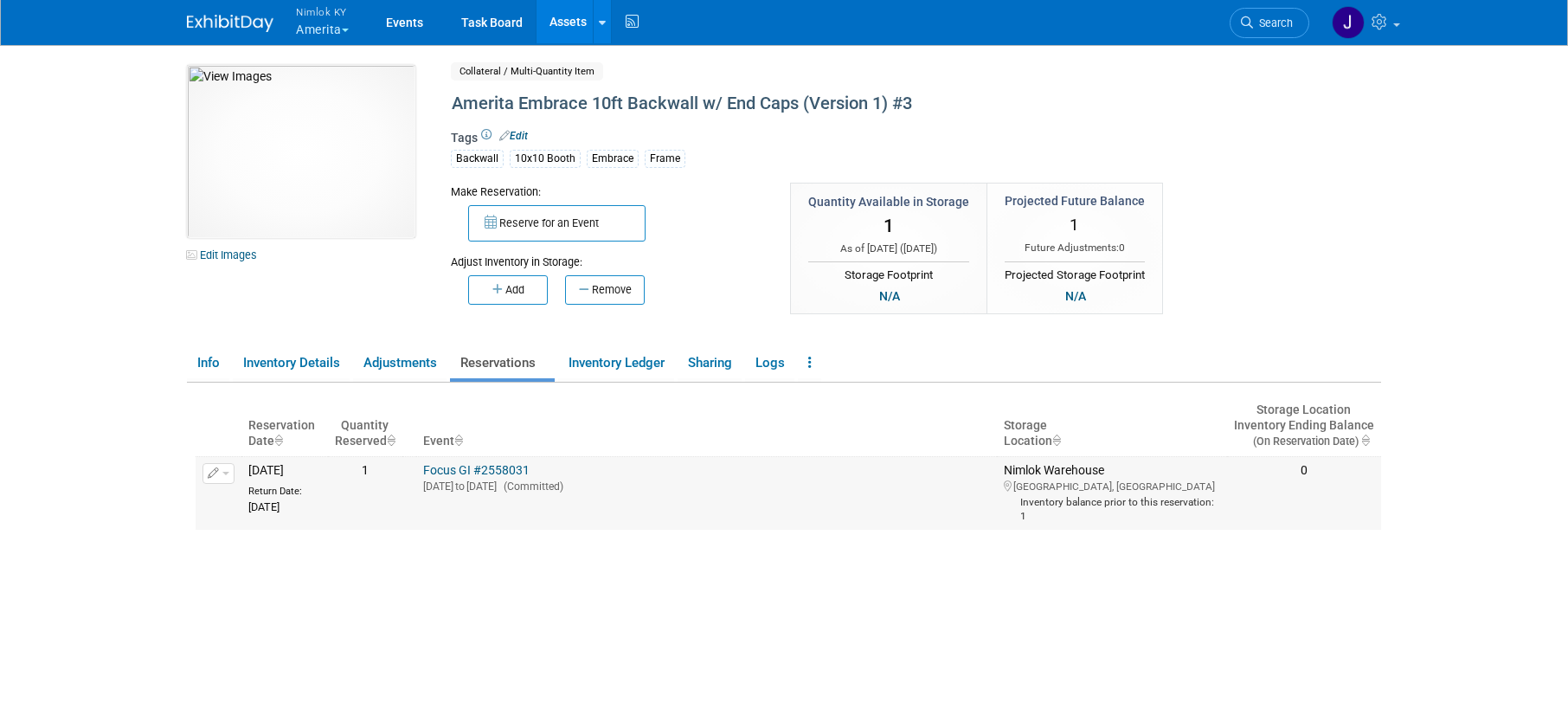
click at [500, 470] on link "Focus GI #2558031" at bounding box center [476, 469] width 107 height 14
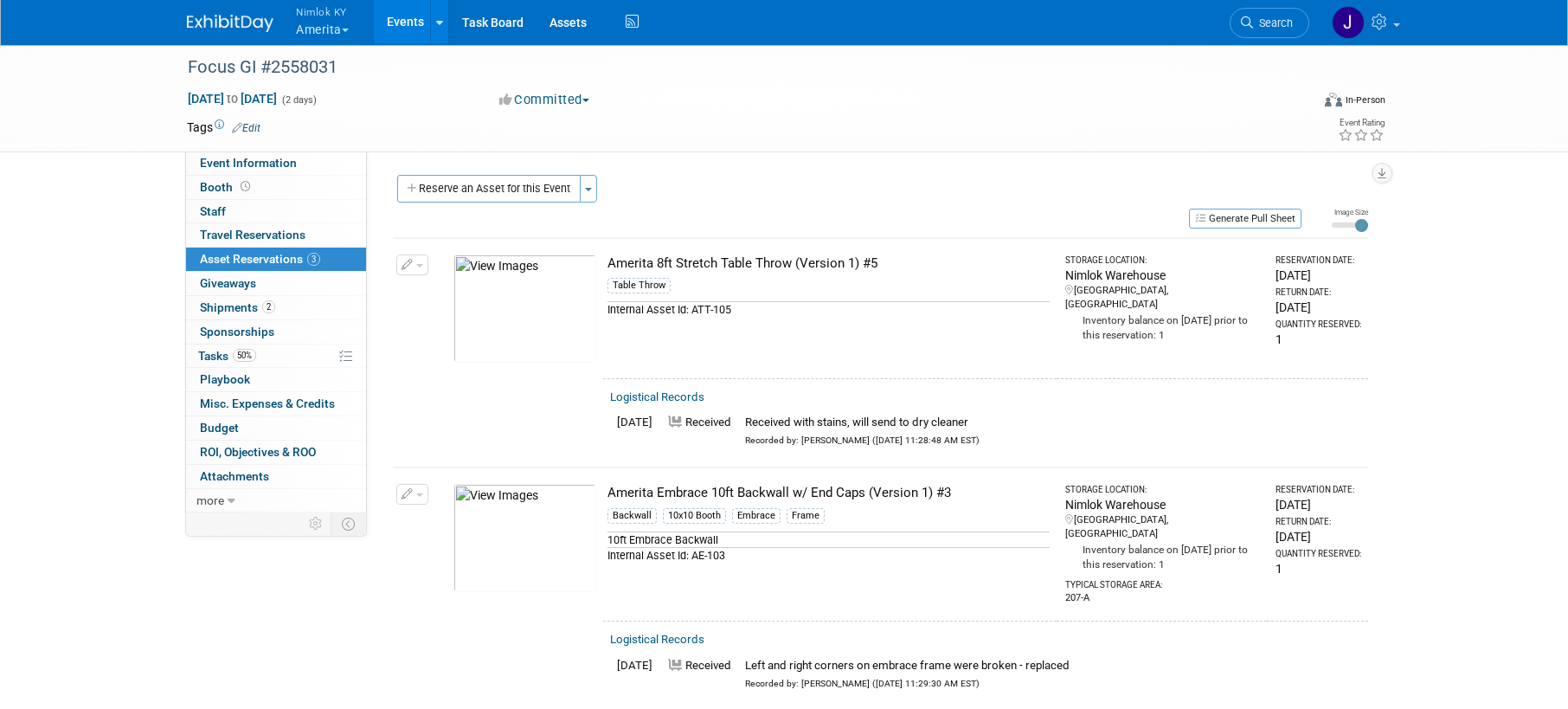
click at [406, 19] on link "Events" at bounding box center [405, 22] width 64 height 43
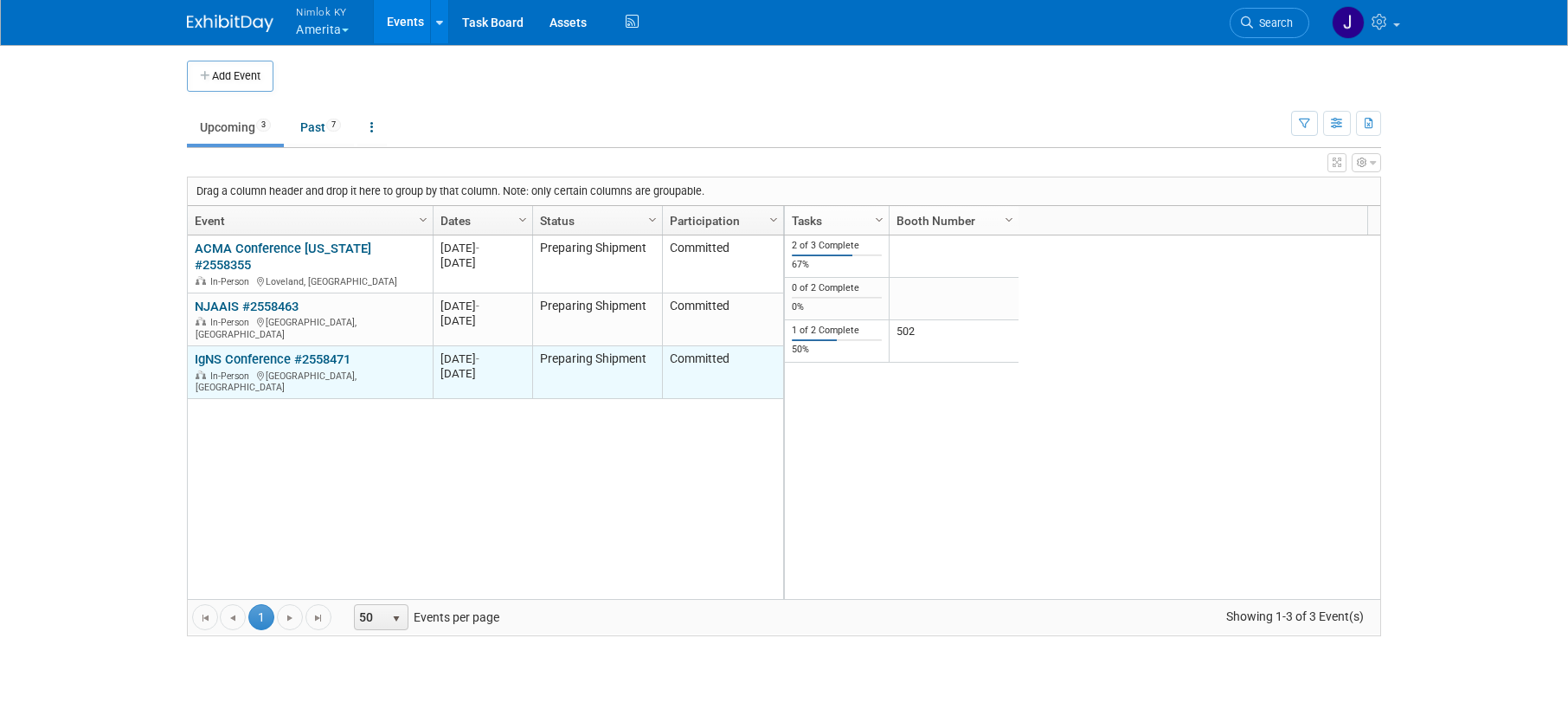
click at [297, 351] on link "IgNS Conference #2558471" at bounding box center [272, 359] width 156 height 16
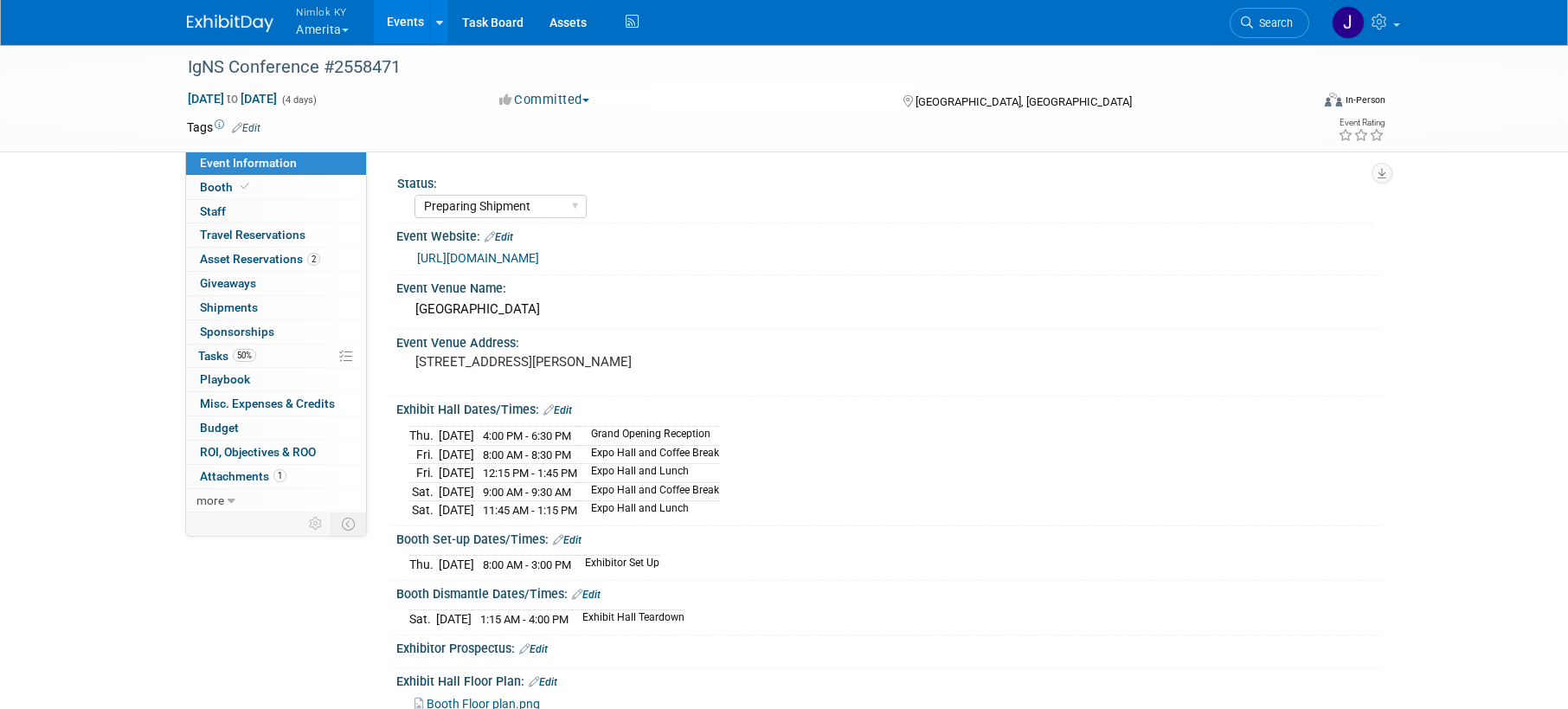
select select "Preparing Shipment"
click at [290, 350] on link "50% Tasks 50%" at bounding box center [276, 356] width 180 height 23
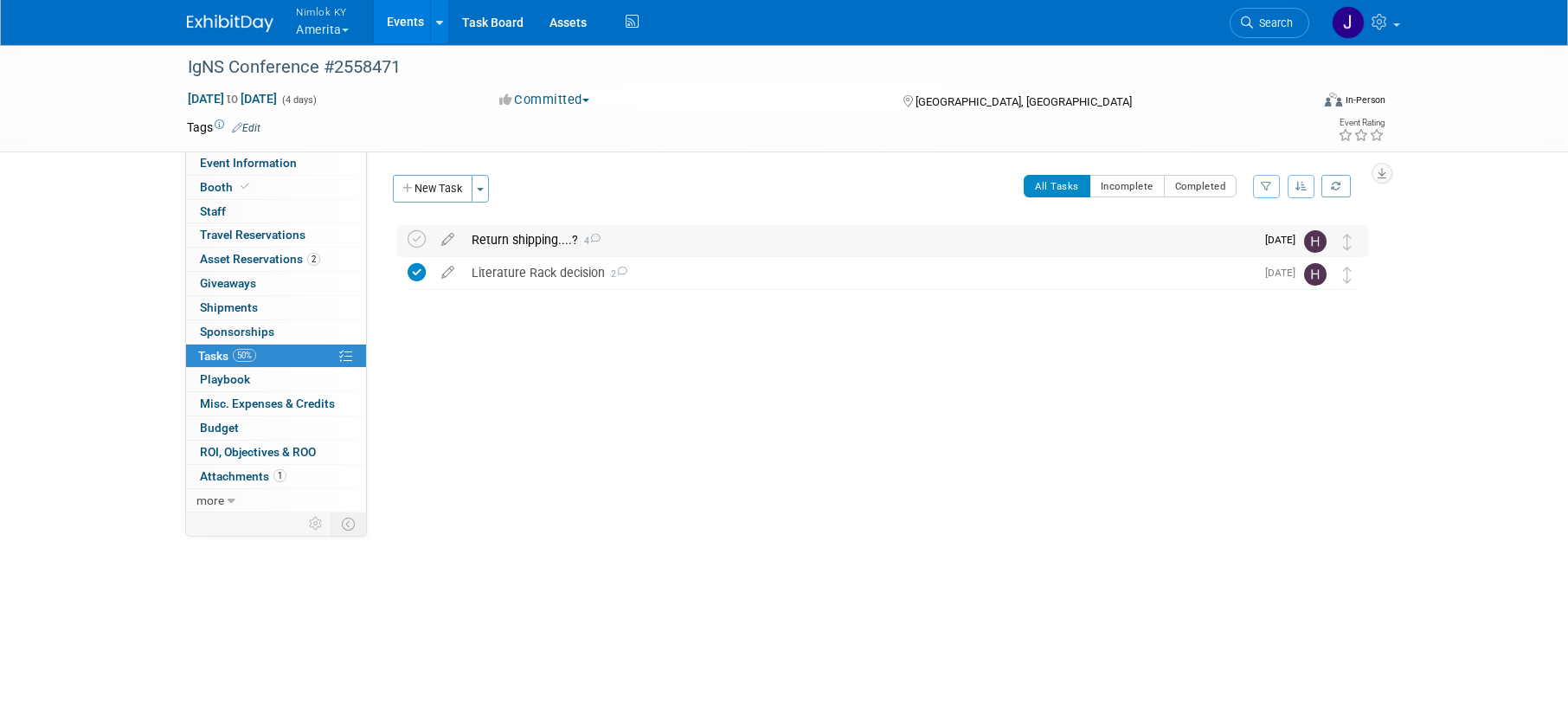
click at [646, 235] on div "Return shipping....? 4" at bounding box center [859, 240] width 792 height 29
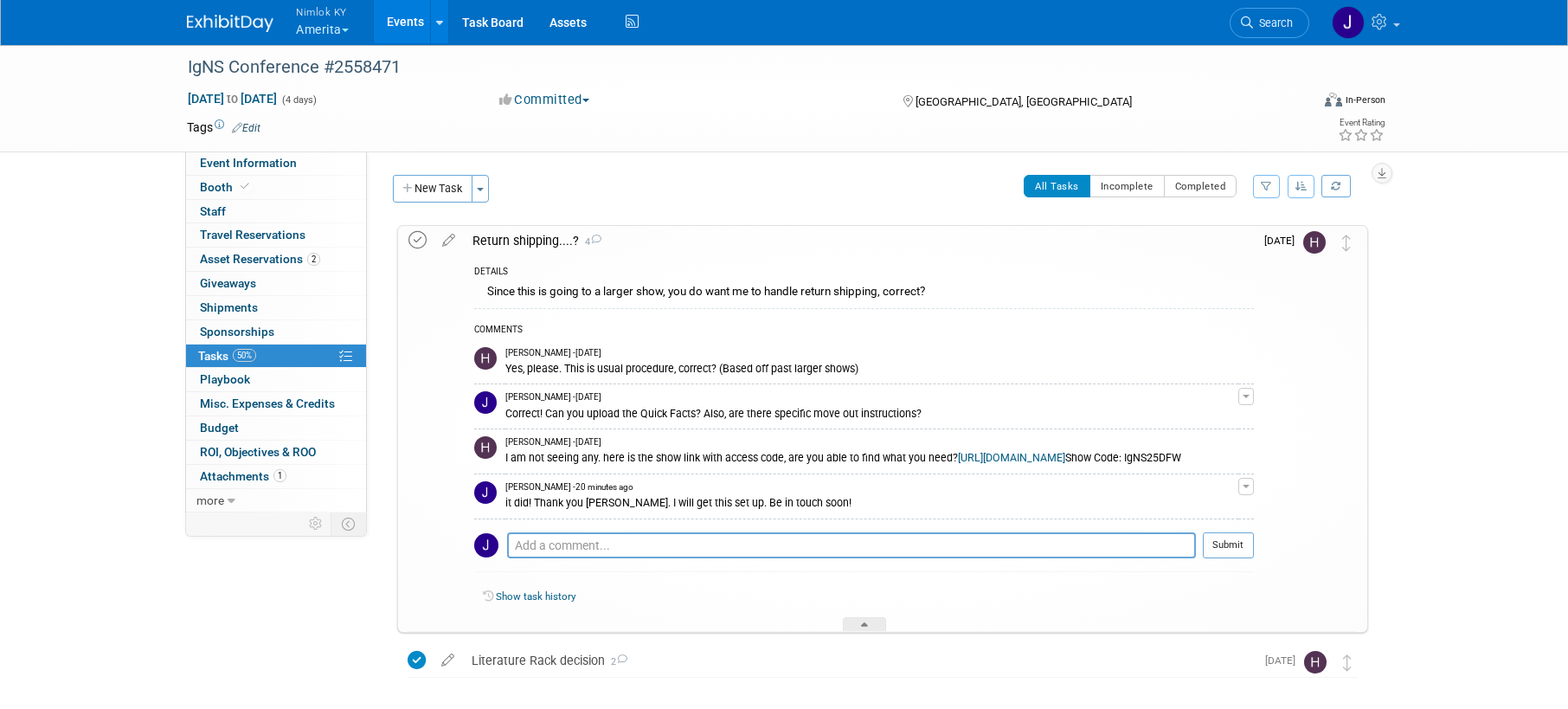
click at [421, 239] on icon at bounding box center [418, 240] width 19 height 19
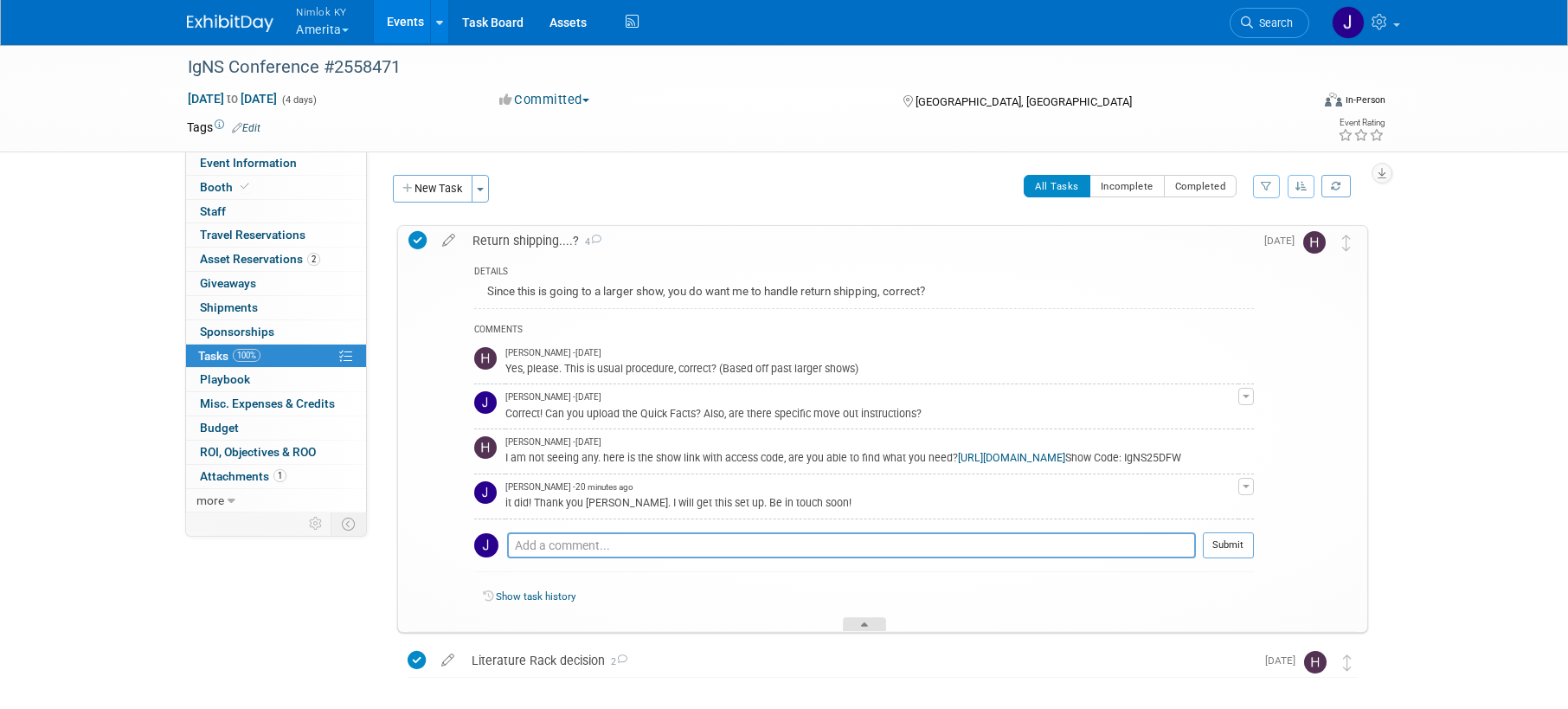
click at [866, 633] on icon at bounding box center [864, 627] width 7 height 11
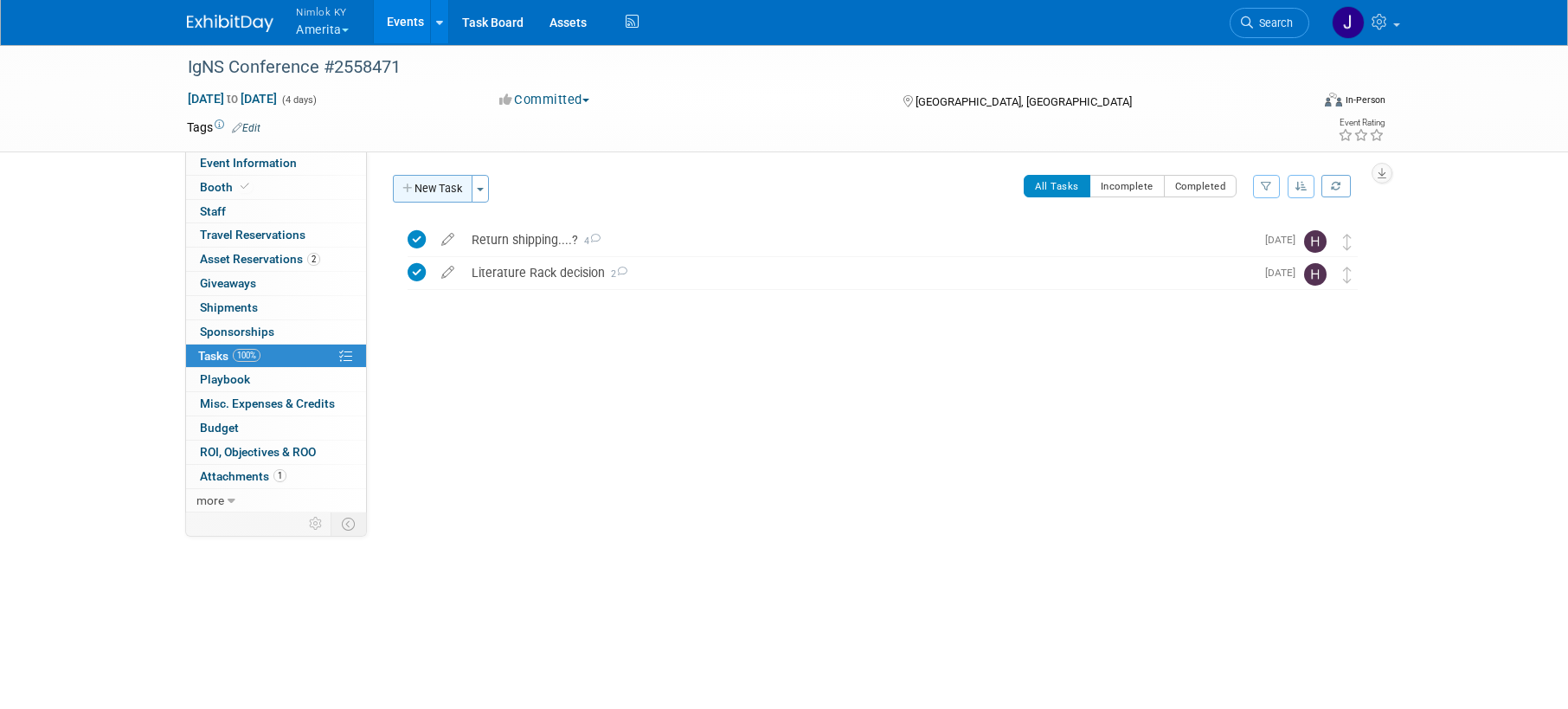
click at [426, 200] on button "New Task" at bounding box center [432, 189] width 79 height 27
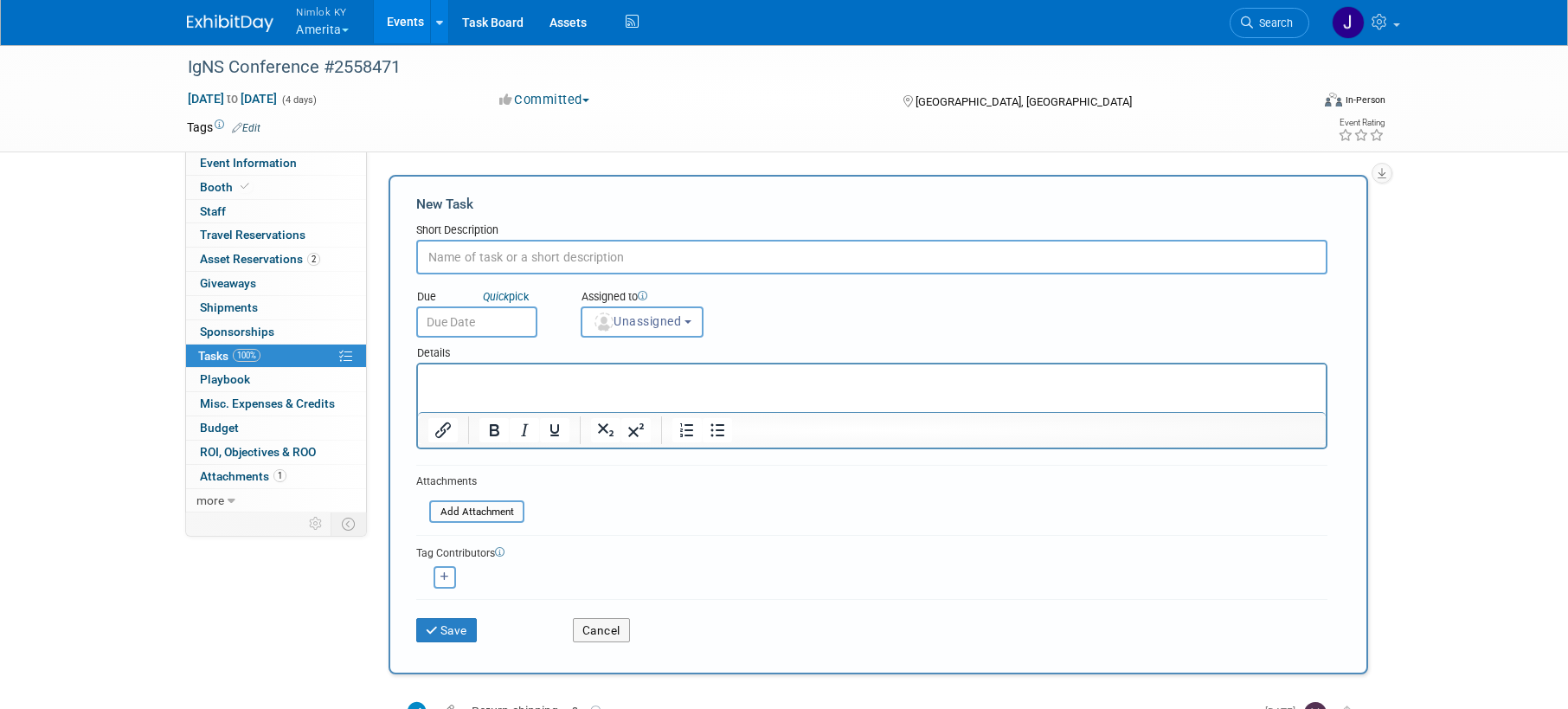
click at [480, 259] on input "text" at bounding box center [873, 256] width 912 height 34
type input "Ship to adv wh"
click at [466, 326] on input "text" at bounding box center [477, 322] width 121 height 31
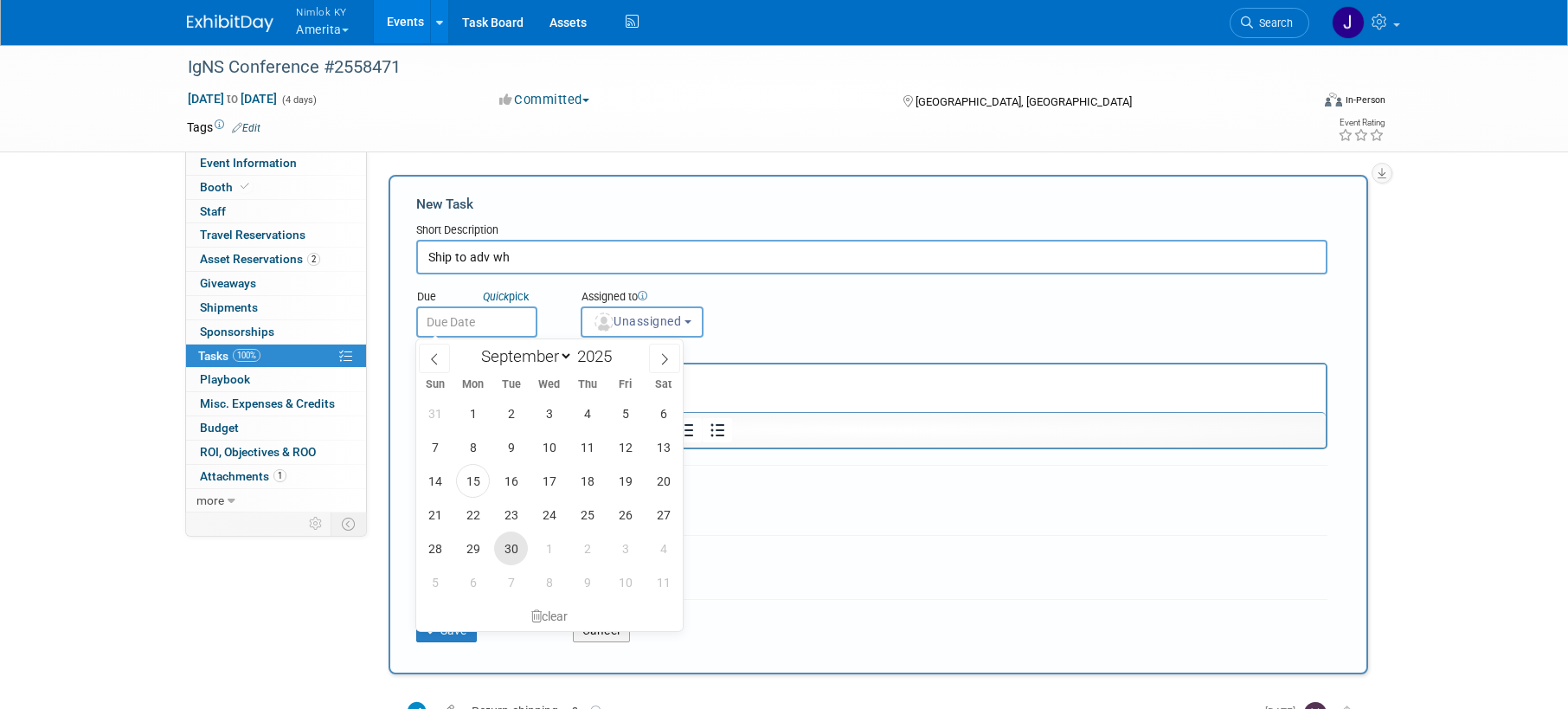
click at [520, 537] on span "30" at bounding box center [511, 548] width 34 height 34
type input "Sep 30, 2025"
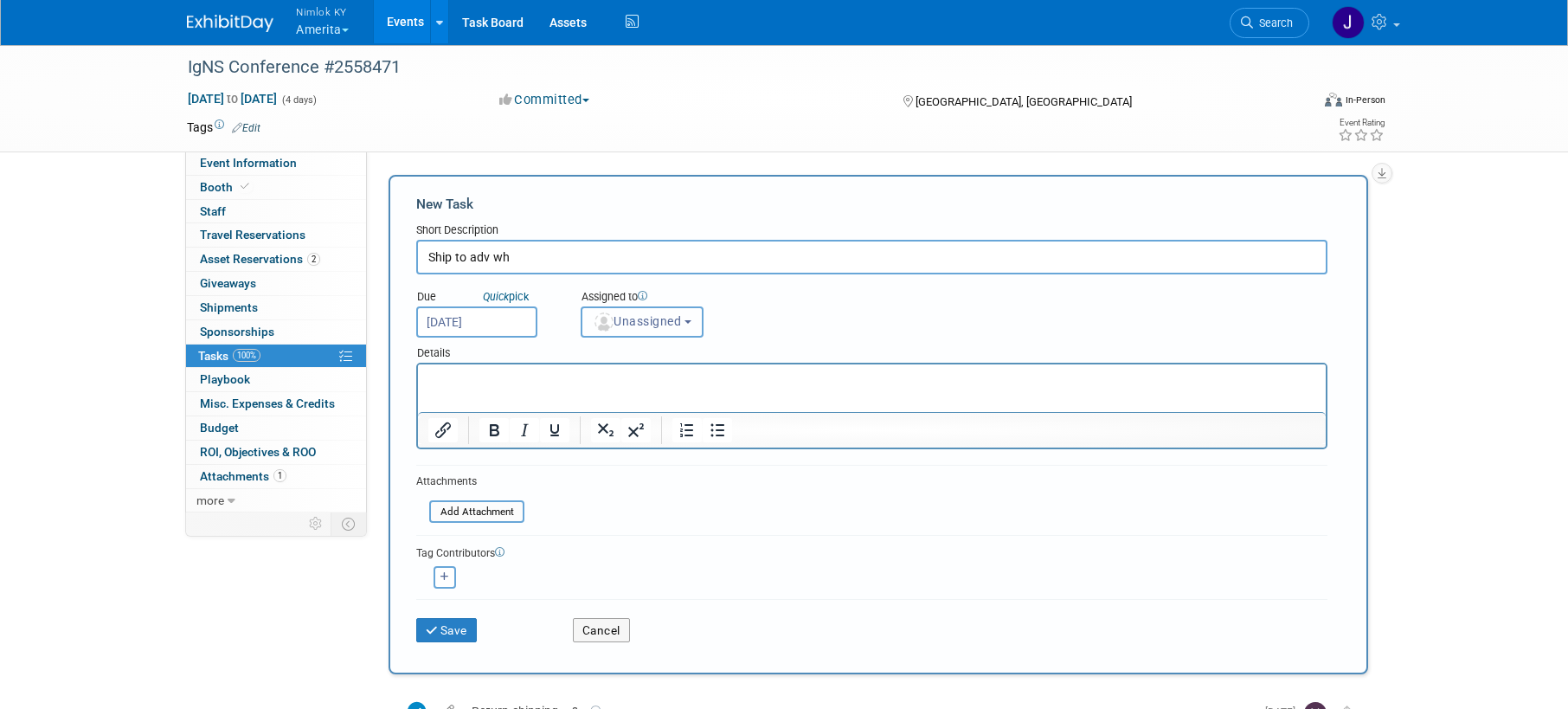
drag, startPoint x: 685, startPoint y: 326, endPoint x: 678, endPoint y: 354, distance: 28.9
click at [681, 326] on span "Unassigned" at bounding box center [637, 321] width 88 height 14
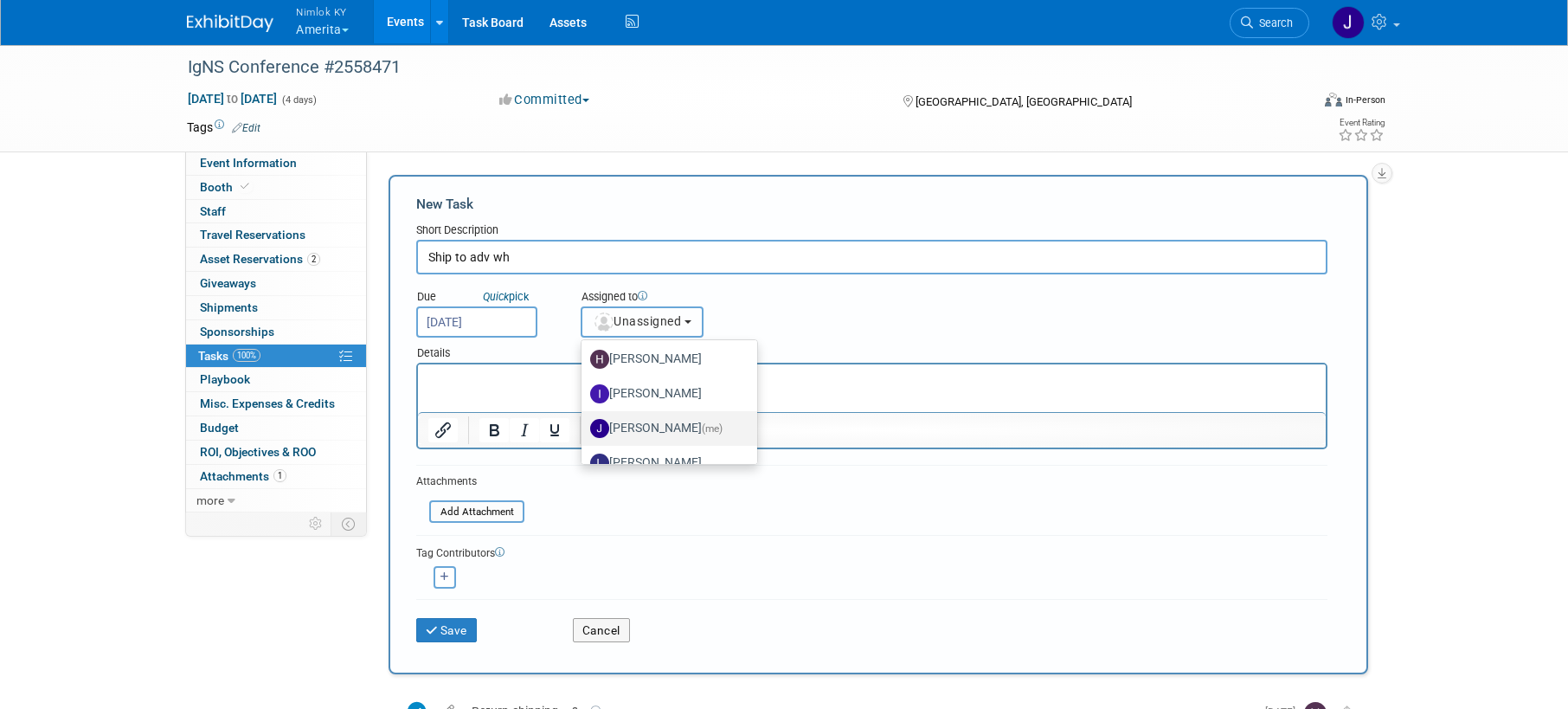
scroll to position [73, 0]
click at [662, 427] on label "Jamie Dunn (me)" at bounding box center [664, 426] width 150 height 27
click at [584, 427] on input "Jamie Dunn (me)" at bounding box center [579, 424] width 12 height 12
select select "6959d863-ee32-42c4-bffe-2330cab25484"
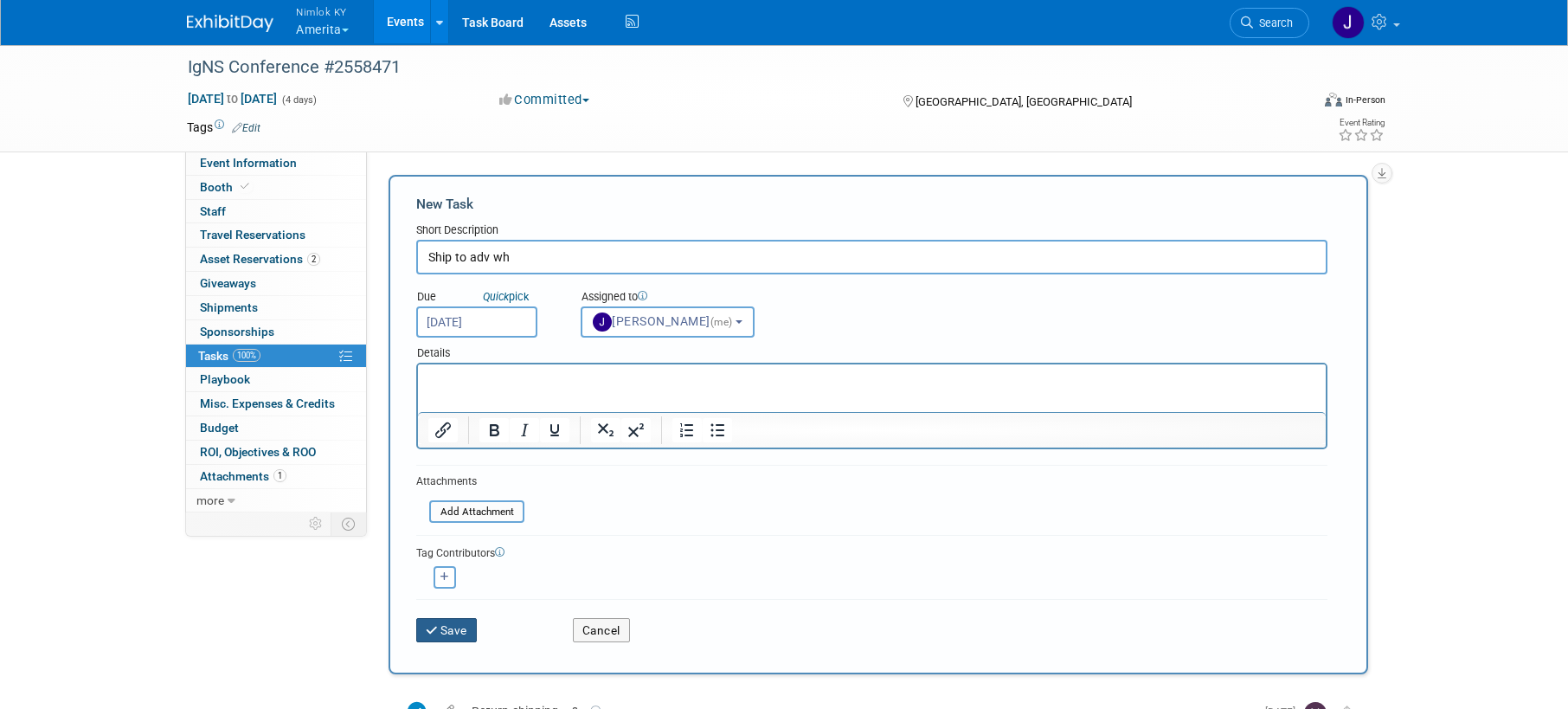
click at [432, 628] on icon "submit" at bounding box center [432, 631] width 15 height 12
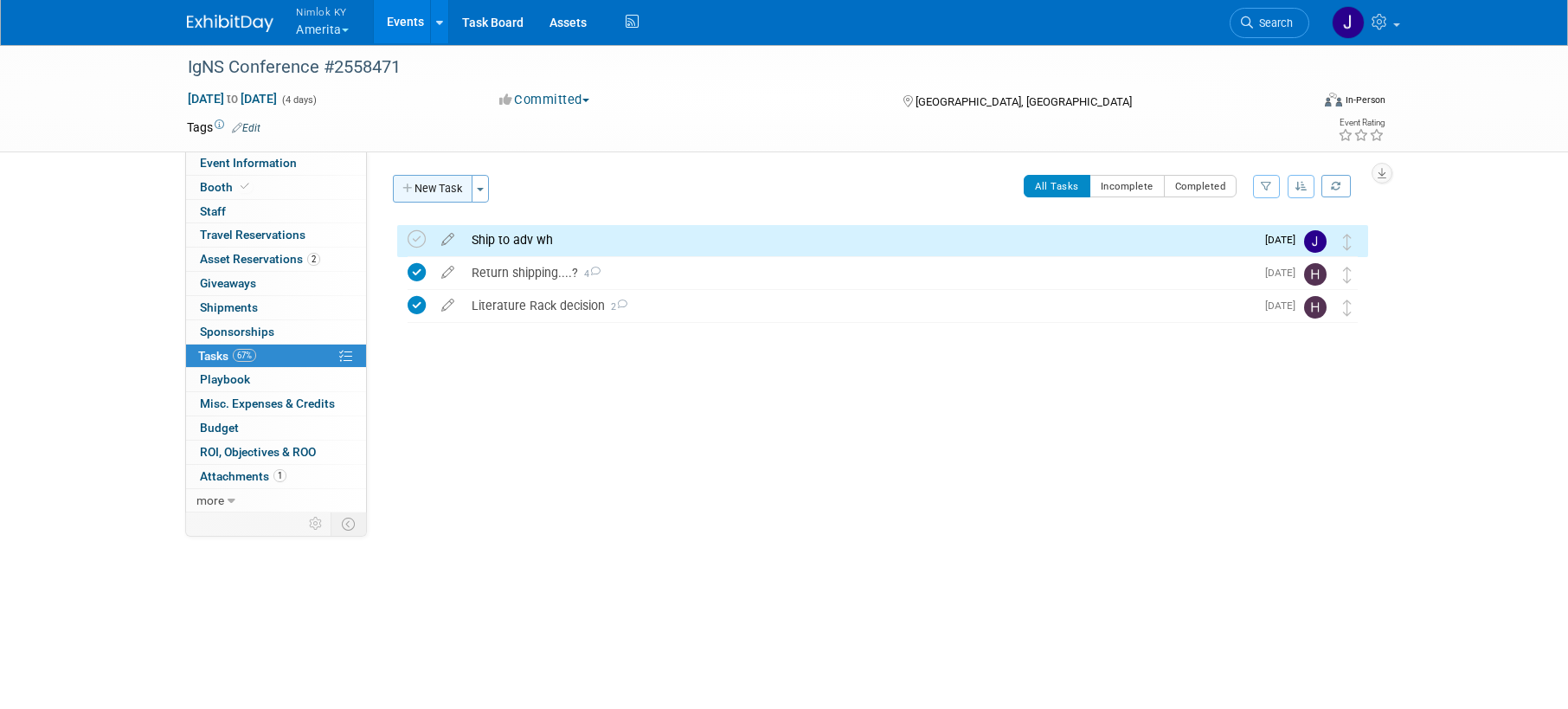
click at [446, 193] on button "New Task" at bounding box center [432, 189] width 79 height 27
select select "8"
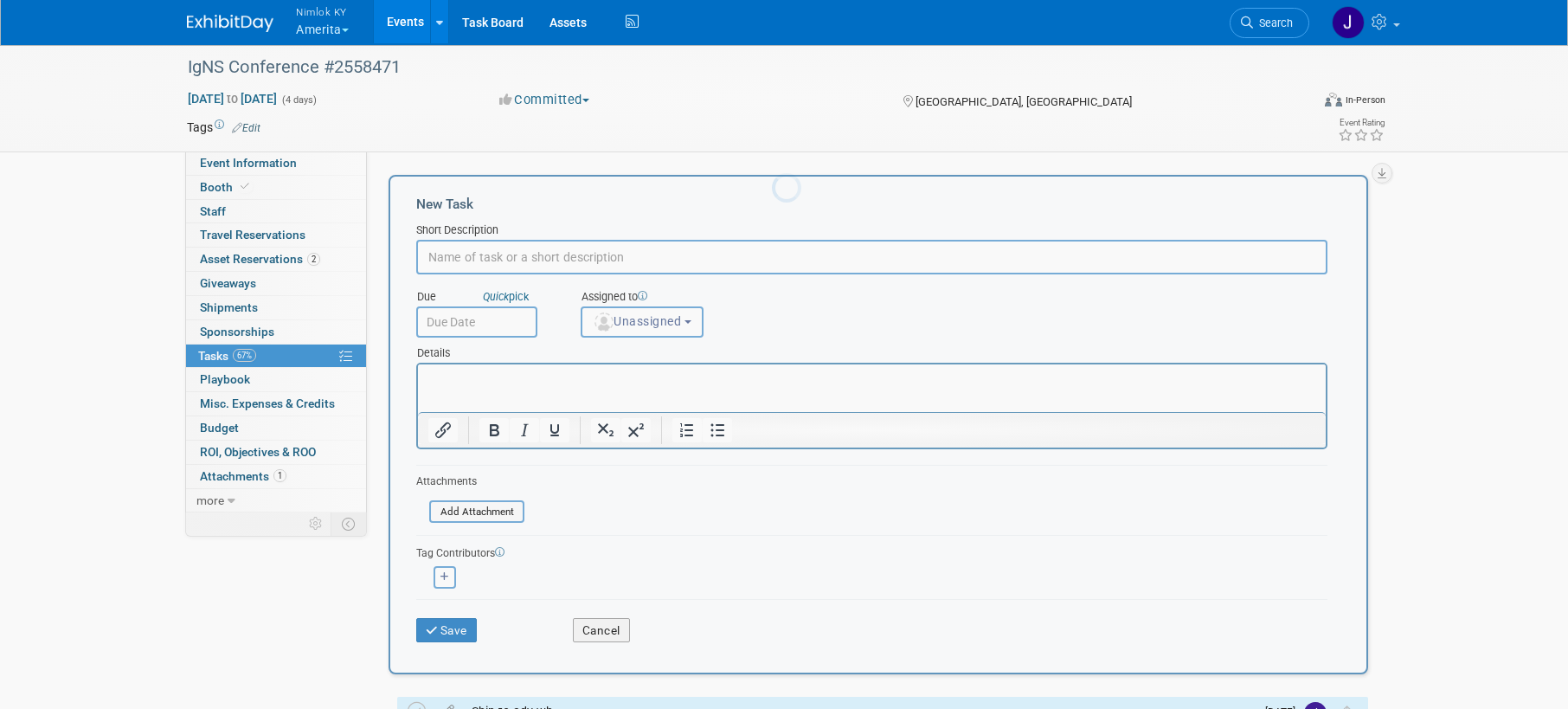
scroll to position [0, 0]
click at [466, 255] on input "text" at bounding box center [873, 256] width 912 height 34
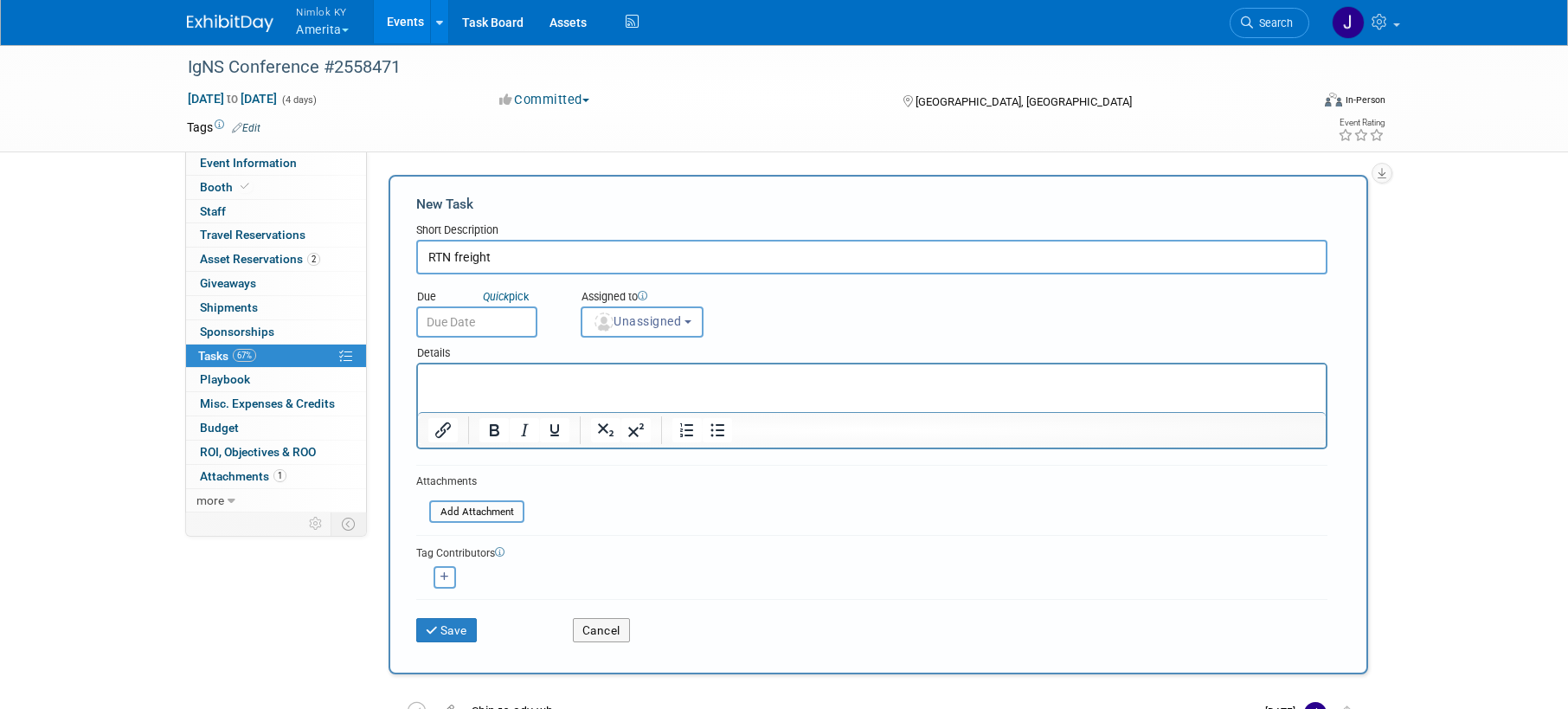
type input "RTN freight"
click at [483, 320] on input "text" at bounding box center [477, 322] width 121 height 31
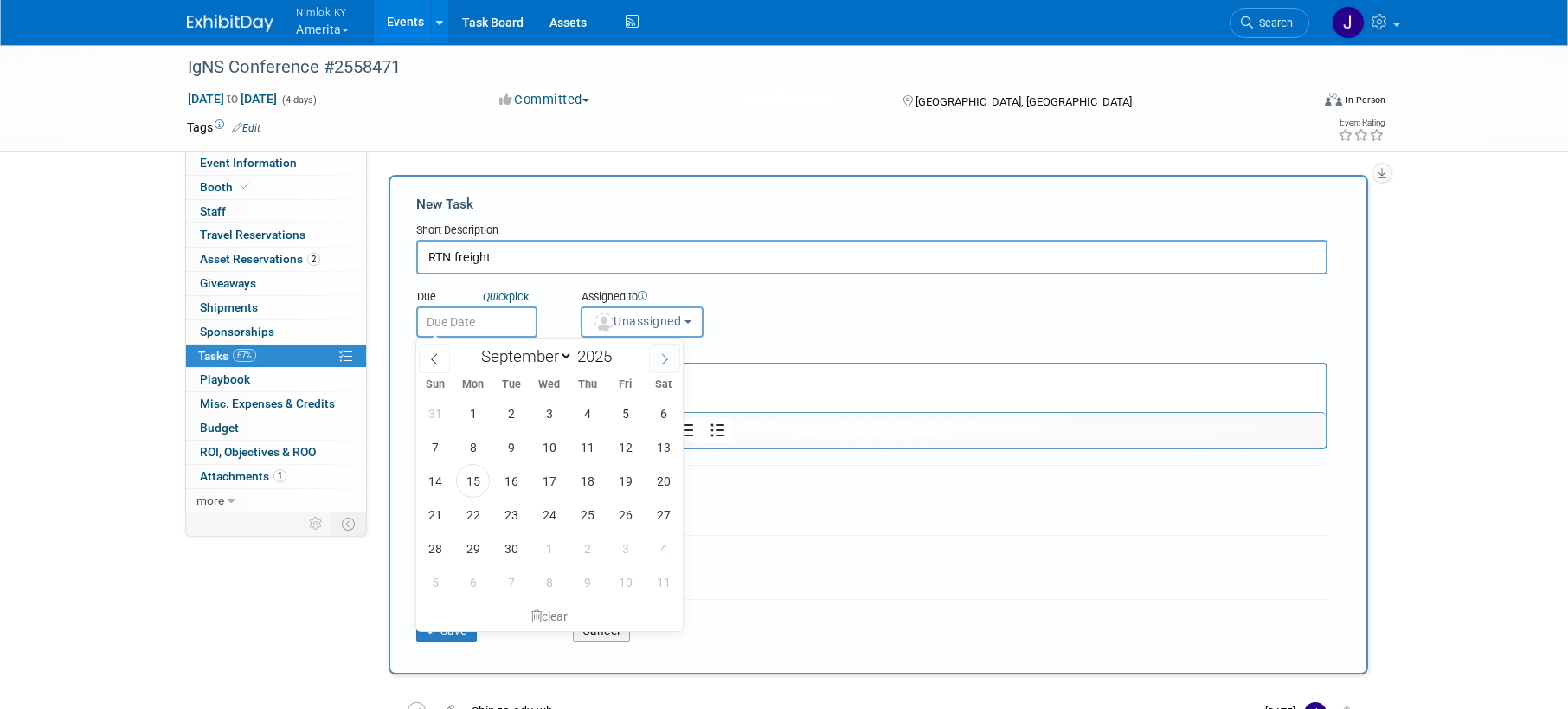
click at [668, 354] on icon at bounding box center [664, 359] width 12 height 12
select select "9"
click at [621, 550] on span "31" at bounding box center [625, 548] width 34 height 34
type input "Oct 31, 2025"
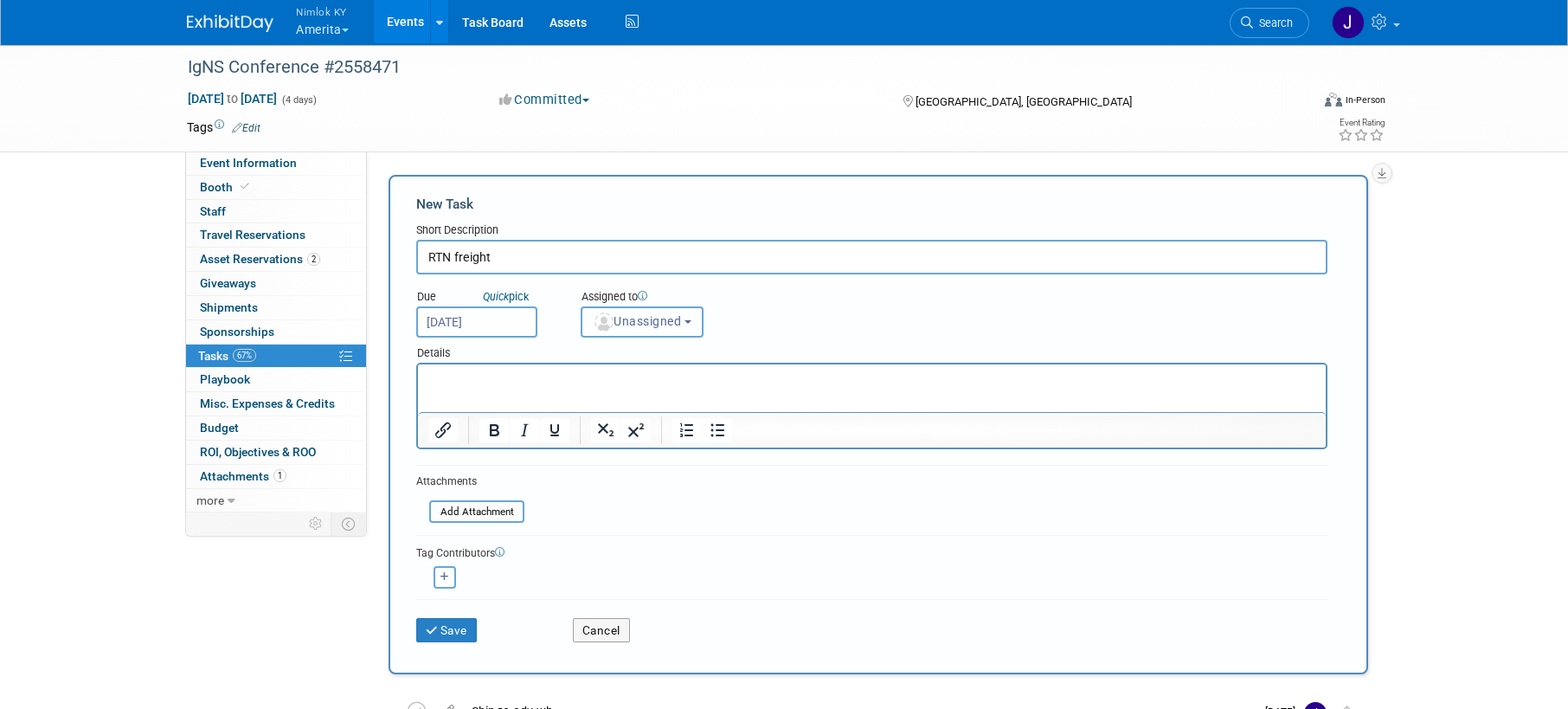
click at [650, 318] on span "Unassigned" at bounding box center [637, 321] width 88 height 14
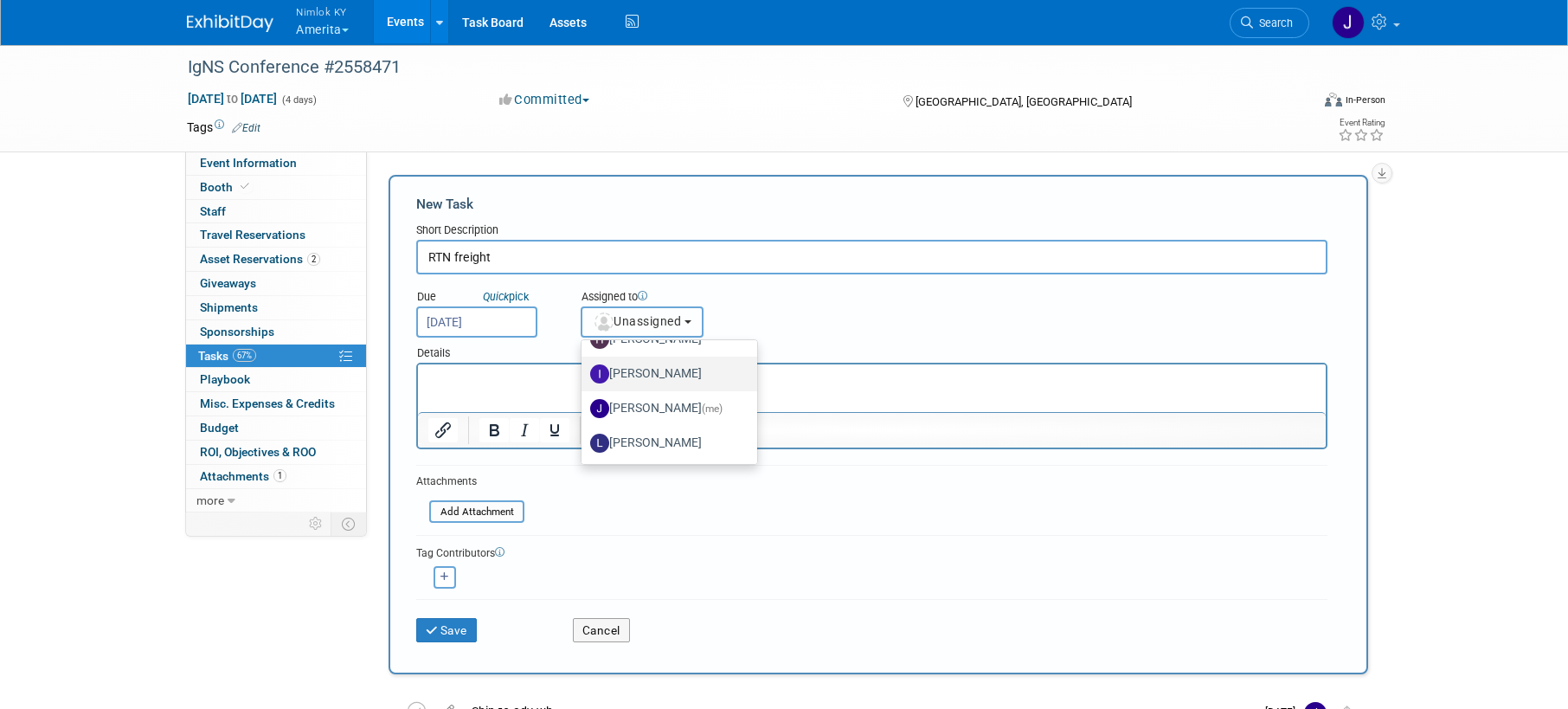
scroll to position [93, 0]
click at [668, 410] on label "Jamie Dunn (me)" at bounding box center [664, 408] width 150 height 27
click at [584, 410] on input "Jamie Dunn (me)" at bounding box center [579, 406] width 12 height 12
select select "6959d863-ee32-42c4-bffe-2330cab25484"
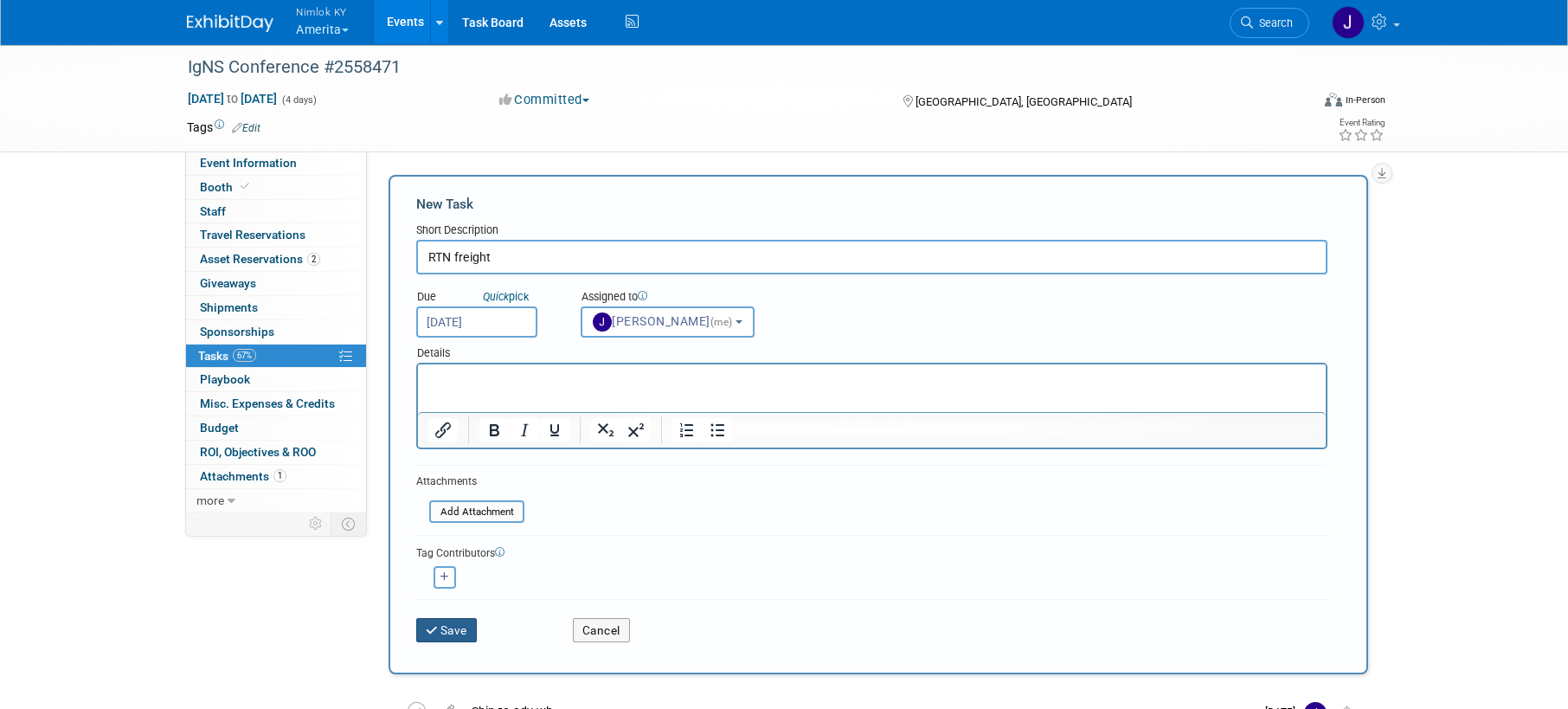
click at [444, 628] on button "Save" at bounding box center [447, 630] width 61 height 24
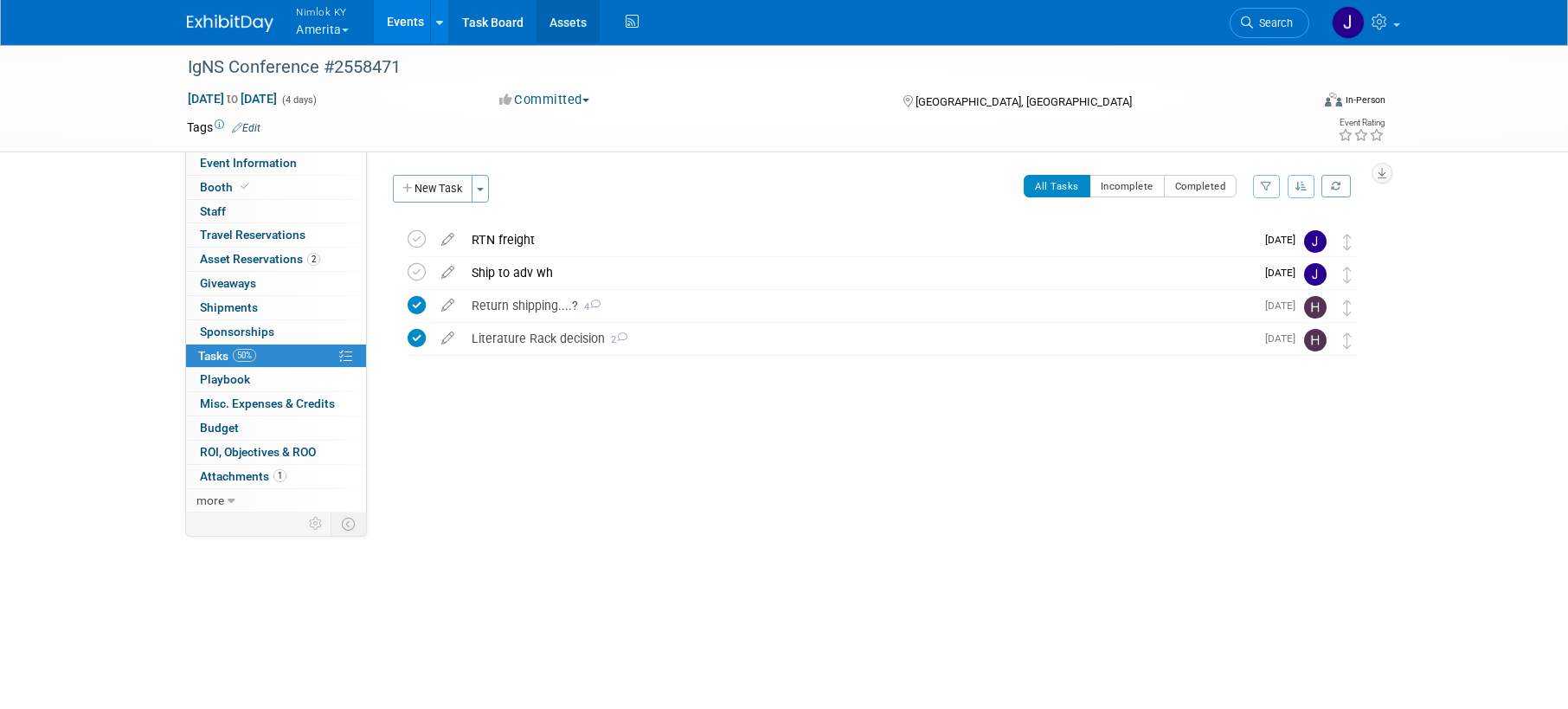
click at [572, 28] on link "Assets" at bounding box center [568, 22] width 64 height 43
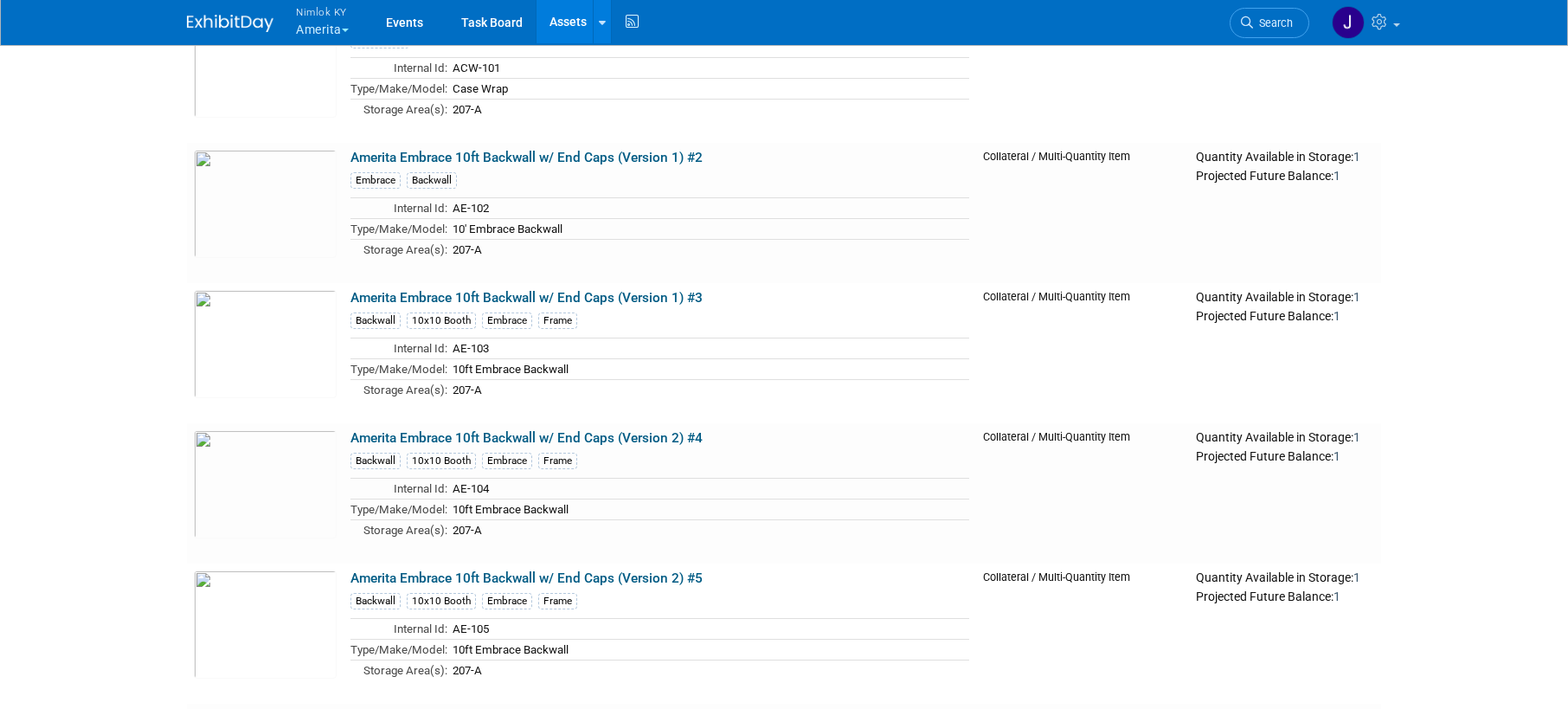
scroll to position [5714, 0]
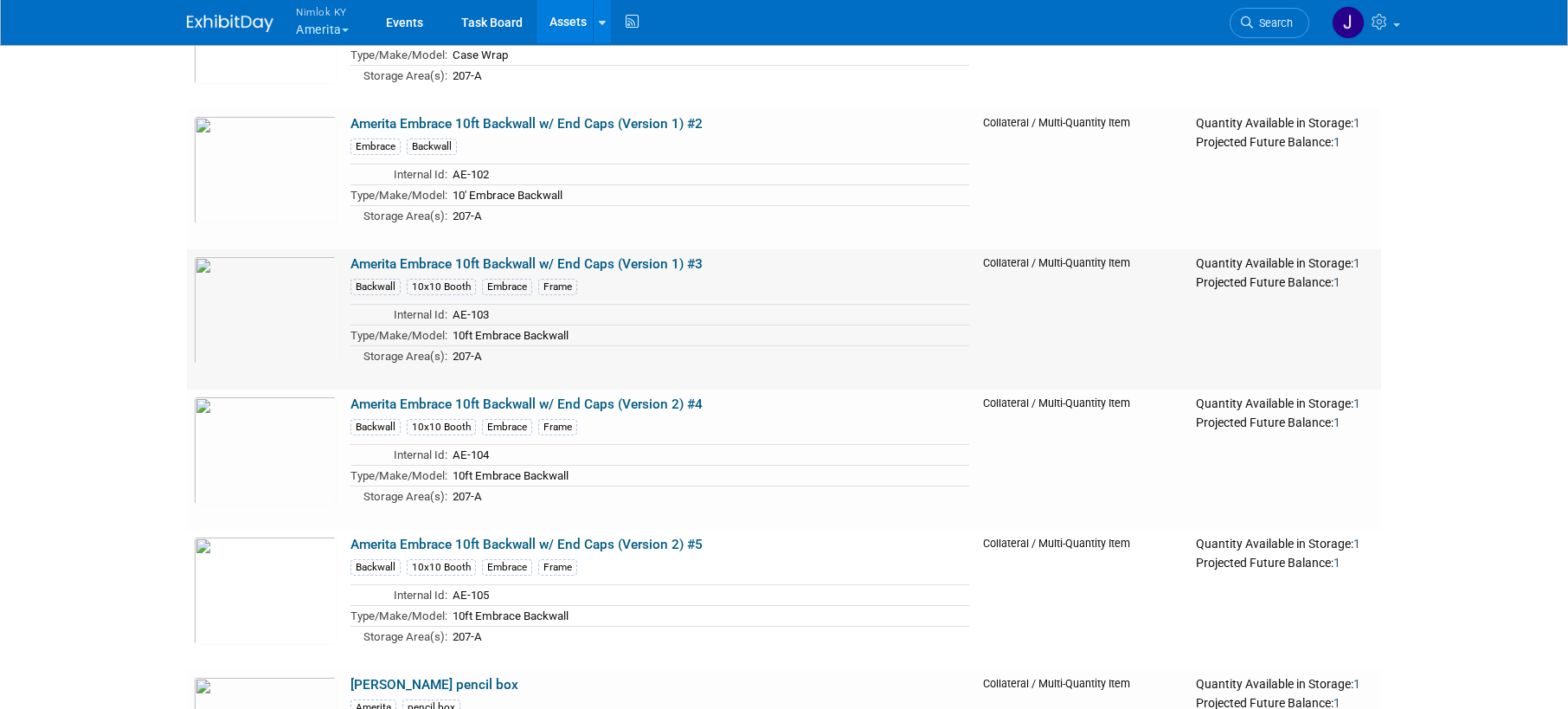
click at [650, 265] on link "Amerita Embrace 10ft Backwall w/ End Caps (Version 1) #3" at bounding box center [526, 264] width 352 height 16
click at [610, 548] on link "Amerita Embrace 10ft Backwall w/ End Caps (Version 2) #5" at bounding box center [526, 545] width 352 height 16
click at [522, 125] on link "Amerita Embrace 10ft Backwall w/ End Caps (Version 1) #2" at bounding box center [526, 124] width 352 height 16
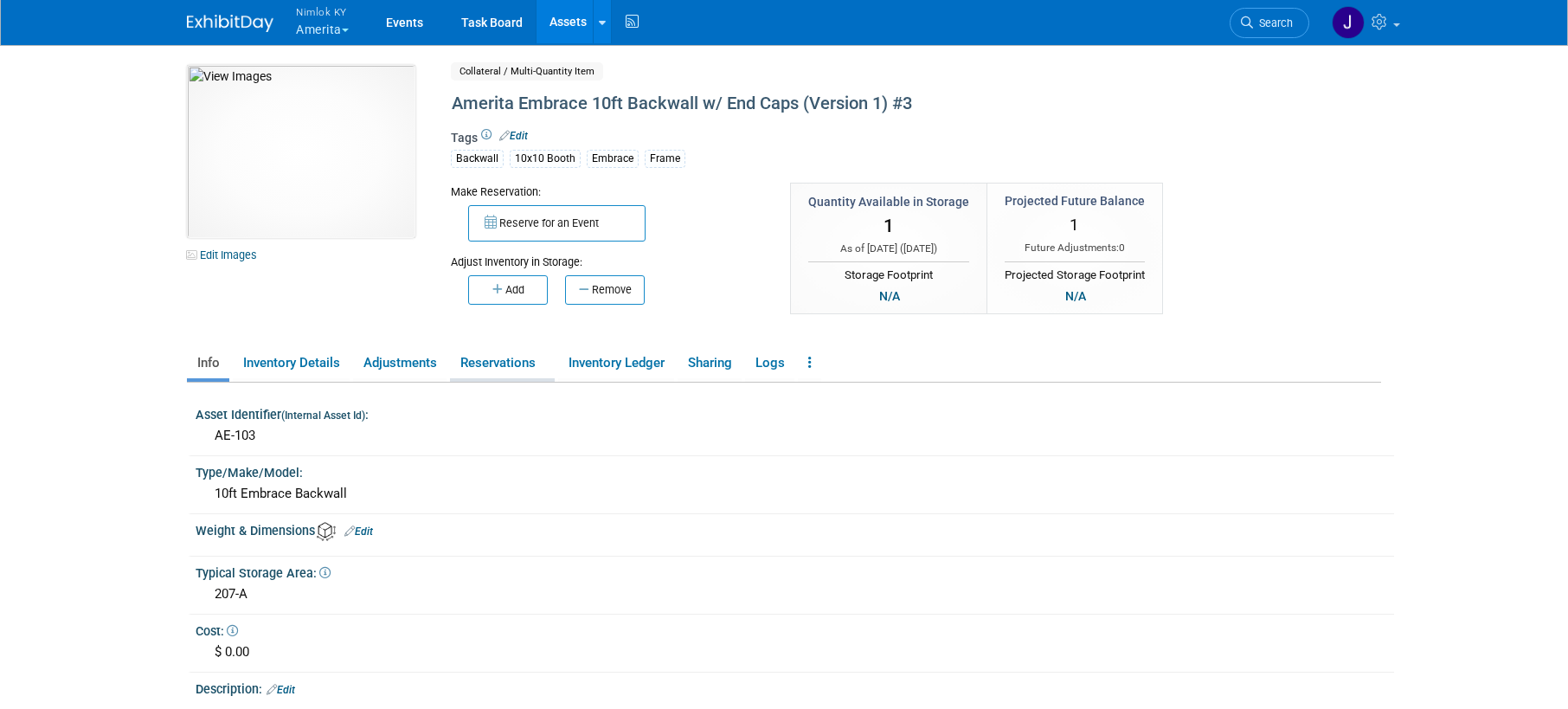
click at [518, 357] on link "Reservations" at bounding box center [502, 363] width 105 height 30
click at [523, 367] on link "Reservations" at bounding box center [502, 363] width 105 height 30
click at [517, 368] on link "Reservations" at bounding box center [502, 363] width 105 height 30
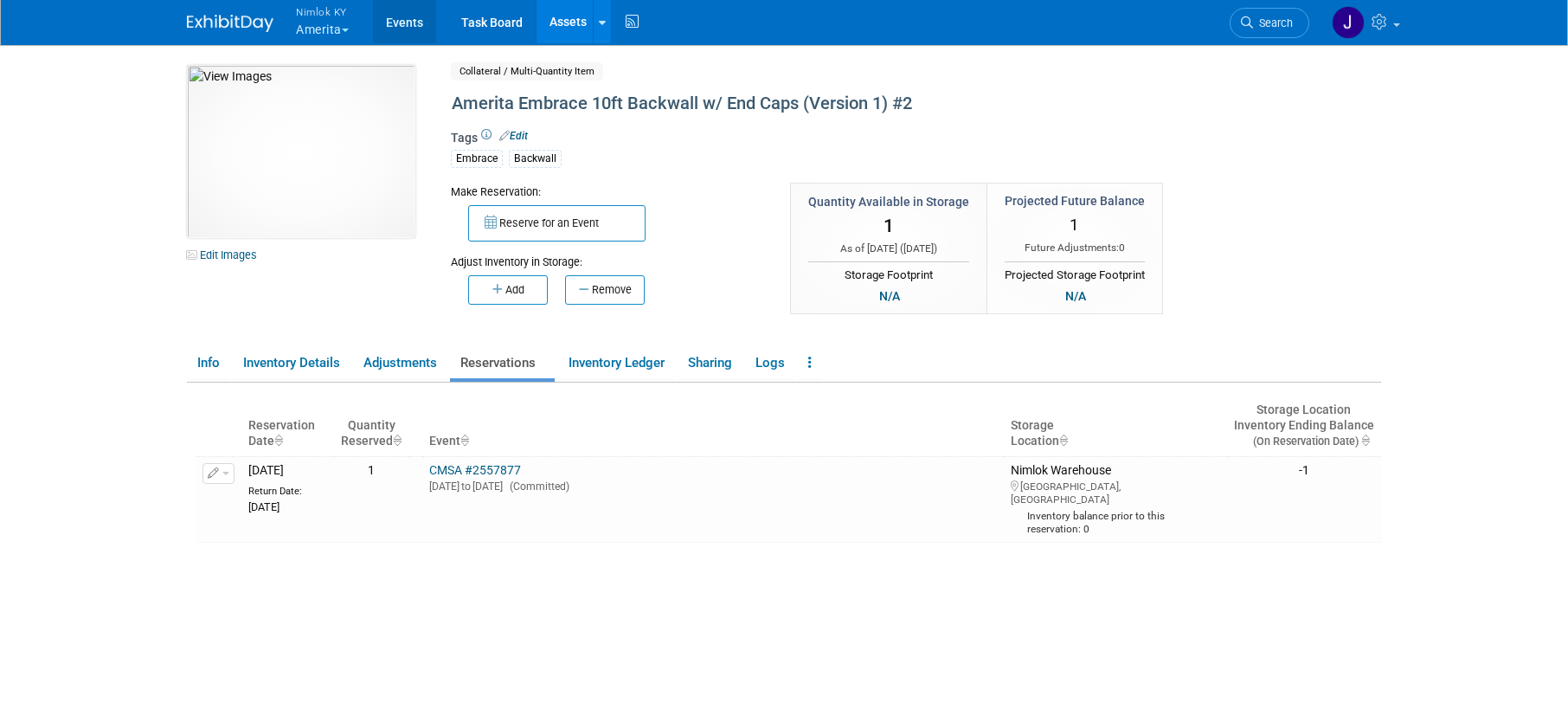
click at [405, 22] on link "Events" at bounding box center [404, 22] width 64 height 43
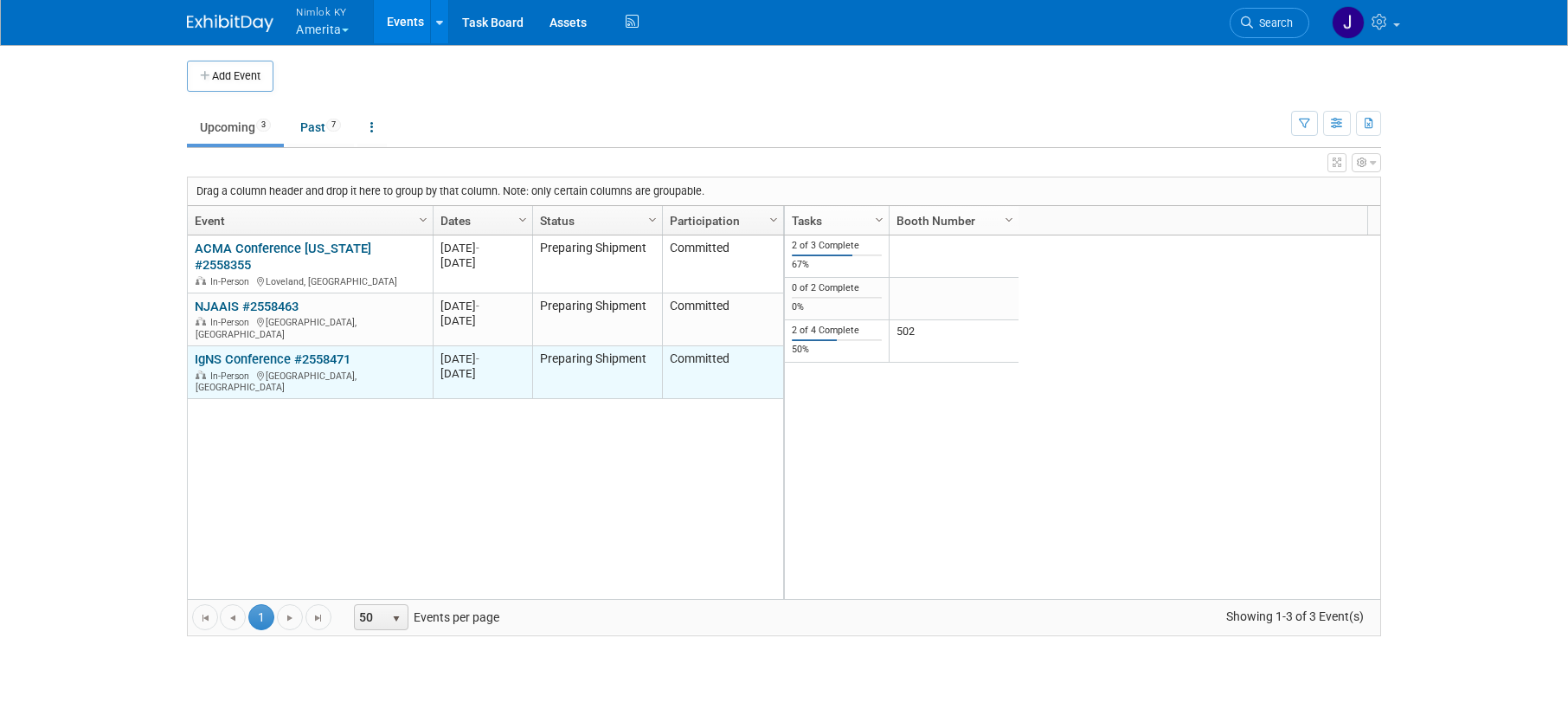
click at [323, 351] on link "IgNS Conference #2558471" at bounding box center [272, 359] width 156 height 16
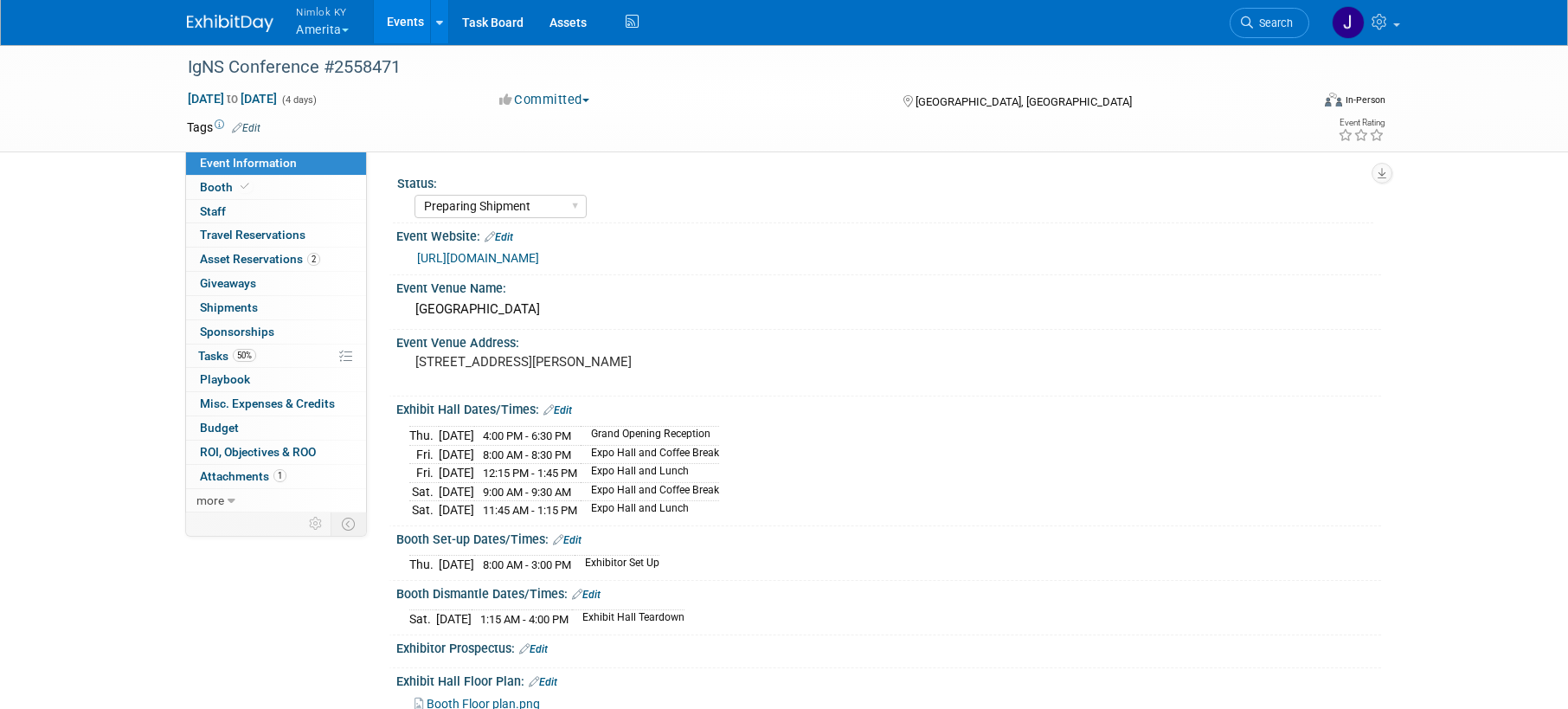
select select "Preparing Shipment"
click at [535, 142] on div "Tags Edit Event Rating" at bounding box center [786, 131] width 1225 height 30
click at [289, 264] on span "Asset Reservations 2" at bounding box center [259, 258] width 120 height 14
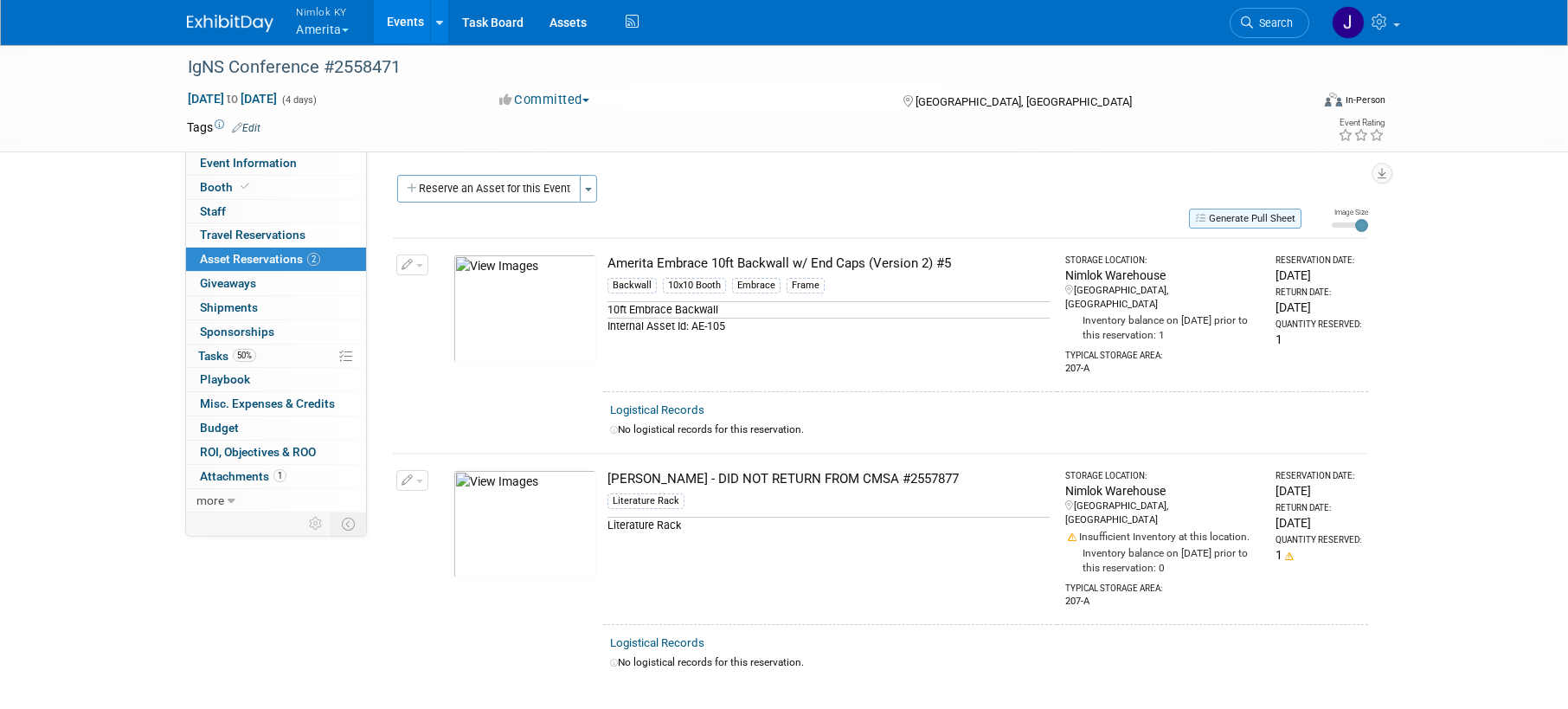
click at [1234, 216] on button "Generate Pull Sheet" at bounding box center [1245, 218] width 112 height 20
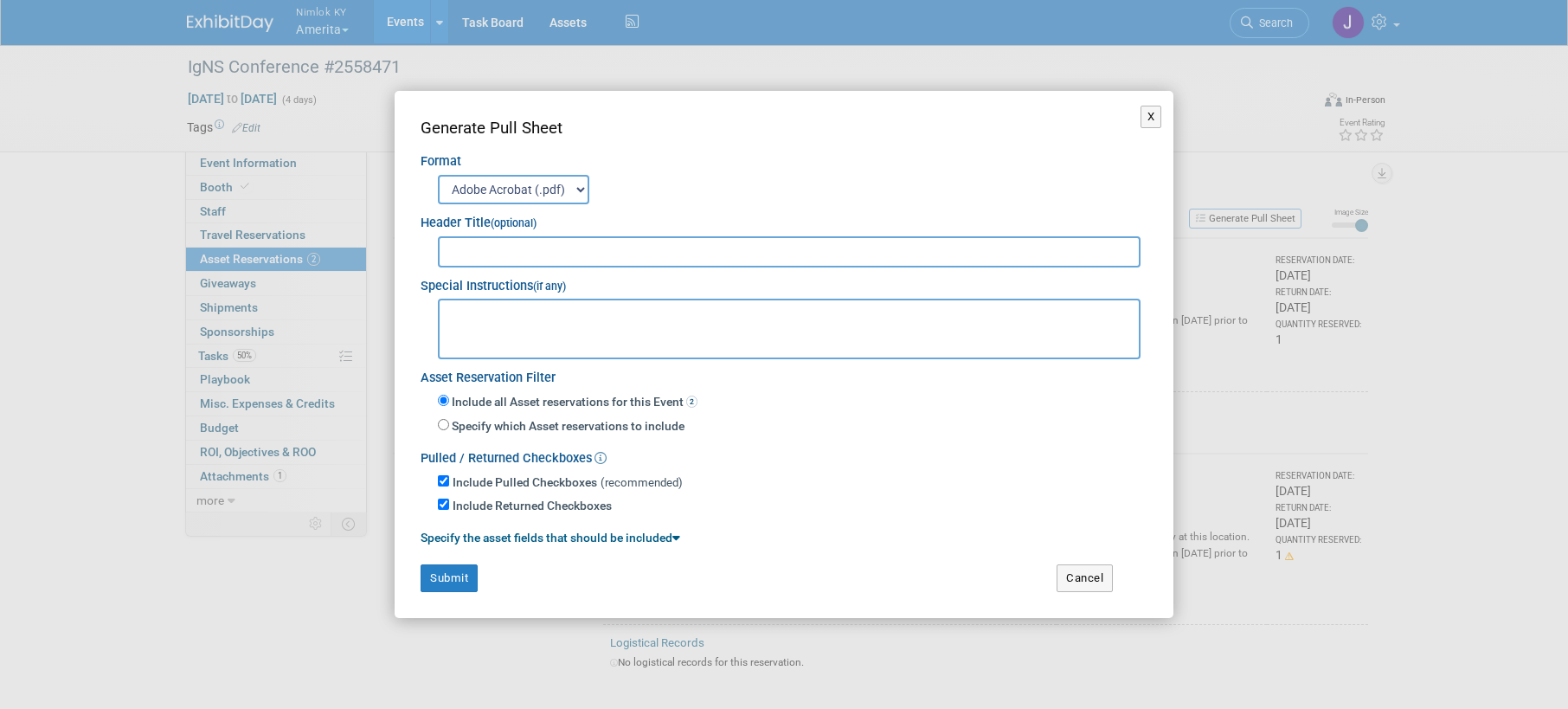
click at [913, 251] on input "text" at bounding box center [789, 252] width 703 height 31
type input "2558471"
click at [453, 576] on button "Submit" at bounding box center [449, 578] width 57 height 27
